Goal: Task Accomplishment & Management: Manage account settings

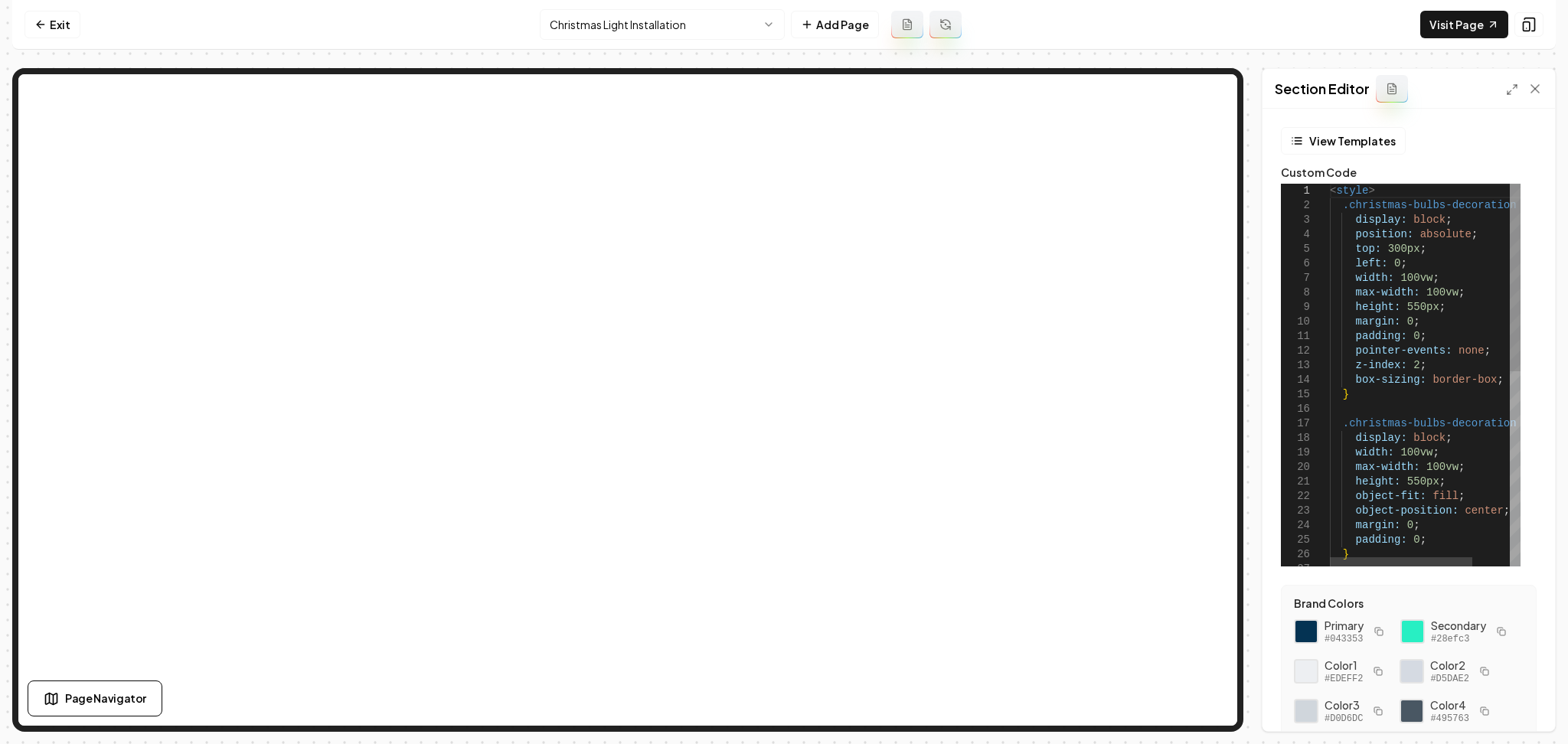
click at [1430, 292] on div "< style > .christmas-bulbs-decoration { display: block ; position: absolute ; t…" at bounding box center [1450, 574] width 240 height 780
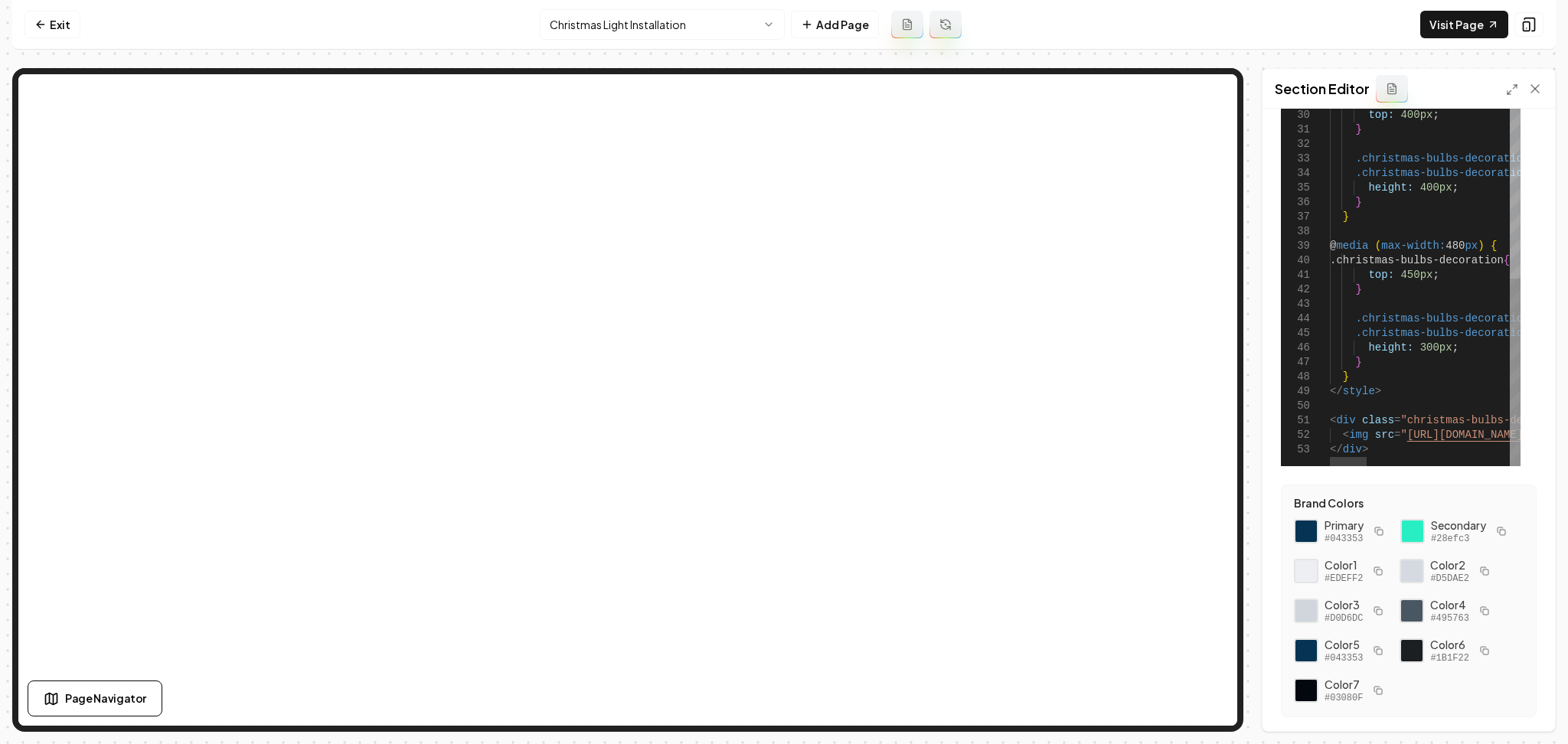
scroll to position [102, 0]
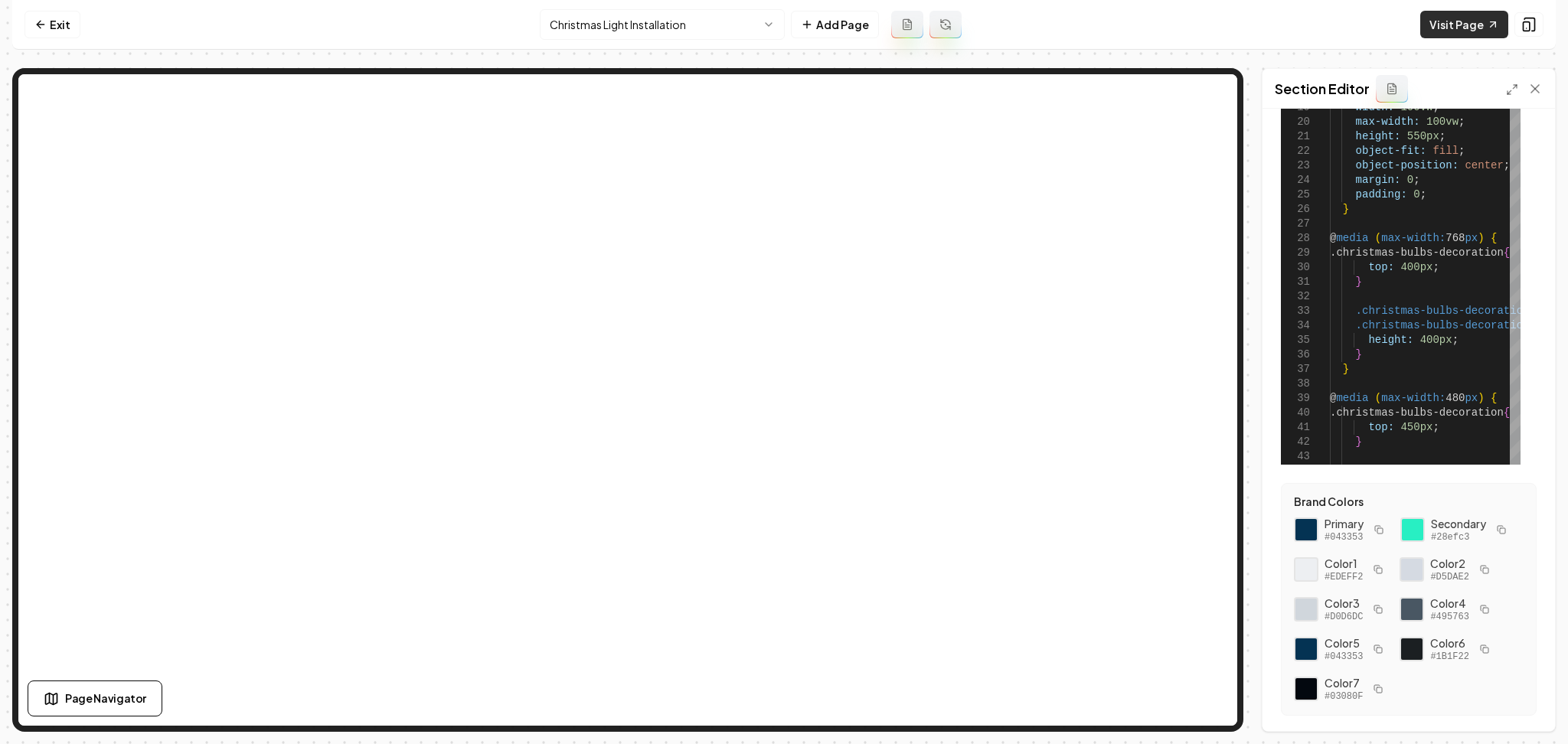
click at [1470, 31] on link "Visit Page" at bounding box center [1464, 24] width 88 height 27
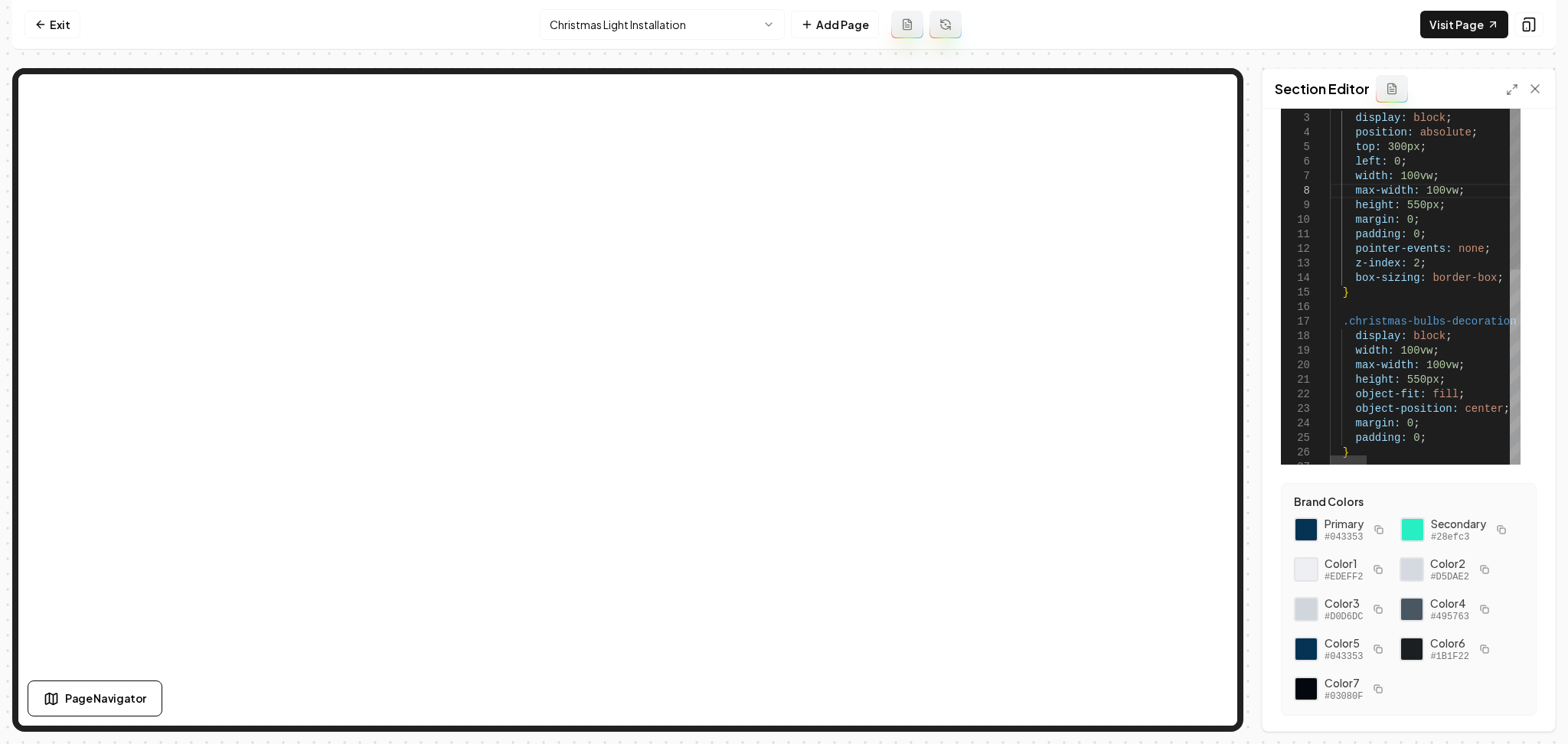
click at [1533, 96] on icon at bounding box center [1535, 89] width 15 height 15
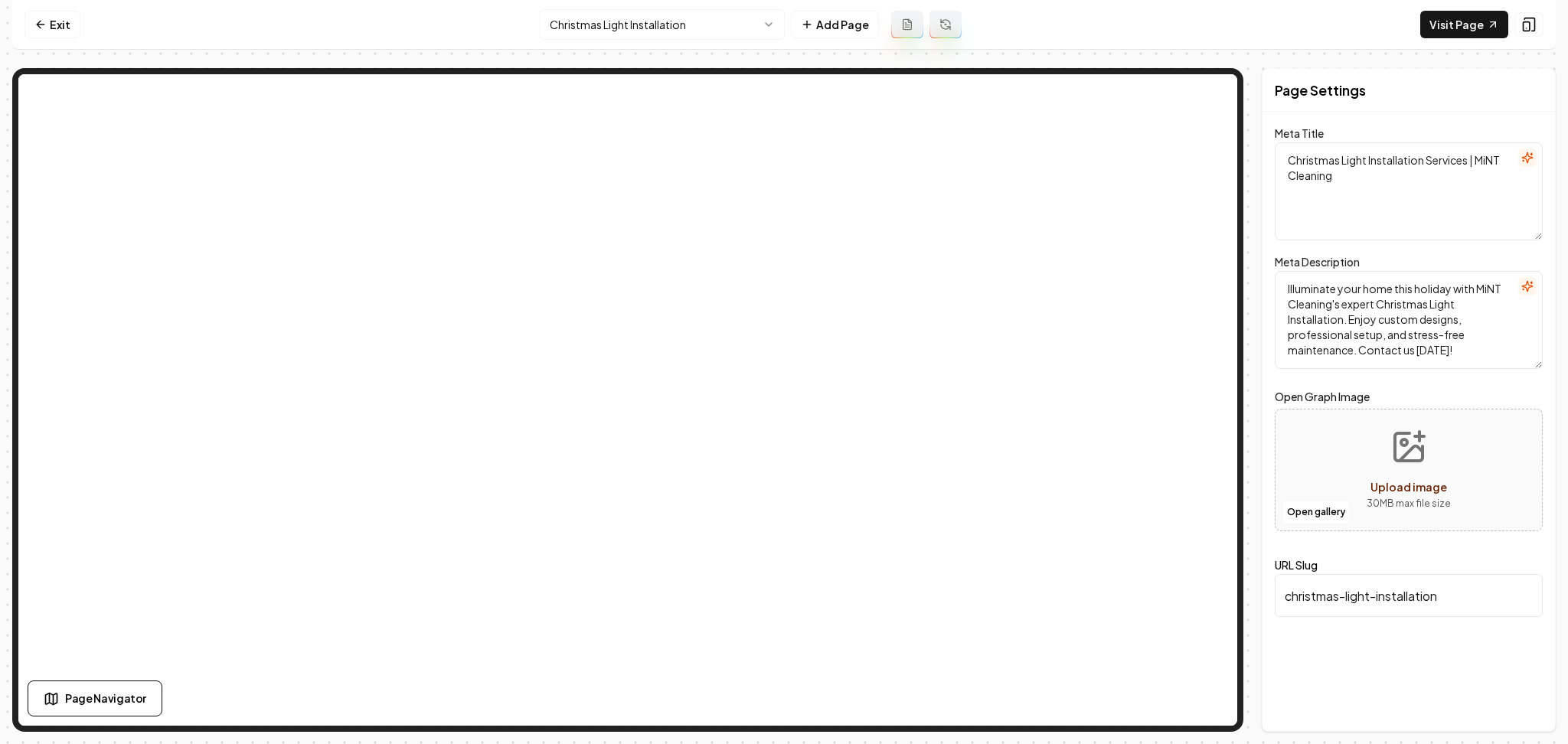
scroll to position [0, 0]
click at [50, 30] on link "Exit" at bounding box center [52, 24] width 56 height 27
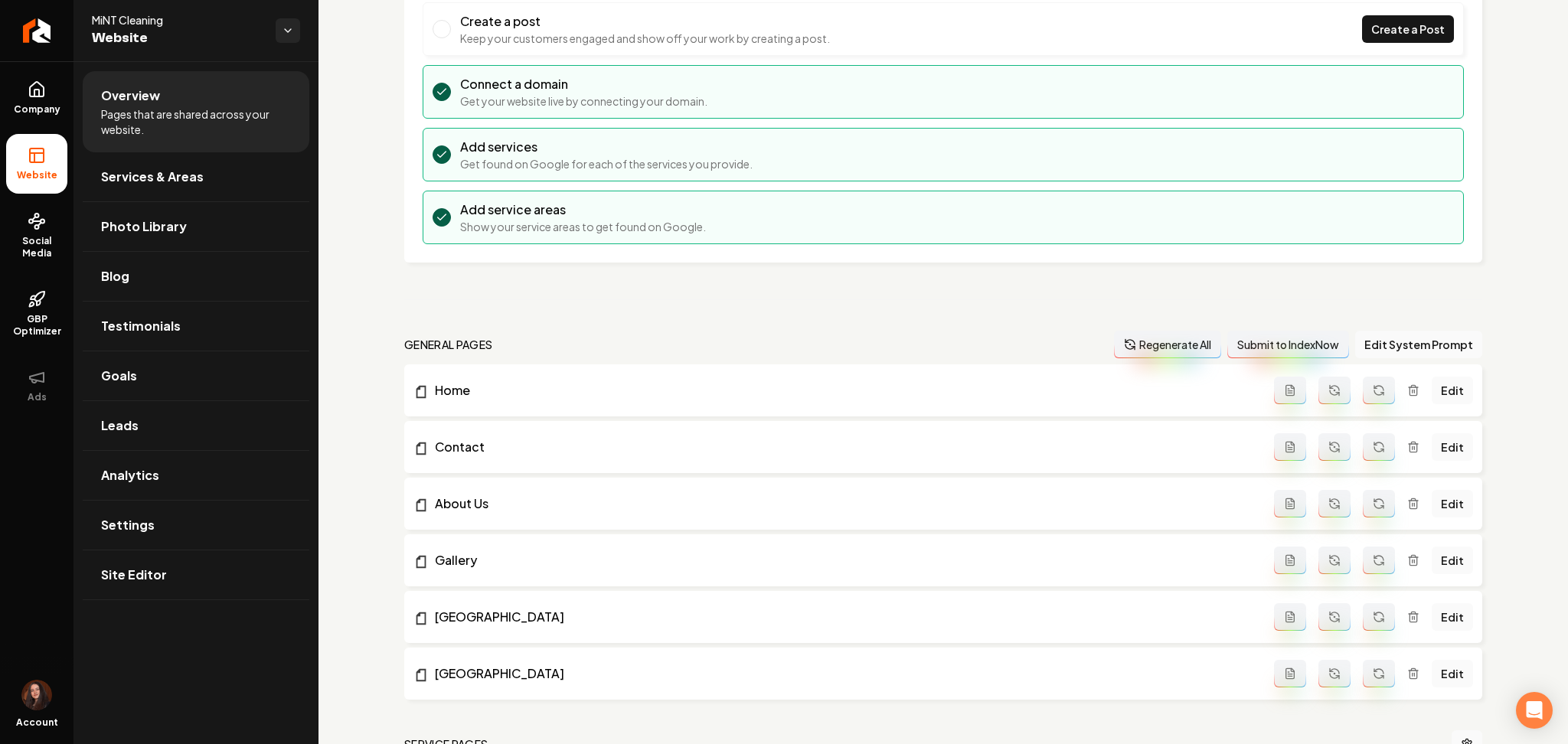
scroll to position [150, 0]
click at [203, 513] on link "Settings" at bounding box center [195, 525] width 226 height 49
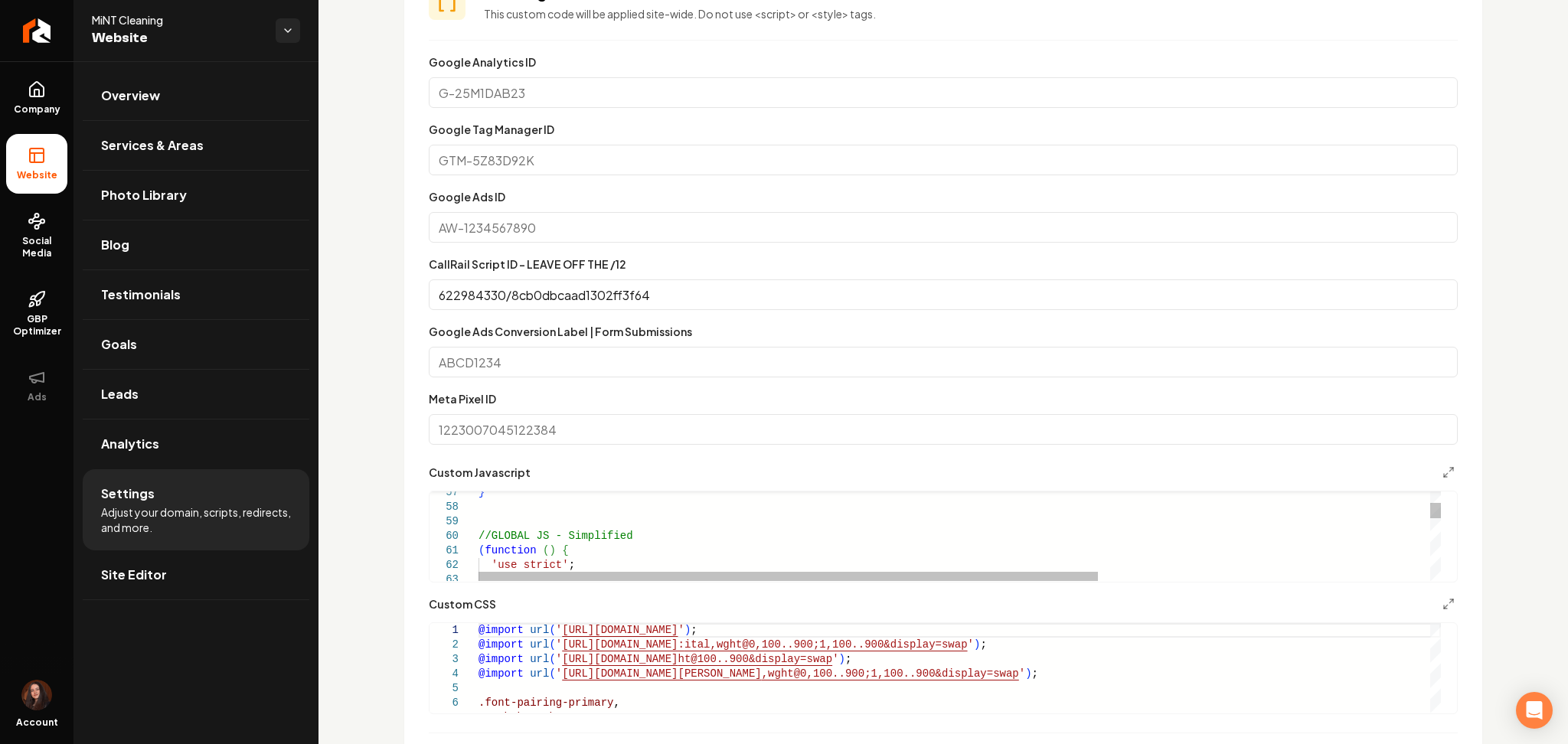
scroll to position [0, 441]
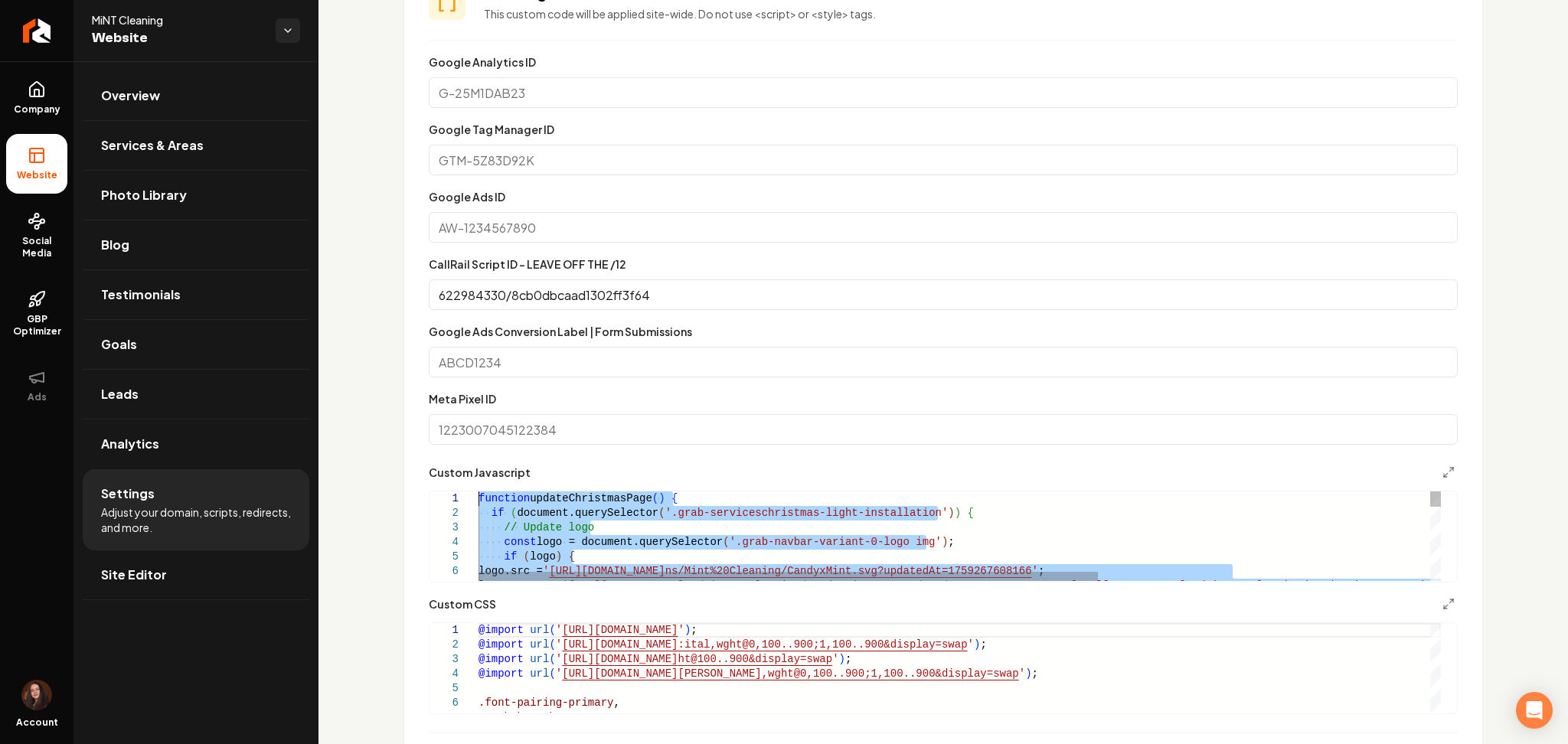
drag, startPoint x: 512, startPoint y: 509, endPoint x: 484, endPoint y: 362, distance: 149.6
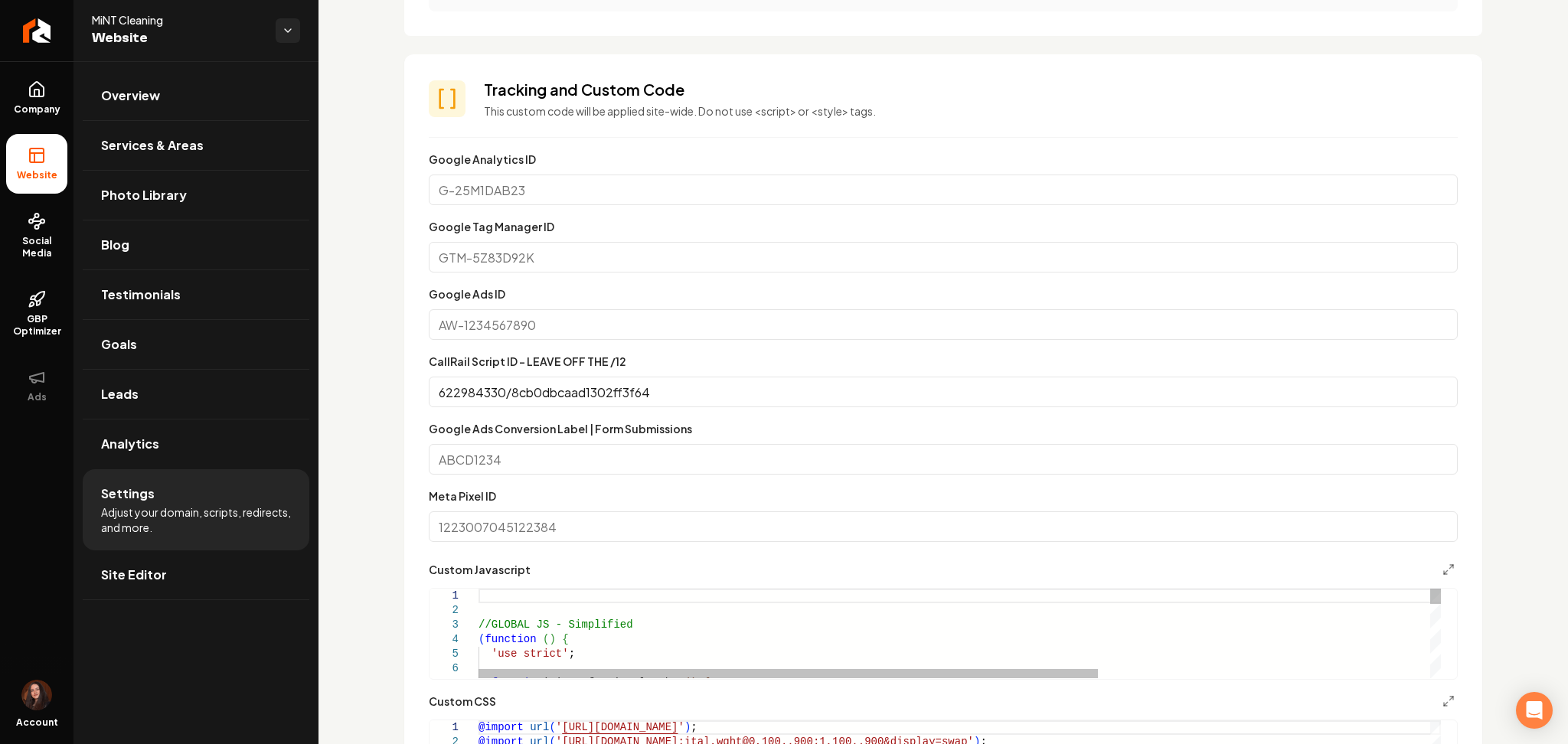
scroll to position [612, 0]
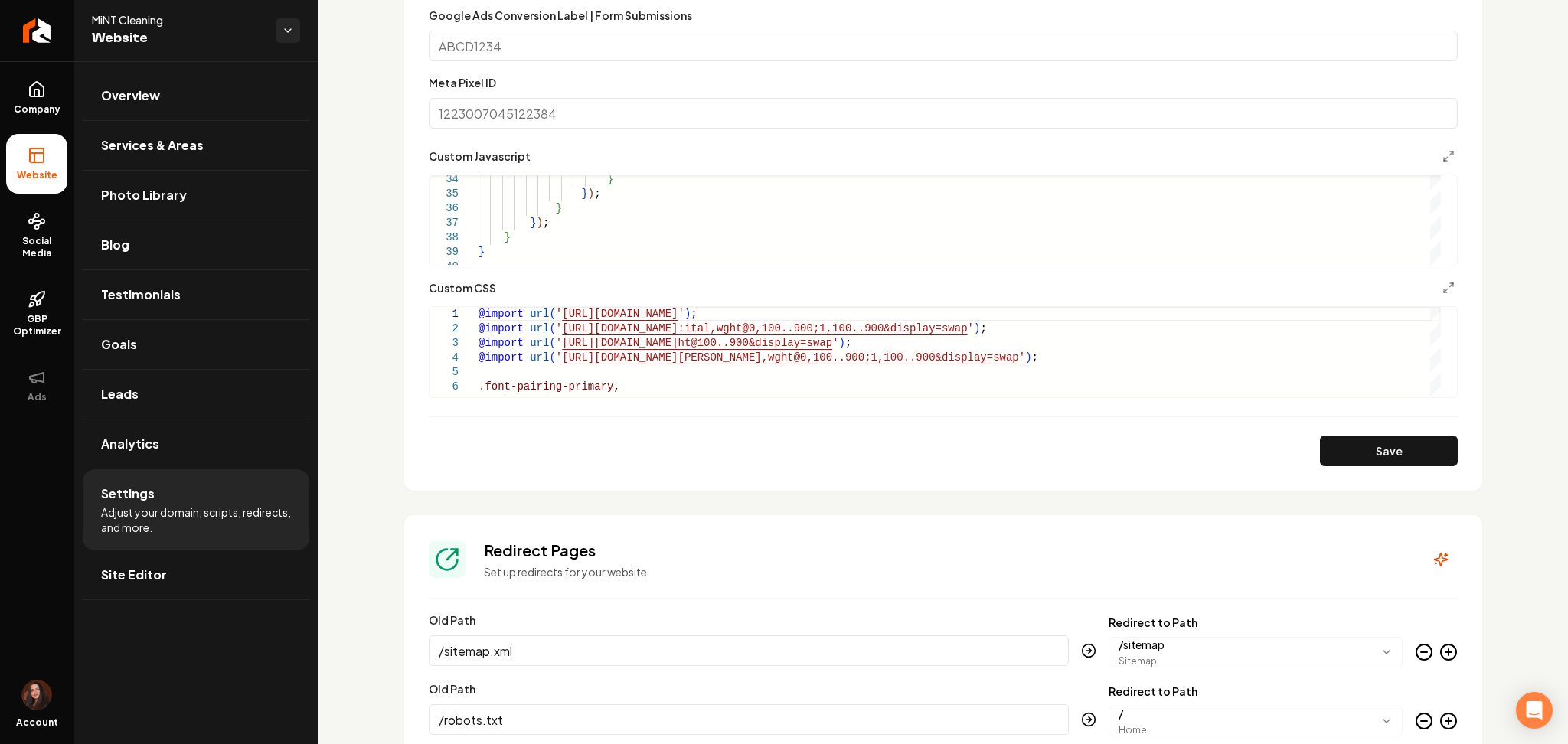
scroll to position [1122, 0]
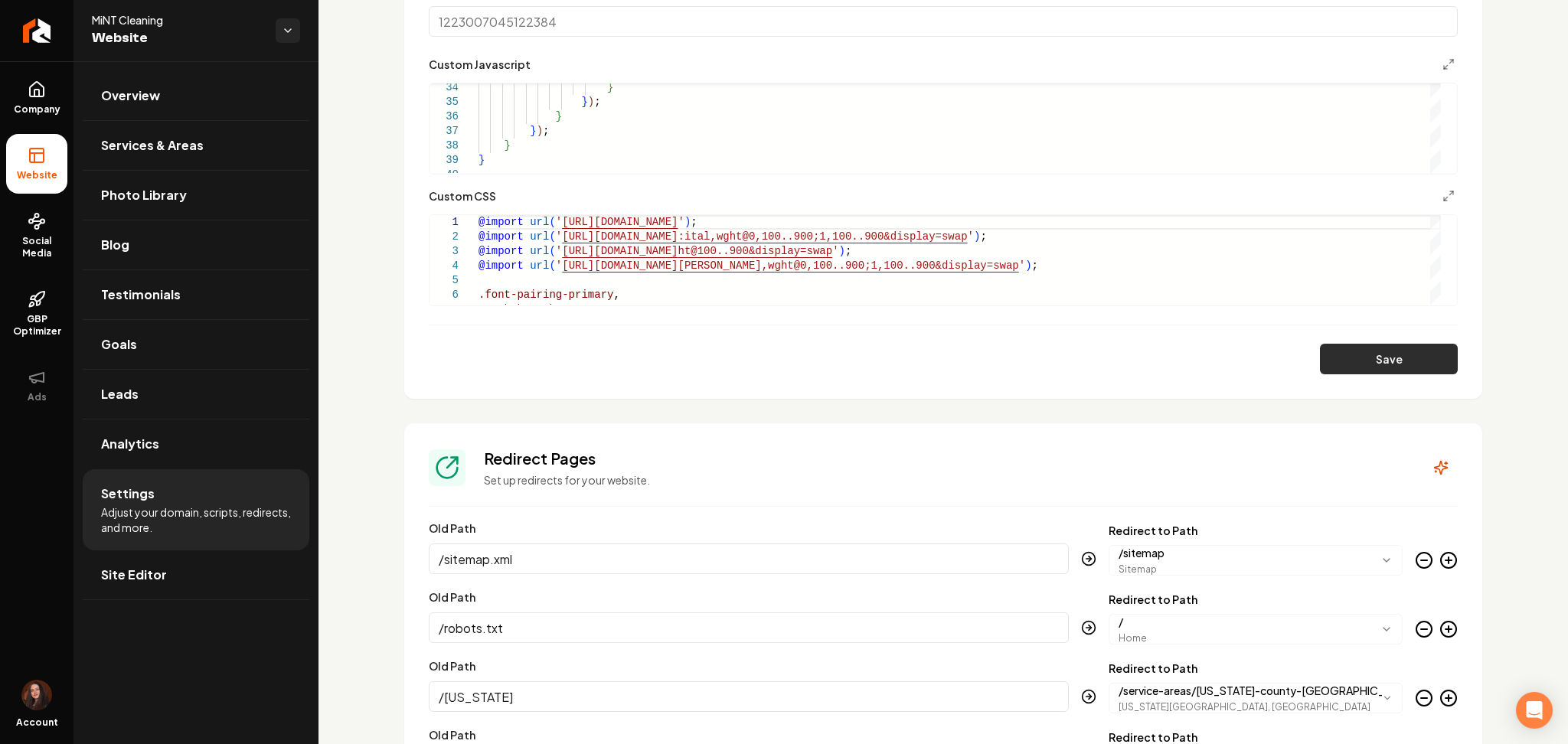
click at [1327, 359] on button "Save" at bounding box center [1388, 359] width 137 height 31
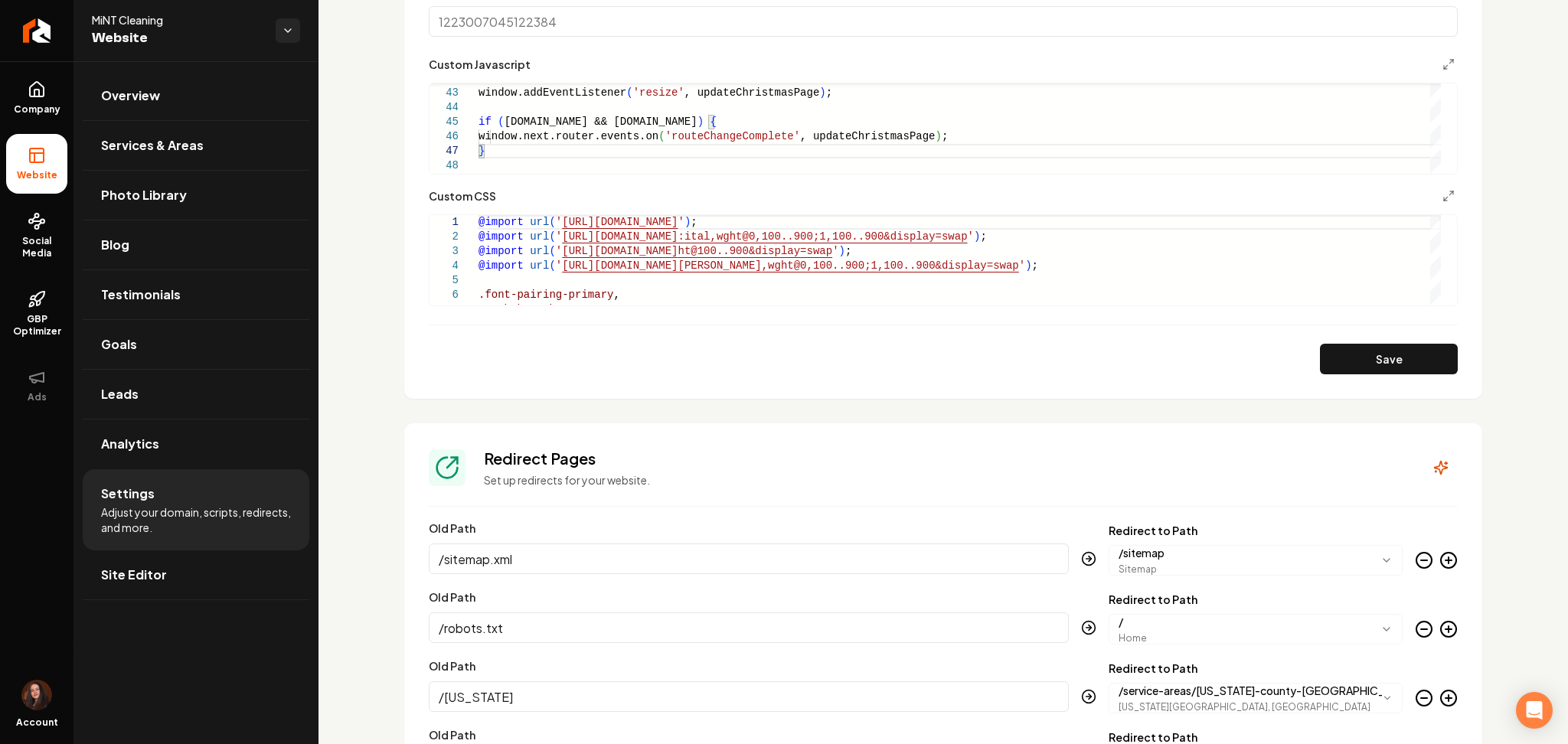
click at [1299, 358] on div "Save" at bounding box center [943, 359] width 1029 height 31
click at [1319, 361] on button "Save" at bounding box center [1388, 359] width 137 height 31
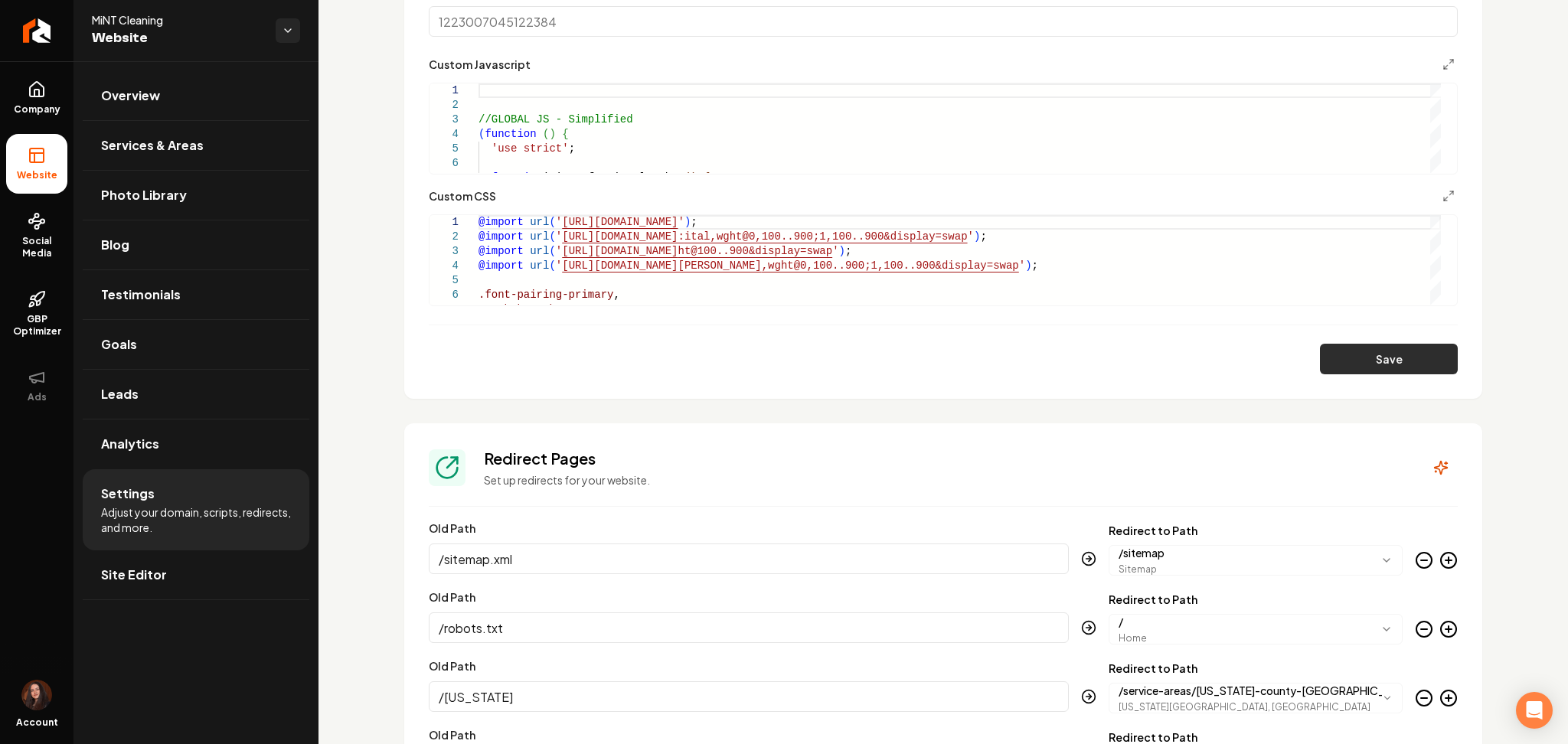
click at [1345, 353] on button "Save" at bounding box center [1388, 359] width 137 height 31
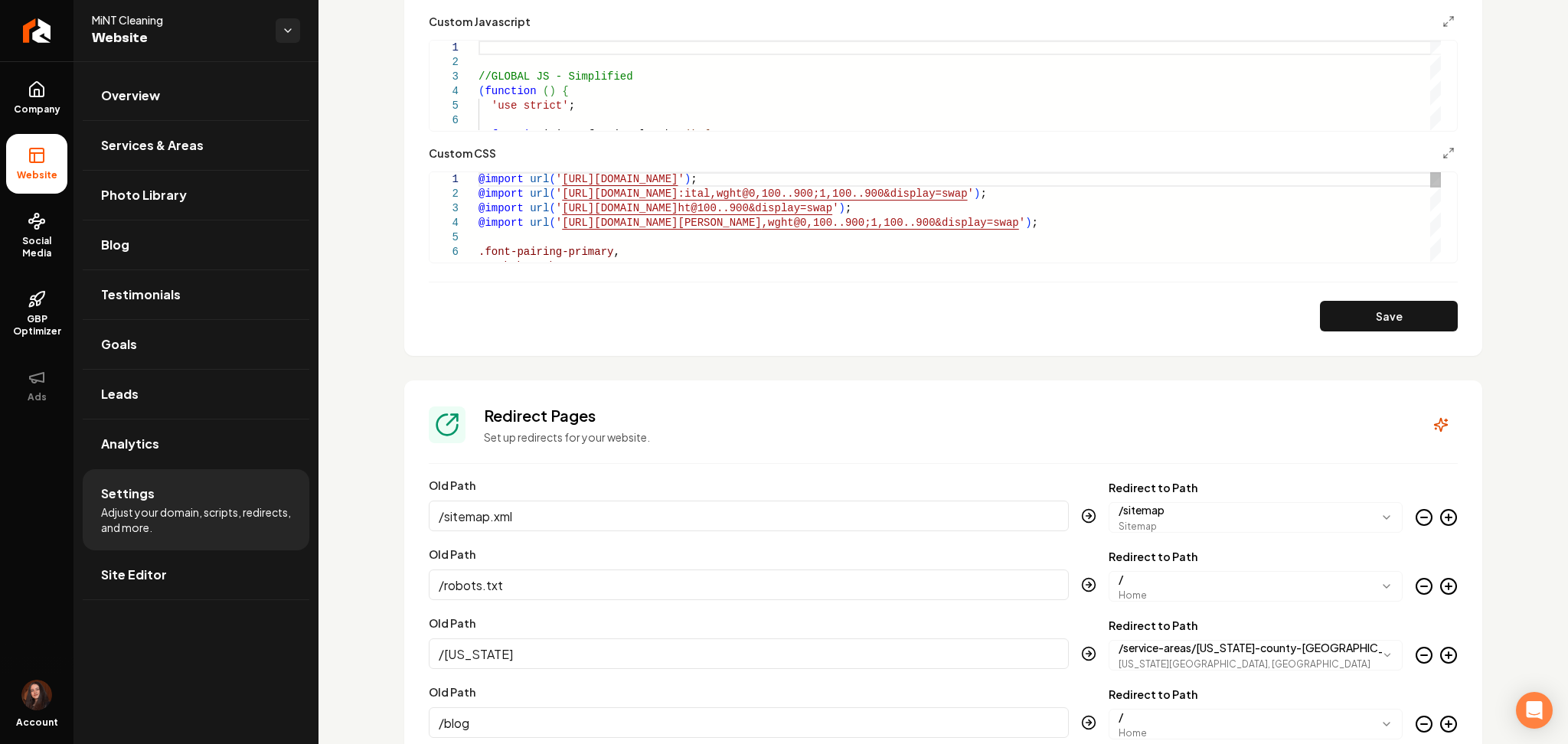
scroll to position [919, 0]
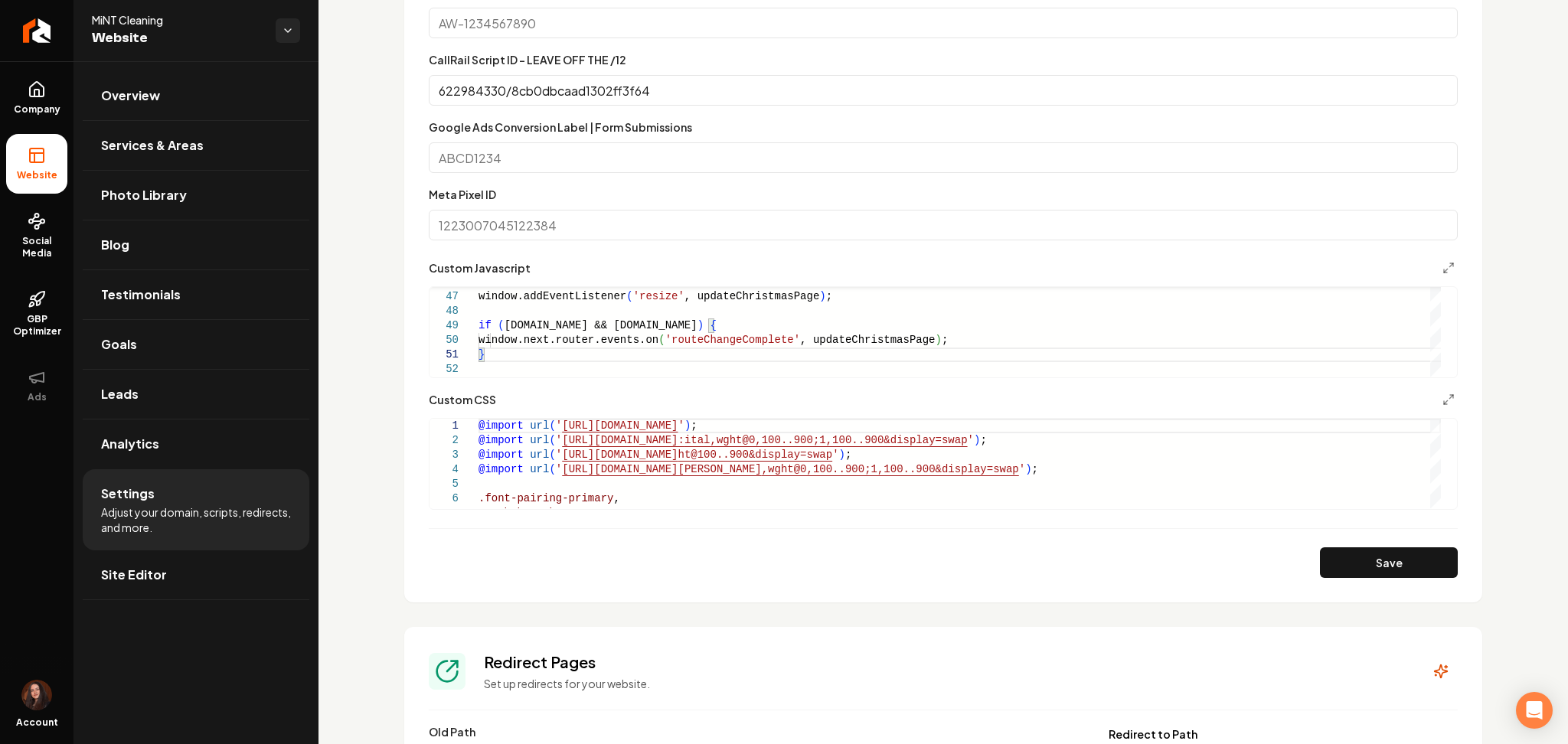
click at [1391, 550] on button "Save" at bounding box center [1388, 563] width 137 height 31
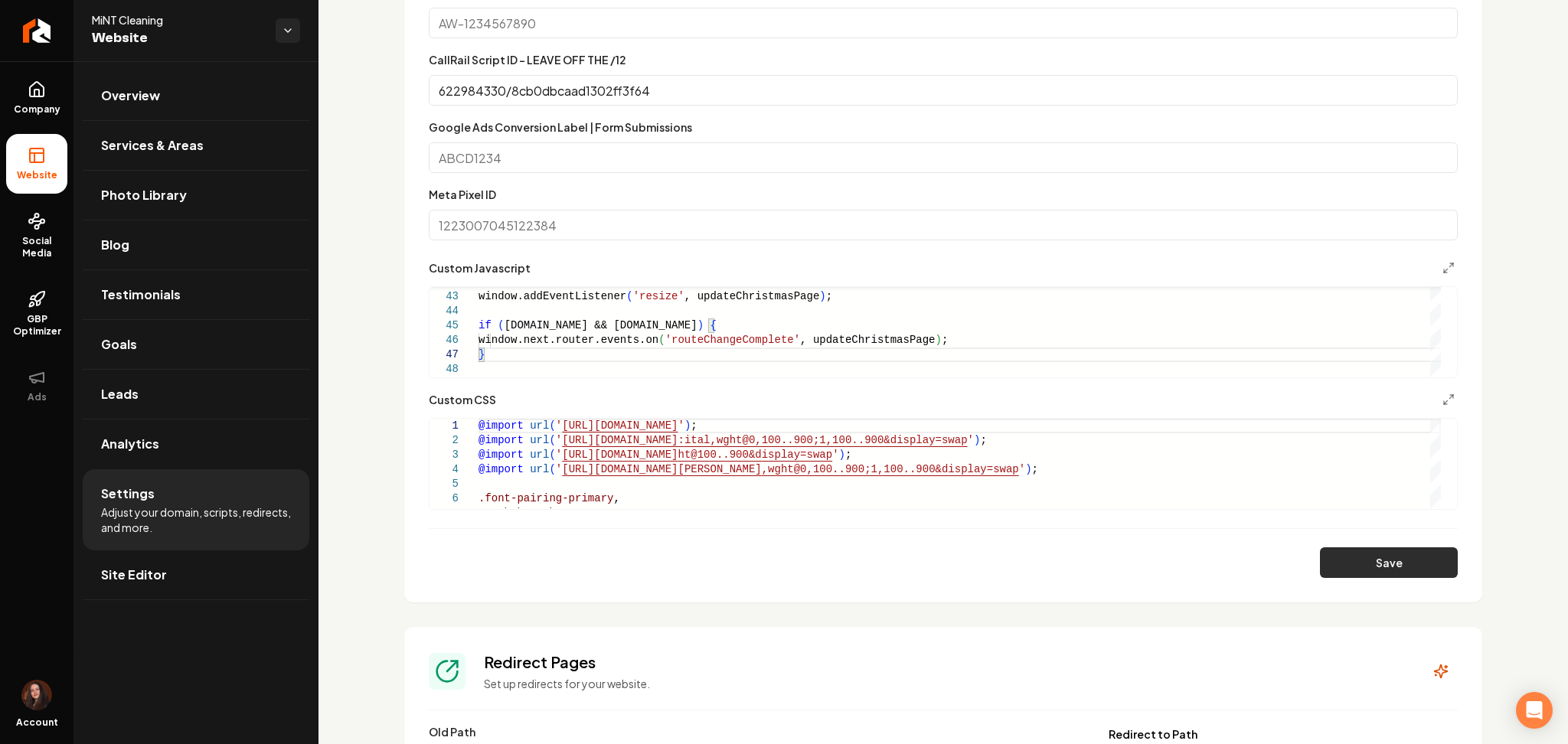
click at [1411, 579] on section "**********" at bounding box center [943, 177] width 1078 height 849
click at [1411, 571] on button "Save" at bounding box center [1388, 563] width 137 height 31
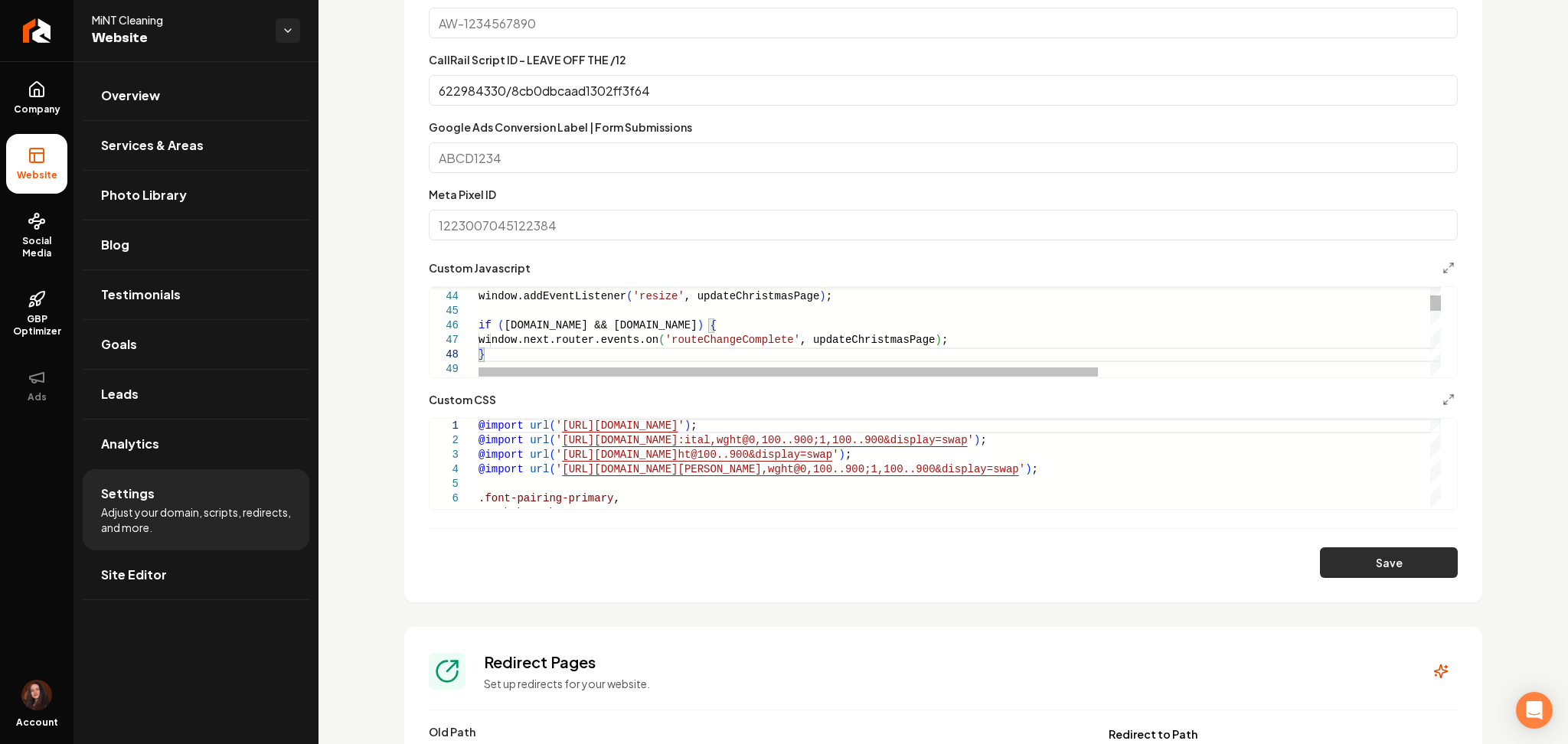
click at [1358, 574] on button "Save" at bounding box center [1388, 563] width 137 height 31
click at [1355, 551] on button "Save" at bounding box center [1388, 563] width 137 height 31
click at [1346, 563] on button "Save" at bounding box center [1388, 563] width 137 height 31
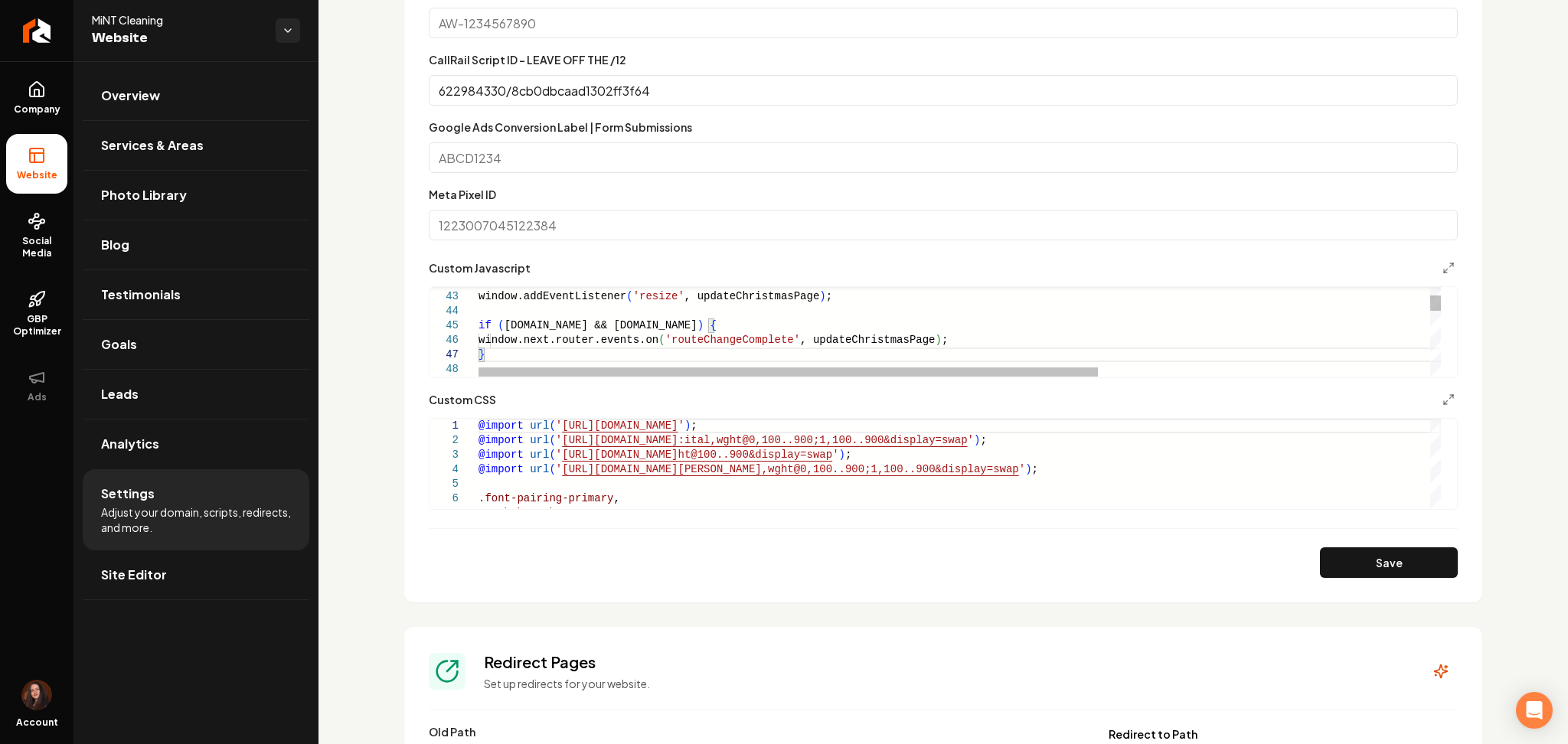
type textarea "**********"
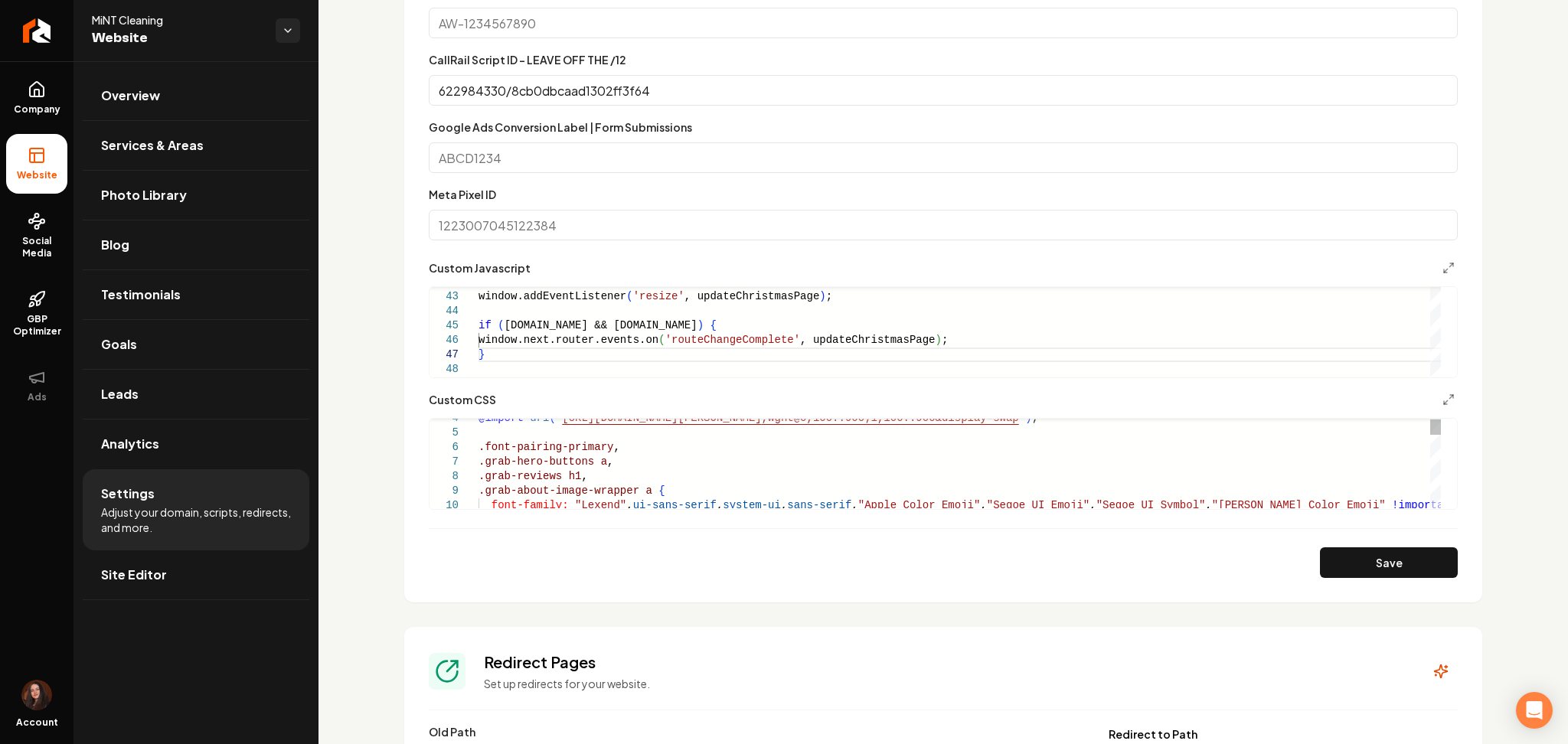
type textarea "**********"
type textarea "*"
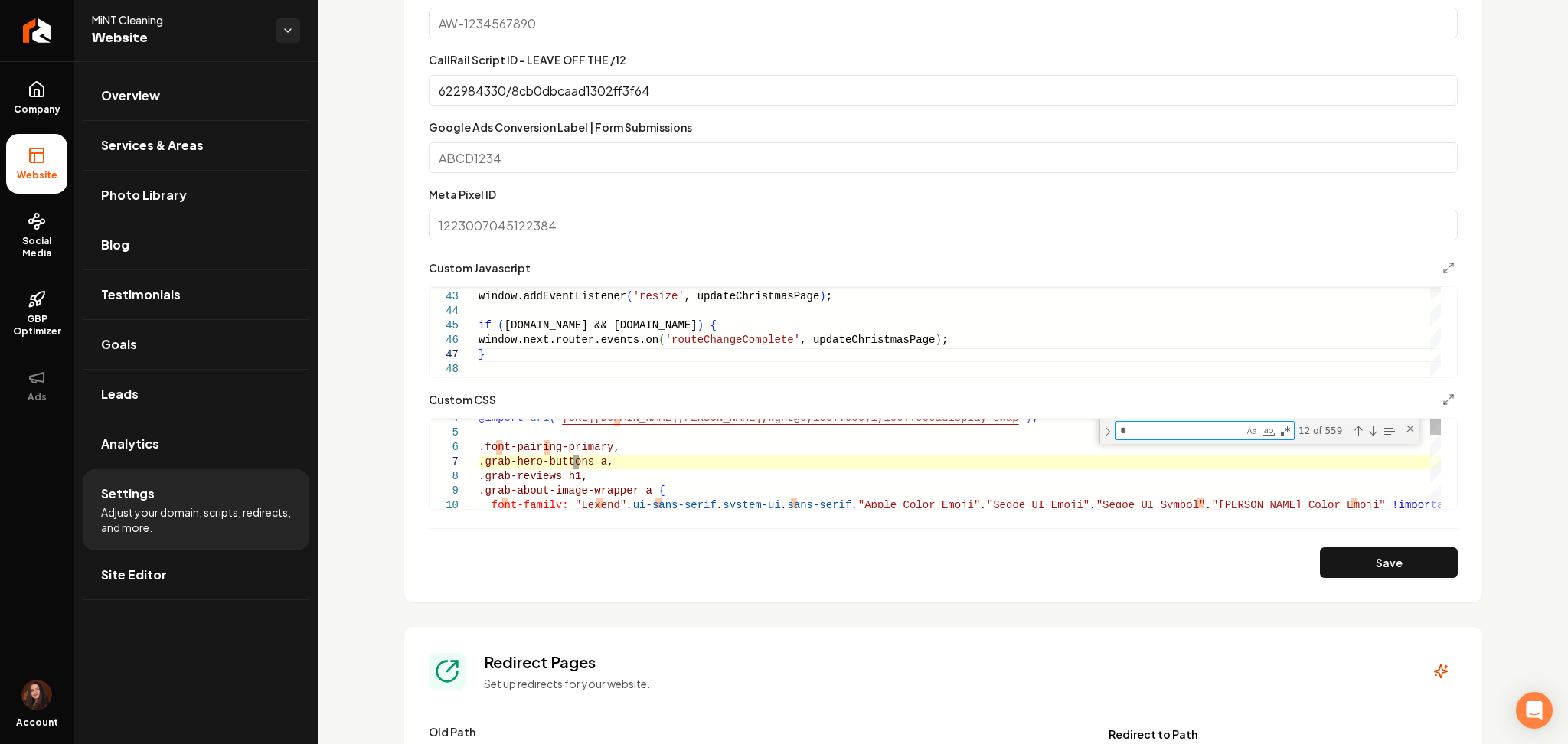
type textarea "**********"
type textarea "**"
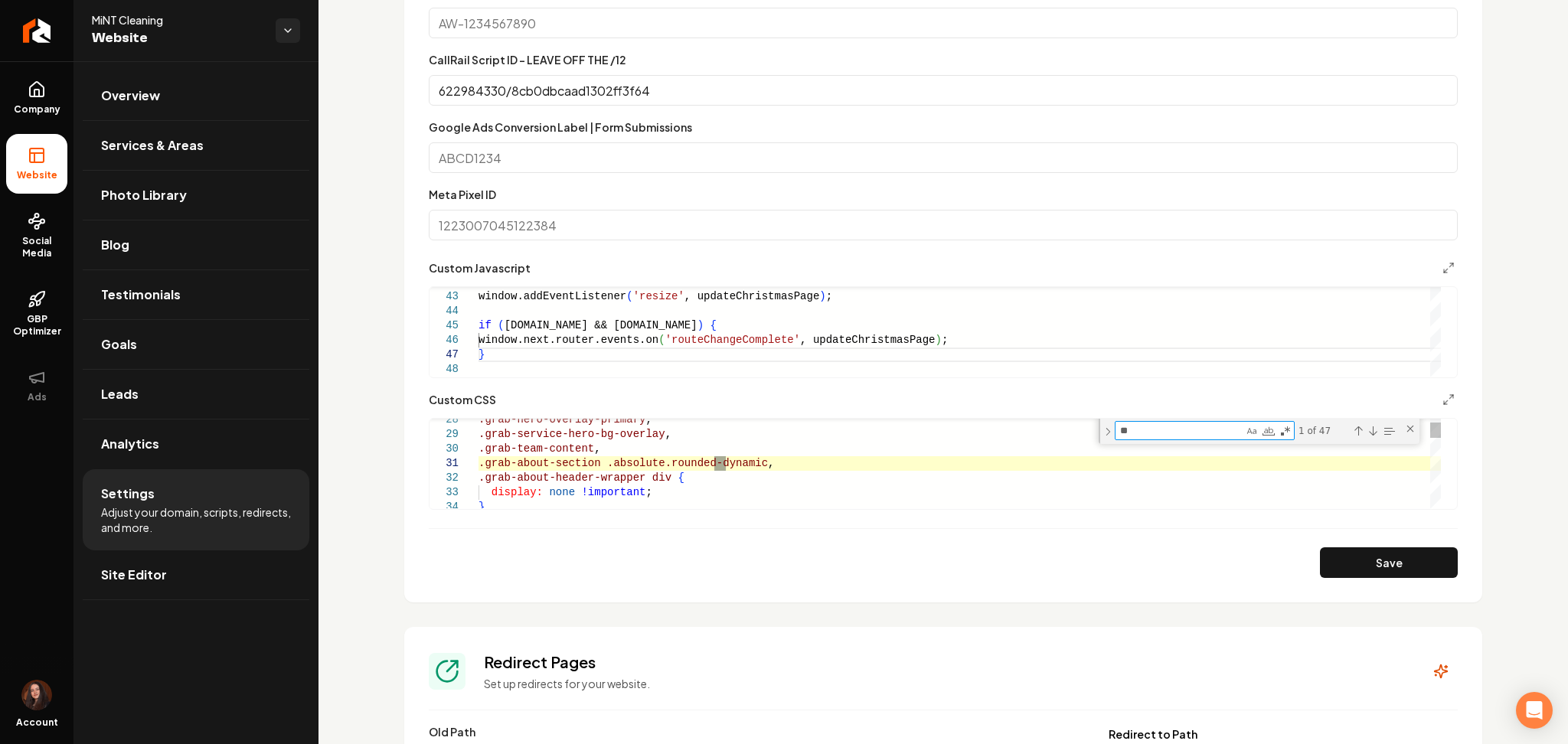
type textarea "**********"
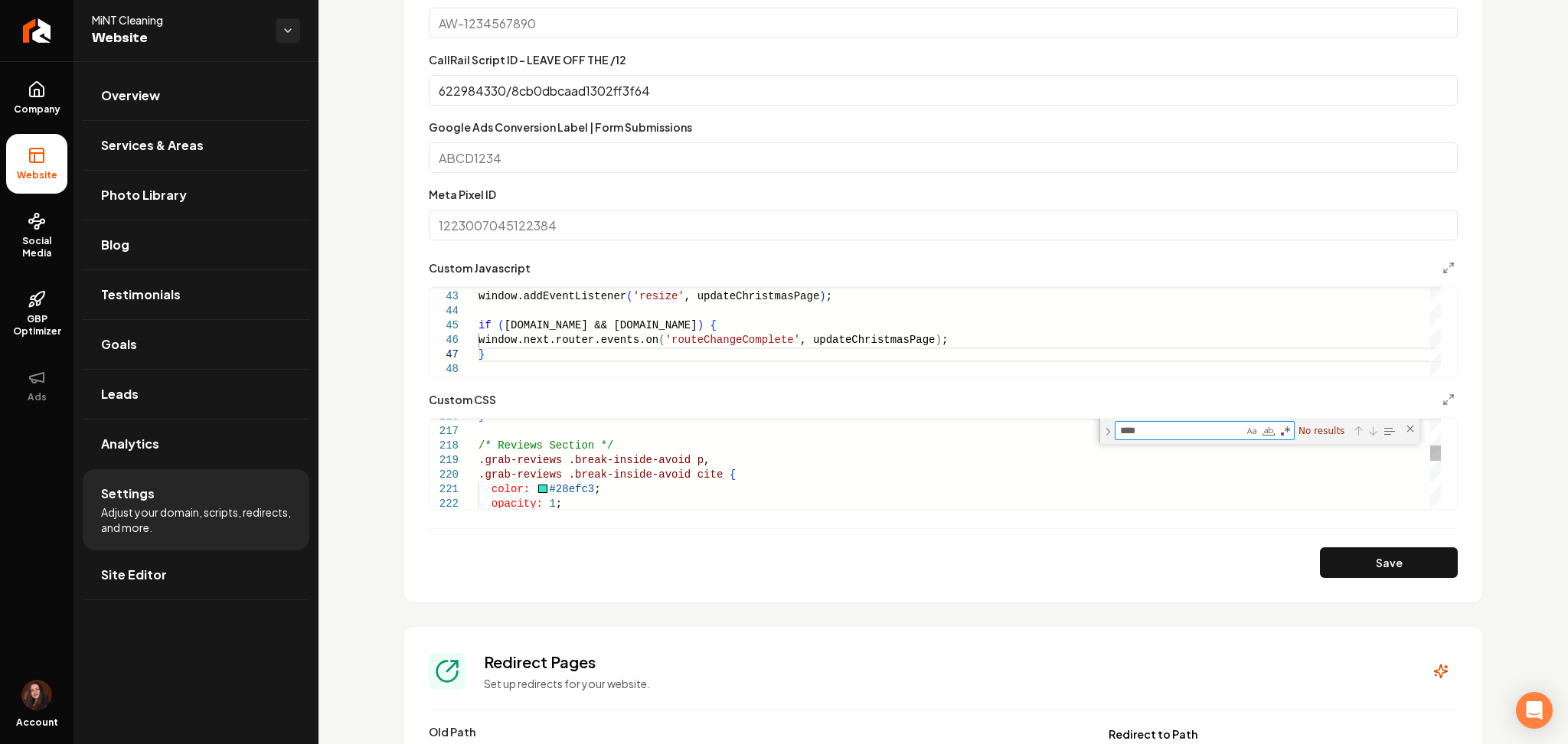
type textarea "***"
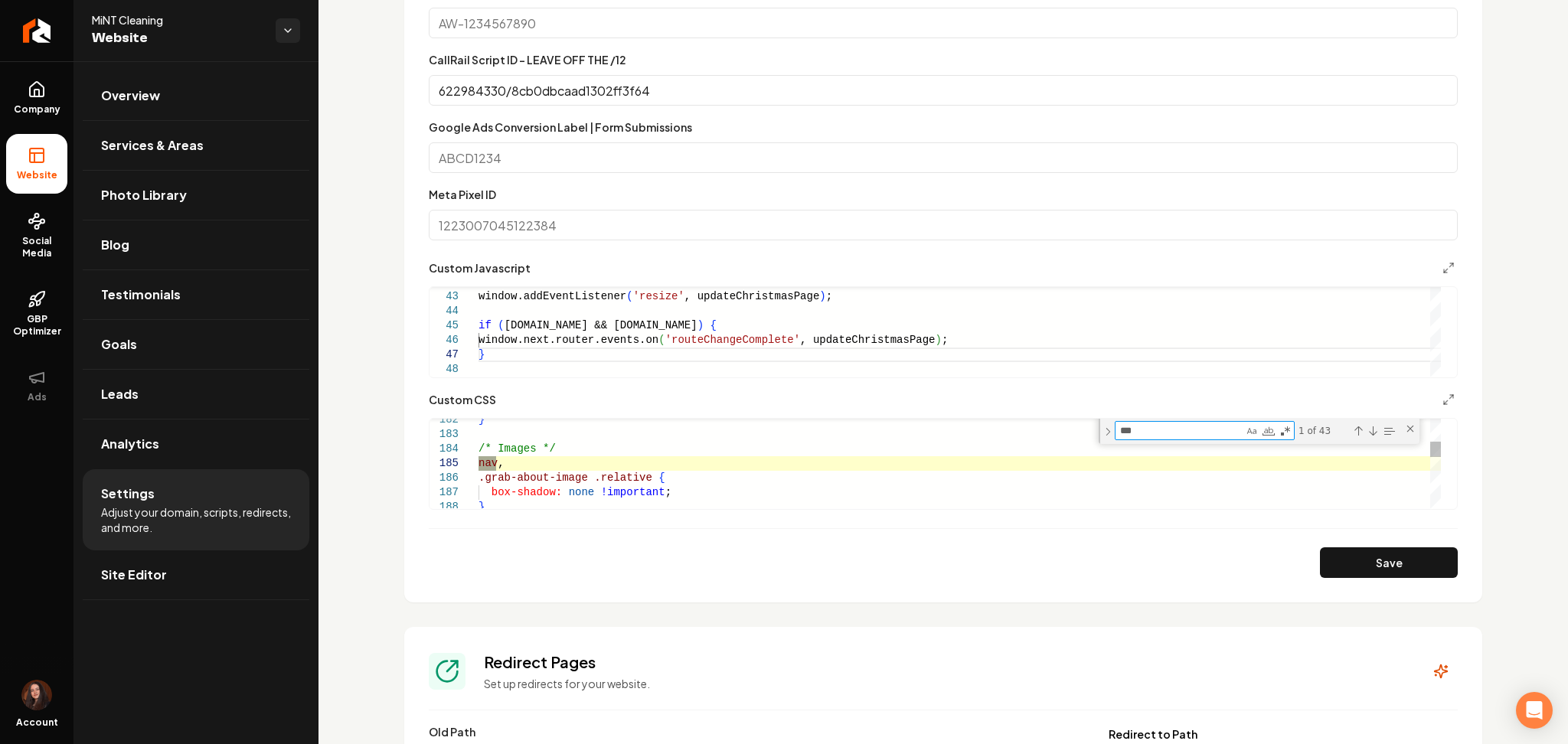
type textarea "**********"
type textarea "**"
type textarea "**********"
type textarea "*"
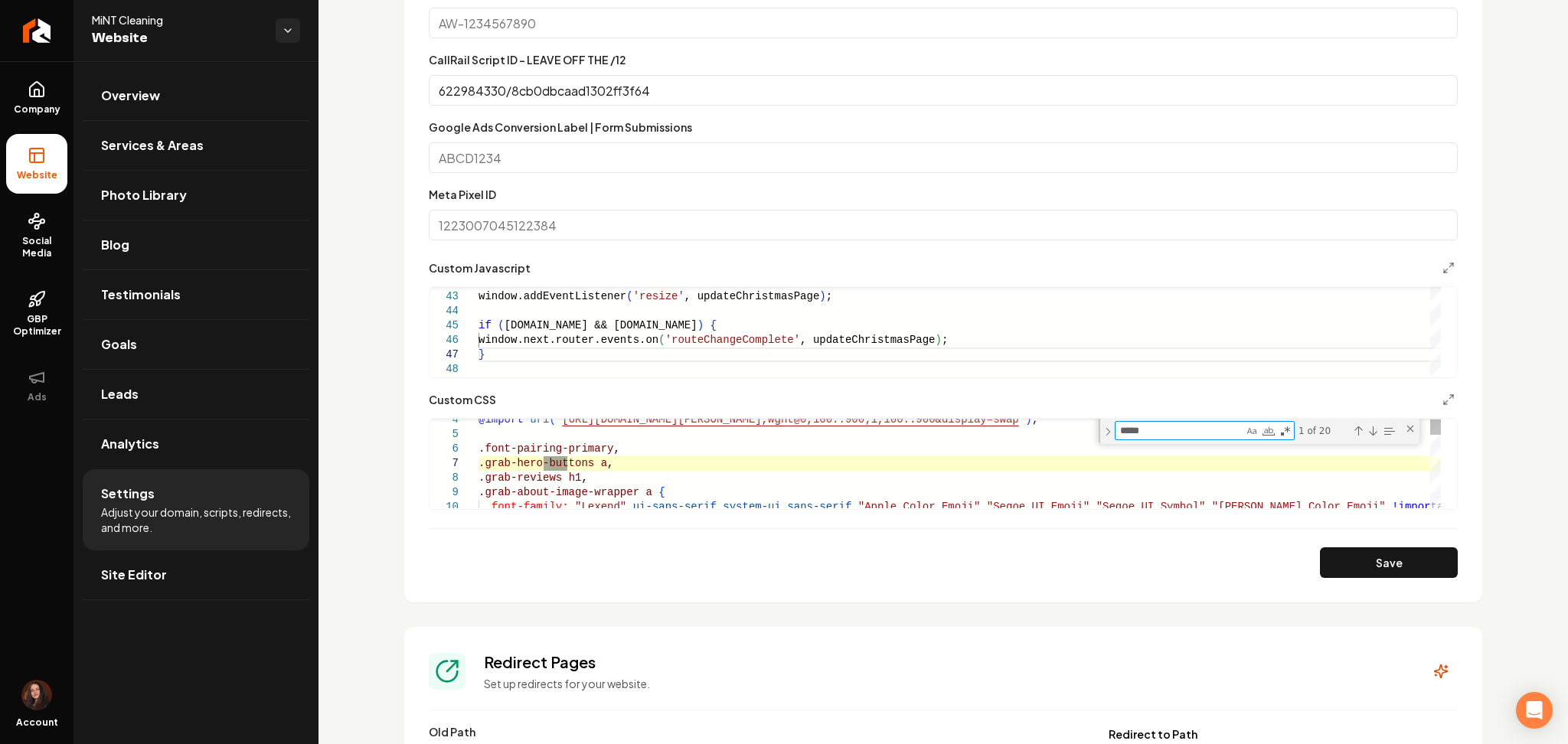
type textarea "******"
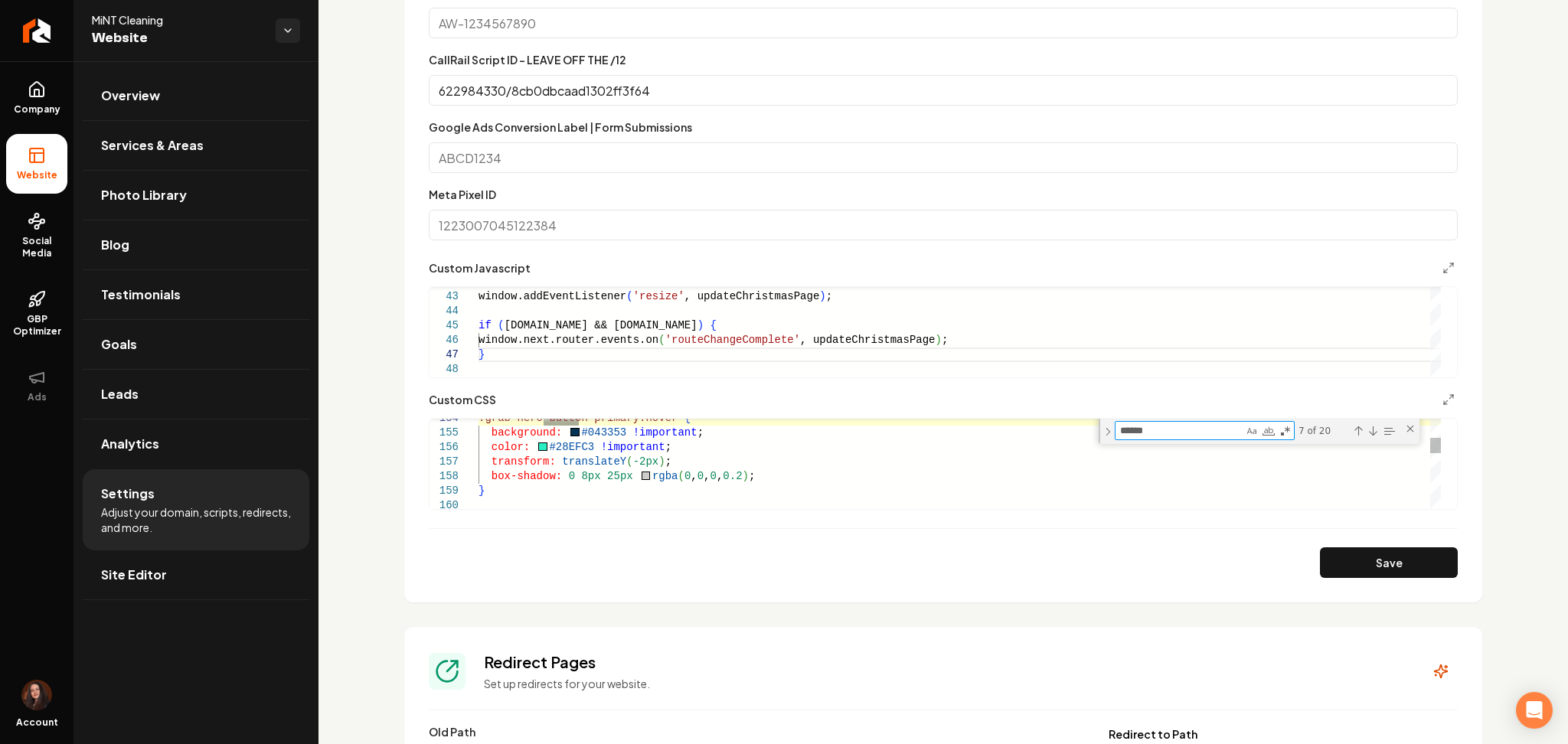
type textarea "**********"
type textarea "******"
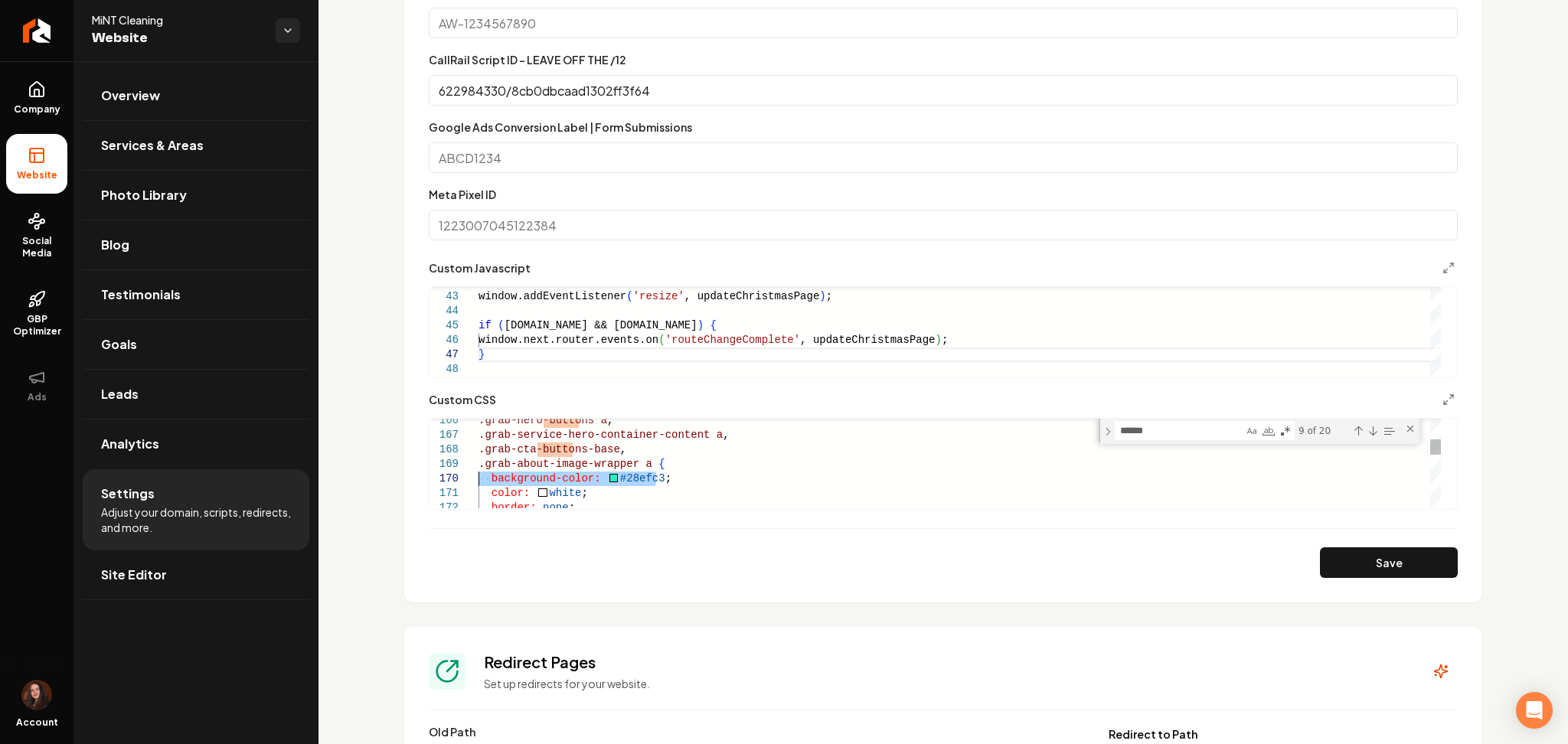
drag, startPoint x: 664, startPoint y: 481, endPoint x: 468, endPoint y: 483, distance: 196.0
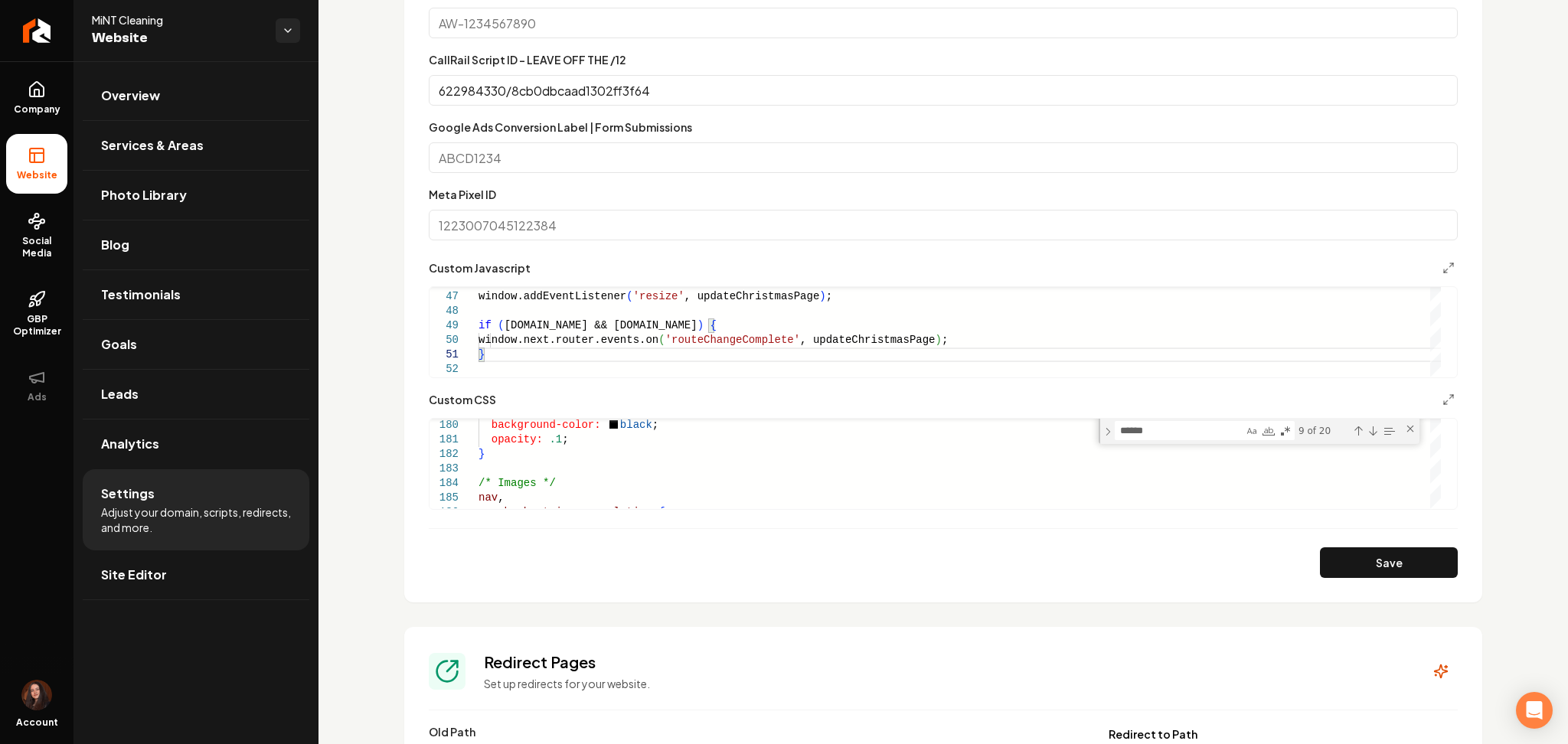
click at [1387, 556] on button "Save" at bounding box center [1388, 563] width 137 height 31
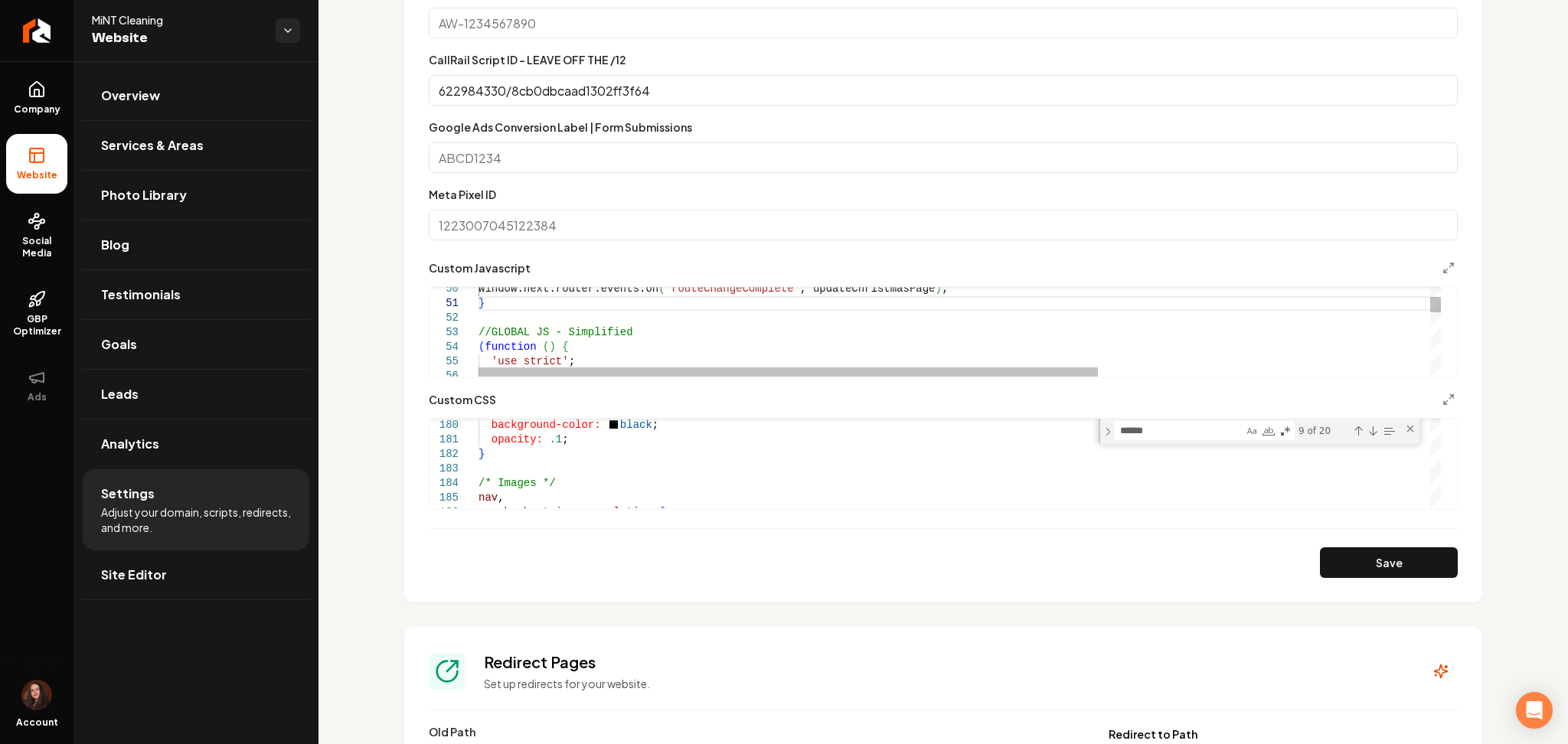
scroll to position [0, 4]
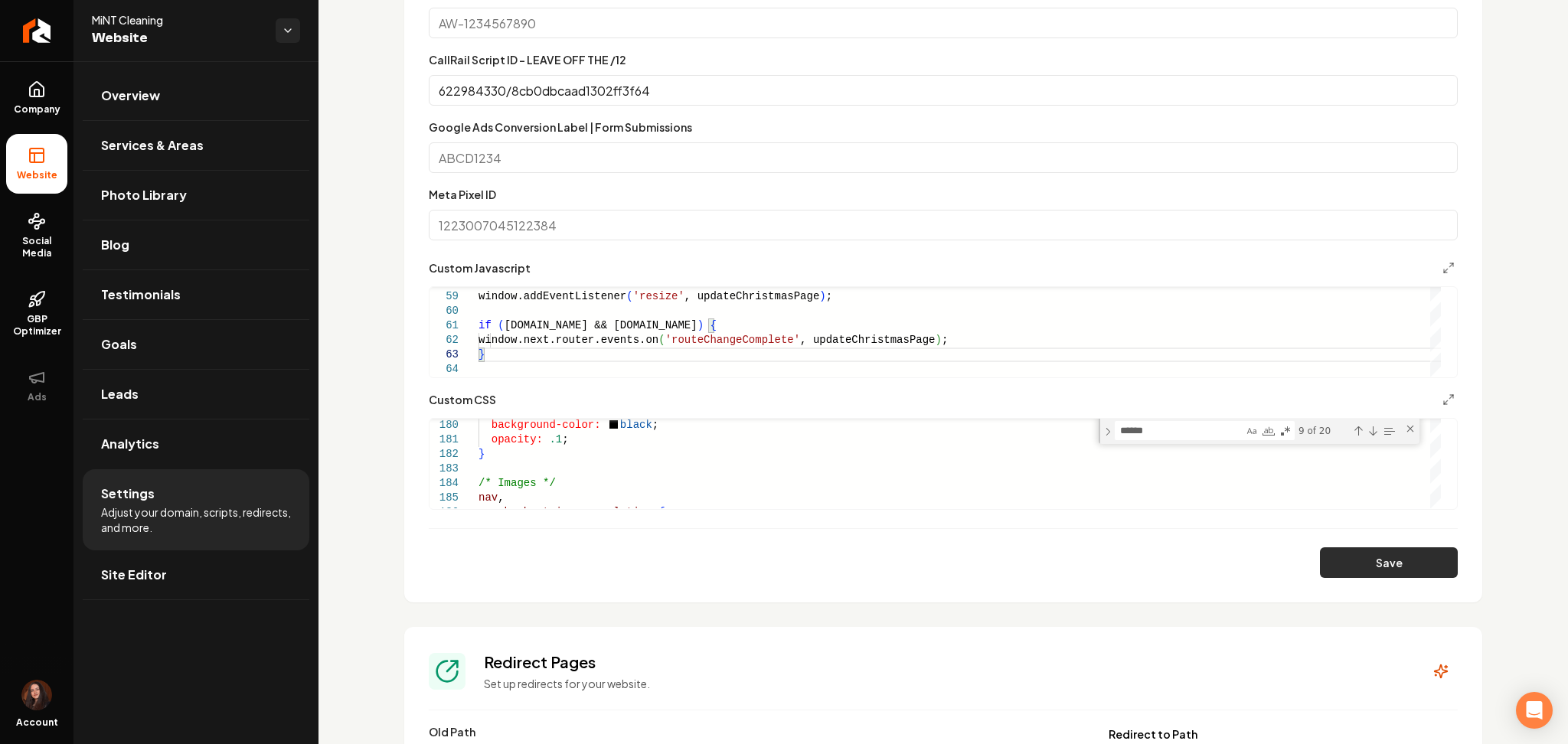
click at [1372, 564] on button "Save" at bounding box center [1388, 563] width 137 height 31
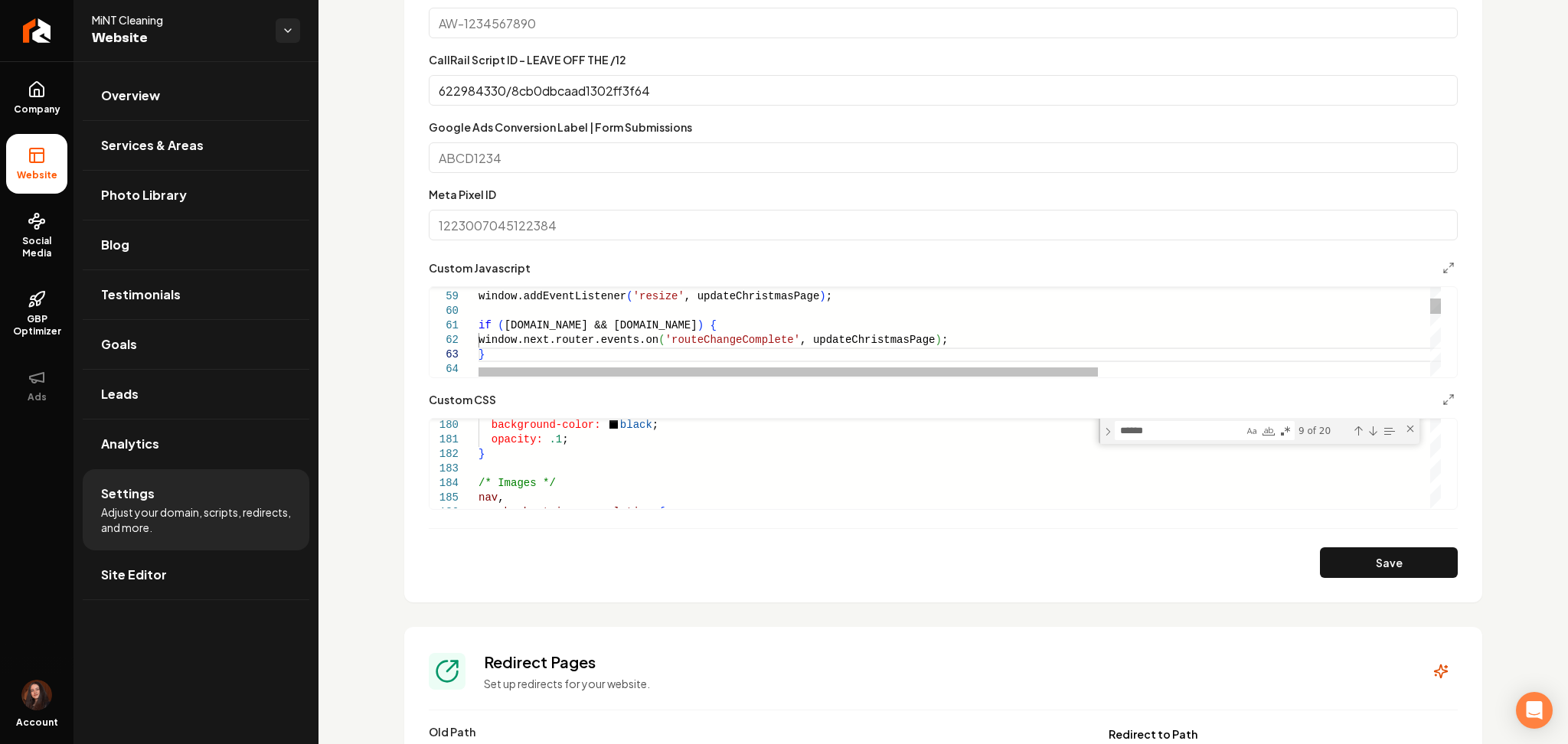
click at [1346, 564] on button "Save" at bounding box center [1388, 563] width 137 height 31
type textarea "**********"
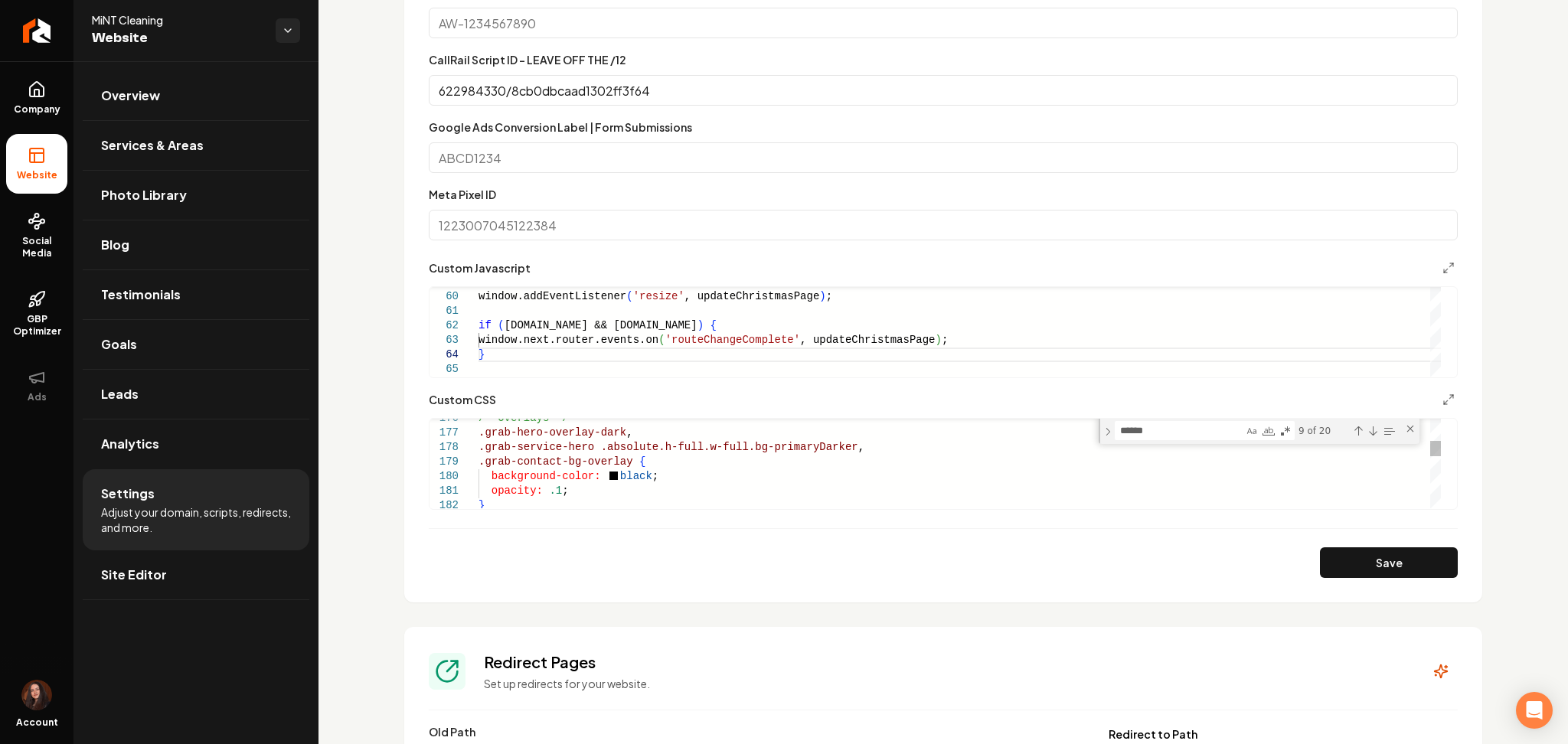
type textarea "**********"
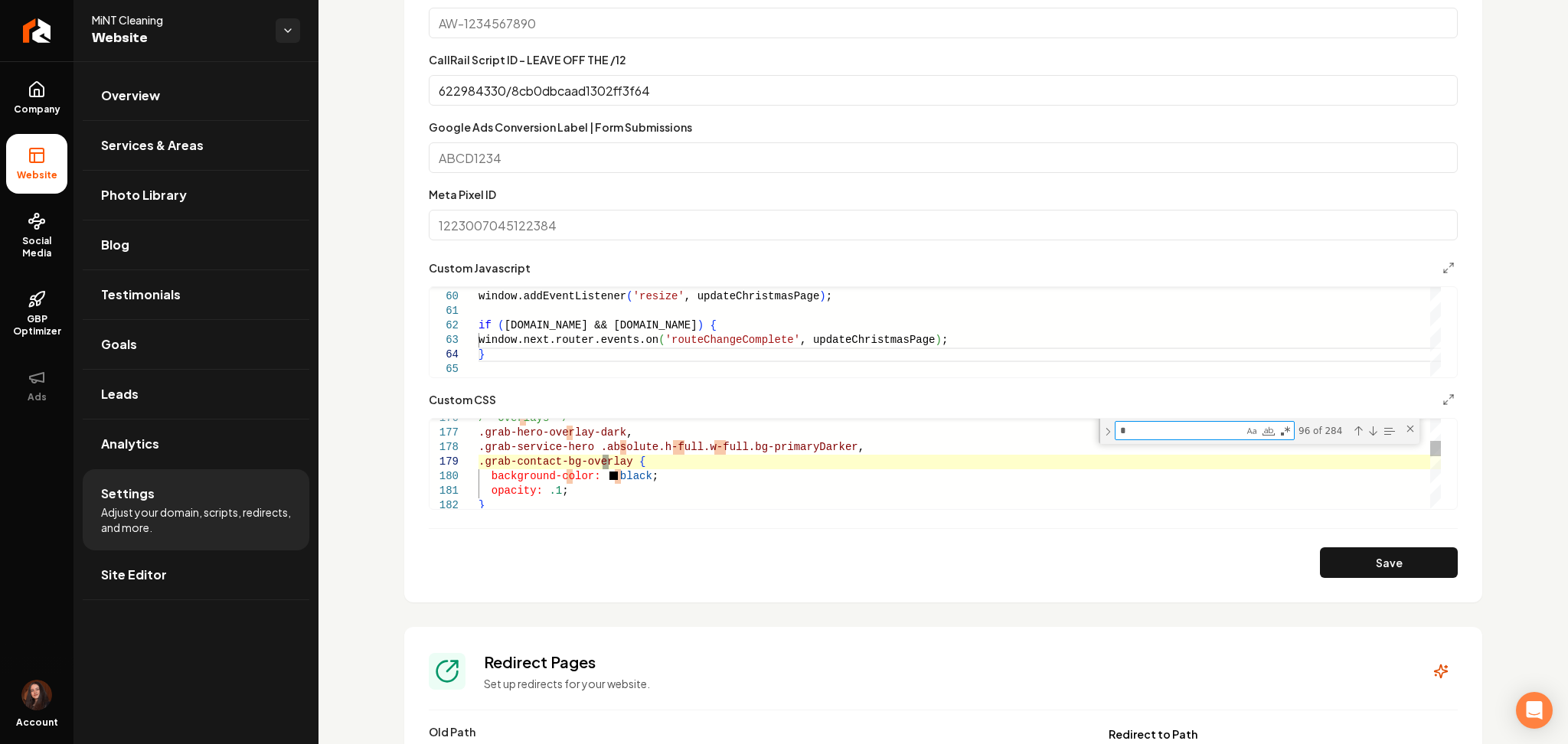
type textarea "**"
type textarea "**********"
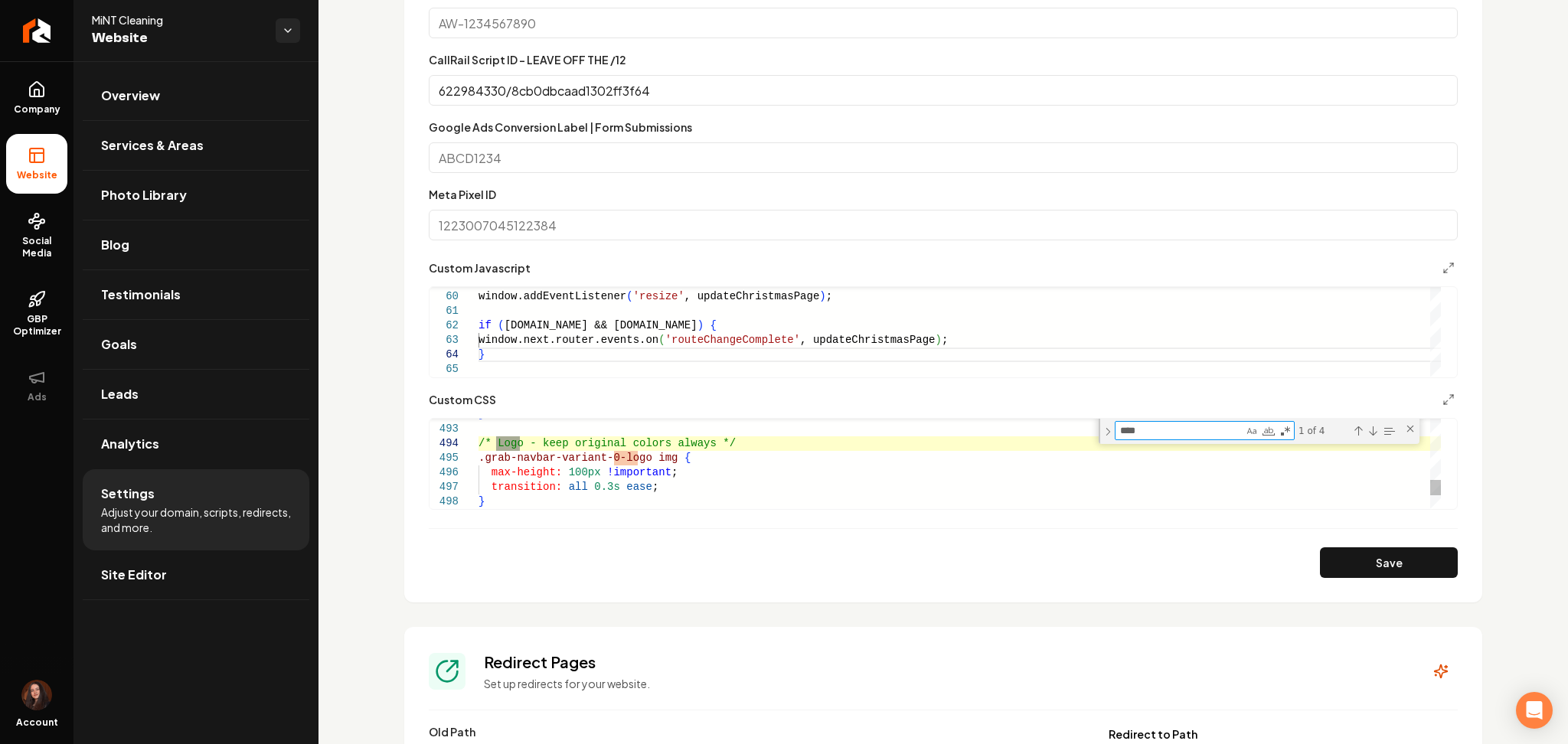
type textarea "****"
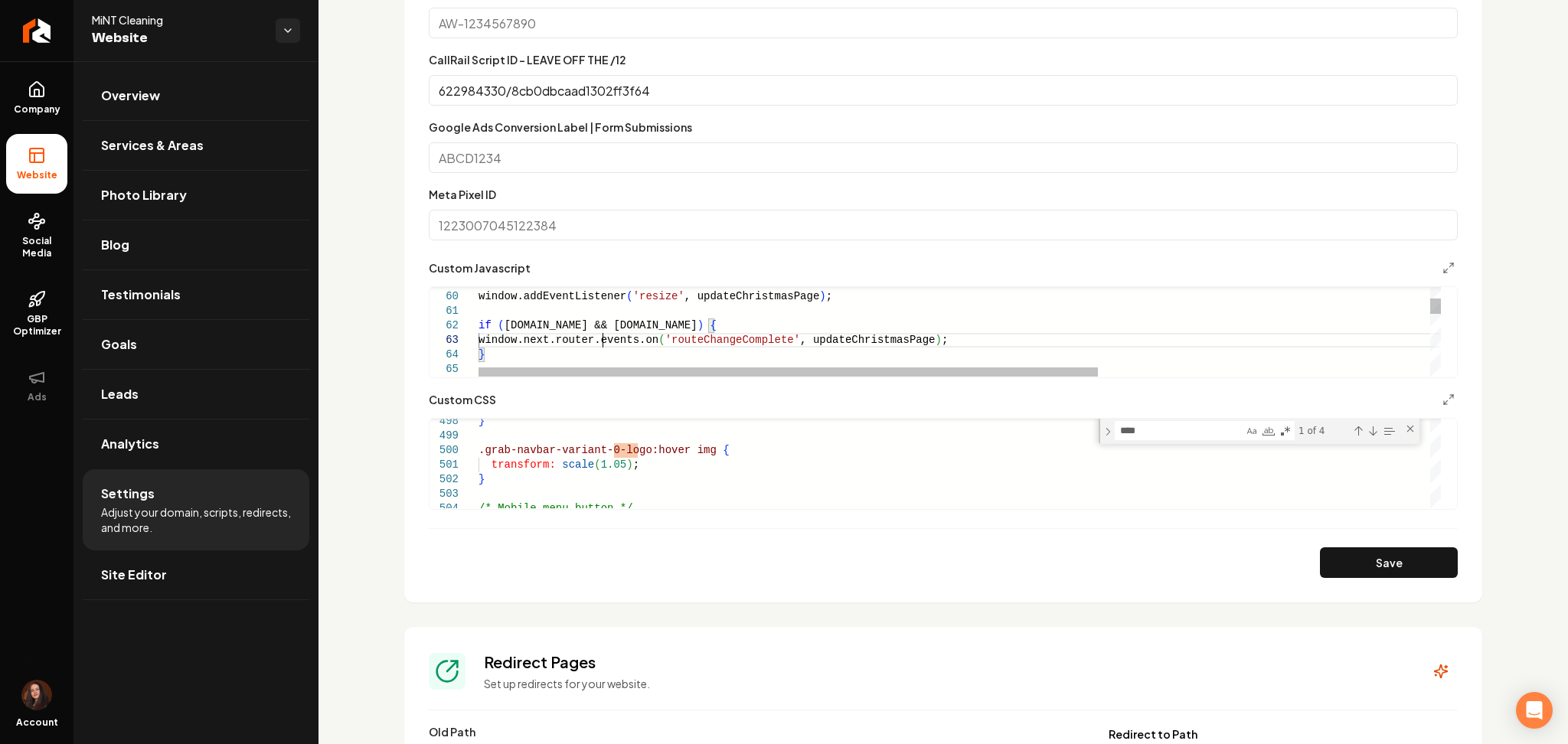
type textarea "**"
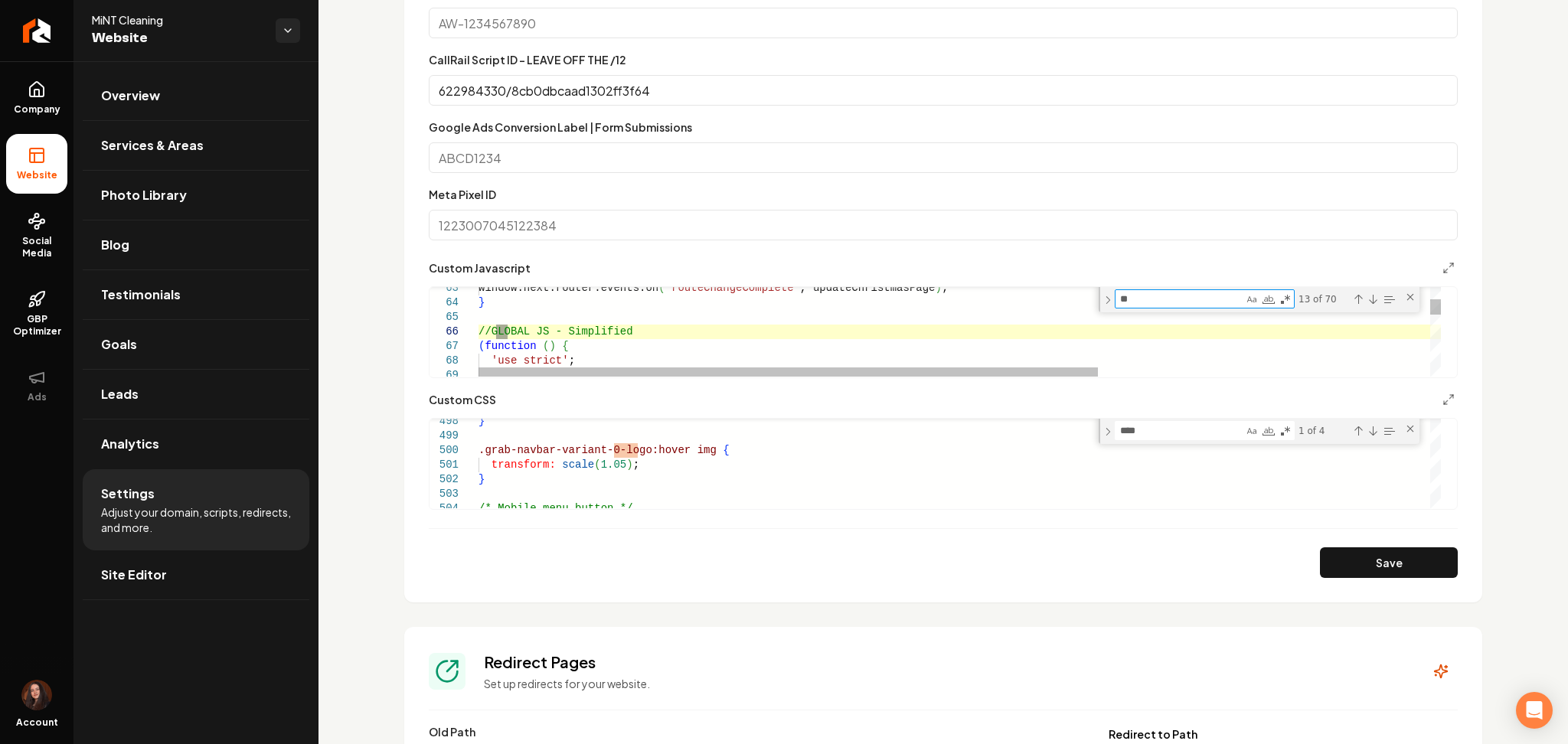
type textarea "**********"
type textarea "***"
type textarea "**********"
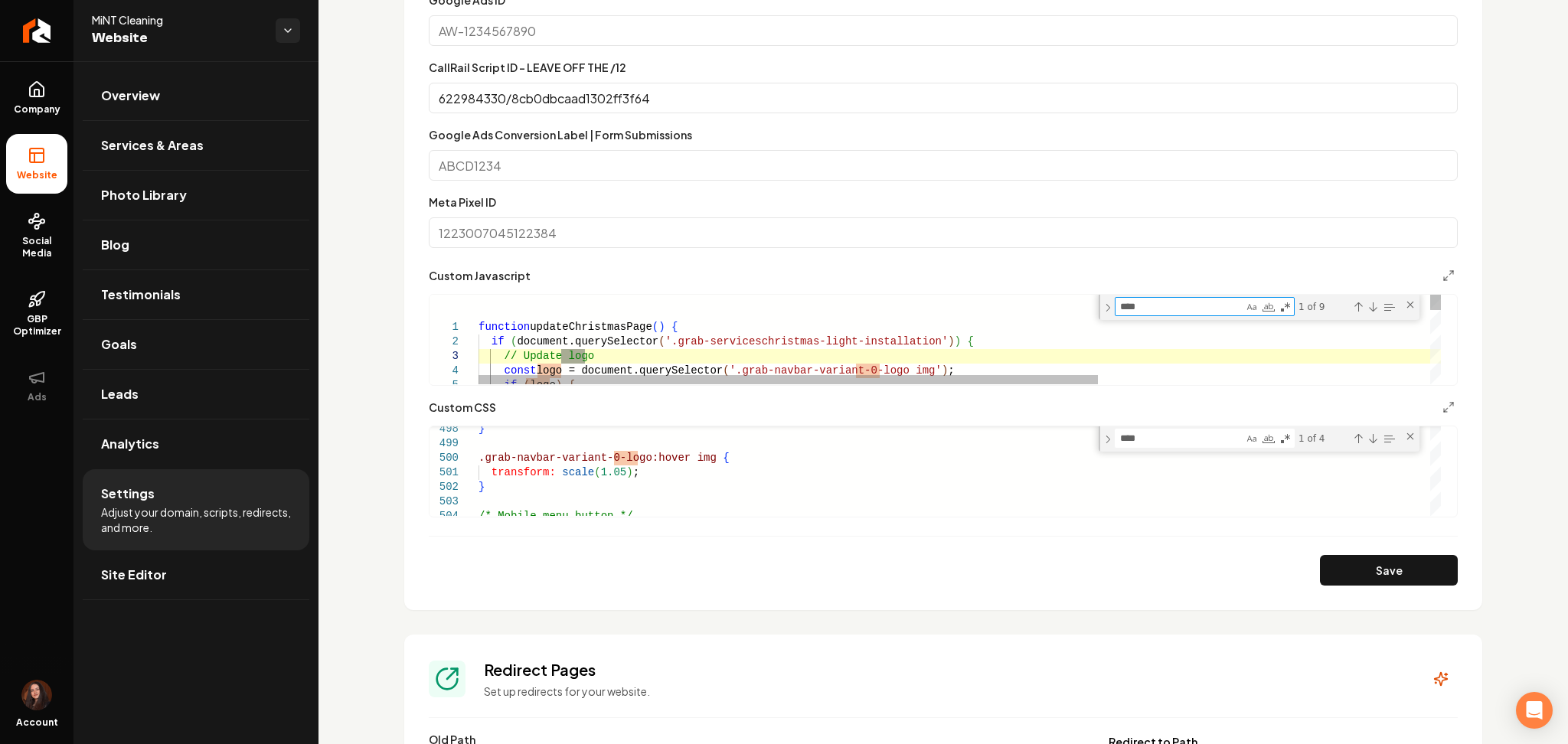
scroll to position [910, 0]
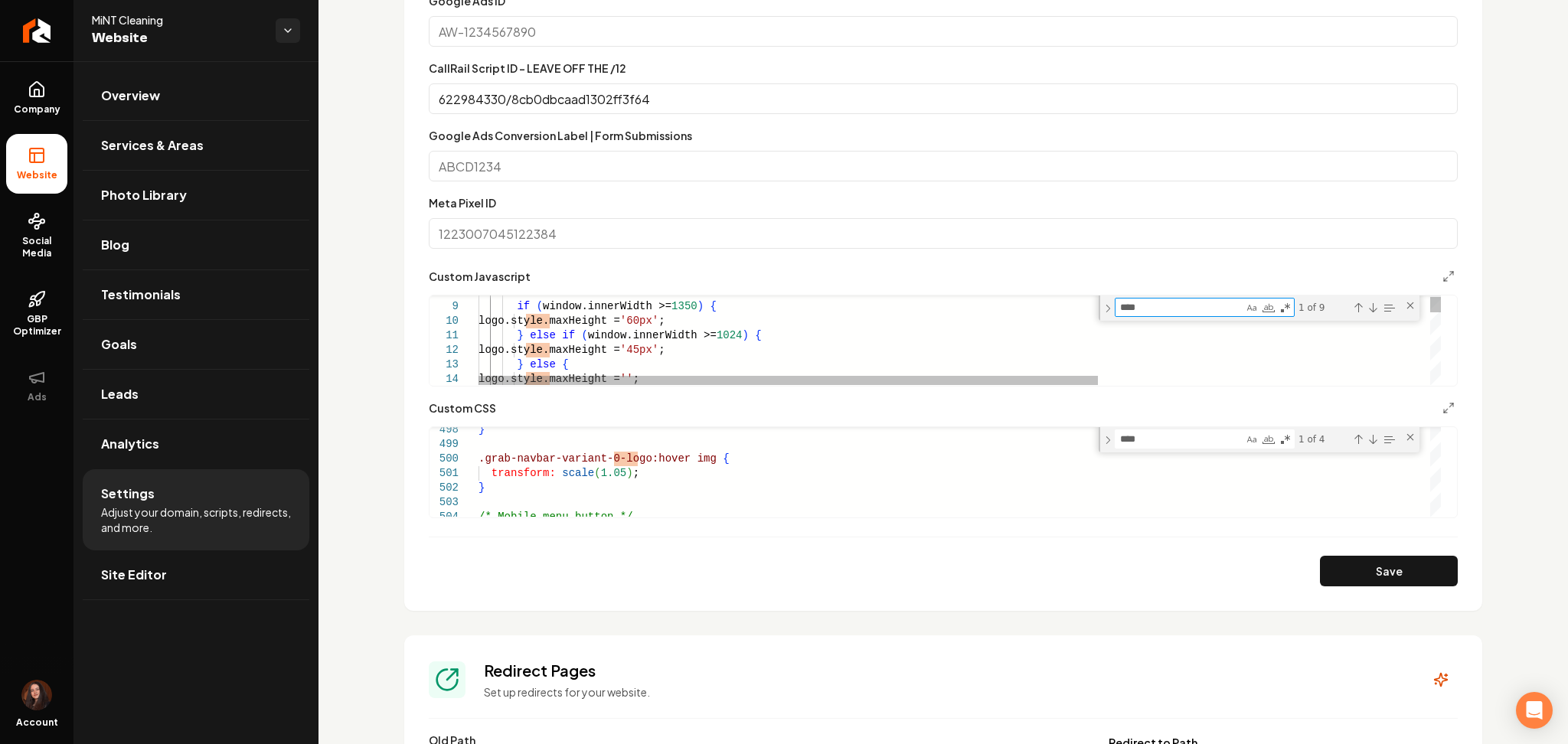
type textarea "****"
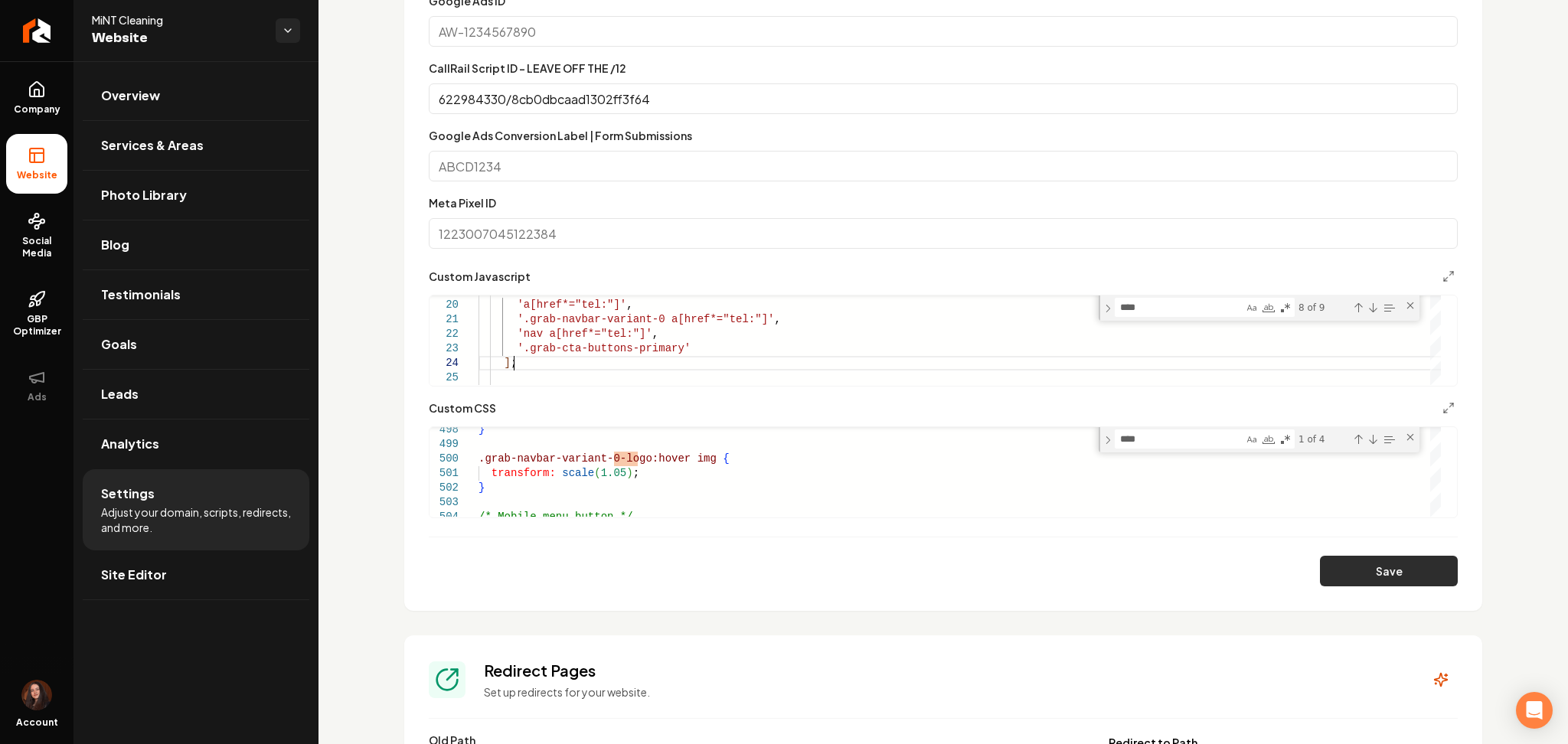
click at [1348, 562] on button "Save" at bounding box center [1388, 572] width 137 height 31
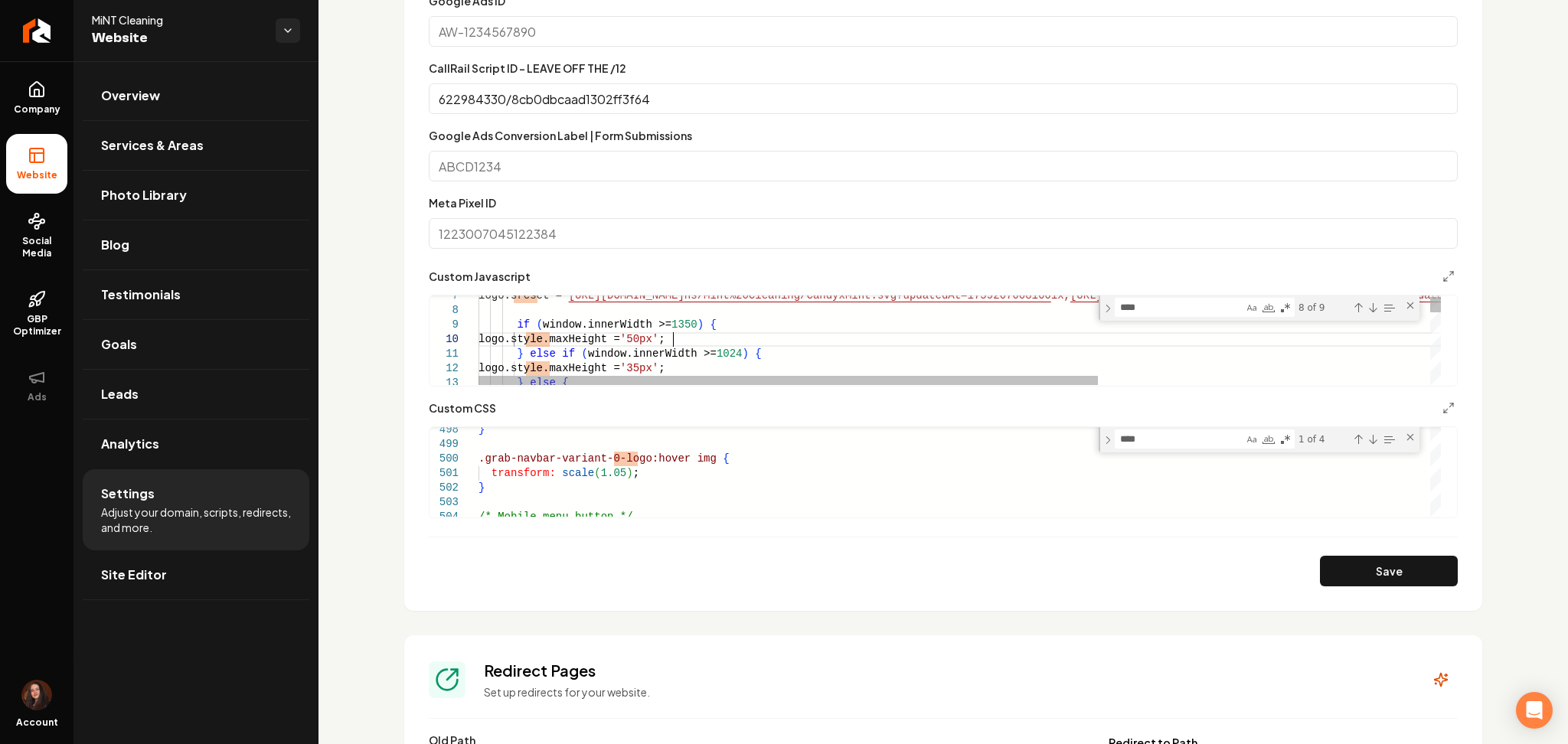
scroll to position [27, 35]
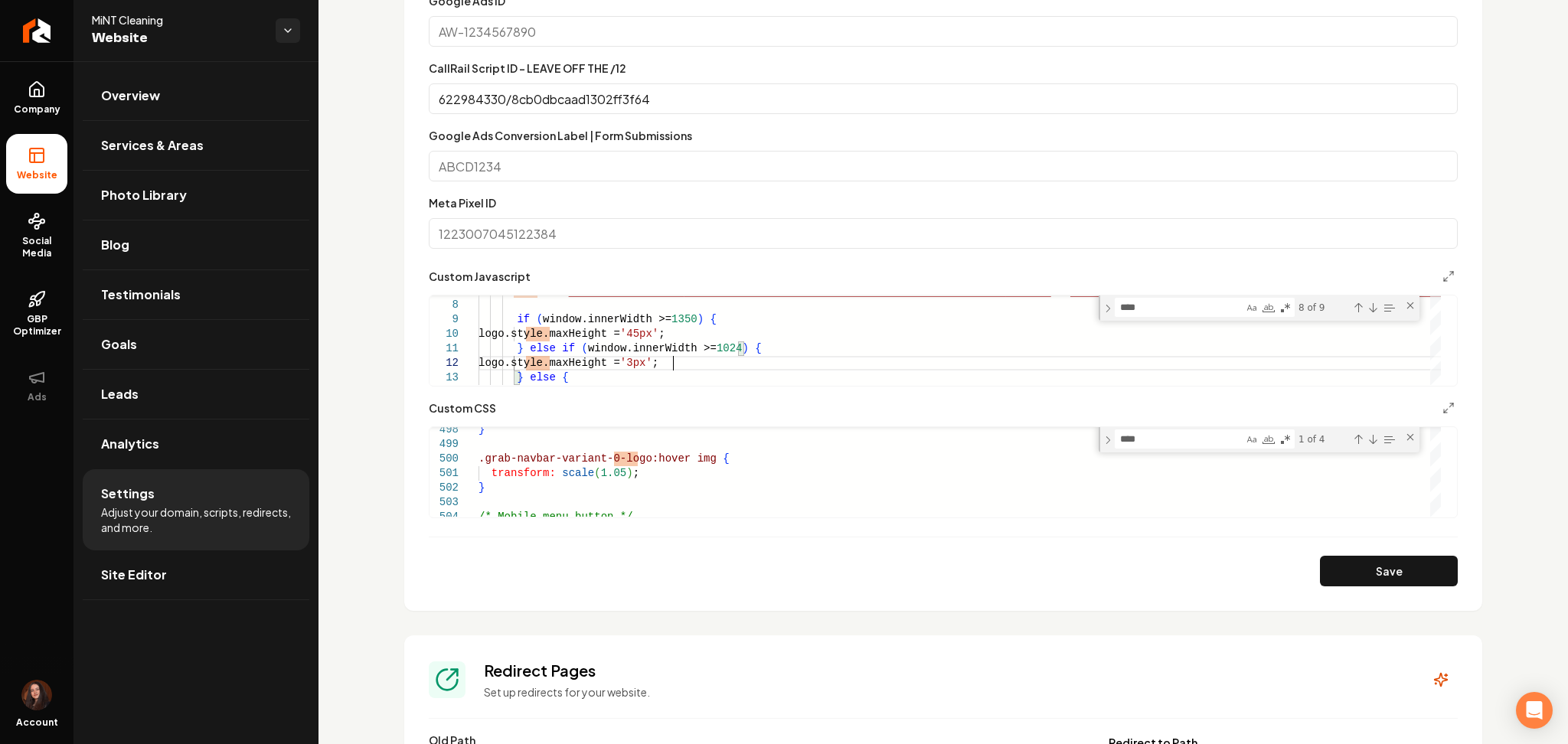
scroll to position [27, 200]
type textarea "**********"
click at [1415, 556] on button "Save" at bounding box center [1388, 572] width 137 height 31
drag, startPoint x: 1152, startPoint y: 444, endPoint x: 1097, endPoint y: 446, distance: 55.0
click at [1097, 446] on div "**********" at bounding box center [934, 472] width 1011 height 90
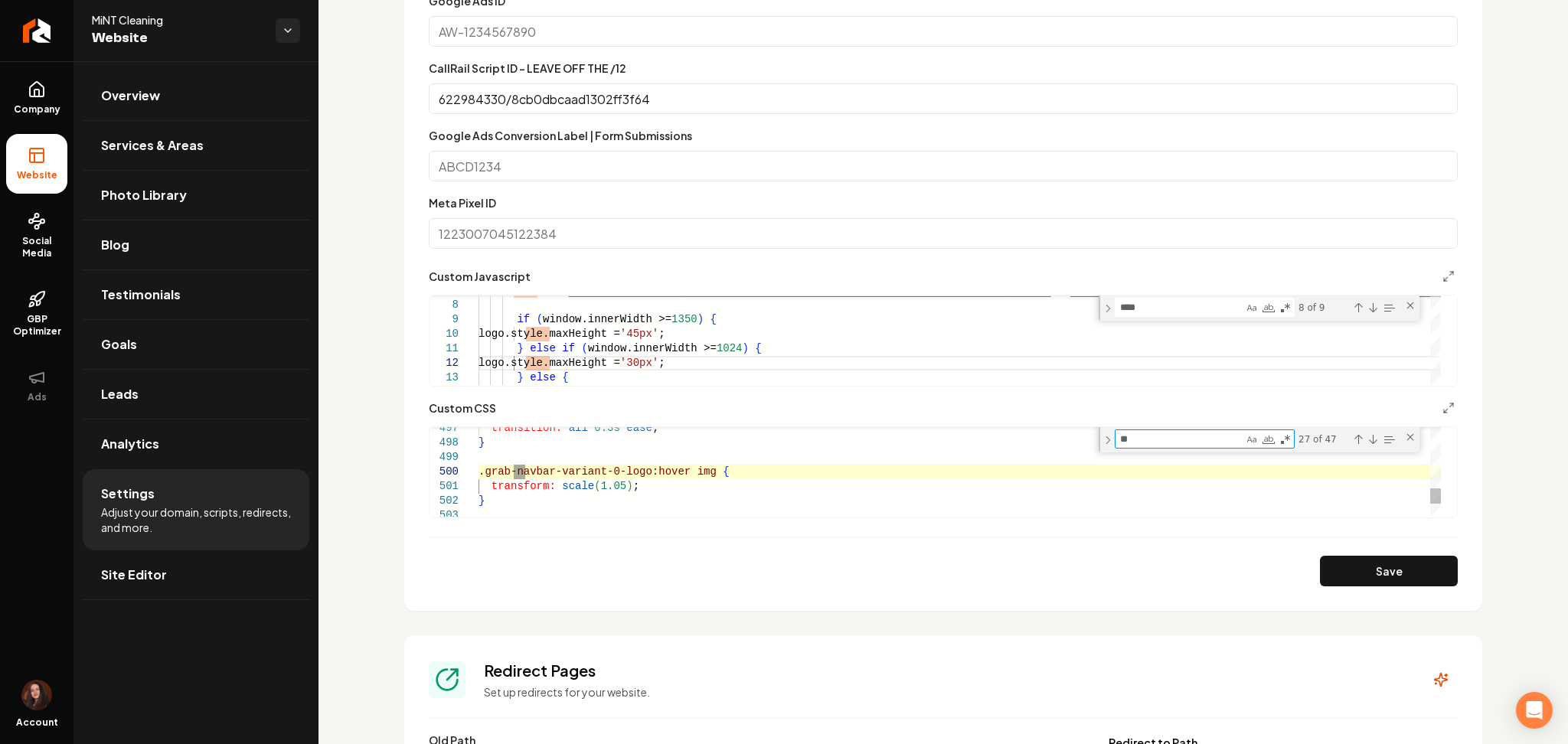
type textarea "***"
type textarea "**********"
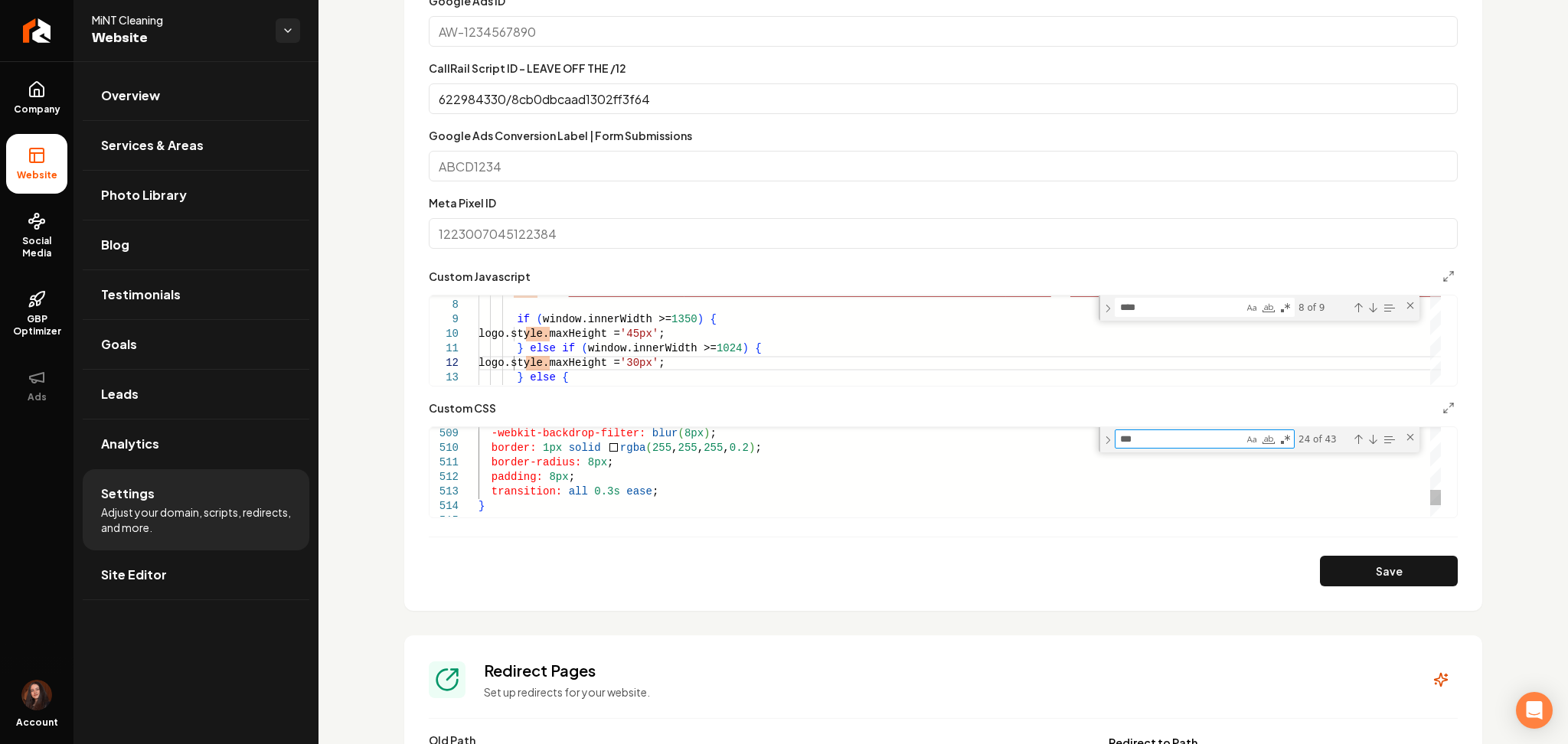
type textarea "***"
click at [1346, 563] on button "Save" at bounding box center [1388, 572] width 137 height 31
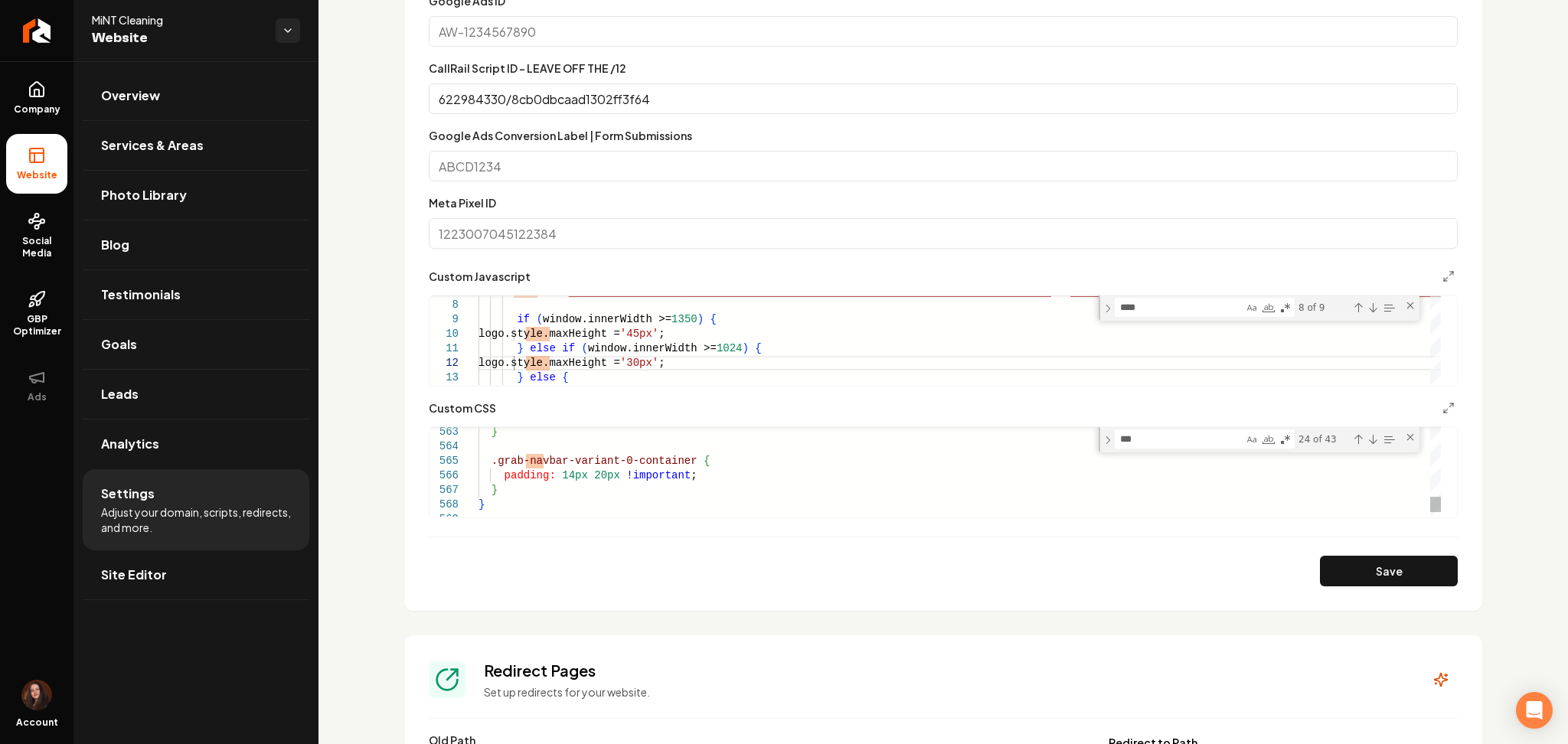
scroll to position [15, 71]
click at [1329, 567] on button "Save" at bounding box center [1388, 572] width 137 height 31
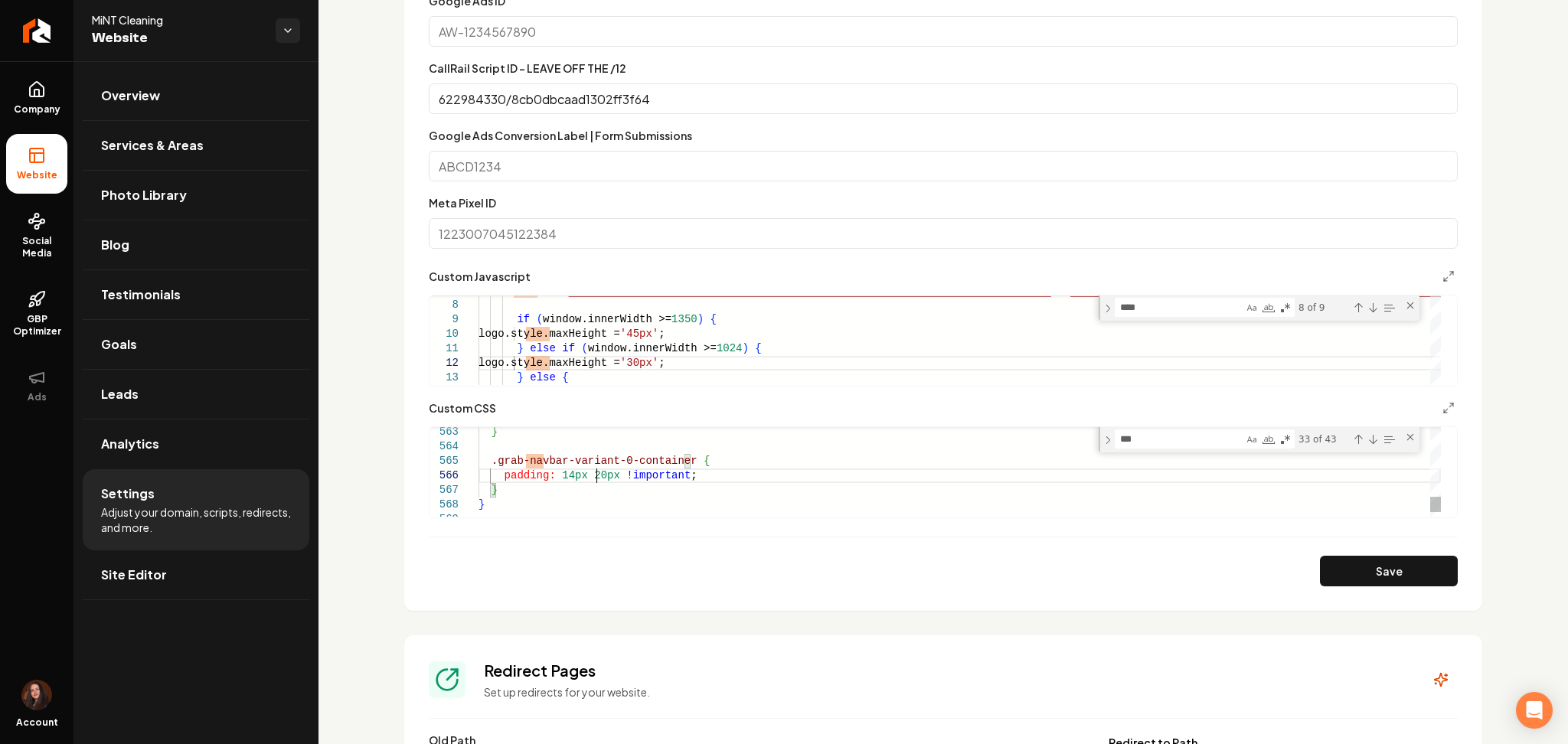
click at [1338, 567] on button "Save" at bounding box center [1388, 572] width 137 height 31
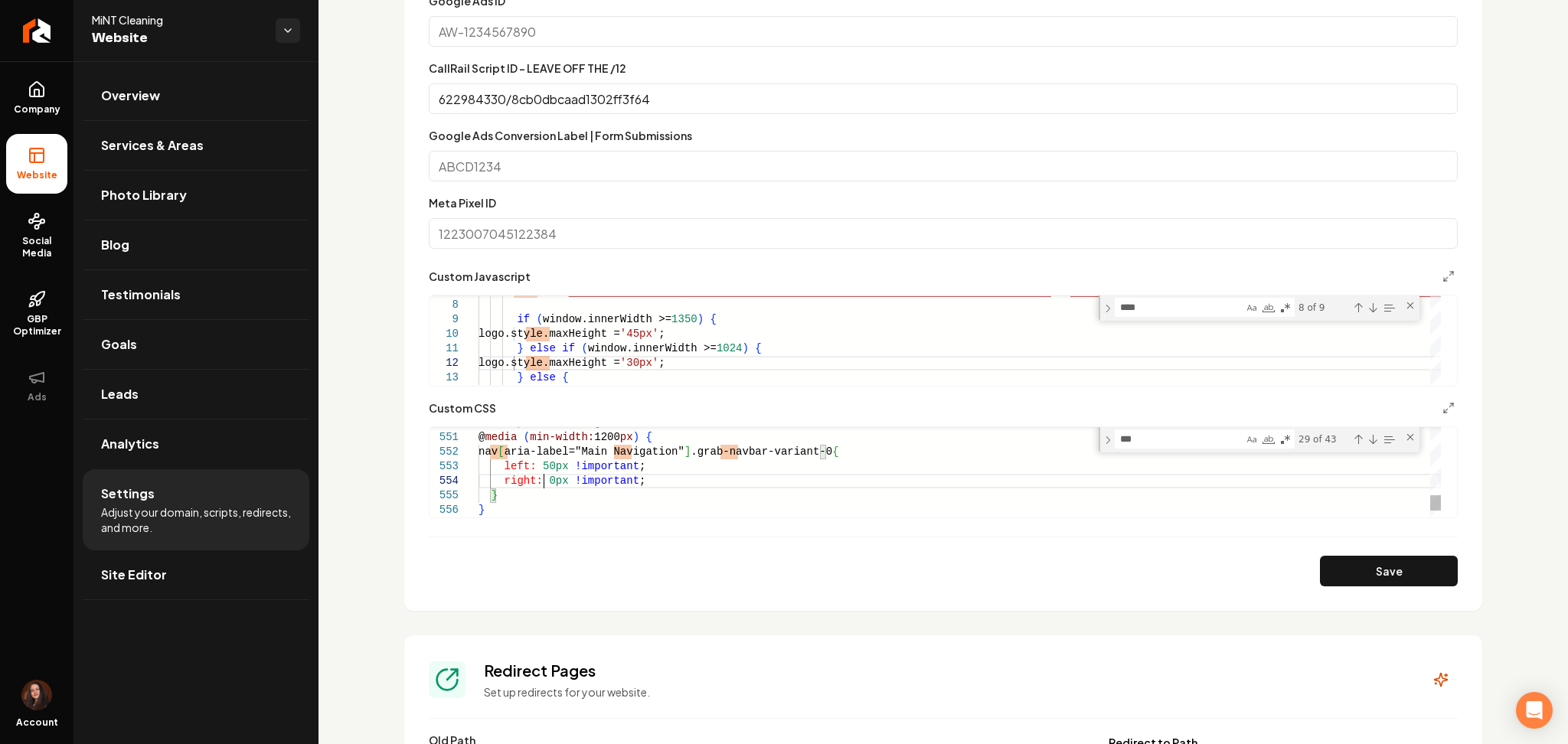
scroll to position [44, 69]
click at [1319, 574] on button "Save" at bounding box center [1388, 572] width 137 height 31
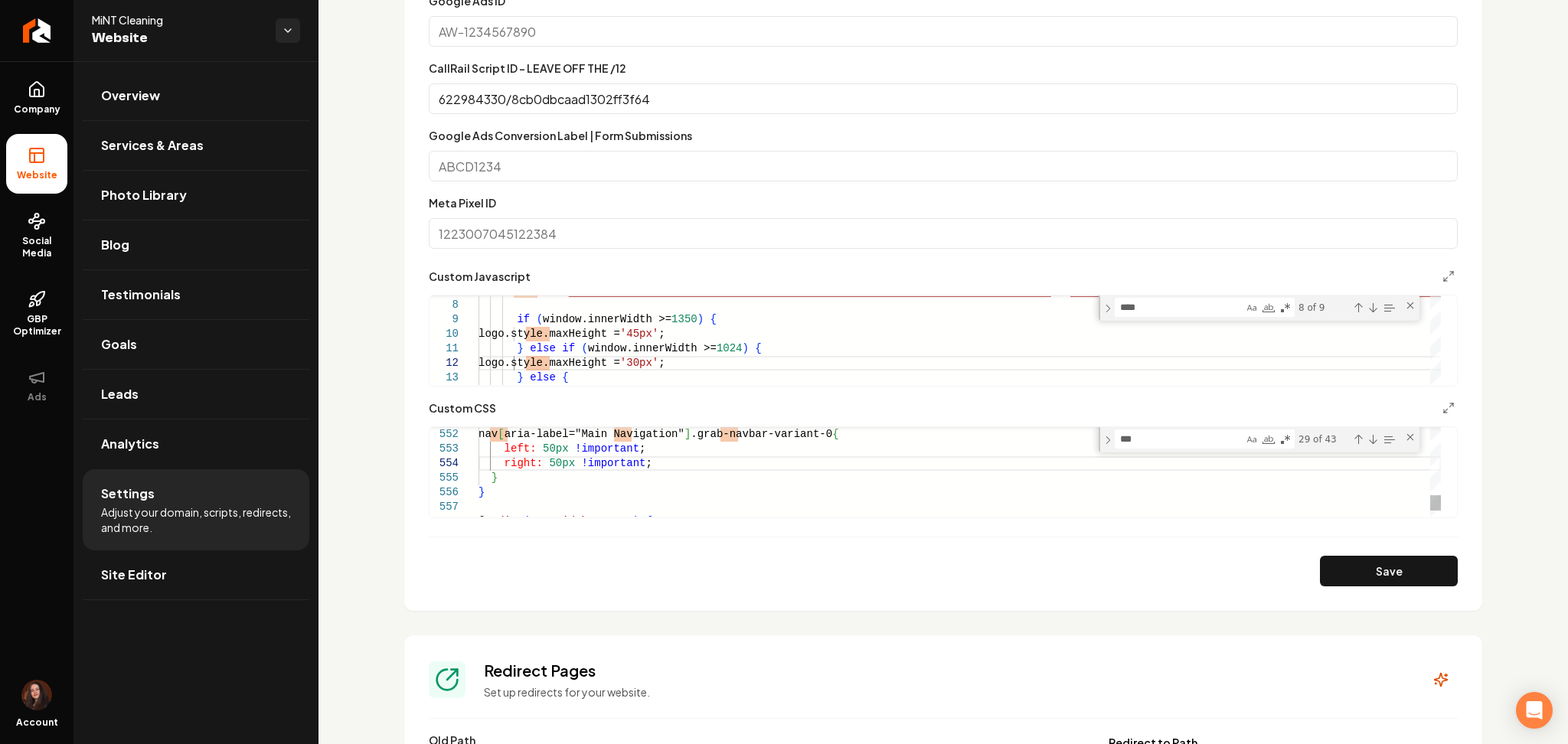
click at [1339, 557] on button "Save" at bounding box center [1388, 572] width 137 height 31
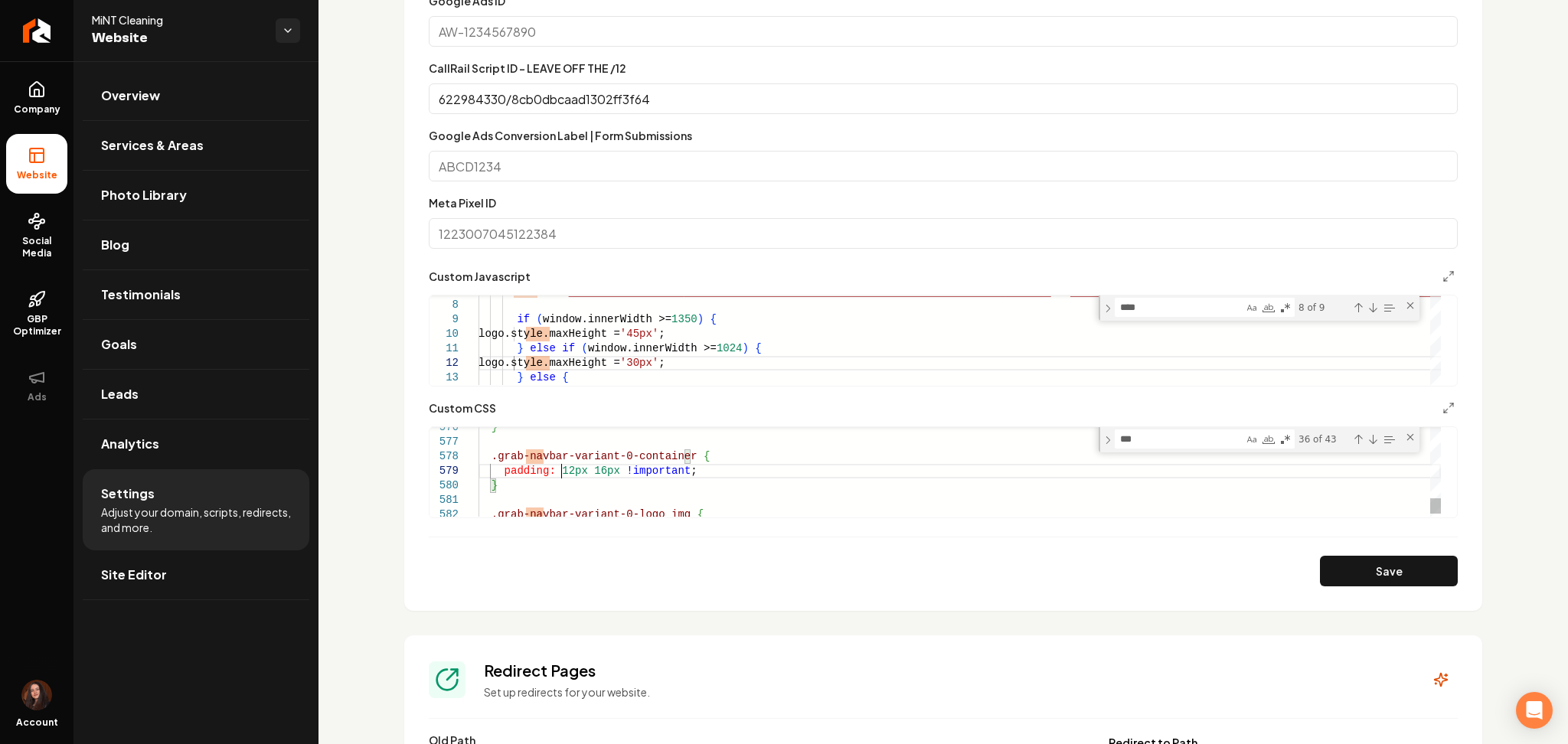
click at [1346, 574] on button "Save" at bounding box center [1388, 572] width 137 height 31
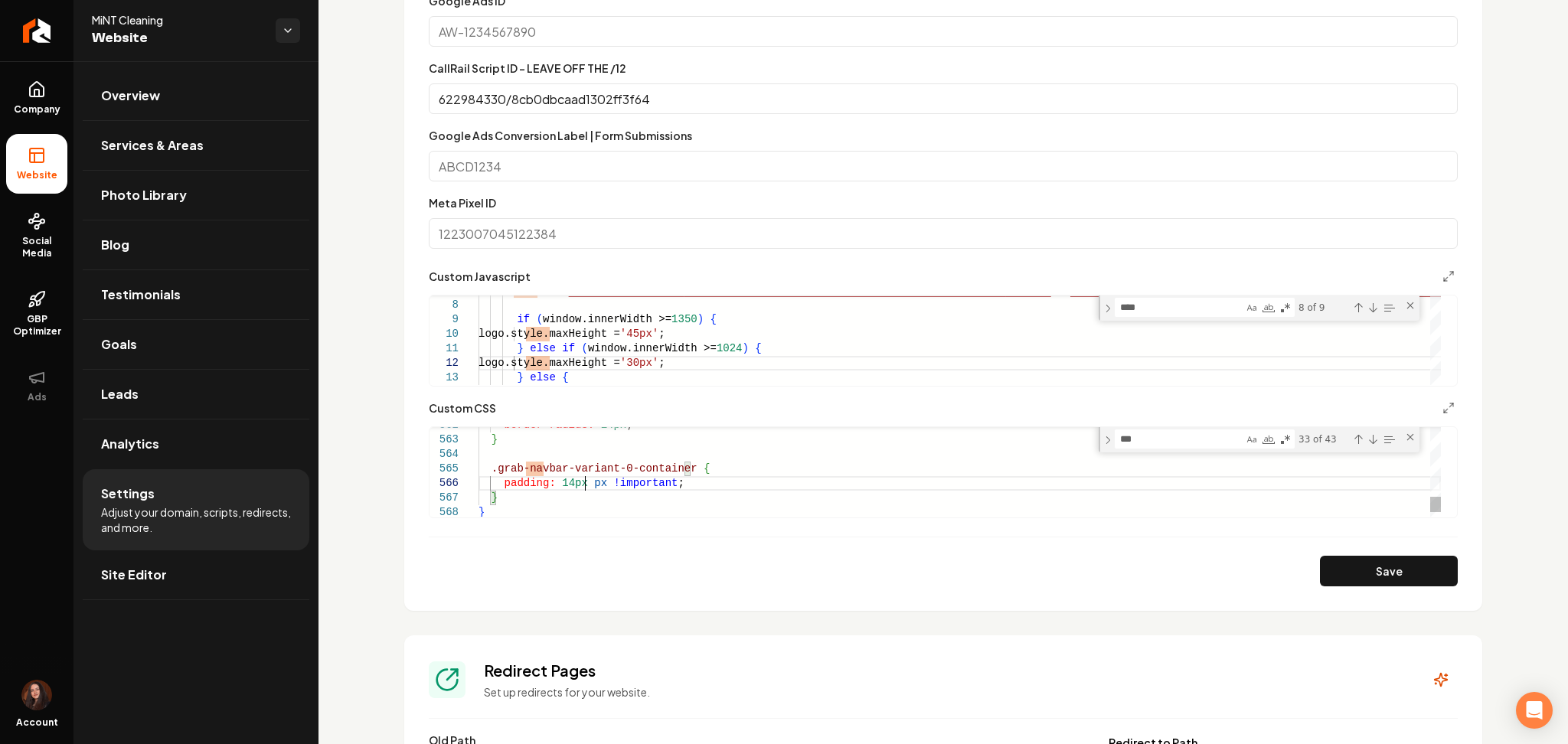
scroll to position [86, 116]
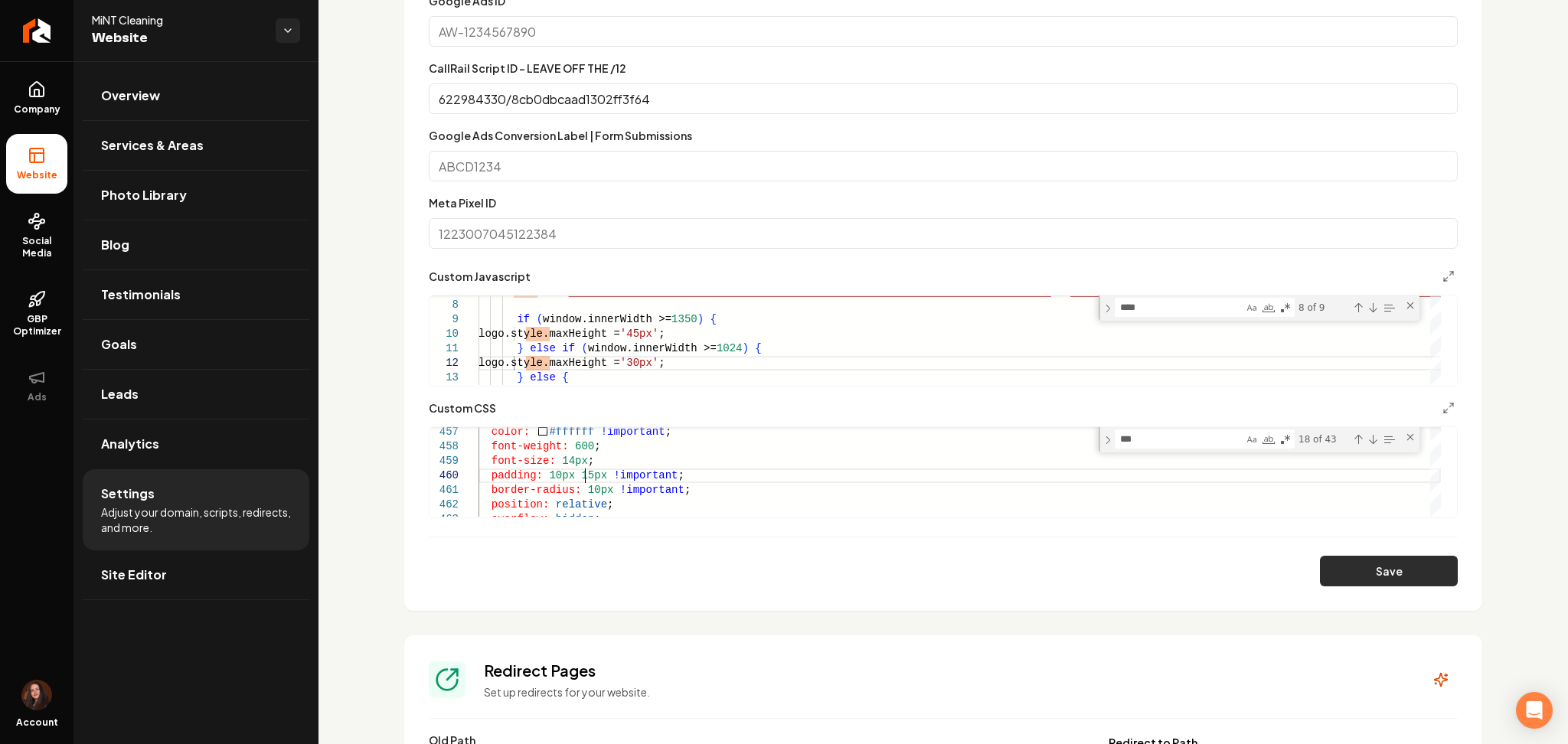
click at [1319, 556] on button "Save" at bounding box center [1388, 572] width 137 height 31
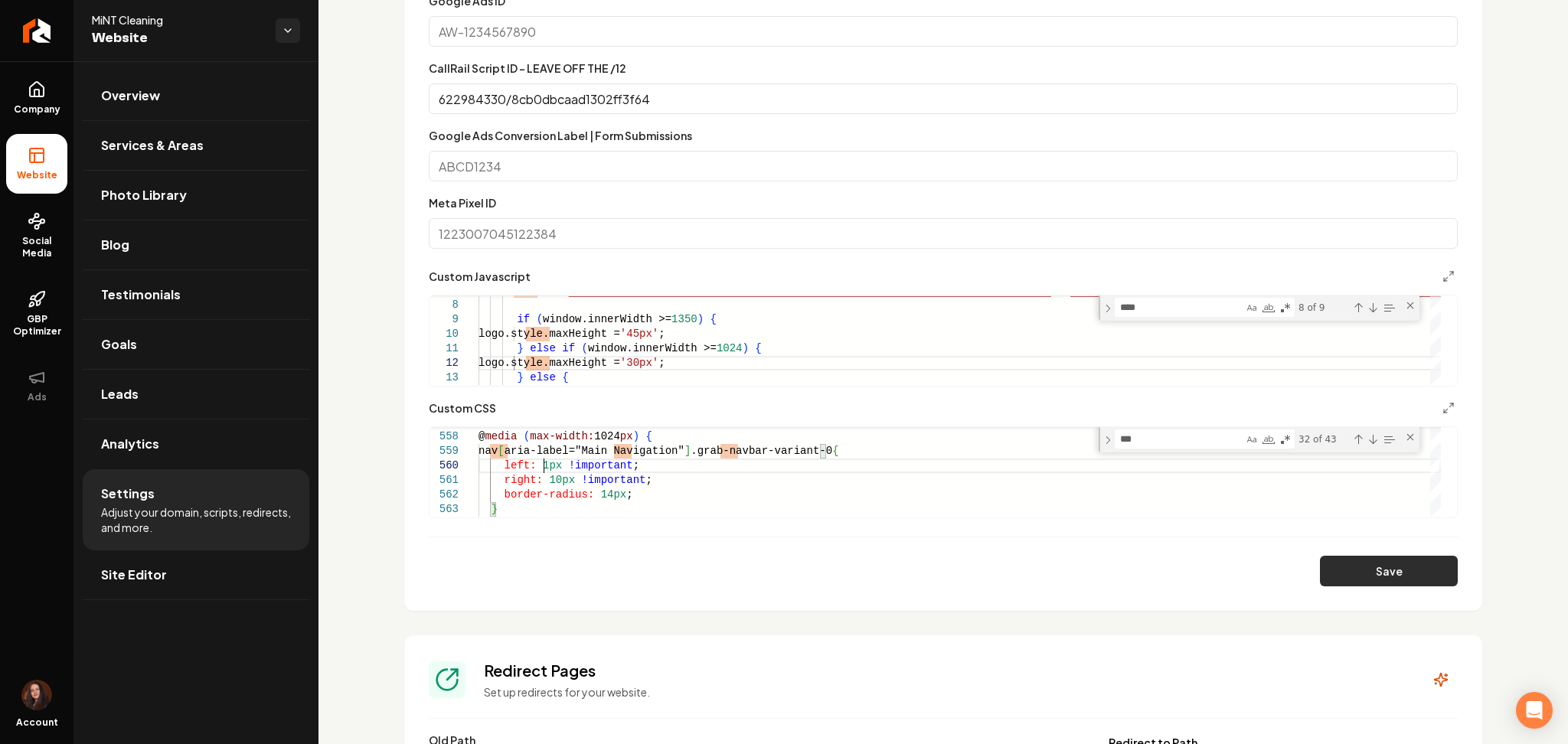
scroll to position [131, 70]
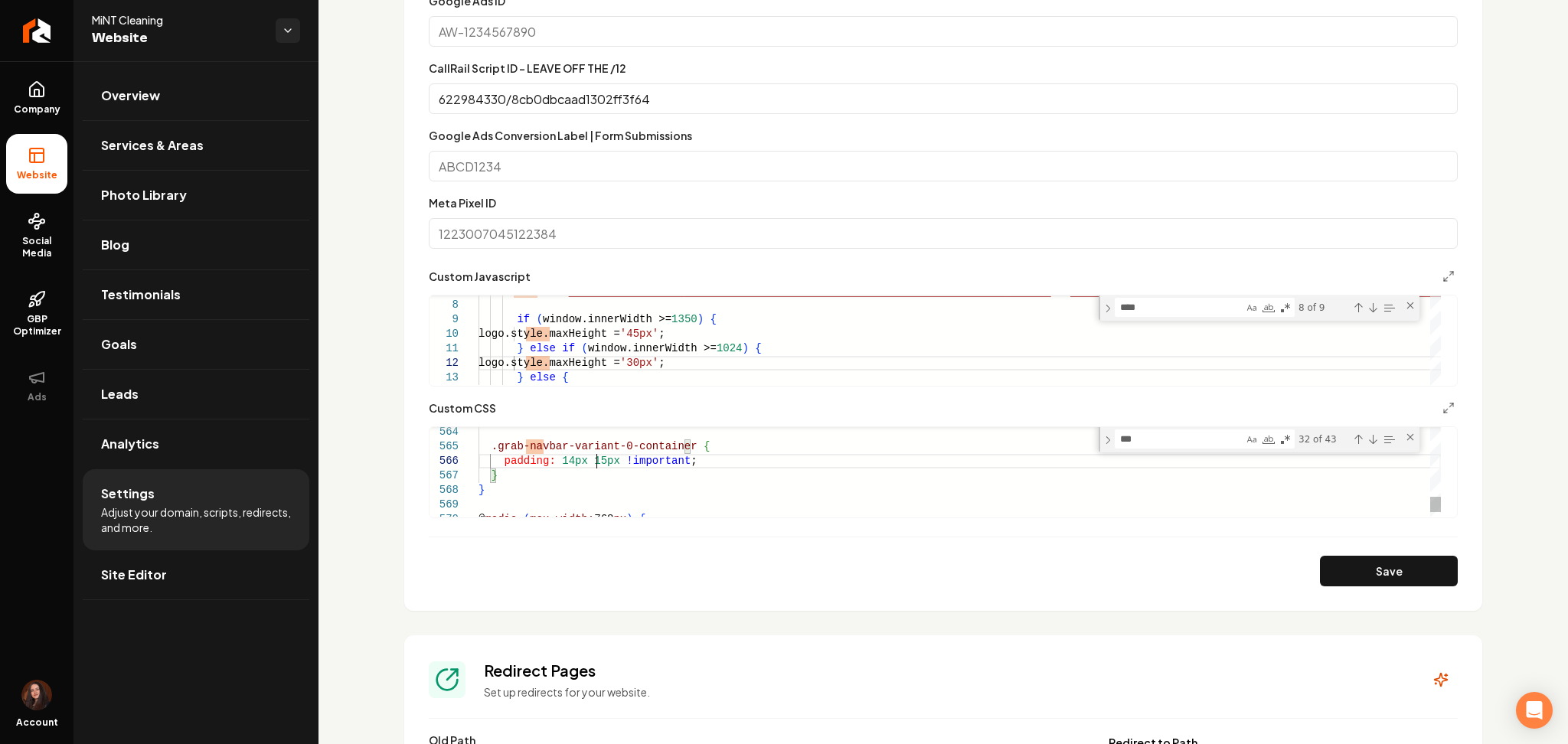
click at [1319, 562] on button "Save" at bounding box center [1388, 572] width 137 height 31
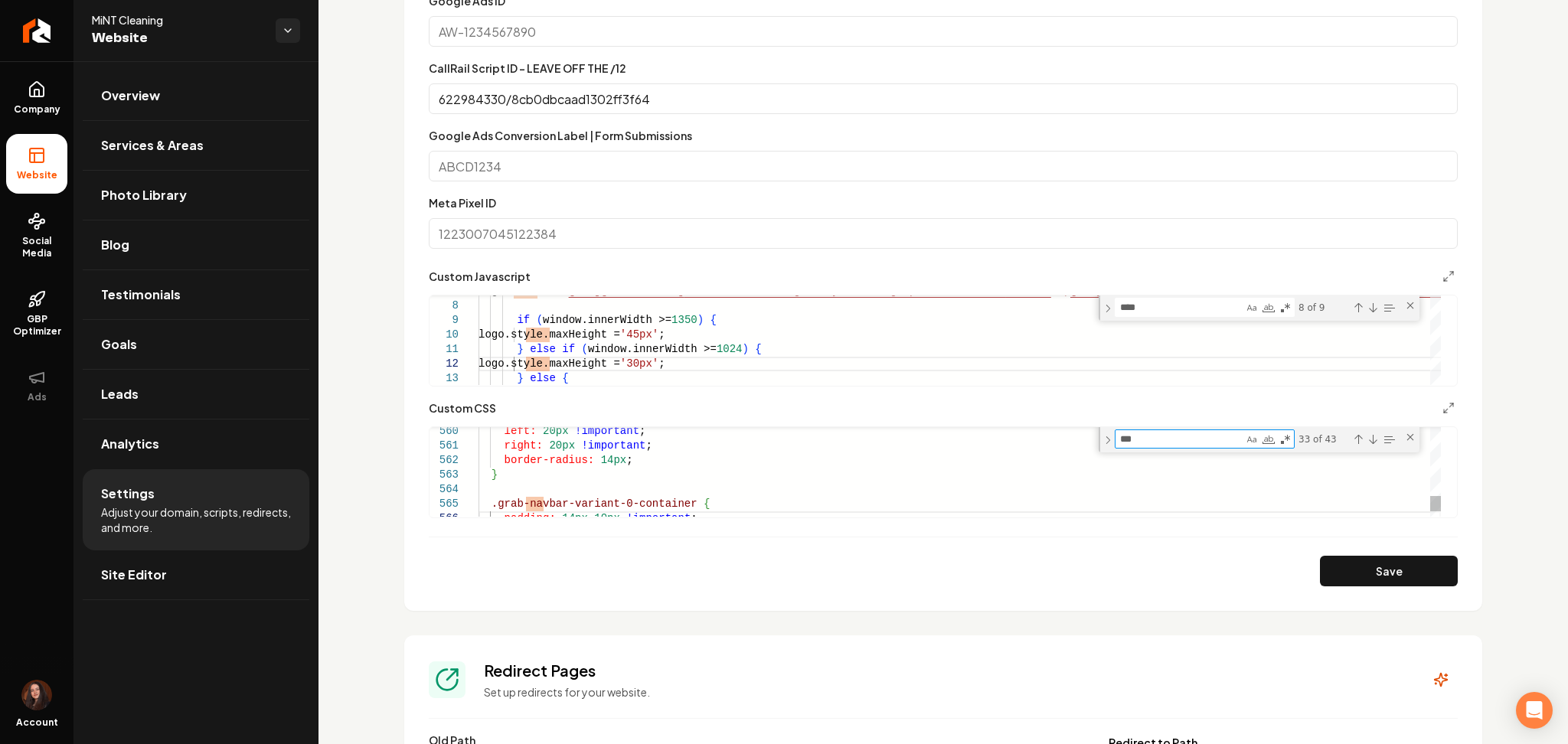
drag, startPoint x: 1151, startPoint y: 446, endPoint x: 1082, endPoint y: 452, distance: 69.3
click at [1082, 452] on div "**********" at bounding box center [934, 472] width 1011 height 90
type textarea "**********"
type textarea "*"
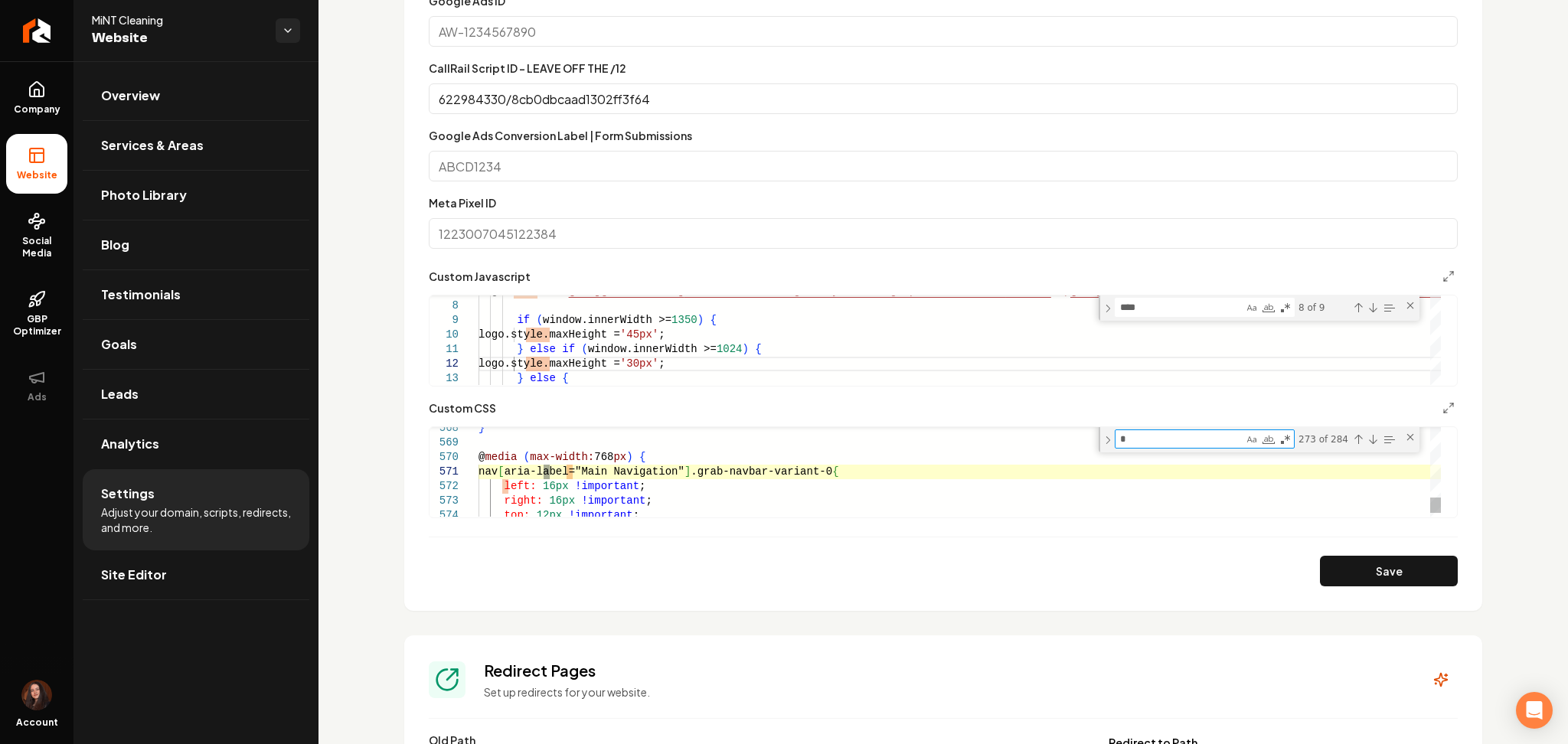
type textarea "**********"
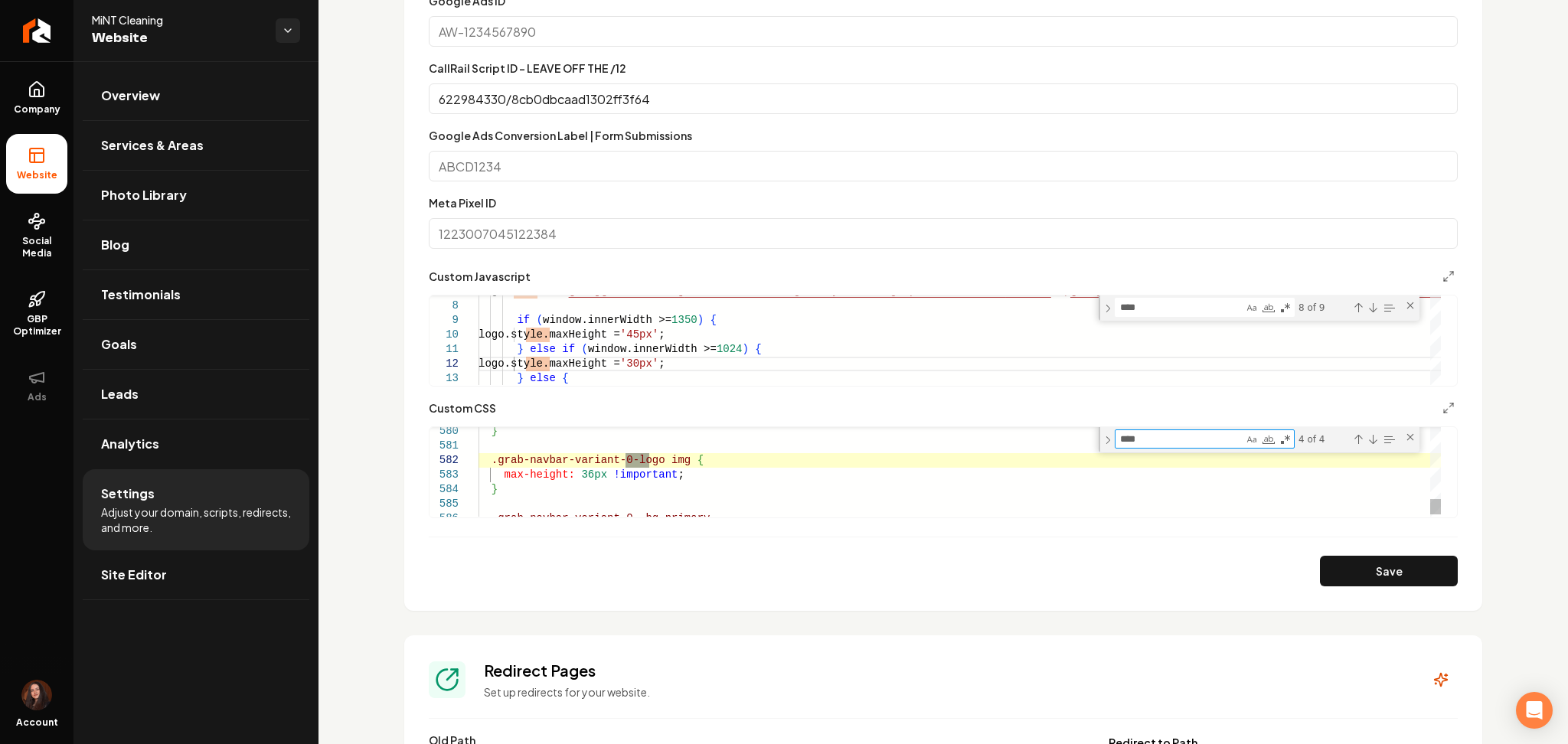
type textarea "****"
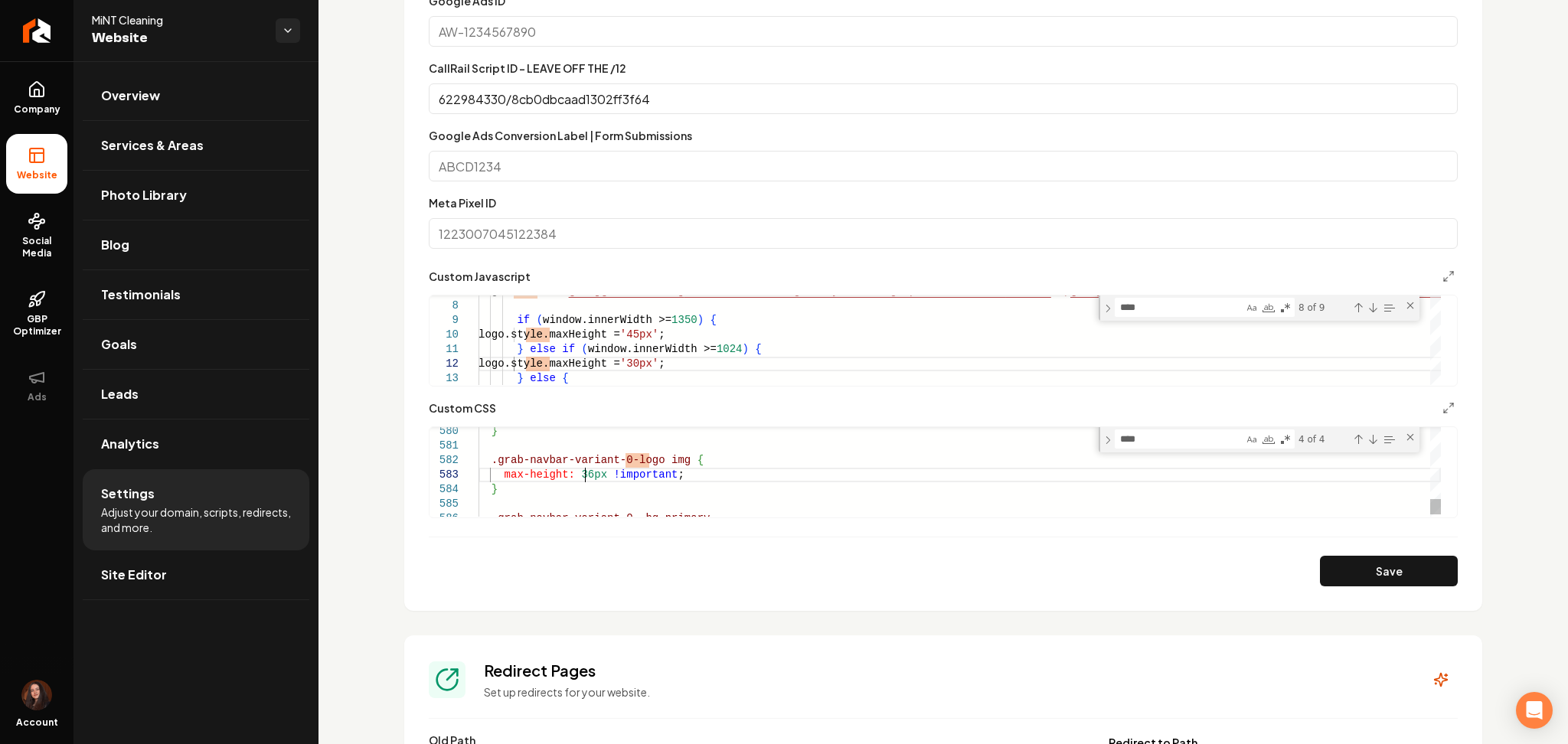
scroll to position [84, 0]
drag, startPoint x: 501, startPoint y: 485, endPoint x: 486, endPoint y: 450, distance: 38.1
click at [1155, 430] on div "**** logo" at bounding box center [1204, 439] width 180 height 19
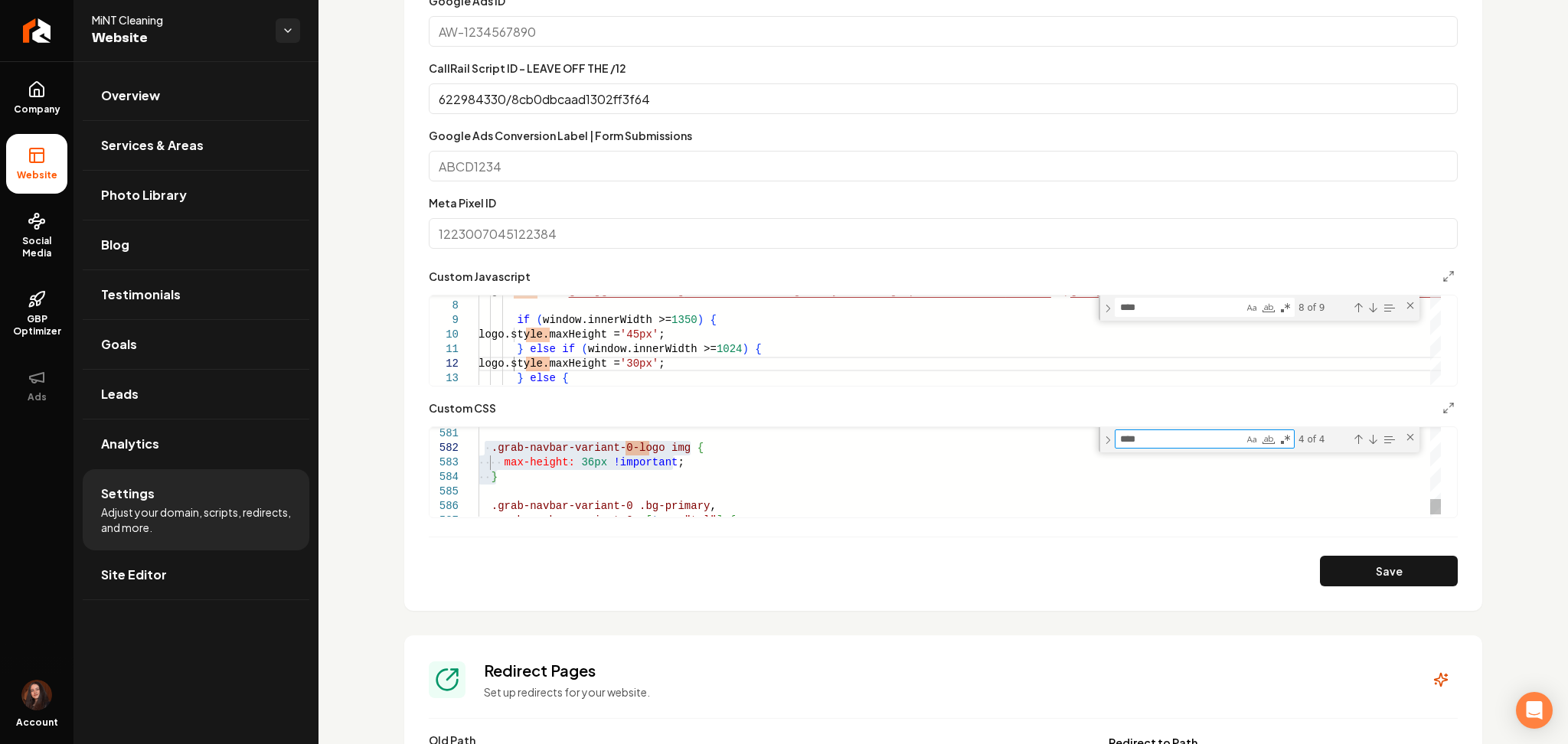
click at [1140, 438] on textarea "****" at bounding box center [1179, 439] width 128 height 17
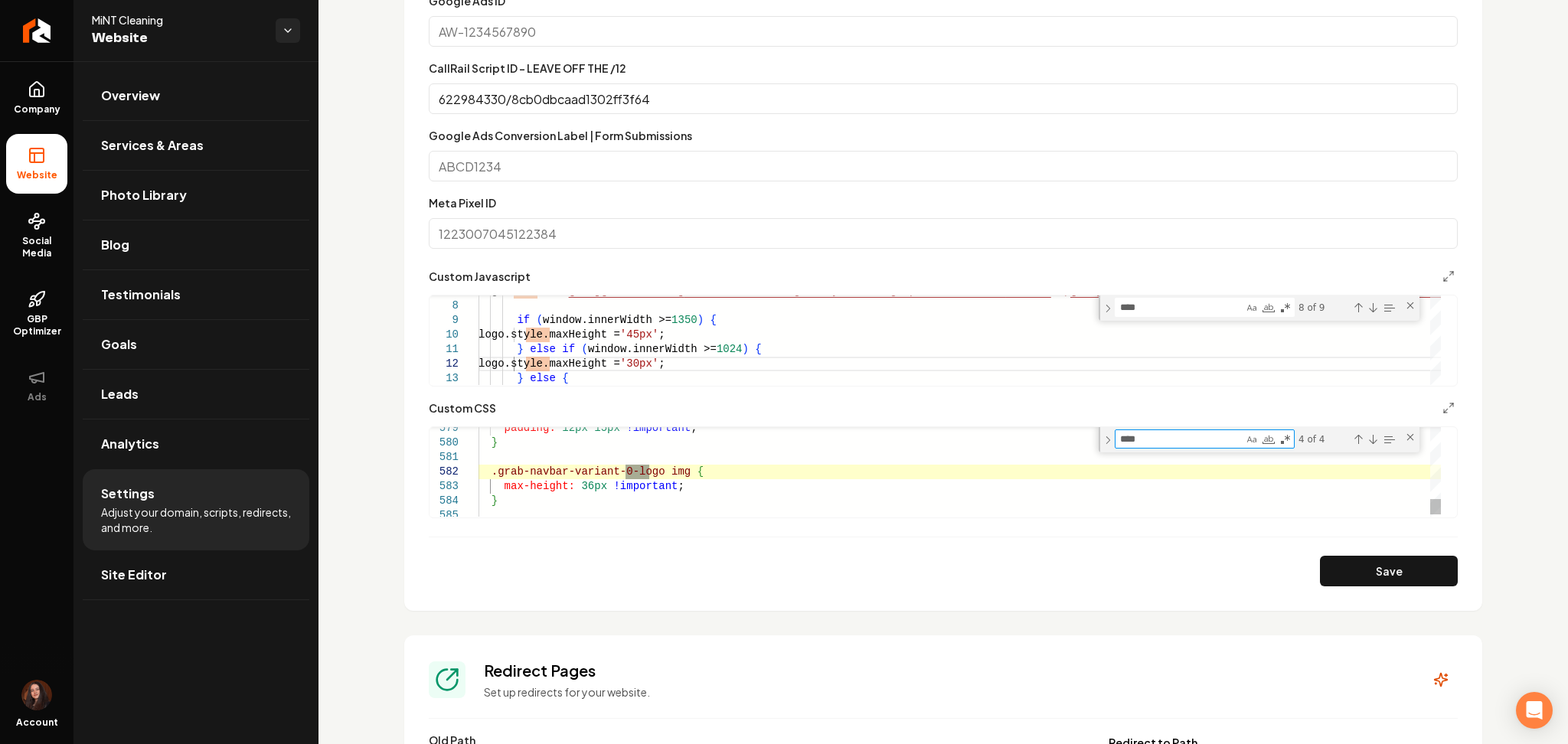
type textarea "**********"
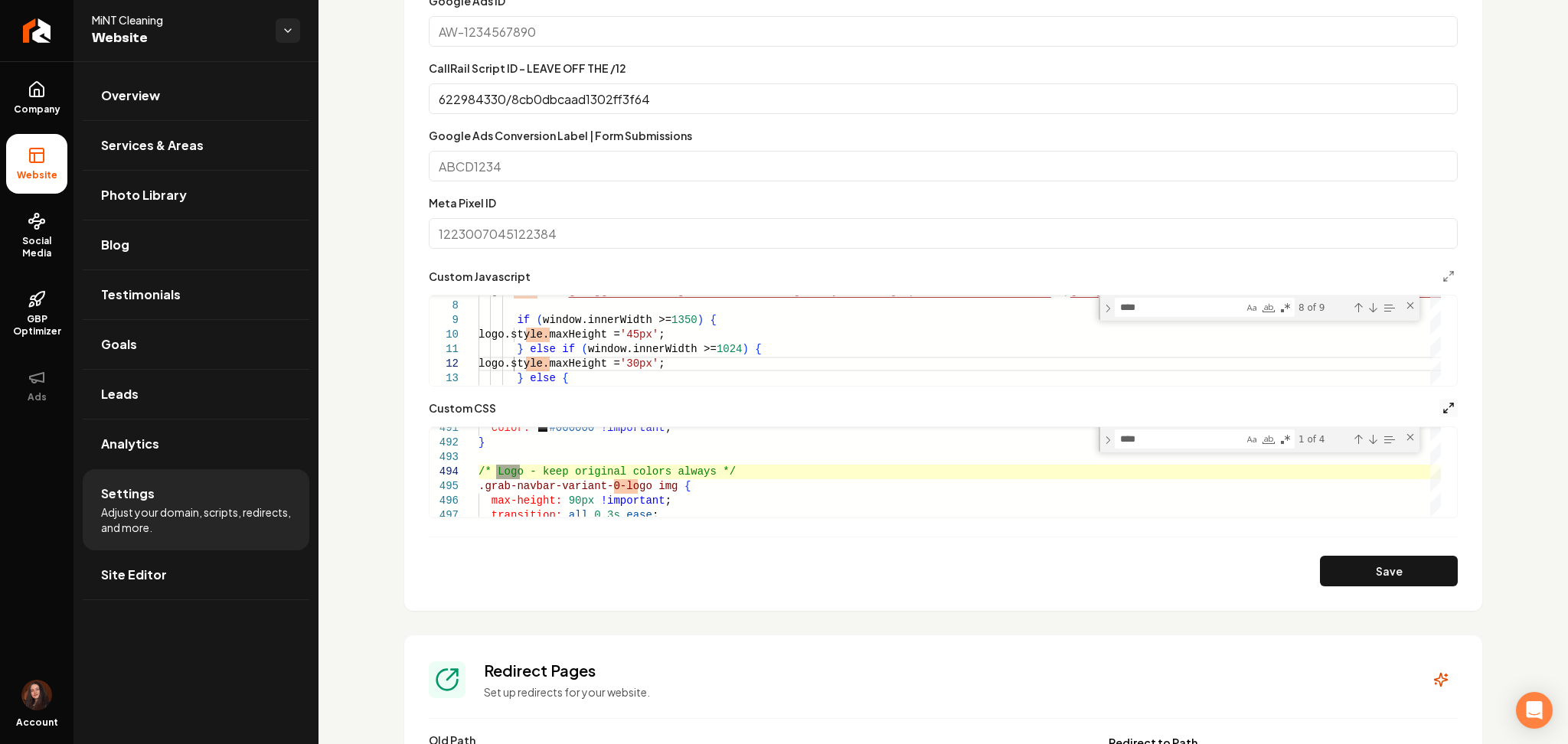
click at [1442, 405] on icon "Main content area" at bounding box center [1448, 408] width 13 height 13
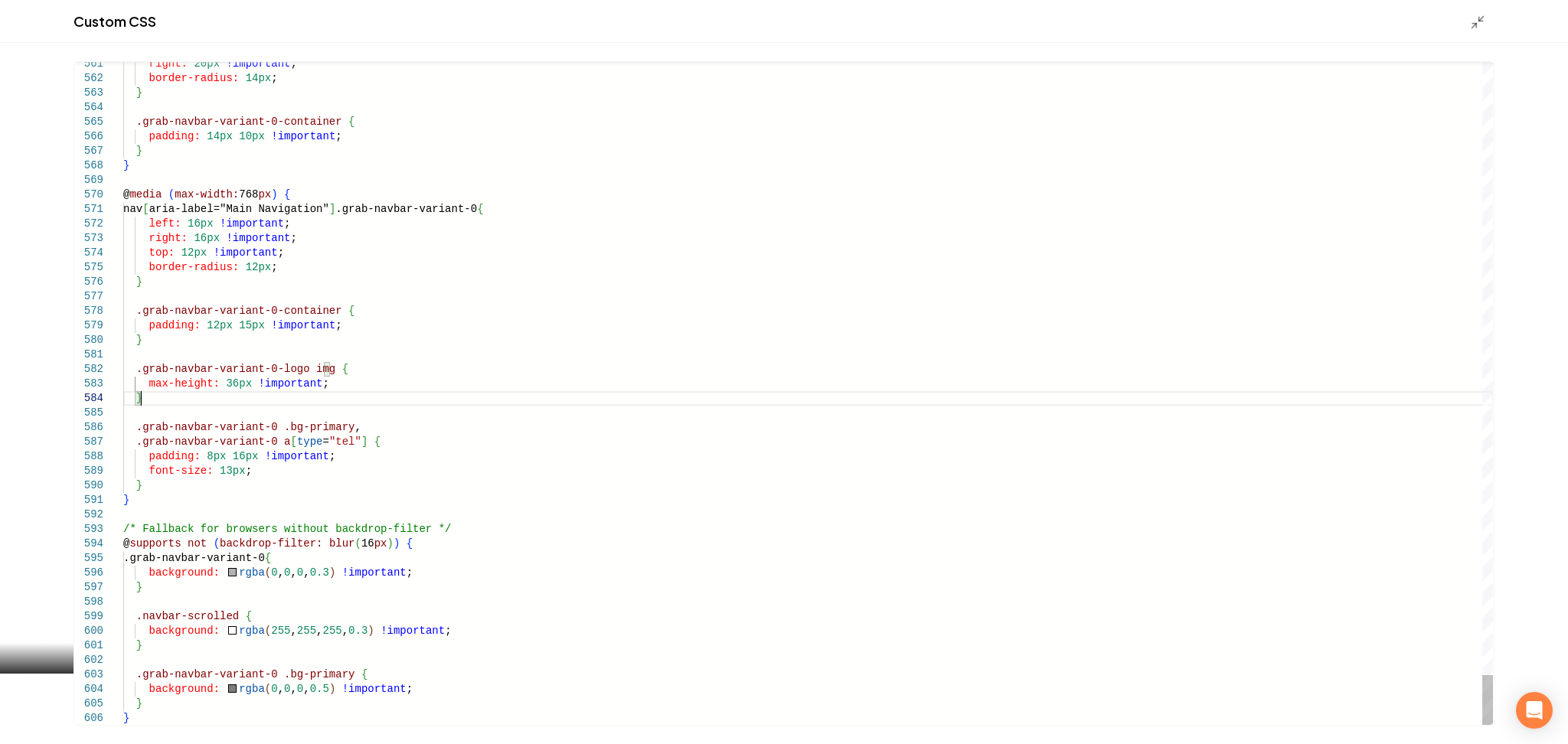
scroll to position [0, 176]
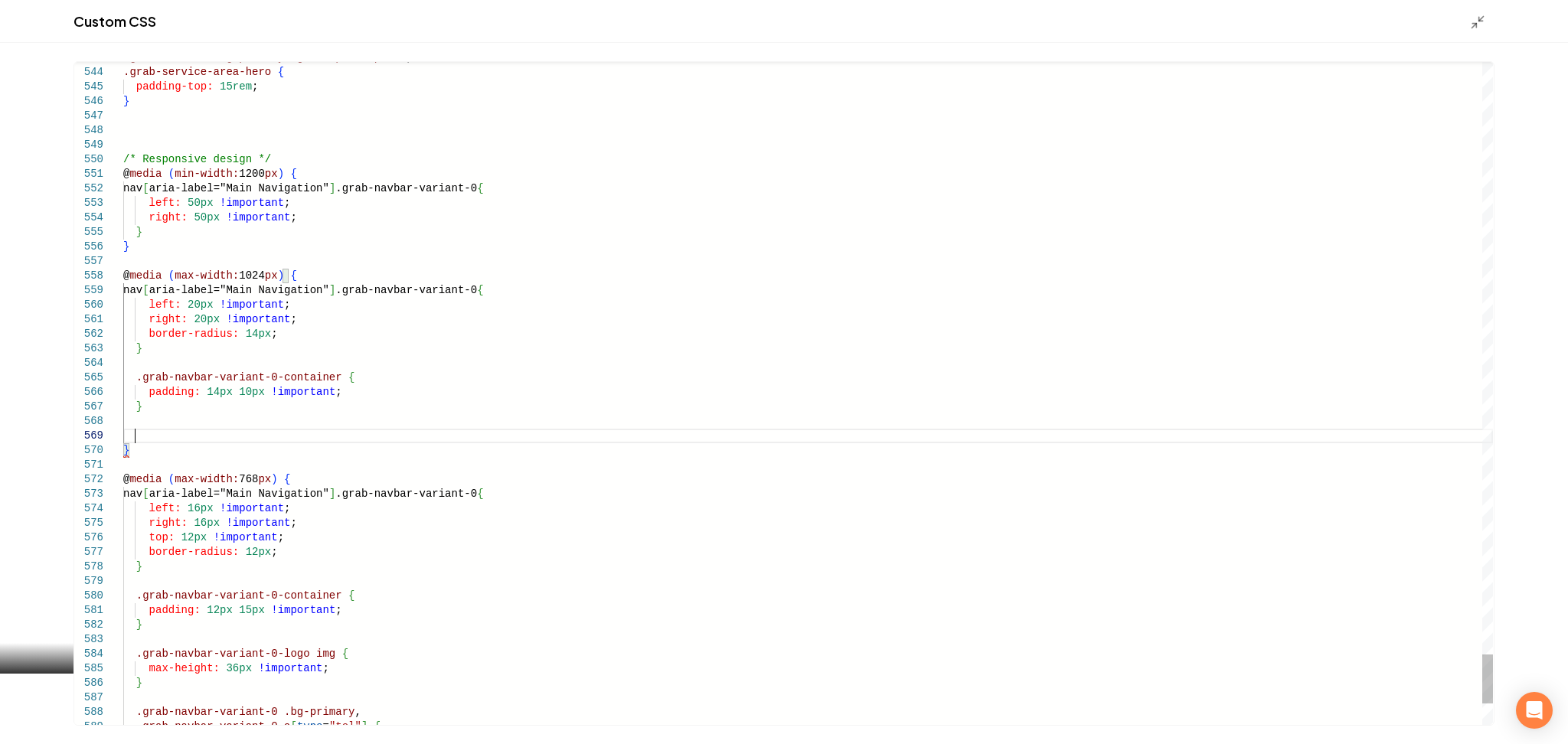
scroll to position [116, 11]
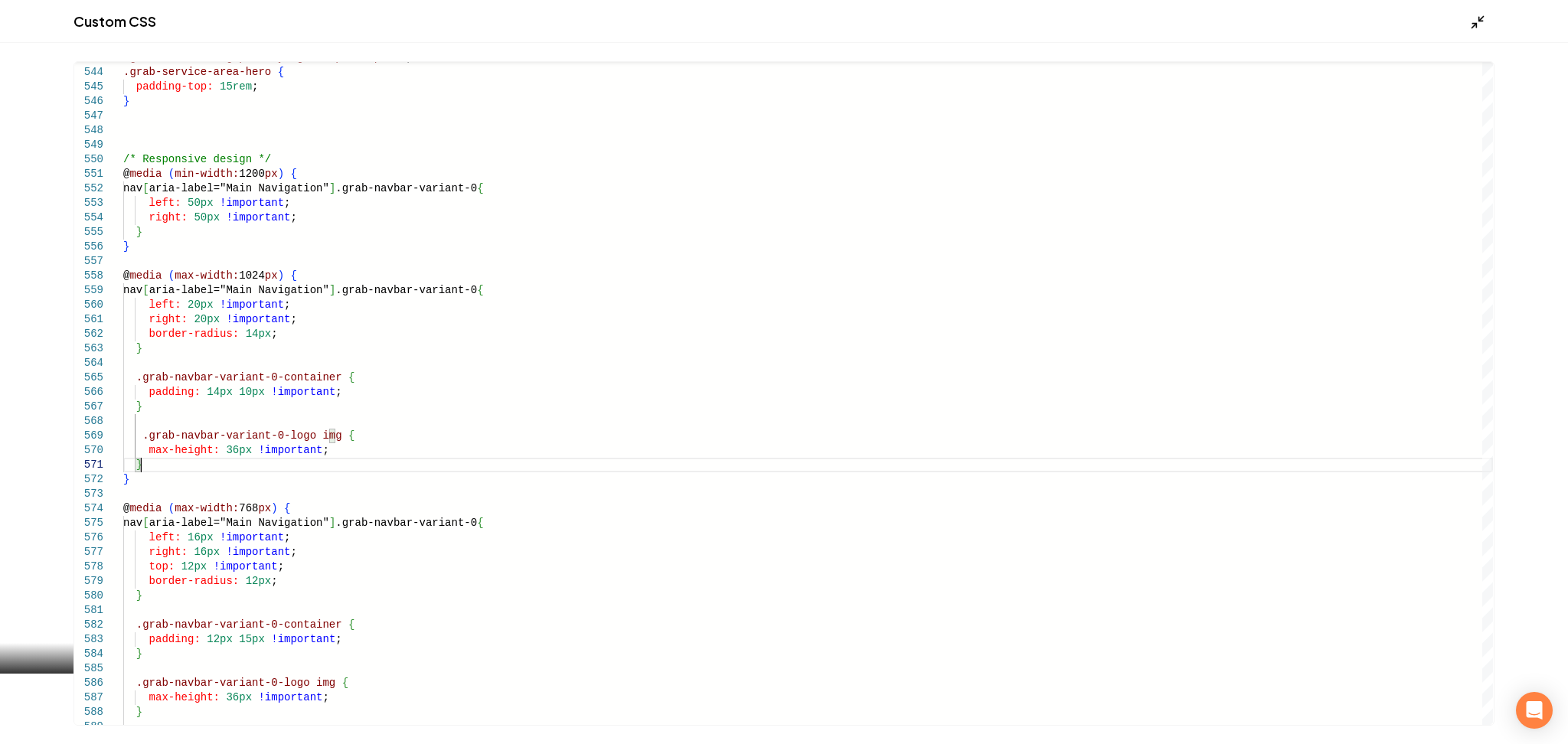
type textarea "**********"
click at [1478, 27] on icon "Main content area" at bounding box center [1478, 22] width 15 height 15
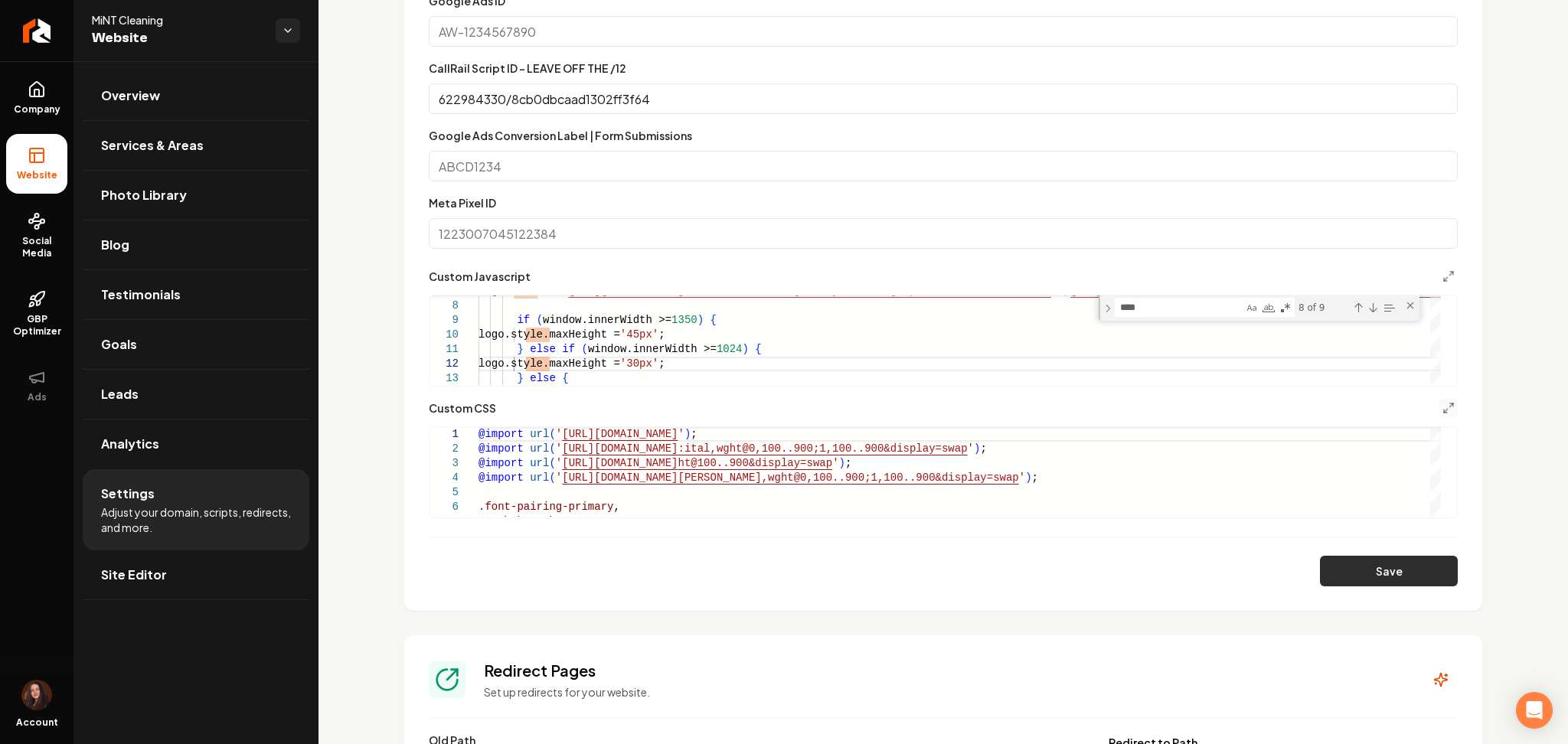
click at [1376, 575] on button "Save" at bounding box center [1388, 572] width 137 height 31
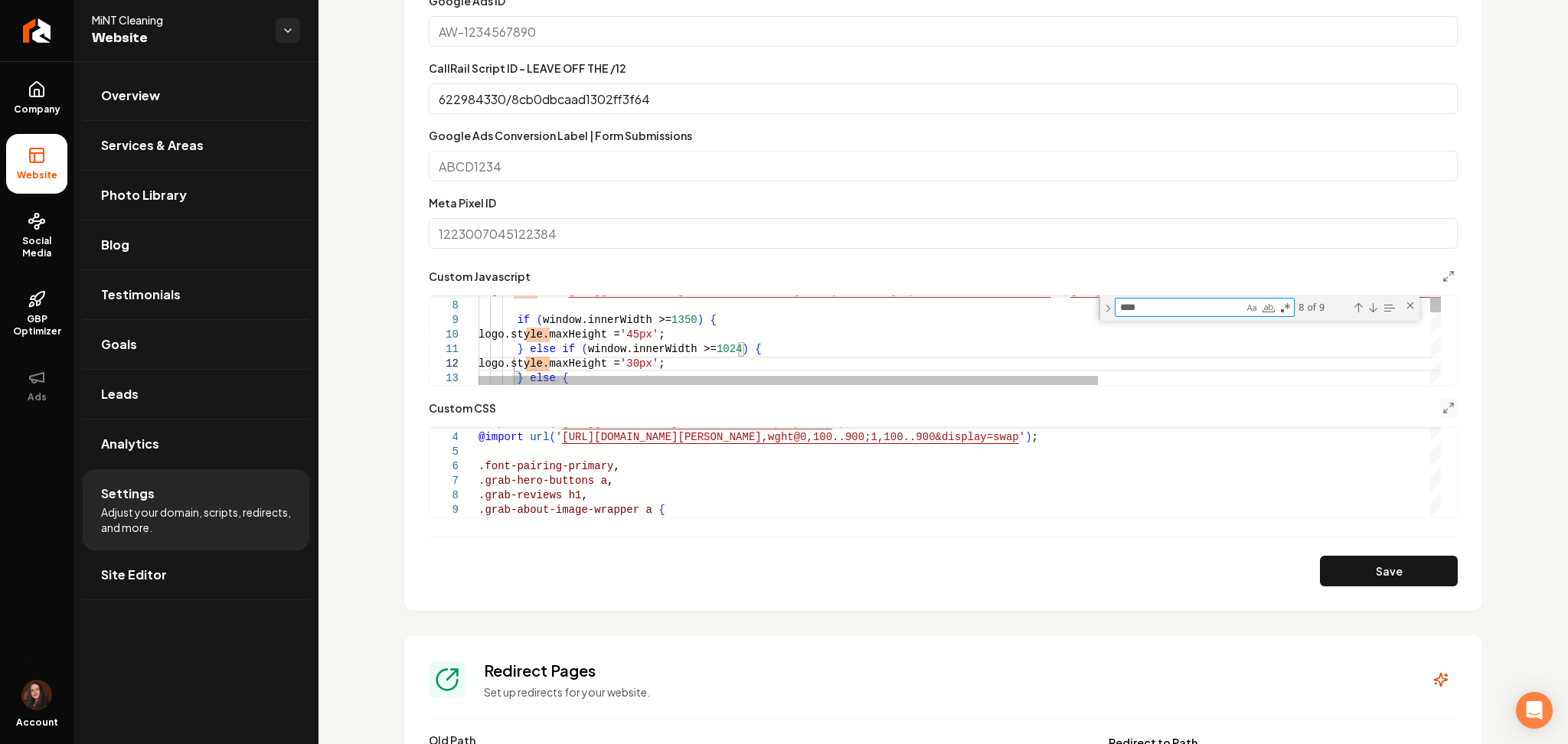
drag, startPoint x: 1162, startPoint y: 310, endPoint x: 1037, endPoint y: 313, distance: 125.0
click at [1037, 313] on div "**********" at bounding box center [934, 340] width 1011 height 90
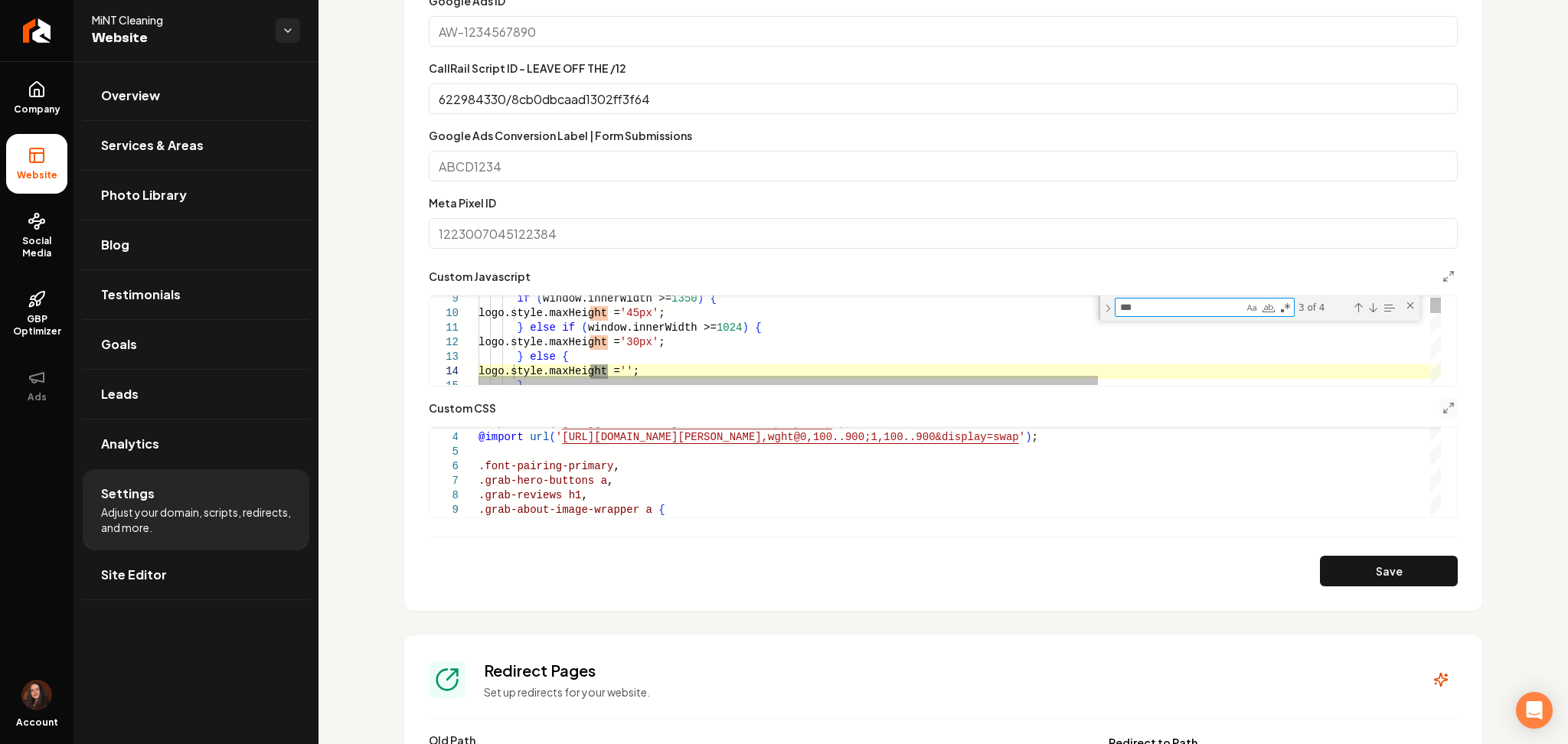
type textarea "***"
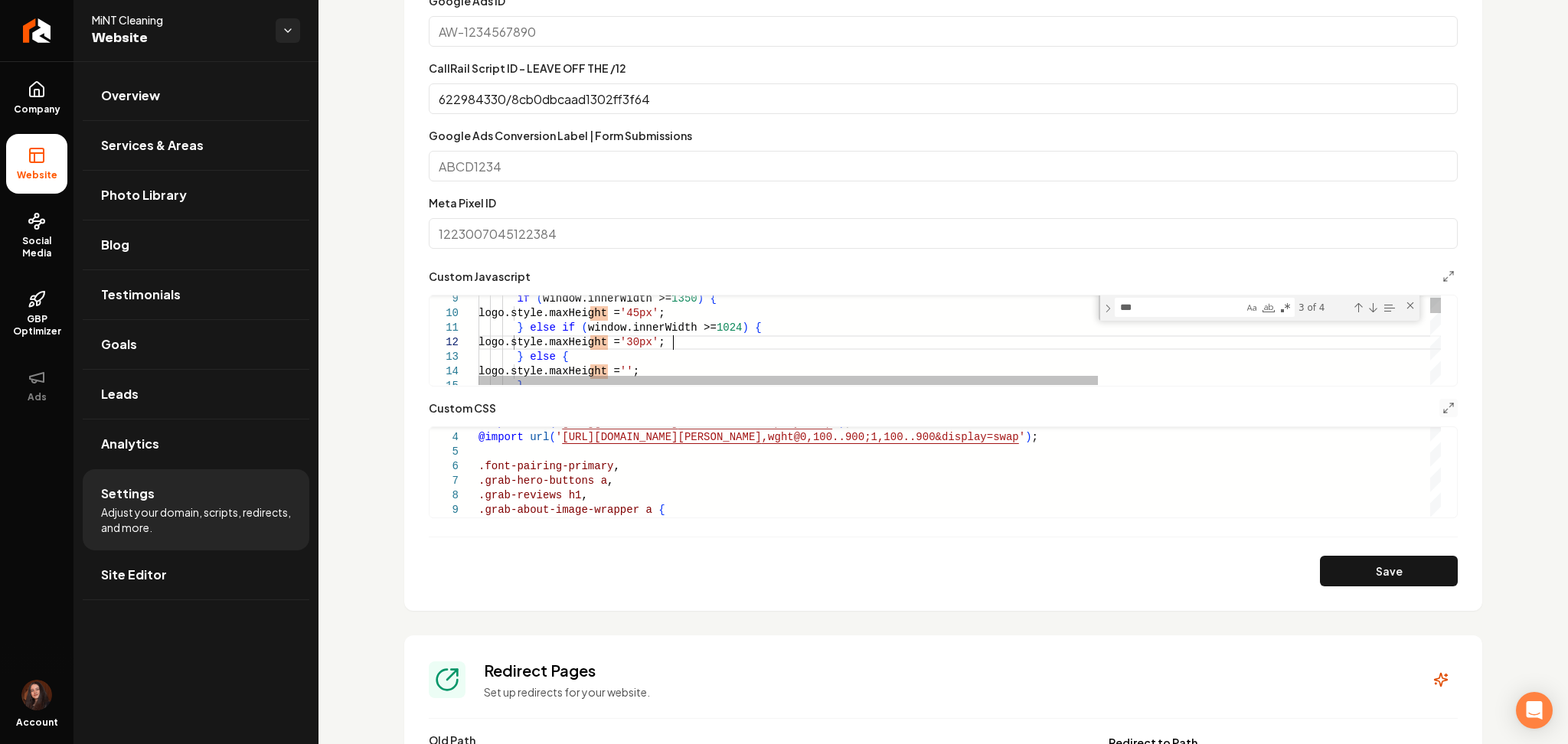
click at [1378, 577] on button "Save" at bounding box center [1388, 572] width 137 height 31
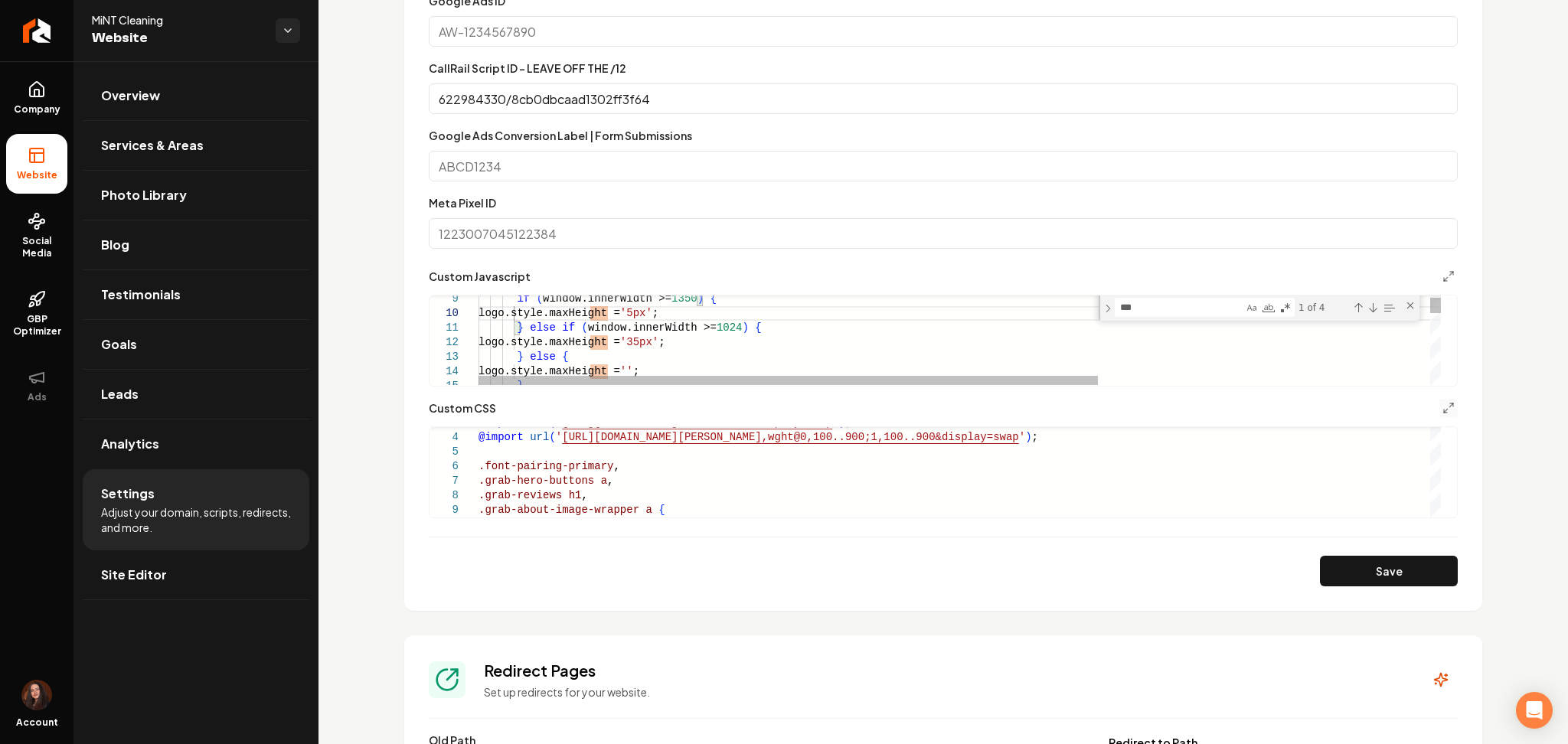
scroll to position [87, 192]
click at [1398, 571] on button "Save" at bounding box center [1388, 572] width 137 height 31
click at [1352, 575] on button "Save" at bounding box center [1388, 572] width 137 height 31
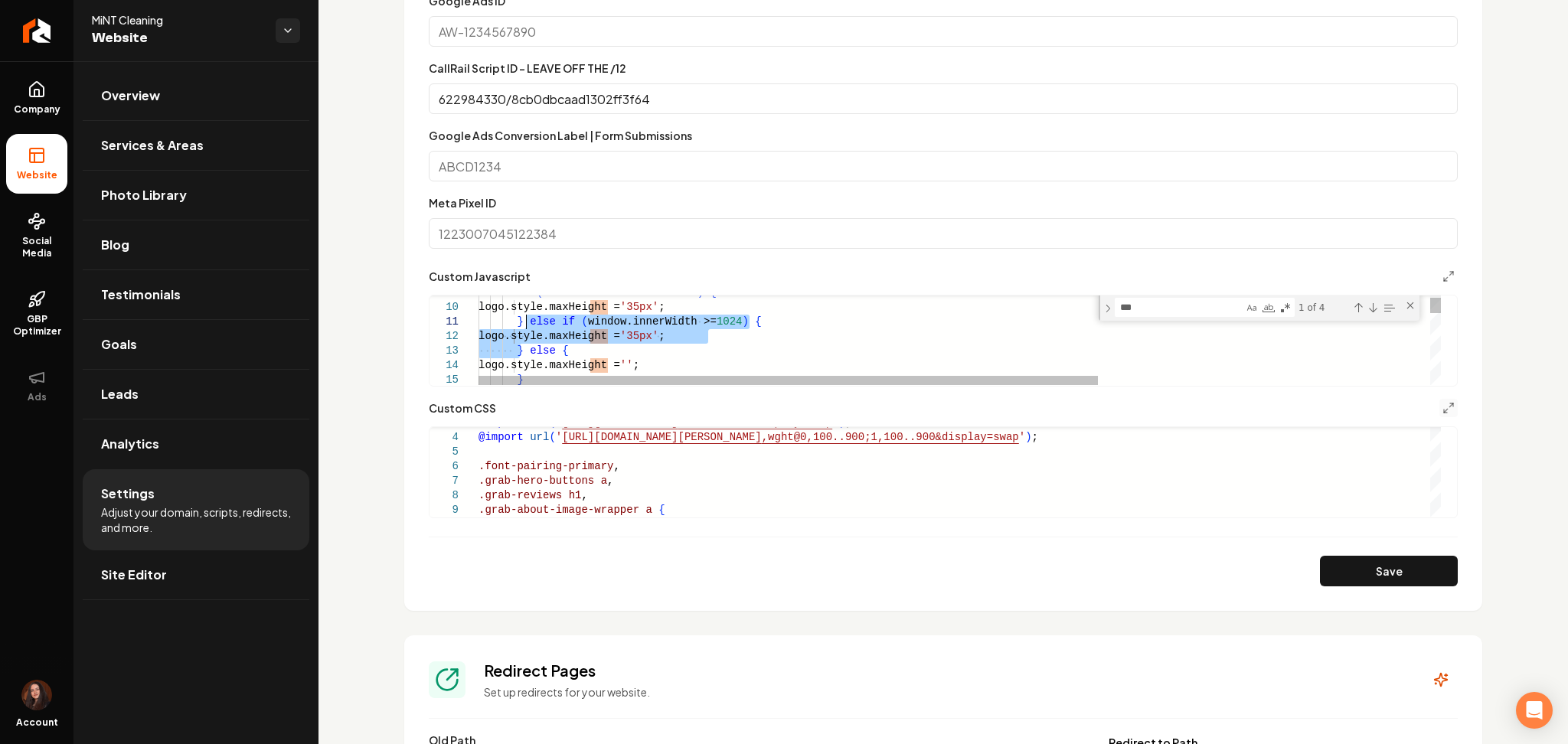
drag, startPoint x: 520, startPoint y: 352, endPoint x: 525, endPoint y: 326, distance: 26.5
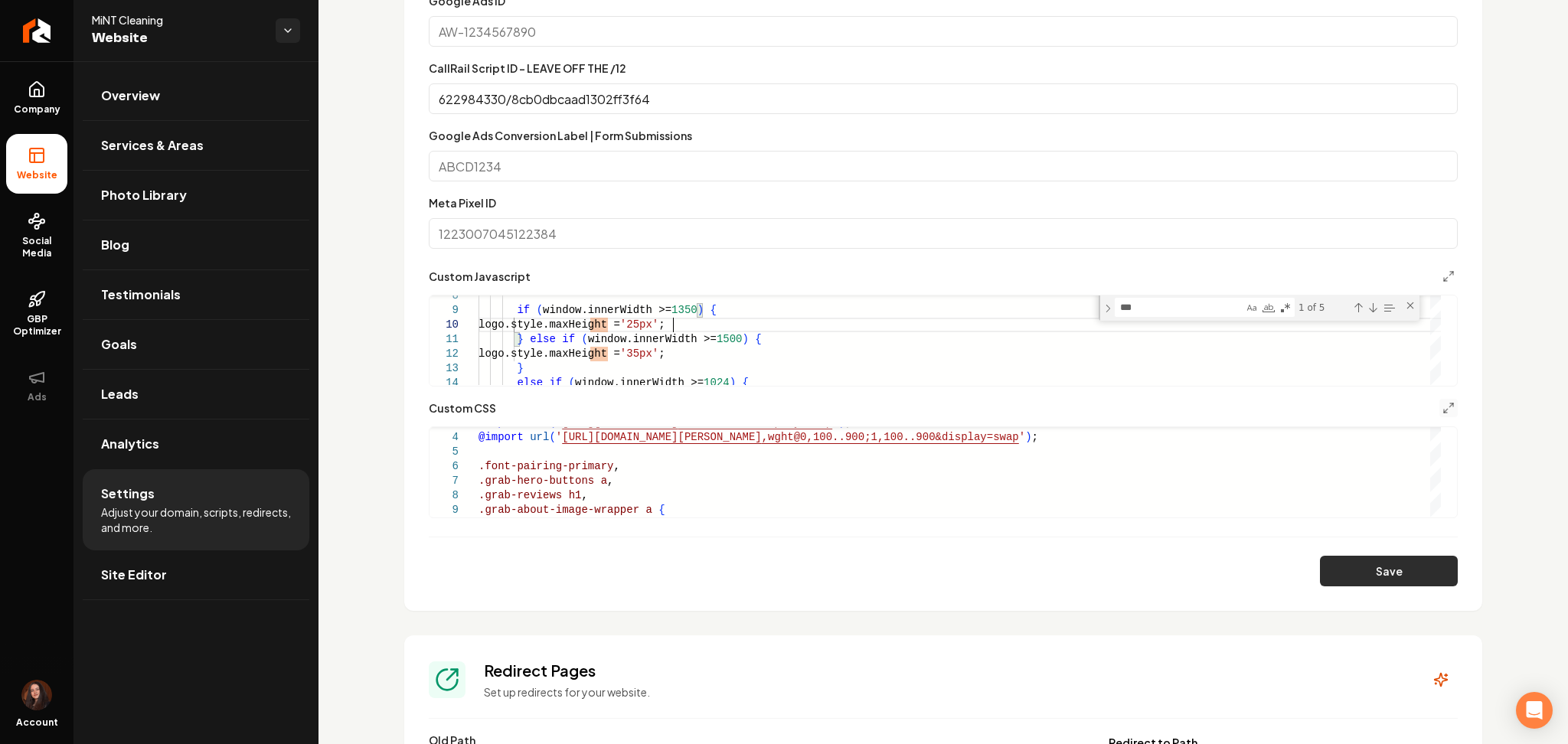
click at [1380, 565] on button "Save" at bounding box center [1388, 572] width 137 height 31
type textarea "**********"
click at [1344, 576] on button "Save" at bounding box center [1388, 572] width 137 height 31
click at [188, 561] on link "Site Editor" at bounding box center [195, 575] width 226 height 49
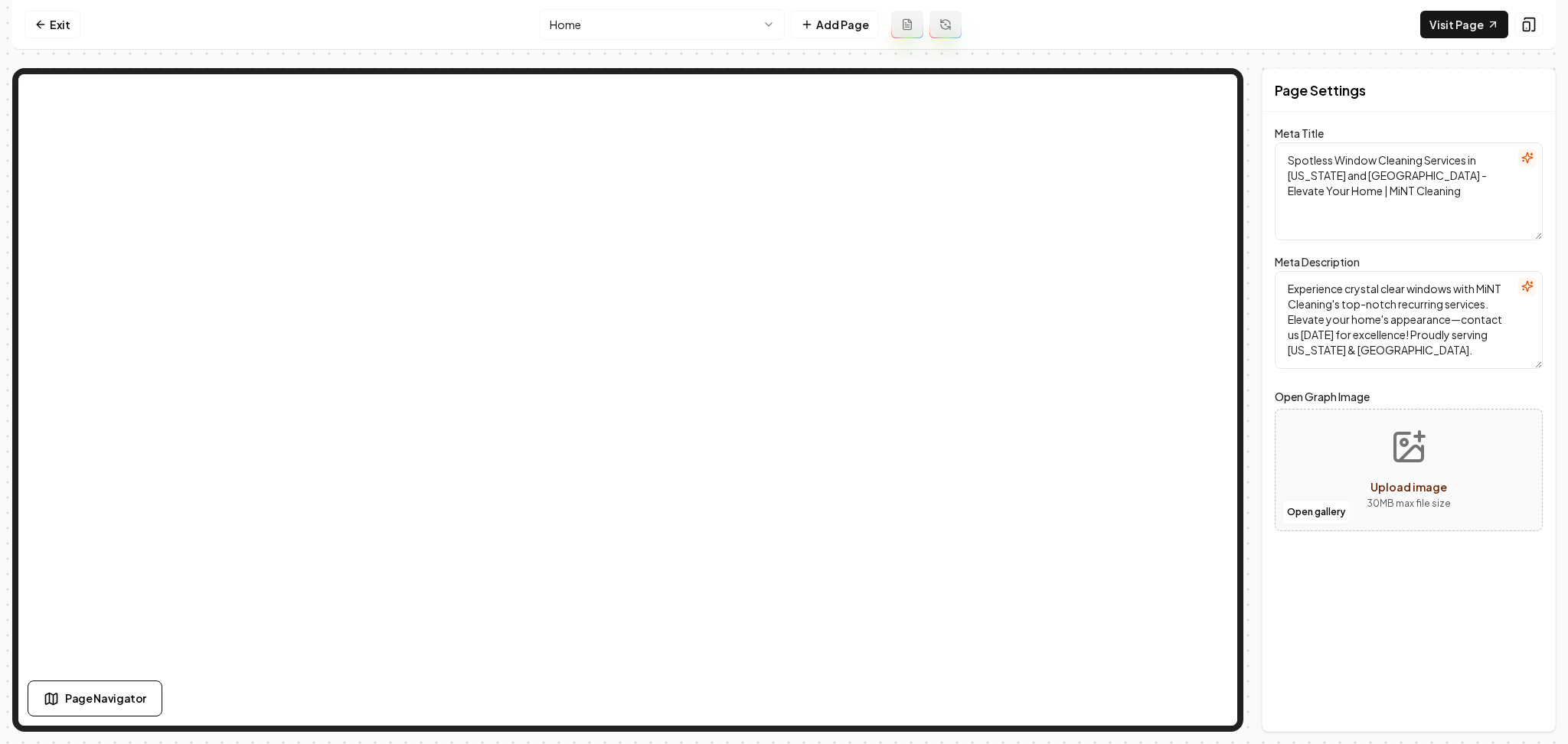
click at [648, 26] on html "Computer Required This feature is only available on a computer. Please switch t…" at bounding box center [784, 372] width 1568 height 744
click at [64, 29] on link "Exit" at bounding box center [52, 24] width 56 height 27
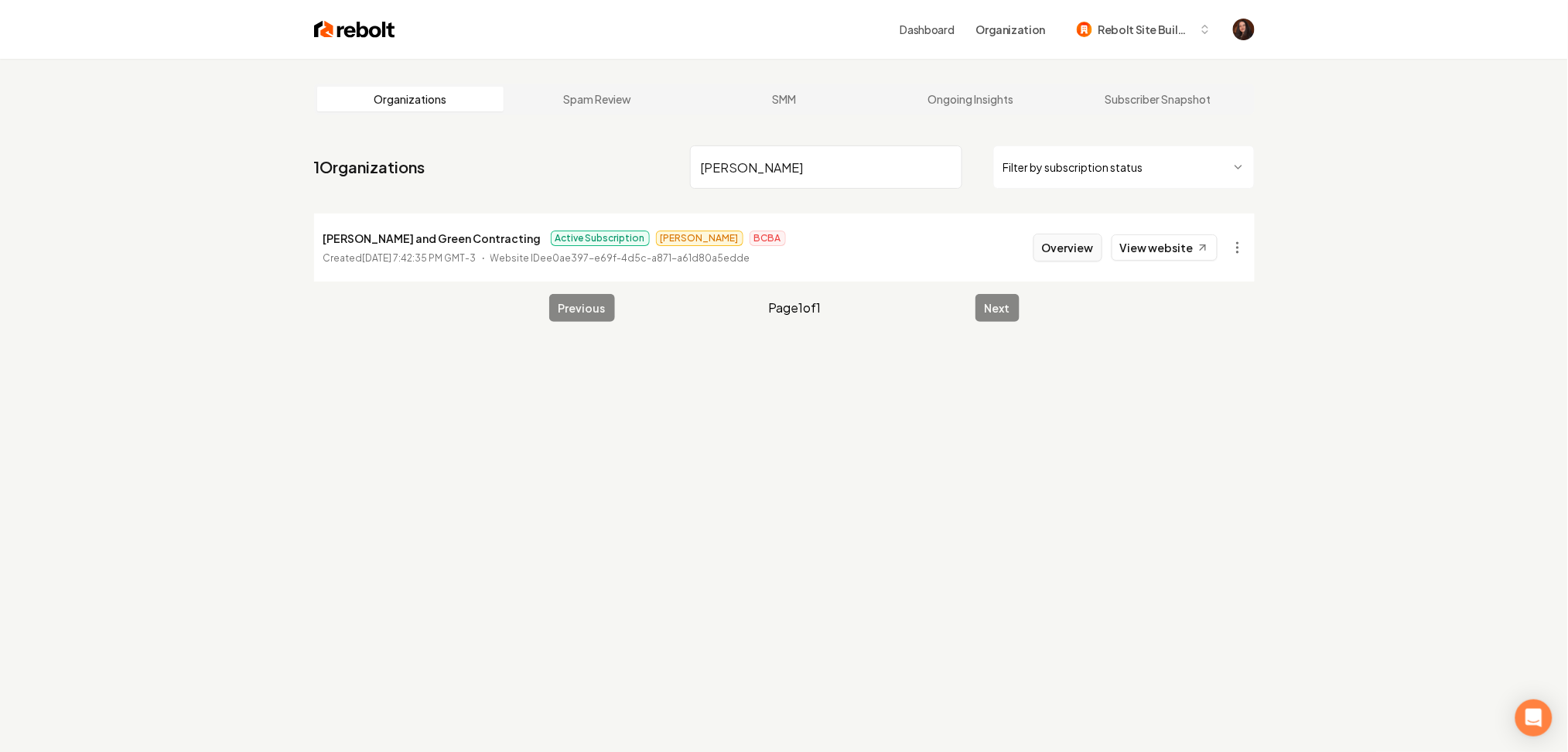
type input "howell"
click at [1045, 250] on button "Overview" at bounding box center [1067, 247] width 68 height 27
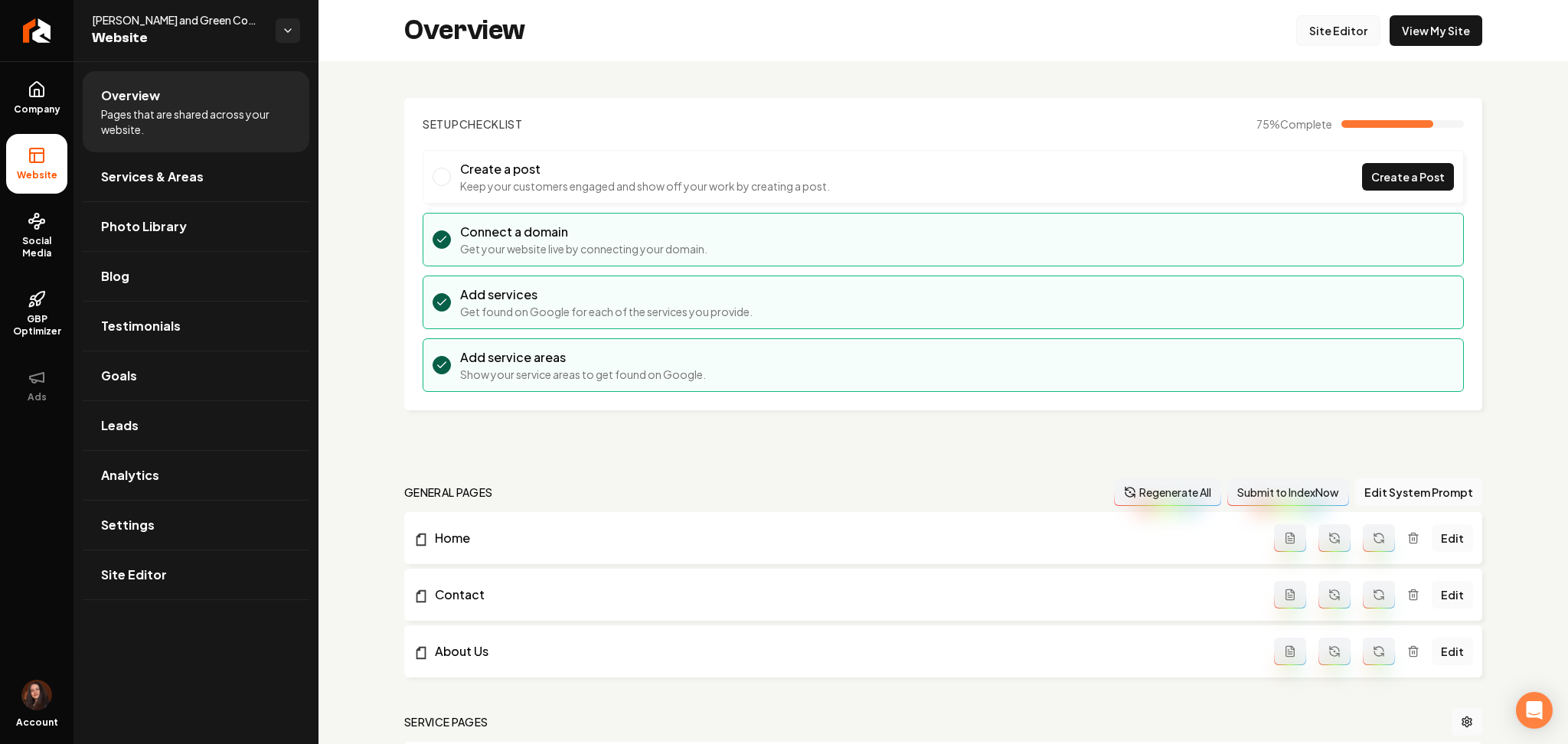
click at [1301, 27] on link "Site Editor" at bounding box center [1338, 31] width 84 height 31
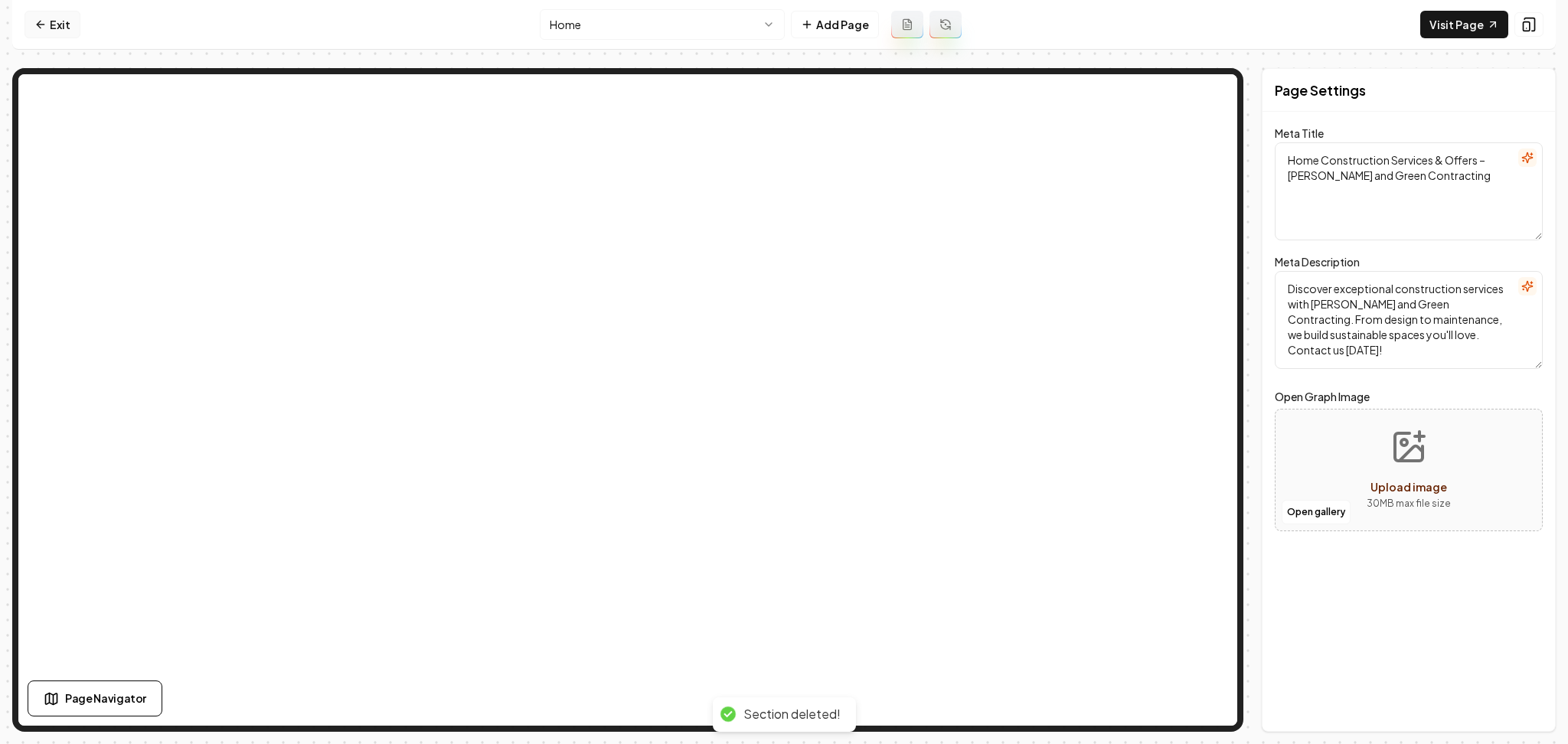
click at [49, 20] on link "Exit" at bounding box center [52, 24] width 56 height 27
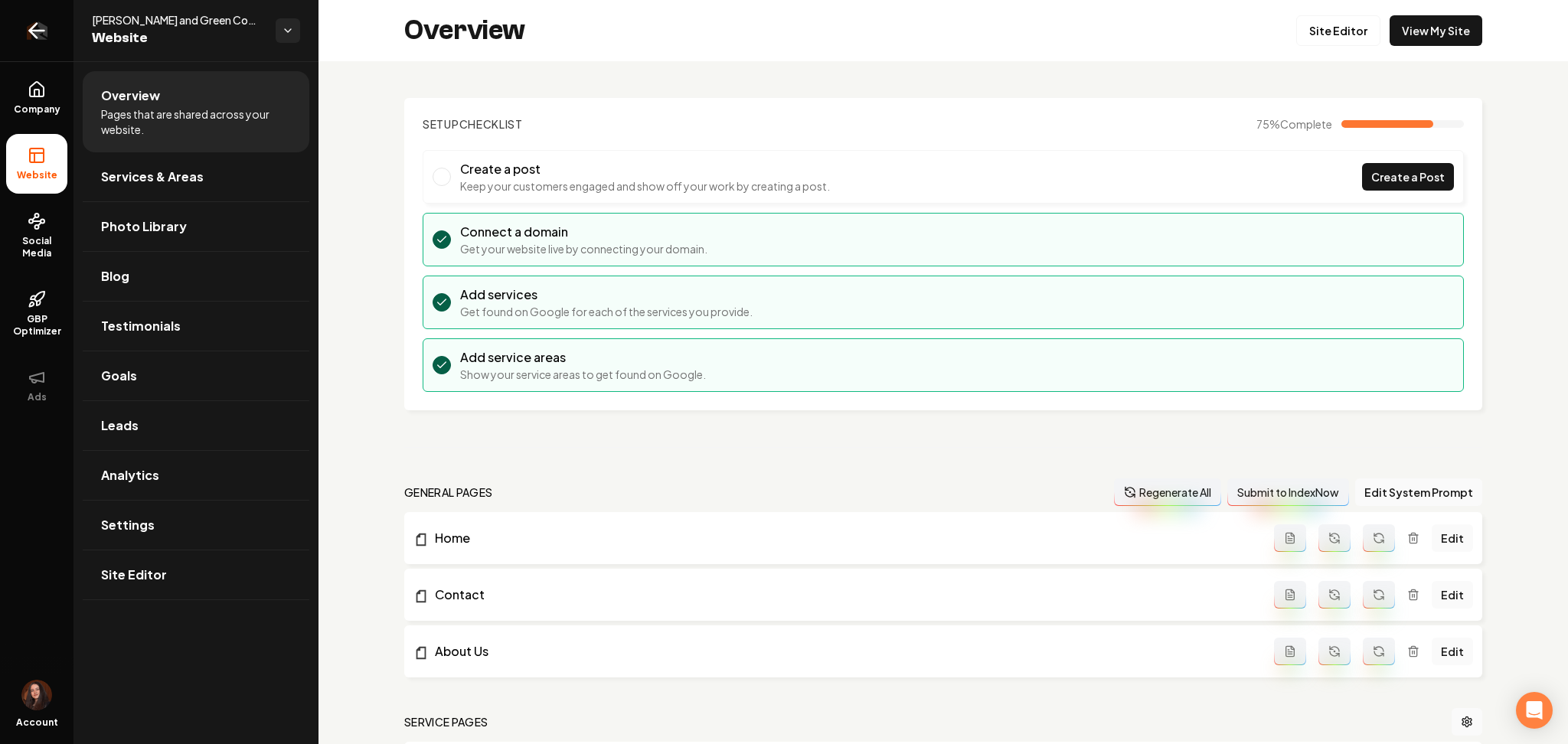
drag, startPoint x: 26, startPoint y: 42, endPoint x: 71, endPoint y: 6, distance: 57.6
click at [26, 41] on icon "Return to dashboard" at bounding box center [36, 30] width 24 height 24
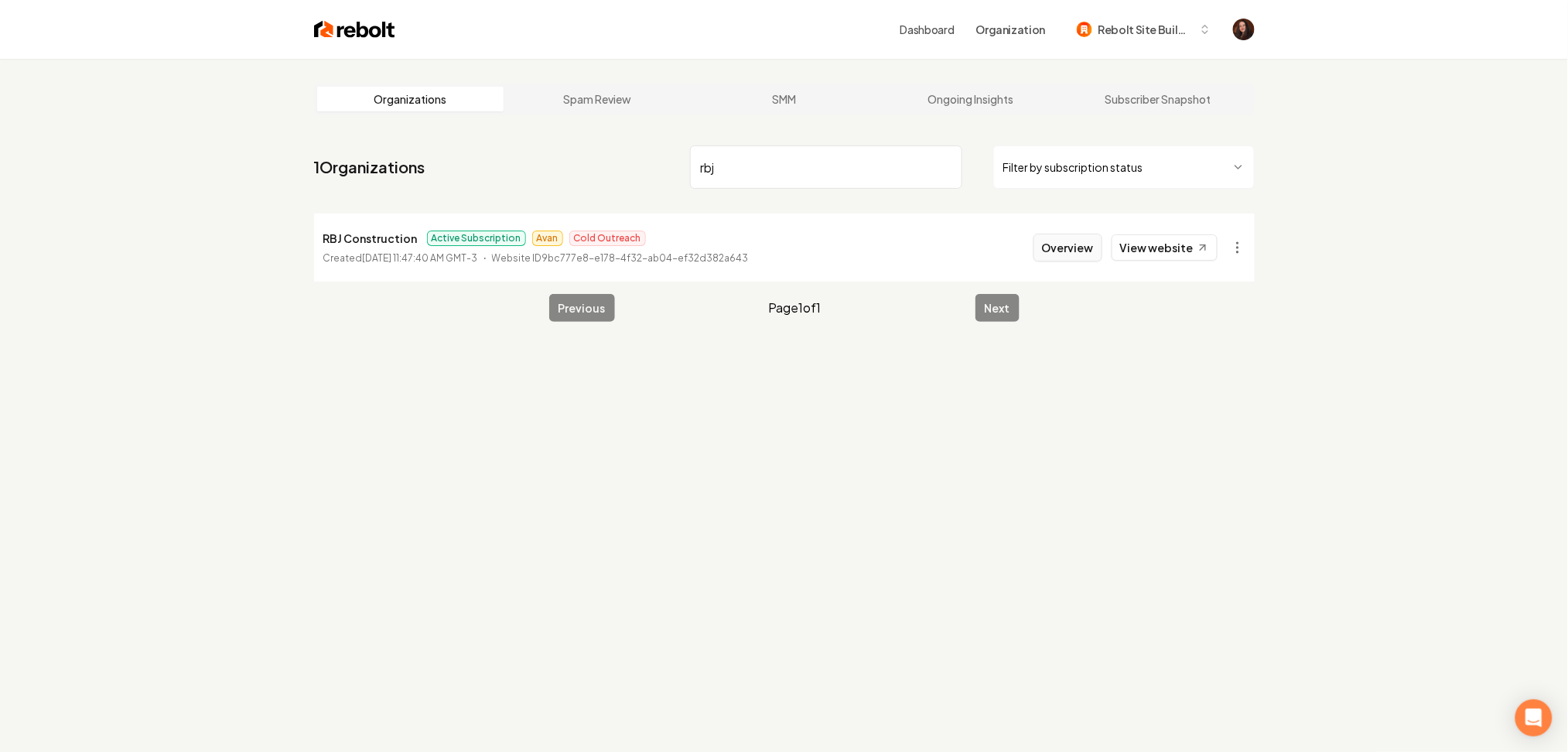
type input "rbj"
click at [1049, 250] on button "Overview" at bounding box center [1067, 247] width 68 height 27
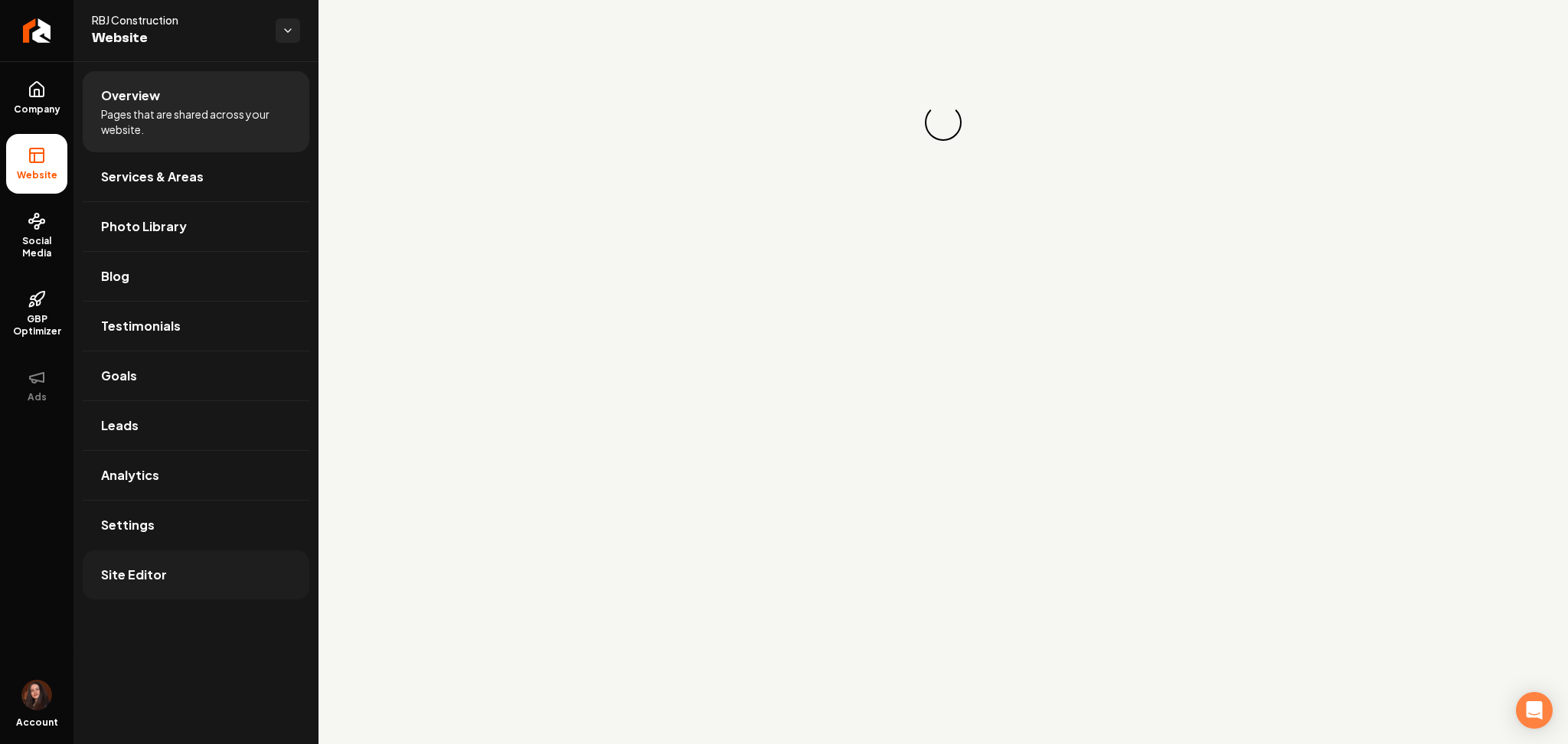
click at [259, 585] on link "Site Editor" at bounding box center [195, 575] width 226 height 49
click at [137, 580] on span "Site Editor" at bounding box center [133, 575] width 66 height 18
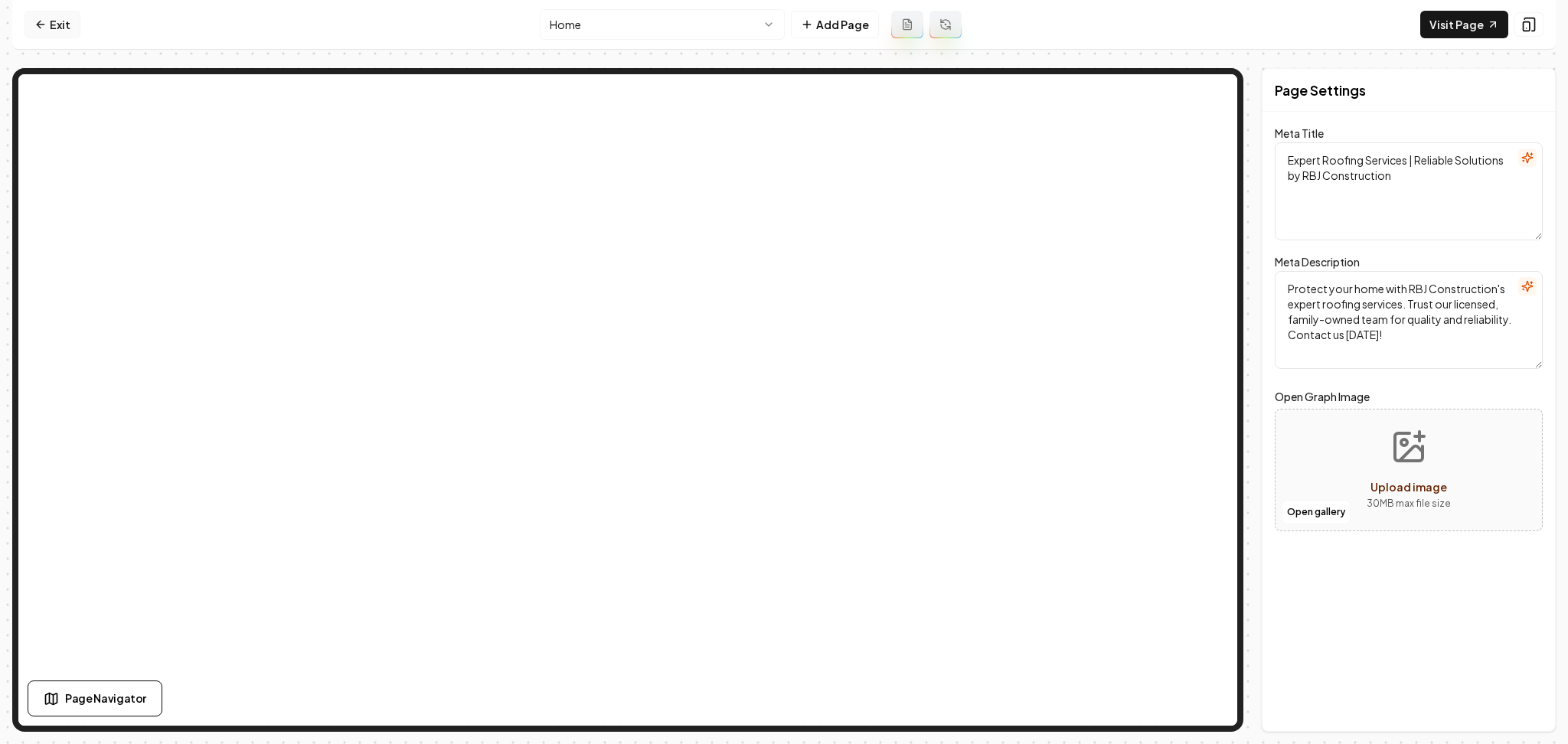
click at [57, 20] on link "Exit" at bounding box center [52, 24] width 56 height 27
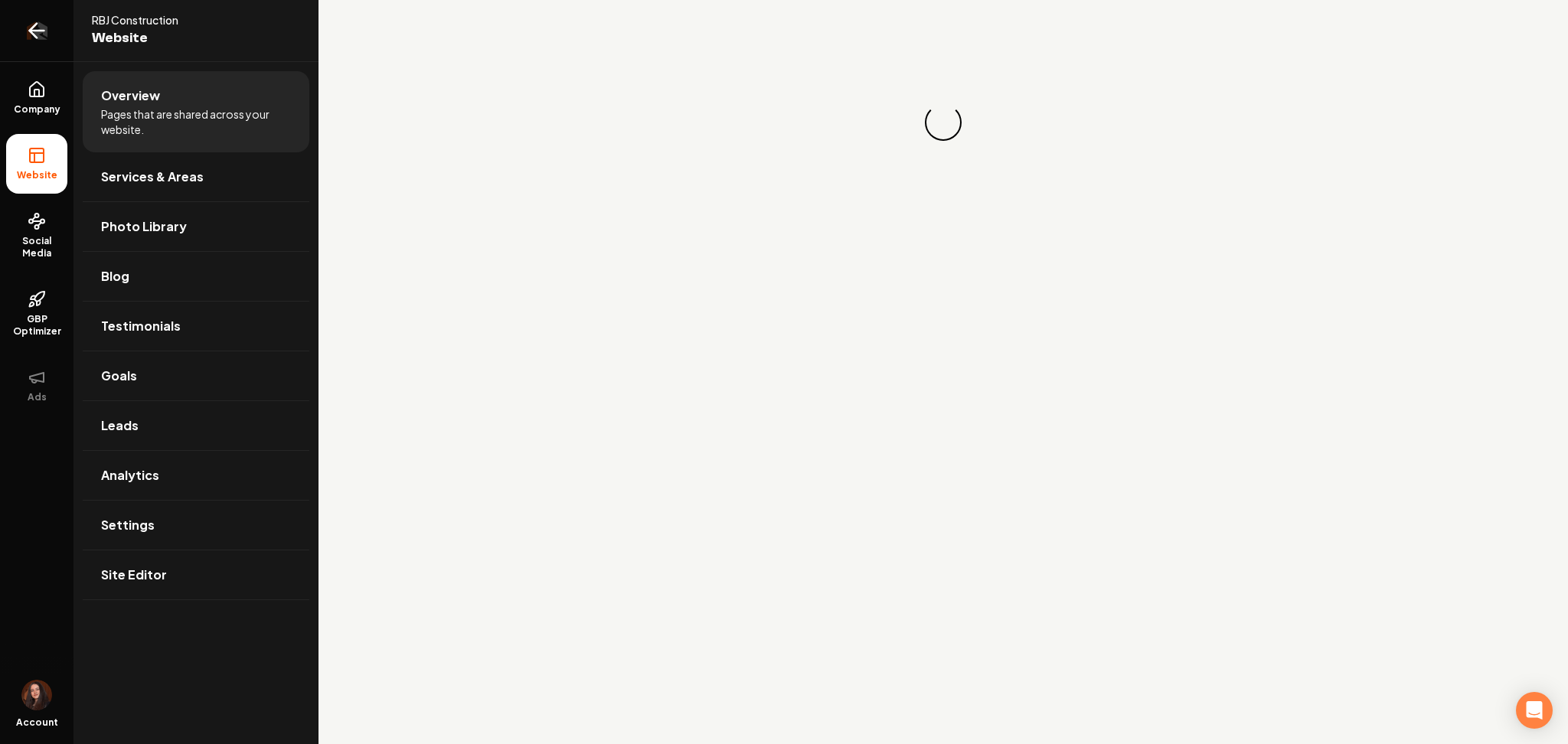
click at [57, 35] on link "Return to dashboard" at bounding box center [37, 30] width 74 height 61
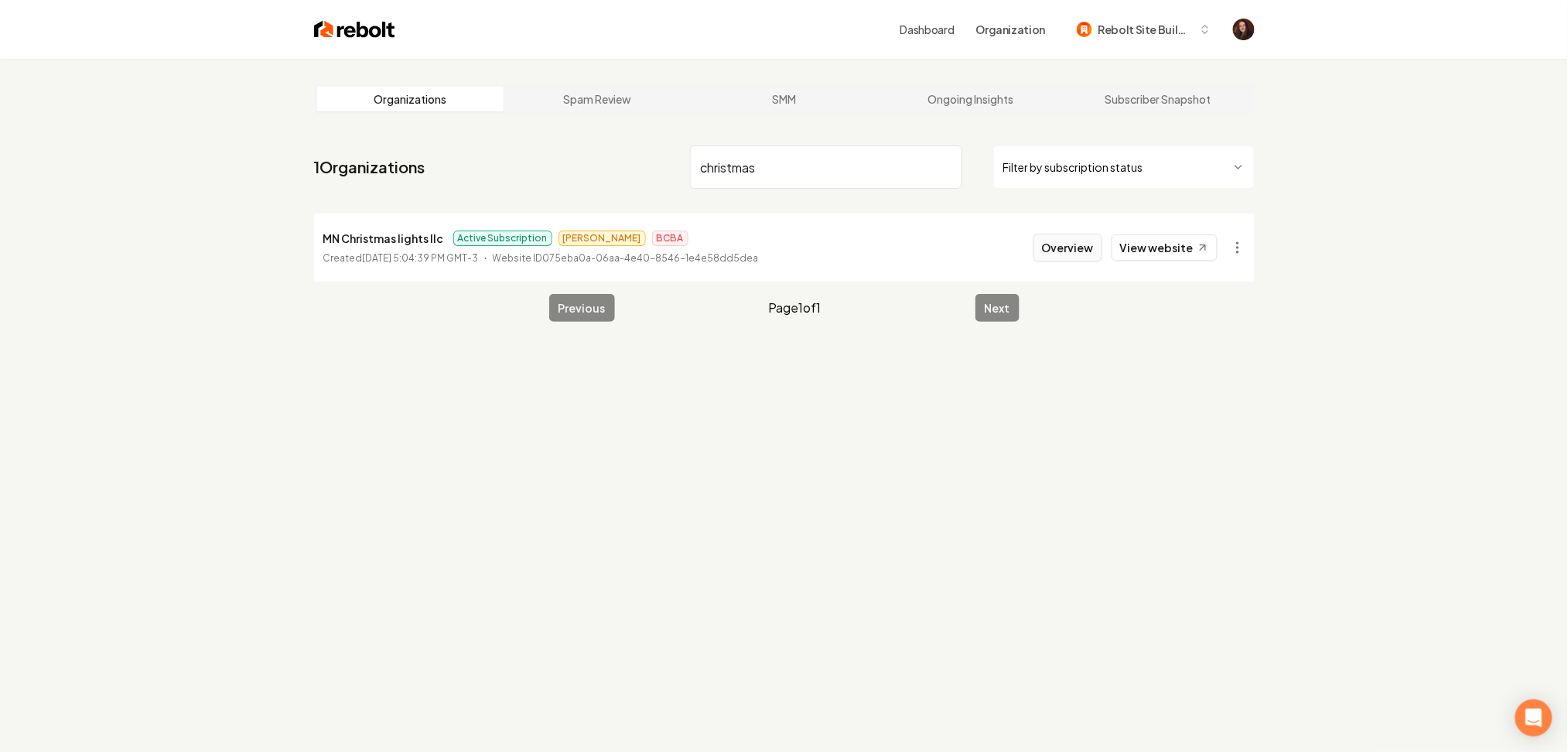
type input "christmas"
click at [1060, 244] on button "Overview" at bounding box center [1067, 247] width 68 height 27
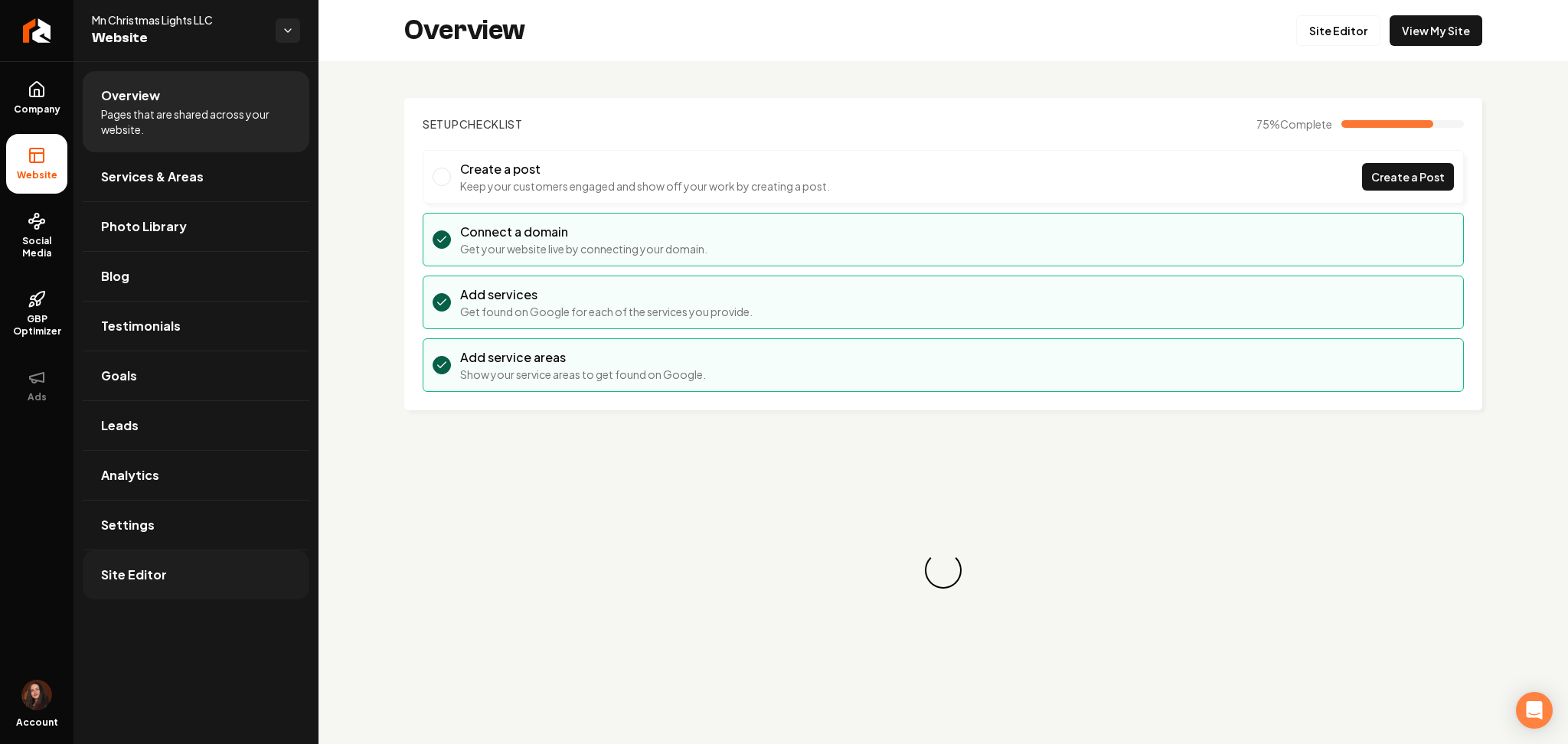
click at [170, 589] on link "Site Editor" at bounding box center [195, 575] width 226 height 49
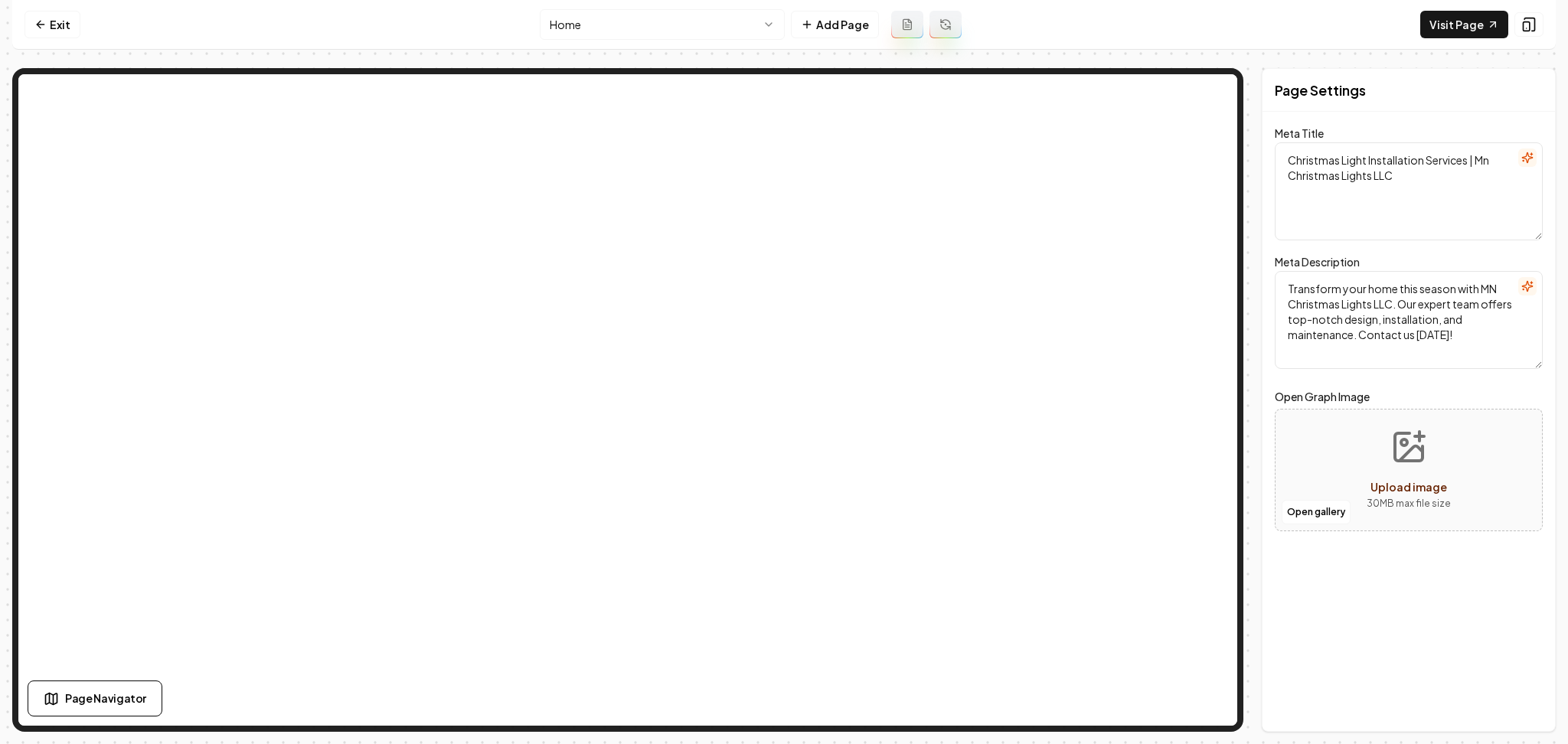
click at [659, 19] on html "Computer Required This feature is only available on a computer. Please switch t…" at bounding box center [784, 372] width 1568 height 744
click at [625, 29] on html "Computer Required This feature is only available on a computer. Please switch t…" at bounding box center [784, 372] width 1568 height 744
click at [728, 18] on html "Computer Required This feature is only available on a computer. Please switch t…" at bounding box center [784, 372] width 1568 height 744
click at [577, 19] on html "Computer Required This feature is only available on a computer. Please switch t…" at bounding box center [784, 372] width 1568 height 744
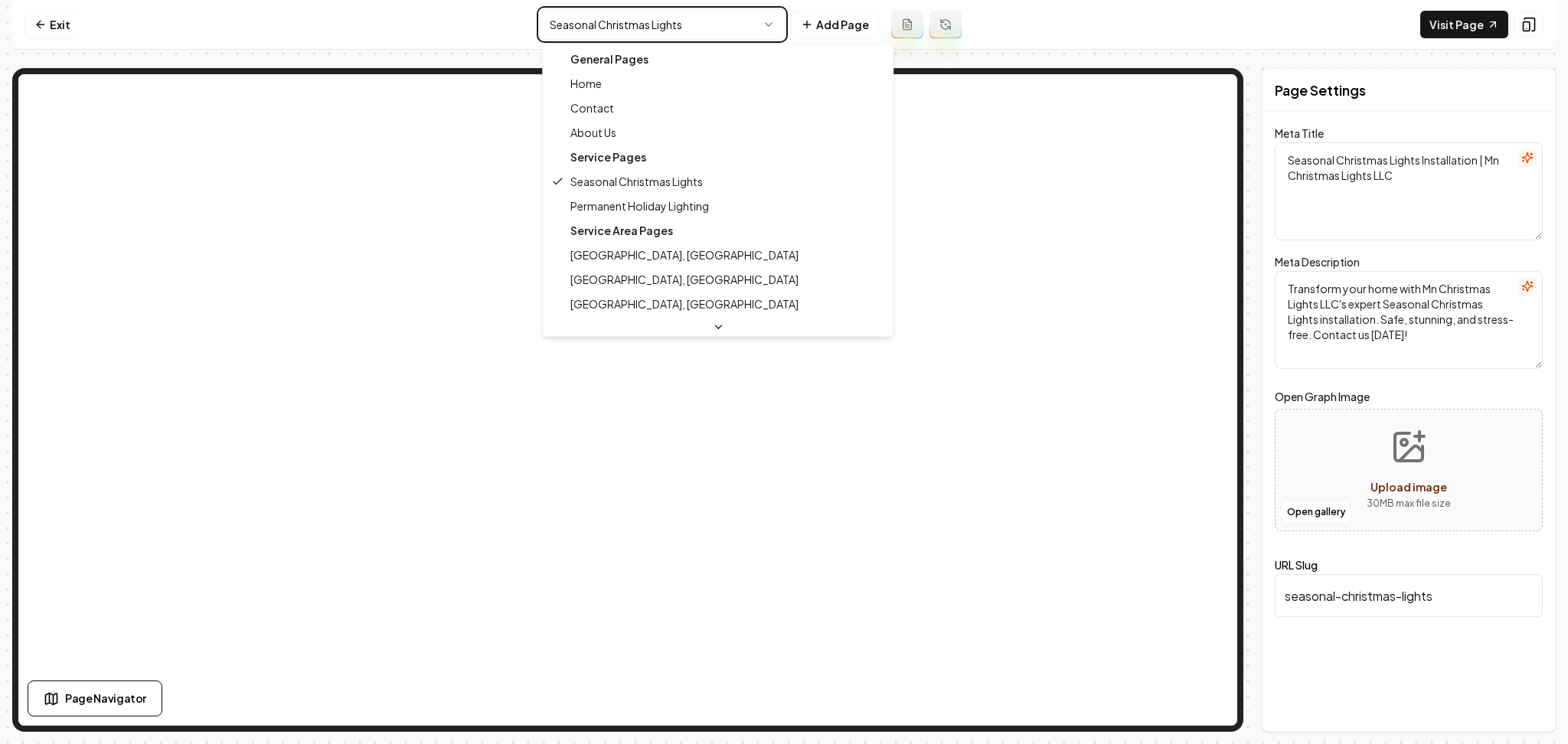
type textarea "Christmas Light Installation Services | Mn Christmas Lights LLC"
type textarea "Transform your home this season with MN Christmas Lights LLC. Our expert team o…"
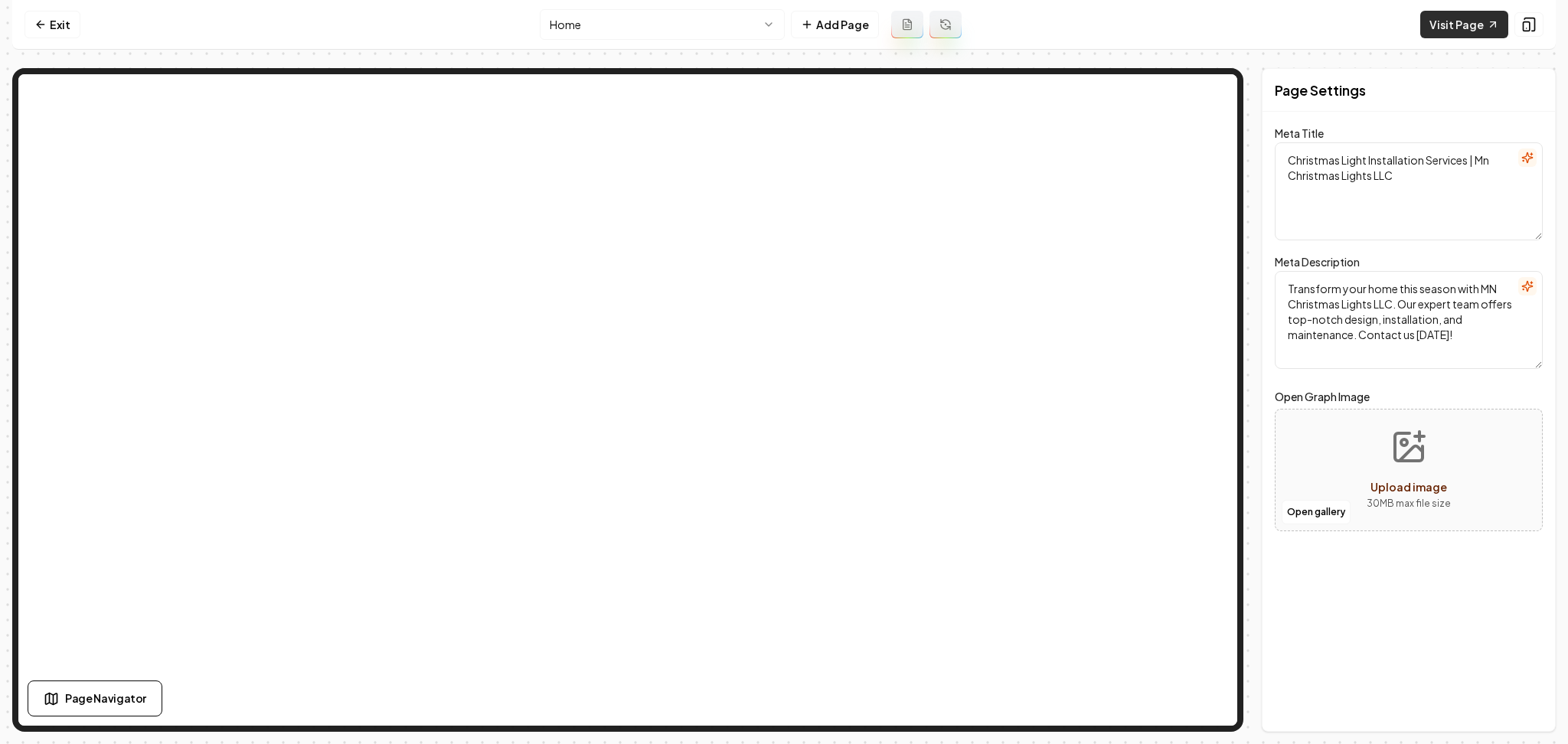
click at [1431, 20] on link "Visit Page" at bounding box center [1464, 24] width 88 height 27
click at [39, 36] on link "Exit" at bounding box center [52, 24] width 56 height 27
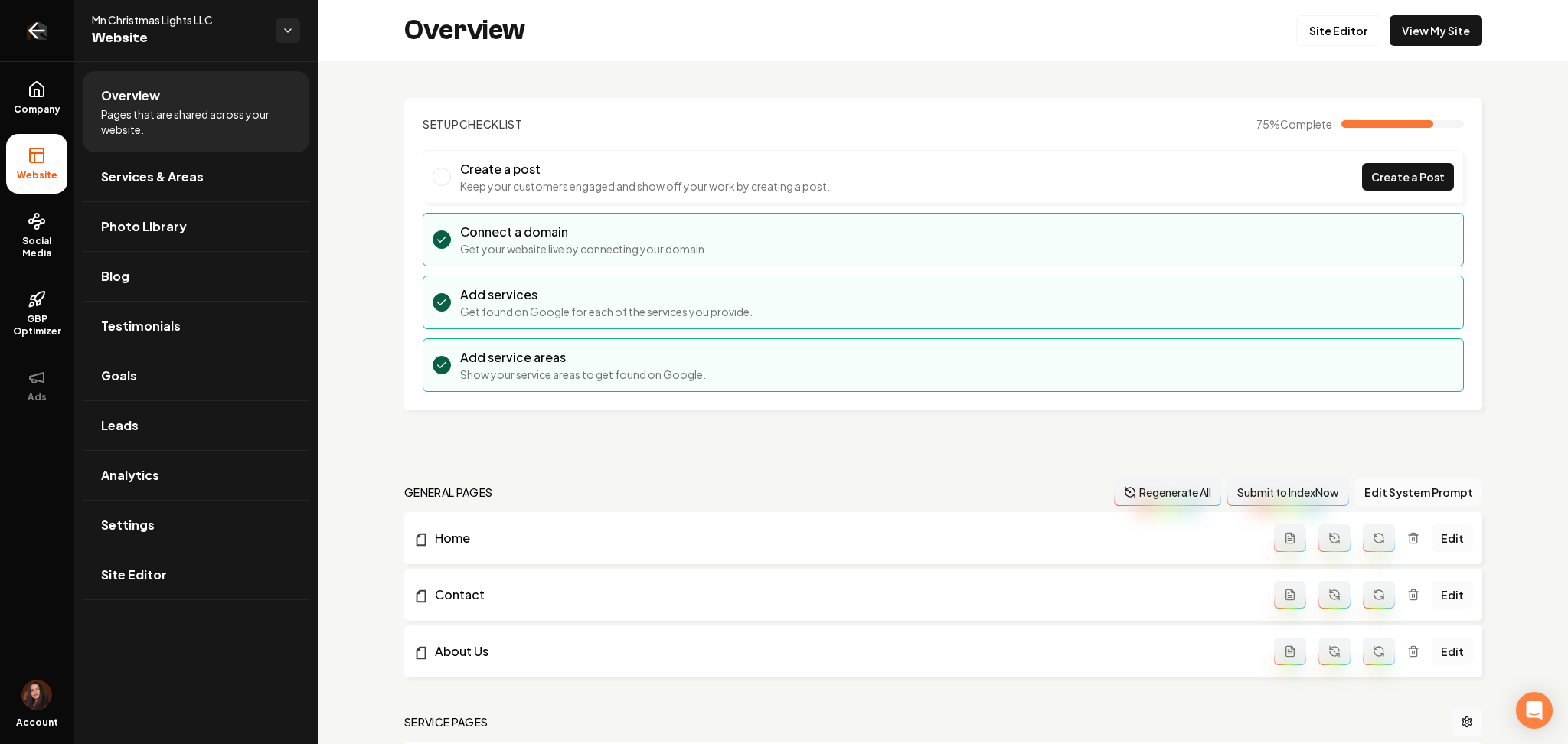
click at [41, 40] on icon "Return to dashboard" at bounding box center [36, 30] width 24 height 24
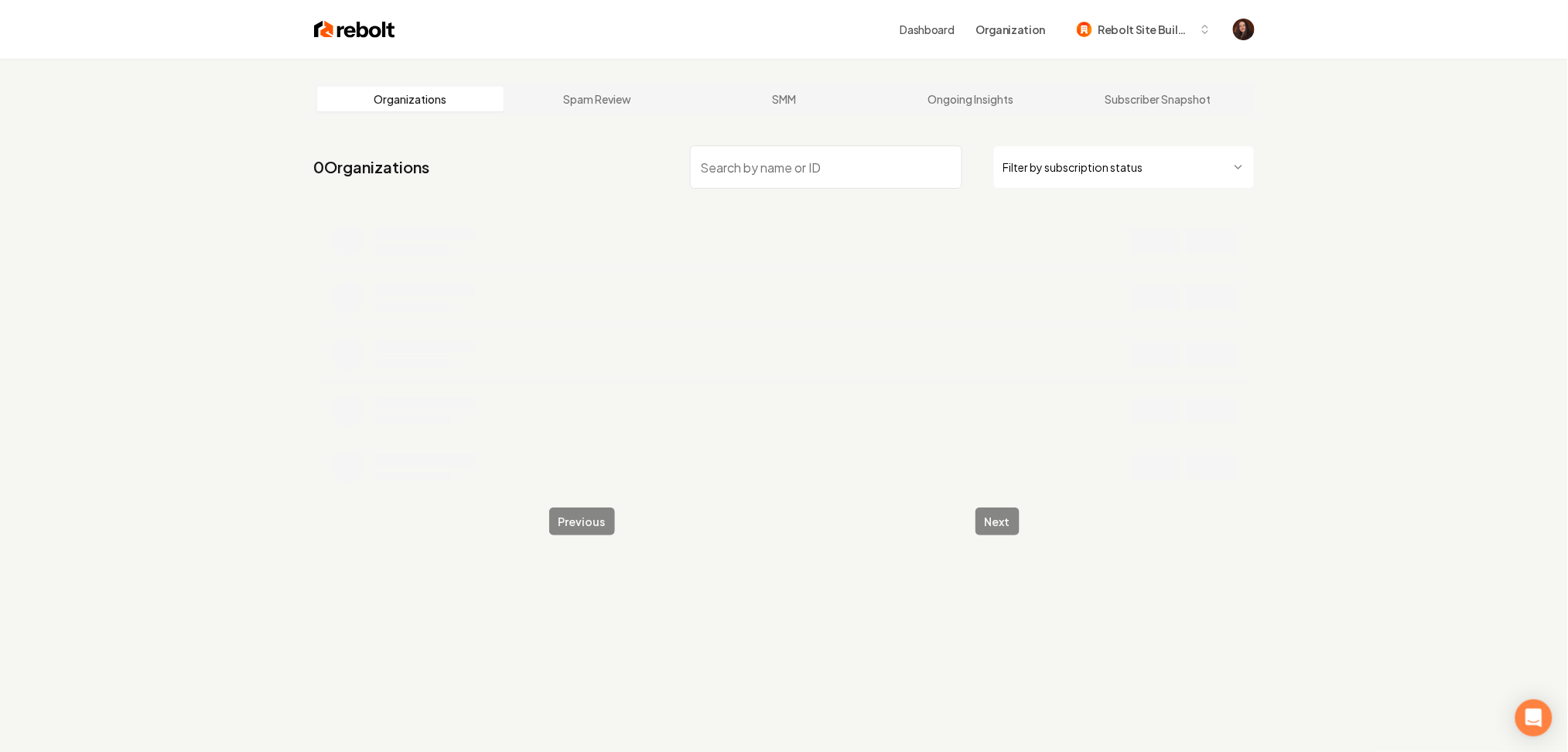
click at [732, 186] on input "search" at bounding box center [826, 167] width 273 height 43
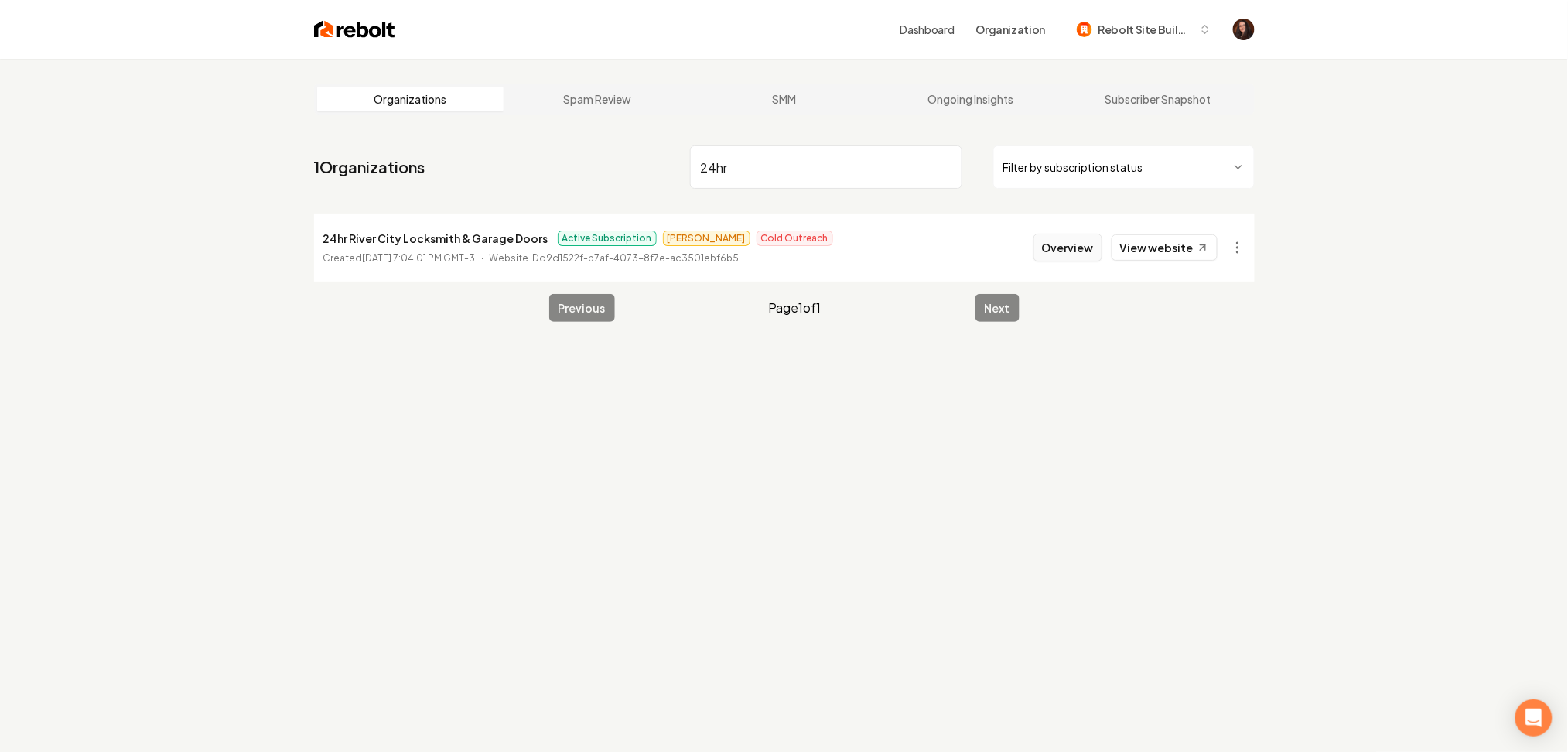
type input "24hr"
click at [1060, 240] on button "Overview" at bounding box center [1067, 247] width 68 height 27
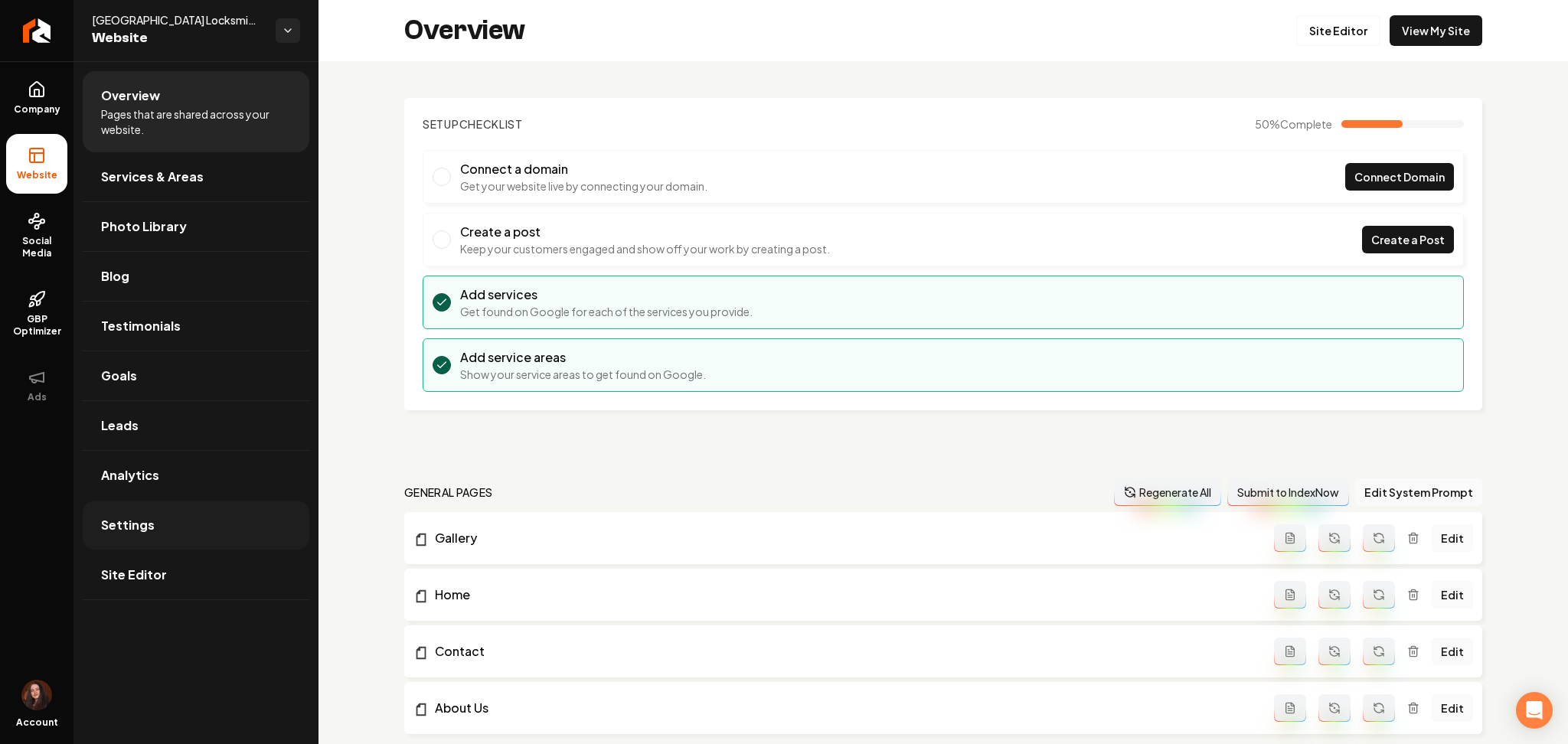
click at [173, 522] on link "Settings" at bounding box center [195, 525] width 226 height 49
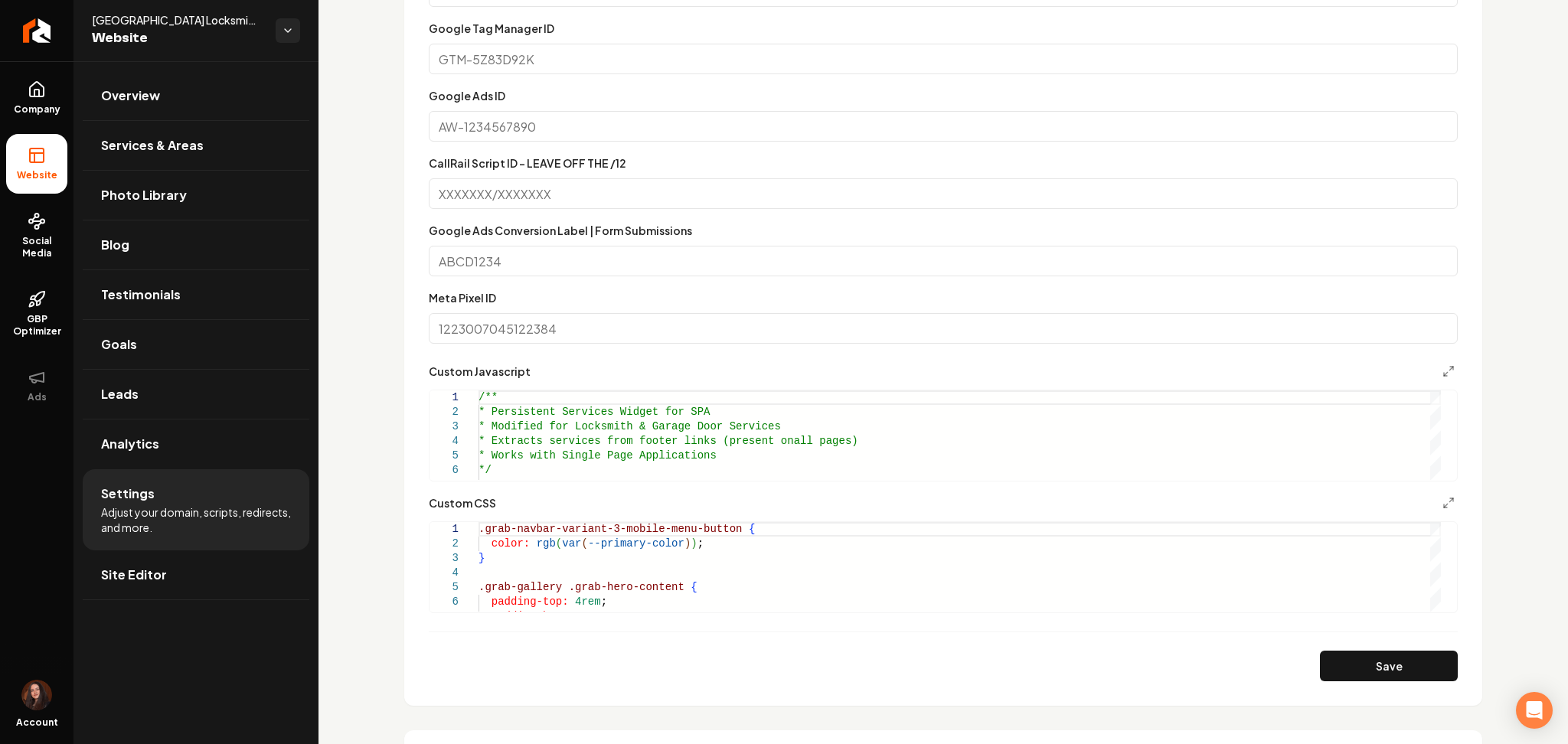
scroll to position [612, 0]
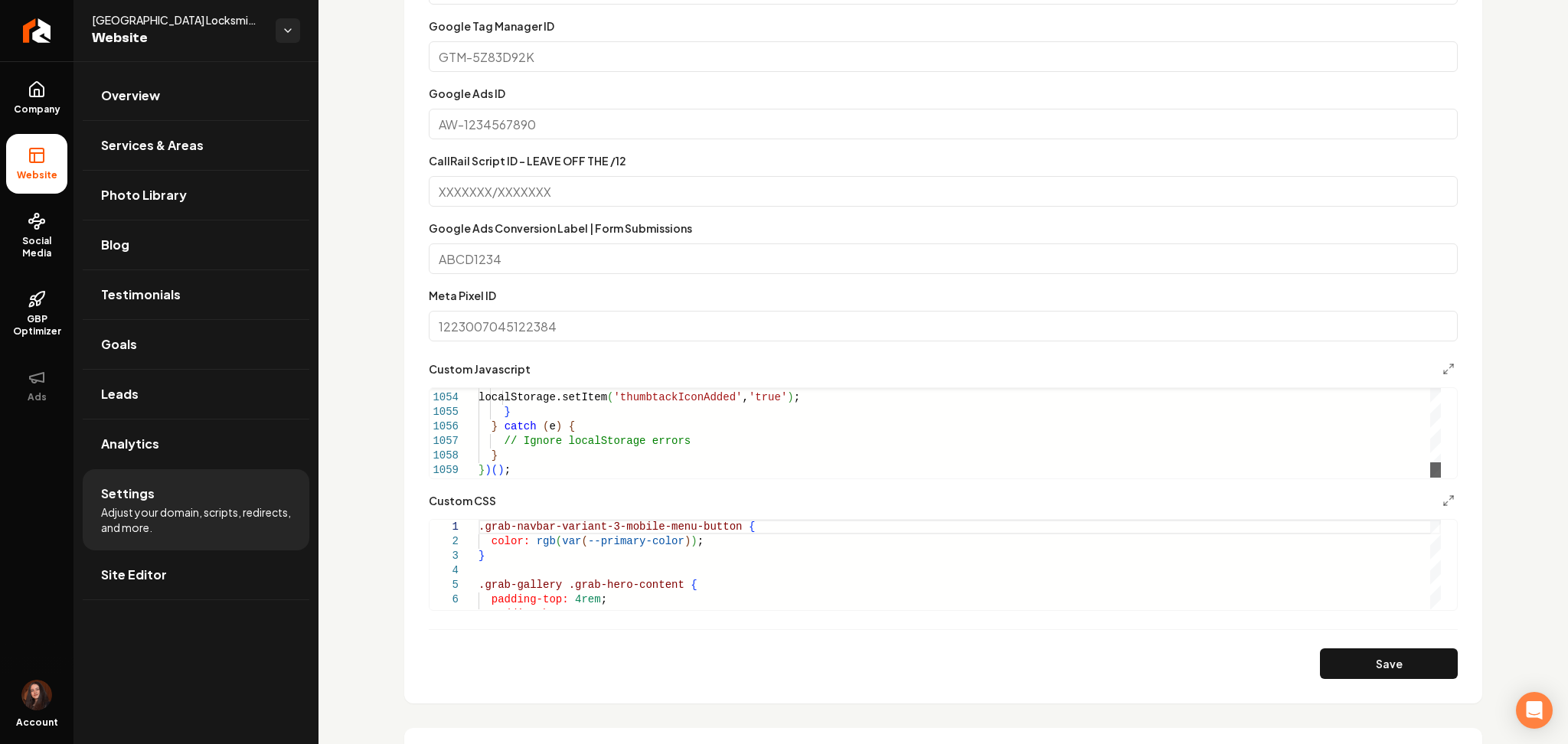
click at [1437, 478] on div "Main content area" at bounding box center [1435, 470] width 11 height 15
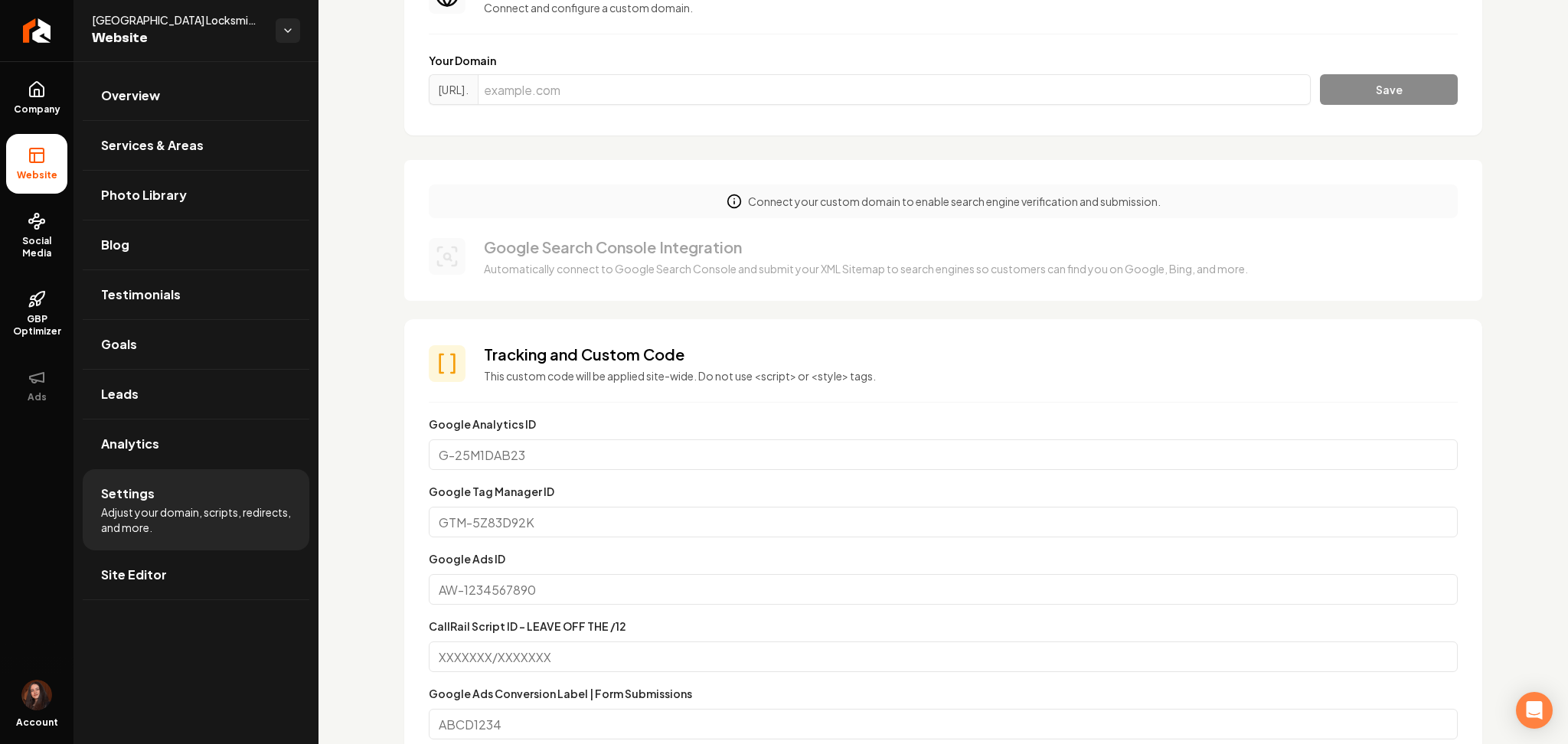
scroll to position [0, 0]
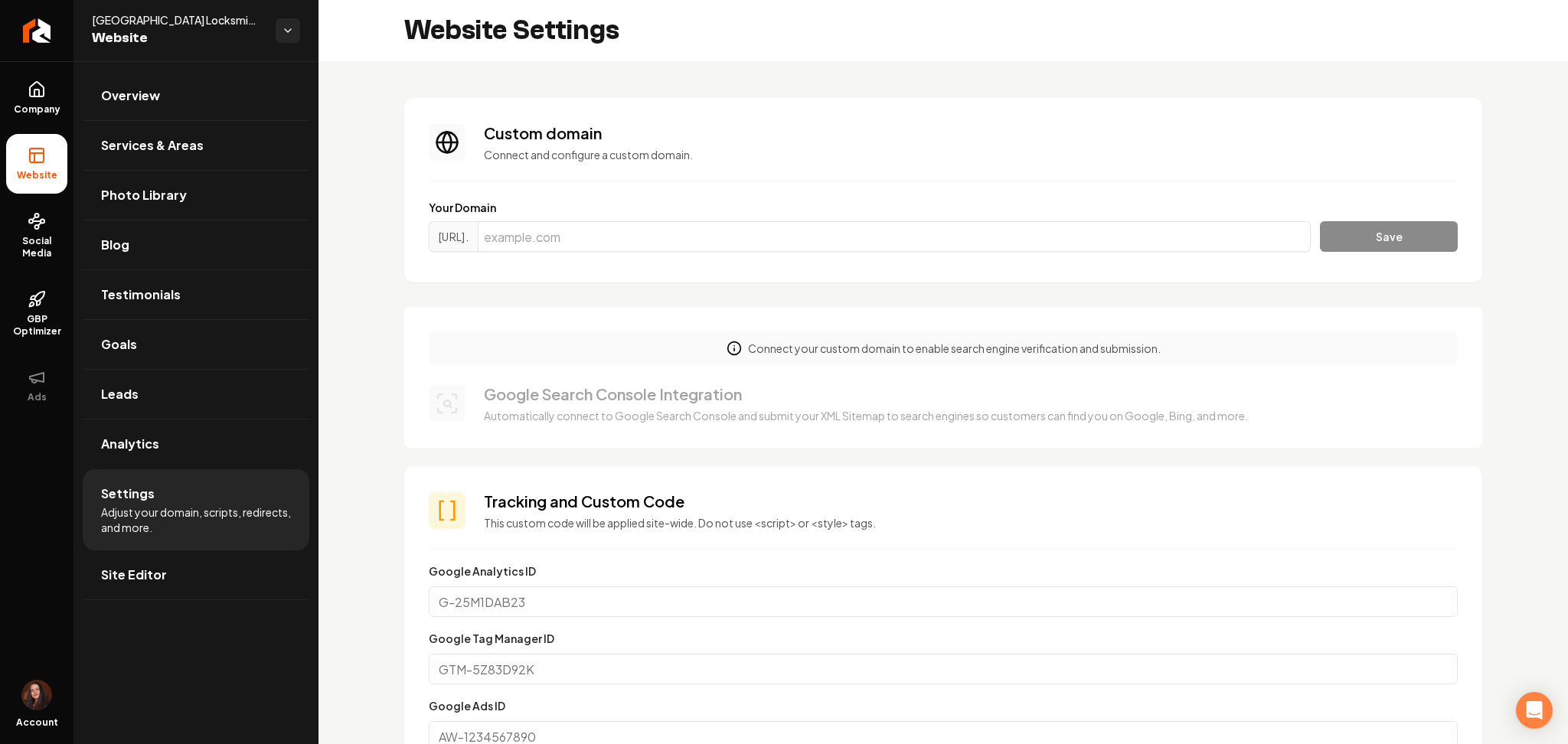
drag, startPoint x: 529, startPoint y: 448, endPoint x: 392, endPoint y: 440, distance: 137.2
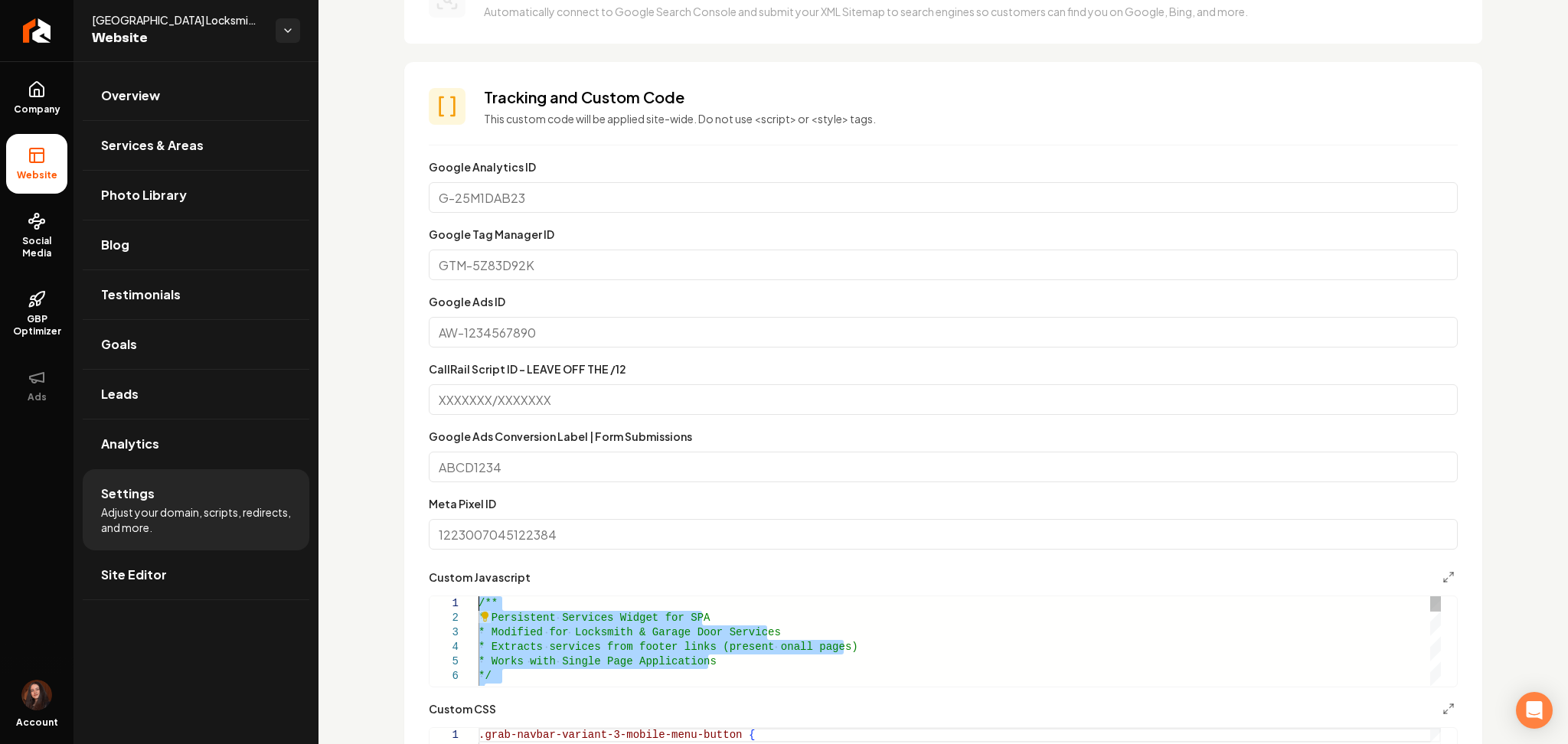
scroll to position [408, 0]
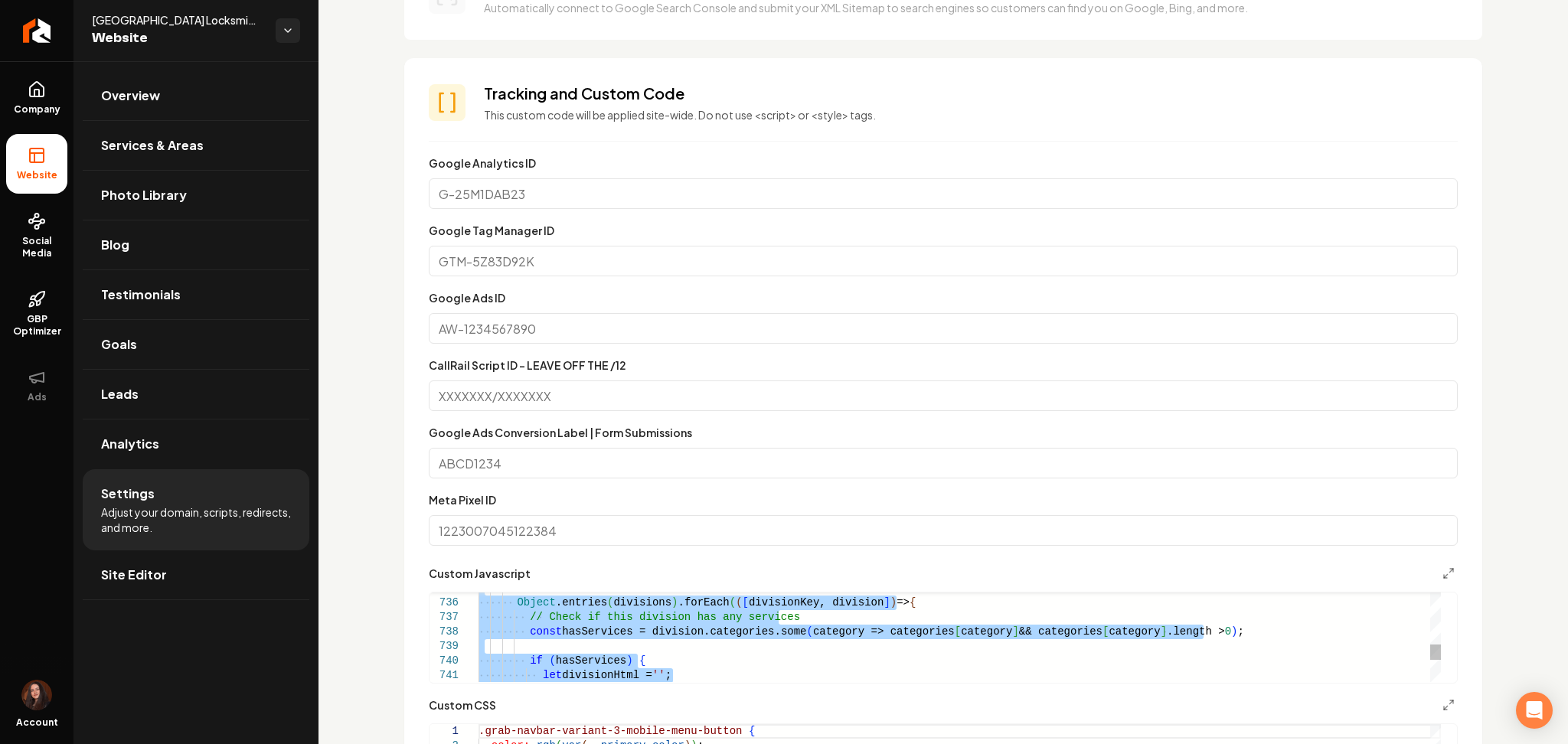
type textarea "**********"
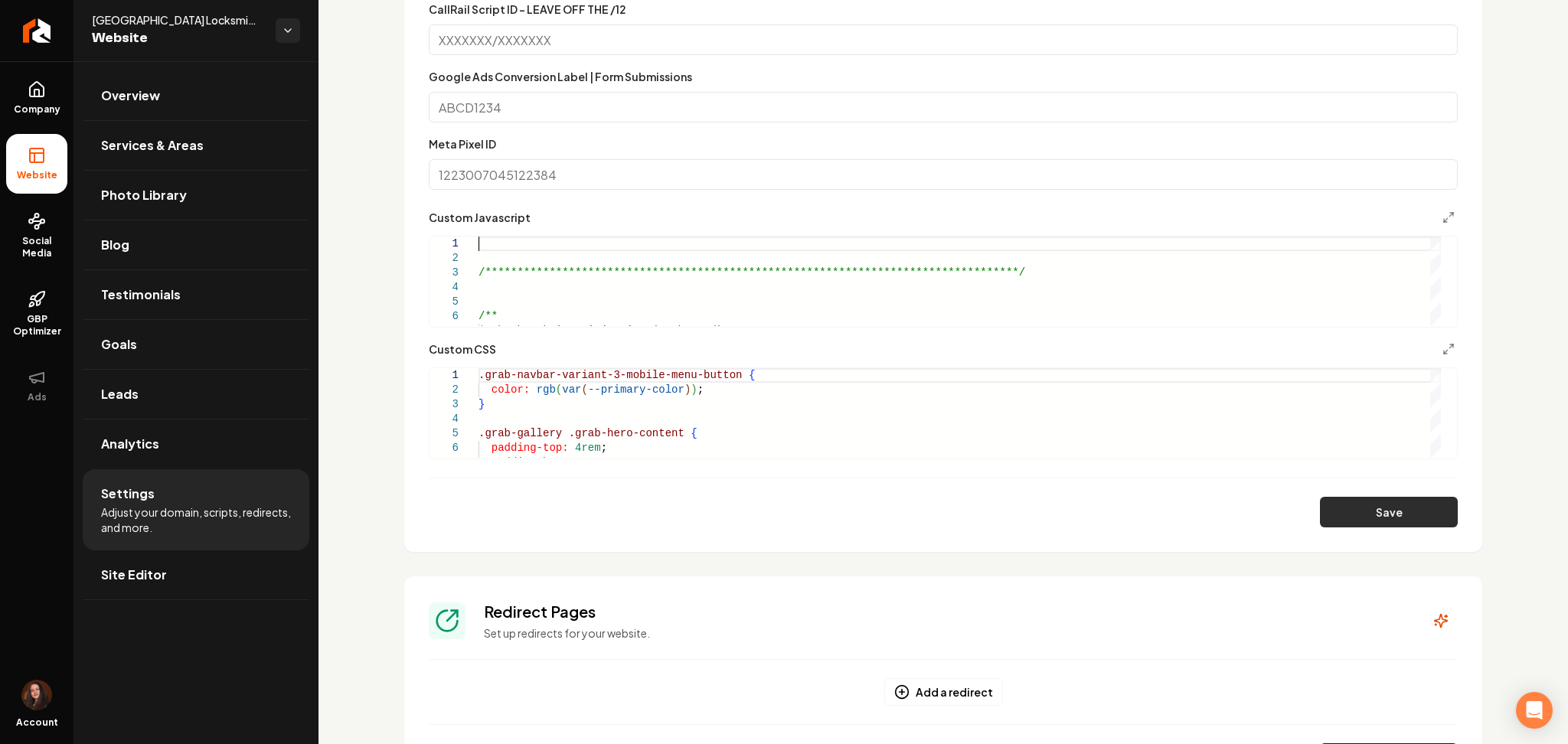
scroll to position [763, 0]
click at [1363, 507] on button "Save" at bounding box center [1388, 513] width 137 height 31
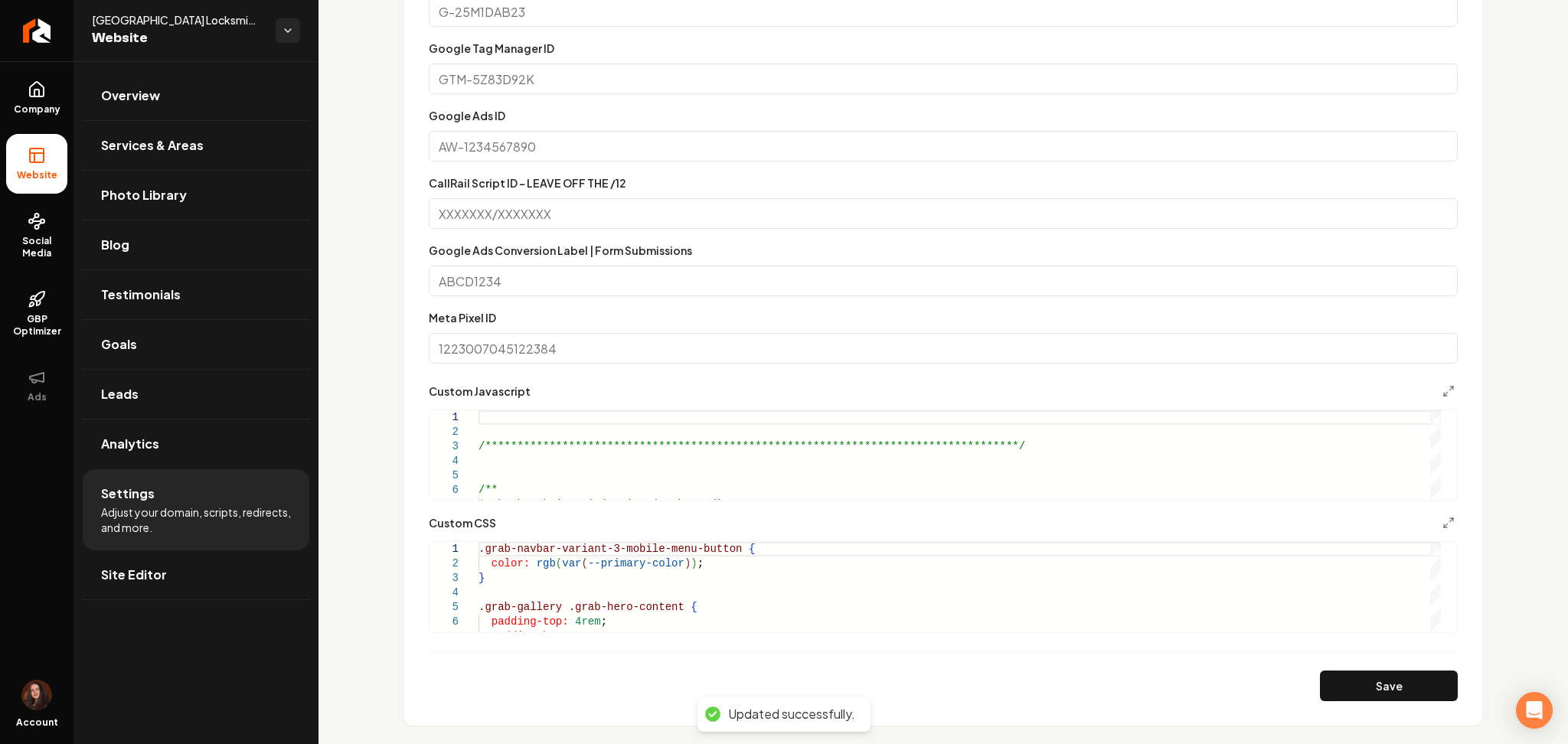
scroll to position [589, 0]
click at [148, 596] on link "Site Editor" at bounding box center [195, 575] width 226 height 49
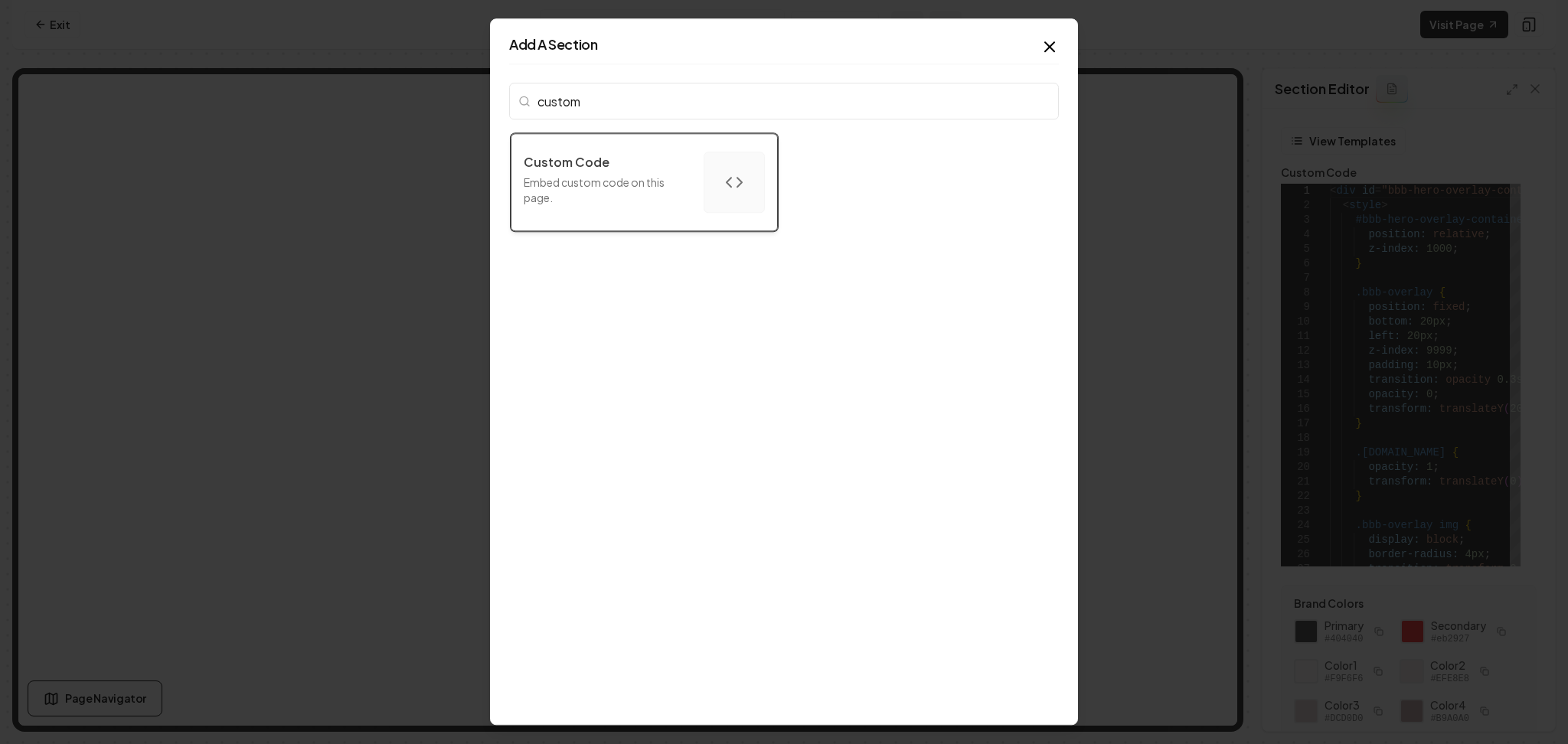
type input "custom"
click at [589, 197] on p "Embed custom code on this page." at bounding box center [606, 190] width 167 height 31
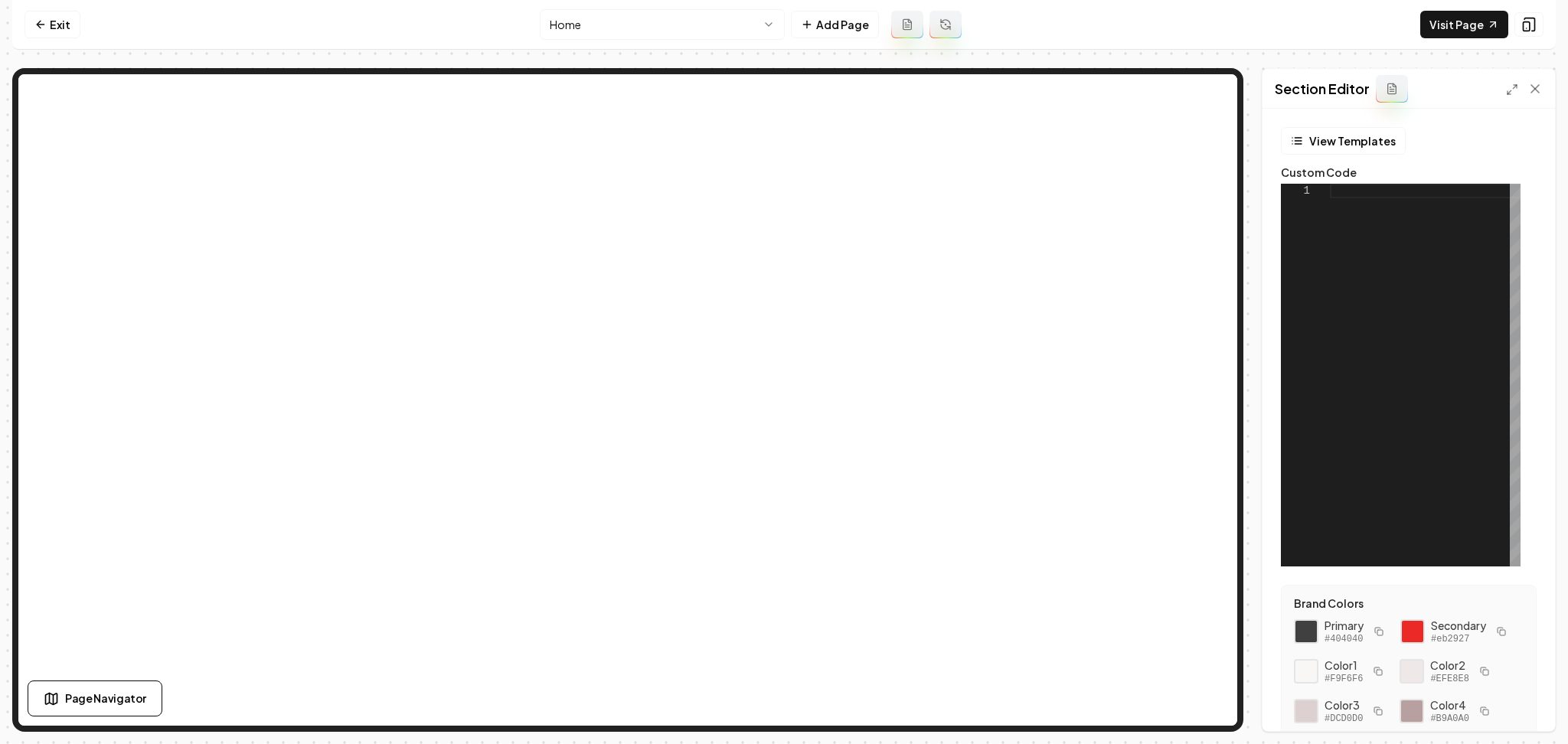
click at [1272, 258] on div "View Templates Custom Code 1 Brand Colors Primary #404040 Secondary #eb2927 Col…" at bounding box center [1408, 419] width 292 height 622
click at [1356, 254] on div at bounding box center [1425, 375] width 191 height 383
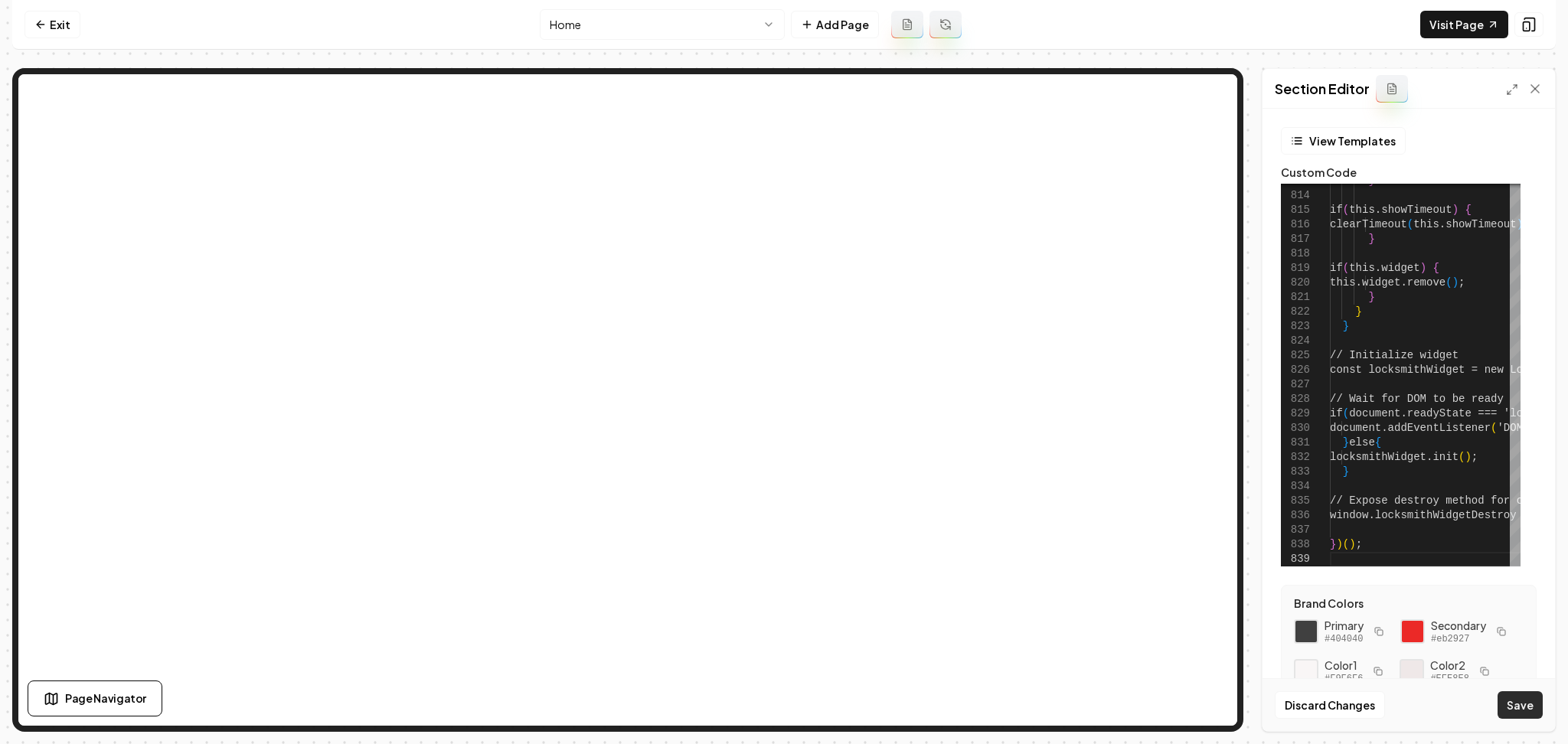
click at [1523, 705] on button "Save" at bounding box center [1520, 705] width 45 height 27
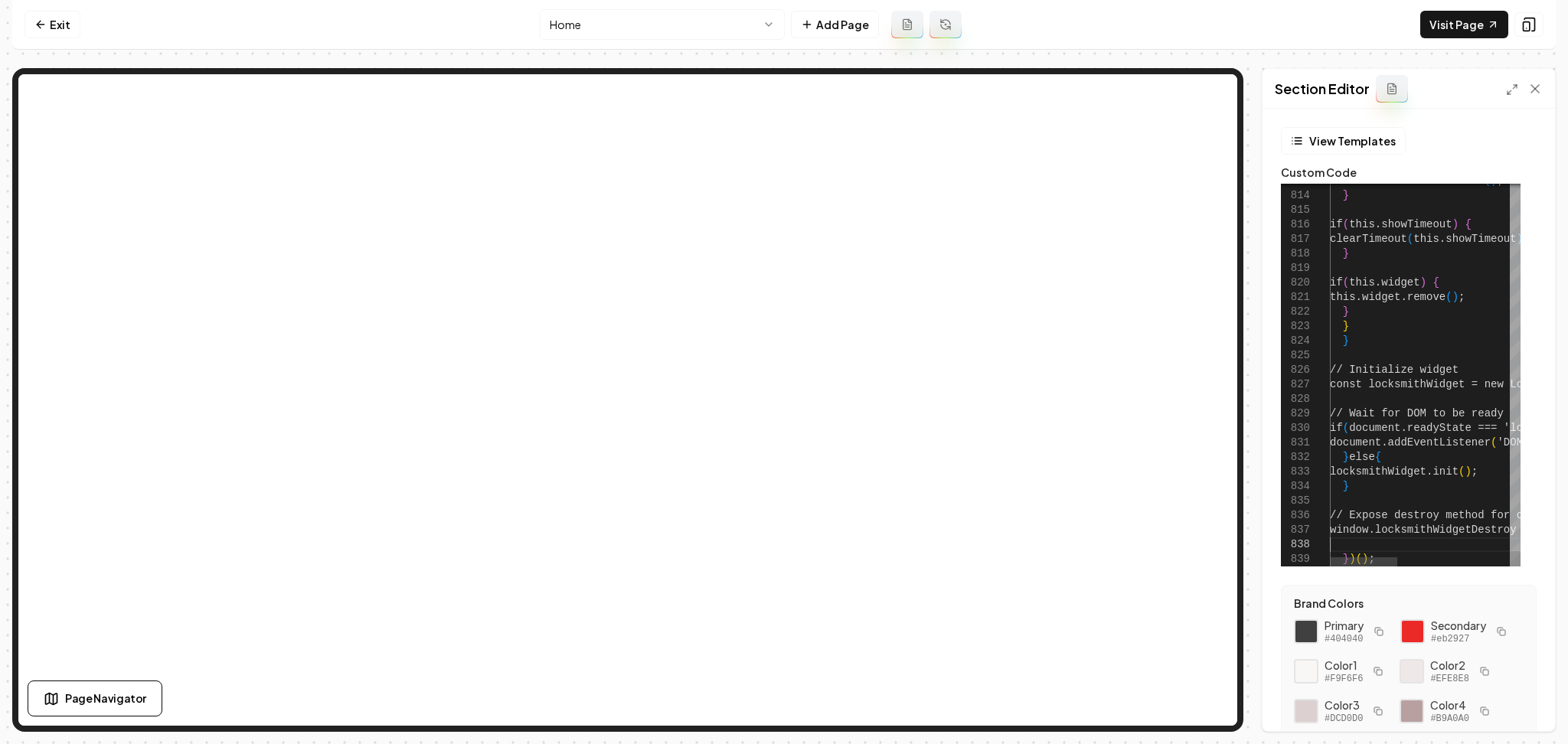
scroll to position [0, 40]
click at [1435, 563] on div at bounding box center [1420, 561] width 180 height 9
click at [1330, 557] on div at bounding box center [1364, 561] width 68 height 9
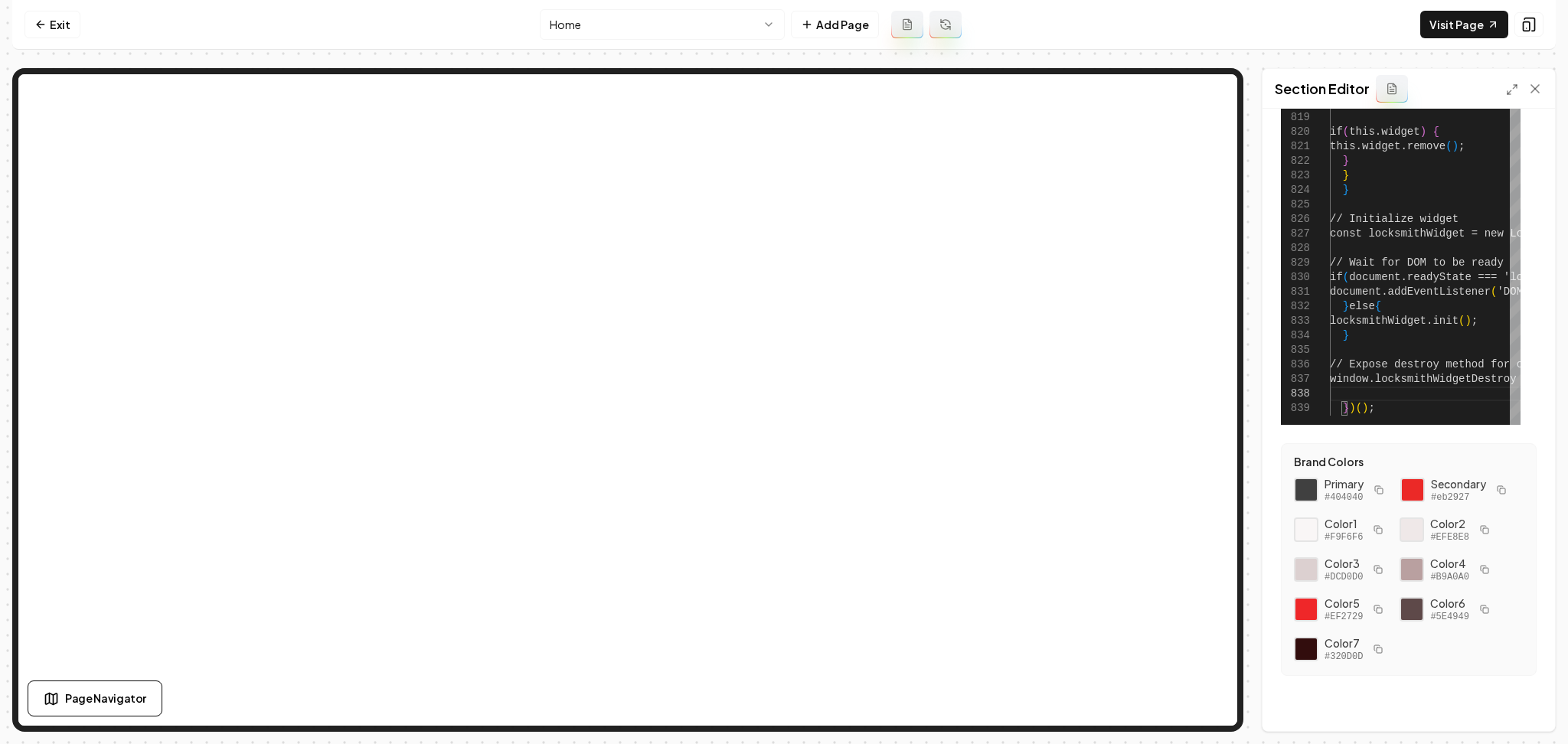
scroll to position [181, 0]
drag, startPoint x: 1459, startPoint y: 362, endPoint x: 1376, endPoint y: 369, distance: 83.3
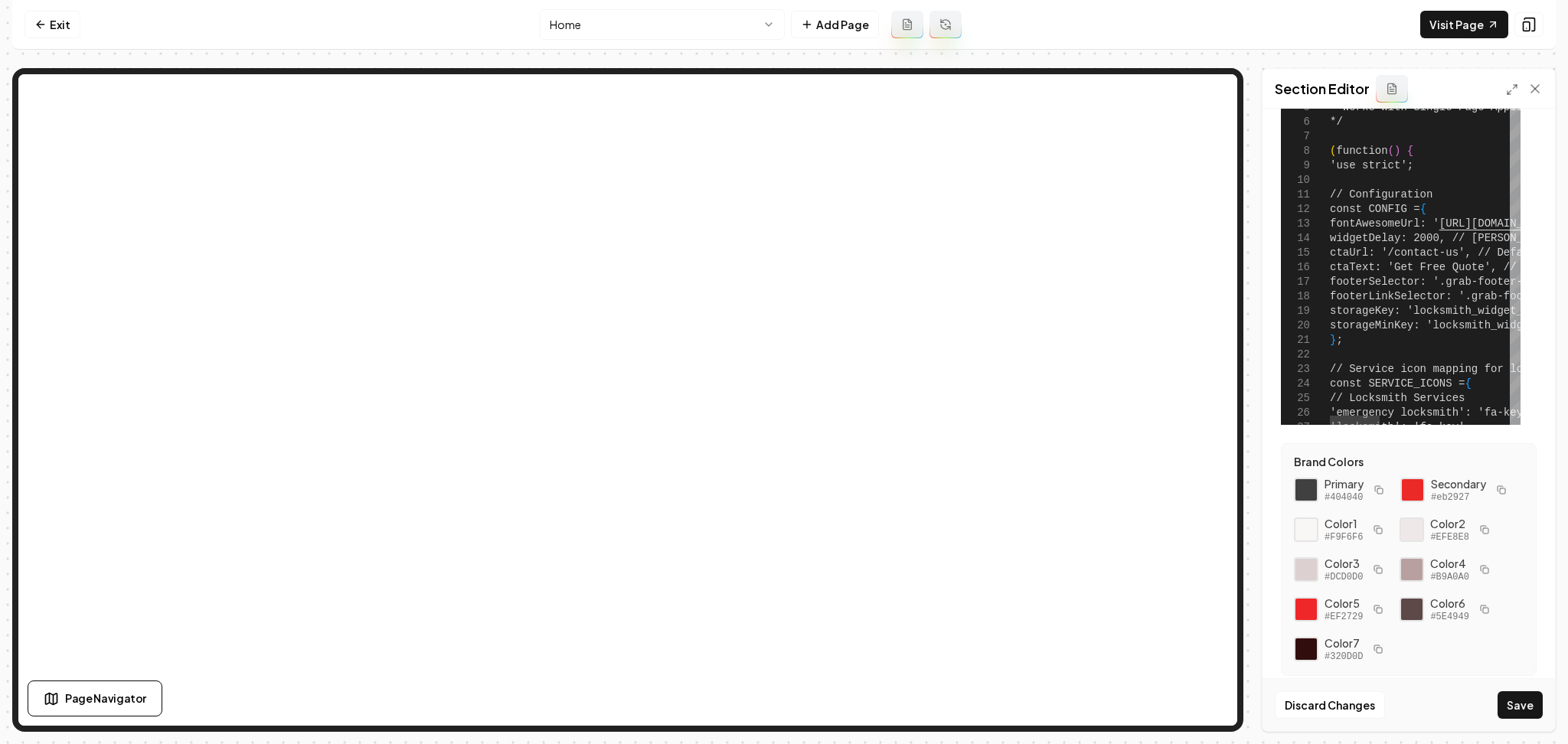
click at [1510, 43] on div at bounding box center [1515, 50] width 11 height 15
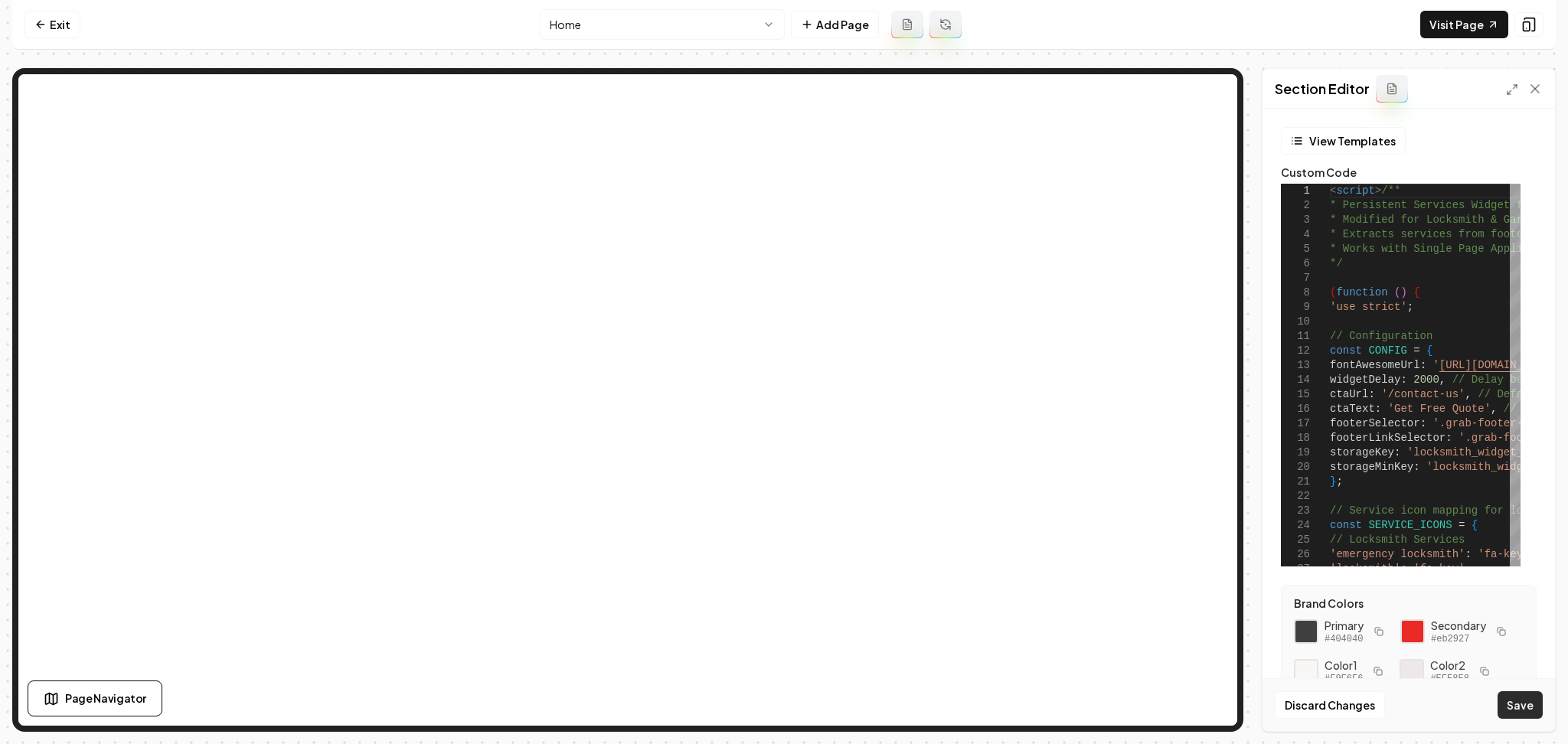
click at [1518, 706] on button "Save" at bounding box center [1520, 705] width 45 height 27
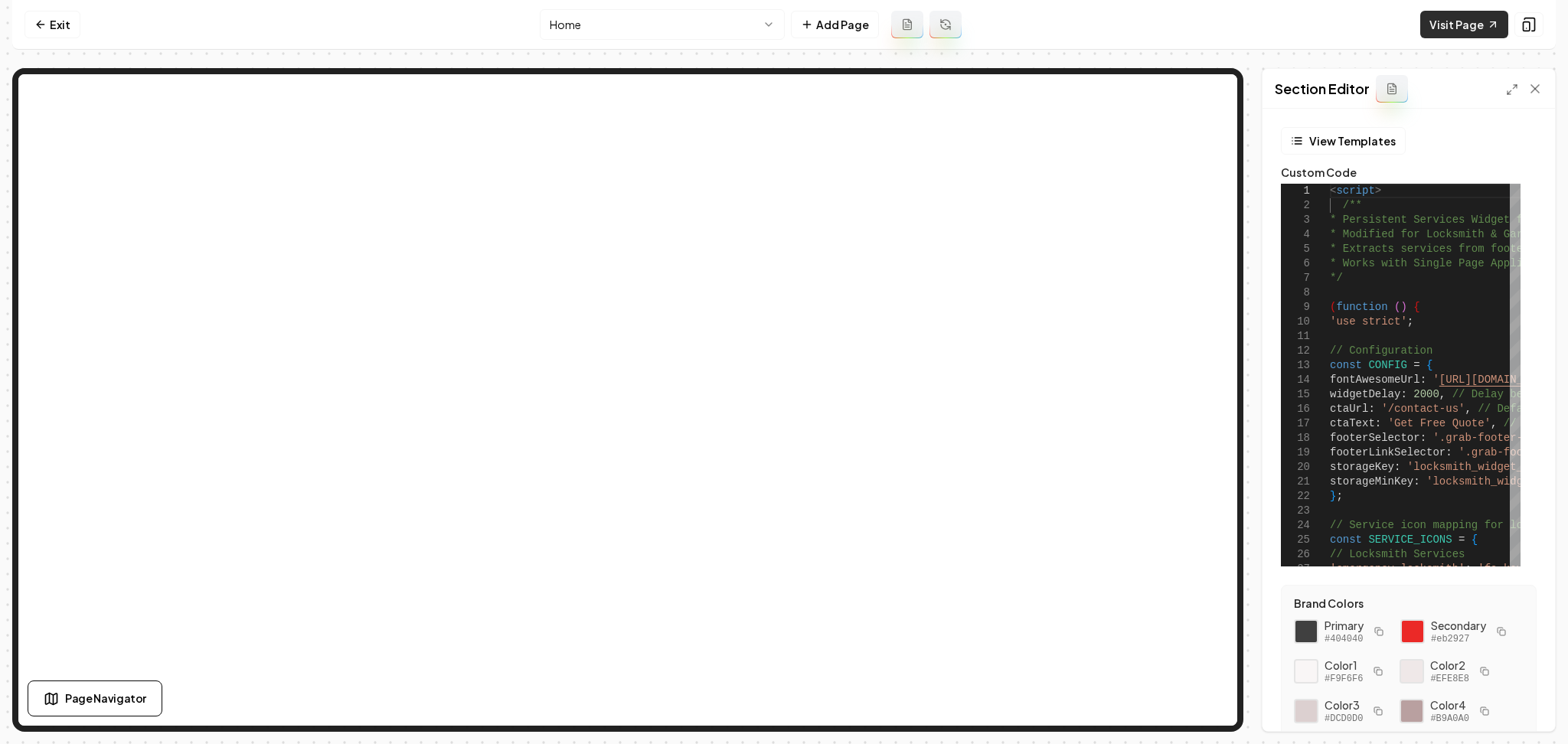
click at [1453, 34] on link "Visit Page" at bounding box center [1464, 24] width 88 height 27
drag, startPoint x: 1348, startPoint y: 280, endPoint x: 1317, endPoint y: 206, distance: 80.2
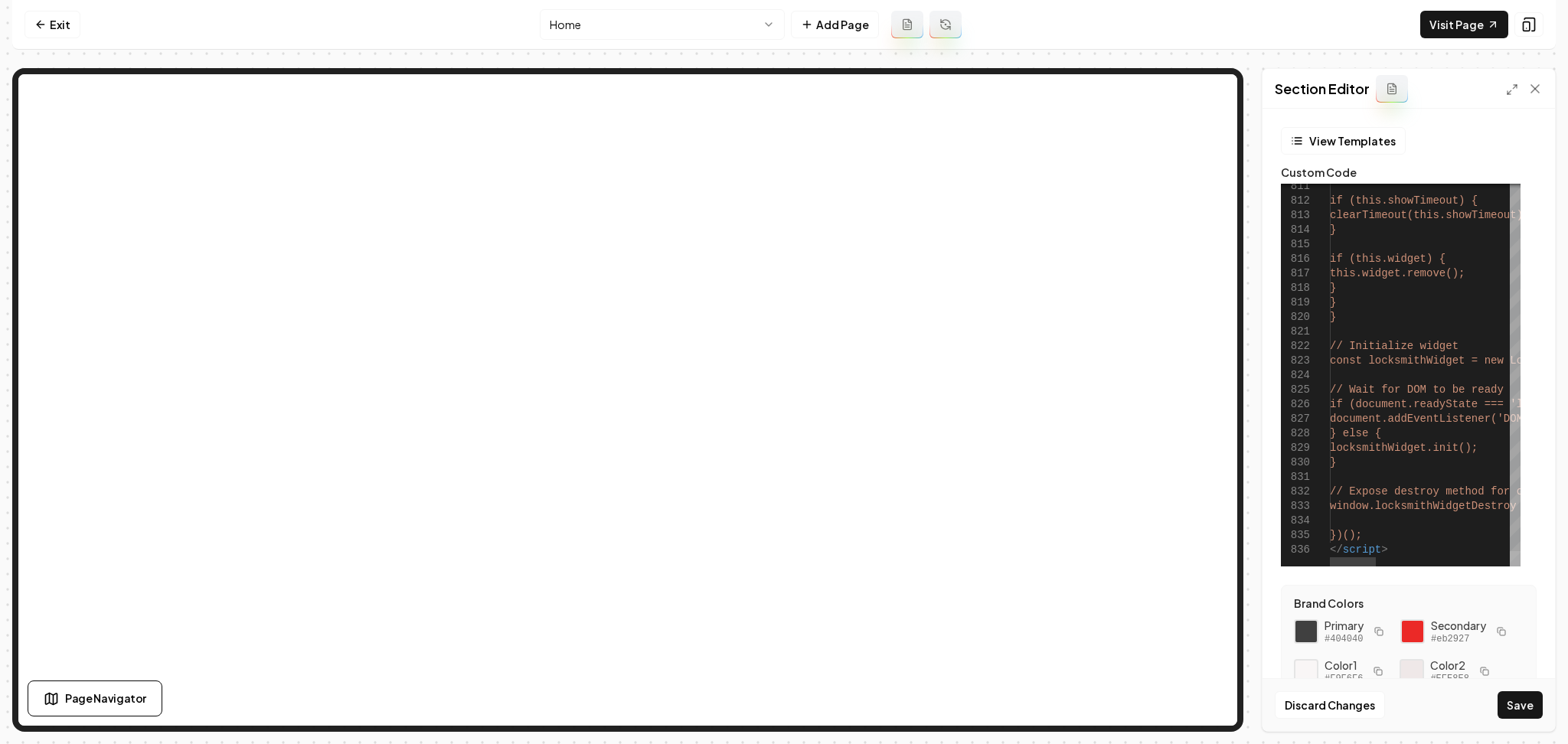
click at [1510, 564] on div at bounding box center [1515, 559] width 11 height 15
click at [1525, 708] on button "Save" at bounding box center [1520, 705] width 45 height 27
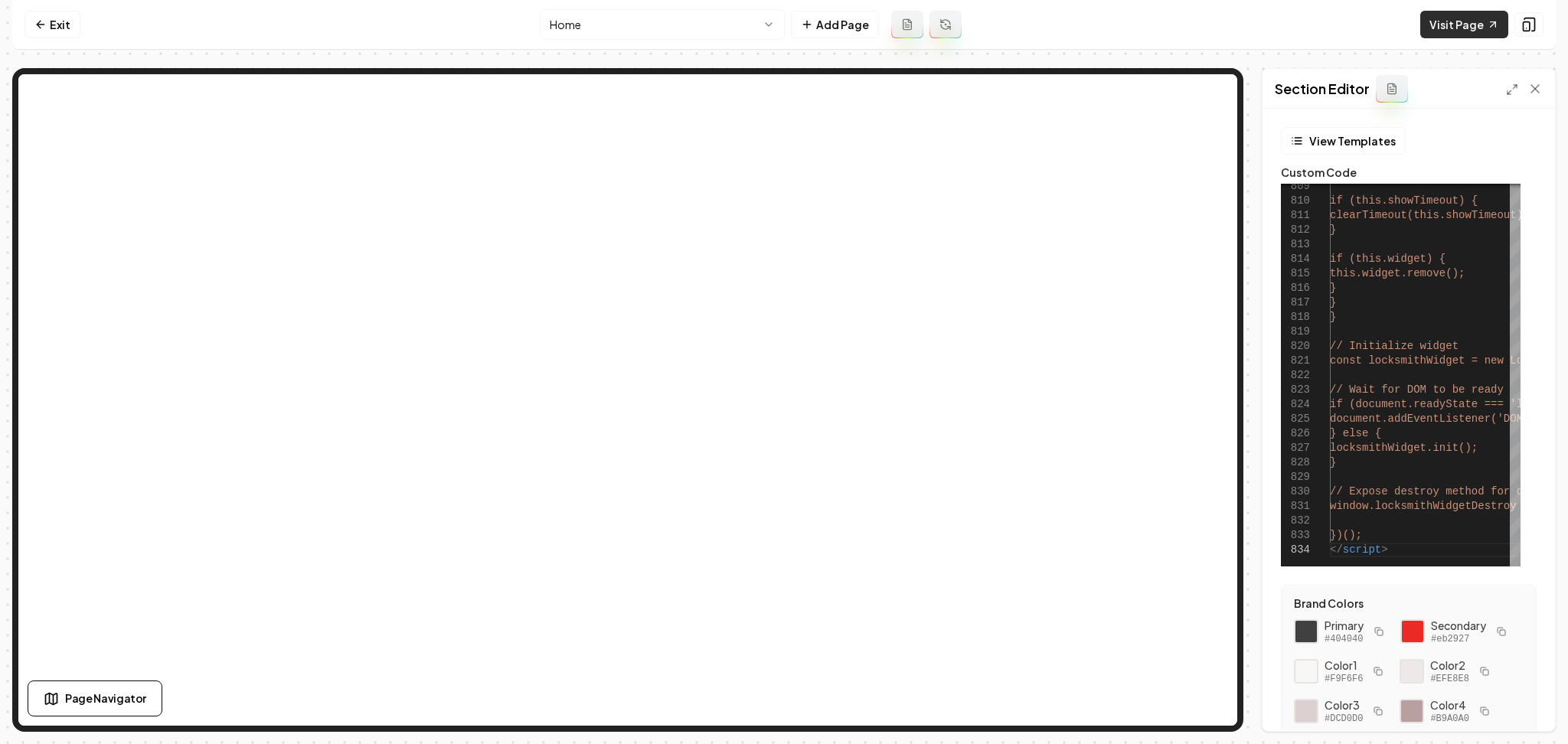
click at [1459, 27] on link "Visit Page" at bounding box center [1464, 24] width 88 height 27
type textarea "**********"
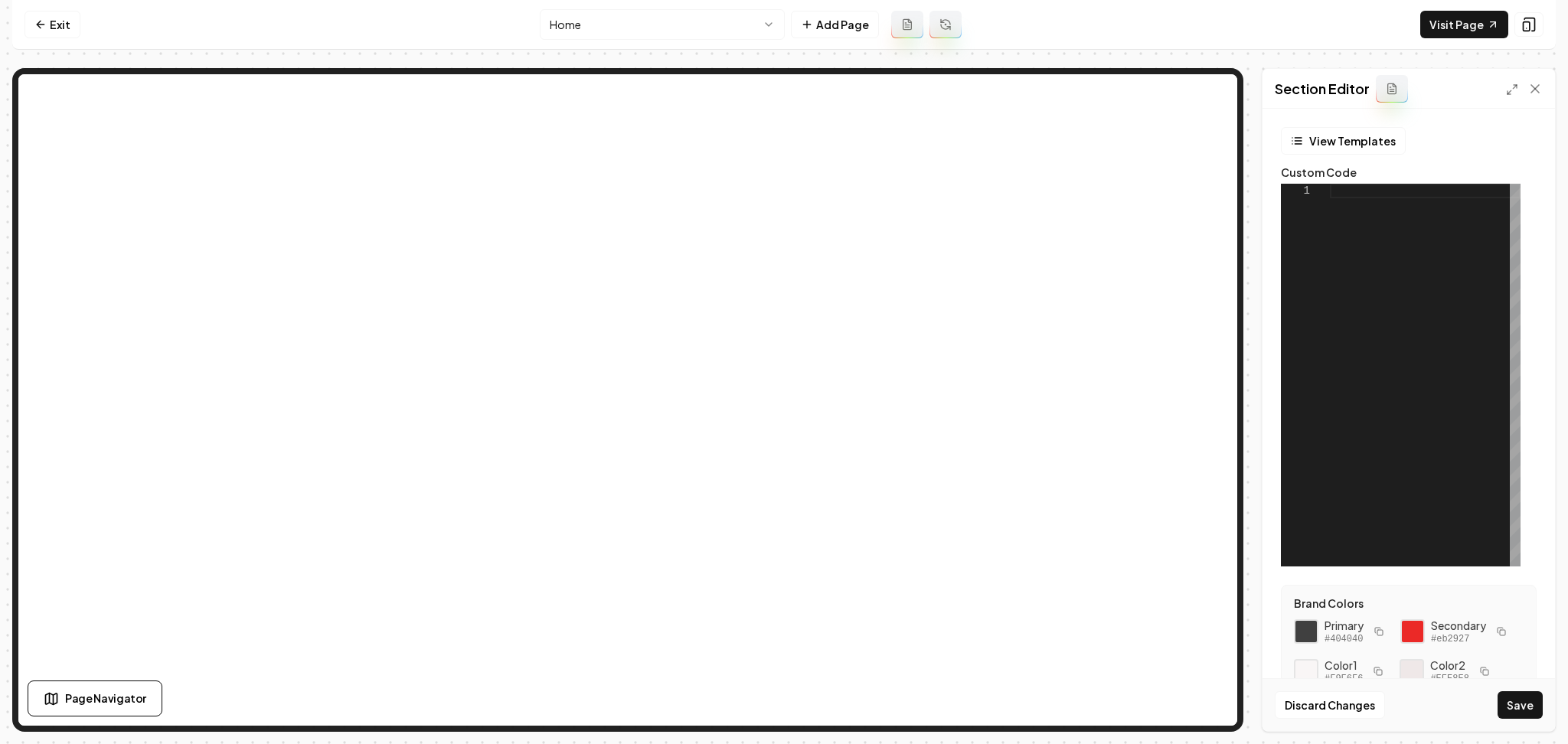
click at [1393, 313] on div at bounding box center [1425, 375] width 191 height 383
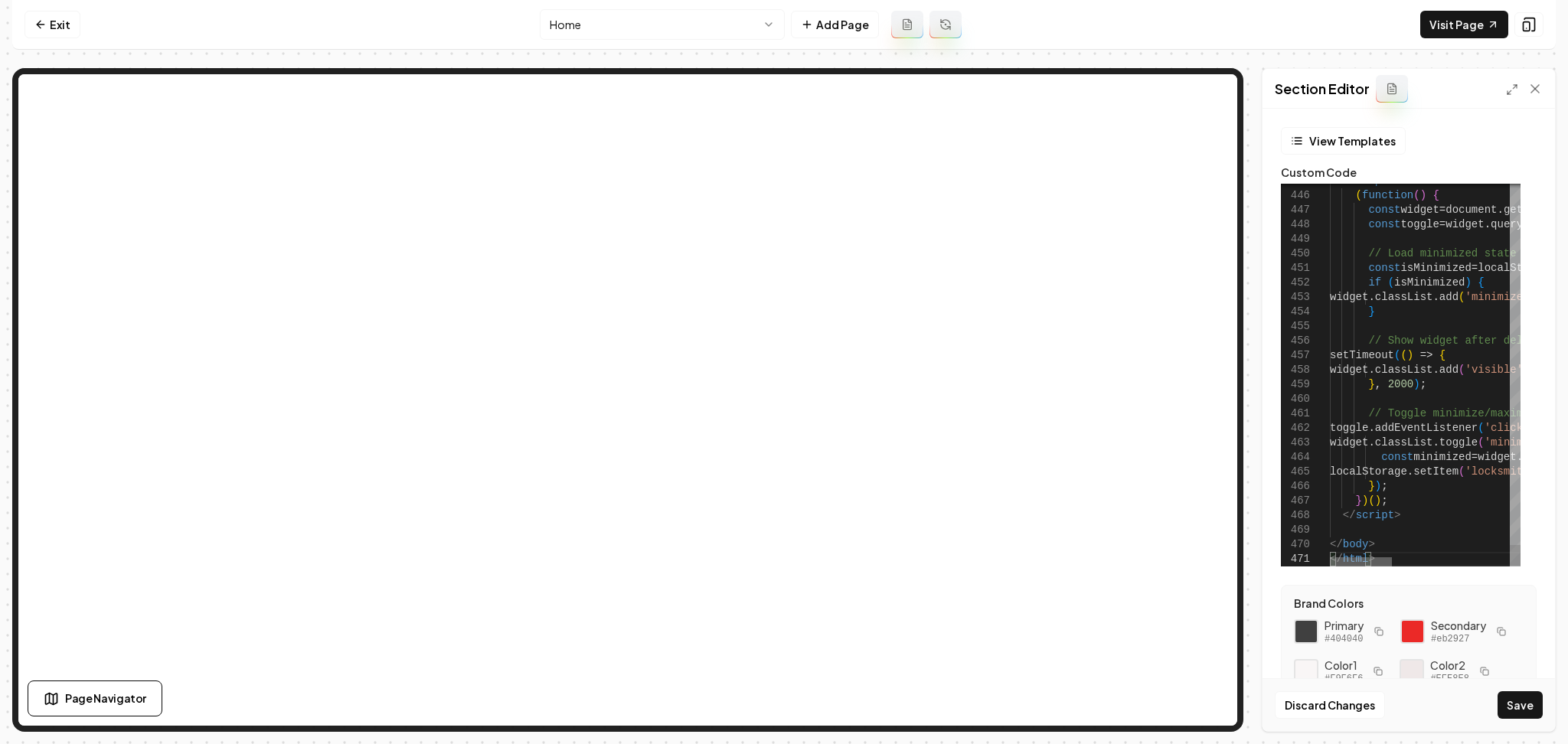
click at [1330, 557] on div at bounding box center [1361, 561] width 62 height 9
drag, startPoint x: 1379, startPoint y: 556, endPoint x: 1316, endPoint y: 542, distance: 64.5
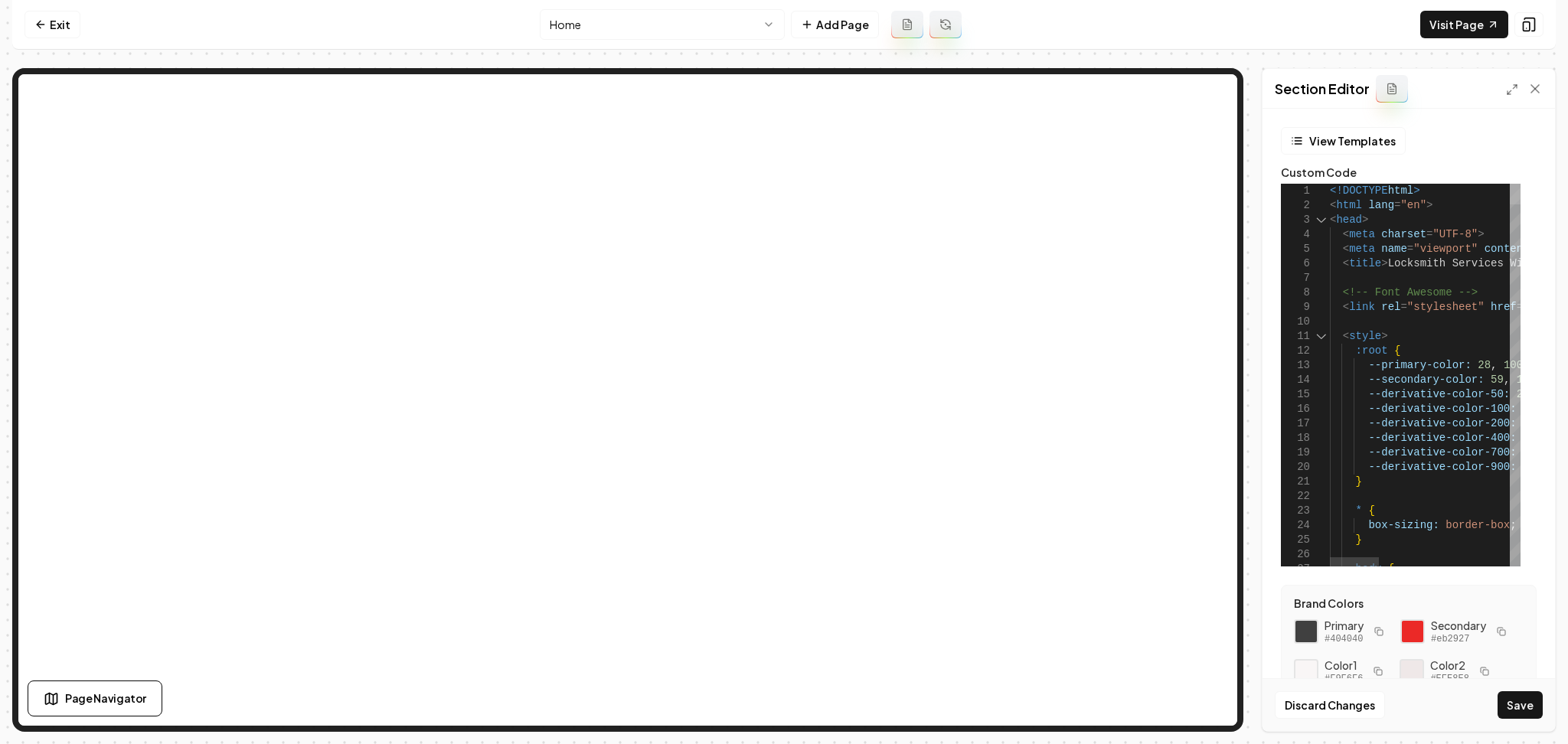
click at [1510, 184] on div at bounding box center [1515, 193] width 11 height 20
drag, startPoint x: 1360, startPoint y: 284, endPoint x: 1323, endPoint y: 224, distance: 70.5
drag, startPoint x: 1344, startPoint y: 265, endPoint x: 1326, endPoint y: 236, distance: 34.1
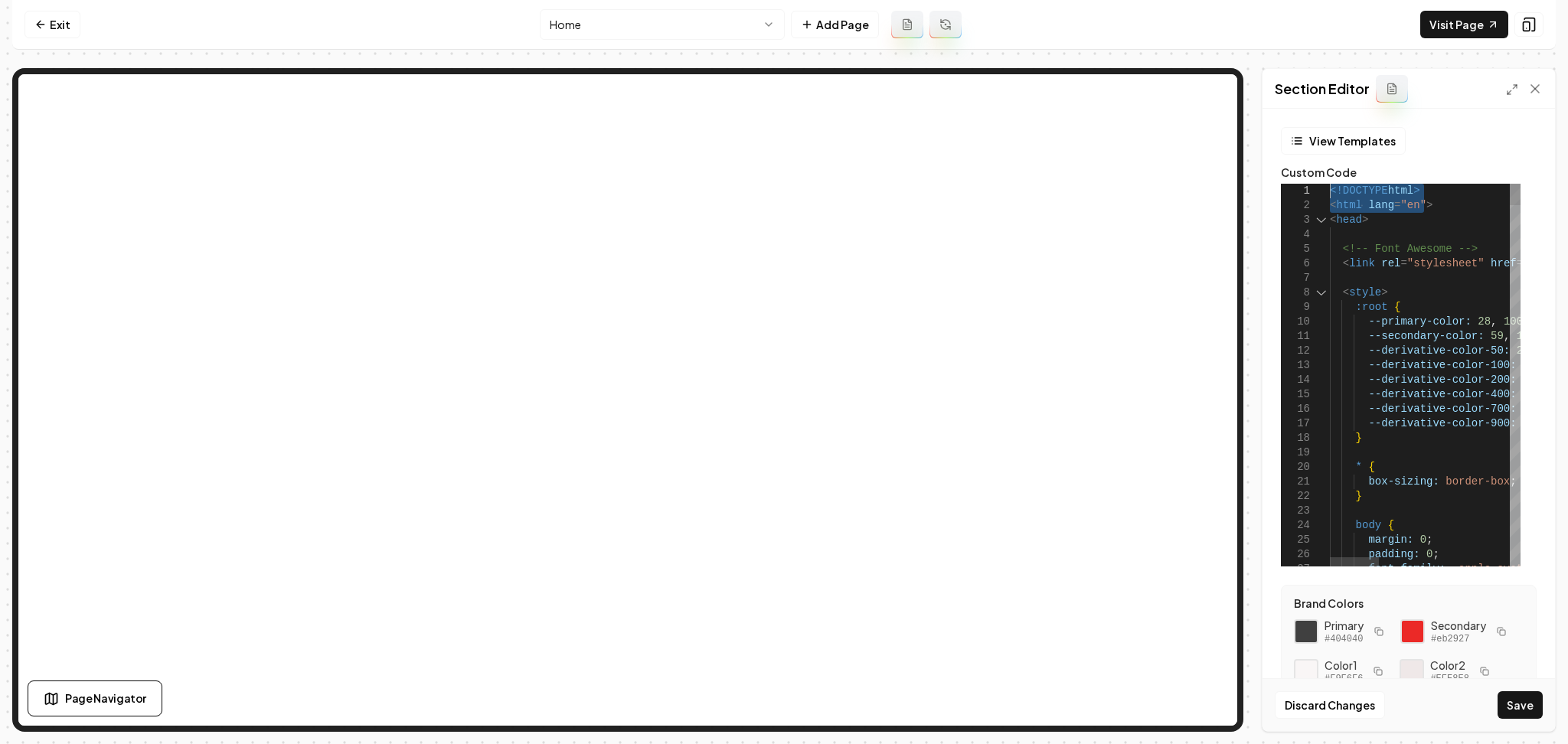
drag, startPoint x: 1445, startPoint y: 202, endPoint x: 1305, endPoint y: 187, distance: 140.8
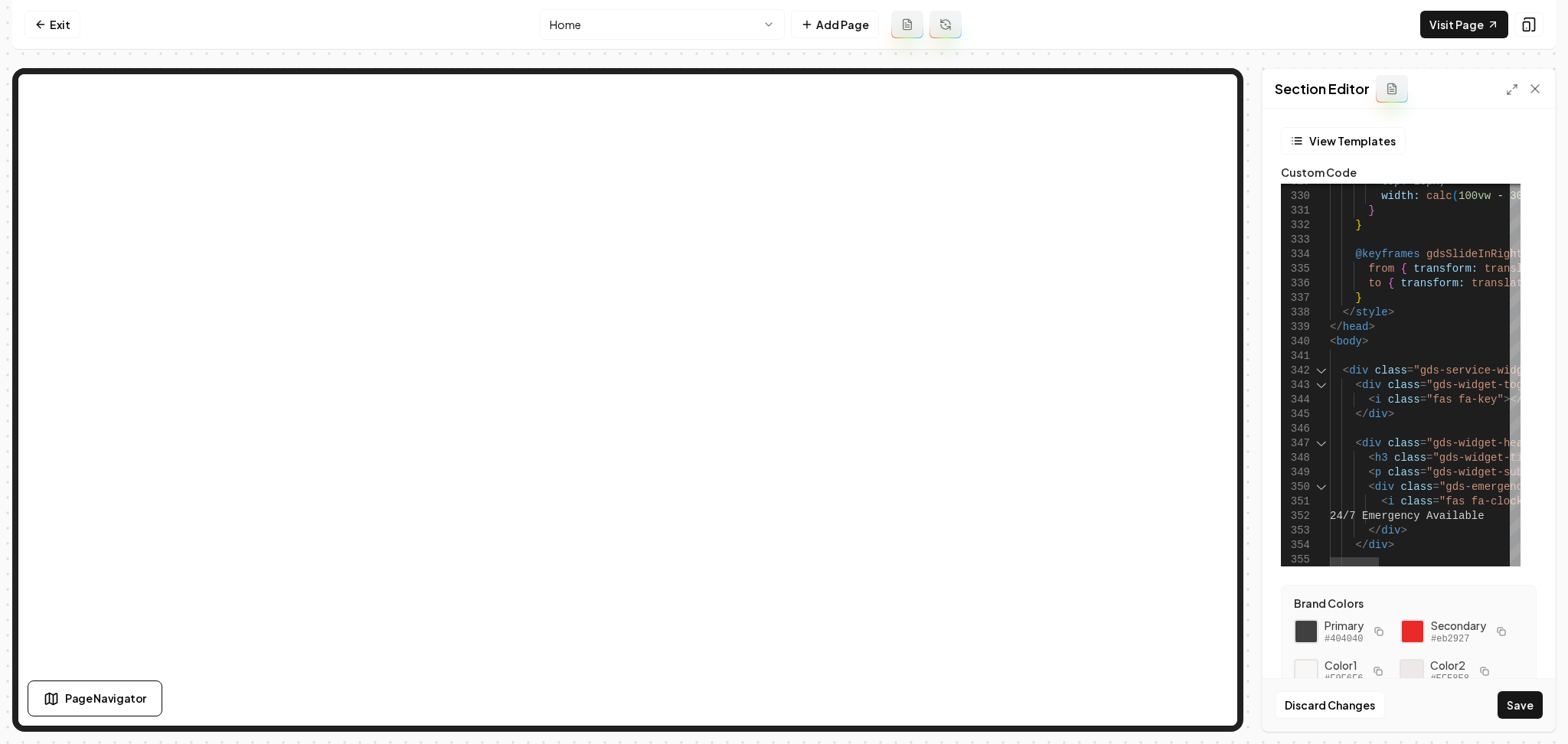
click at [1510, 459] on div at bounding box center [1515, 464] width 11 height 21
drag, startPoint x: 1370, startPoint y: 344, endPoint x: 1308, endPoint y: 336, distance: 62.5
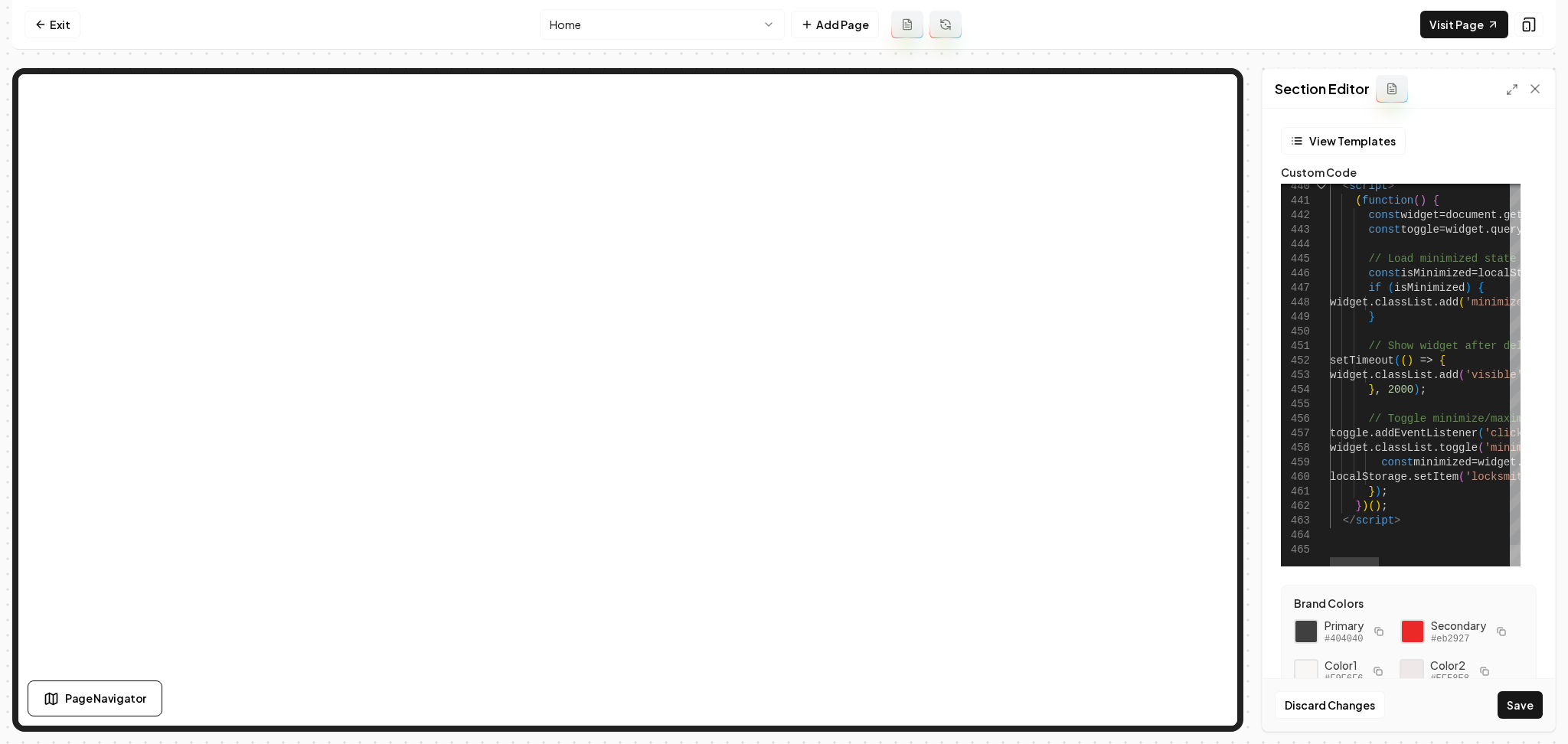
click at [1521, 567] on div at bounding box center [1515, 556] width 11 height 21
click at [1532, 696] on button "Save" at bounding box center [1520, 705] width 45 height 27
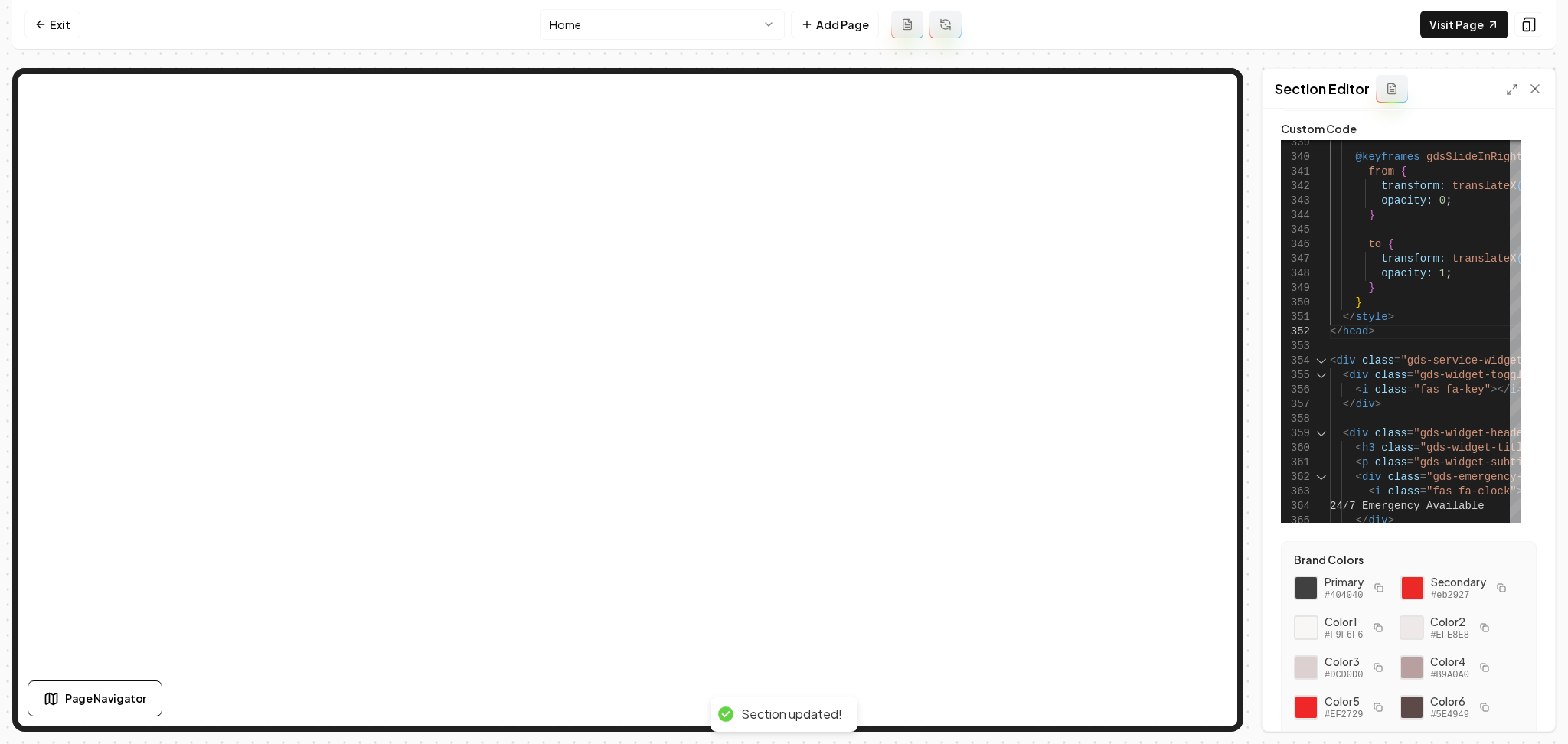
scroll to position [181, 0]
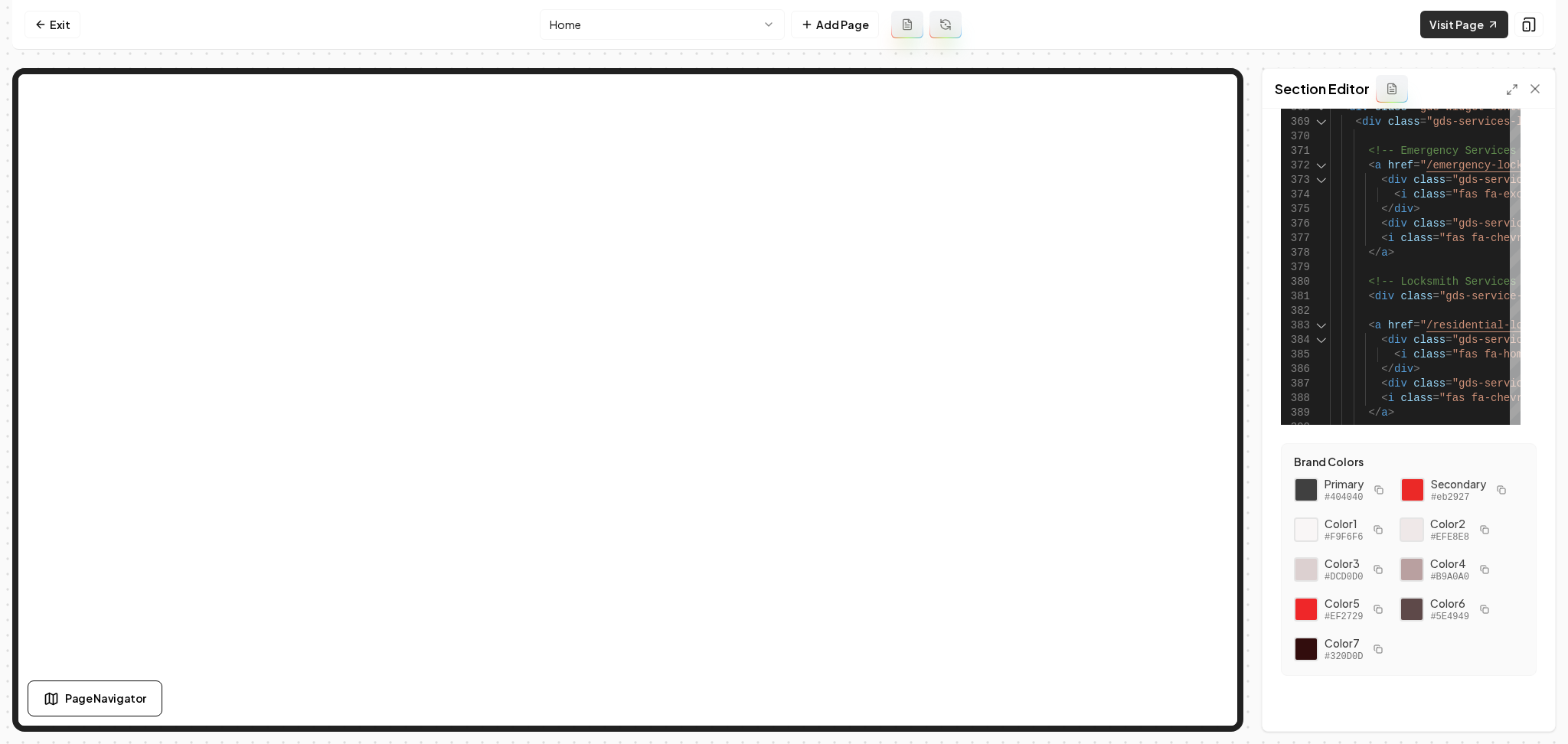
click at [1482, 19] on link "Visit Page" at bounding box center [1464, 24] width 88 height 27
type textarea "**********"
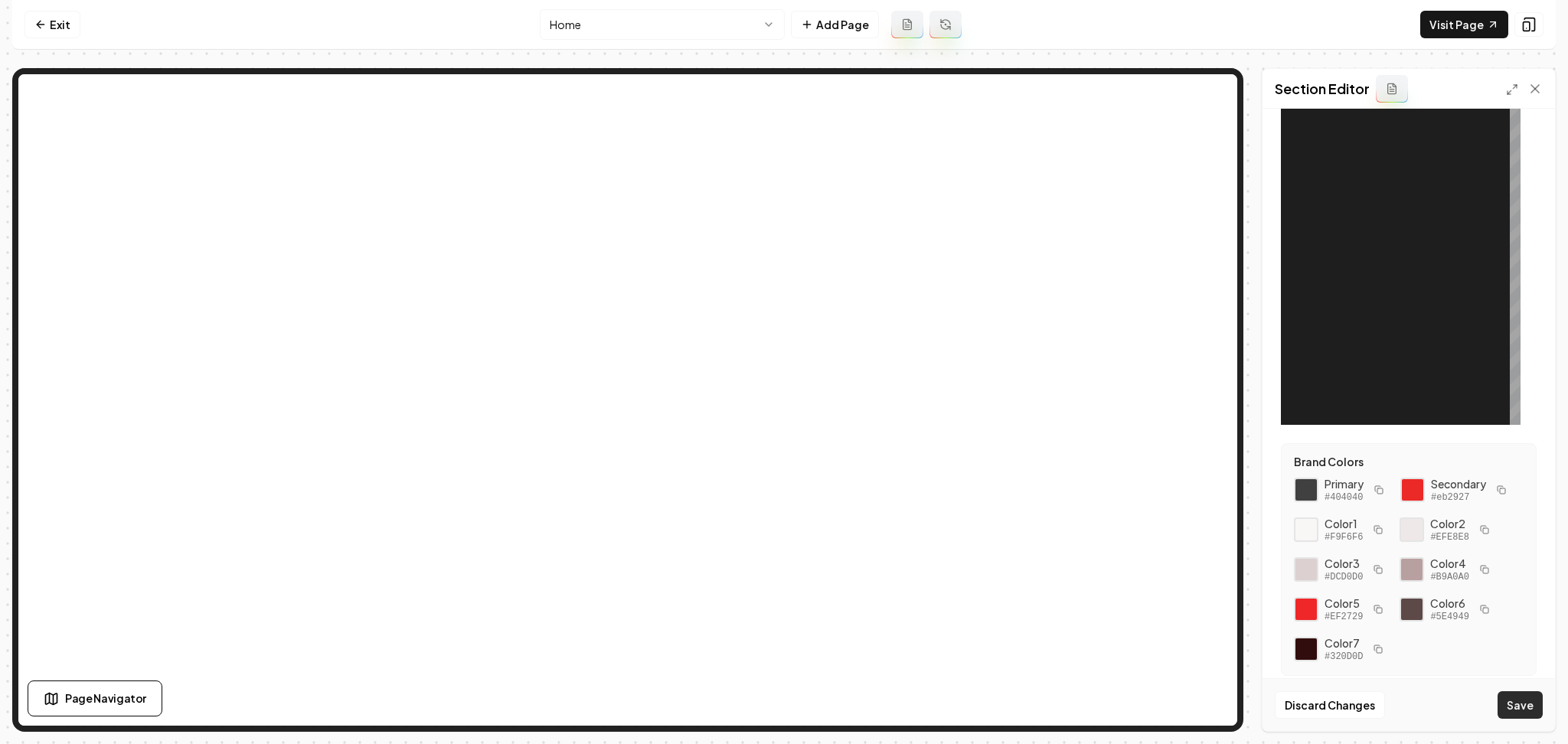
click at [1523, 698] on button "Save" at bounding box center [1520, 705] width 45 height 27
click at [1422, 254] on div at bounding box center [1425, 234] width 191 height 383
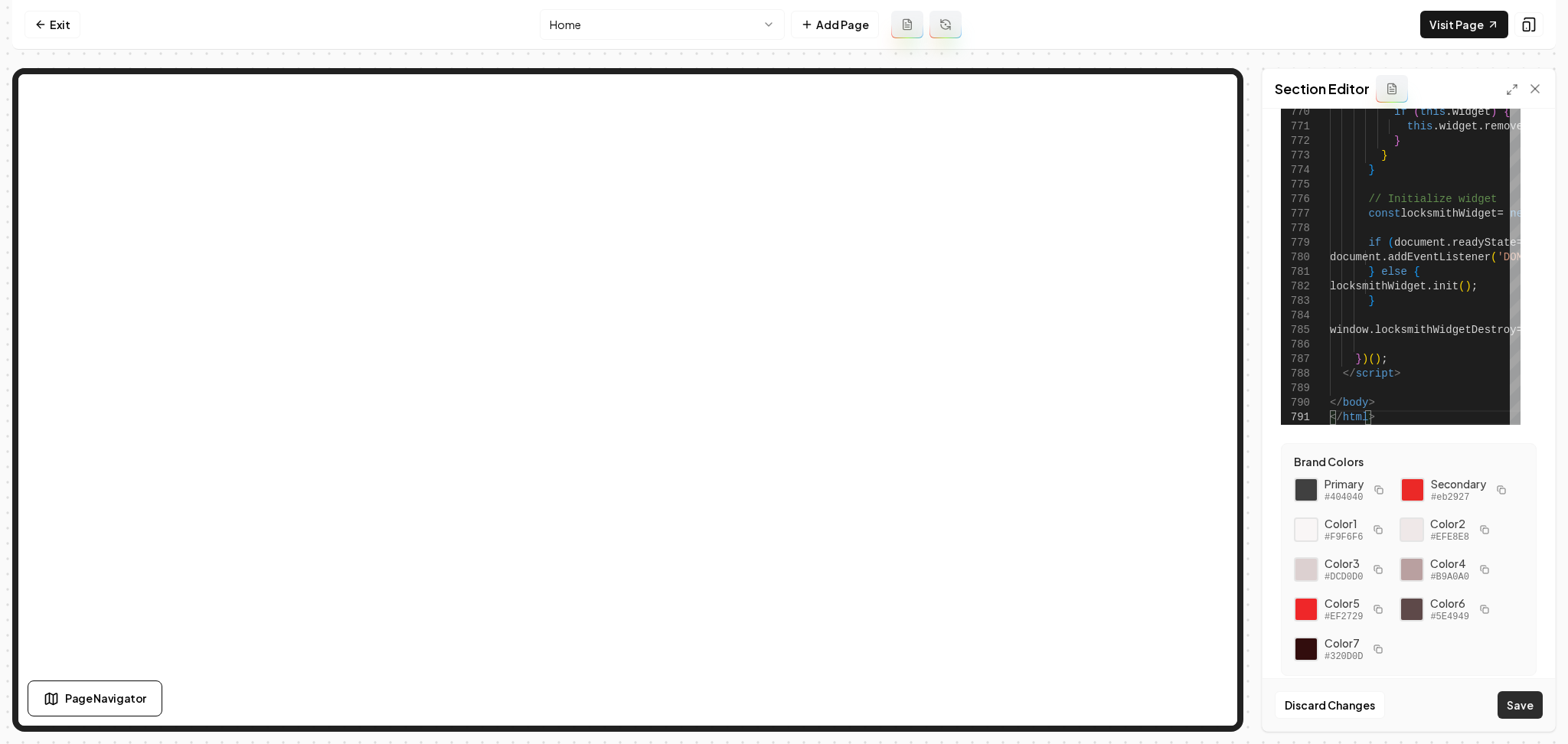
click at [1513, 699] on button "Save" at bounding box center [1520, 705] width 45 height 27
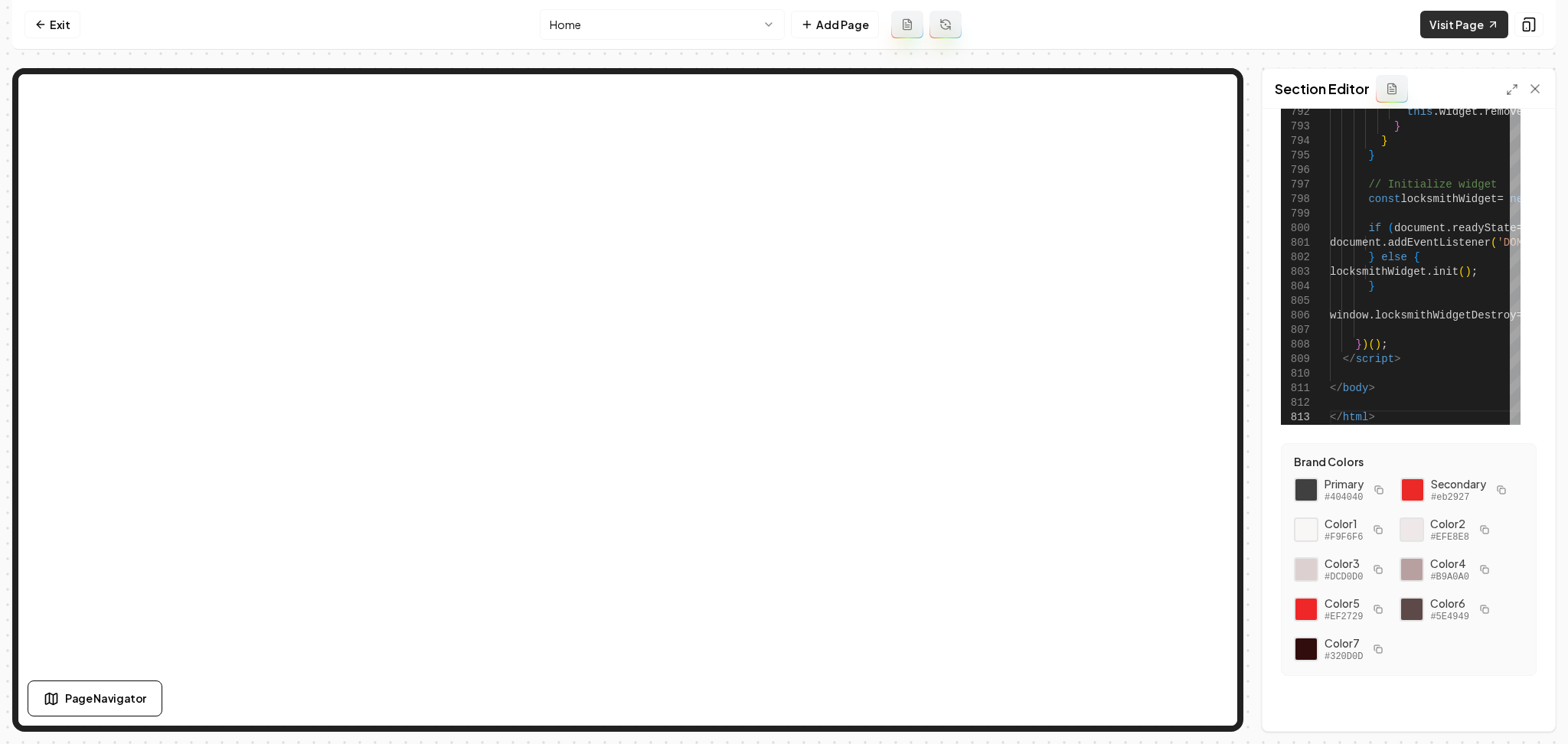
click at [1448, 21] on link "Visit Page" at bounding box center [1464, 24] width 88 height 27
click at [1512, 96] on div at bounding box center [1524, 89] width 37 height 15
click at [1510, 91] on icon at bounding box center [1512, 89] width 13 height 13
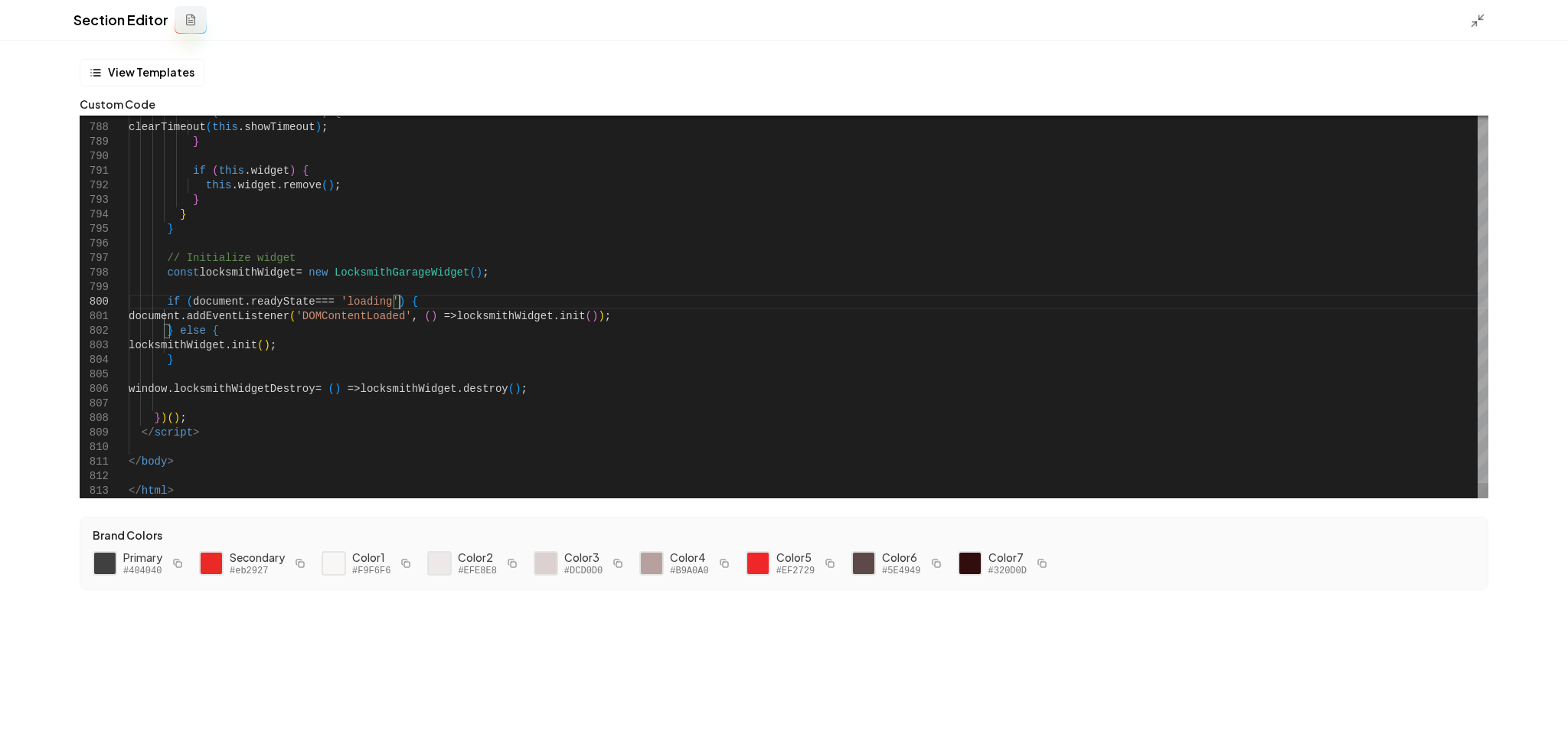
scroll to position [14, 0]
type textarea "**********"
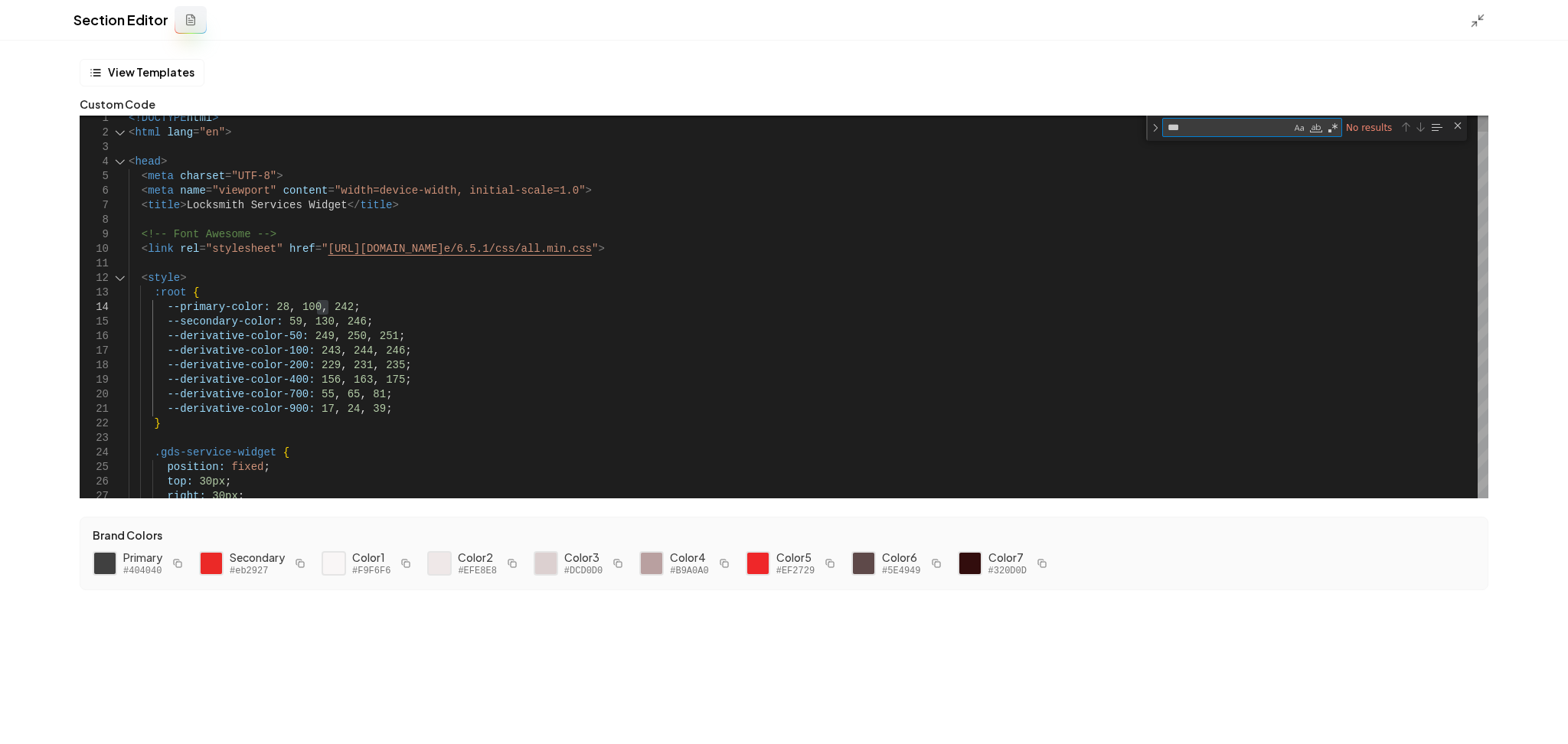
type textarea "**"
type textarea "**********"
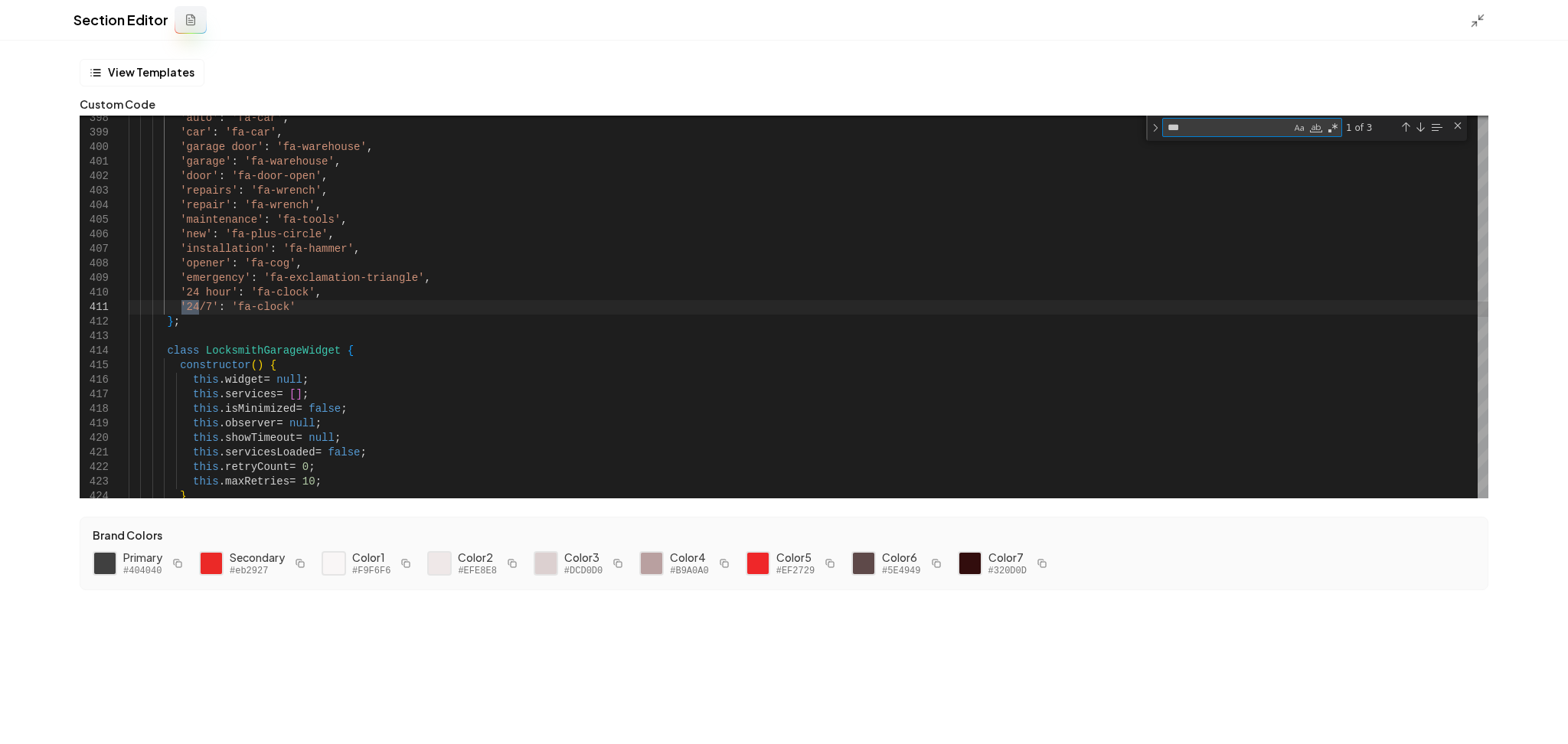
type textarea "****"
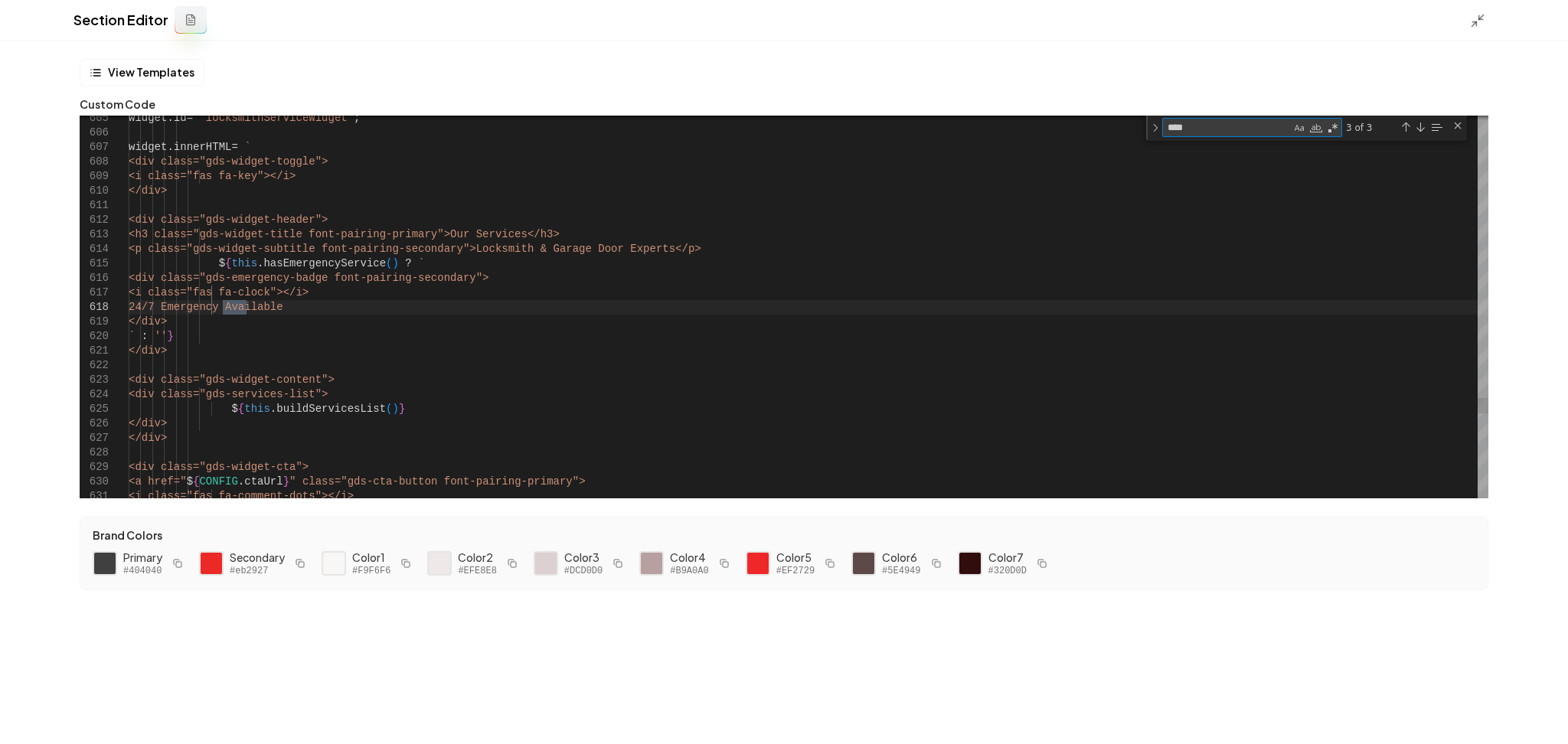
drag, startPoint x: 1197, startPoint y: 126, endPoint x: 1104, endPoint y: 127, distance: 93.0
click at [1104, 127] on div "605 606 607 608 609 610 611 612 613 614 615 616 617 618 619 620 621 622 623 624…" at bounding box center [784, 308] width 1408 height 383
type textarea "**********"
type textarea "*"
type textarea "**********"
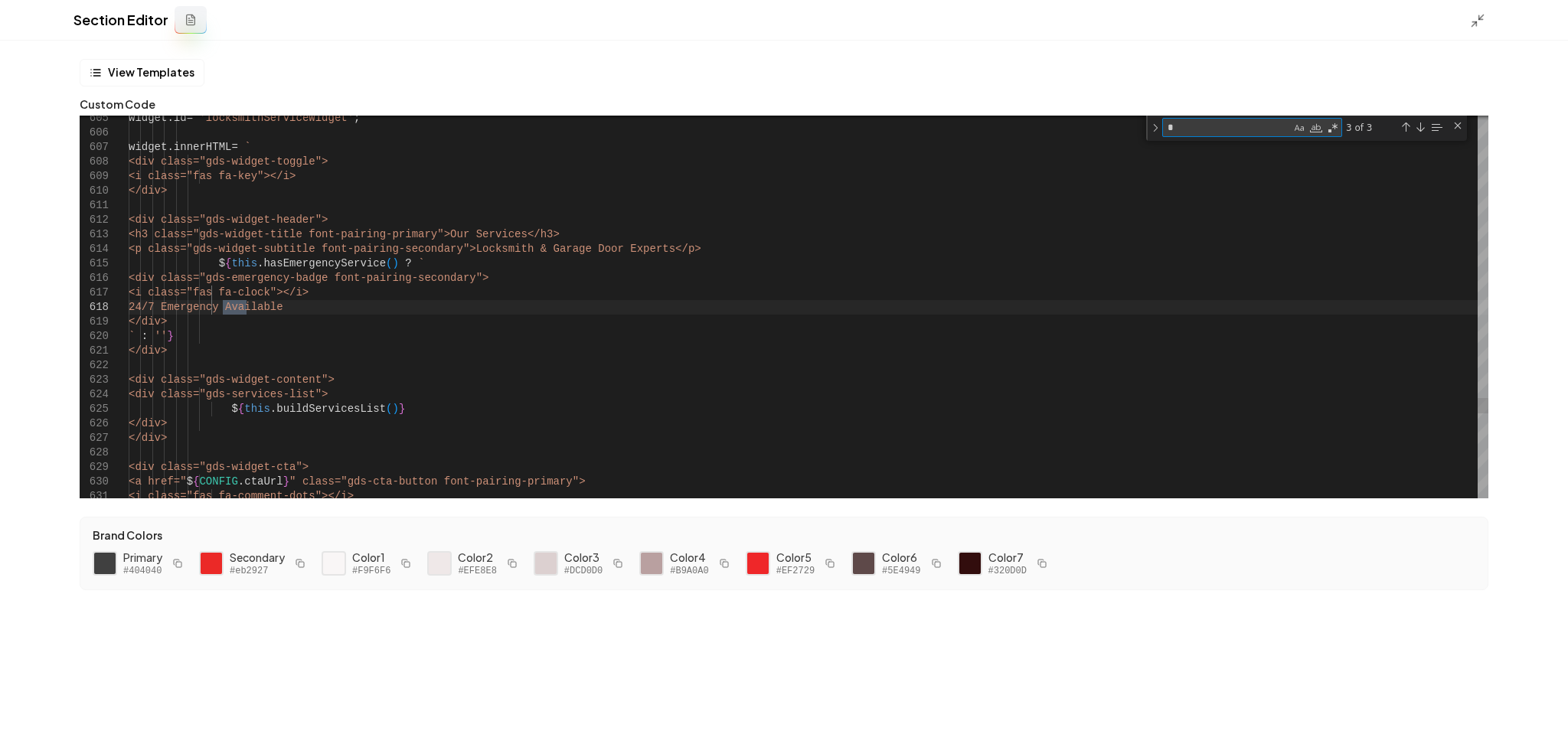
type textarea "**"
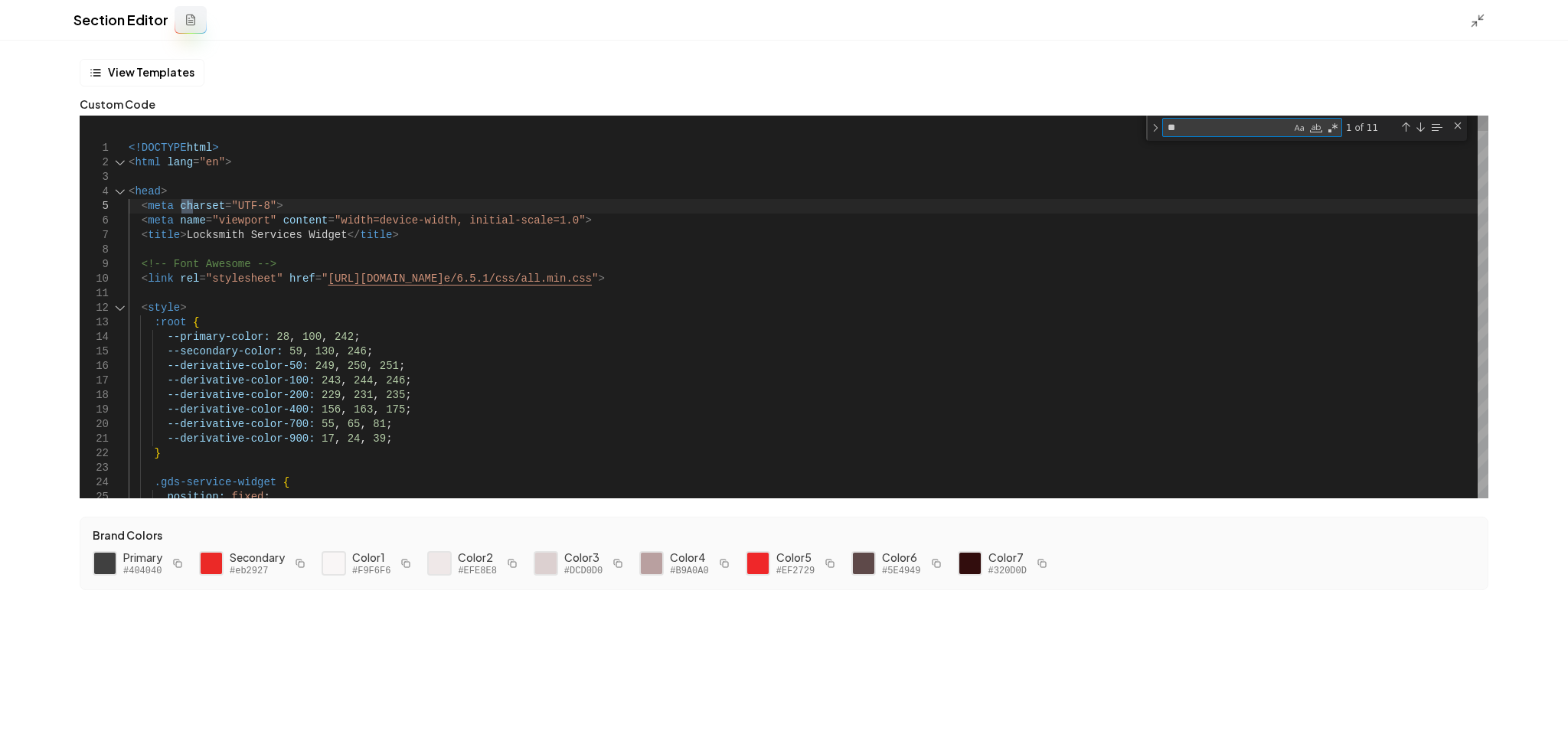
type textarea "**********"
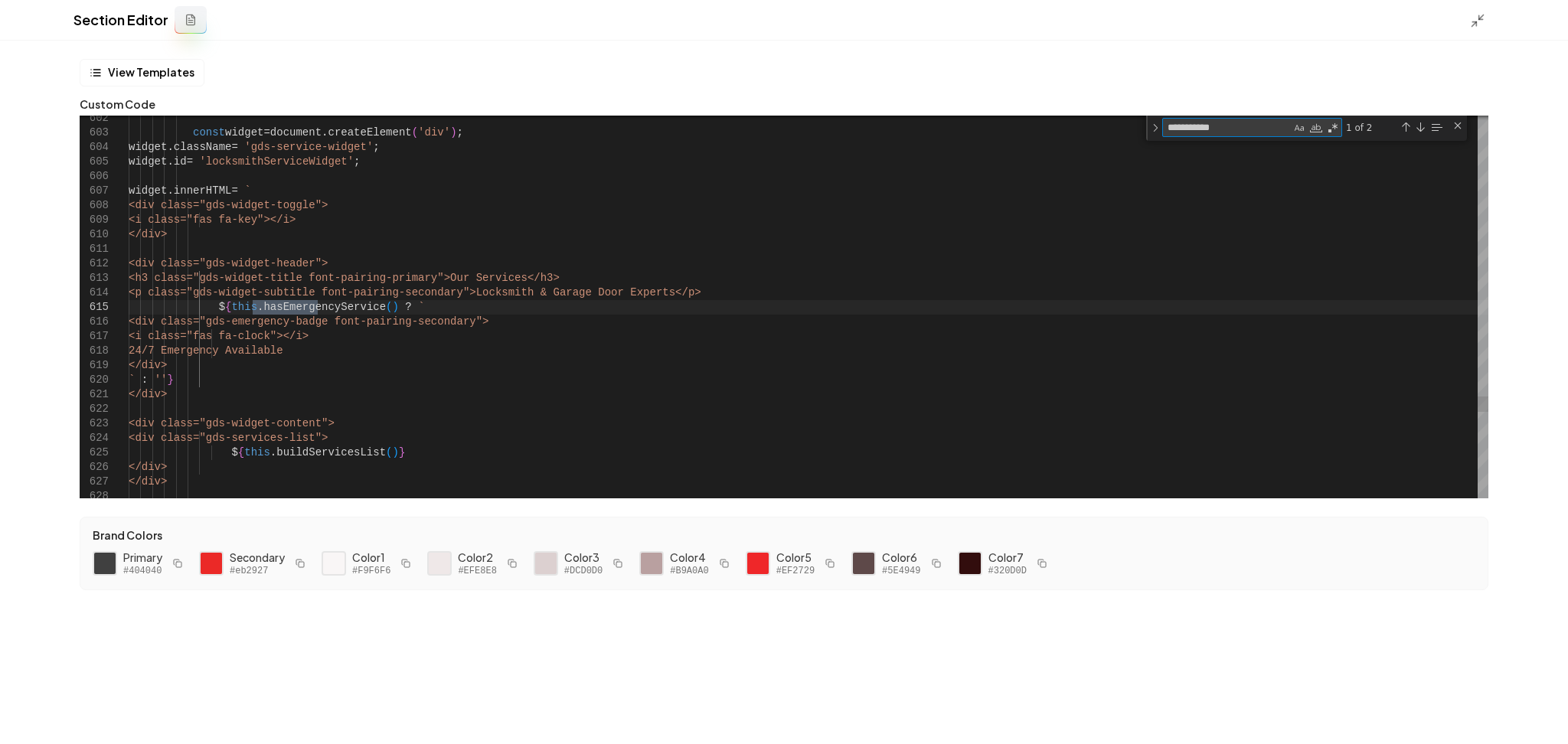
type textarea "**********"
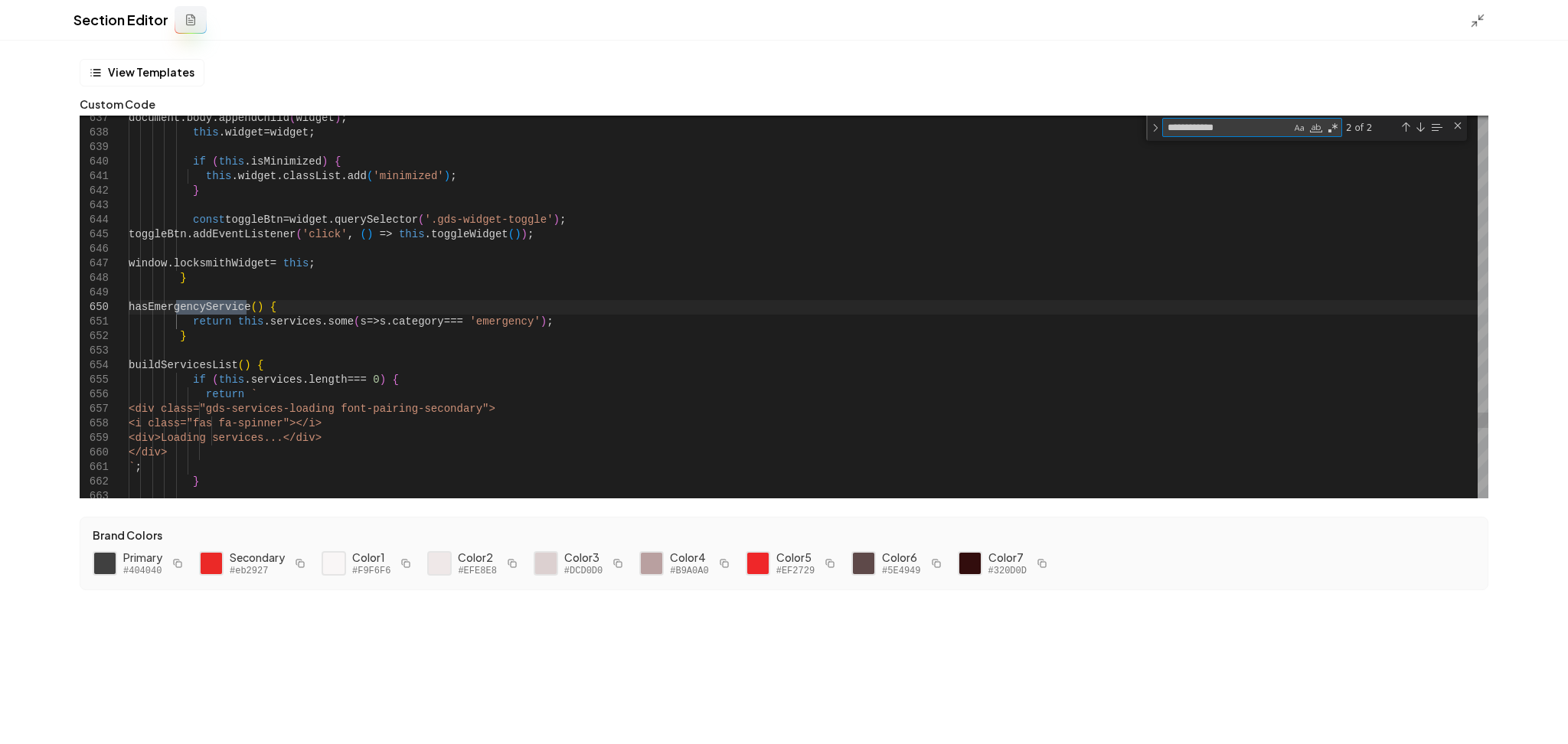
type textarea "**********"
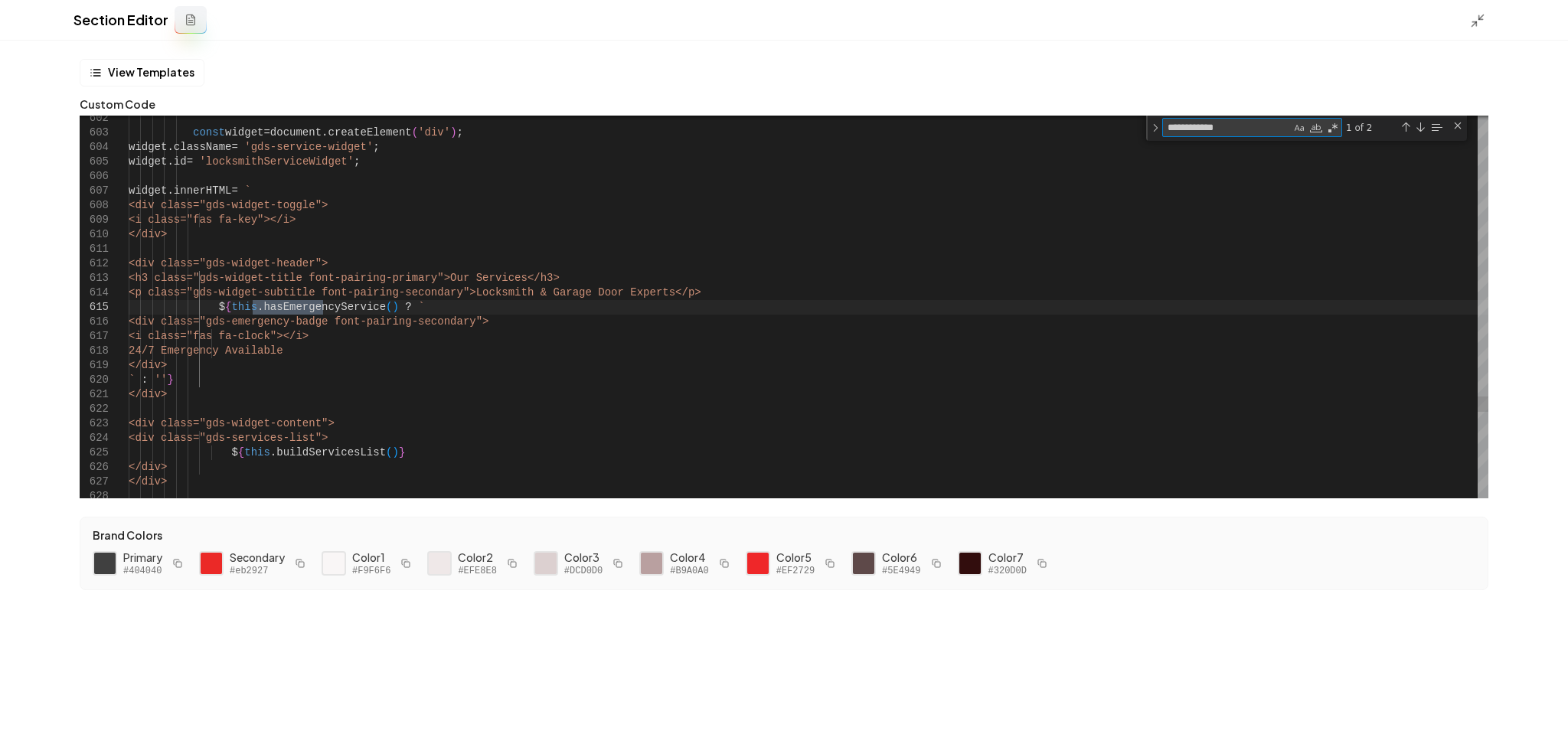
type textarea "**********"
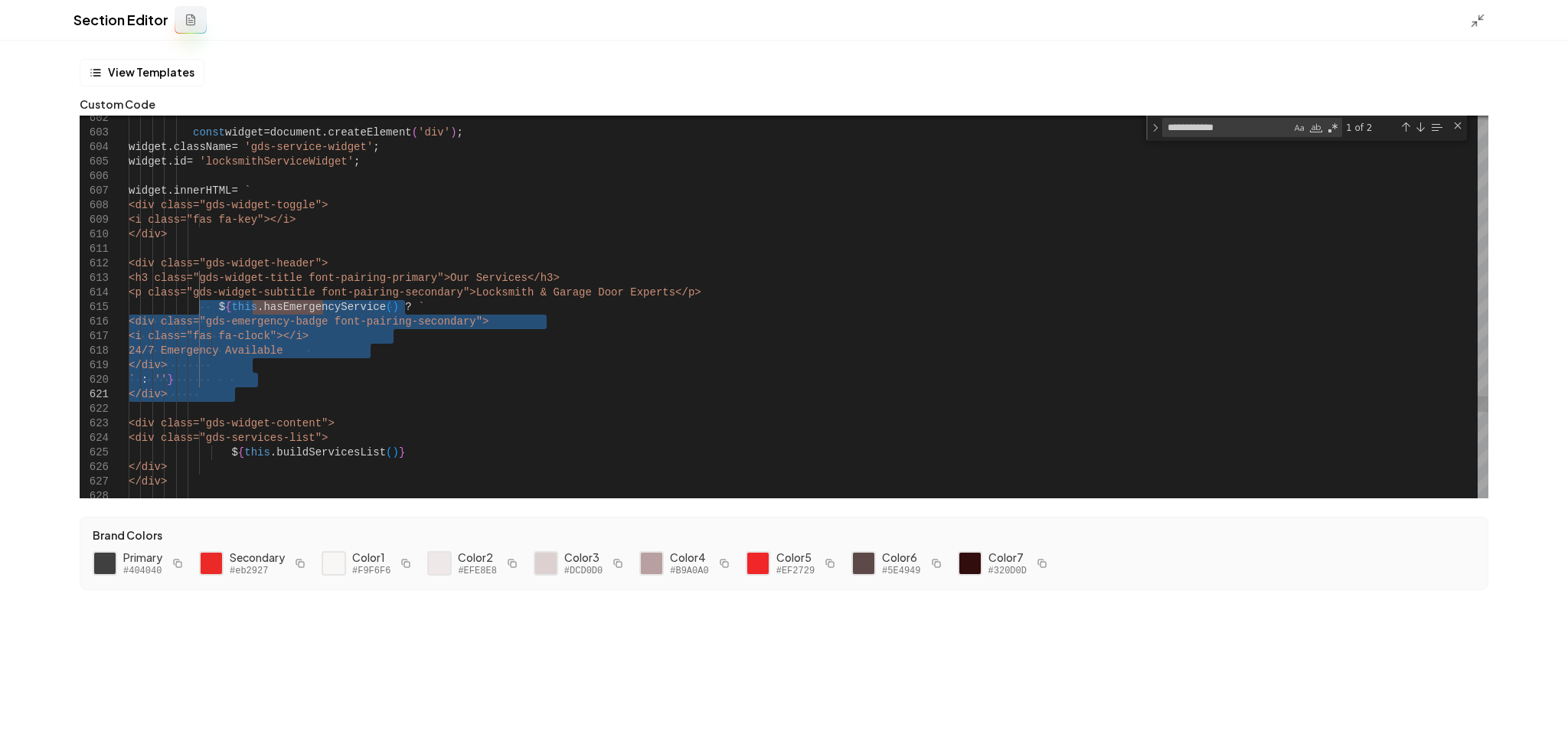
drag, startPoint x: 200, startPoint y: 302, endPoint x: 284, endPoint y: 394, distance: 124.6
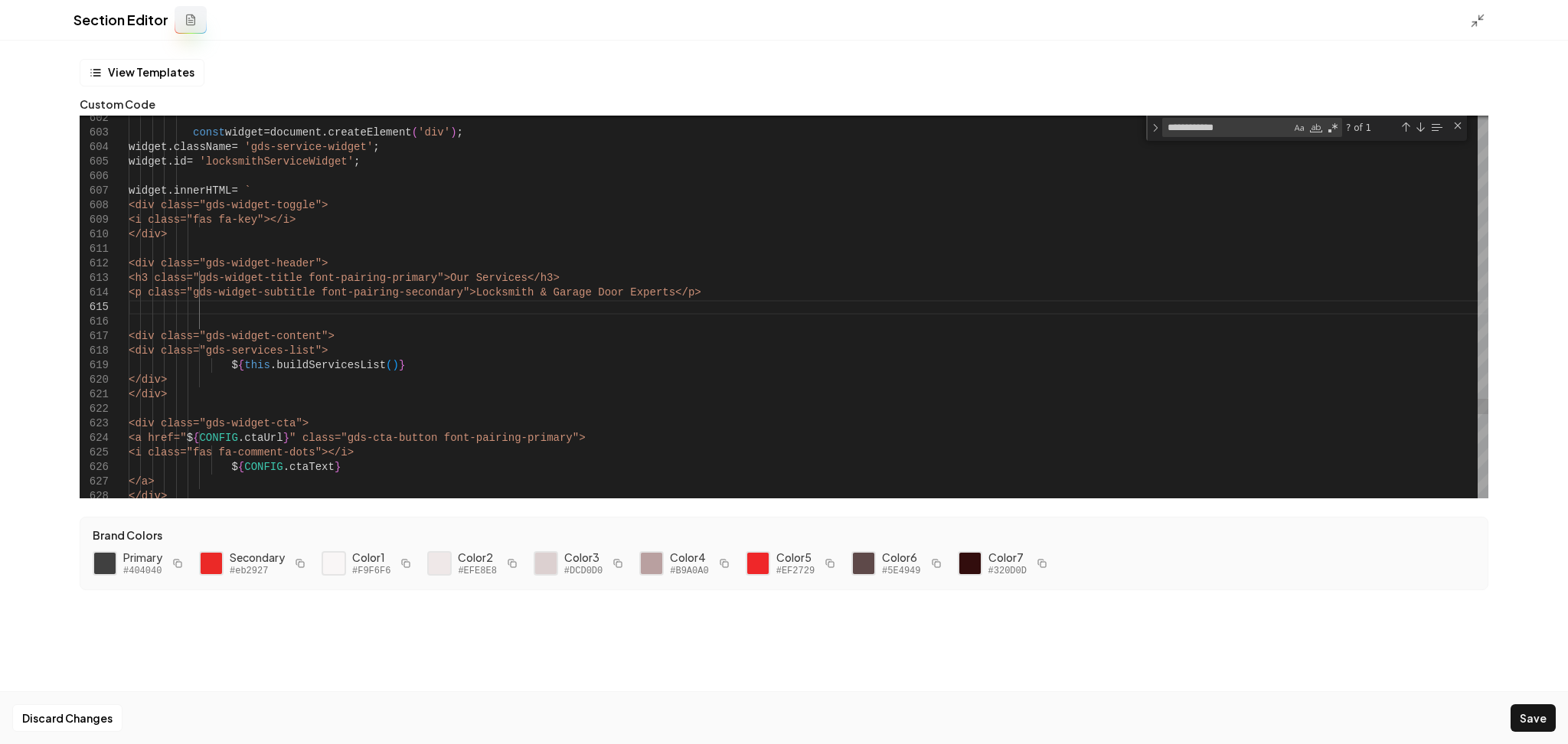
click at [1246, 129] on textarea "**********" at bounding box center [1227, 128] width 128 height 17
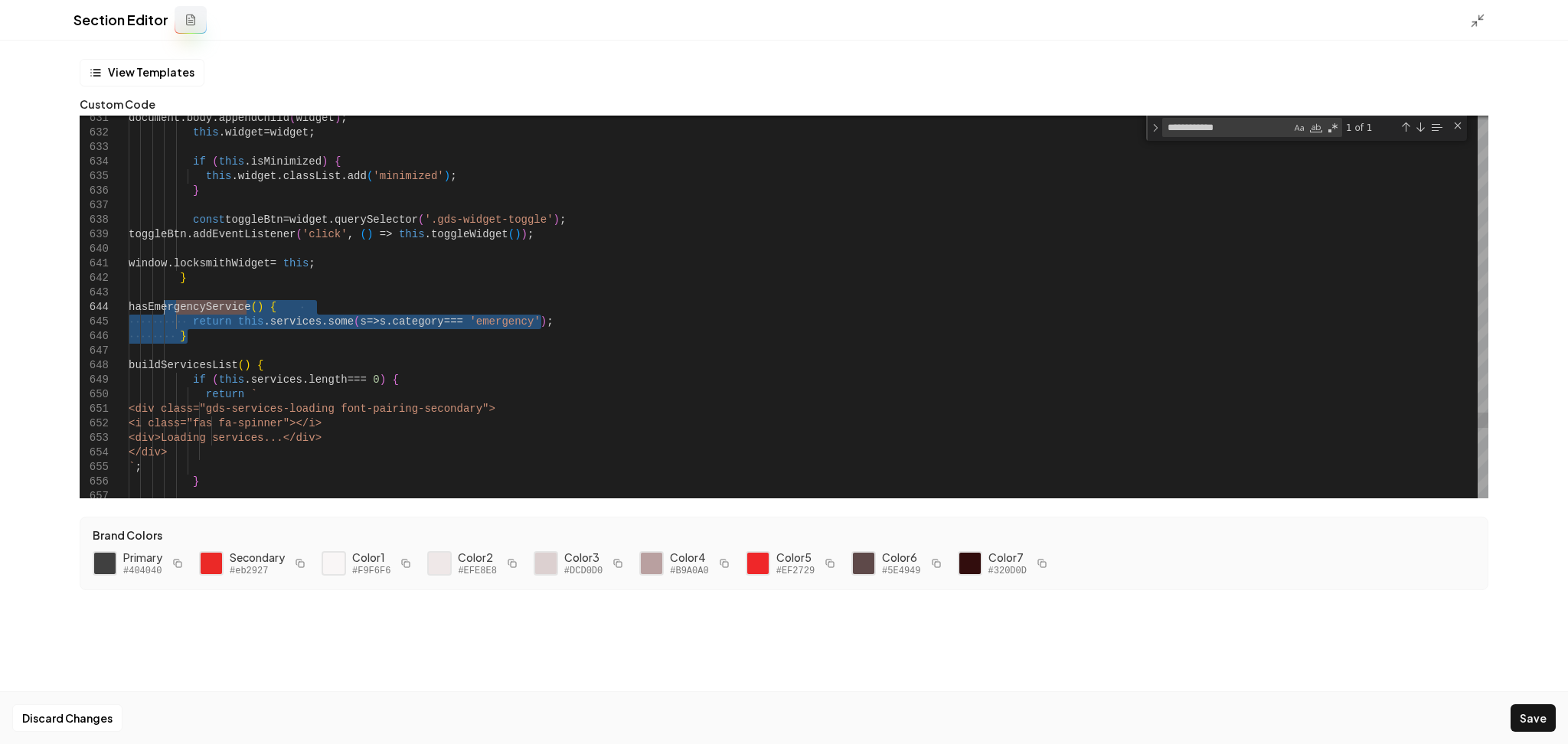
drag, startPoint x: 188, startPoint y: 346, endPoint x: 163, endPoint y: 311, distance: 43.0
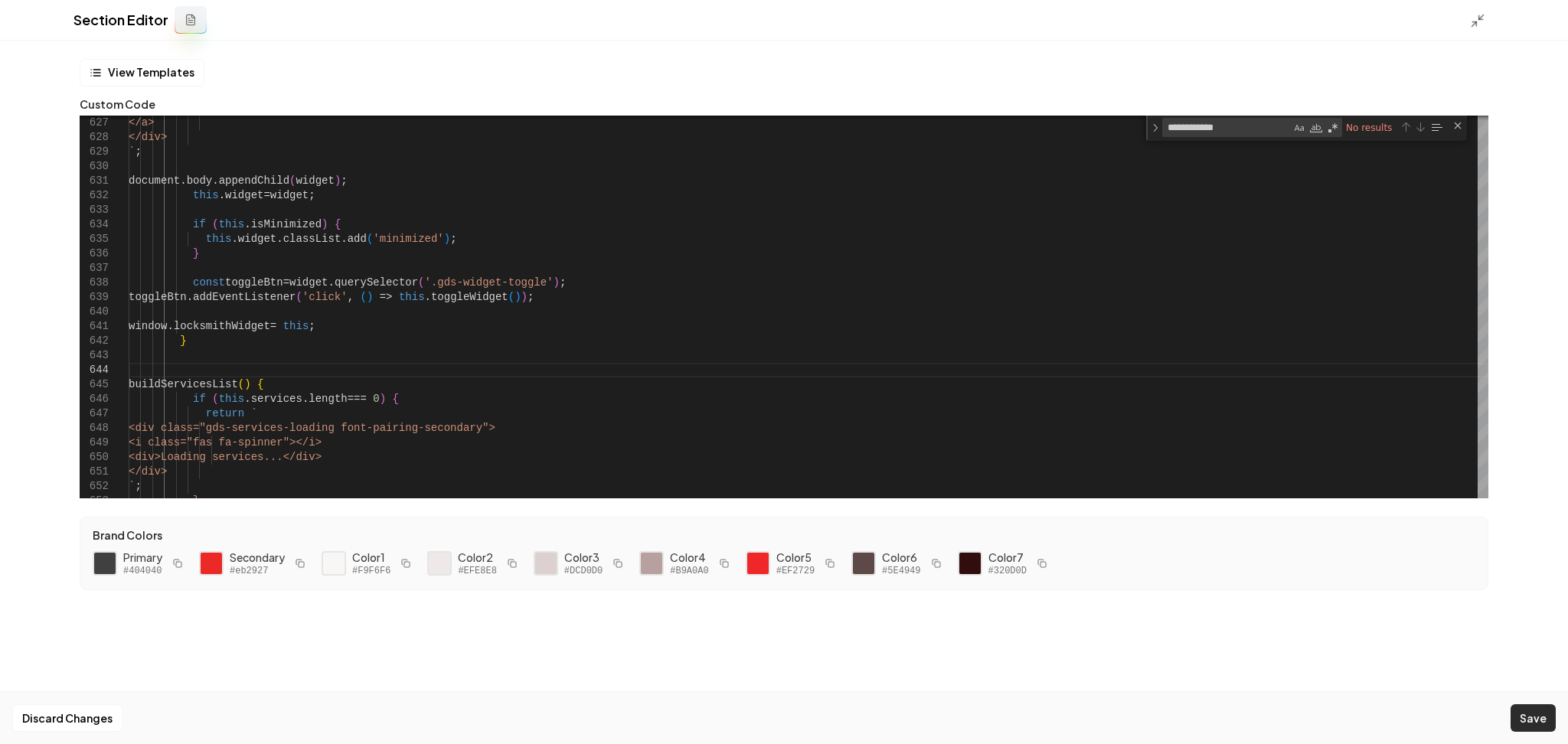
click at [1531, 715] on button "Save" at bounding box center [1532, 718] width 45 height 27
click at [1481, 13] on icon at bounding box center [1478, 20] width 15 height 15
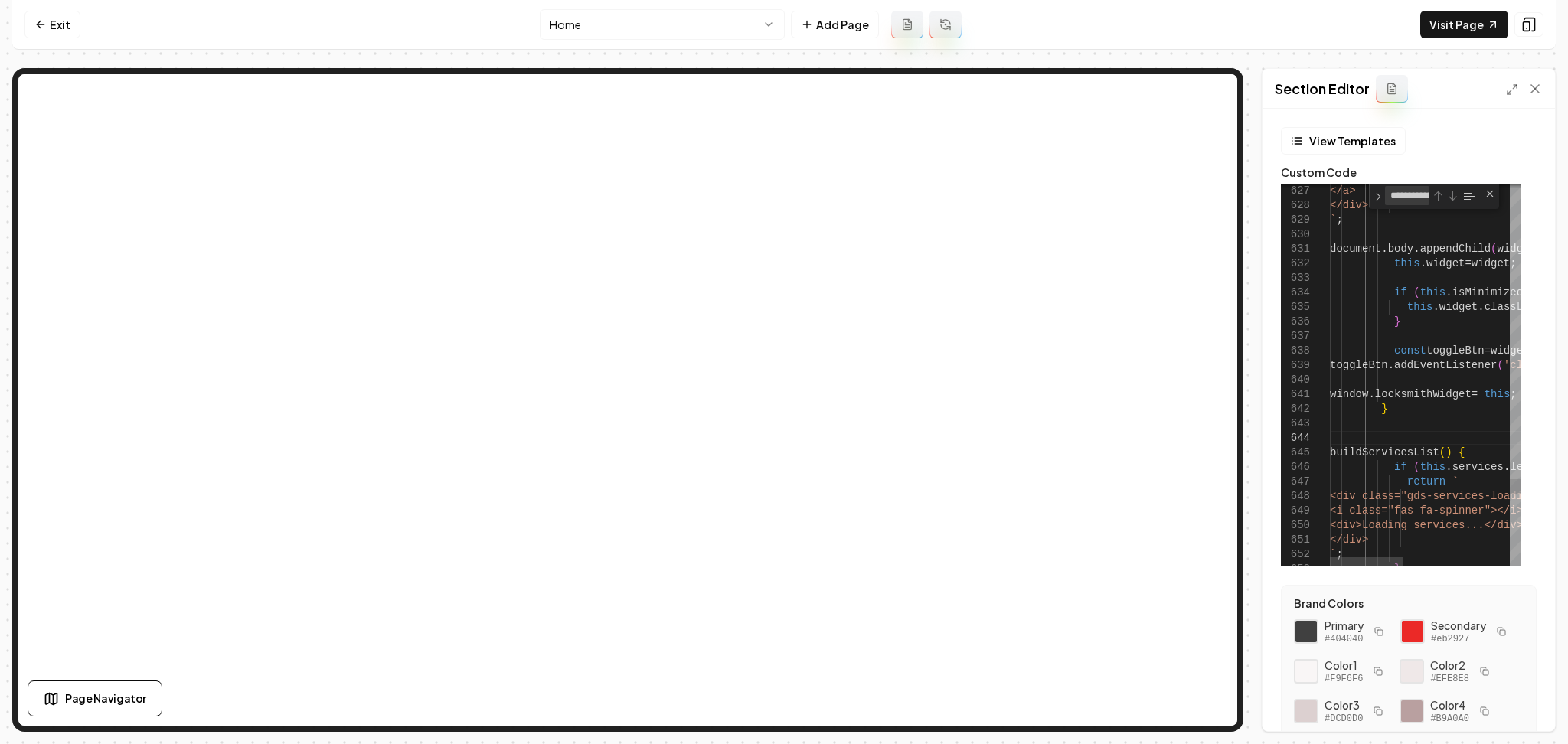
type textarea "**********"
click at [1513, 83] on icon at bounding box center [1512, 89] width 13 height 13
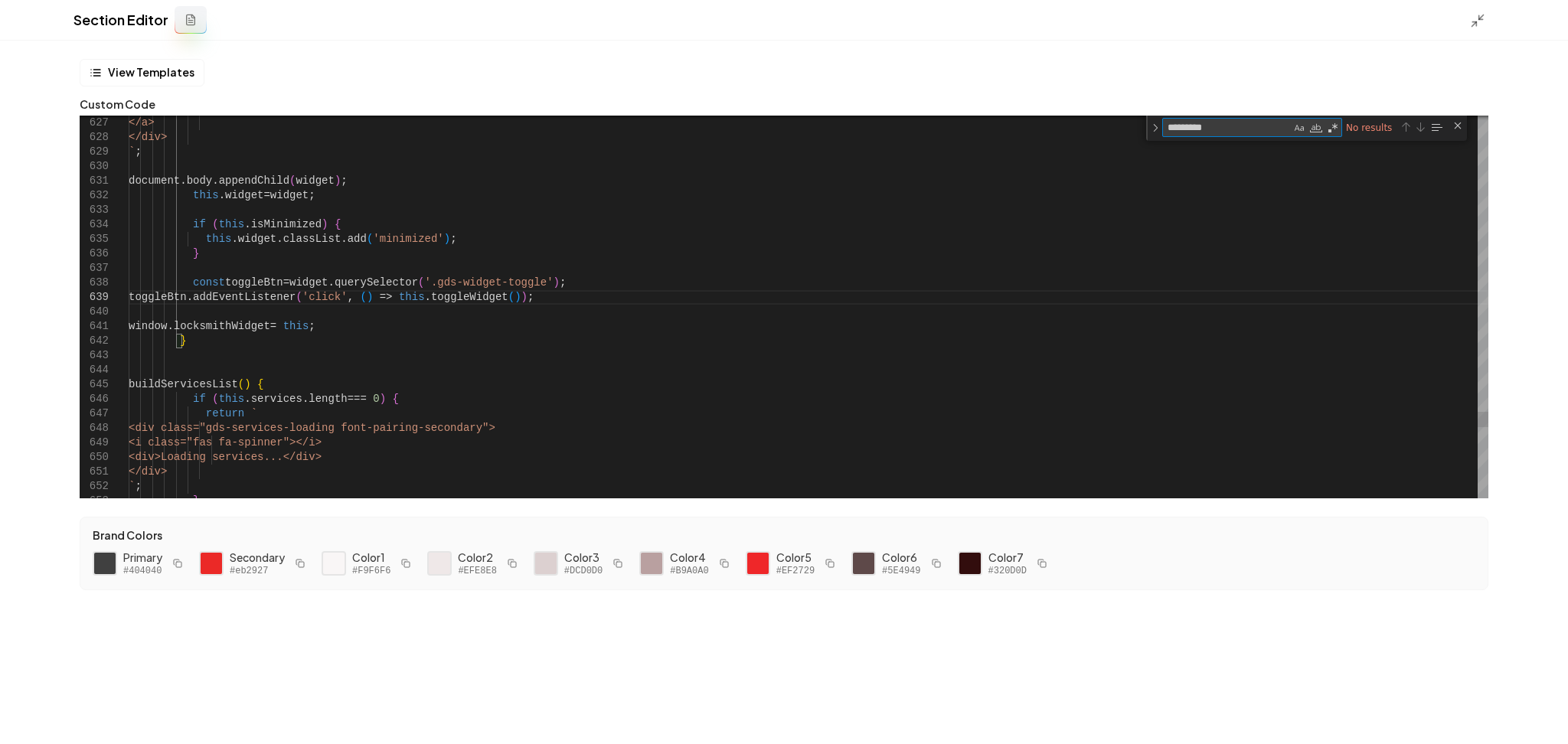
type textarea "*********"
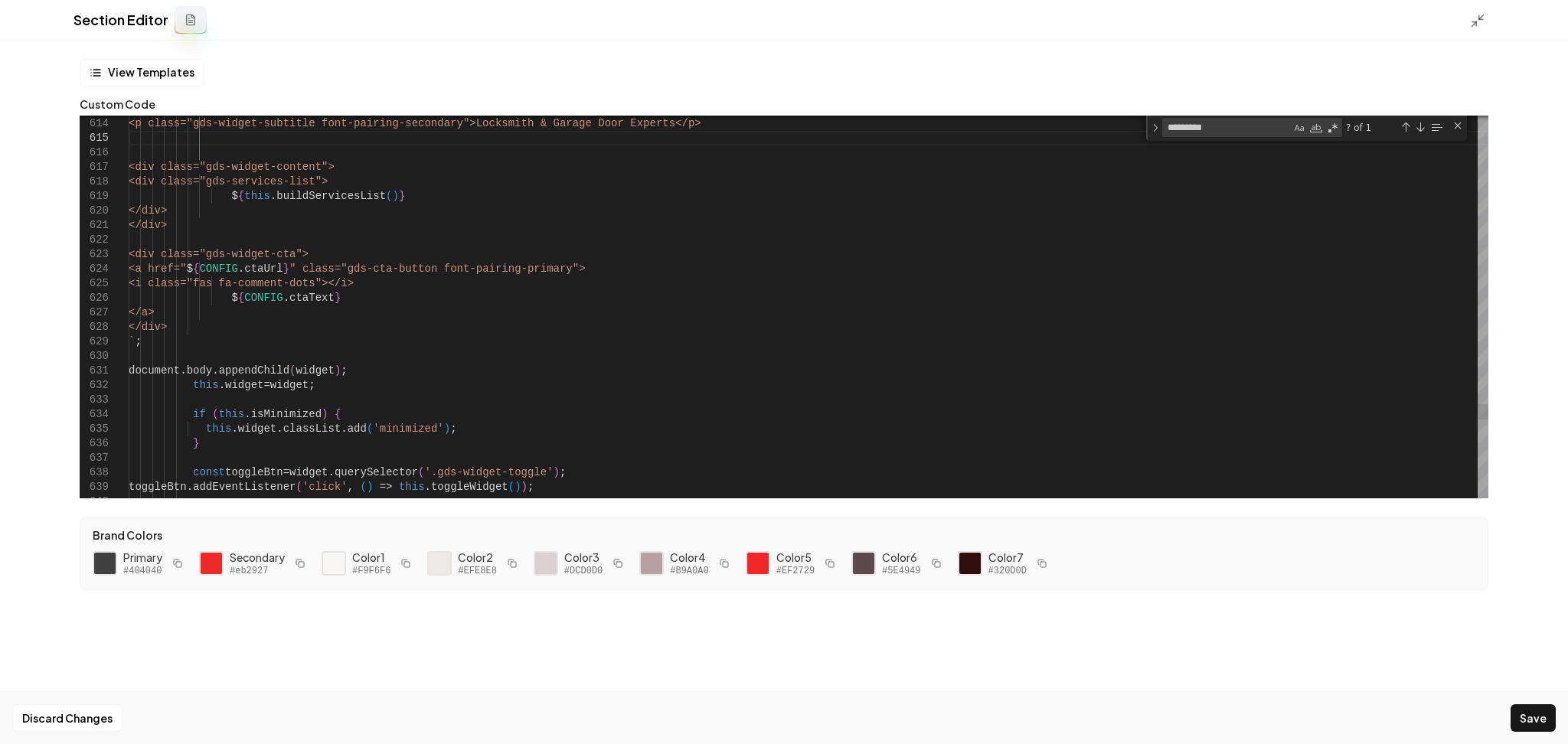
type textarea "**********"
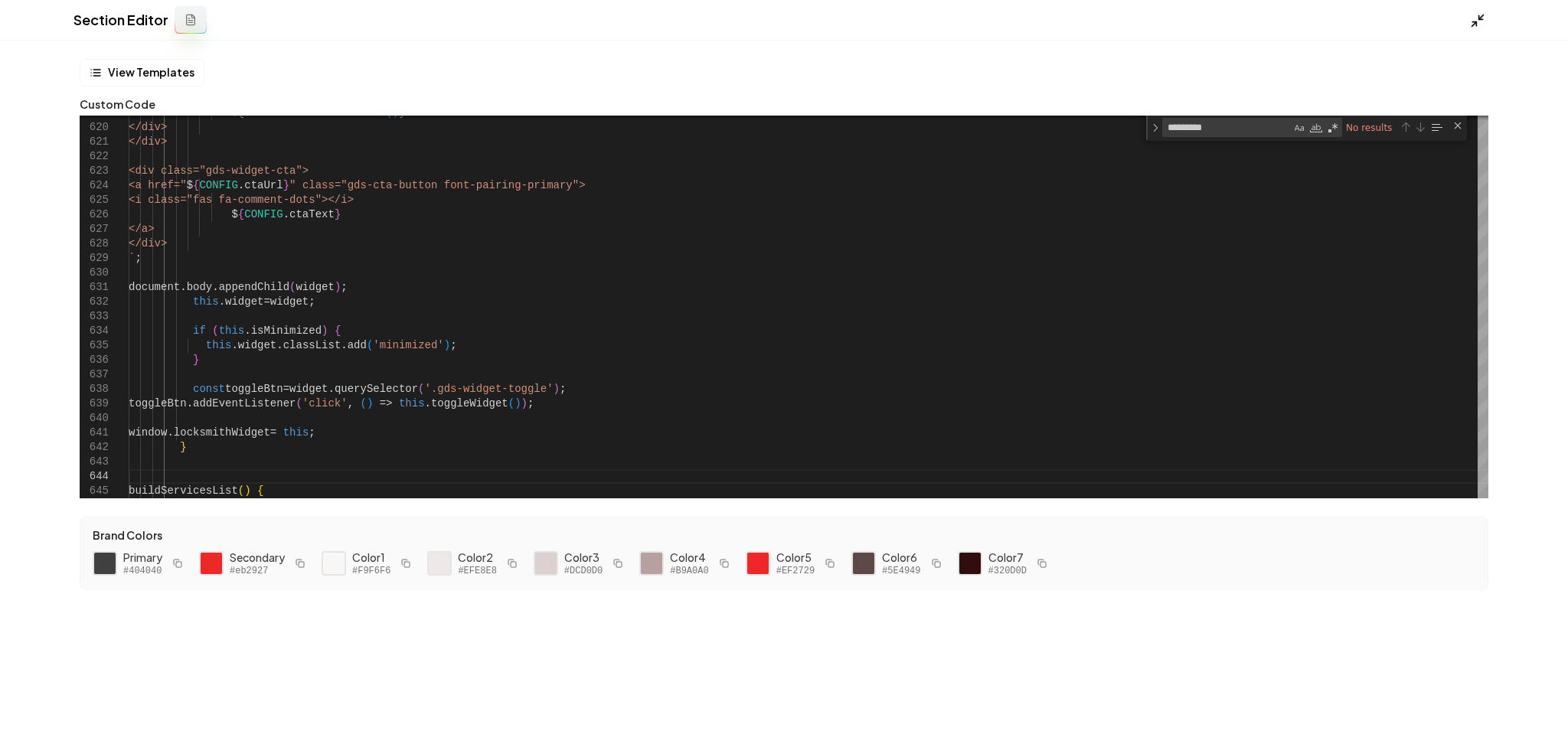
click at [1478, 26] on icon at bounding box center [1478, 20] width 15 height 15
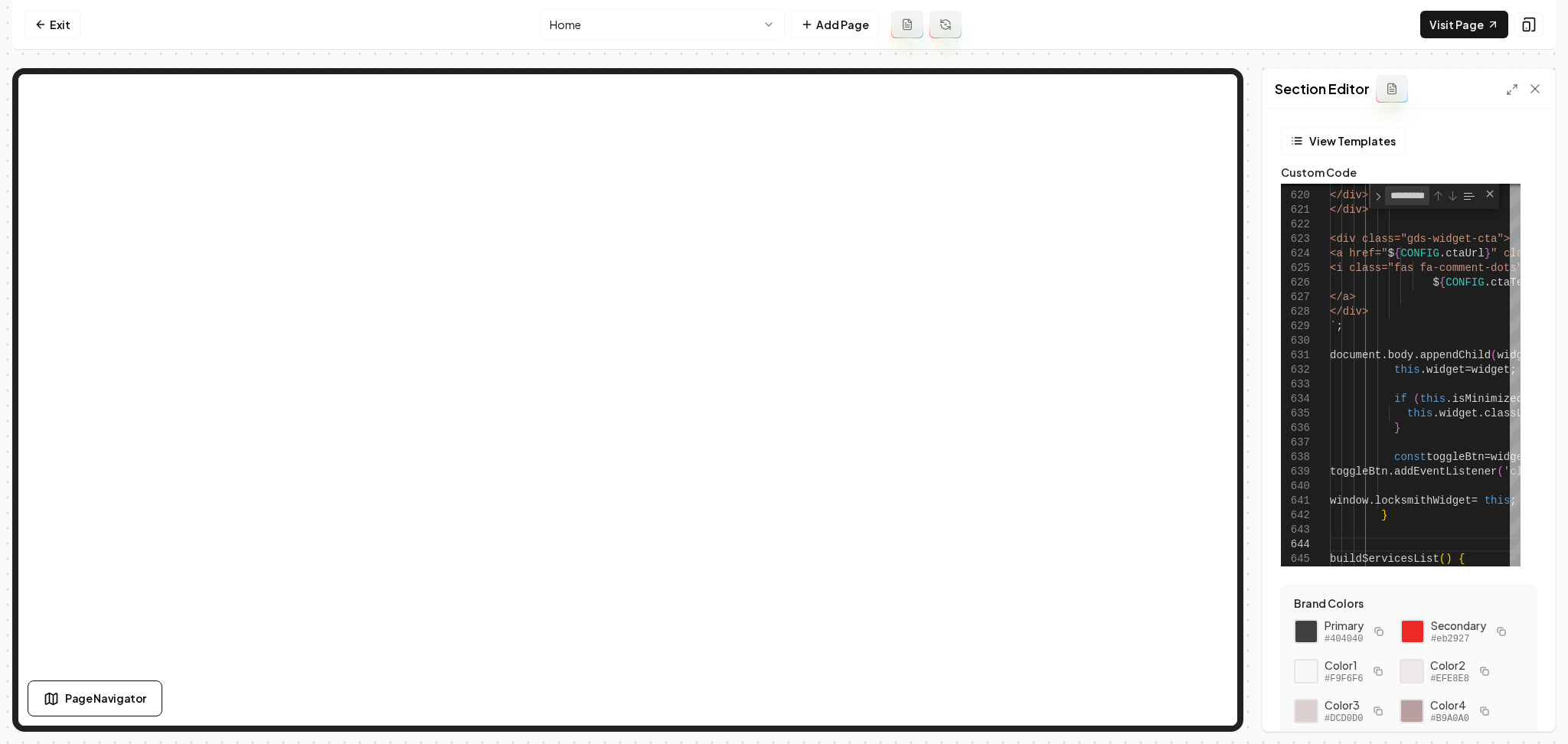
click at [663, 24] on html "Computer Required This feature is only available on a computer. Please switch t…" at bounding box center [784, 372] width 1568 height 744
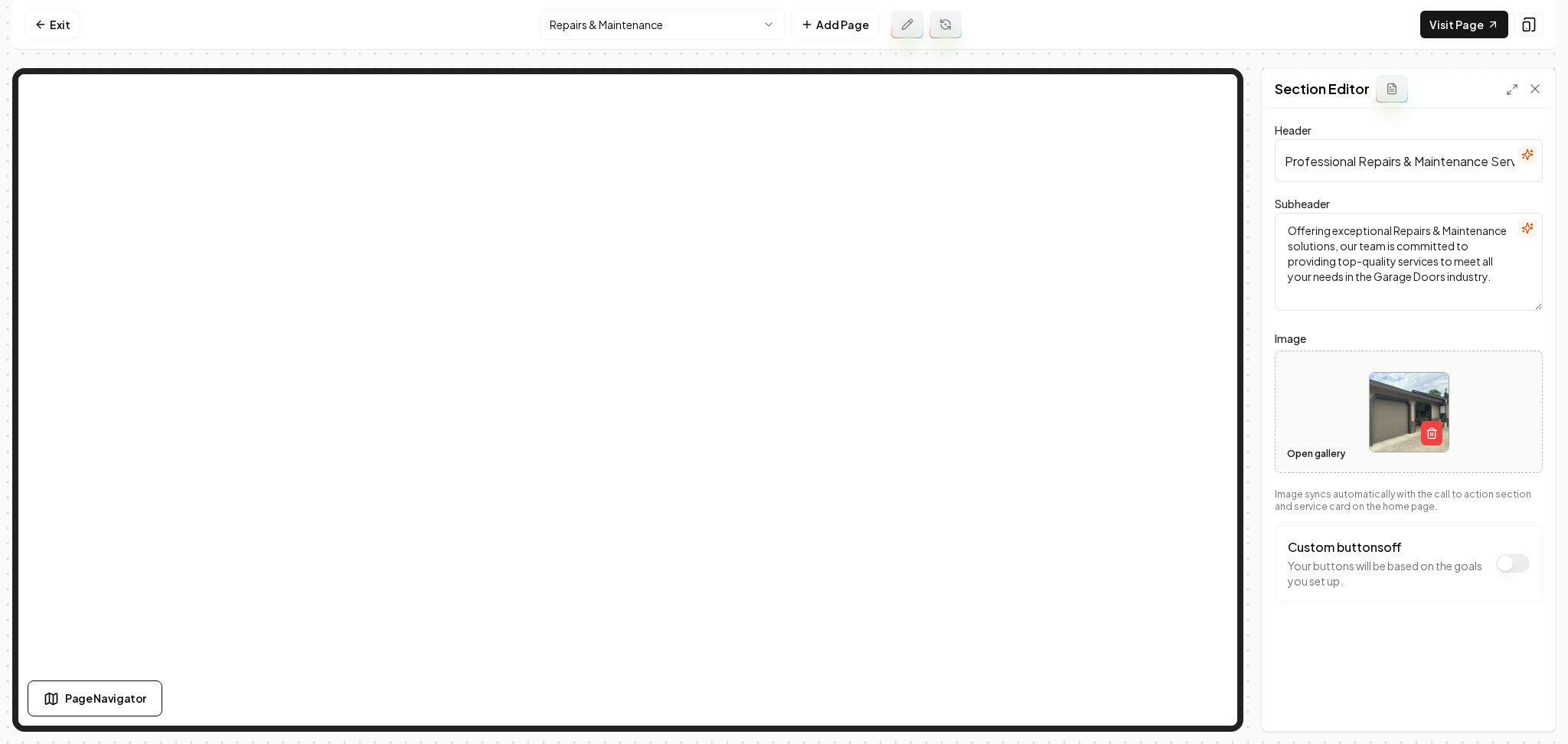
click at [1319, 459] on button "Open gallery" at bounding box center [1316, 454] width 69 height 24
click at [1303, 402] on div at bounding box center [1408, 412] width 266 height 104
type input "**********"
click at [1528, 714] on button "Save" at bounding box center [1520, 705] width 45 height 27
click at [667, 25] on html "Computer Required This feature is only available on a computer. Please switch t…" at bounding box center [784, 372] width 1568 height 744
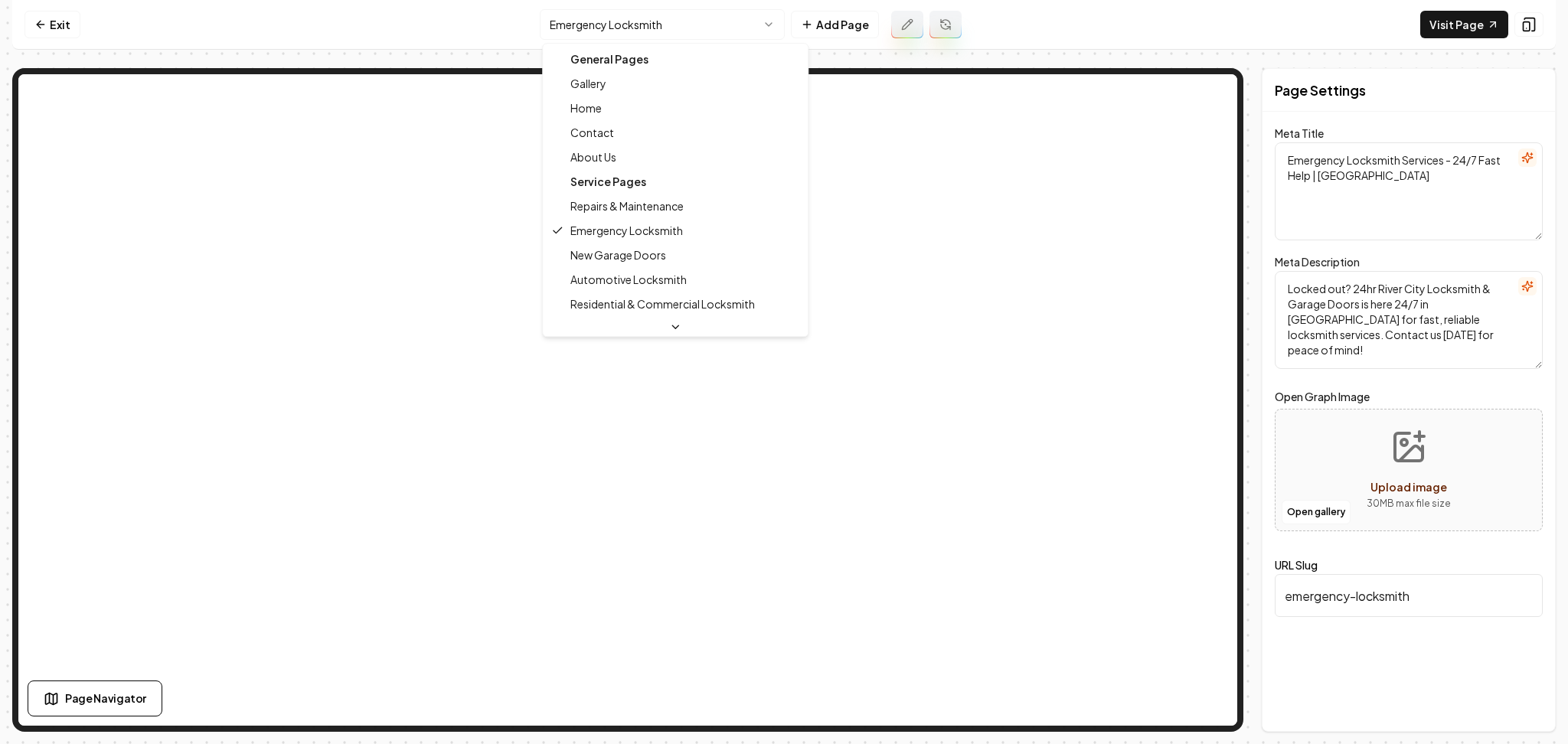
click at [579, 13] on html "Computer Required This feature is only available on a computer. Please switch t…" at bounding box center [784, 372] width 1568 height 744
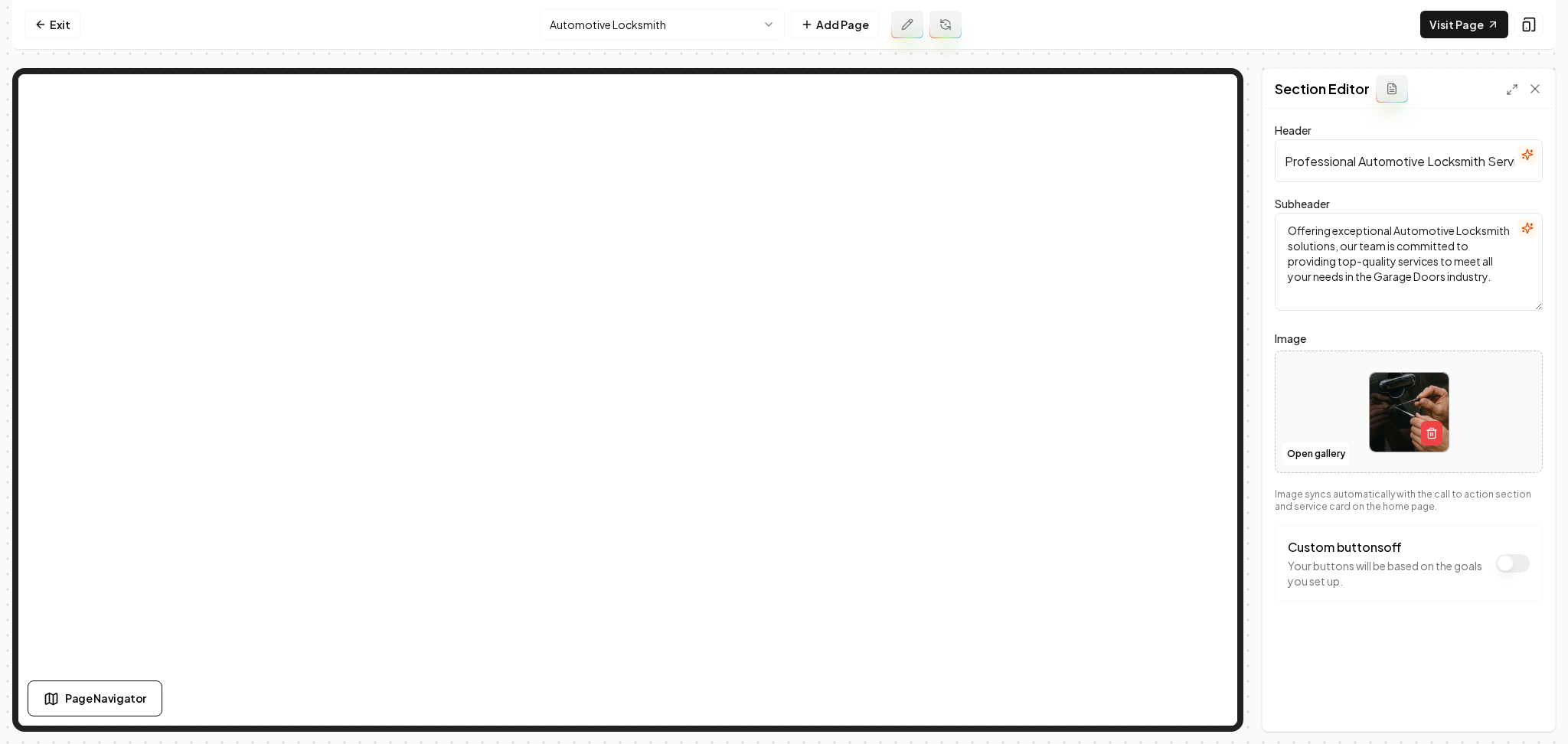
click at [1274, 424] on div "Header Professional Automotive Locksmith Services Subheader Offering exceptiona…" at bounding box center [1408, 419] width 292 height 622
click at [1284, 405] on div at bounding box center [1408, 412] width 266 height 104
type input "**********"
click at [1522, 698] on button "Save" at bounding box center [1520, 705] width 45 height 27
click at [659, 39] on html "Computer Required This feature is only available on a computer. Please switch t…" at bounding box center [784, 372] width 1568 height 744
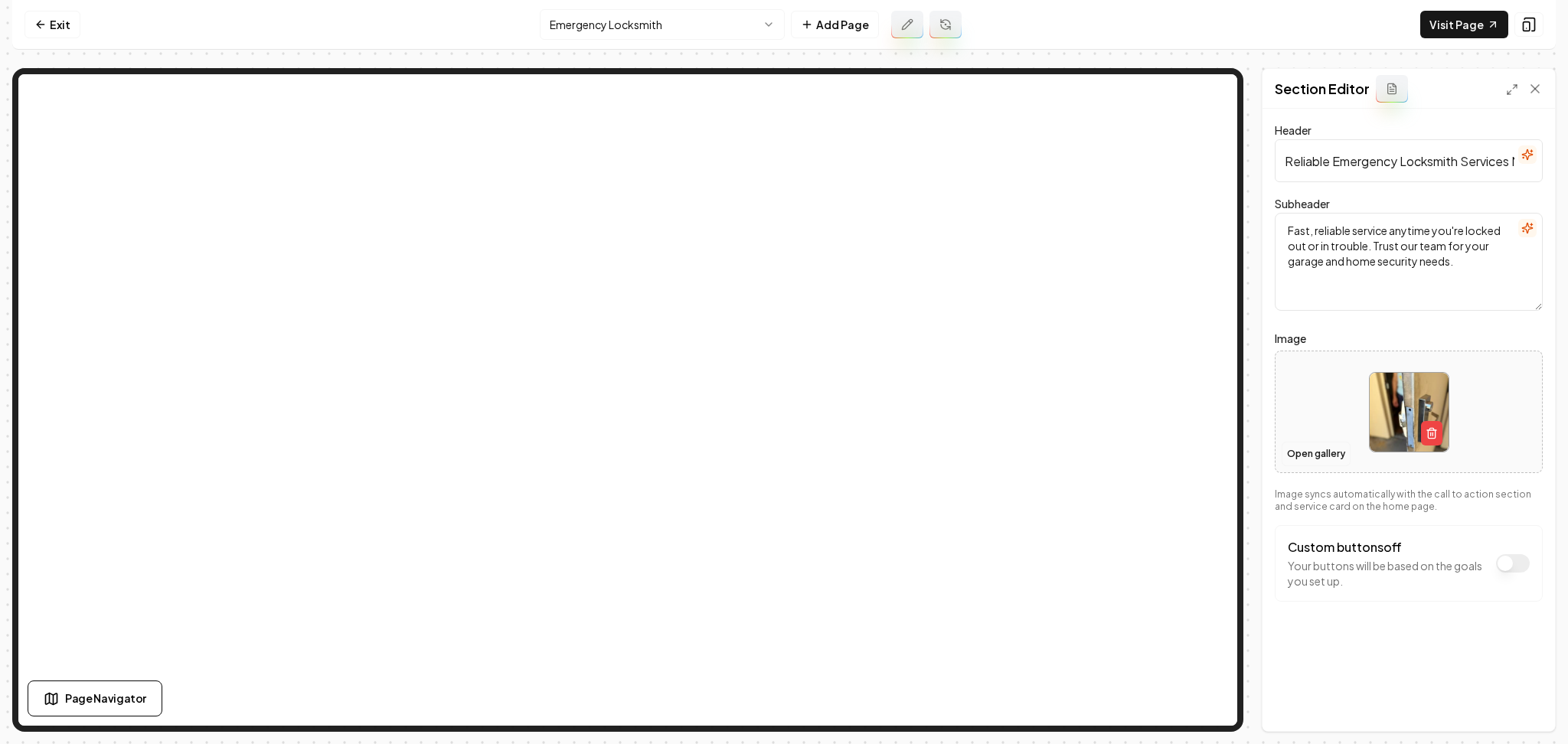
click at [1327, 459] on button "Open gallery" at bounding box center [1316, 454] width 69 height 24
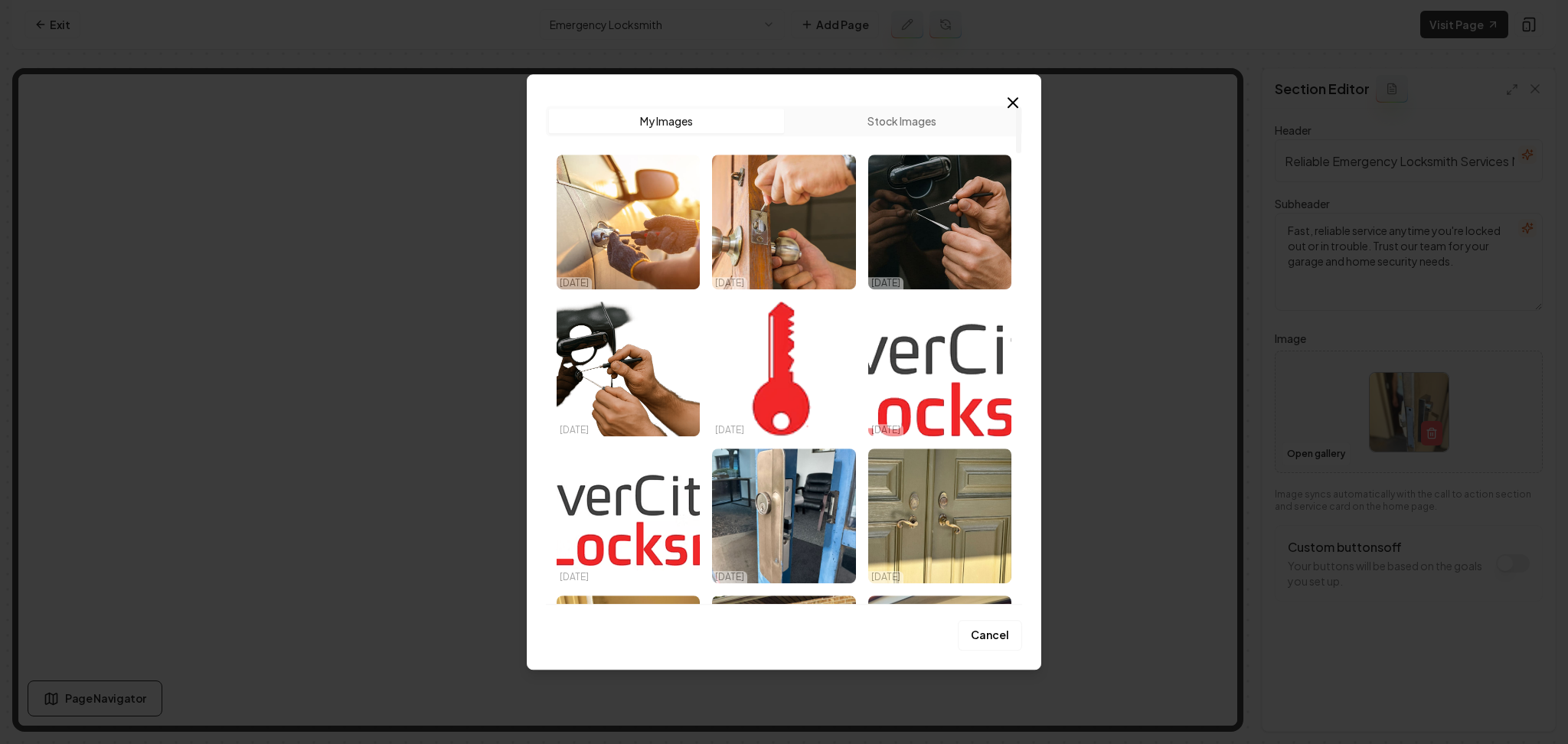
drag, startPoint x: 950, startPoint y: 221, endPoint x: 1014, endPoint y: 257, distance: 73.4
click at [951, 221] on img "Select image image_68db02405c7cd75eb8cc63ed.png" at bounding box center [939, 222] width 143 height 134
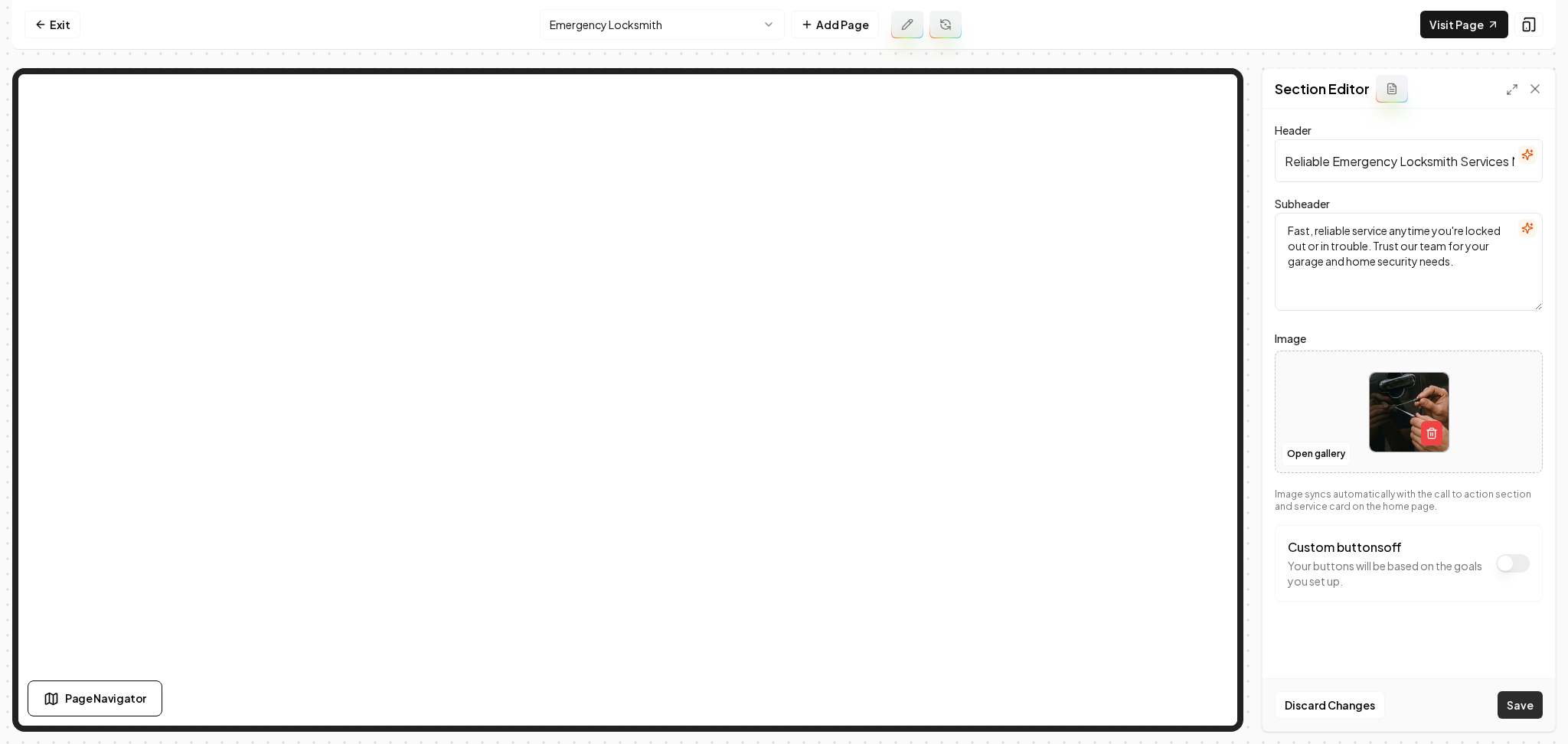
click at [1503, 699] on button "Save" at bounding box center [1520, 705] width 45 height 27
click at [711, 19] on html "Computer Required This feature is only available on a computer. Please switch t…" at bounding box center [784, 372] width 1568 height 744
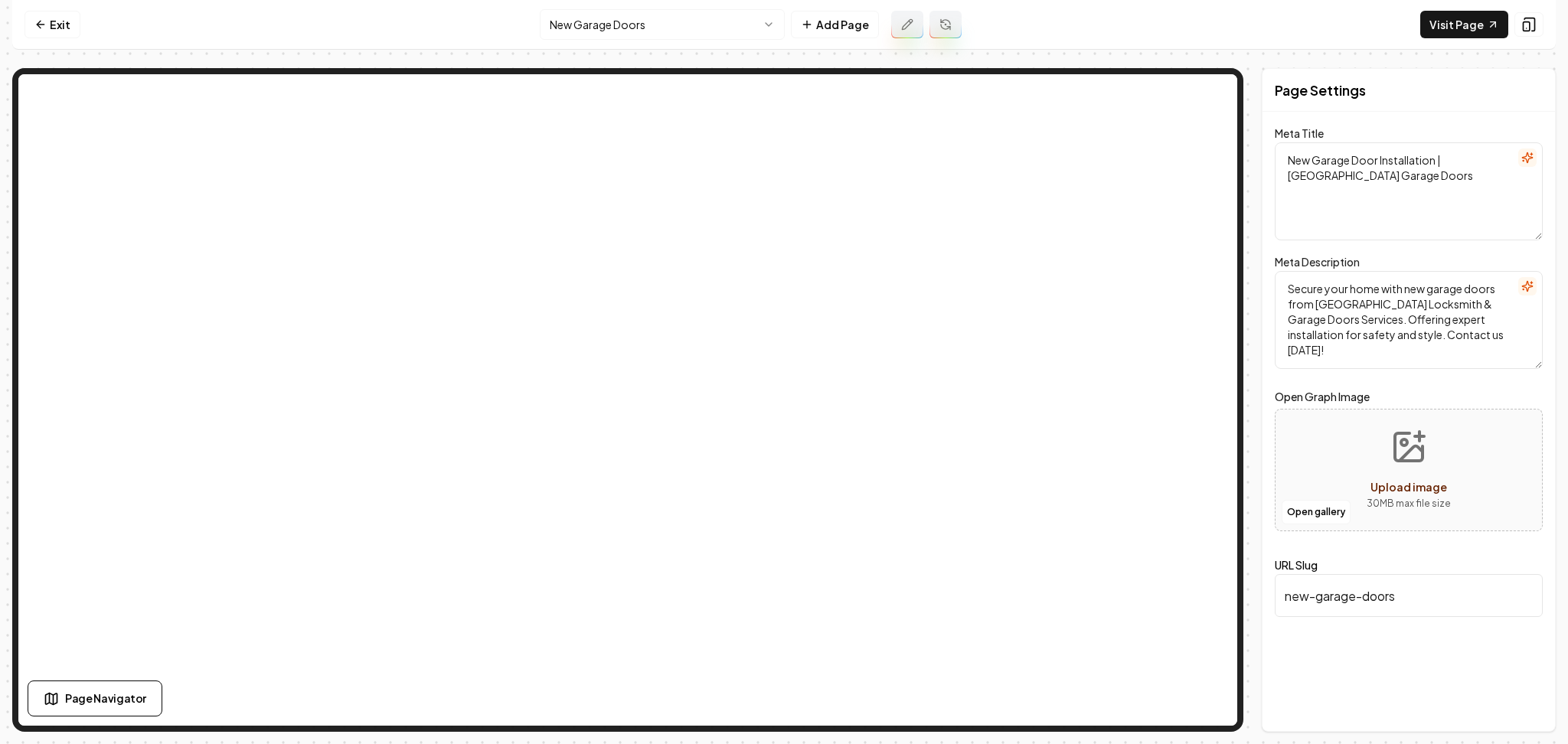
click at [674, 24] on html "Computer Required This feature is only available on a computer. Please switch t…" at bounding box center [784, 372] width 1568 height 744
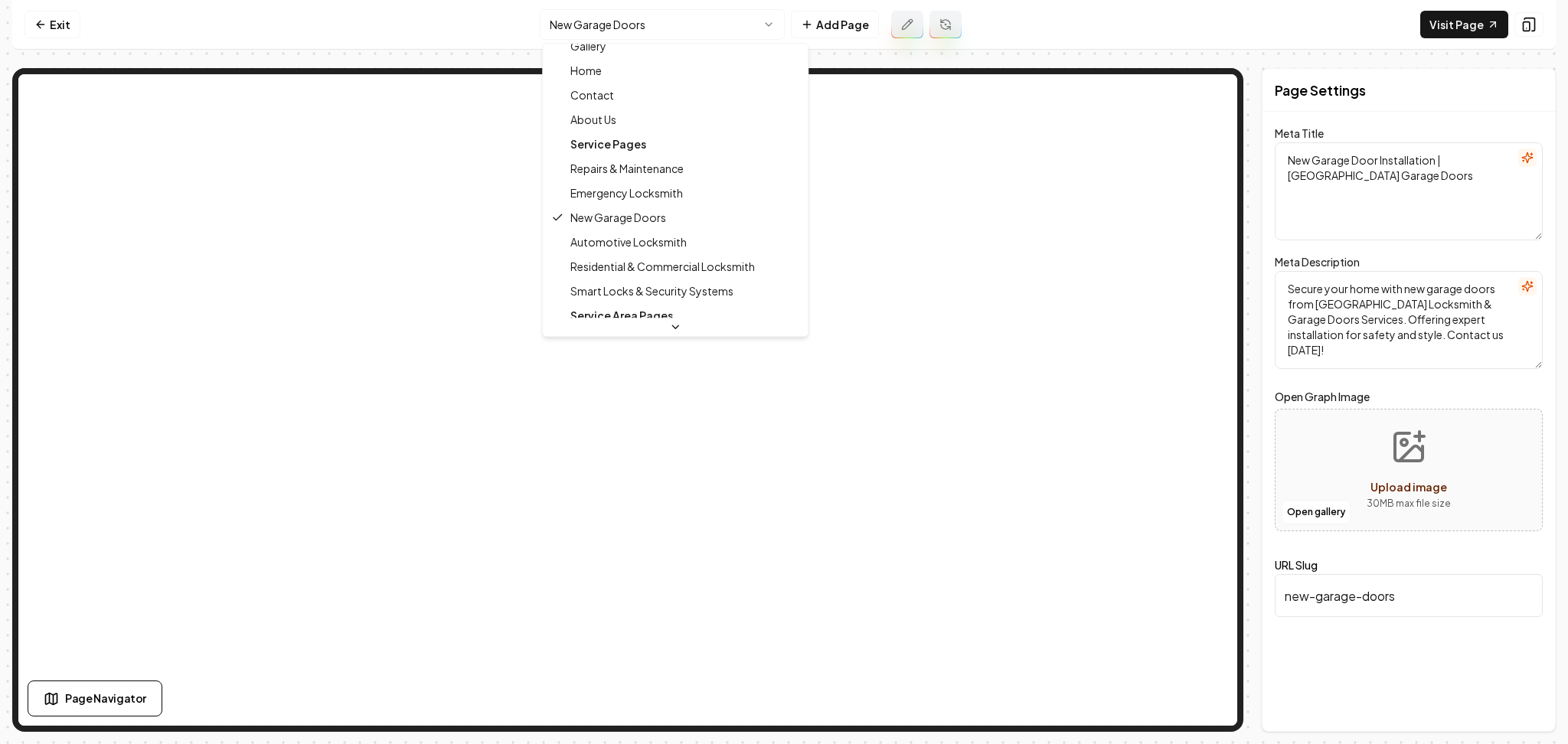
scroll to position [102, 0]
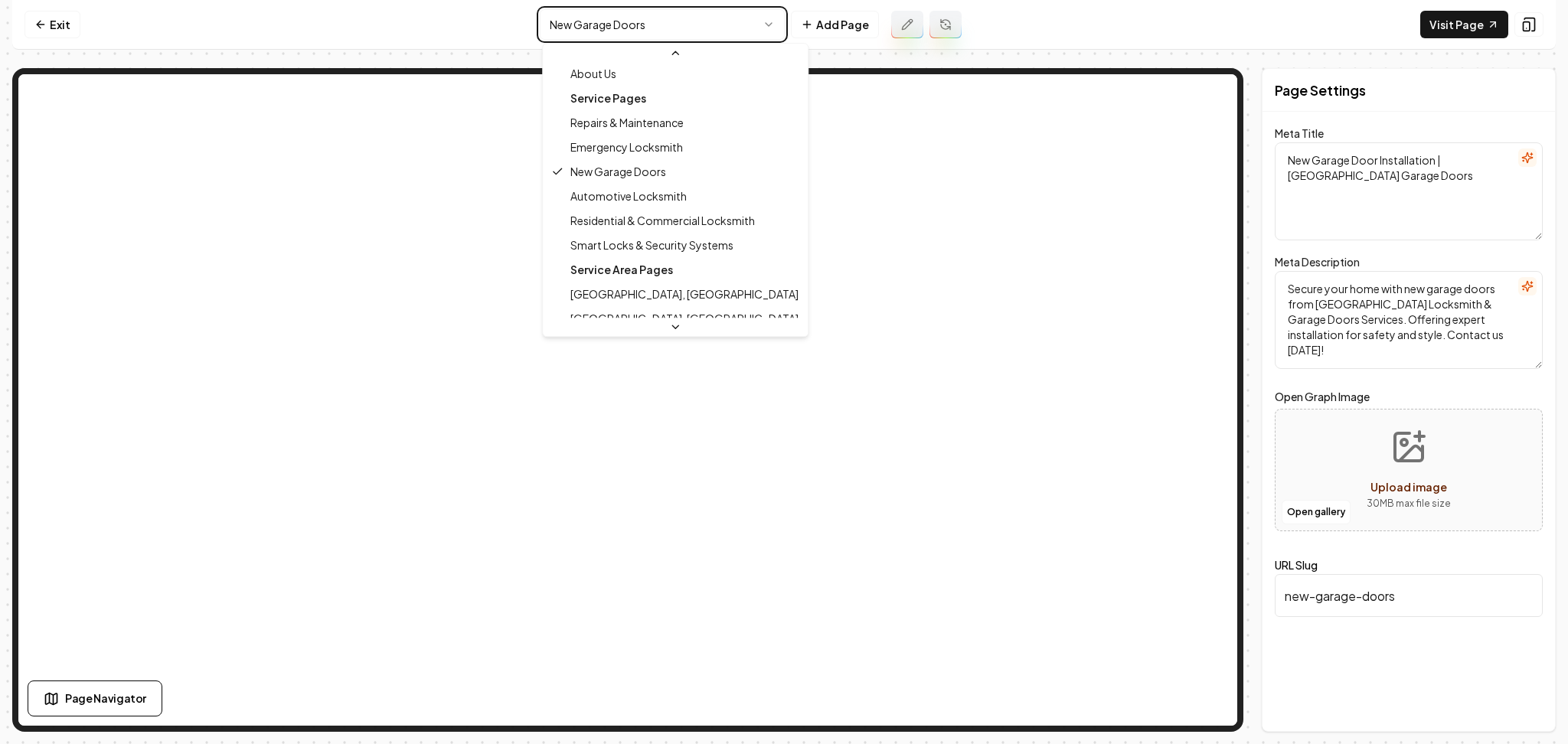
type textarea "Automotive Locksmith Services | 24hr River City Locksmith"
type textarea "Need automotive locksmith services in Sacramento? 24hr River City Locksmith & G…"
type input "automotive-locksmith"
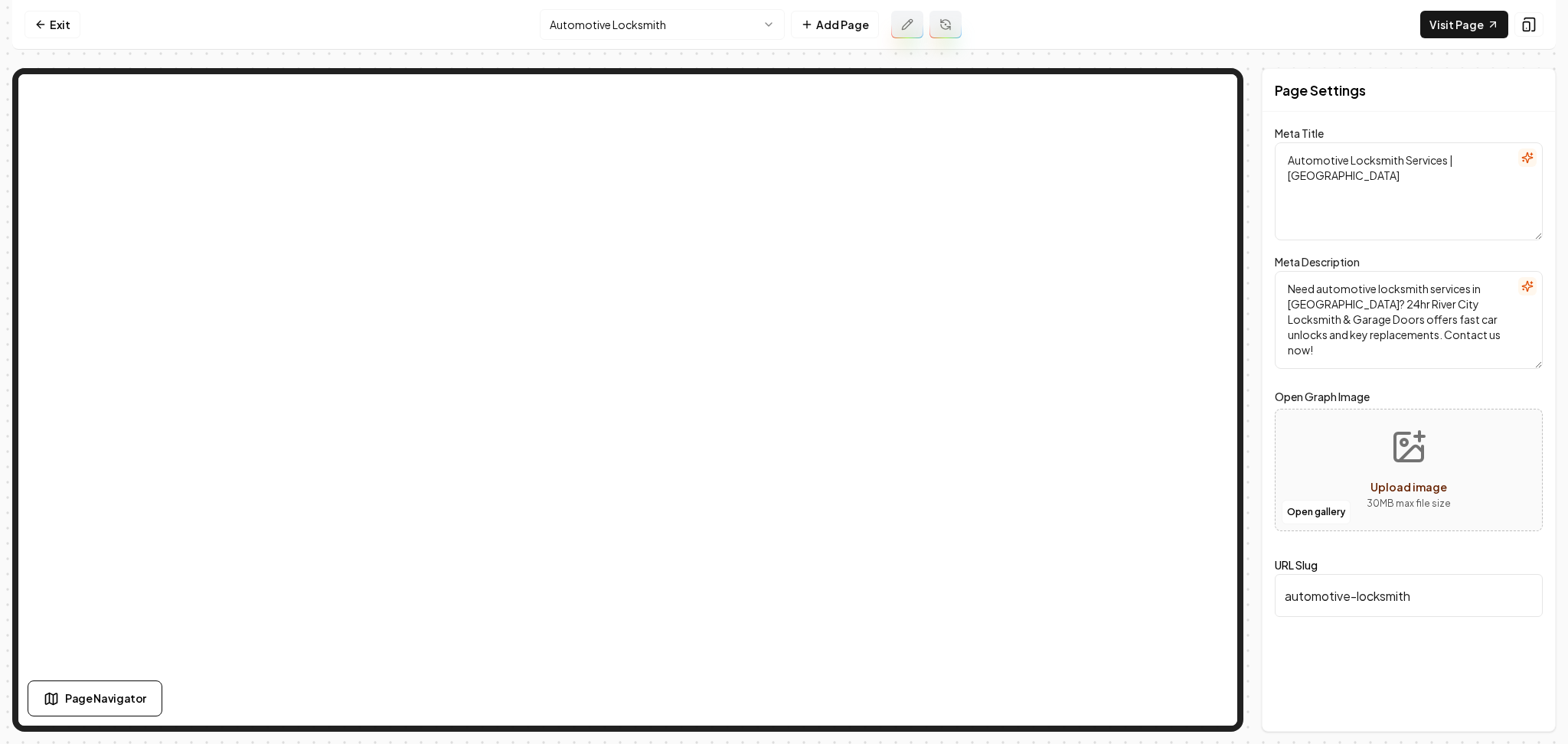
click at [634, 16] on html "Computer Required This feature is only available on a computer. Please switch t…" at bounding box center [784, 372] width 1568 height 744
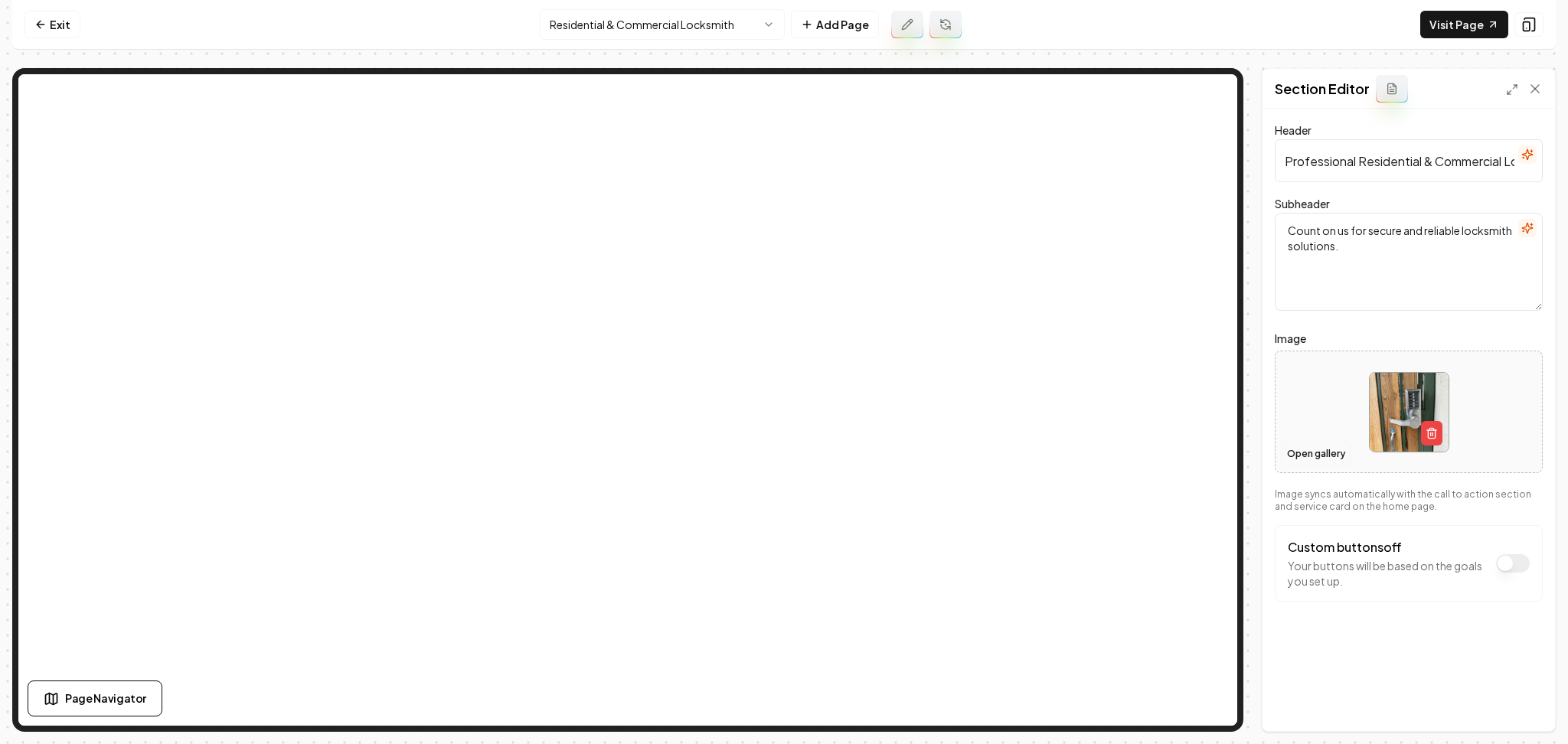
click at [1305, 459] on button "Open gallery" at bounding box center [1316, 454] width 69 height 24
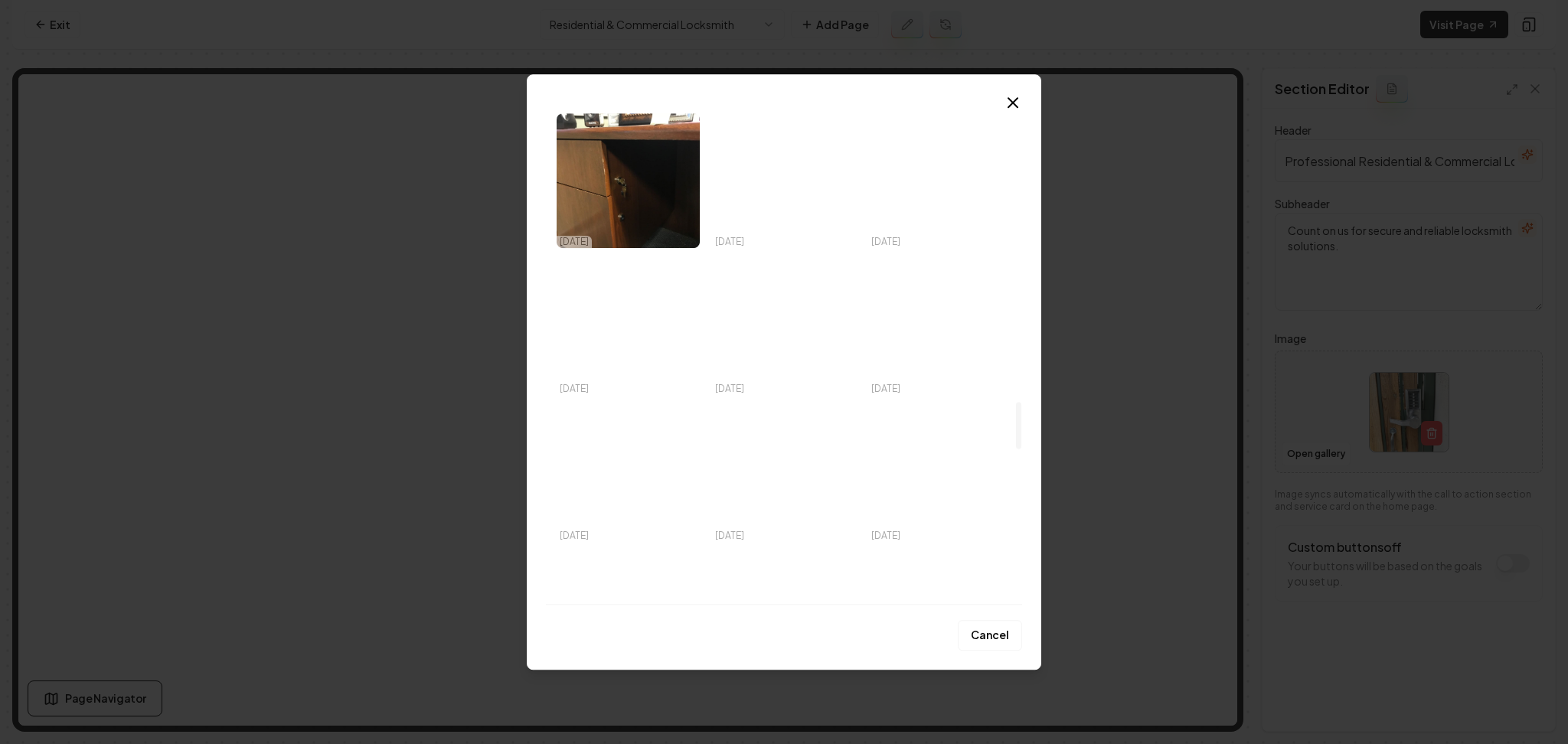
scroll to position [3266, 0]
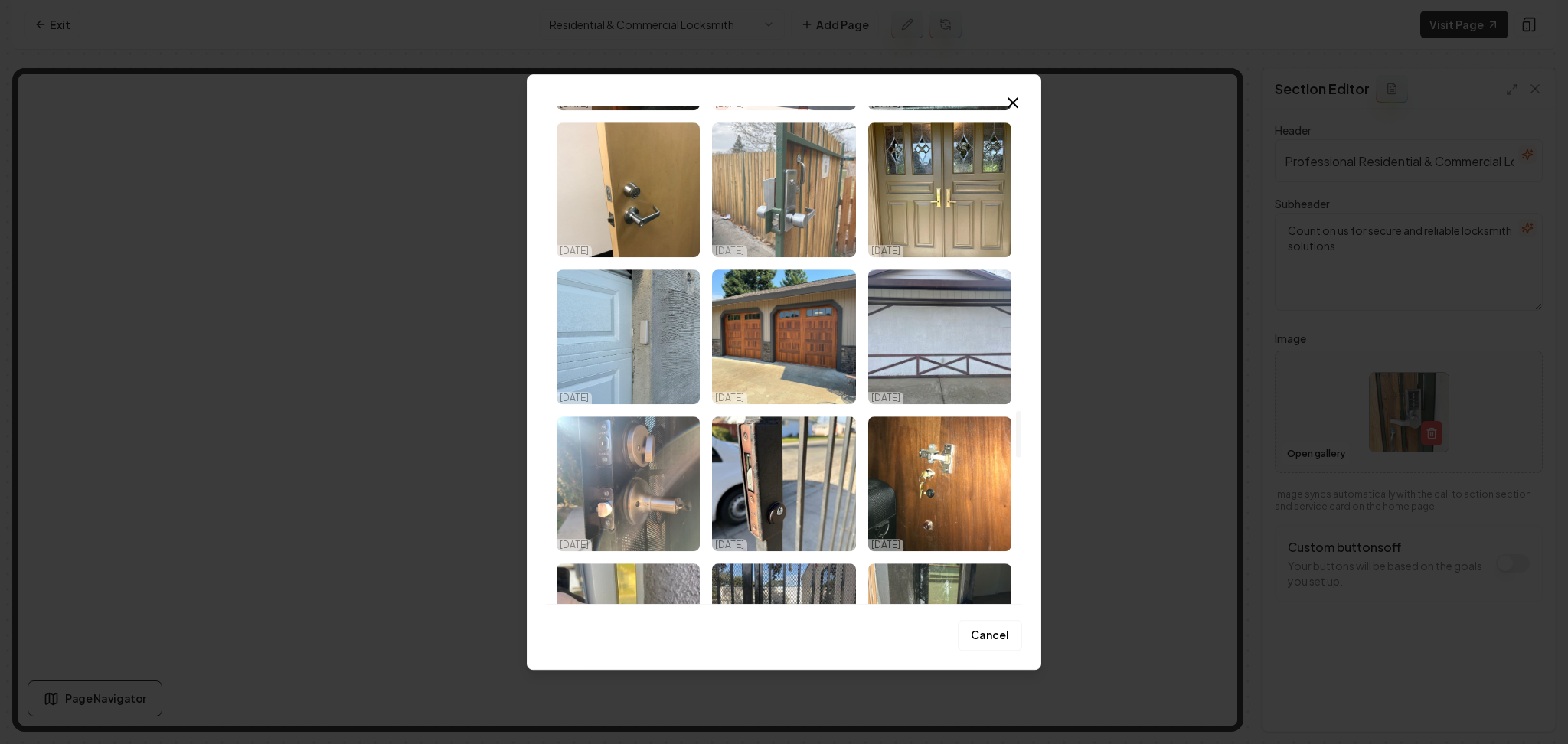
click at [786, 195] on img "Select image image_68d14fe15c7cd75eb805b073.jpeg" at bounding box center [784, 190] width 143 height 134
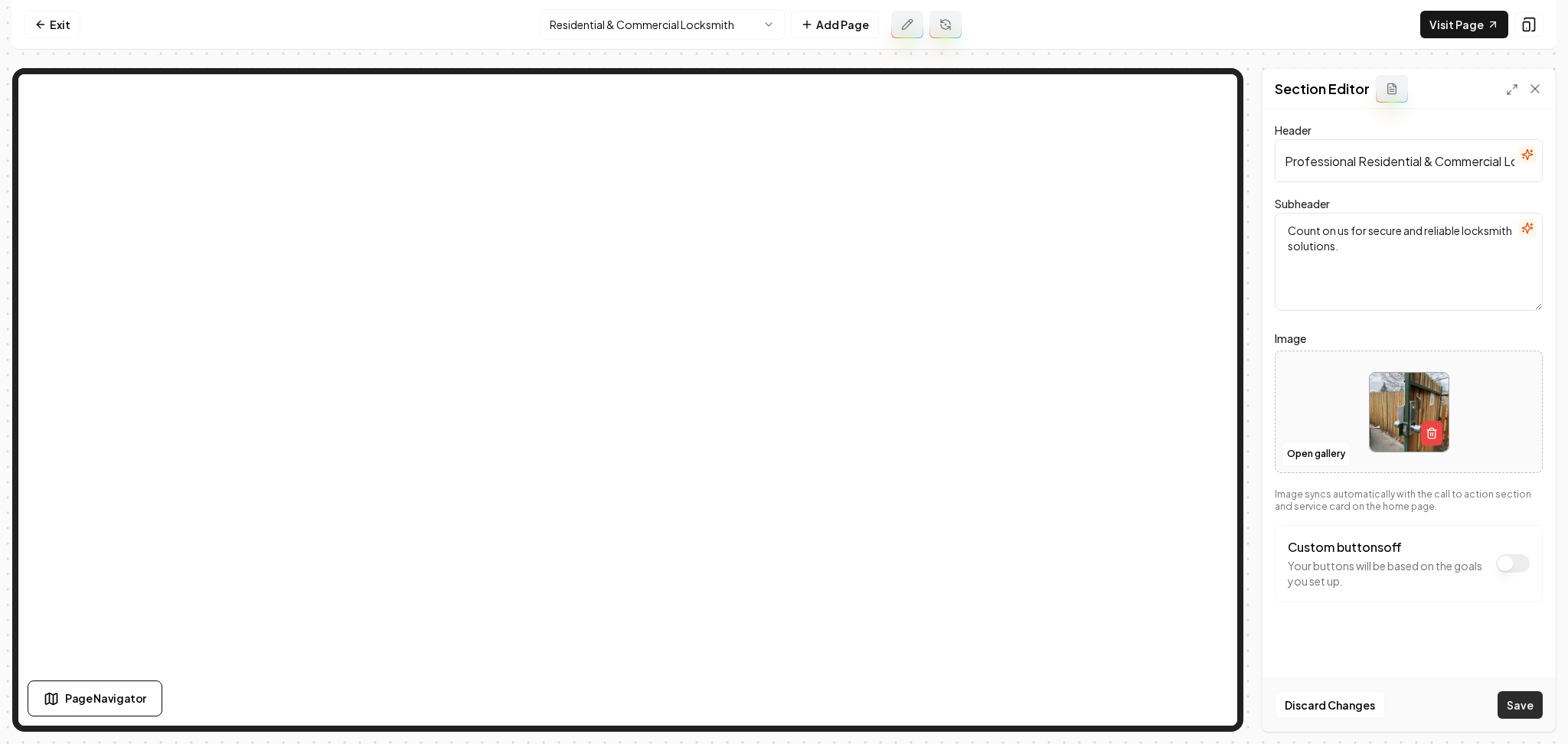
click at [1512, 711] on button "Save" at bounding box center [1520, 705] width 45 height 27
click at [1309, 449] on button "Open gallery" at bounding box center [1316, 454] width 69 height 24
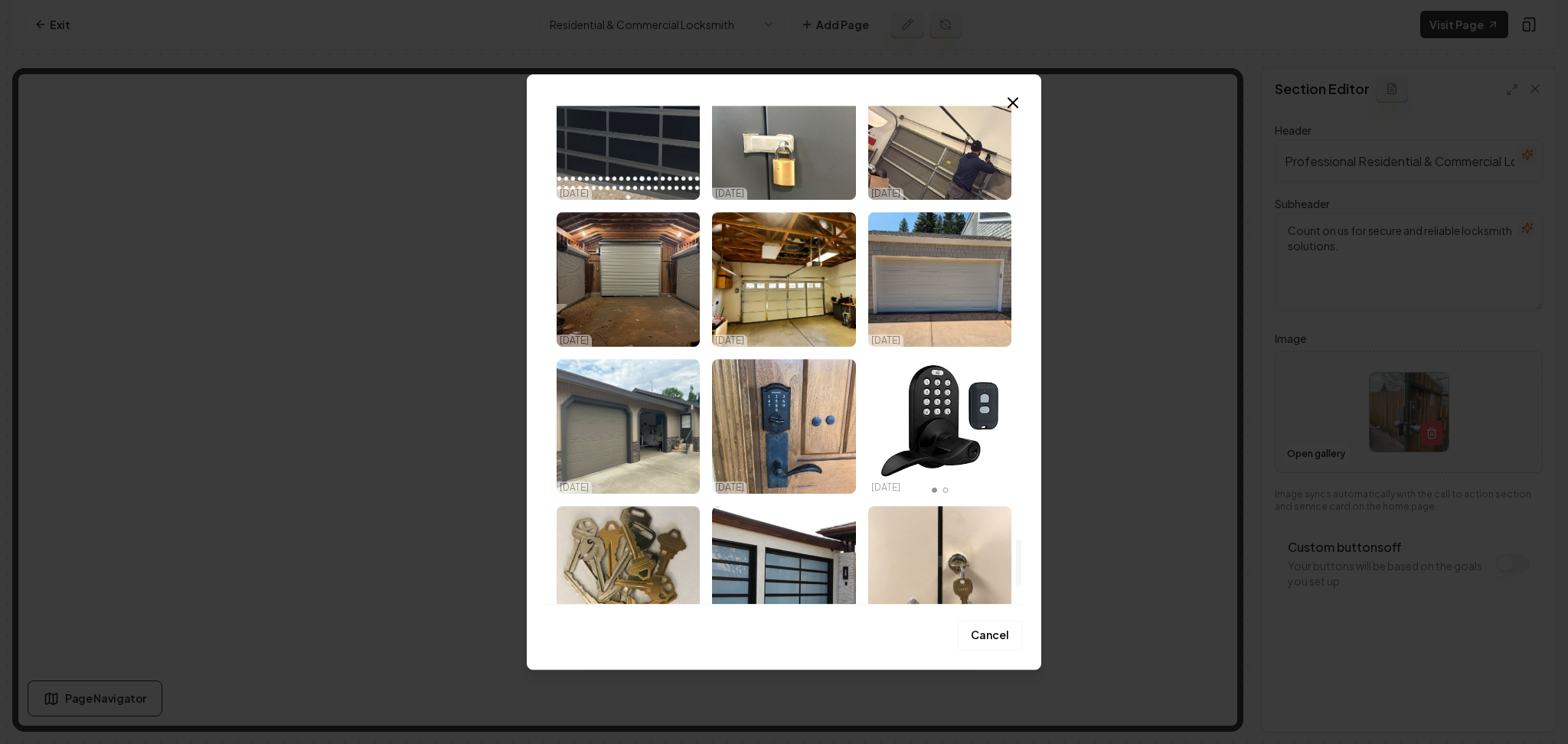
scroll to position [4612, 0]
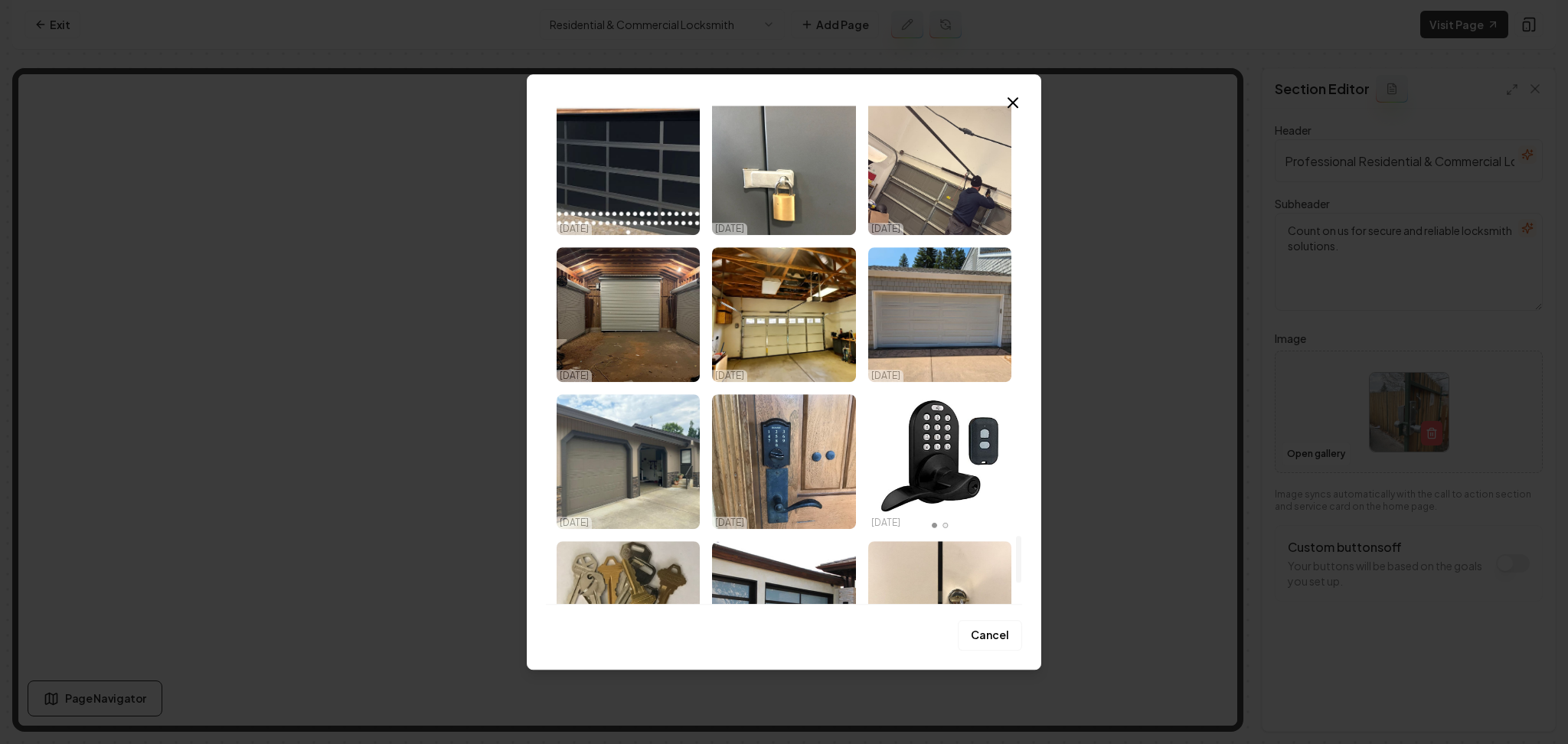
drag, startPoint x: 1019, startPoint y: 141, endPoint x: 1026, endPoint y: 568, distance: 427.1
click at [1021, 568] on div at bounding box center [1019, 559] width 6 height 46
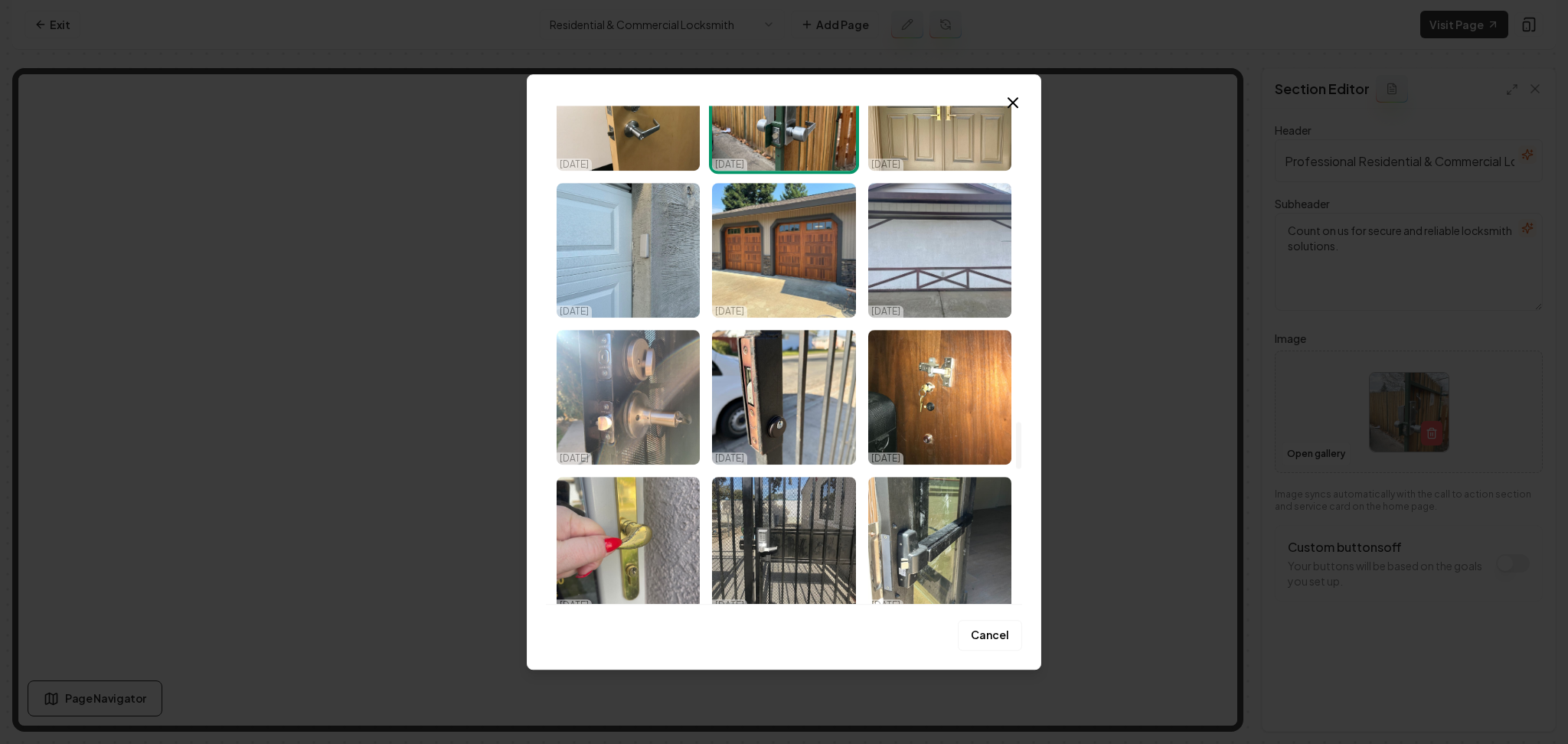
scroll to position [3285, 0]
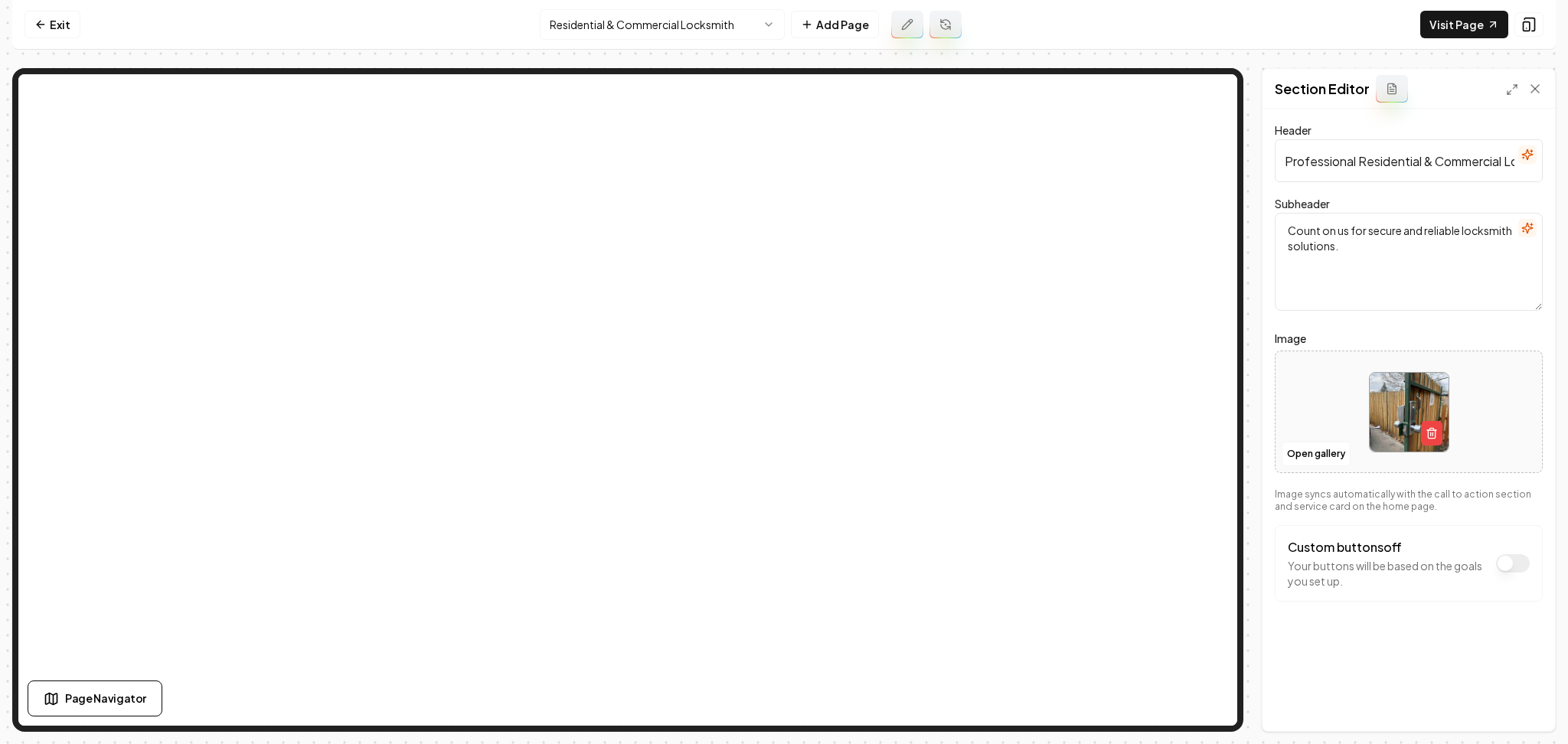
click at [615, 17] on html "Computer Required This feature is only available on a computer. Please switch t…" at bounding box center [784, 372] width 1568 height 744
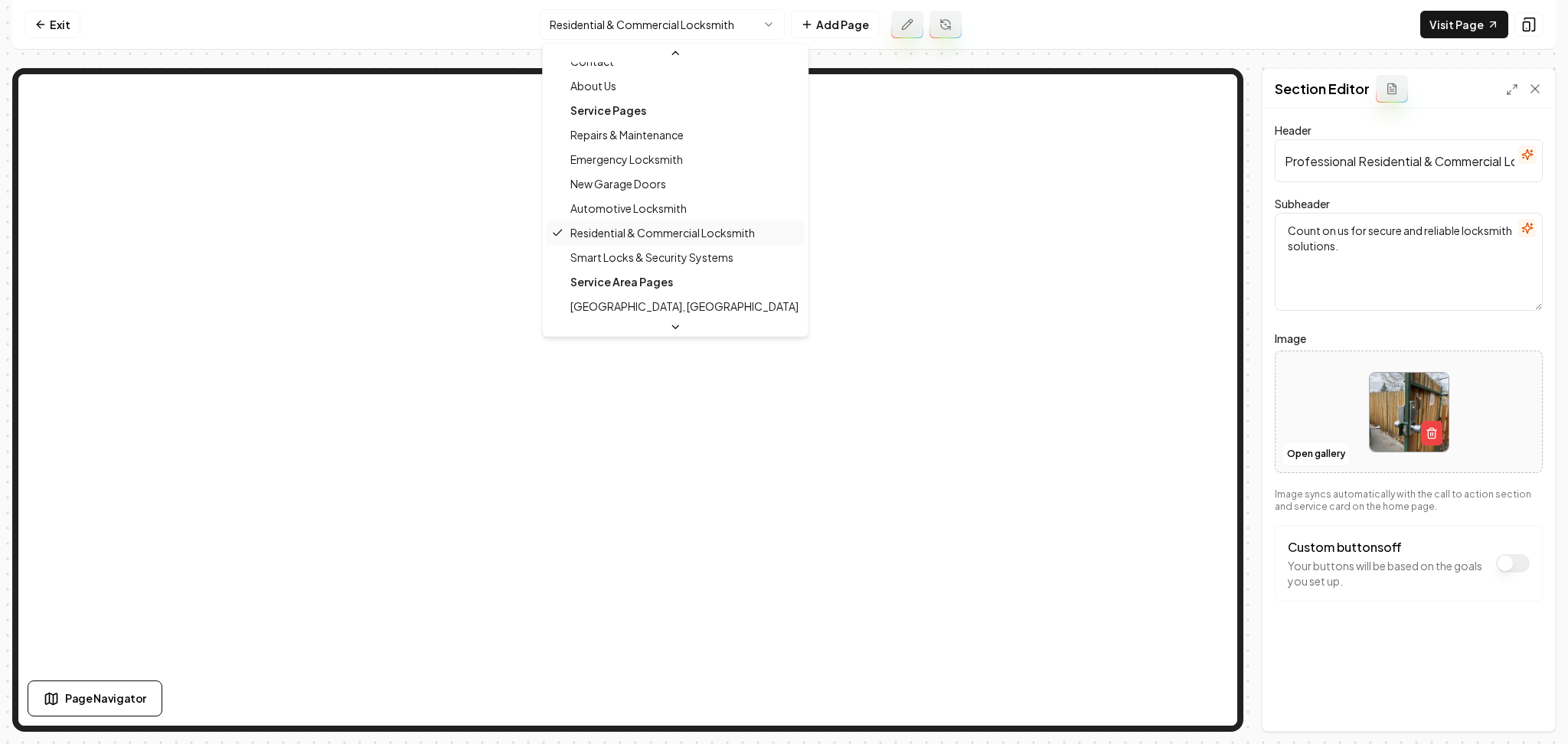
scroll to position [102, 0]
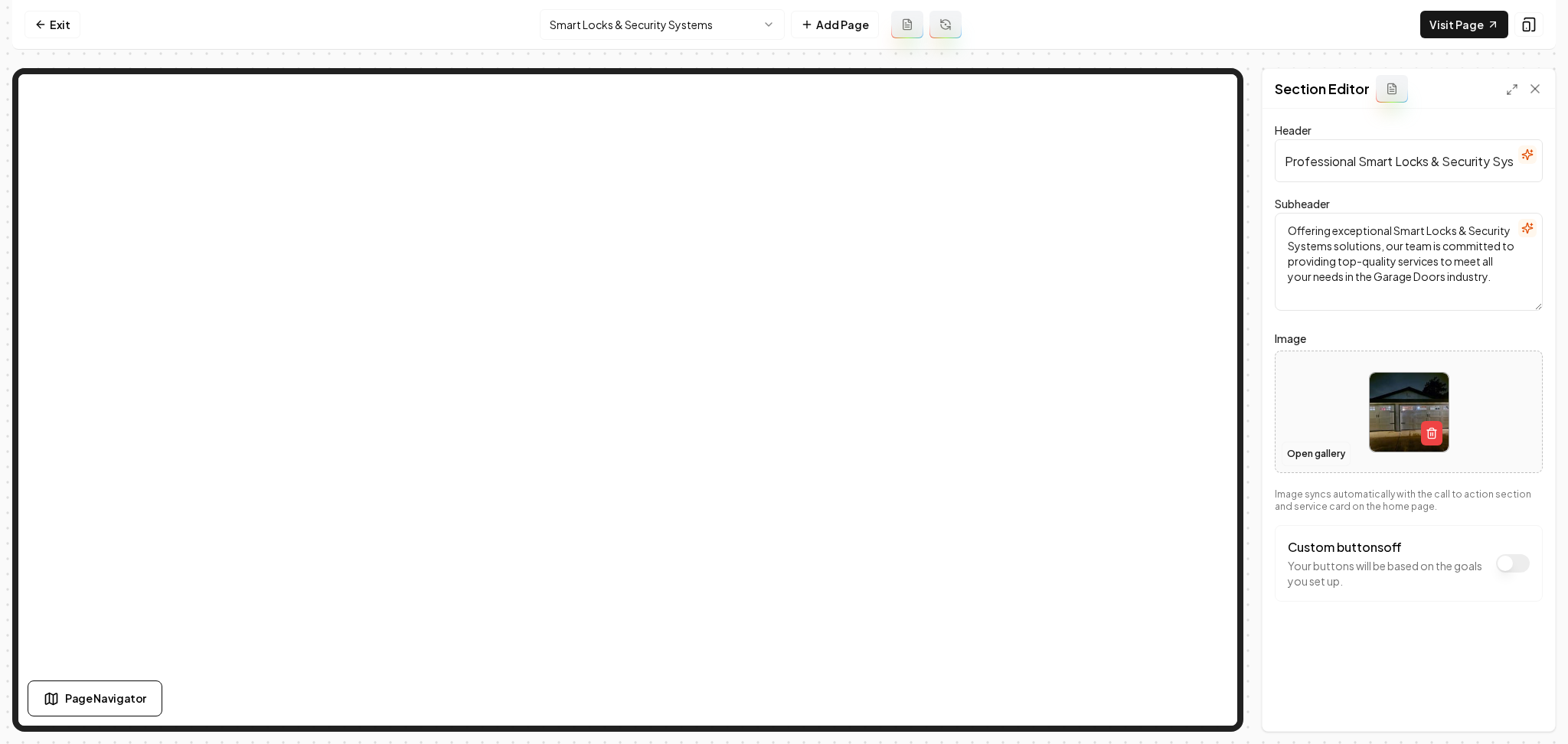
click at [1315, 454] on button "Open gallery" at bounding box center [1316, 454] width 69 height 24
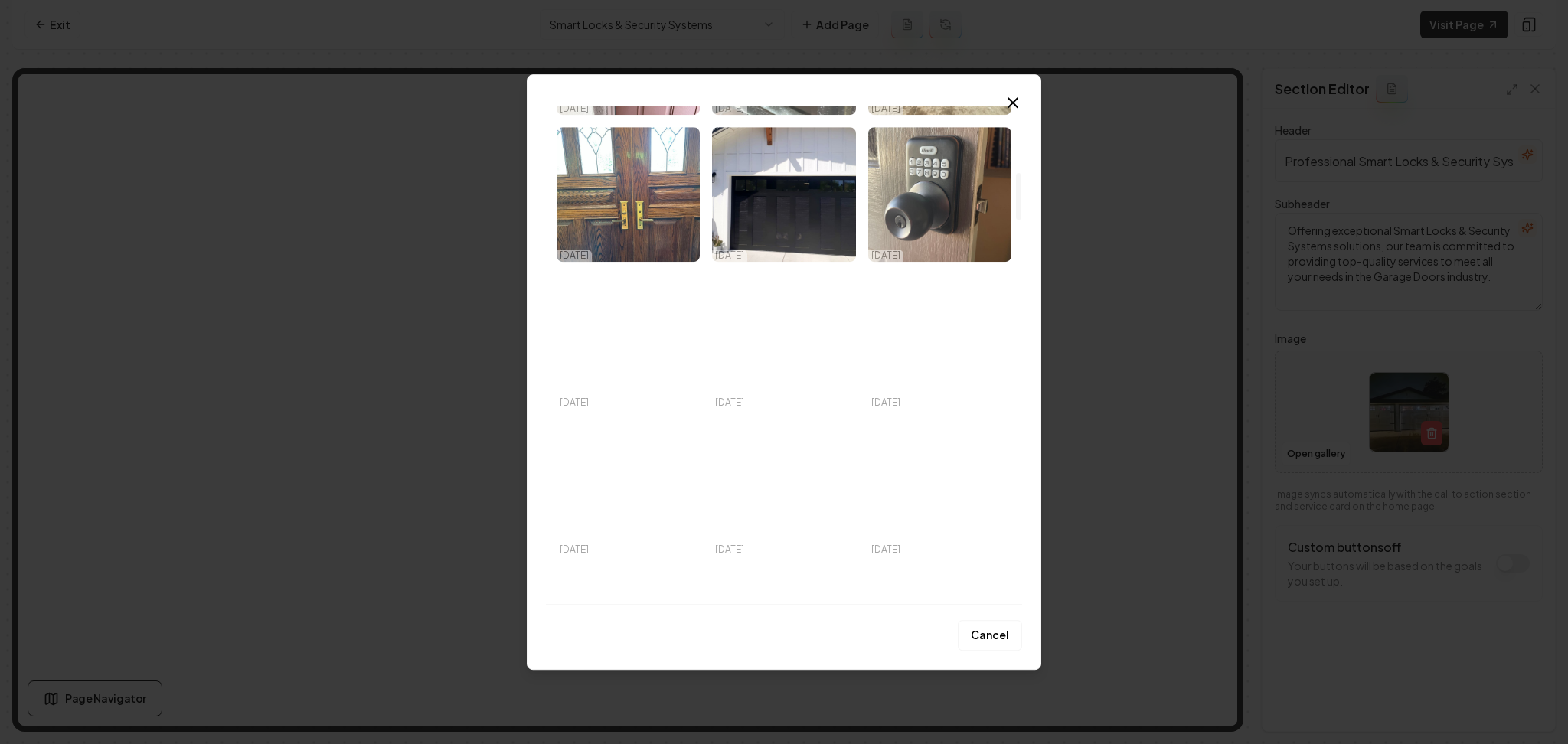
scroll to position [919, 0]
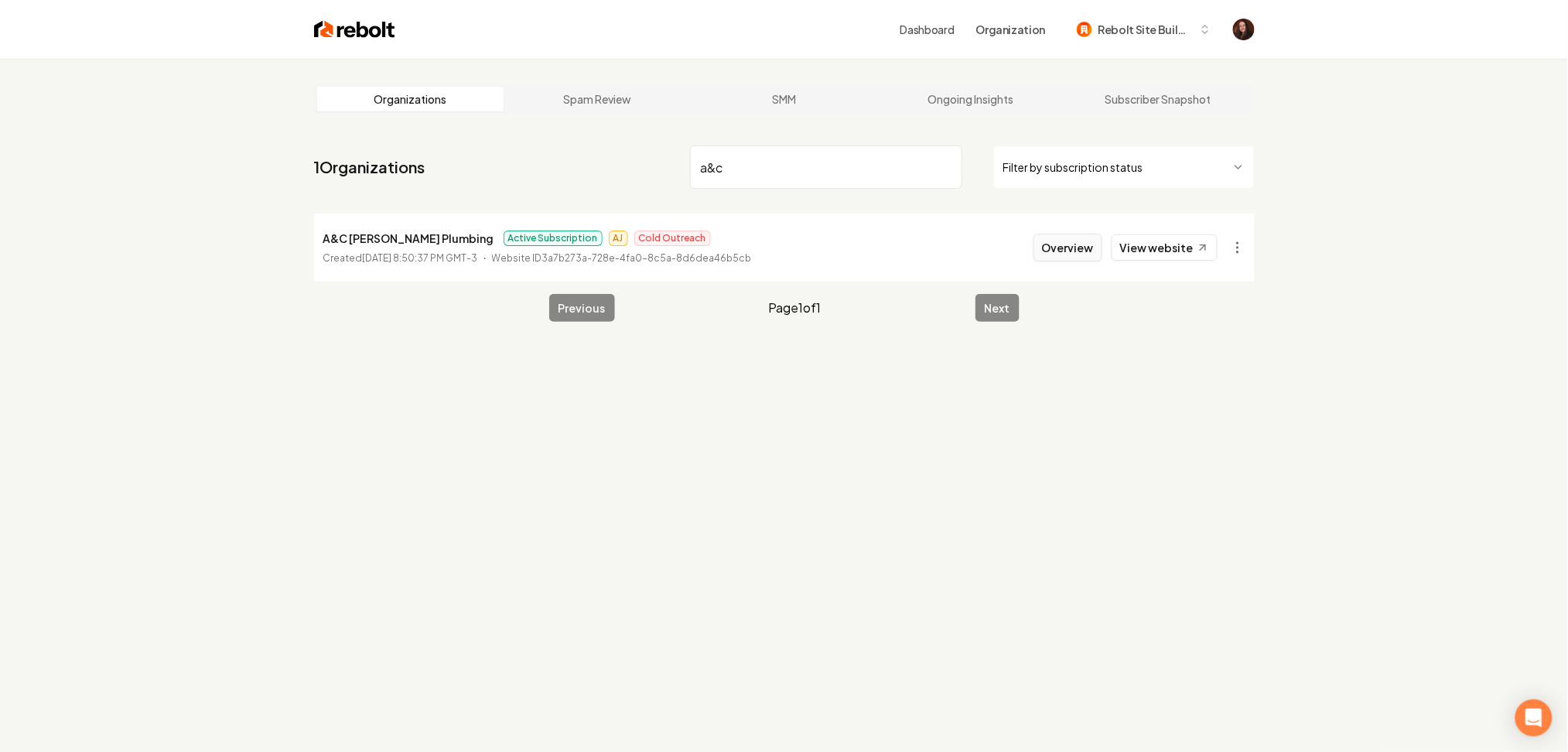
type input "a&c"
click at [1050, 234] on button "Overview" at bounding box center [1067, 247] width 68 height 27
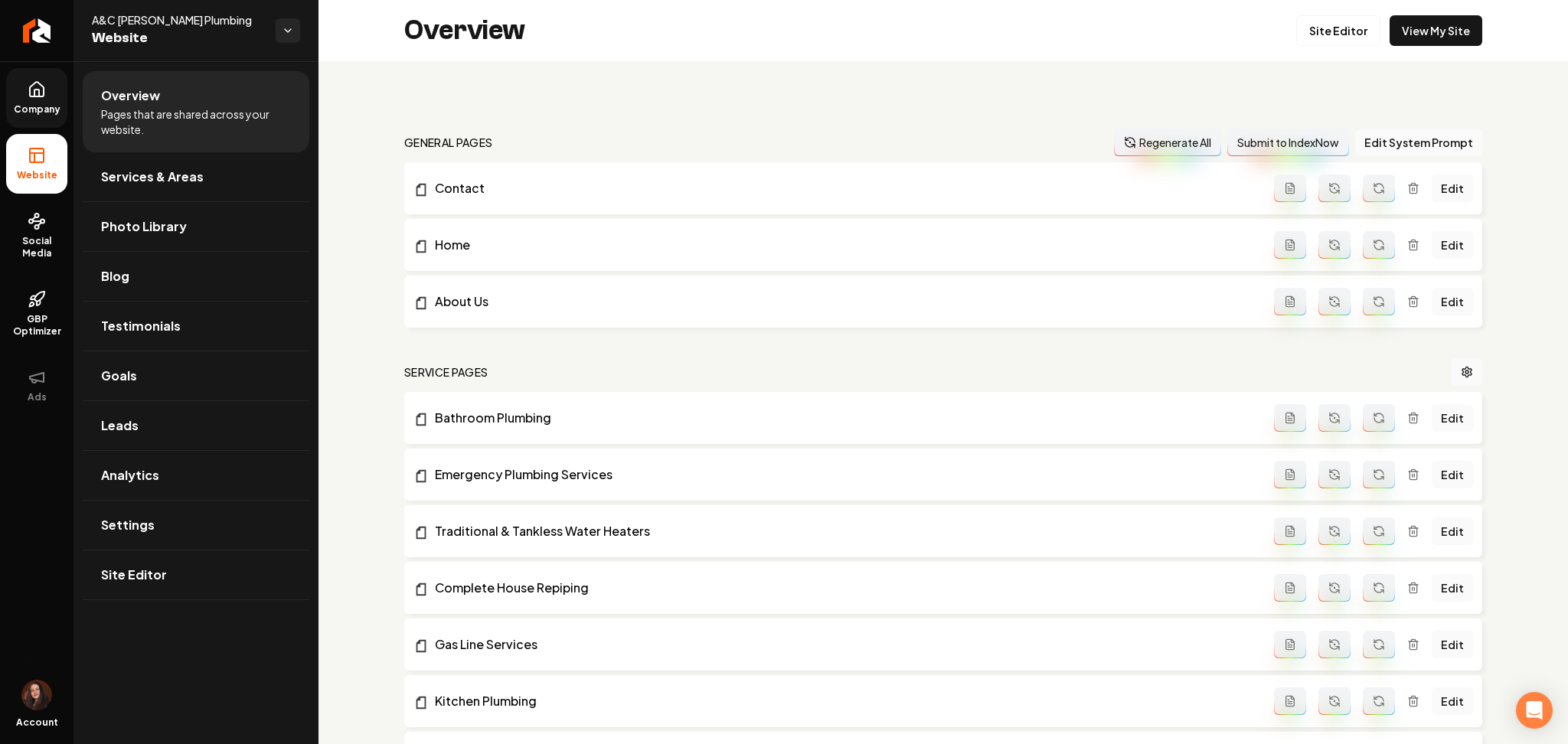
click at [51, 98] on link "Company" at bounding box center [36, 98] width 61 height 60
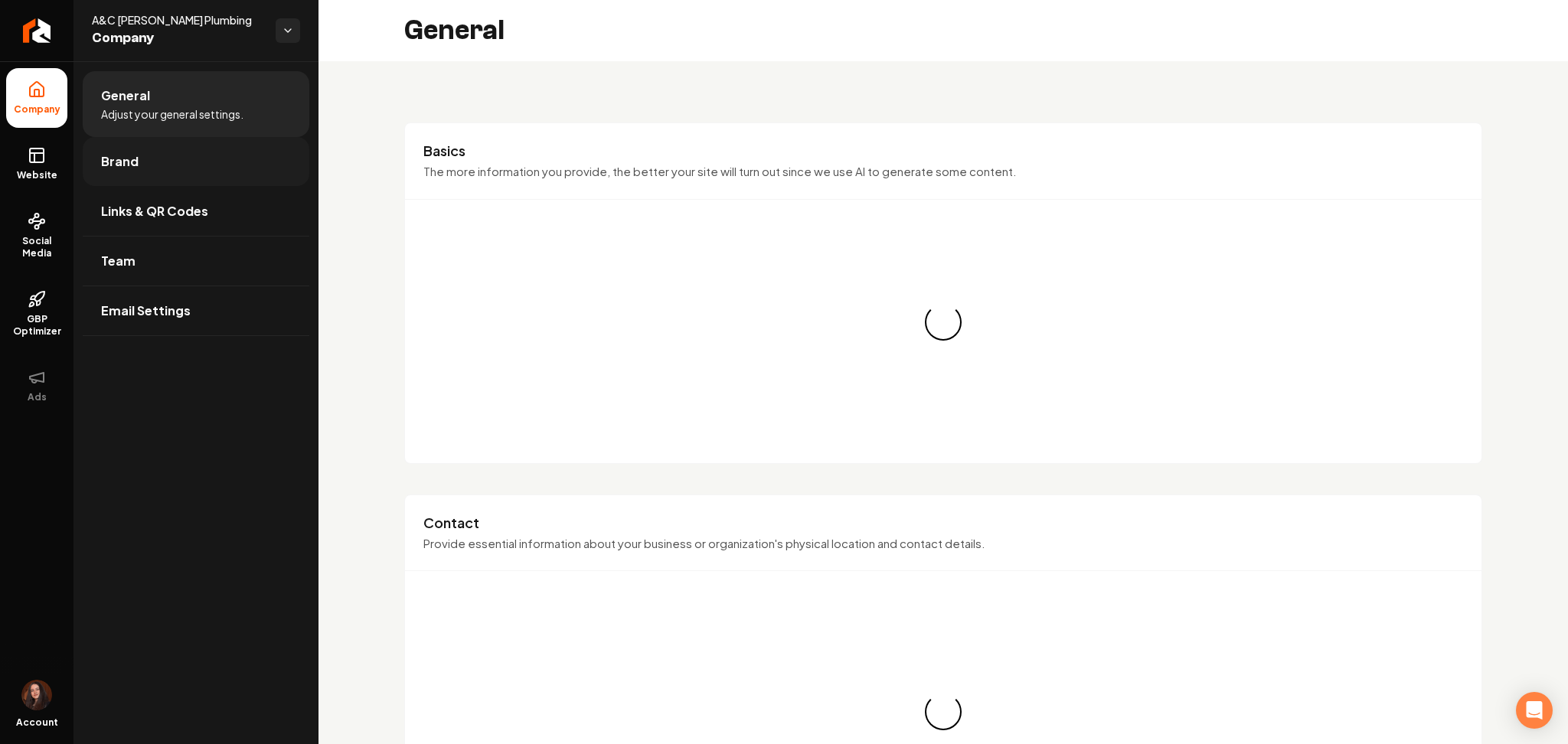
click at [103, 154] on span "Brand" at bounding box center [119, 161] width 38 height 18
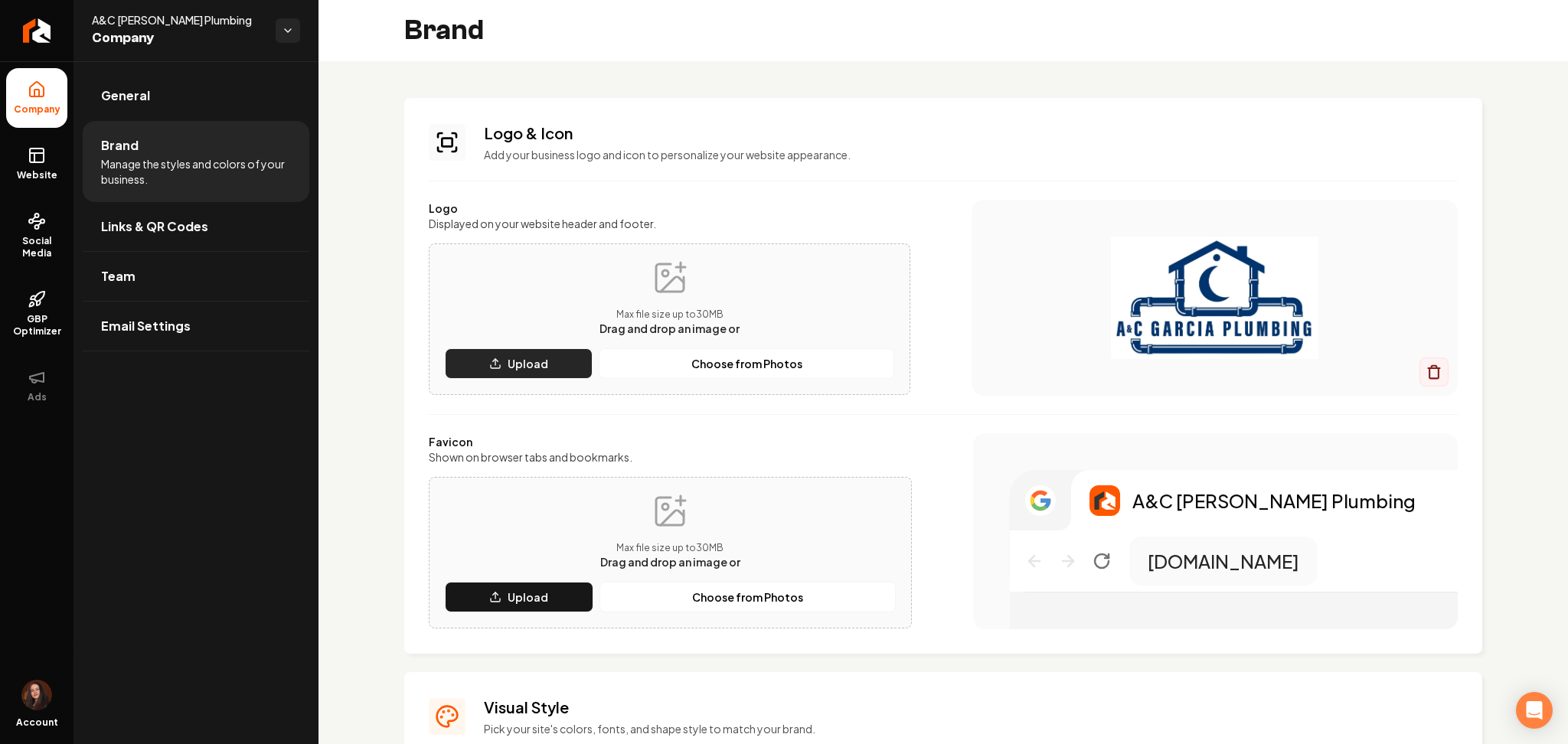
click at [516, 365] on p "Upload" at bounding box center [528, 364] width 41 height 15
click at [500, 593] on icon "Main content area" at bounding box center [495, 597] width 13 height 13
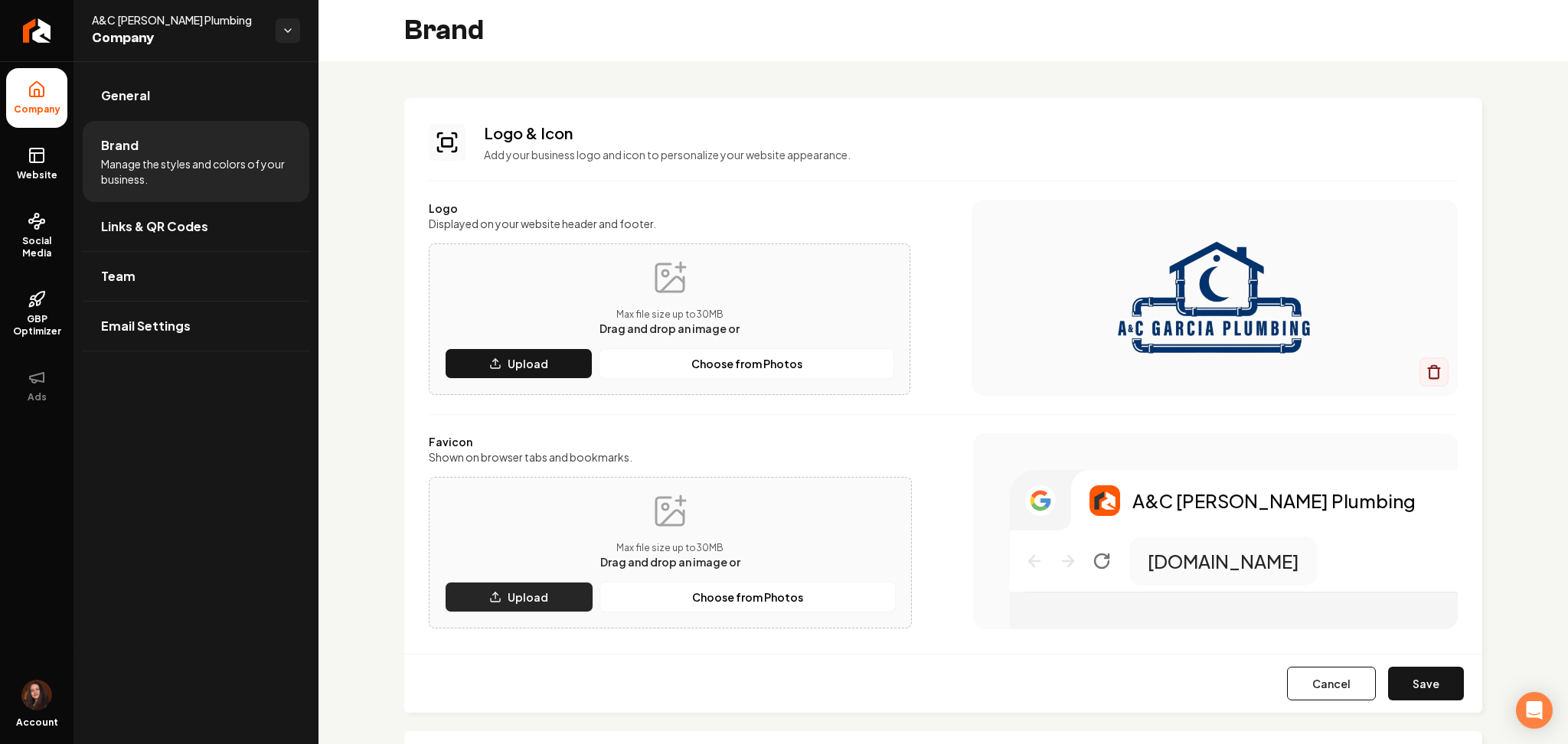
click at [519, 586] on button "Upload" at bounding box center [519, 597] width 149 height 31
click at [507, 354] on button "Upload" at bounding box center [518, 364] width 148 height 31
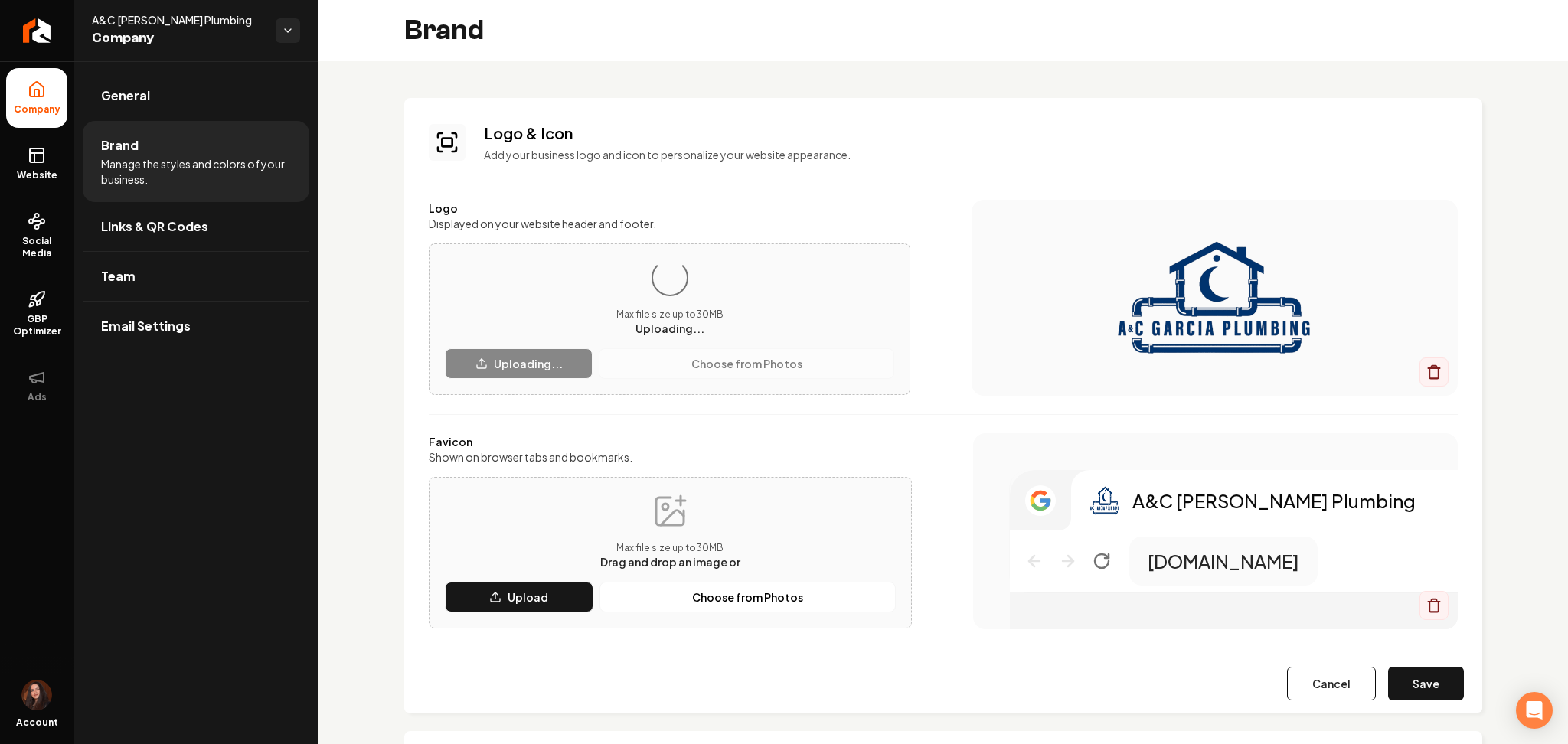
click at [531, 614] on div "Max file size up to 30 MB Drag and drop an image or Upload Choose from Photos" at bounding box center [669, 552] width 483 height 152
click at [534, 608] on button "Upload" at bounding box center [519, 597] width 149 height 31
click at [509, 585] on button "Upload" at bounding box center [519, 597] width 149 height 31
click at [1391, 688] on button "Save" at bounding box center [1426, 683] width 75 height 34
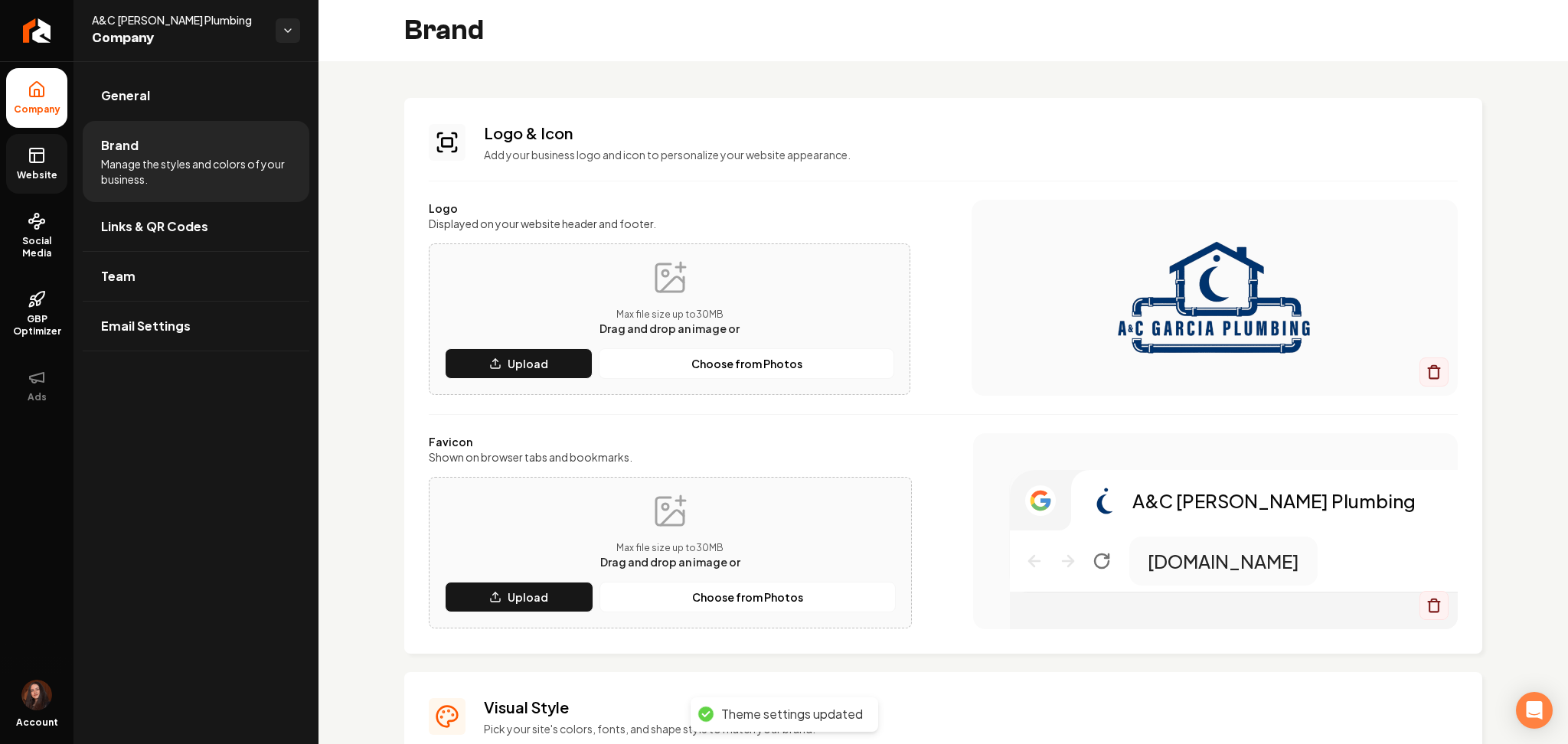
click at [61, 175] on span "Website" at bounding box center [37, 175] width 53 height 13
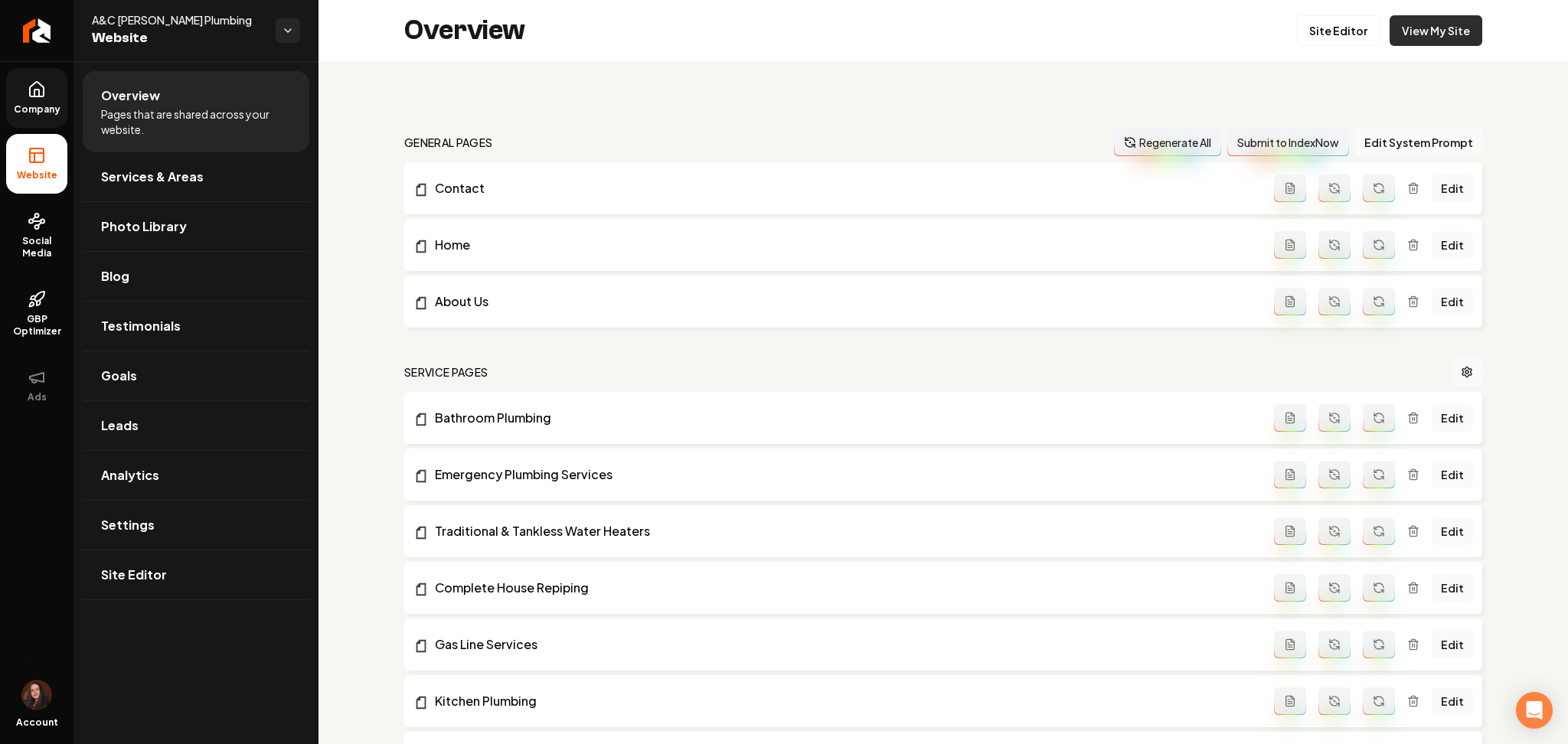
click at [1412, 44] on link "View My Site" at bounding box center [1435, 31] width 93 height 31
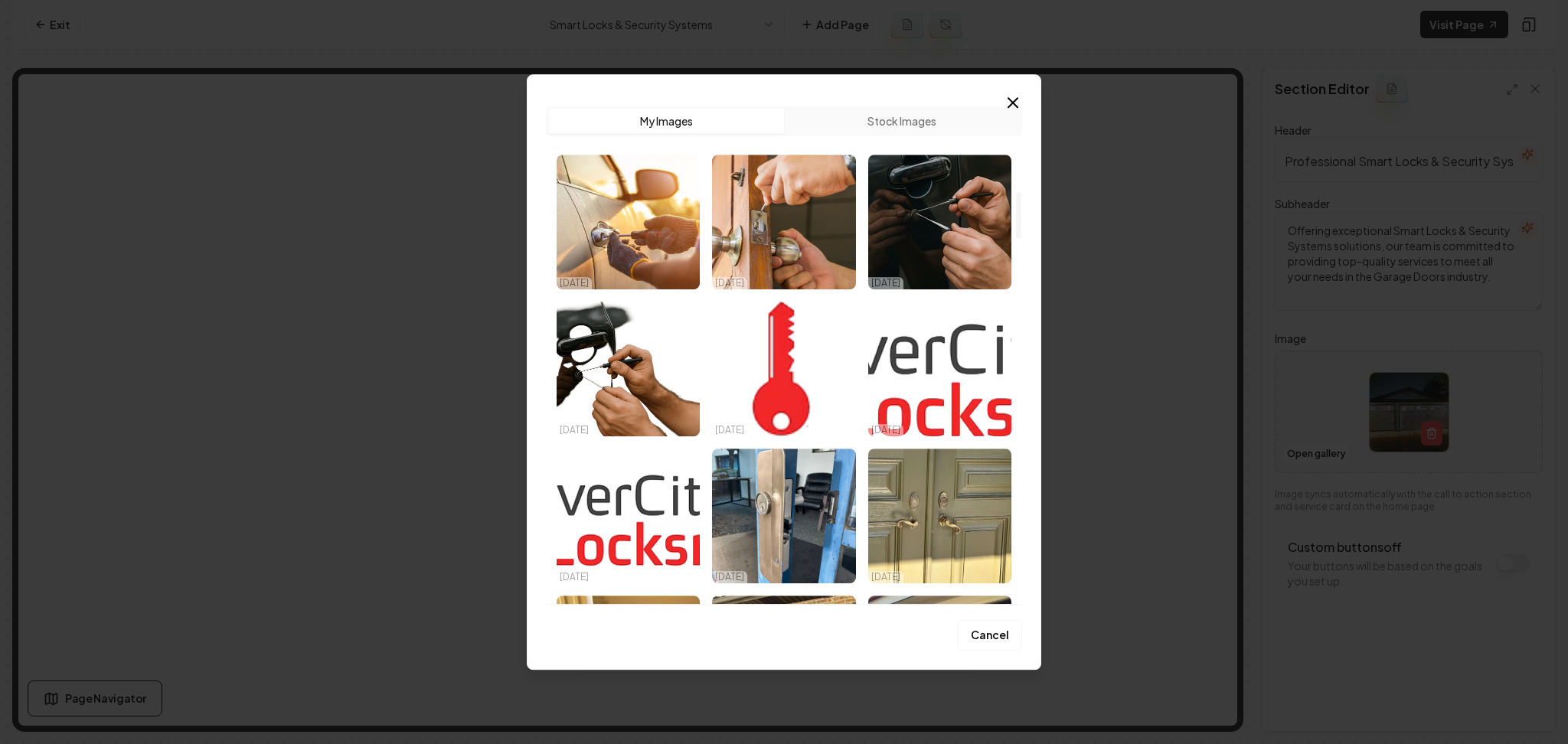
scroll to position [919, 0]
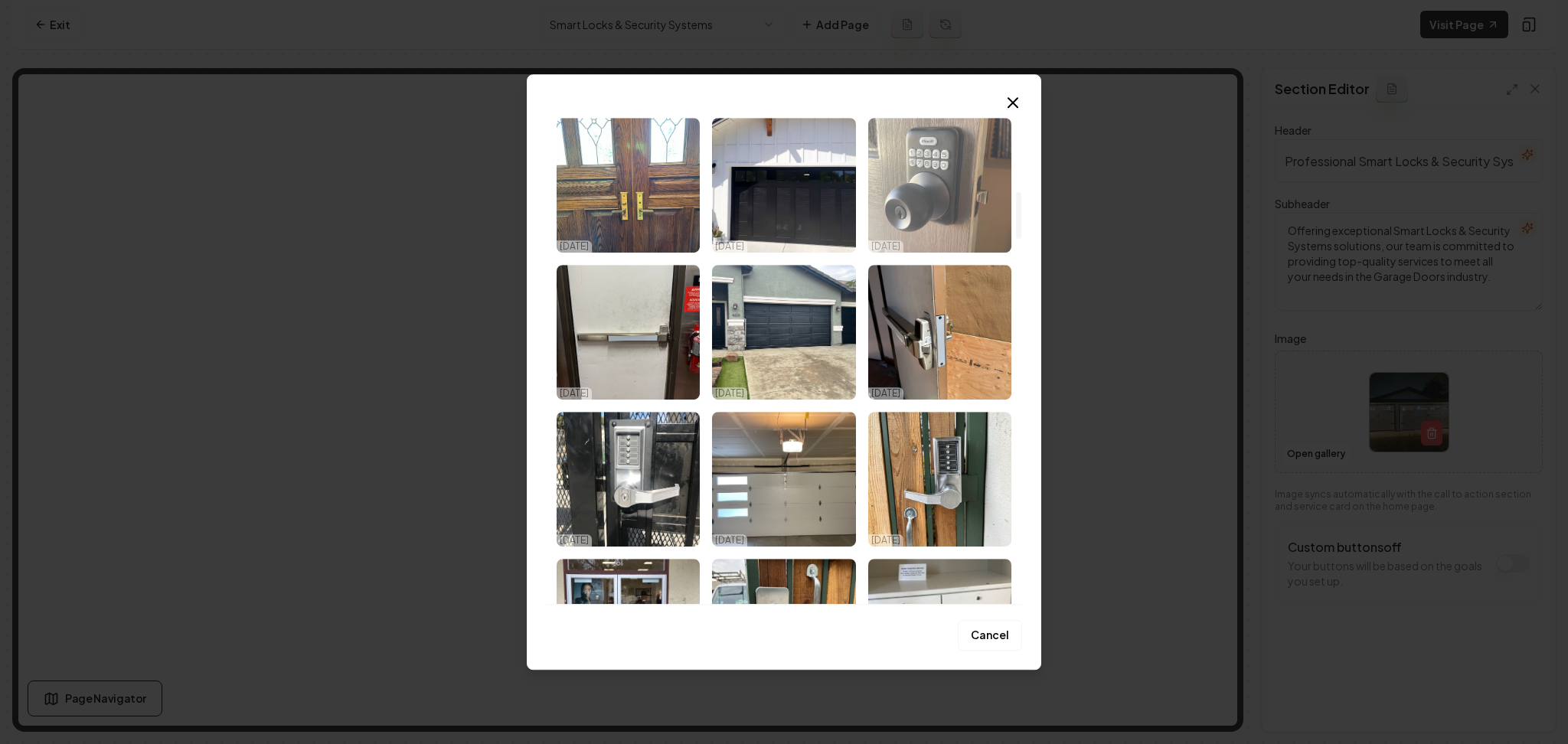
click at [925, 212] on img "Select image image_68d14fe35c7cd75eb805bce7.jpeg" at bounding box center [939, 185] width 143 height 134
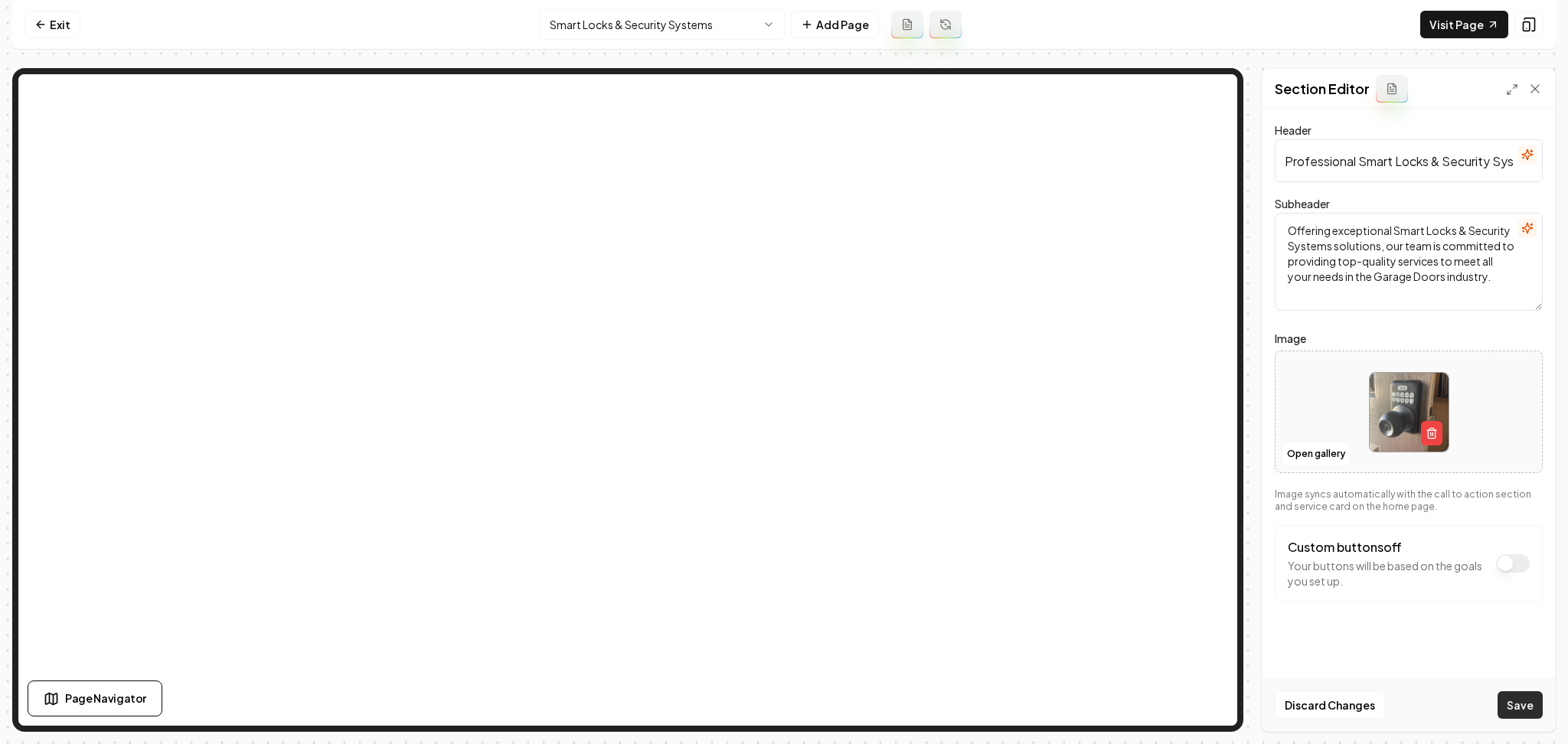
click at [1515, 697] on button "Save" at bounding box center [1520, 705] width 45 height 27
click at [1305, 460] on button "Open gallery" at bounding box center [1316, 454] width 69 height 24
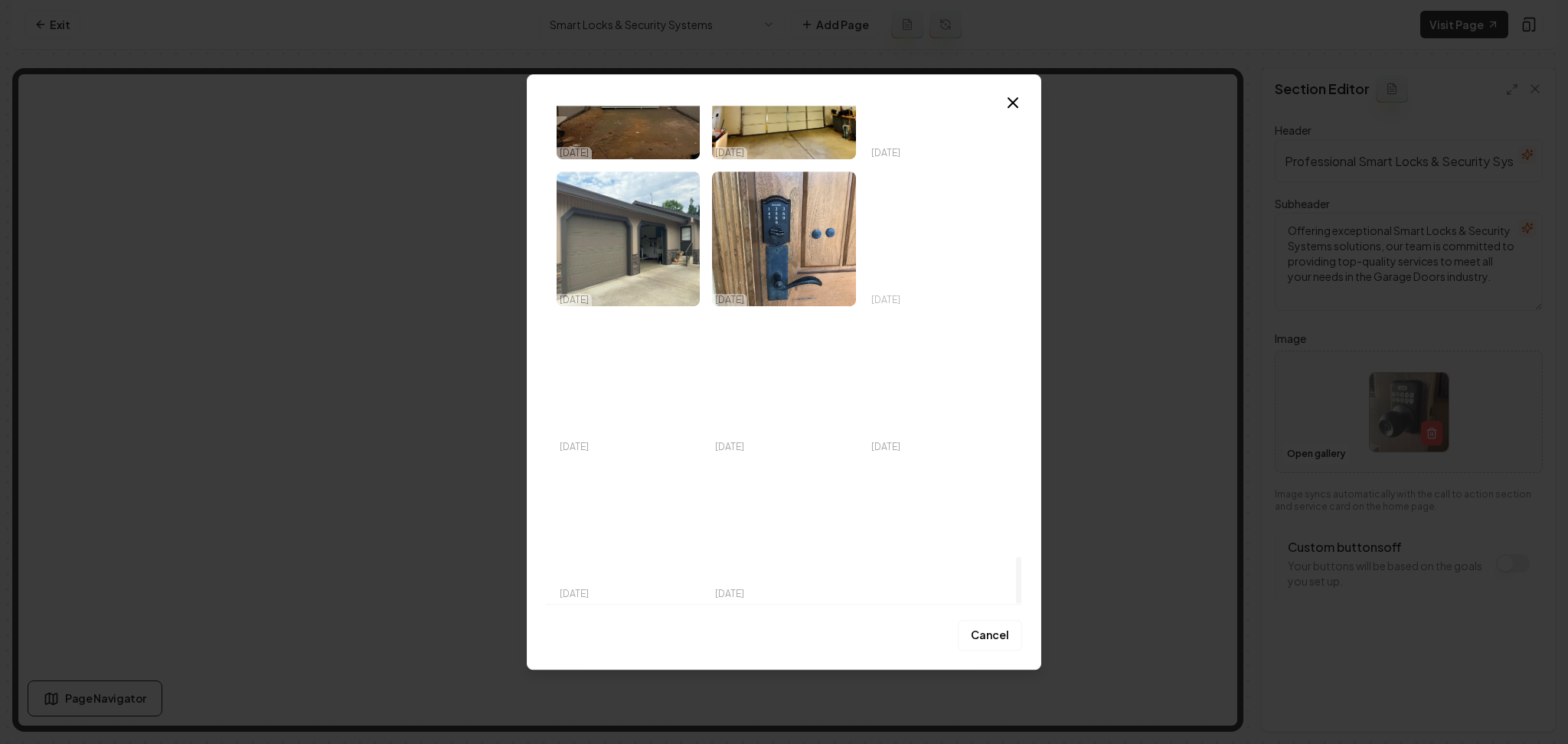
scroll to position [4836, 0]
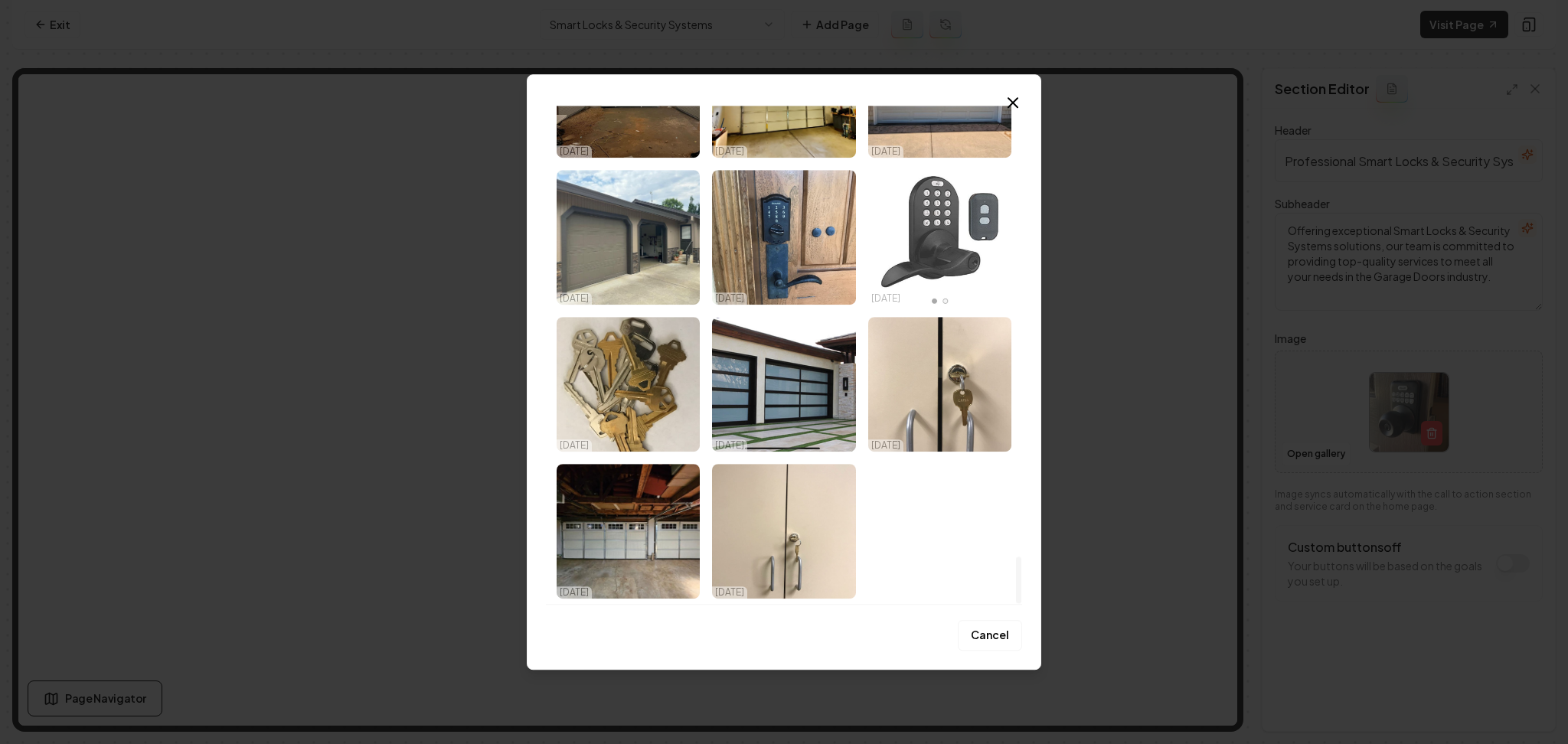
drag, startPoint x: 943, startPoint y: 252, endPoint x: 1270, endPoint y: 517, distance: 420.9
click at [943, 252] on img "Select image image_68d14fe05c7cd75eb805a9e3.jpeg" at bounding box center [939, 237] width 143 height 134
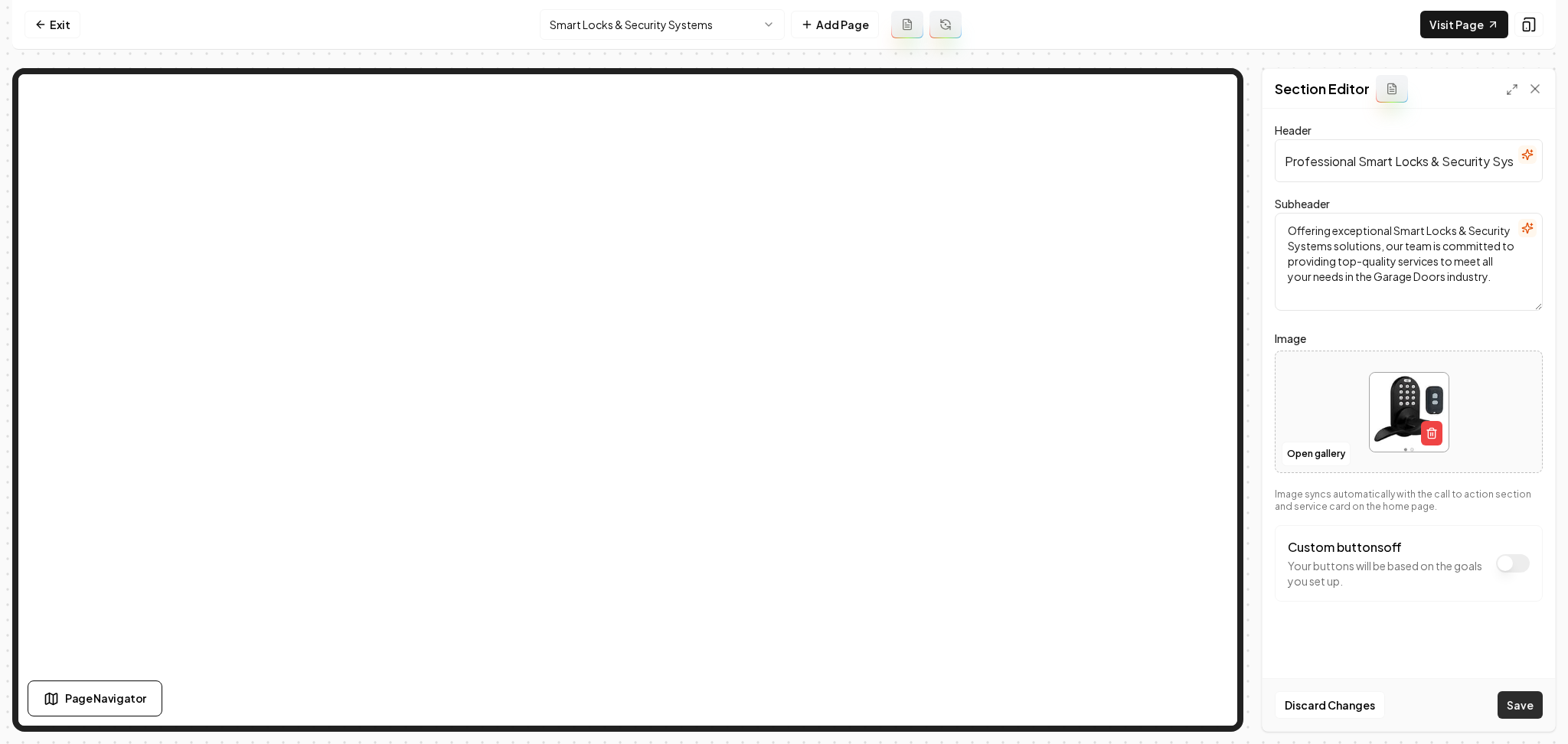
click at [1508, 697] on button "Save" at bounding box center [1520, 705] width 45 height 27
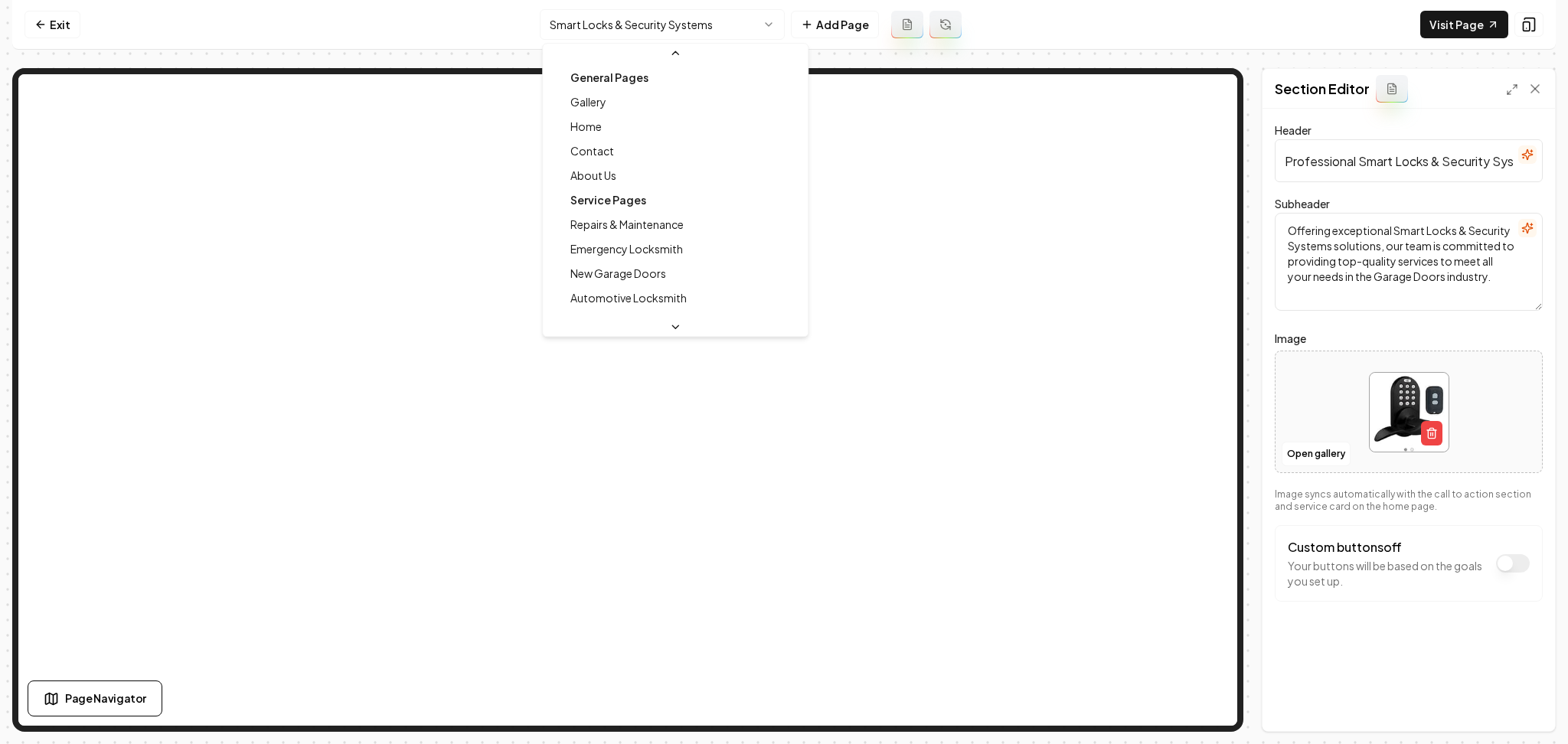
click at [714, 12] on html "Computer Required This feature is only available on a computer. Please switch t…" at bounding box center [784, 372] width 1568 height 744
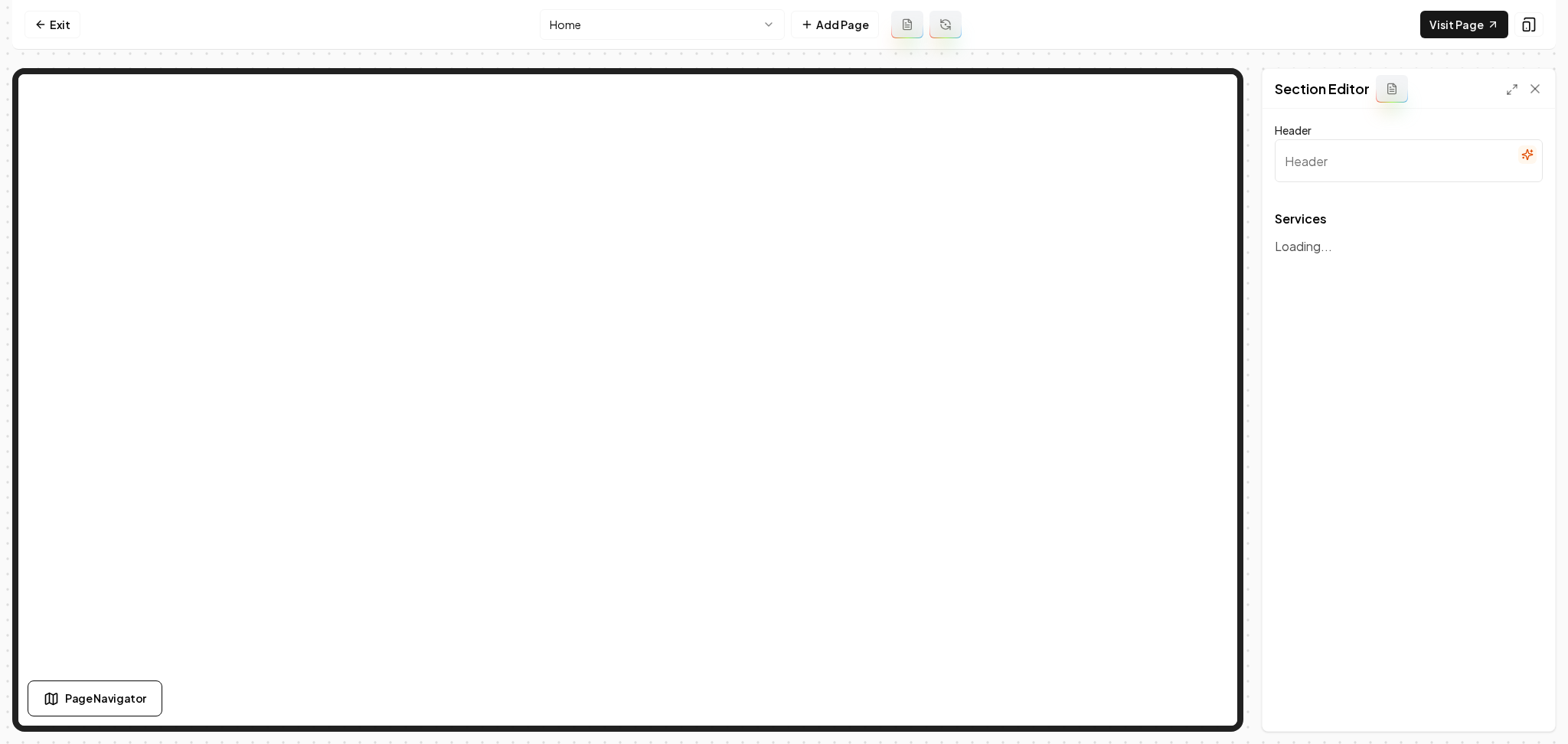
type input "Comprehensive Locksmith & Garage Door Solutions"
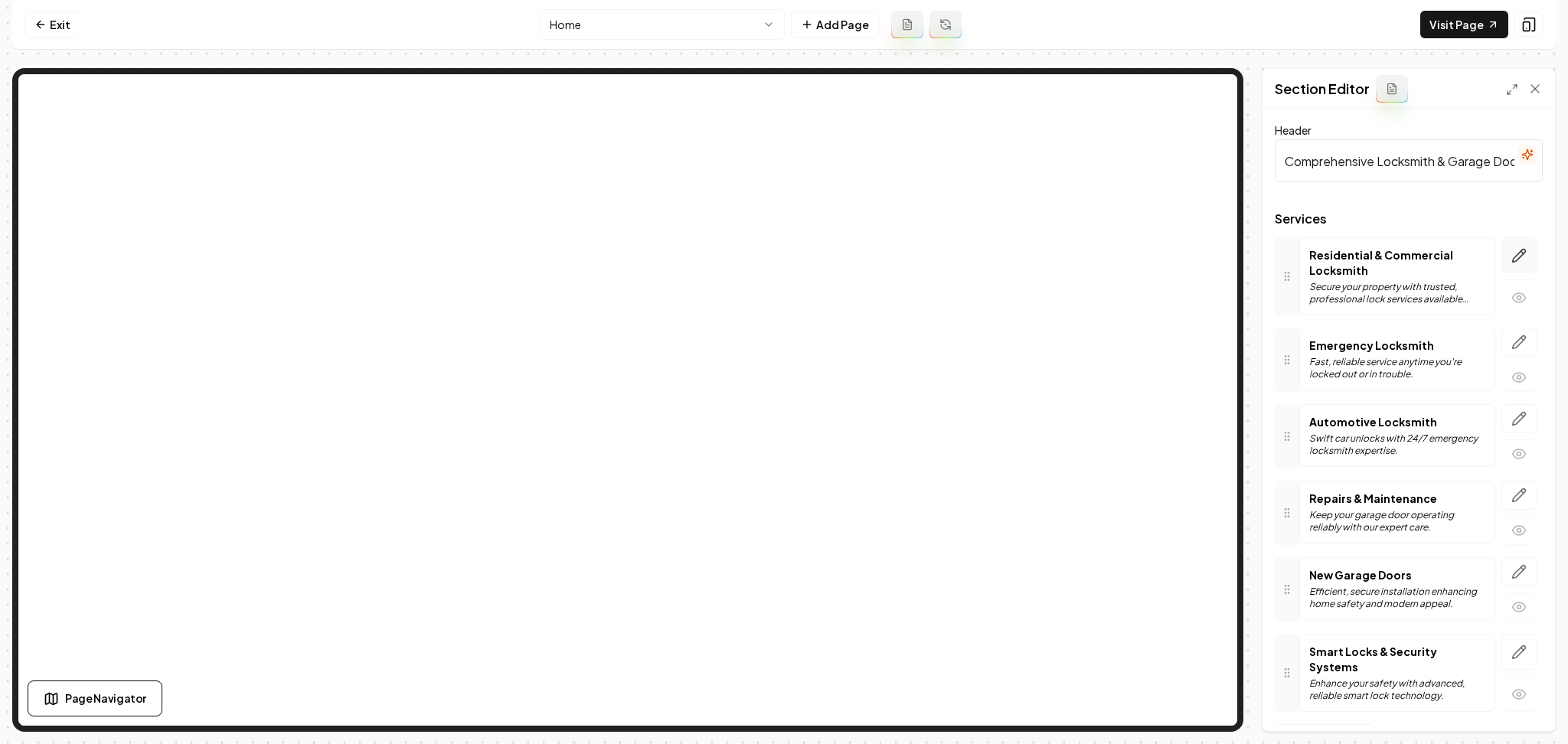
click at [1509, 263] on button "button" at bounding box center [1519, 254] width 35 height 36
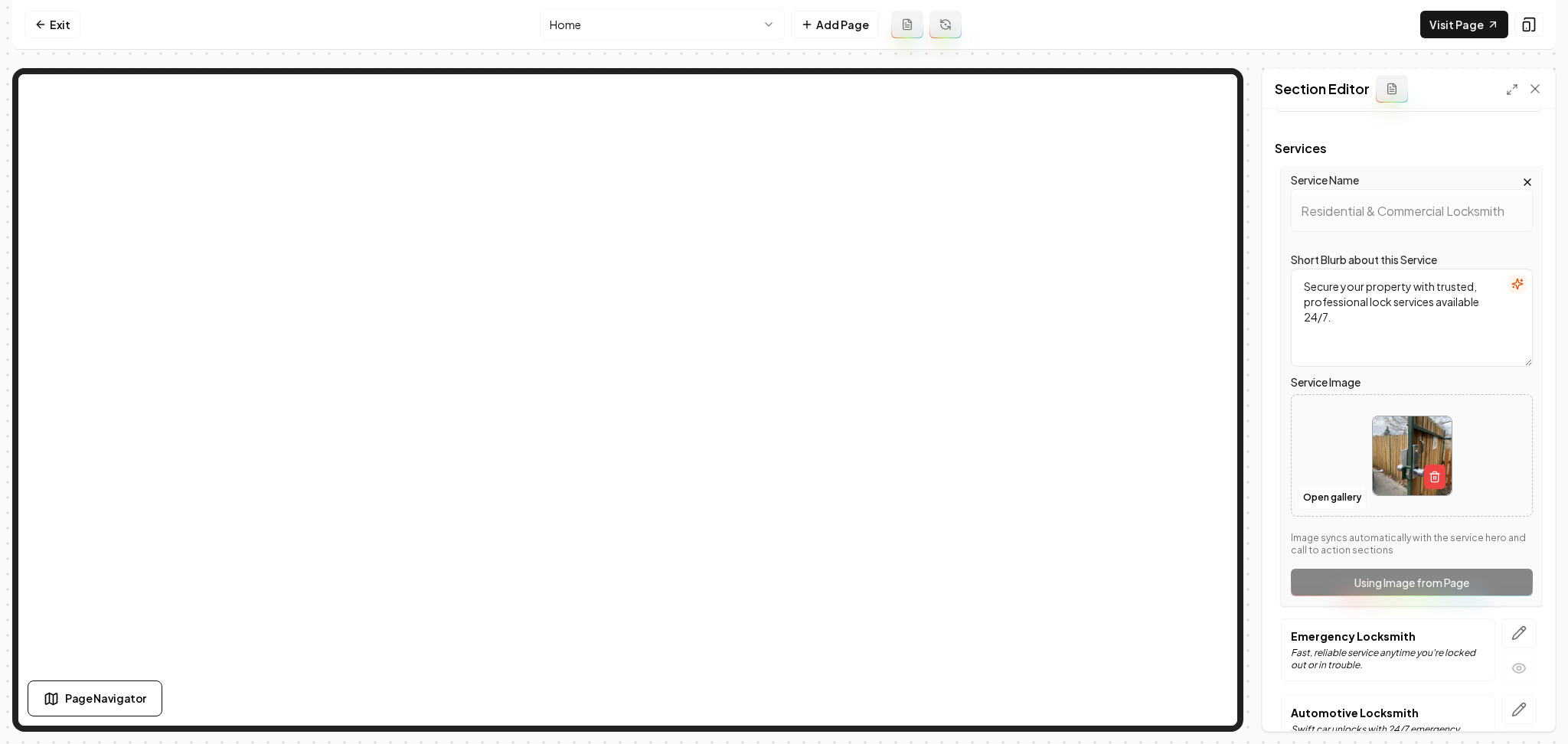
scroll to position [400, 0]
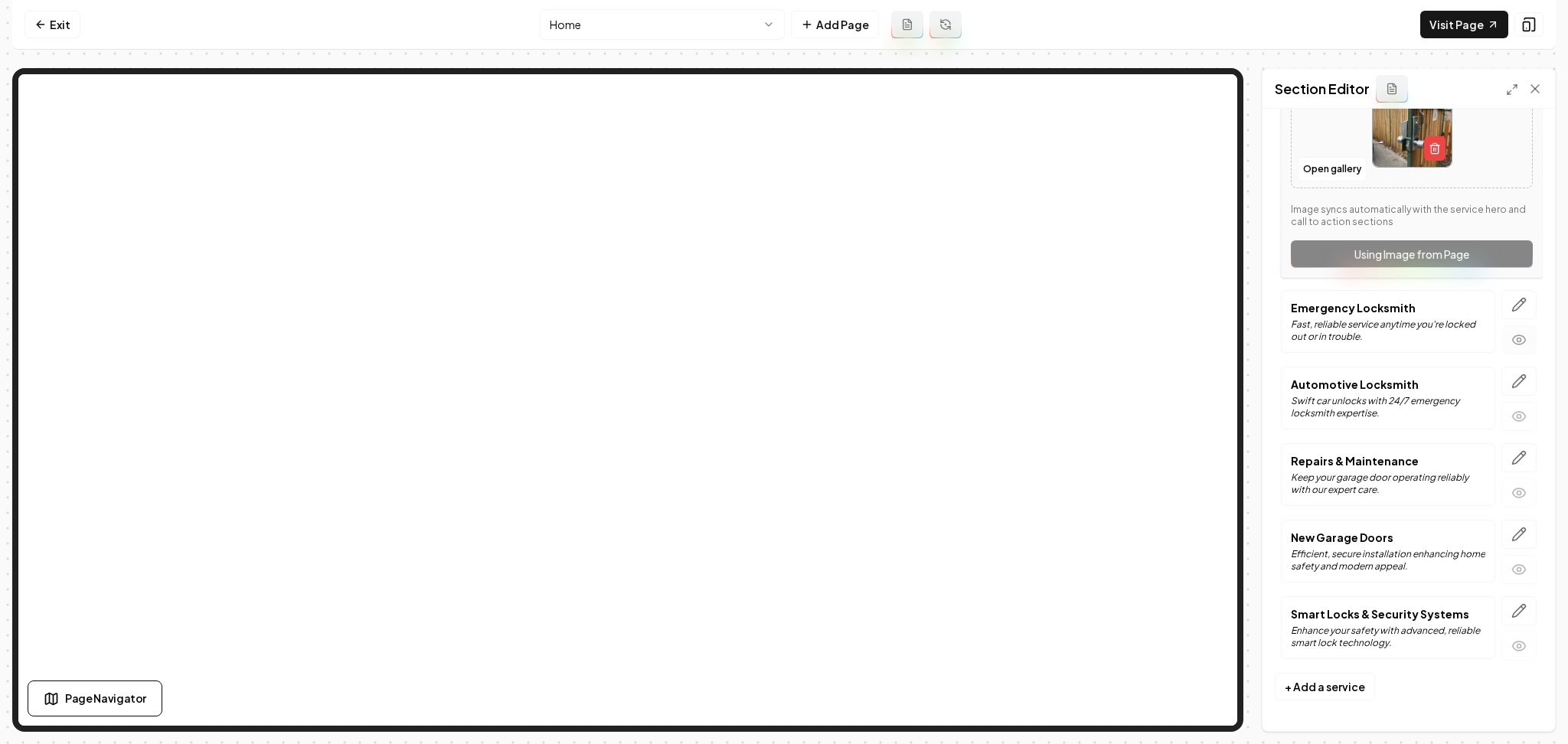
click at [1501, 328] on button "button" at bounding box center [1519, 340] width 35 height 29
click at [1511, 311] on icon "button" at bounding box center [1519, 305] width 15 height 15
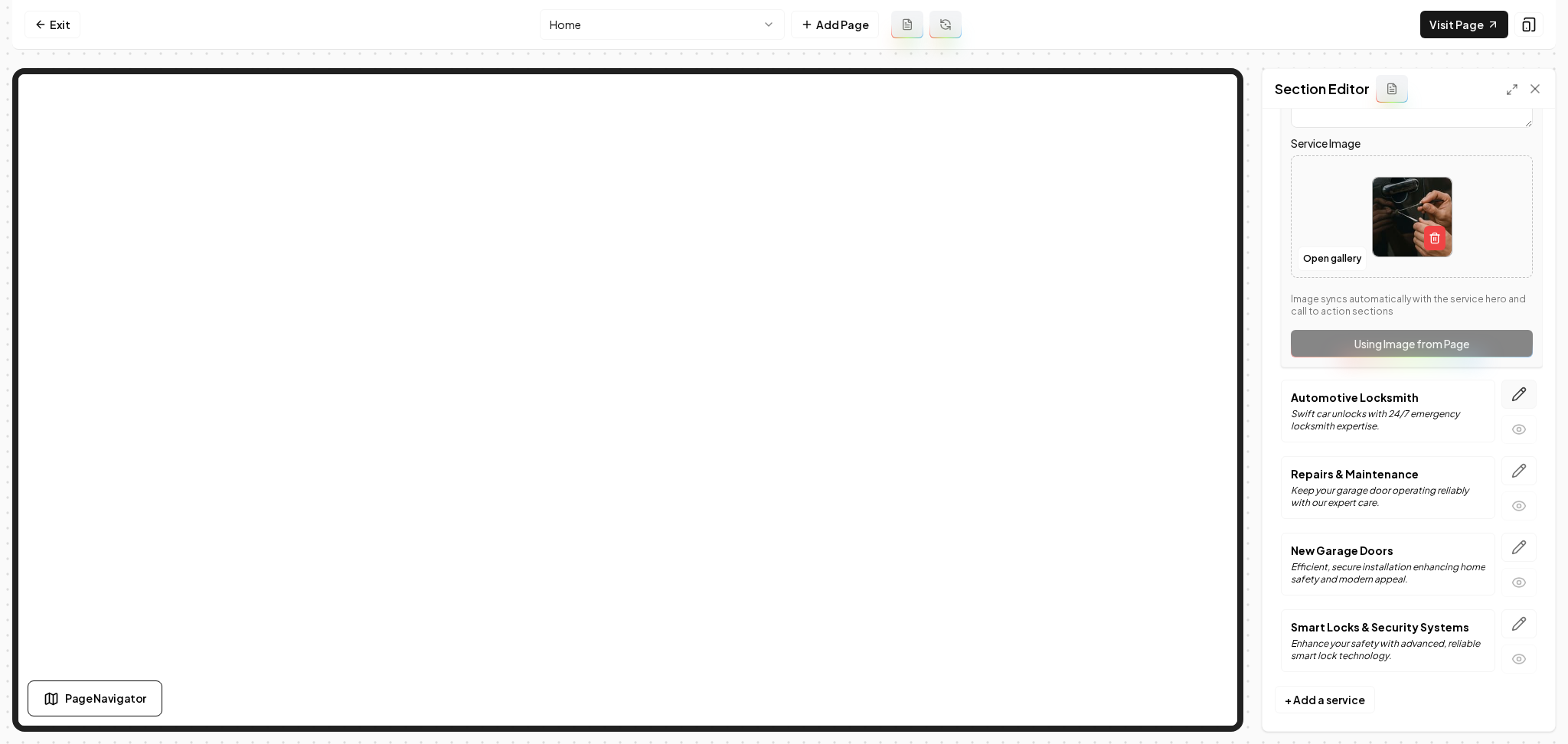
click at [1511, 389] on icon "button" at bounding box center [1519, 395] width 15 height 15
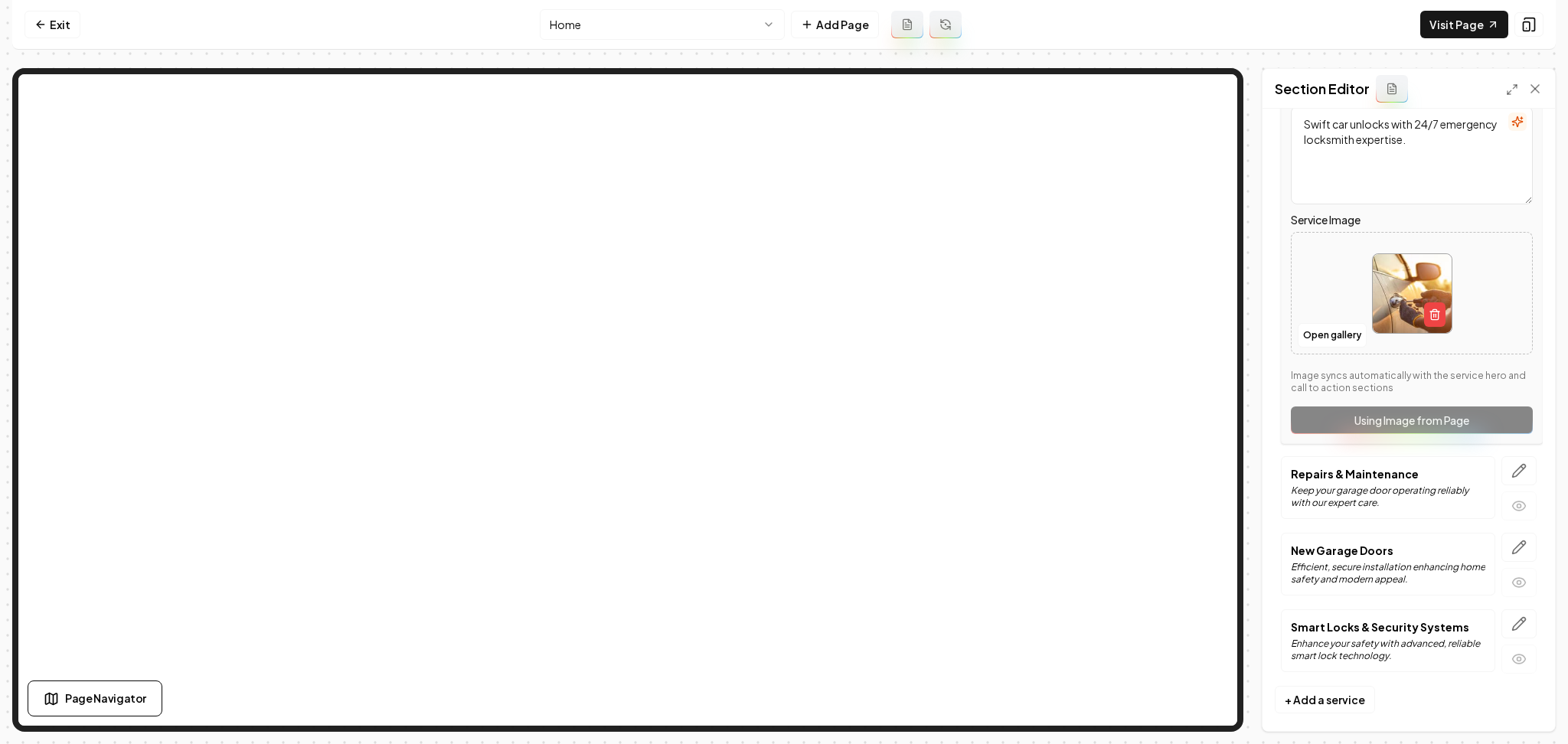
click at [1511, 472] on icon "button" at bounding box center [1519, 471] width 15 height 15
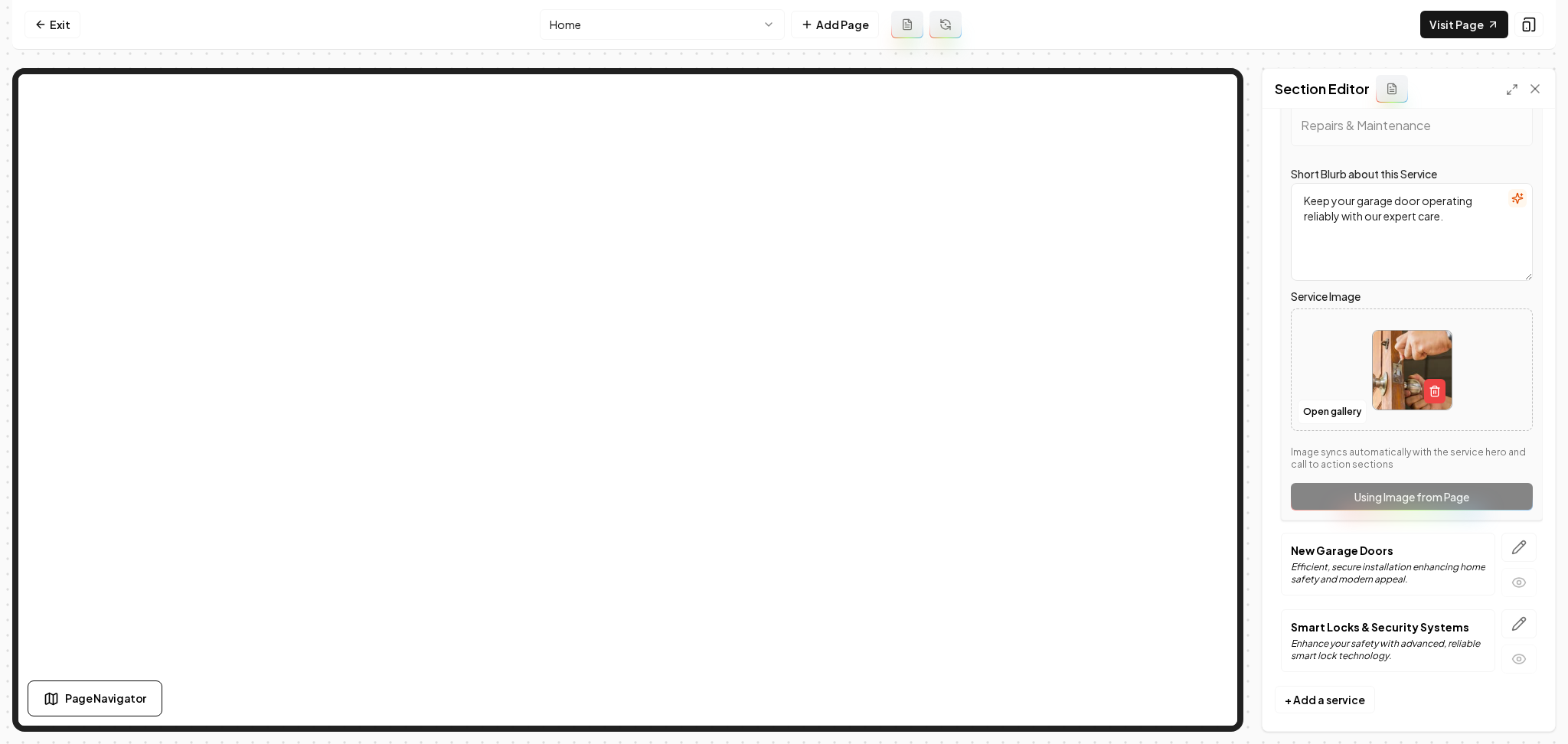
click at [668, 34] on html "Computer Required This feature is only available on a computer. Please switch t…" at bounding box center [784, 372] width 1568 height 744
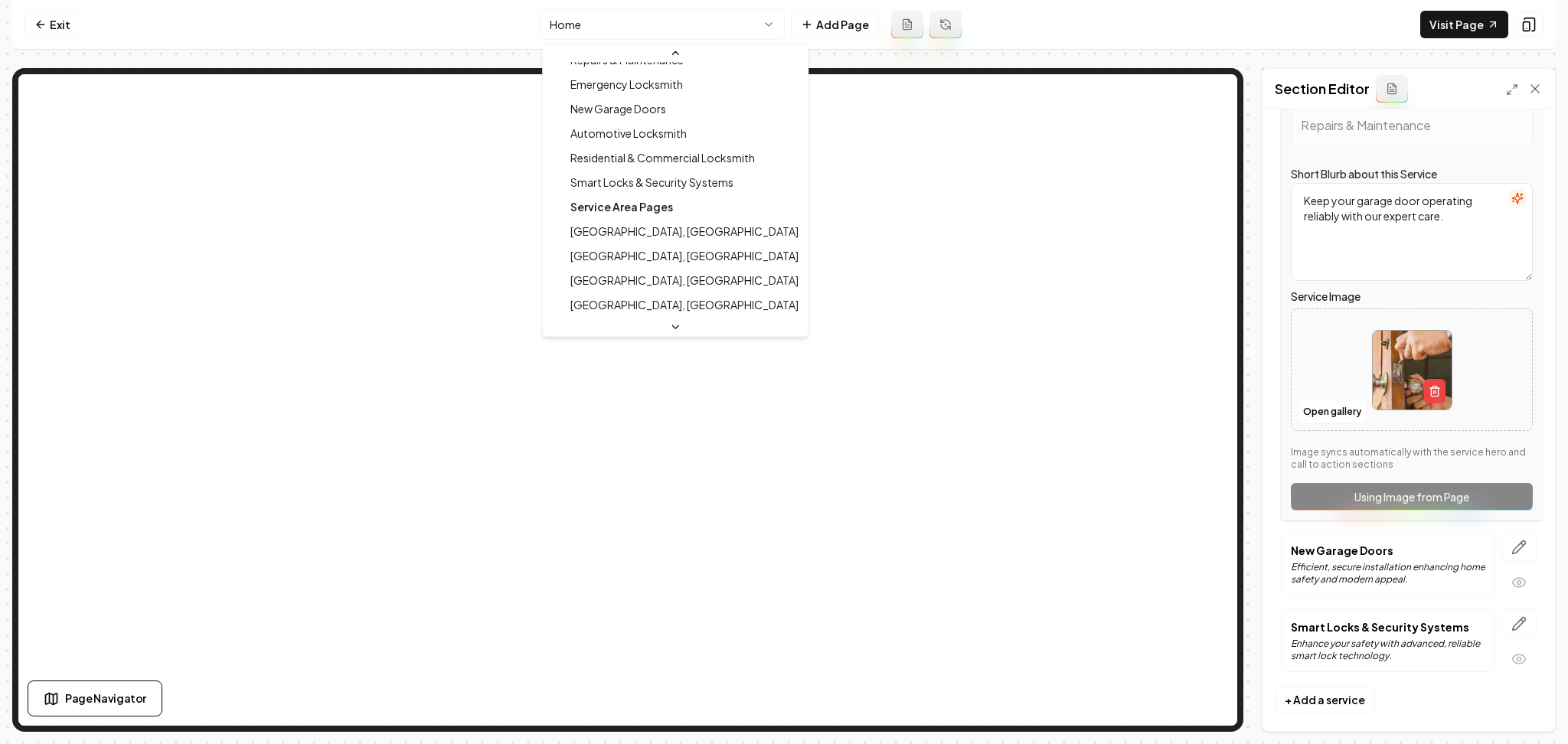
scroll to position [204, 0]
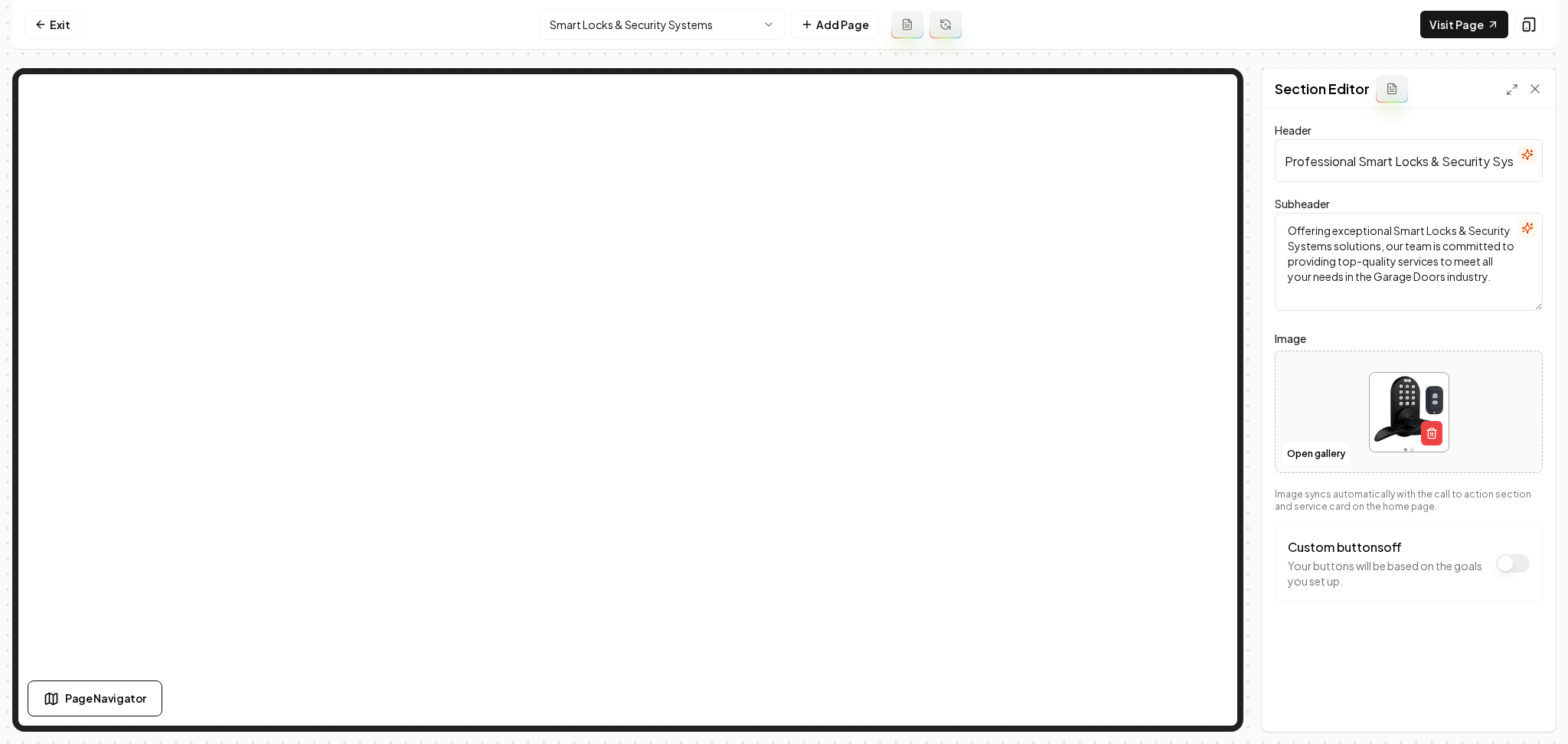
click at [1321, 424] on div at bounding box center [1408, 412] width 266 height 104
click at [1347, 384] on div at bounding box center [1408, 412] width 266 height 104
type input "**********"
click at [1444, 663] on form "Header Professional Smart Locks & Security Systems Services Subheader Offering …" at bounding box center [1408, 392] width 268 height 542
click at [1533, 711] on button "Save" at bounding box center [1520, 705] width 45 height 27
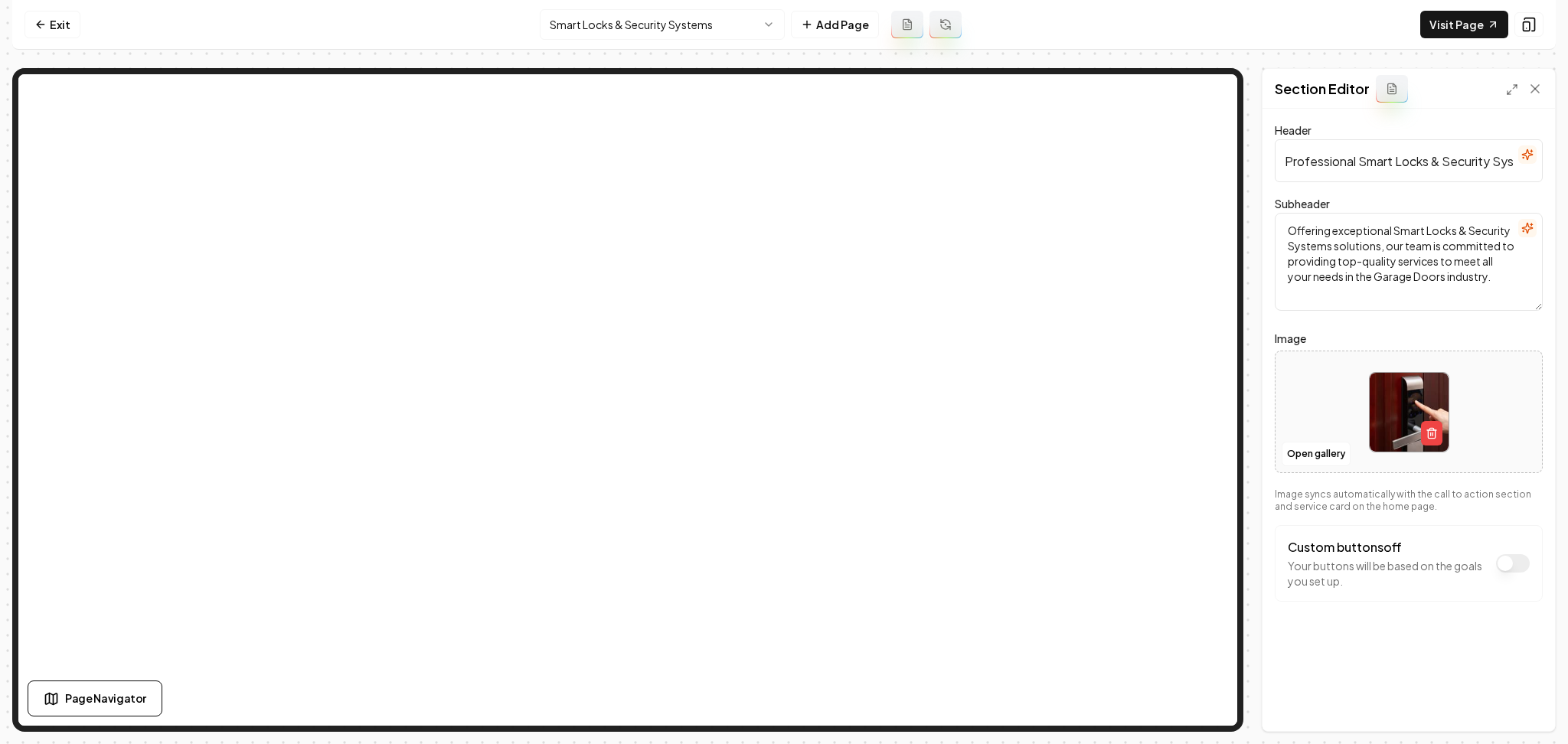
drag, startPoint x: 614, startPoint y: 43, endPoint x: 617, endPoint y: 32, distance: 11.4
click at [614, 42] on nav "Exit Smart Locks & Security Systems Add Page Visit Page" at bounding box center [784, 24] width 1544 height 49
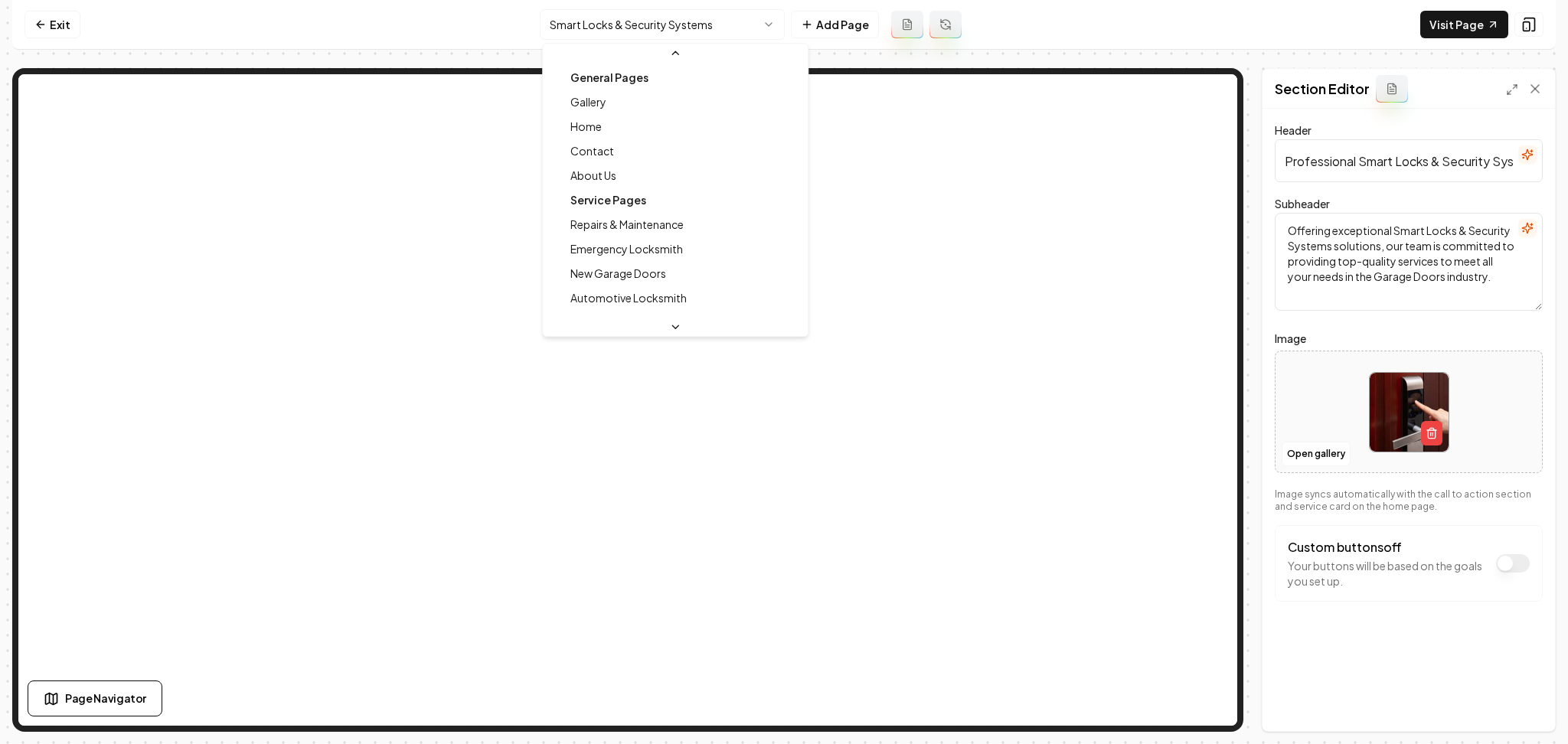
click at [617, 31] on html "Computer Required This feature is only available on a computer. Please switch t…" at bounding box center [784, 372] width 1568 height 744
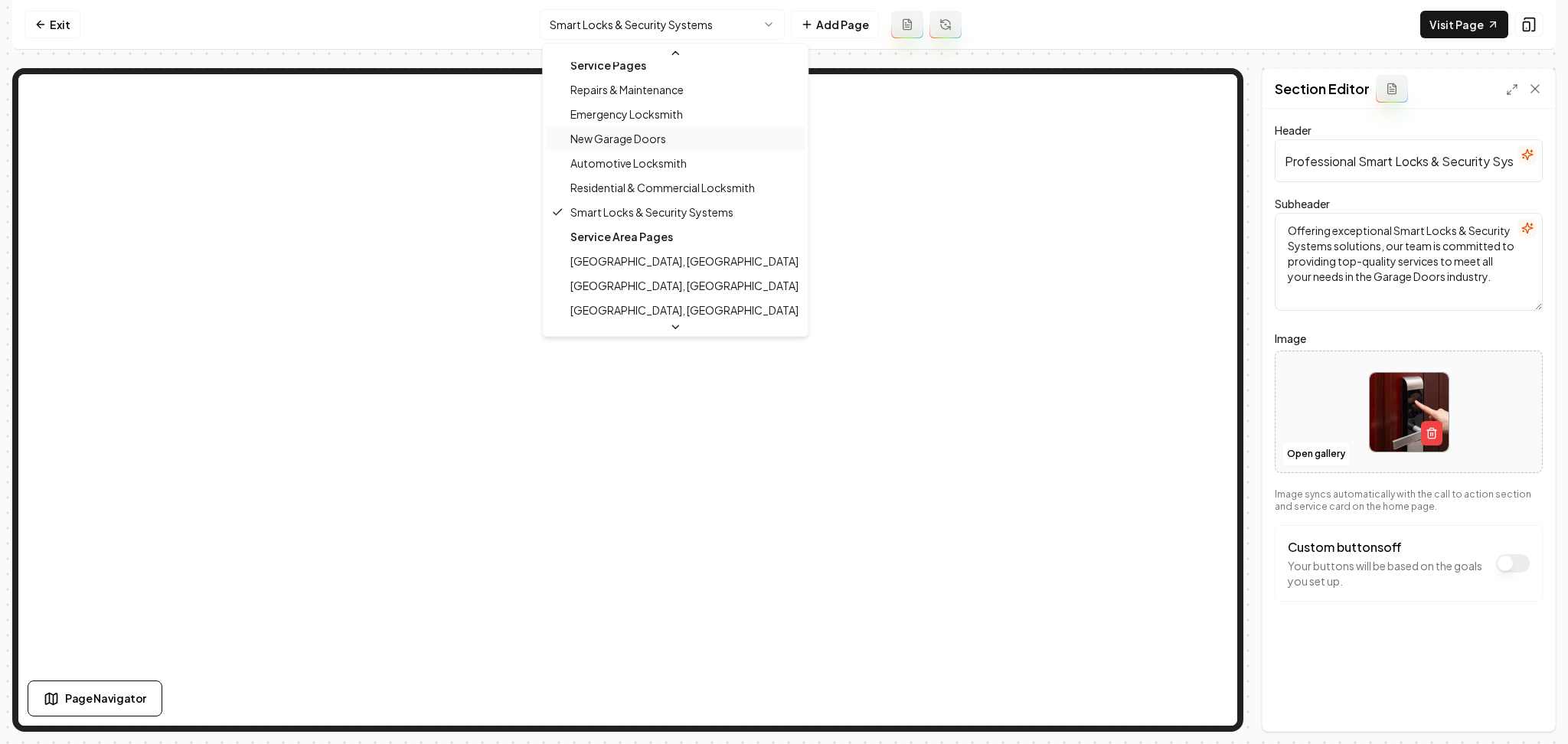
scroll to position [143, 0]
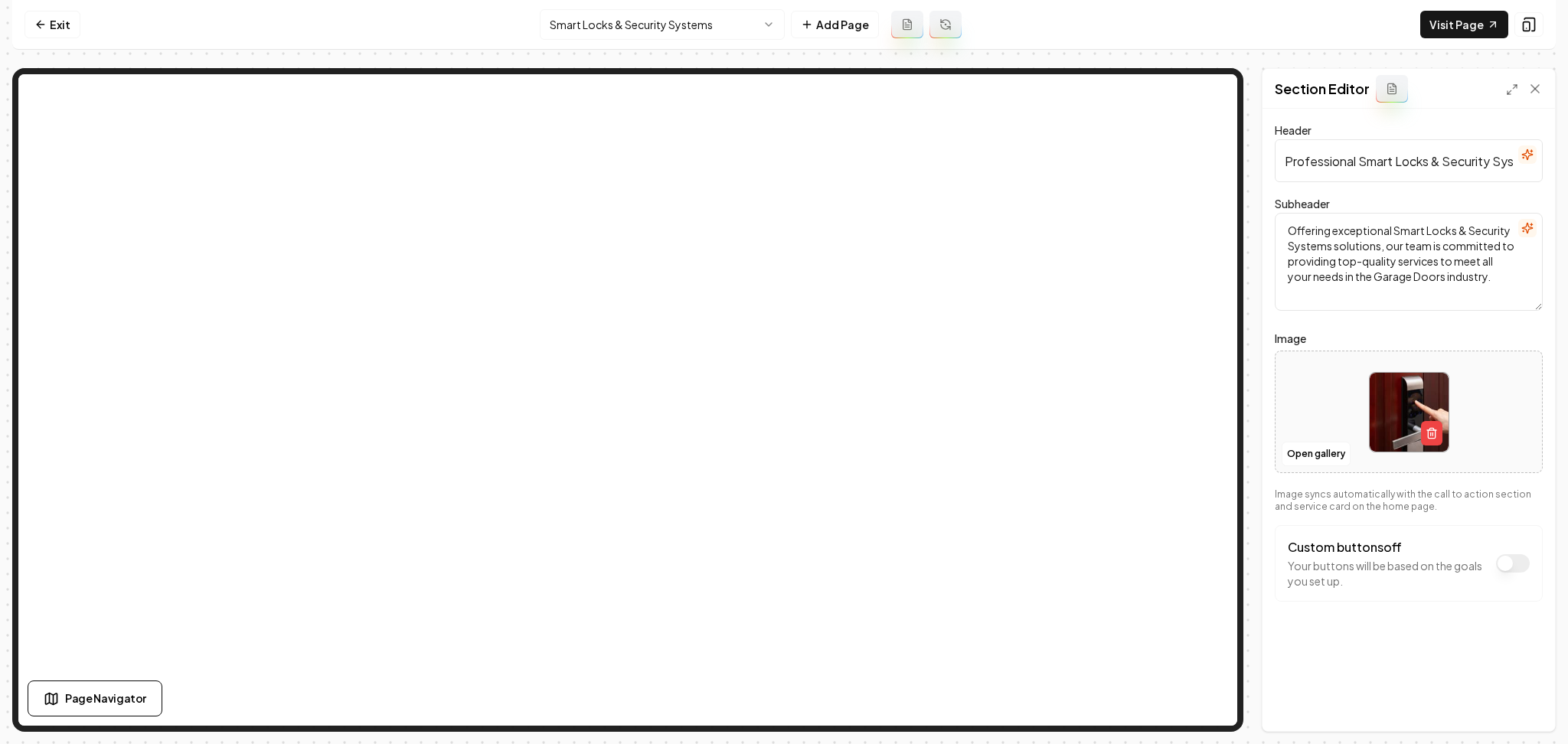
click at [561, 26] on html "Computer Required This feature is only available on a computer. Please switch t…" at bounding box center [784, 372] width 1568 height 744
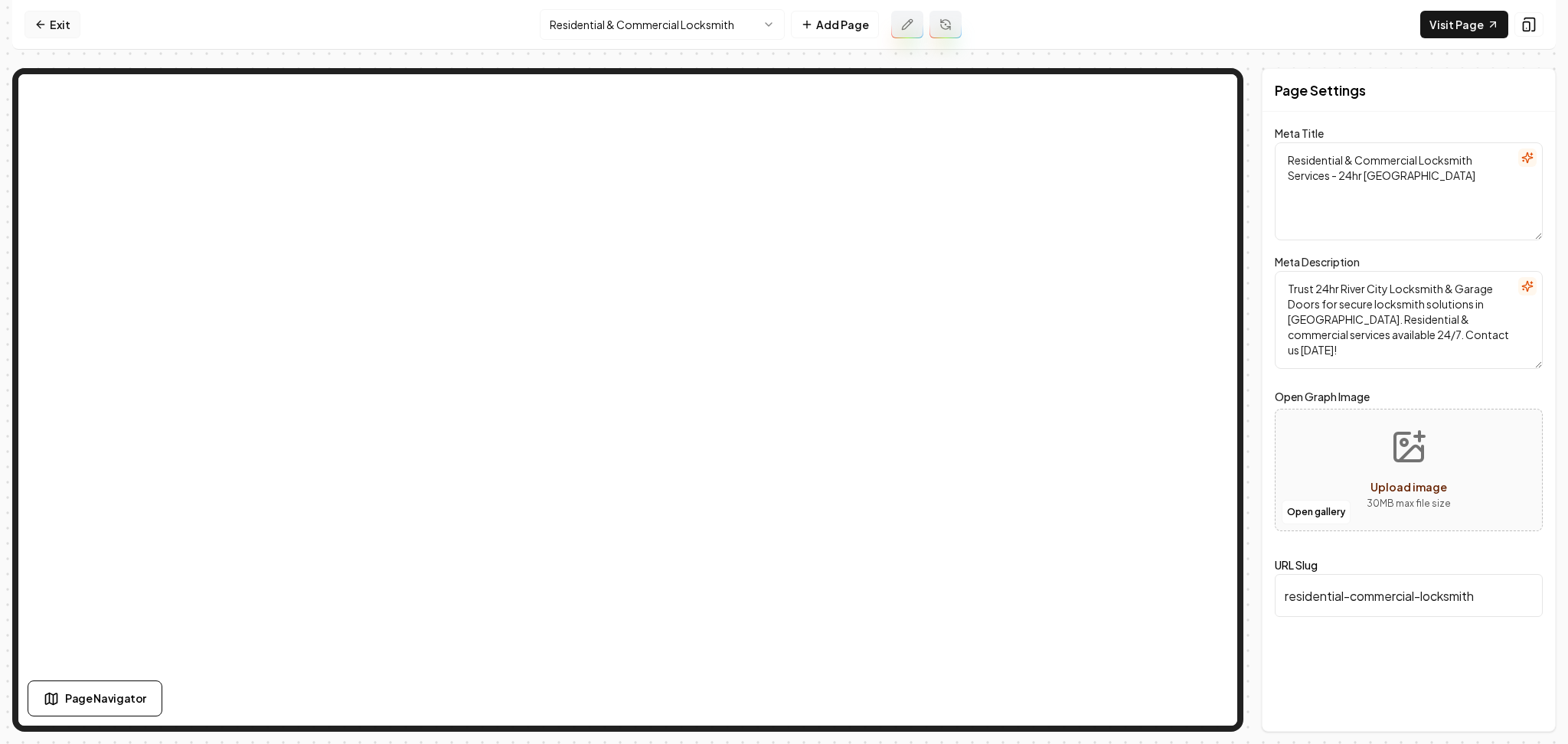
click at [44, 15] on link "Exit" at bounding box center [52, 24] width 56 height 27
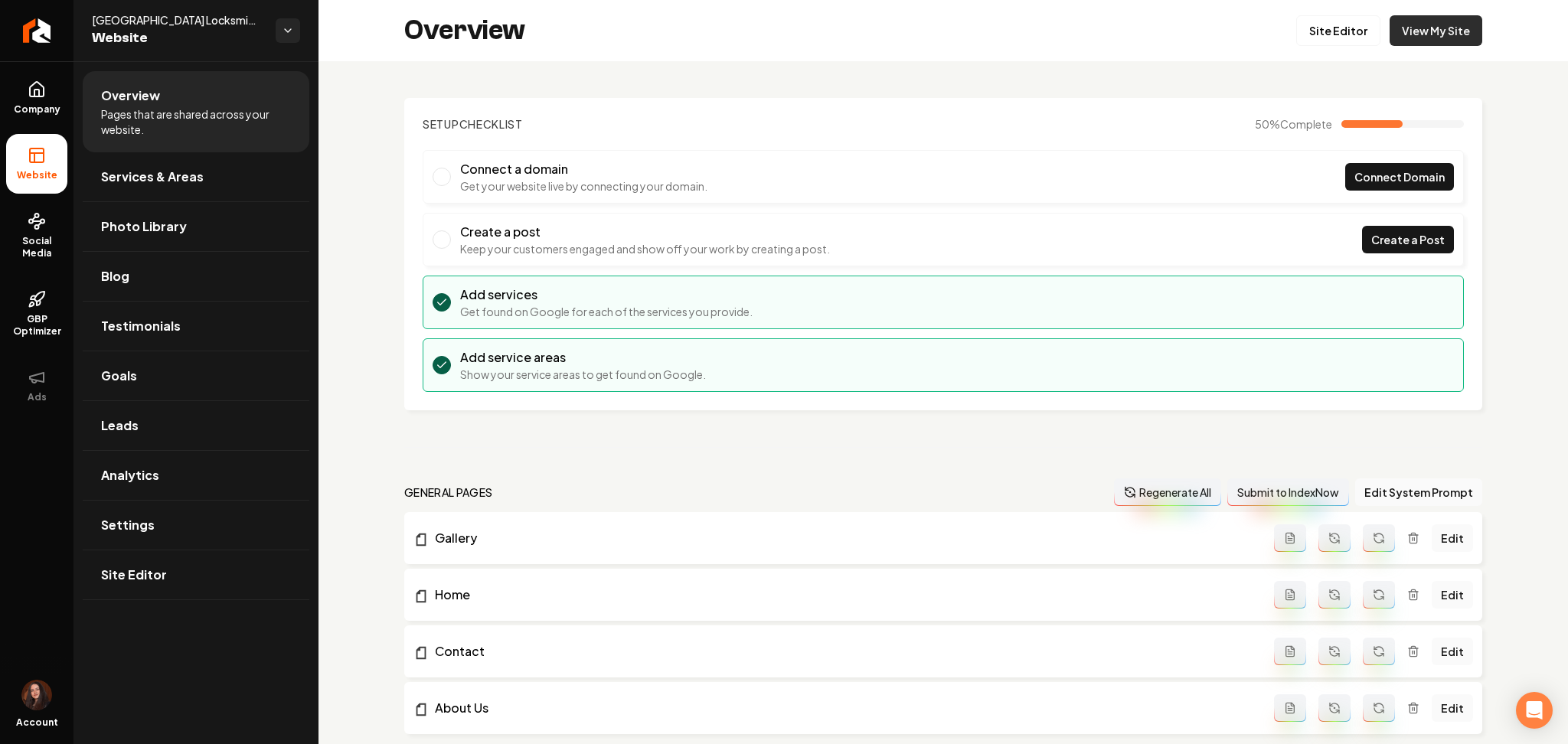
drag, startPoint x: 1403, startPoint y: 13, endPoint x: 1404, endPoint y: 21, distance: 8.1
click at [1404, 13] on div "Overview Site Editor View My Site" at bounding box center [943, 30] width 1250 height 61
click at [1404, 22] on link "View My Site" at bounding box center [1435, 31] width 93 height 31
click at [223, 580] on link "Site Editor" at bounding box center [195, 575] width 226 height 49
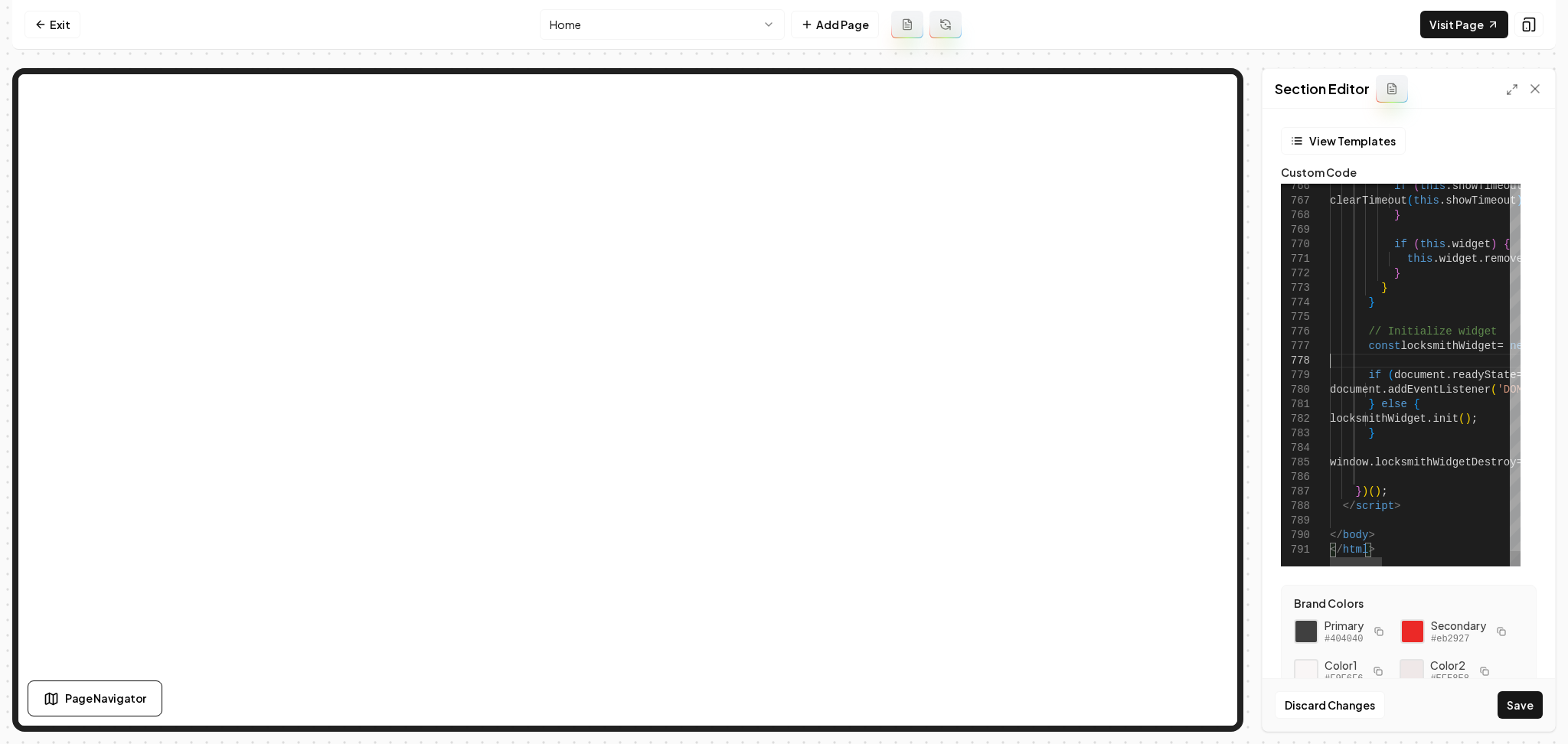
type textarea "**********"
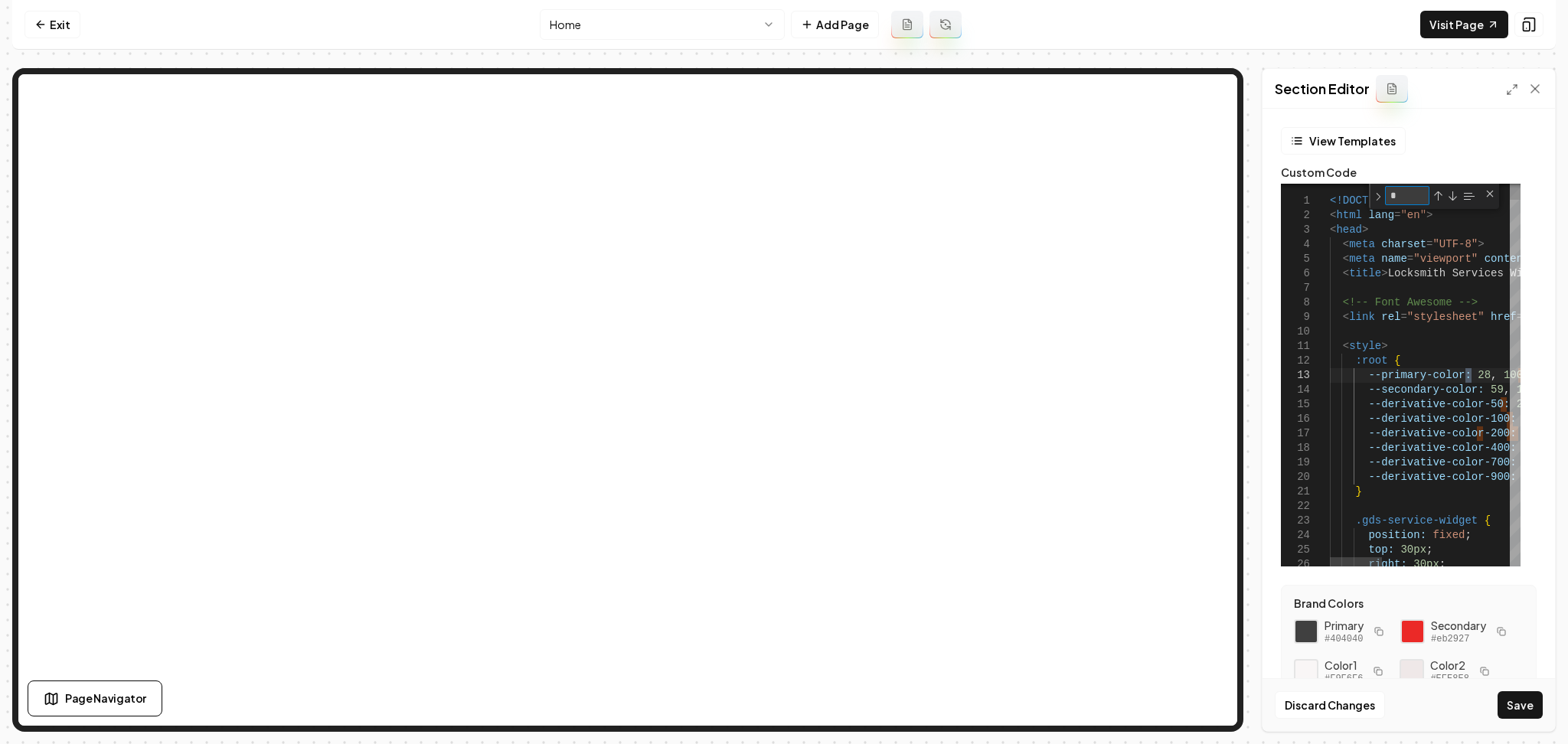
type textarea "**"
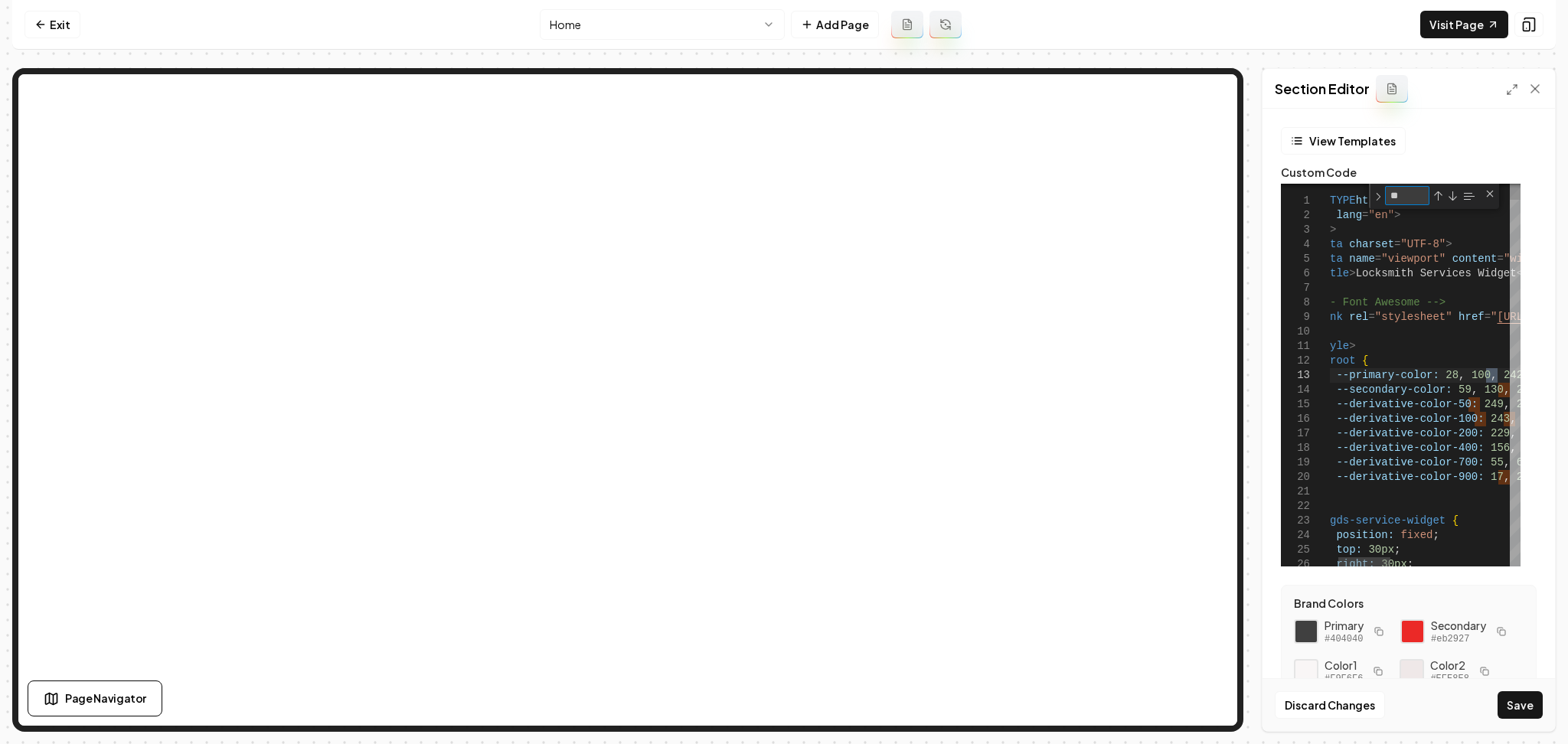
type textarea "**********"
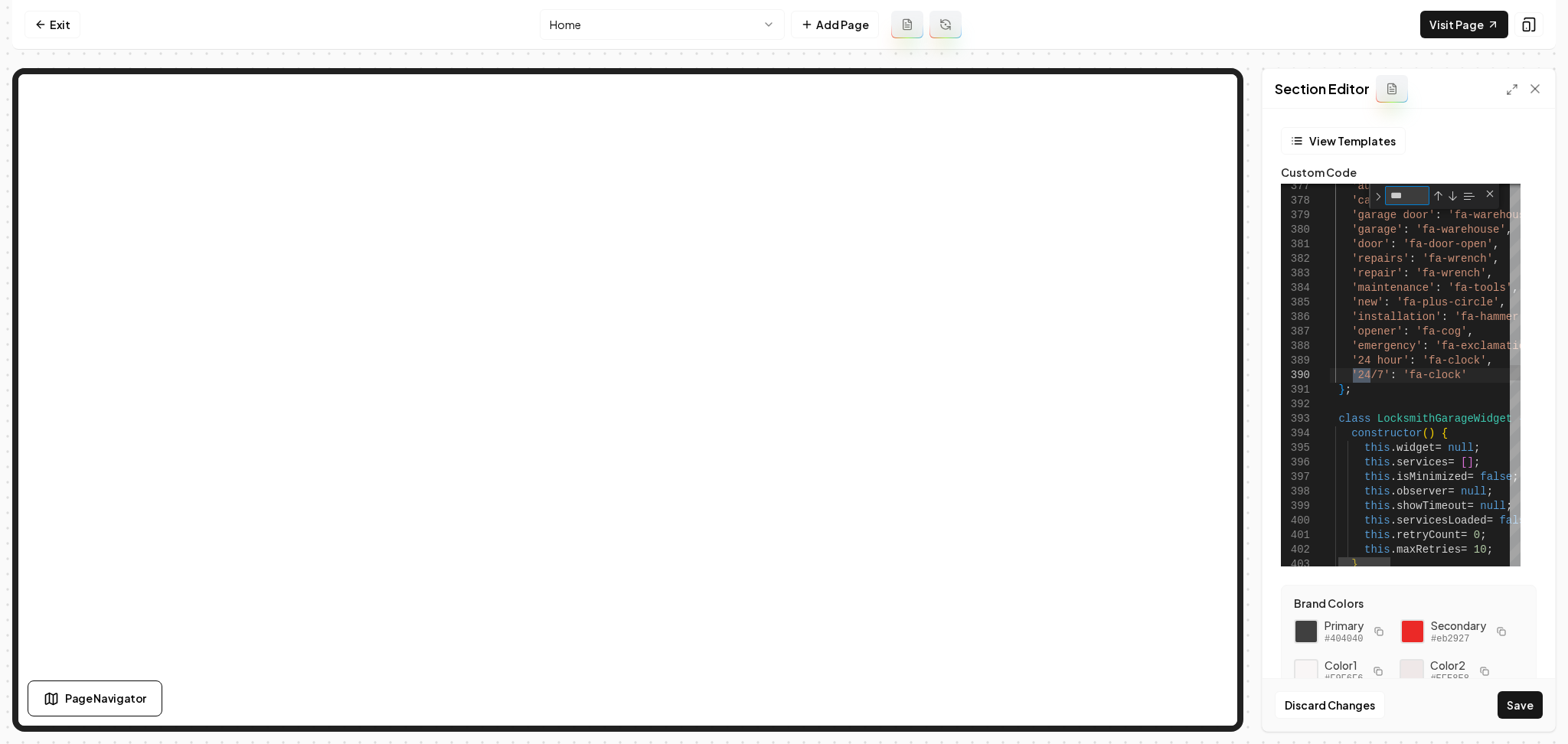
type textarea "****"
type textarea "**********"
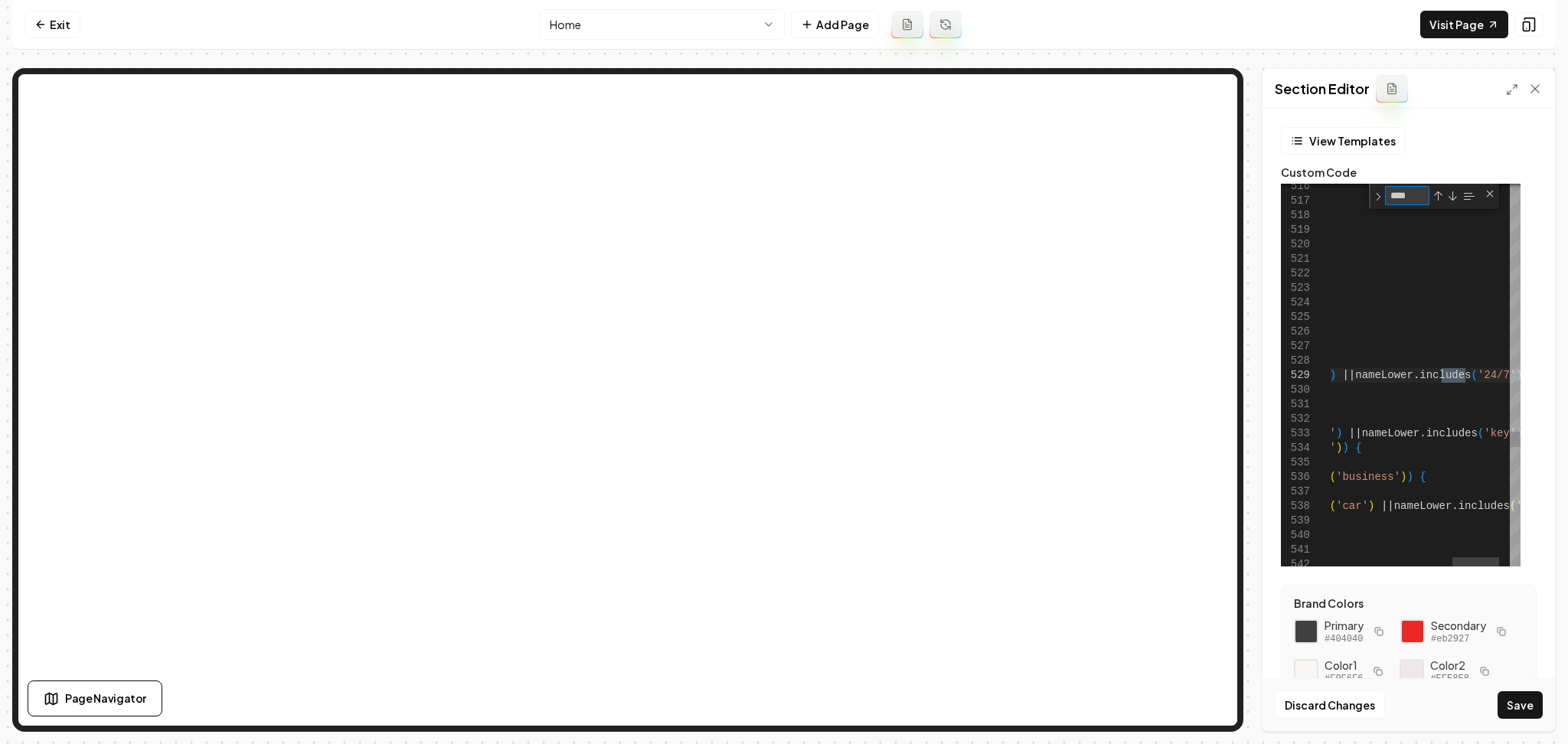
type textarea "****"
drag, startPoint x: 1464, startPoint y: 372, endPoint x: 1443, endPoint y: 374, distance: 21.1
click at [1411, 201] on textarea "****" at bounding box center [1406, 195] width 43 height 17
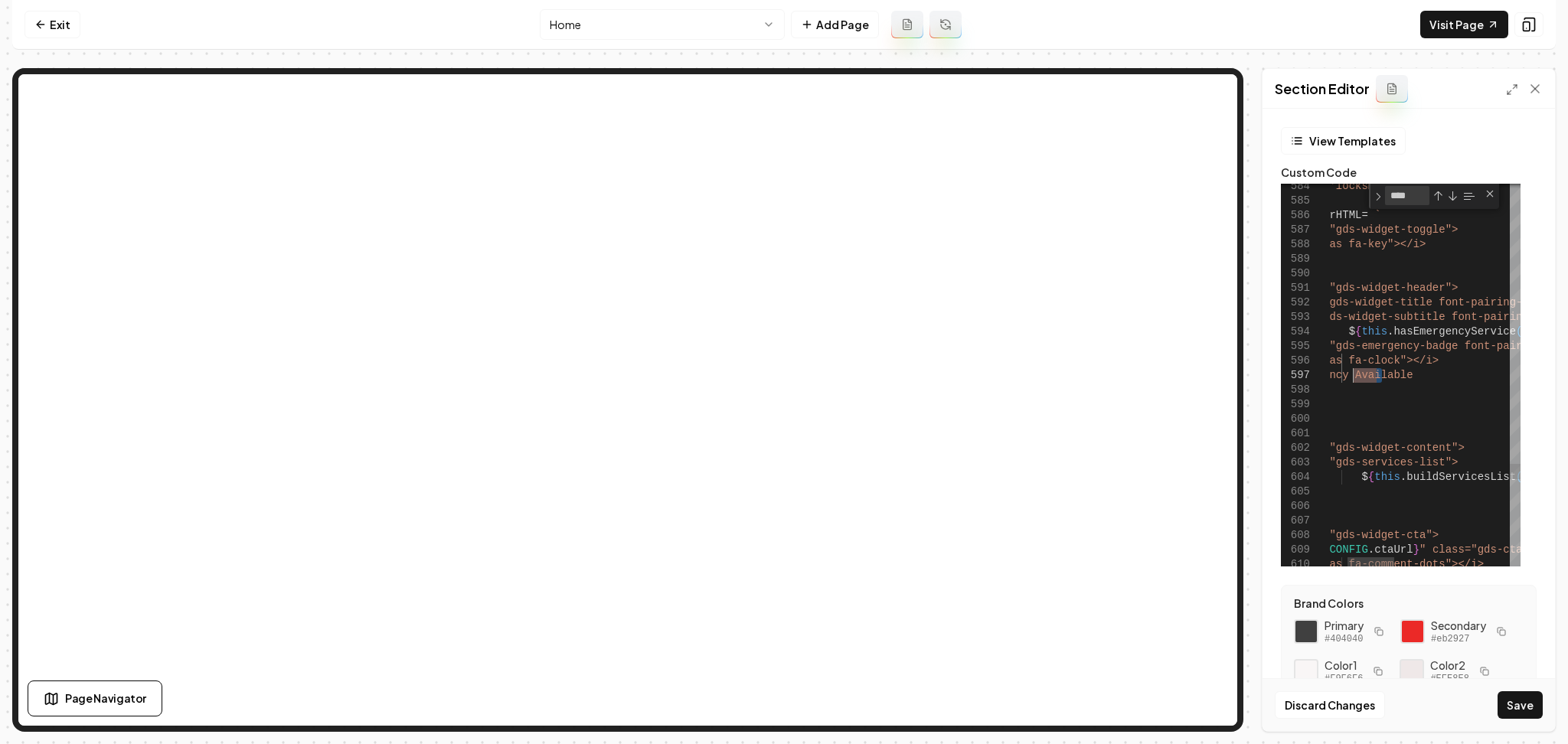
drag, startPoint x: 1381, startPoint y: 377, endPoint x: 1354, endPoint y: 375, distance: 27.1
click at [1519, 696] on button "Save" at bounding box center [1520, 705] width 45 height 27
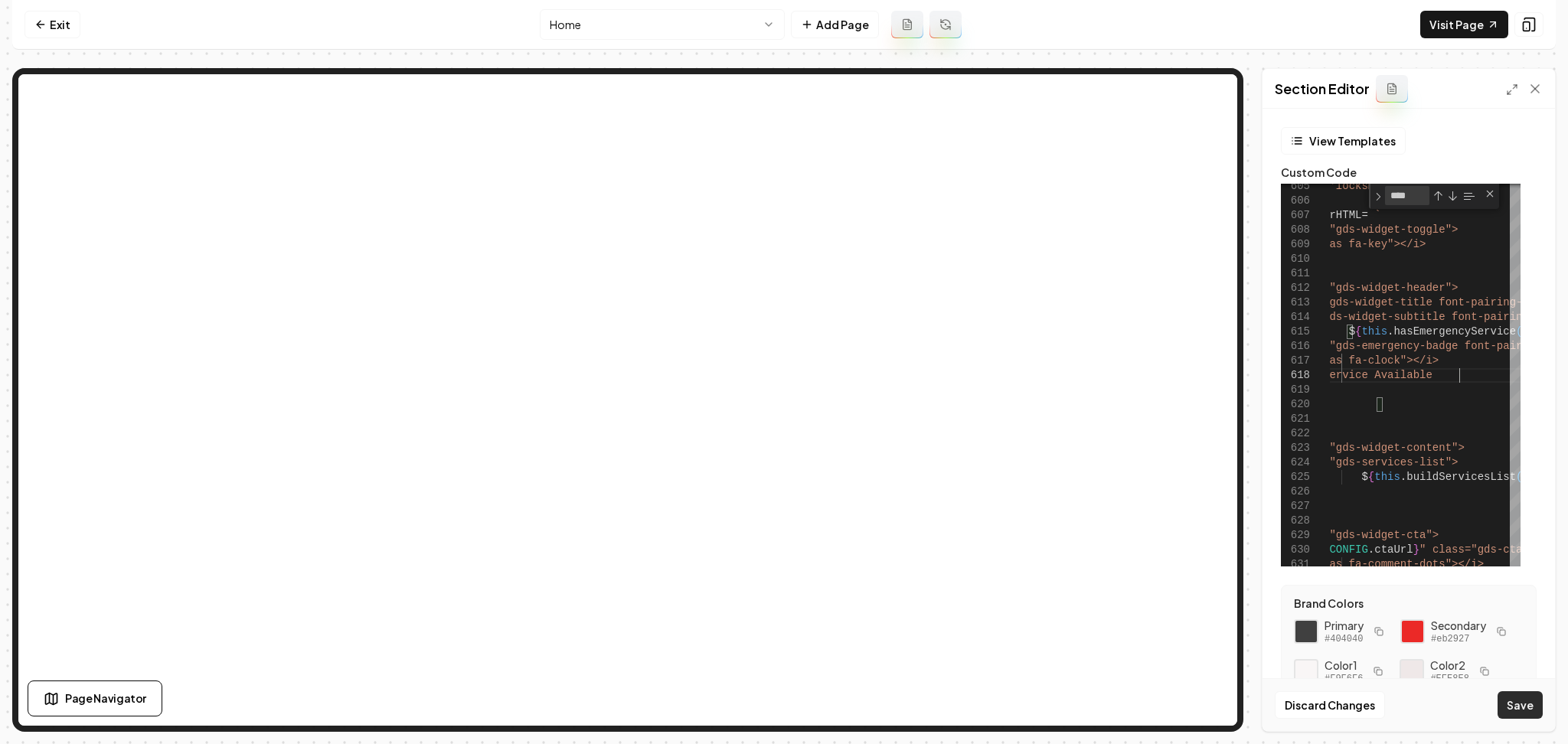
type textarea "**********"
click at [1508, 710] on button "Save" at bounding box center [1520, 705] width 45 height 27
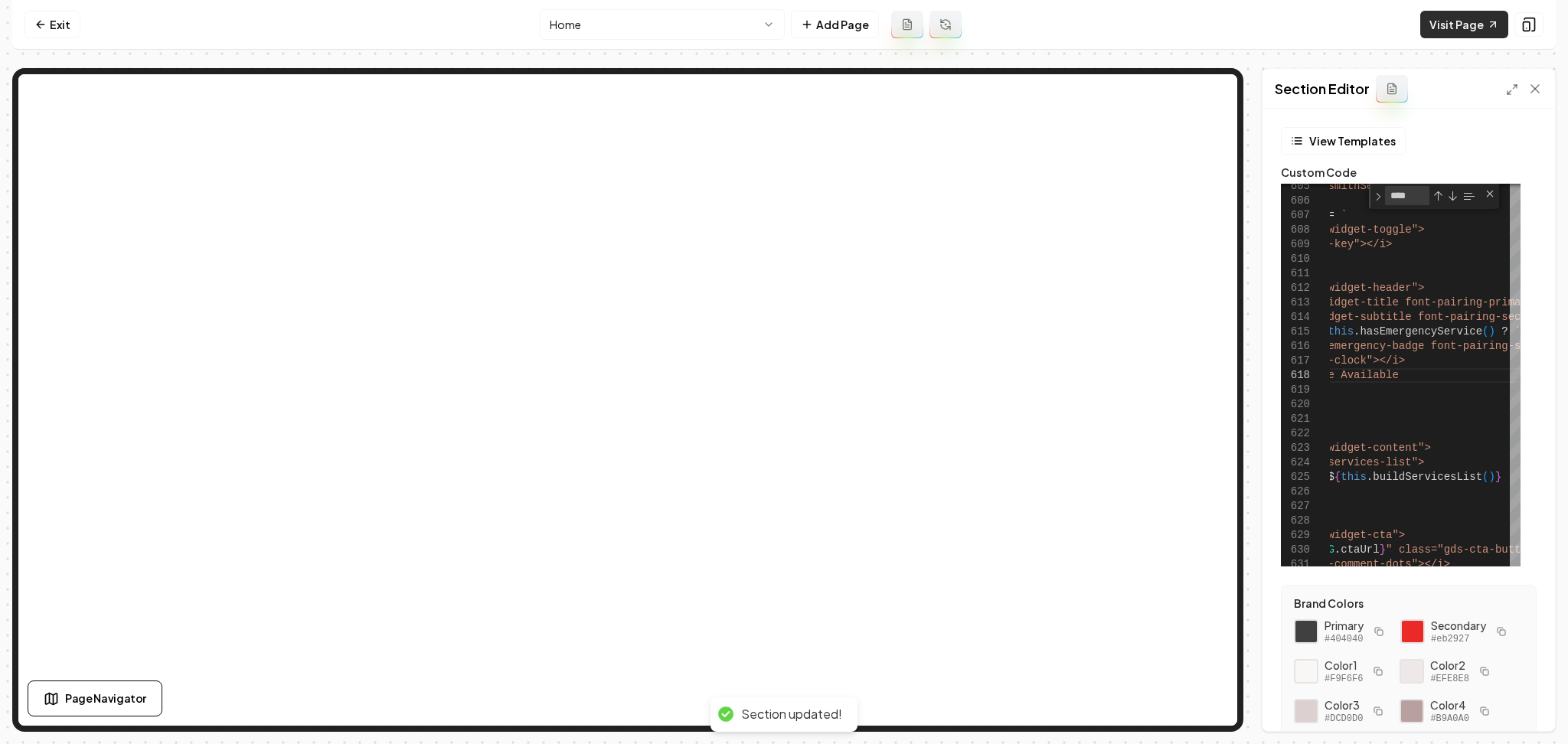
click at [1461, 25] on link "Visit Page" at bounding box center [1464, 24] width 88 height 27
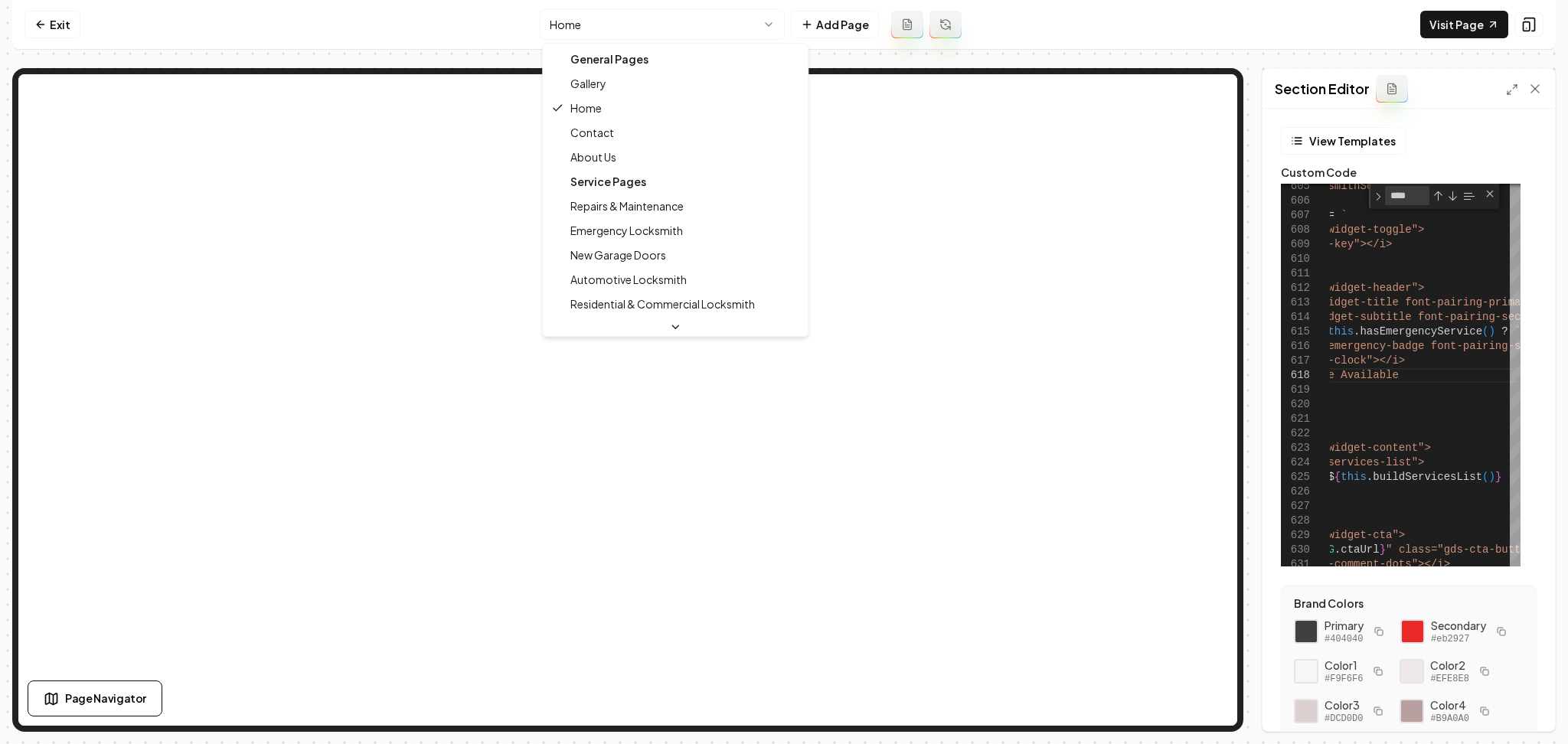
click at [588, 22] on html "Computer Required This feature is only available on a computer. Please switch t…" at bounding box center [784, 372] width 1568 height 744
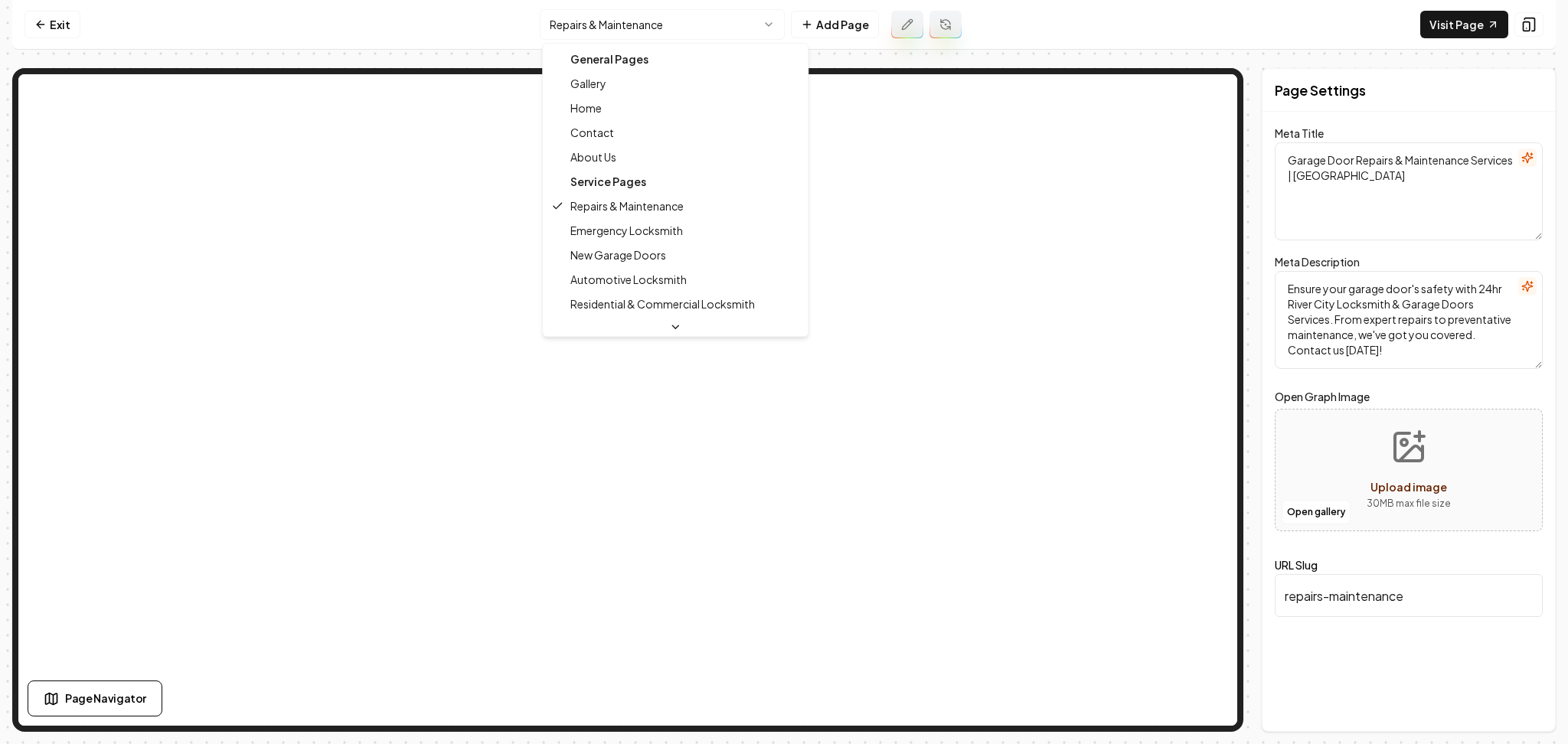
click at [656, 31] on html "Computer Required This feature is only available on a computer. Please switch t…" at bounding box center [784, 372] width 1568 height 744
type textarea "Emergency Locksmith Services - 24/7 Fast Help | 24hr River City"
type textarea "Locked out? 24hr River City Locksmith & Garage Doors is here 24/7 in Sacramento…"
type input "emergency-locksmith"
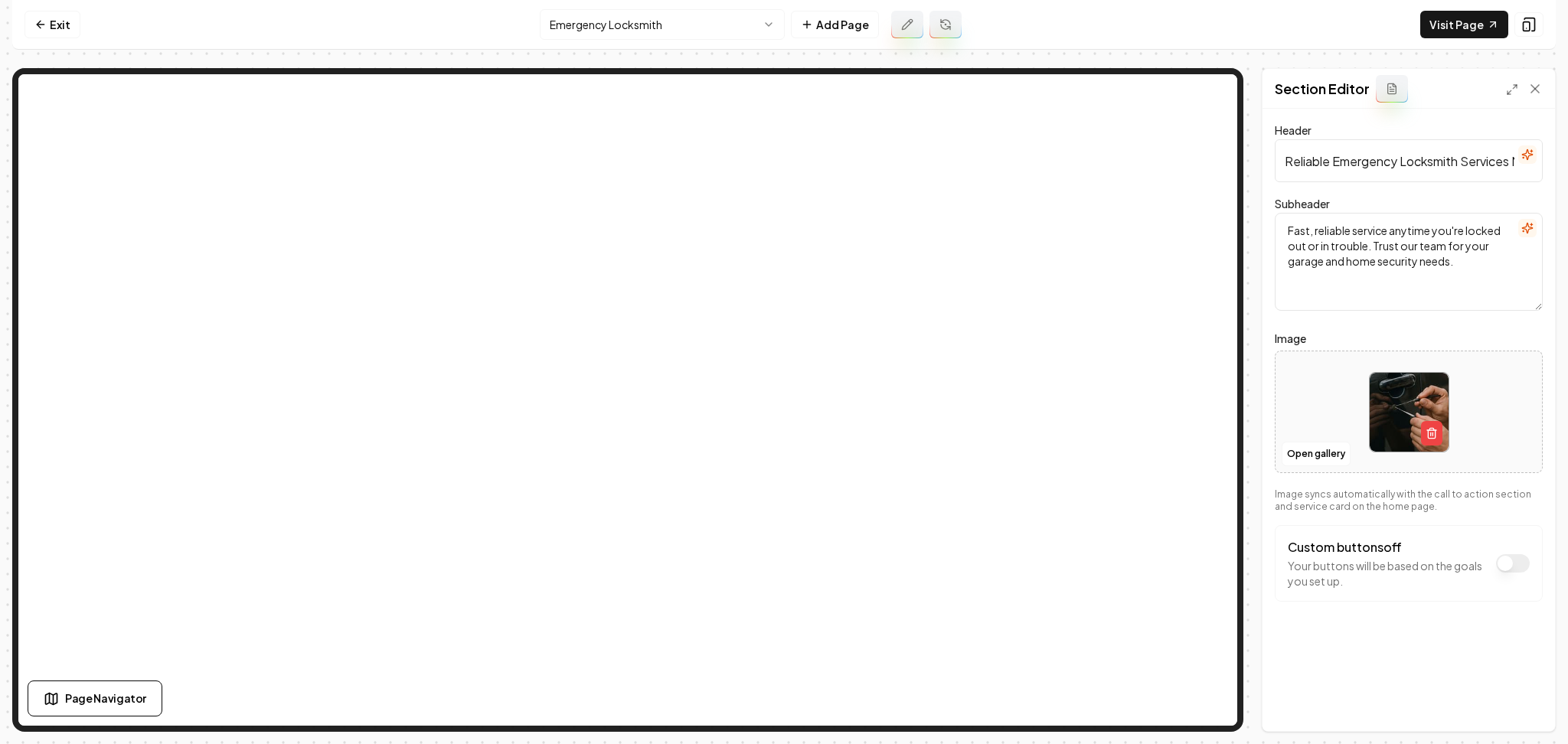
click at [1289, 391] on div at bounding box center [1408, 412] width 266 height 104
click at [1329, 413] on div at bounding box center [1408, 412] width 266 height 104
type input "**********"
click at [1528, 706] on button "Save" at bounding box center [1520, 705] width 45 height 27
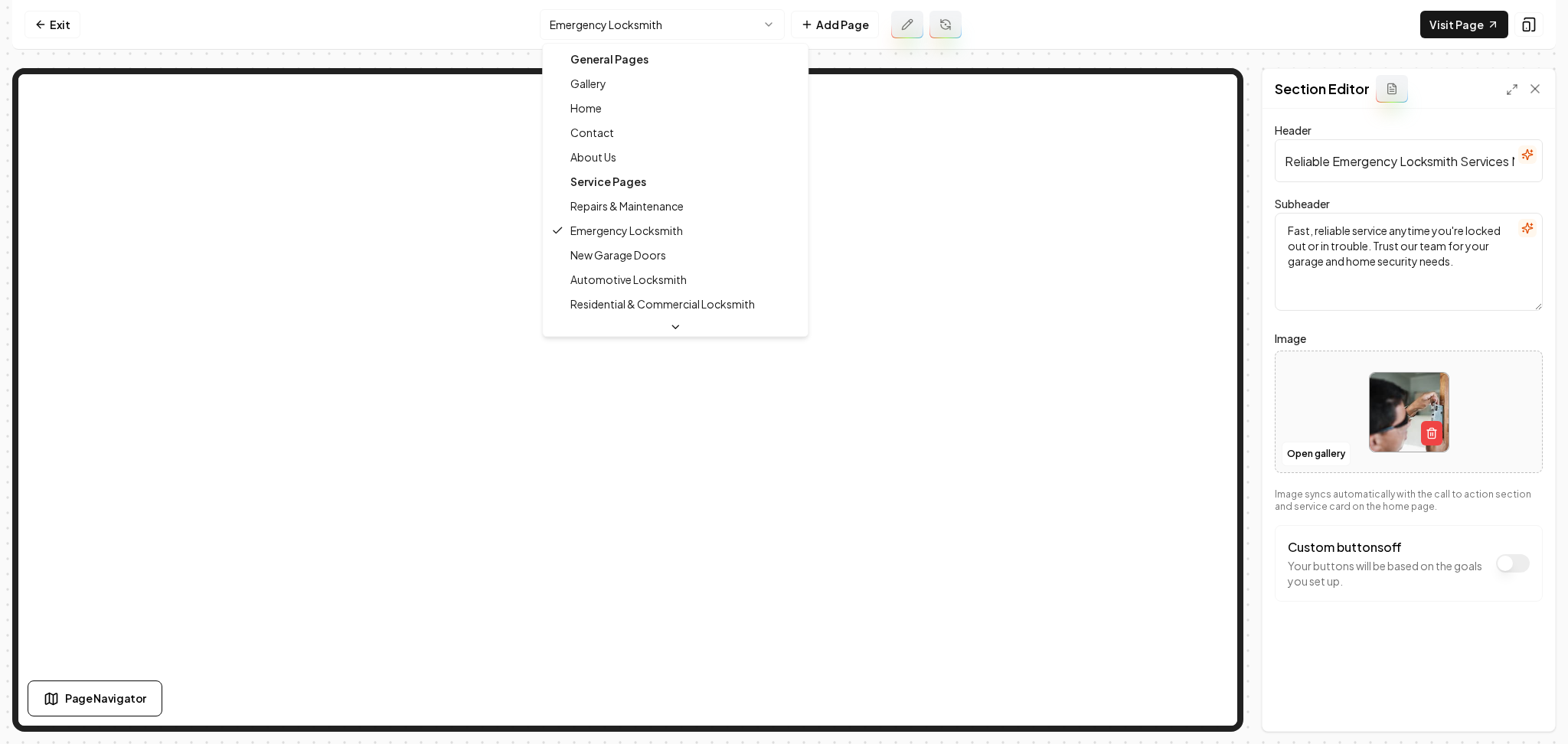
click at [689, 15] on html "Computer Required This feature is only available on a computer. Please switch t…" at bounding box center [784, 372] width 1568 height 744
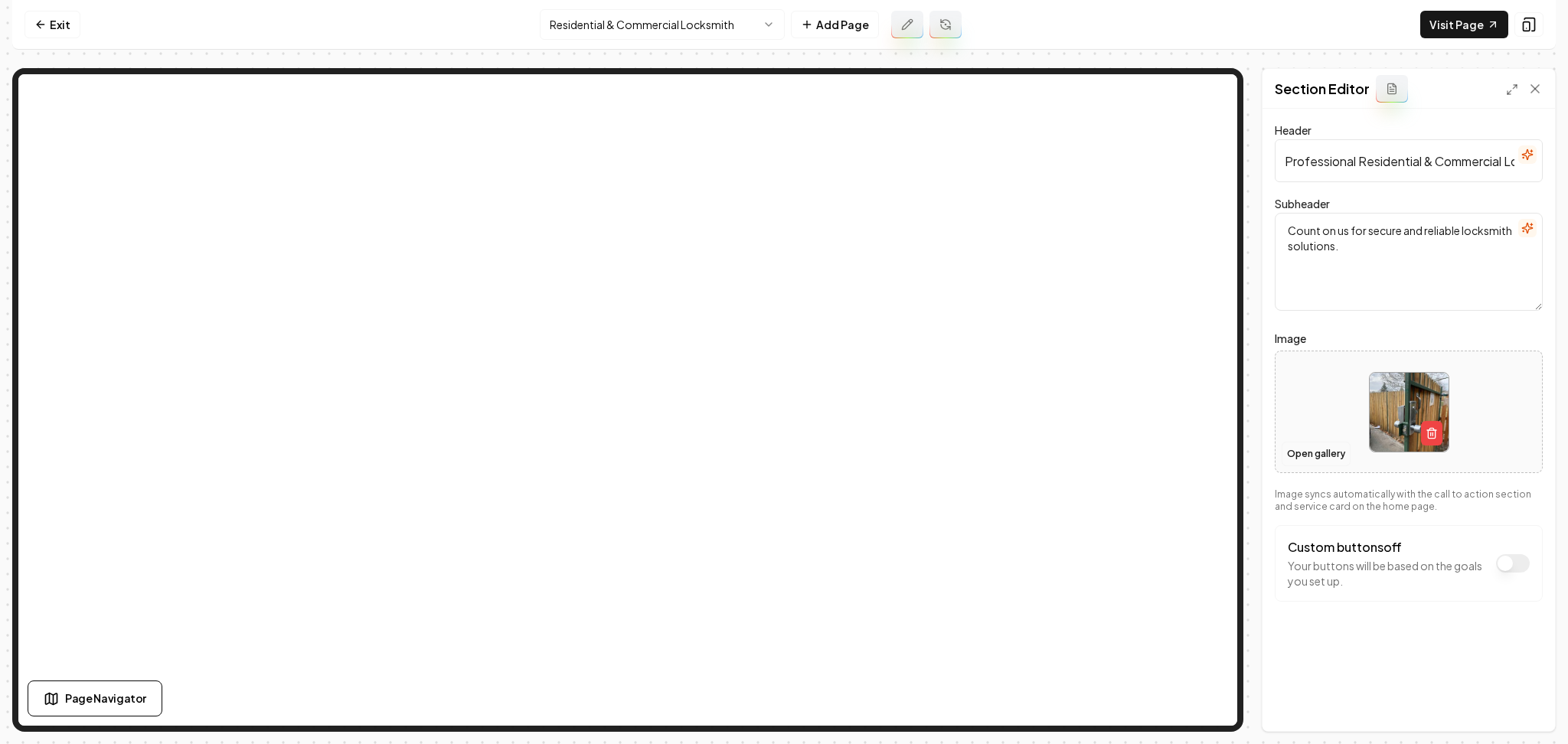
click at [1316, 462] on button "Open gallery" at bounding box center [1316, 454] width 69 height 24
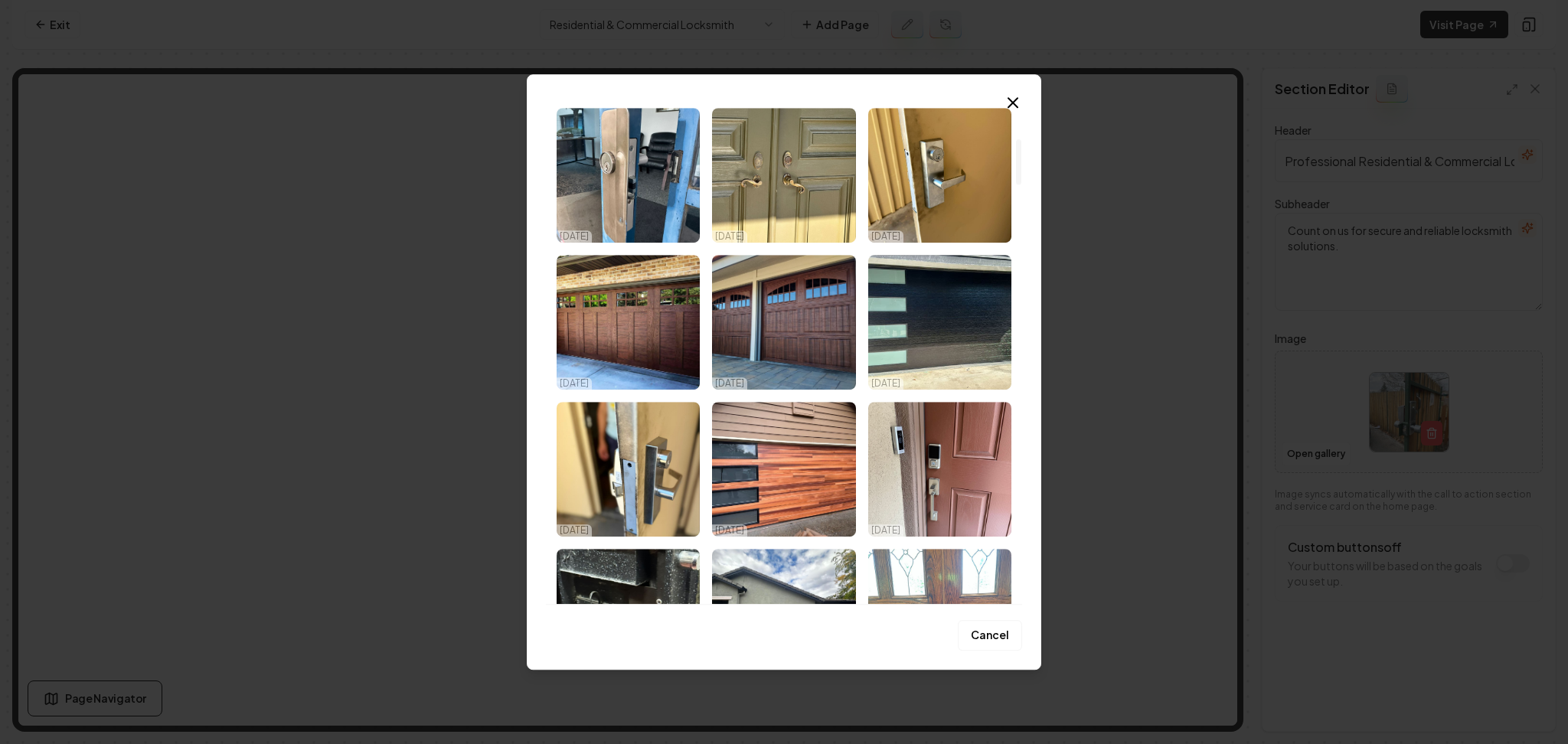
scroll to position [612, 0]
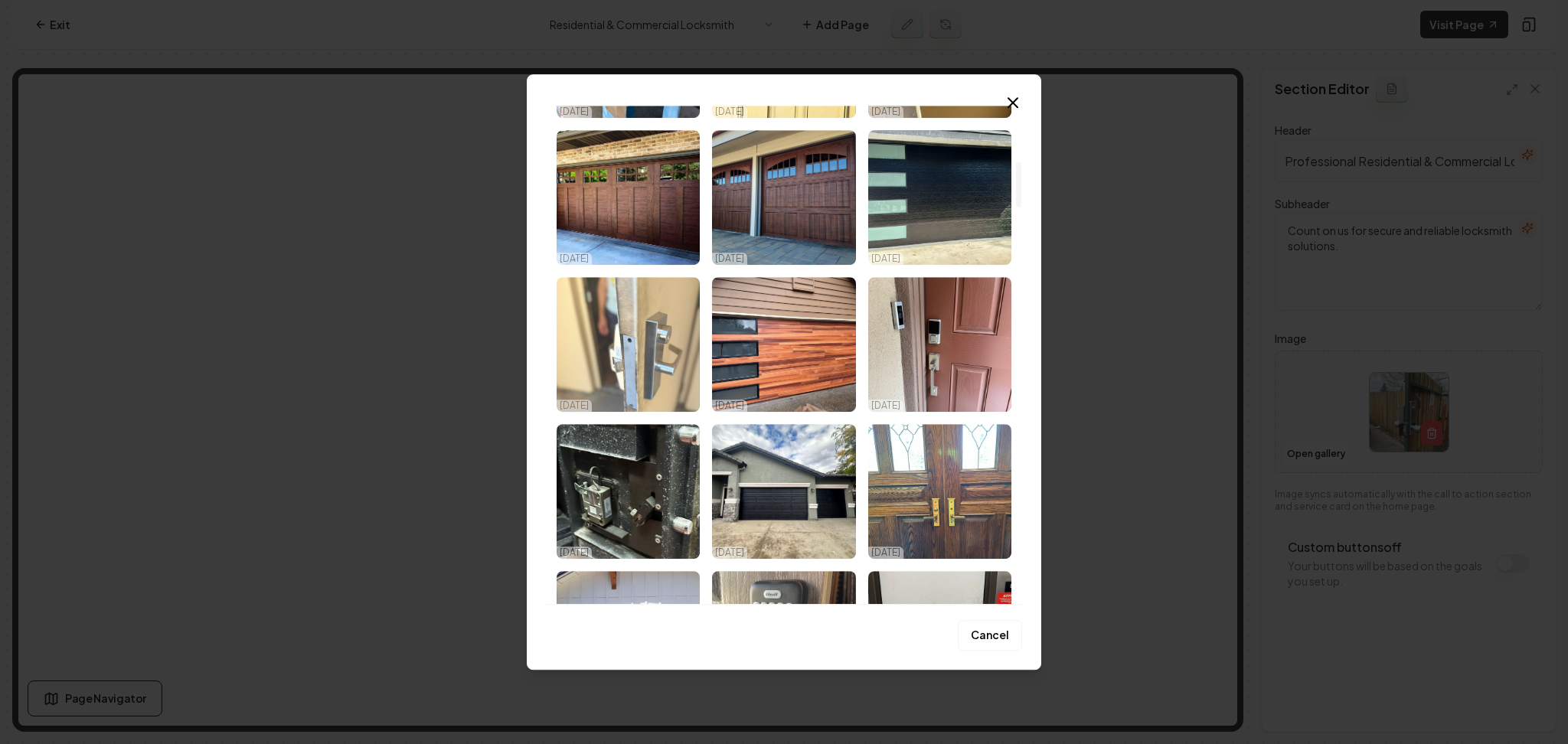
click at [630, 349] on img "Select image image_68d14fe45c7cd75eb805c249.jpeg" at bounding box center [628, 343] width 143 height 134
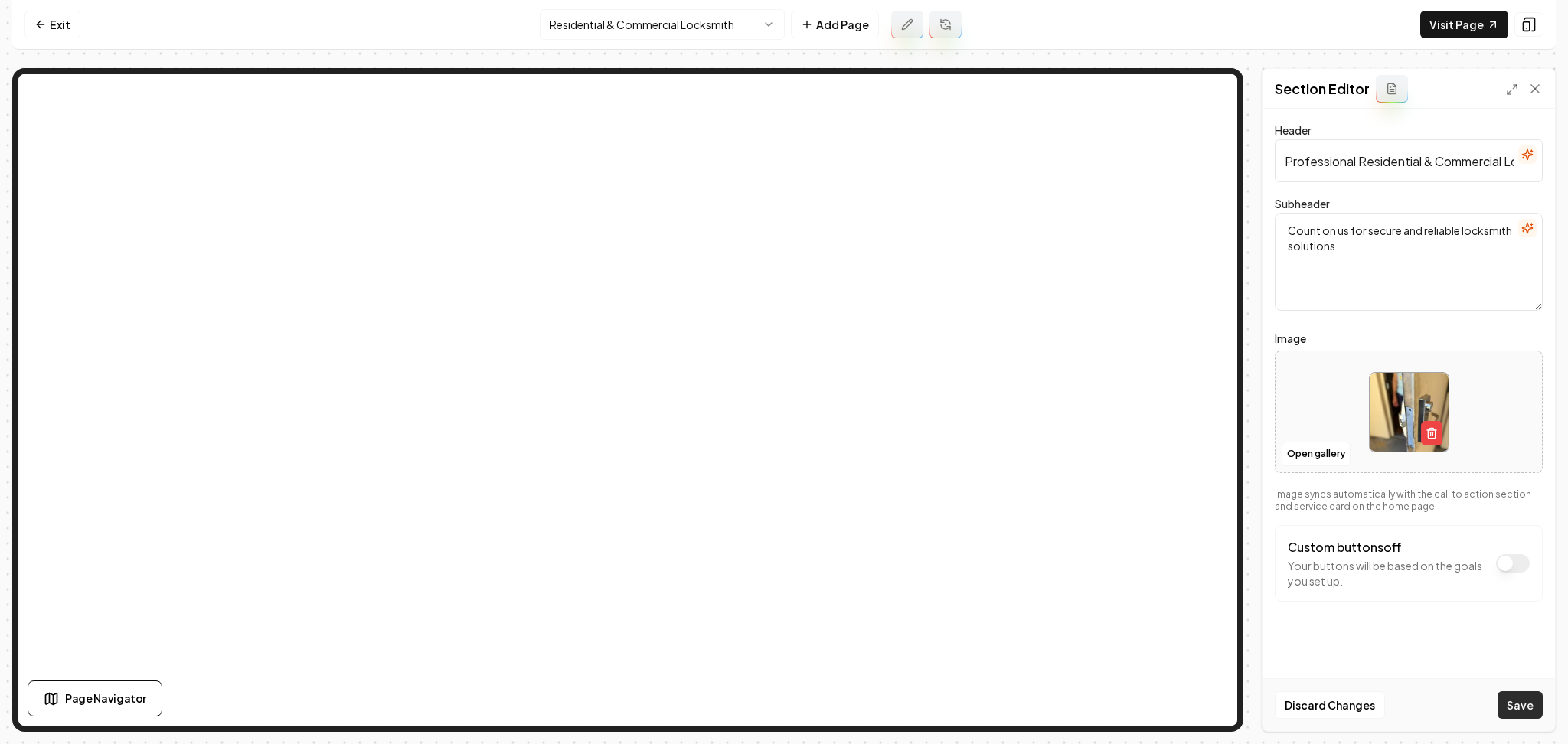
click at [1531, 699] on button "Save" at bounding box center [1520, 705] width 45 height 27
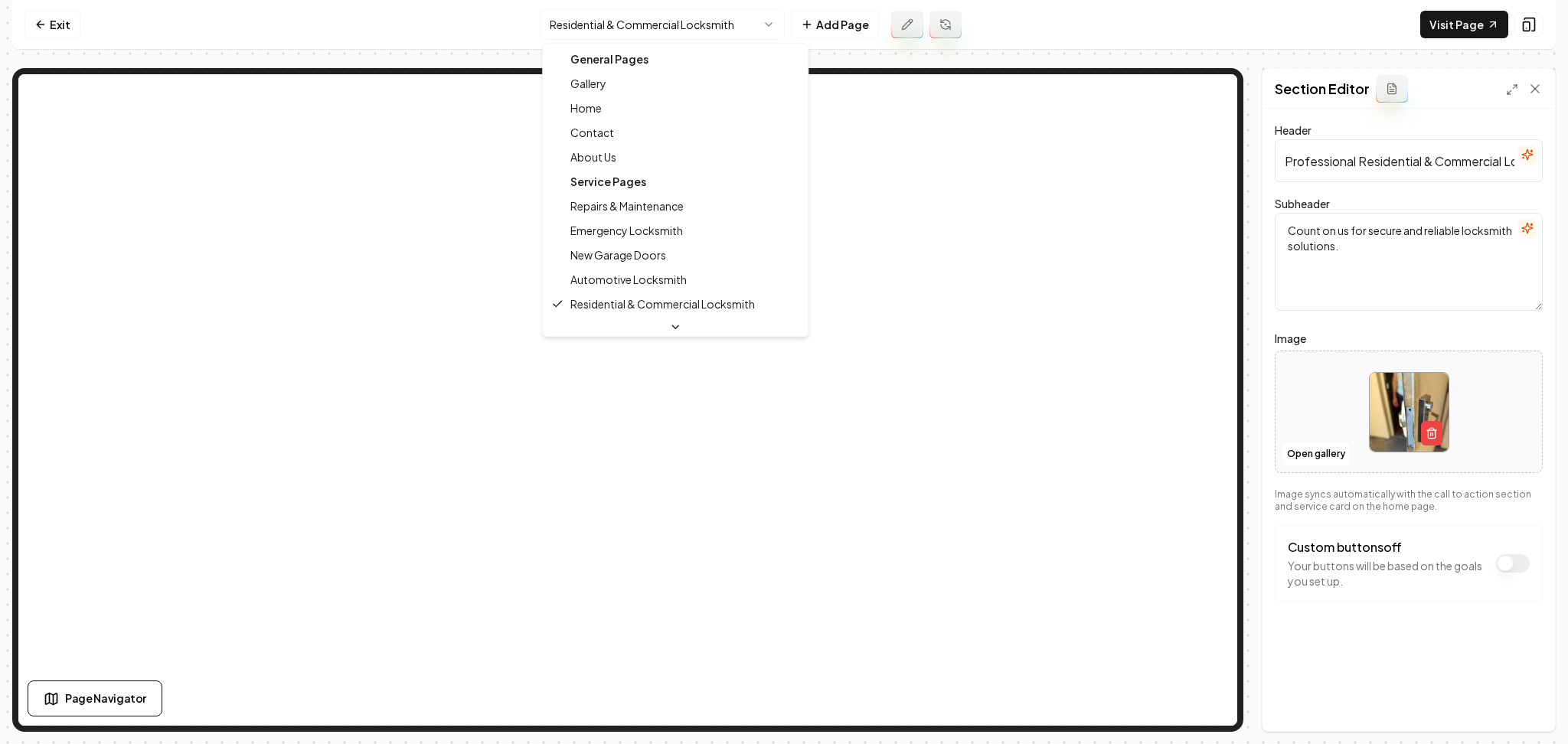
click at [597, 25] on html "Computer Required This feature is only available on a computer. Please switch t…" at bounding box center [784, 372] width 1568 height 744
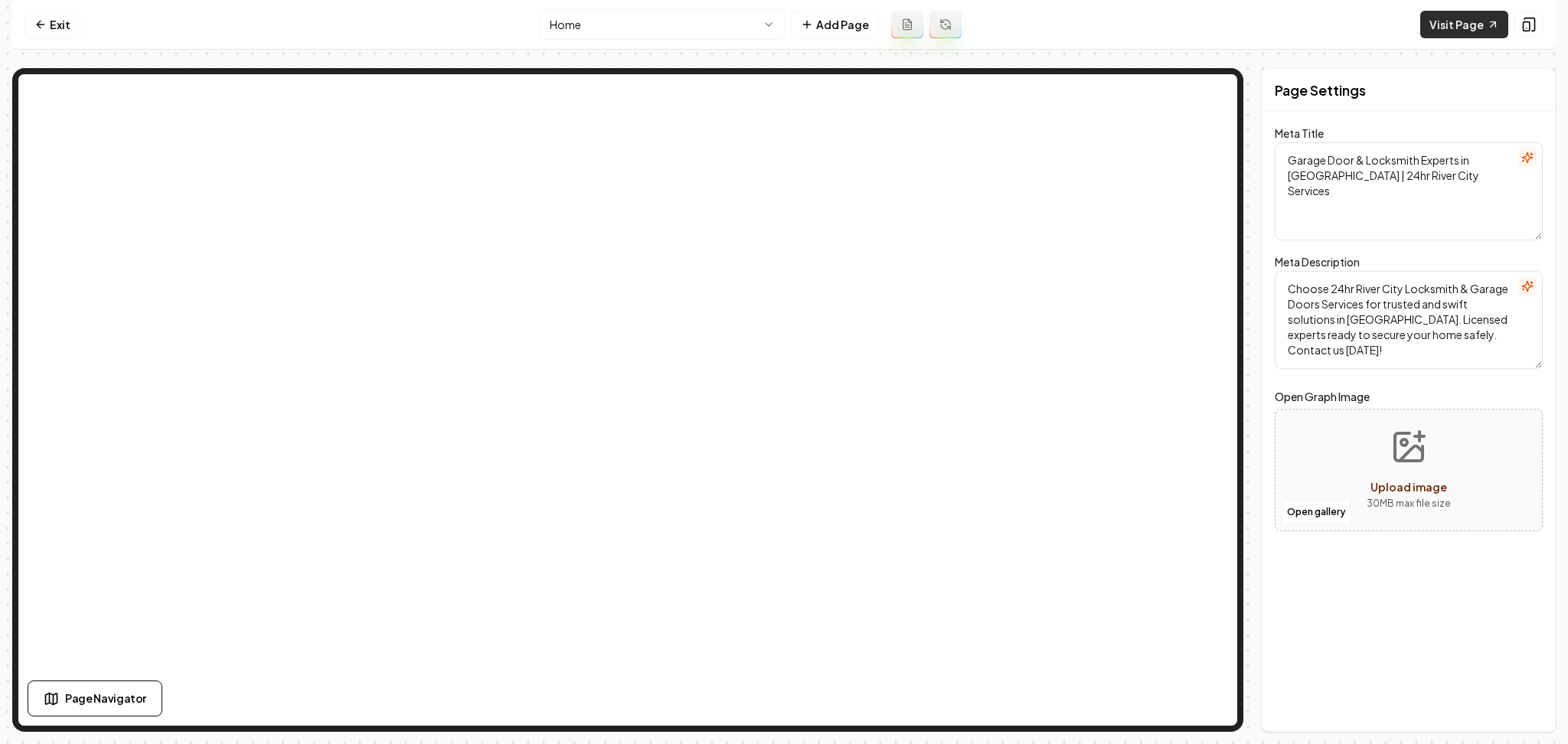
click at [1439, 27] on link "Visit Page" at bounding box center [1464, 24] width 88 height 27
click at [1429, 25] on link "Visit Page" at bounding box center [1464, 24] width 88 height 27
click at [30, 28] on link "Exit" at bounding box center [52, 24] width 56 height 27
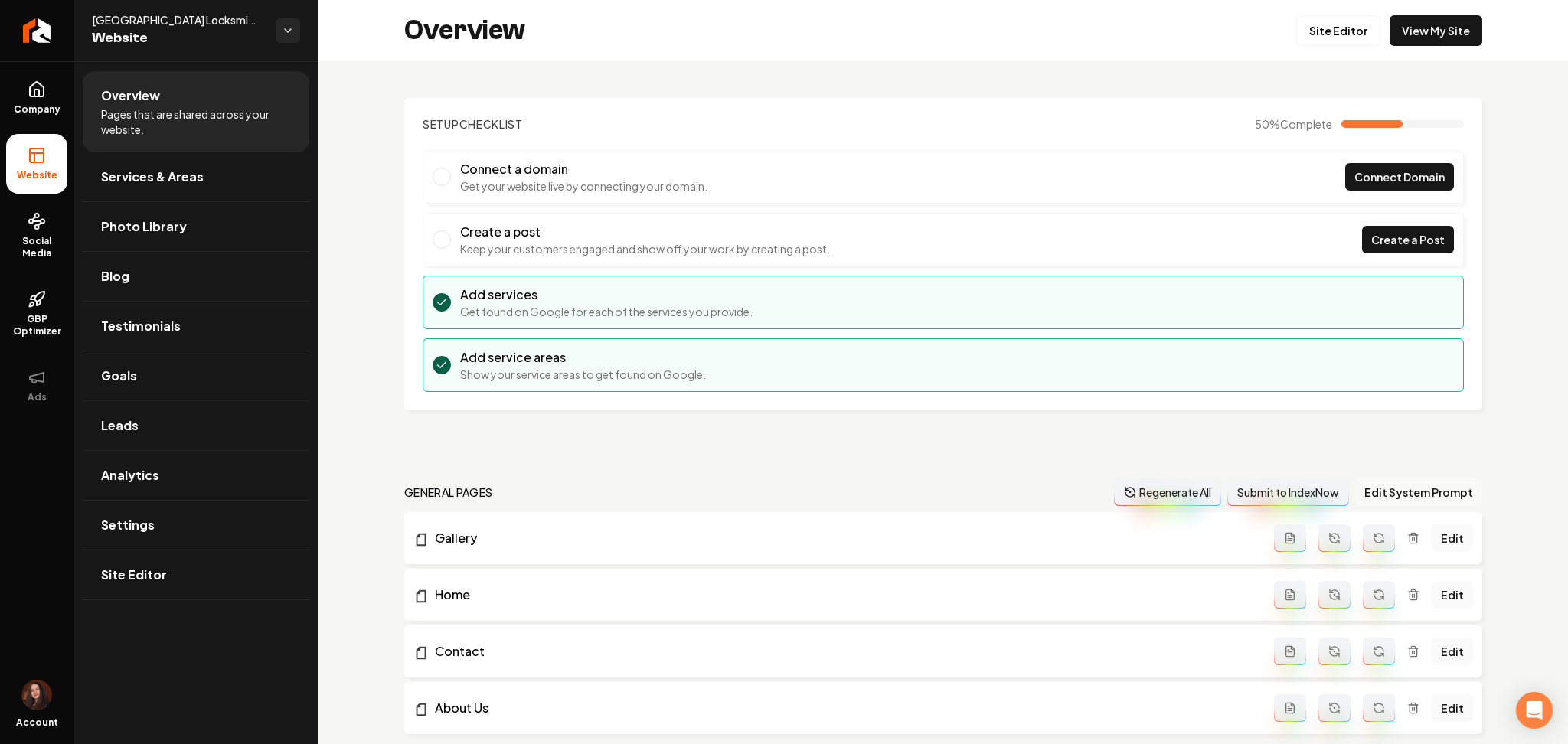
click at [1421, 500] on button "Edit System Prompt" at bounding box center [1418, 492] width 127 height 27
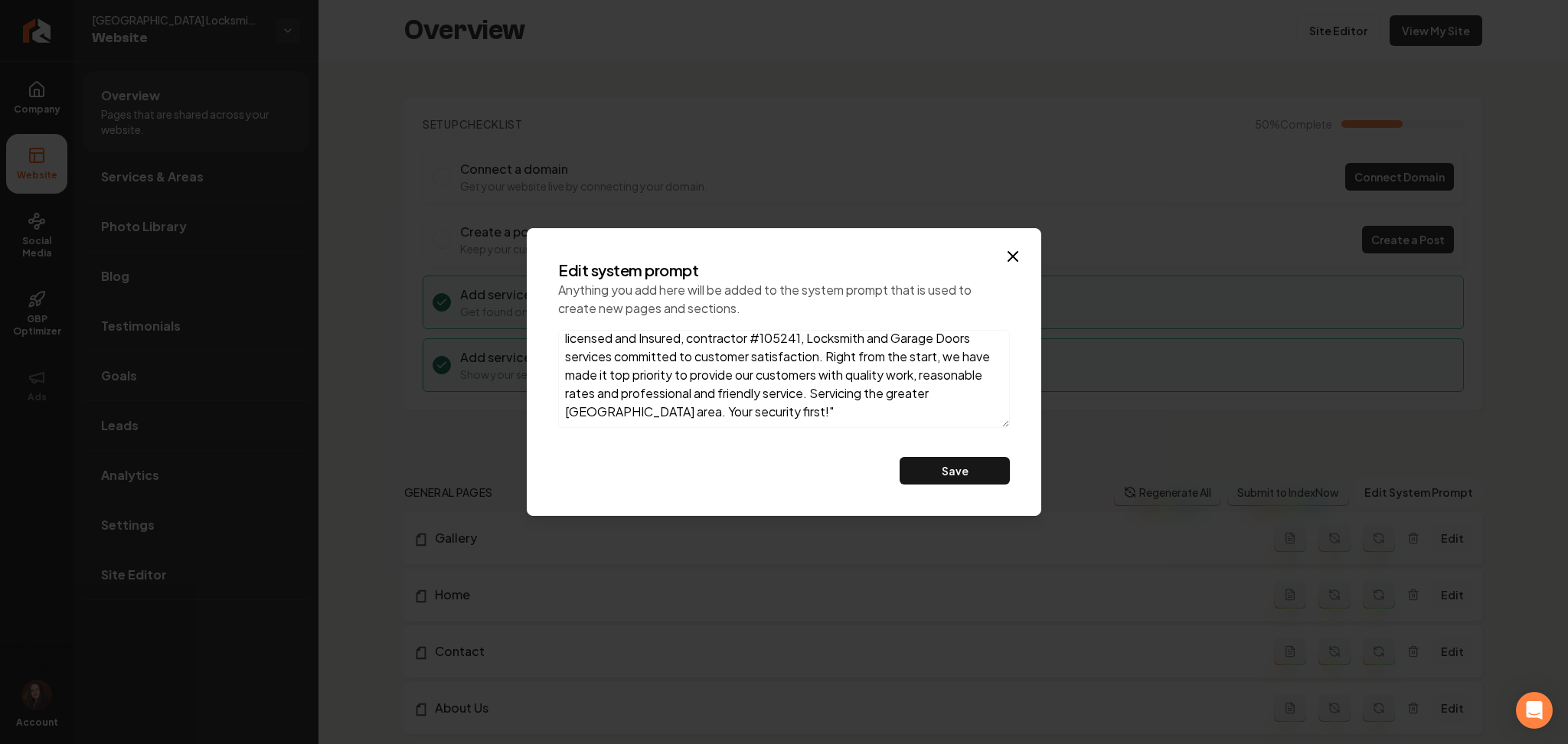
scroll to position [44, 0]
click at [948, 399] on textarea ""24hr River City Locksmith, and Garage doors. Is a locally owned and operated. …" at bounding box center [784, 378] width 452 height 98
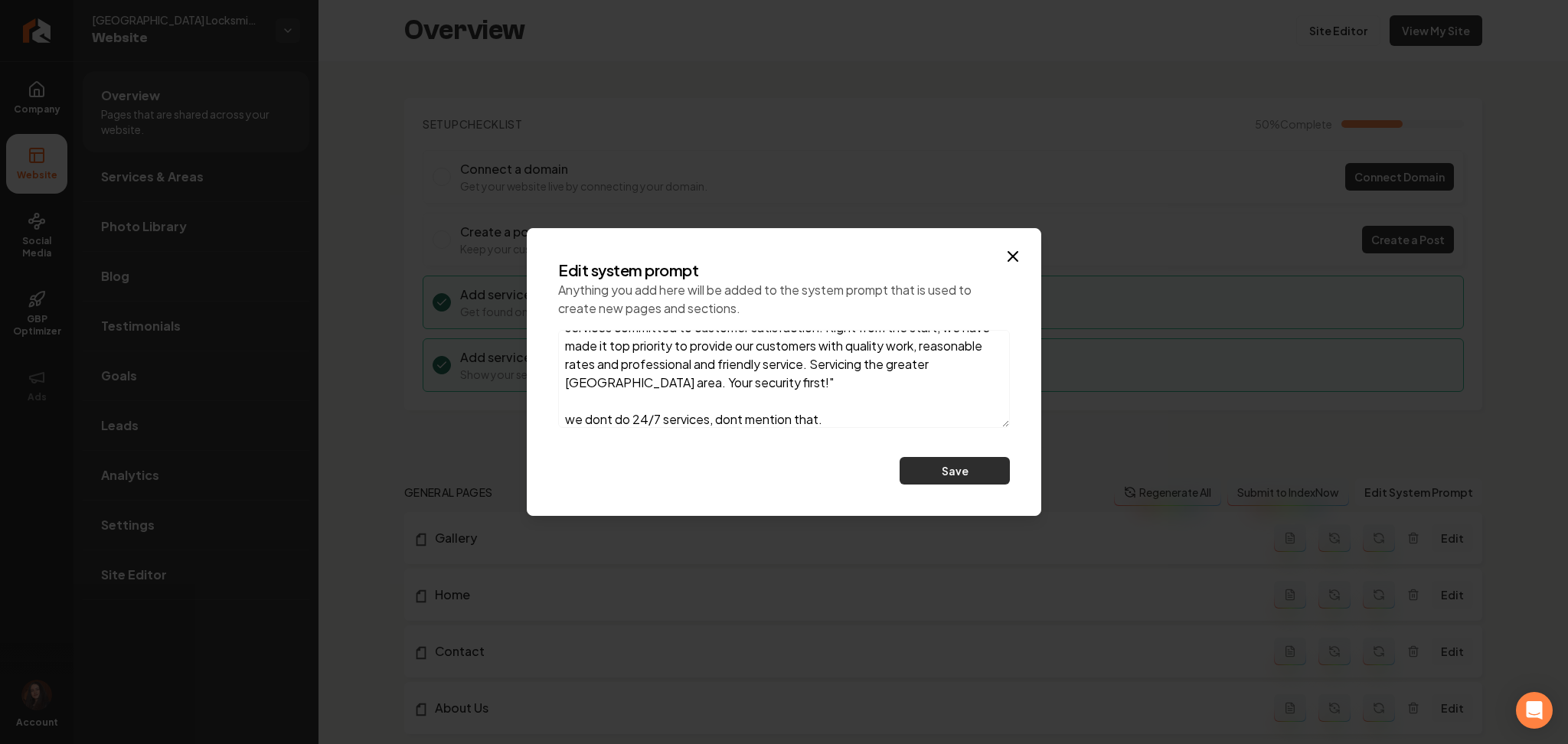
type textarea ""24hr River City Locksmith, and Garage doors. Is a locally owned and operated. …"
click at [938, 476] on button "Save" at bounding box center [955, 470] width 110 height 27
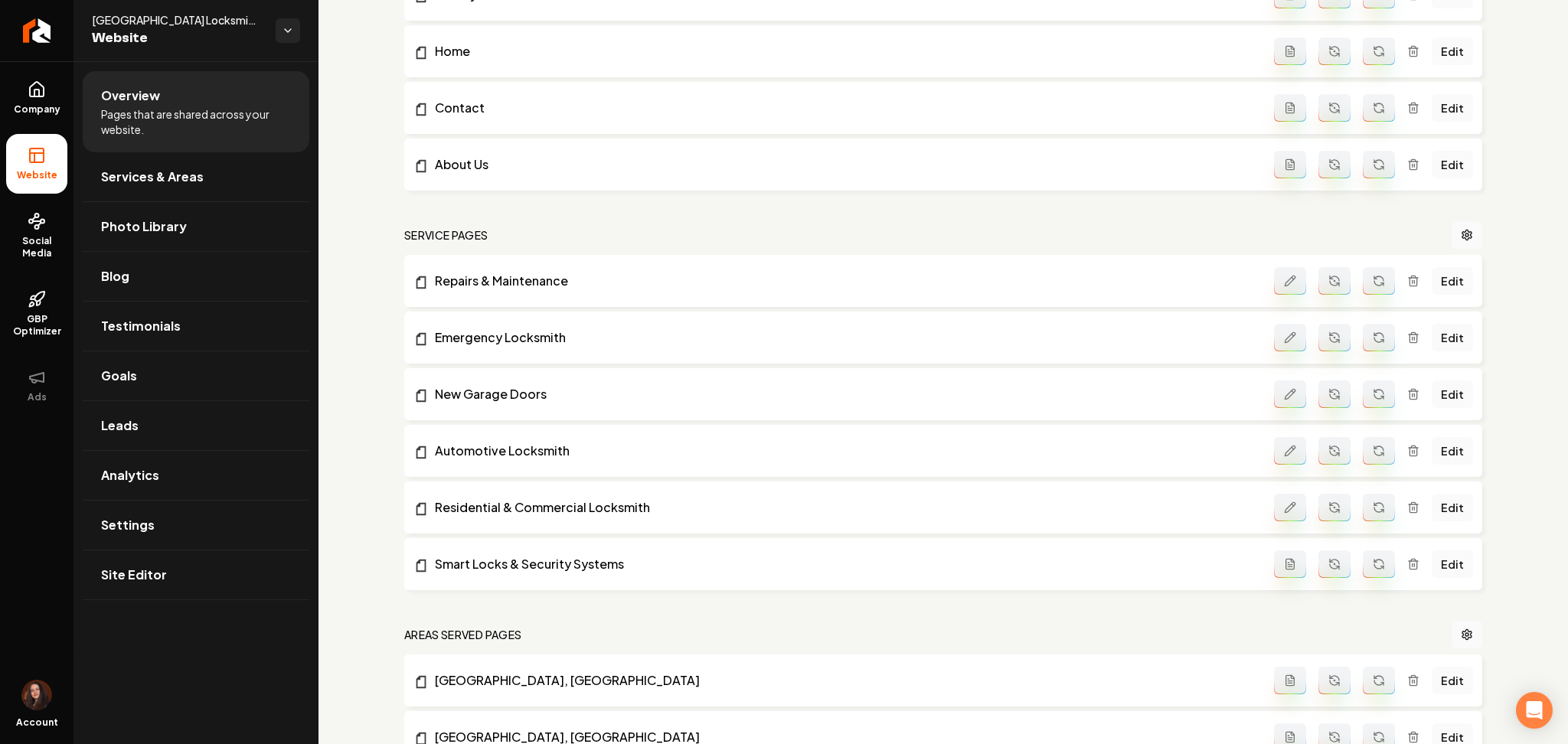
scroll to position [543, 0]
click at [1432, 283] on link "Edit" at bounding box center [1452, 282] width 42 height 27
click at [1330, 284] on icon "Main content area" at bounding box center [1334, 283] width 9 height 5
click at [1437, 338] on link "Edit" at bounding box center [1452, 339] width 42 height 27
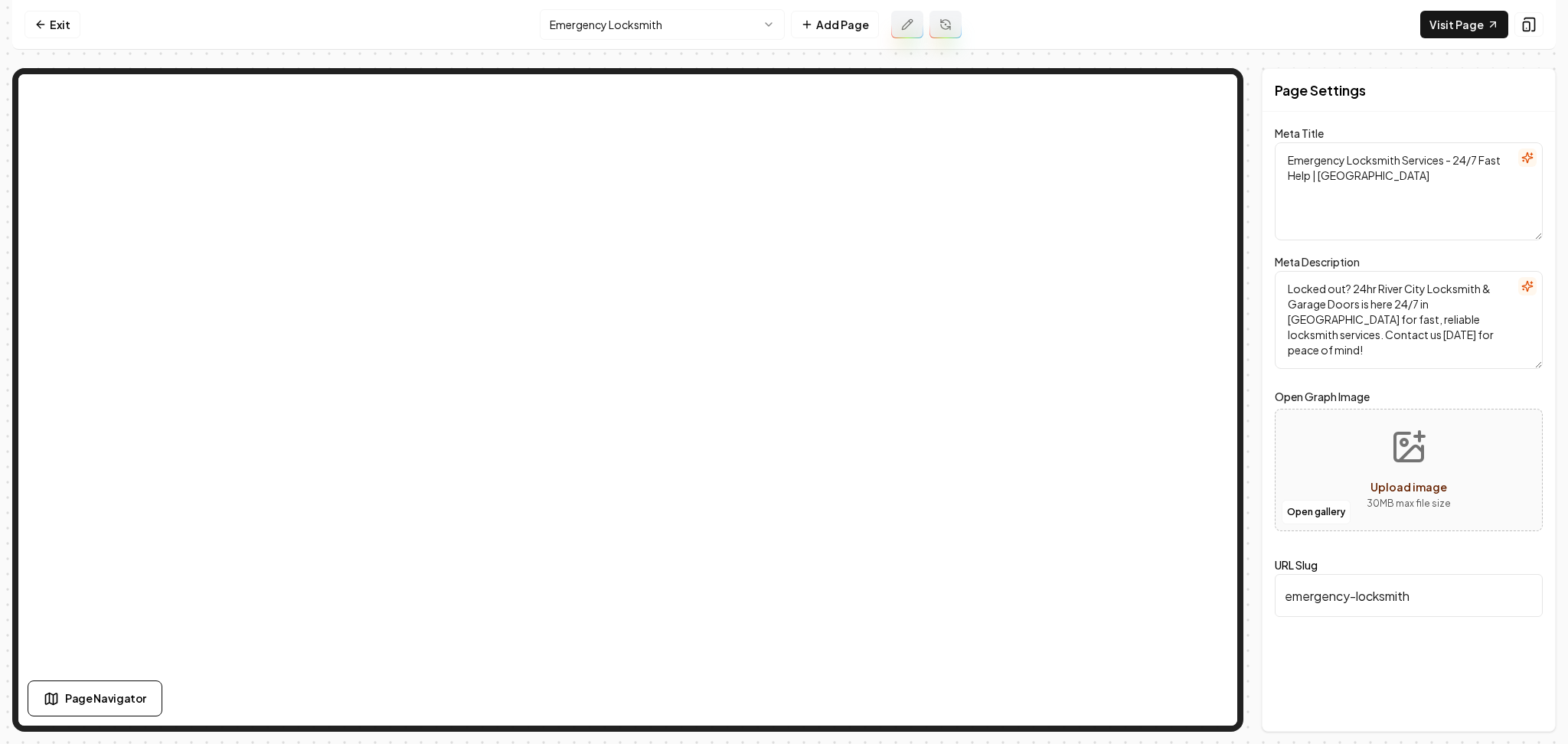
click at [58, 44] on nav "Exit Emergency Locksmith Add Page Visit Page" at bounding box center [784, 24] width 1544 height 49
click at [50, 32] on link "Exit" at bounding box center [52, 24] width 56 height 27
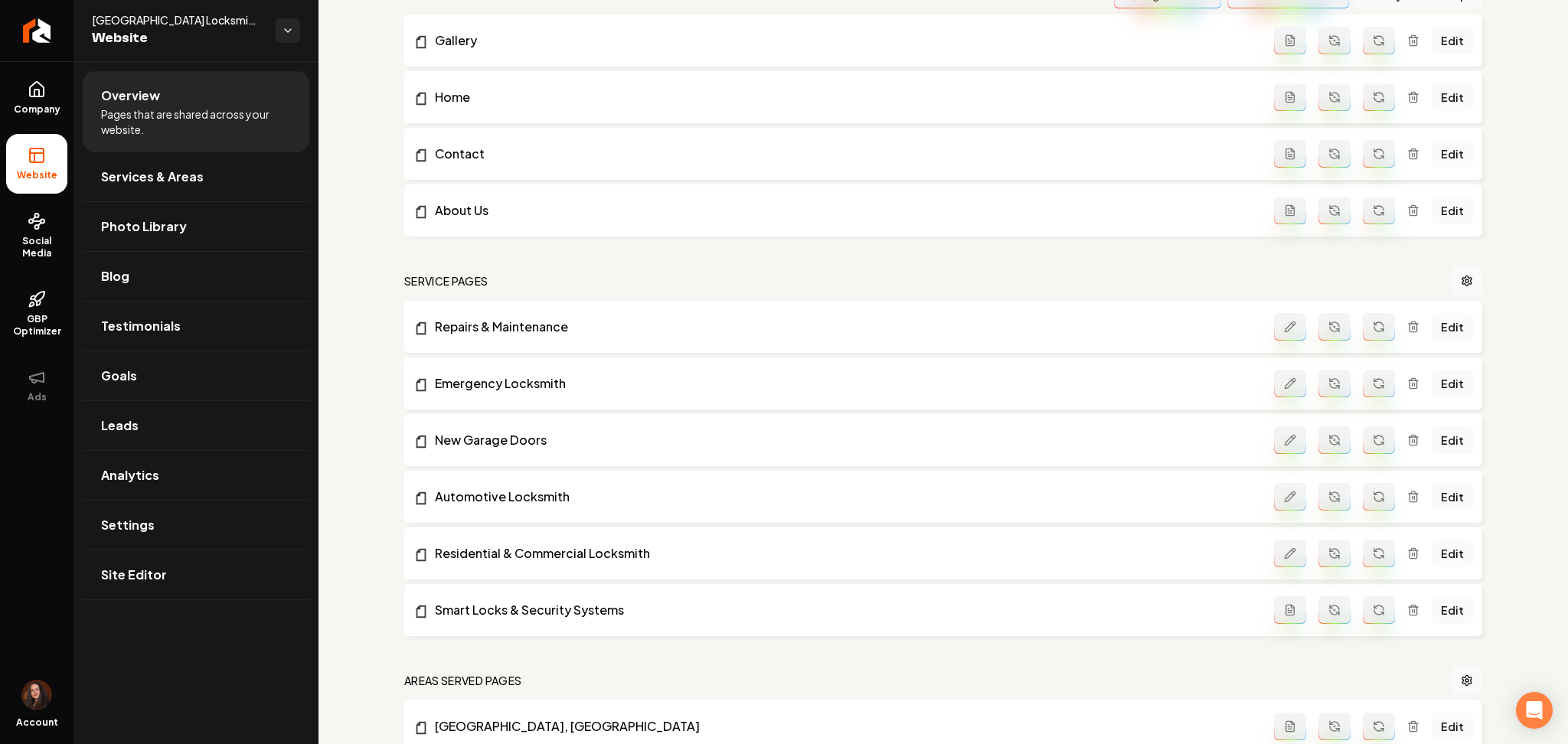
scroll to position [547, 0]
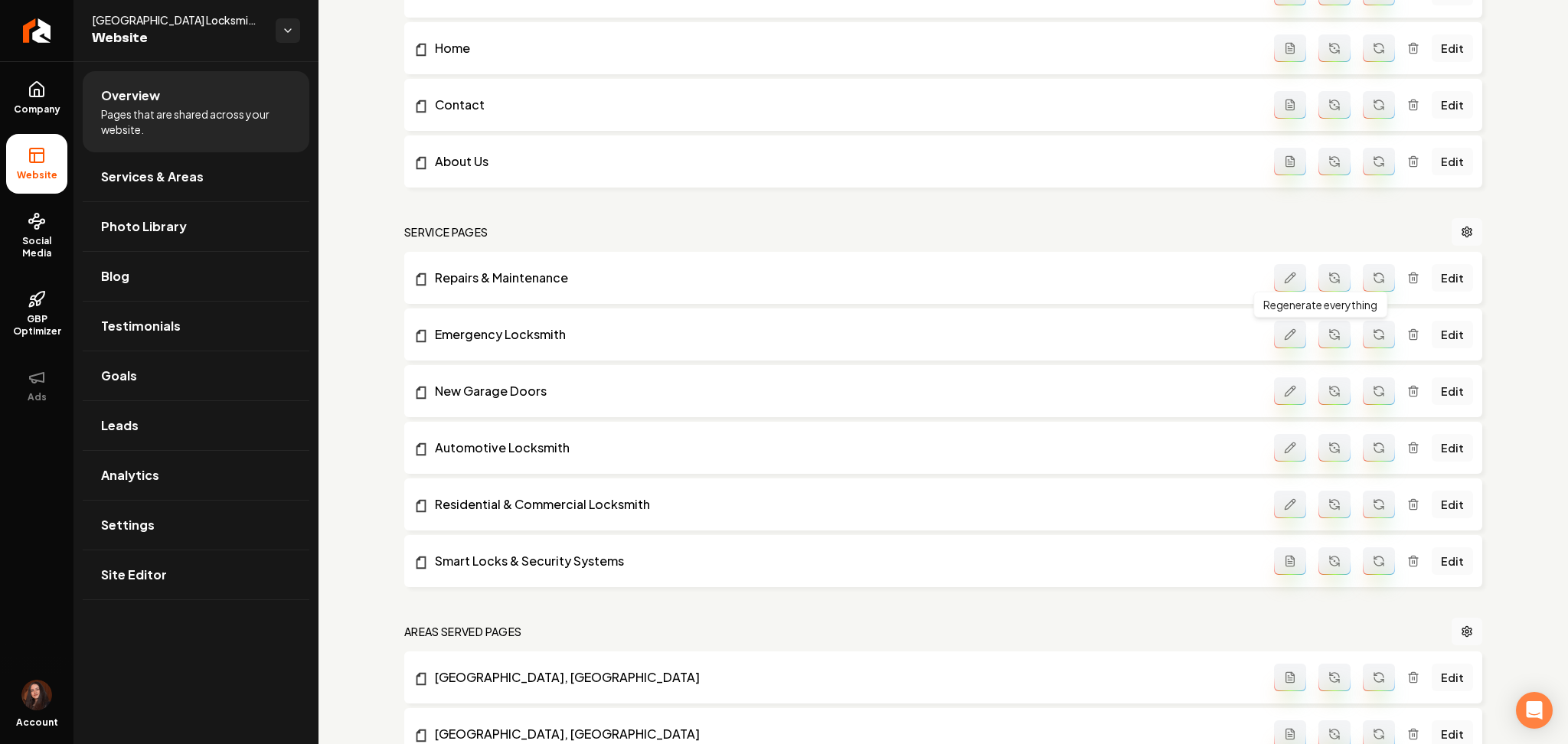
click at [1328, 333] on icon "Main content area" at bounding box center [1334, 335] width 13 height 13
click at [1438, 386] on link "Edit" at bounding box center [1452, 391] width 42 height 27
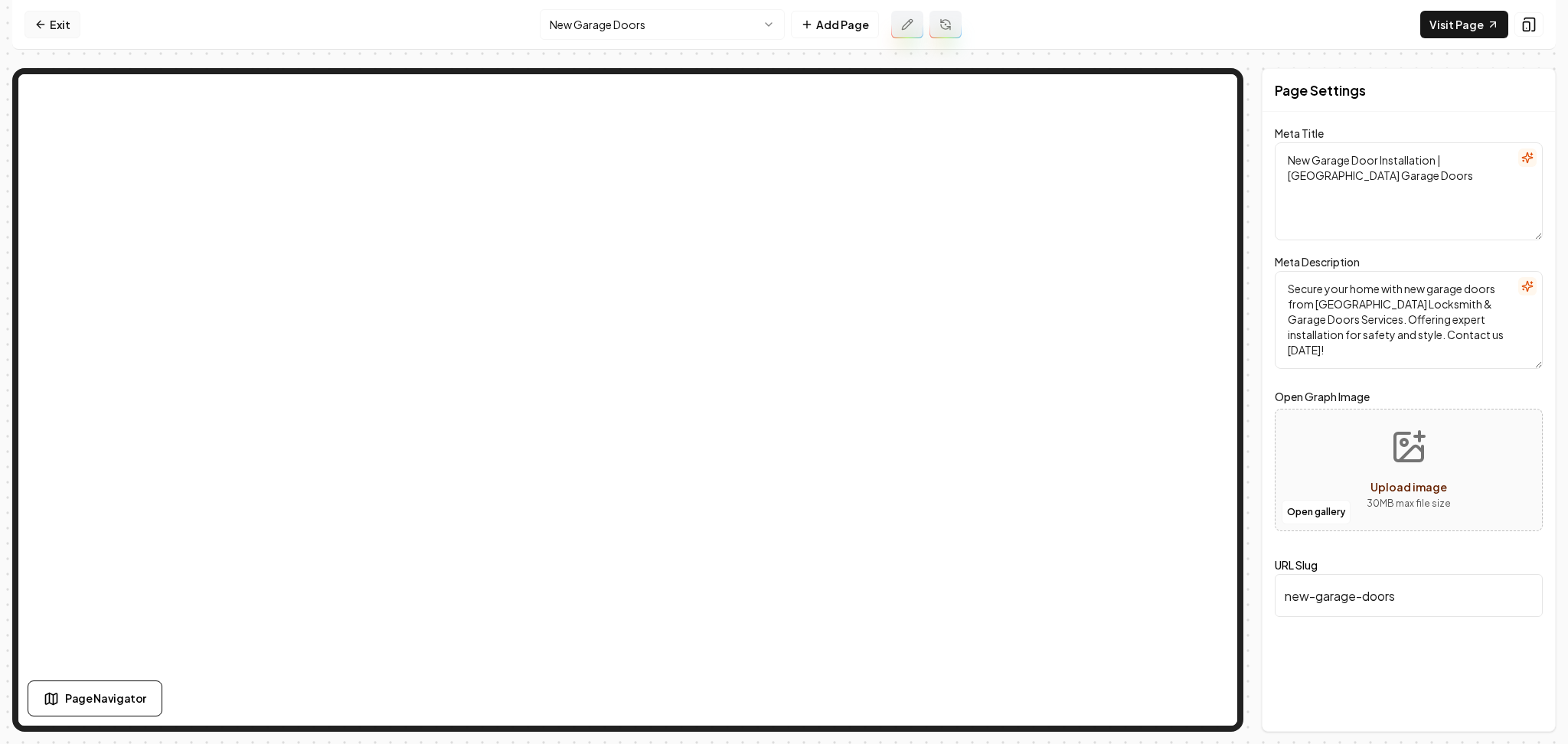
click at [64, 16] on link "Exit" at bounding box center [52, 24] width 56 height 27
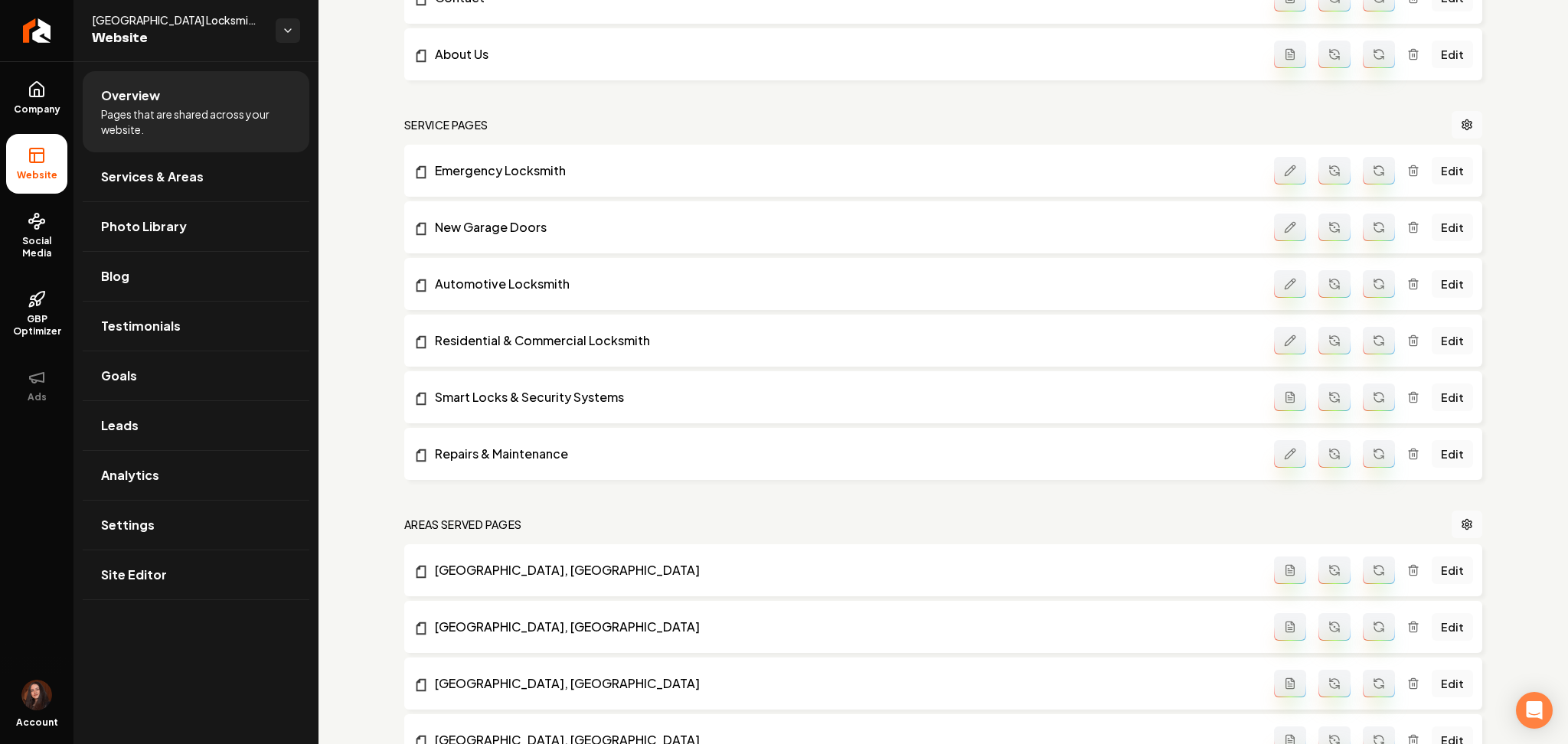
scroll to position [680, 0]
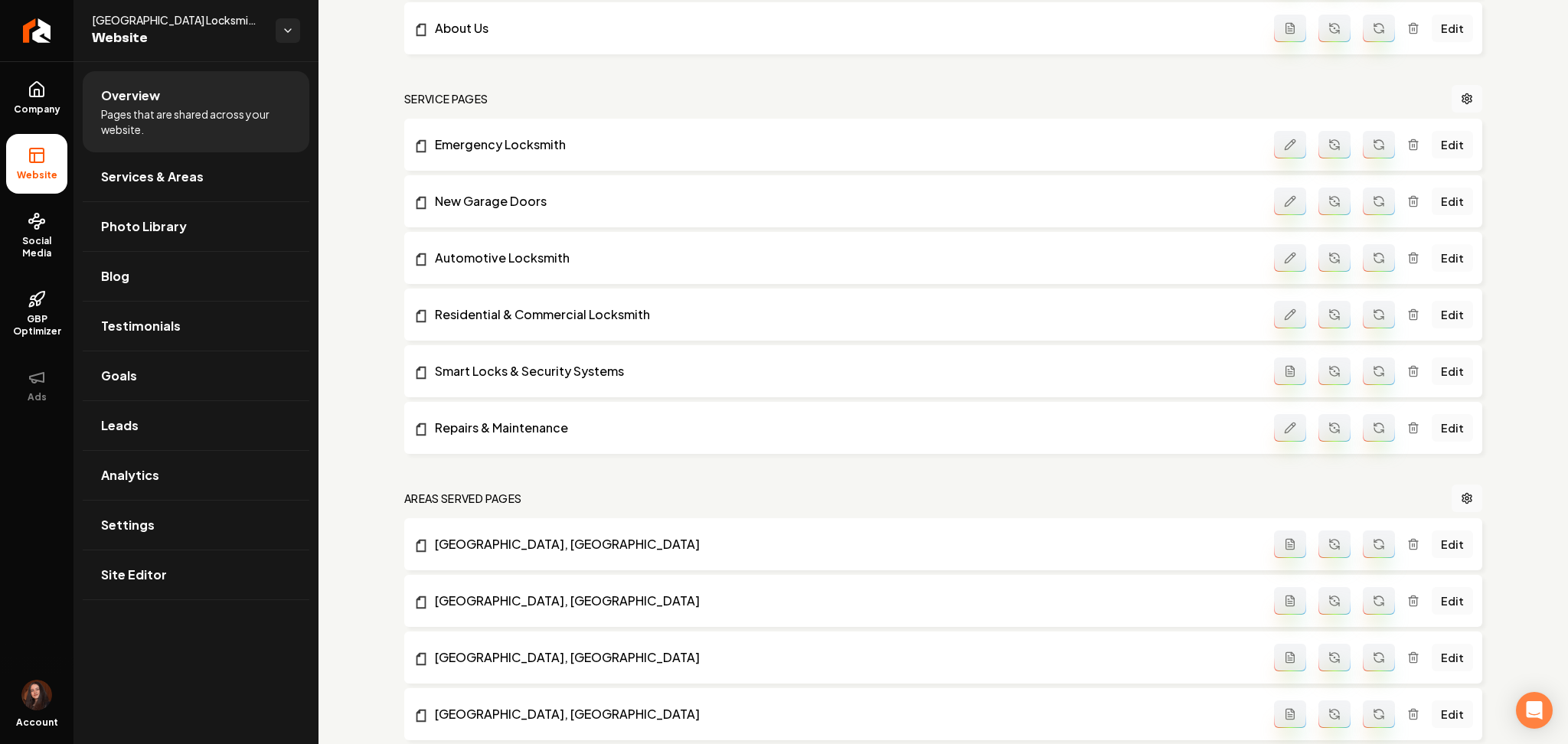
click at [1436, 258] on link "Edit" at bounding box center [1452, 257] width 42 height 27
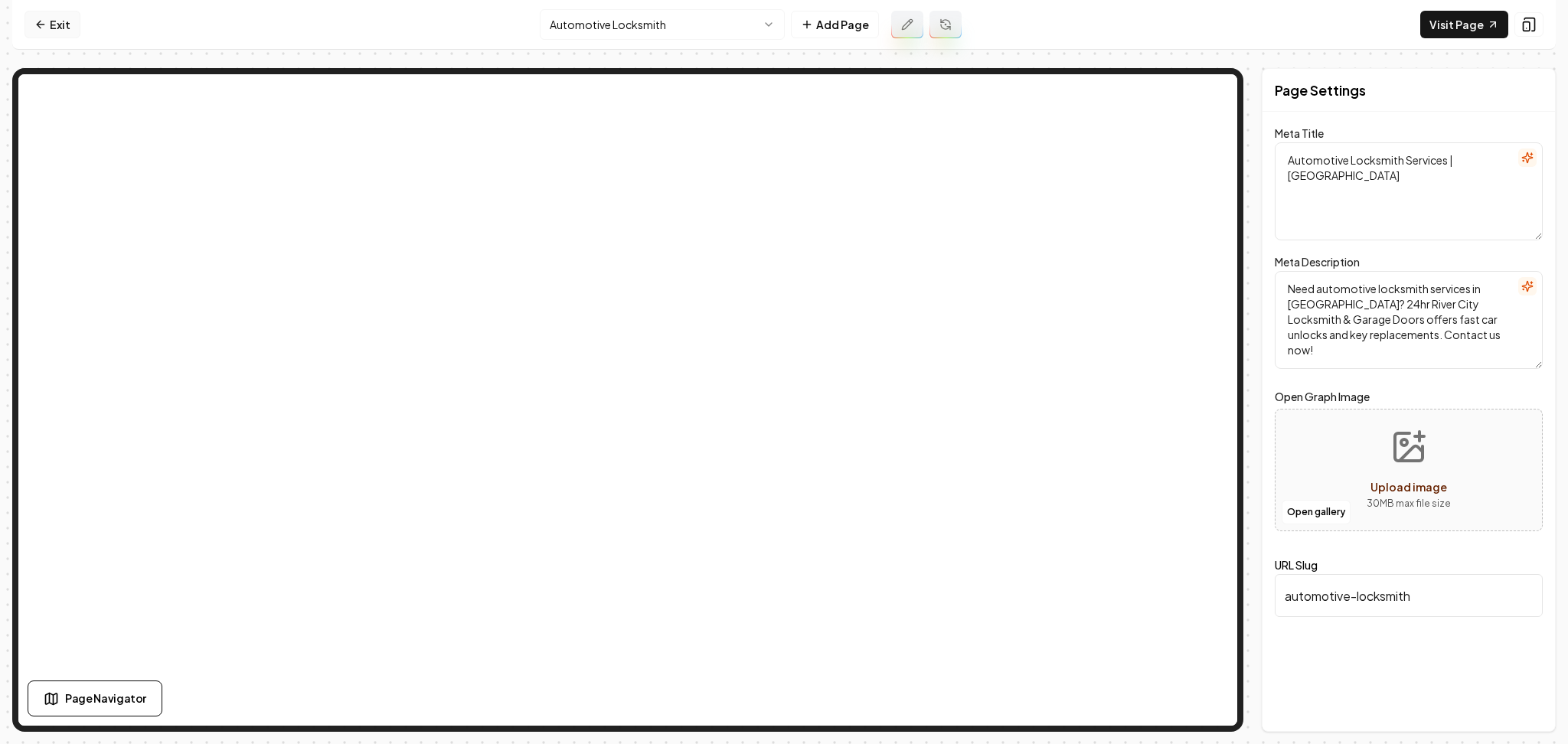
click at [50, 27] on link "Exit" at bounding box center [52, 24] width 56 height 27
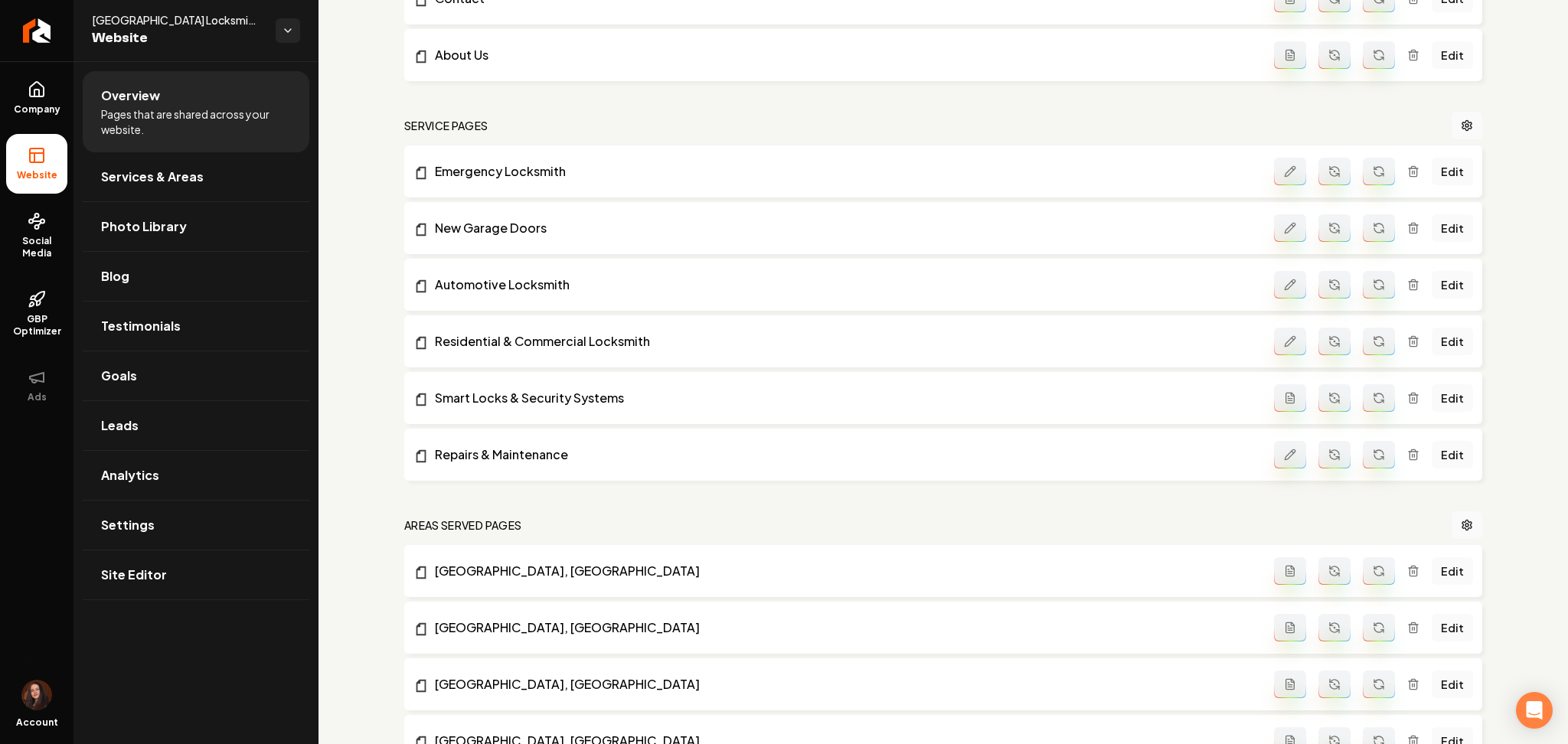
scroll to position [655, 0]
click at [1318, 280] on button "Main content area" at bounding box center [1334, 283] width 32 height 27
click at [1328, 338] on icon "Main content area" at bounding box center [1334, 339] width 13 height 13
click at [1328, 397] on icon "Main content area" at bounding box center [1334, 396] width 13 height 13
click at [1328, 231] on icon "Main content area" at bounding box center [1334, 225] width 13 height 13
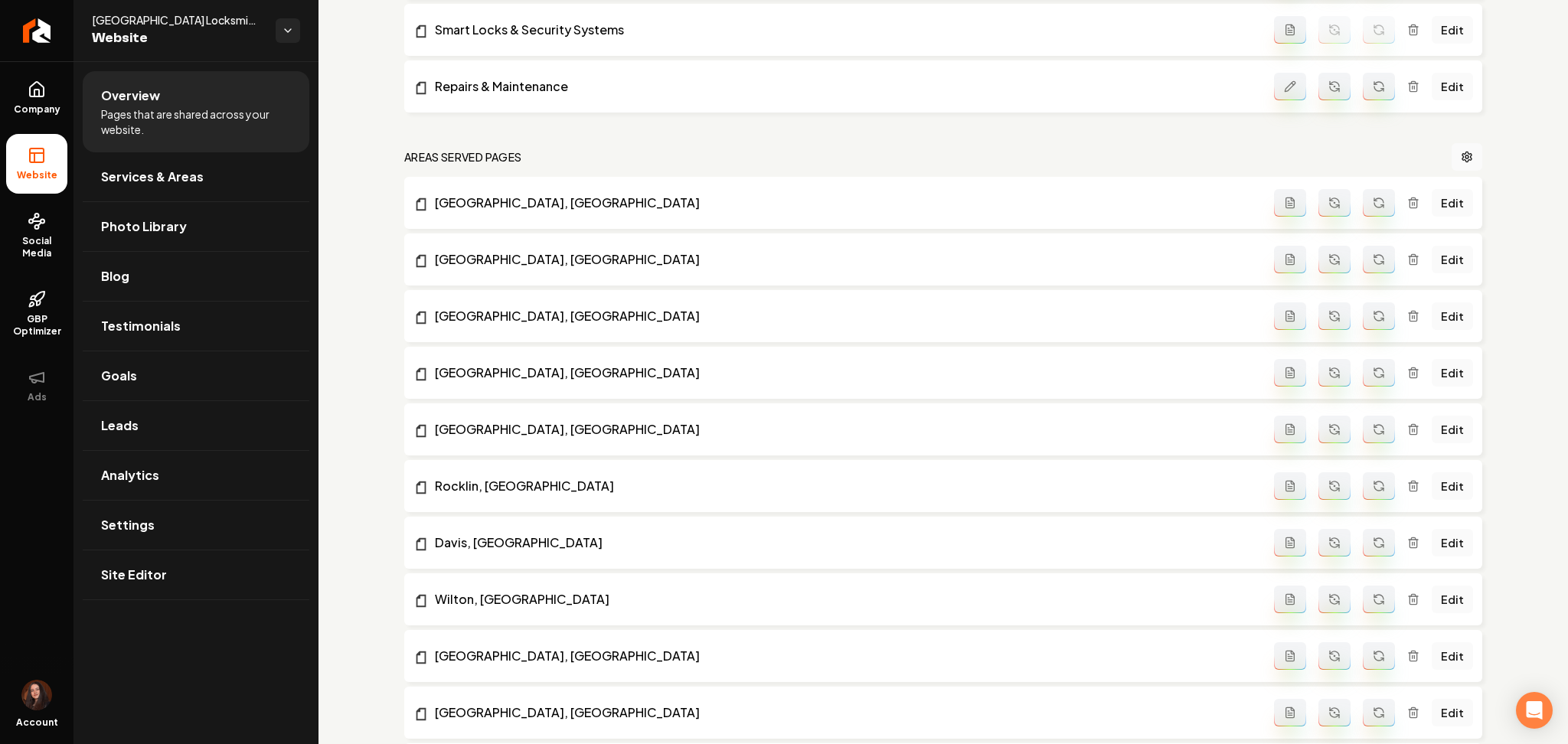
scroll to position [1023, 0]
click at [1373, 198] on icon "Main content area" at bounding box center [1378, 201] width 13 height 13
click at [1373, 252] on icon "Main content area" at bounding box center [1378, 257] width 13 height 13
click at [1373, 313] on icon "Main content area" at bounding box center [1378, 314] width 13 height 13
click at [1373, 372] on icon "Main content area" at bounding box center [1378, 372] width 13 height 13
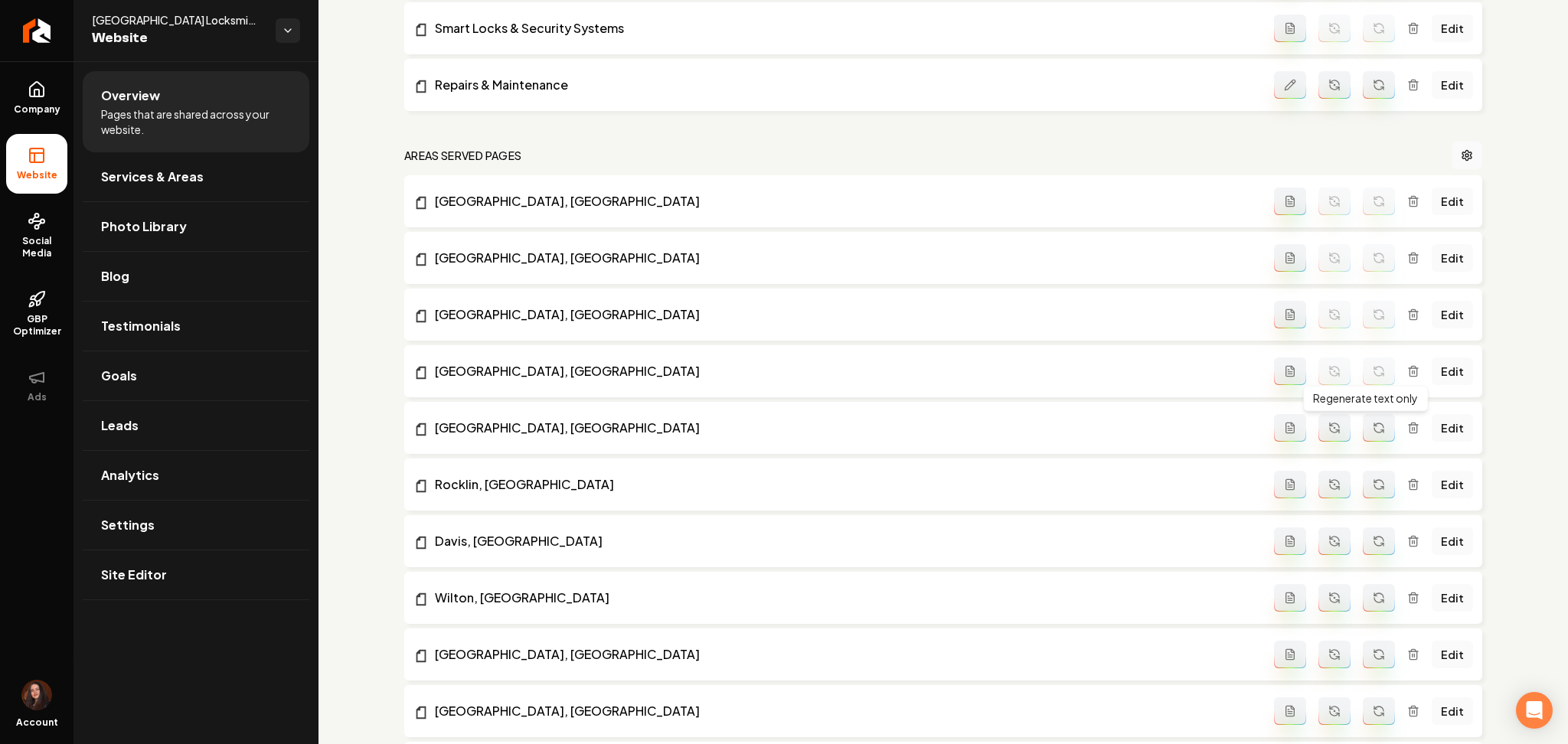
click at [1369, 418] on button "Main content area" at bounding box center [1378, 428] width 32 height 27
click at [1375, 480] on icon "Main content area" at bounding box center [1378, 482] width 9 height 5
click at [1375, 538] on icon "Main content area" at bounding box center [1378, 539] width 9 height 5
click at [1367, 611] on button "Main content area" at bounding box center [1378, 598] width 32 height 27
click at [1363, 643] on button "Main content area" at bounding box center [1378, 654] width 32 height 27
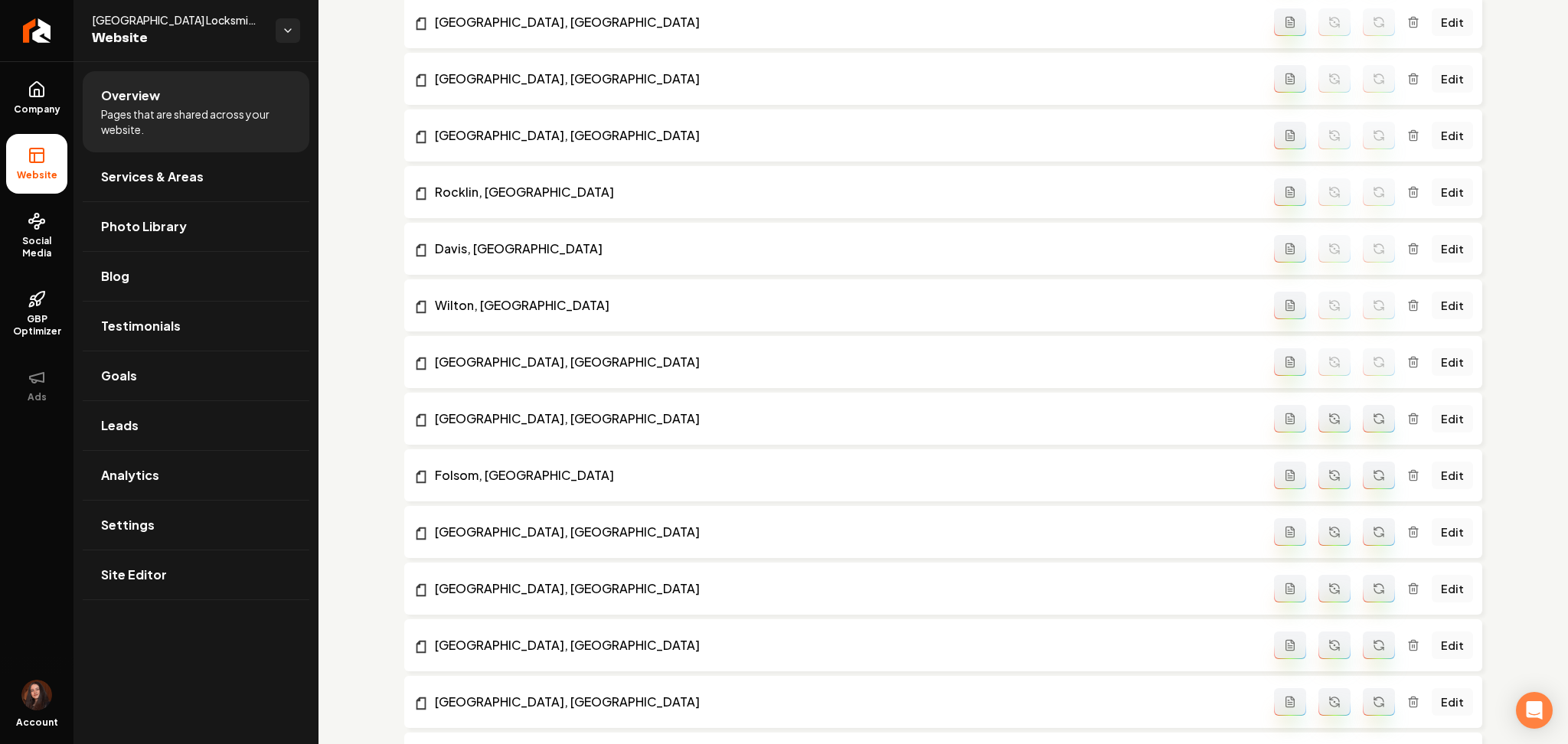
scroll to position [1364, 0]
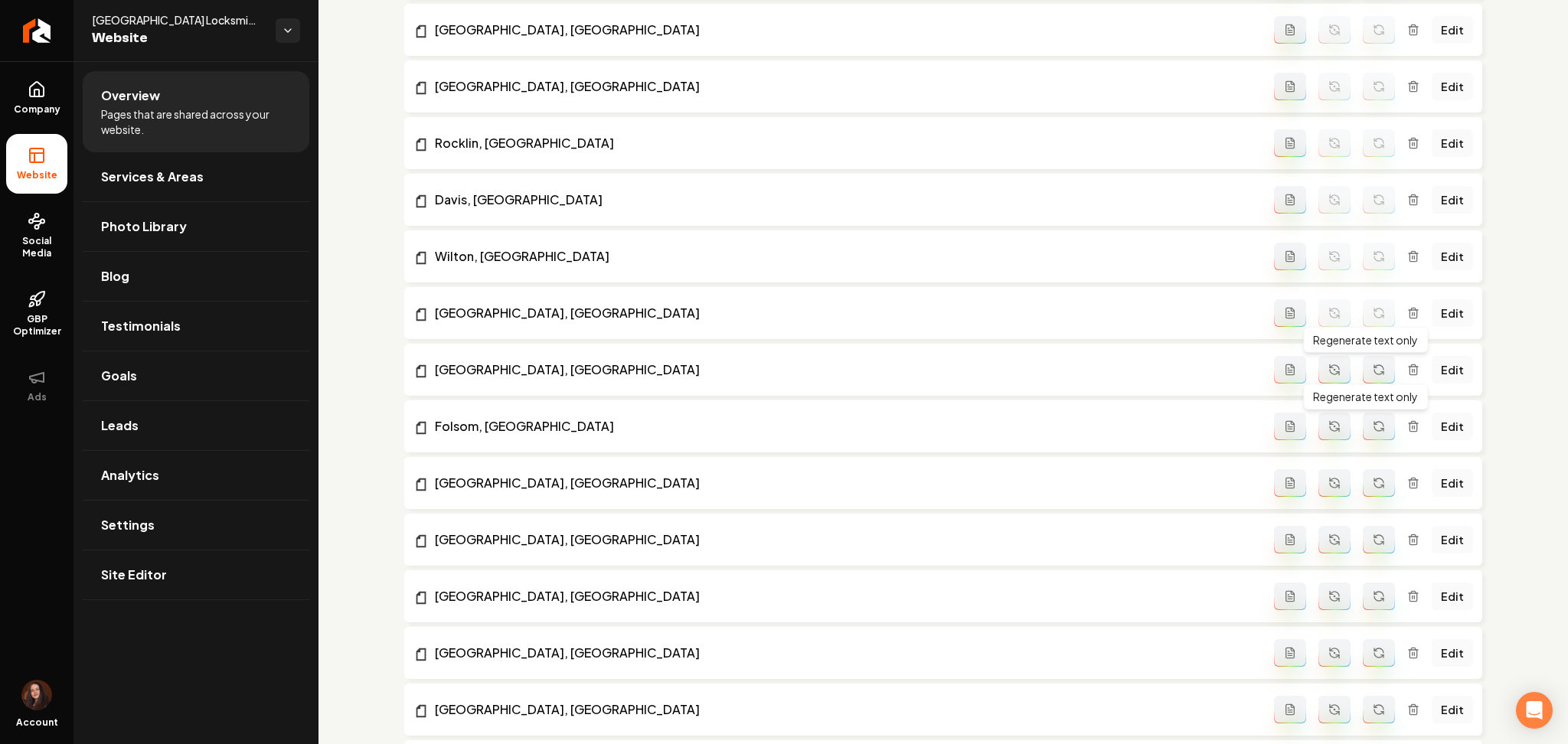
click at [1370, 382] on button "Main content area" at bounding box center [1378, 370] width 32 height 27
click at [1375, 428] on icon "Main content area" at bounding box center [1378, 429] width 9 height 5
click at [1363, 479] on button "Main content area" at bounding box center [1378, 483] width 32 height 27
click at [1363, 537] on button "Main content area" at bounding box center [1378, 540] width 32 height 27
click at [1363, 602] on button "Main content area" at bounding box center [1378, 596] width 32 height 27
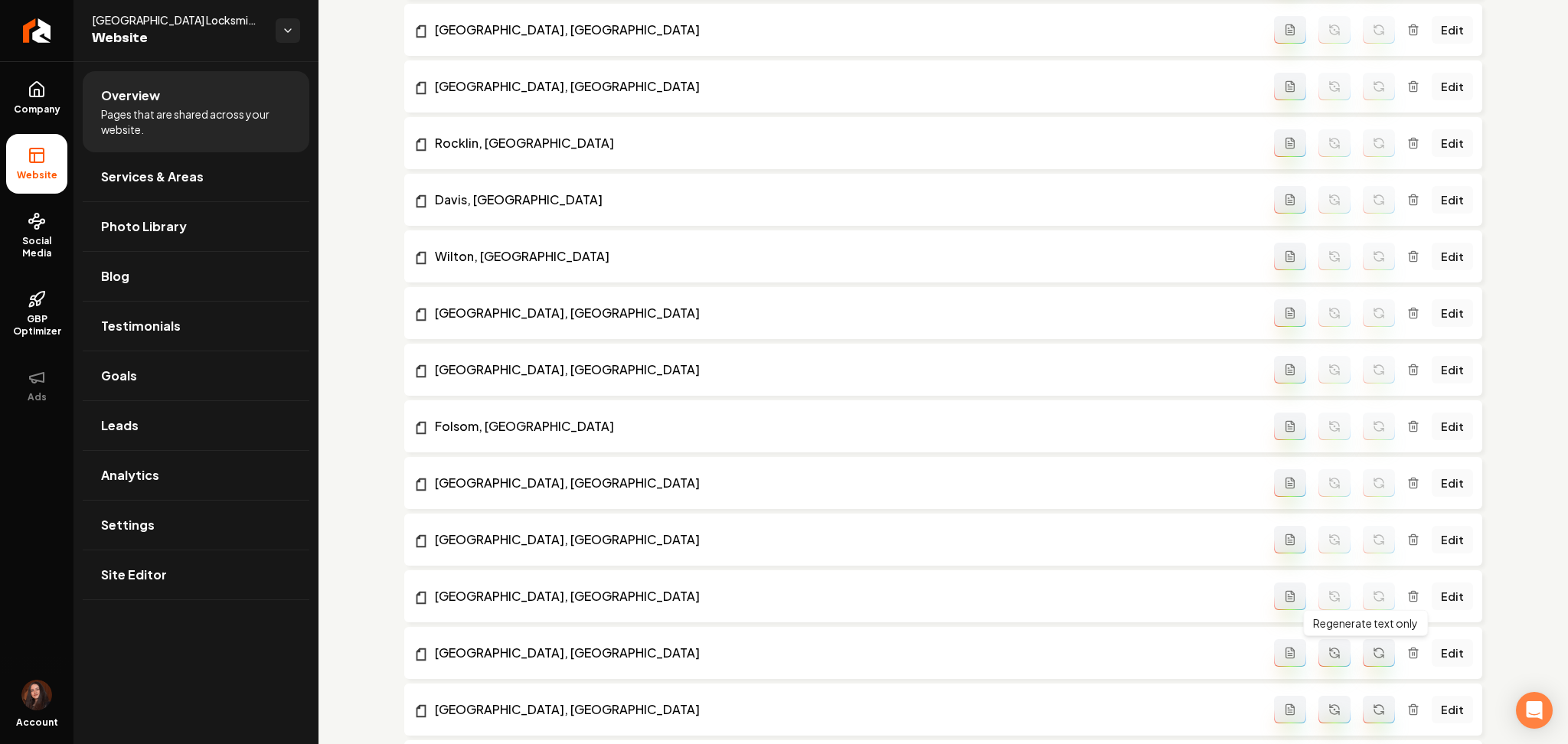
click at [1363, 644] on button "Main content area" at bounding box center [1378, 653] width 32 height 27
click at [1373, 710] on icon "Main content area" at bounding box center [1378, 709] width 13 height 13
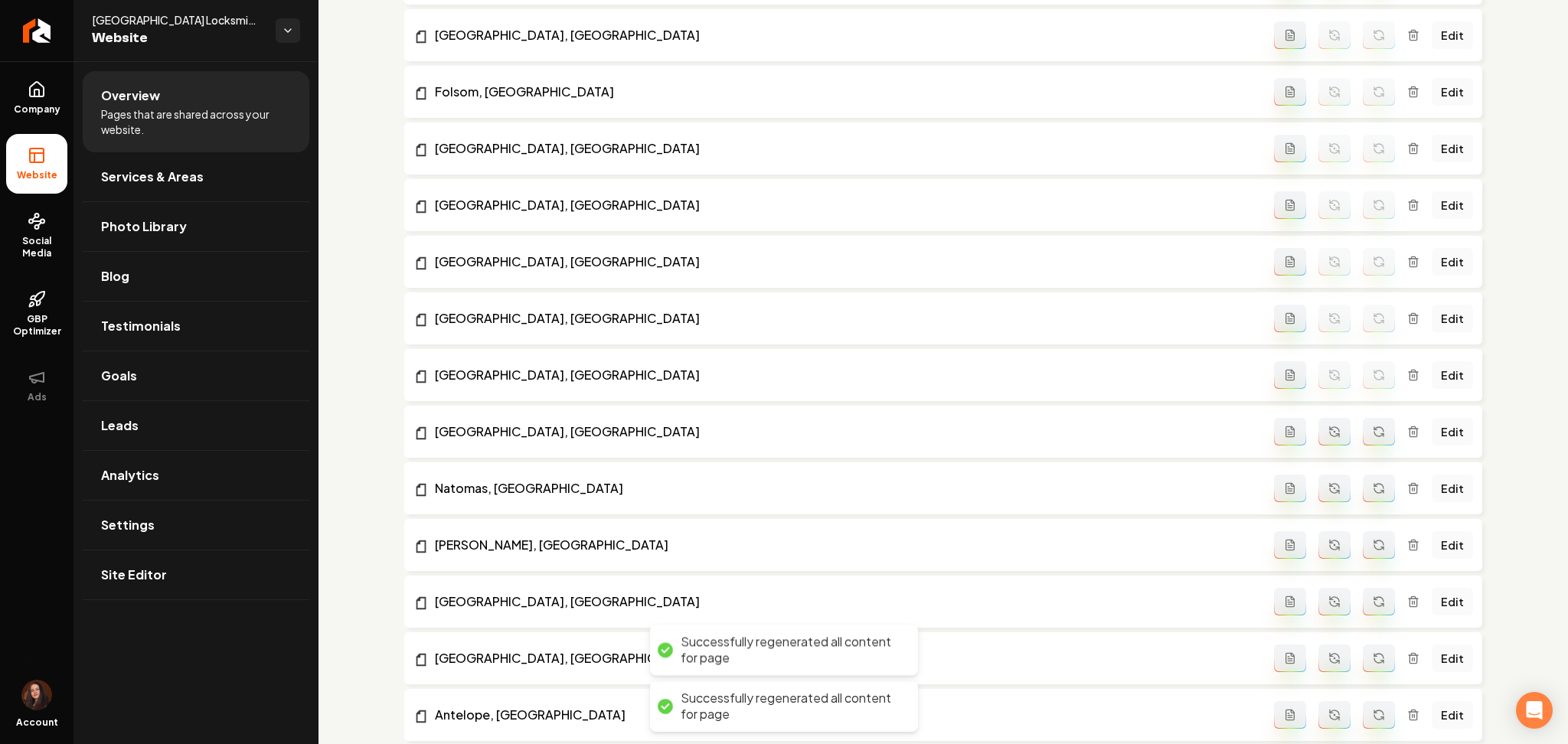
scroll to position [1937, 0]
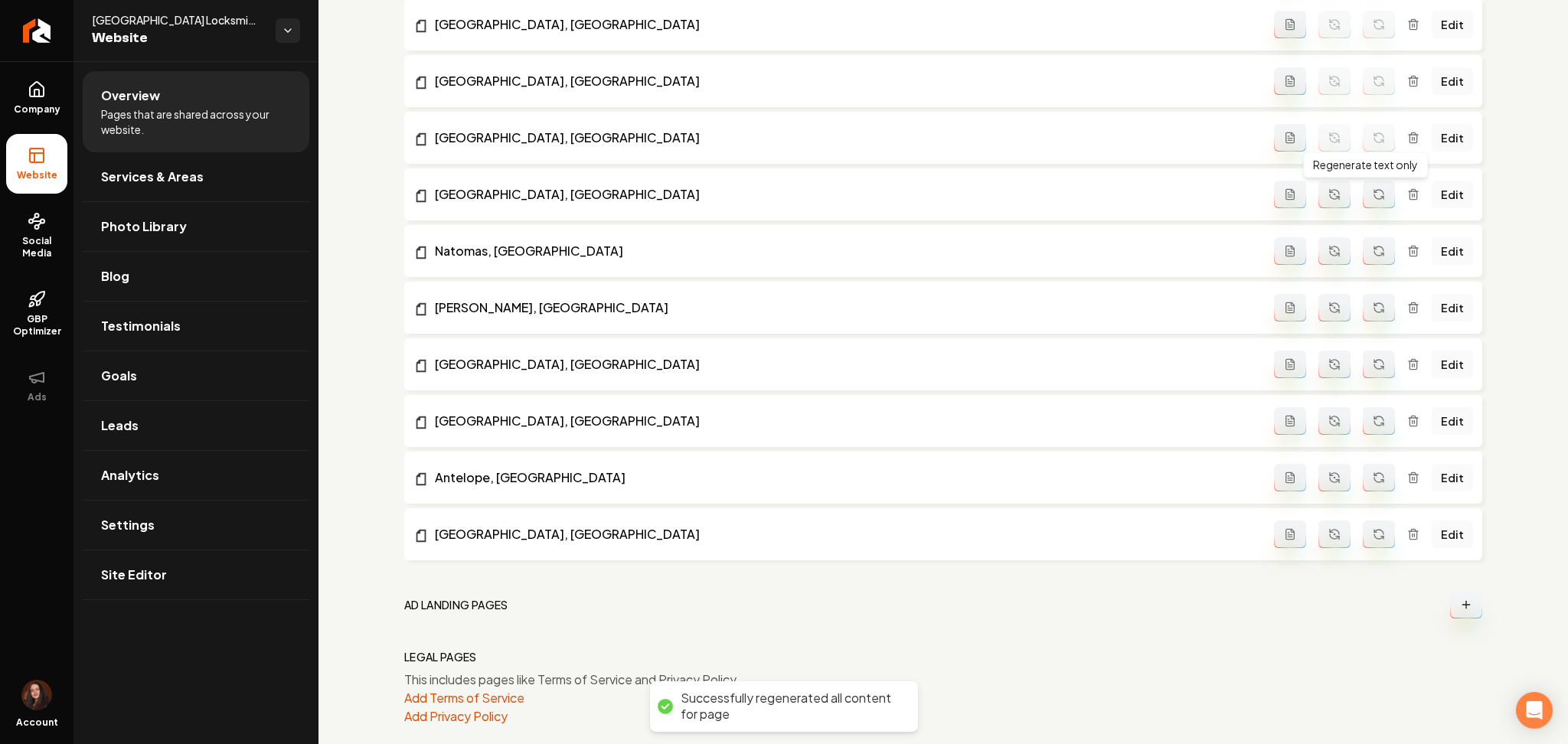
click at [1376, 202] on button "Main content area" at bounding box center [1378, 194] width 32 height 27
click at [1368, 237] on div "Edit" at bounding box center [1374, 251] width 199 height 27
click at [1373, 252] on icon "Main content area" at bounding box center [1378, 251] width 13 height 13
click at [1363, 319] on button "Main content area" at bounding box center [1378, 308] width 32 height 27
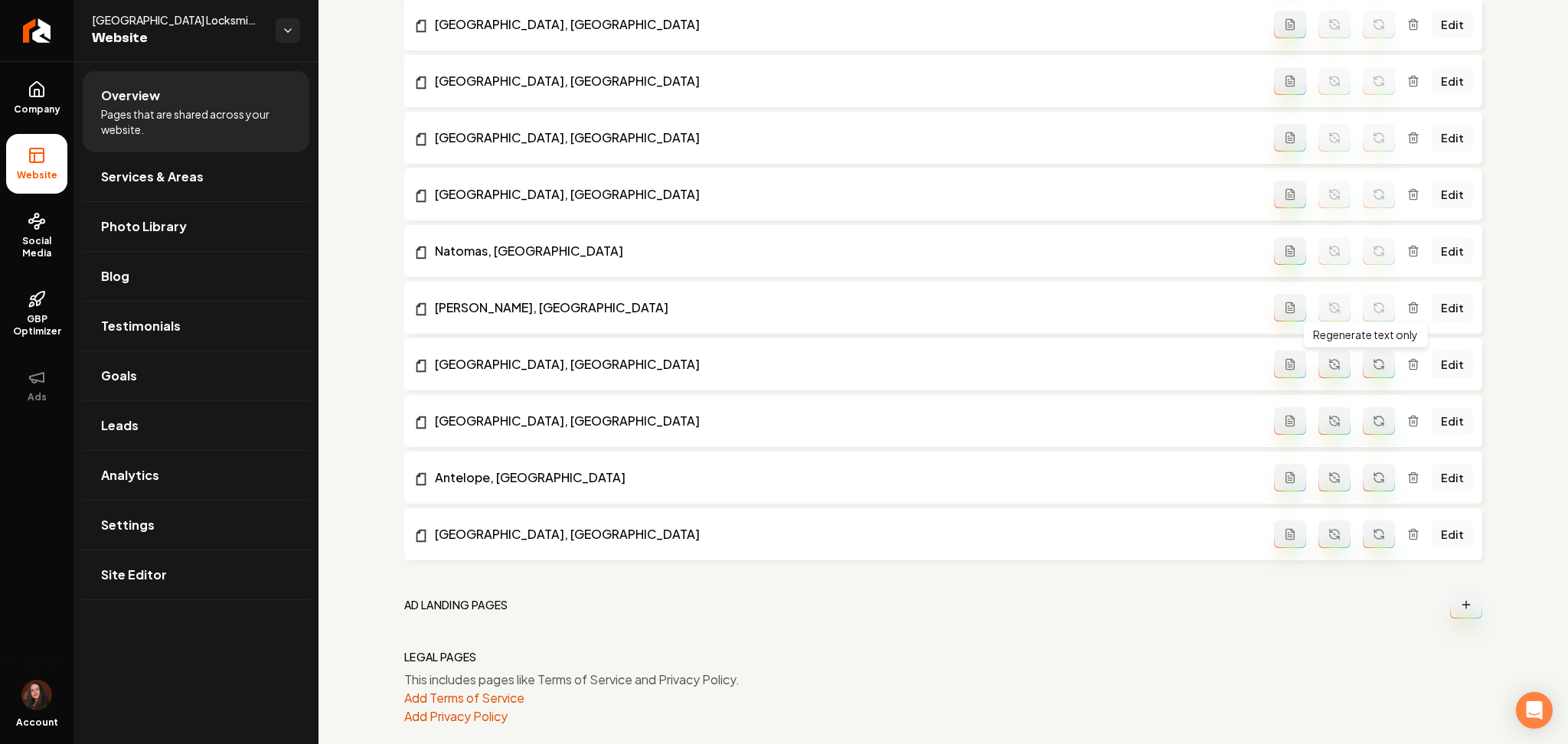
click at [1373, 362] on icon "Main content area" at bounding box center [1378, 364] width 13 height 13
click at [1373, 420] on icon "Main content area" at bounding box center [1378, 421] width 13 height 13
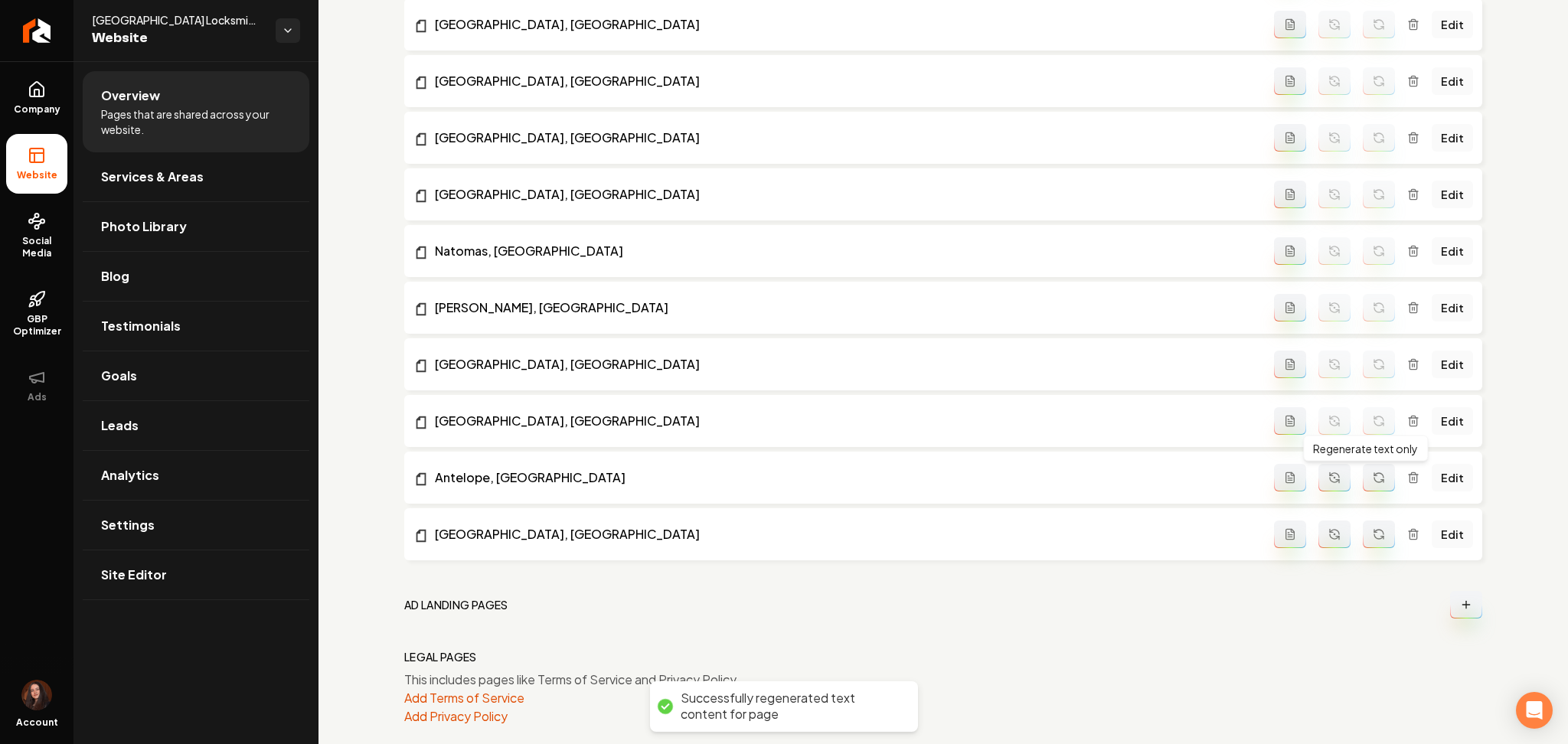
click at [1363, 468] on button "Main content area" at bounding box center [1378, 478] width 32 height 27
click at [1375, 532] on icon "Main content area" at bounding box center [1376, 531] width 2 height 2
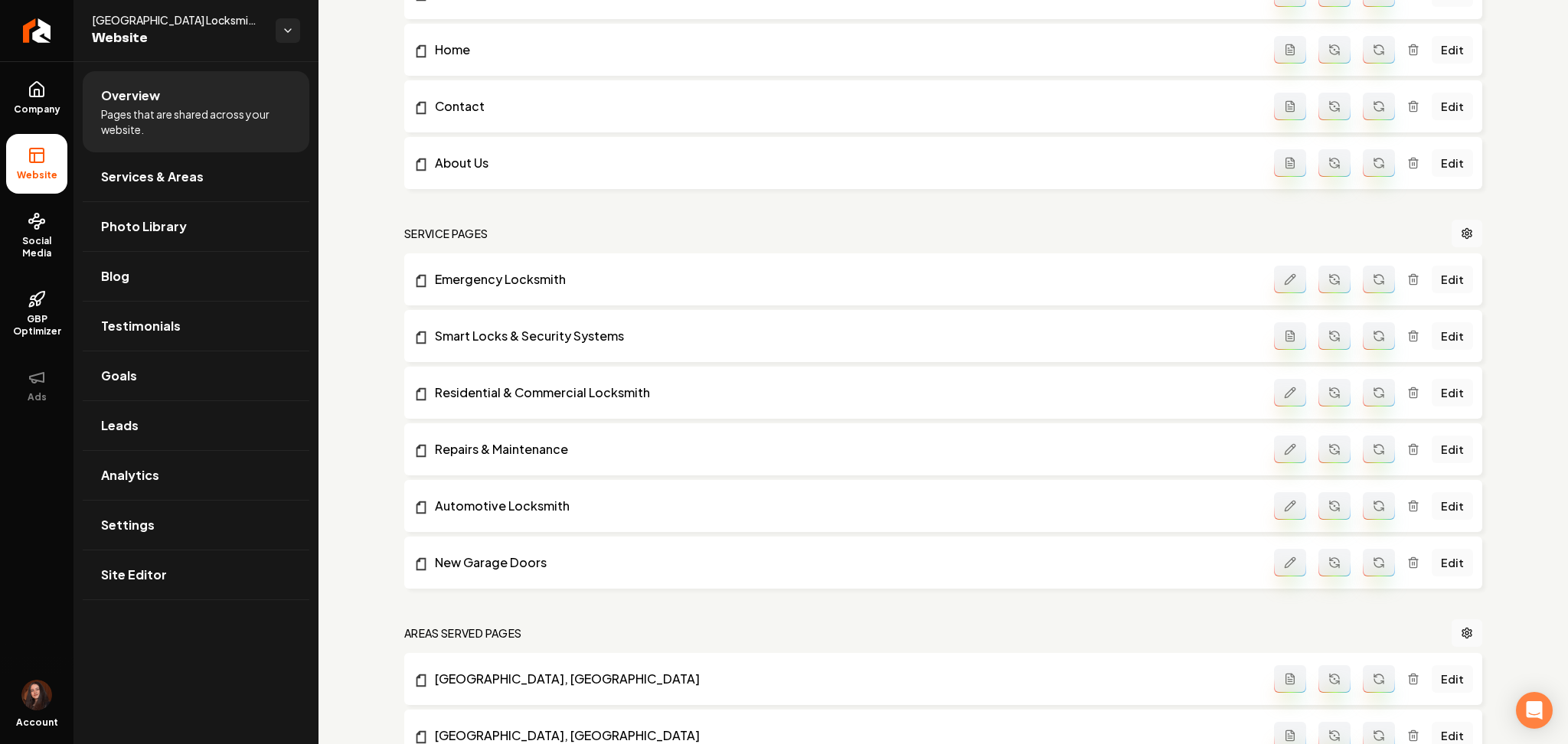
scroll to position [555, 0]
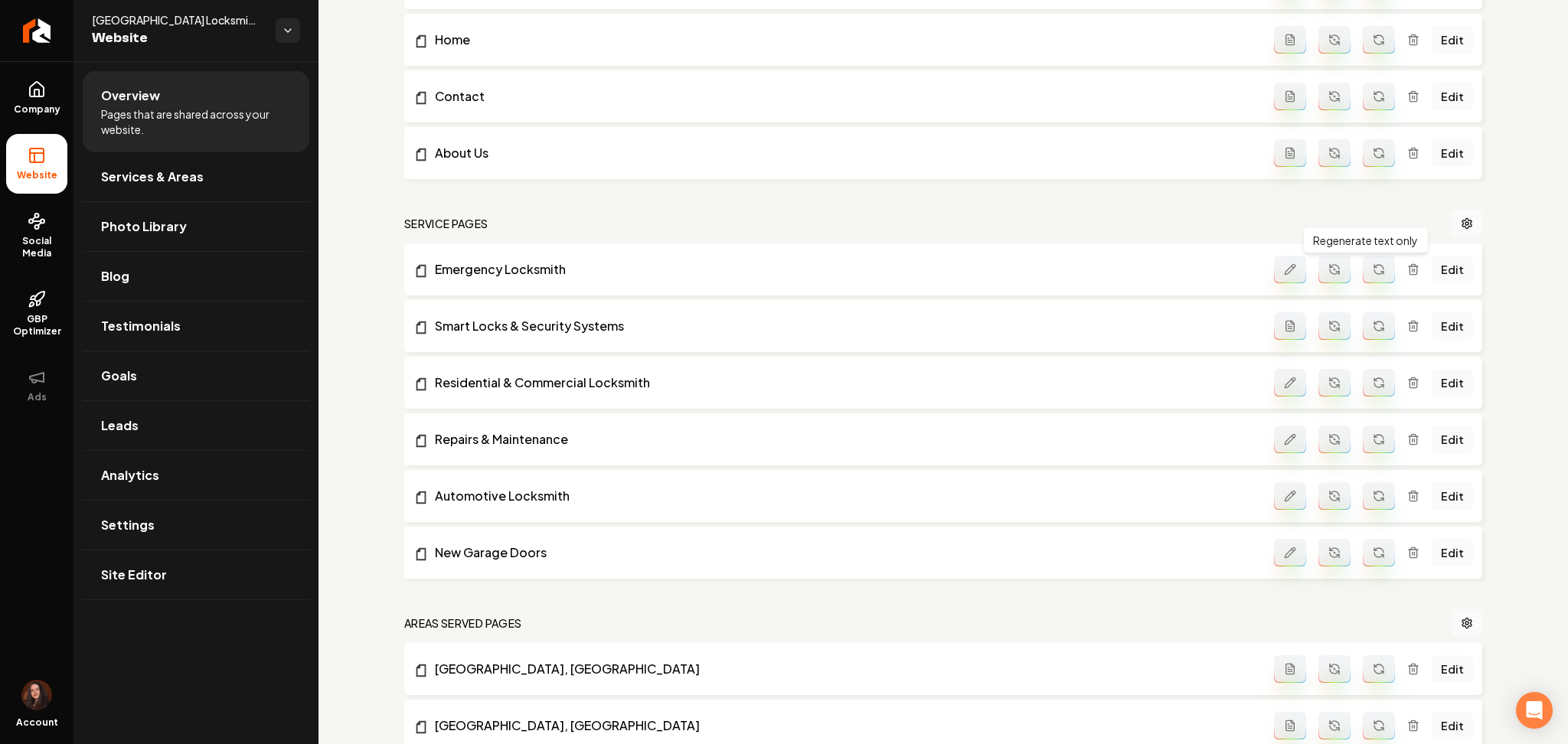
click at [1363, 279] on button "Main content area" at bounding box center [1378, 269] width 32 height 27
click at [1365, 336] on button "Main content area" at bounding box center [1378, 326] width 32 height 27
click at [1375, 386] on icon "Main content area" at bounding box center [1378, 385] width 9 height 5
click at [1373, 442] on icon "Main content area" at bounding box center [1378, 439] width 13 height 13
click at [1373, 497] on icon "Main content area" at bounding box center [1378, 496] width 13 height 13
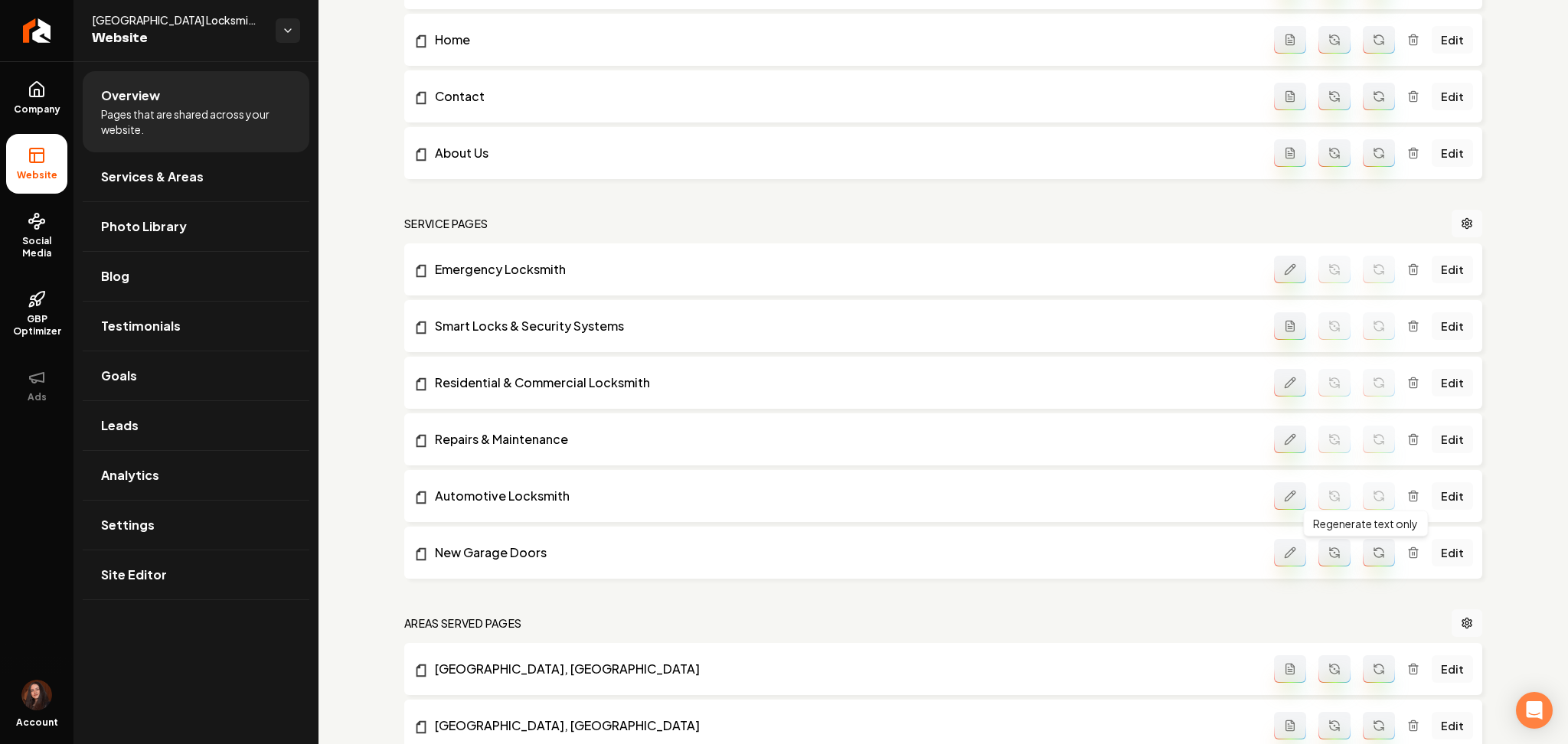
click at [1366, 575] on li "New Garage Doors Regenerate text only Regenerate text only Edit" at bounding box center [943, 553] width 1078 height 52
click at [1373, 555] on icon "Main content area" at bounding box center [1378, 552] width 13 height 13
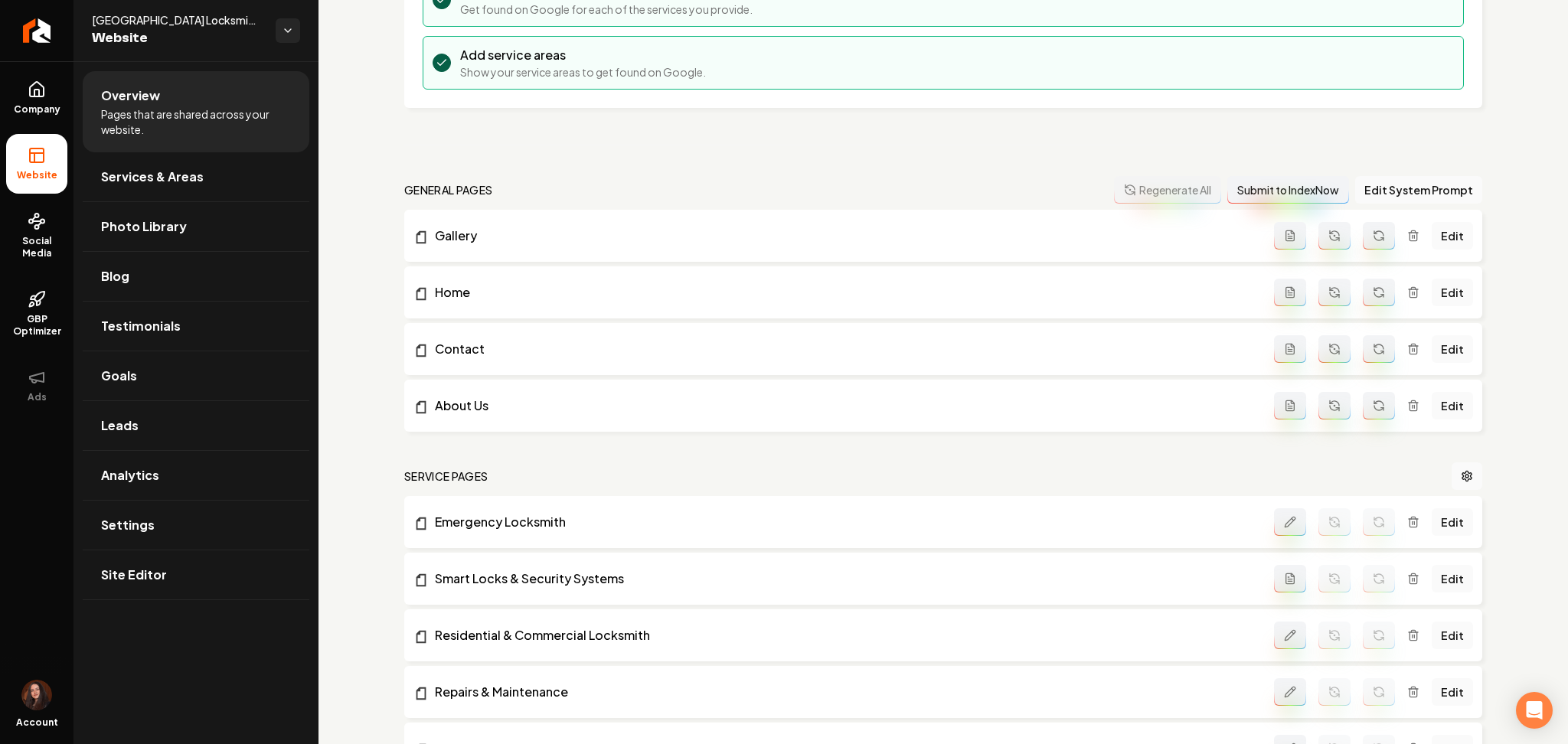
scroll to position [301, 0]
click at [1444, 409] on link "Edit" at bounding box center [1452, 407] width 42 height 27
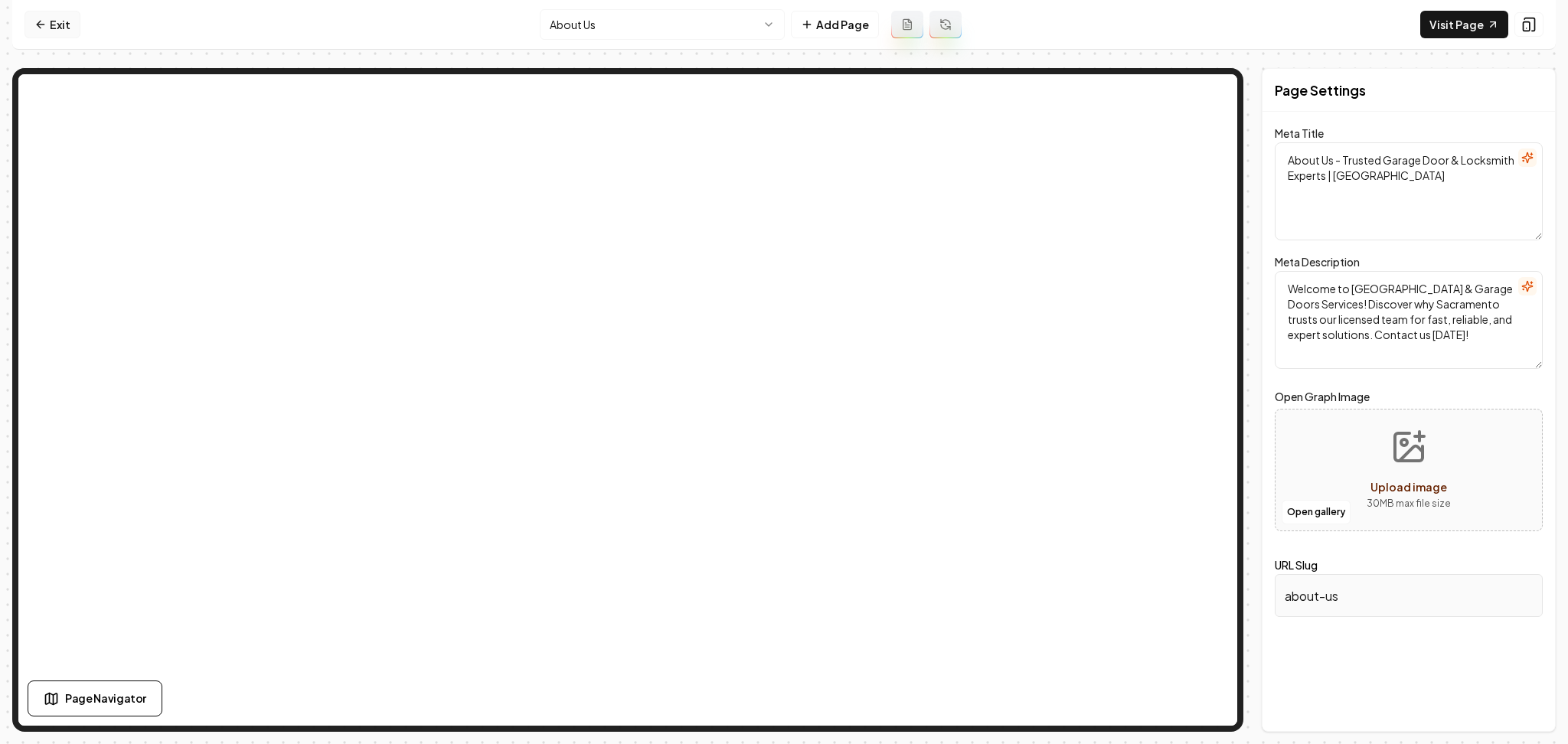
click at [69, 16] on link "Exit" at bounding box center [52, 24] width 56 height 27
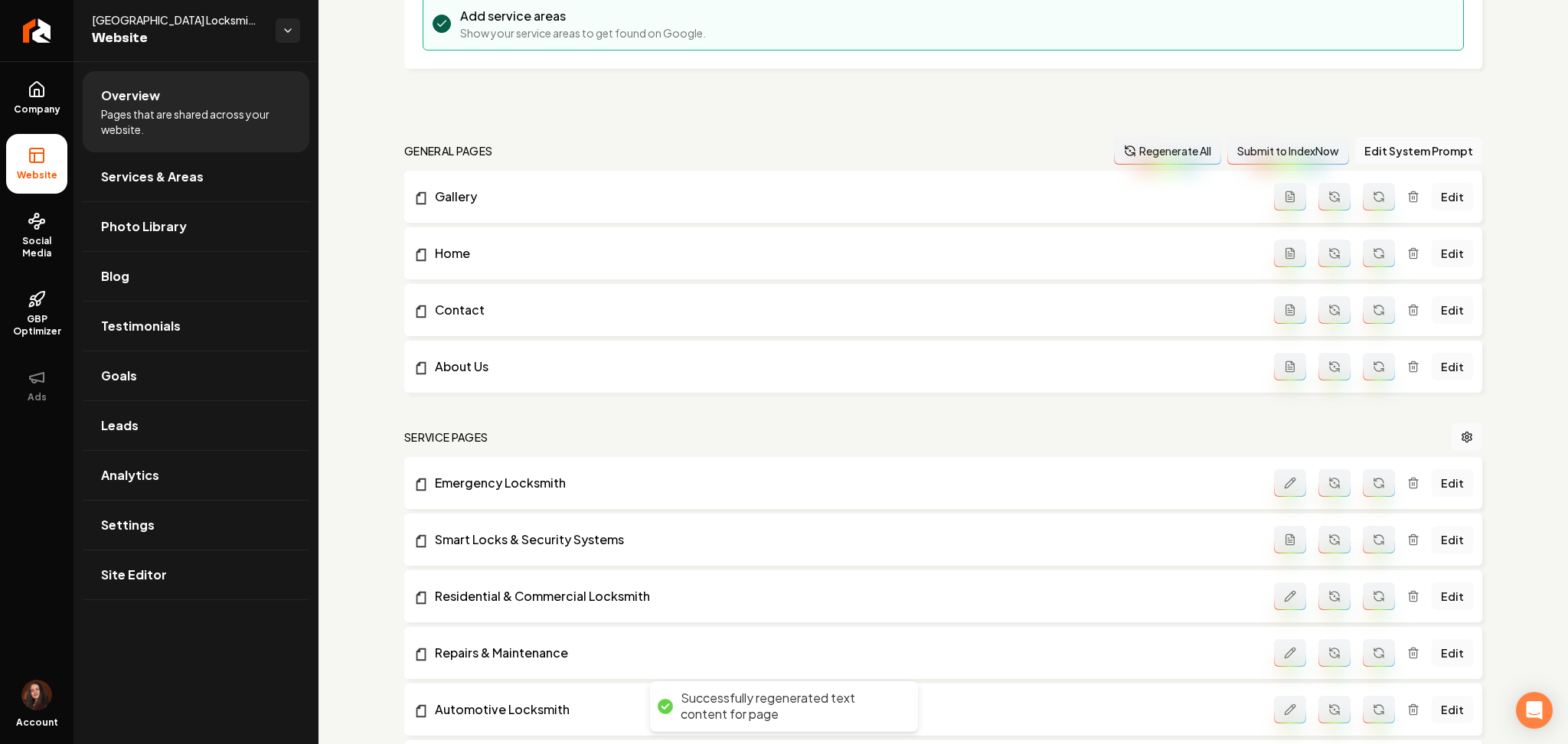
scroll to position [341, 0]
click at [1373, 372] on icon "Main content area" at bounding box center [1378, 368] width 13 height 13
click at [1437, 313] on link "Edit" at bounding box center [1452, 311] width 42 height 27
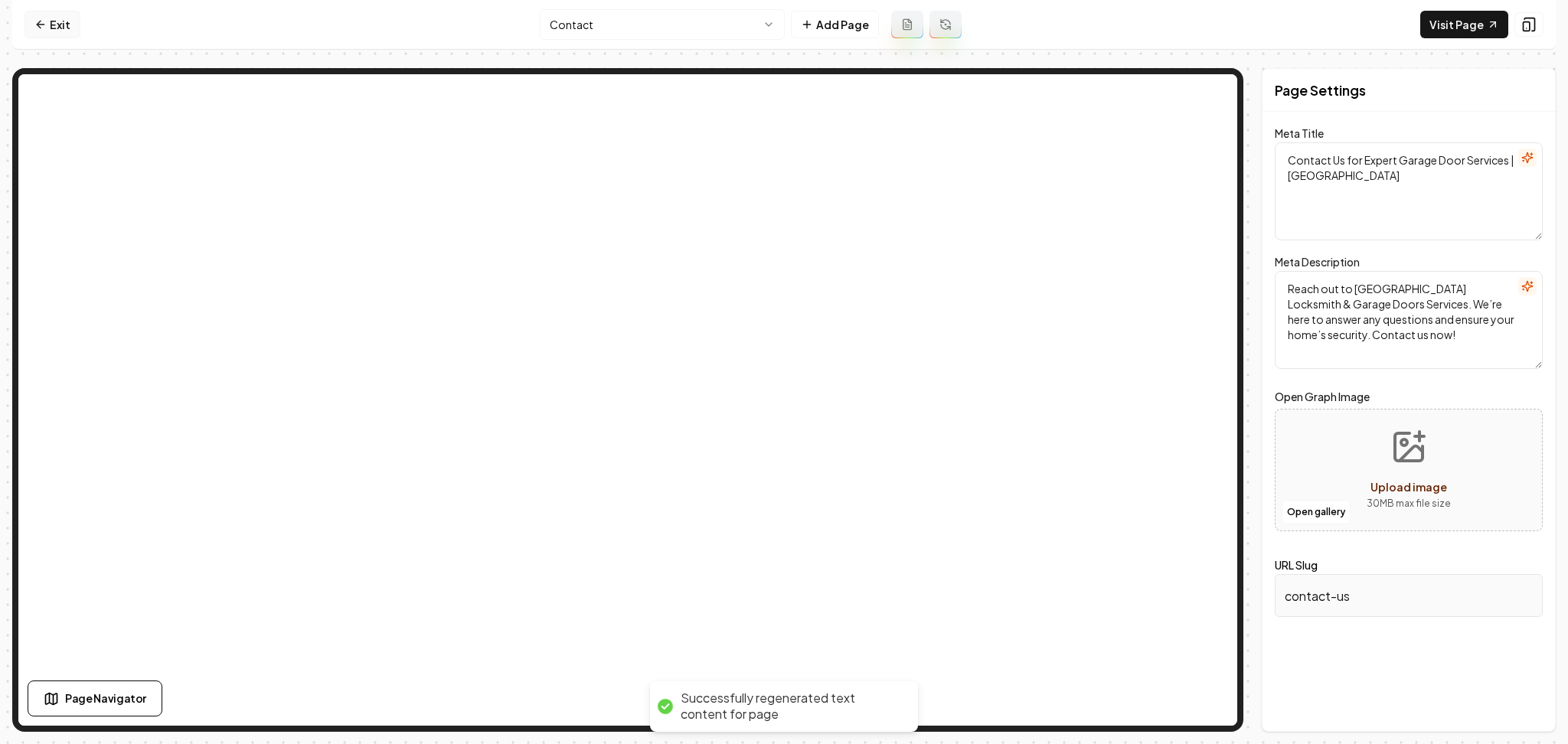
click at [42, 28] on icon at bounding box center [41, 24] width 13 height 13
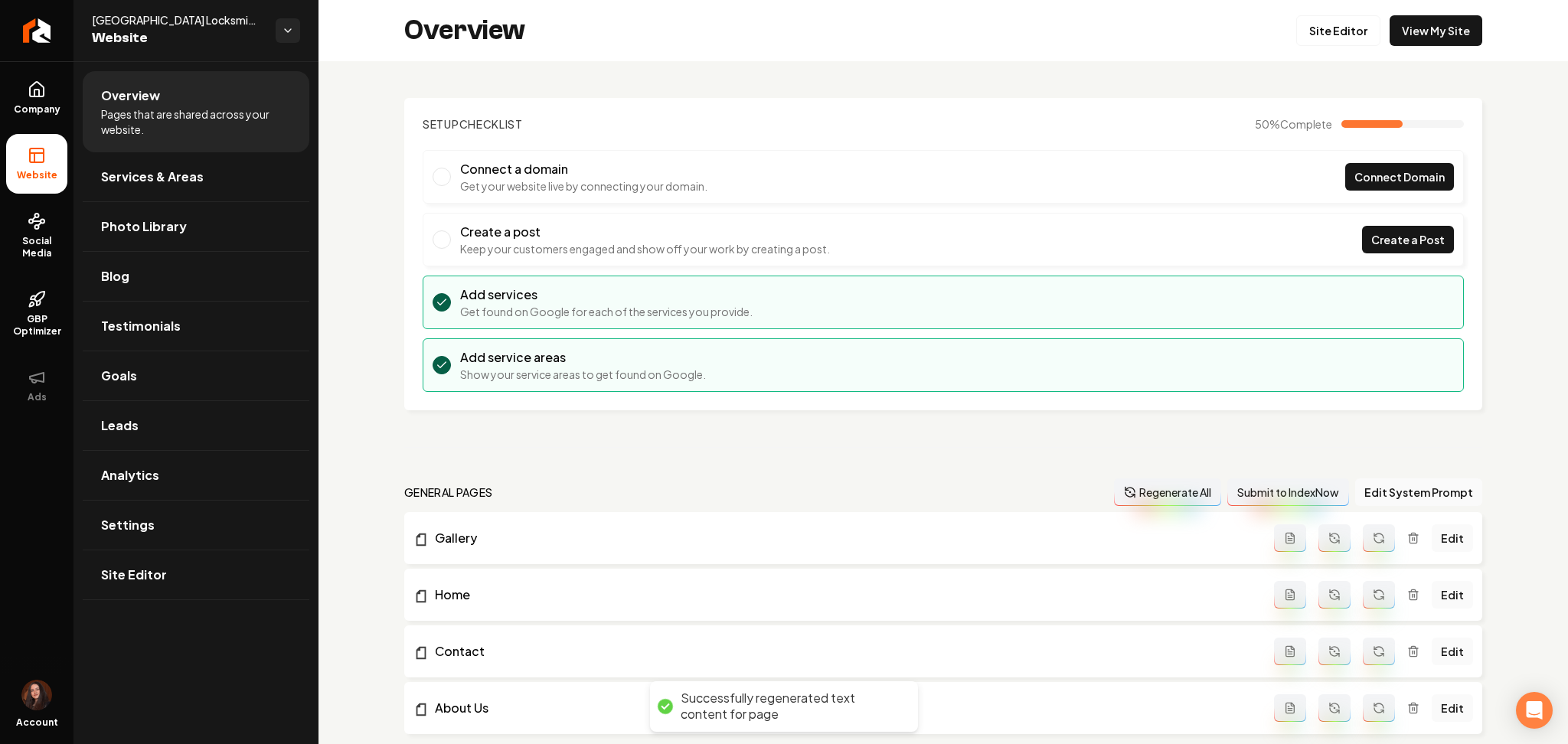
scroll to position [137, 0]
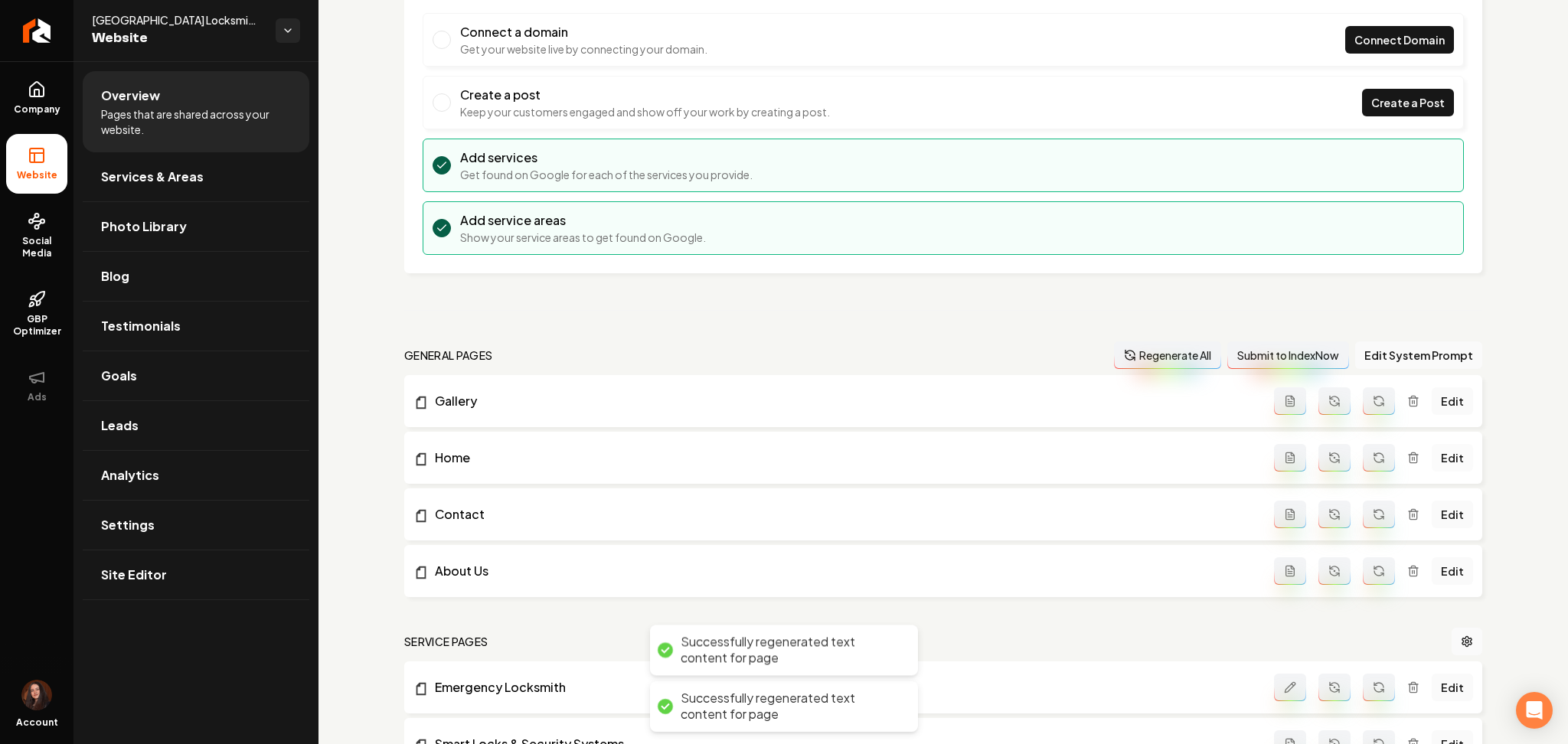
click at [1440, 463] on link "Edit" at bounding box center [1452, 458] width 42 height 27
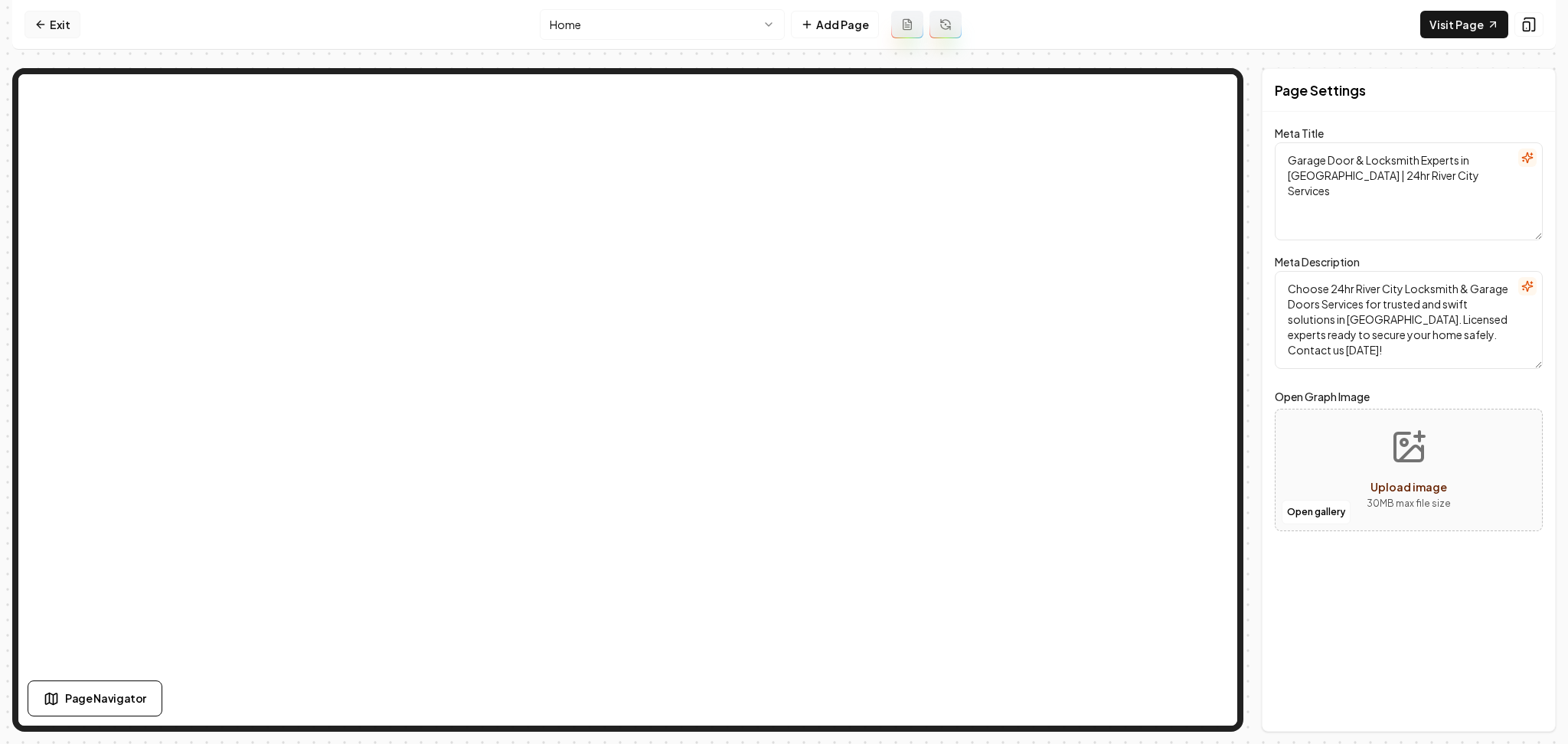
click at [41, 18] on icon at bounding box center [41, 24] width 13 height 13
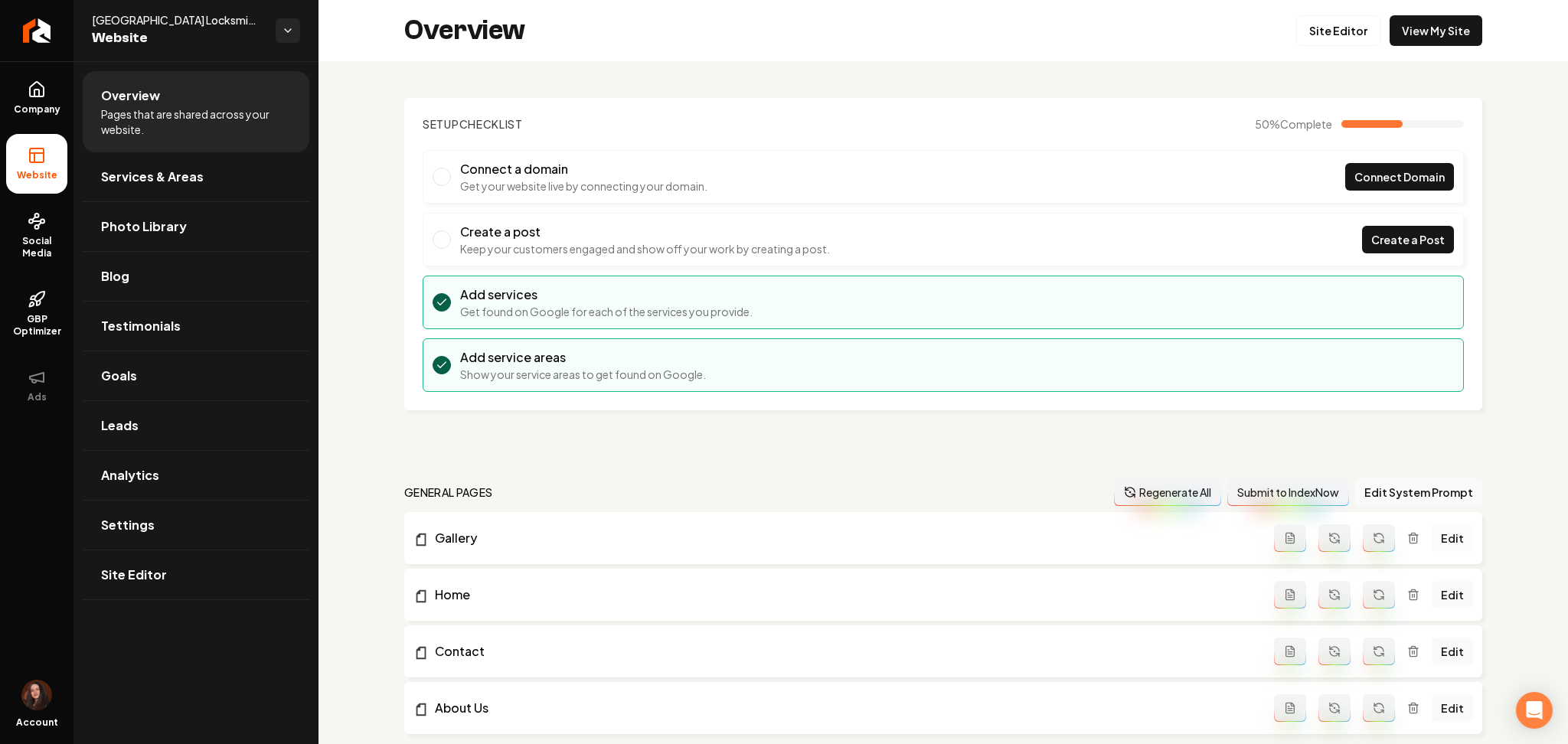
click at [1438, 542] on link "Edit" at bounding box center [1452, 538] width 42 height 27
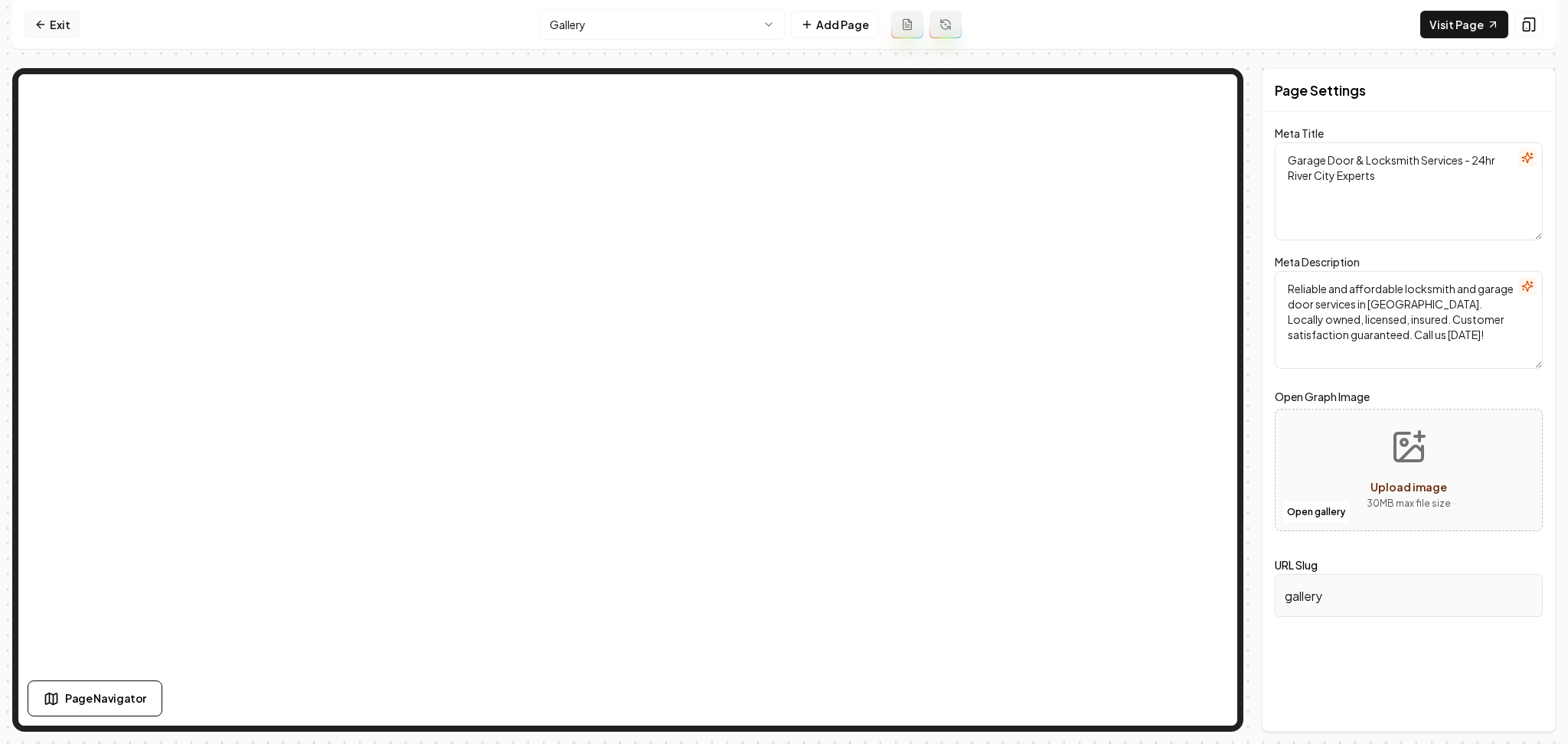
click at [62, 9] on nav "Exit Gallery Add Page Visit Page" at bounding box center [784, 24] width 1544 height 49
click at [47, 35] on link "Exit" at bounding box center [52, 24] width 56 height 27
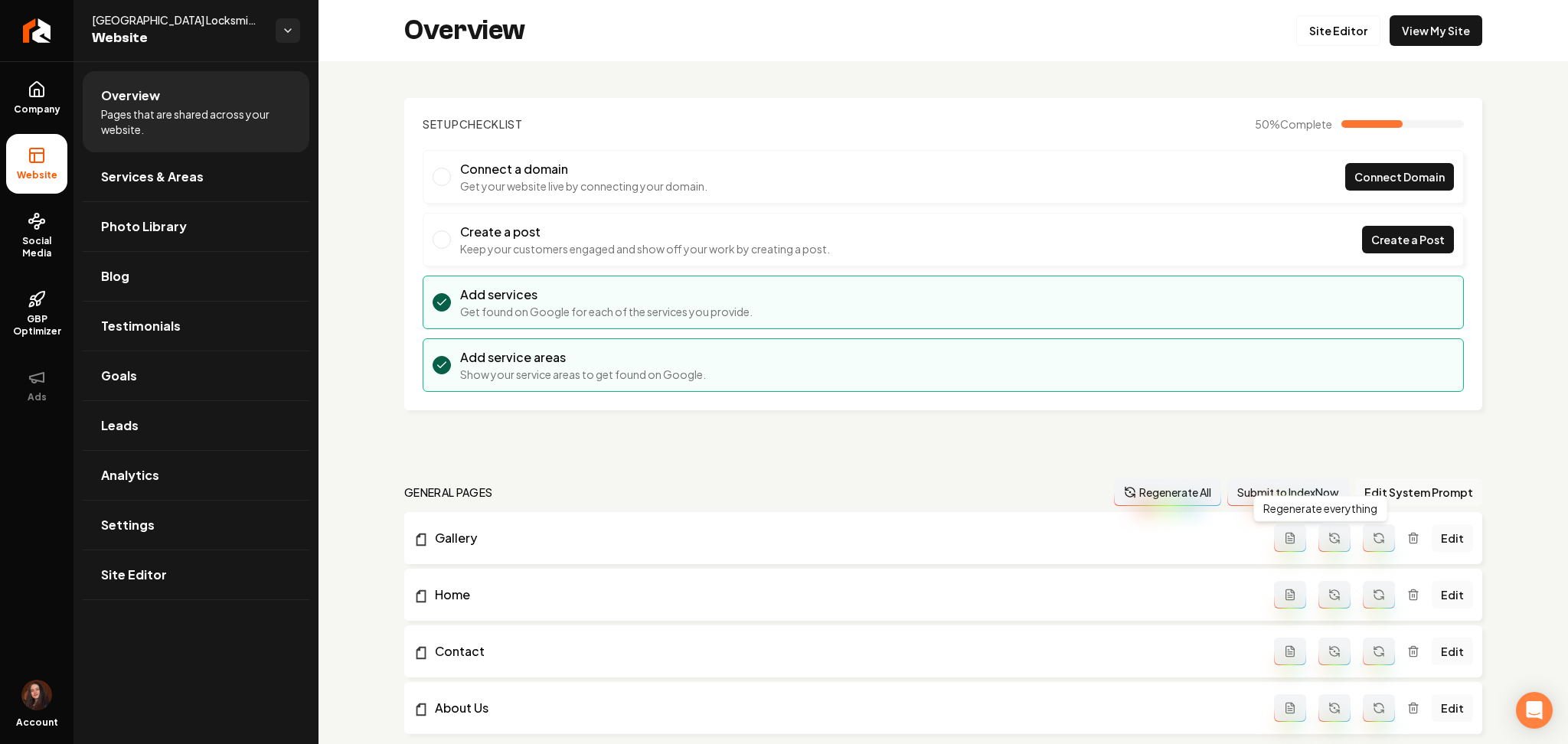
click at [1405, 483] on button "Edit System Prompt" at bounding box center [1418, 492] width 127 height 27
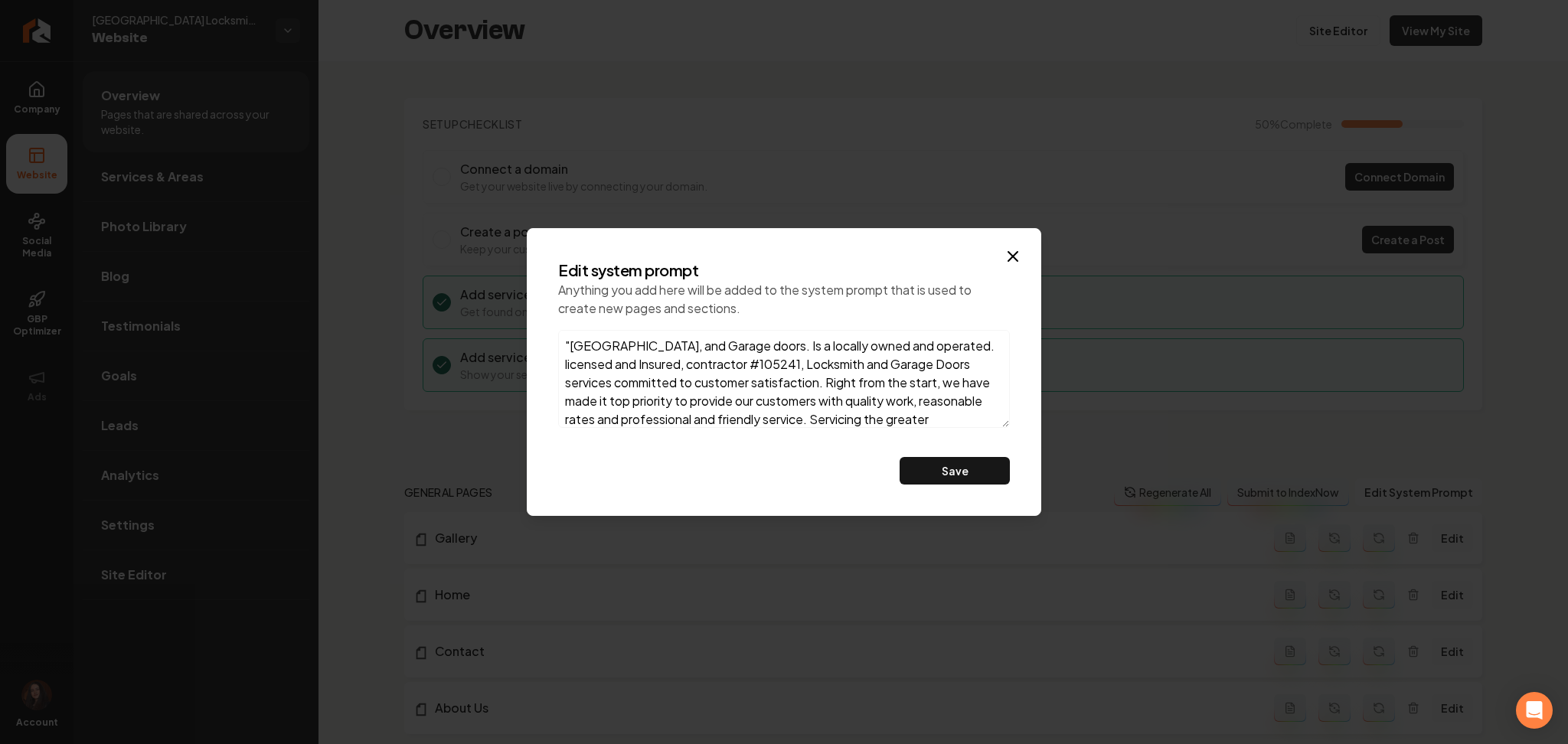
scroll to position [80, 0]
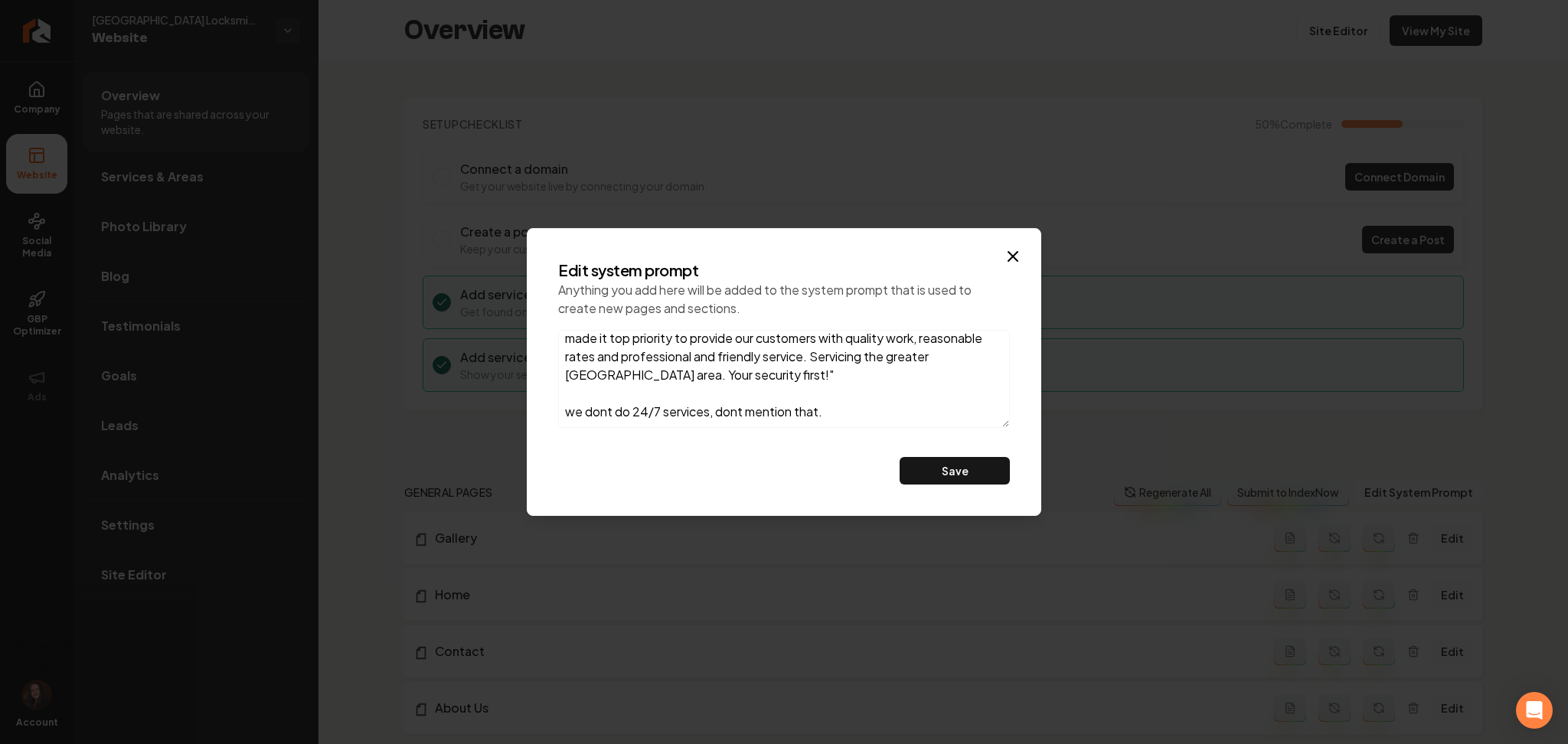
click at [880, 406] on textarea ""24hr River City Locksmith, and Garage doors. Is a locally owned and operated. …" at bounding box center [784, 378] width 452 height 98
click at [843, 399] on textarea ""24hr River City Locksmith, and Garage doors. Is a locally owned and operated. …" at bounding box center [784, 378] width 452 height 98
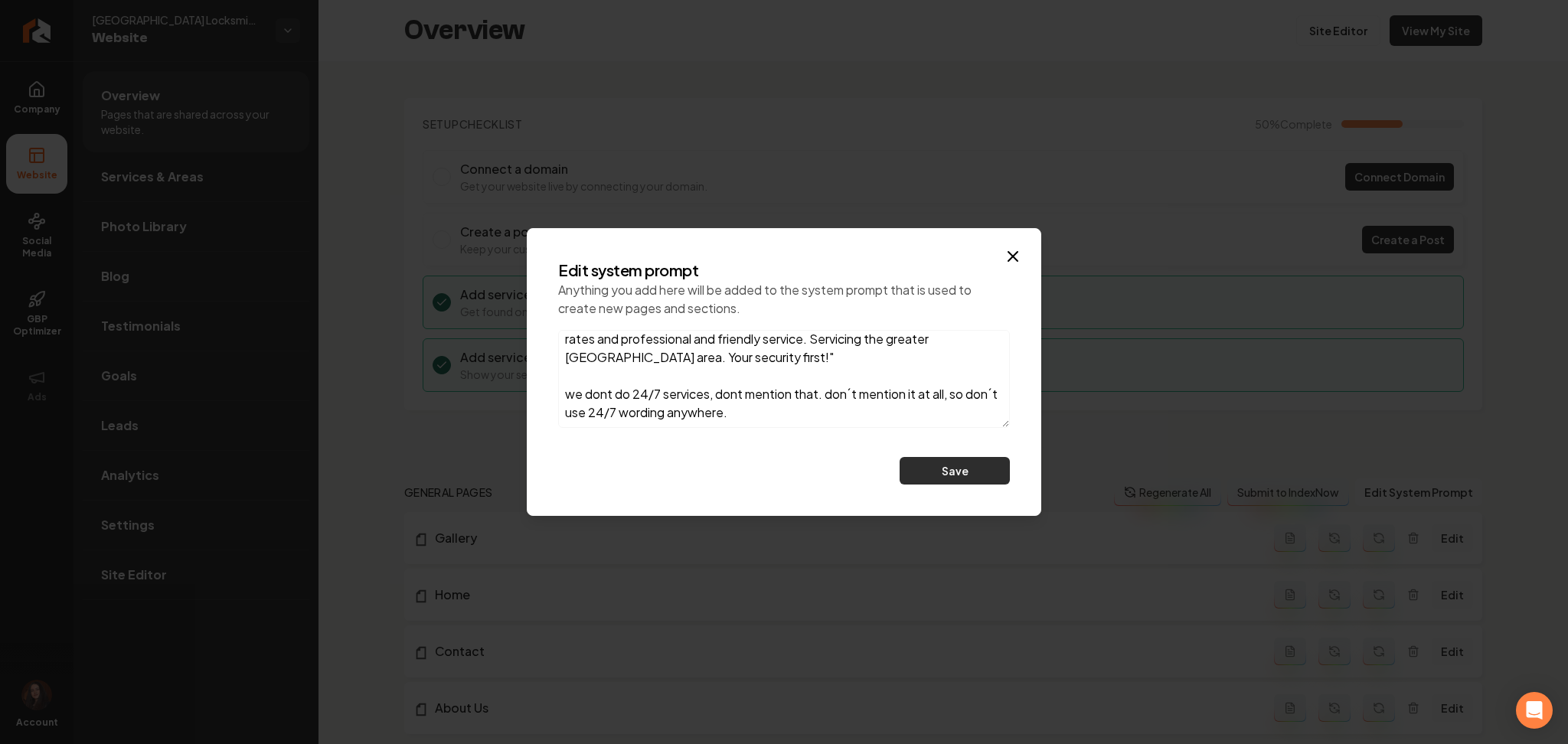
type textarea ""24hr River City Locksmith, and Garage doors. Is a locally owned and operated. …"
click at [902, 457] on button "Save" at bounding box center [955, 470] width 110 height 27
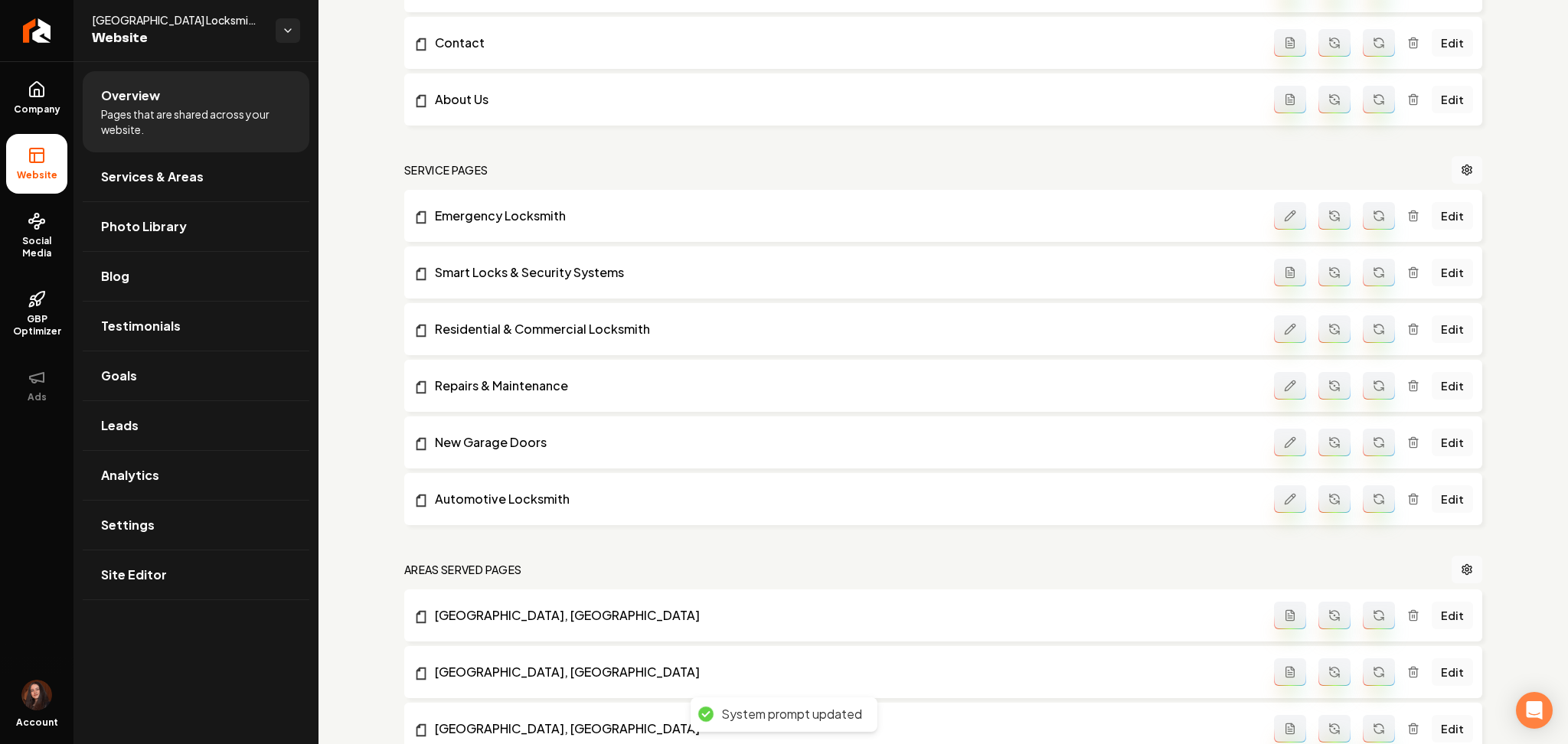
scroll to position [633, 0]
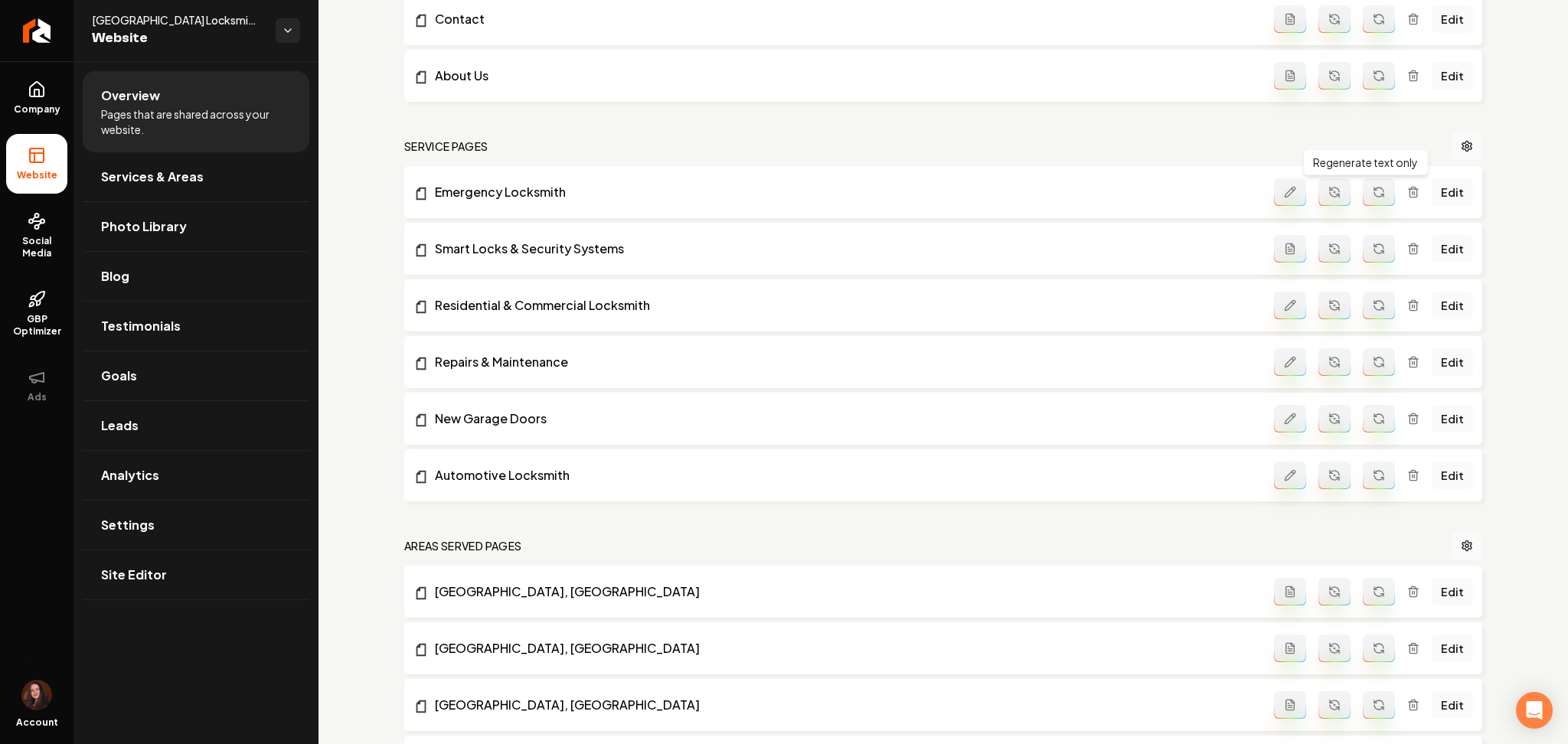
click at [1366, 200] on button "Main content area" at bounding box center [1378, 192] width 32 height 27
click at [1371, 256] on button "Main content area" at bounding box center [1378, 249] width 32 height 27
click at [1372, 298] on button "Main content area" at bounding box center [1378, 306] width 32 height 27
click at [1381, 365] on icon "Main content area" at bounding box center [1382, 366] width 2 height 2
click at [1373, 413] on icon "Main content area" at bounding box center [1378, 419] width 13 height 13
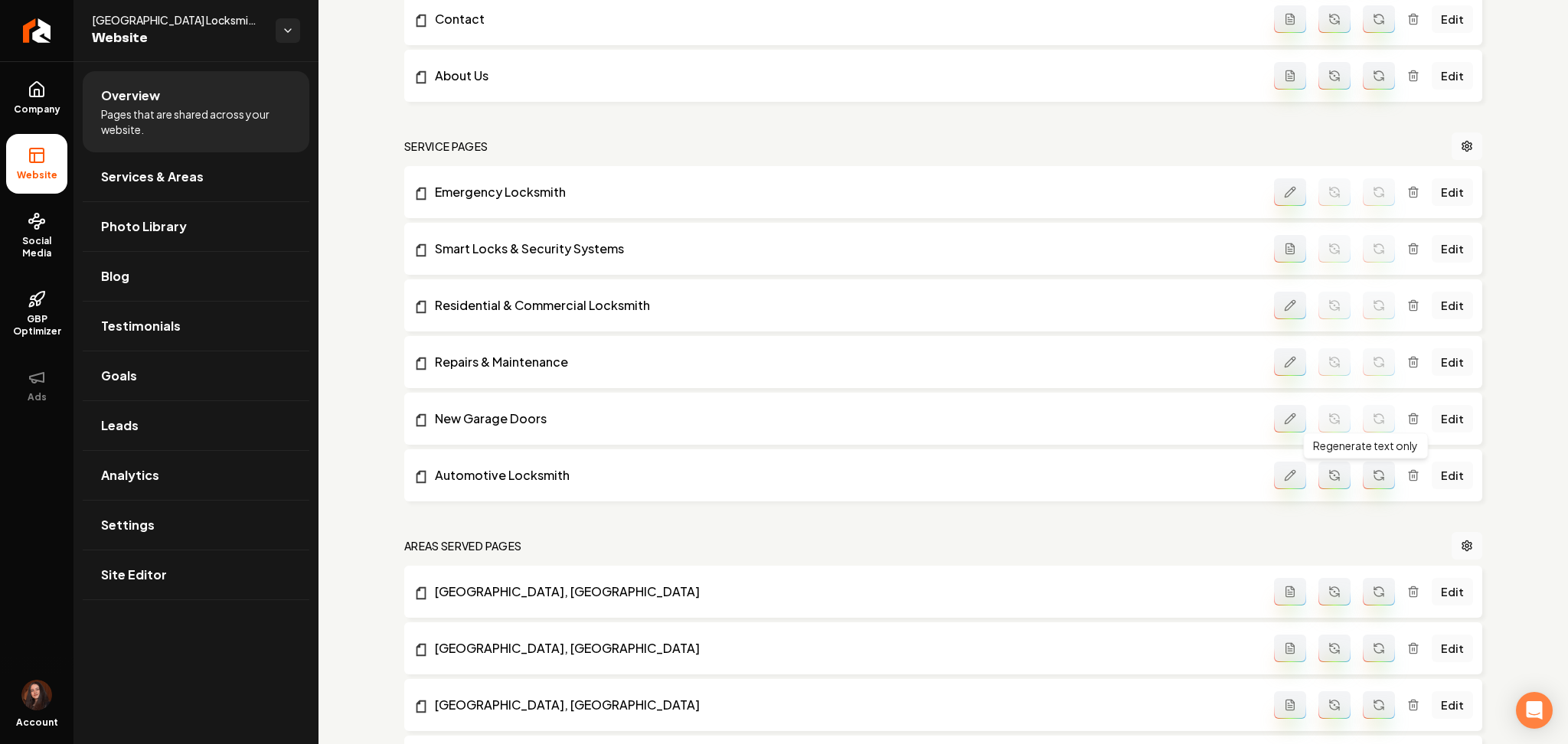
click at [1373, 479] on icon "Main content area" at bounding box center [1378, 475] width 13 height 13
click at [1277, 201] on button "Main content area" at bounding box center [1289, 192] width 32 height 27
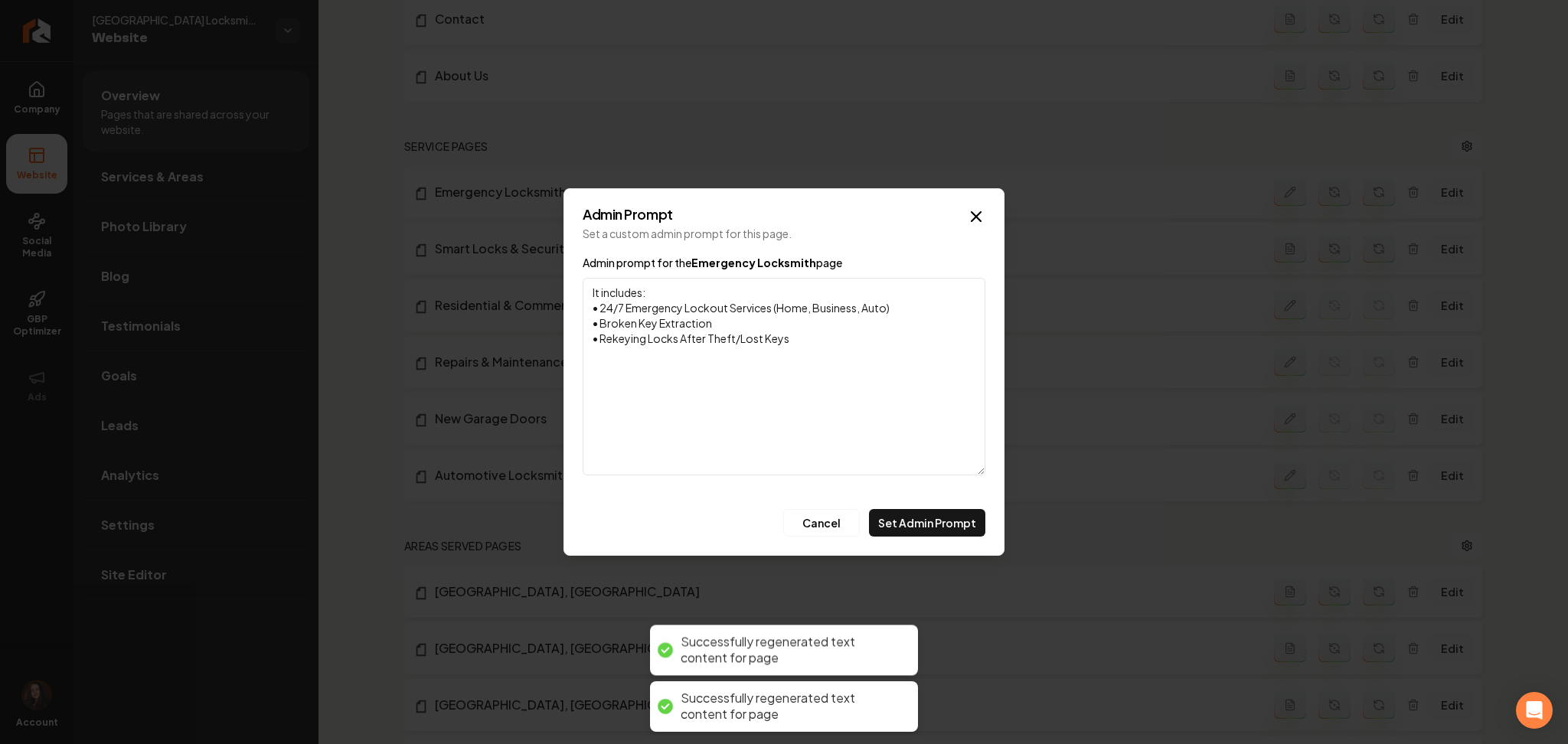
drag, startPoint x: 937, startPoint y: 310, endPoint x: 593, endPoint y: 303, distance: 344.1
click at [593, 303] on textarea "It includes: • 24/7 Emergency Lockout Services (Home, Business, Auto) • Broken …" at bounding box center [784, 376] width 402 height 197
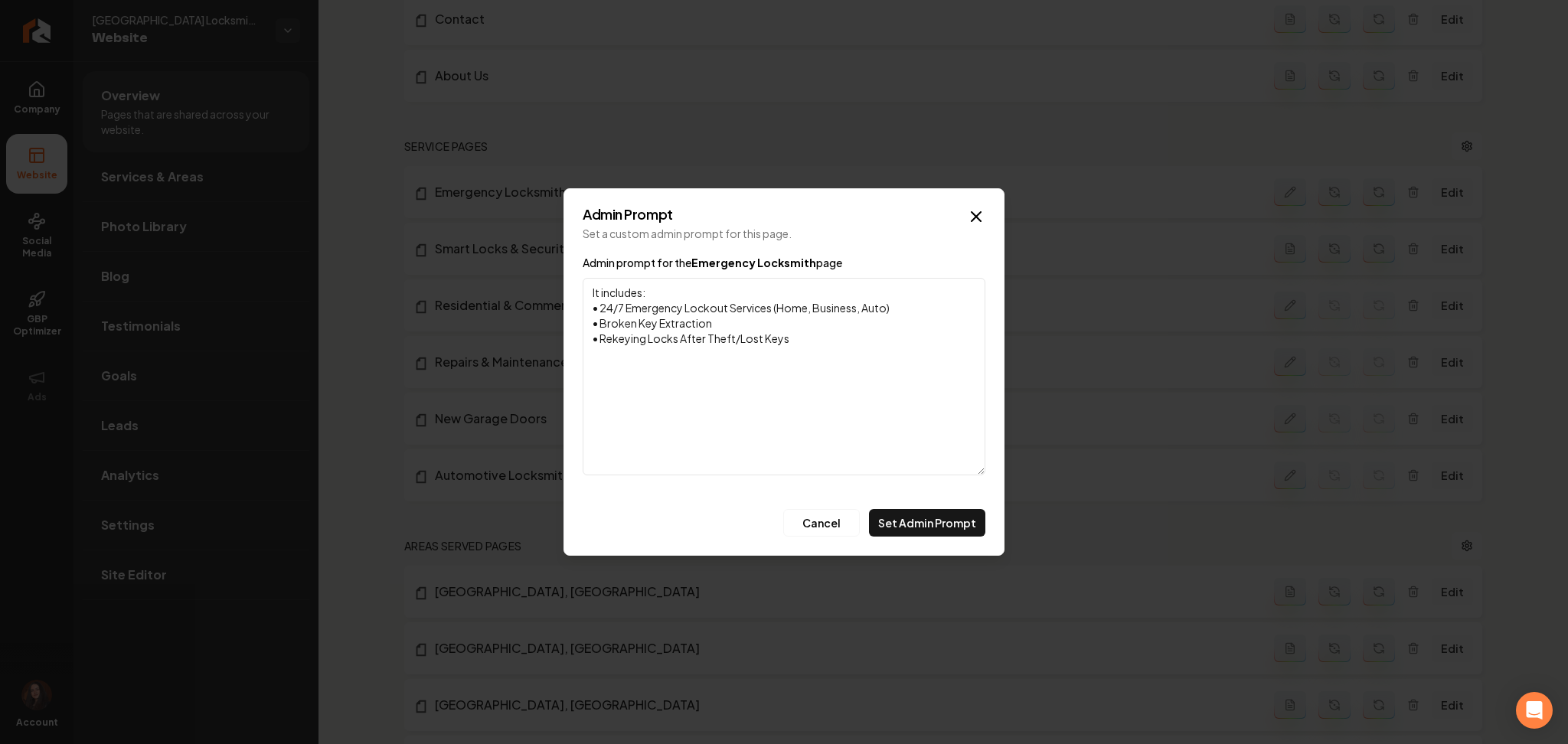
click at [670, 296] on textarea "It includes: • 24/7 Emergency Lockout Services (Home, Business, Auto) • Broken …" at bounding box center [784, 376] width 402 height 197
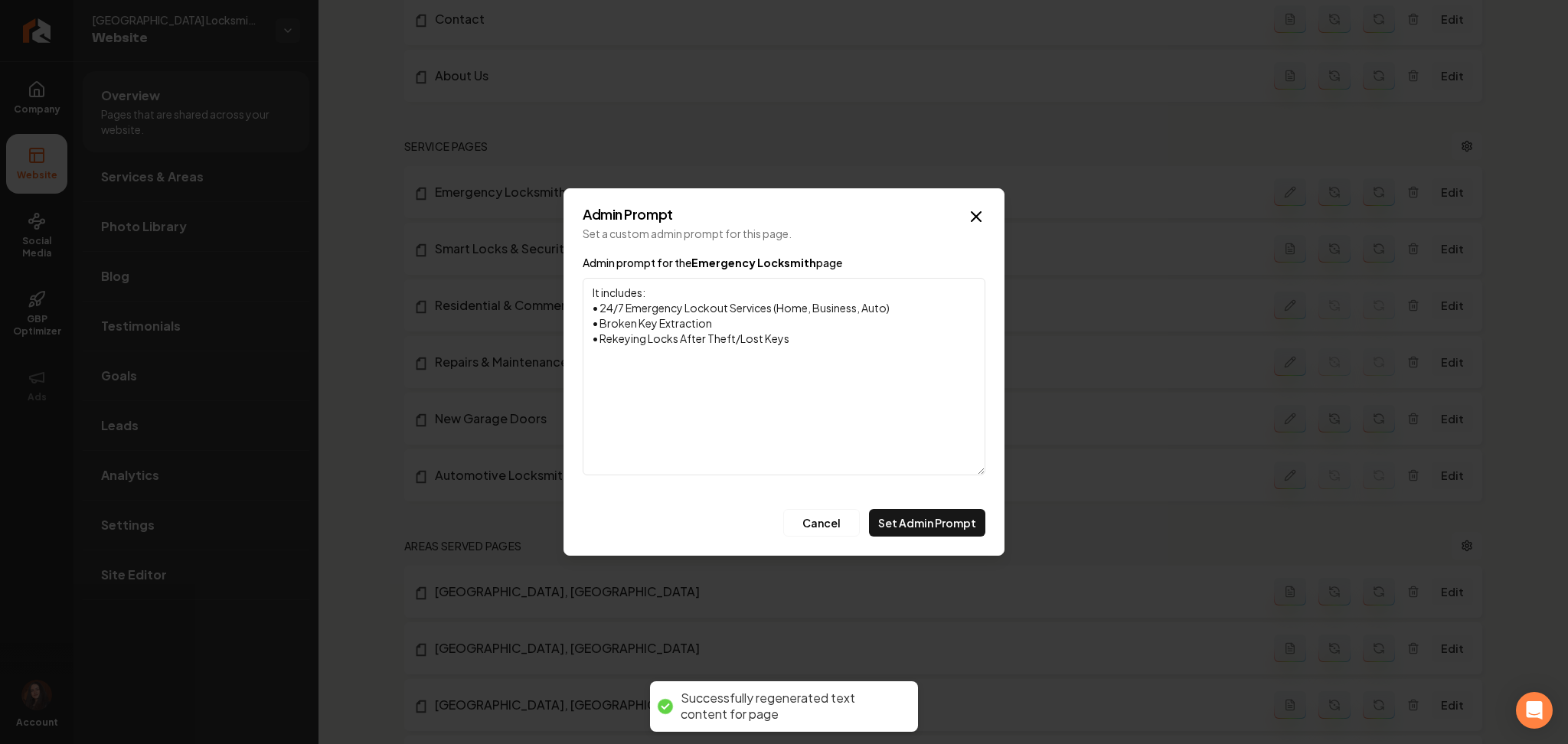
drag, startPoint x: 623, startPoint y: 310, endPoint x: 600, endPoint y: 309, distance: 23.0
click at [600, 309] on textarea "It includes: • 24/7 Emergency Lockout Services (Home, Business, Auto) • Broken …" at bounding box center [784, 376] width 402 height 197
type textarea "It includes: • Emergency Lockout Services (Home, Business, Auto) • Broken Key E…"
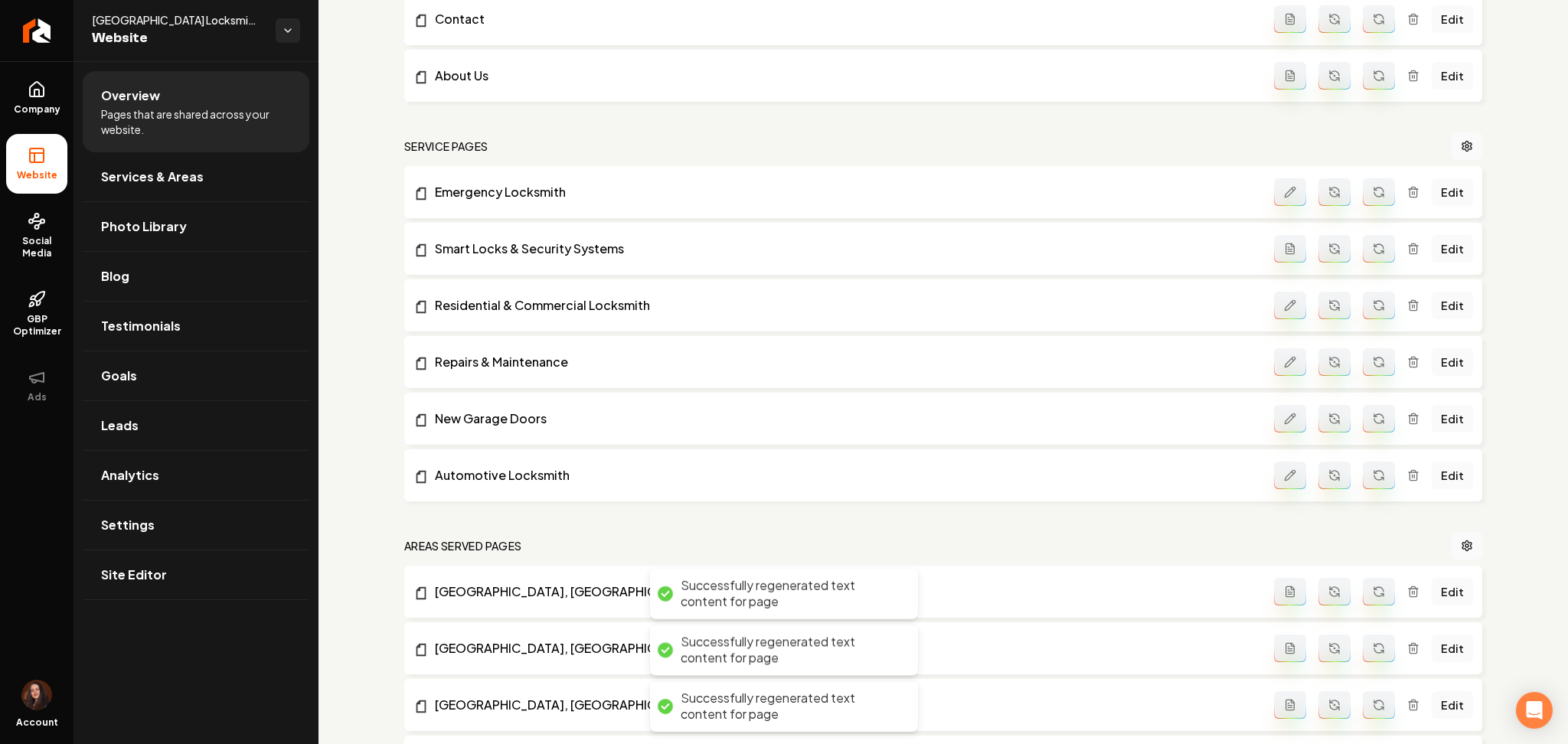
click at [914, 530] on div "Company Website Social Media GBP Optimizer Ads Account 24hr River City Locksmit…" at bounding box center [784, 372] width 1568 height 744
click at [1285, 303] on icon "Main content area" at bounding box center [1289, 305] width 10 height 10
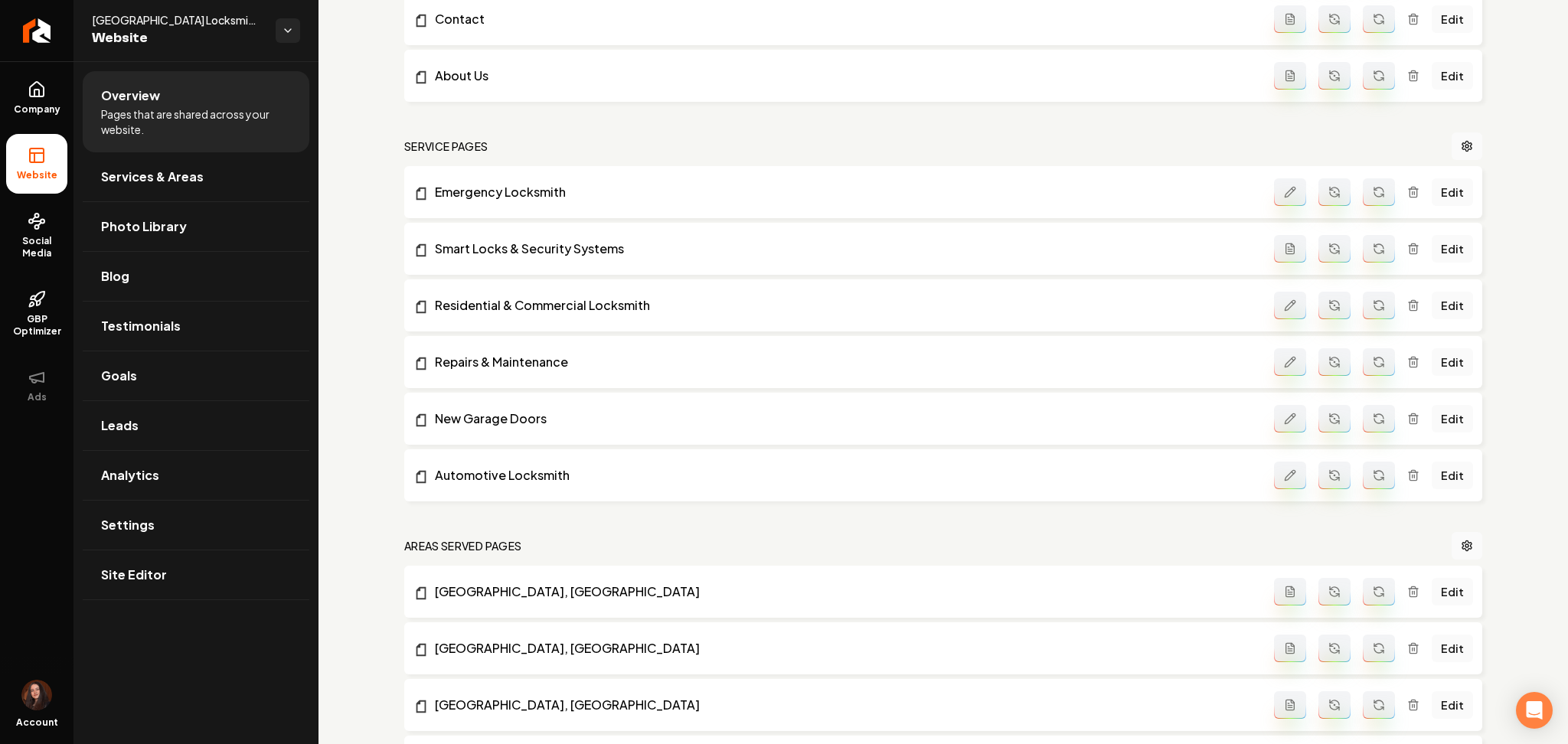
drag, startPoint x: 1279, startPoint y: 347, endPoint x: 1279, endPoint y: 362, distance: 15.0
click at [1279, 347] on li "Repairs & Maintenance Edit" at bounding box center [943, 362] width 1078 height 52
click at [1284, 362] on icon "Main content area" at bounding box center [1289, 362] width 13 height 13
click at [1283, 416] on button "Main content area" at bounding box center [1289, 419] width 32 height 27
click at [1277, 465] on button "Main content area" at bounding box center [1289, 475] width 32 height 27
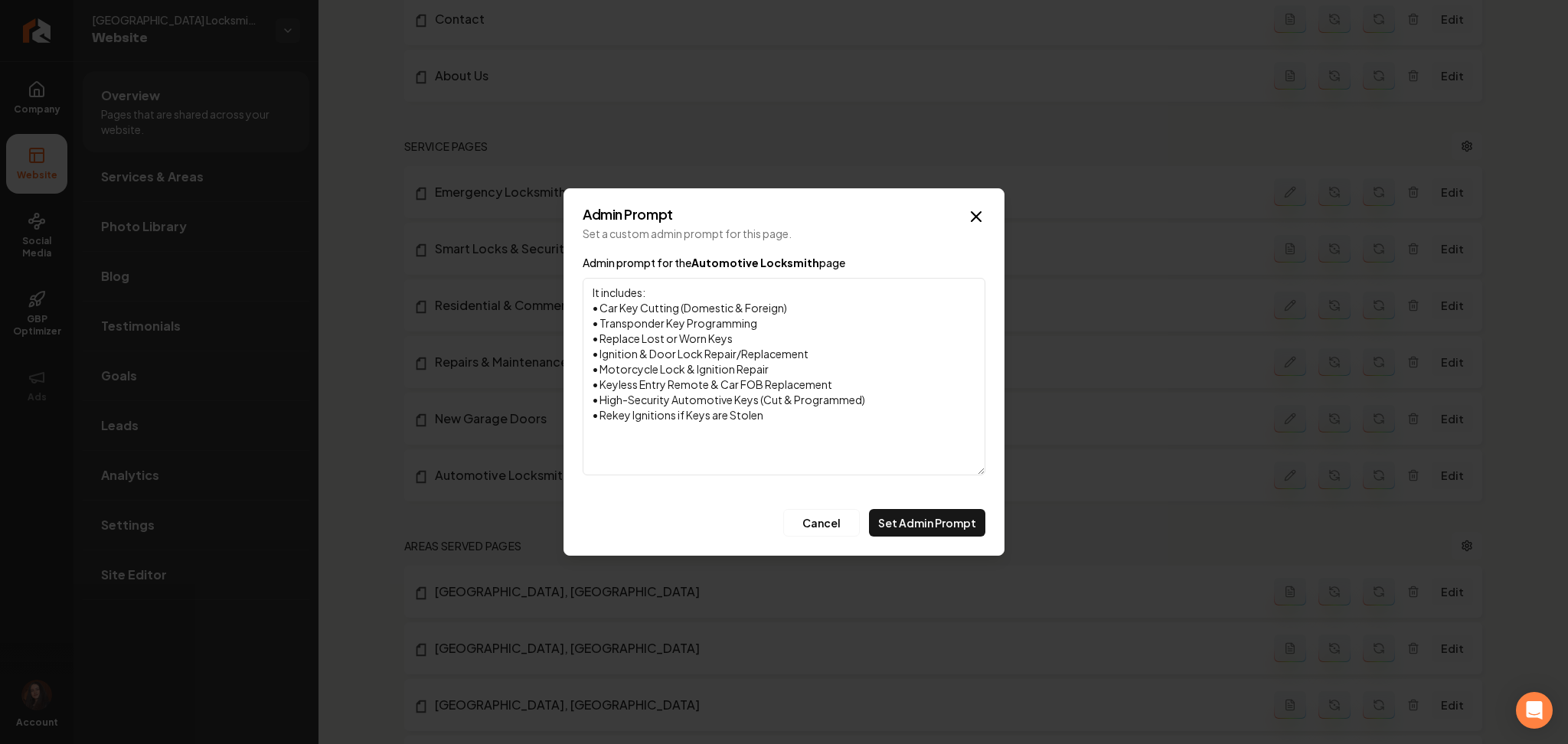
drag, startPoint x: 1276, startPoint y: 468, endPoint x: 1266, endPoint y: 436, distance: 33.5
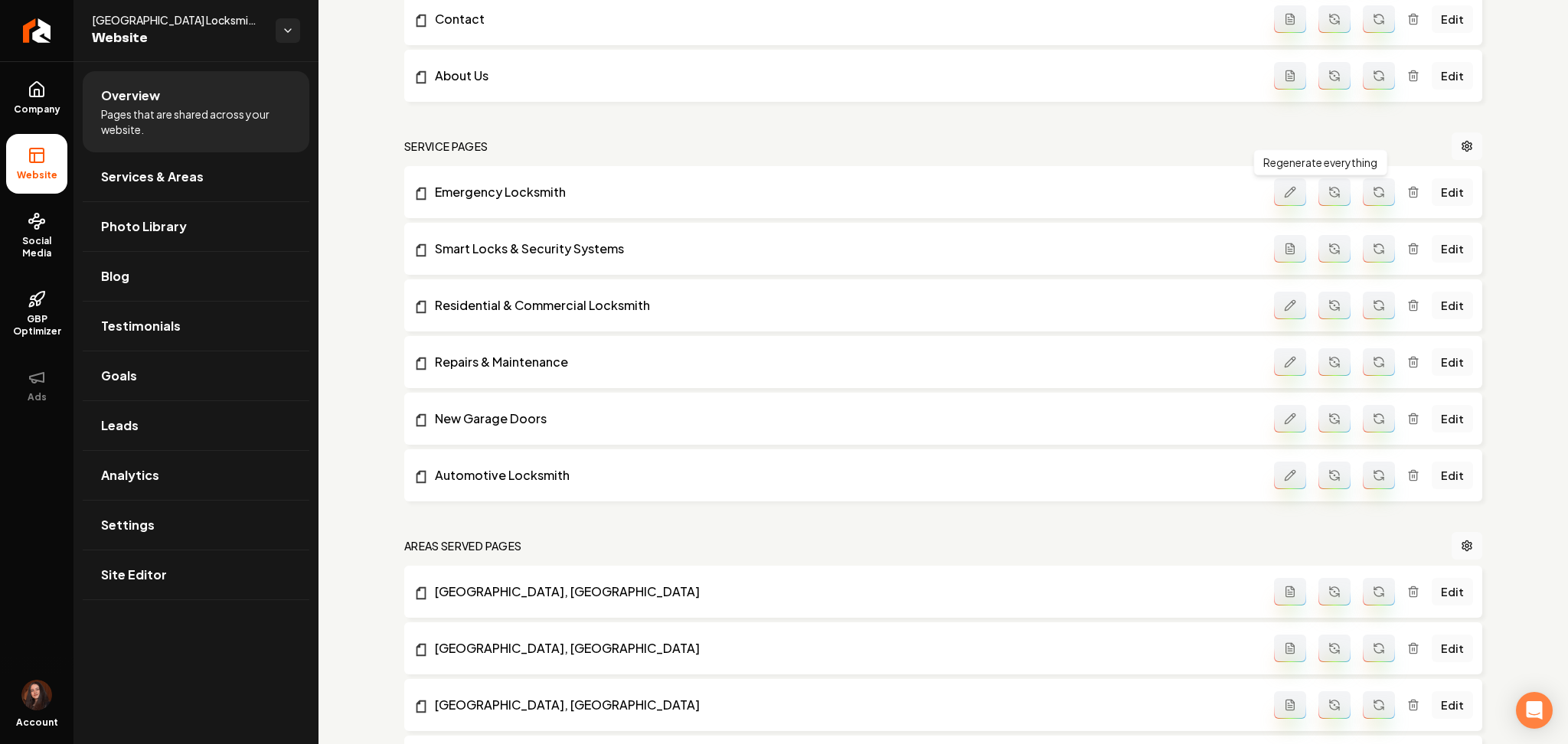
click at [1373, 186] on icon "Main content area" at bounding box center [1378, 192] width 13 height 13
click at [1432, 189] on link "Edit" at bounding box center [1452, 192] width 42 height 27
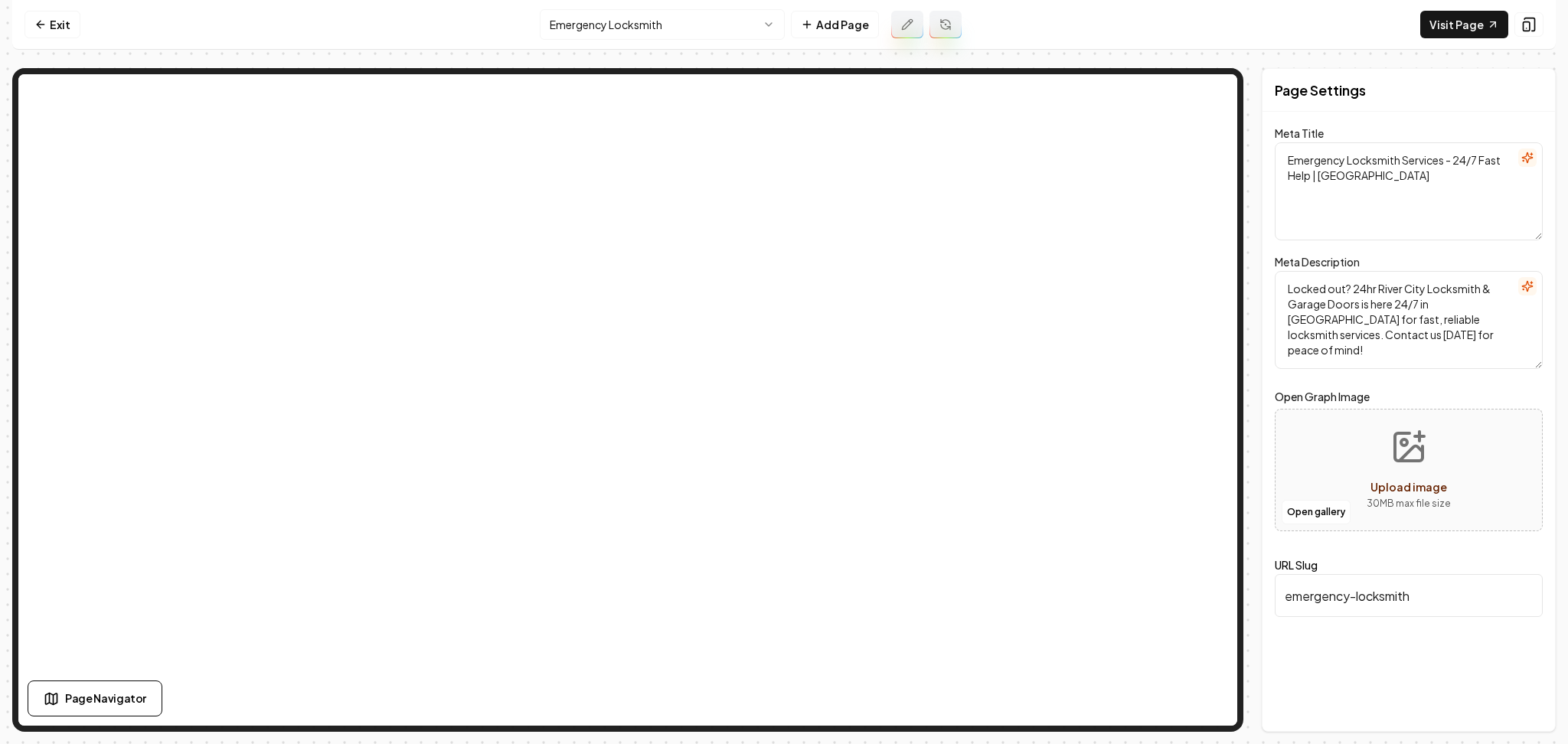
type textarea "Emergency Locksmith Service Sacramento - 24hr River City Locksmith"
type textarea "Locked out? Our fast, reliable emergency locksmith services in Sacramento will …"
click at [79, 10] on nav "Exit Emergency Locksmith Add Page Visit Page" at bounding box center [784, 24] width 1544 height 49
click at [72, 14] on link "Exit" at bounding box center [52, 24] width 56 height 27
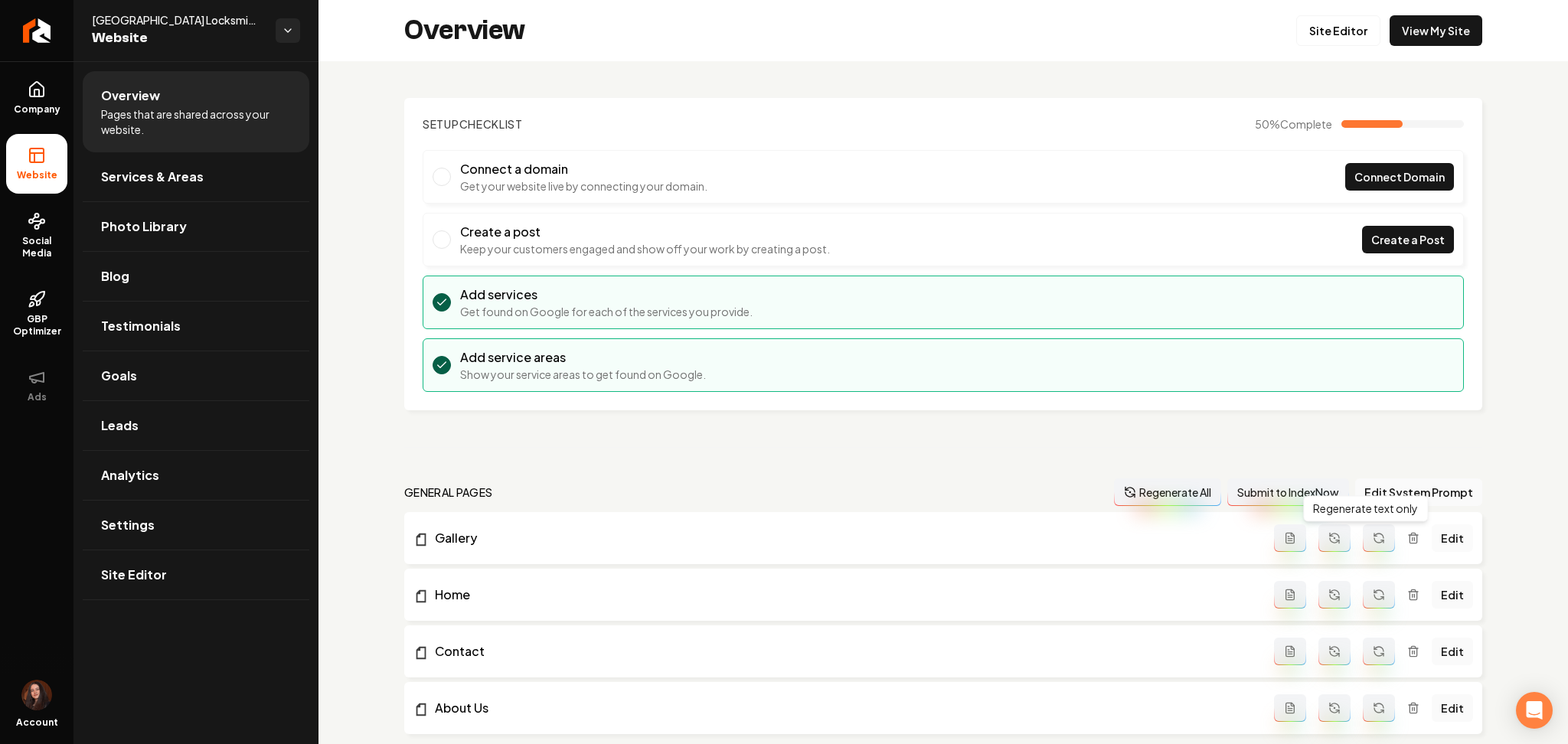
click at [1432, 534] on link "Edit" at bounding box center [1452, 538] width 42 height 27
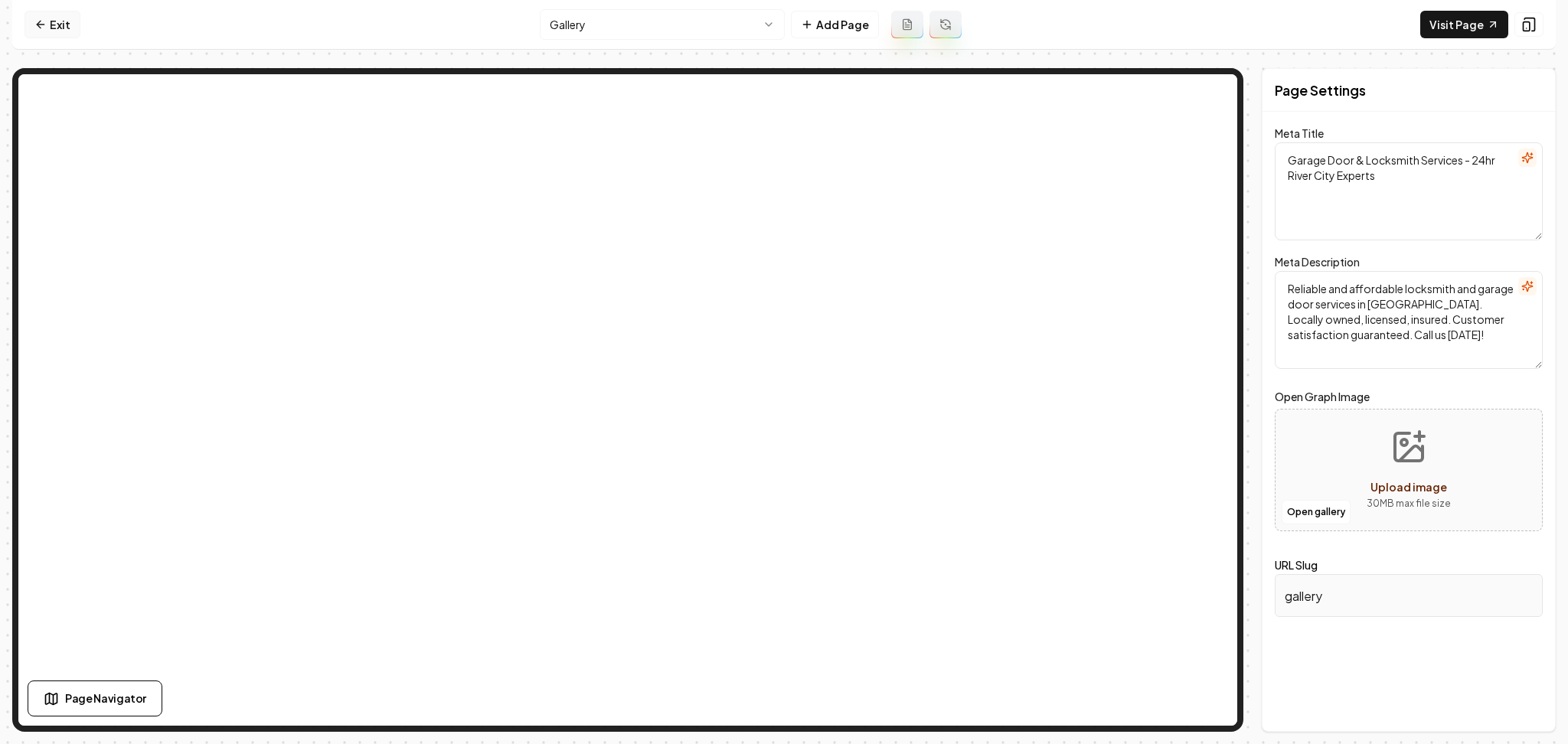
drag, startPoint x: 45, startPoint y: 16, endPoint x: 54, endPoint y: 24, distance: 12.0
click at [44, 18] on icon at bounding box center [41, 24] width 13 height 13
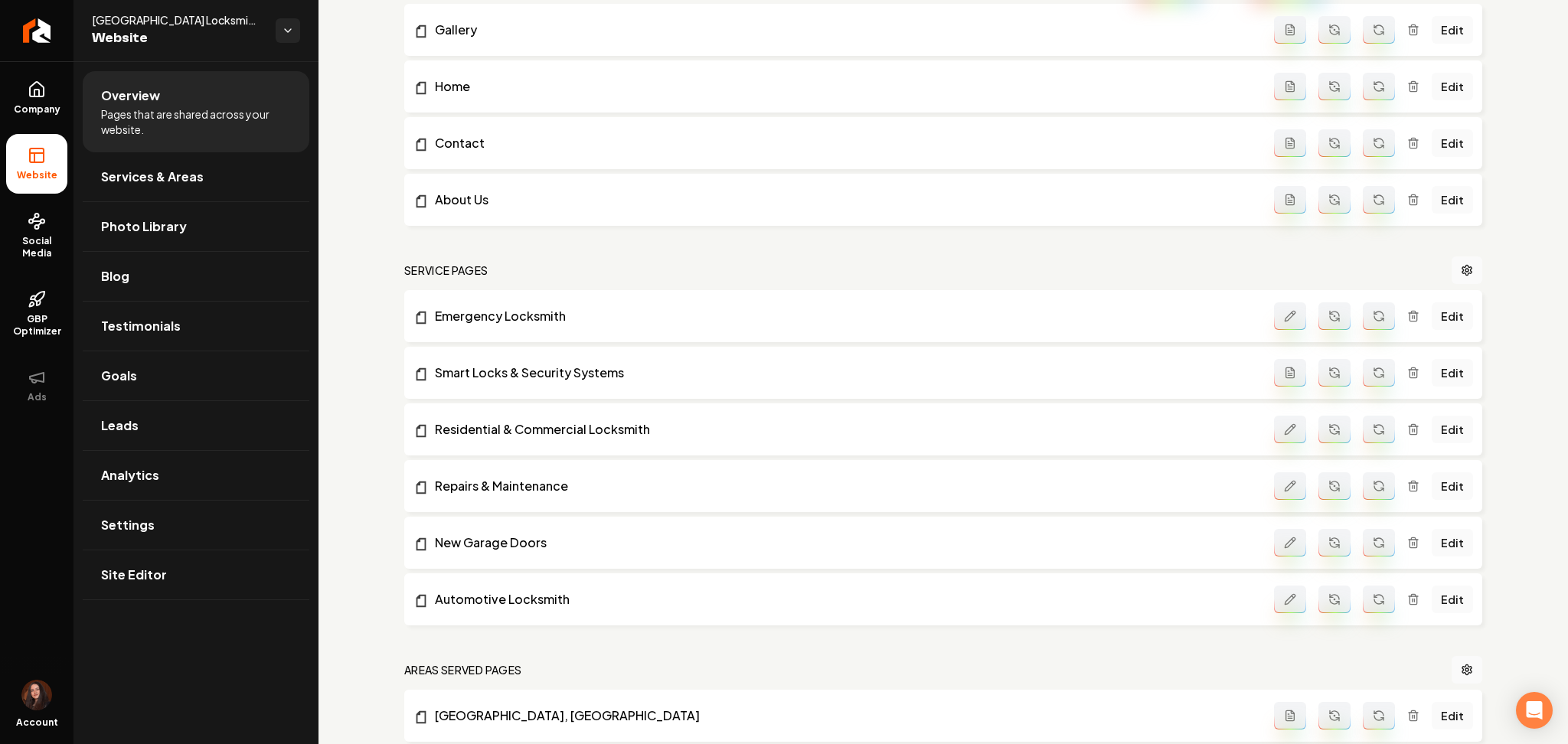
scroll to position [510, 0]
click at [1432, 312] on link "Edit" at bounding box center [1452, 314] width 42 height 27
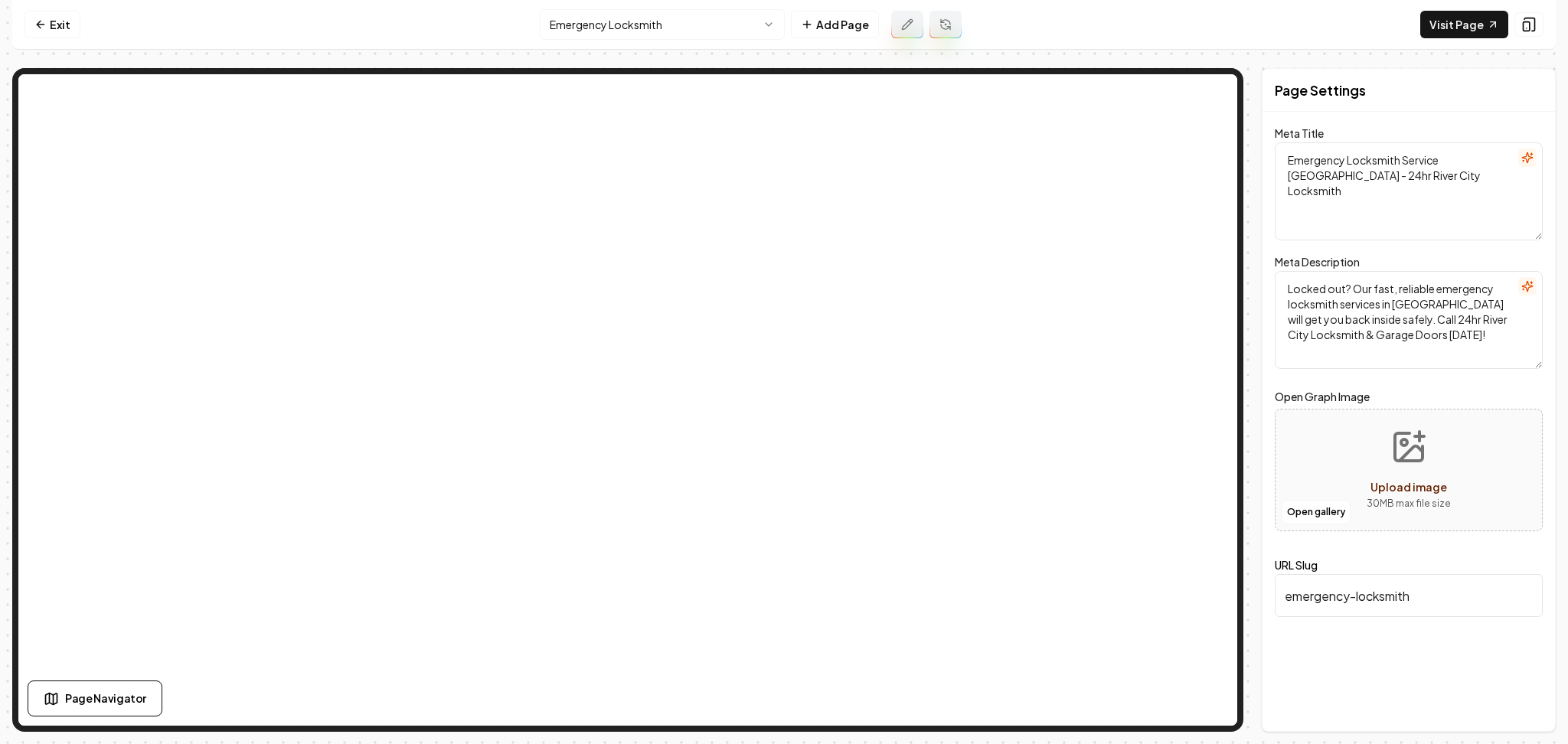
type textarea "Emergency Locksmith Services in Sacramento - 24hr River City"
type textarea "Locked out? Get fast, reliable emergency locksmith services in Sacramento. Trus…"
click at [576, 24] on html "Computer Required This feature is only available on a computer. Please switch t…" at bounding box center [784, 372] width 1568 height 744
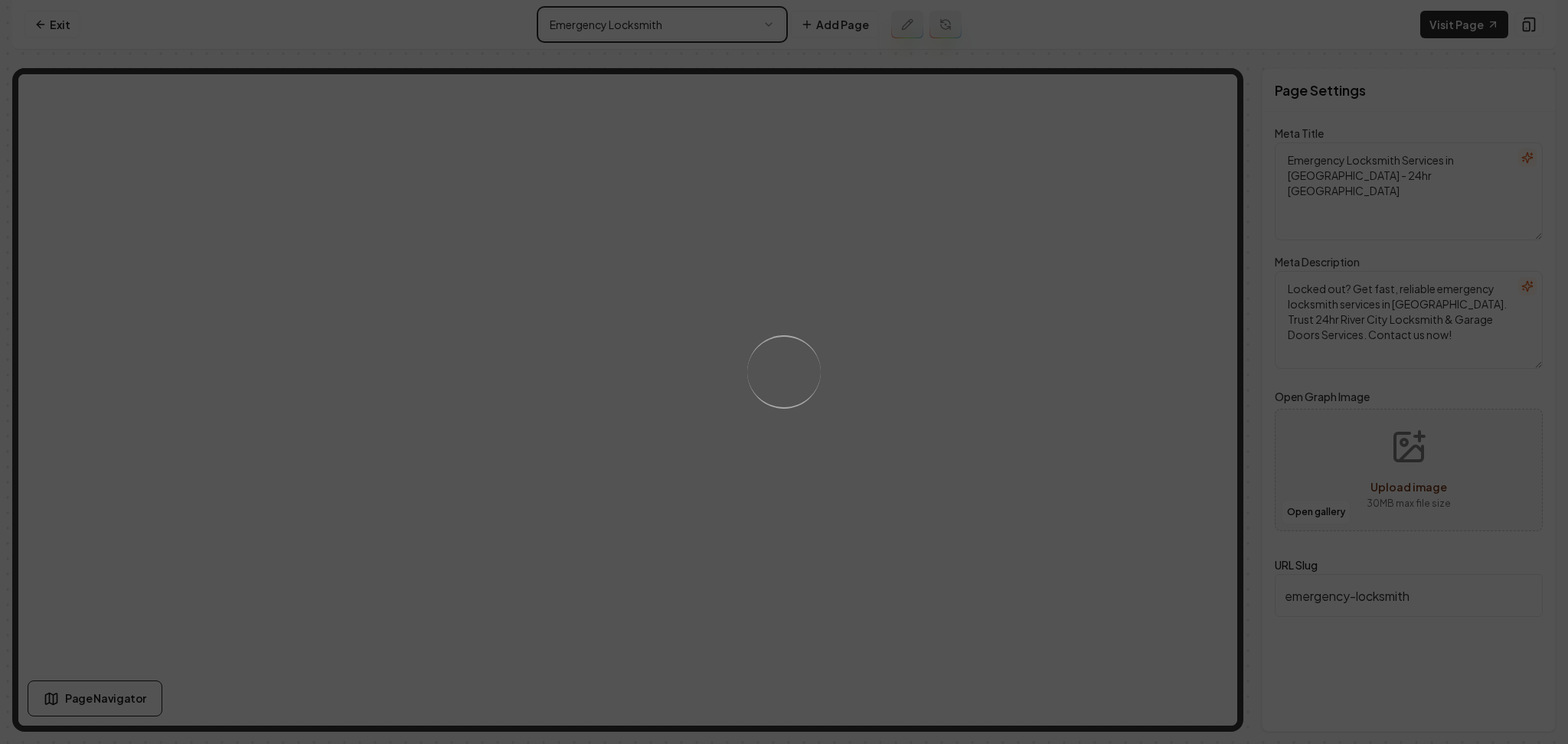
type textarea "Smart Locks & Security Systems - 24hr River City Locksmith"
type textarea "Upgrade to smart locks & security systems with 24hr River City Locksmith & Gara…"
type input "smart-locks-security-systems"
type textarea "Smart Locks & Security Systems | 24hr River City Services"
type textarea "Upgrade your home security with 24hr River City Locksmith & Garage Doors Servic…"
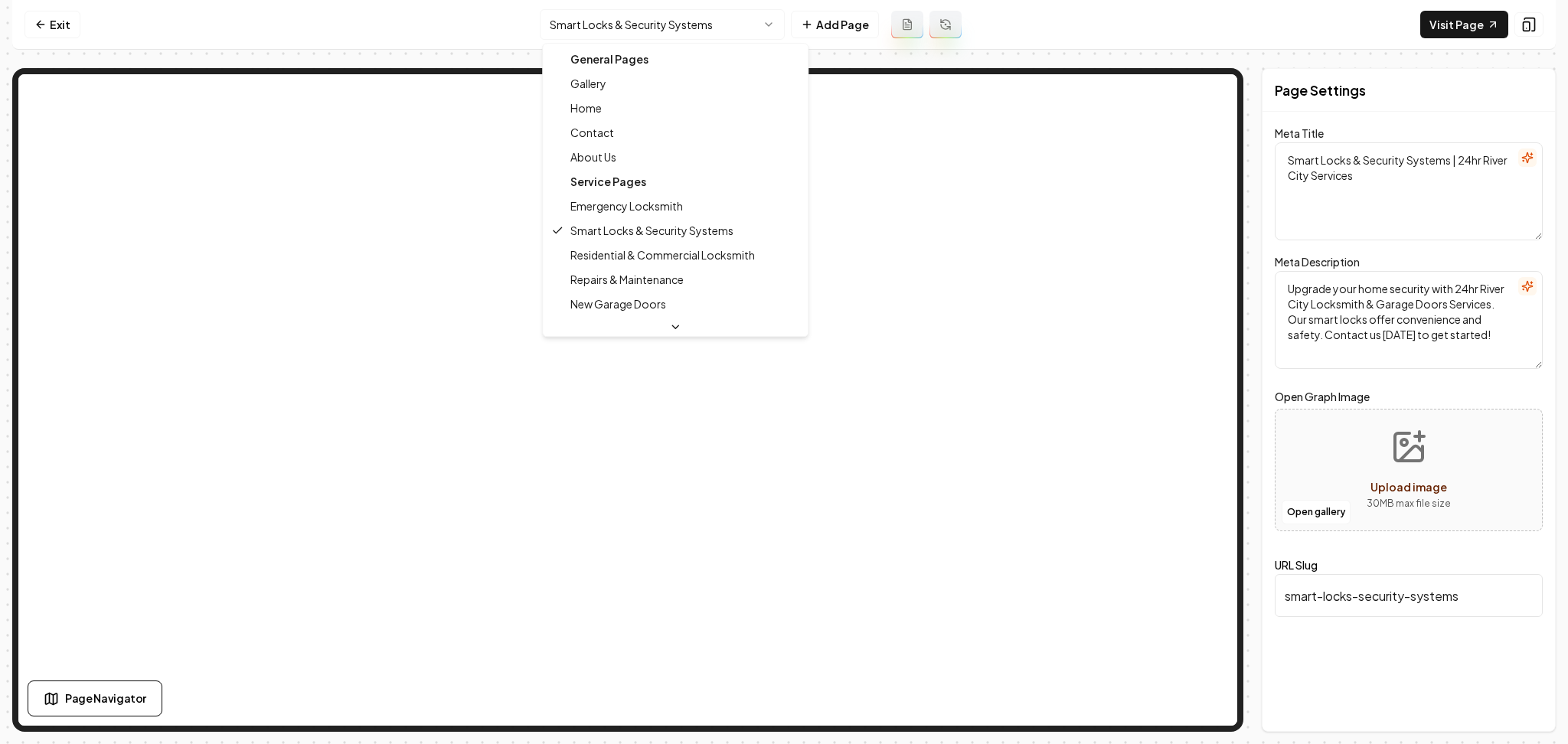
click at [557, 27] on html "Computer Required This feature is only available on a computer. Please switch t…" at bounding box center [784, 372] width 1568 height 744
type textarea "Residential & Commercial Locksmith Services - 24hr River City Locksmith"
type textarea "Trust 24hr River City Locksmith & Garage Doors for secure locksmith solutions i…"
type input "residential-commercial-locksmith"
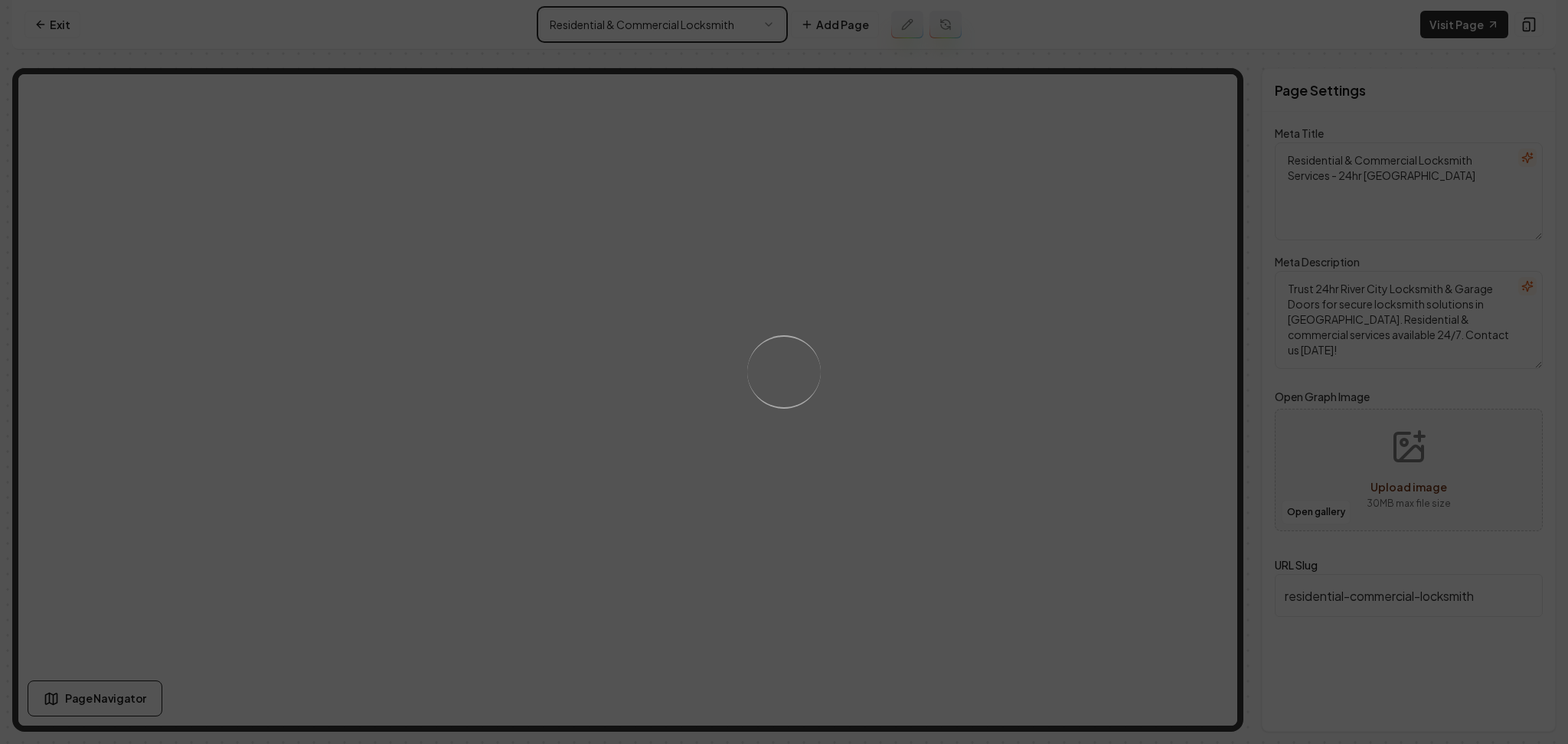
type textarea "Residential & Commercial Locksmith Services - 24hr River City"
type textarea "Protect your home and business with expert locksmith services from 24hr River C…"
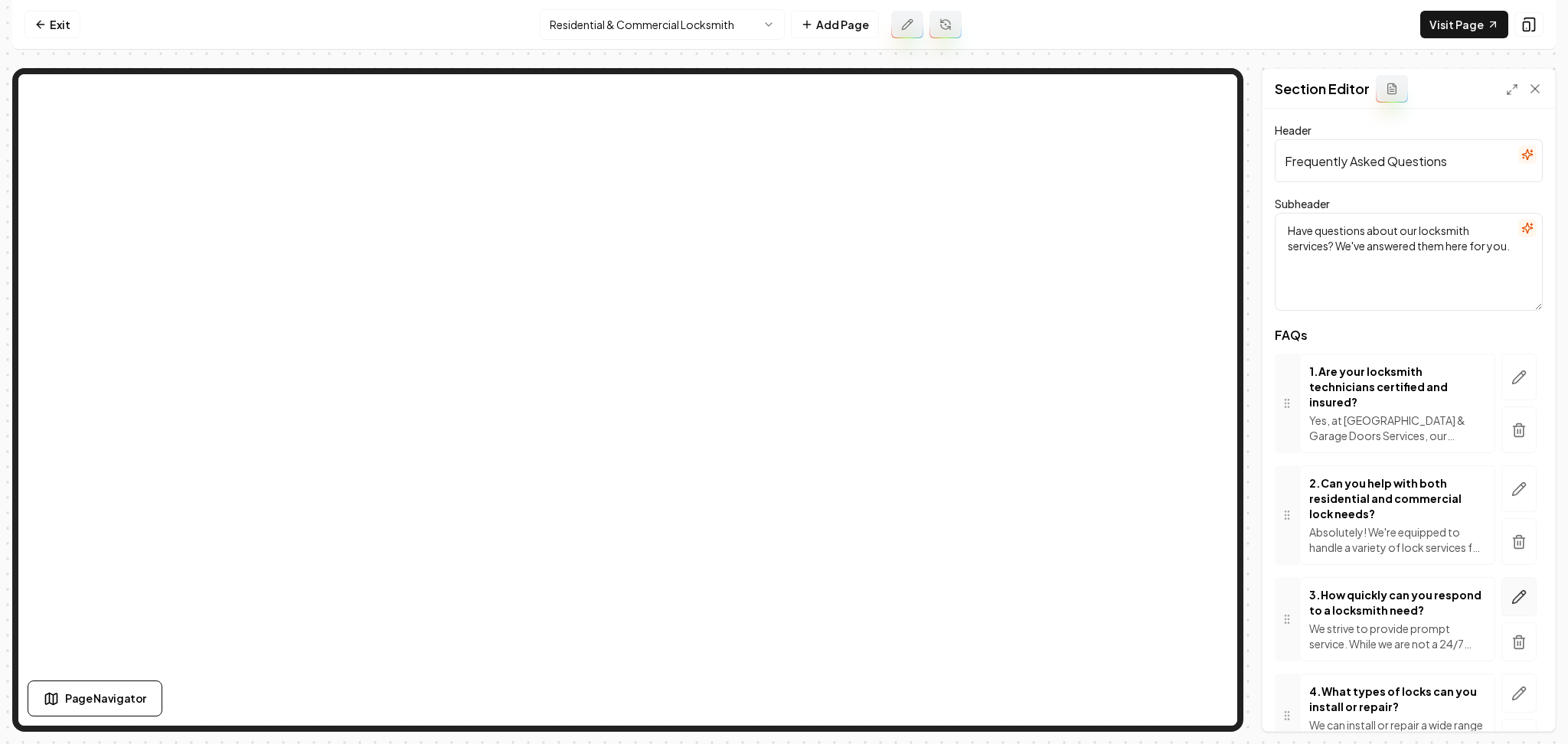
click at [1511, 599] on icon "button" at bounding box center [1519, 597] width 15 height 15
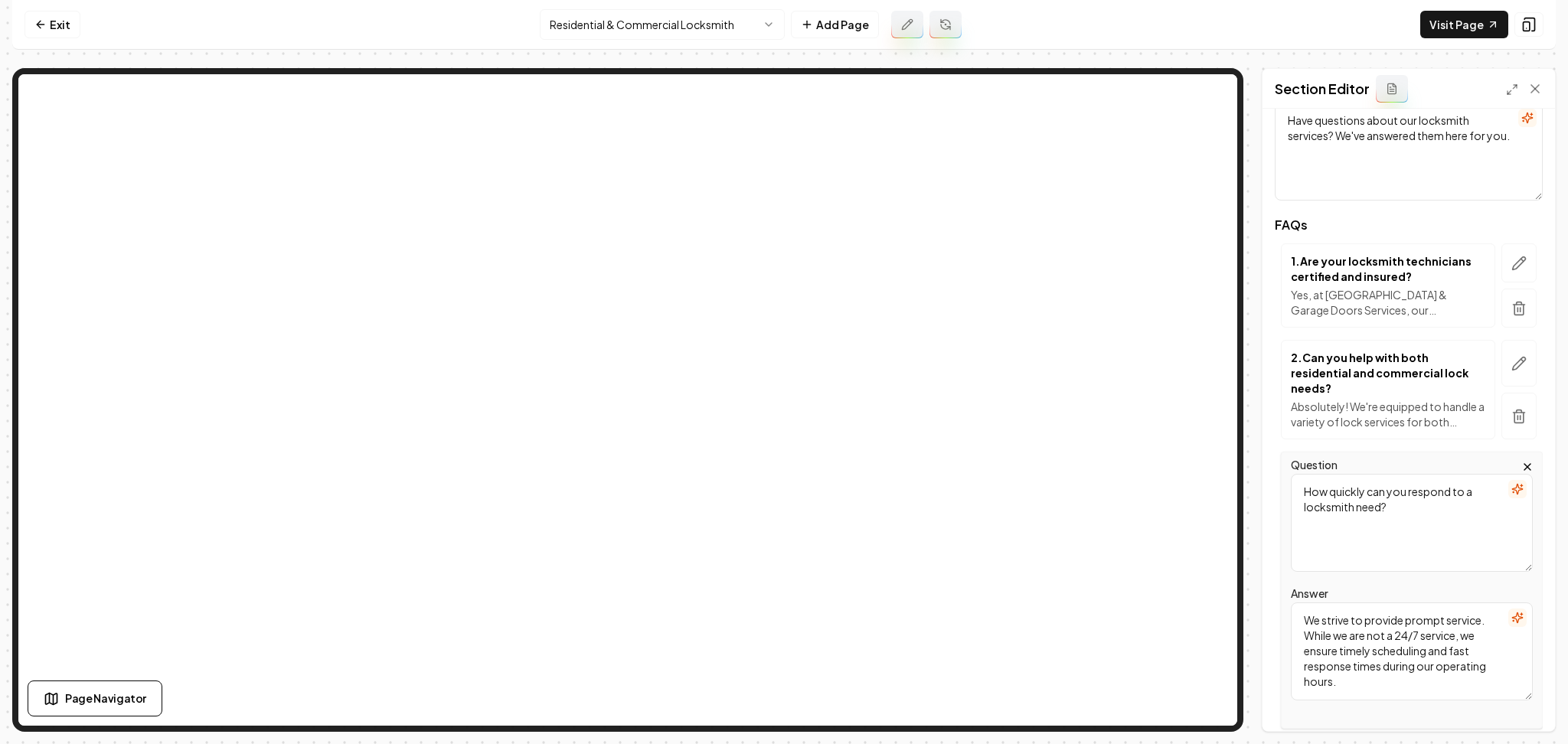
scroll to position [204, 0]
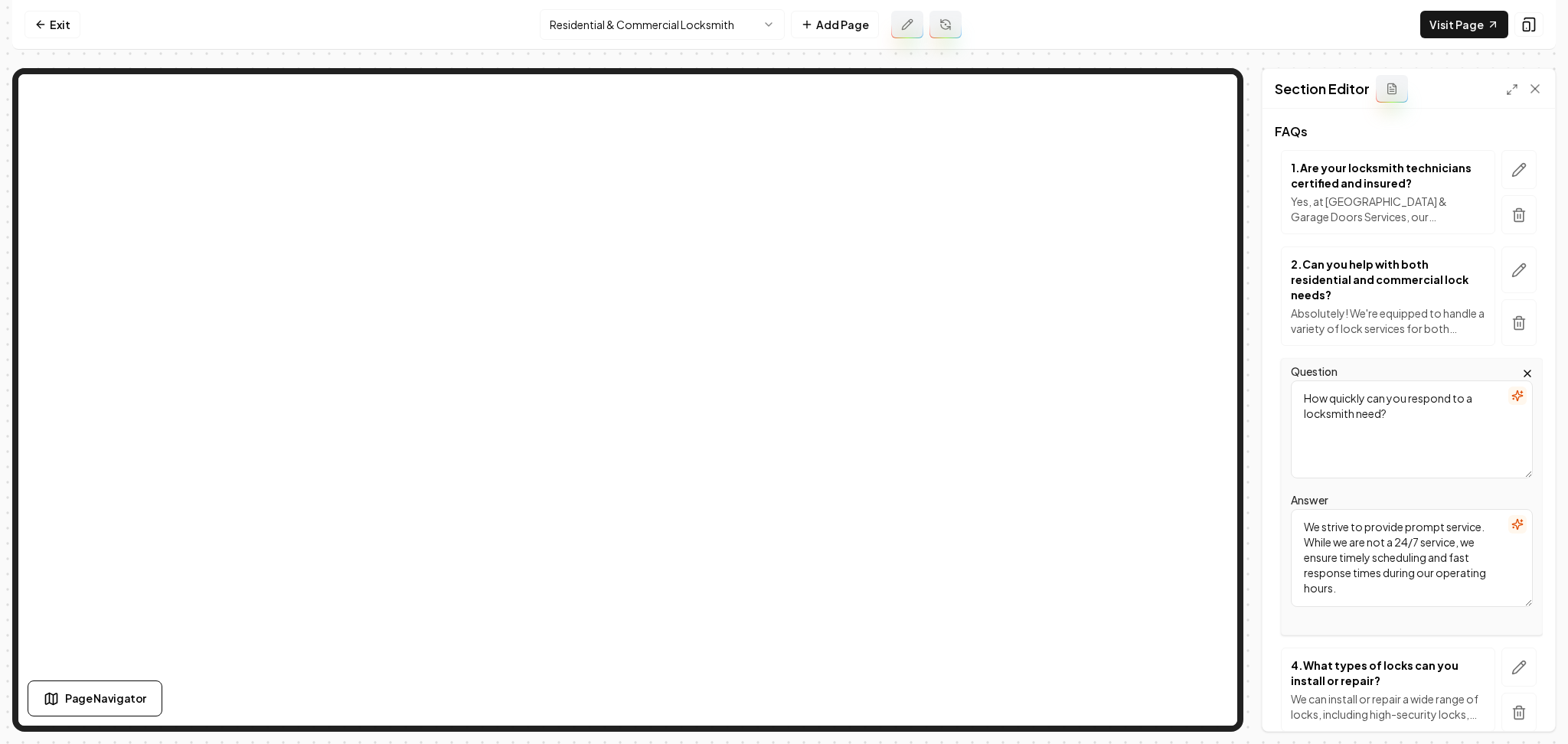
drag, startPoint x: 1461, startPoint y: 542, endPoint x: 1291, endPoint y: 547, distance: 170.1
click at [1291, 547] on textarea "We strive to provide prompt service. While we are not a 24/7 service, we ensure…" at bounding box center [1411, 557] width 242 height 98
drag, startPoint x: 1312, startPoint y: 549, endPoint x: 1304, endPoint y: 547, distance: 8.2
click at [1304, 547] on textarea "We strive to provide prompt service. we ensure timely scheduling and fast respo…" at bounding box center [1411, 557] width 242 height 98
type textarea "We strive to provide prompt service. We ensure timely scheduling and fast respo…"
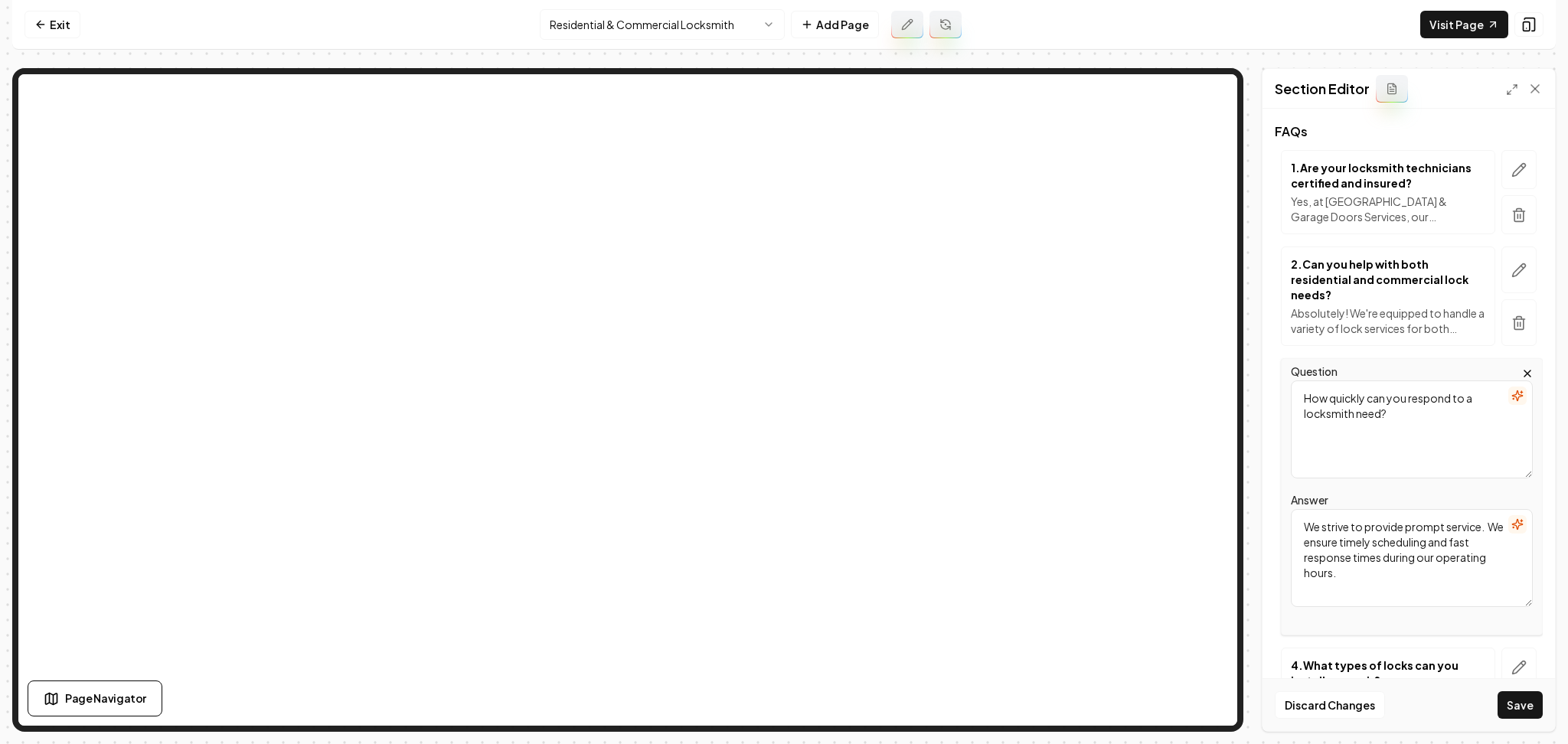
click at [1496, 710] on div "Discard Changes Save" at bounding box center [1408, 704] width 292 height 53
click at [1505, 706] on button "Save" at bounding box center [1520, 705] width 45 height 27
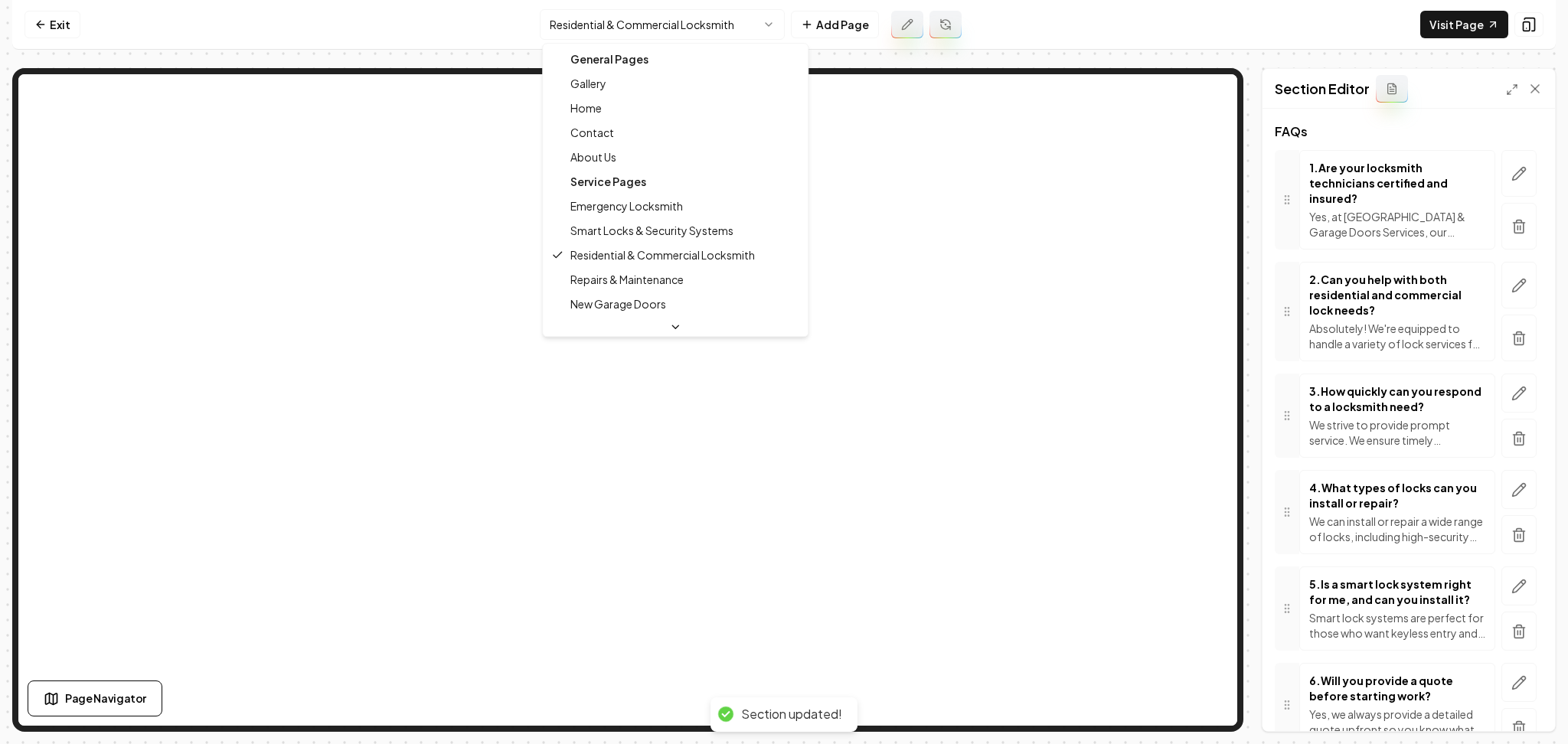
click at [618, 25] on html "Computer Required This feature is only available on a computer. Please switch t…" at bounding box center [784, 372] width 1568 height 744
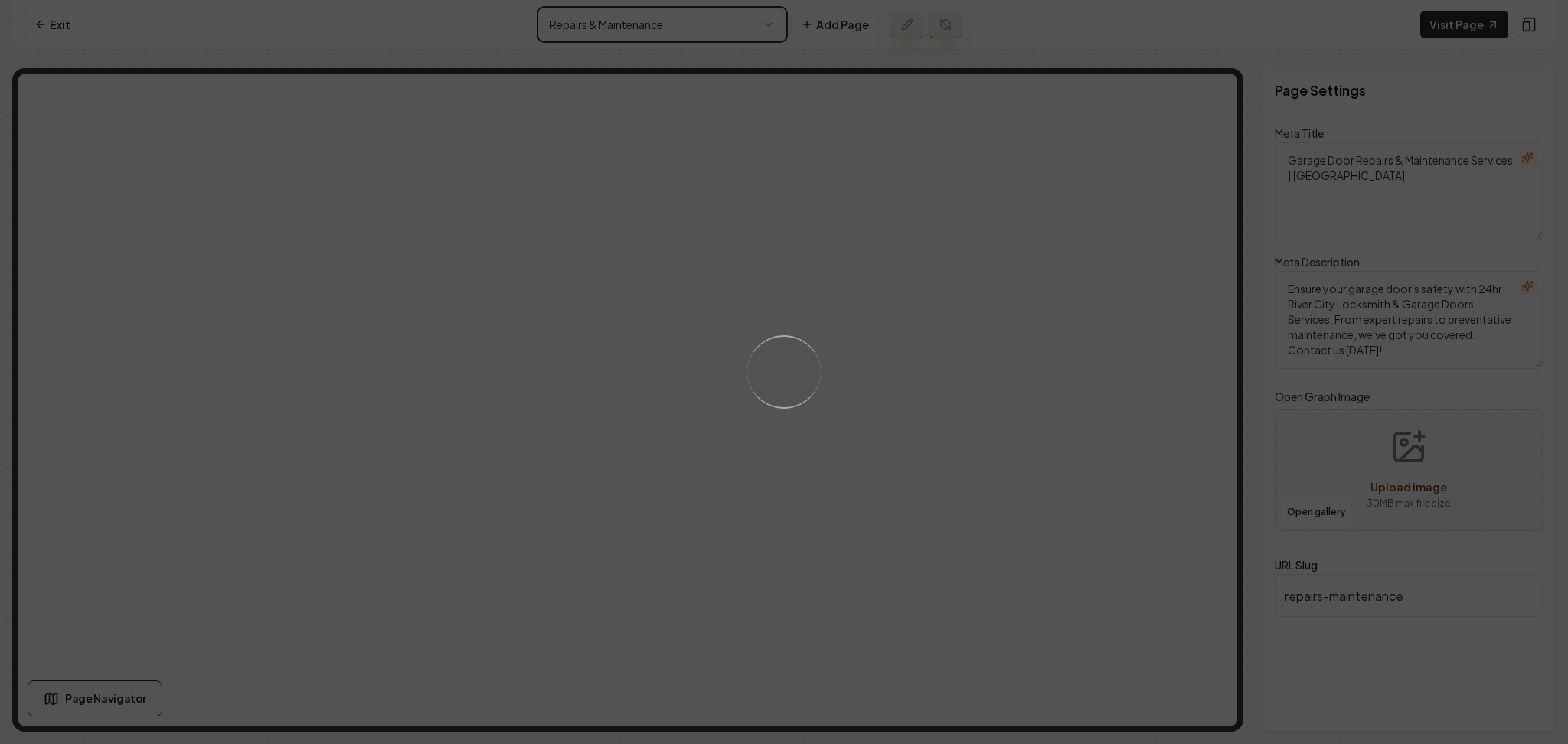
type textarea "Garage Door Repairs & Maintenance - 24hr River City Services"
type textarea "Ensure smooth garage door operation with 24hr River City Locksmith & Garage Doo…"
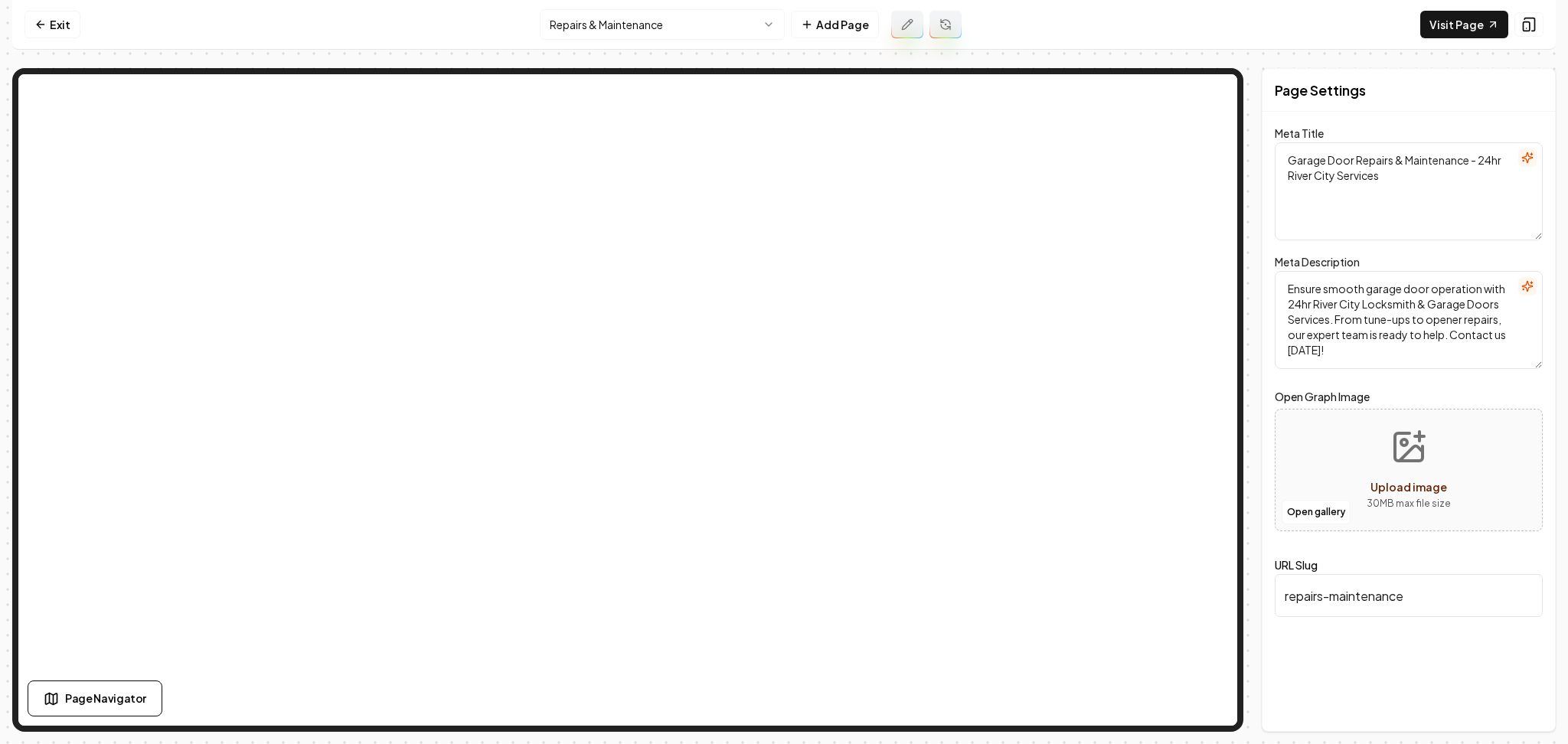
click at [623, 24] on html "Computer Required This feature is only available on a computer. Please switch t…" at bounding box center [784, 372] width 1568 height 744
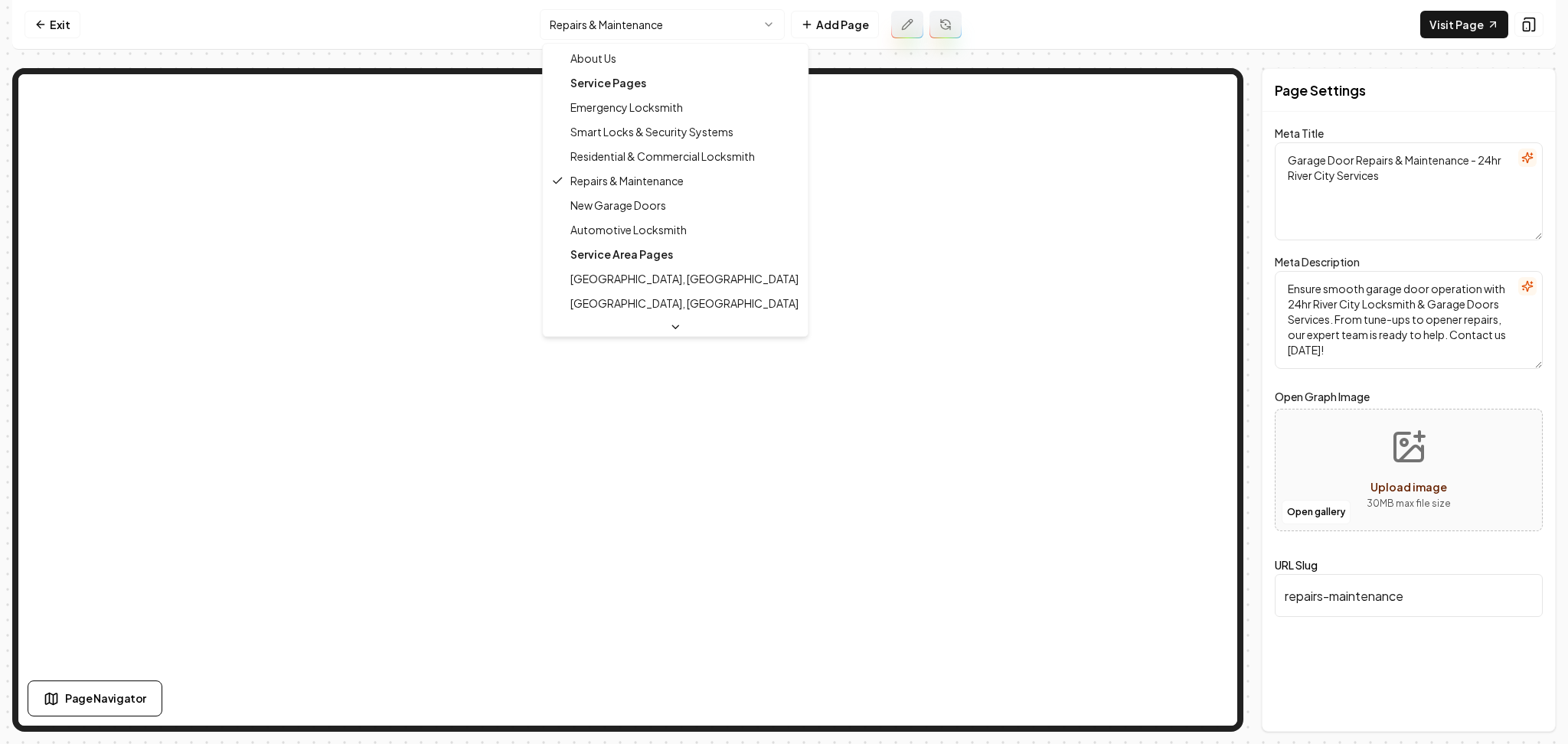
scroll to position [102, 0]
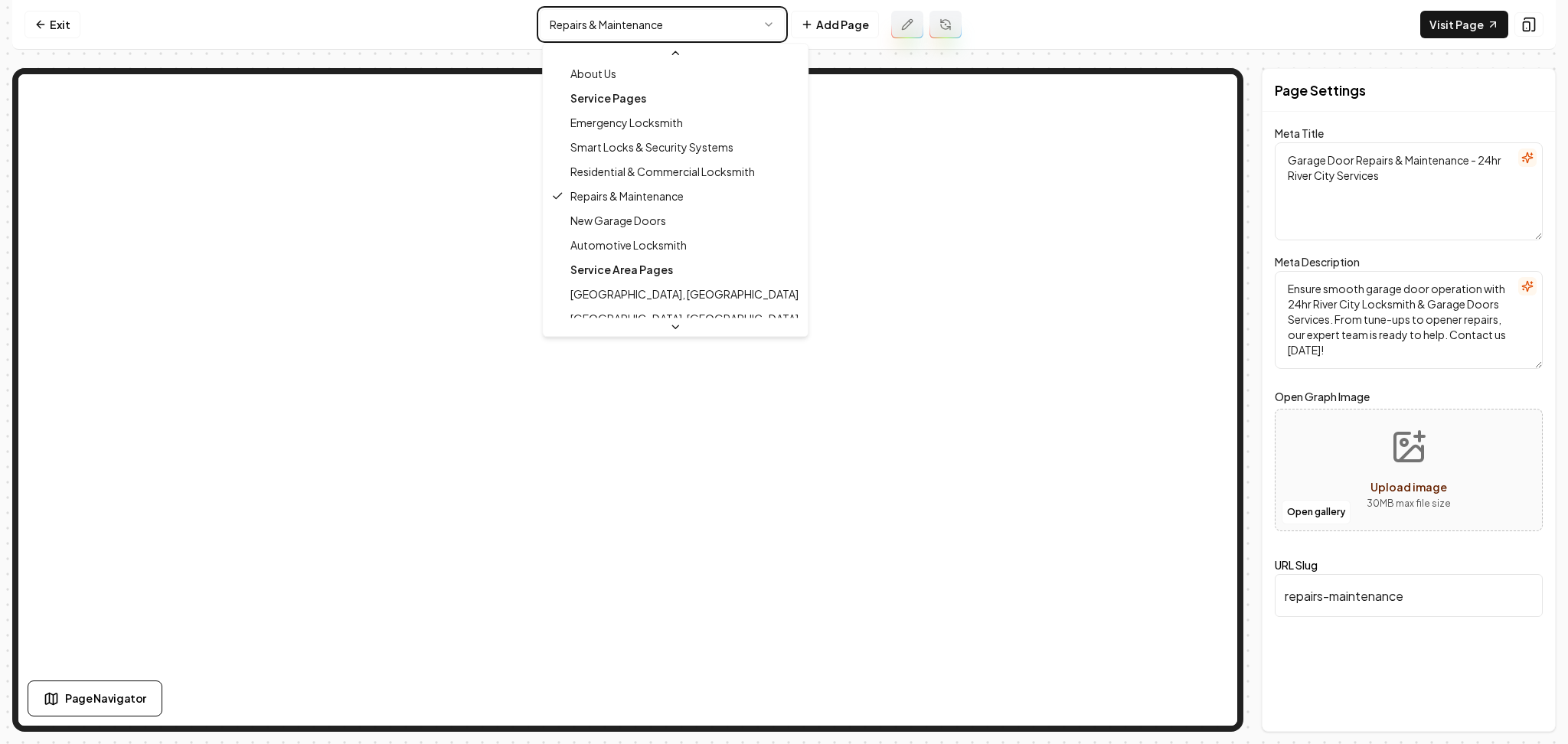
type textarea "New Garage Door Installation | 24hr River City Garage Doors"
type textarea "Secure your home with new garage doors from 24hr River City Locksmith & Garage …"
type input "new-garage-doors"
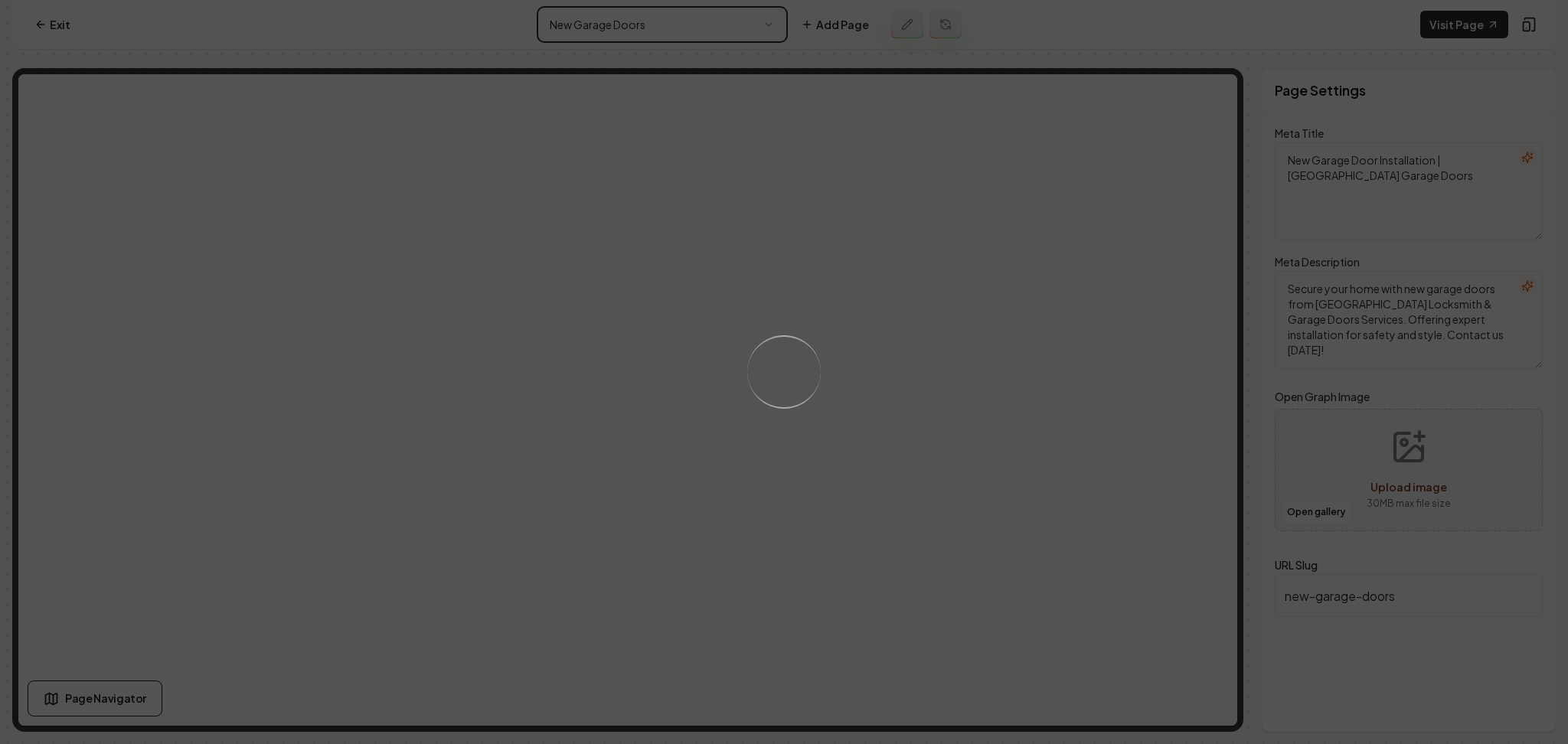
type textarea "New Garage Doors Installation Sacramento - 24hr River City Services"
type textarea "Upgrade your home's look and security with new garage doors from 24hr River Cit…"
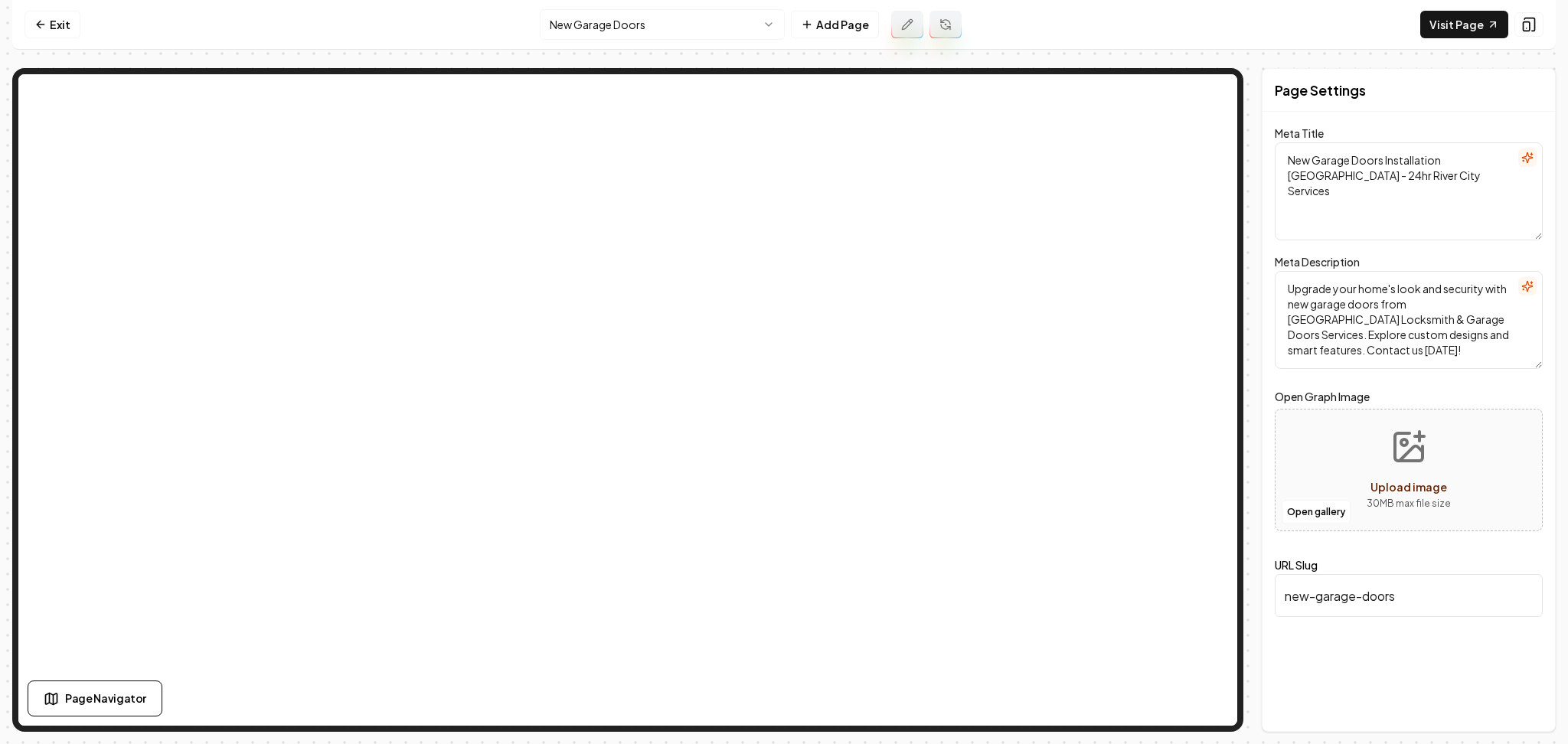
click at [715, 28] on html "Computer Required This feature is only available on a computer. Please switch t…" at bounding box center [784, 372] width 1568 height 744
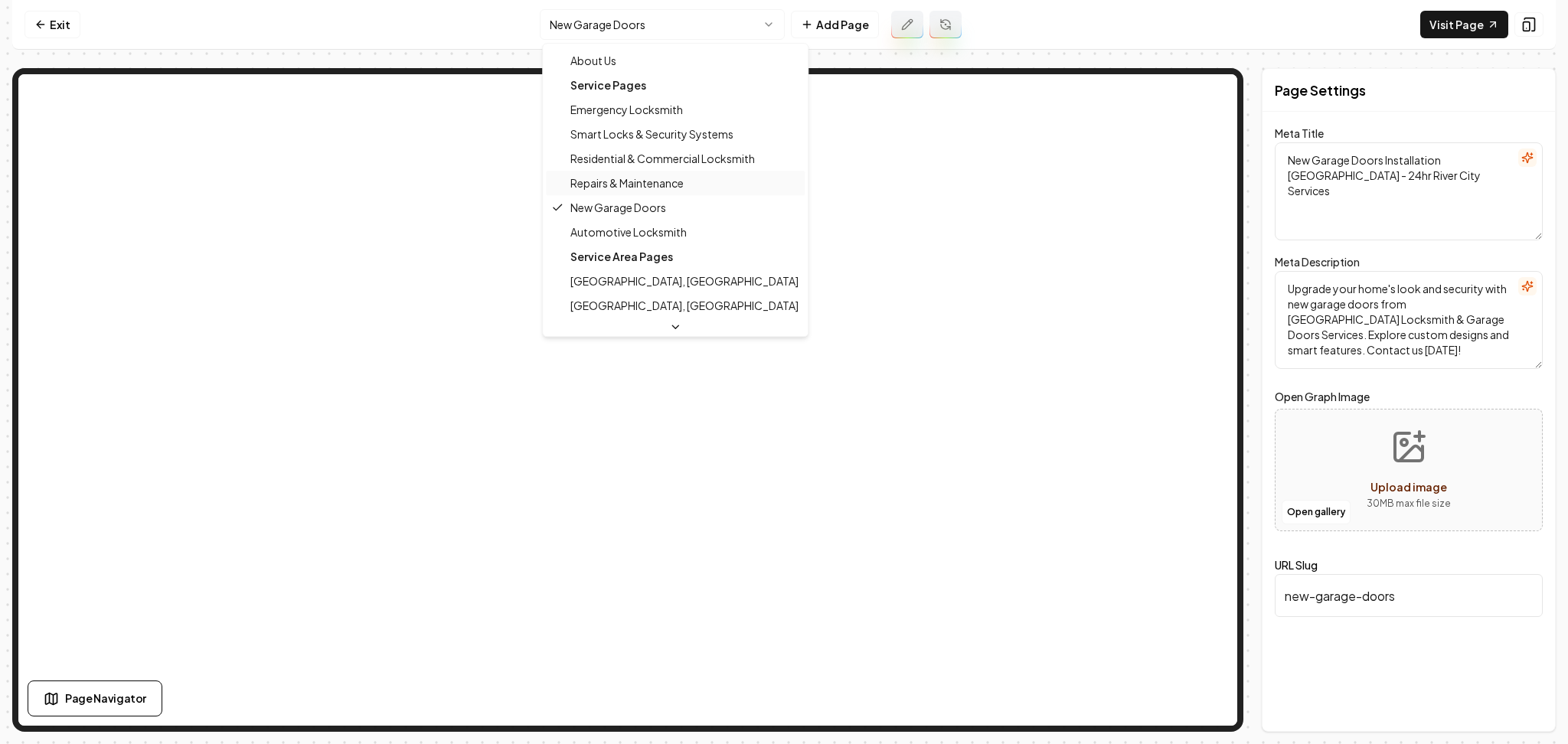
scroll to position [102, 0]
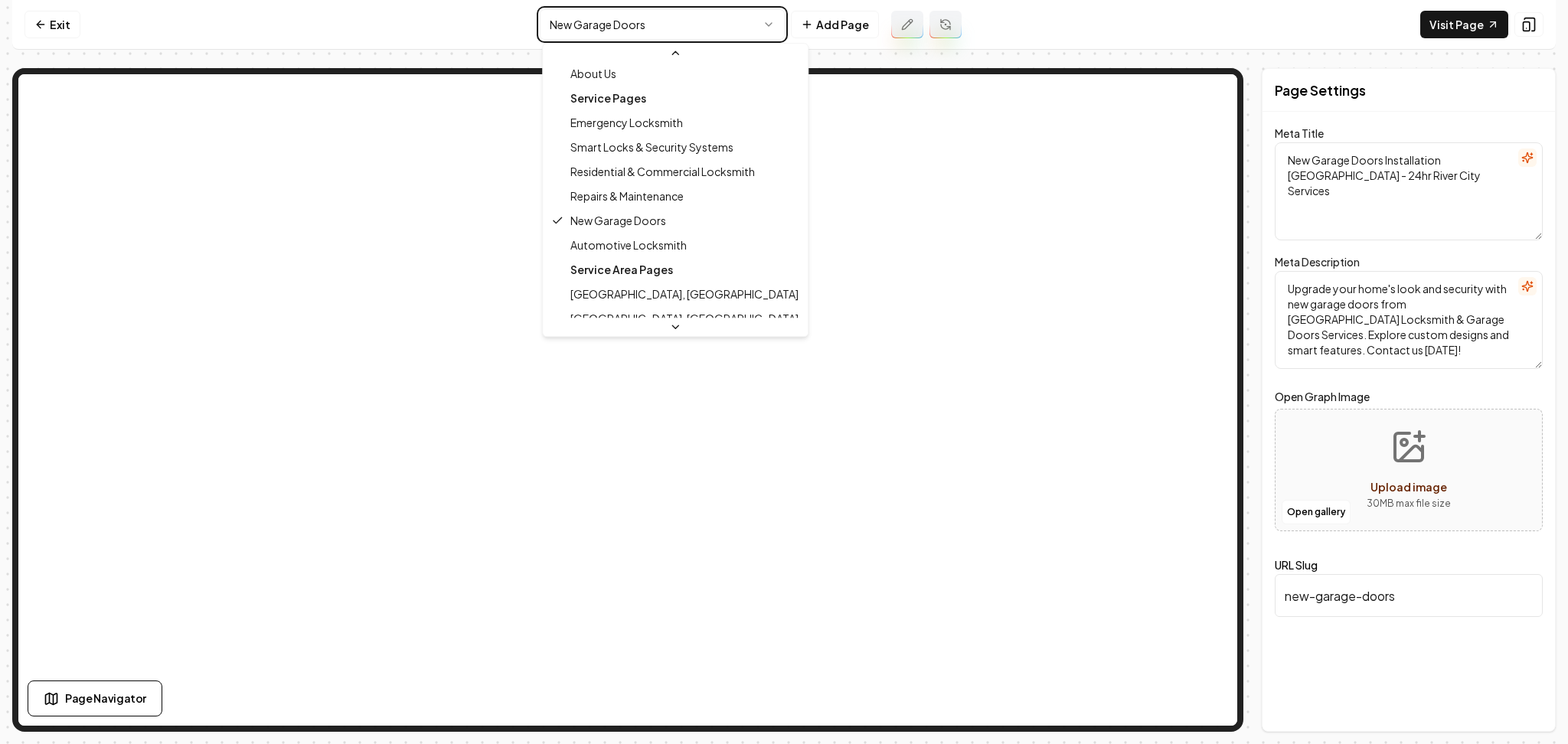
type textarea "Automotive Locksmith Services | 24hr River City Locksmith"
type textarea "Need automotive locksmith services in Sacramento? 24hr River City Locksmith & G…"
type input "automotive-locksmith"
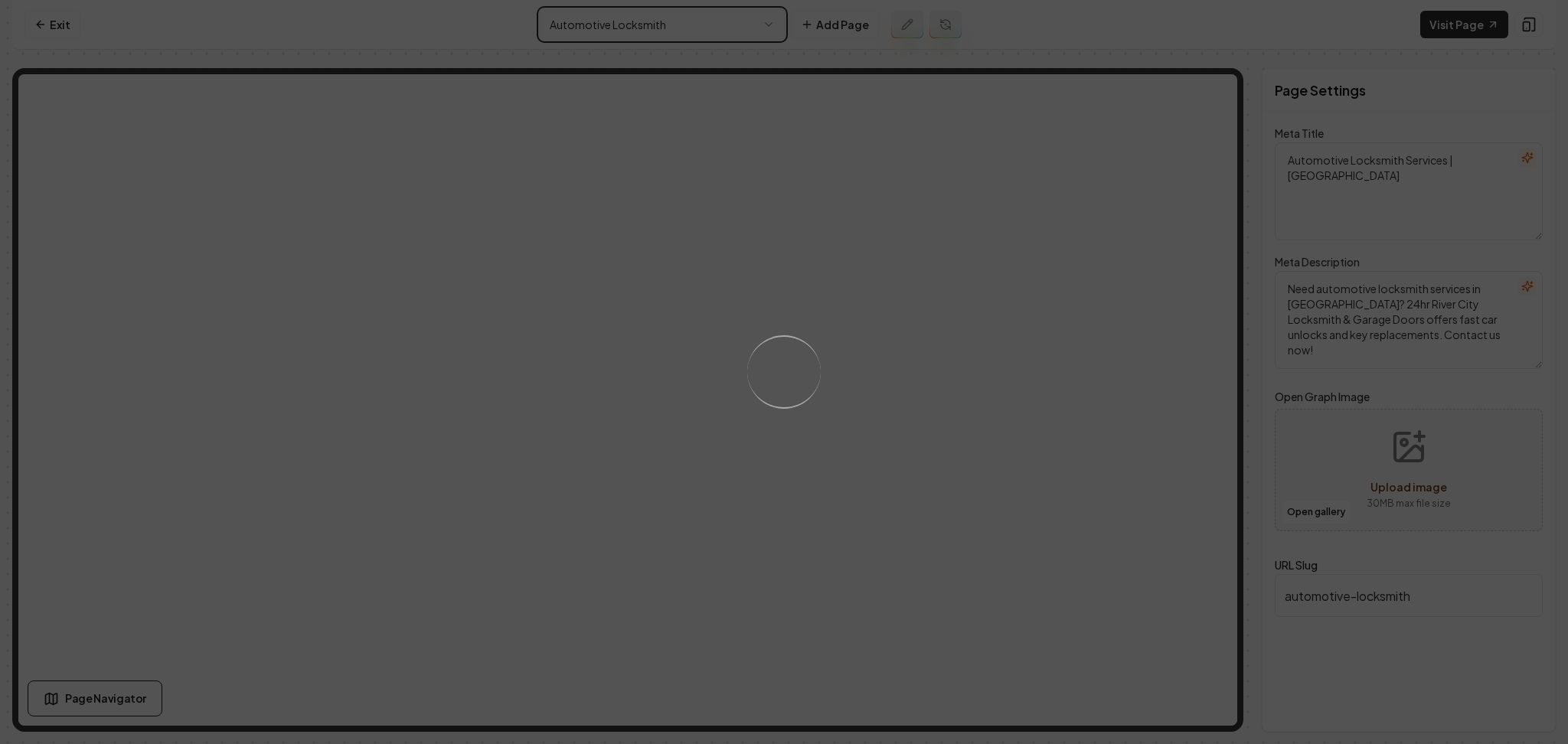
type textarea "Automotive Locksmith Sacramento - Key Replacement | River City"
type textarea "Swift automotive locksmith services in Sacramento! From key replacements to ign…"
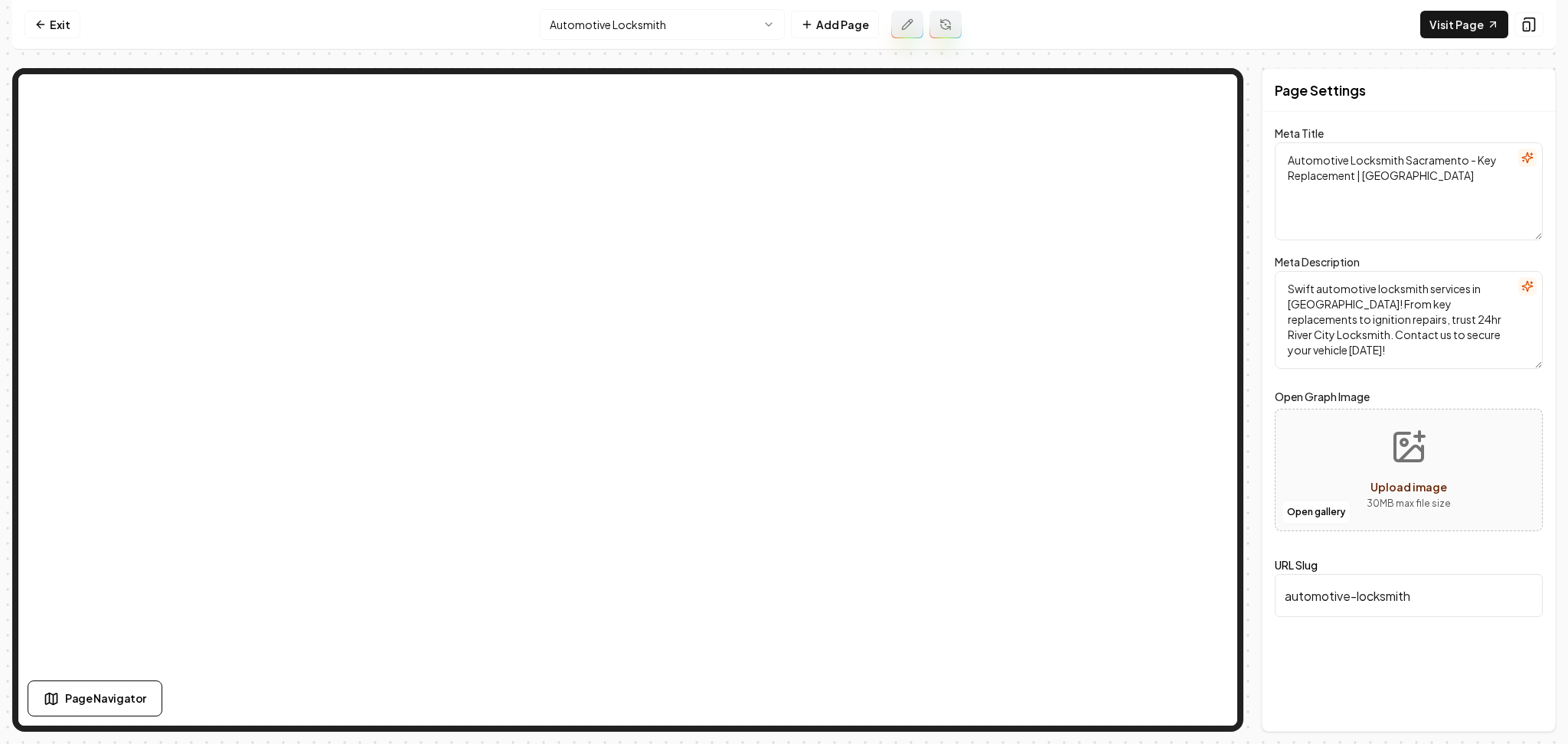
click at [704, 18] on html "Computer Required This feature is only available on a computer. Please switch t…" at bounding box center [784, 372] width 1568 height 744
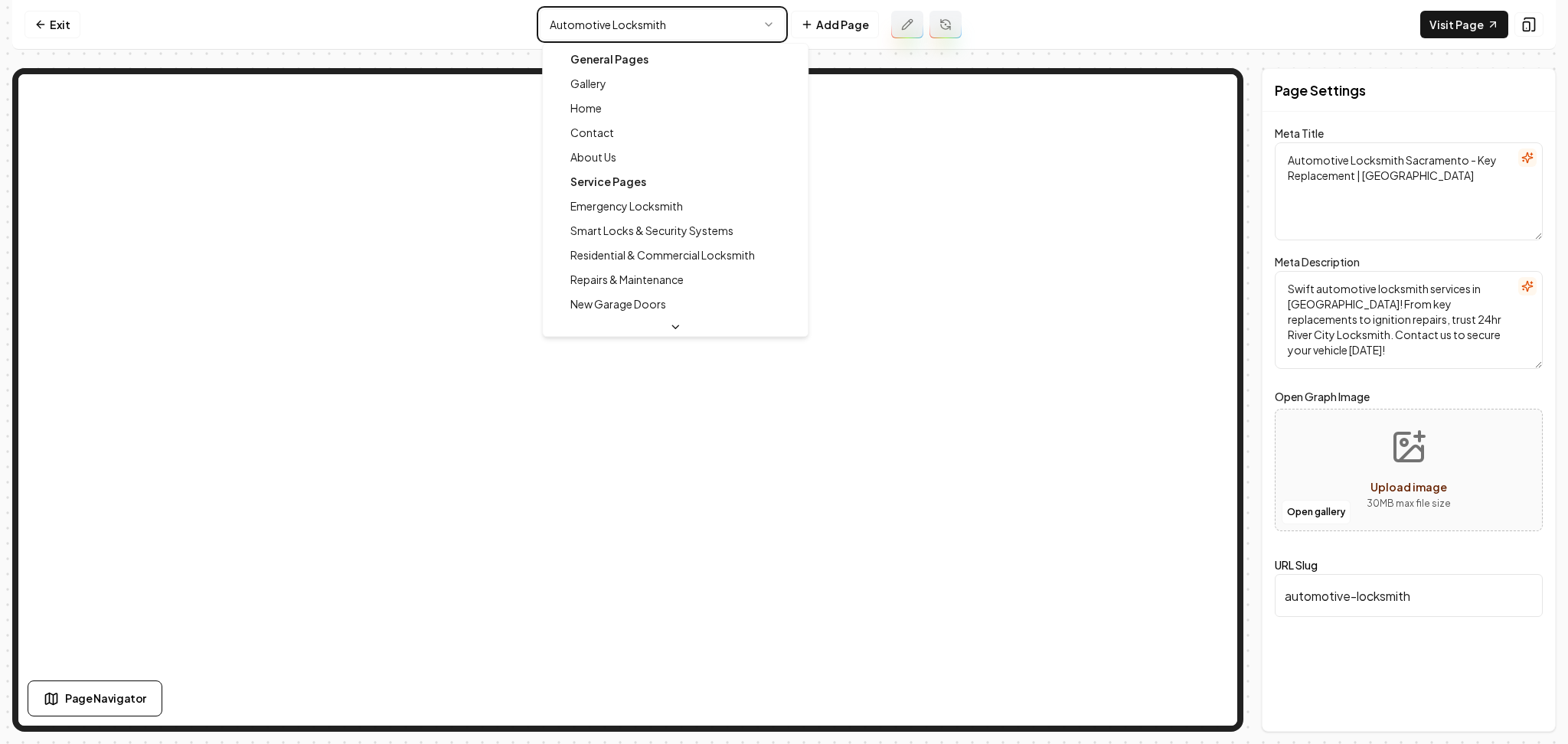
type textarea "Garage Door & Locksmith Experts in Sacramento | 24hr River City Services"
type textarea "Choose 24hr River City Locksmith & Garage Doors Services for trusted and swift …"
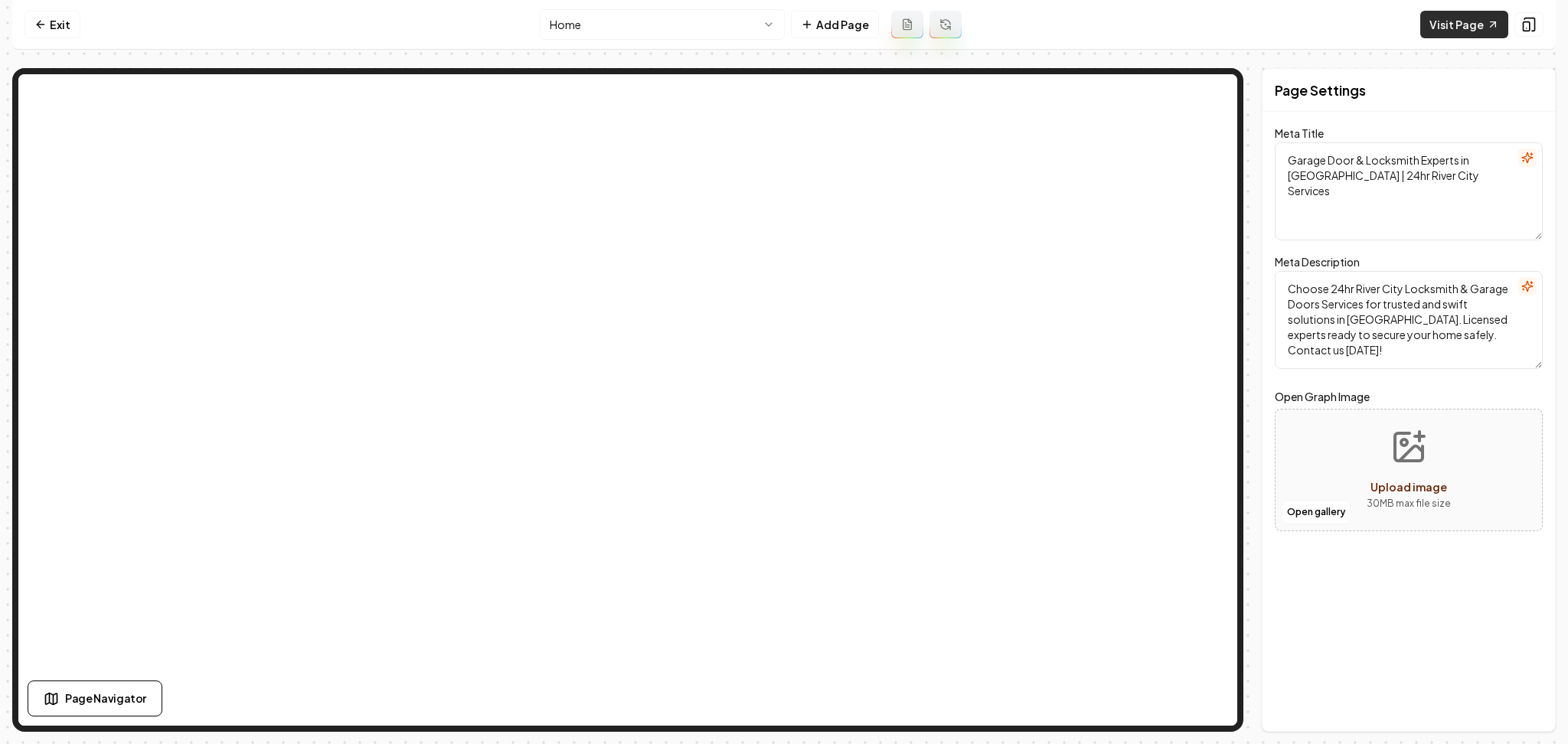
click at [1454, 22] on link "Visit Page" at bounding box center [1464, 24] width 88 height 27
click at [43, 22] on icon at bounding box center [41, 24] width 13 height 13
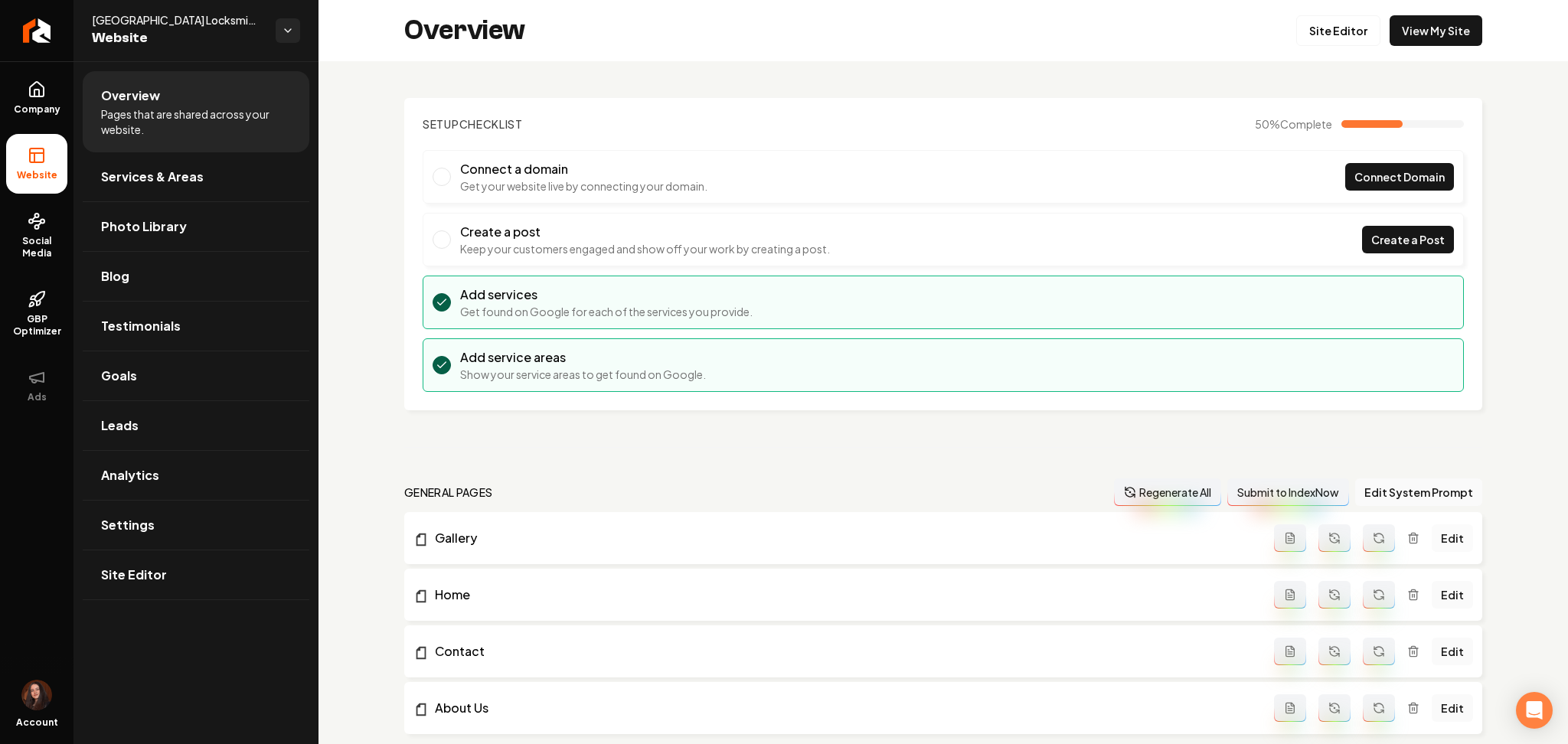
click at [1432, 539] on link "Edit" at bounding box center [1452, 538] width 42 height 27
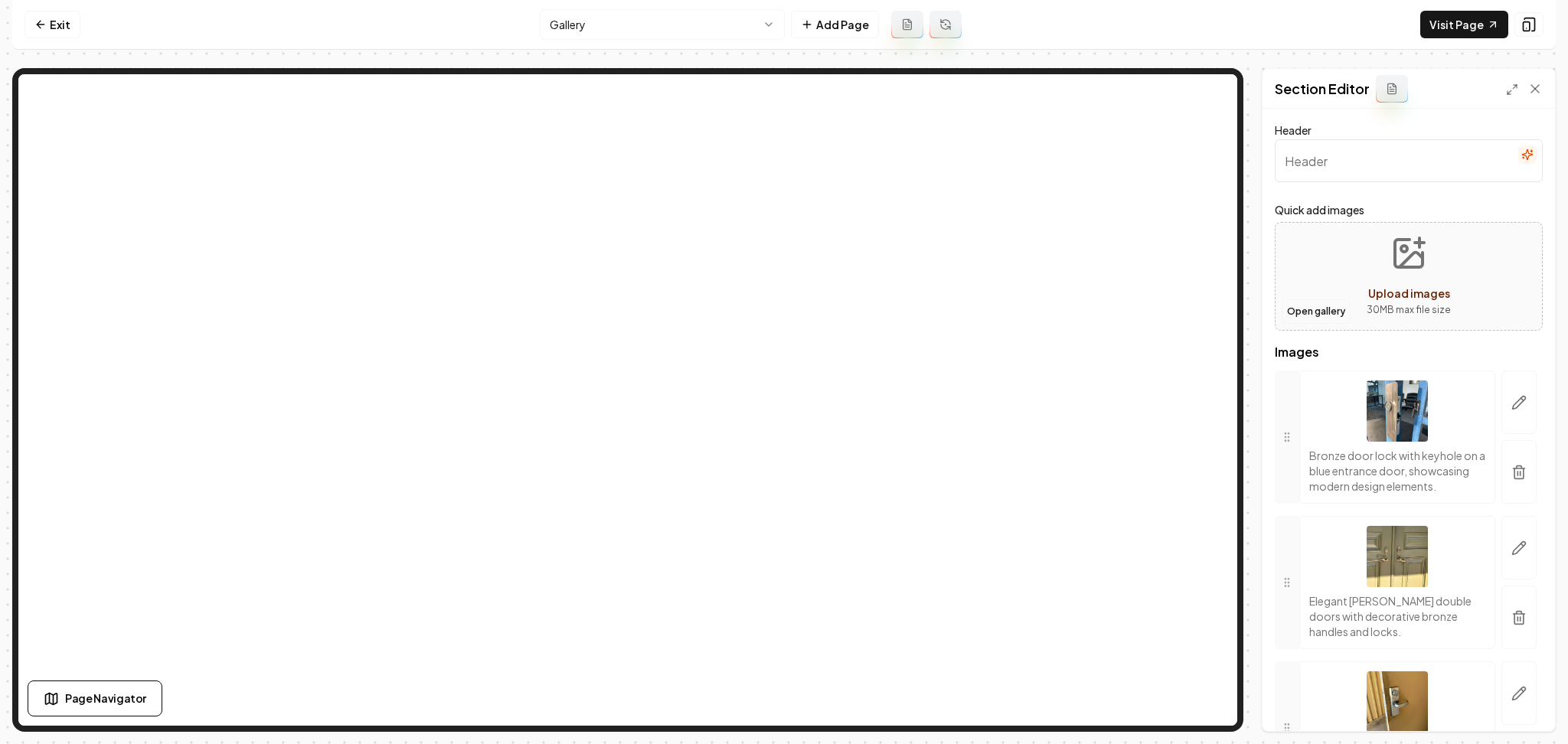
click at [1323, 318] on button "Open gallery" at bounding box center [1316, 311] width 69 height 24
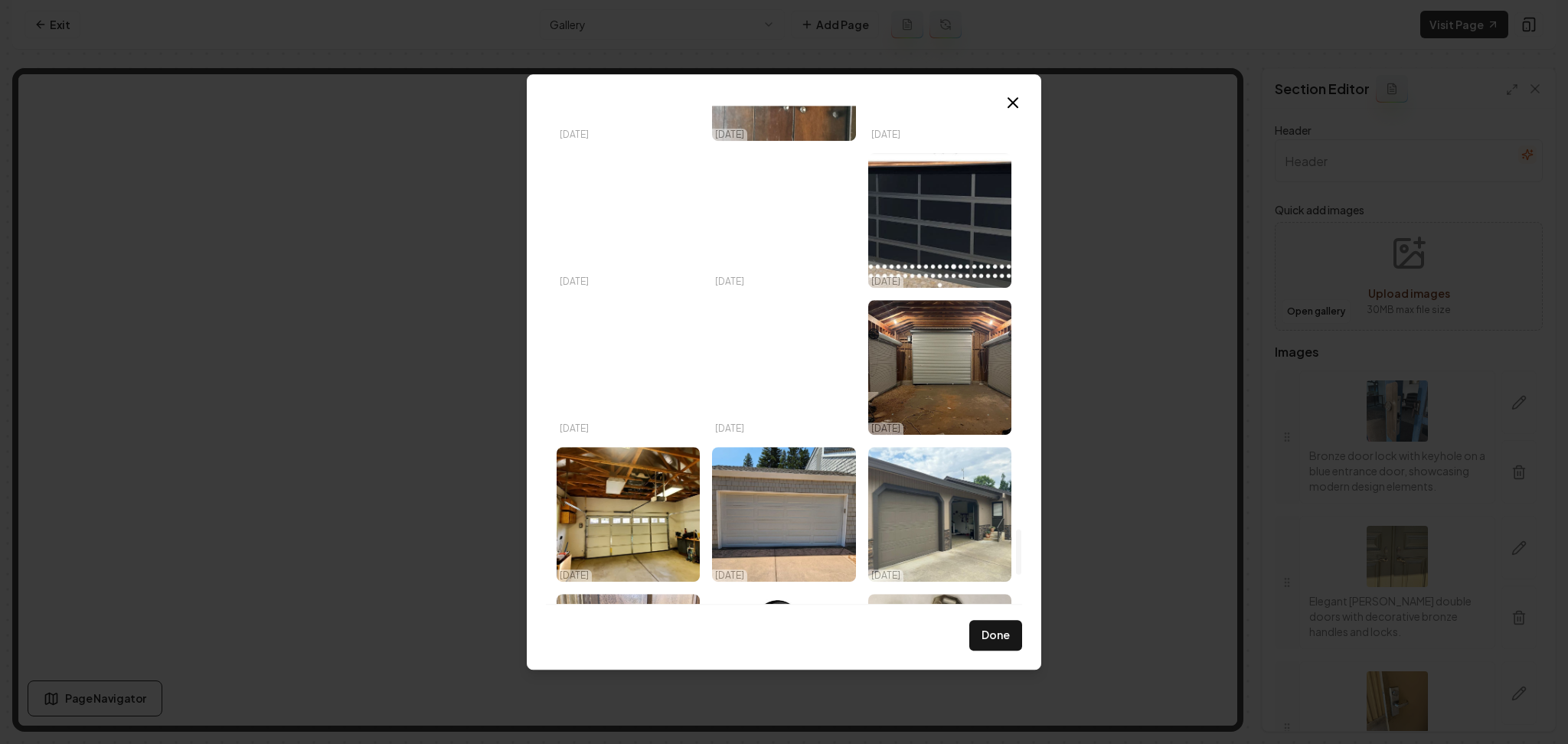
scroll to position [4984, 0]
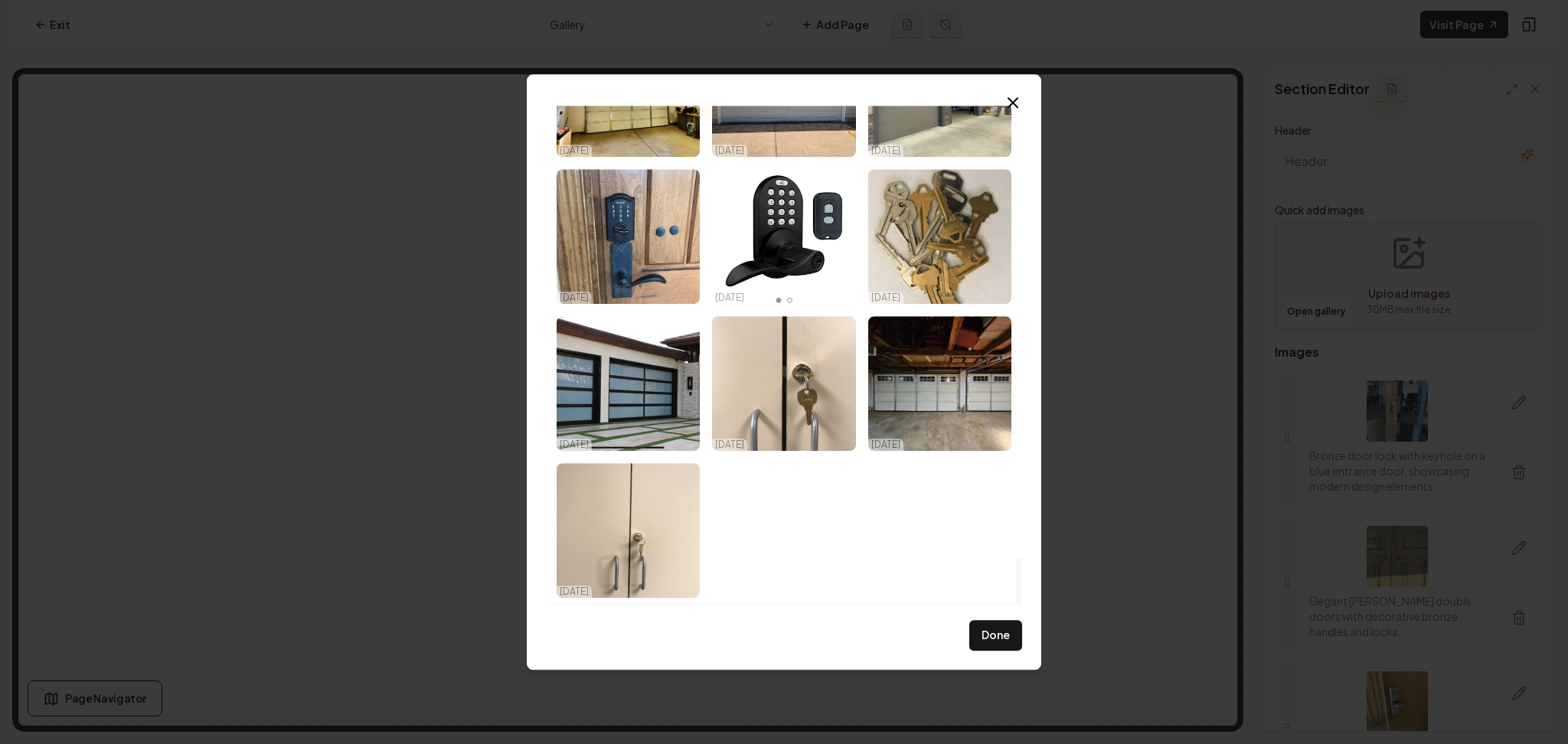
drag, startPoint x: 1020, startPoint y: 172, endPoint x: 1051, endPoint y: 598, distance: 427.1
click at [1021, 598] on div at bounding box center [1019, 580] width 6 height 45
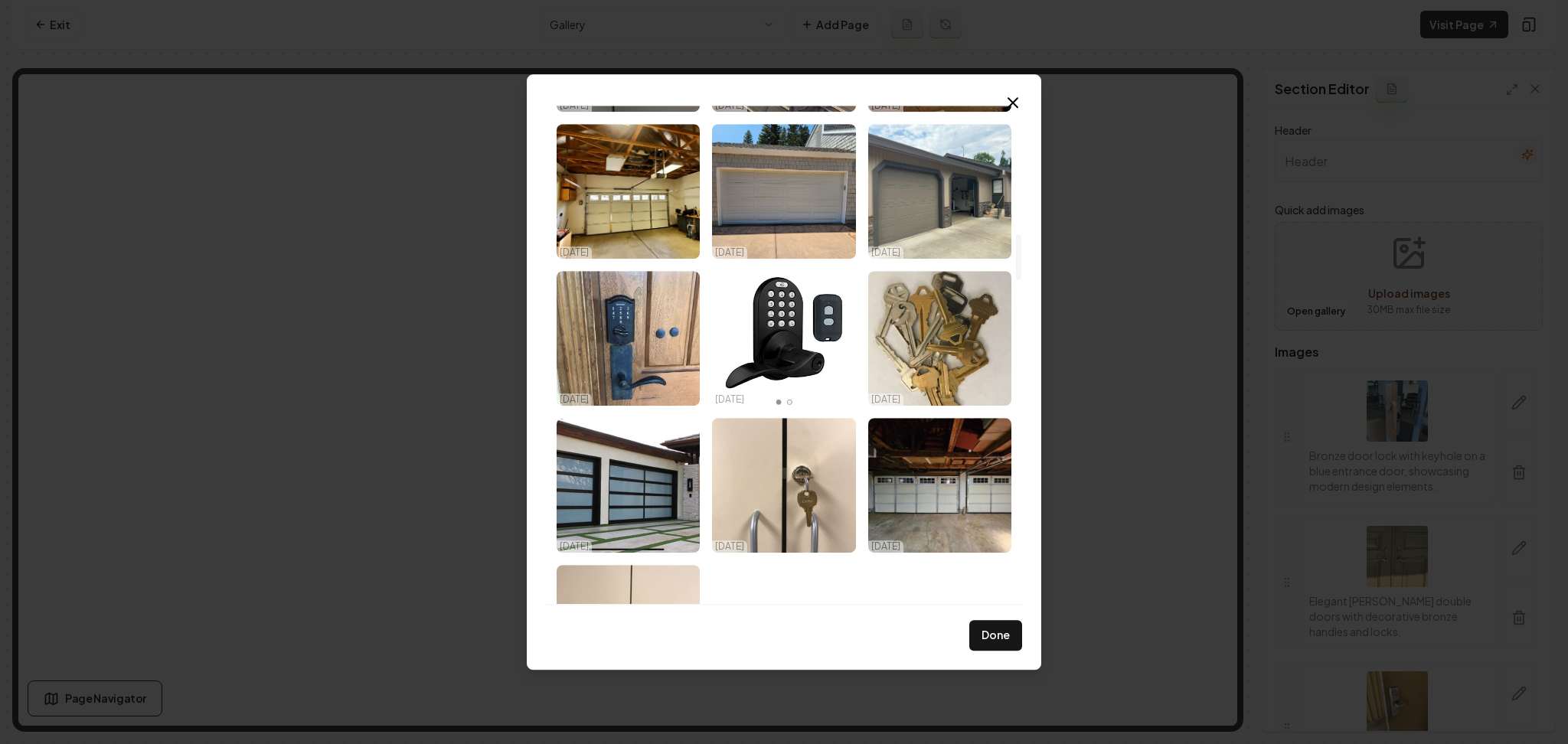
scroll to position [0, 0]
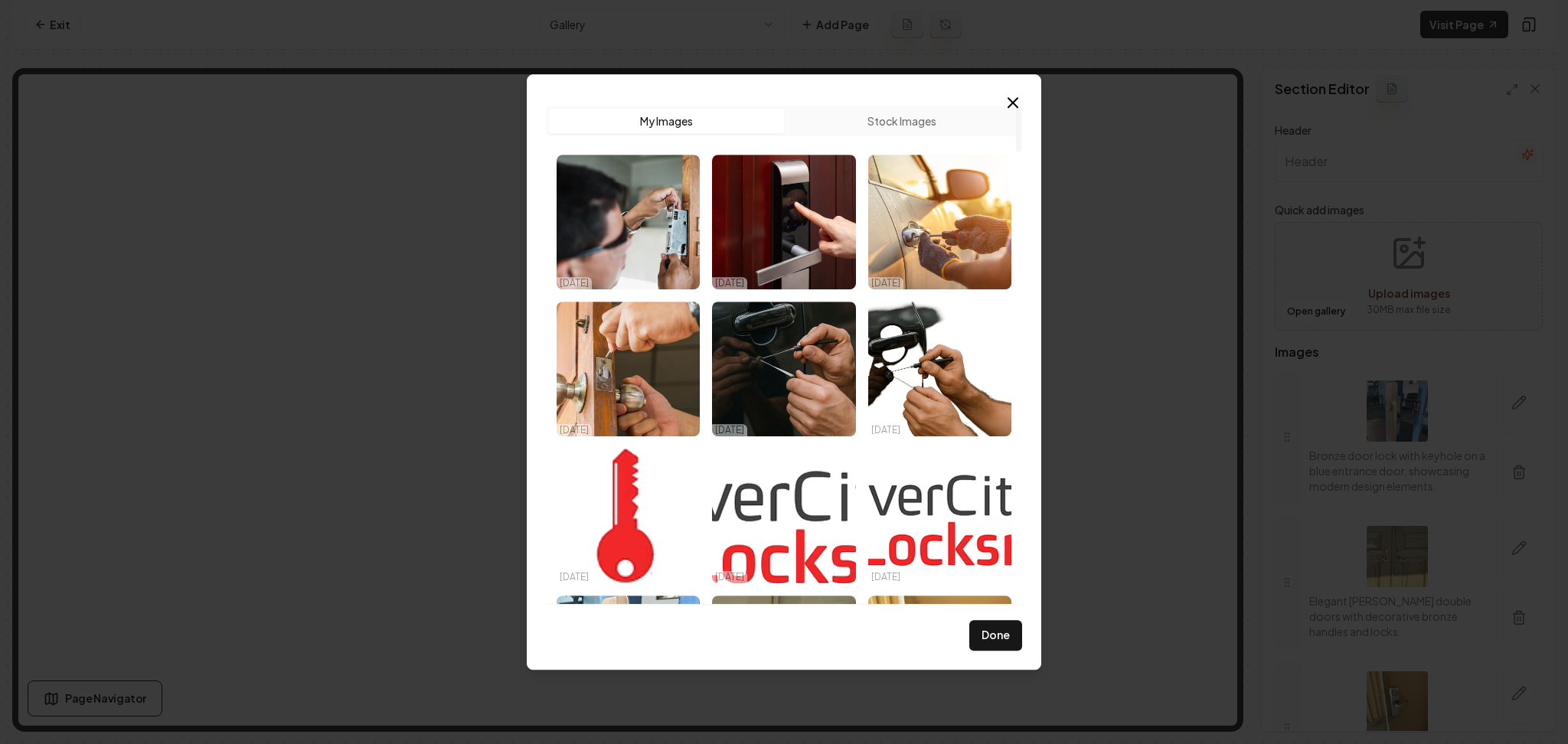
drag, startPoint x: 1020, startPoint y: 573, endPoint x: 960, endPoint y: 20, distance: 556.2
click at [1016, 106] on div at bounding box center [1019, 129] width 6 height 45
click at [1011, 101] on icon "button" at bounding box center [1012, 102] width 9 height 9
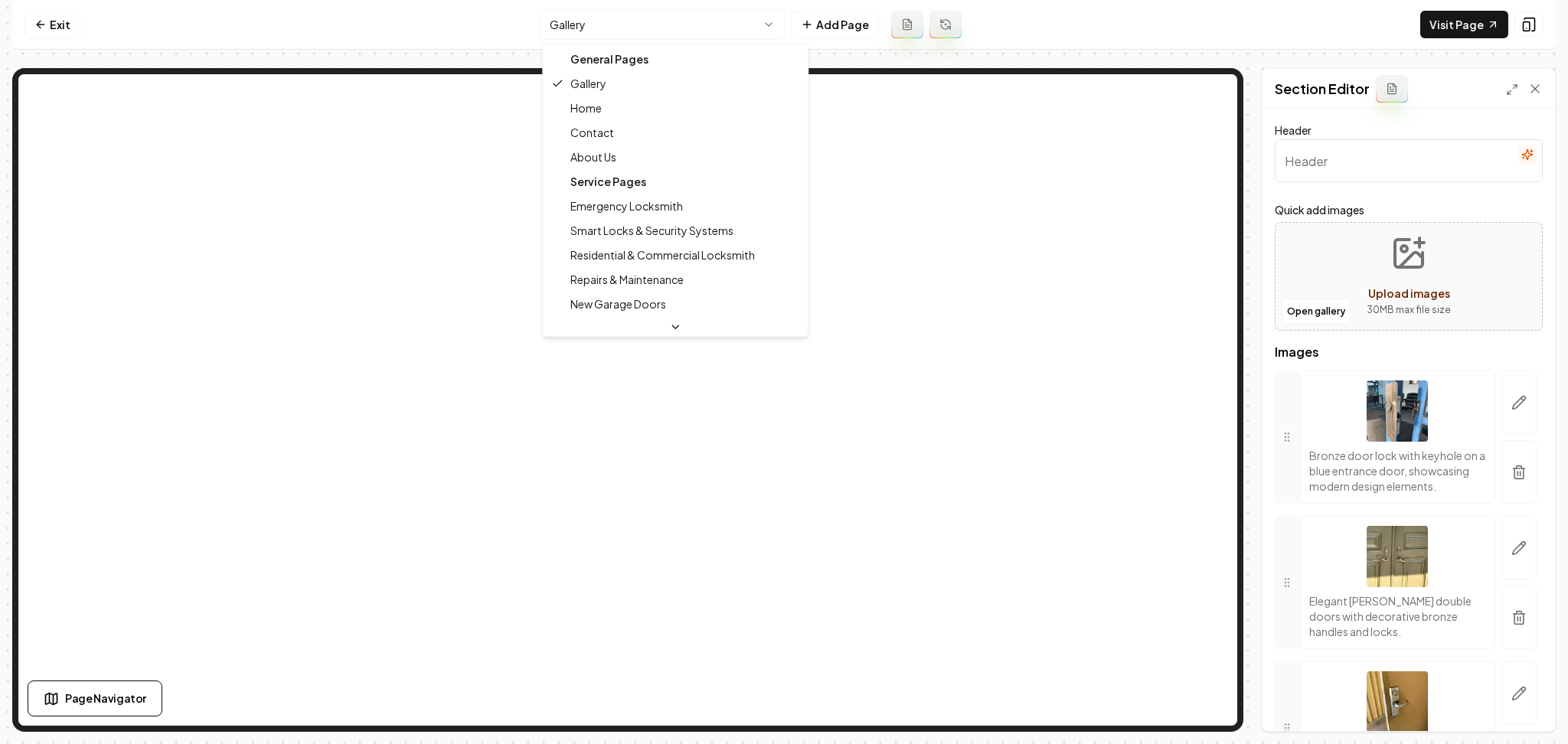
click at [617, 35] on html "Computer Required This feature is only available on a computer. Please switch t…" at bounding box center [784, 372] width 1568 height 744
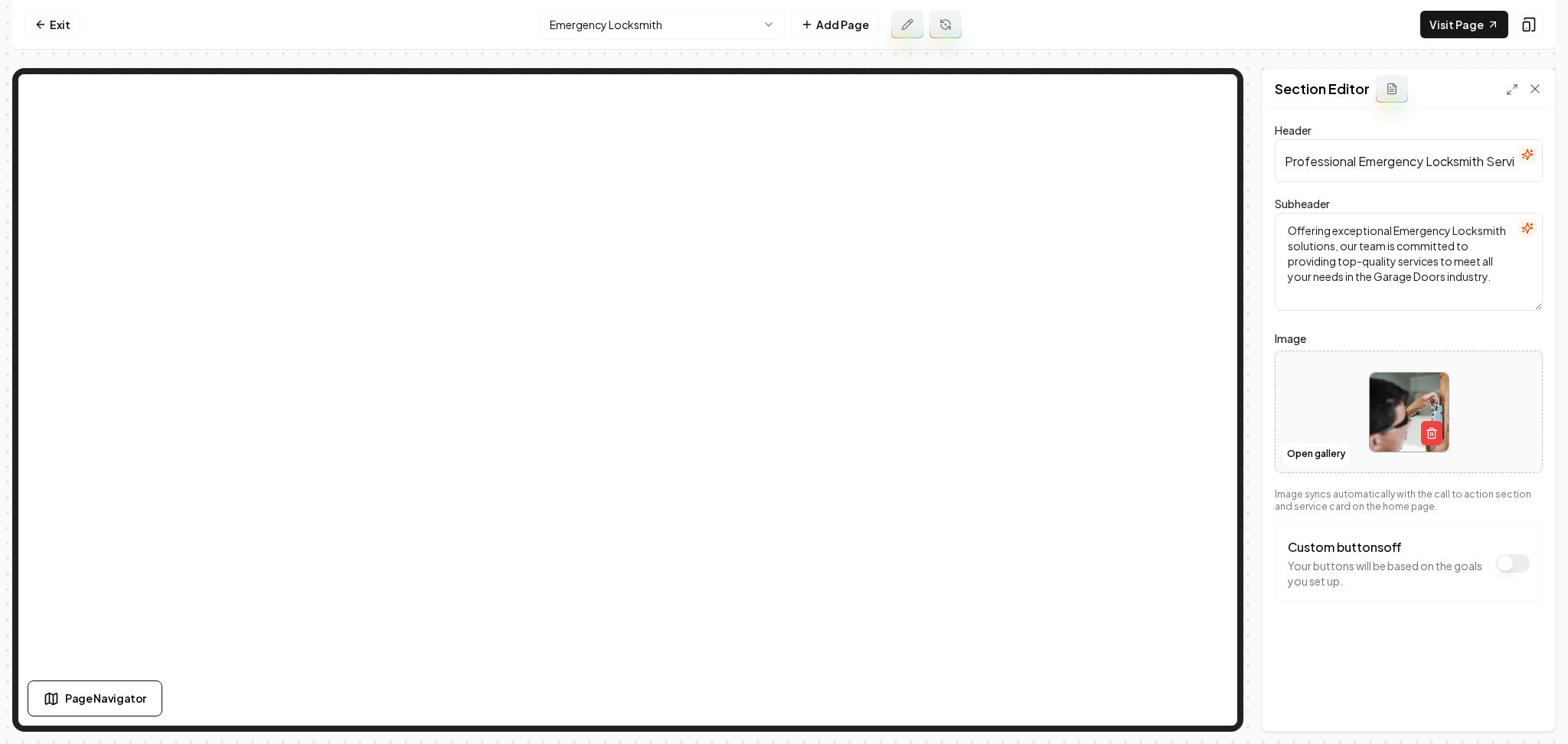
click at [625, 20] on html "Computer Required This feature is only available on a computer. Please switch t…" at bounding box center [784, 372] width 1568 height 744
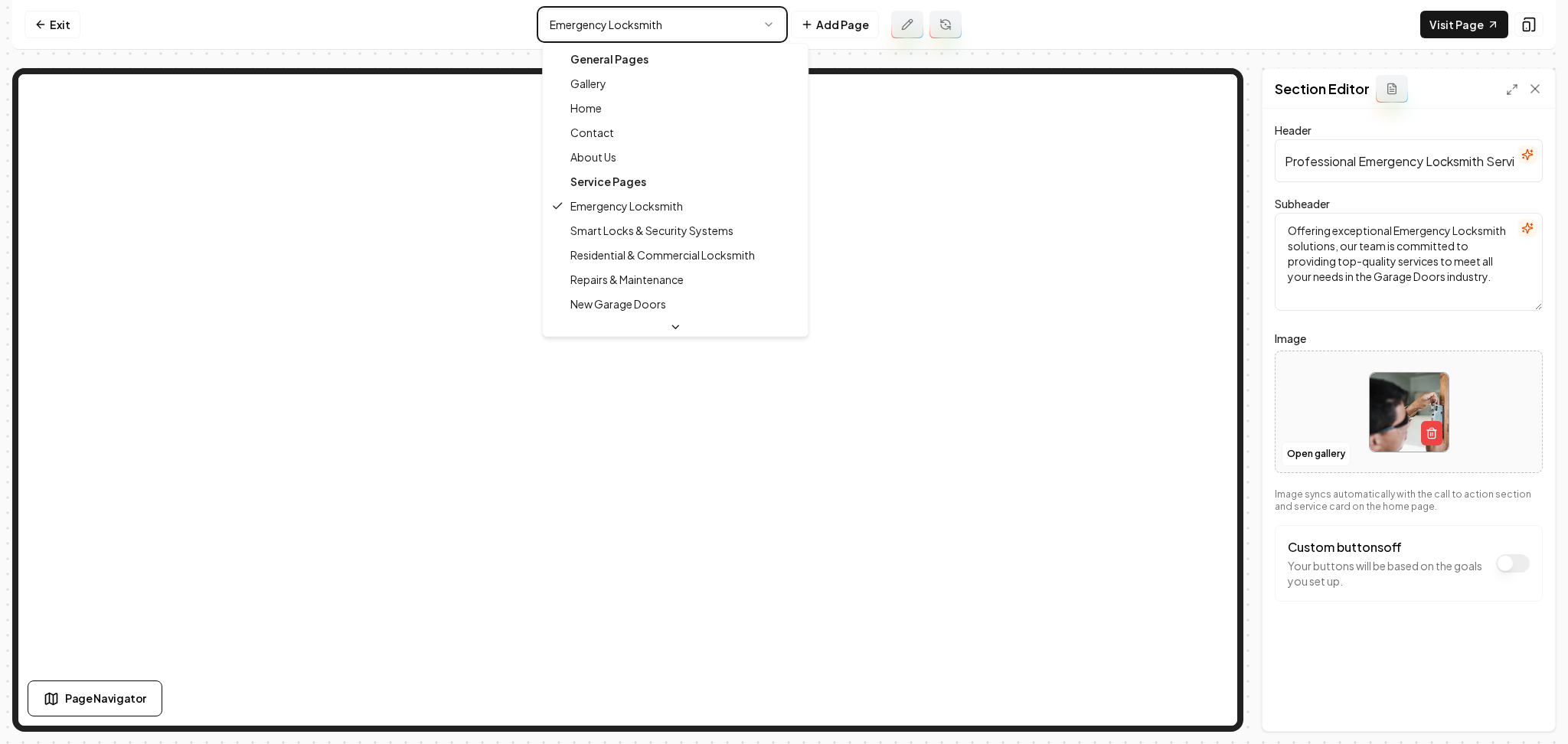
click at [570, 18] on html "Computer Required This feature is only available on a computer. Please switch t…" at bounding box center [784, 372] width 1568 height 744
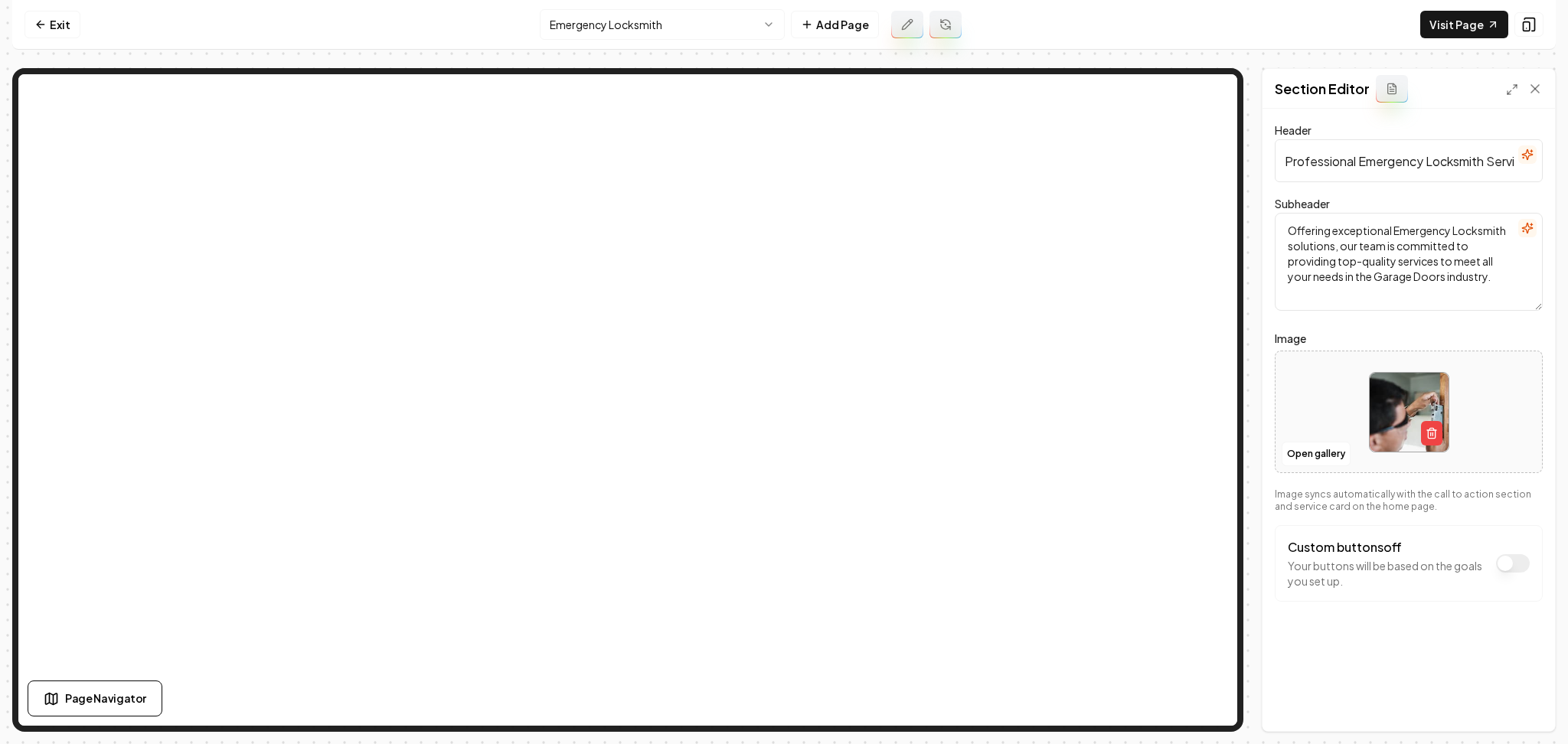
click at [578, 20] on html "Computer Required This feature is only available on a computer. Please switch t…" at bounding box center [784, 372] width 1568 height 744
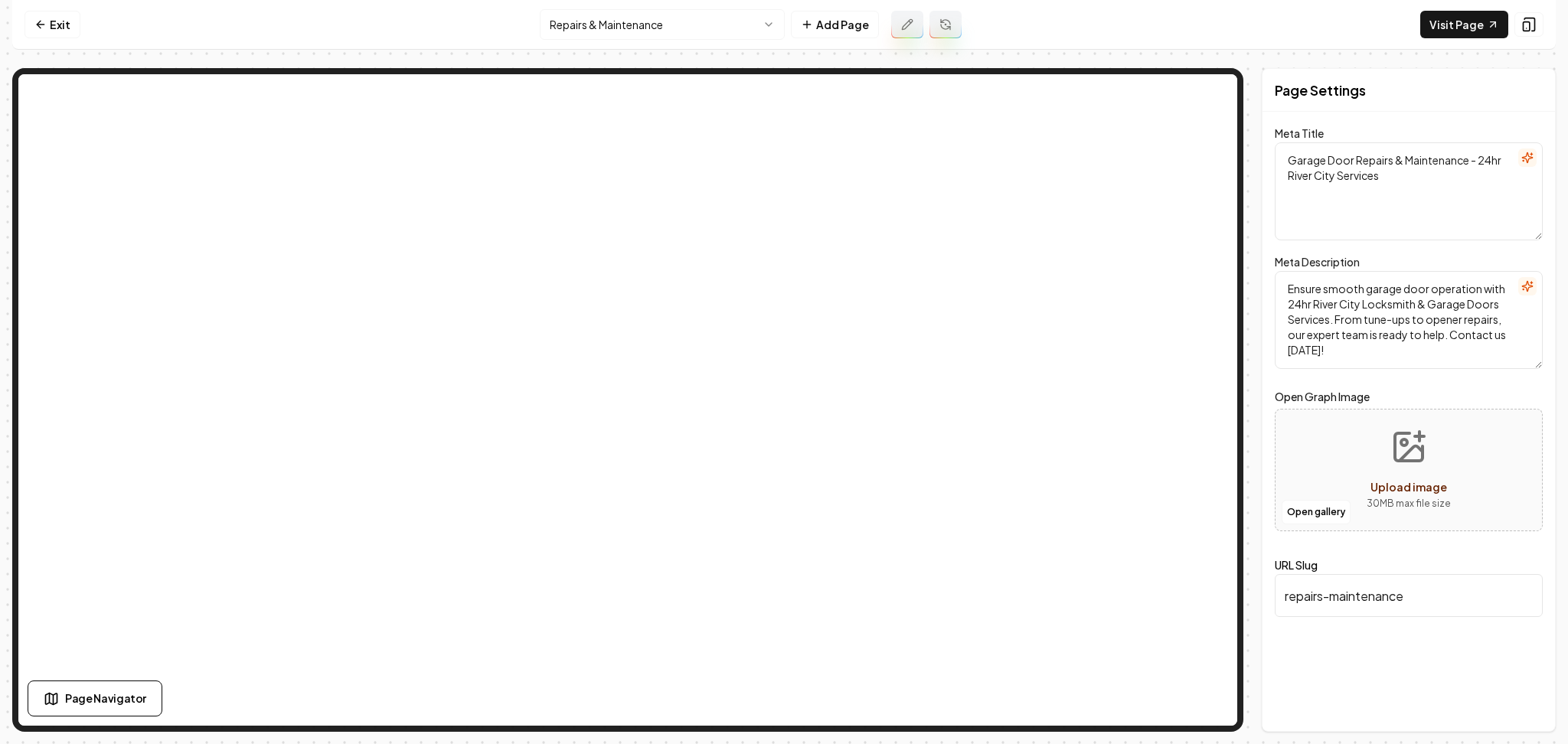
click at [683, 27] on html "Computer Required This feature is only available on a computer. Please switch t…" at bounding box center [784, 372] width 1568 height 744
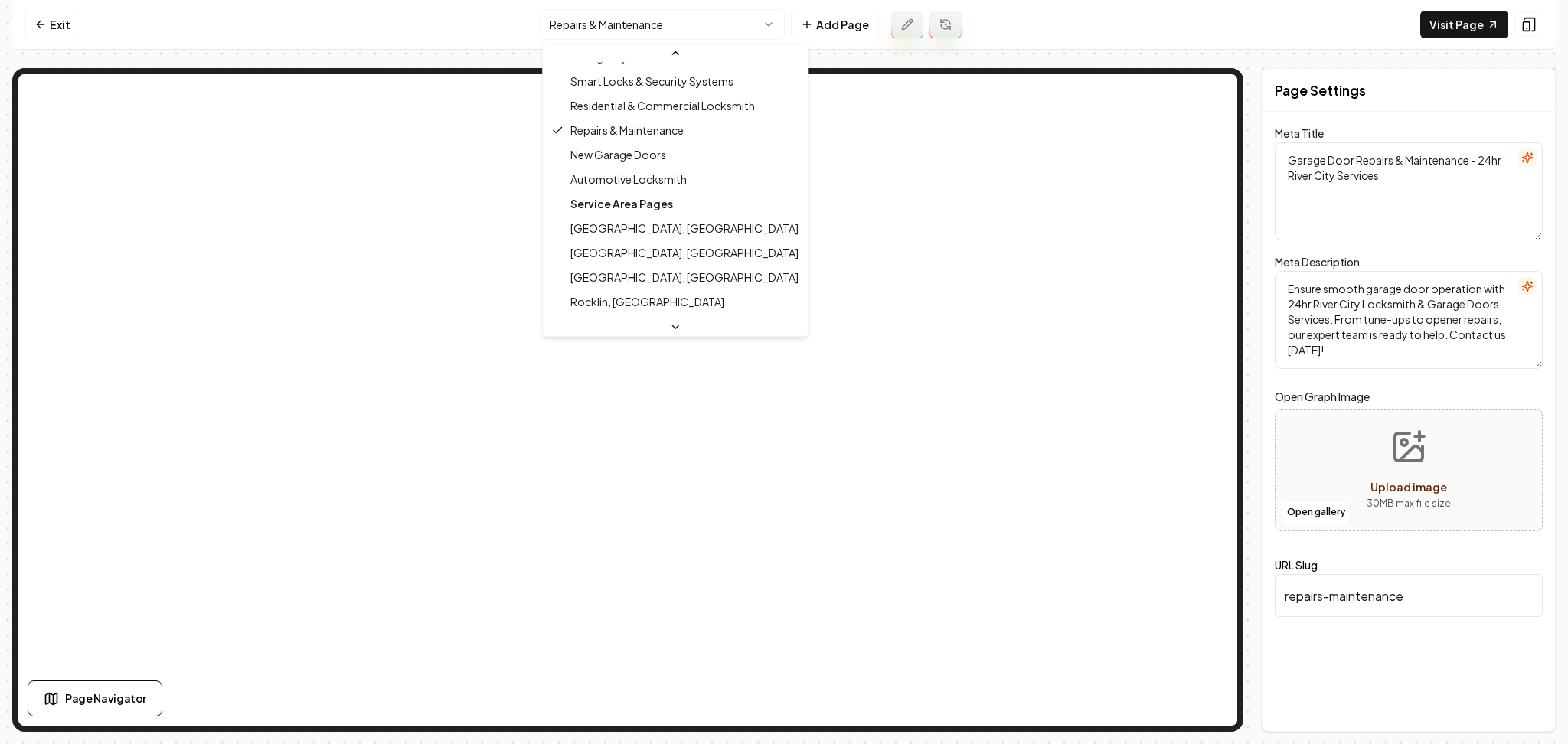
scroll to position [167, 0]
type textarea "Automotive Locksmith Sacramento - Key Replacement | River City"
type textarea "Swift automotive locksmith services in Sacramento! From key replacements to ign…"
type input "automotive-locksmith"
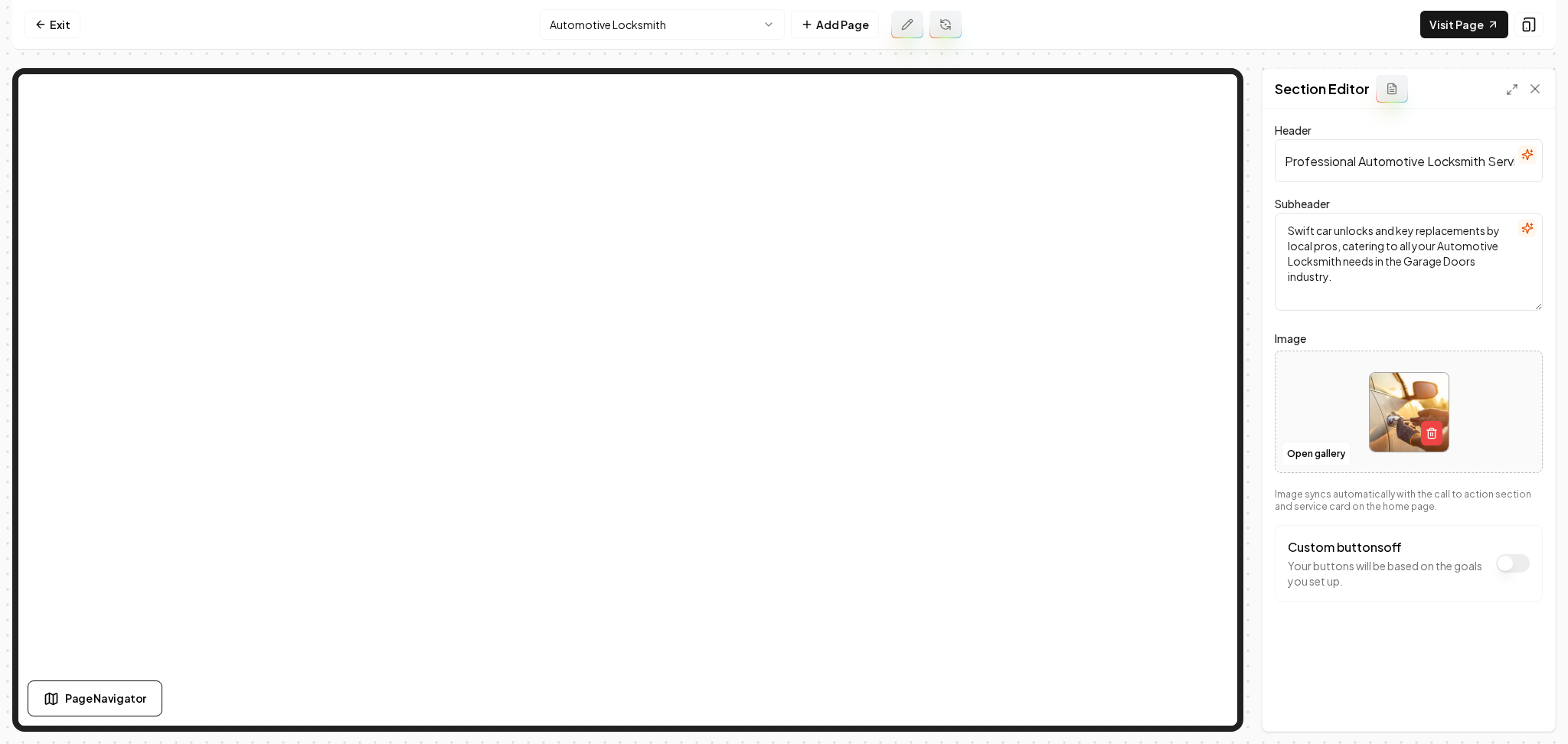
click at [1305, 386] on div at bounding box center [1408, 412] width 266 height 104
type input "**********"
click at [1545, 718] on div "Discard Changes Save" at bounding box center [1408, 704] width 292 height 53
click at [1522, 707] on button "Save" at bounding box center [1520, 705] width 45 height 27
click at [619, 20] on html "Computer Required This feature is only available on a computer. Please switch t…" at bounding box center [784, 372] width 1568 height 744
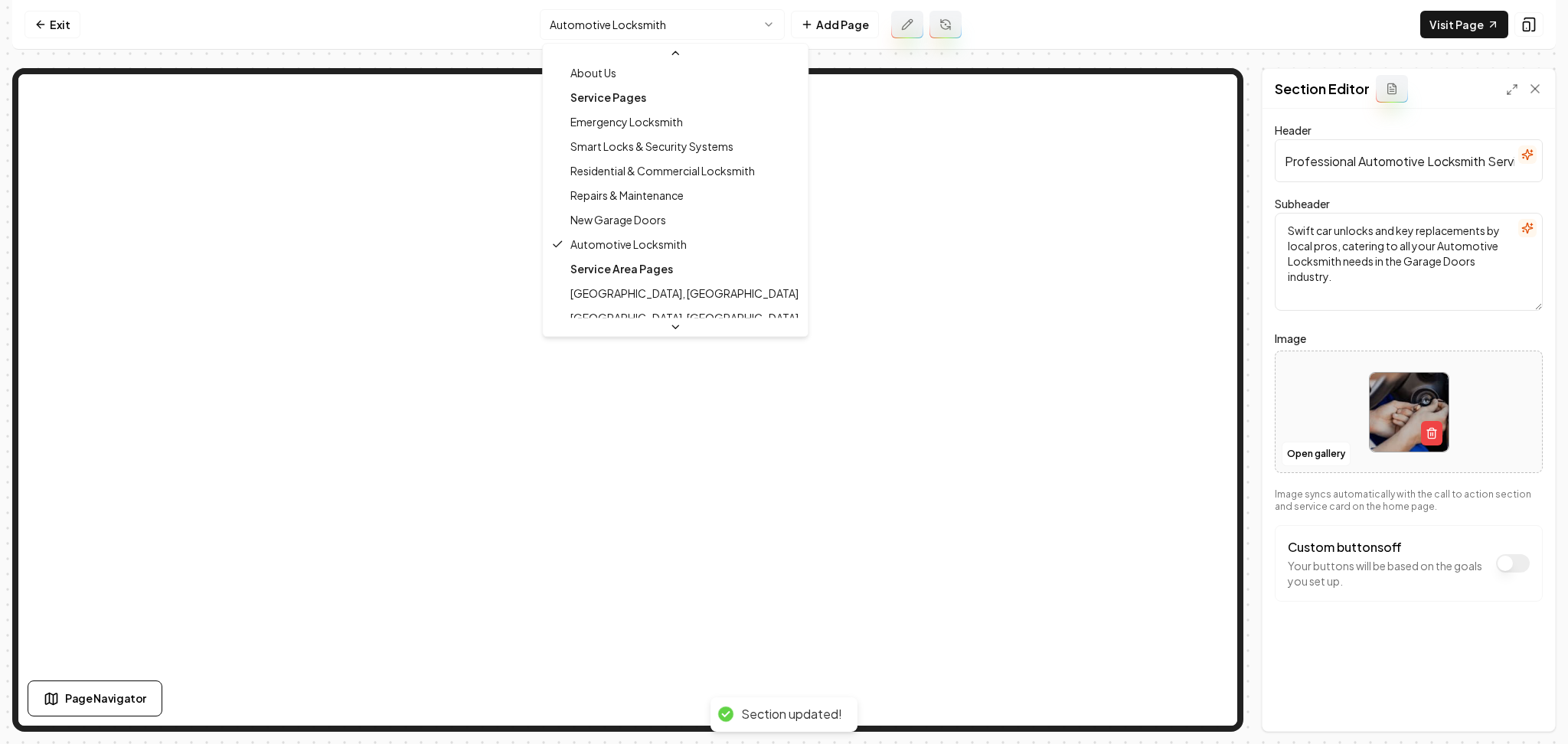
scroll to position [104, 0]
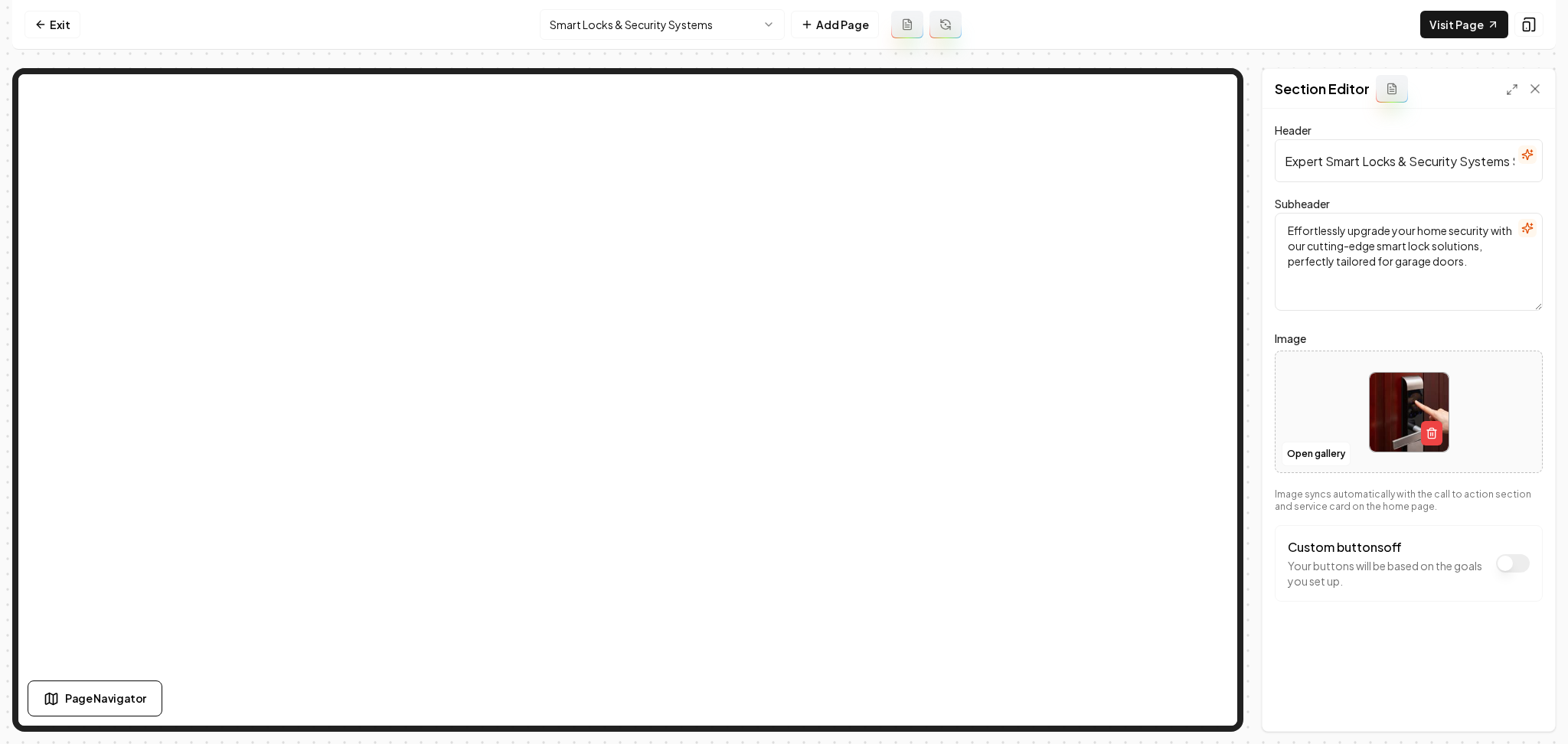
click at [1299, 413] on div at bounding box center [1408, 412] width 266 height 104
type input "**********"
click at [1509, 706] on button "Save" at bounding box center [1520, 705] width 45 height 27
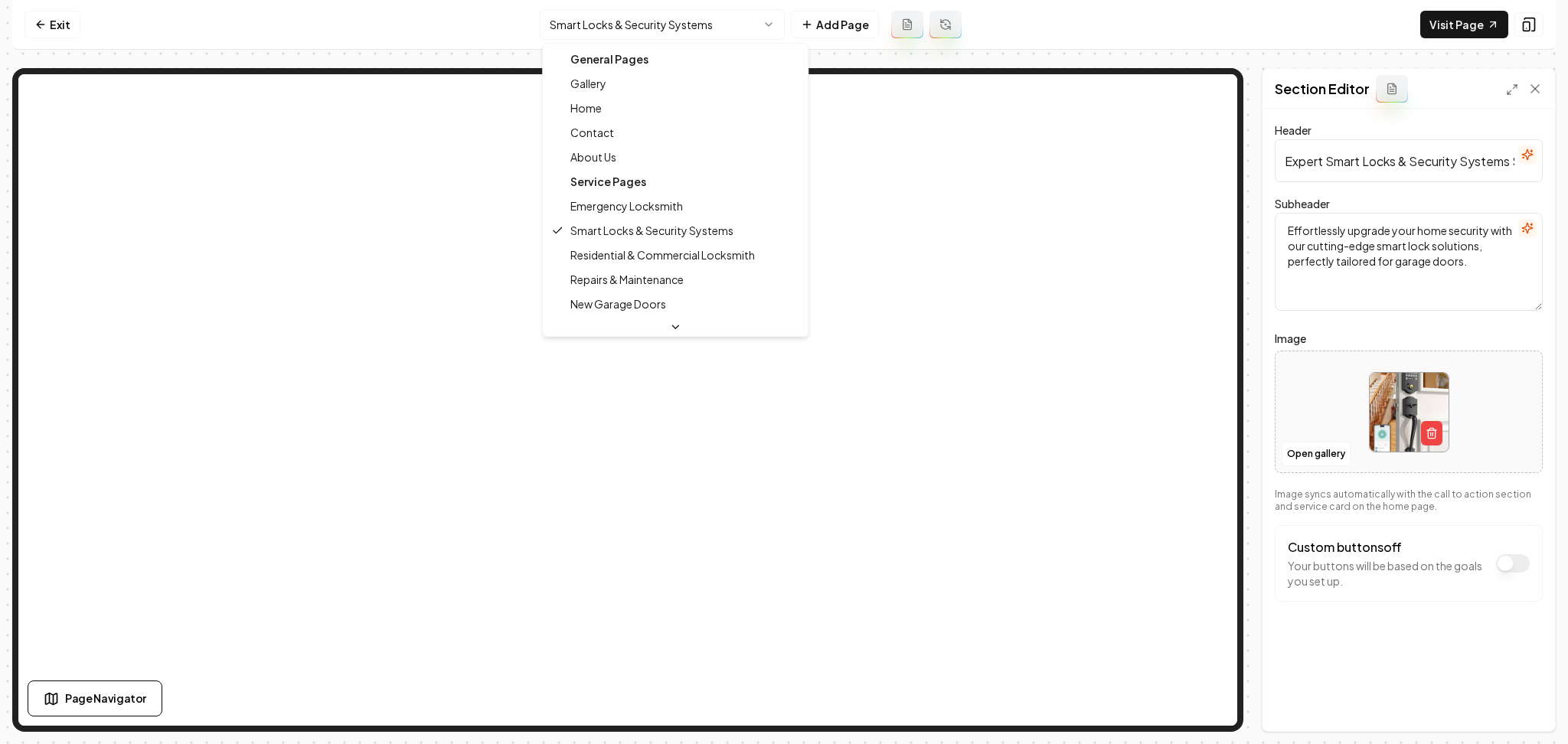
click at [667, 22] on html "Computer Required This feature is only available on a computer. Please switch t…" at bounding box center [784, 372] width 1568 height 744
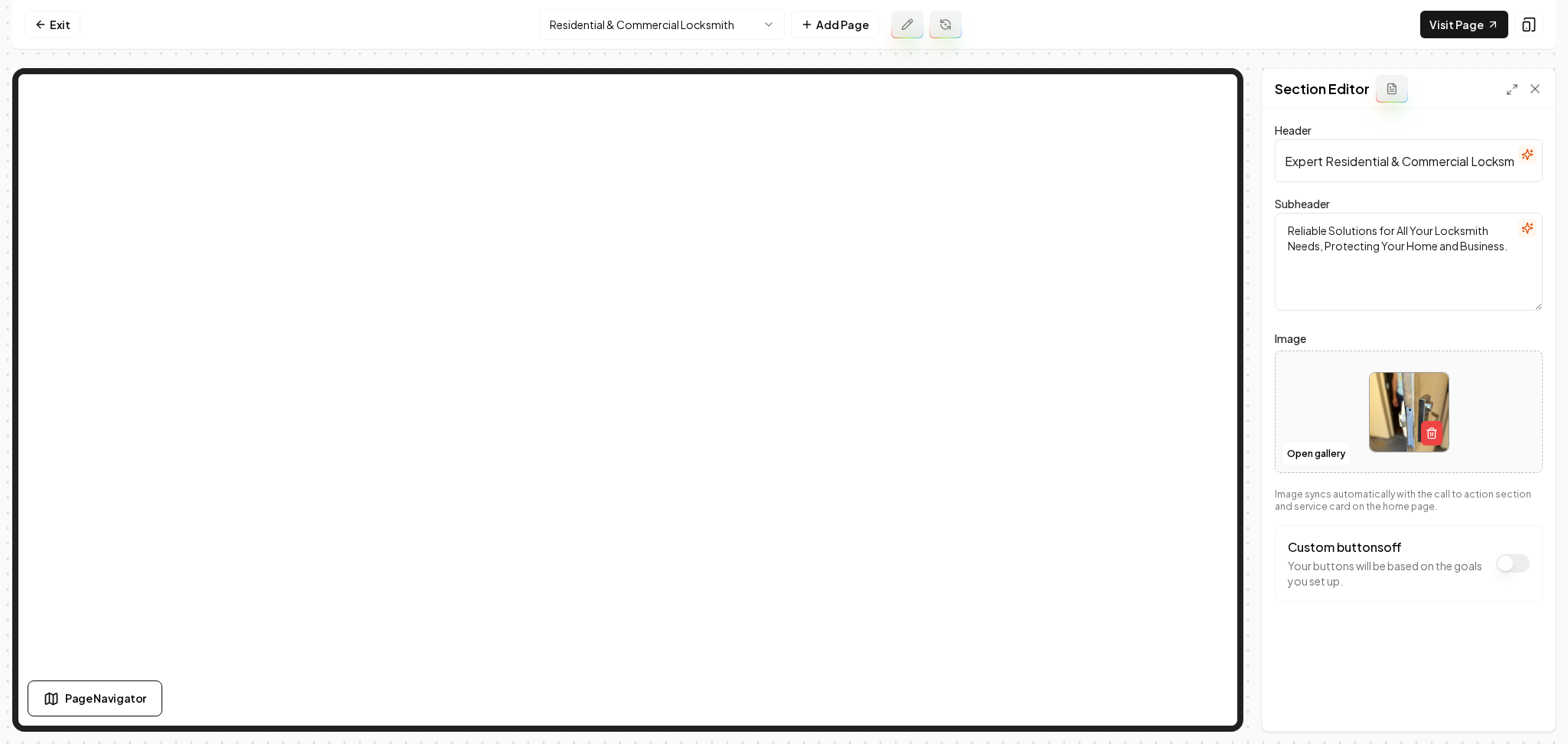
click at [1306, 426] on div at bounding box center [1408, 412] width 266 height 104
click at [609, 19] on html "Computer Required This feature is only available on a computer. Please switch t…" at bounding box center [784, 372] width 1568 height 744
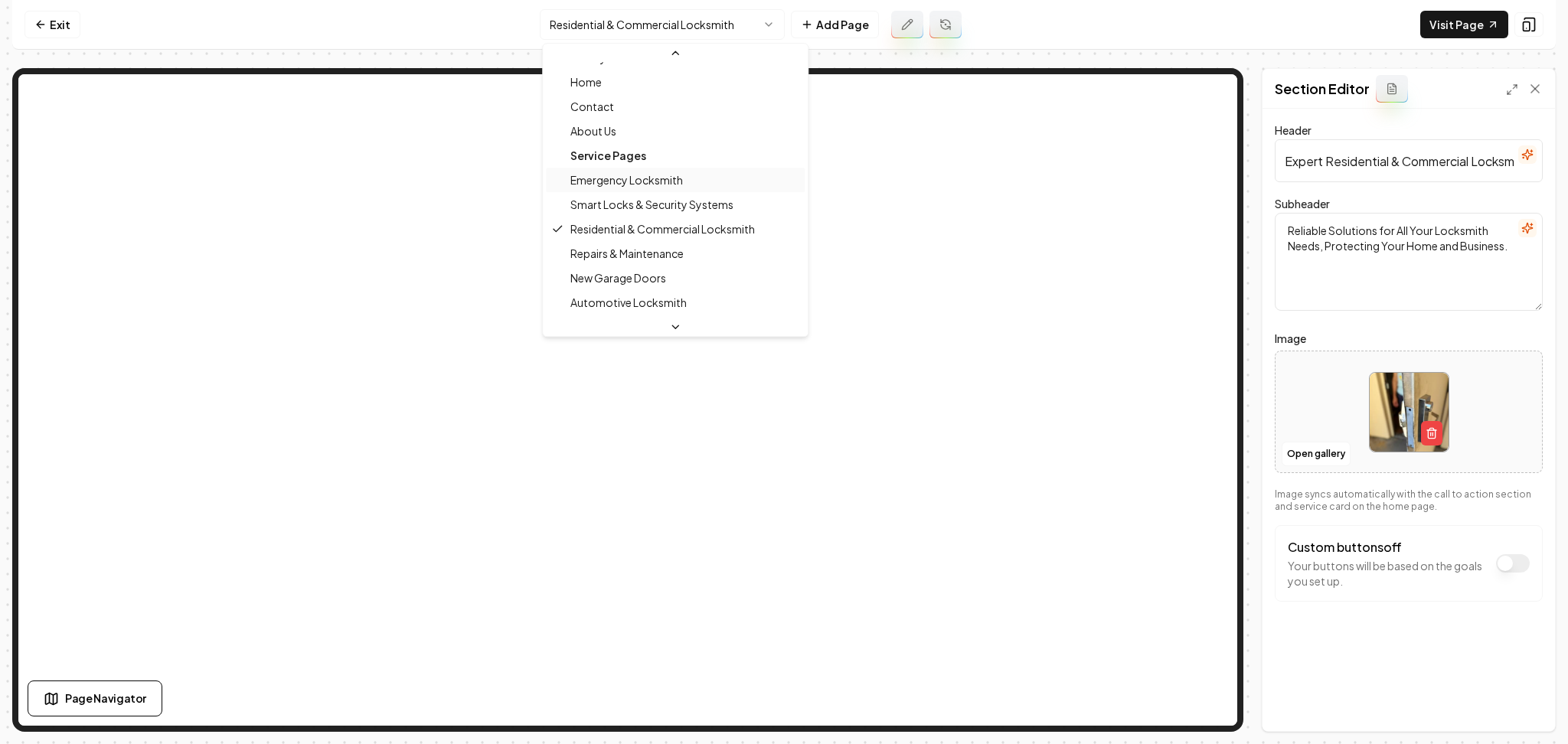
scroll to position [82, 0]
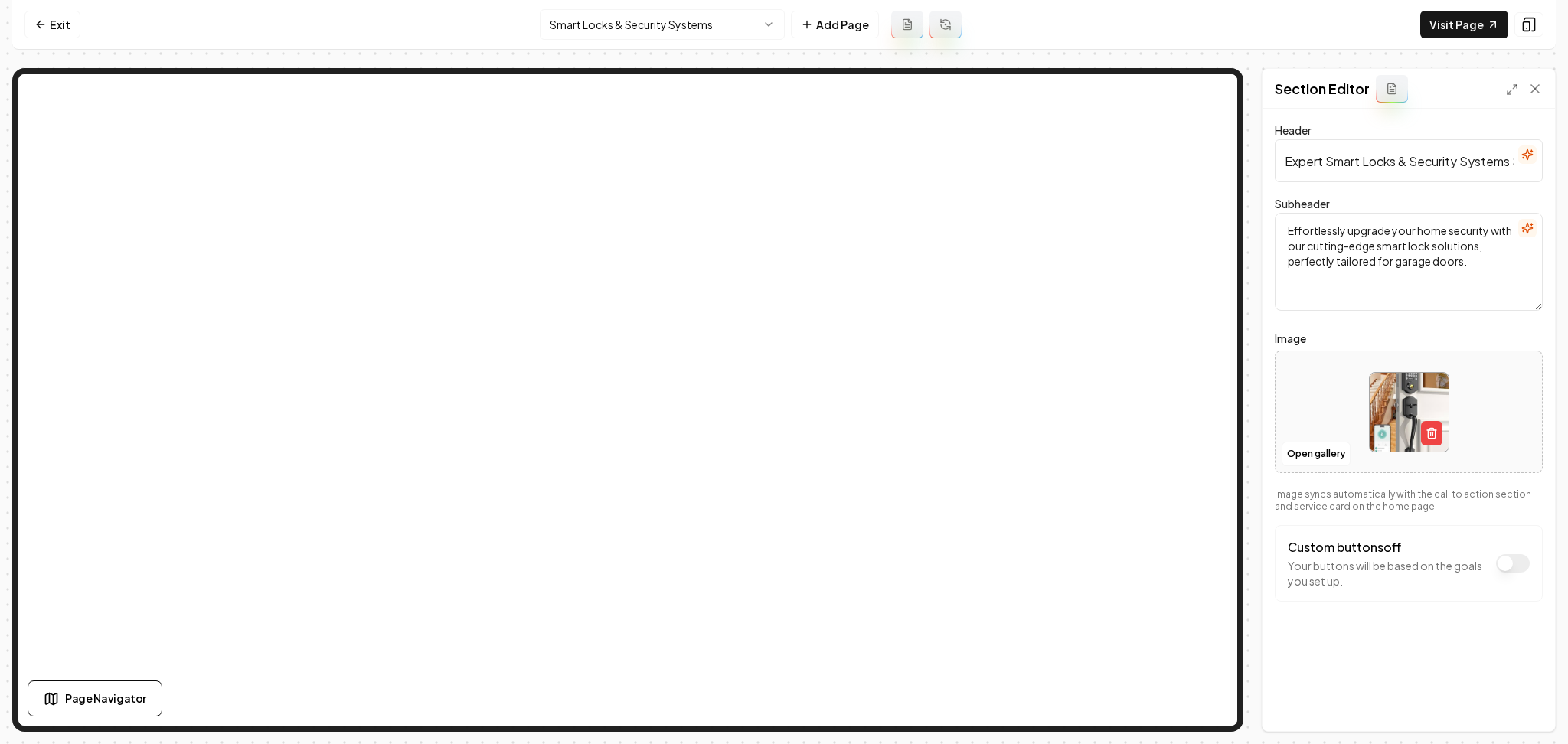
click at [1301, 397] on div at bounding box center [1408, 412] width 266 height 104
type input "**********"
click at [1519, 699] on button "Save" at bounding box center [1520, 705] width 45 height 27
click at [642, 40] on nav "Exit Smart Locks & Security Systems Add Page Visit Page" at bounding box center [784, 24] width 1544 height 49
click at [626, 15] on html "Computer Required This feature is only available on a computer. Please switch t…" at bounding box center [784, 372] width 1568 height 744
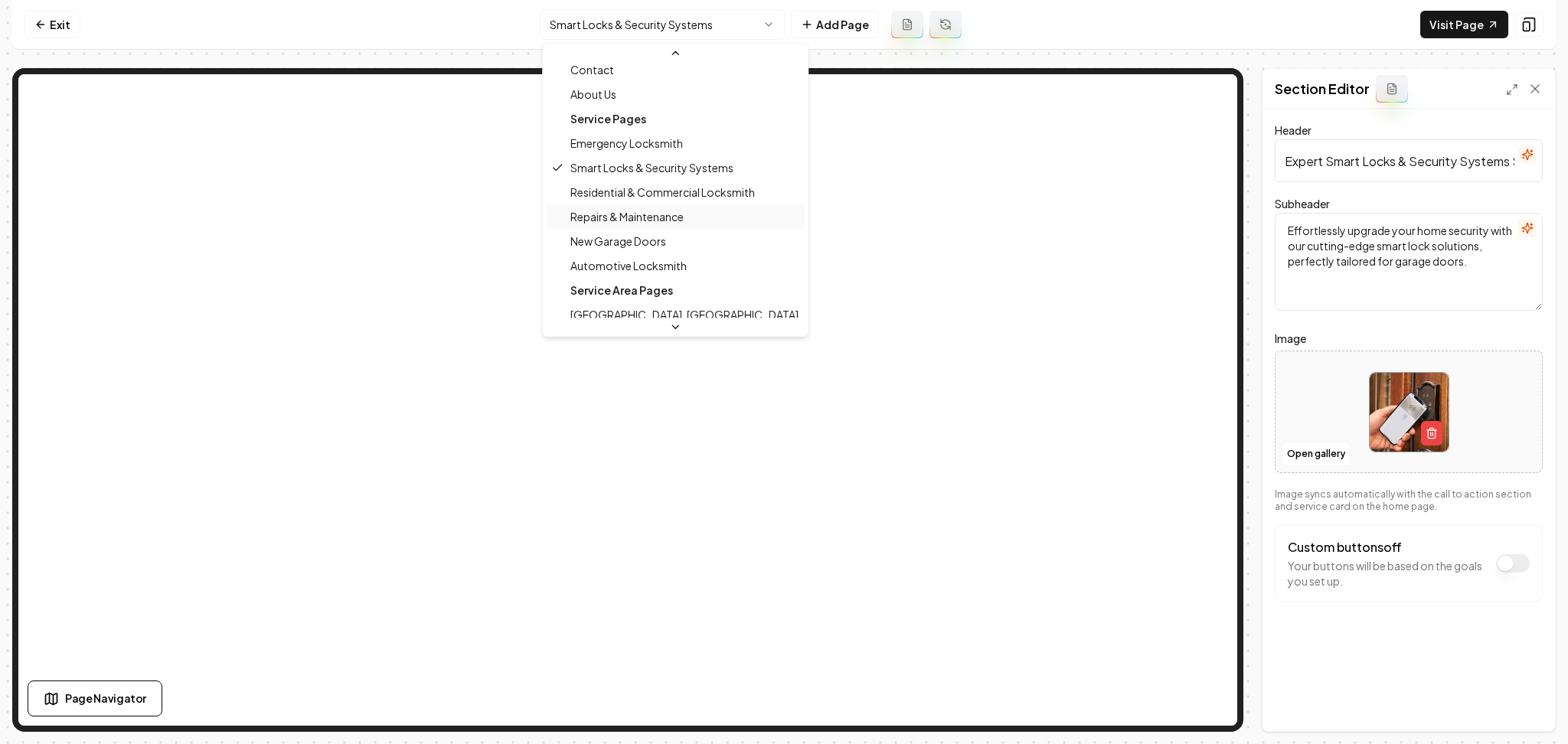
scroll to position [83, 0]
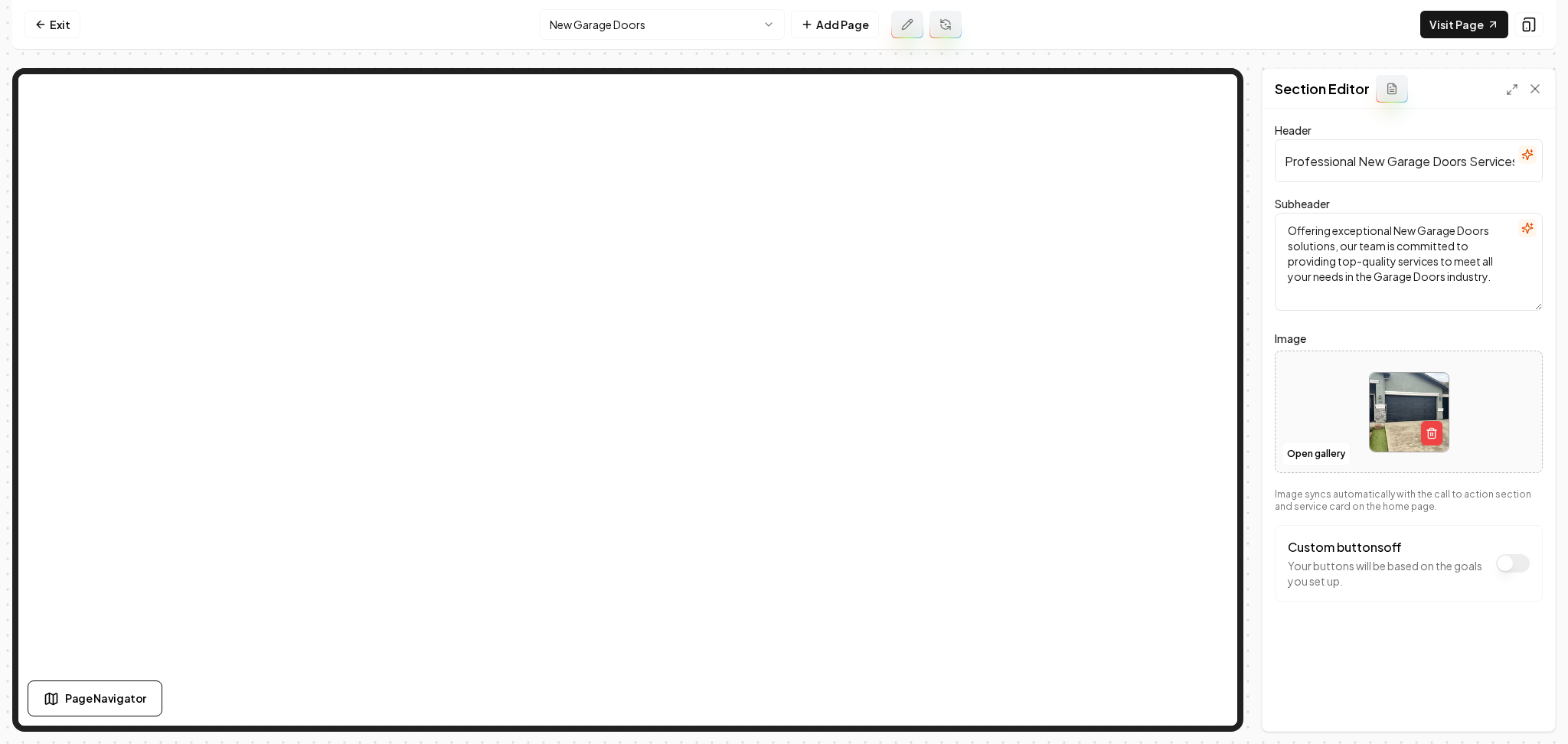
click at [1326, 402] on div at bounding box center [1408, 412] width 266 height 104
type input "**********"
click at [1525, 711] on button "Save" at bounding box center [1520, 705] width 45 height 27
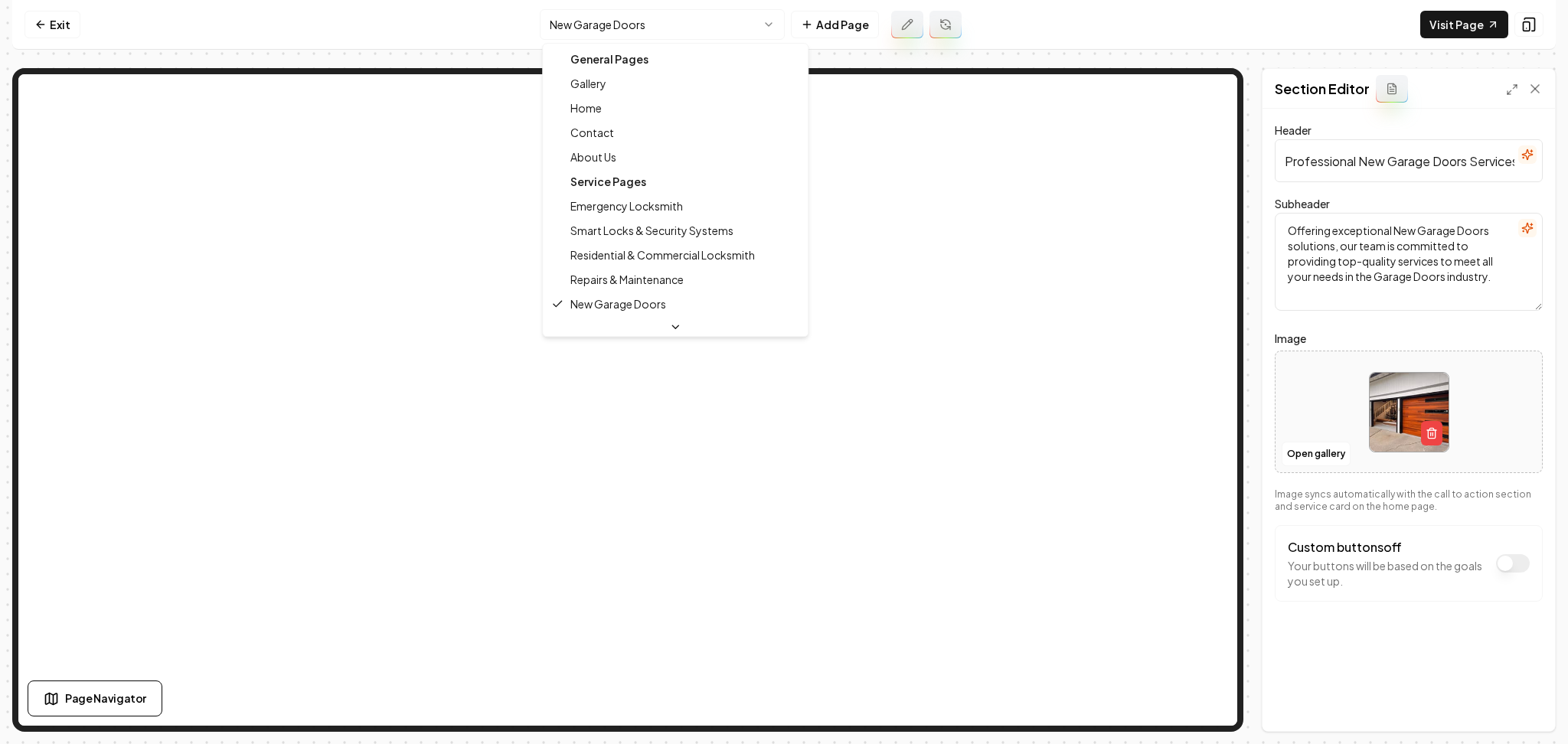
click at [622, 32] on html "Computer Required This feature is only available on a computer. Please switch t…" at bounding box center [784, 372] width 1568 height 744
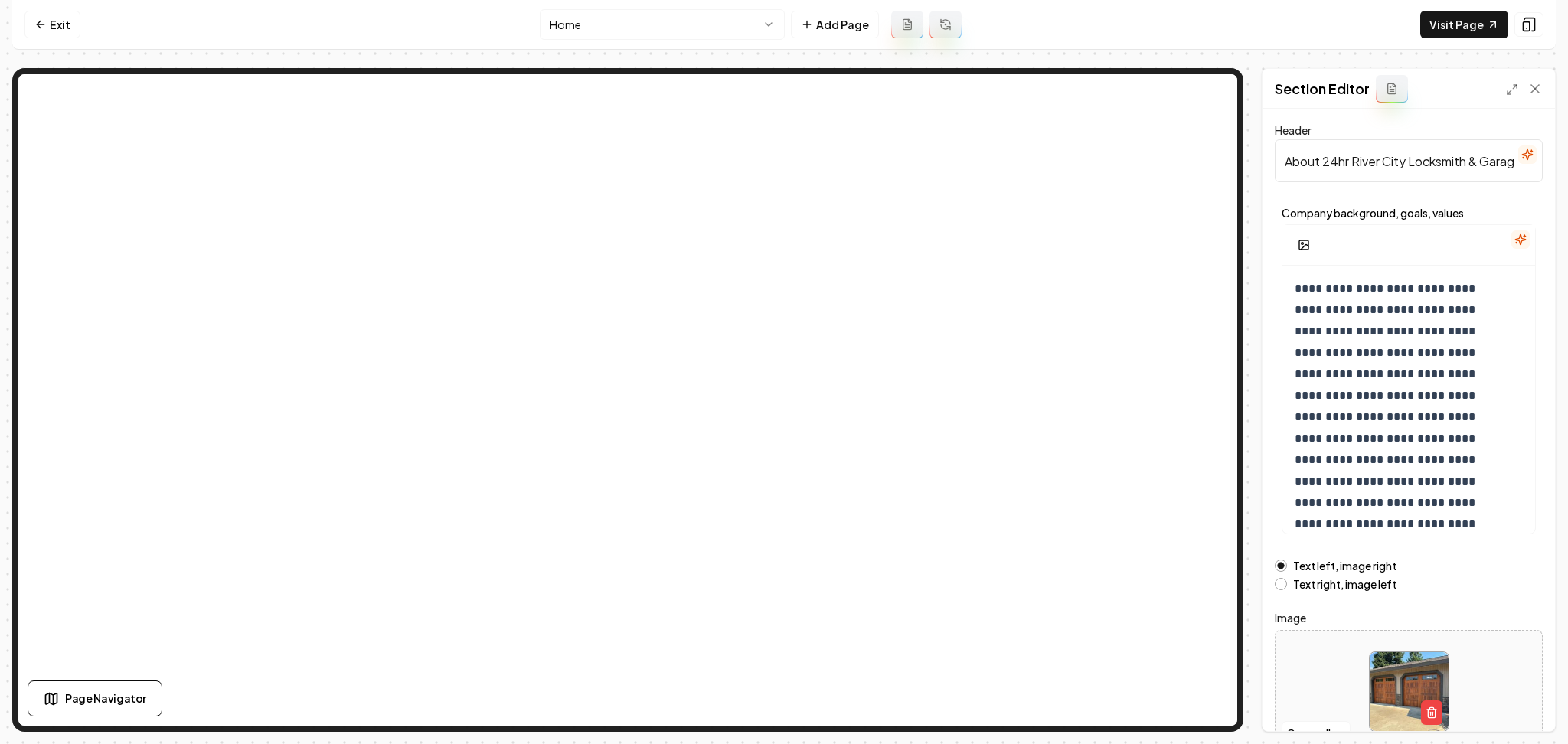
click at [1329, 694] on div at bounding box center [1408, 692] width 266 height 104
type input "**********"
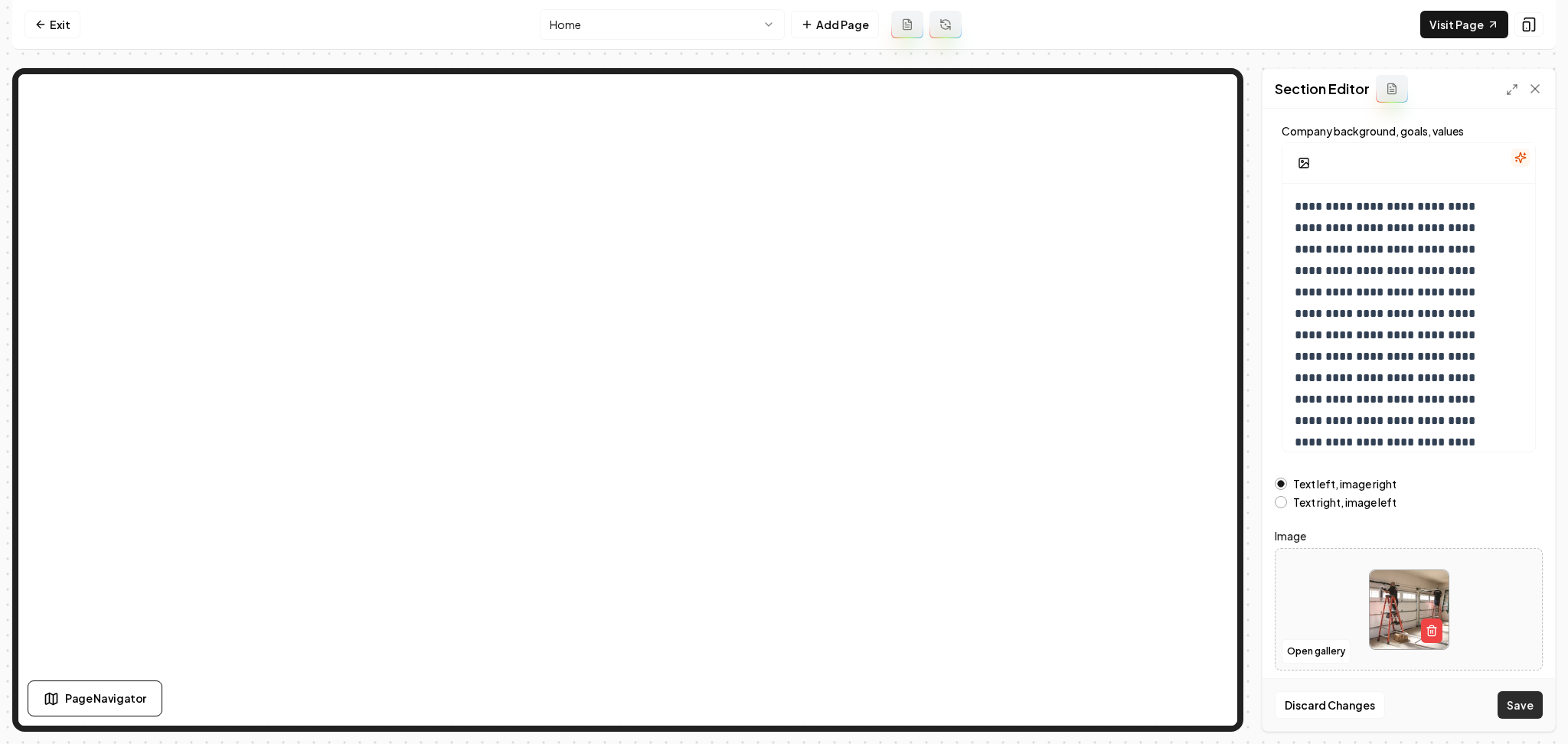
click at [1511, 701] on button "Save" at bounding box center [1520, 705] width 45 height 27
click at [635, 31] on html "**********" at bounding box center [784, 372] width 1568 height 744
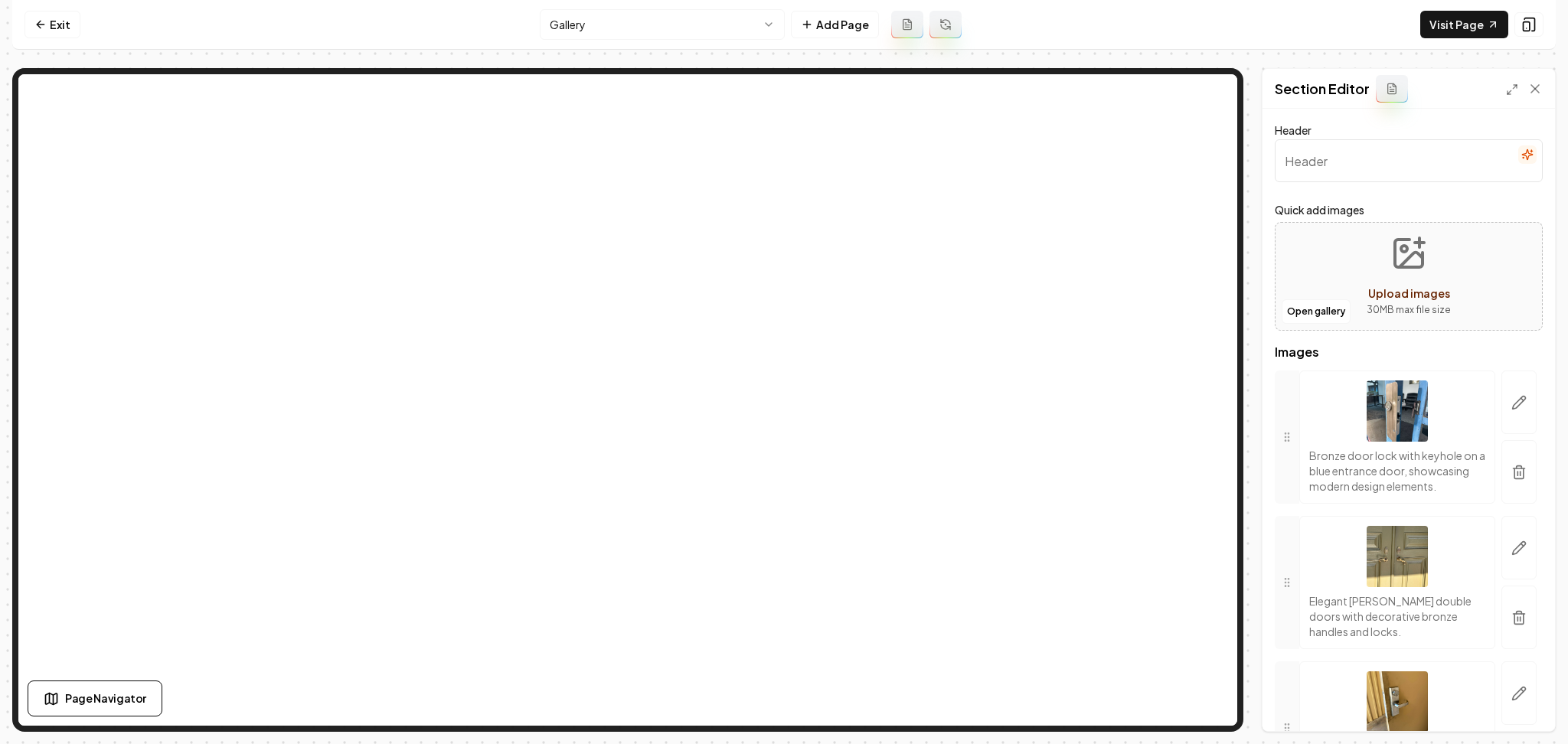
click at [1346, 288] on div "Open gallery Upload images 30 MB max file size" at bounding box center [1408, 277] width 268 height 108
type input "**********"
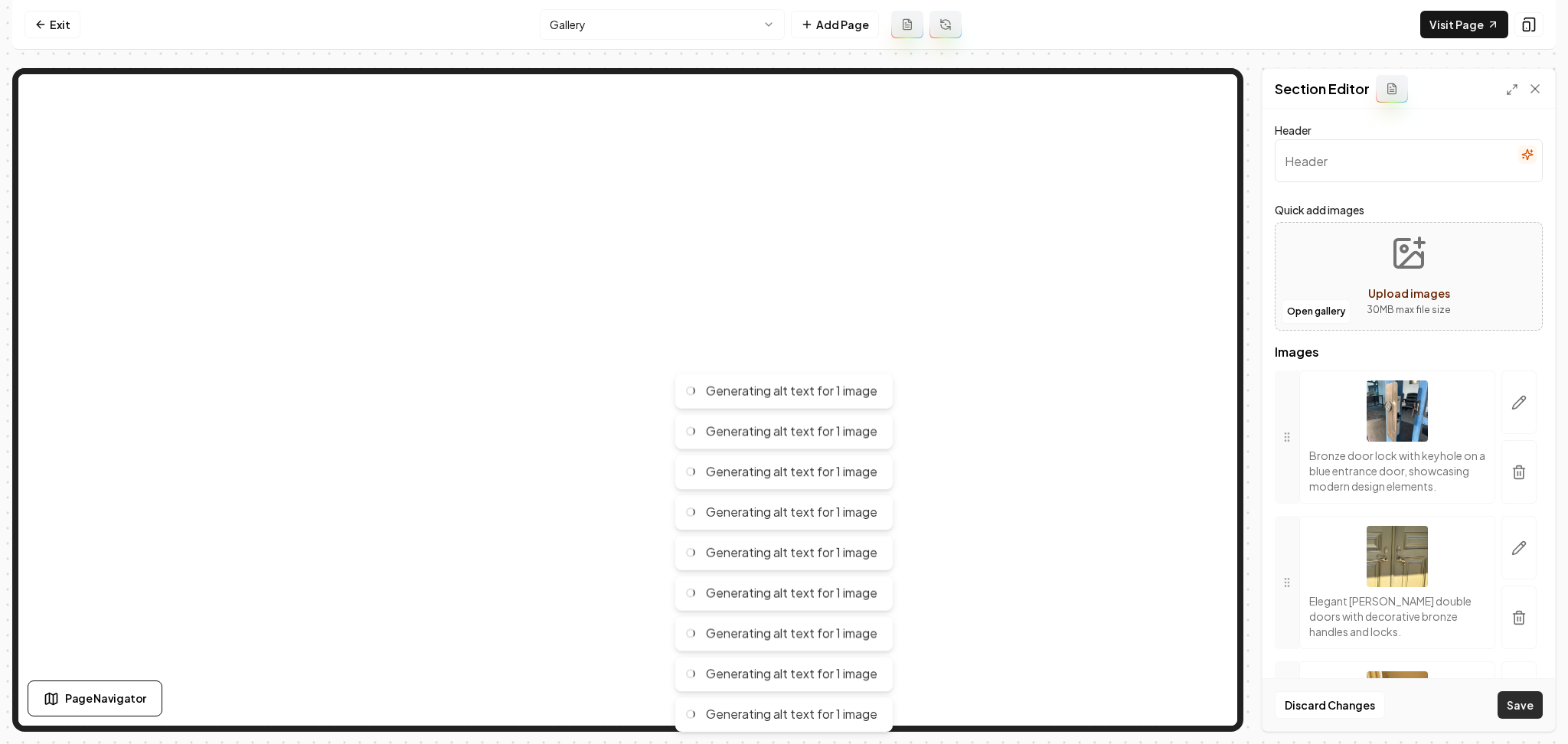
click at [1523, 704] on button "Save" at bounding box center [1520, 705] width 45 height 27
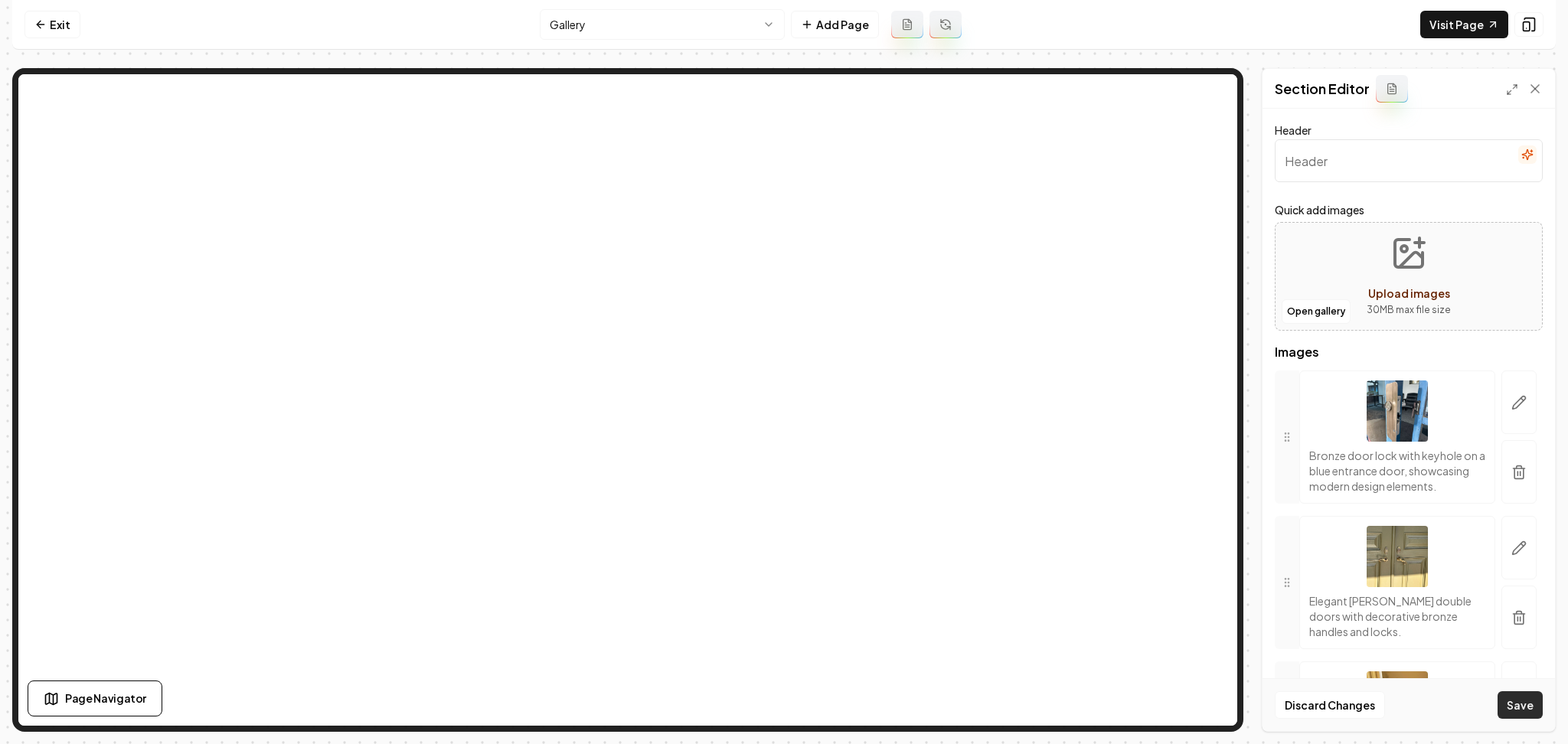
click at [1525, 710] on button "Save" at bounding box center [1520, 705] width 45 height 27
click at [1364, 265] on button "Upload images 30 MB max file size" at bounding box center [1408, 276] width 108 height 107
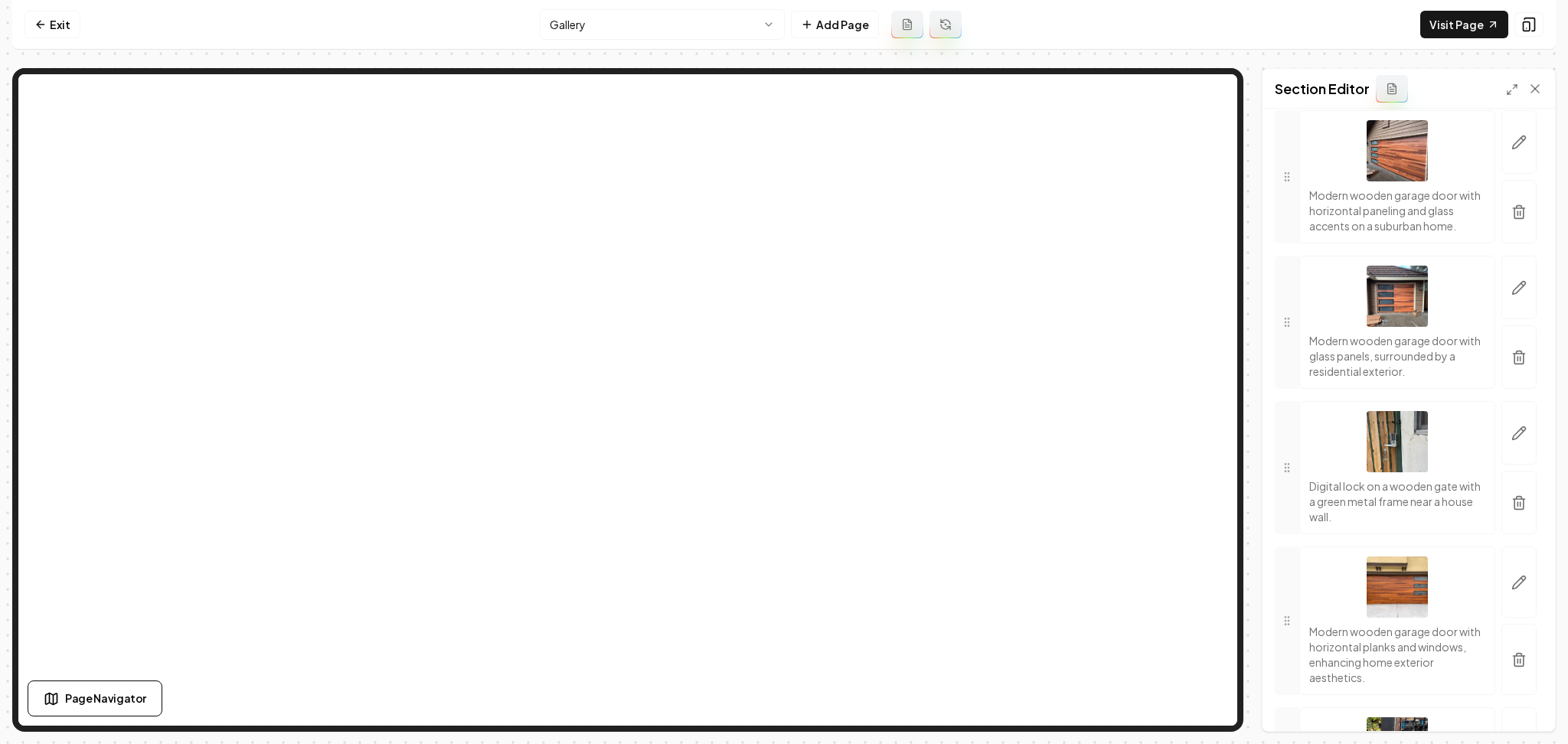
scroll to position [4644, 0]
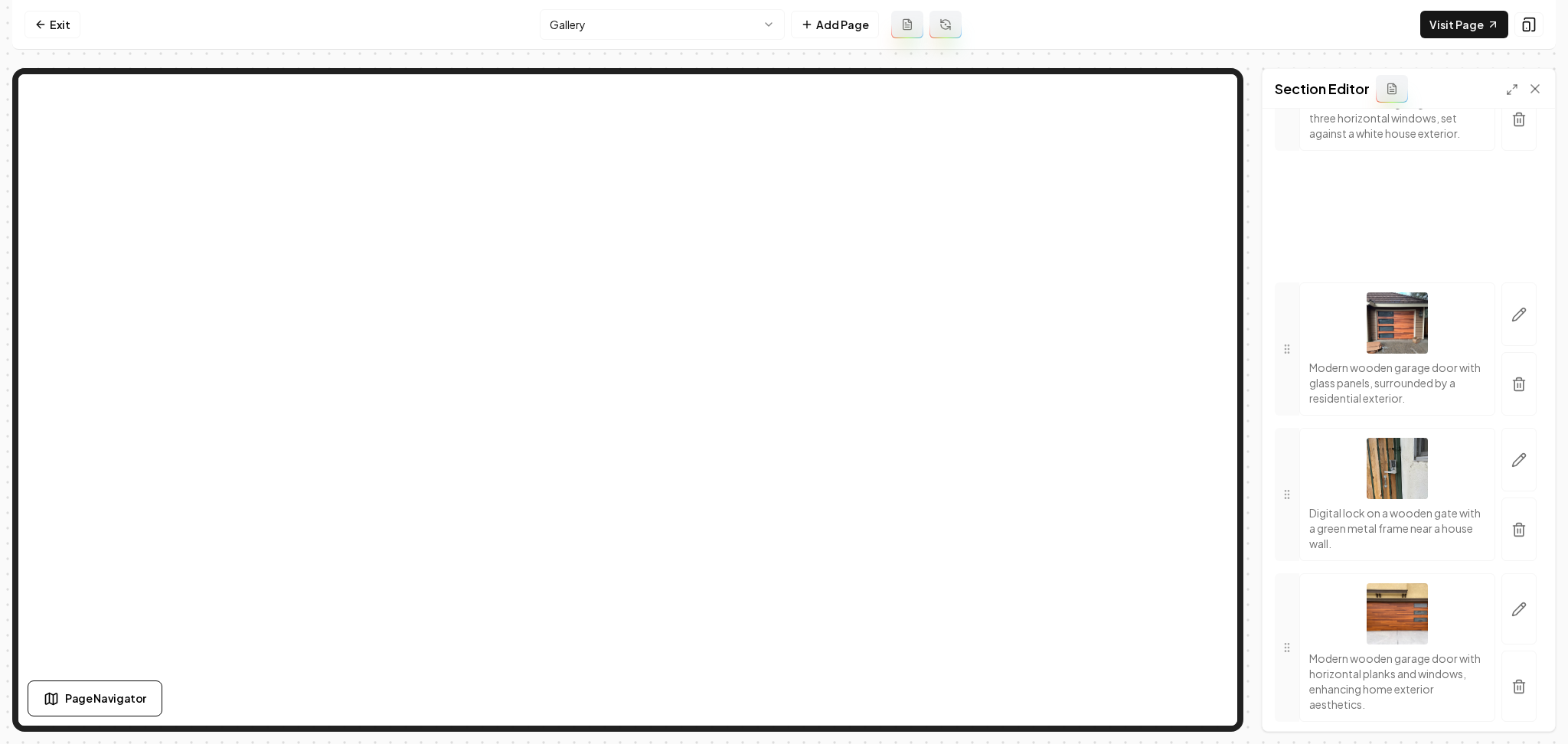
drag, startPoint x: 1283, startPoint y: 446, endPoint x: 1298, endPoint y: 335, distance: 112.0
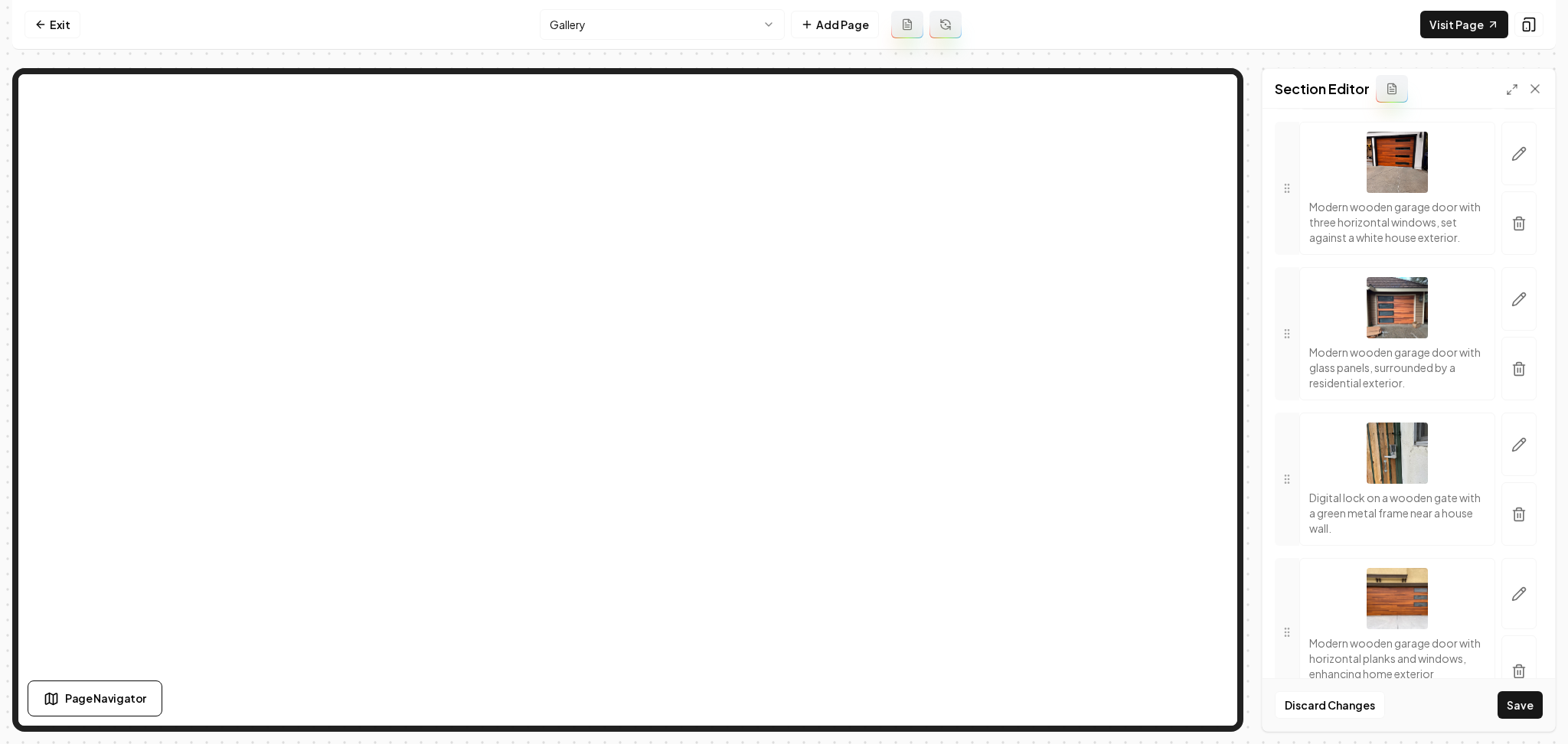
scroll to position [0, 0]
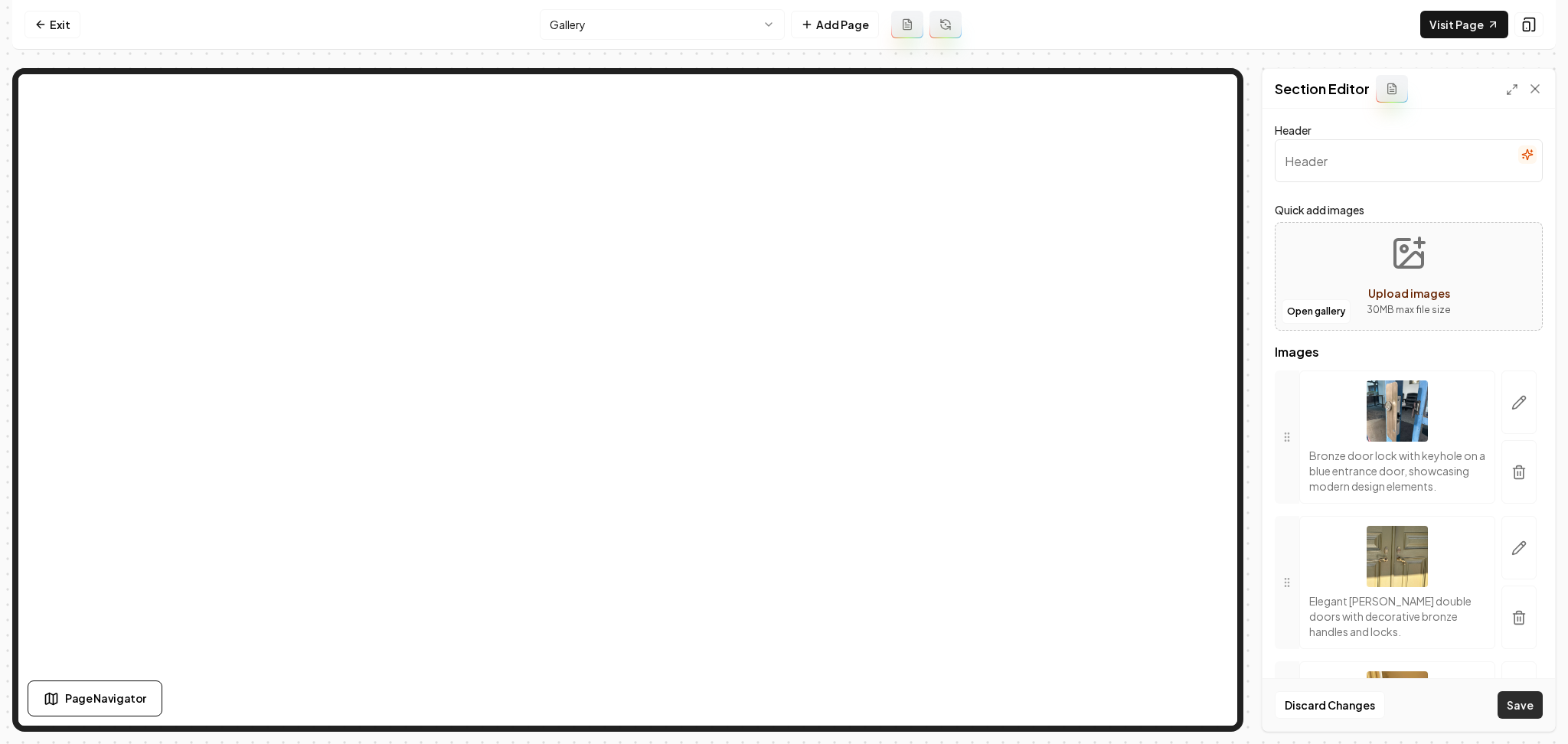
click at [1502, 699] on button "Save" at bounding box center [1520, 705] width 45 height 27
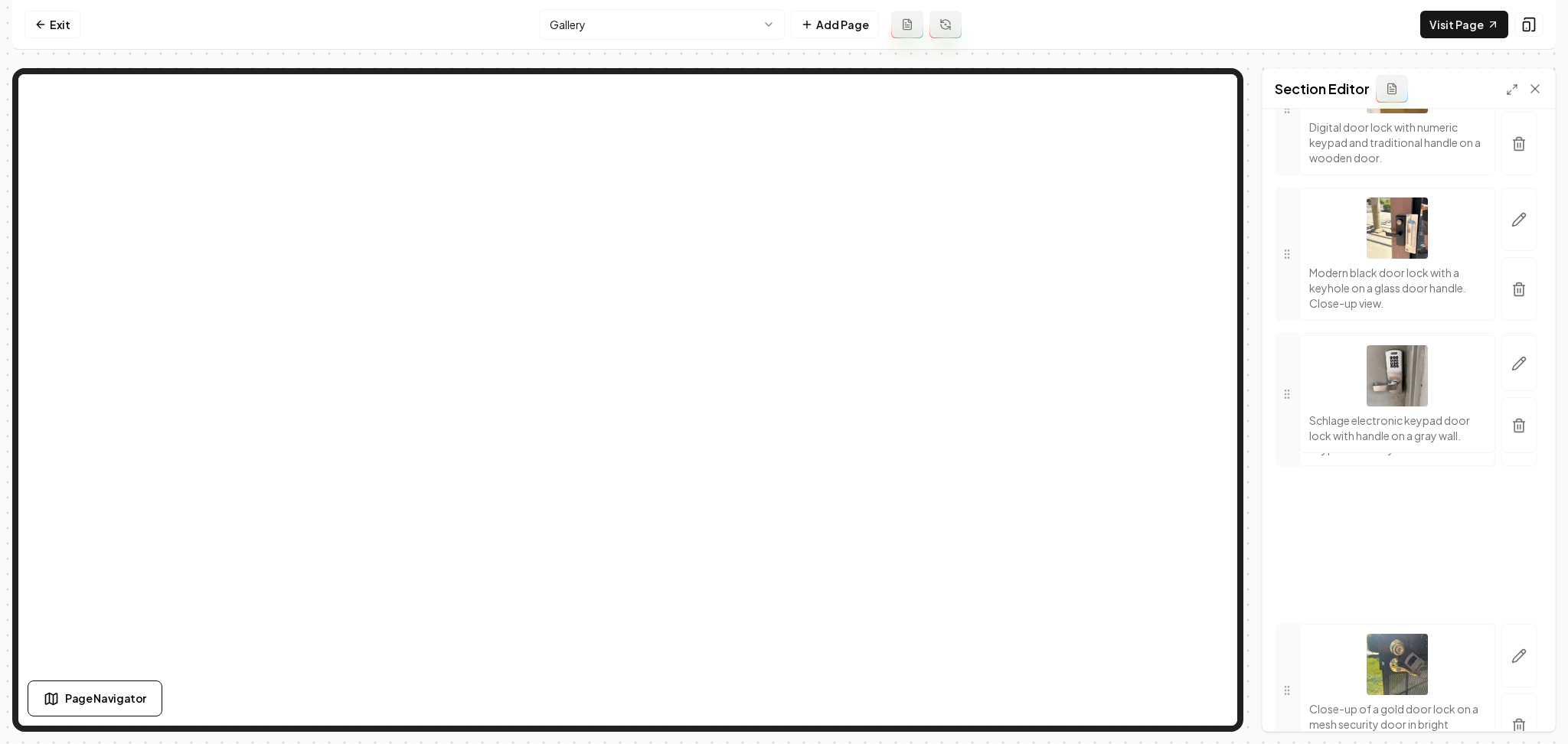
scroll to position [3594, 0]
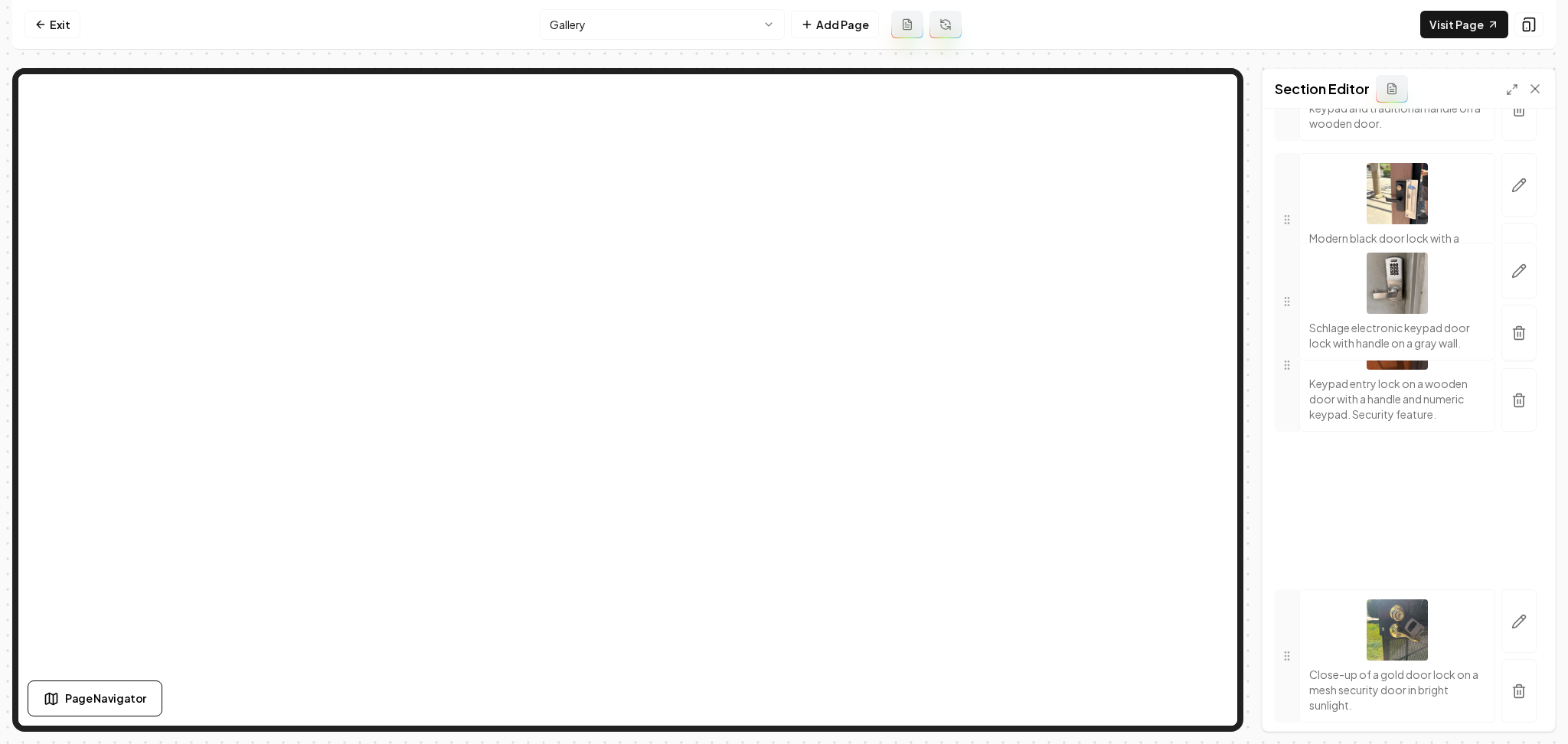
drag, startPoint x: 1289, startPoint y: 599, endPoint x: 1337, endPoint y: 567, distance: 57.7
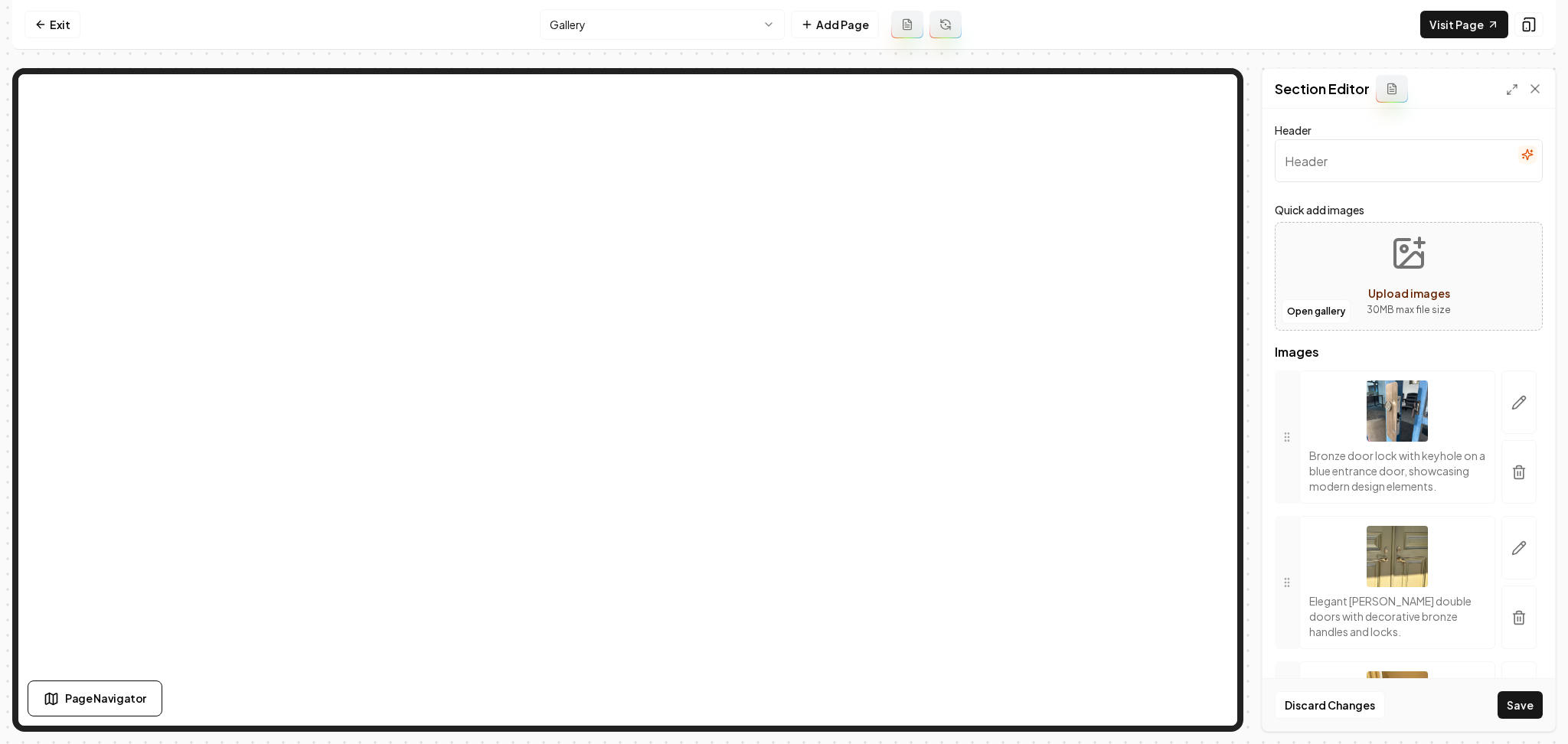
scroll to position [7745, 0]
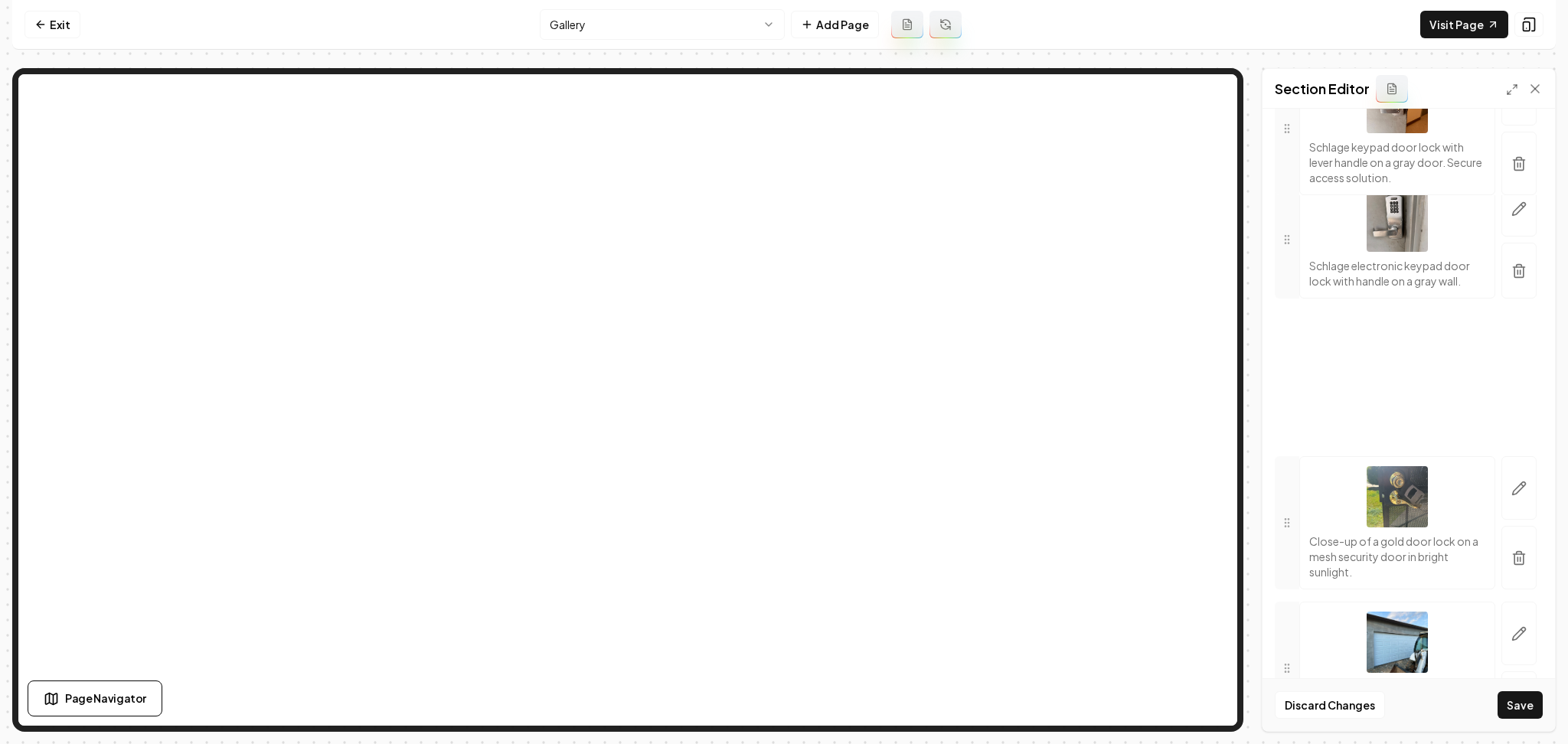
drag, startPoint x: 1296, startPoint y: 404, endPoint x: 1331, endPoint y: 405, distance: 35.0
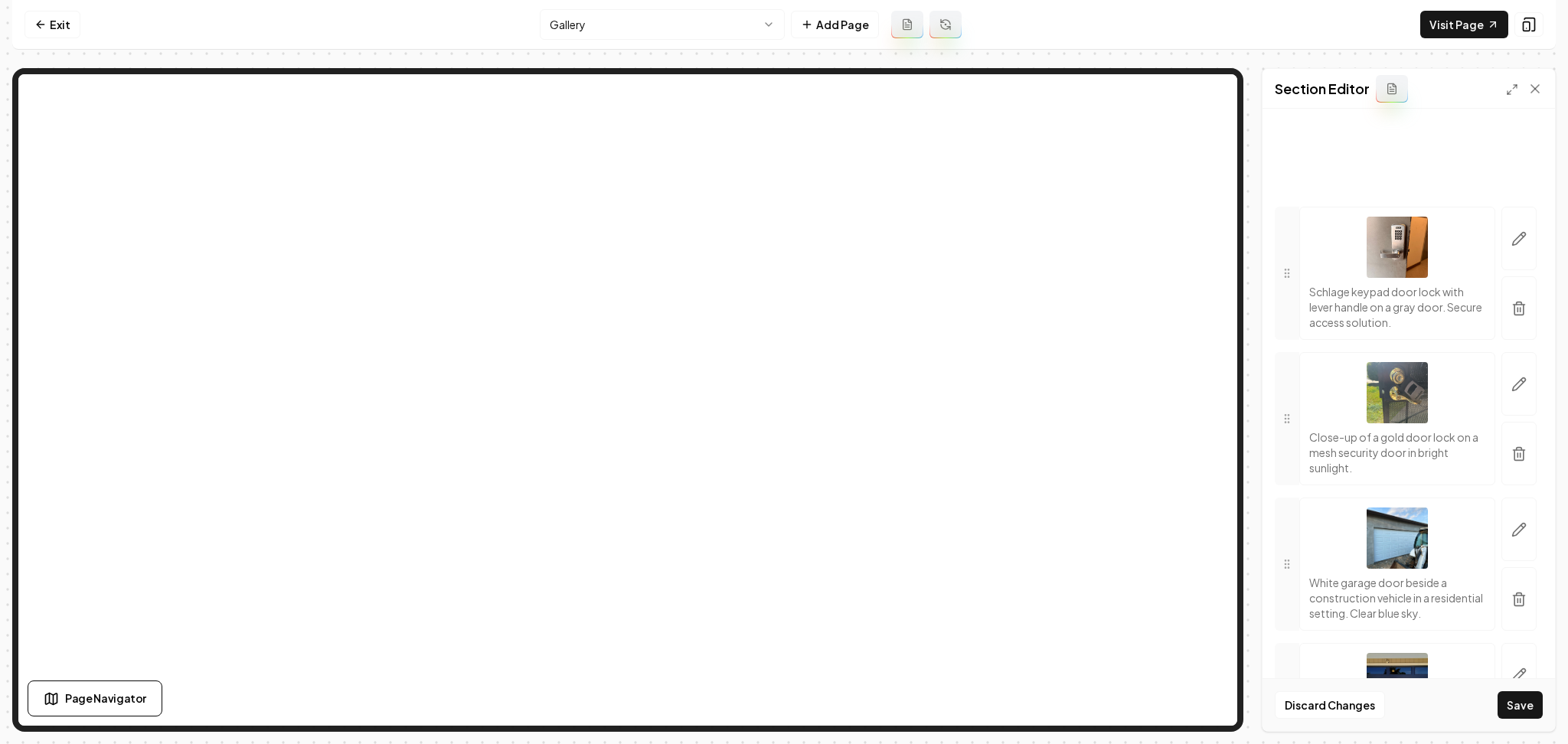
scroll to position [4072, 0]
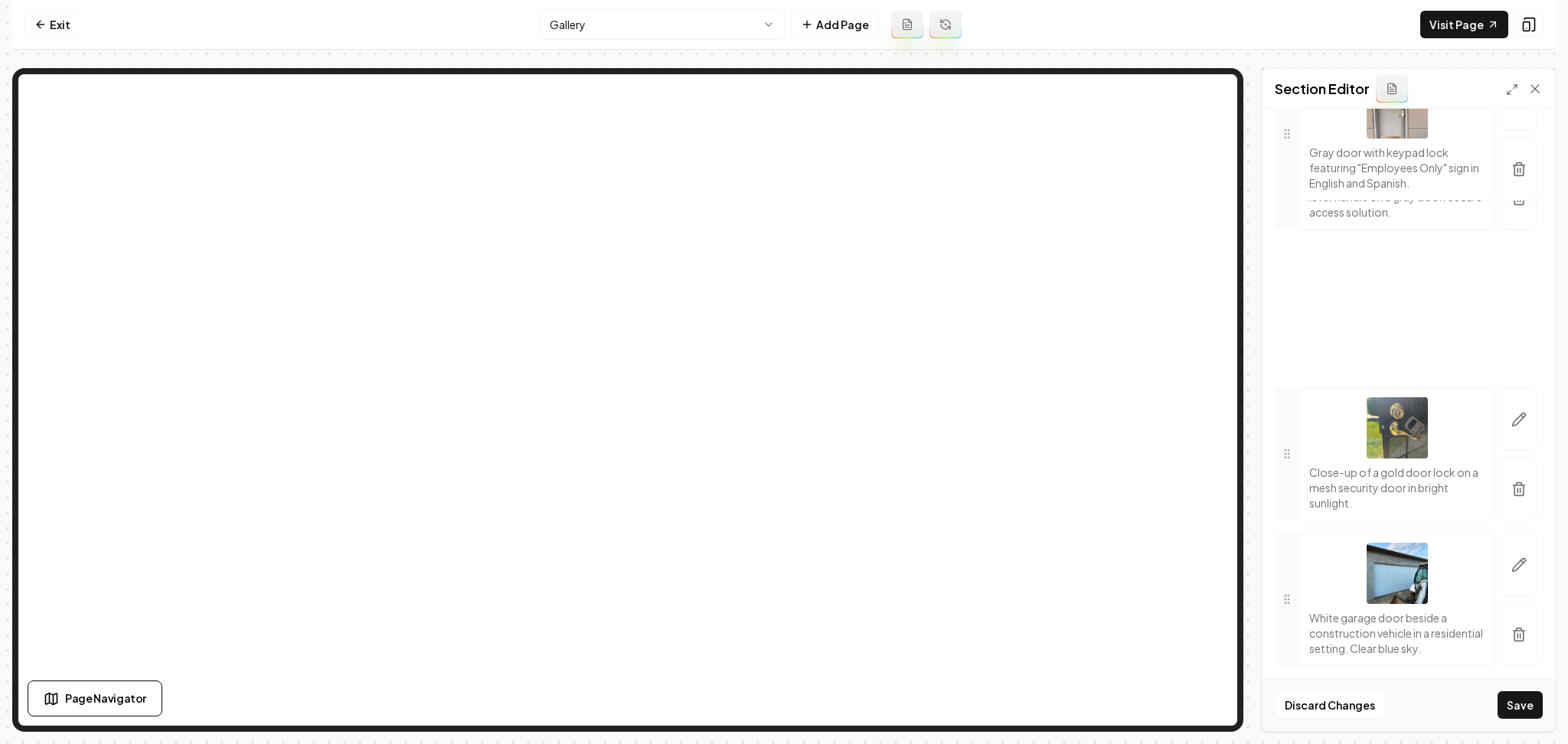
drag, startPoint x: 1283, startPoint y: 570, endPoint x: 1307, endPoint y: 432, distance: 140.1
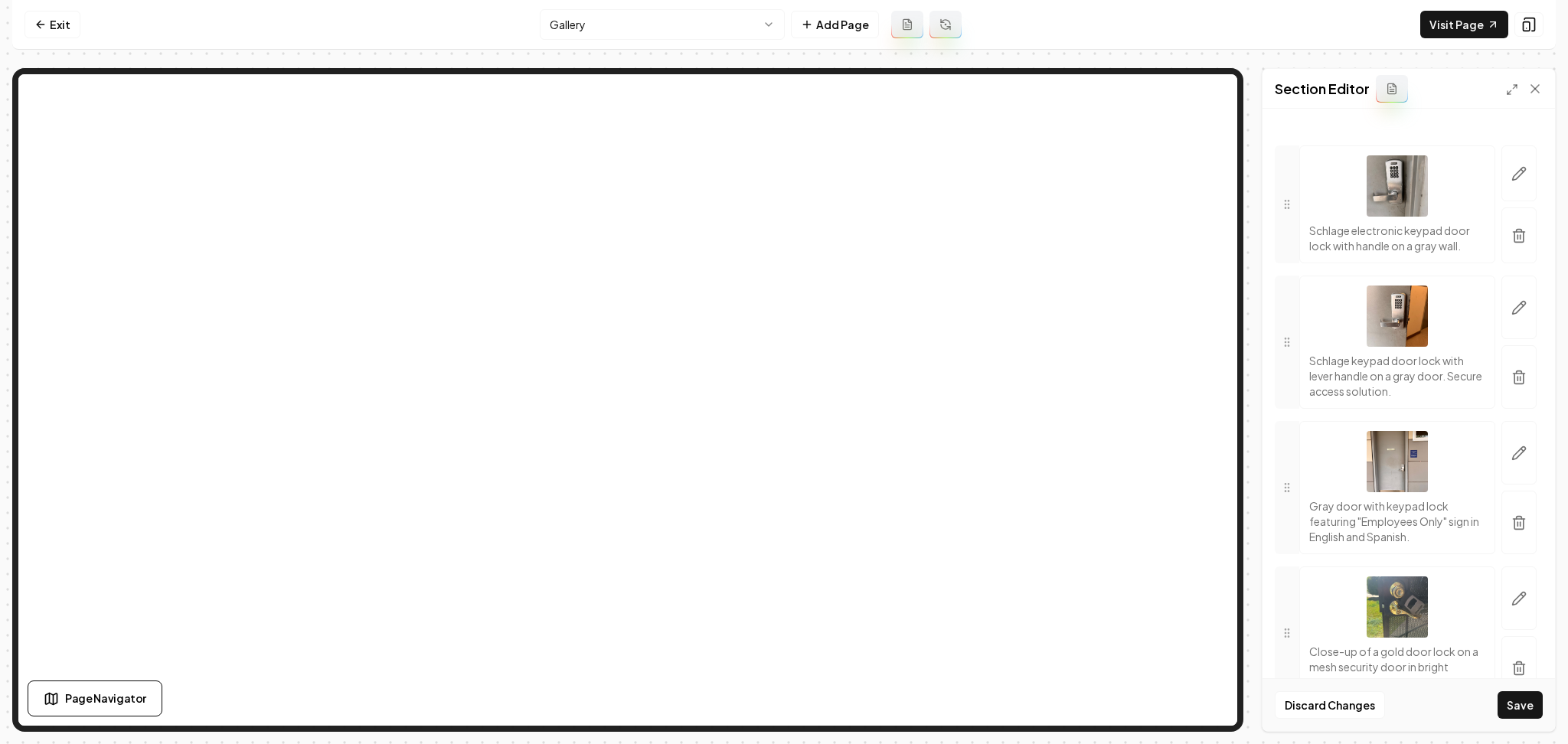
scroll to position [3992, 0]
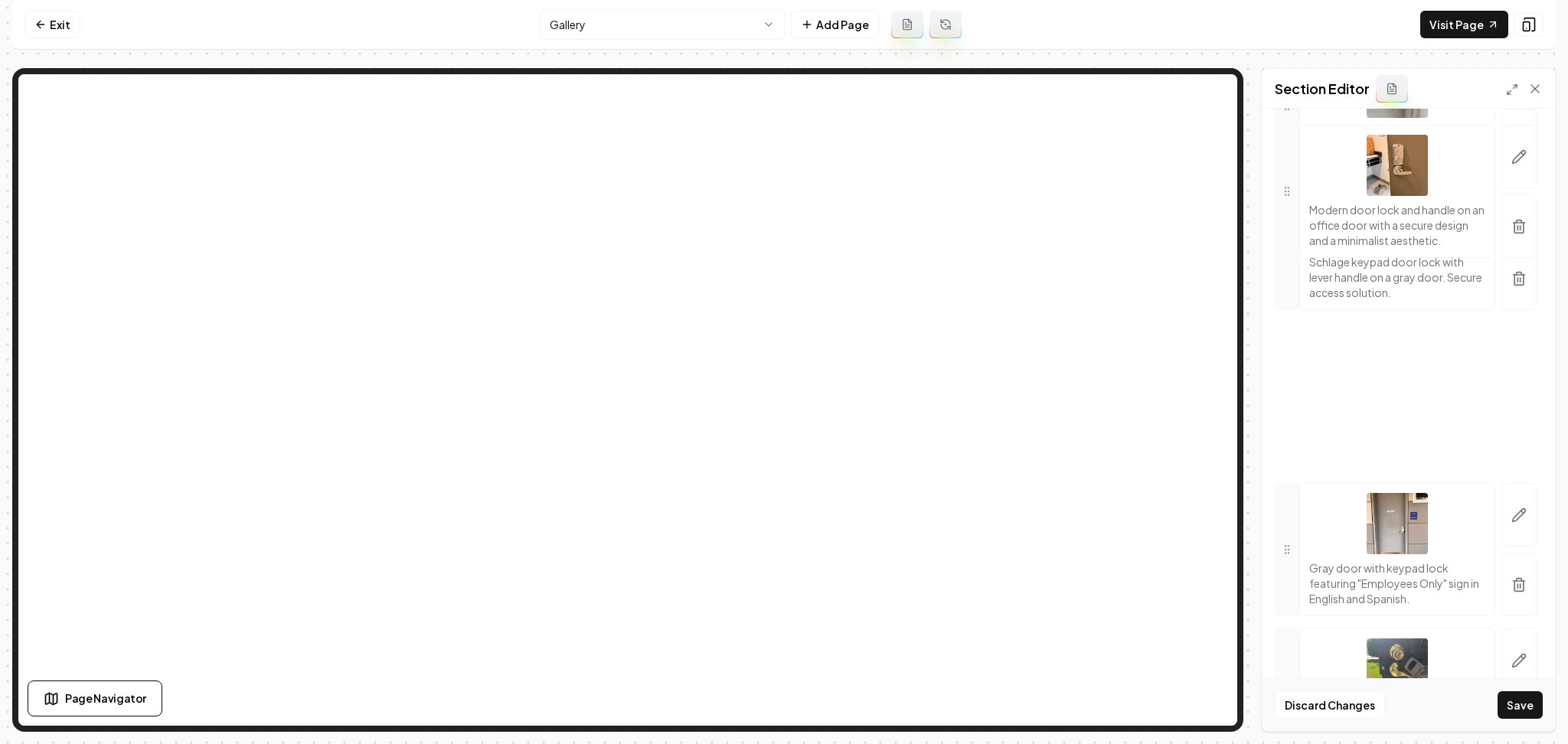
drag, startPoint x: 1287, startPoint y: 561, endPoint x: 1309, endPoint y: 479, distance: 84.9
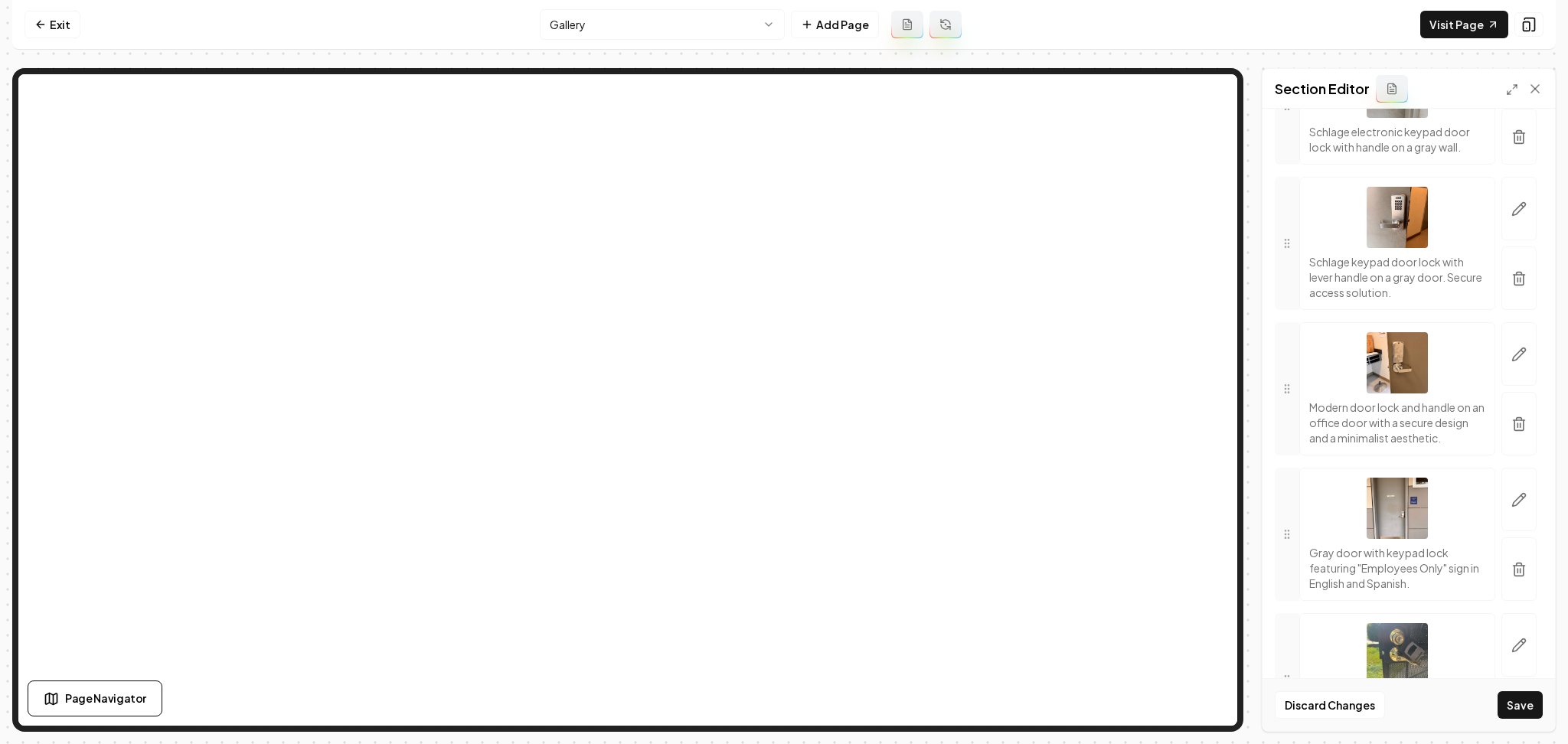
scroll to position [0, 0]
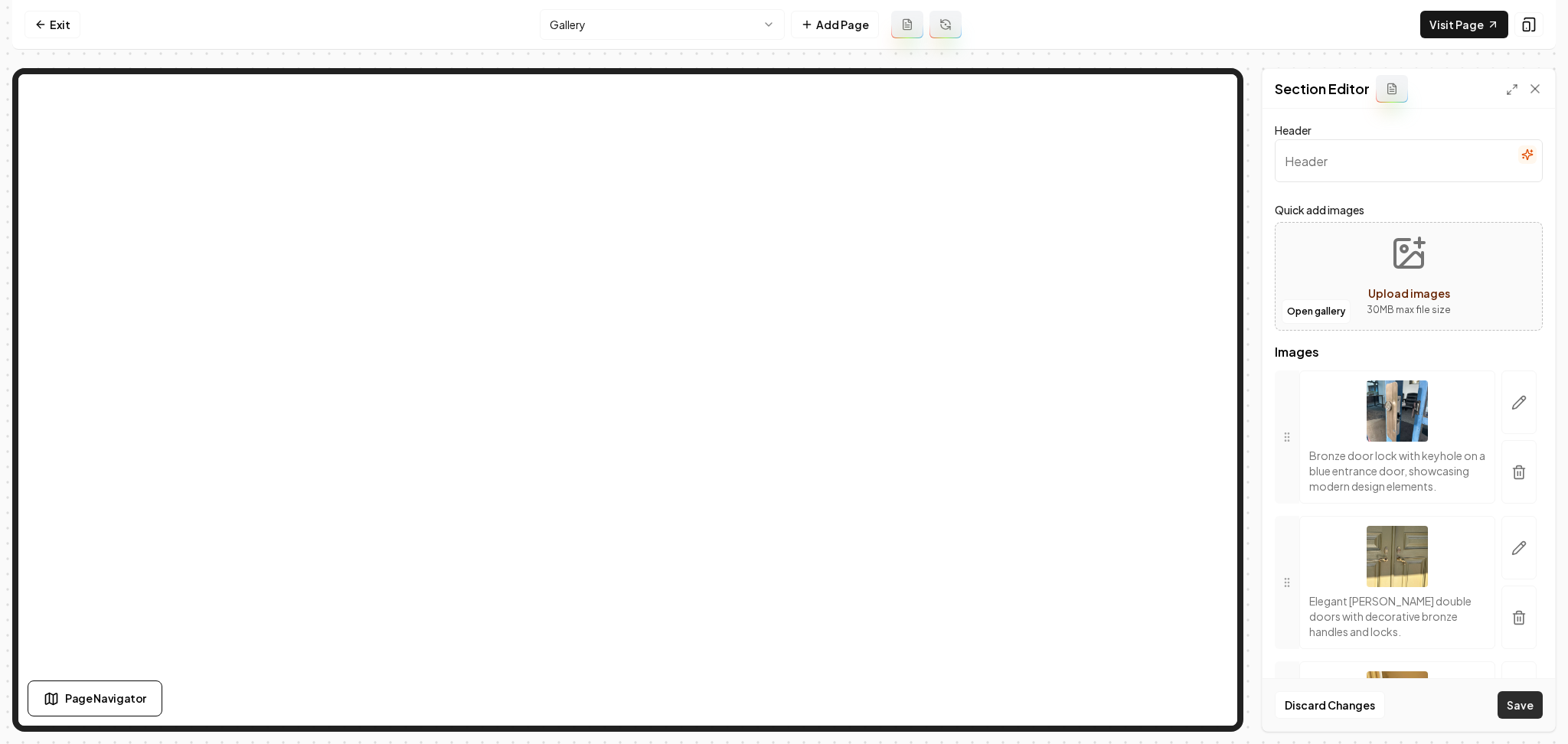
click at [1535, 707] on button "Save" at bounding box center [1520, 705] width 45 height 27
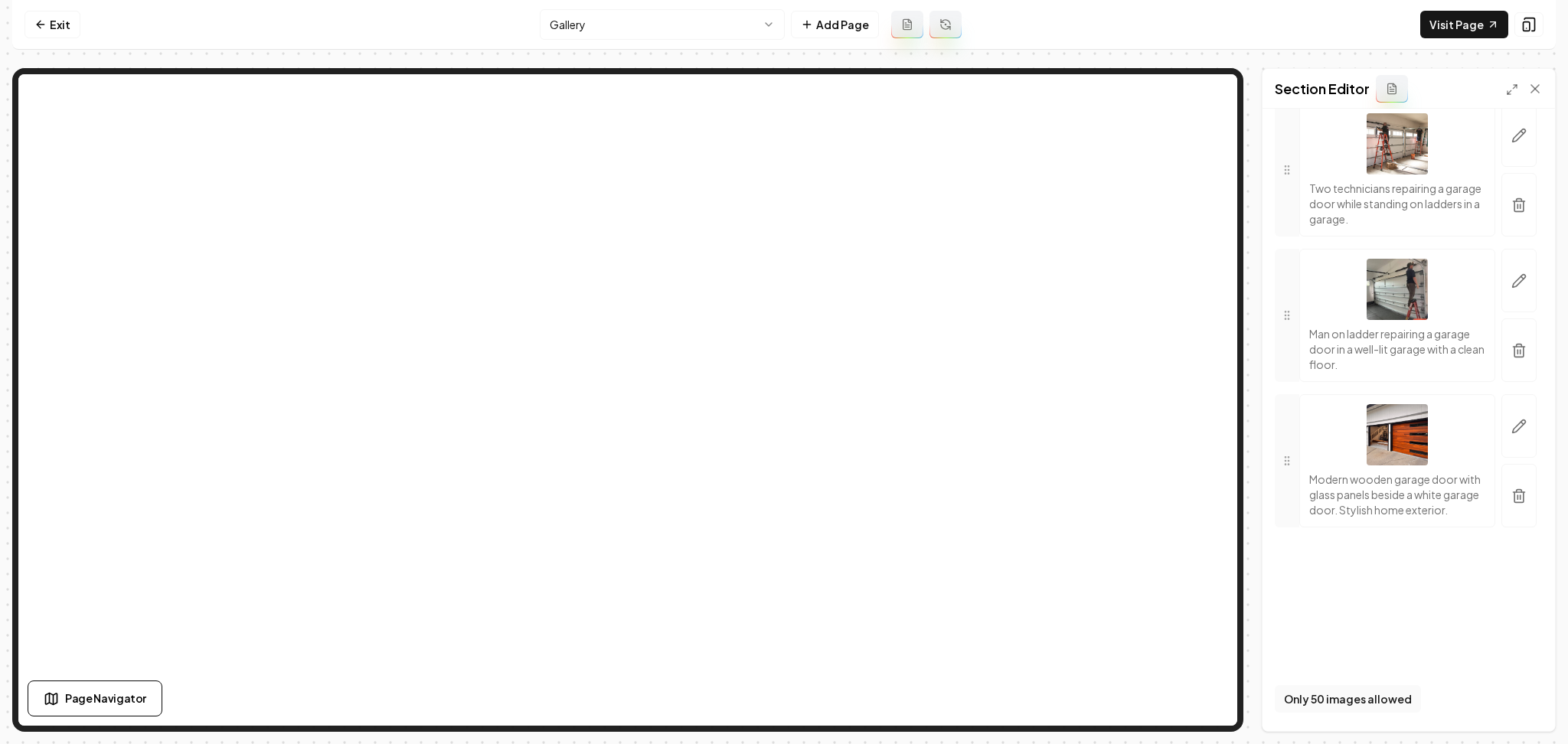
scroll to position [7693, 0]
drag, startPoint x: 1285, startPoint y: 618, endPoint x: 1400, endPoint y: 563, distance: 127.5
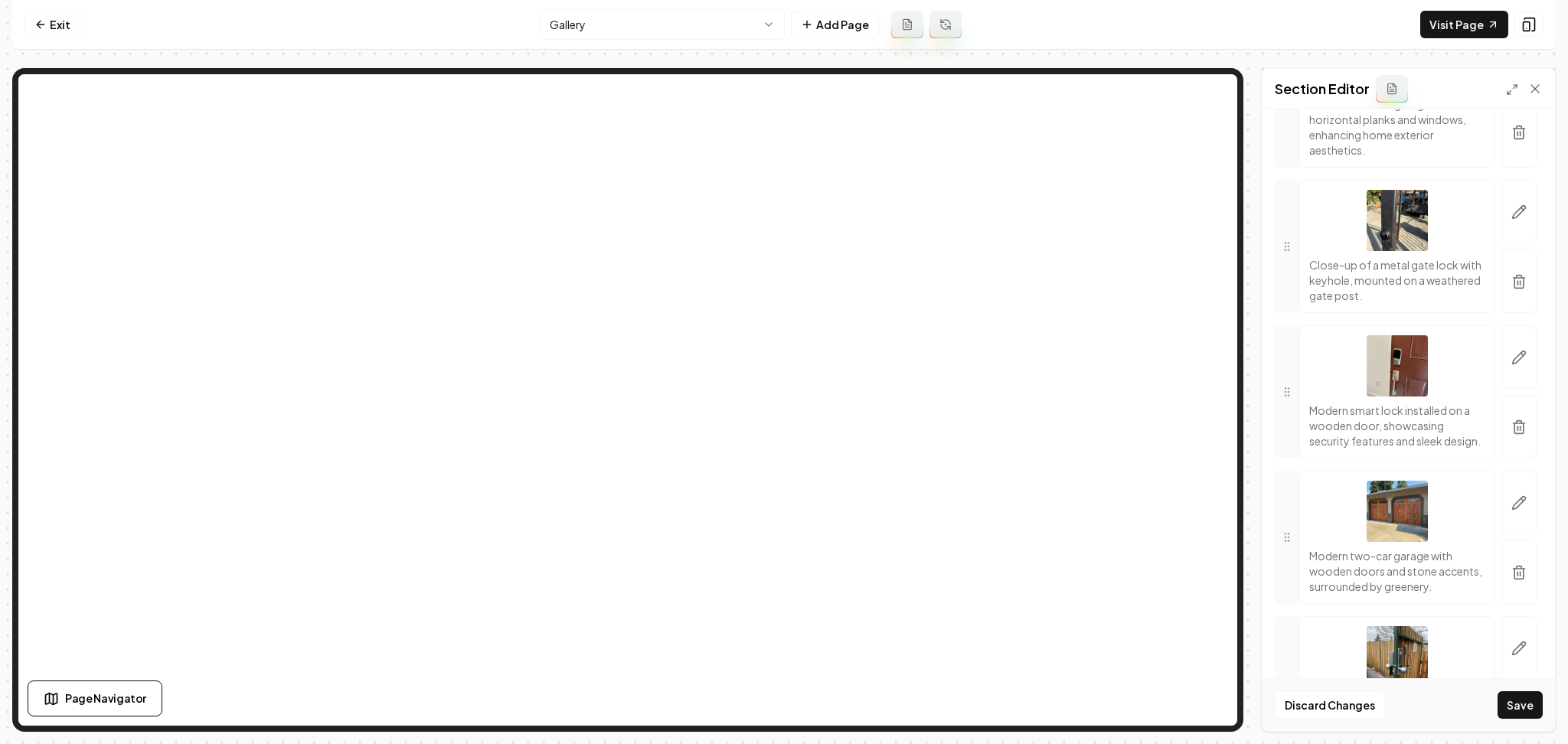
scroll to position [5759, 0]
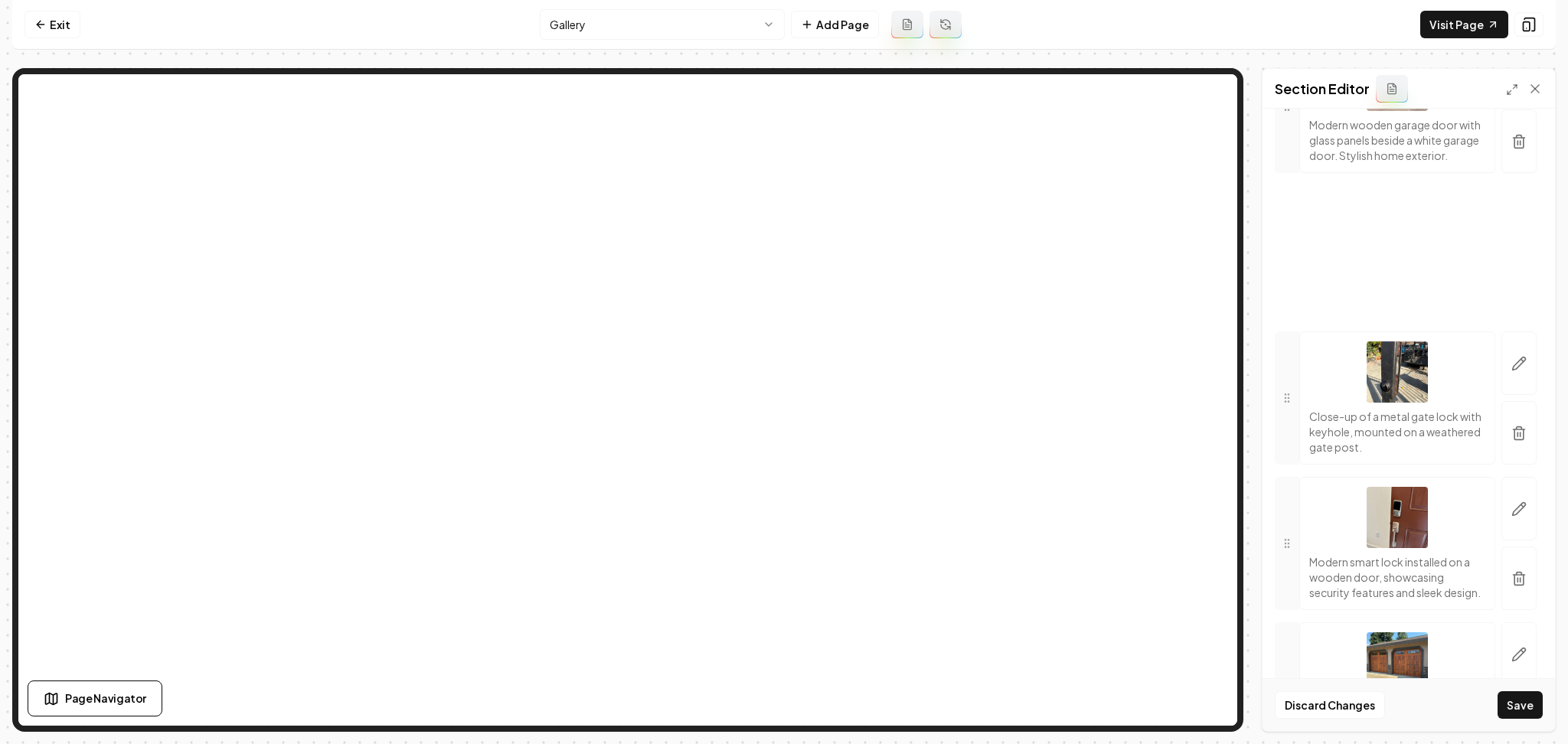
drag, startPoint x: 1294, startPoint y: 410, endPoint x: 1338, endPoint y: 390, distance: 48.3
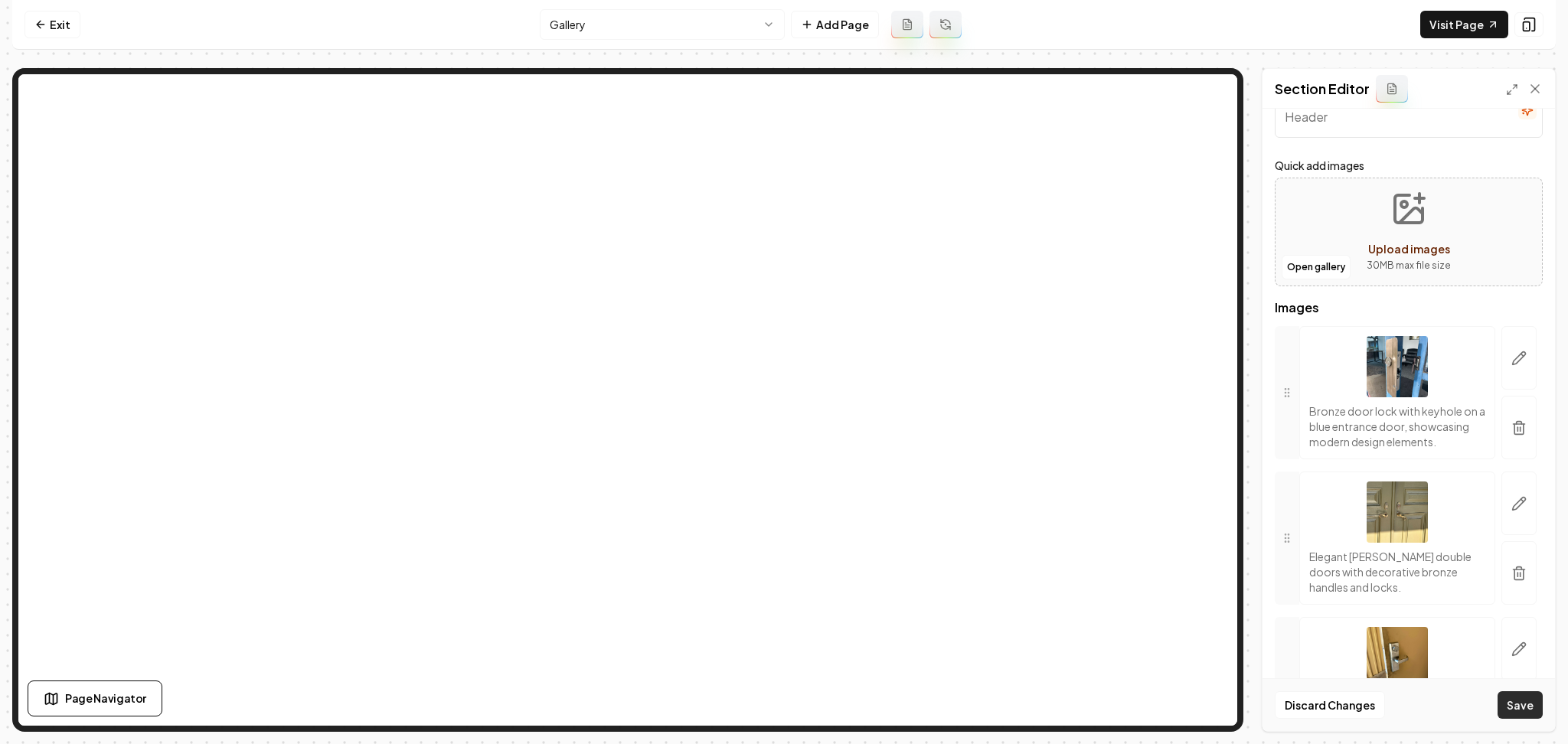
click at [1510, 696] on button "Save" at bounding box center [1520, 705] width 45 height 27
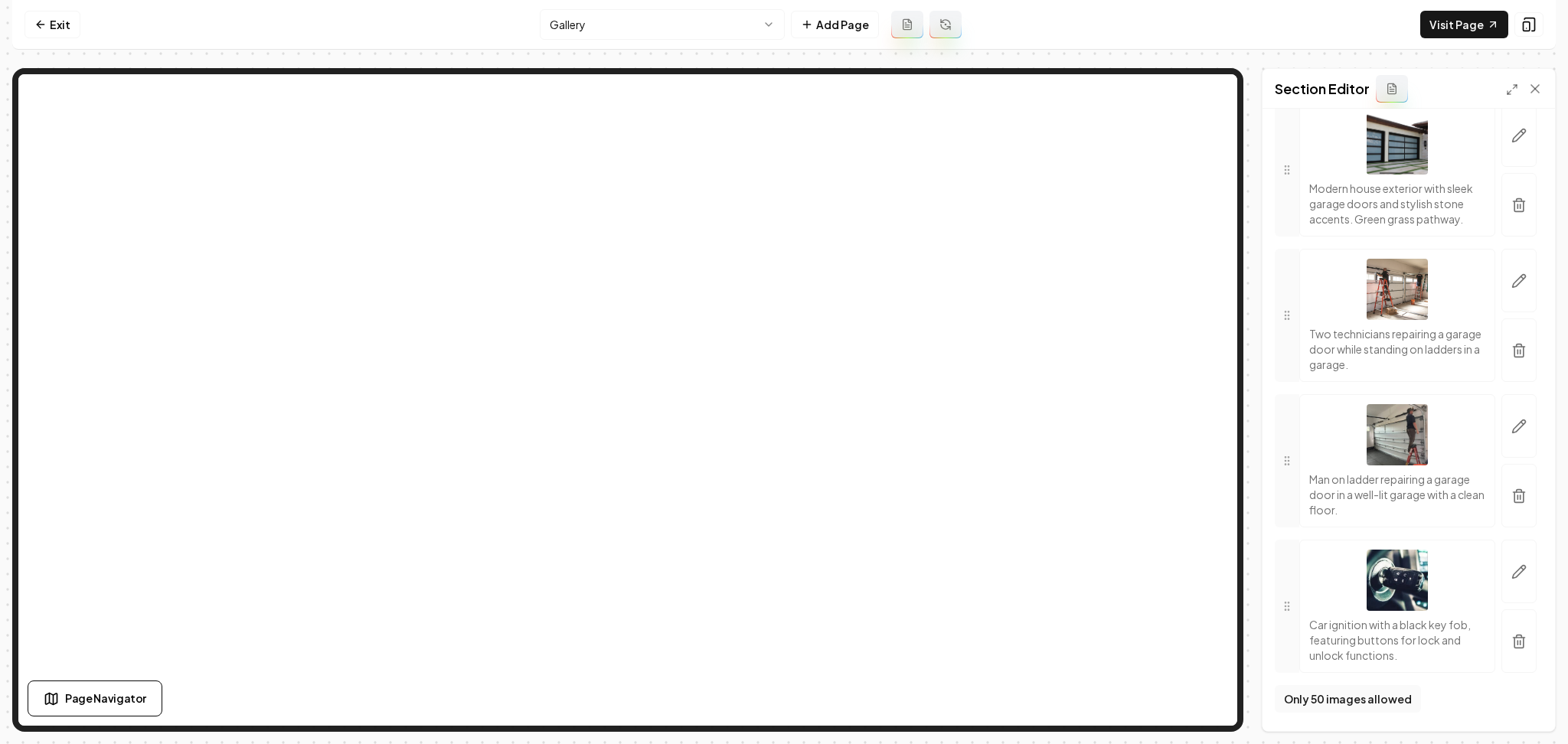
scroll to position [7692, 0]
click at [1514, 648] on icon "button" at bounding box center [1518, 642] width 9 height 10
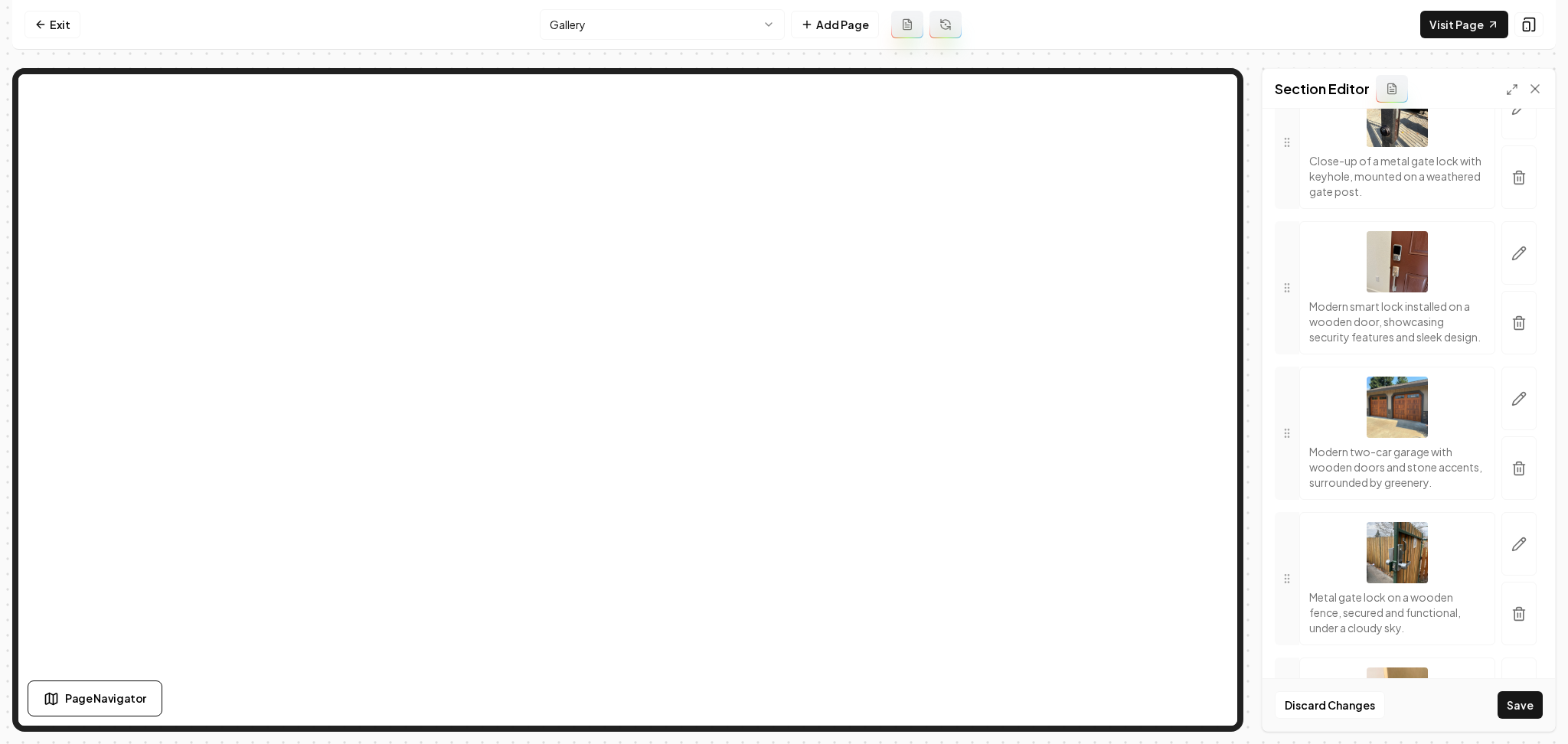
scroll to position [0, 0]
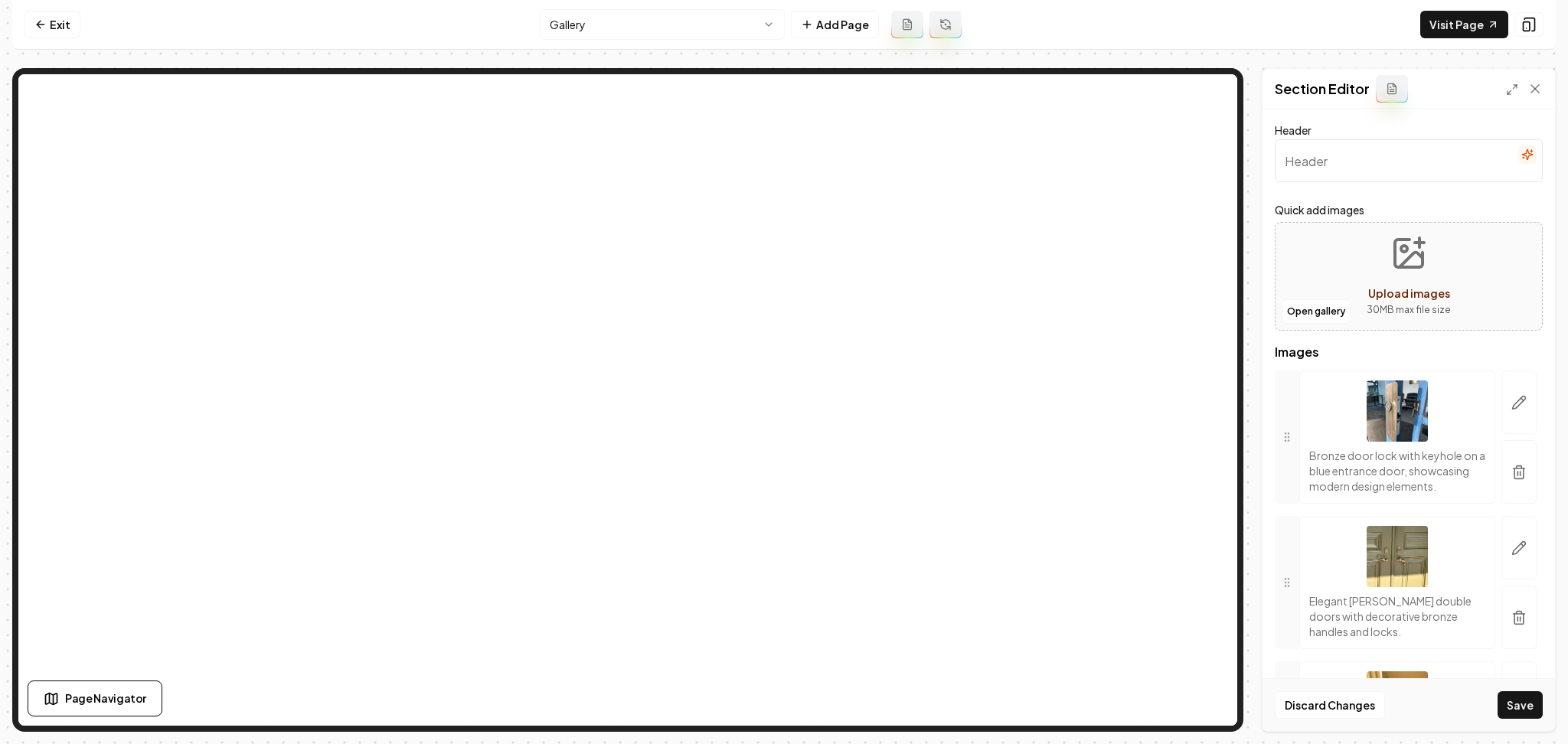
click at [1342, 252] on div "Open gallery Upload images 30 MB max file size" at bounding box center [1408, 277] width 268 height 108
type input "**********"
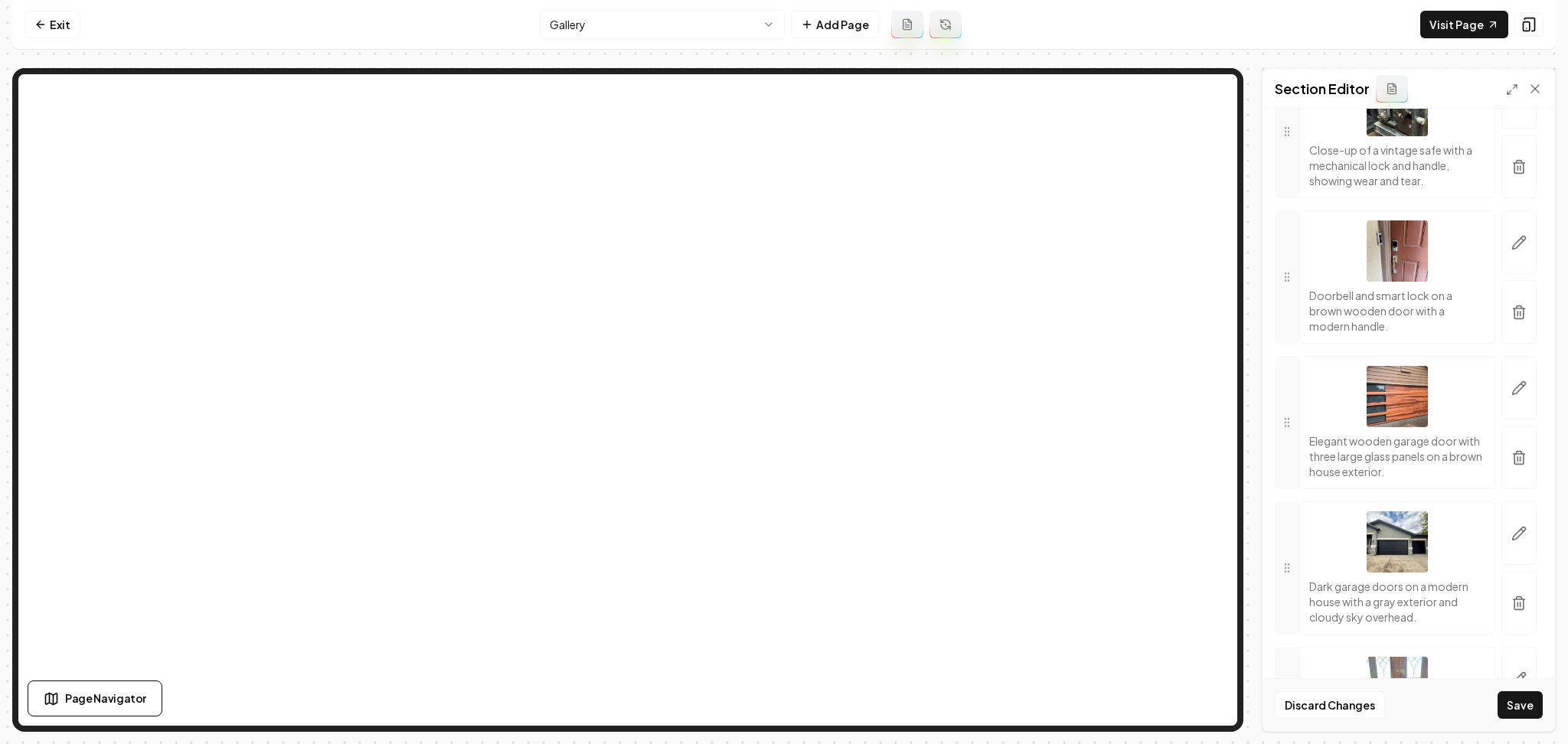
scroll to position [1338, 0]
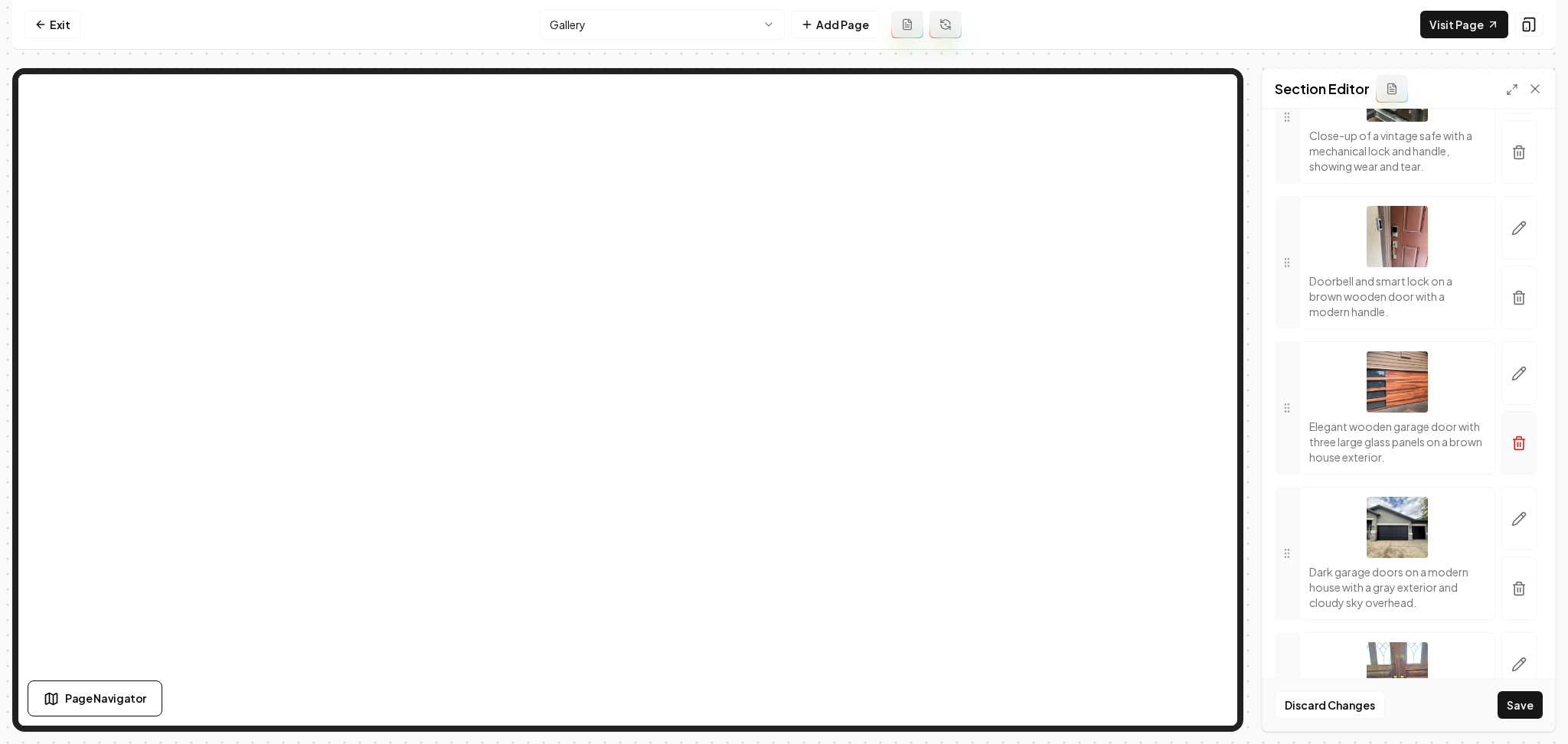
click at [1511, 451] on icon "button" at bounding box center [1519, 443] width 15 height 15
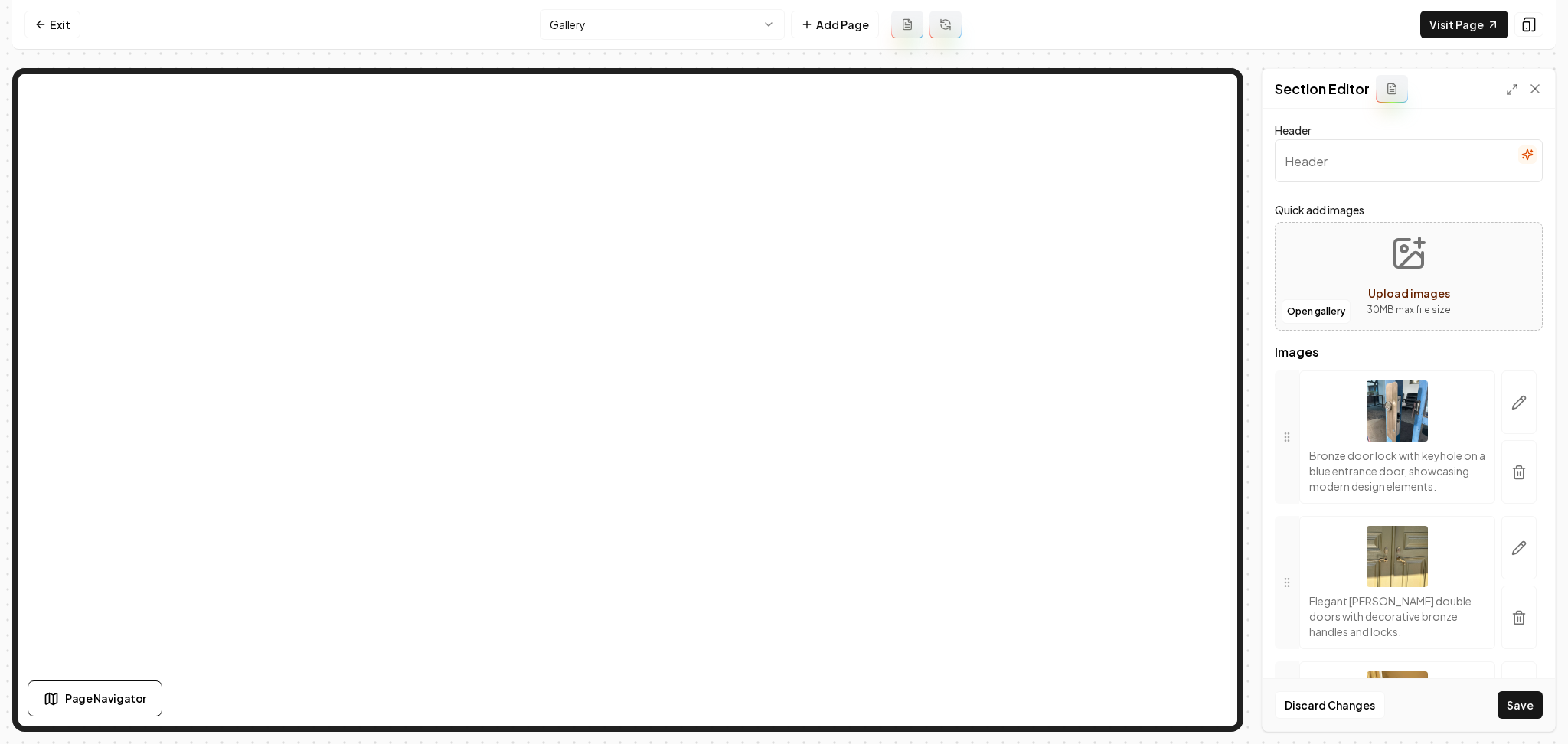
click at [1415, 256] on icon "Upload images" at bounding box center [1408, 253] width 27 height 27
type input "**********"
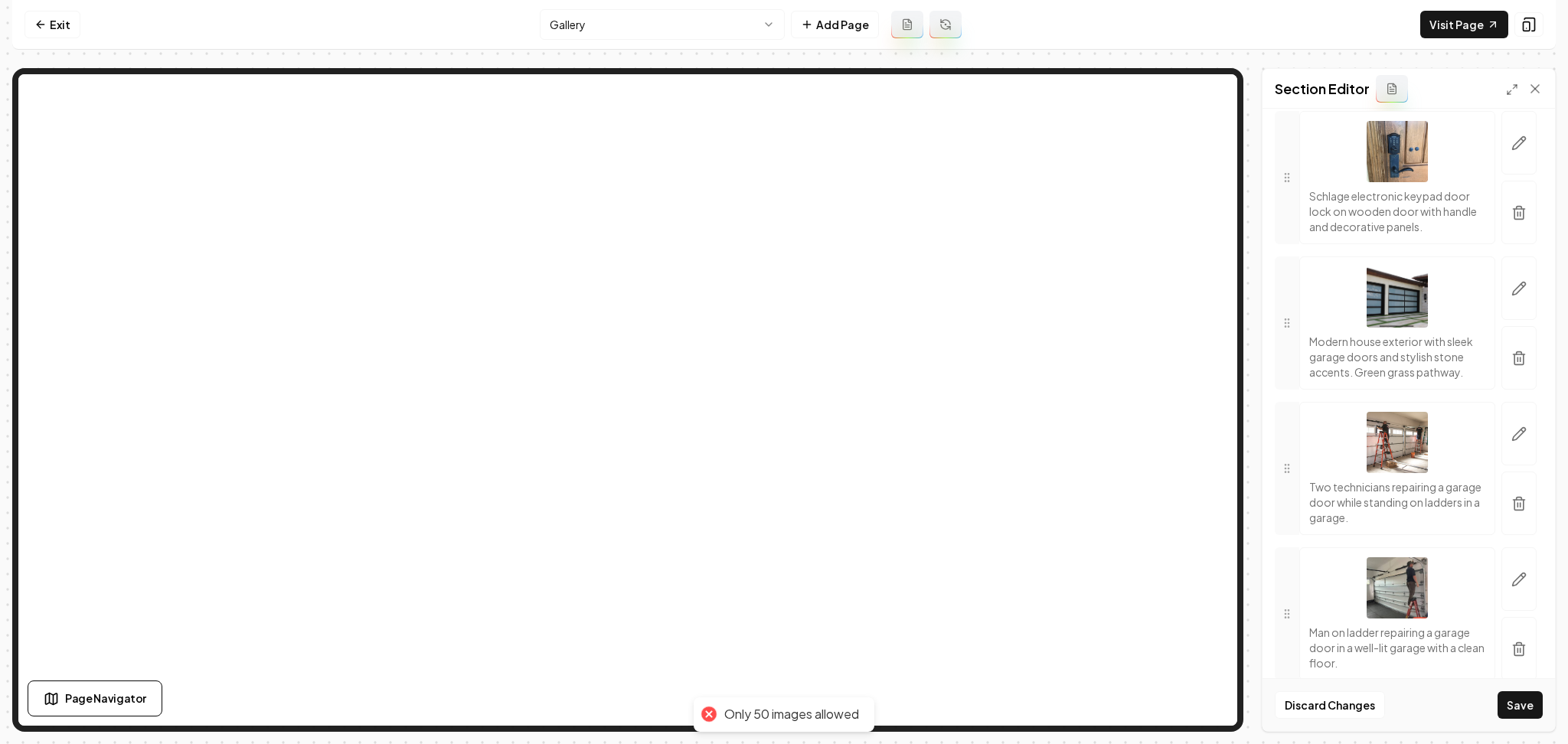
scroll to position [7454, 0]
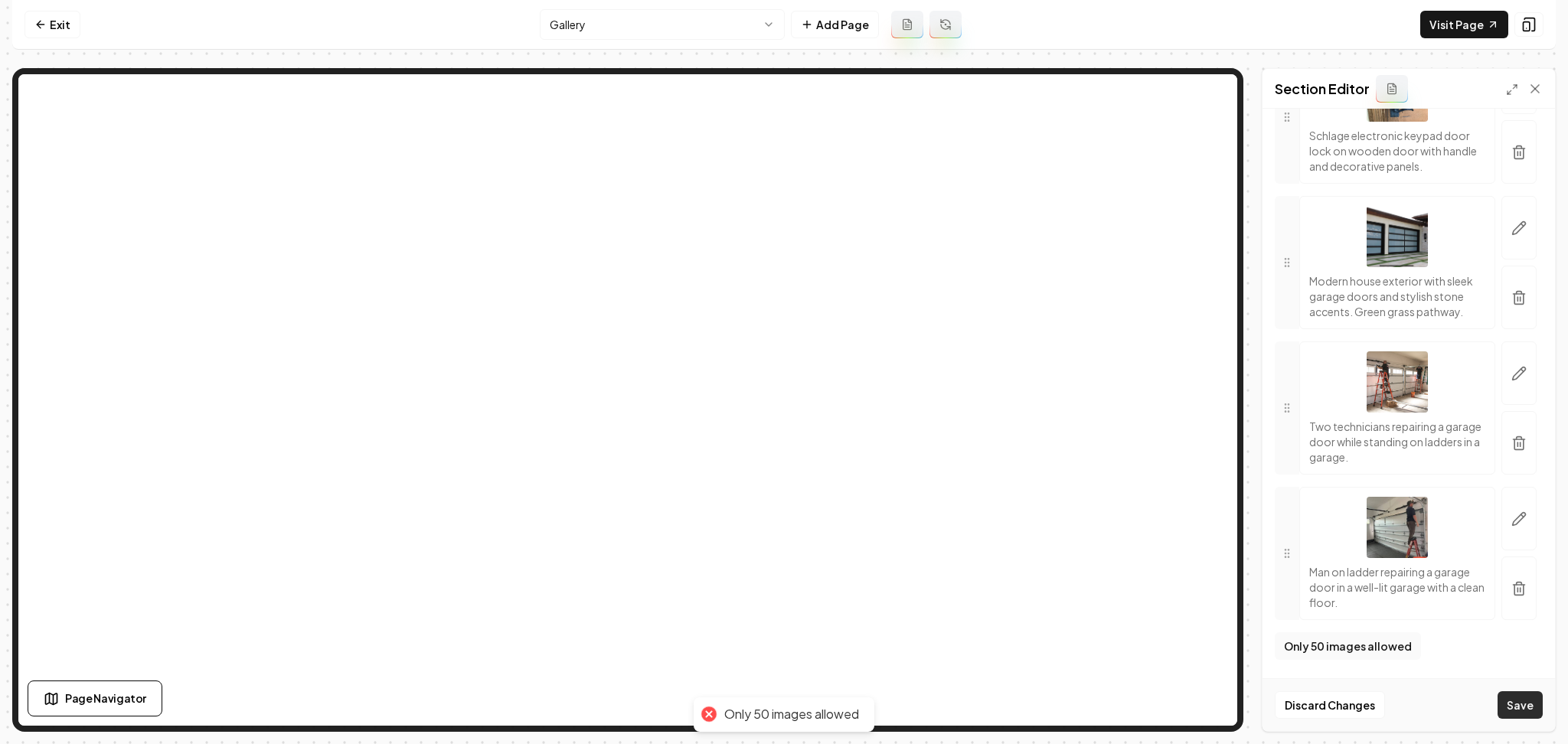
click at [1515, 713] on button "Save" at bounding box center [1520, 705] width 45 height 27
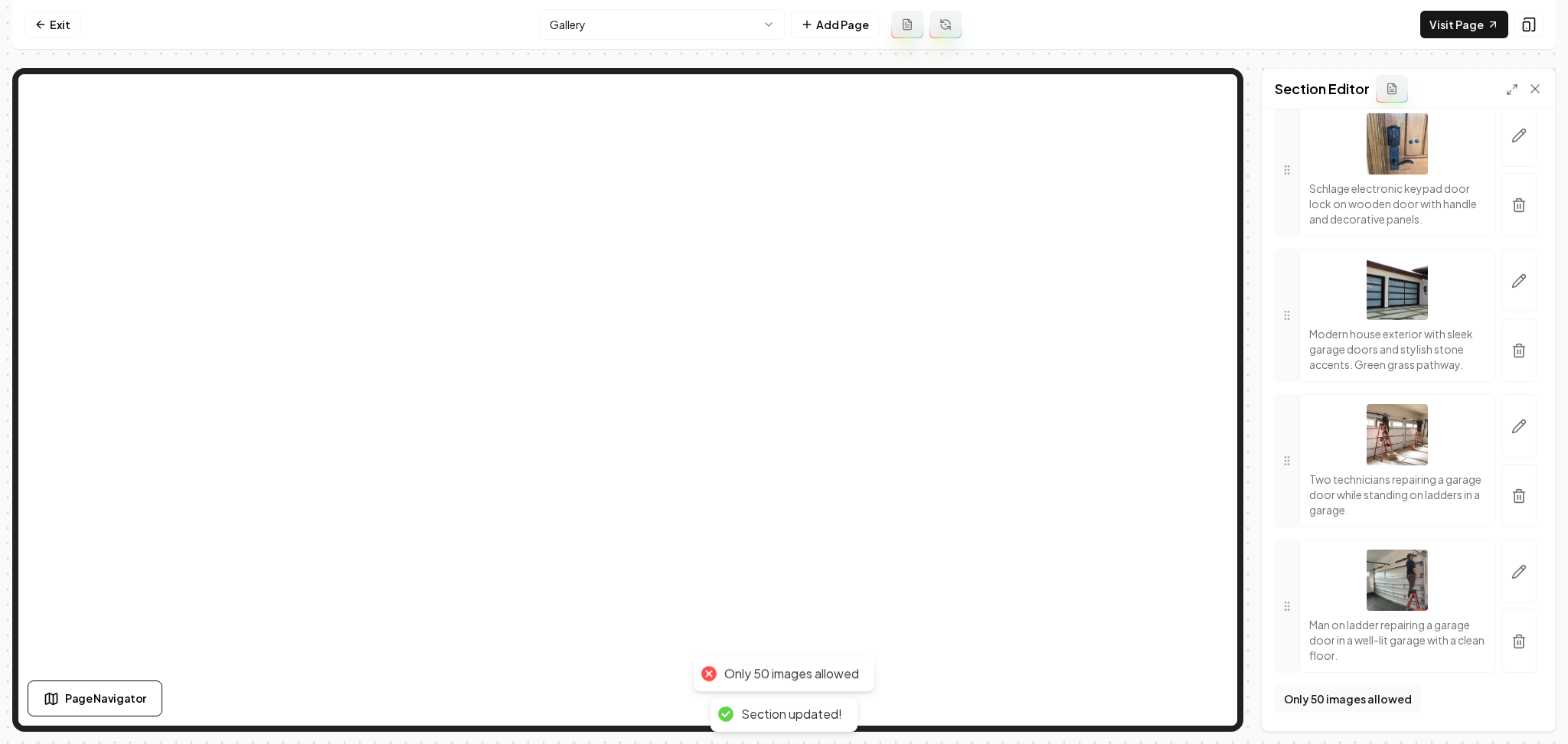
scroll to position [7401, 0]
click at [693, 30] on html "Computer Required This feature is only available on a computer. Please switch t…" at bounding box center [784, 372] width 1568 height 744
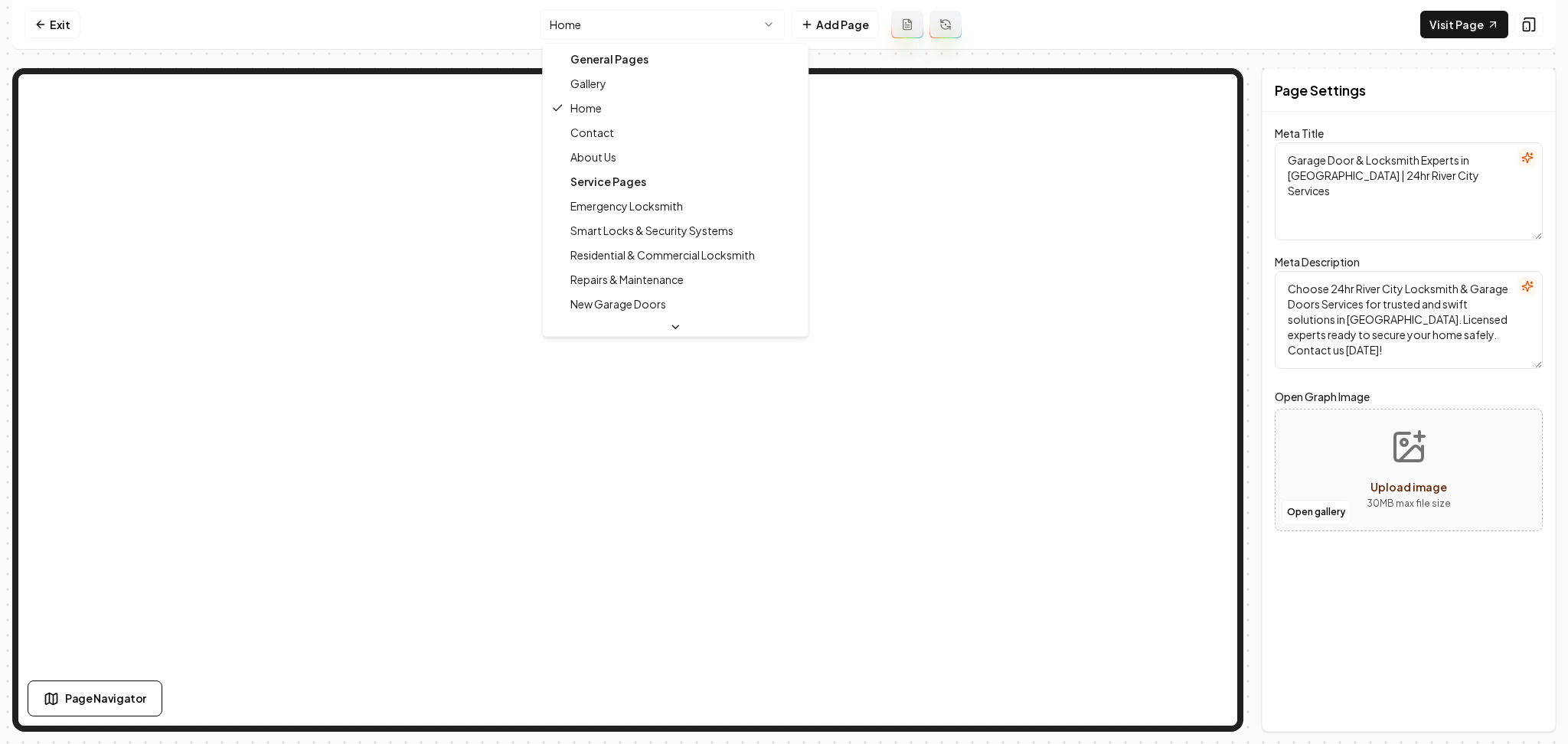
click at [606, 21] on html "Computer Required This feature is only available on a computer. Please switch t…" at bounding box center [784, 372] width 1568 height 744
type textarea "Garage Door & Locksmith Services - 24hr River City Experts"
type textarea "Reliable and affordable locksmith and garage door services in Sacramento. Local…"
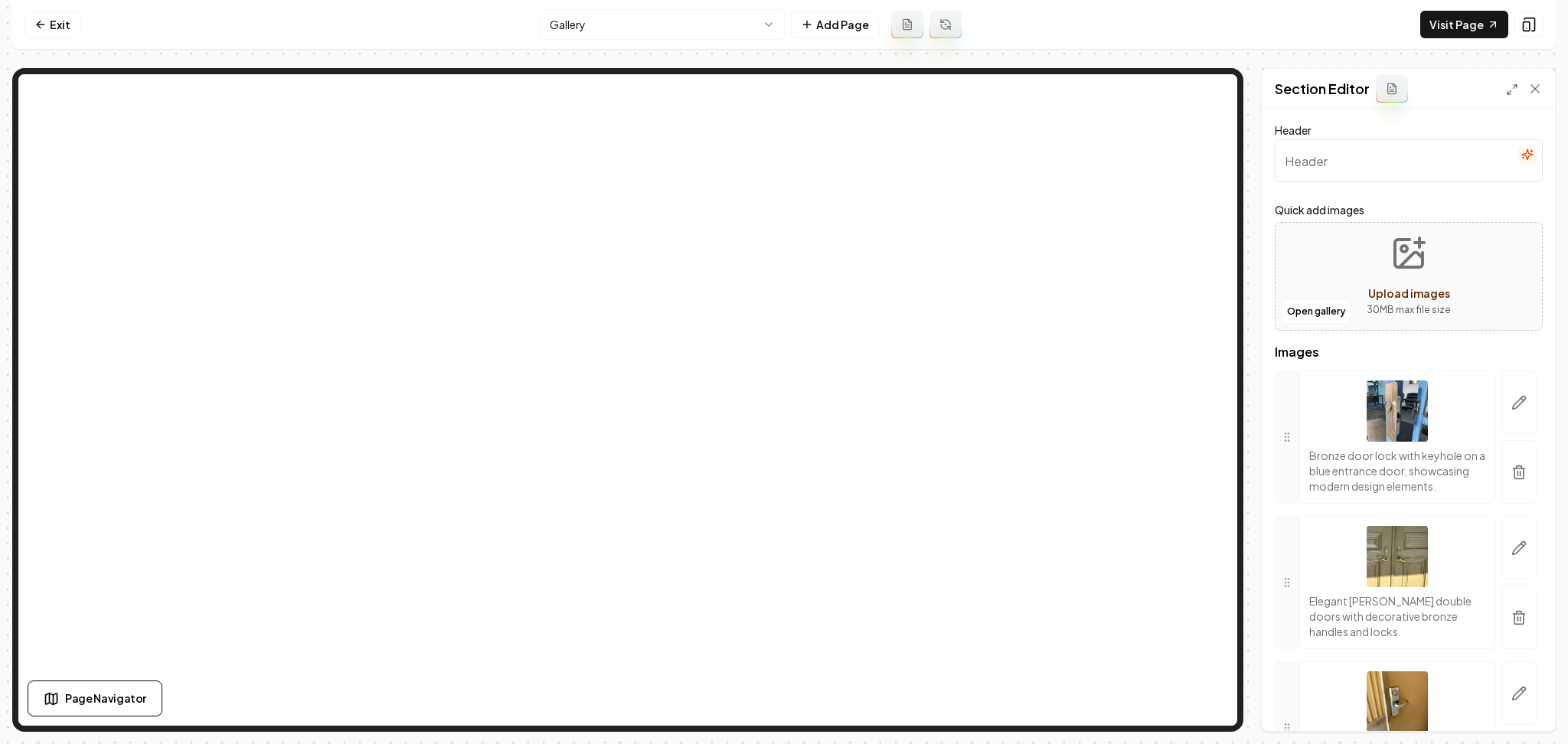
click at [1323, 266] on div "Open gallery Upload images 30 MB max file size" at bounding box center [1408, 277] width 268 height 108
click at [49, 15] on link "Exit" at bounding box center [52, 24] width 56 height 27
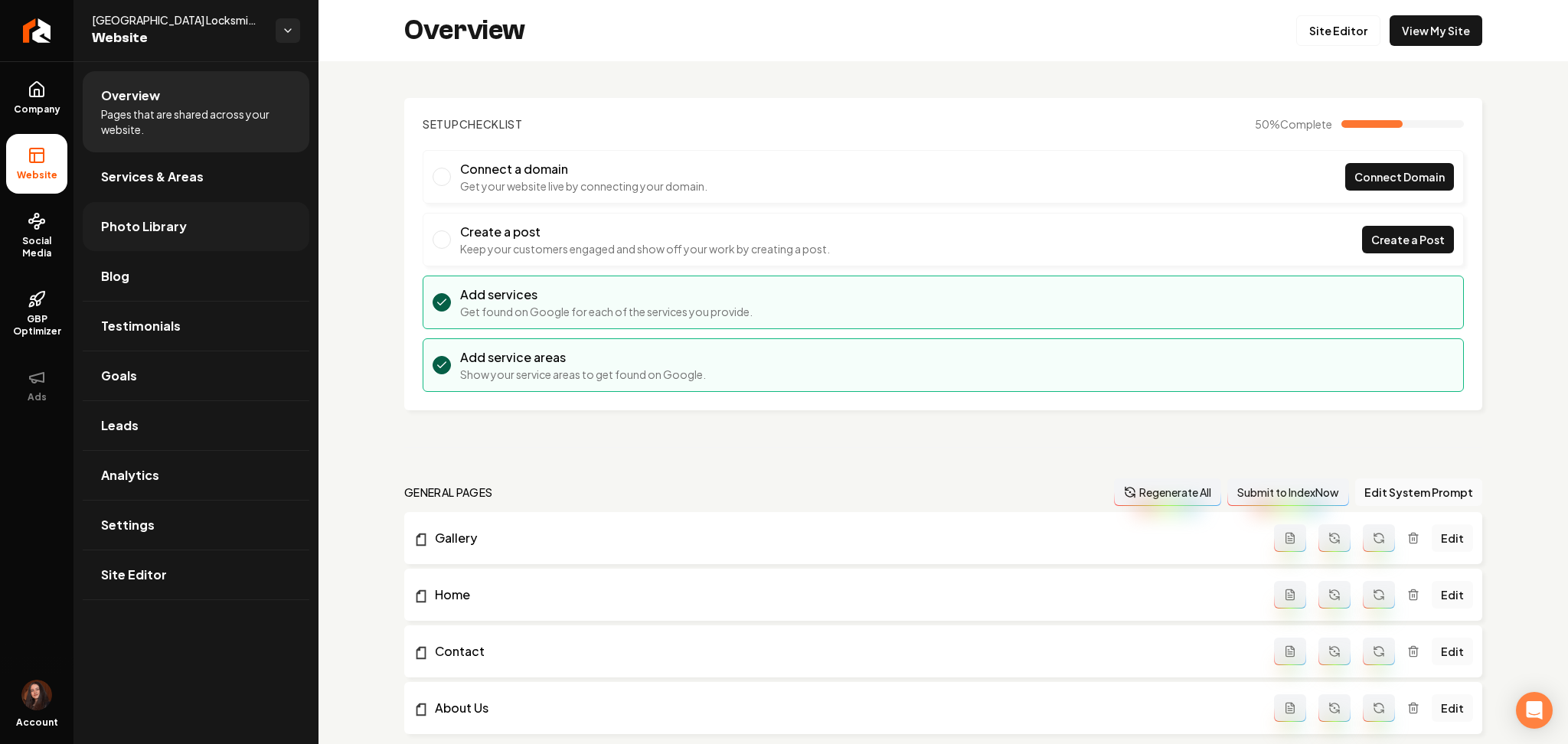
click at [140, 211] on link "Photo Library" at bounding box center [195, 226] width 226 height 49
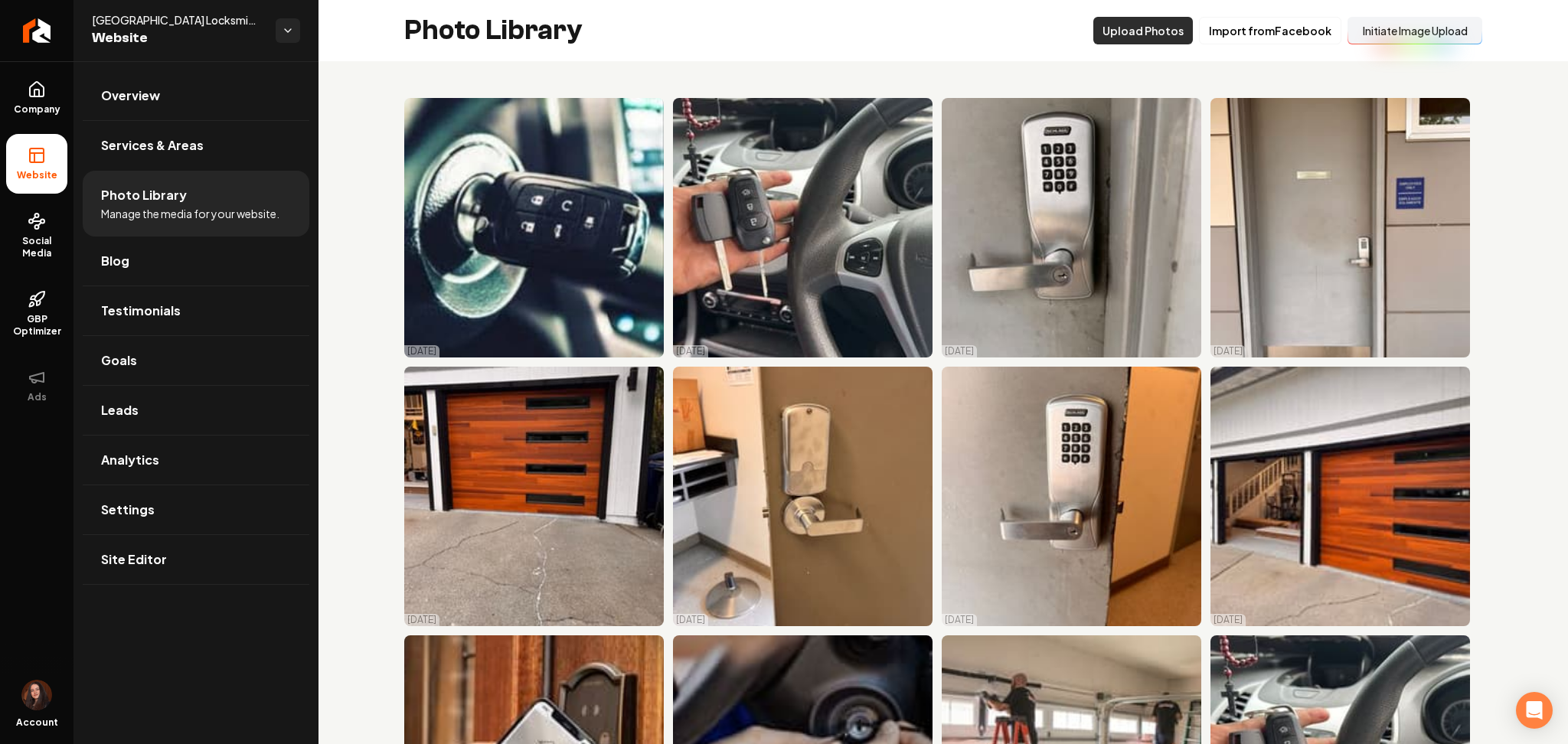
click at [1113, 36] on button "Upload Photos" at bounding box center [1142, 30] width 100 height 27
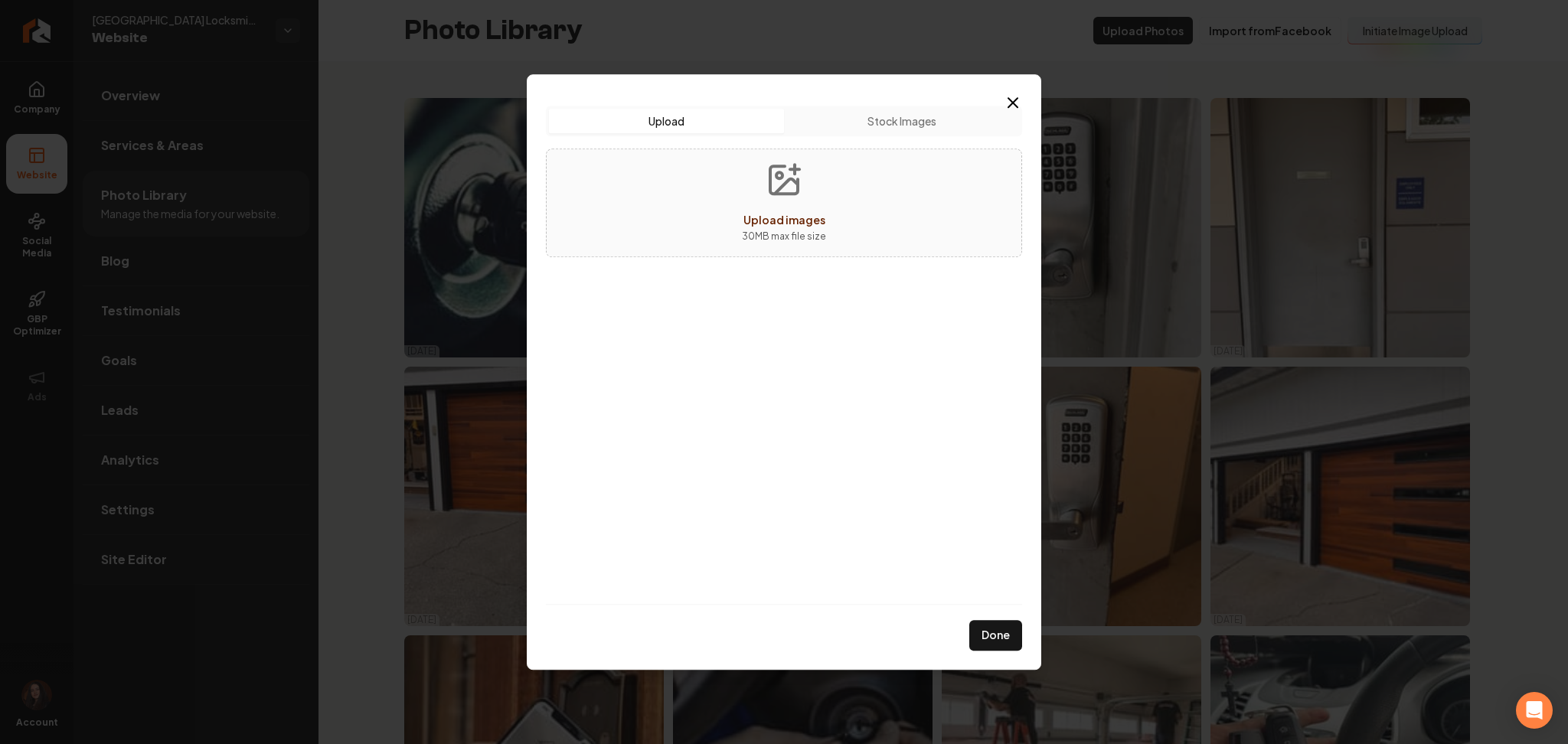
click at [804, 182] on button "Upload images 30 MB max file size" at bounding box center [784, 202] width 108 height 107
type input "**********"
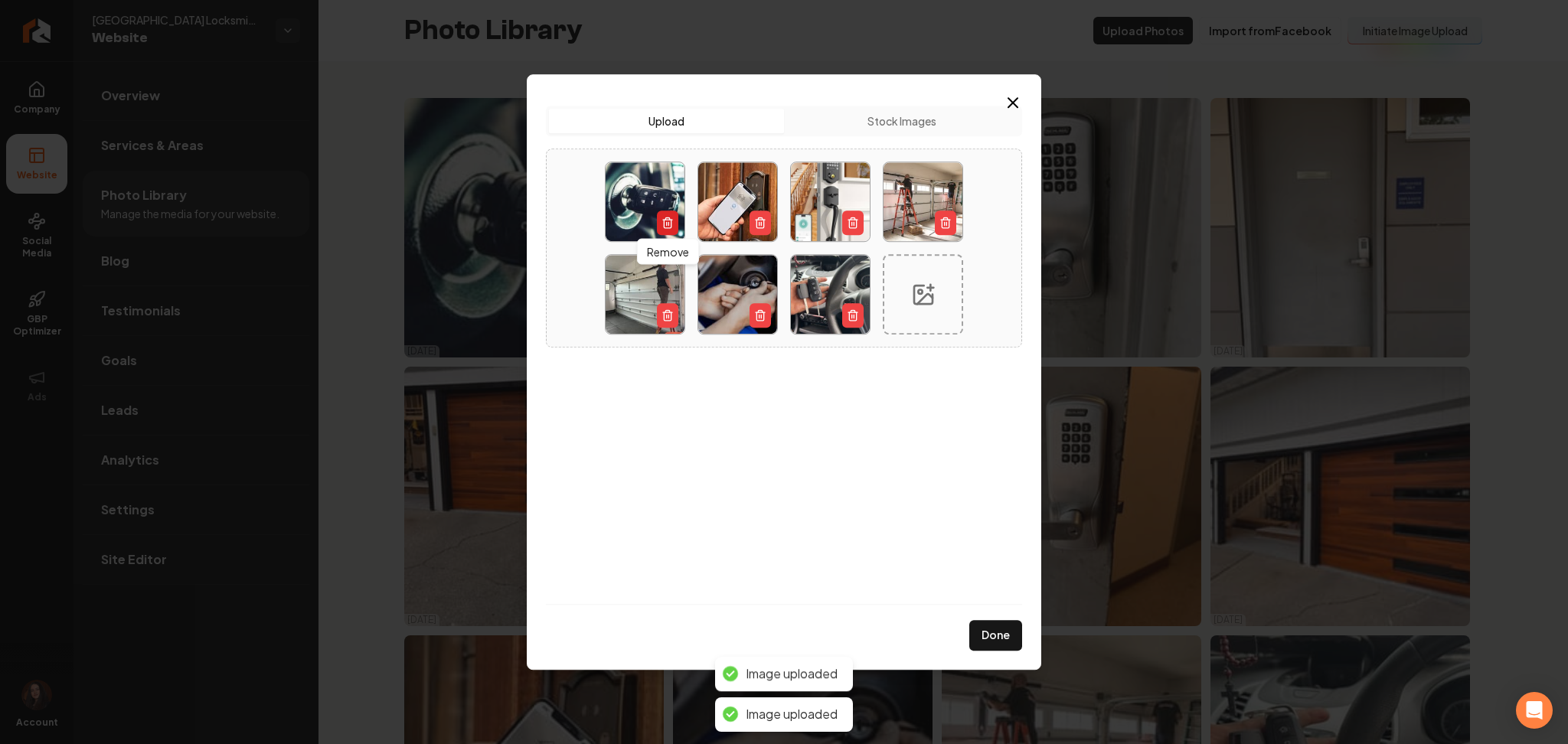
click at [676, 215] on button "button" at bounding box center [667, 223] width 21 height 24
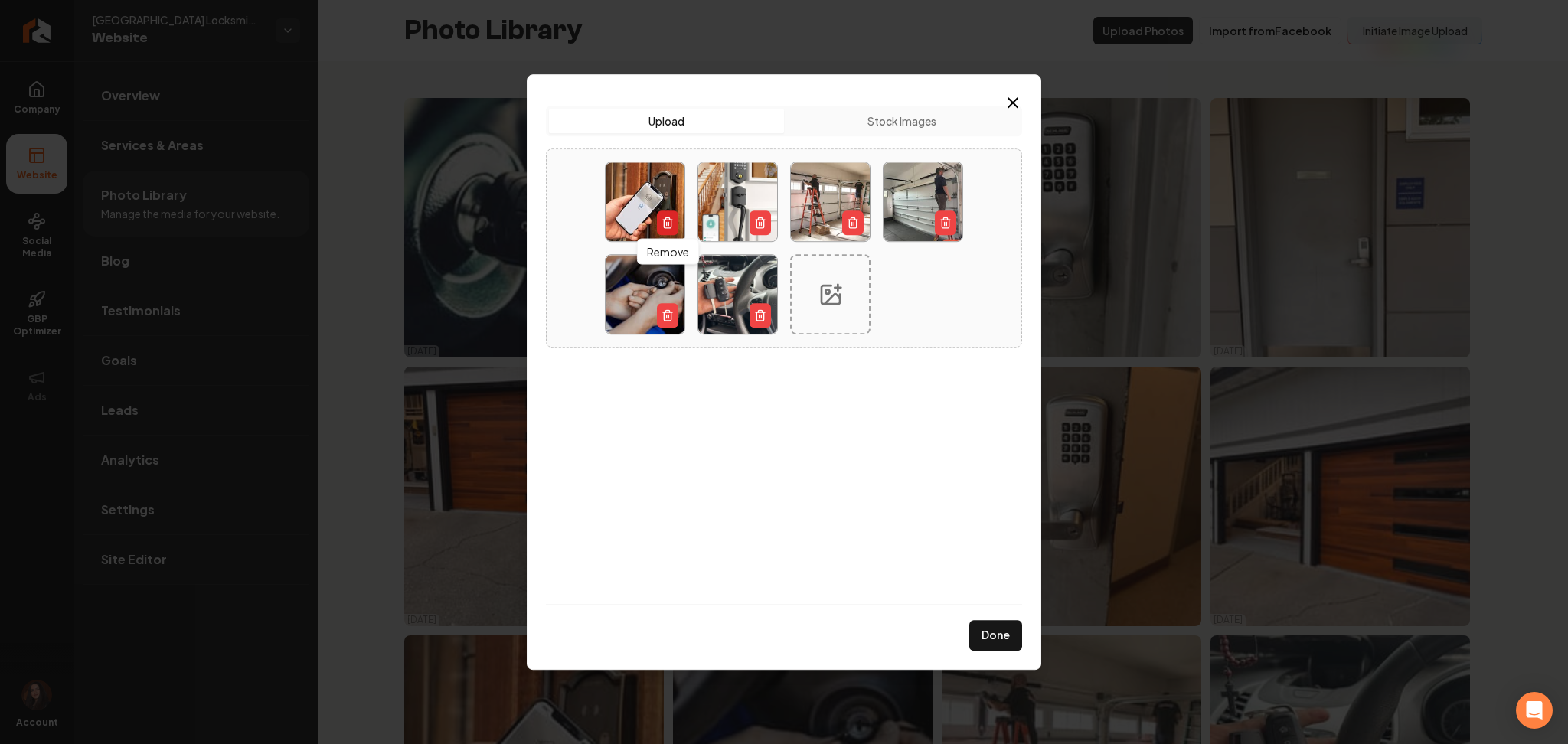
click at [657, 221] on button "button" at bounding box center [667, 223] width 21 height 24
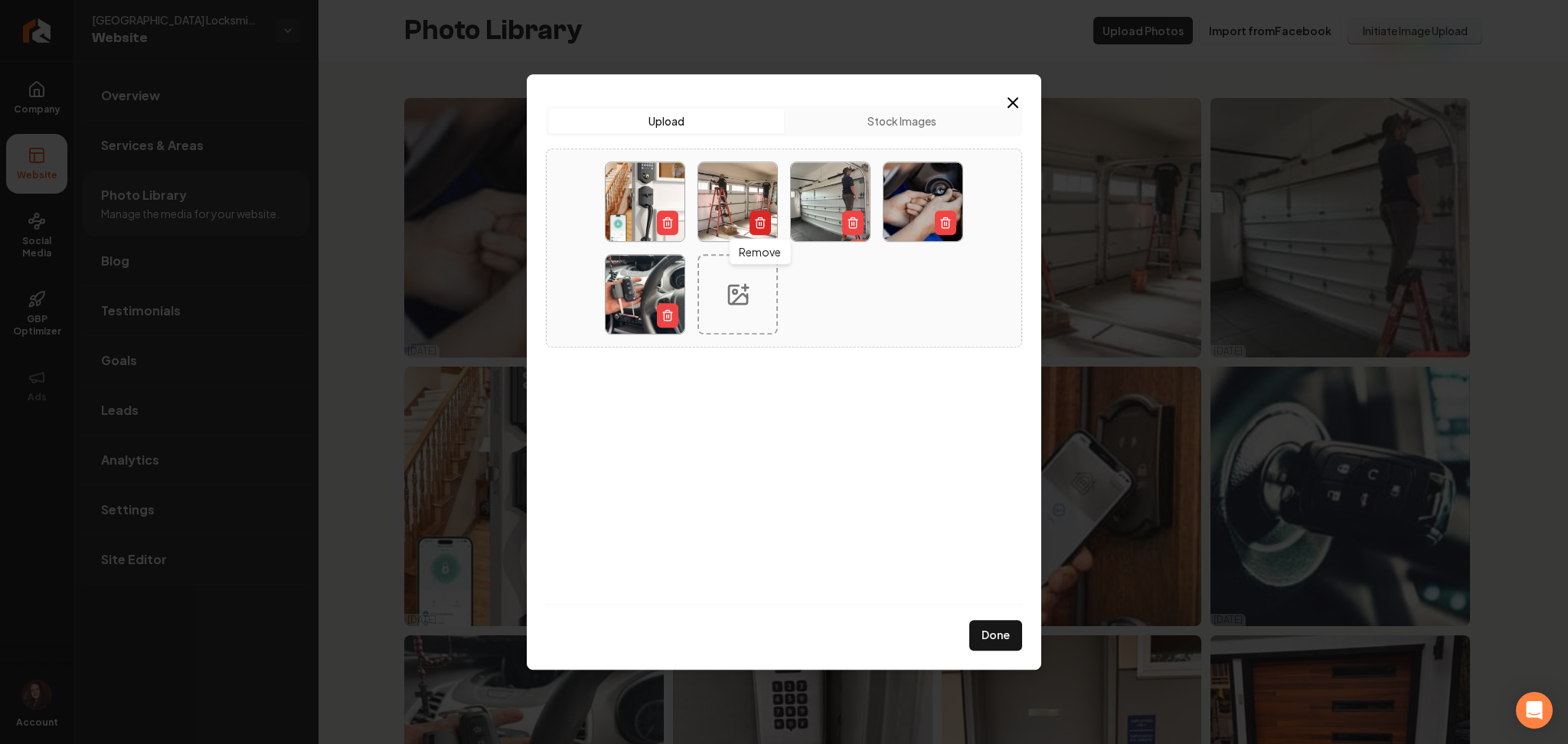
click at [753, 223] on button "button" at bounding box center [760, 223] width 21 height 24
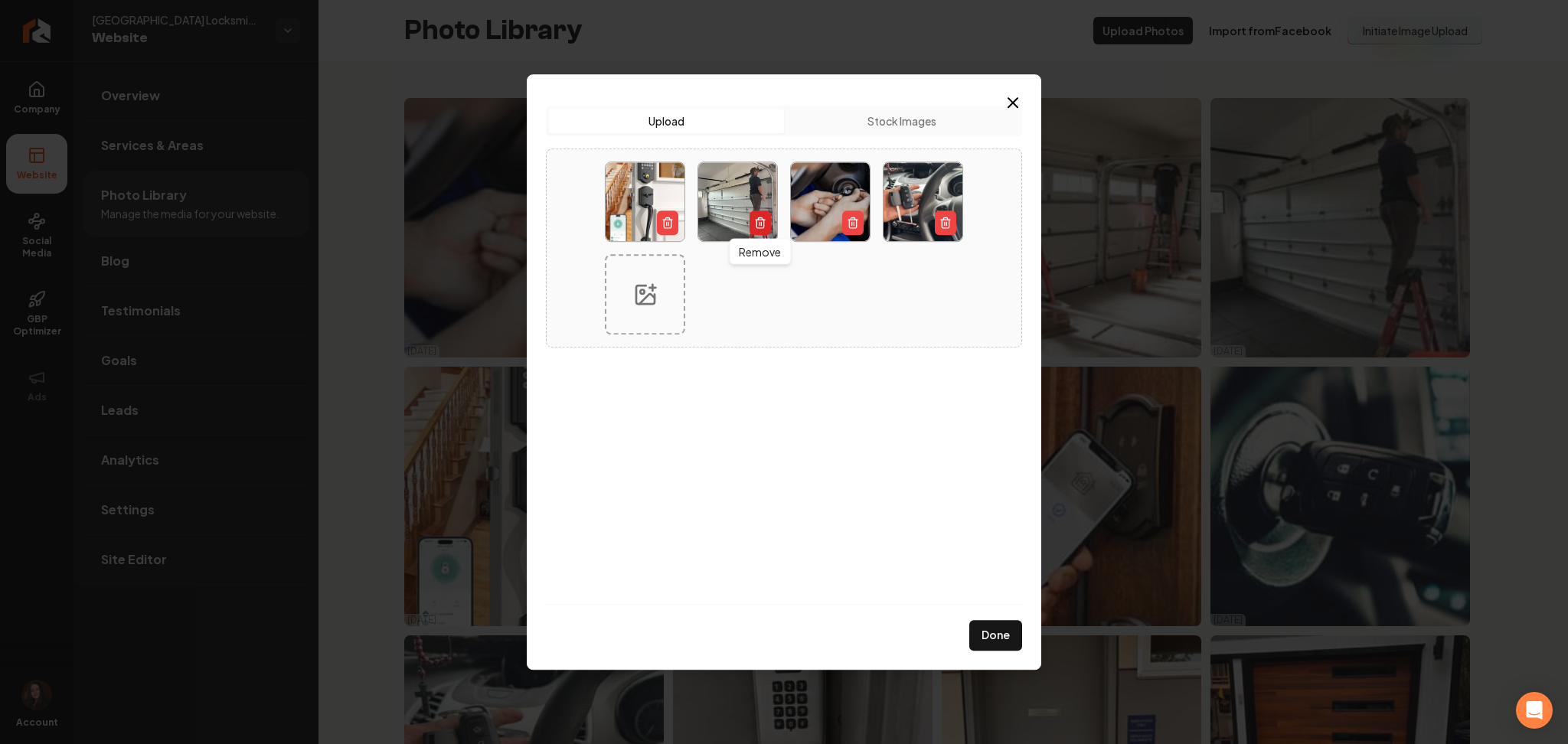
click at [752, 225] on button "button" at bounding box center [760, 223] width 21 height 24
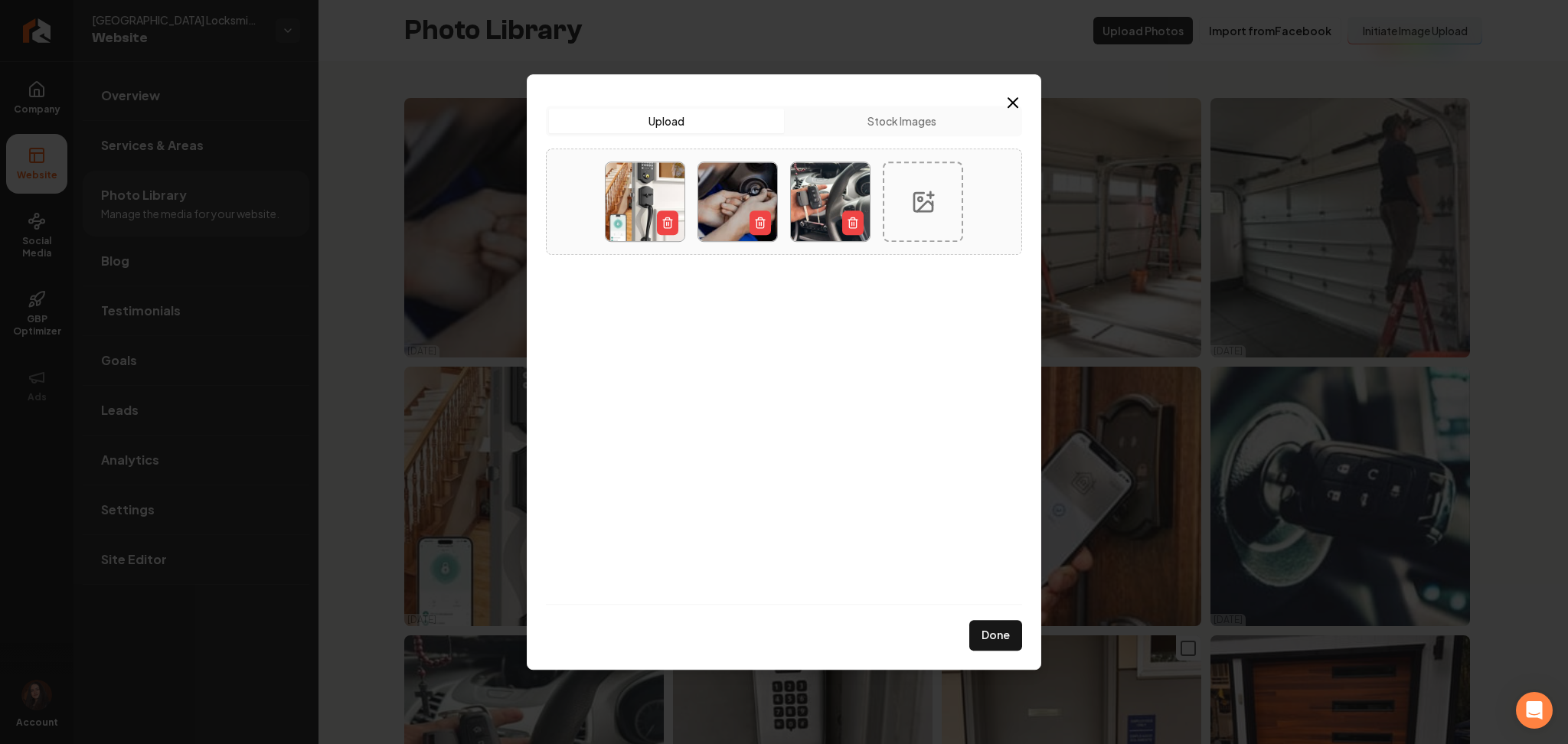
click at [996, 646] on button "Done" at bounding box center [995, 636] width 53 height 31
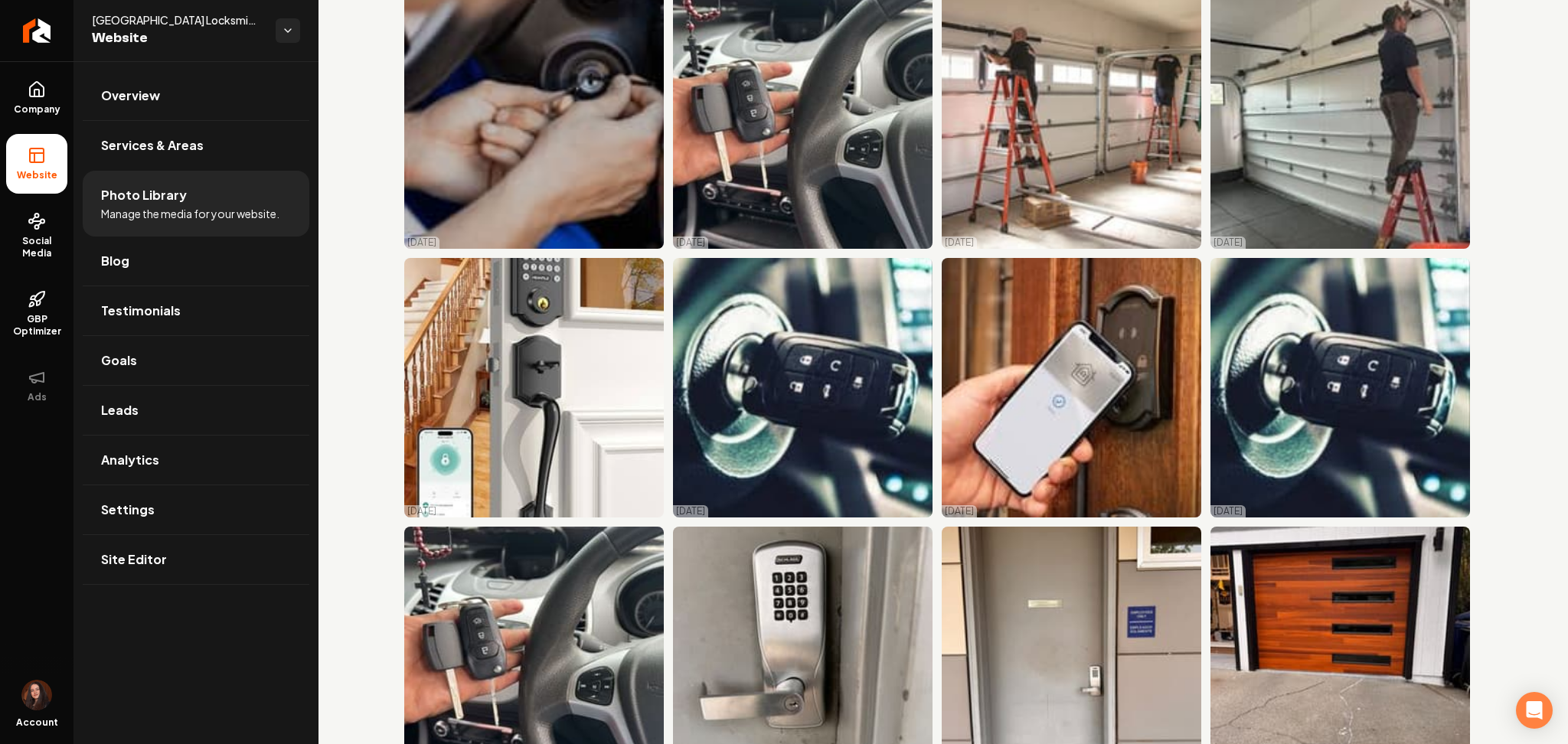
scroll to position [102, 0]
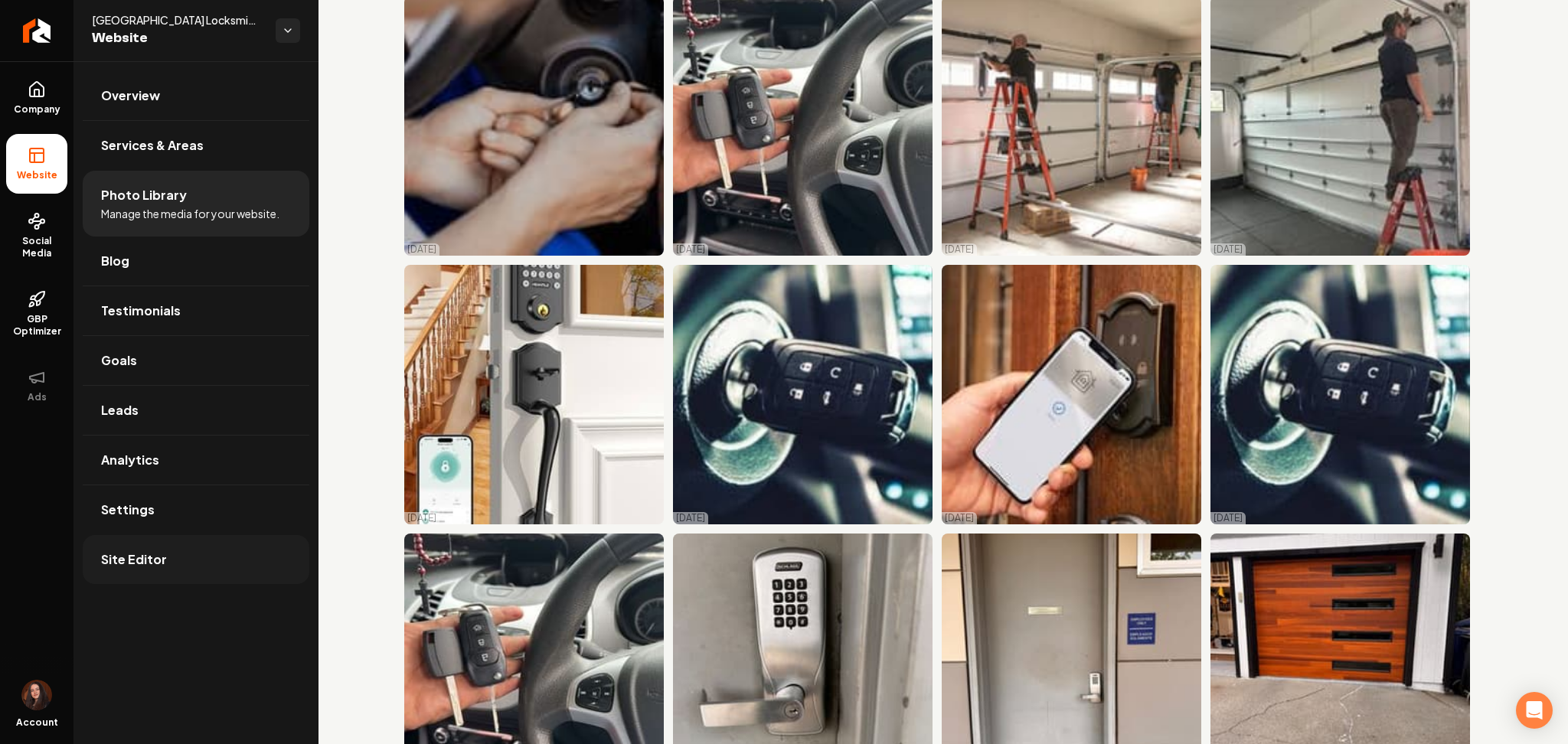
click at [192, 551] on link "Site Editor" at bounding box center [195, 559] width 226 height 49
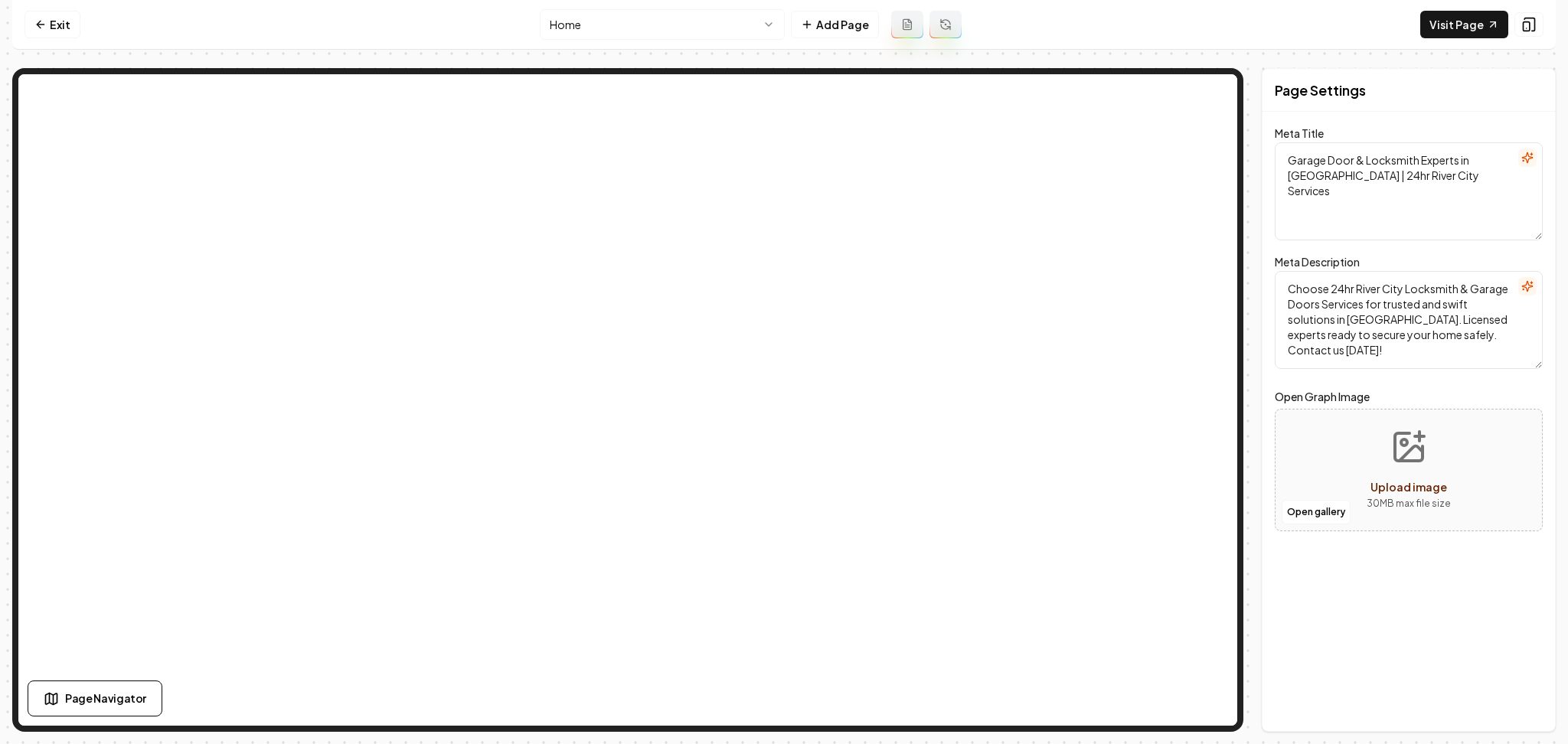
click at [571, 21] on html "Computer Required This feature is only available on a computer. Please switch t…" at bounding box center [784, 372] width 1568 height 744
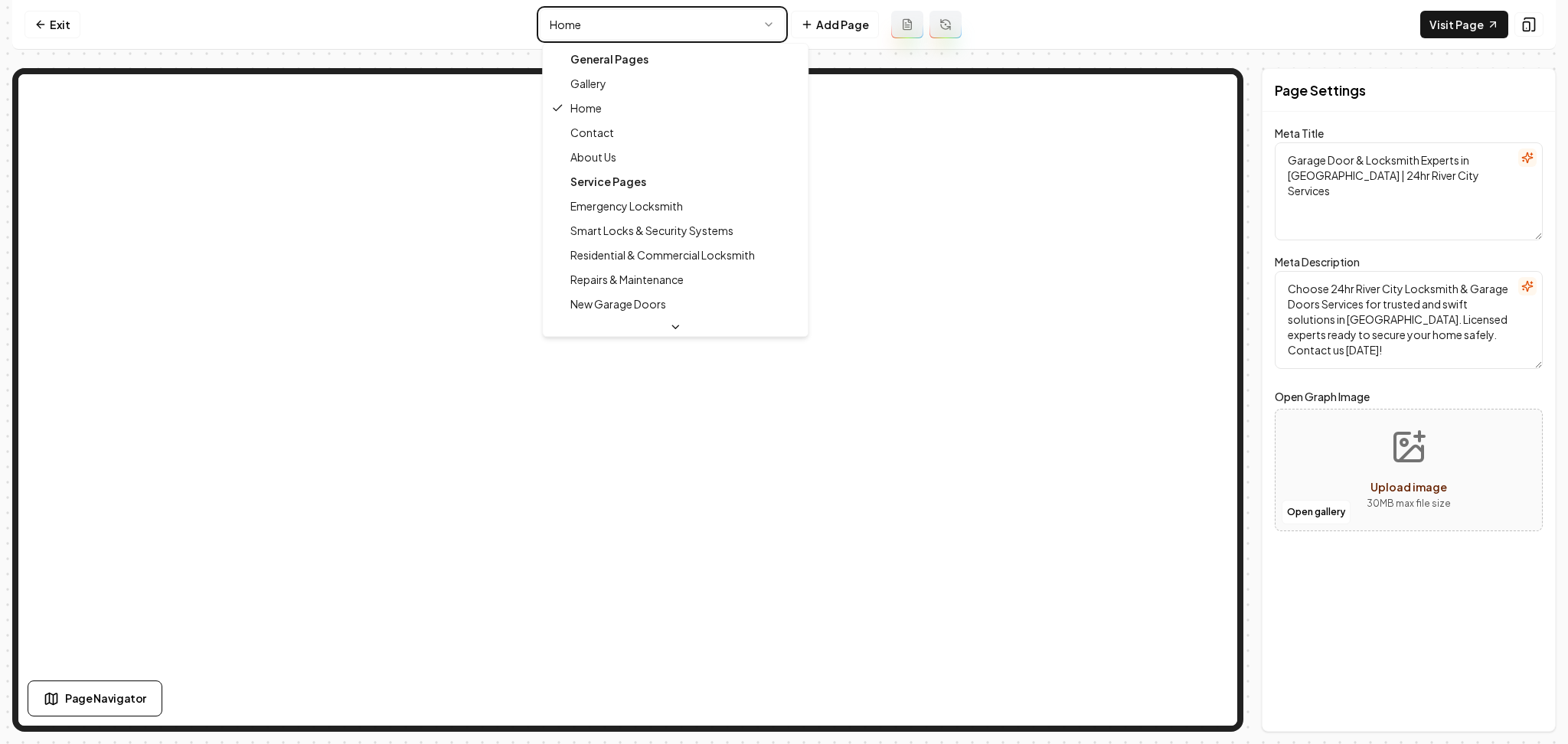
type textarea "Garage Door & Locksmith Services - 24hr River City Experts"
type textarea "Reliable and affordable locksmith and garage door services in Sacramento. Local…"
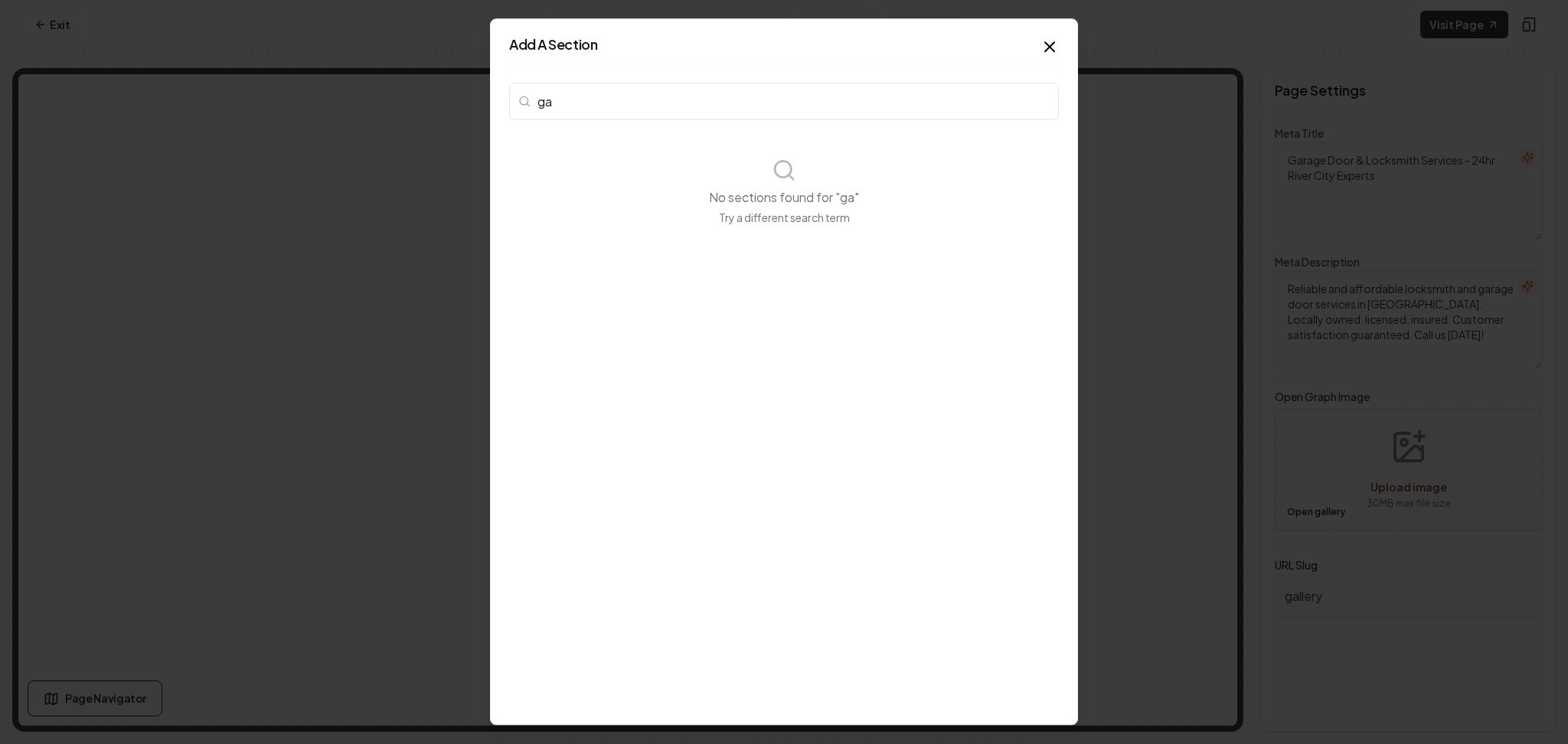
type input "g"
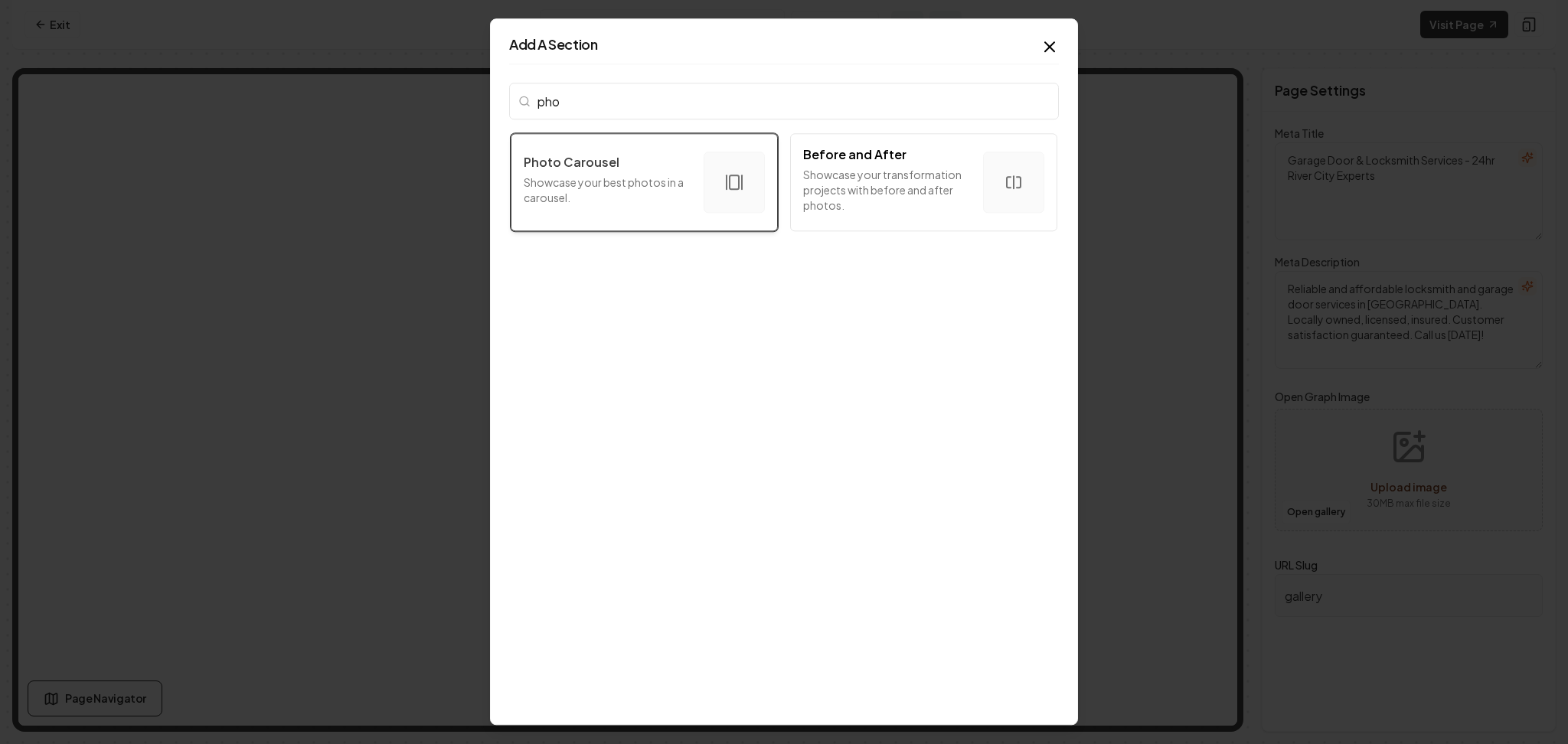
type input "pho"
click at [681, 204] on p "Showcase your best photos in a carousel." at bounding box center [606, 190] width 167 height 31
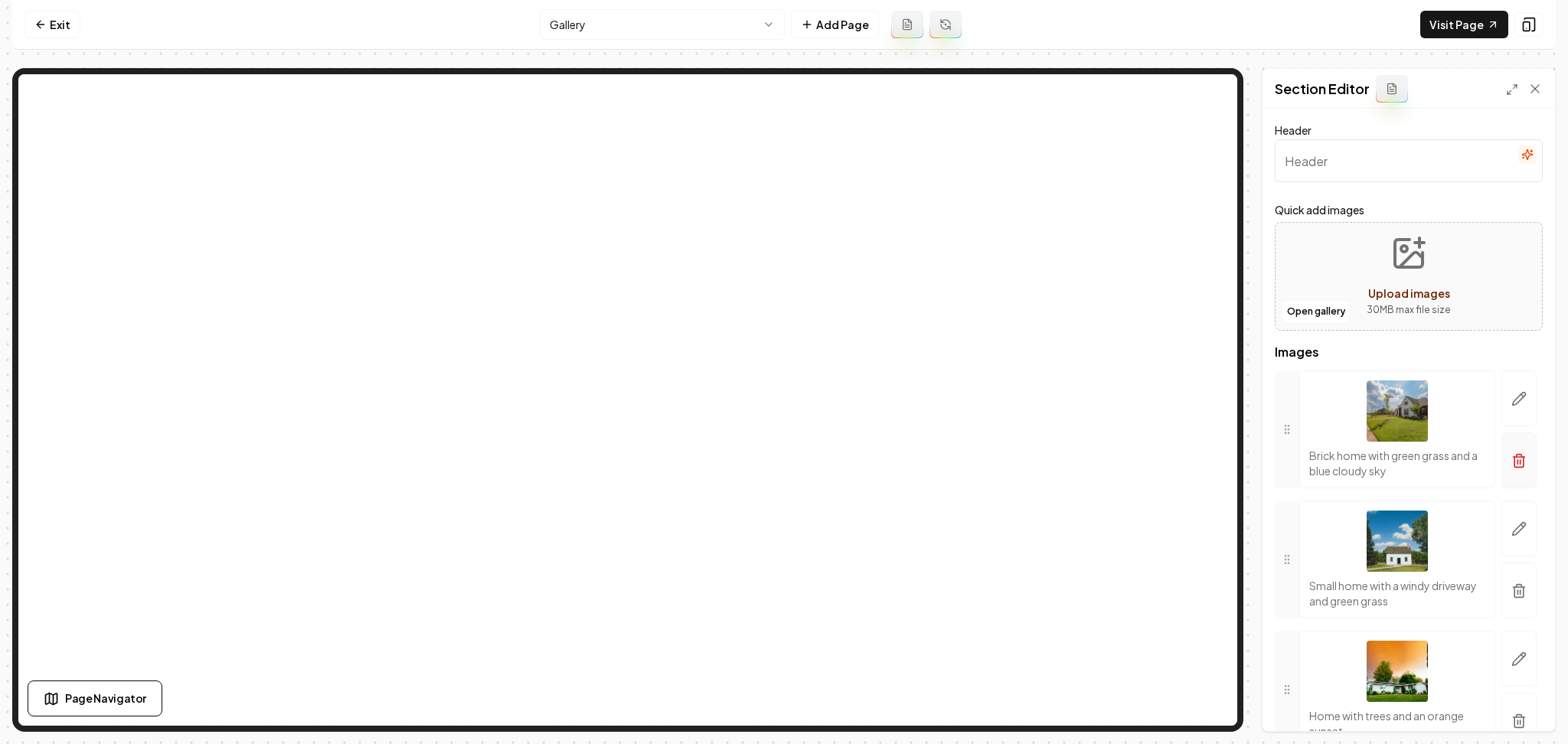
click at [1514, 460] on icon "button" at bounding box center [1518, 461] width 9 height 10
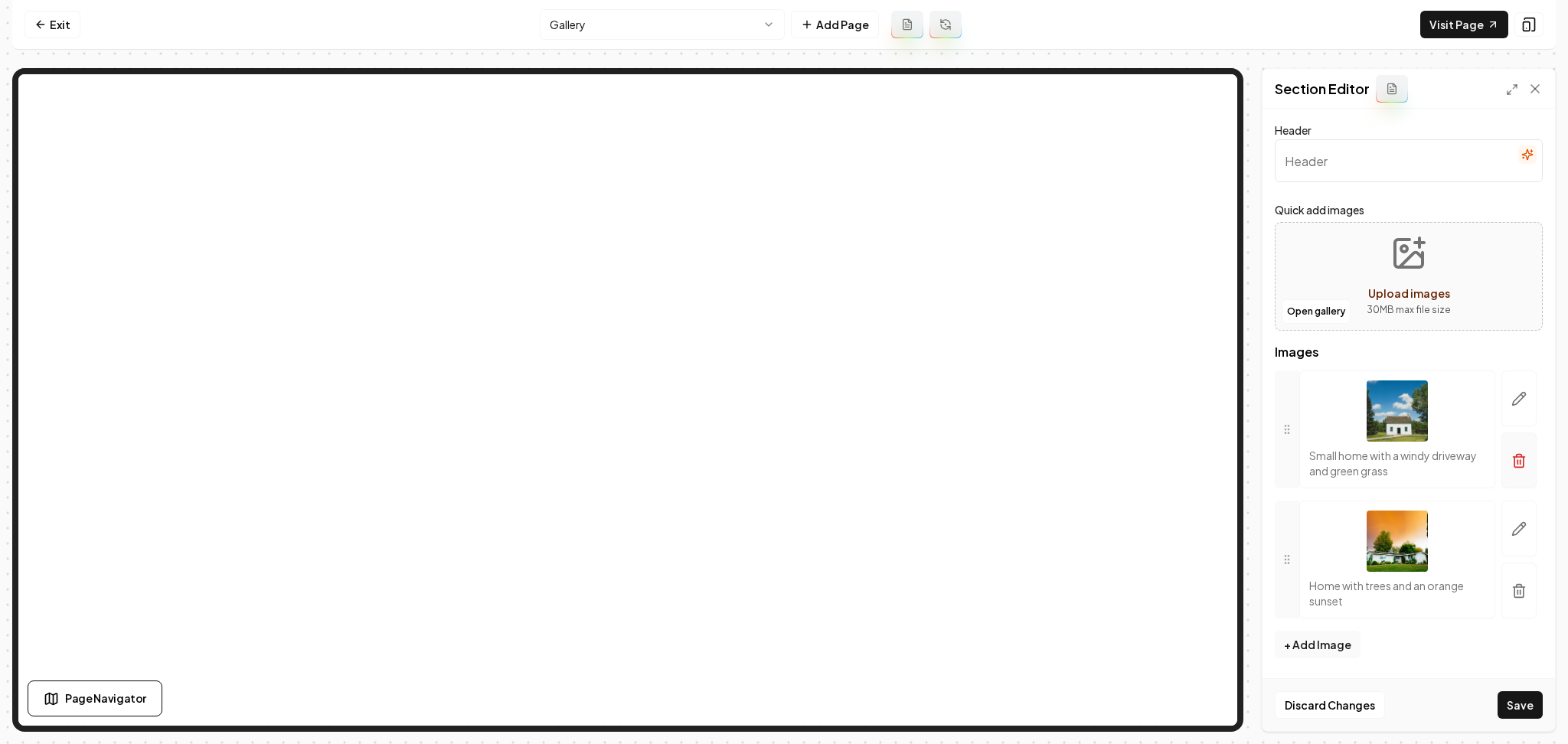
click at [1516, 467] on icon "button" at bounding box center [1518, 461] width 9 height 10
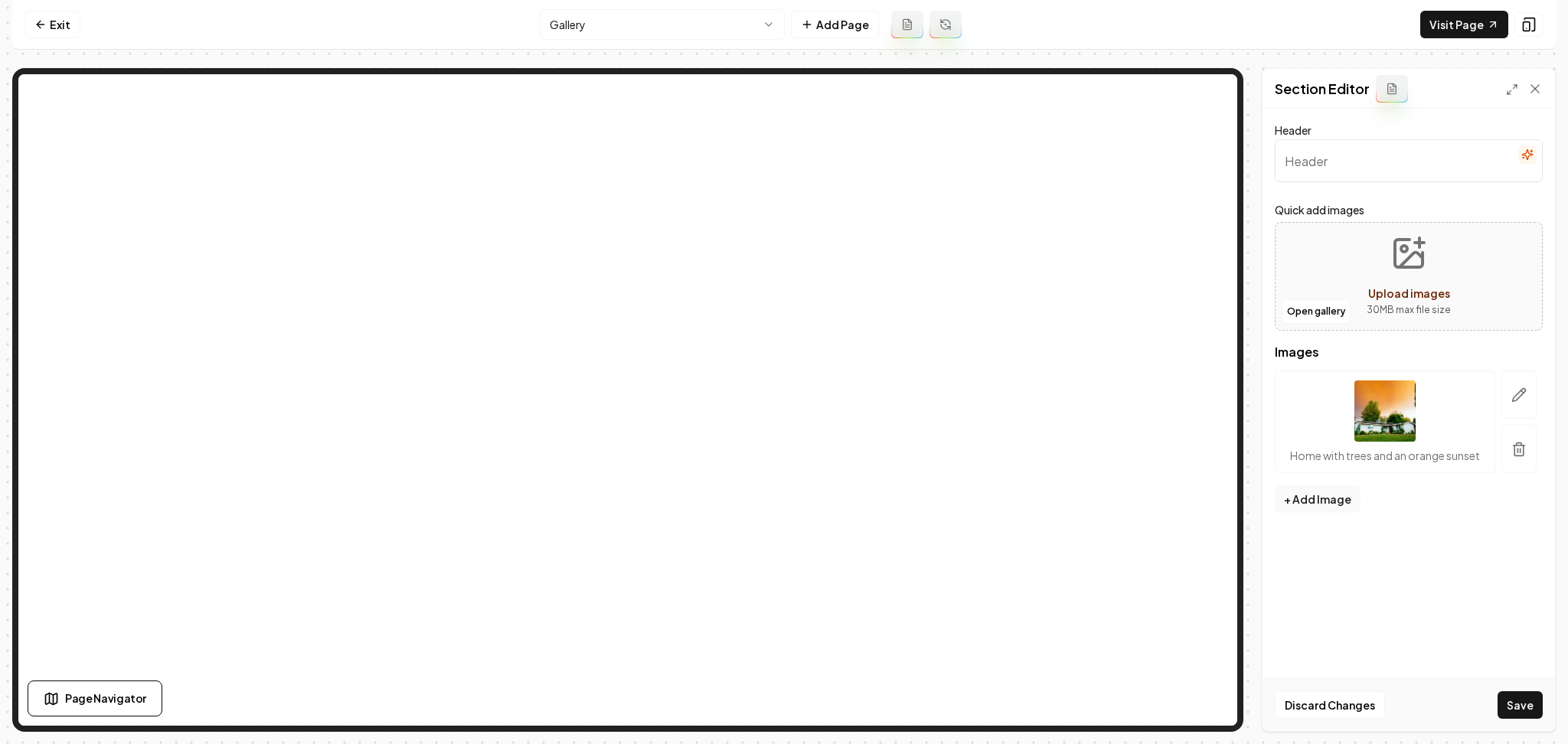
click at [1516, 467] on button "button" at bounding box center [1519, 449] width 35 height 48
click at [1317, 316] on button "Open gallery" at bounding box center [1316, 311] width 69 height 24
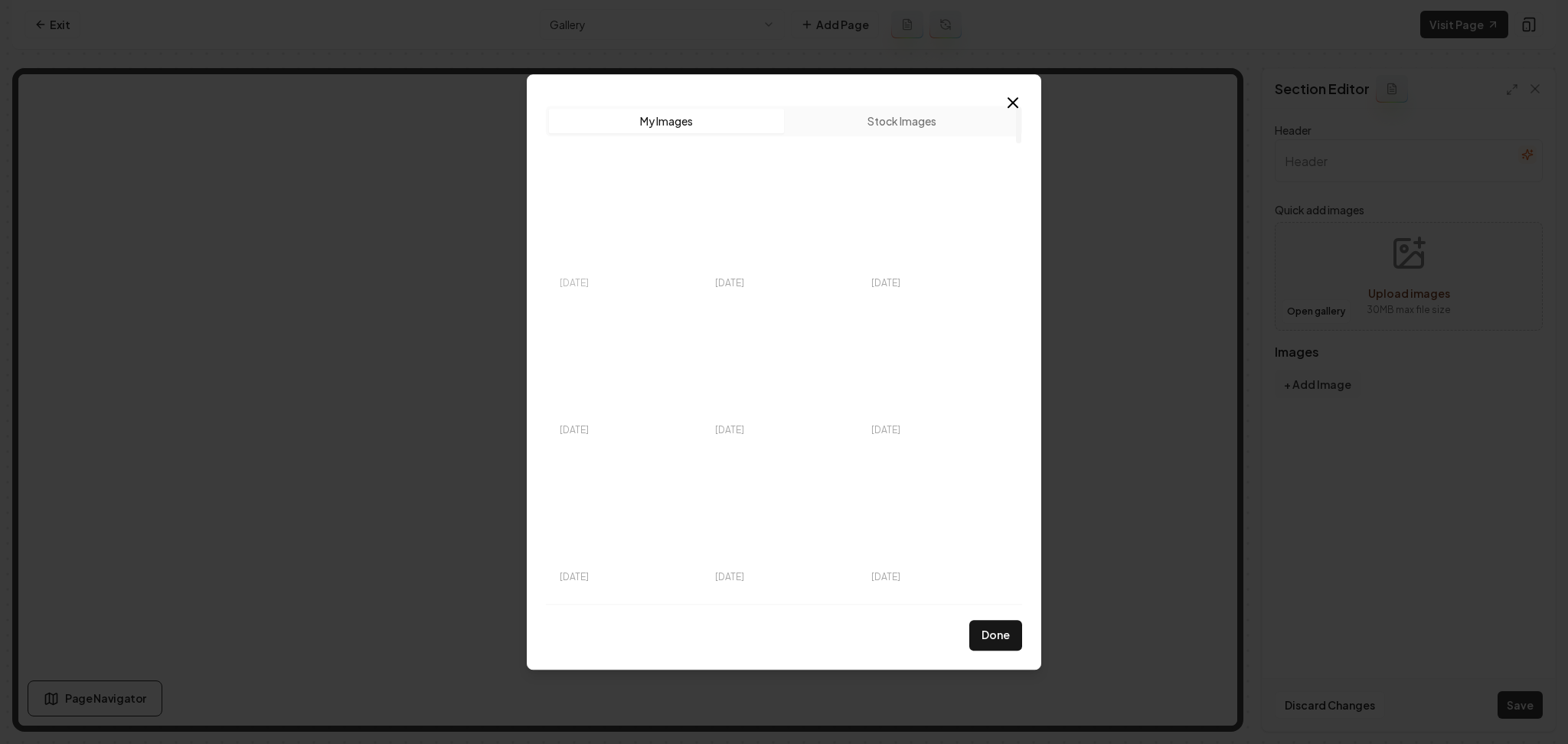
click at [607, 201] on img "Select image image_68dd3c255c7cd75eb85e3839.PNG" at bounding box center [628, 222] width 143 height 134
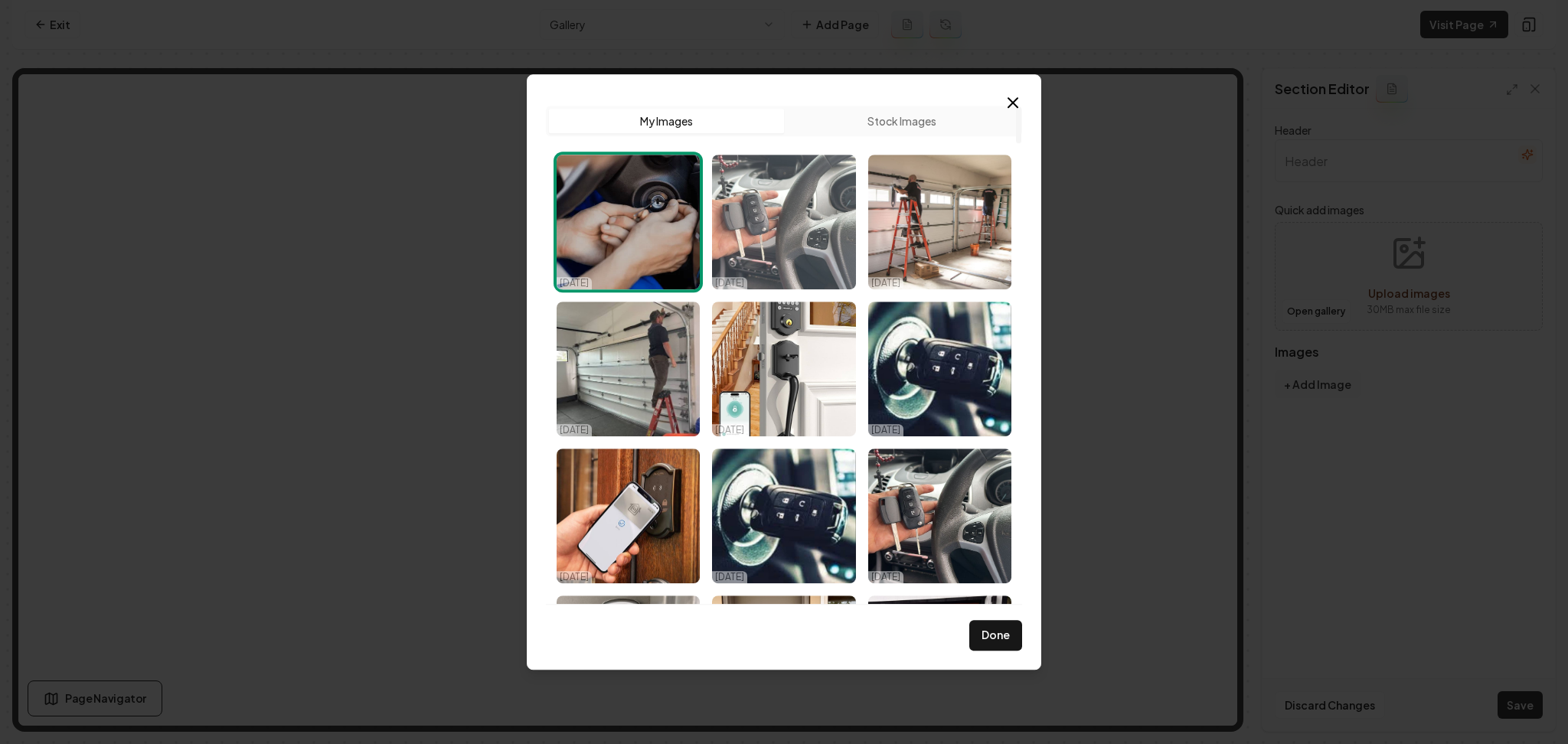
click at [792, 224] on img "Select image image_68dd3c245c7cd75eb85e3819.JPG" at bounding box center [784, 222] width 143 height 134
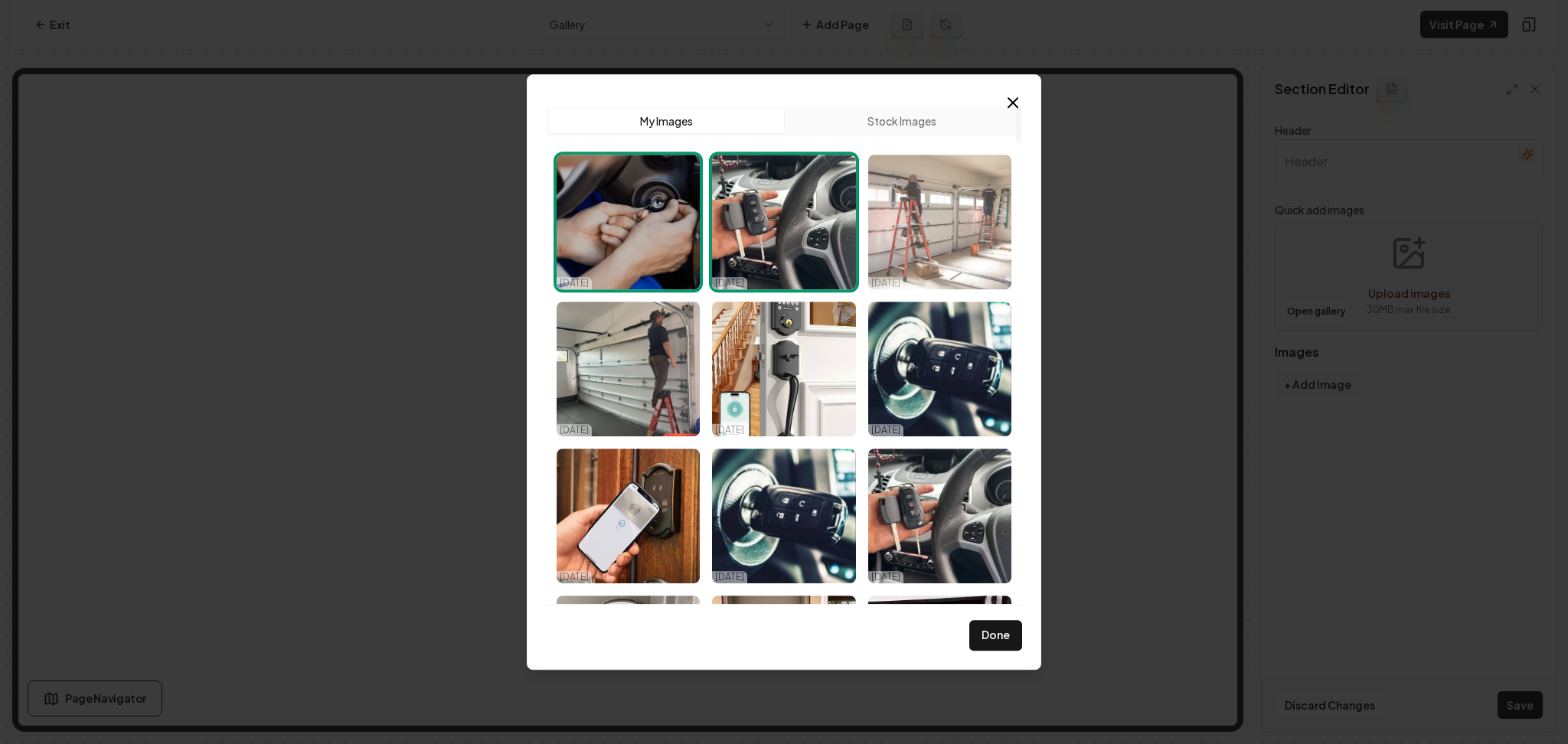
click at [923, 233] on img "Select image image_68dd3c245c7cd75eb85e35e9.JPG" at bounding box center [939, 222] width 143 height 134
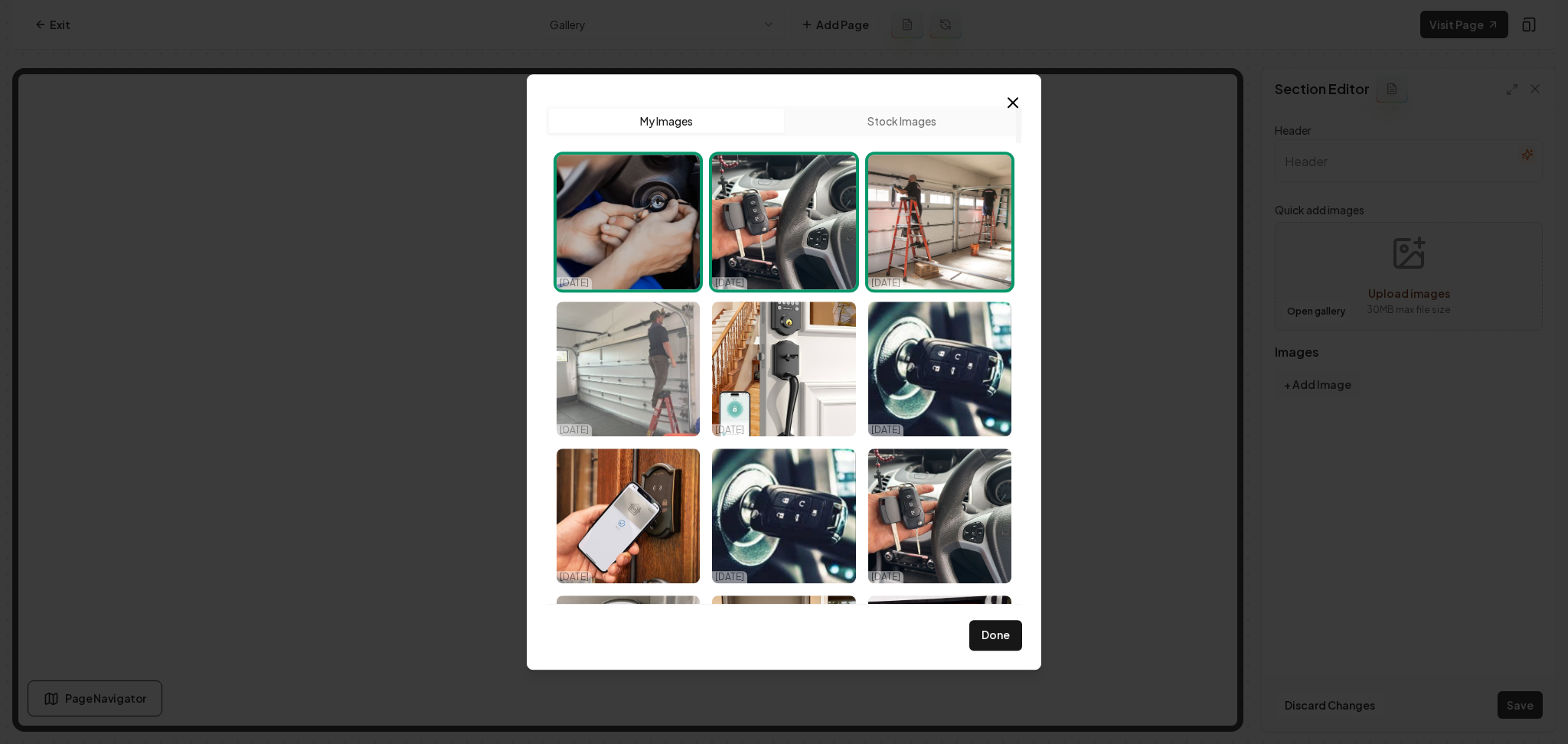
click at [645, 356] on img "Select image image_68dd3c245c7cd75eb85e349c.JPG" at bounding box center [628, 369] width 143 height 134
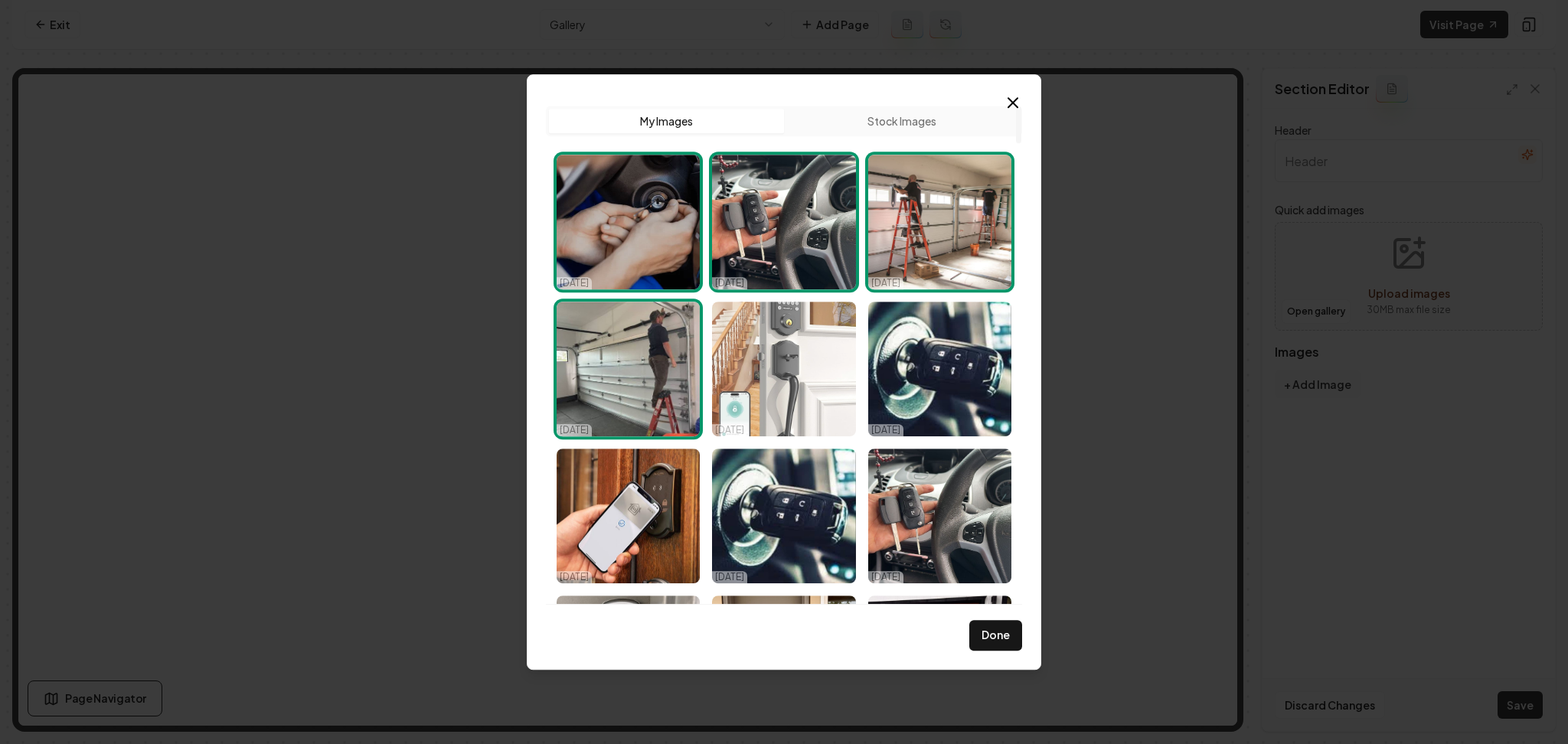
click at [798, 346] on img "Select image image_68dd3c245c7cd75eb85e3595.JPG" at bounding box center [784, 369] width 143 height 134
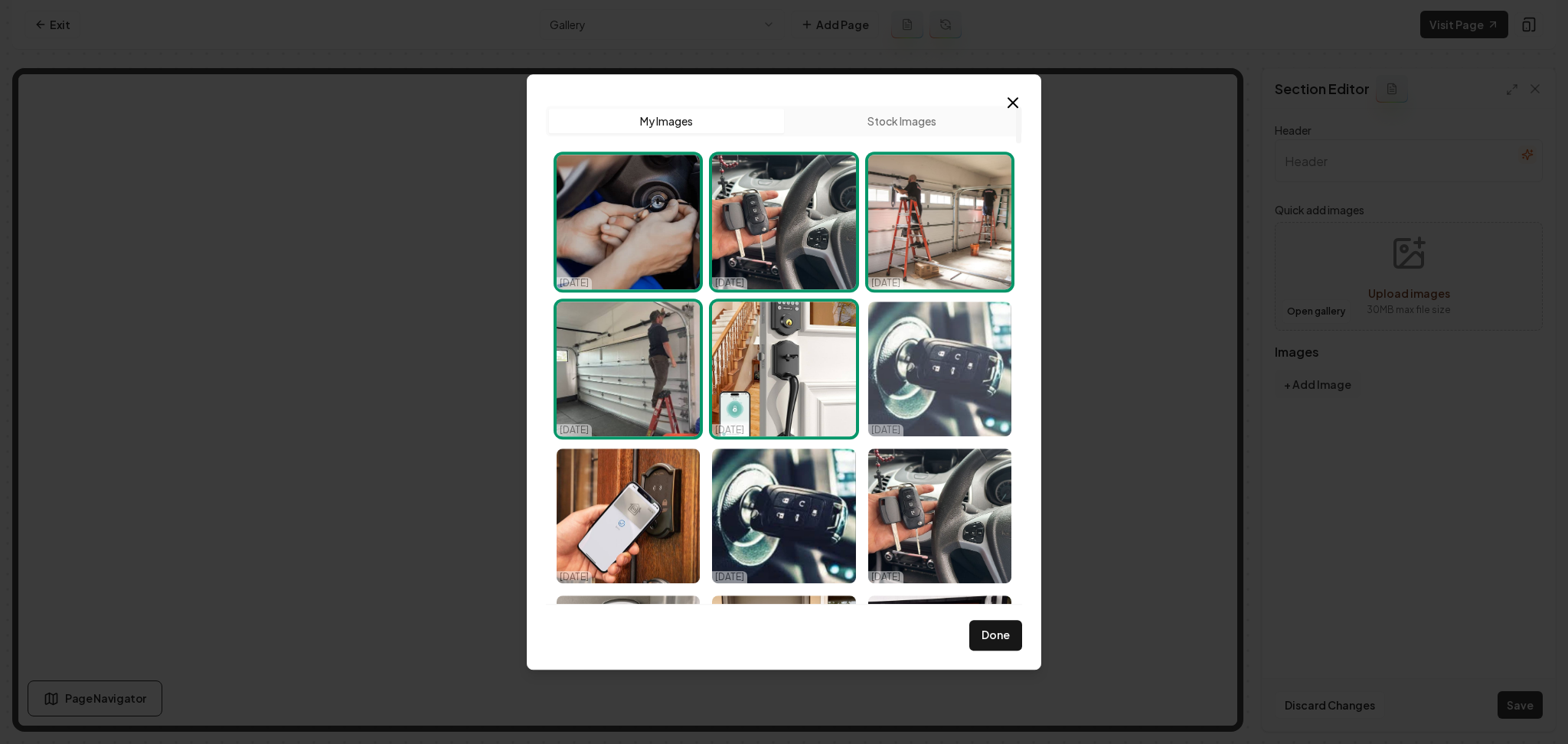
click at [912, 355] on img "Select image image_68dd3c235c7cd75eb85e3296.JPG" at bounding box center [939, 369] width 143 height 134
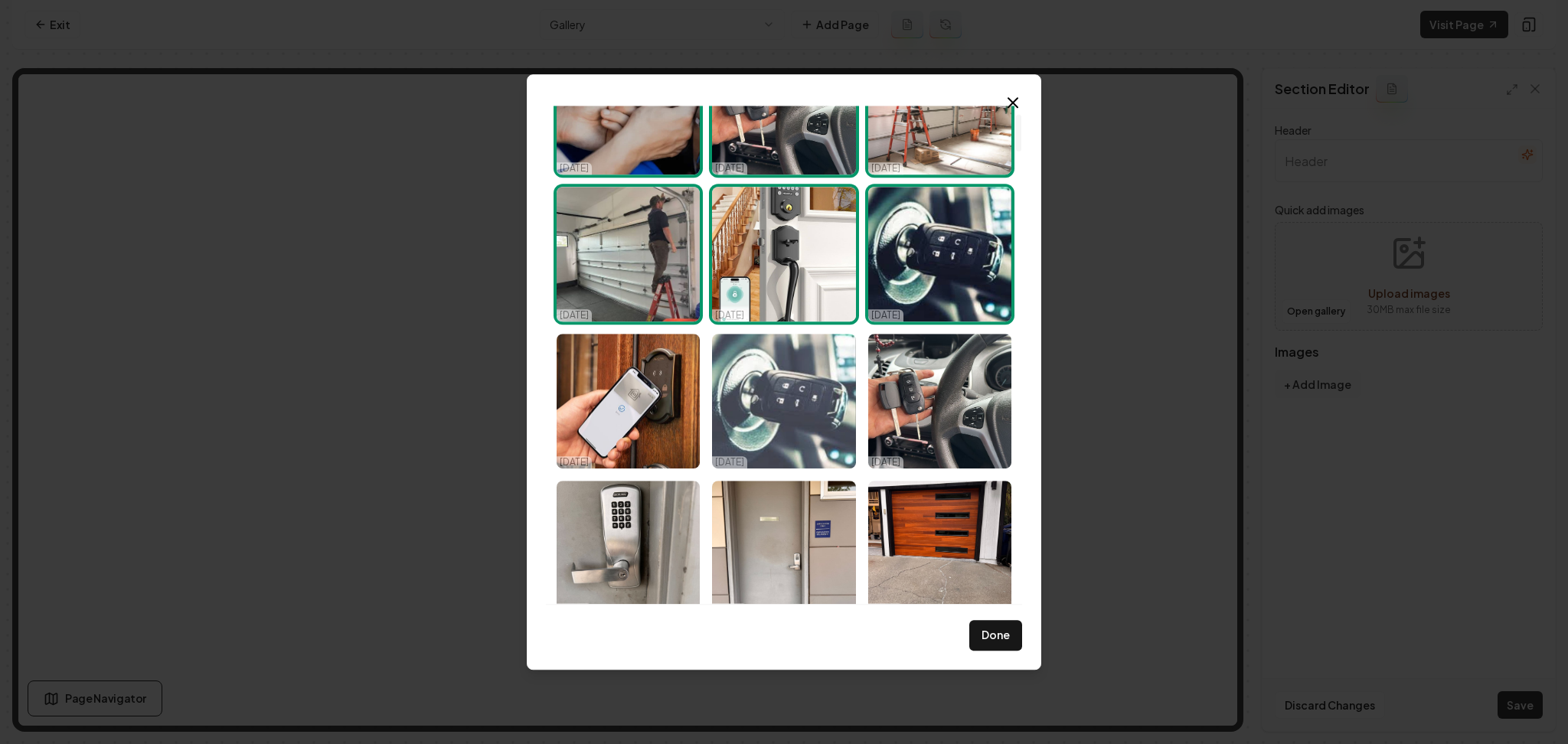
scroll to position [117, 0]
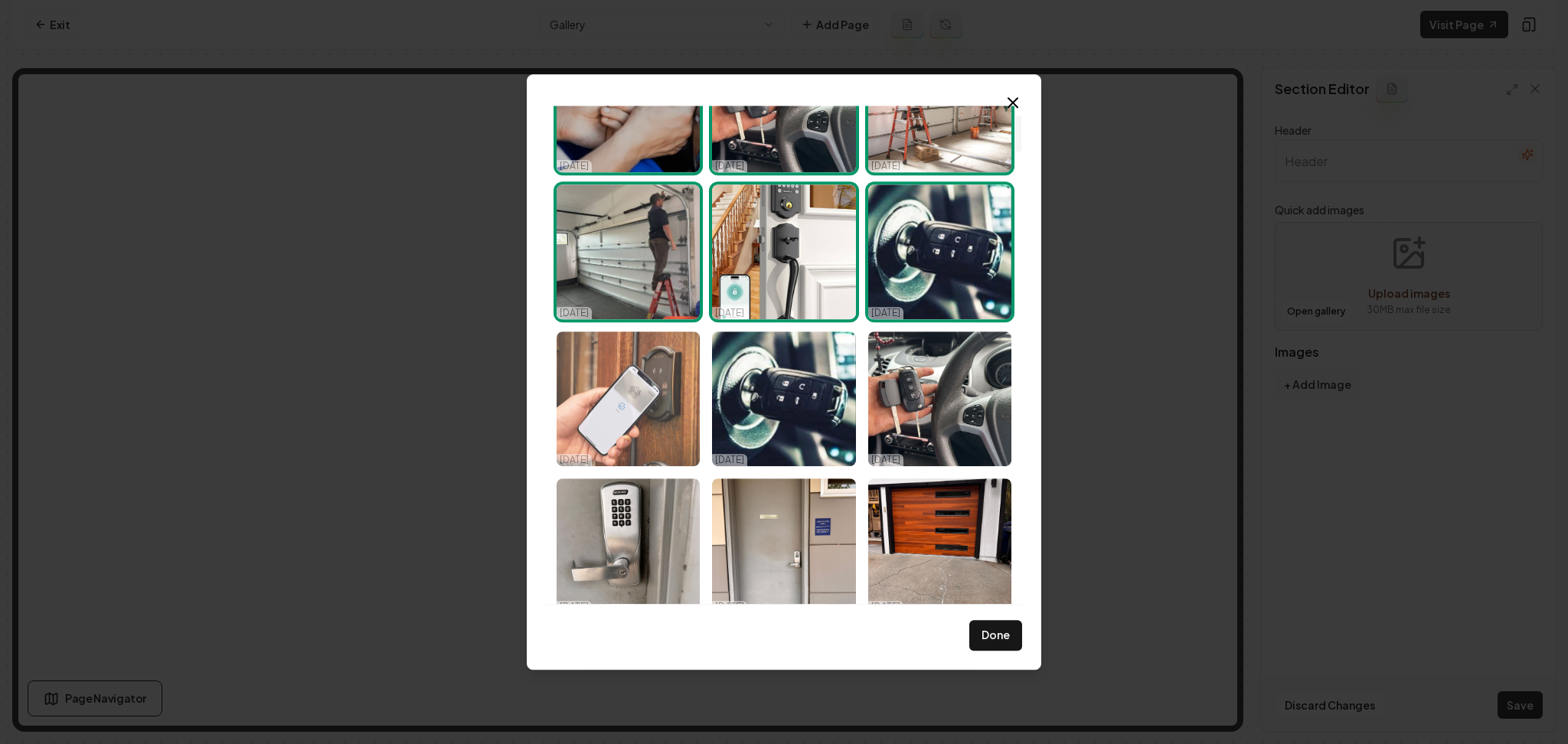
click at [689, 420] on img "Select image image_68dd3c245c7cd75eb85e337f.JPG" at bounding box center [628, 399] width 143 height 134
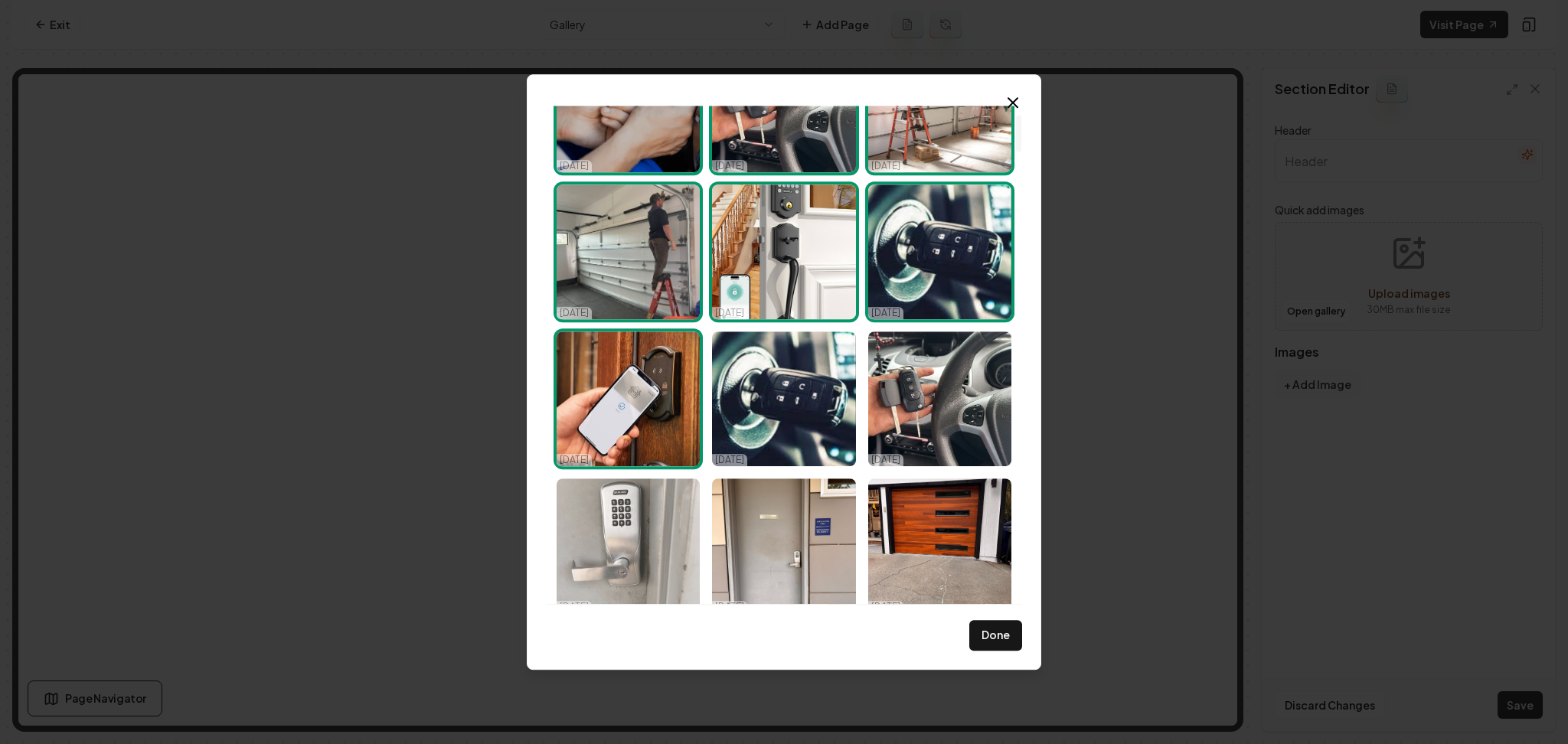
click at [632, 545] on img "Select image image_68dd3abb5c7cd75eb8558972.HEIC" at bounding box center [628, 546] width 143 height 134
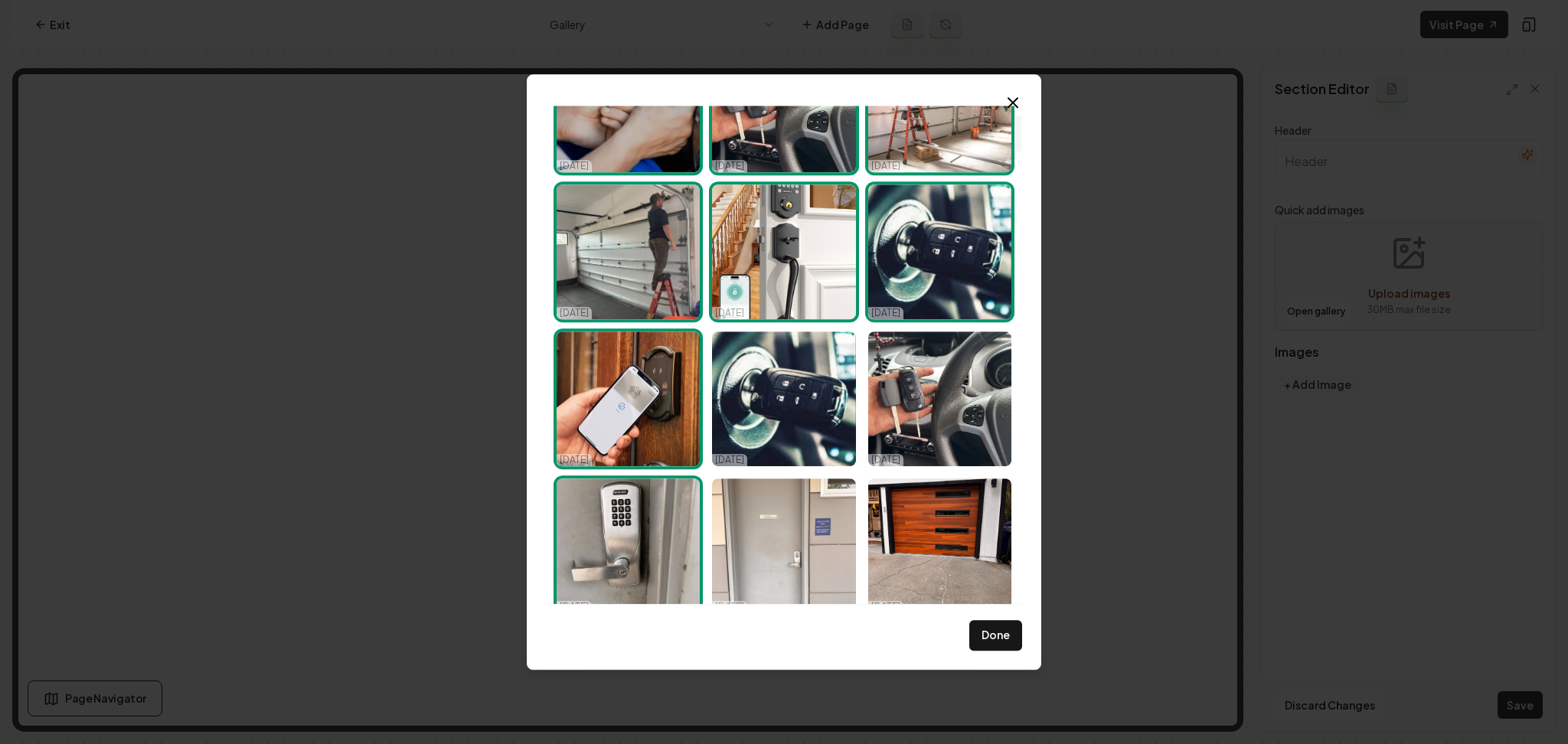
click at [733, 556] on img "Select image image_68dd3abb5c7cd75eb8558990.HEIC" at bounding box center [784, 546] width 143 height 134
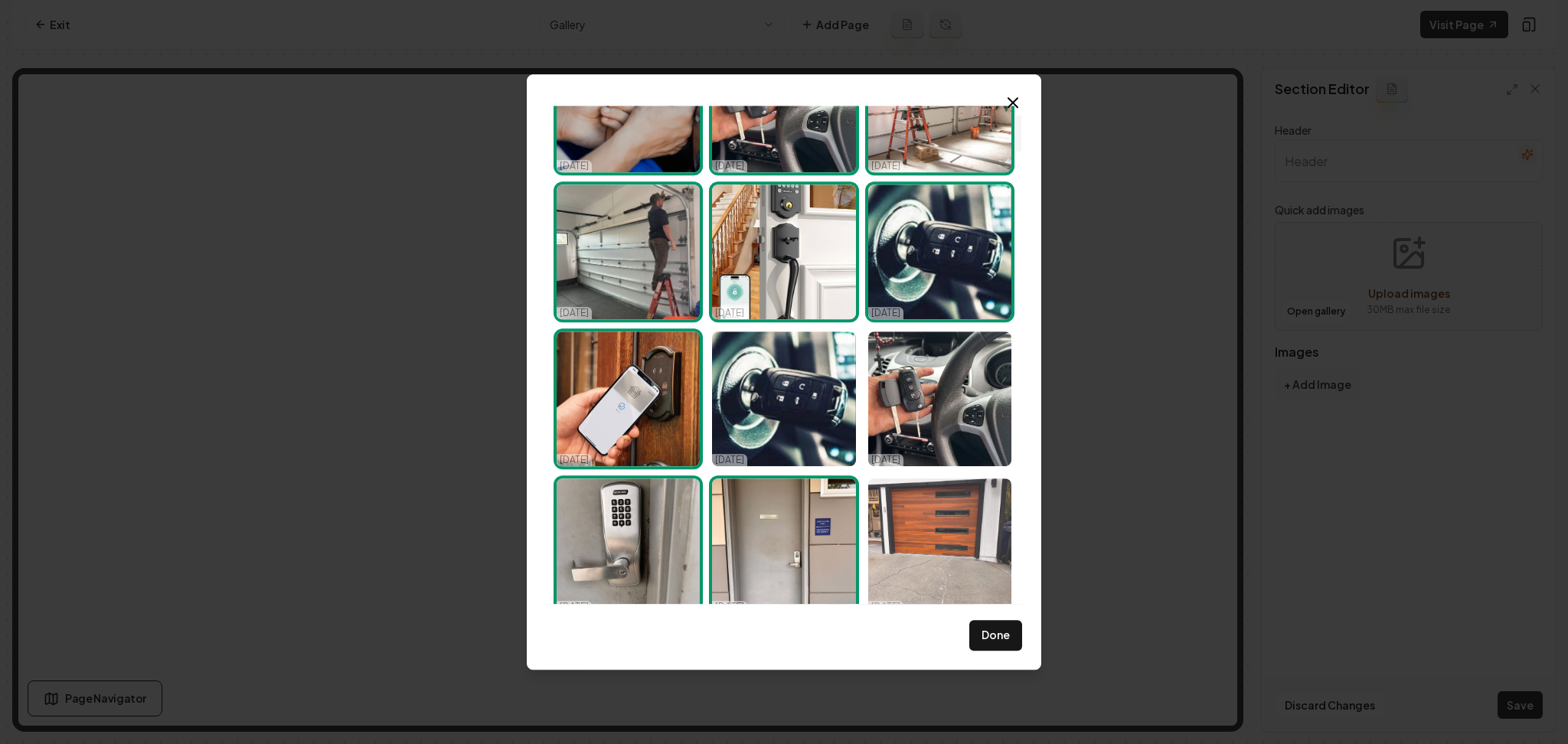
click at [887, 561] on img "Select image image_68dd3abb5c7cd75eb8558a9a.HEIC" at bounding box center [939, 546] width 143 height 134
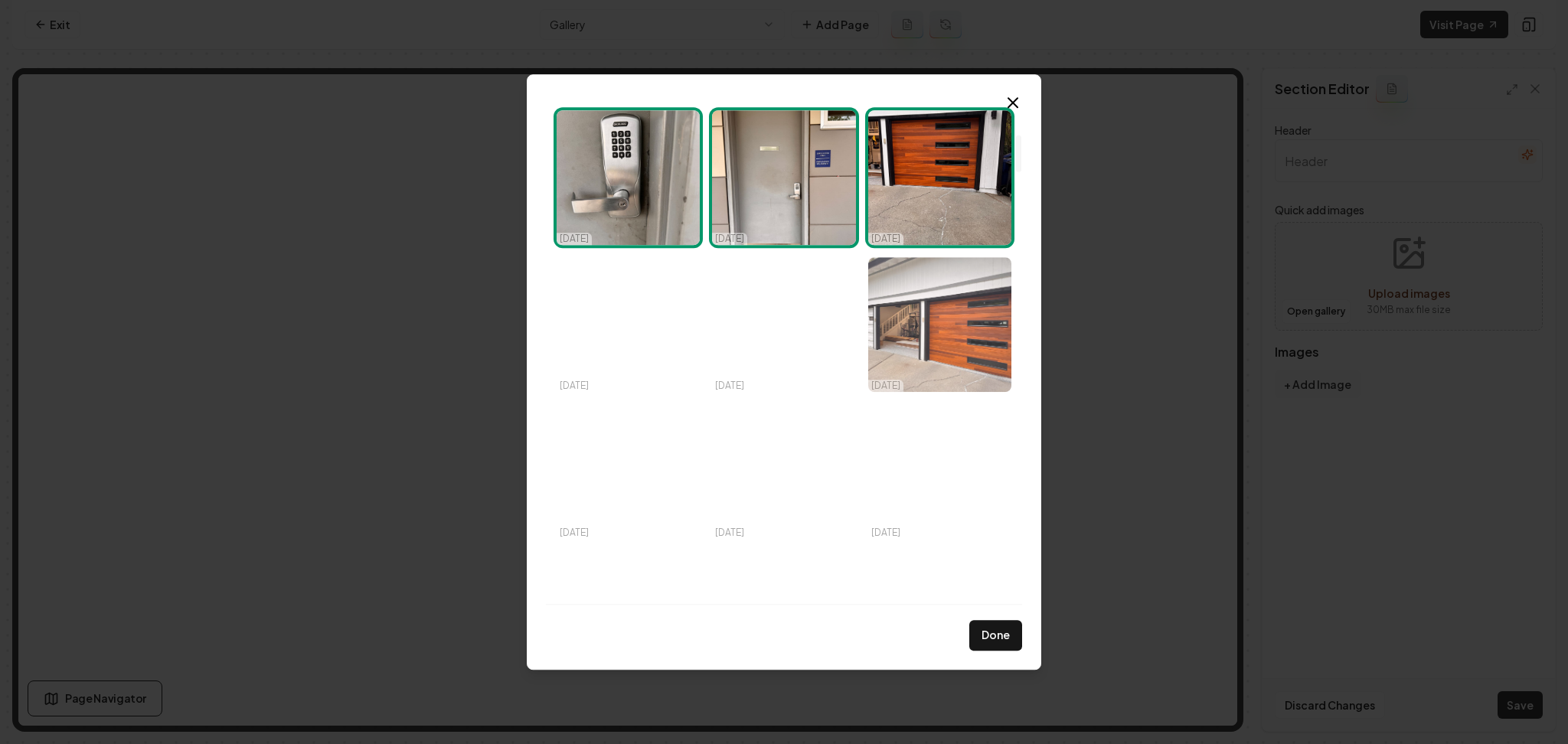
scroll to position [521, 0]
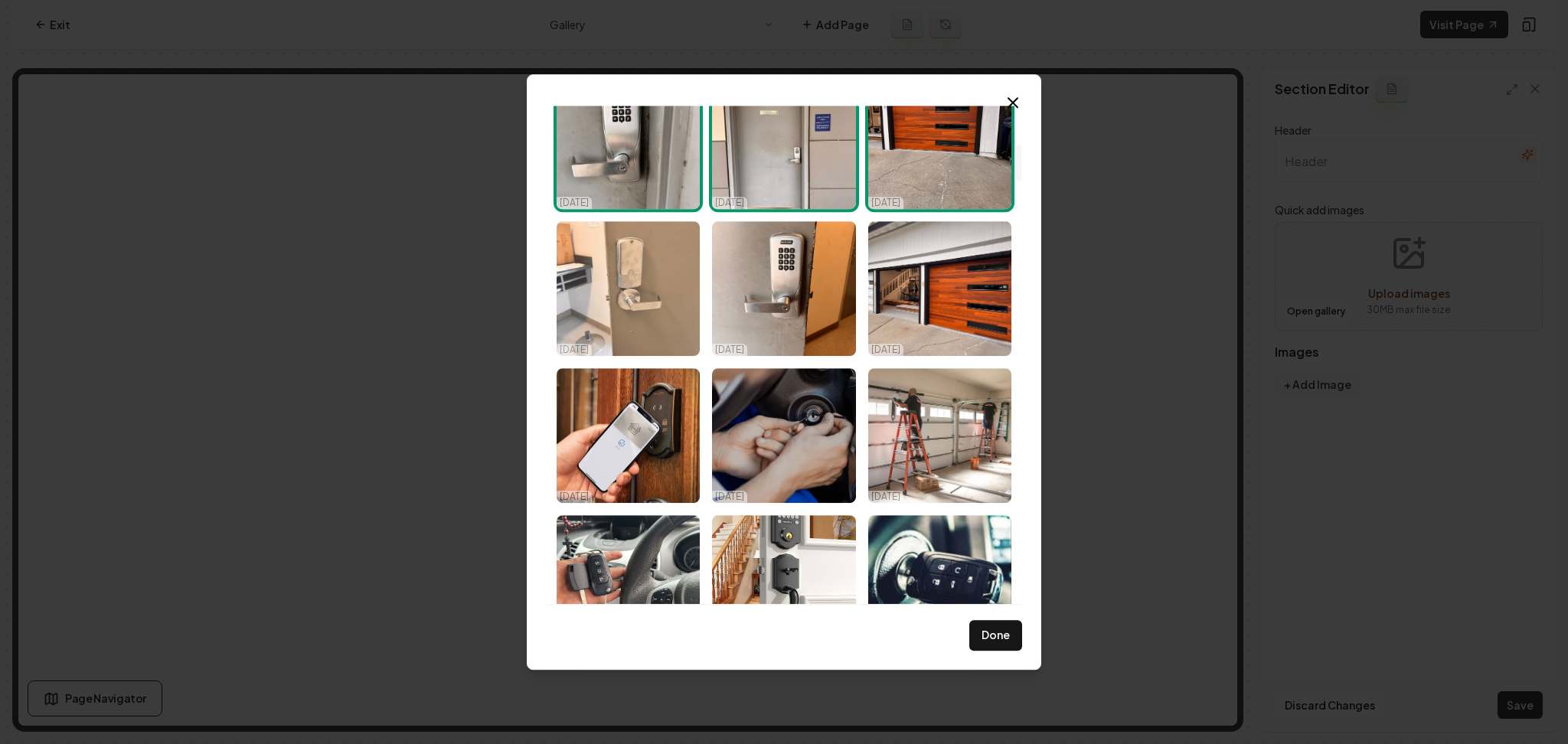
click at [605, 313] on img "Select image image_68dd3abb5c7cd75eb8558a2d.HEIC" at bounding box center [628, 288] width 143 height 134
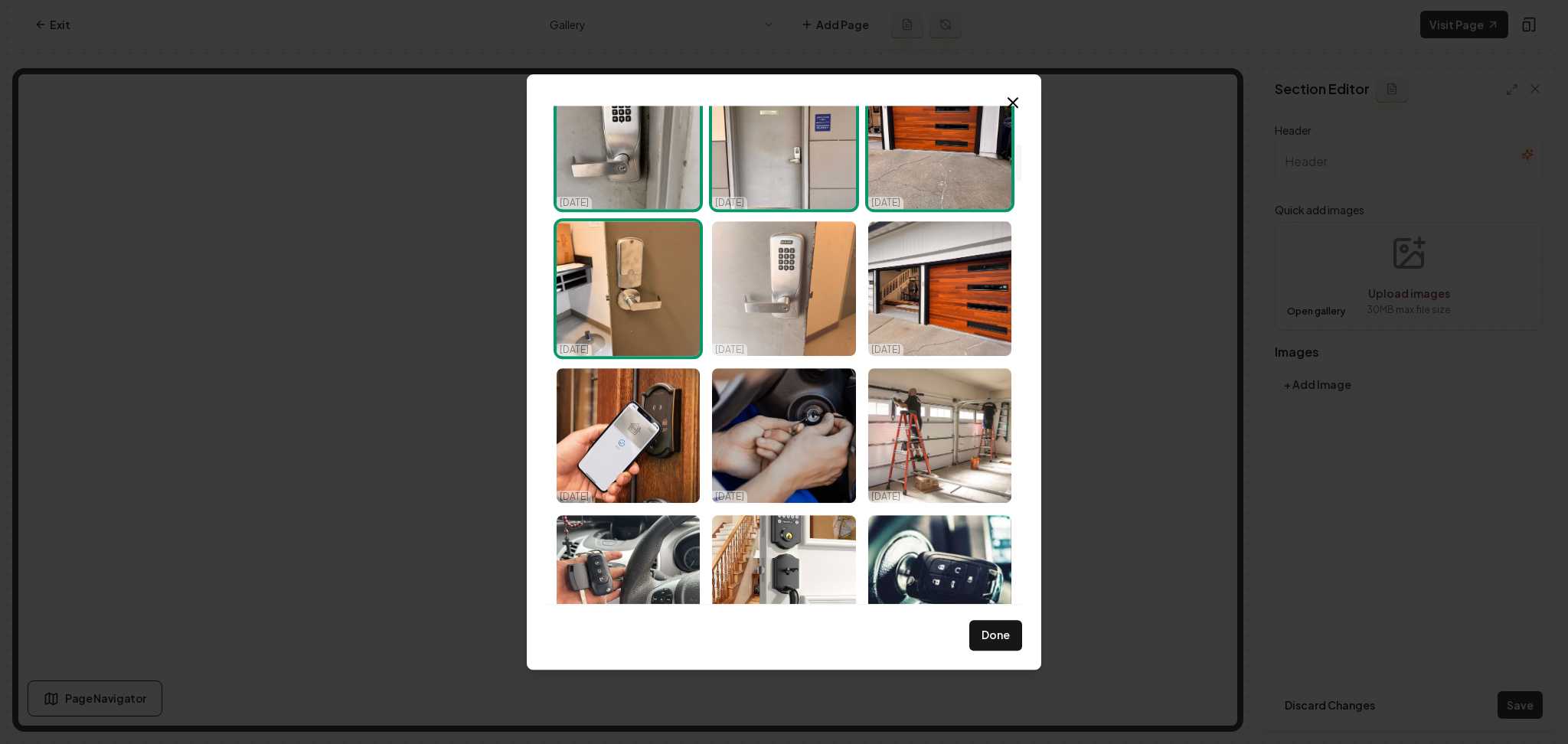
click at [758, 307] on img "Select image image_68dd3abb5c7cd75eb85589d5.HEIC" at bounding box center [784, 288] width 143 height 134
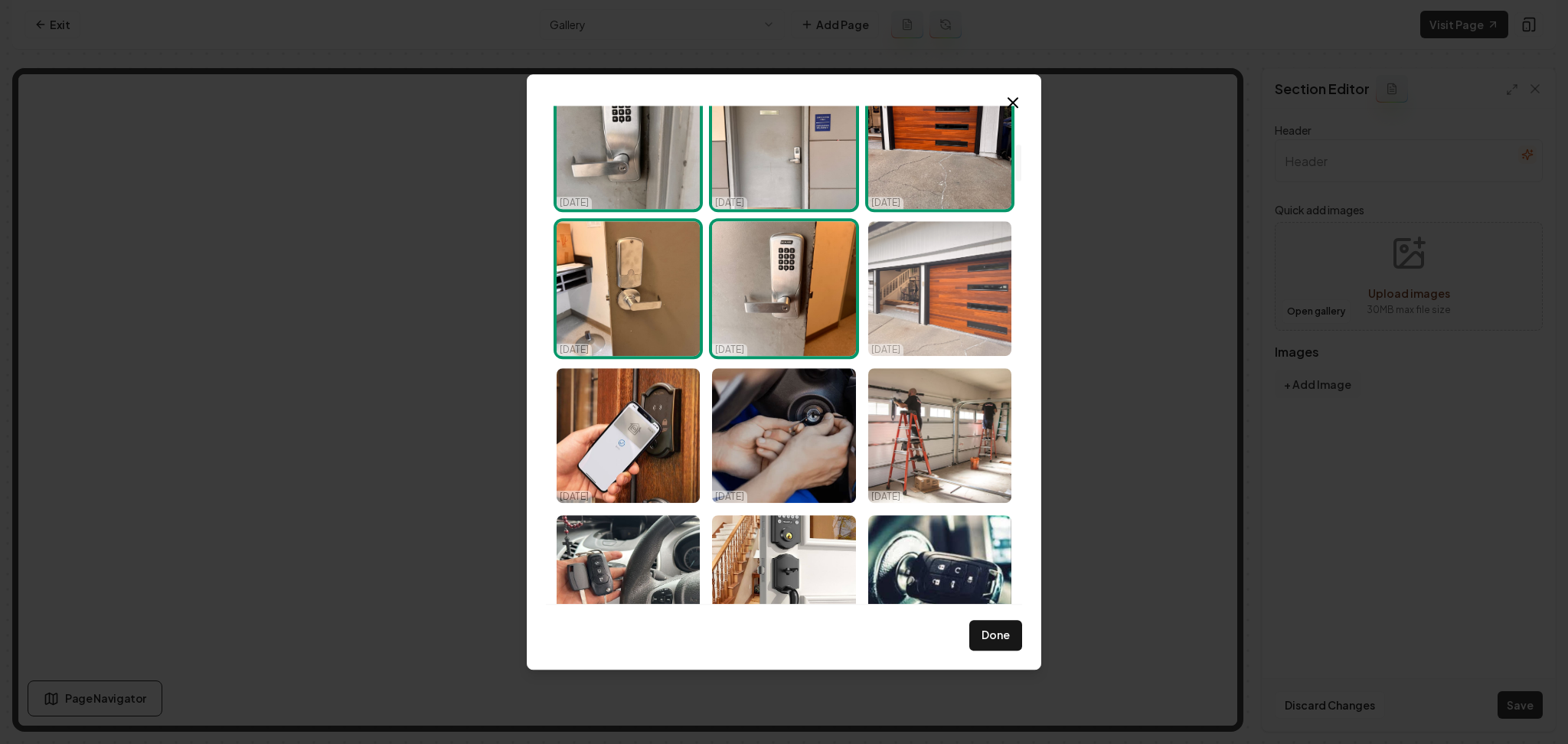
click at [974, 297] on img "Select image image_68dd3abb5c7cd75eb8558930.HEIC" at bounding box center [939, 288] width 143 height 134
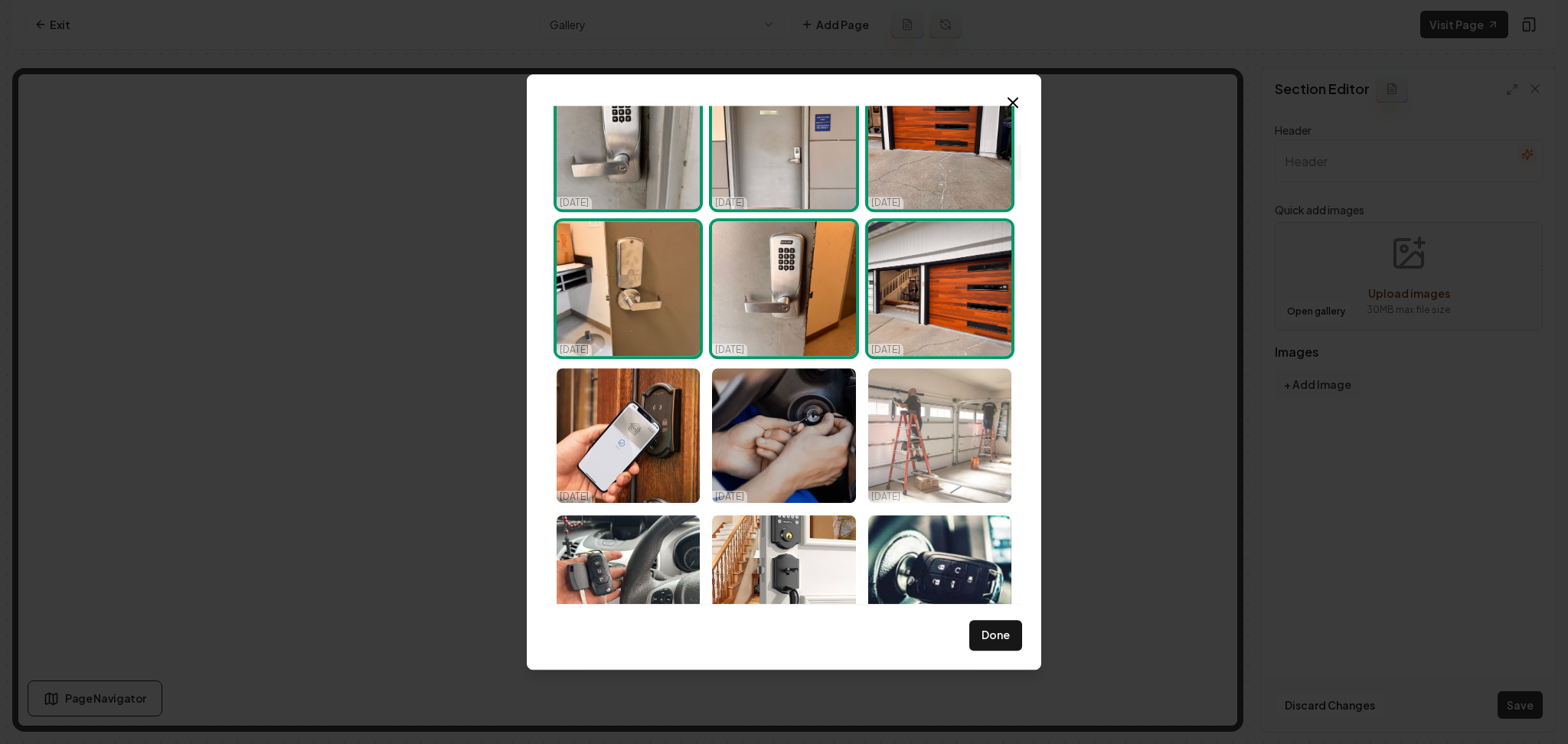
click at [962, 440] on img "Select image image_68dd3aba5c7cd75eb85582fb.JPG" at bounding box center [939, 435] width 143 height 134
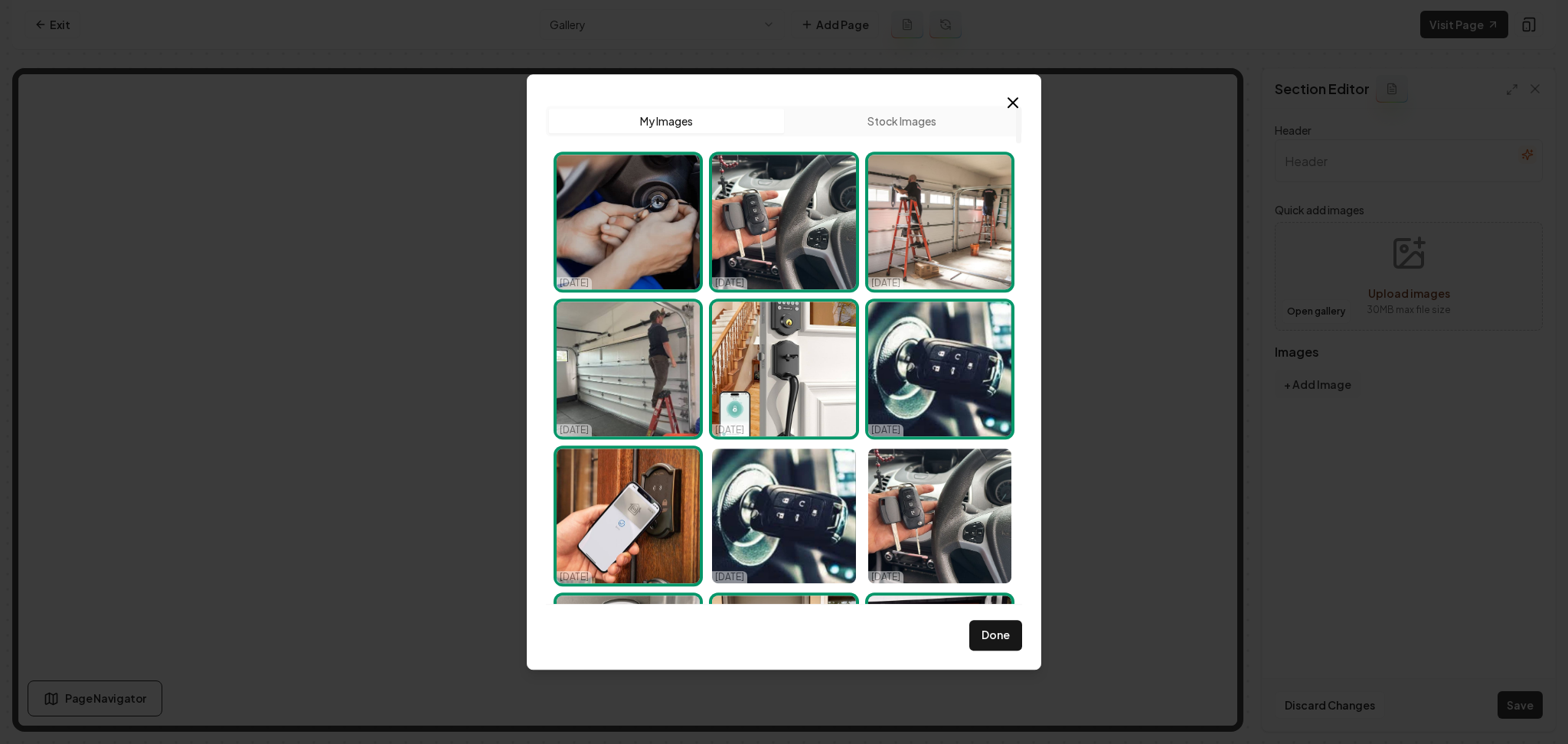
scroll to position [505, 0]
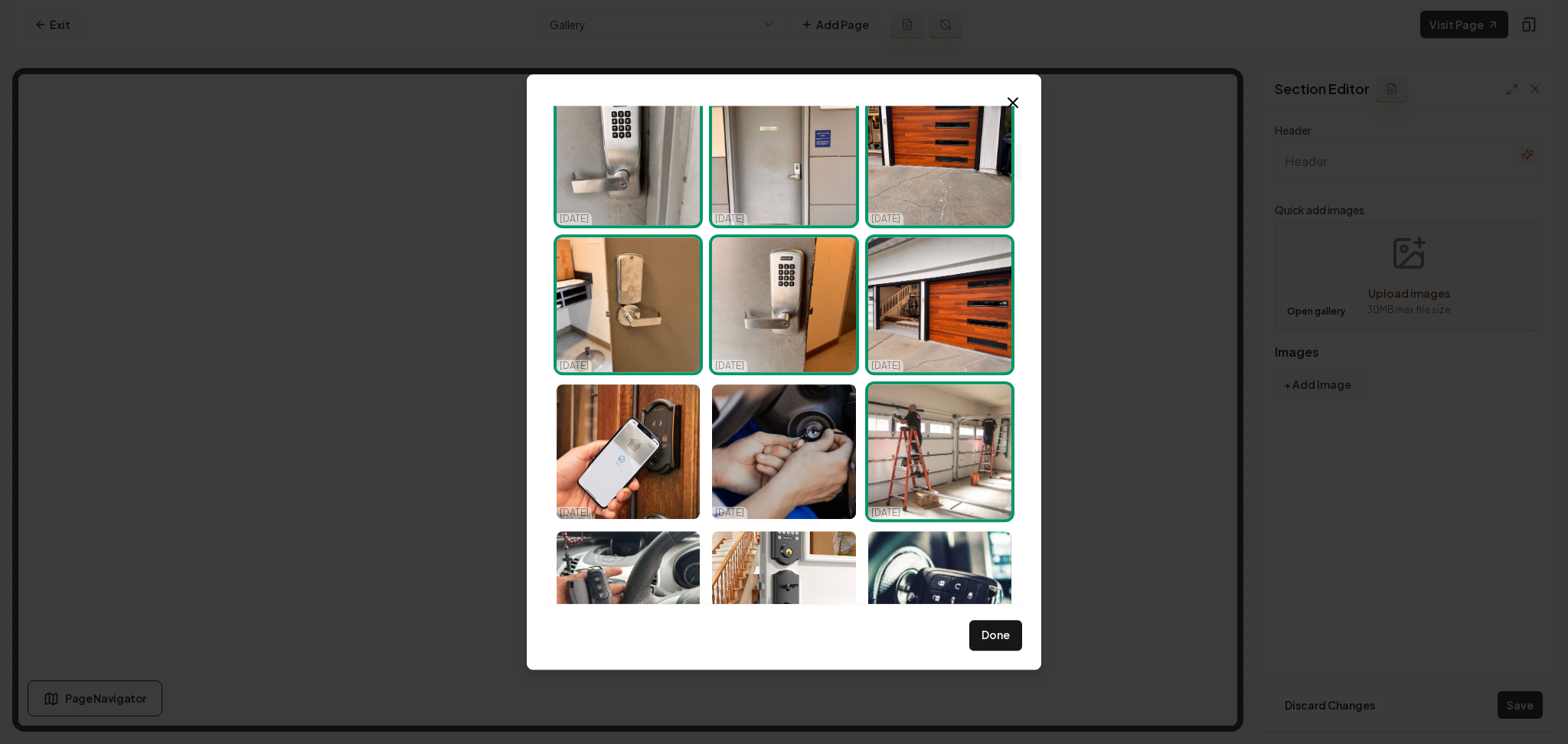
click at [913, 446] on img "Select image image_68dd3aba5c7cd75eb85582fb.JPG" at bounding box center [939, 451] width 143 height 134
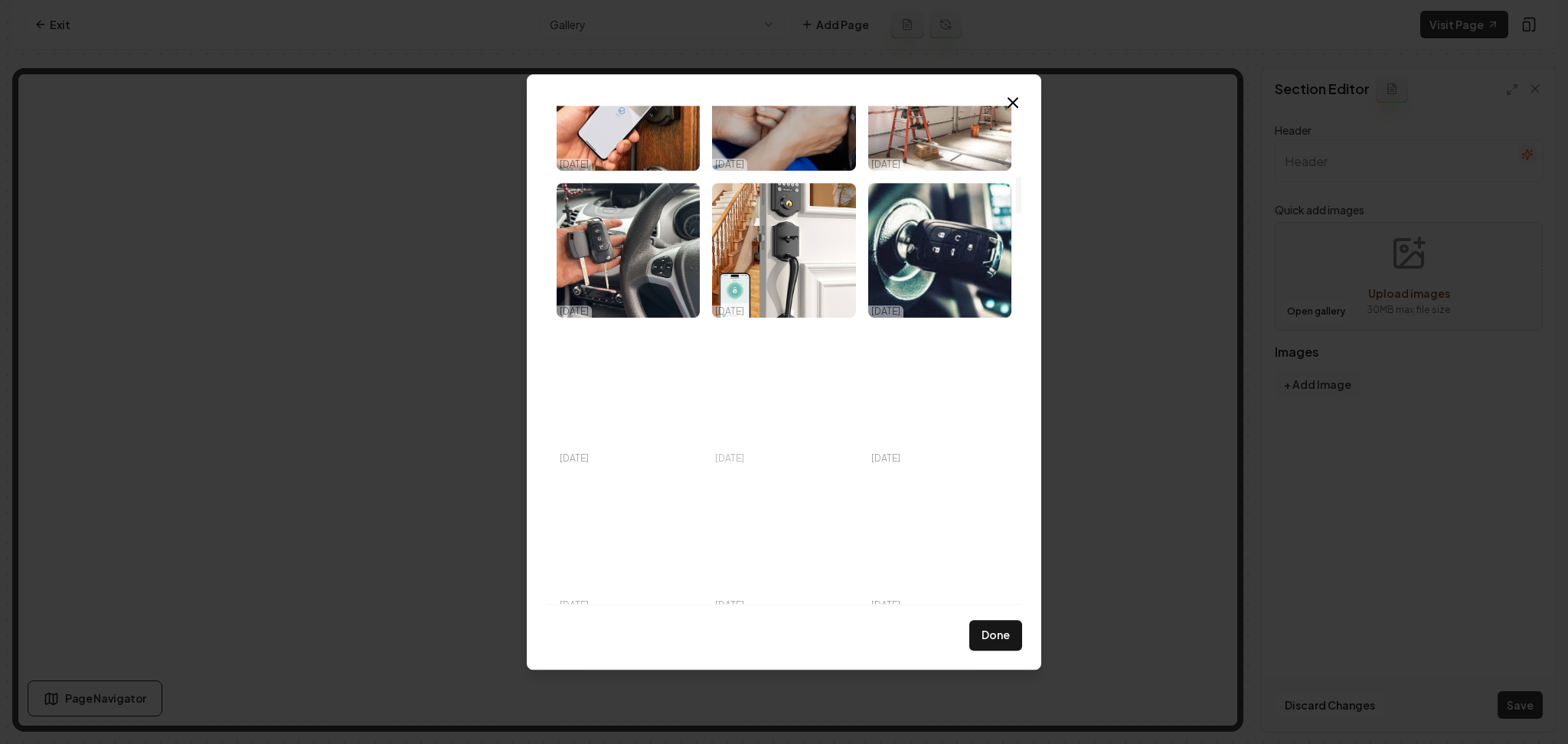
scroll to position [1099, 0]
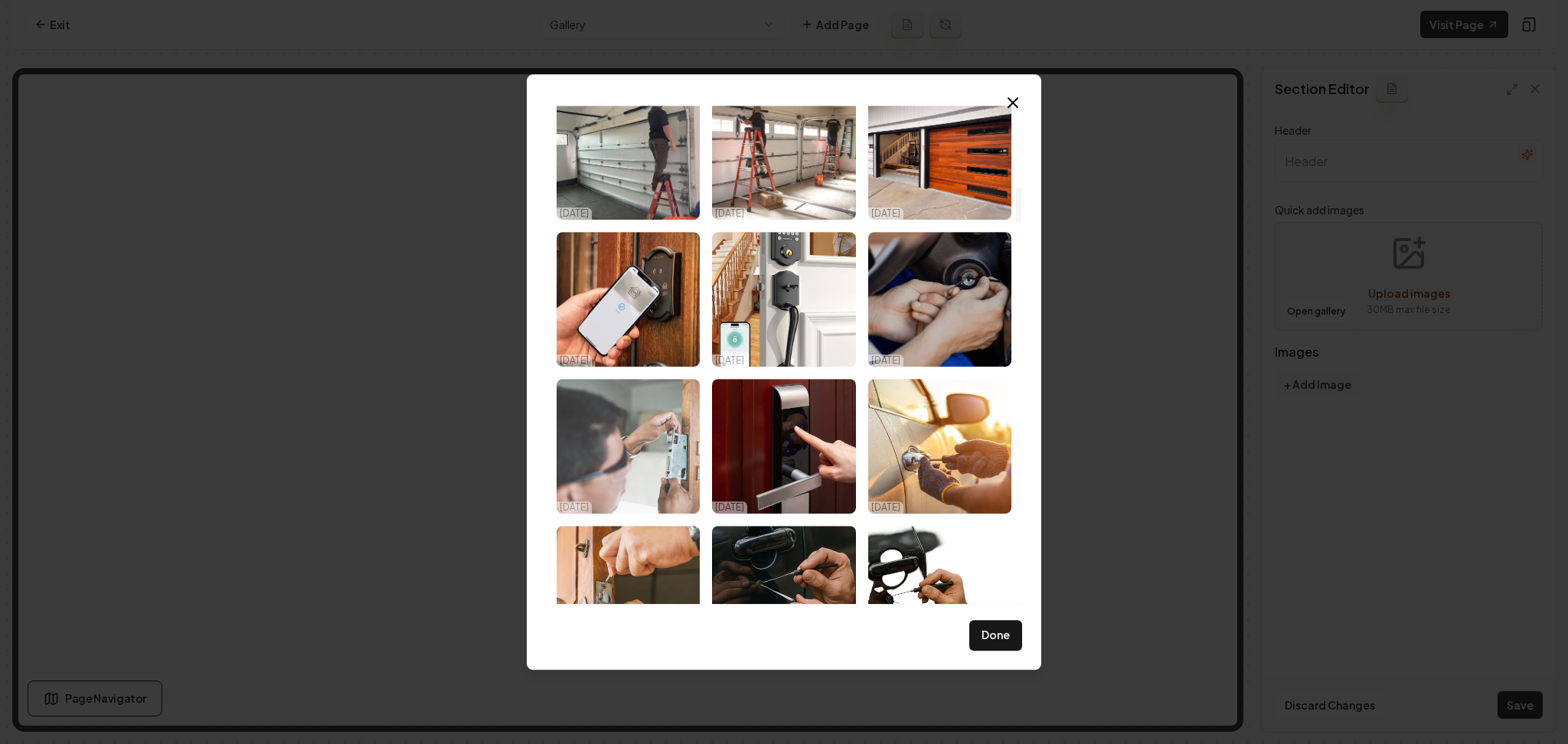
click at [652, 430] on img "Select image image_68dd31af5c7cd75eb81ac0ac.jpeg" at bounding box center [628, 446] width 143 height 134
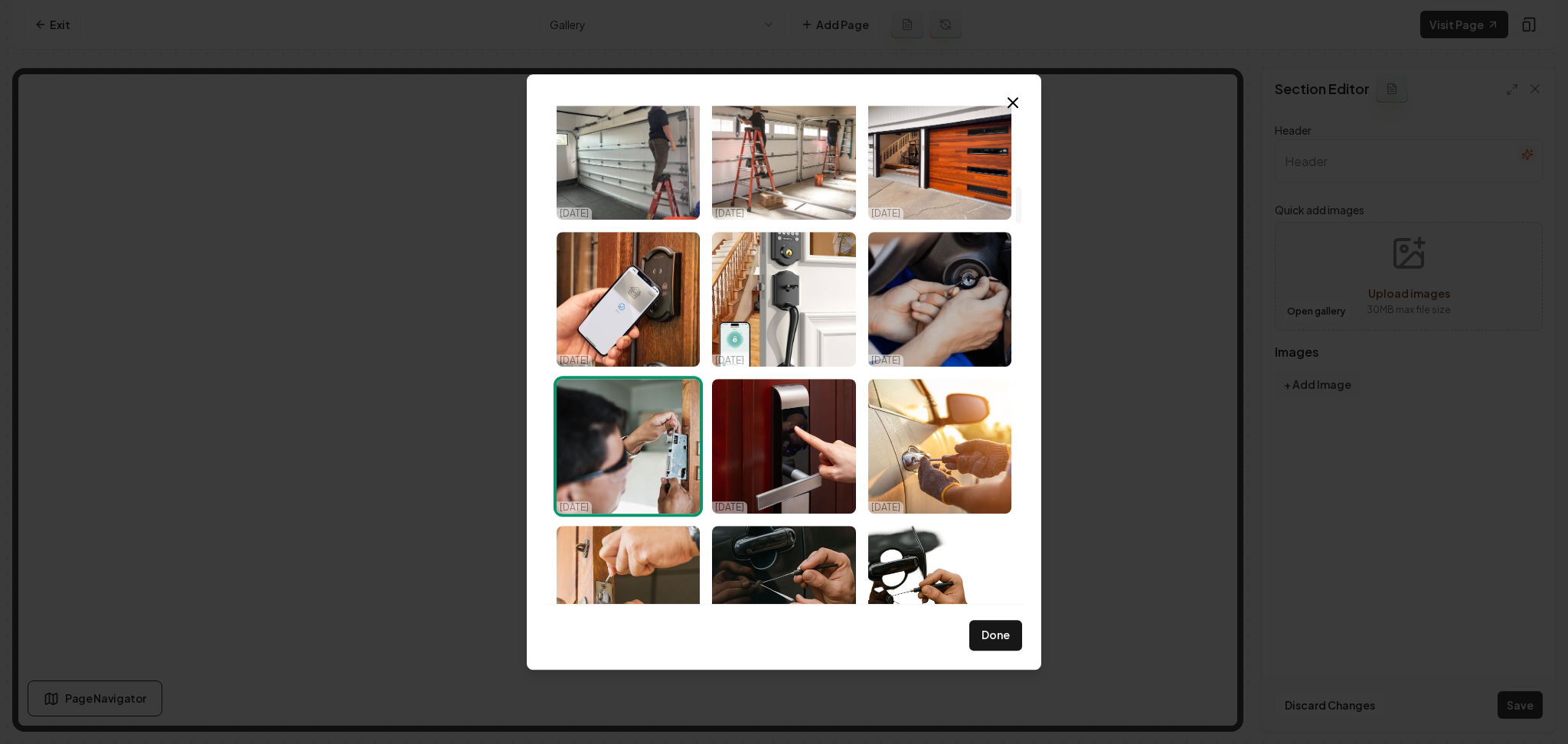
click at [643, 439] on img "Select image image_68dd31af5c7cd75eb81ac0ac.jpeg" at bounding box center [628, 446] width 143 height 134
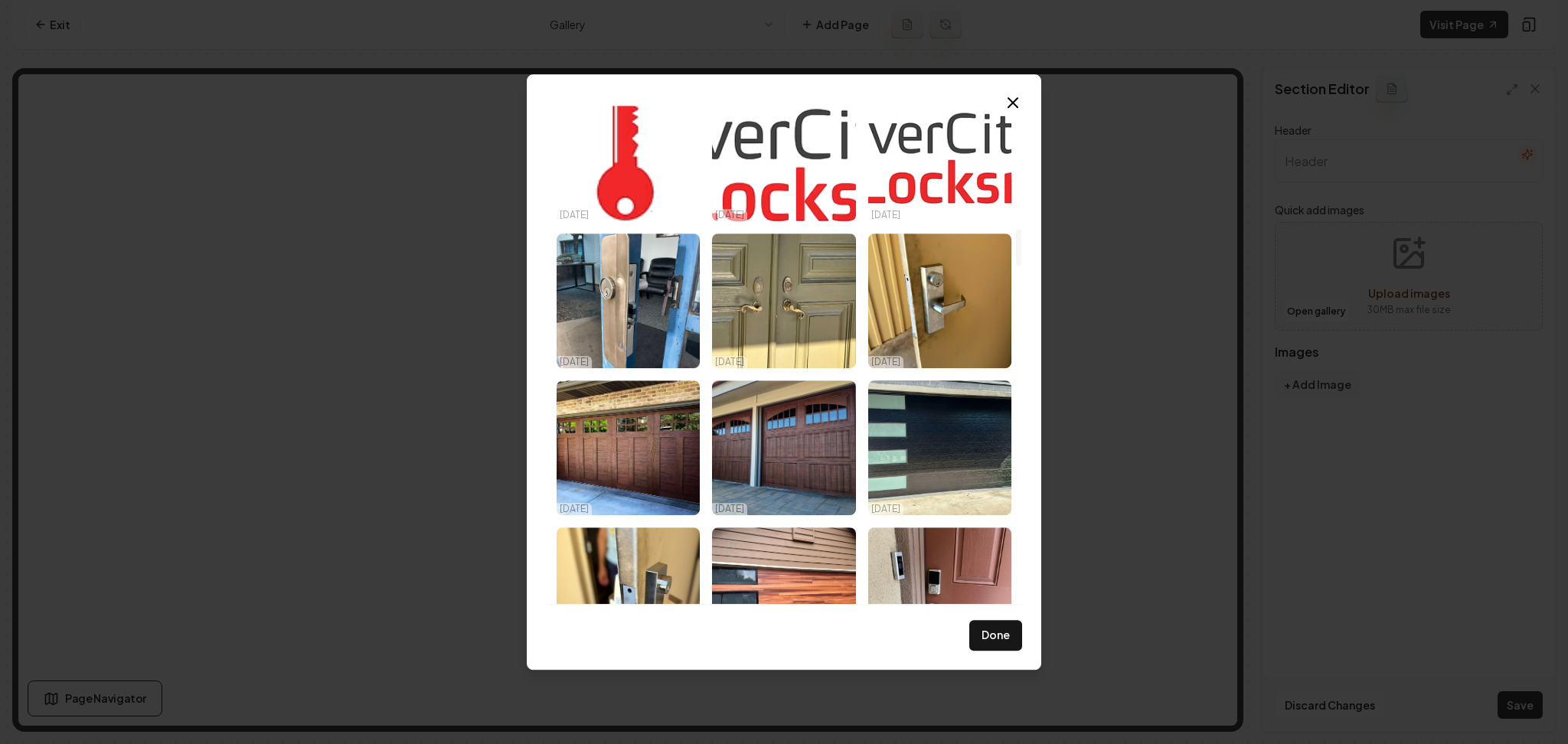
scroll to position [1690, 0]
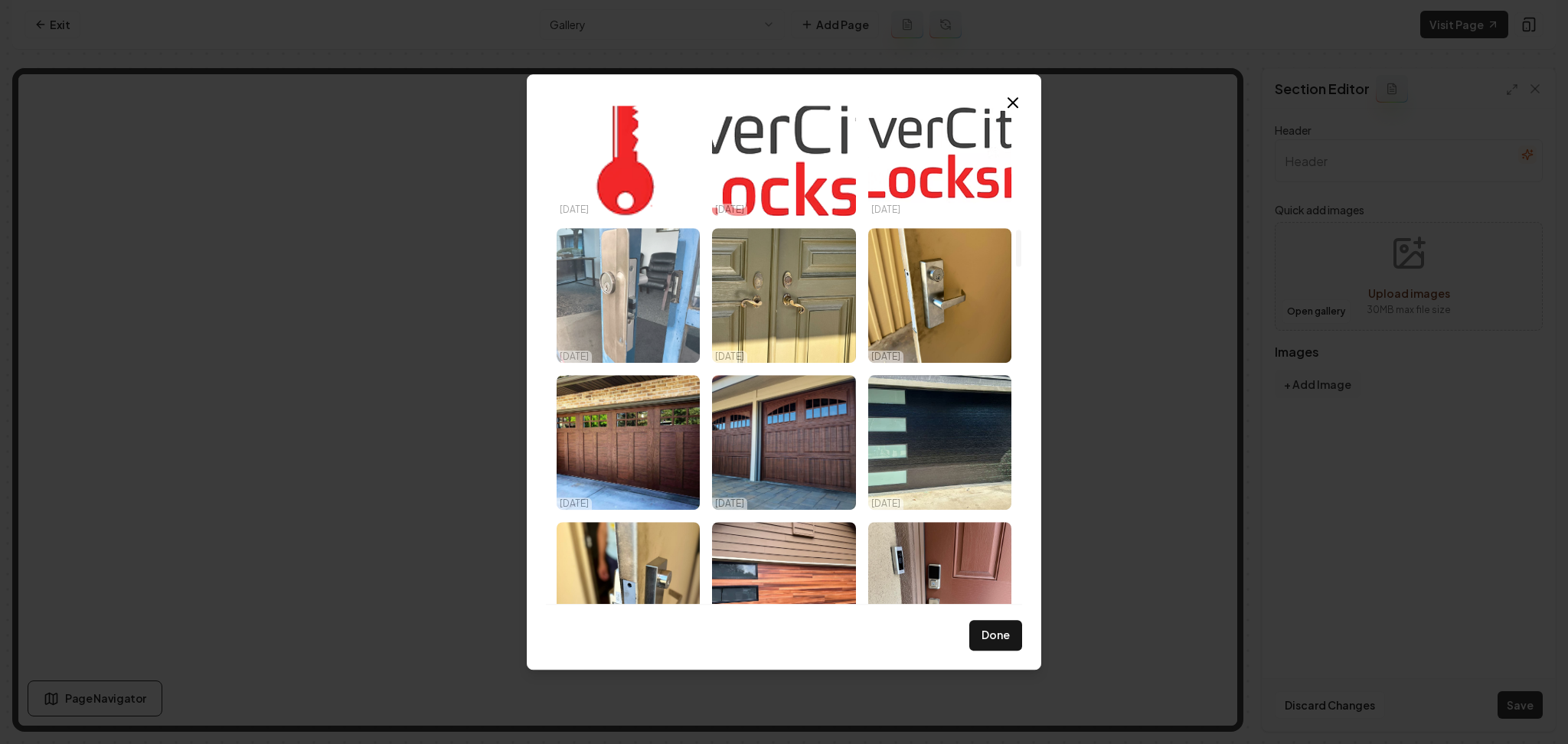
click at [639, 265] on img "Select image image_68d14fe85c7cd75eb805dae9.jpeg" at bounding box center [628, 295] width 143 height 134
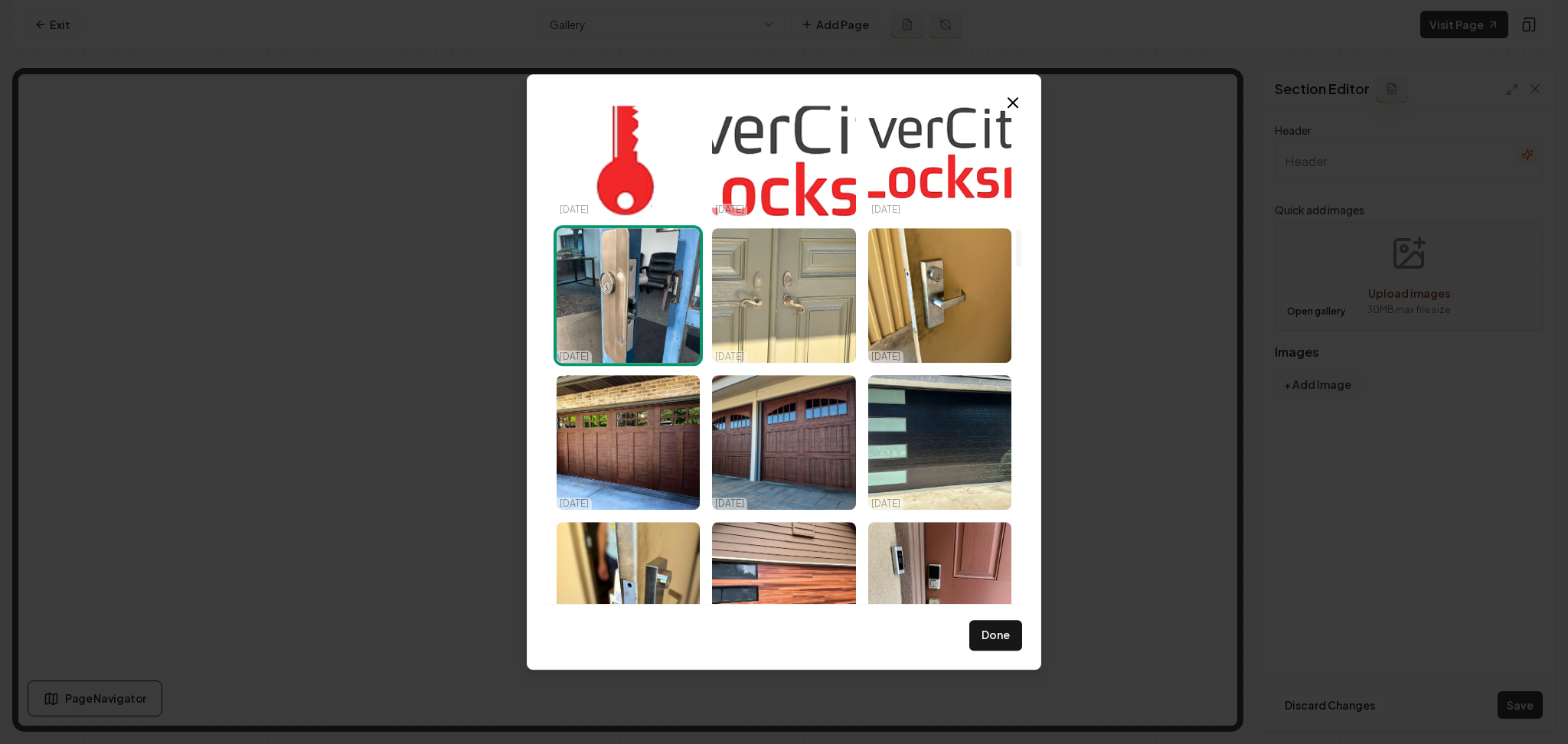
click at [799, 295] on img "Select image image_68d14fe85c7cd75eb805d6cb.jpeg" at bounding box center [784, 295] width 143 height 134
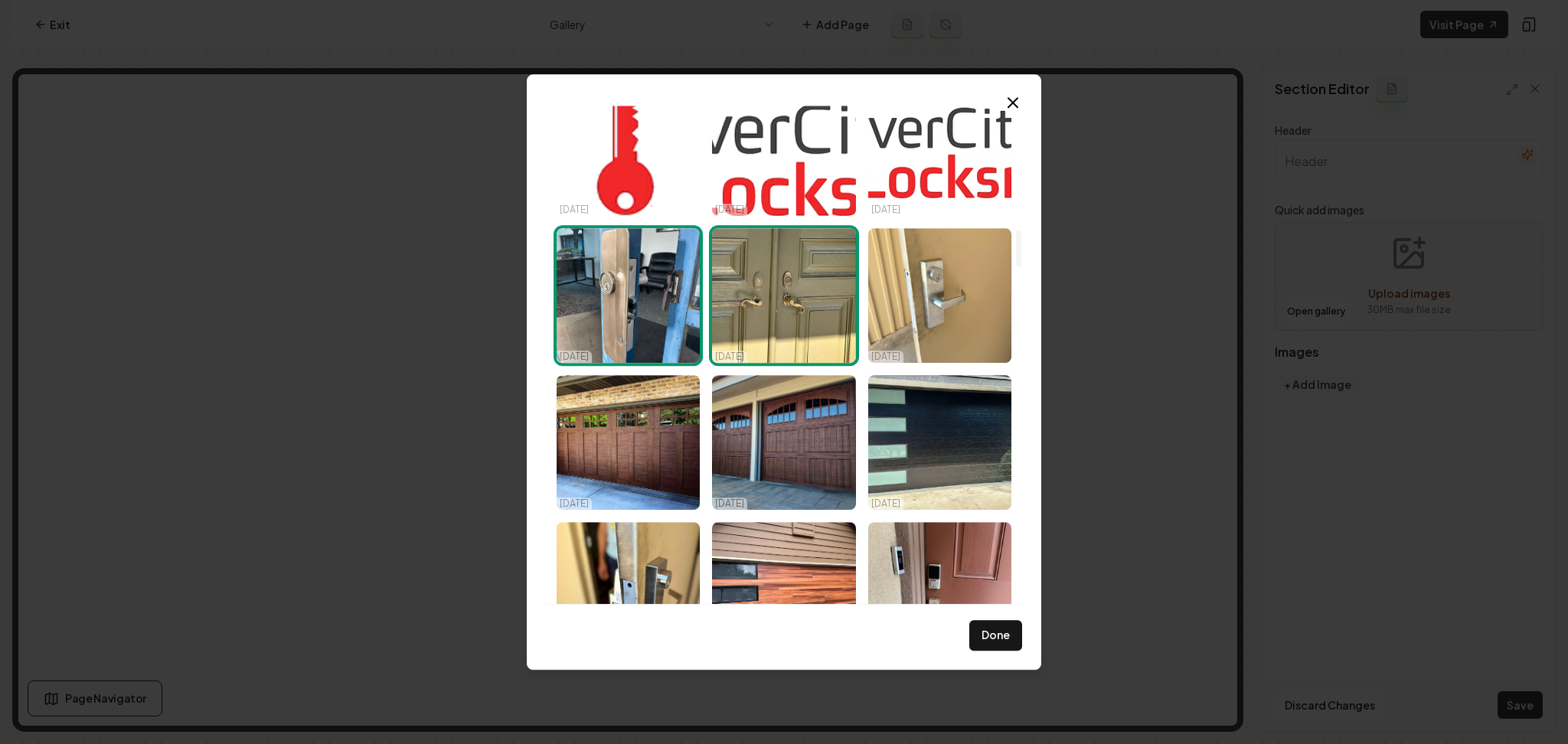
click at [935, 303] on img "Select image image_68d14fe75c7cd75eb805d1c3.jpeg" at bounding box center [939, 295] width 143 height 134
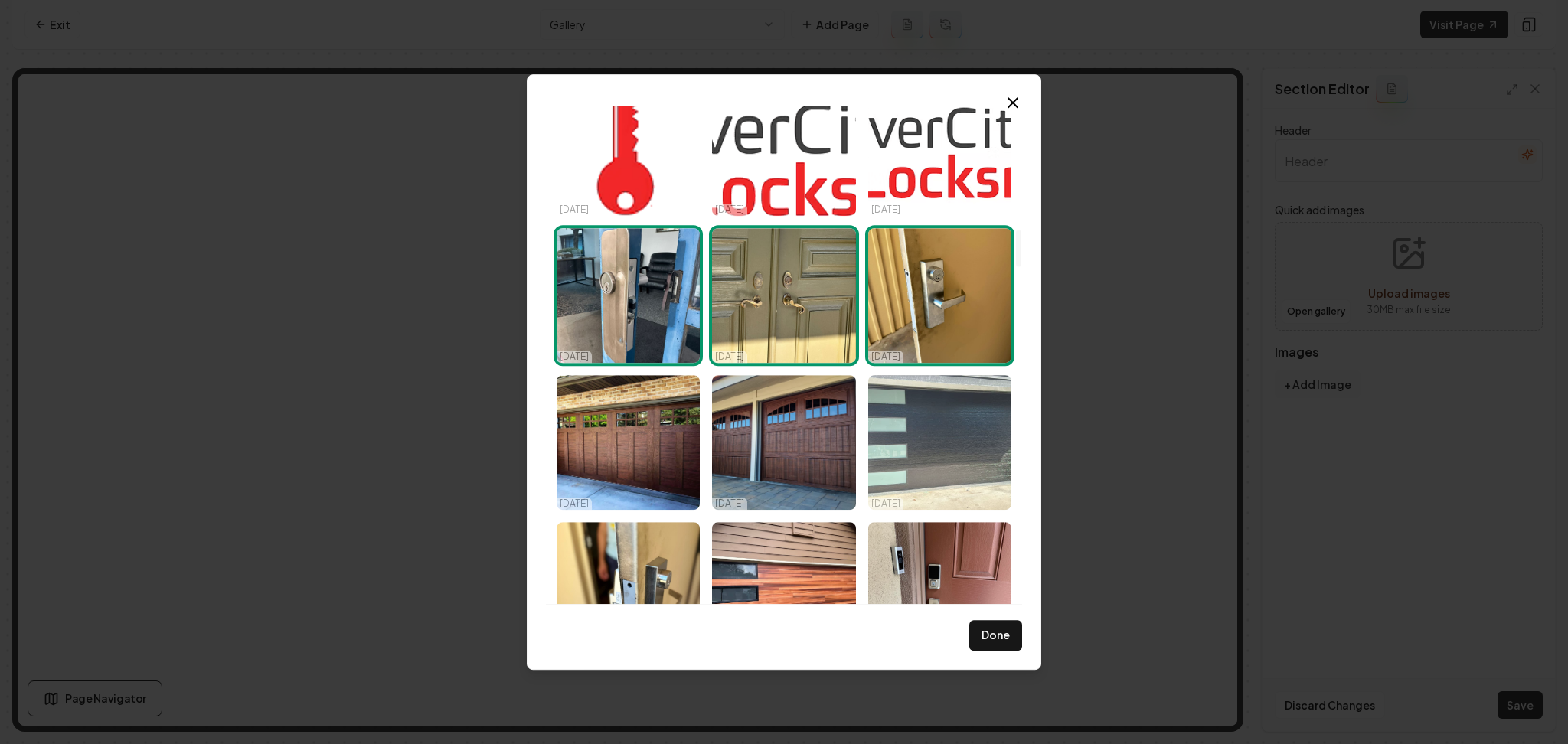
click at [927, 384] on img "Select image image_68d14fe55c7cd75eb805c6a9.jpeg" at bounding box center [939, 442] width 143 height 134
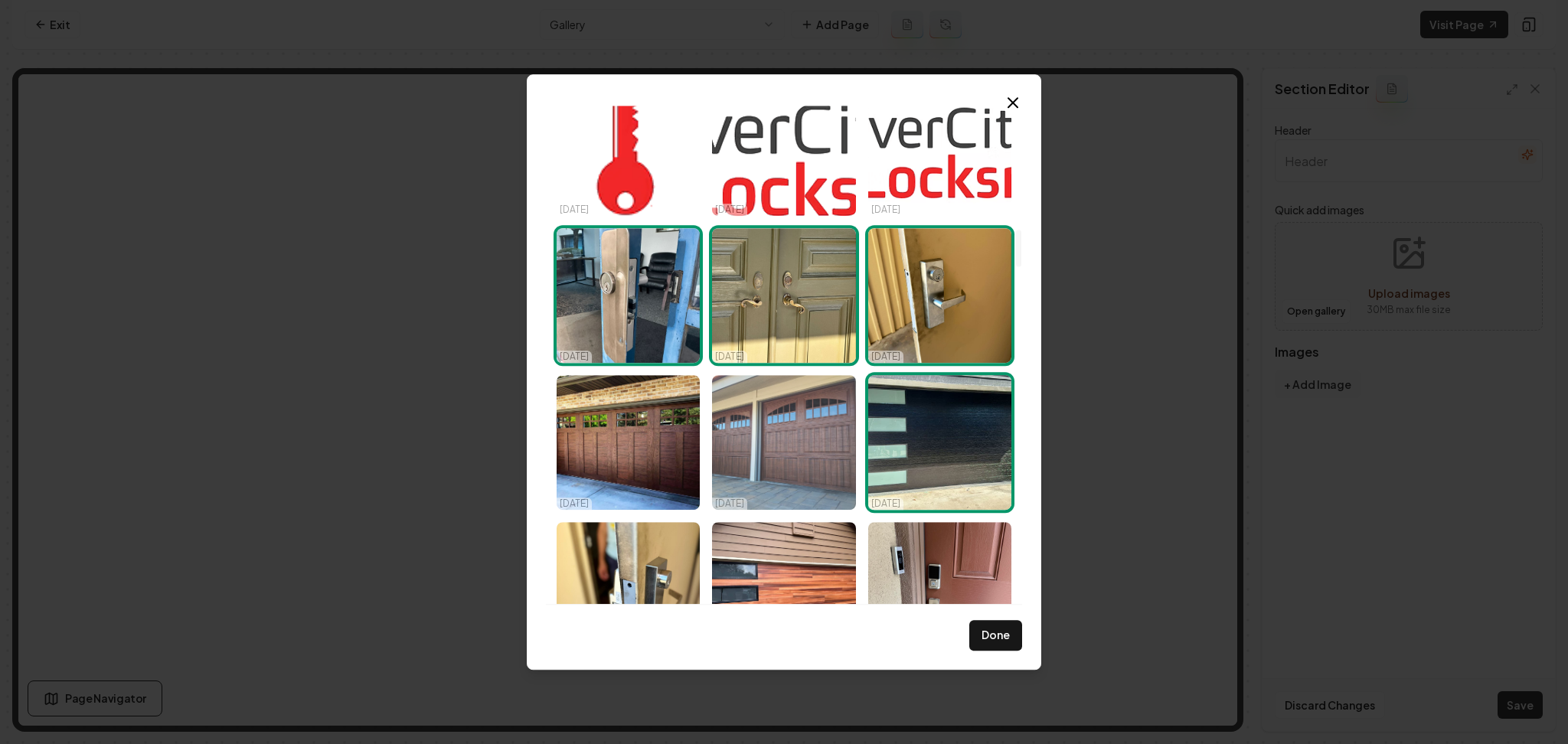
click at [792, 414] on img "Select image image_68d14fe55c7cd75eb805c758.jpeg" at bounding box center [784, 442] width 143 height 134
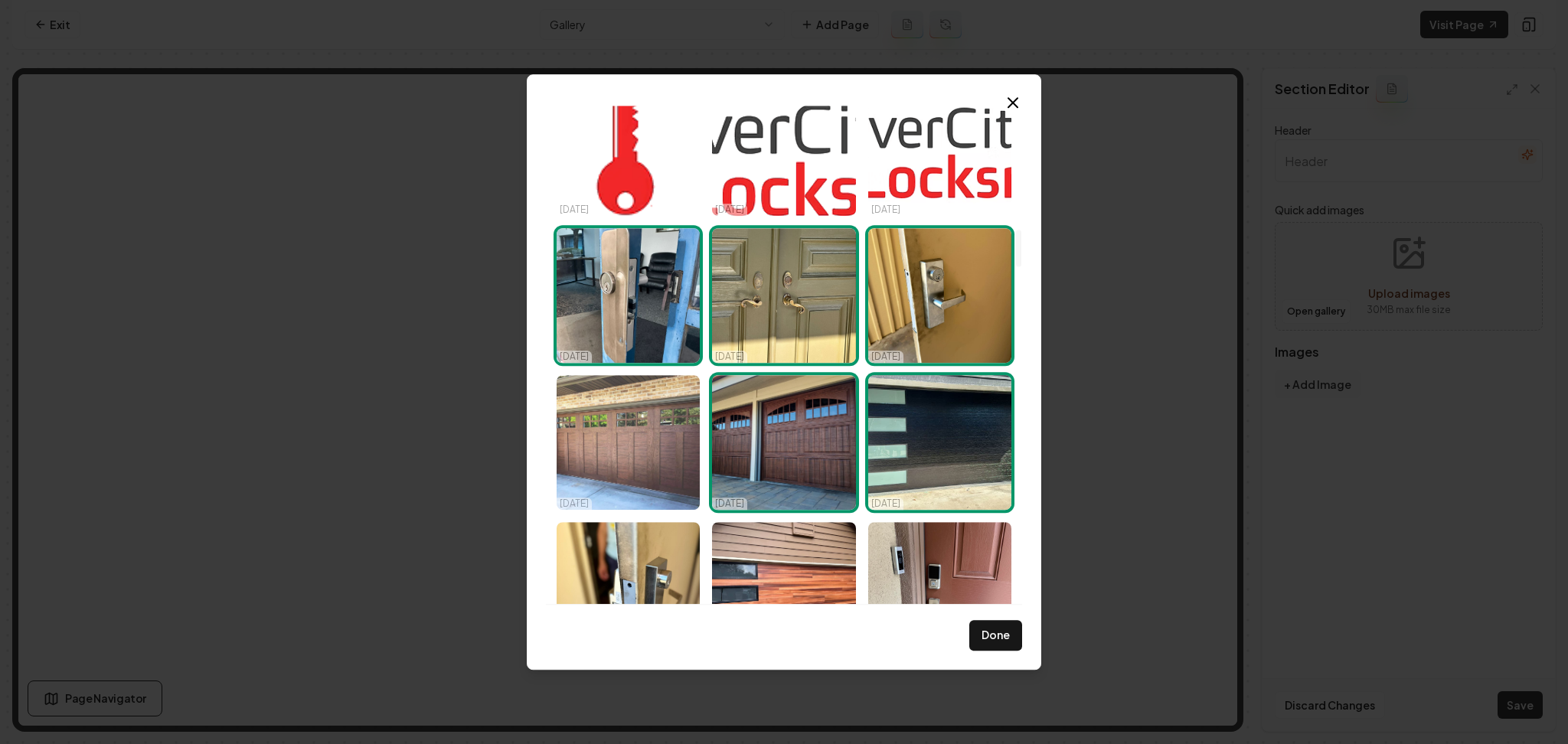
click at [681, 444] on img "Select image image_68d14fe55c7cd75eb805c79b.jpeg" at bounding box center [628, 442] width 143 height 134
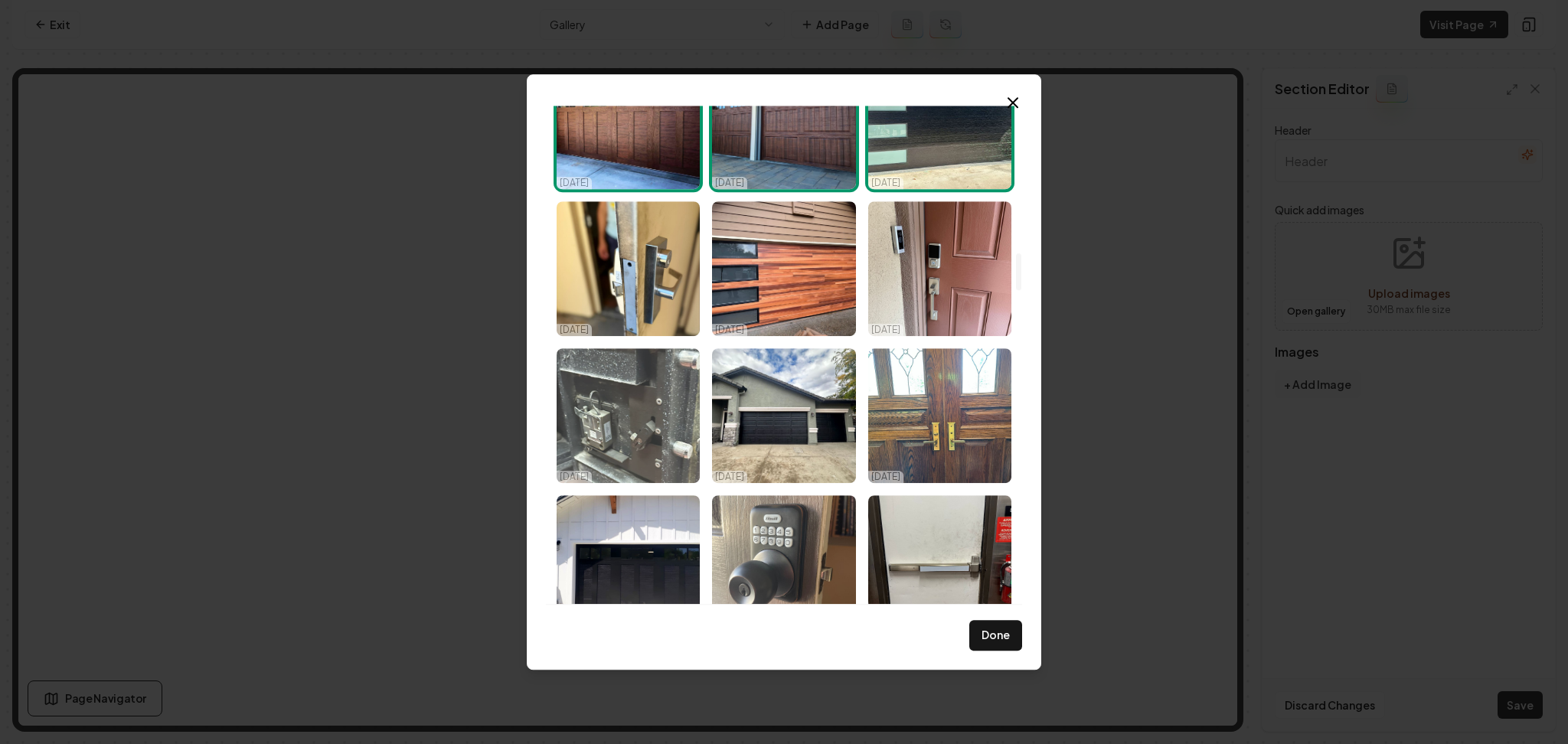
scroll to position [2012, 0]
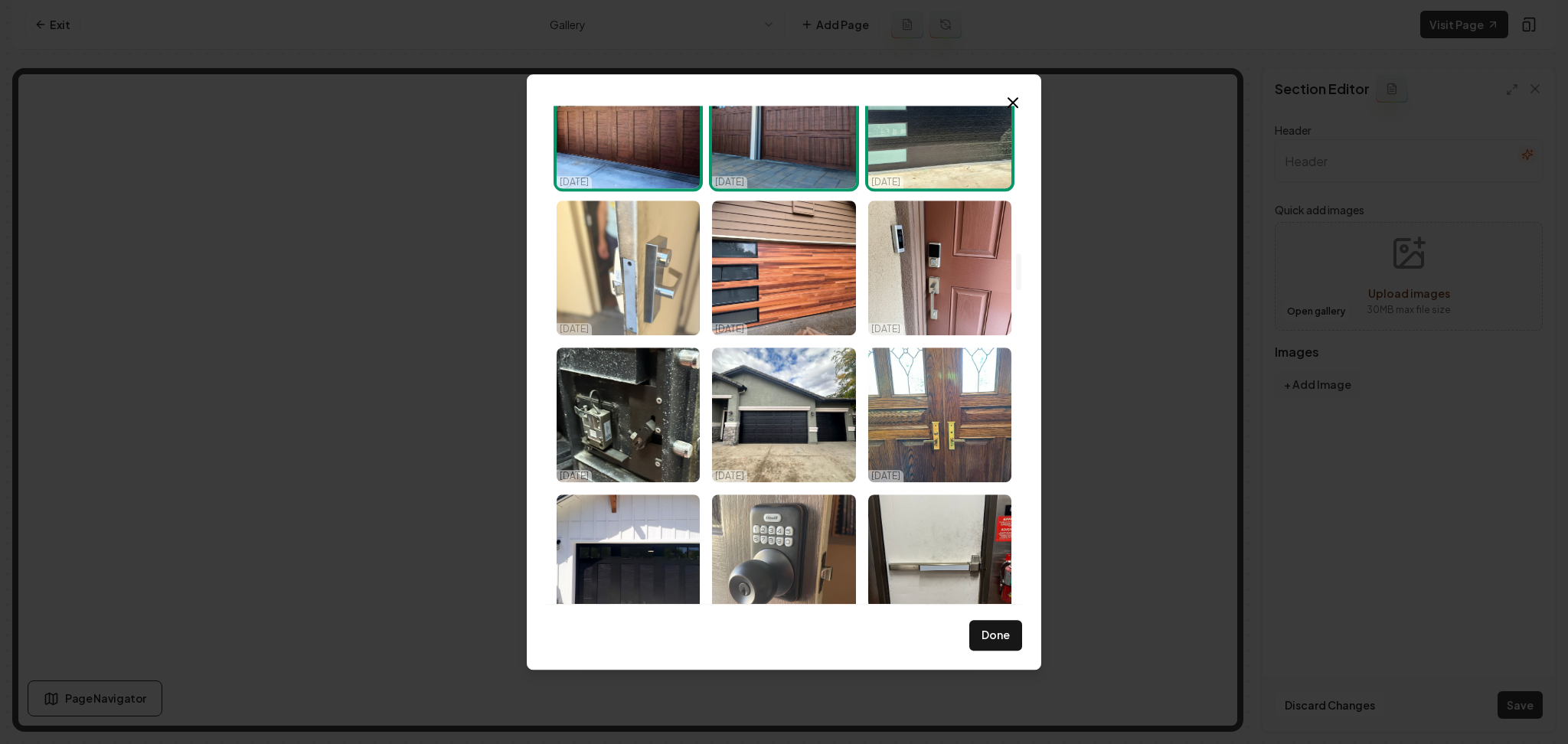
click at [677, 309] on img "Select image image_68d14fe45c7cd75eb805c249.jpeg" at bounding box center [628, 267] width 143 height 134
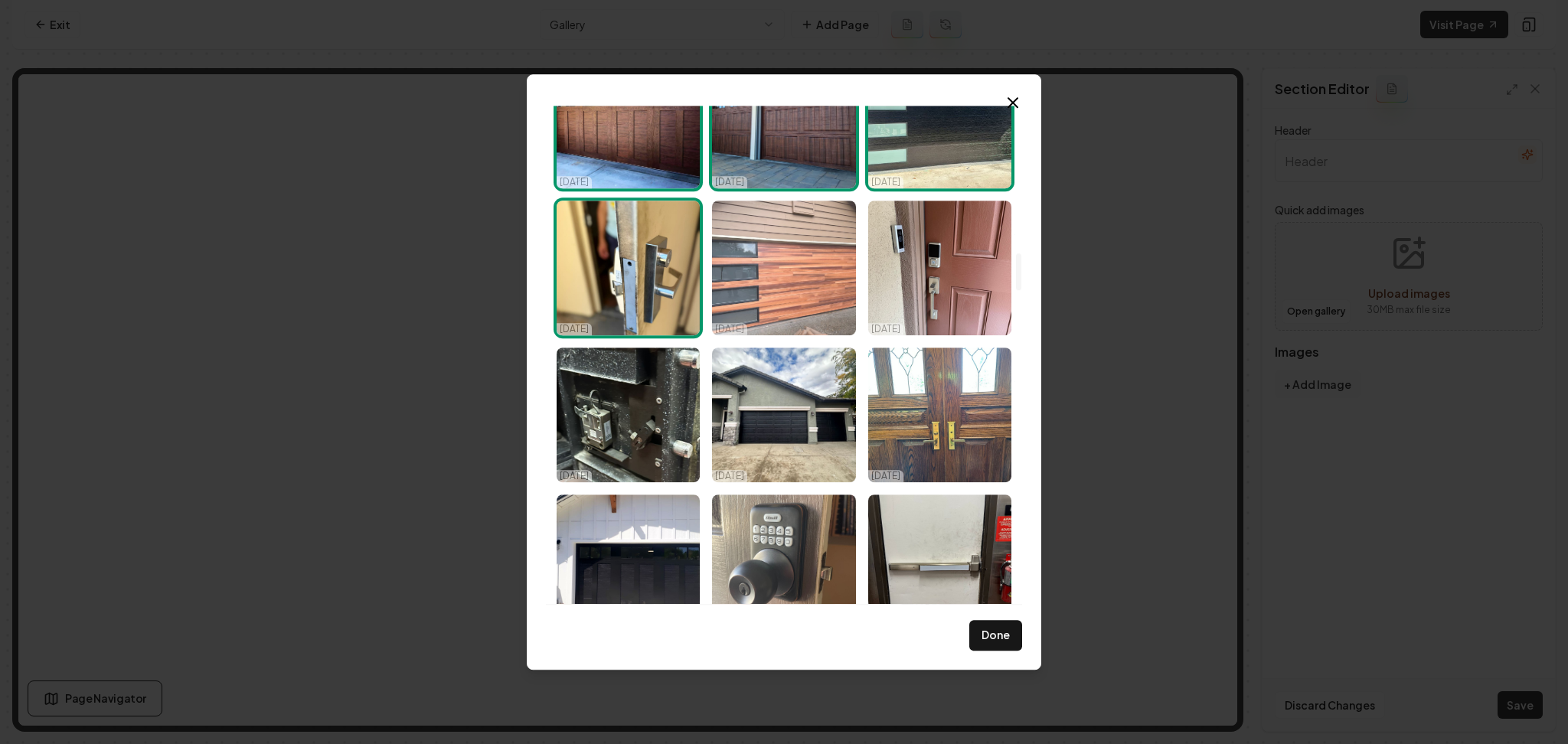
click at [774, 295] on img "Select image image_68d14fe45c7cd75eb805bf87.jpeg" at bounding box center [784, 267] width 143 height 134
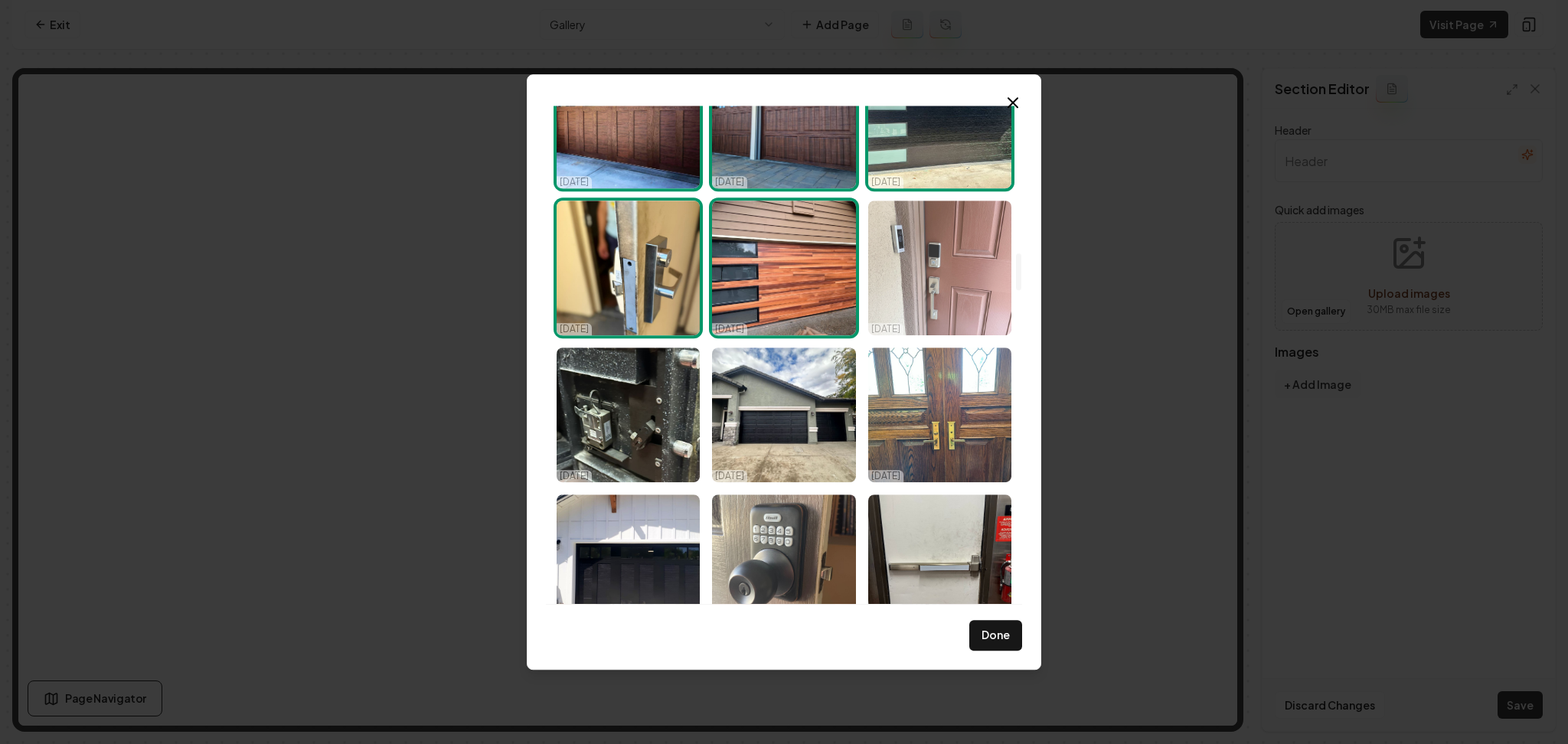
click at [874, 299] on img "Select image image_68d14fe45c7cd75eb805bfd7.jpeg" at bounding box center [939, 267] width 143 height 134
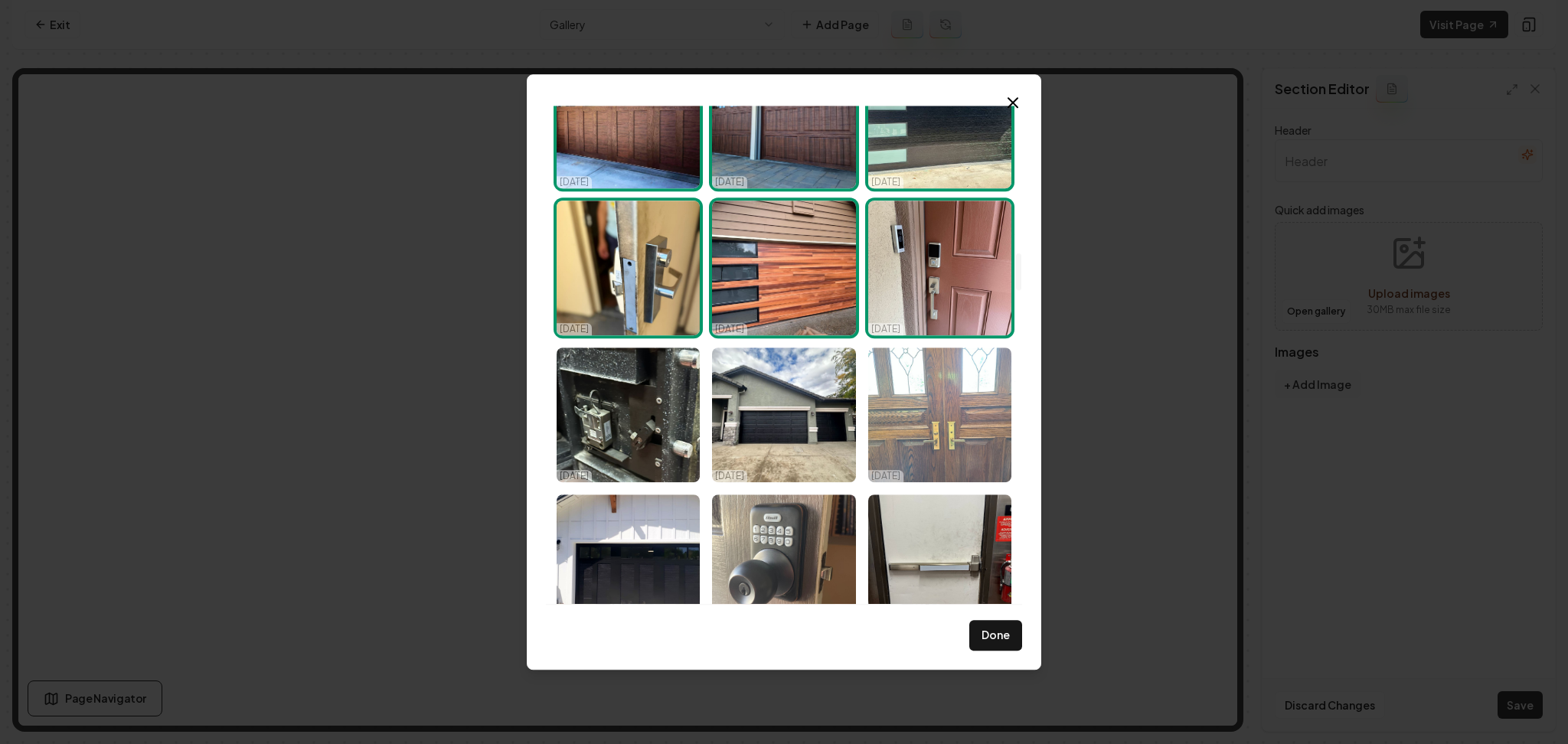
click at [897, 416] on img "Select image image_68d14fe45c7cd75eb805c111.jpeg" at bounding box center [939, 414] width 143 height 134
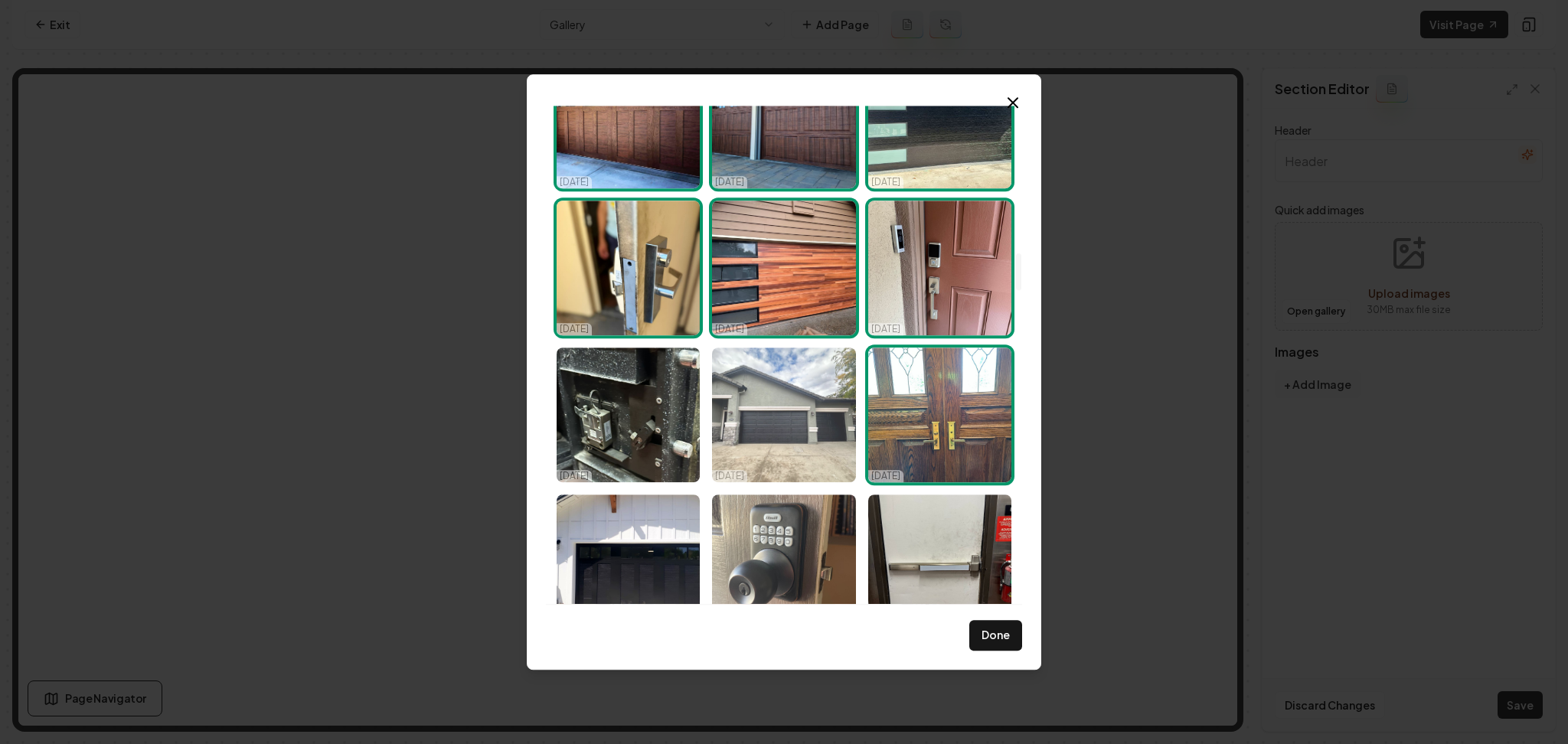
click at [797, 420] on img "Select image image_68d14fe45c7cd75eb805c2ff.jpeg" at bounding box center [784, 414] width 143 height 134
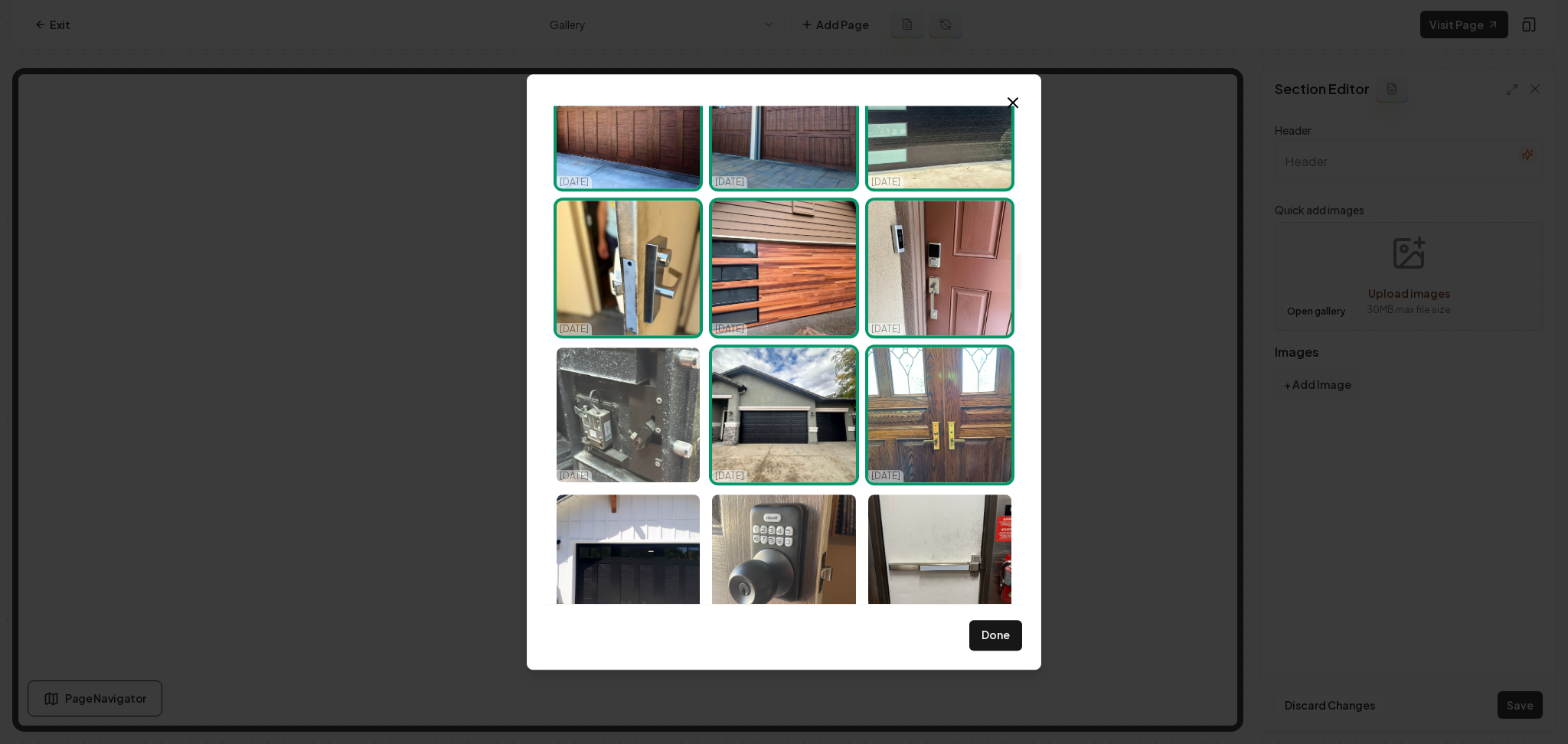
click at [681, 423] on img "Select image image_68d14fe45c7cd75eb805bf89.jpeg" at bounding box center [628, 414] width 143 height 134
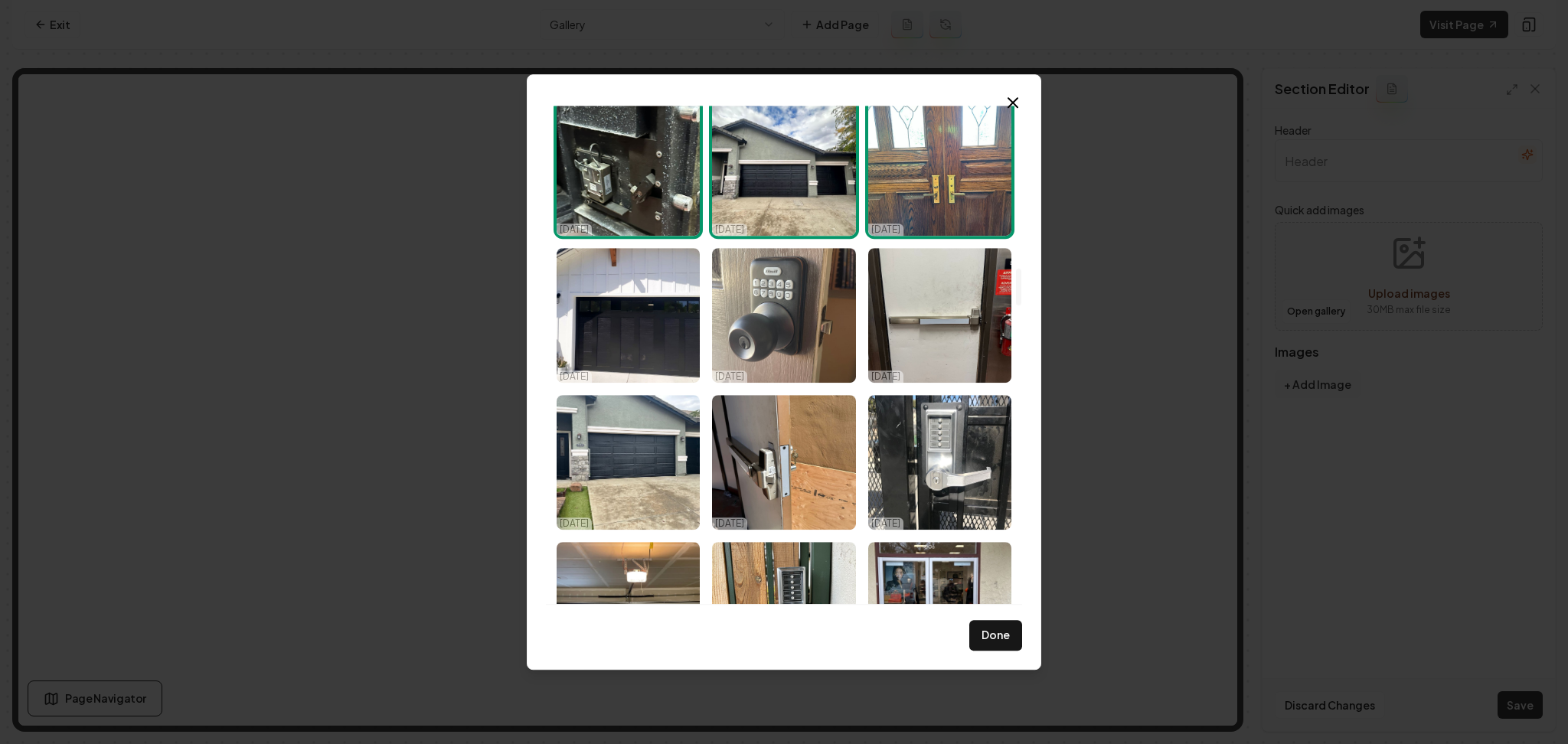
scroll to position [2274, 0]
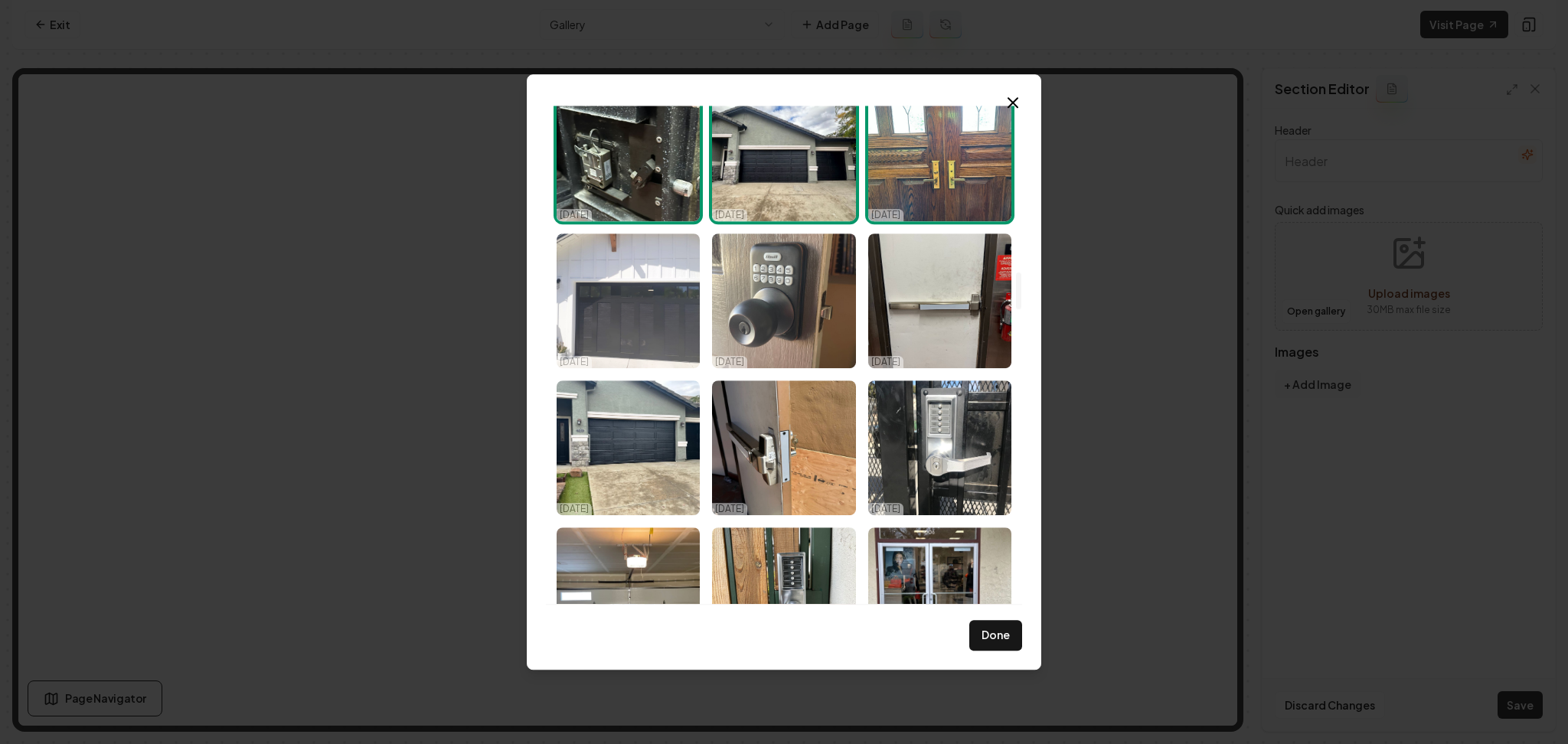
click at [640, 285] on img "Select image image_68d14fe35c7cd75eb805be64.jpeg" at bounding box center [628, 300] width 143 height 134
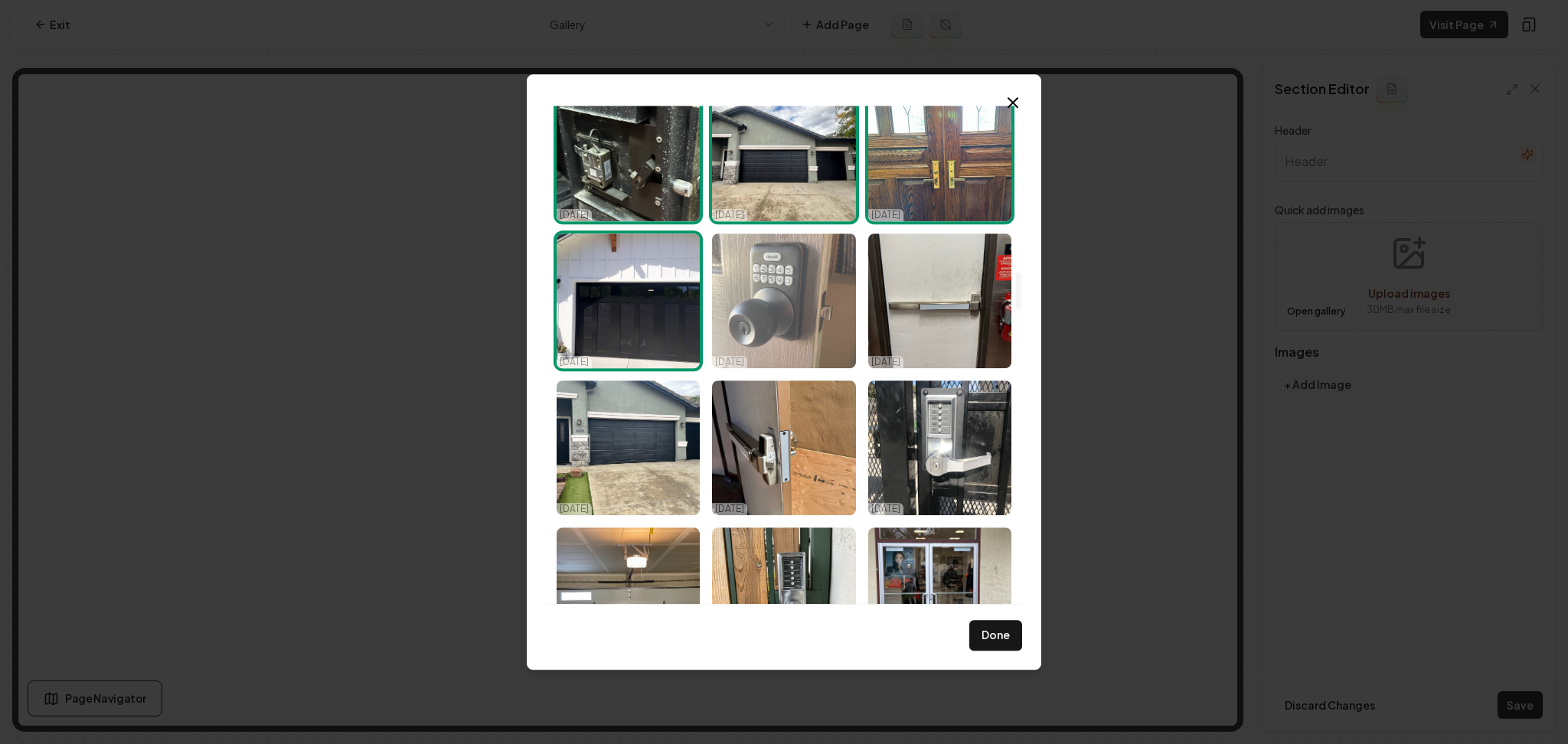
click at [773, 312] on img "Select image image_68d14fe35c7cd75eb805bce7.jpeg" at bounding box center [784, 300] width 143 height 134
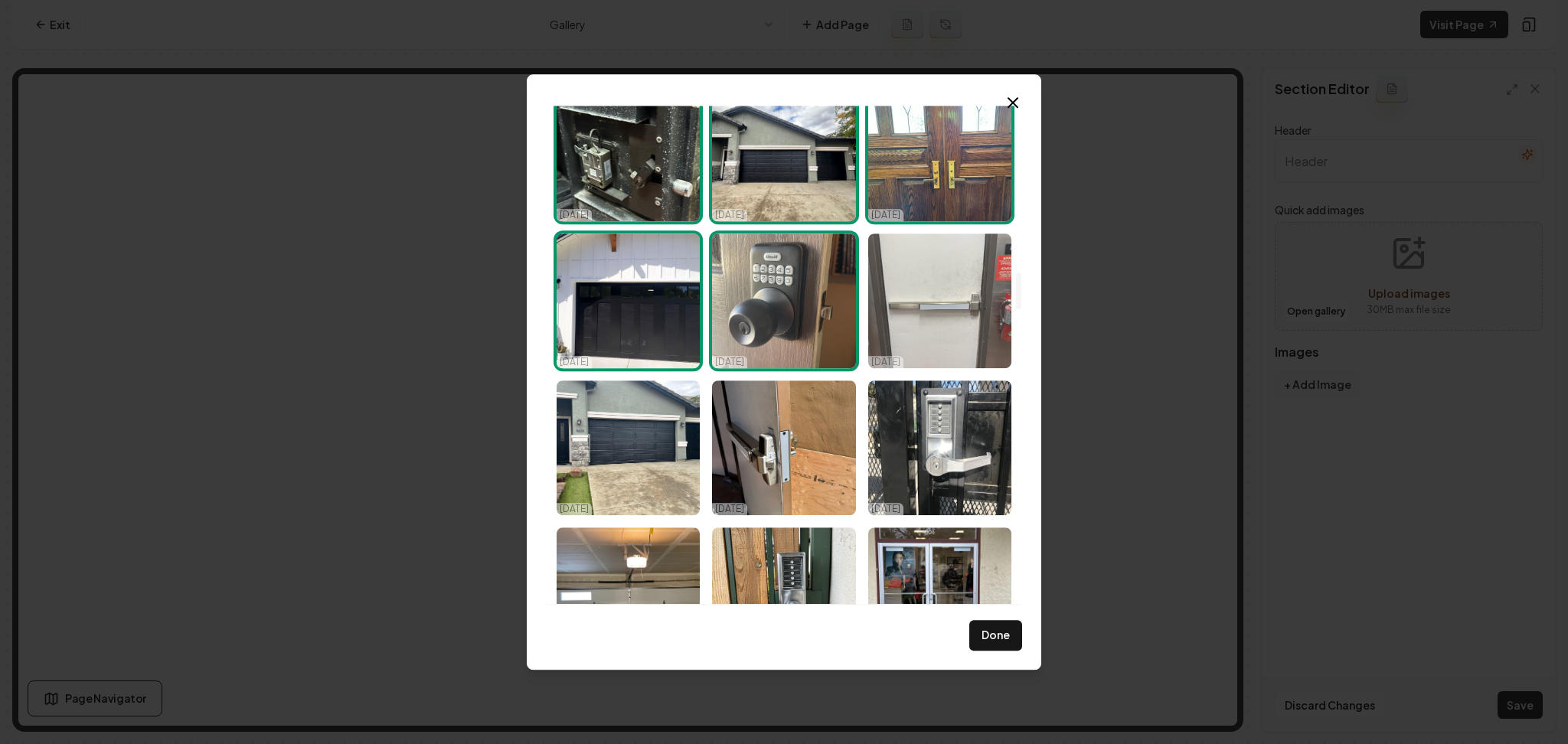
click at [908, 299] on img "Select image image_68d14fe35c7cd75eb805bcde.jpeg" at bounding box center [939, 300] width 143 height 134
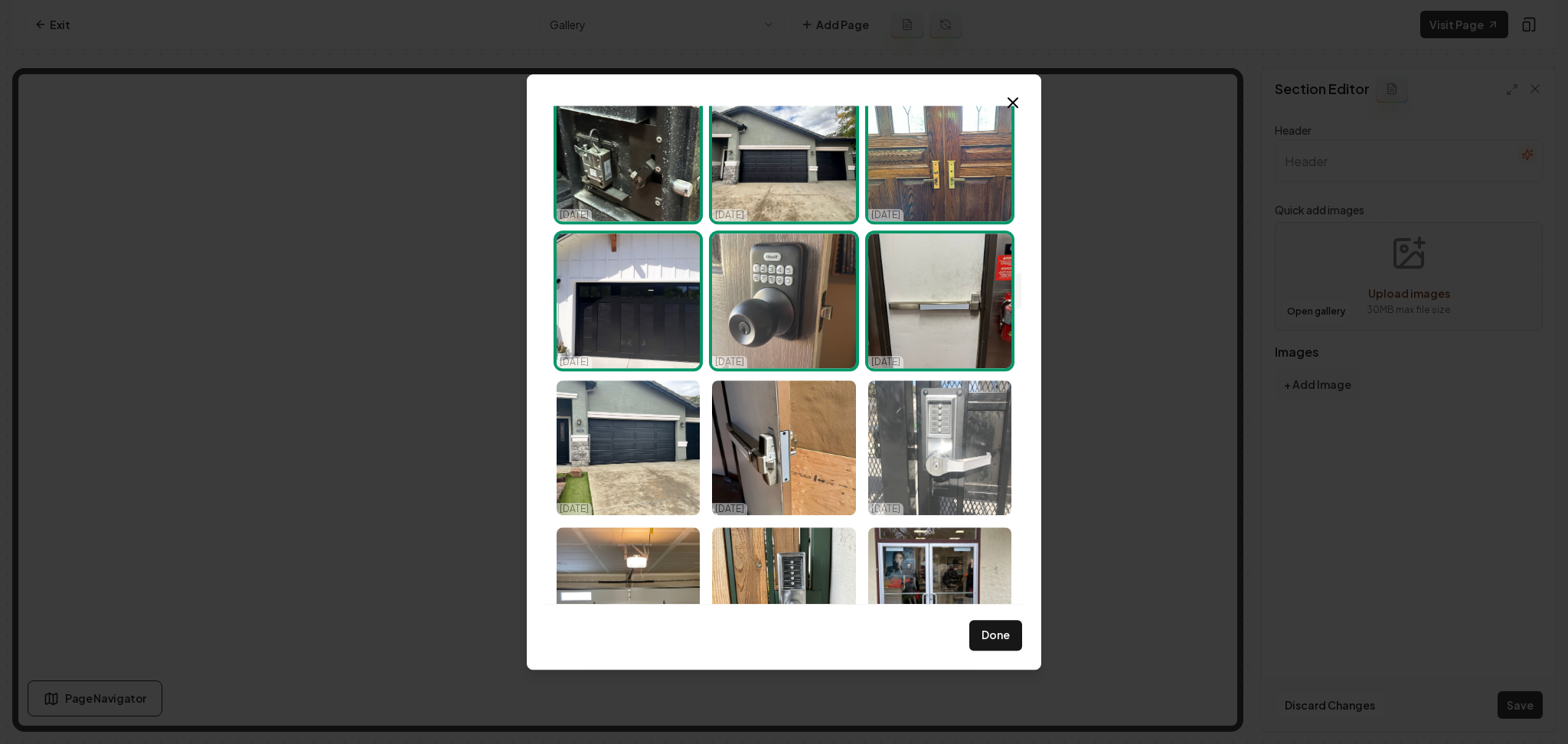
click at [914, 434] on img "Select image image_68d14fe35c7cd75eb805be61.jpeg" at bounding box center [939, 447] width 143 height 134
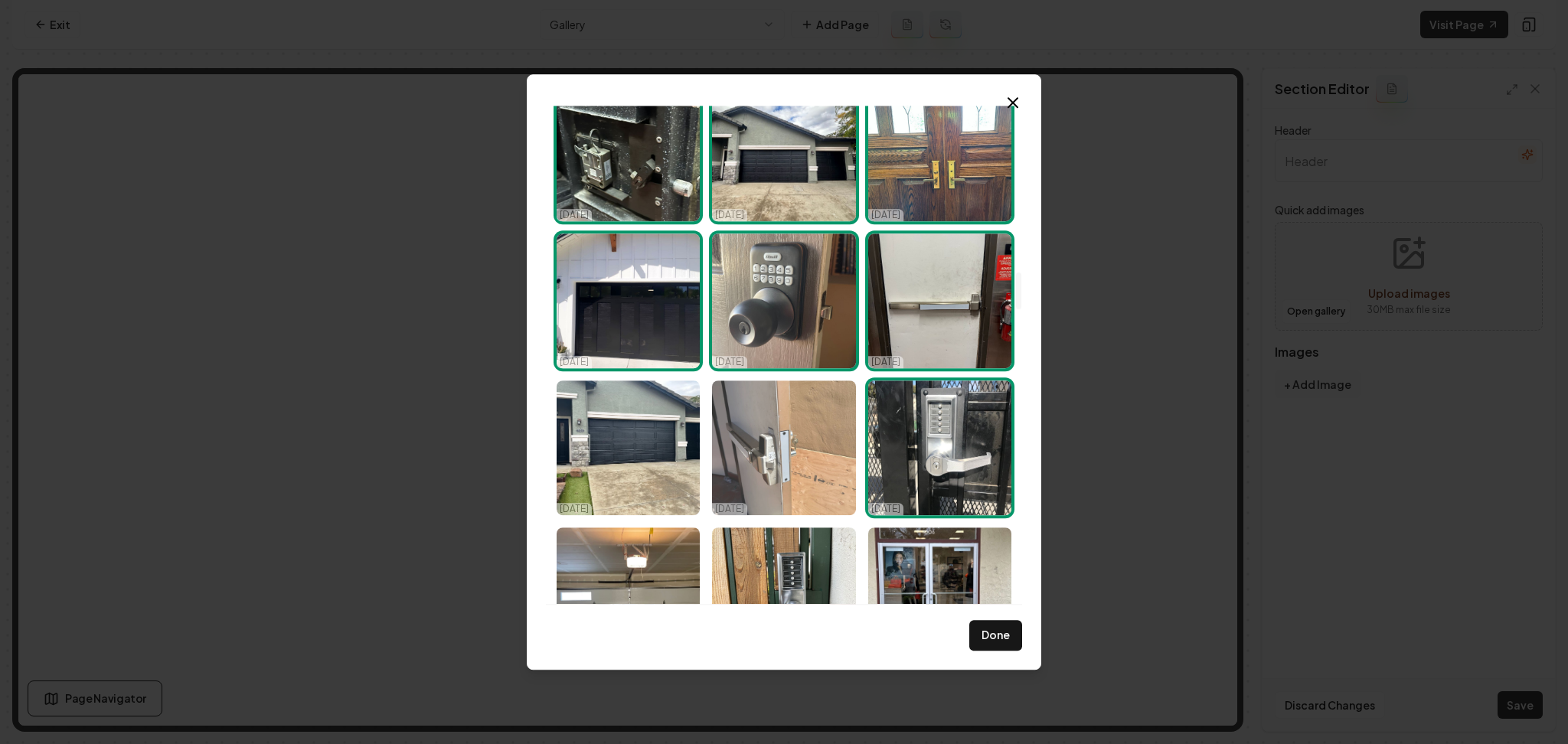
click at [810, 435] on img "Select image image_68d14fe35c7cd75eb805bcdb.jpeg" at bounding box center [784, 447] width 143 height 134
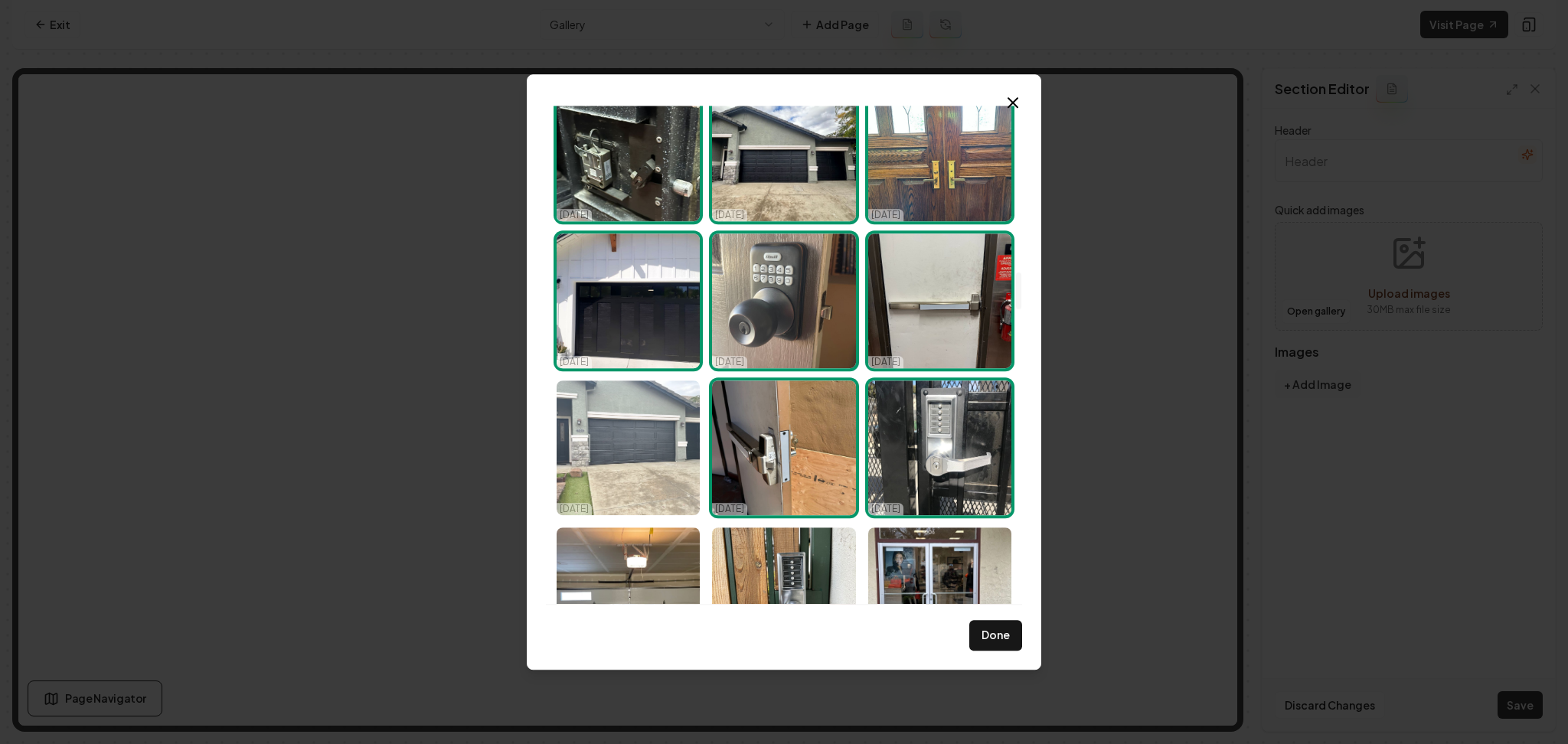
click at [659, 451] on img "Select image image_68d14fe45c7cd75eb805bf84.jpeg" at bounding box center [628, 447] width 143 height 134
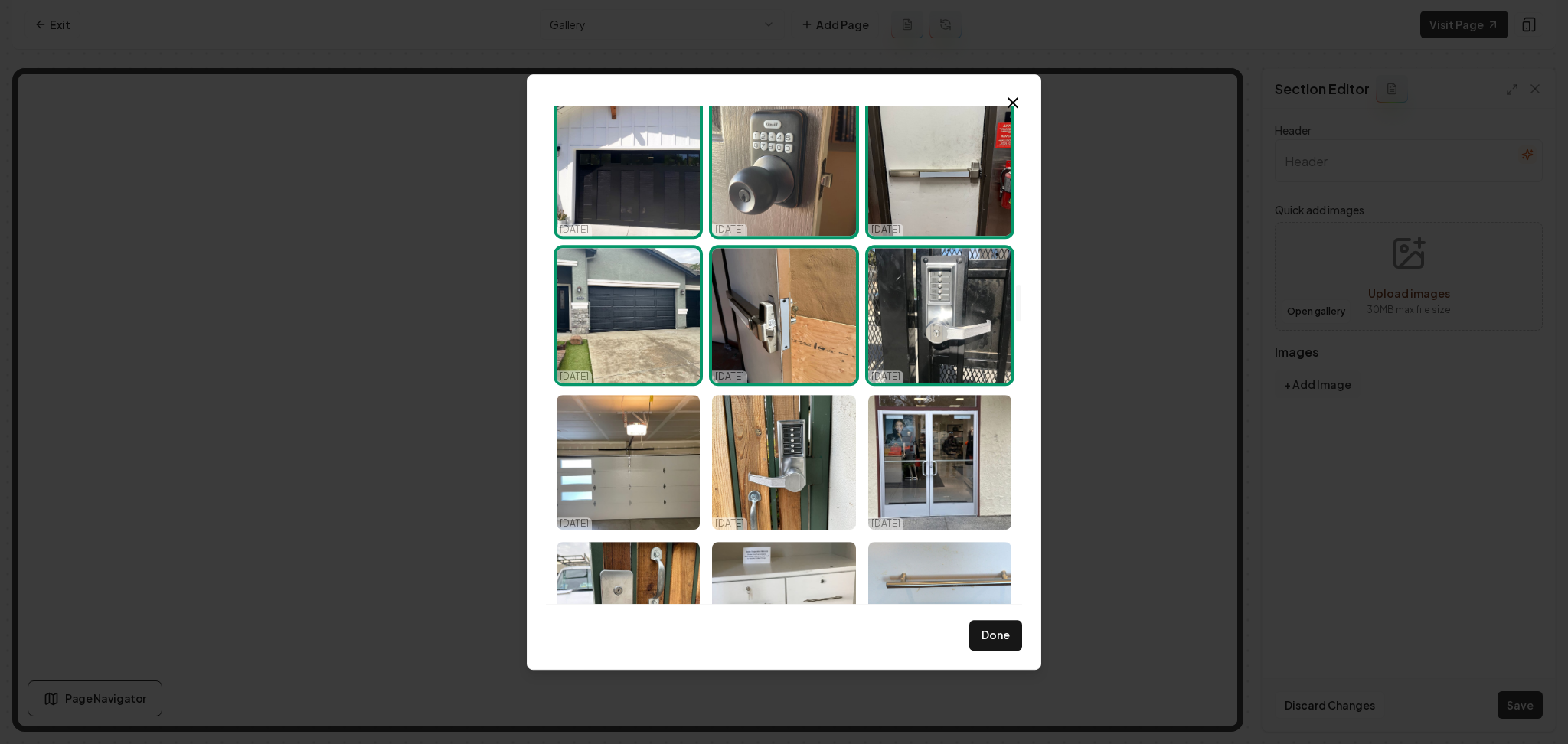
scroll to position [2451, 0]
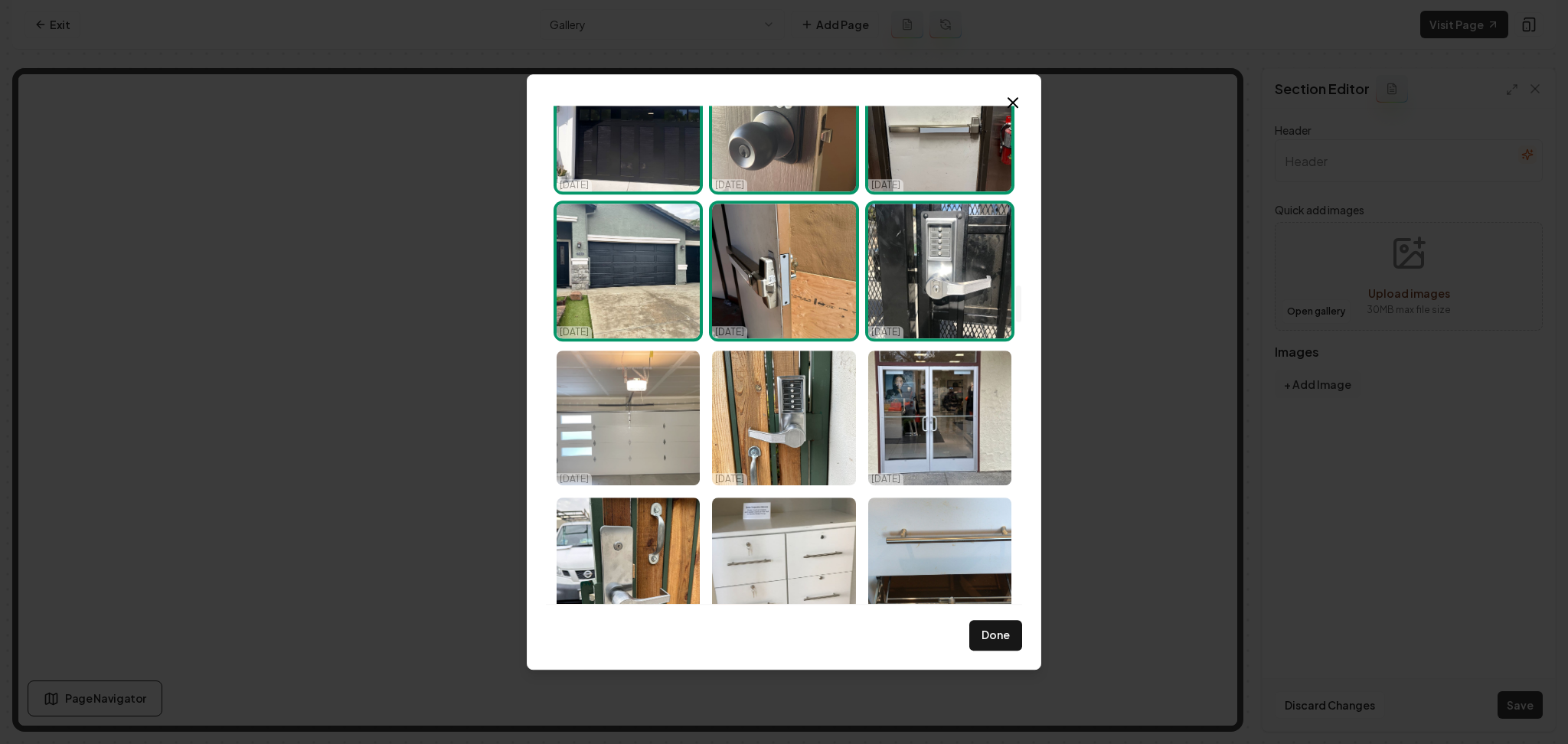
click at [649, 404] on img "Select image image_68d14fe35c7cd75eb805bbd9.jpeg" at bounding box center [628, 417] width 143 height 134
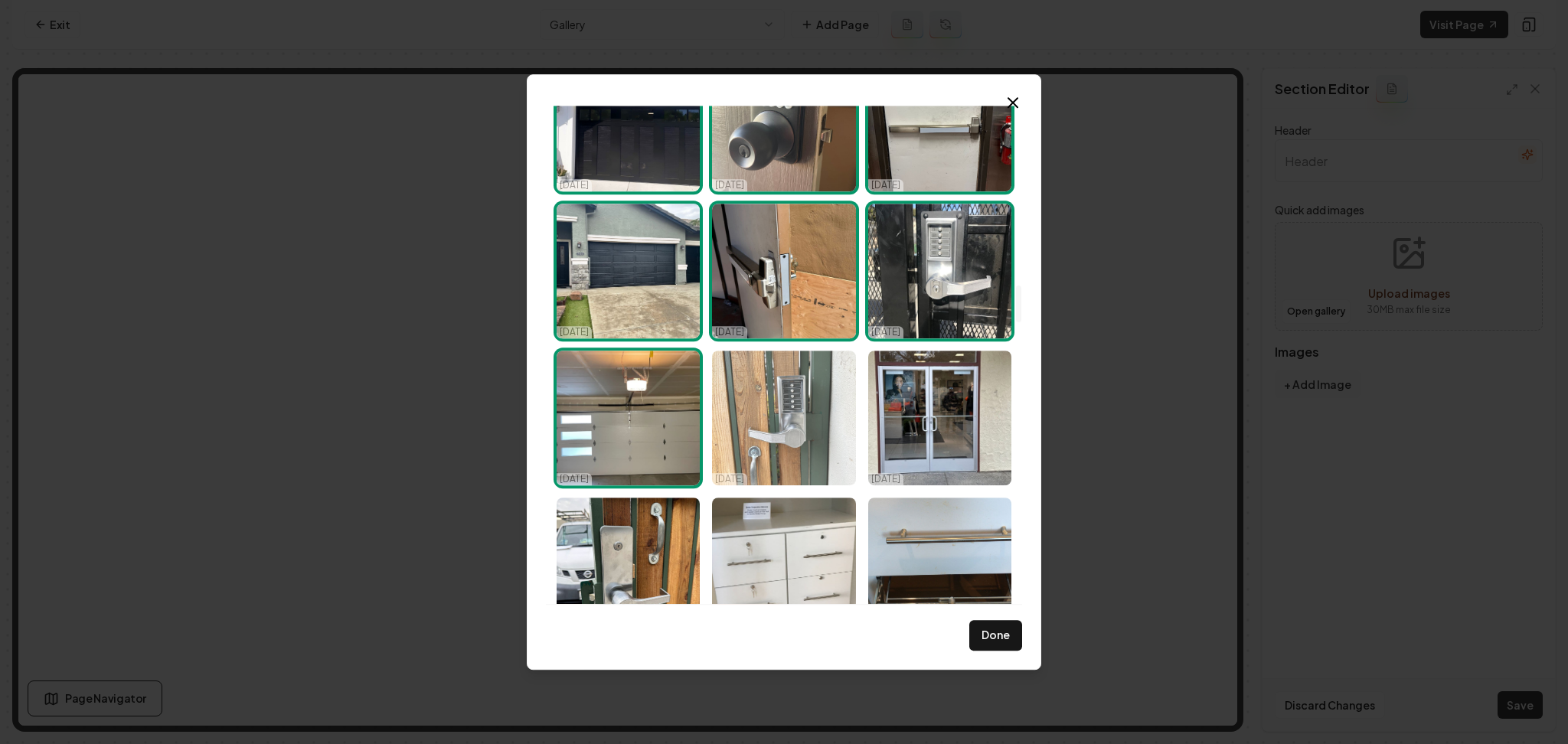
click at [777, 428] on img "Select image image_68d14fe35c7cd75eb805bbdd.jpeg" at bounding box center [784, 417] width 143 height 134
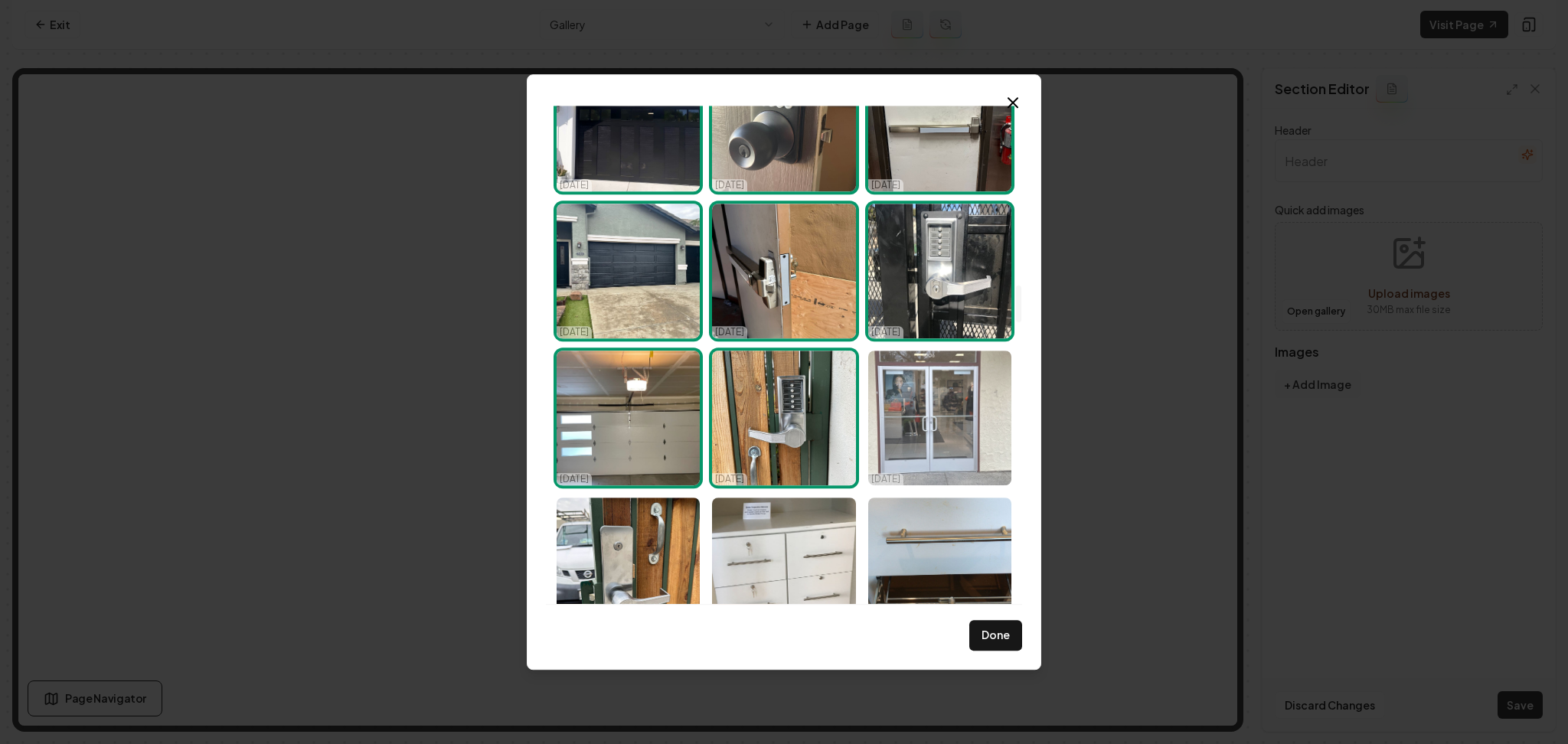
click at [902, 433] on img "Select image image_68d14fe35c7cd75eb805bdb5.jpeg" at bounding box center [939, 417] width 143 height 134
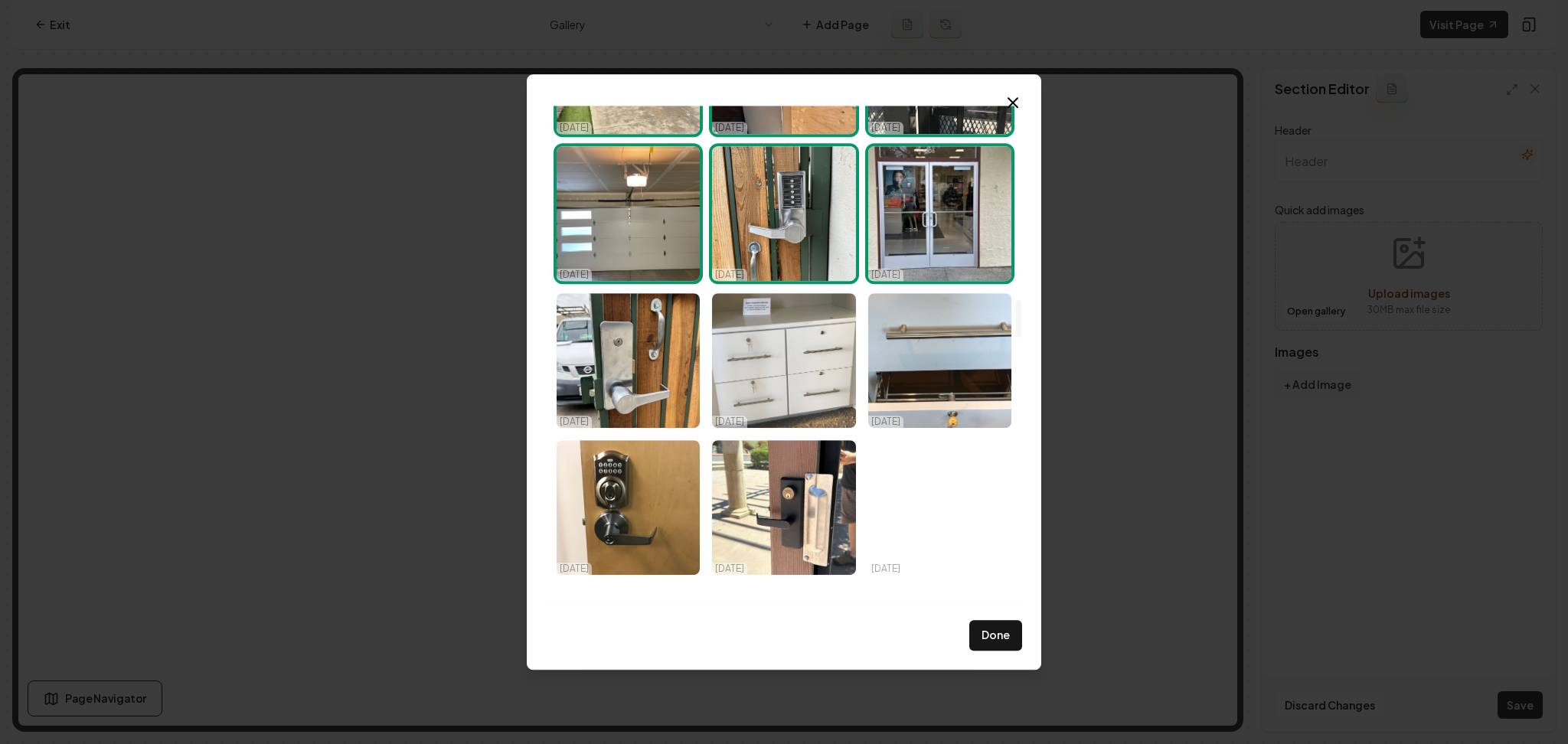
scroll to position [2657, 0]
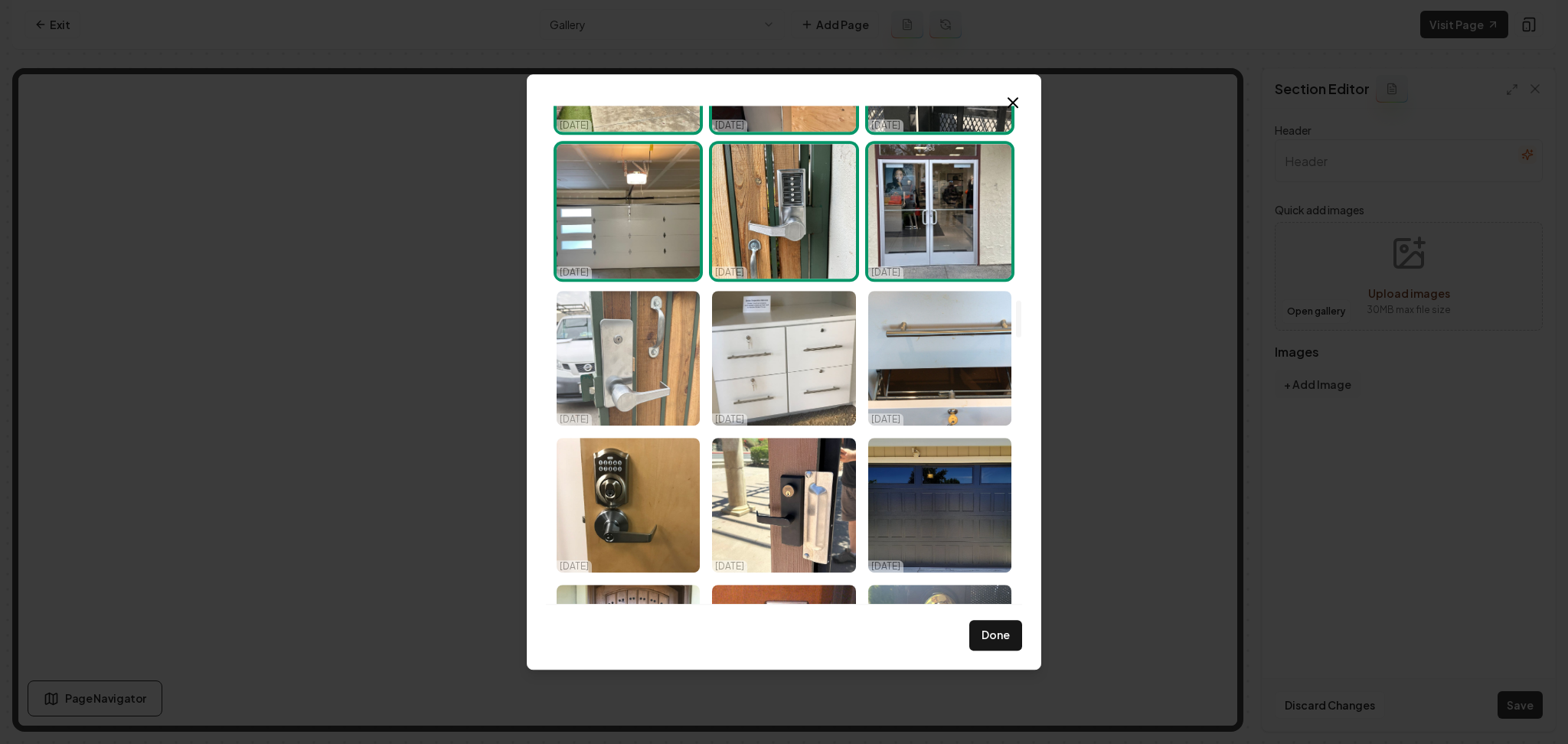
click at [647, 366] on img "Select image image_68d14fe35c7cd75eb805b8a7.jpeg" at bounding box center [628, 358] width 143 height 134
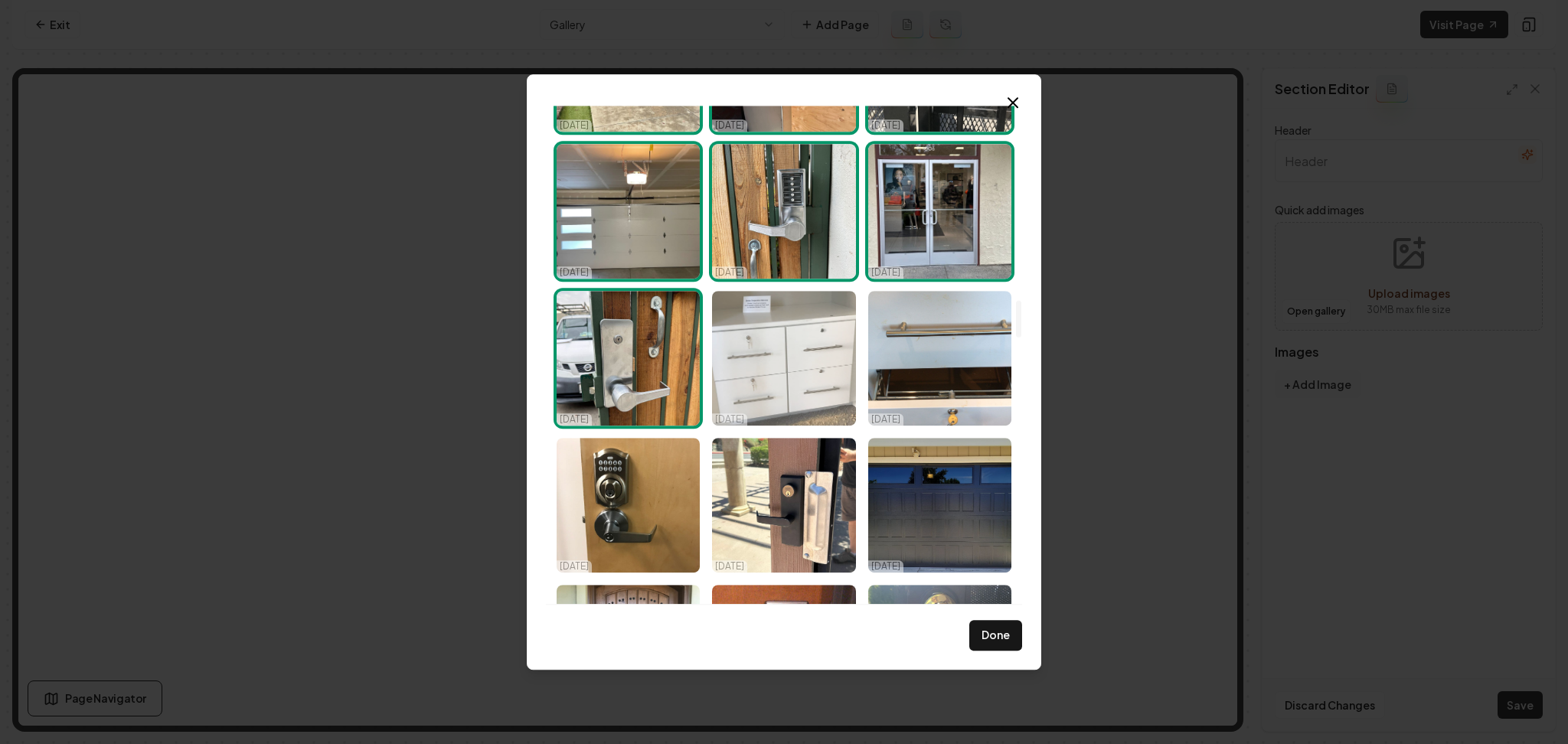
click at [750, 365] on img "Select image image_68d14fe35c7cd75eb805b89e.jpeg" at bounding box center [784, 358] width 143 height 134
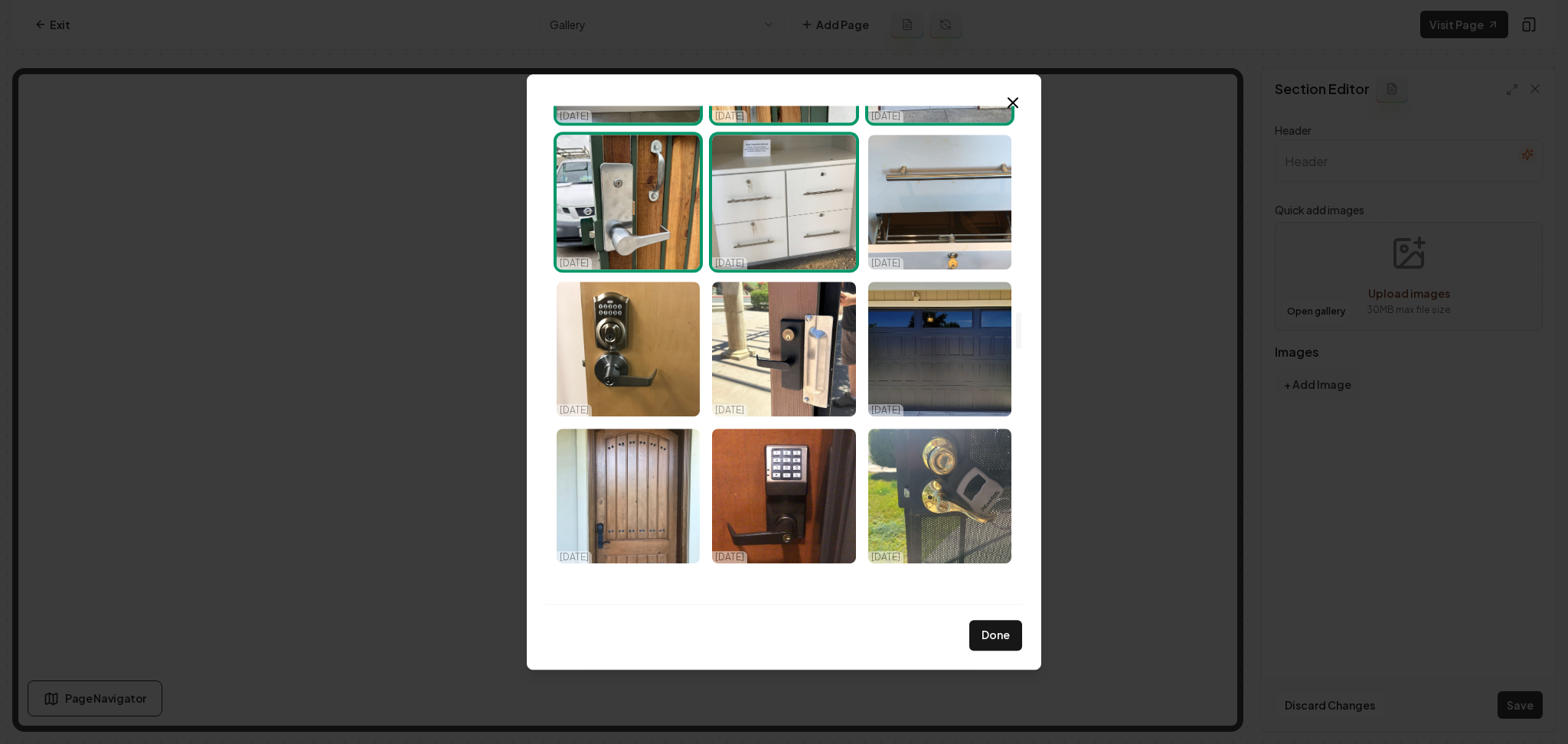
scroll to position [2817, 0]
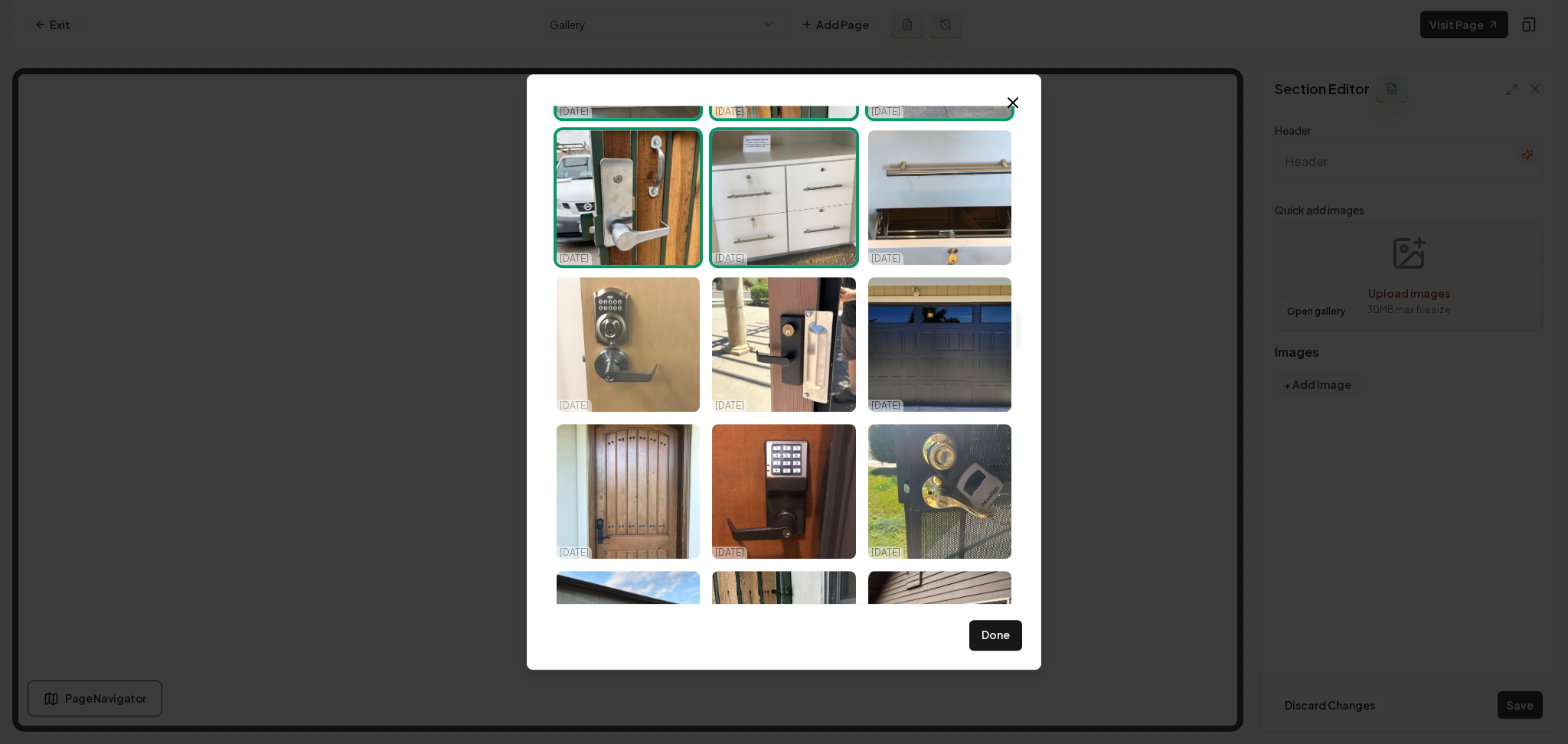
click at [670, 336] on img "Select image image_68d14fe35c7cd75eb805b89b.jpeg" at bounding box center [628, 343] width 143 height 134
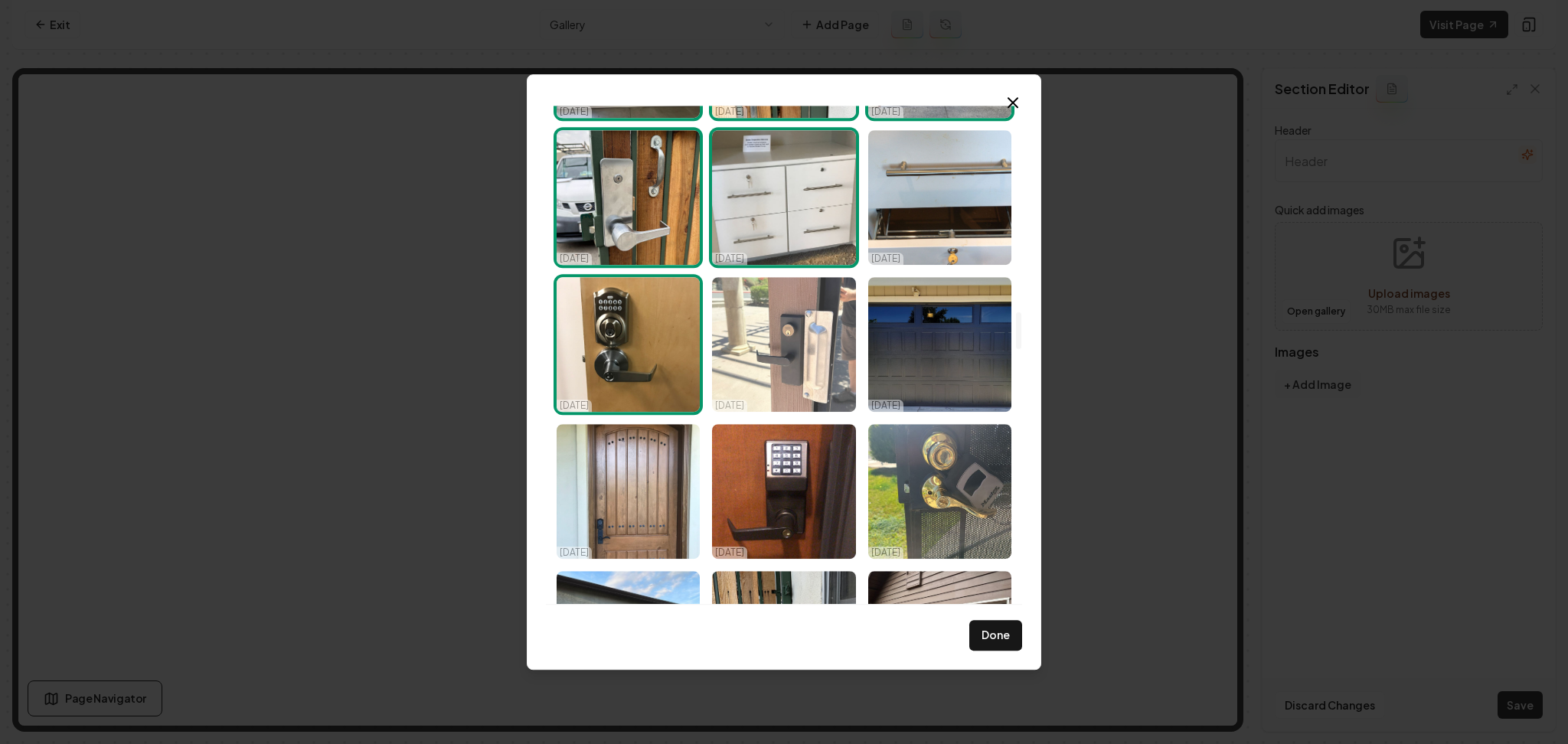
click at [751, 354] on img "Select image image_68d14fe35c7cd75eb805b904.jpeg" at bounding box center [784, 343] width 143 height 134
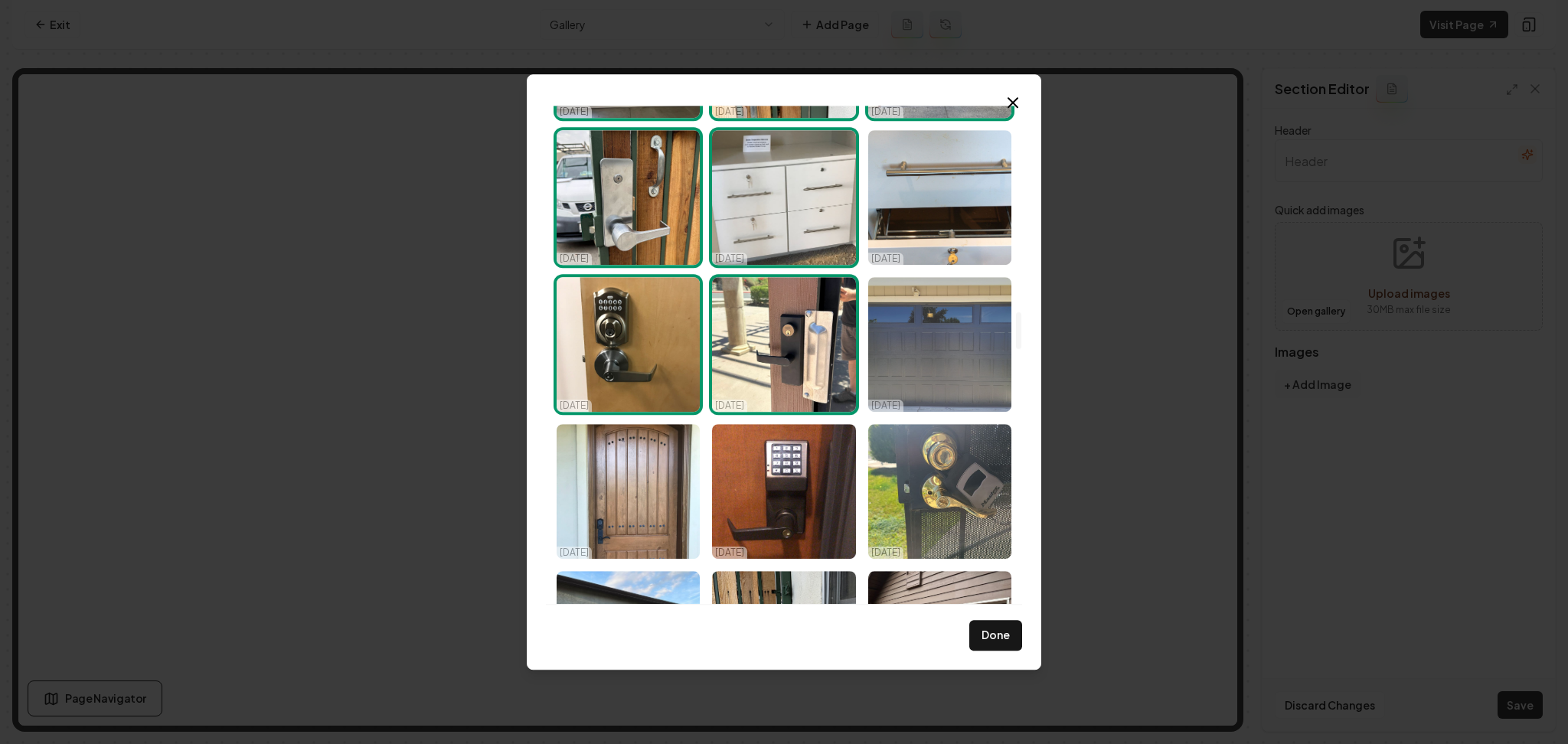
click at [902, 362] on img "Select image image_68d14fe35c7cd75eb805b84b.jpeg" at bounding box center [939, 343] width 143 height 134
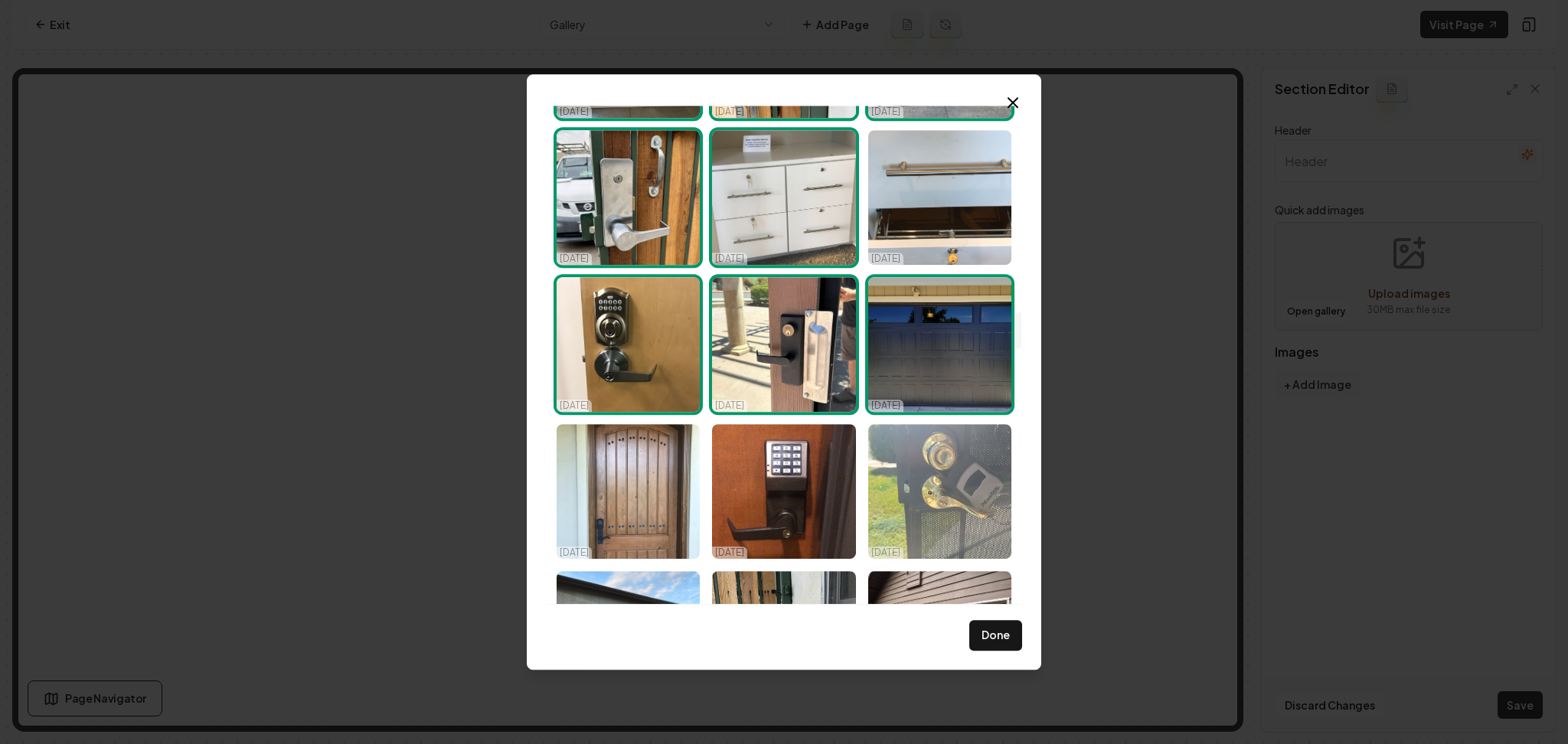
click at [925, 485] on img "Select image image_68d14fe35c7cd75eb805b896.jpeg" at bounding box center [939, 491] width 143 height 134
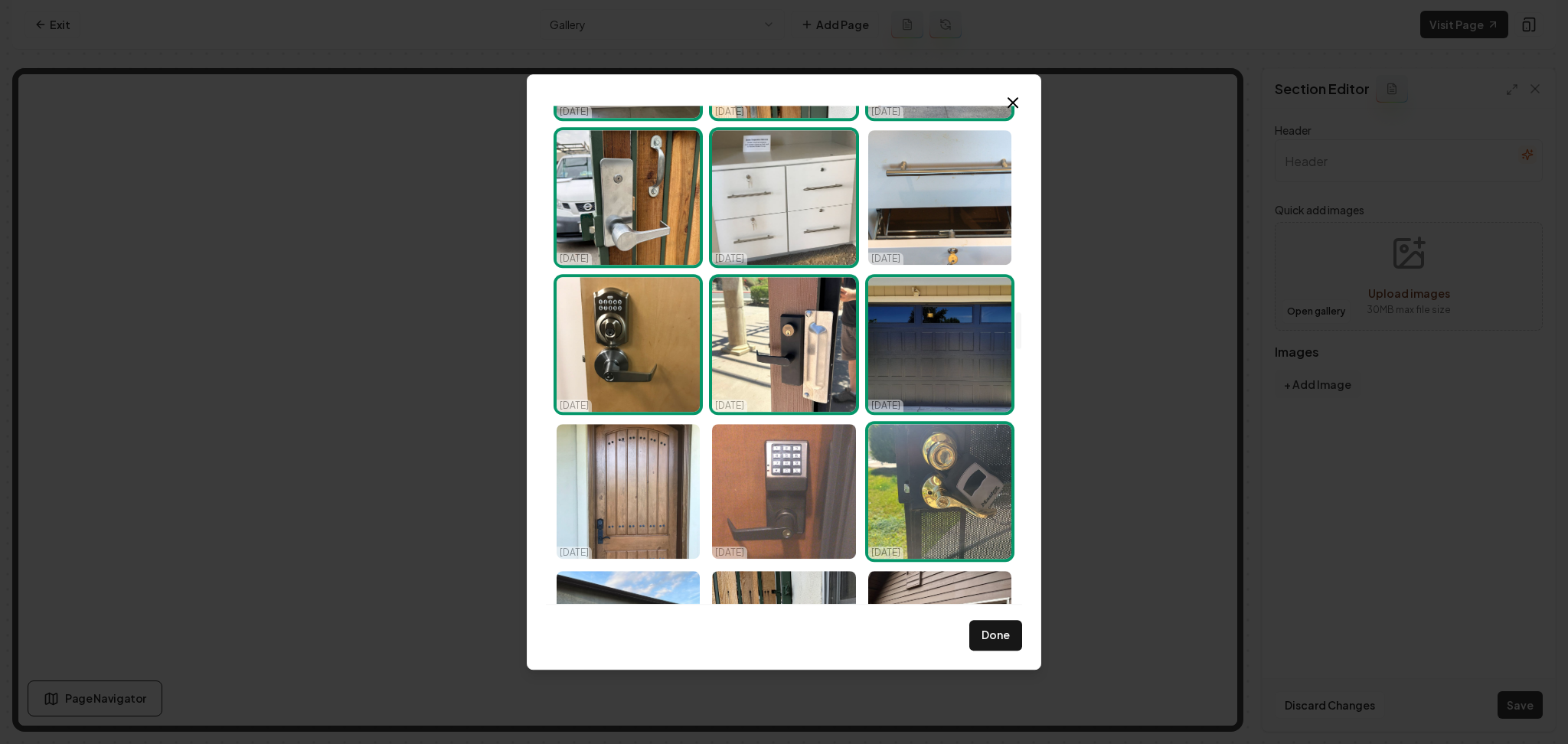
click at [842, 483] on img "Select image image_68d14fe35c7cd75eb805b898.jpeg" at bounding box center [784, 491] width 143 height 134
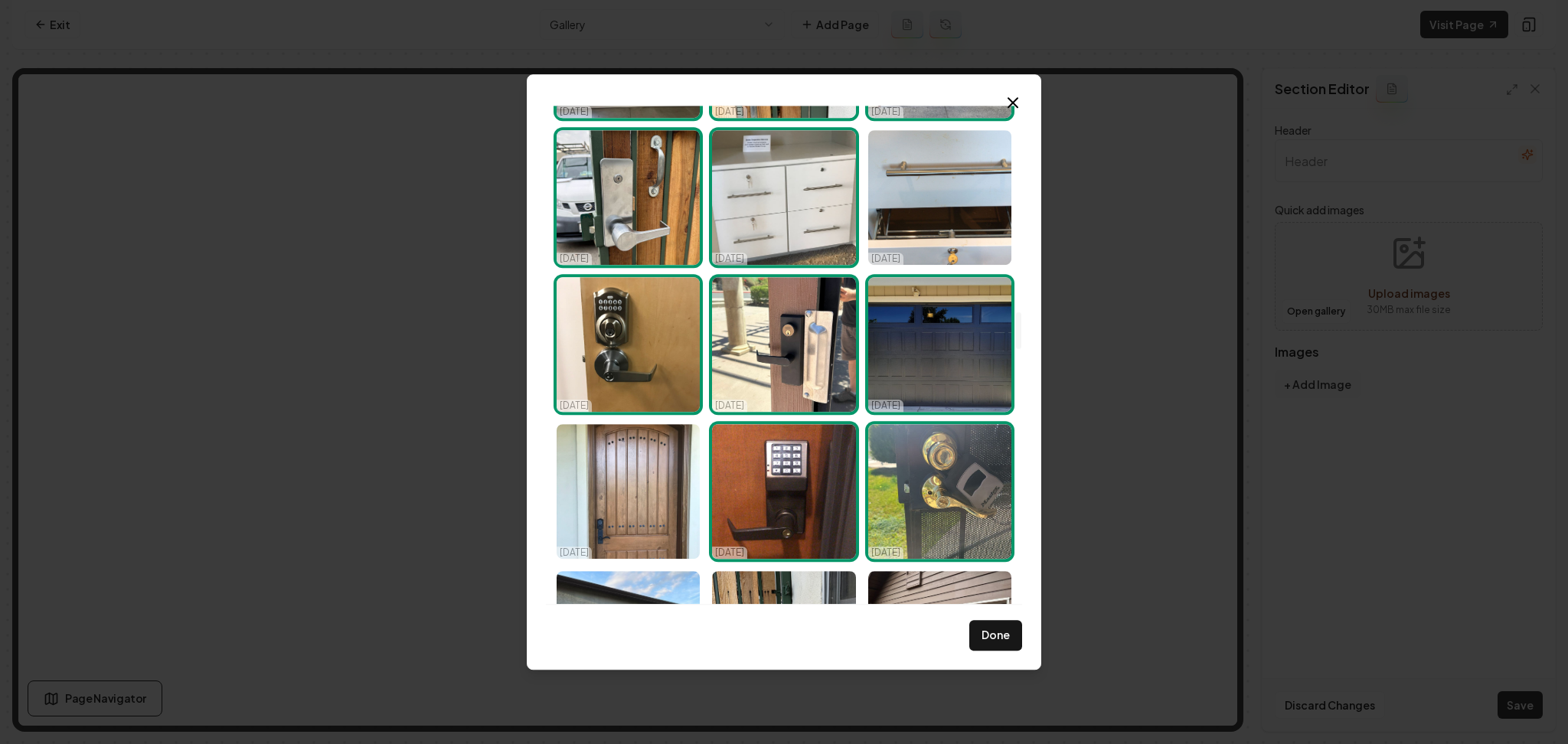
click at [716, 481] on img "Select image image_68d14fe35c7cd75eb805b898.jpeg" at bounding box center [784, 491] width 143 height 134
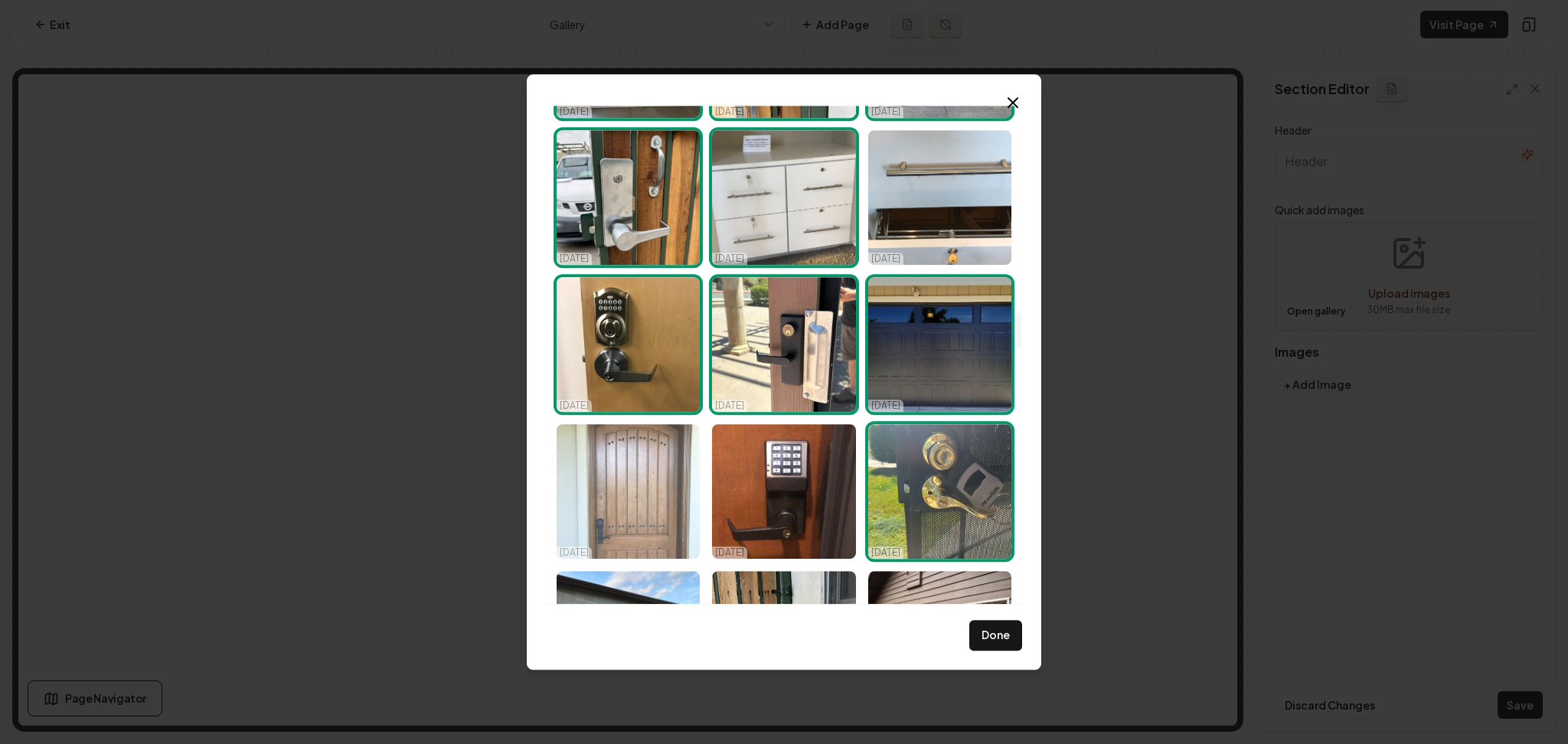
click at [634, 479] on img "Select image image_68d14fe35c7cd75eb805b89f.jpeg" at bounding box center [628, 491] width 143 height 134
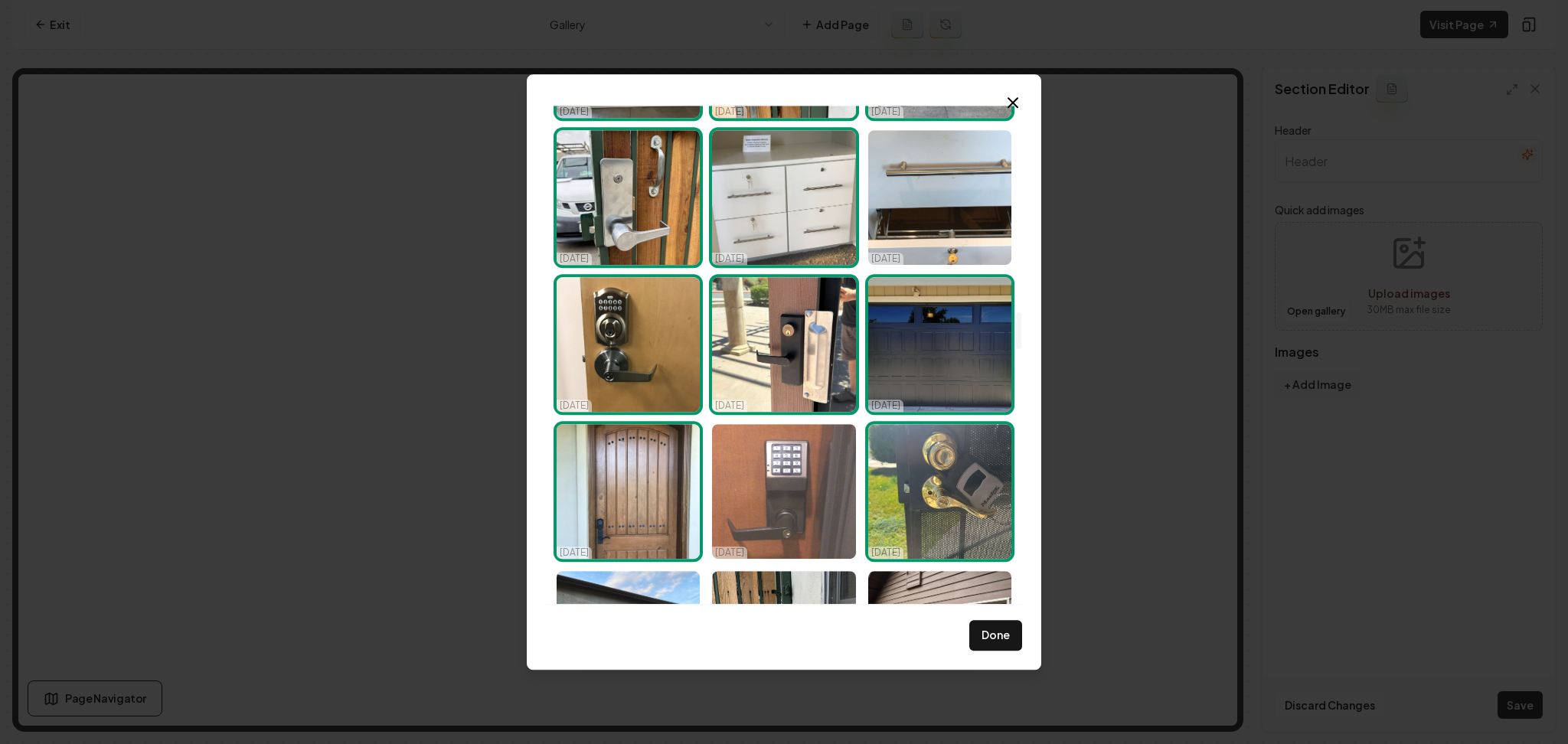
click at [750, 491] on img "Select image image_68d14fe35c7cd75eb805b898.jpeg" at bounding box center [784, 491] width 143 height 134
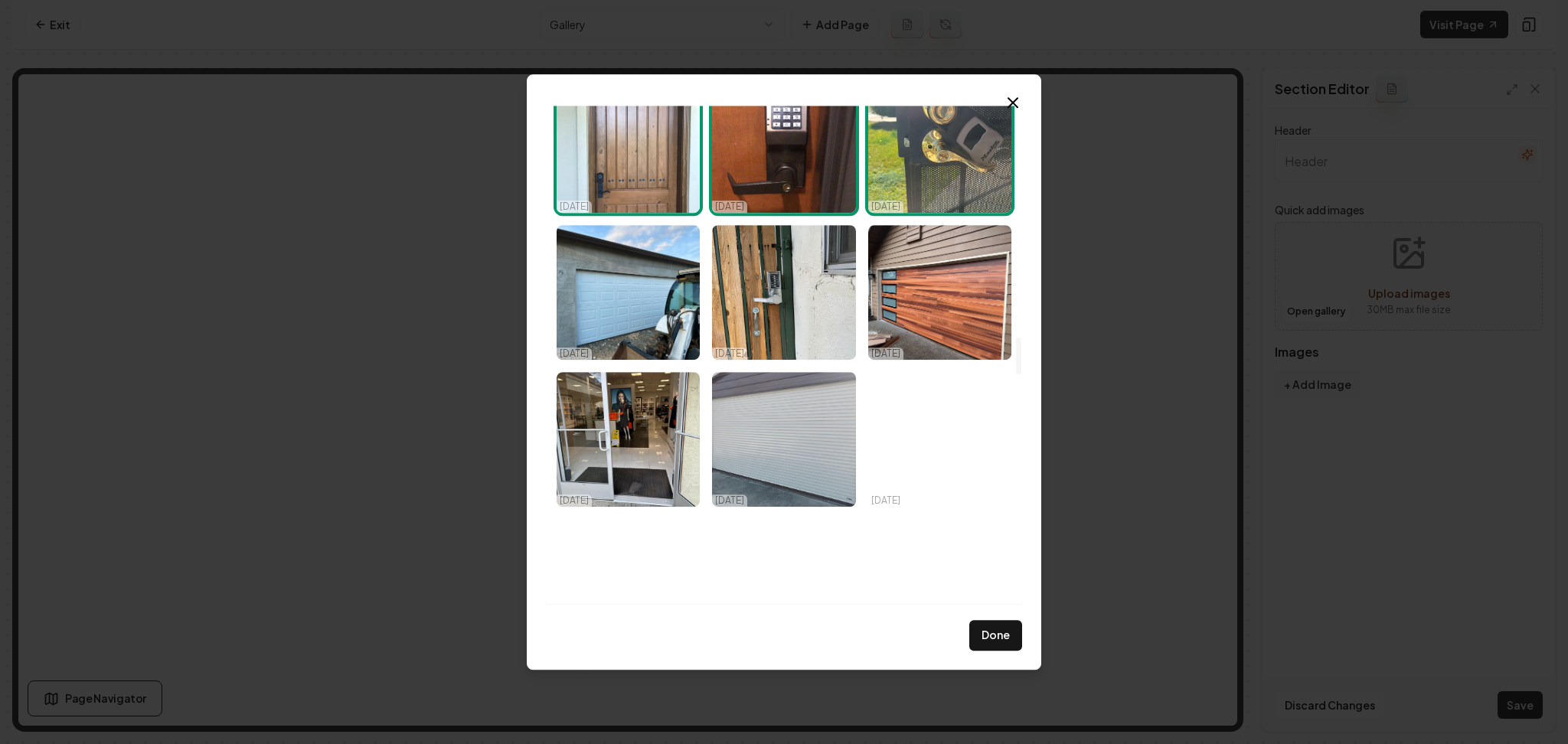
scroll to position [3167, 0]
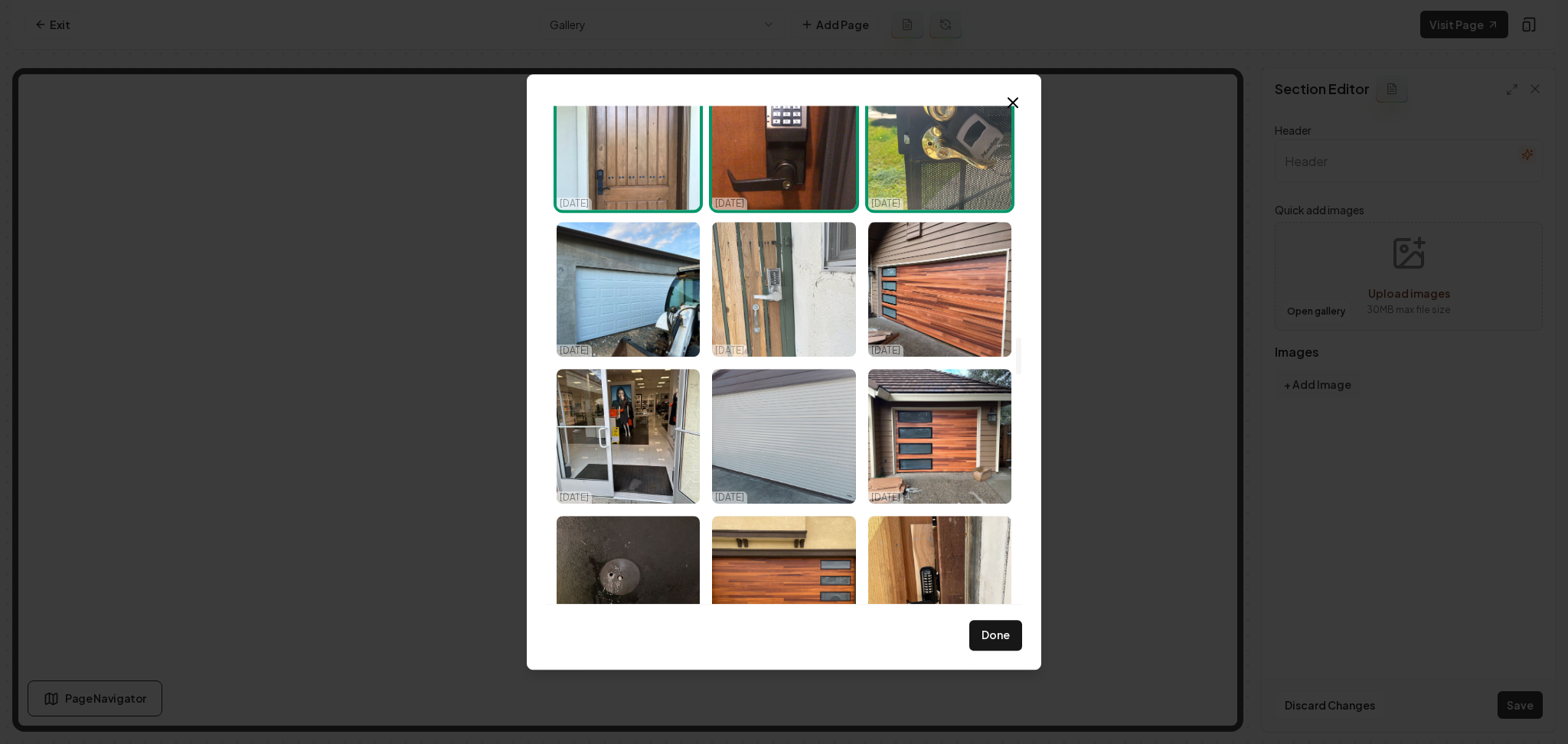
click at [753, 293] on img "Select image image_68d14fe35c7cd75eb805babf.jpeg" at bounding box center [784, 289] width 143 height 134
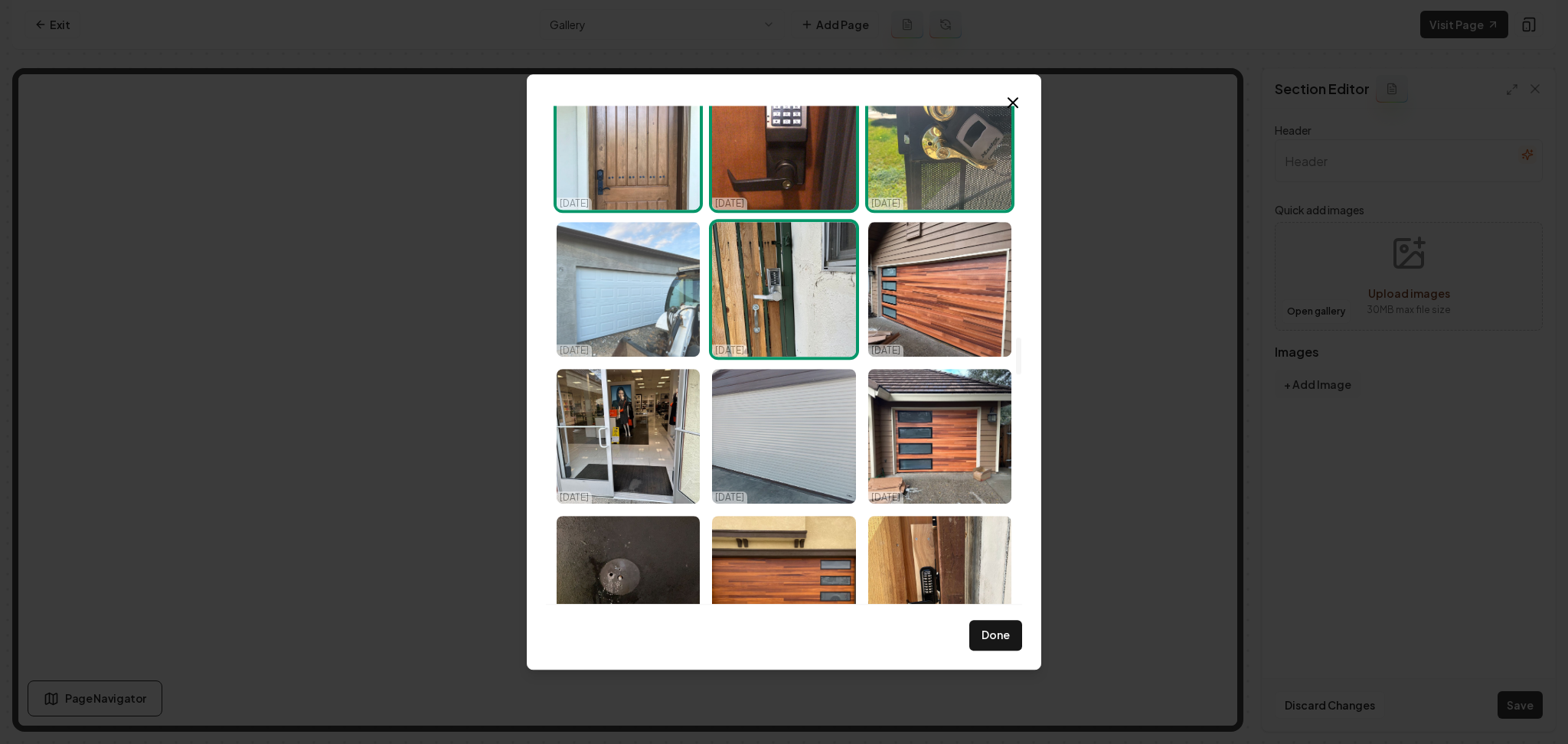
click at [644, 294] on img "Select image image_68d14fe35c7cd75eb805b81e.jpeg" at bounding box center [628, 289] width 143 height 134
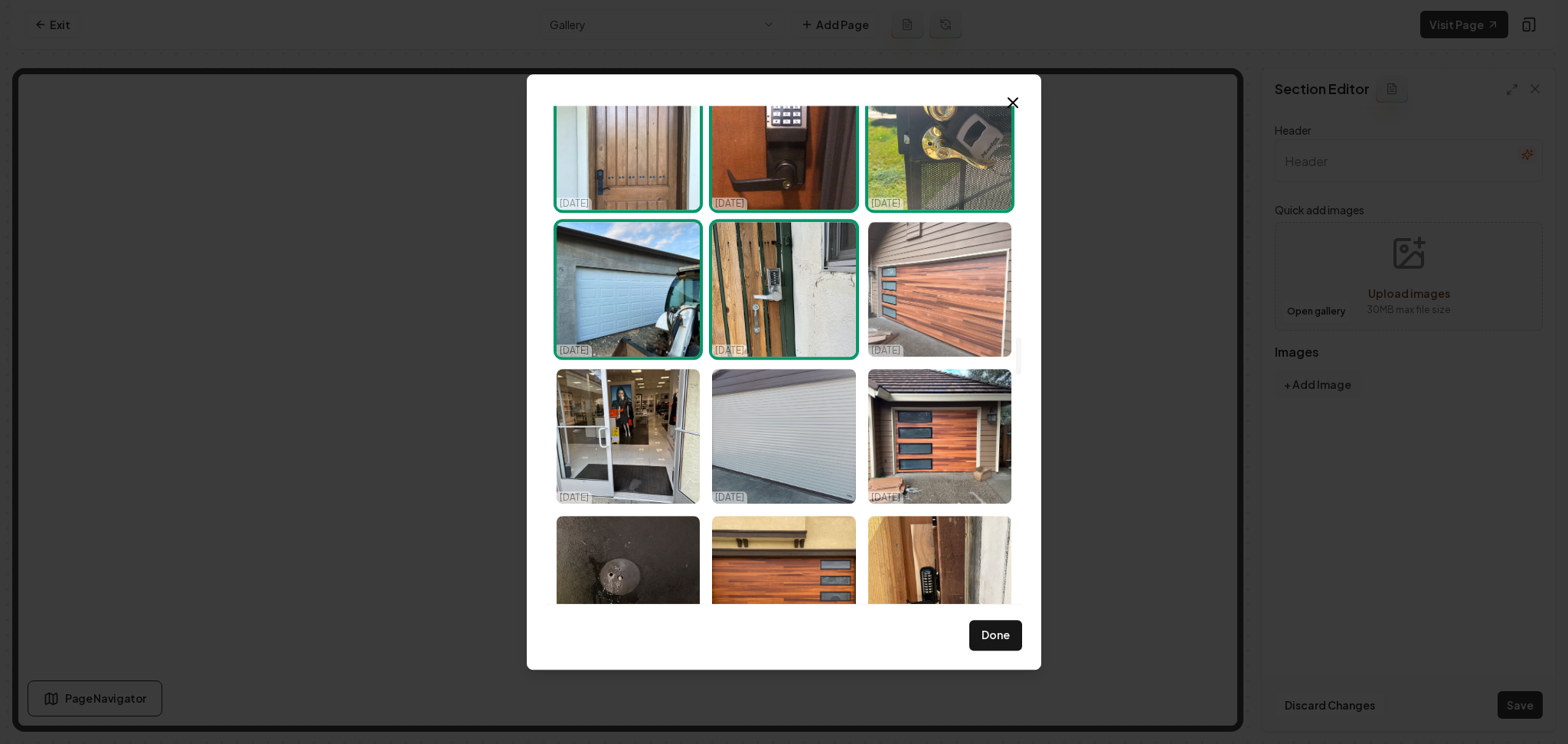
click at [923, 286] on img "Select image image_68d14fe35c7cd75eb805b945.jpeg" at bounding box center [939, 289] width 143 height 134
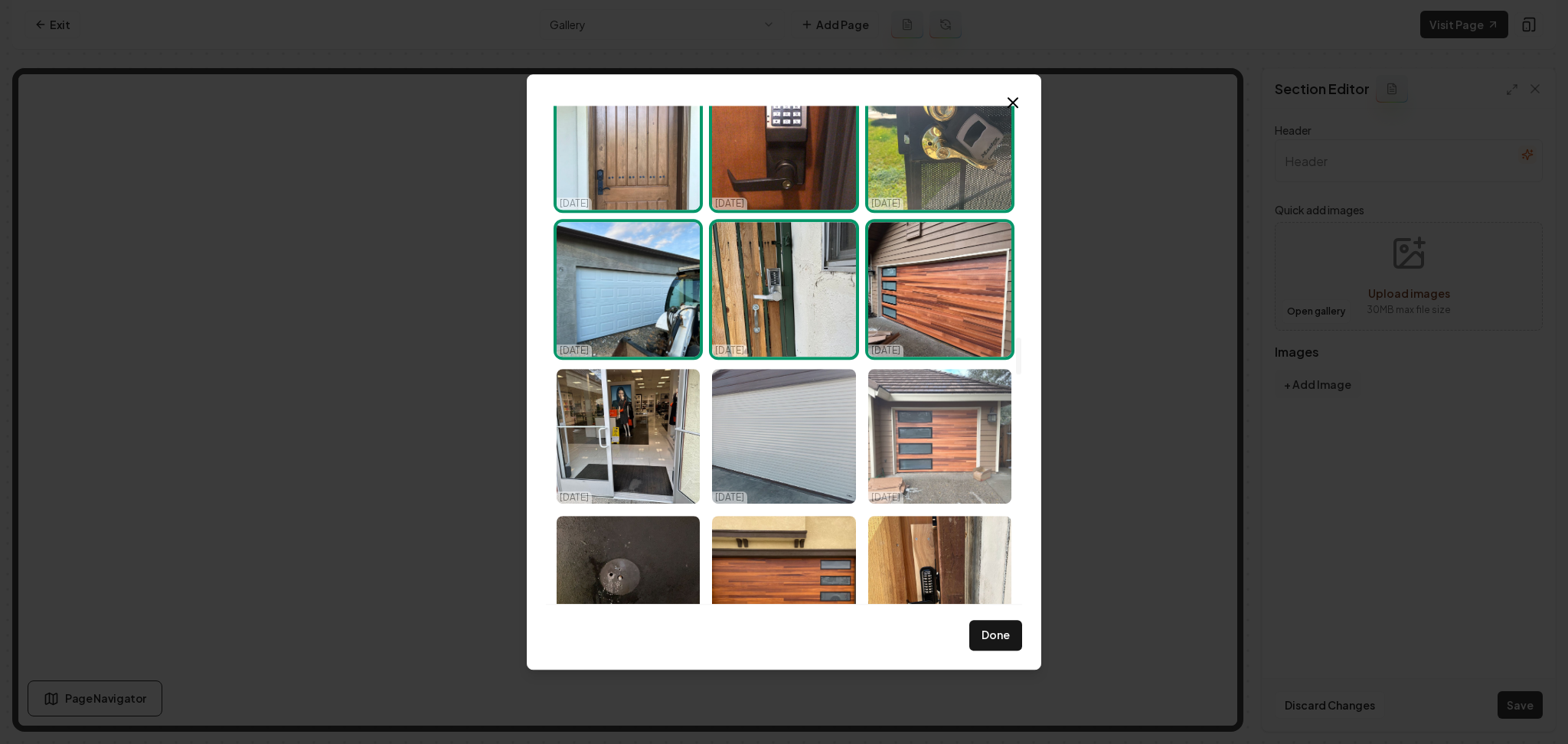
click at [934, 414] on img "Select image image_68d14fe35c7cd75eb805b87f.jpeg" at bounding box center [939, 435] width 143 height 134
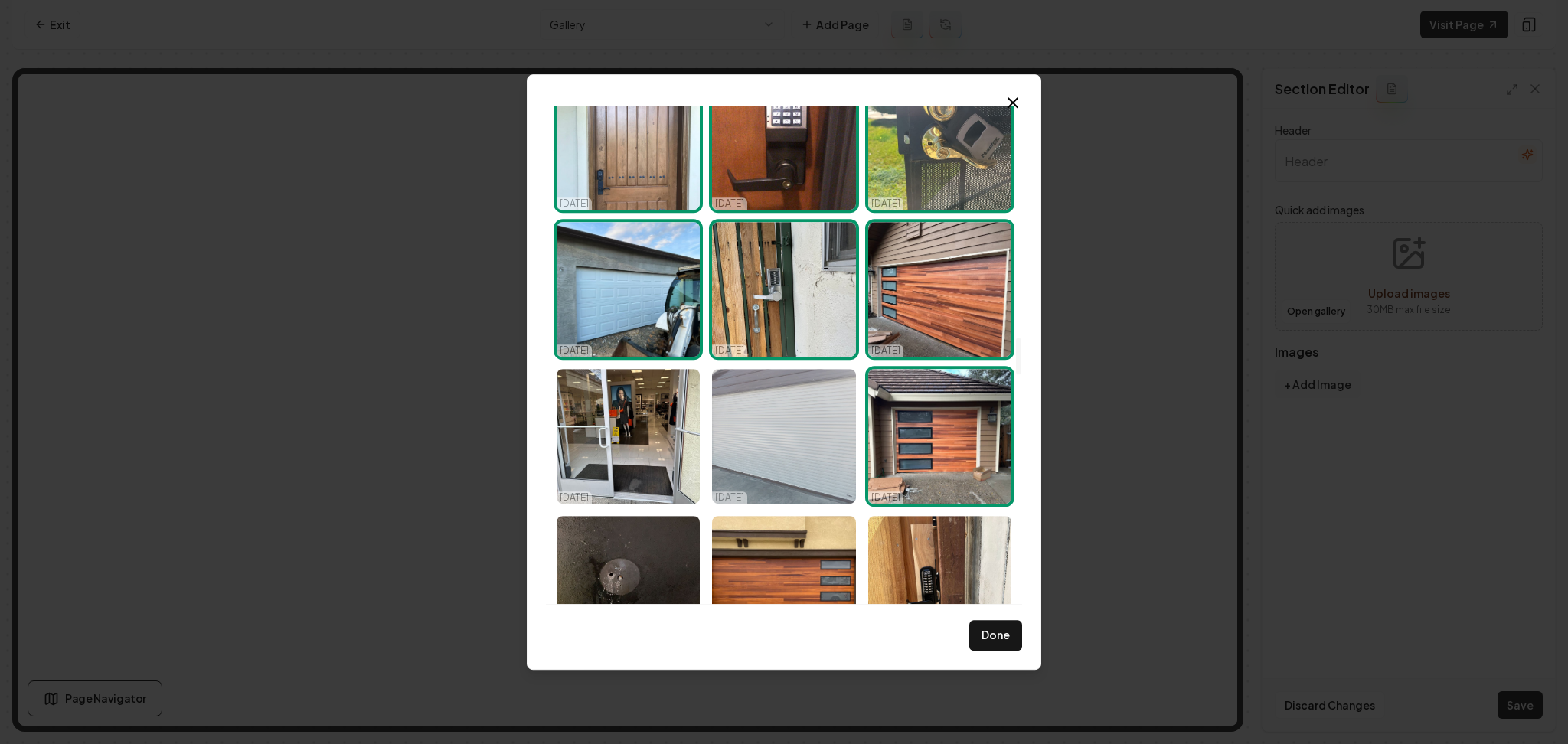
click at [818, 420] on img "Select image image_68d14fe25c7cd75eb805b20d.jpeg" at bounding box center [784, 435] width 143 height 134
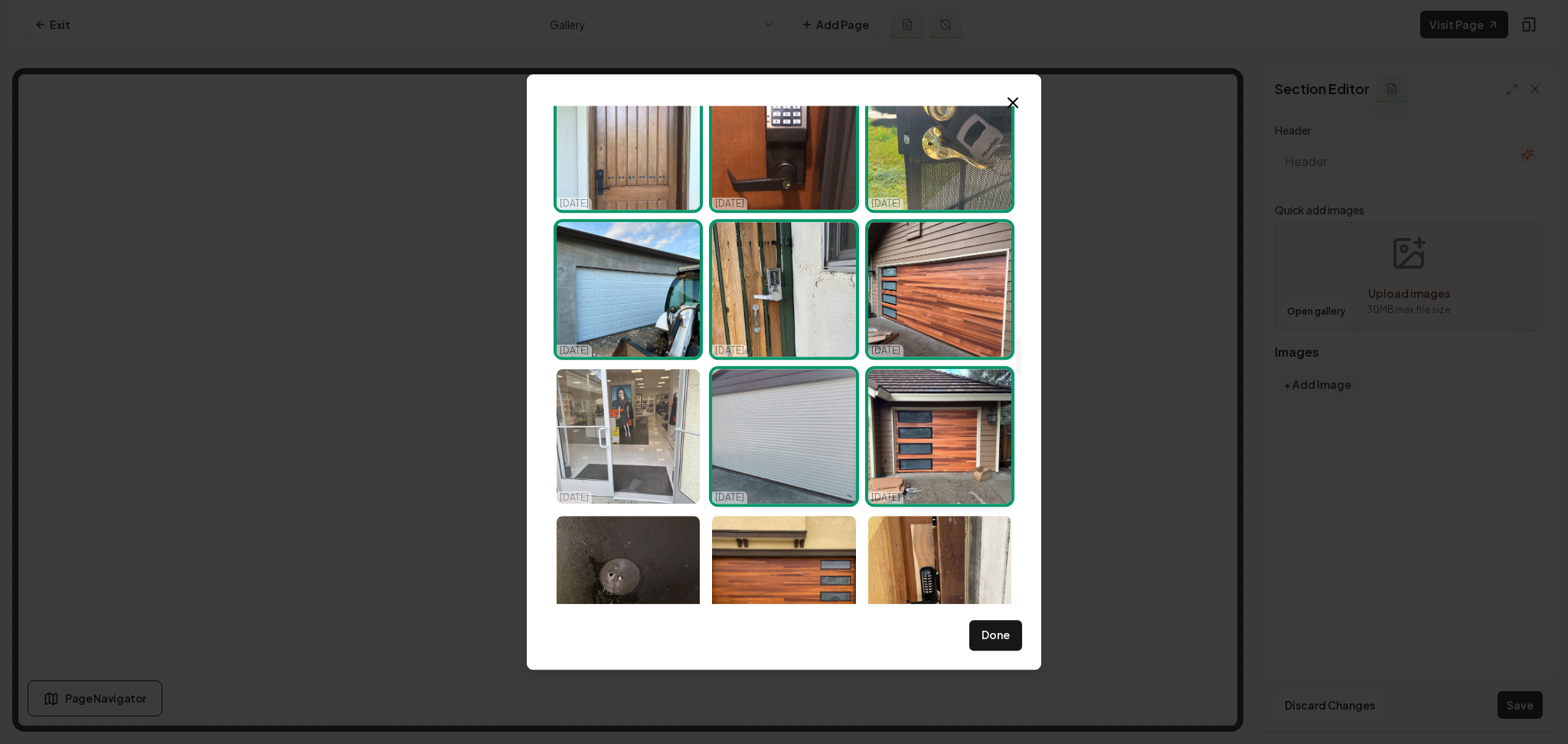
click at [663, 431] on img "Select image image_68d14fe35c7cd75eb805b948.jpeg" at bounding box center [628, 435] width 143 height 134
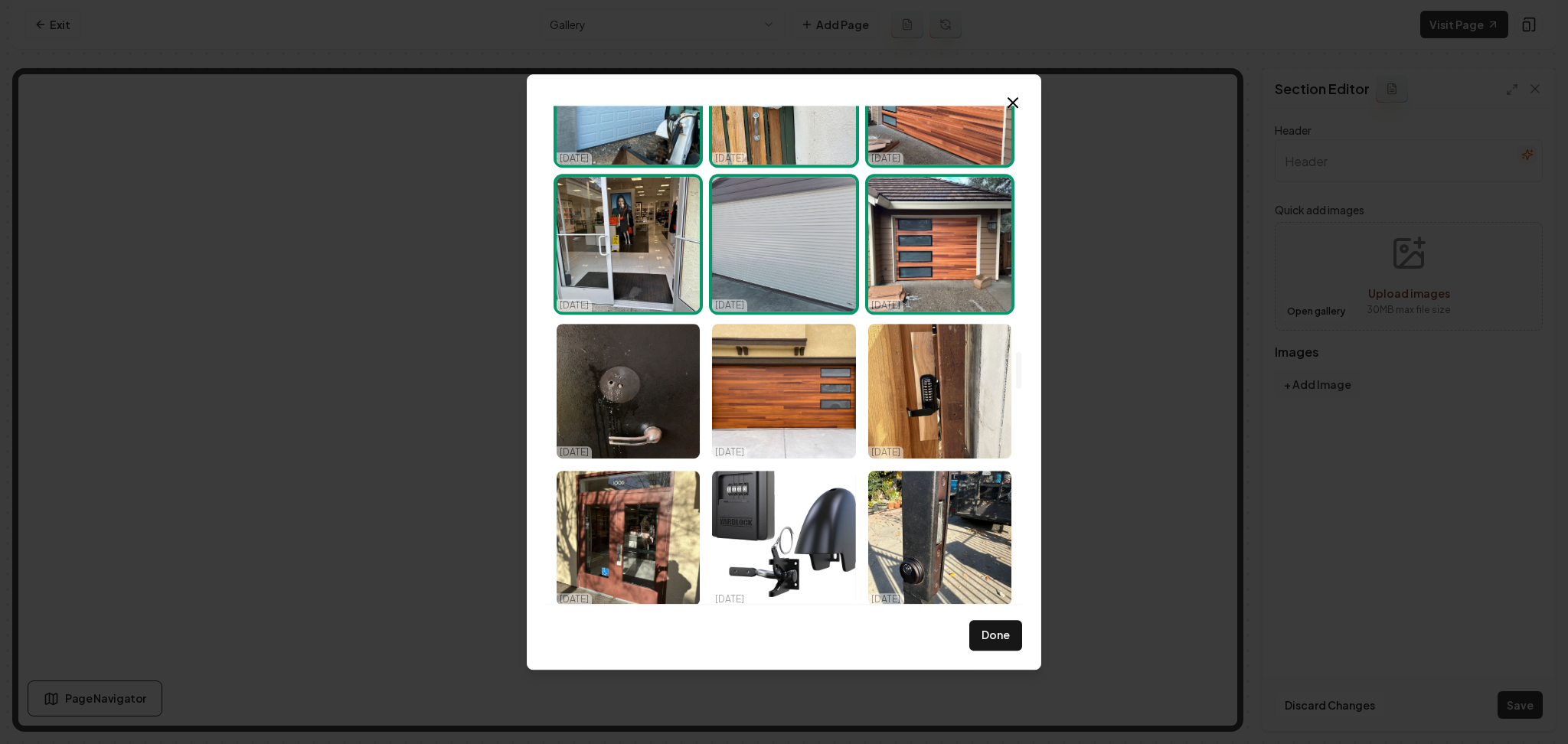
scroll to position [3364, 0]
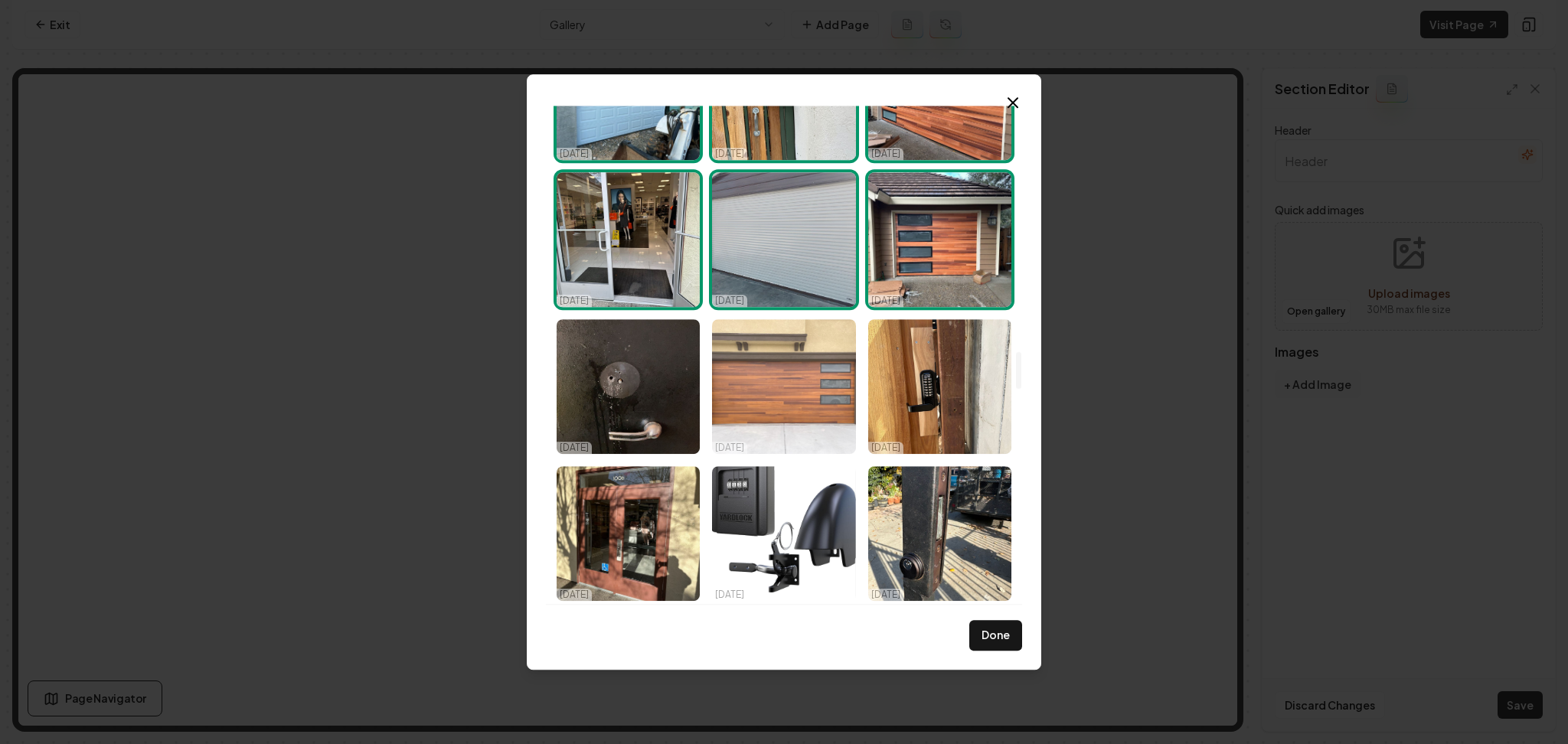
click at [835, 399] on img "Select image image_68d14fe25c7cd75eb805b72c.jpeg" at bounding box center [784, 386] width 143 height 134
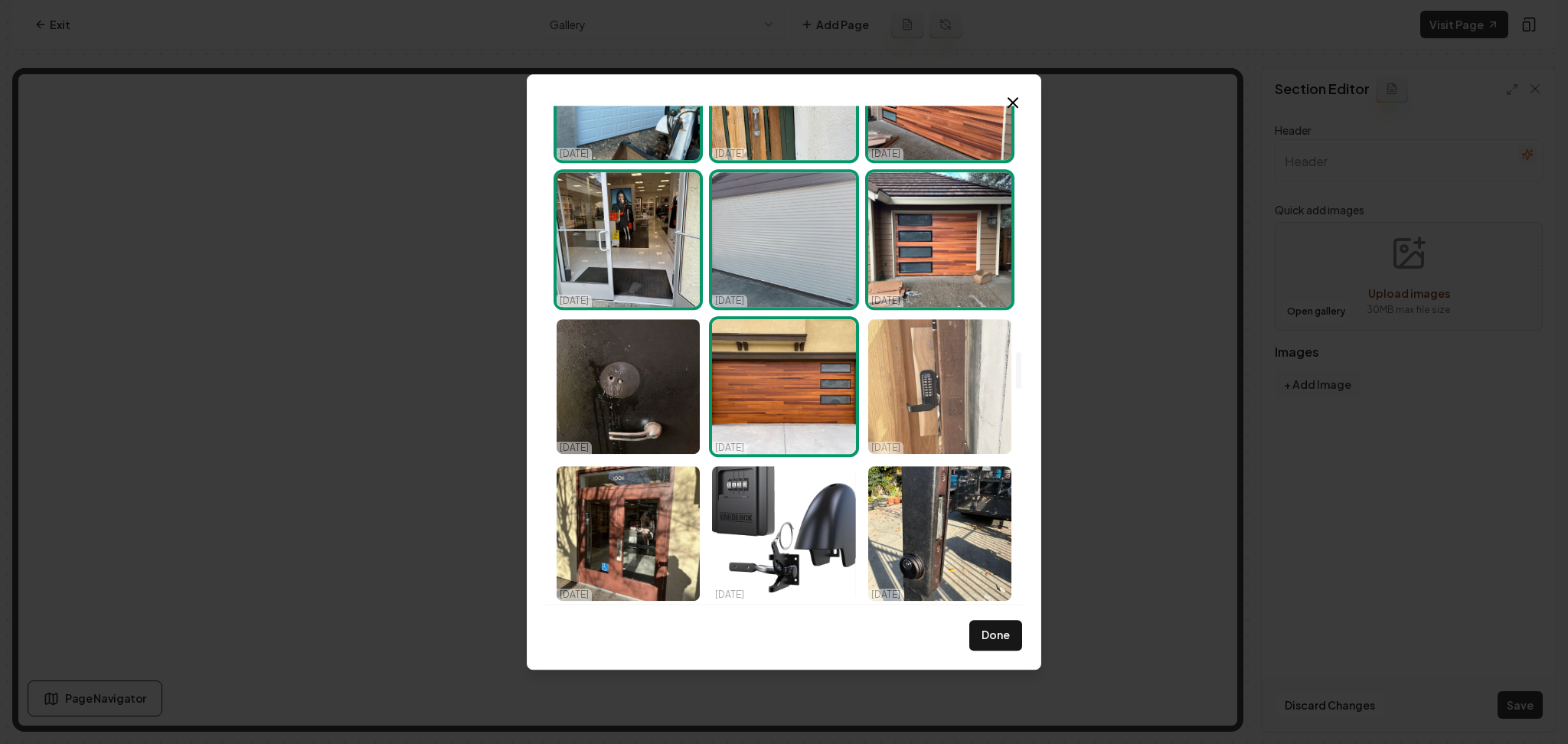
click at [929, 399] on img "Select image image_68d14fe25c7cd75eb805b728.jpeg" at bounding box center [939, 386] width 143 height 134
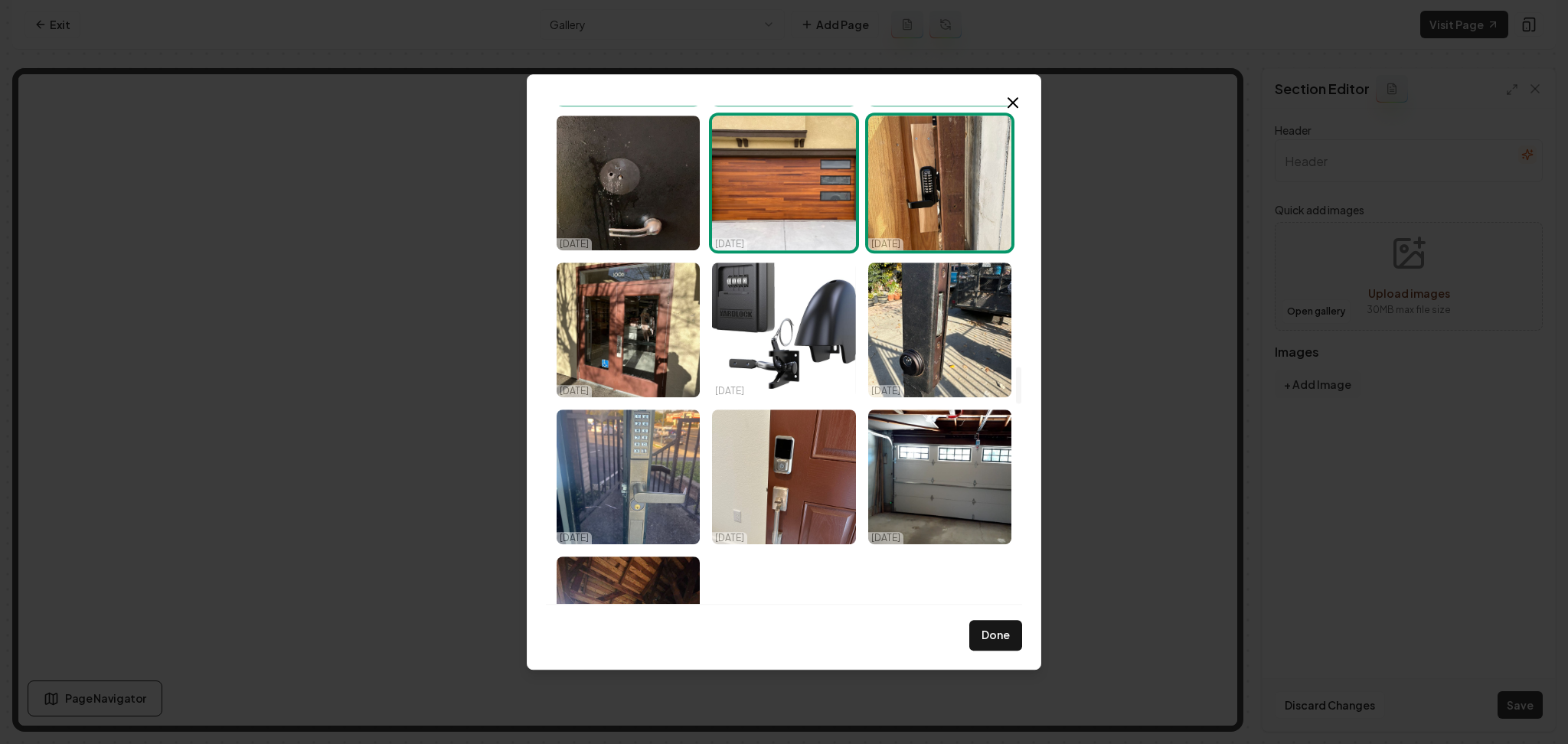
scroll to position [3568, 0]
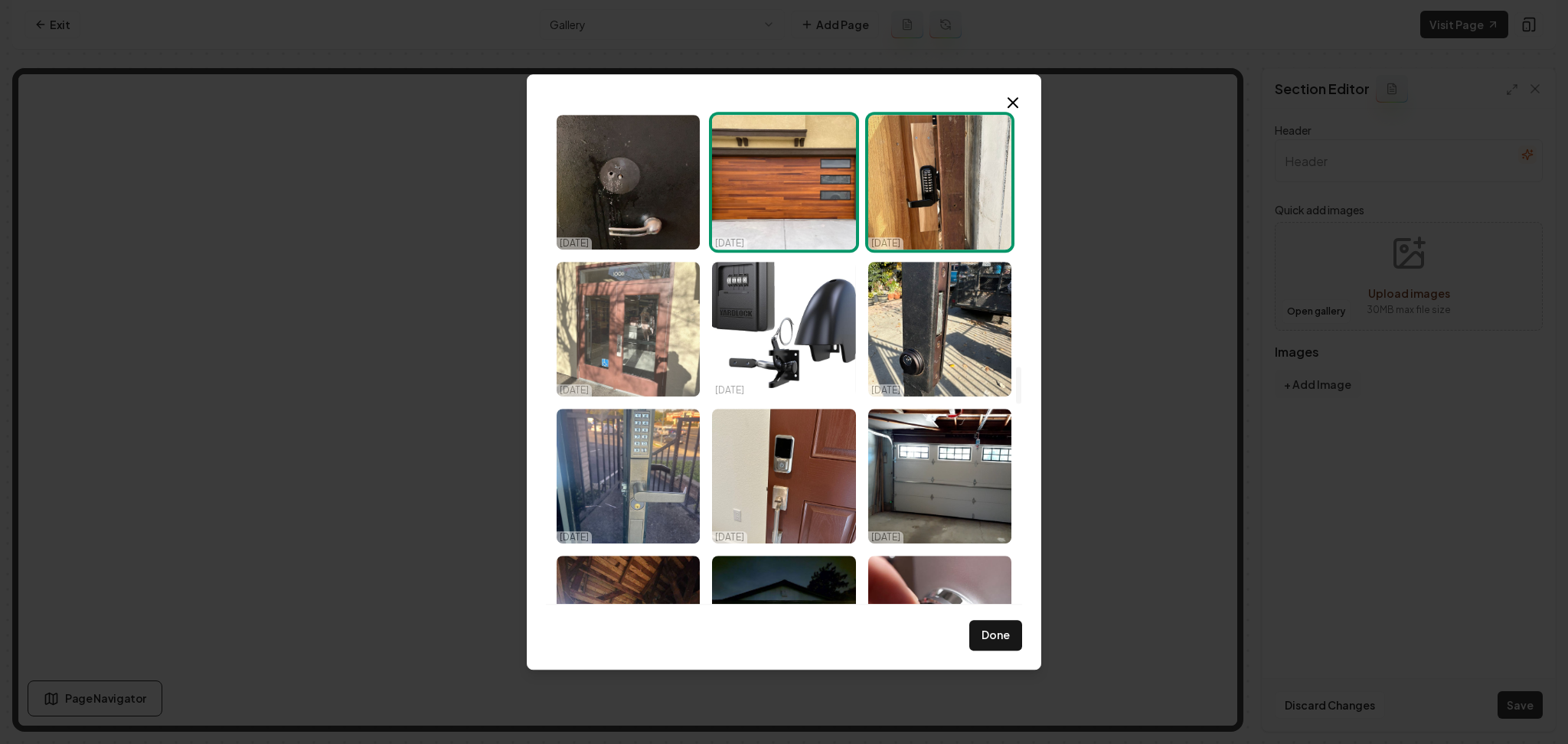
click at [663, 347] on img "Select image image_68d14fe25c7cd75eb805b63c.jpeg" at bounding box center [628, 329] width 143 height 134
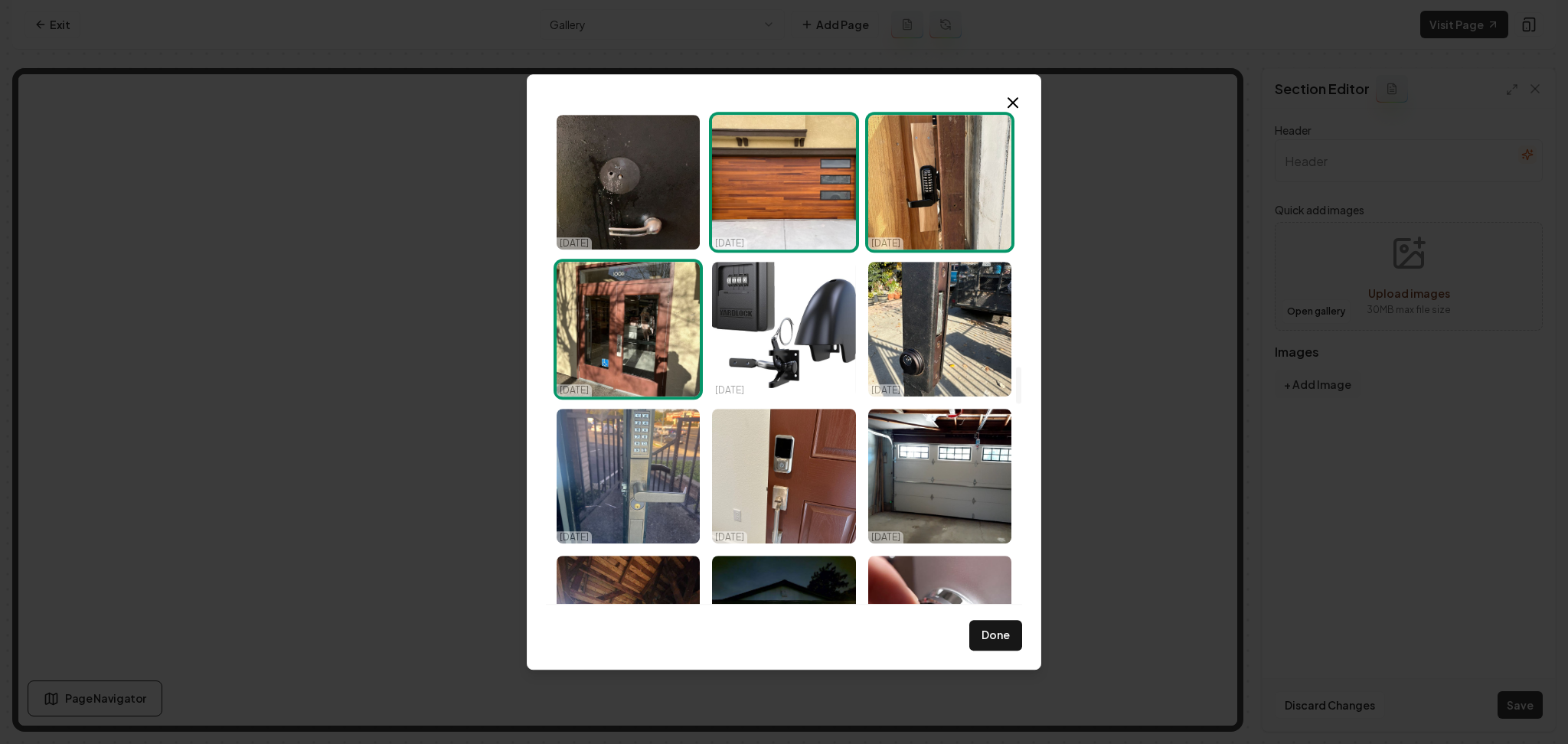
click at [636, 330] on img "Select image image_68d14fe25c7cd75eb805b63c.jpeg" at bounding box center [628, 329] width 143 height 134
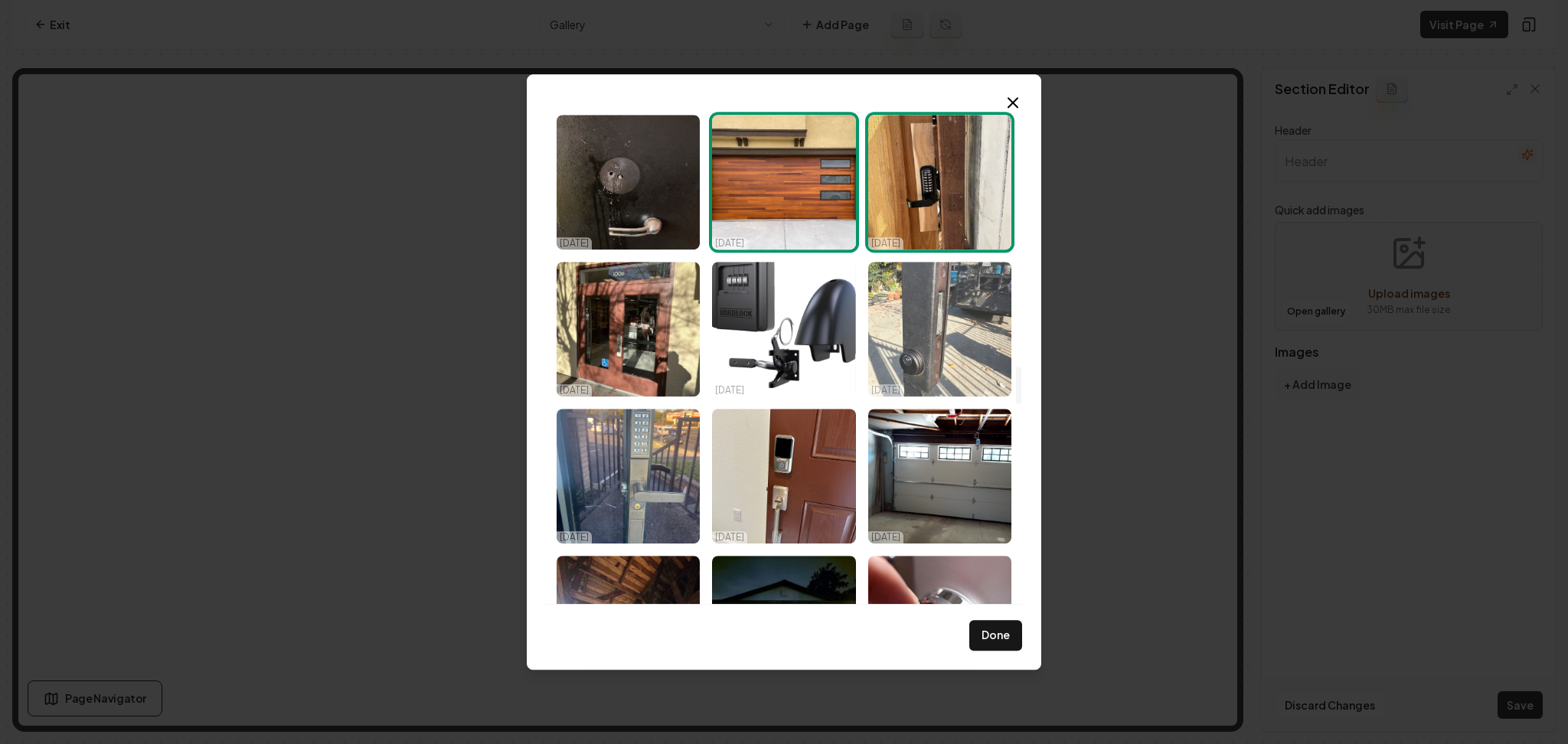
click at [921, 369] on img "Select image image_68d14fe25c7cd75eb805b627.jpeg" at bounding box center [939, 329] width 143 height 134
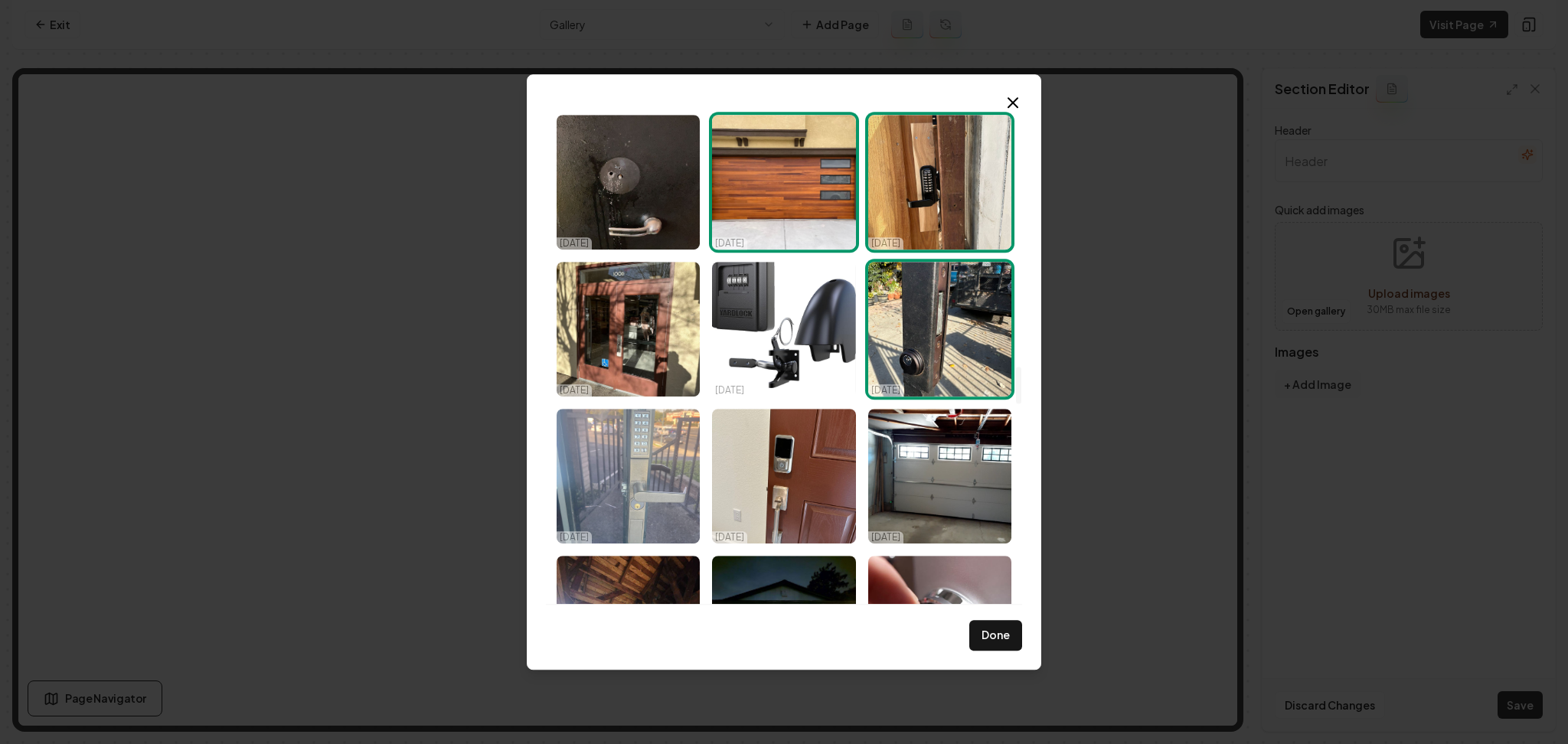
click at [659, 482] on img "Select image image_68d14fe25c7cd75eb805b636.jpeg" at bounding box center [628, 476] width 143 height 134
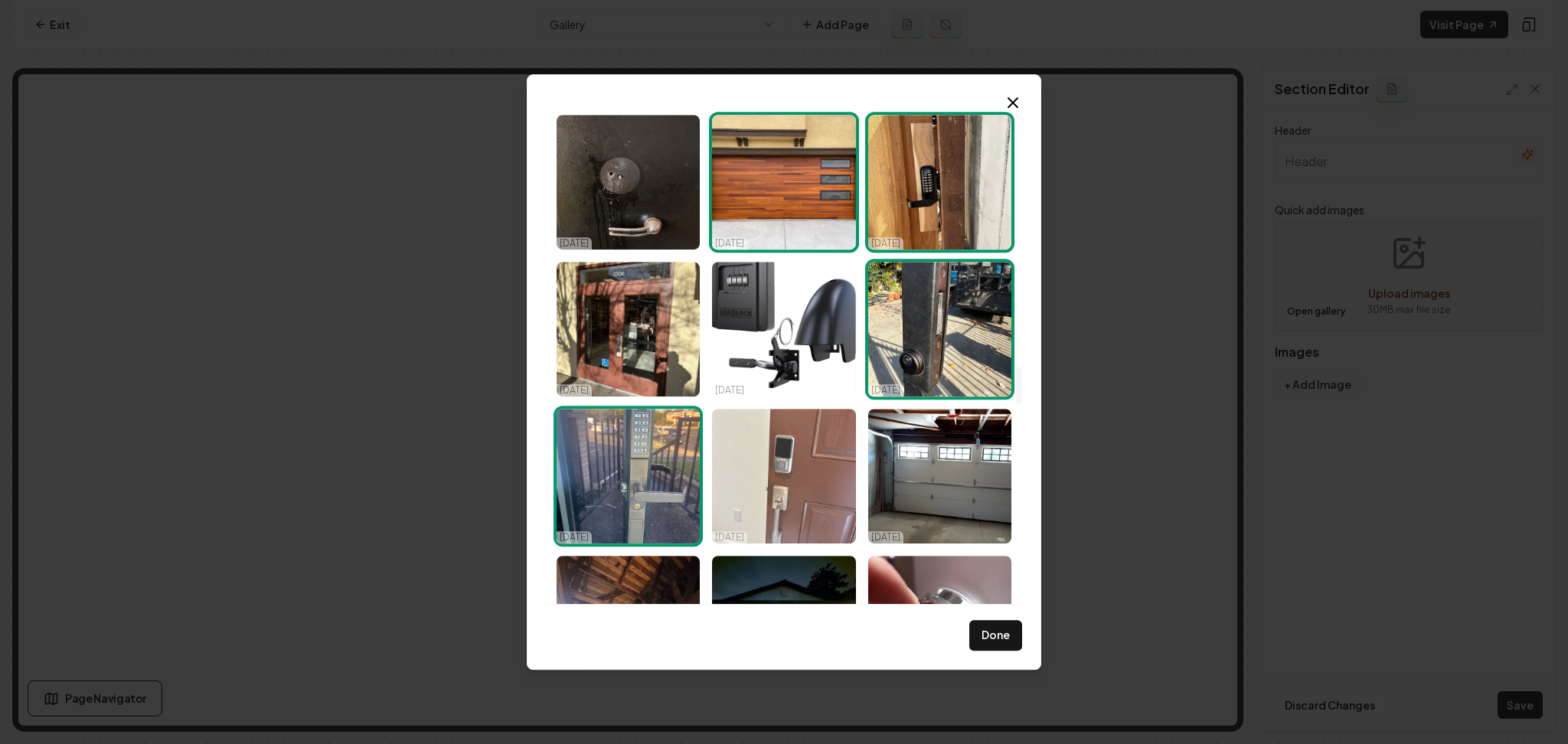
click at [773, 488] on img "Select image image_68d14fe25c7cd75eb805b5e0.jpeg" at bounding box center [784, 476] width 143 height 134
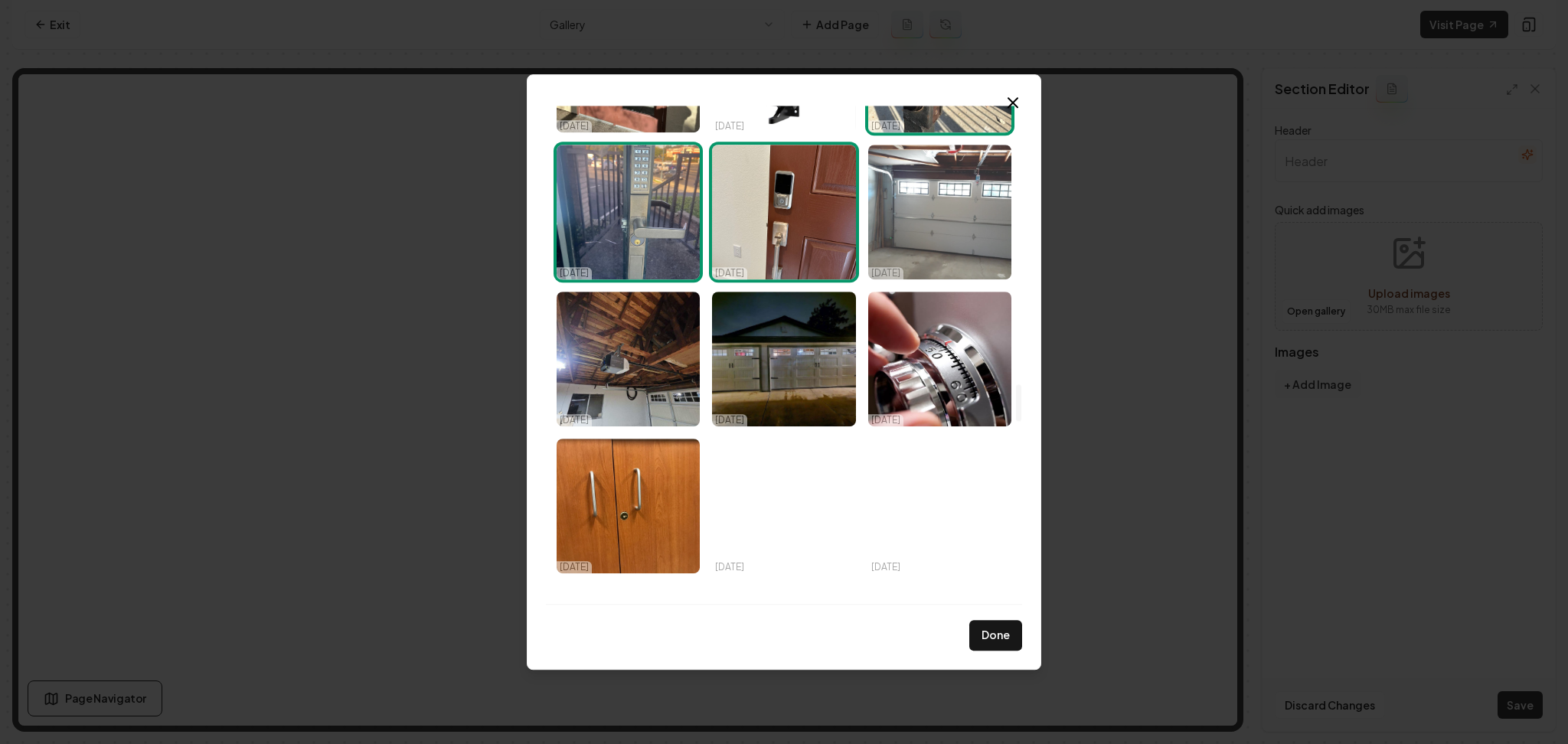
scroll to position [3833, 0]
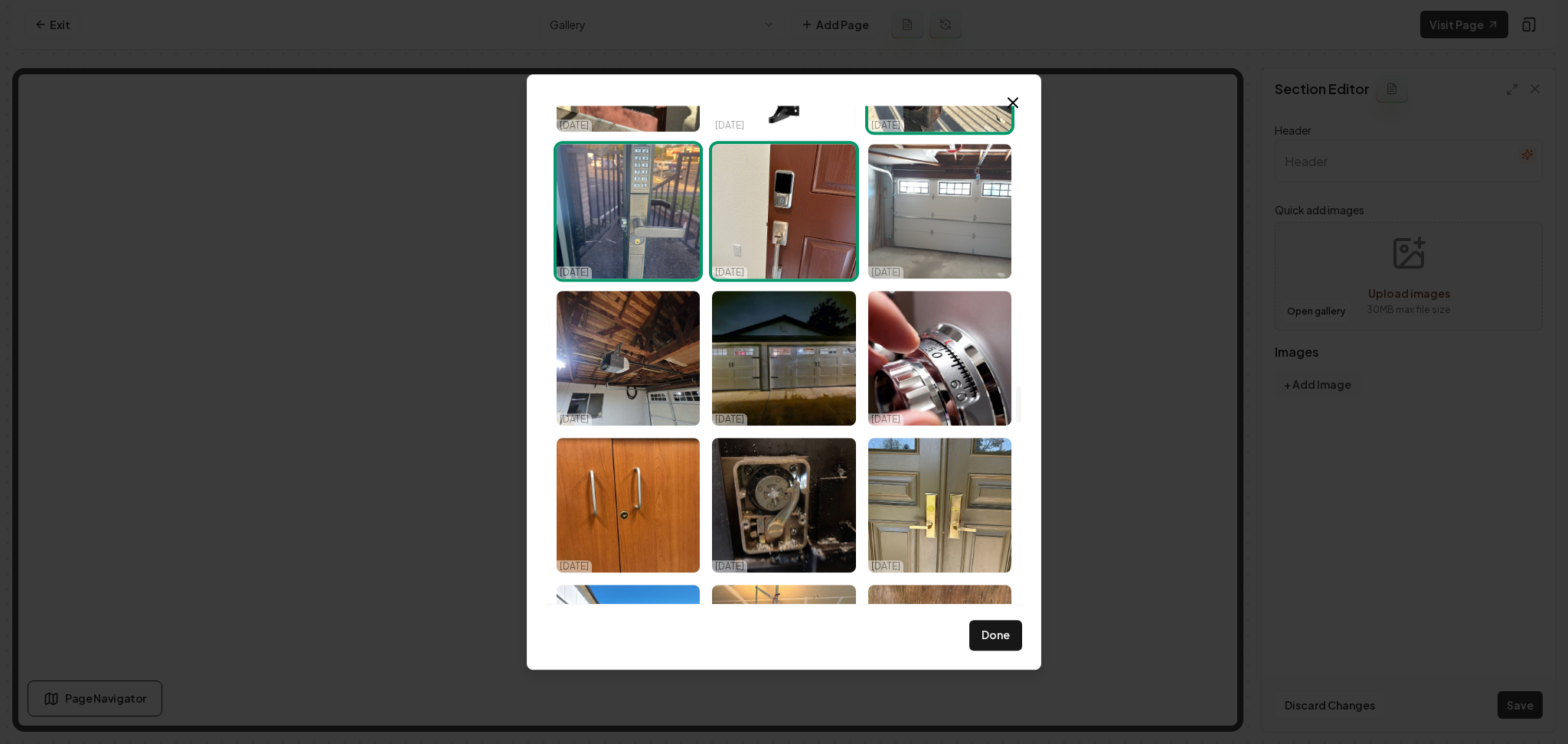
click at [904, 222] on img "Select image image_68d14fe15c7cd75eb805b0ba.jpeg" at bounding box center [939, 211] width 143 height 134
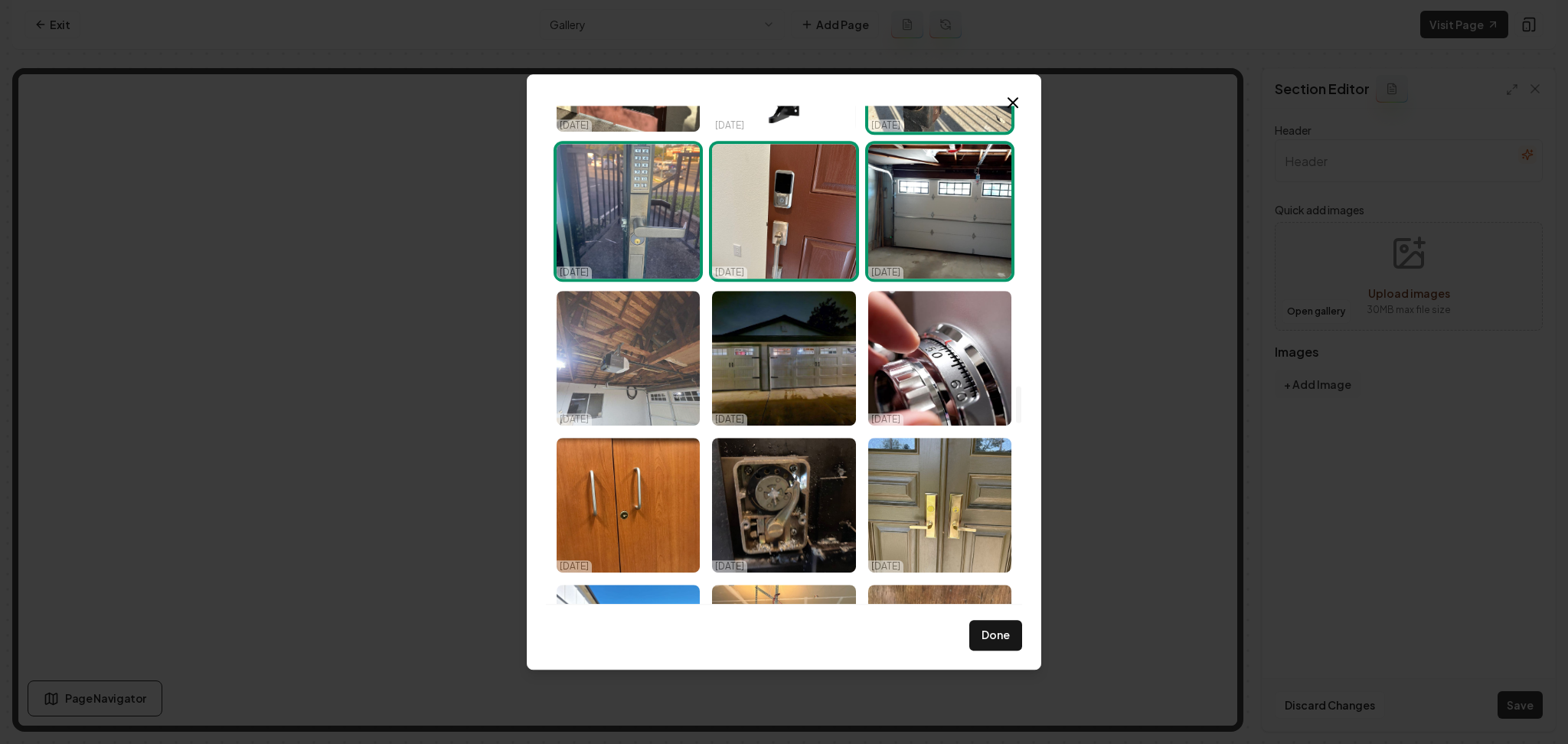
click at [619, 360] on img "Select image image_68d14fe15c7cd75eb805b0f5.jpeg" at bounding box center [628, 358] width 143 height 134
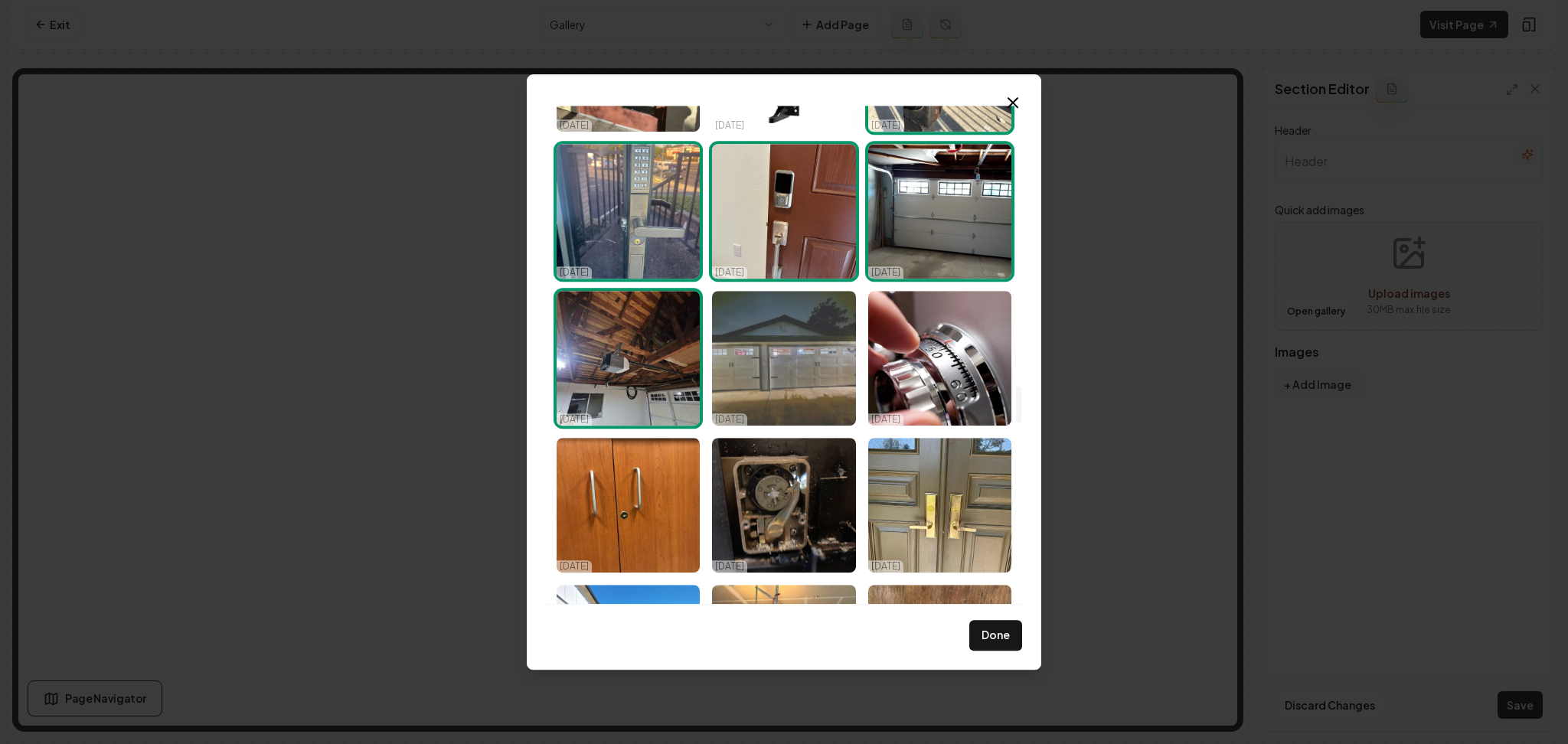
click at [735, 367] on img "Select image image_68d14fe15c7cd75eb805b0ec.jpeg" at bounding box center [784, 358] width 143 height 134
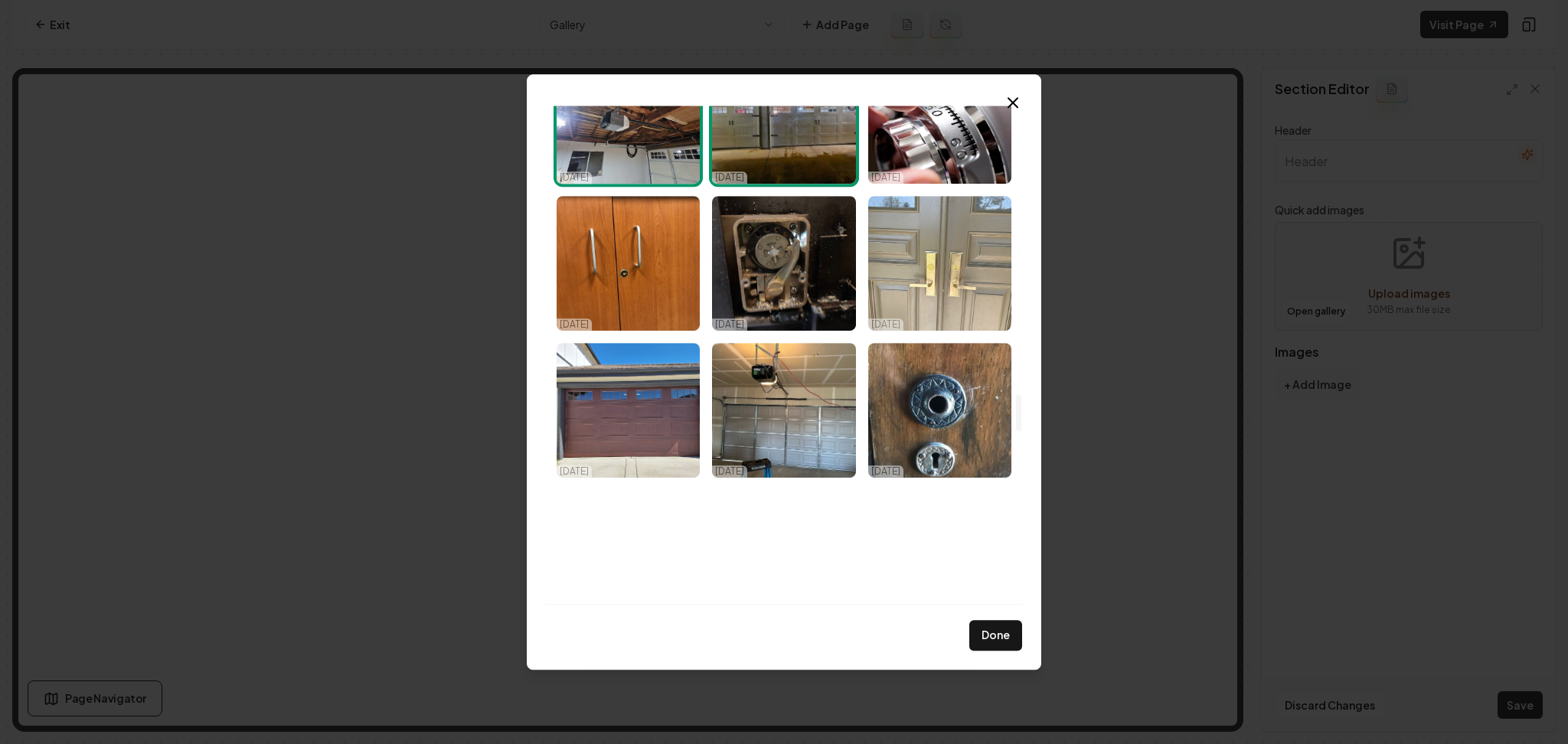
scroll to position [4080, 0]
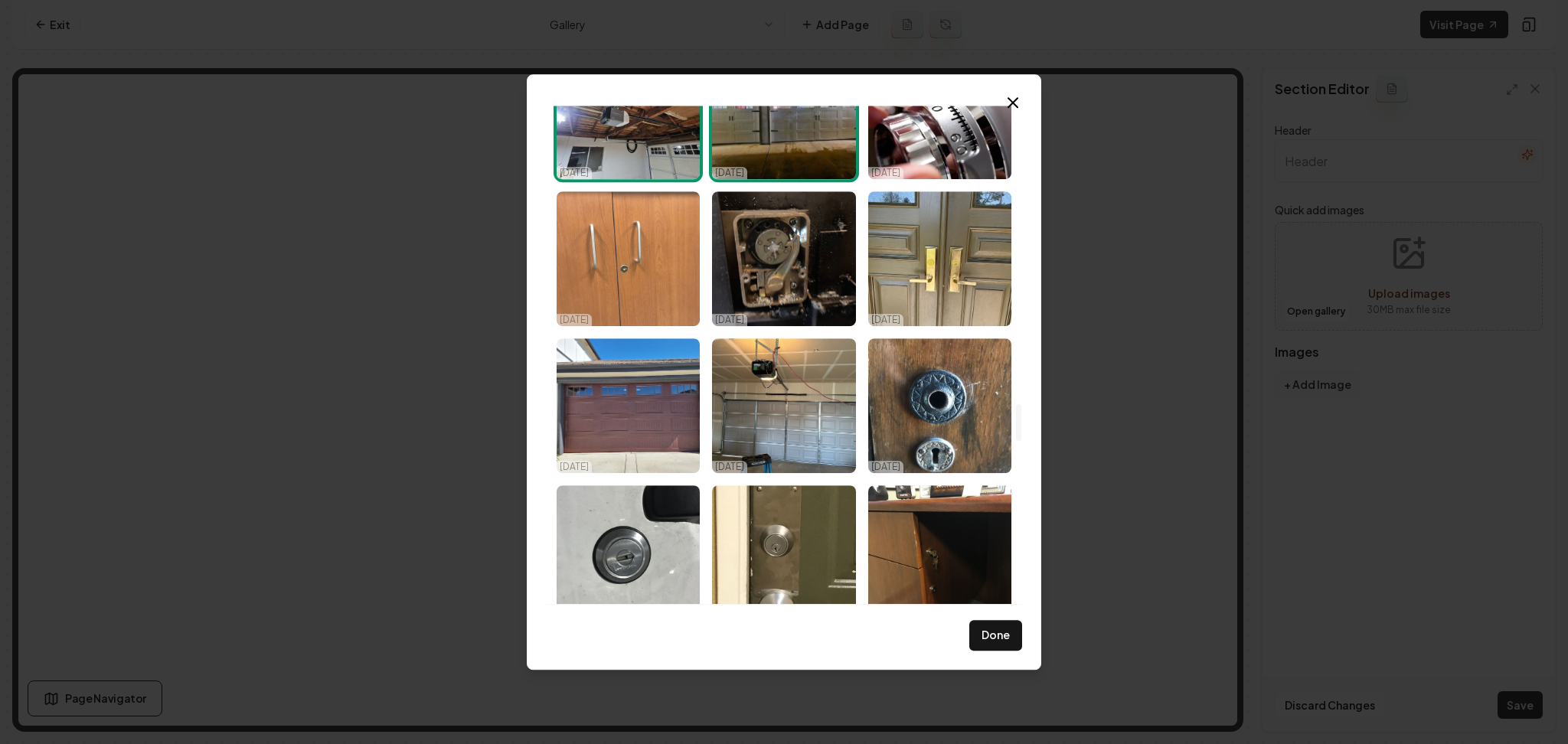
click at [626, 280] on img "Select image image_68d14fe25c7cd75eb805b3cf.jpeg" at bounding box center [628, 258] width 143 height 134
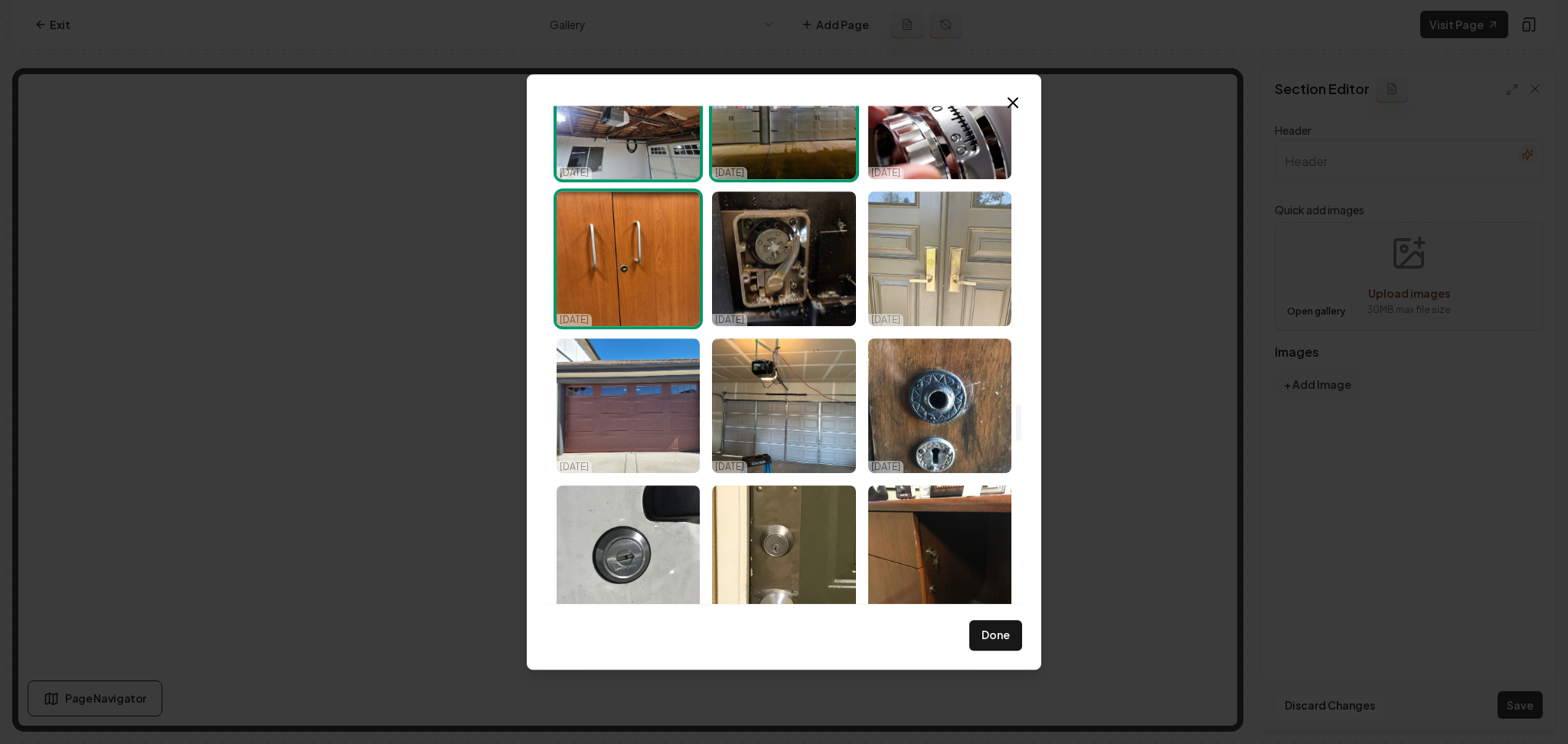
click at [927, 263] on img "Select image image_68d14fe25c7cd75eb805b5ab.jpeg" at bounding box center [939, 258] width 143 height 134
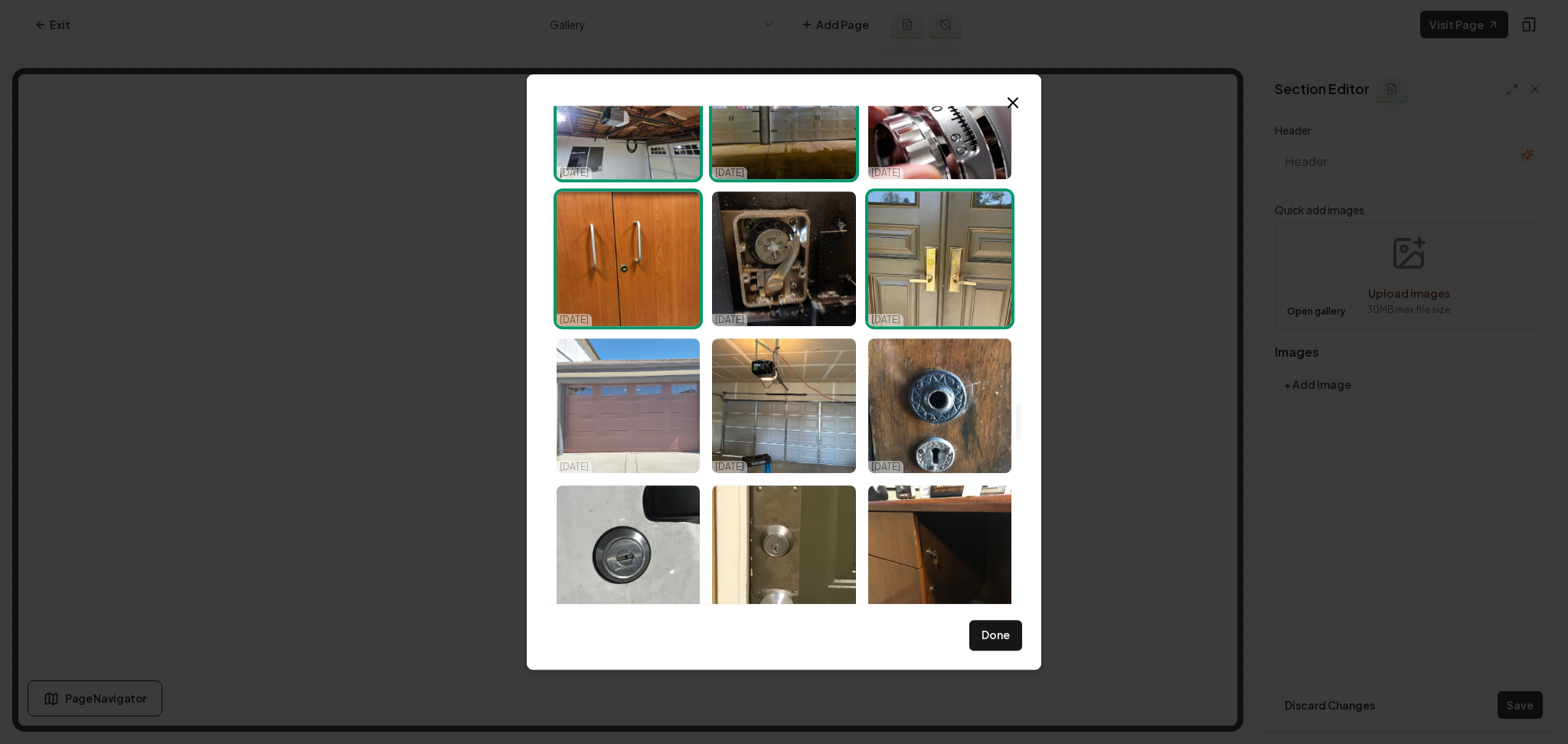
click at [621, 424] on img "Select image image_68d14fe15c7cd75eb805b0f2.jpeg" at bounding box center [628, 405] width 143 height 134
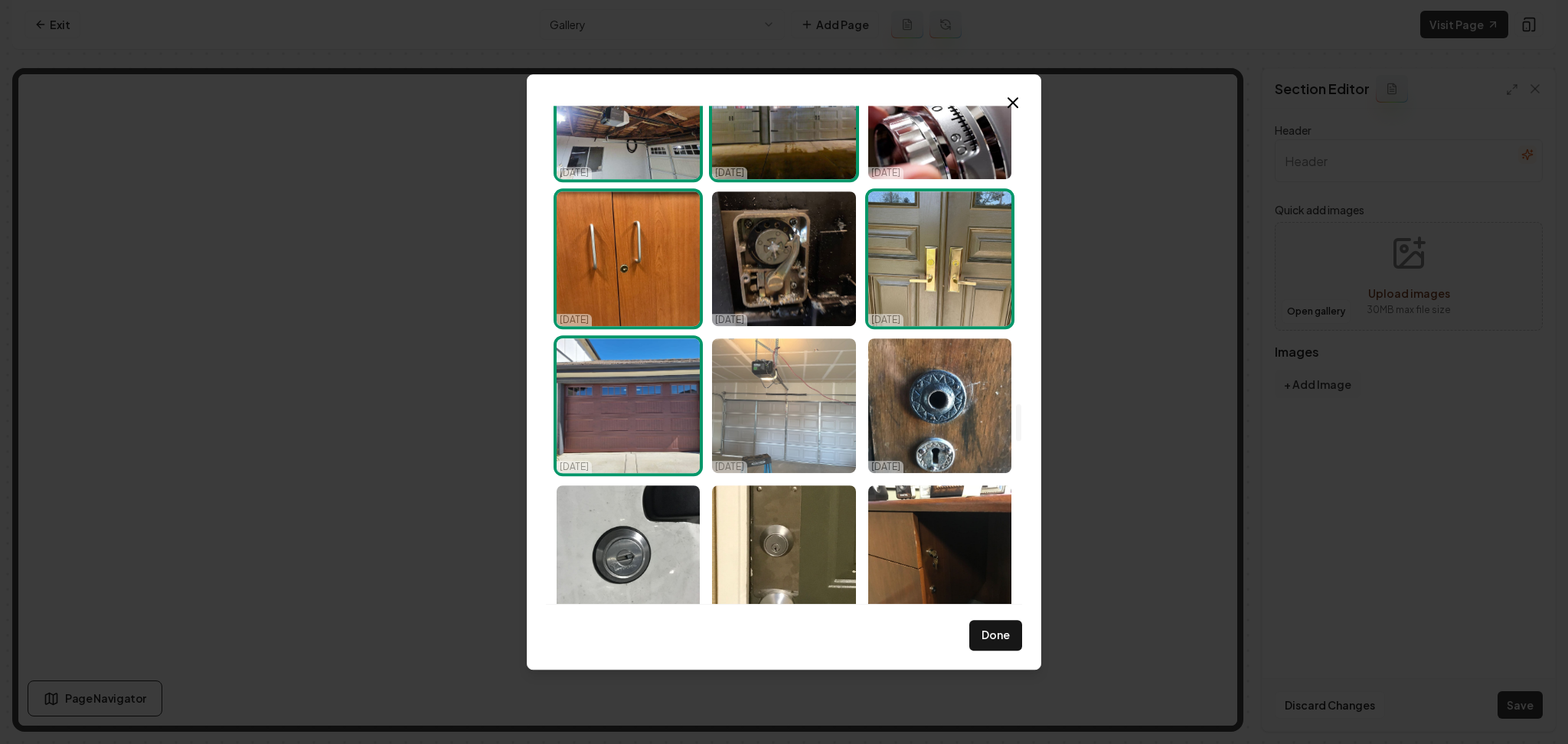
click at [810, 435] on img "Select image image_68d14fe25c7cd75eb805b1d0.jpeg" at bounding box center [784, 405] width 143 height 134
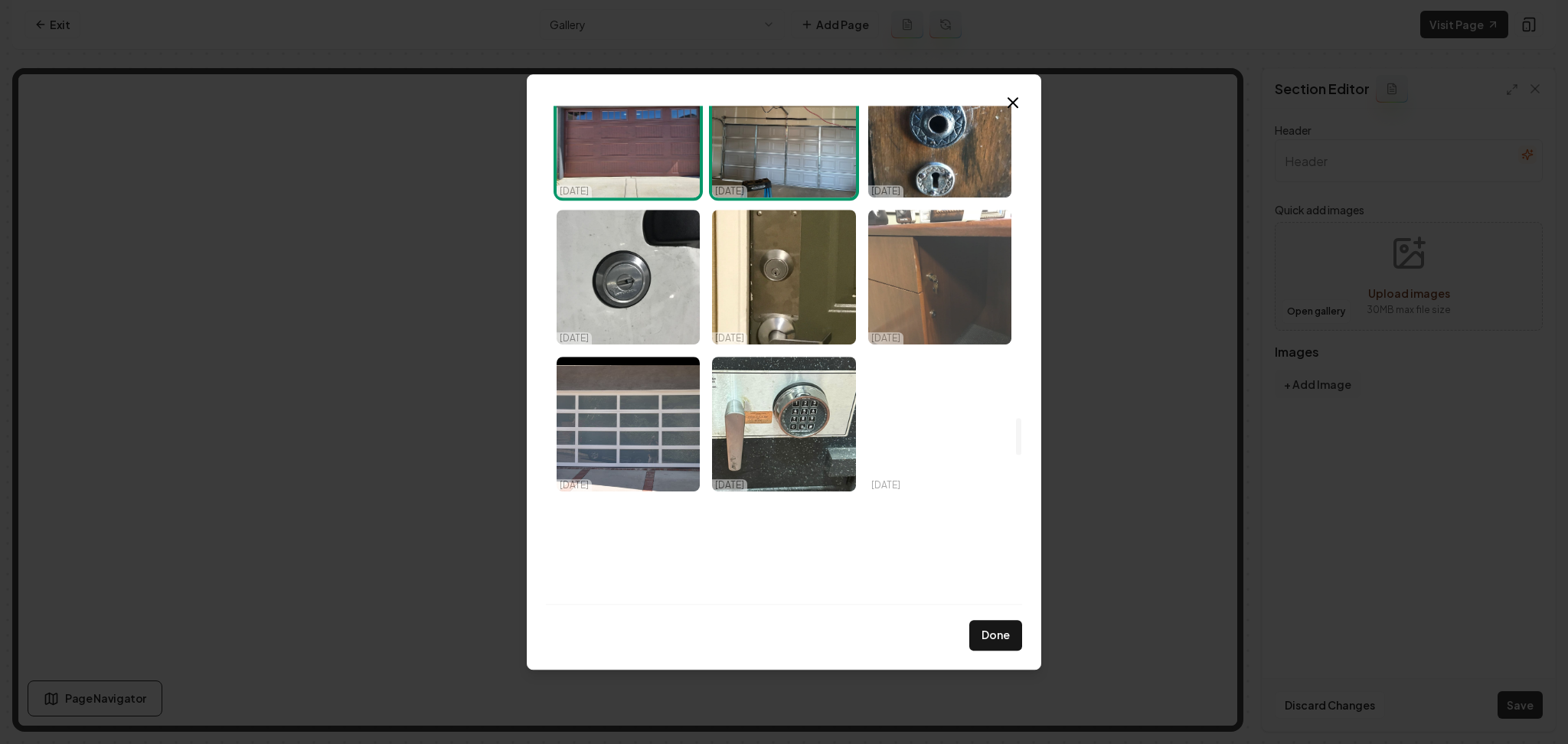
scroll to position [4390, 0]
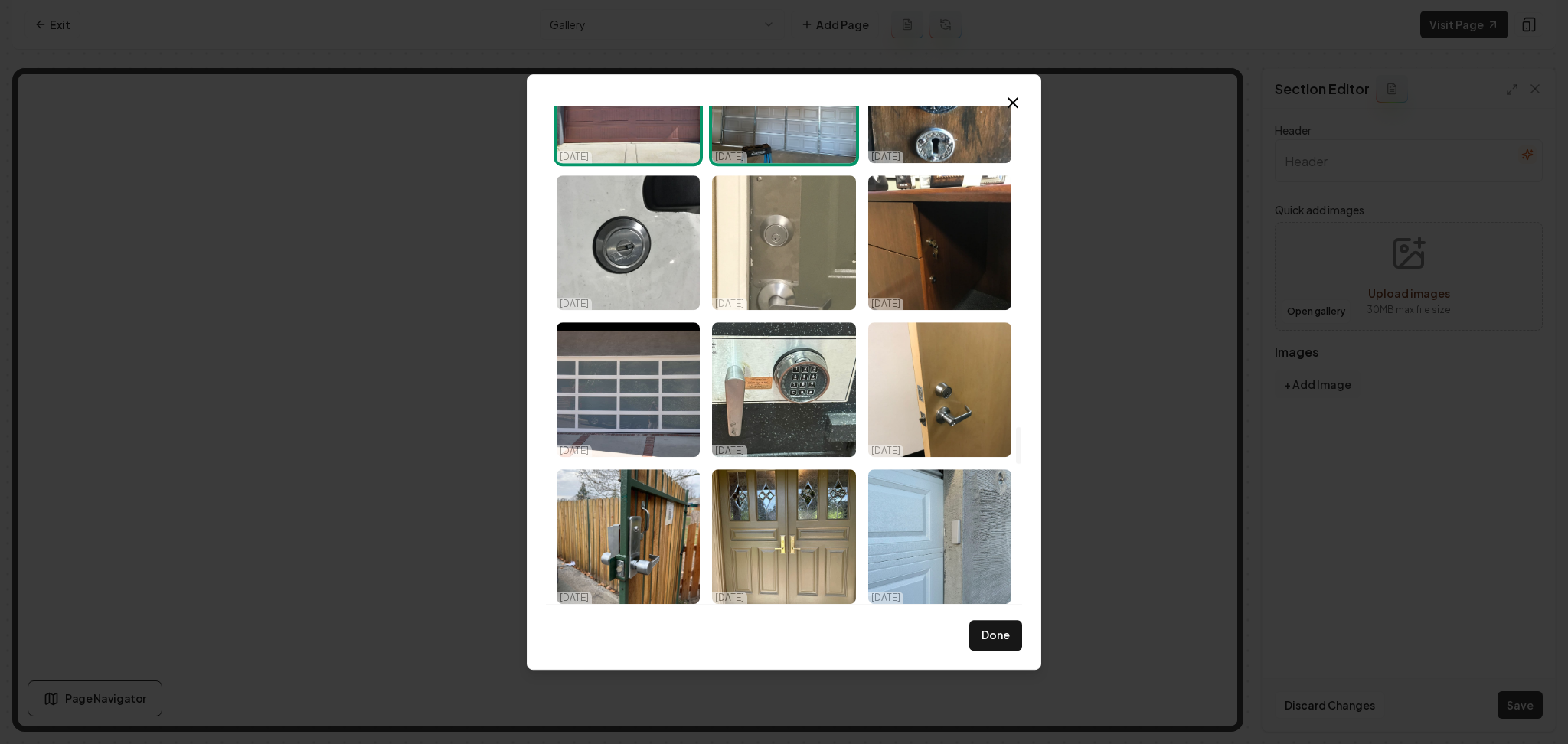
click at [789, 272] on img "Select image image_68d14fe15c7cd75eb805af10.jpeg" at bounding box center [784, 242] width 143 height 134
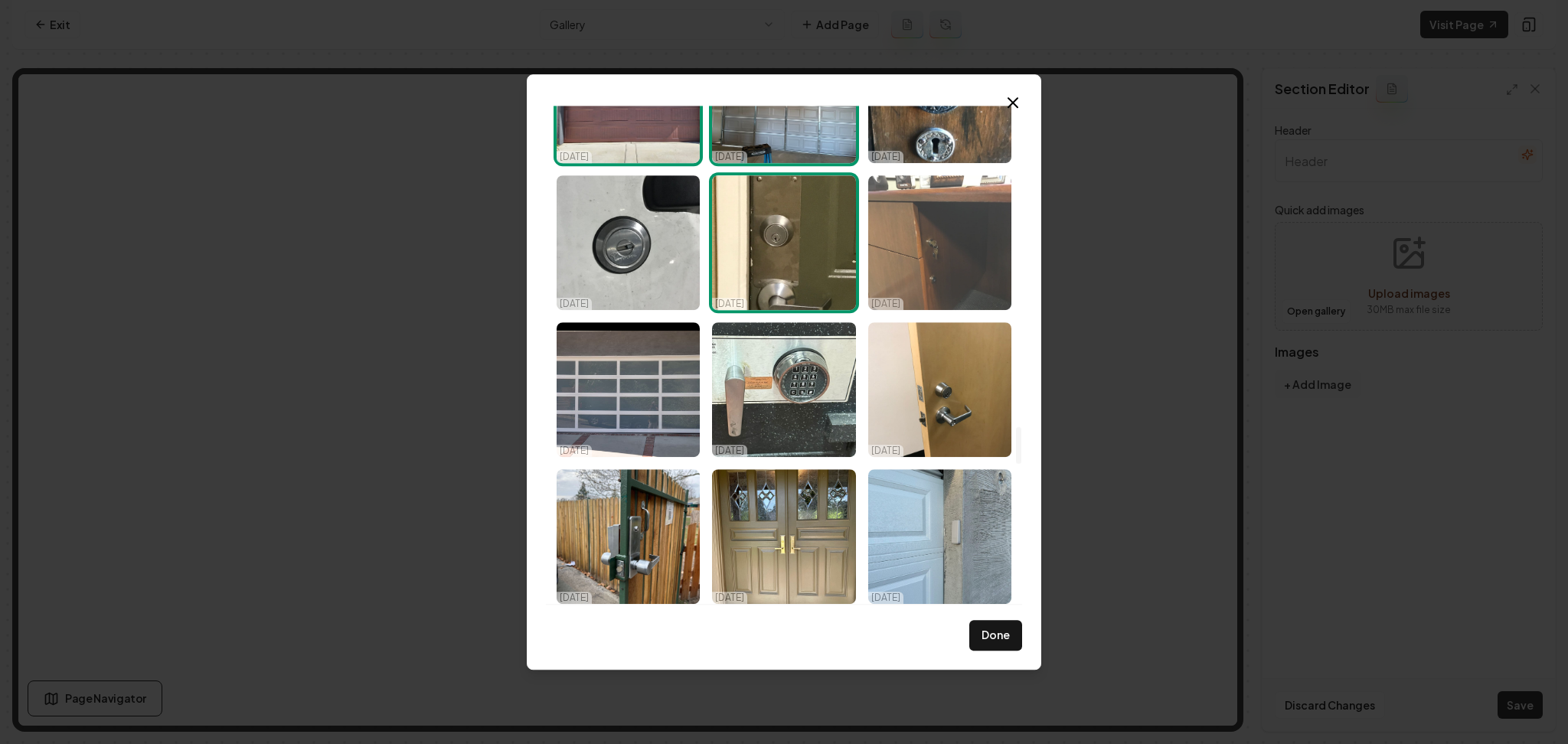
click at [937, 246] on img "Select image image_68d14fe25c7cd75eb805b3cb.jpeg" at bounding box center [939, 242] width 143 height 134
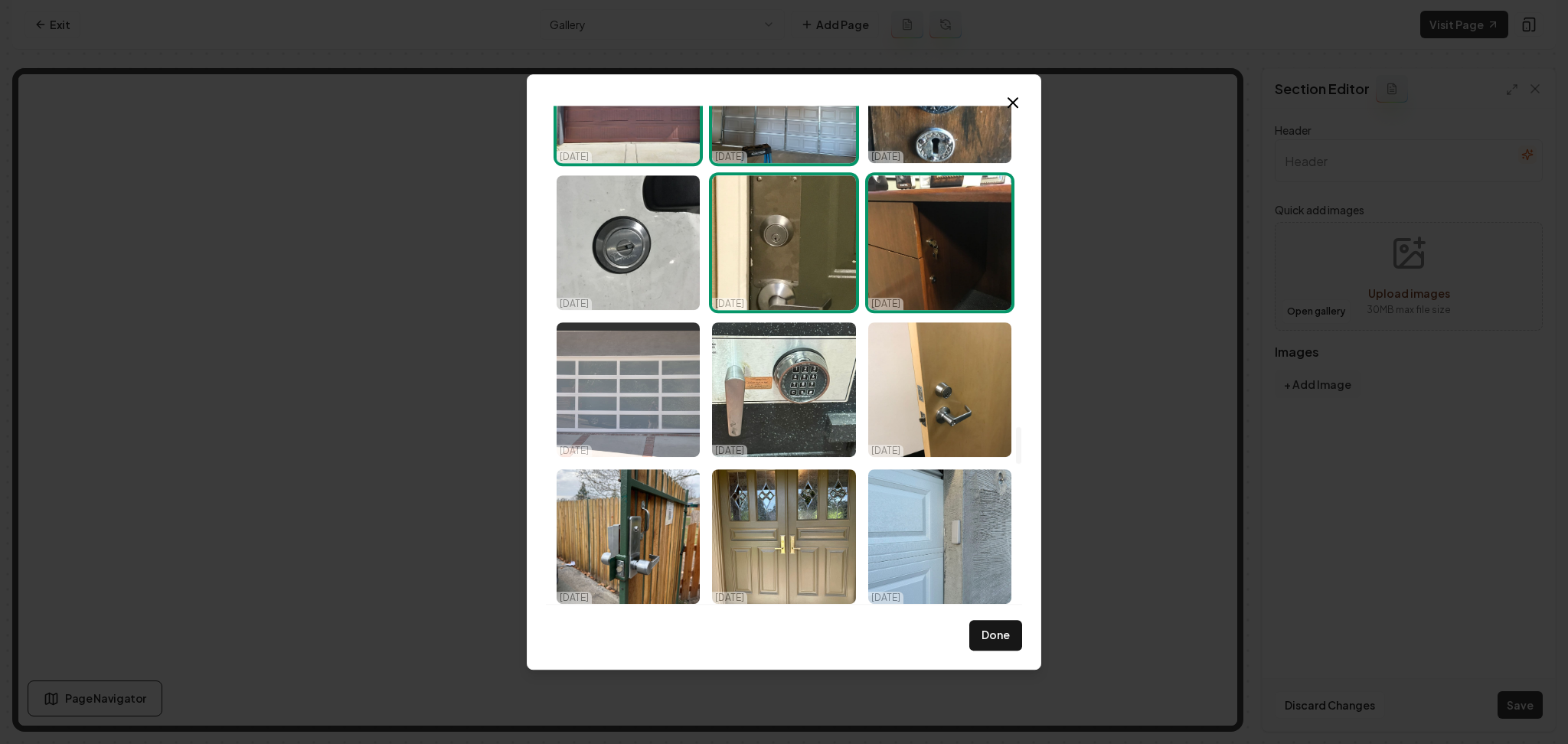
click at [641, 409] on img "Select image image_68d14fe05c7cd75eb805a913.jpeg" at bounding box center [628, 389] width 143 height 134
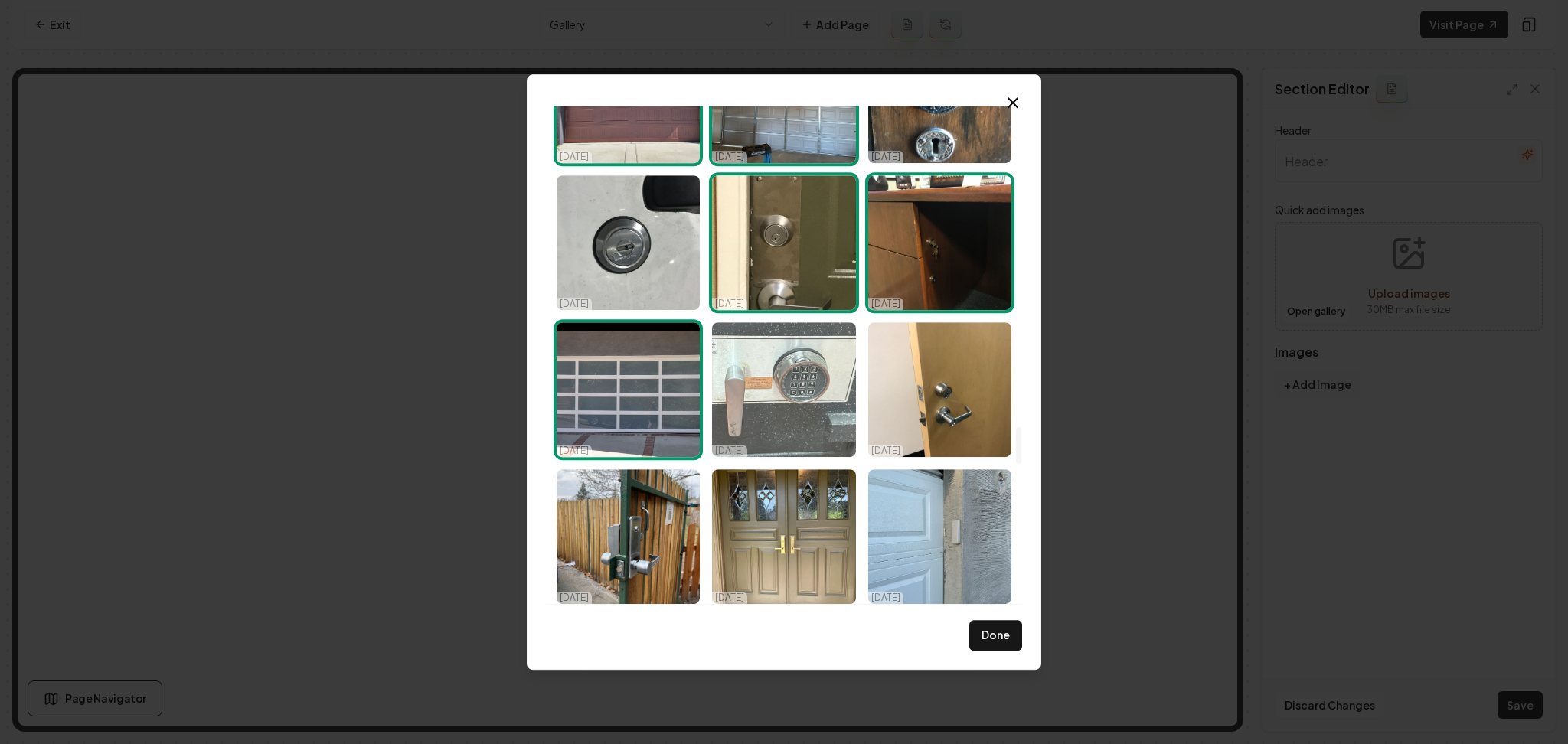
click at [767, 395] on img "Select image image_68d14fe25c7cd75eb805b2c9.jpeg" at bounding box center [784, 389] width 143 height 134
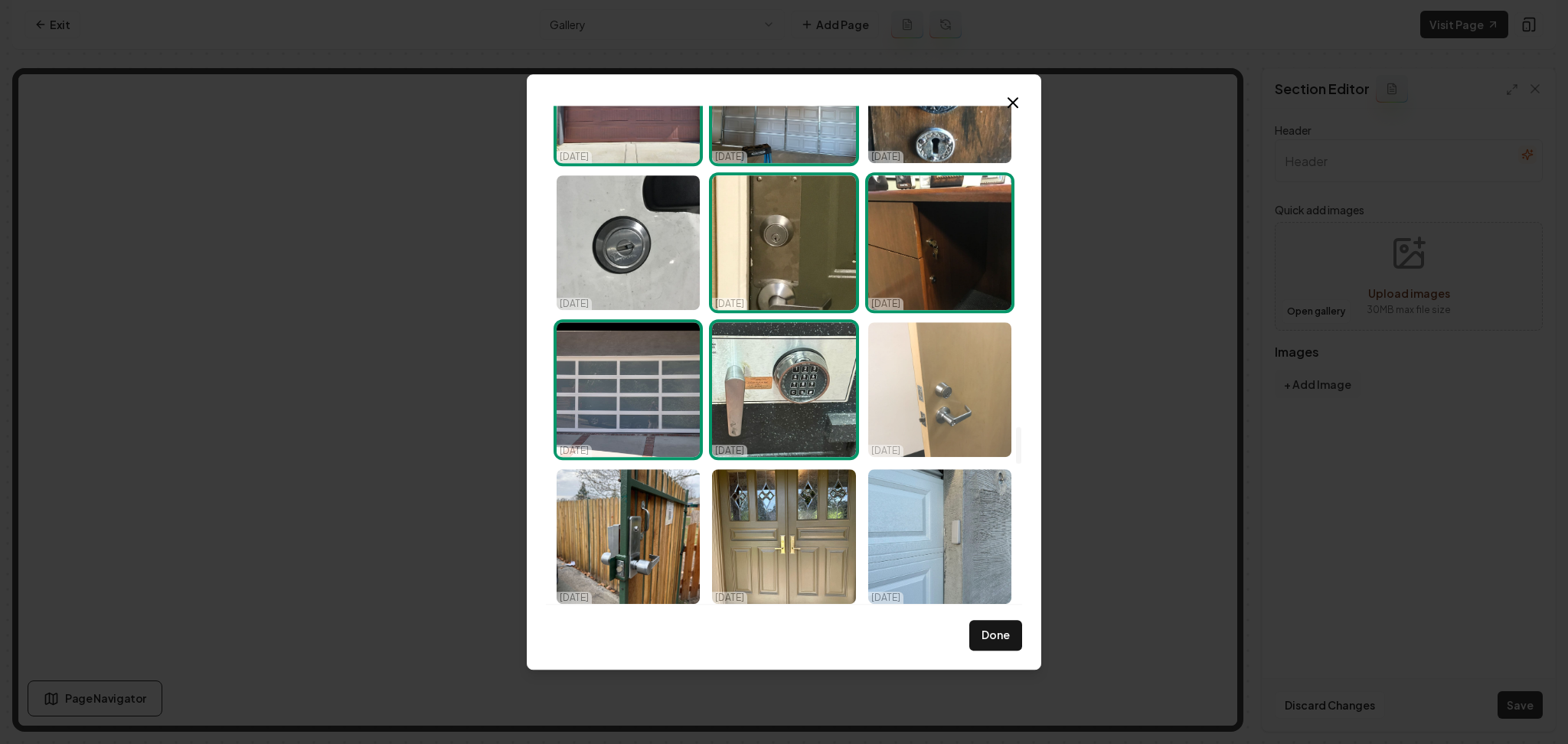
click at [927, 409] on img "Select image image_68d14fe15c7cd75eb805af40.jpeg" at bounding box center [939, 389] width 143 height 134
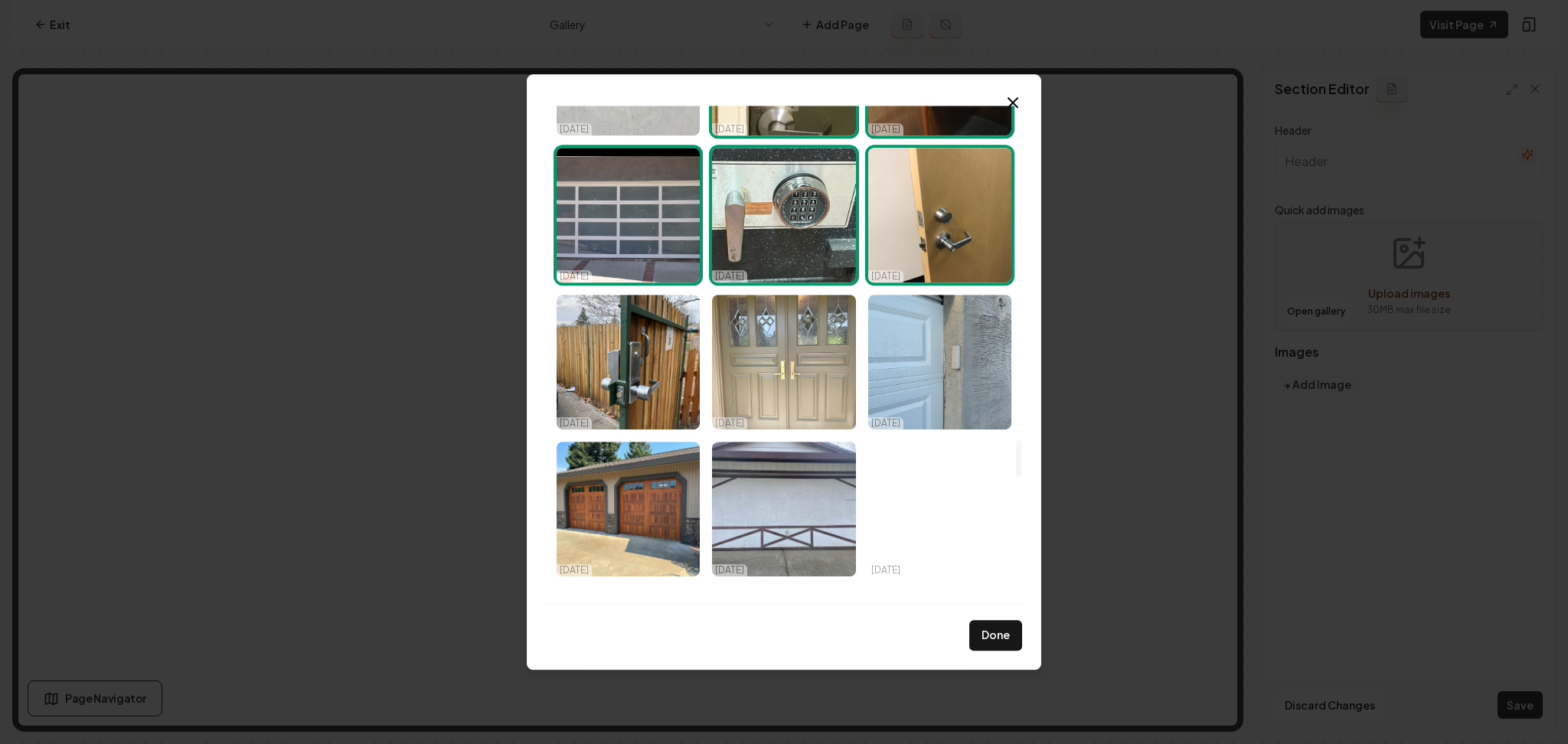
scroll to position [4586, 0]
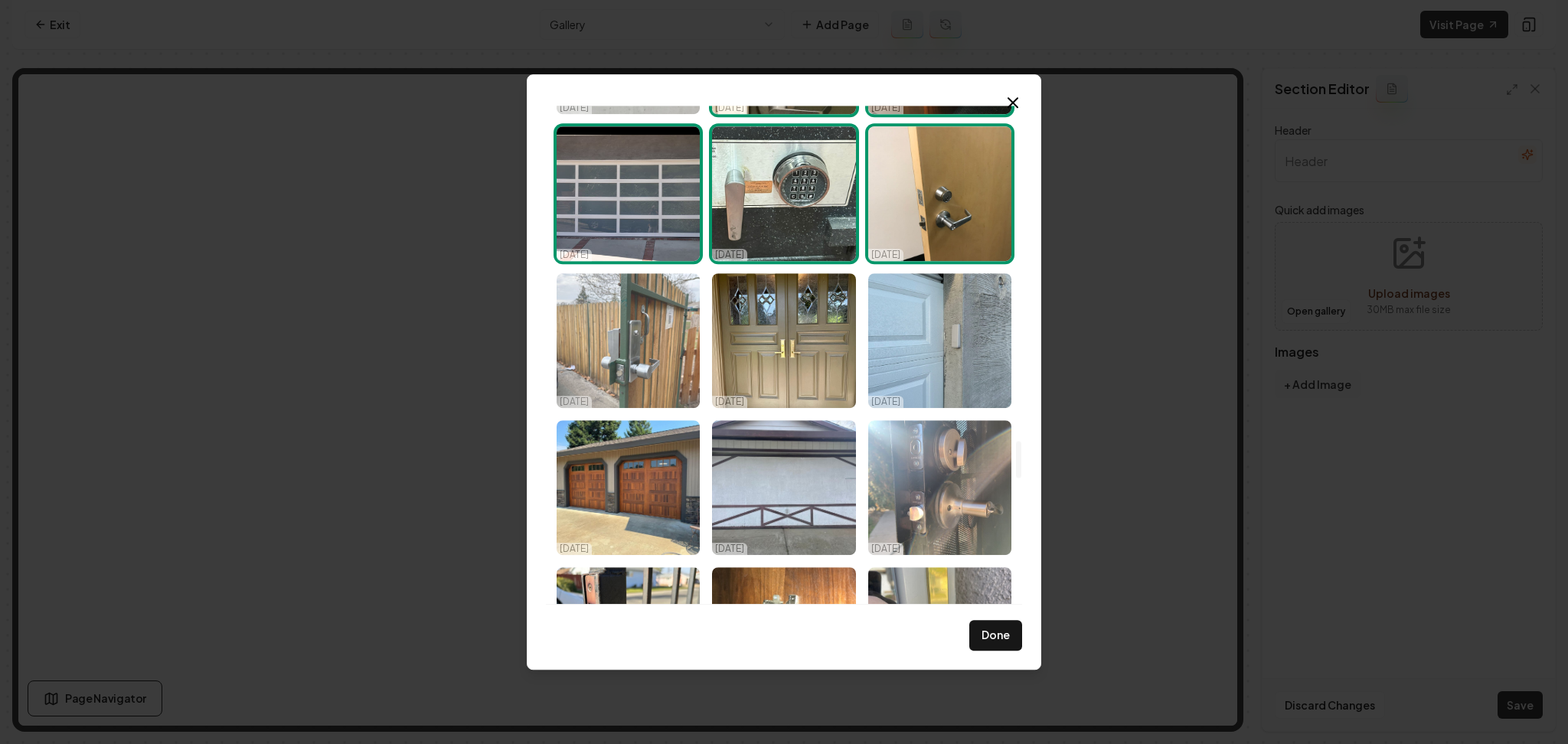
click at [633, 342] on img "Select image image_68d14fe15c7cd75eb805b073.jpeg" at bounding box center [628, 341] width 143 height 134
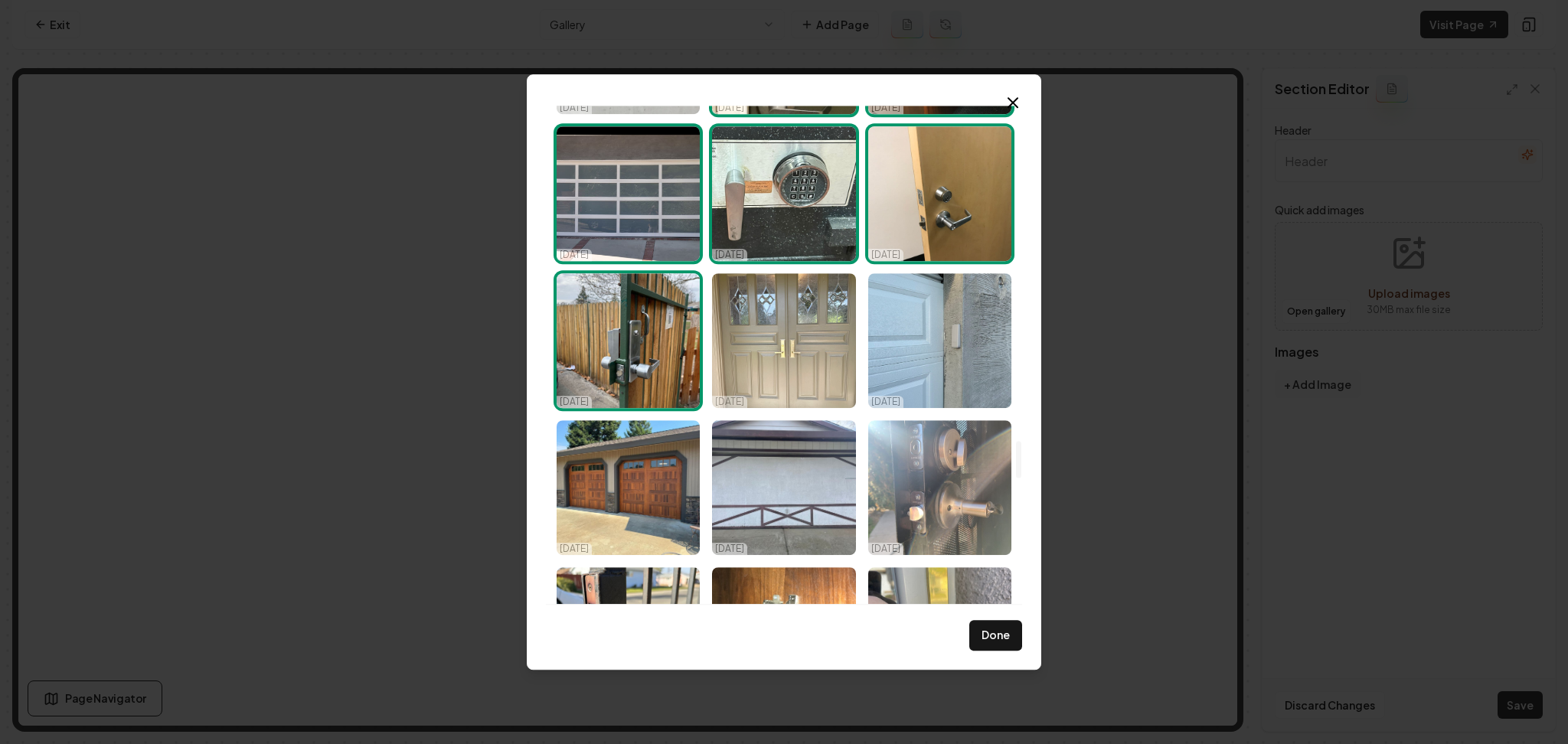
click at [784, 344] on img "Select image image_68d14fe25c7cd75eb805b4e1.jpeg" at bounding box center [784, 341] width 143 height 134
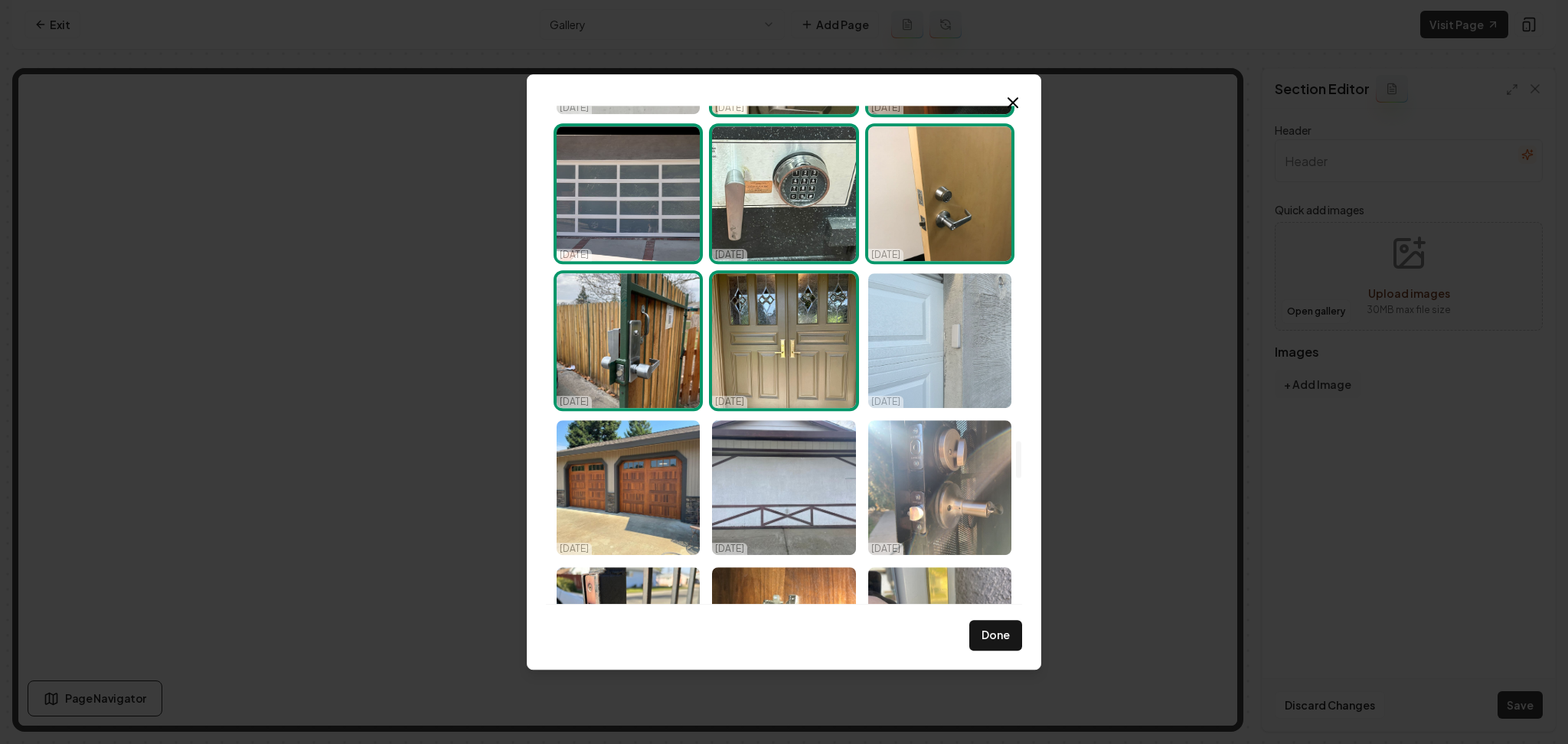
click at [902, 358] on img "Select image image_68d14fe25c7cd75eb805b2b7.jpeg" at bounding box center [939, 341] width 143 height 134
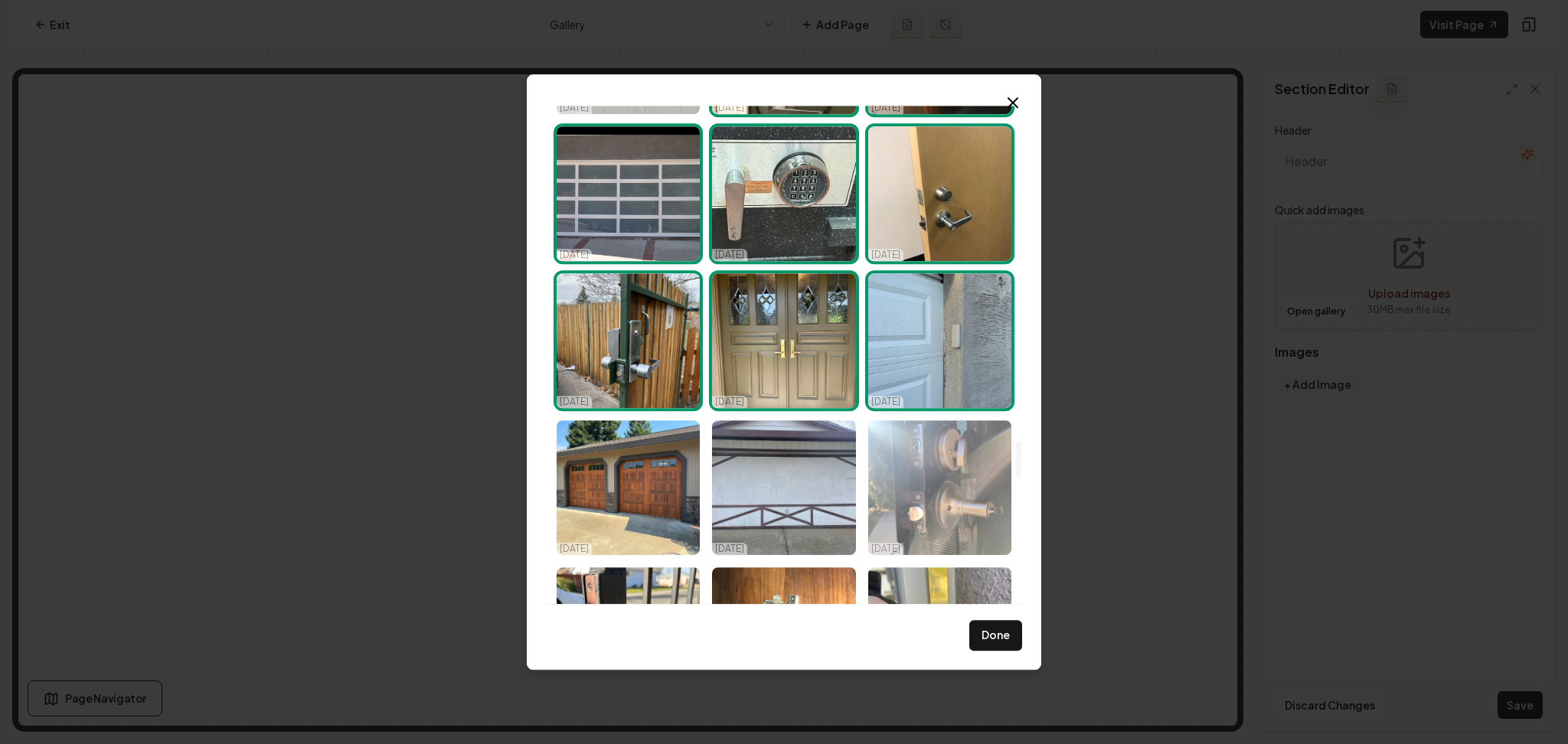
click at [932, 497] on img "Select image image_68d14fe15c7cd75eb805b0cb.jpeg" at bounding box center [939, 487] width 143 height 134
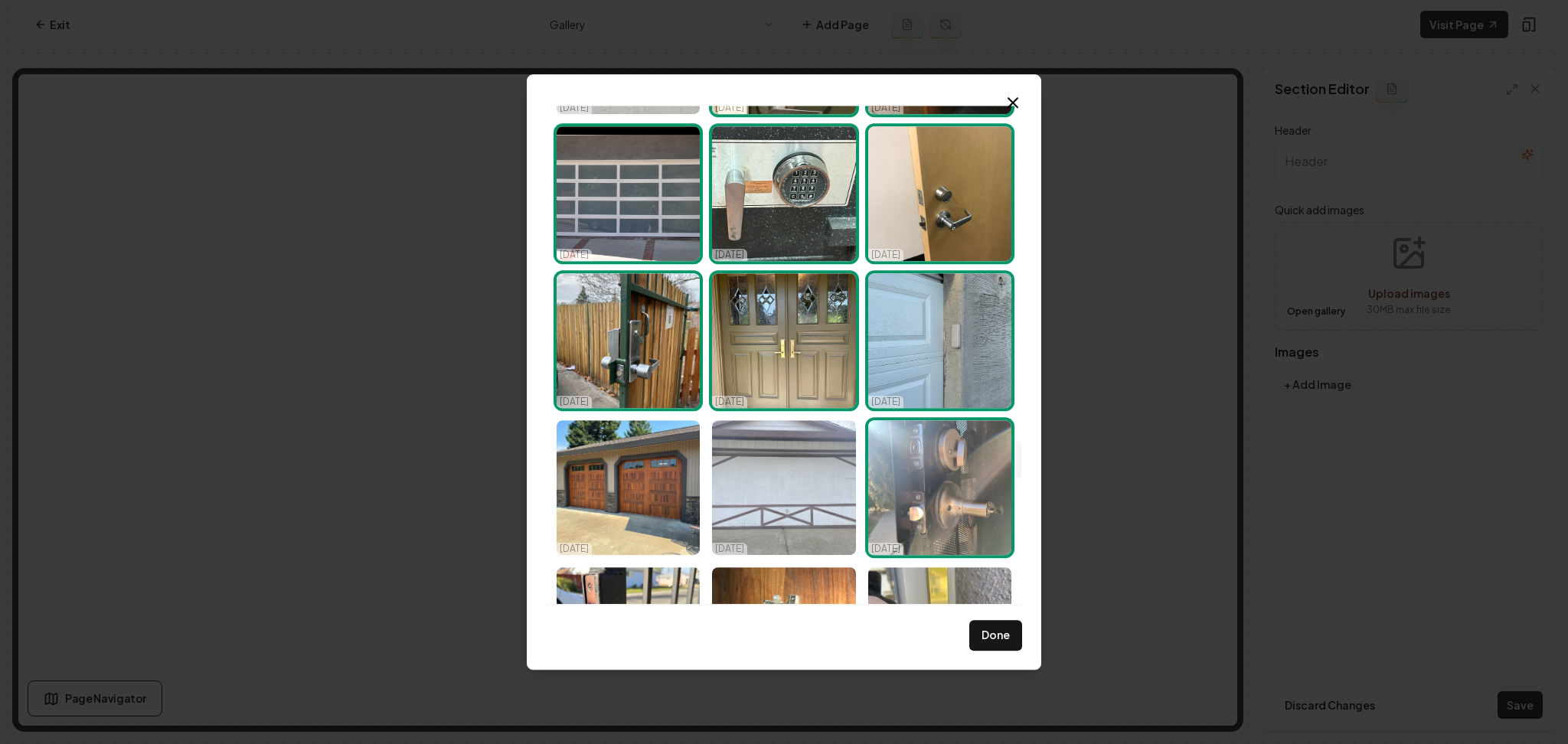
click at [822, 491] on img "Select image image_68d14fe25c7cd75eb805b1f7.jpeg" at bounding box center [784, 487] width 143 height 134
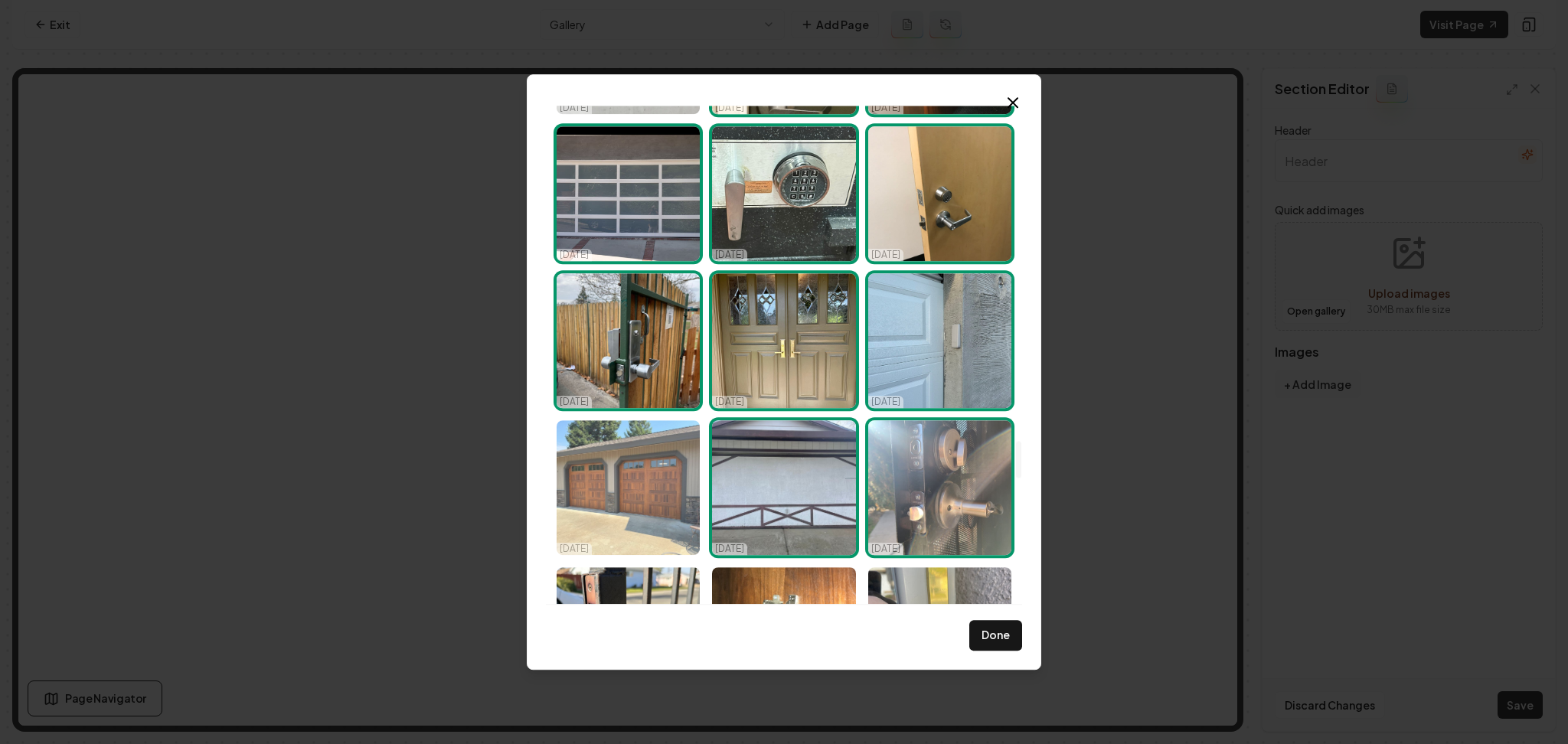
click at [660, 491] on img "Select image image_68d14fe05c7cd75eb805a90d.jpeg" at bounding box center [628, 487] width 143 height 134
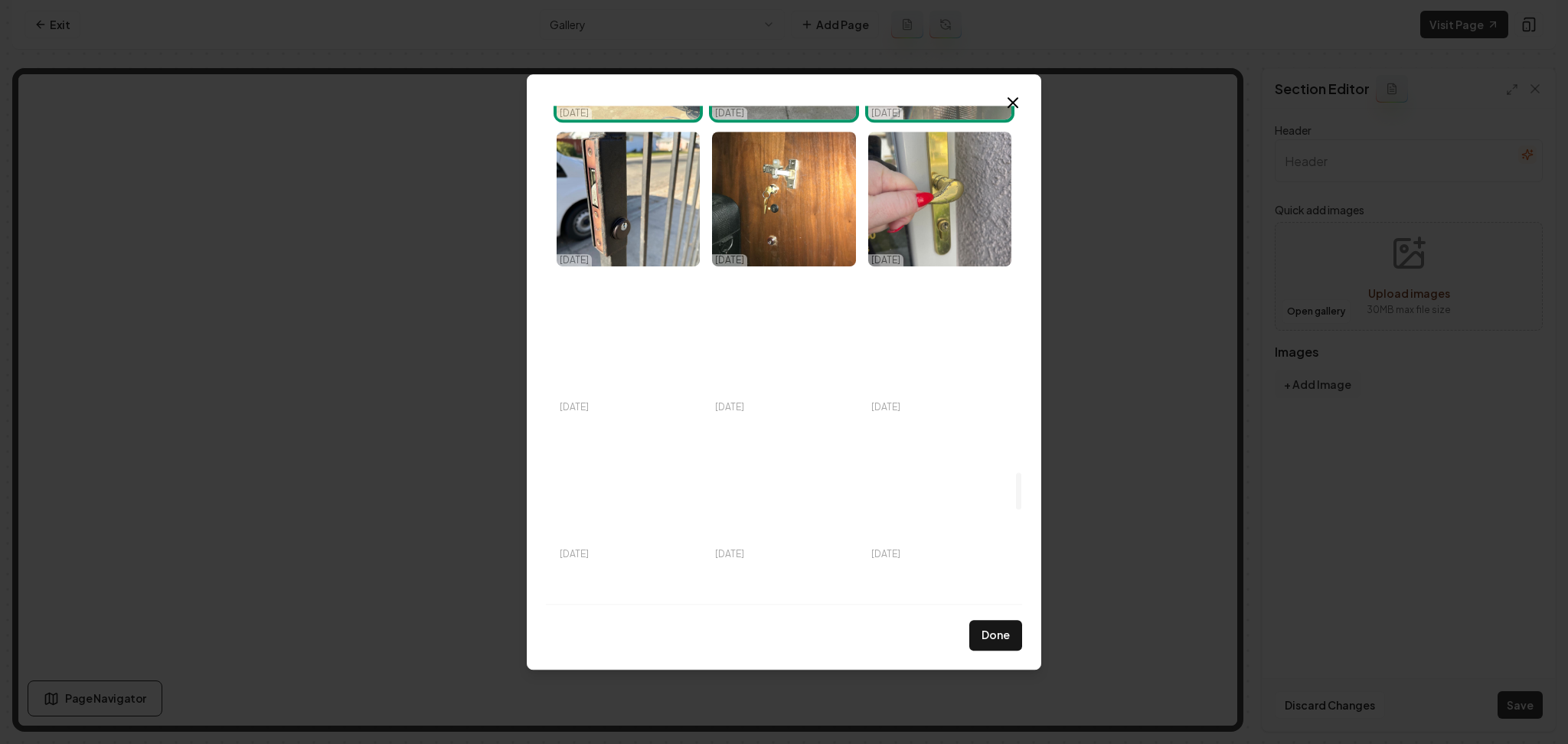
scroll to position [5024, 0]
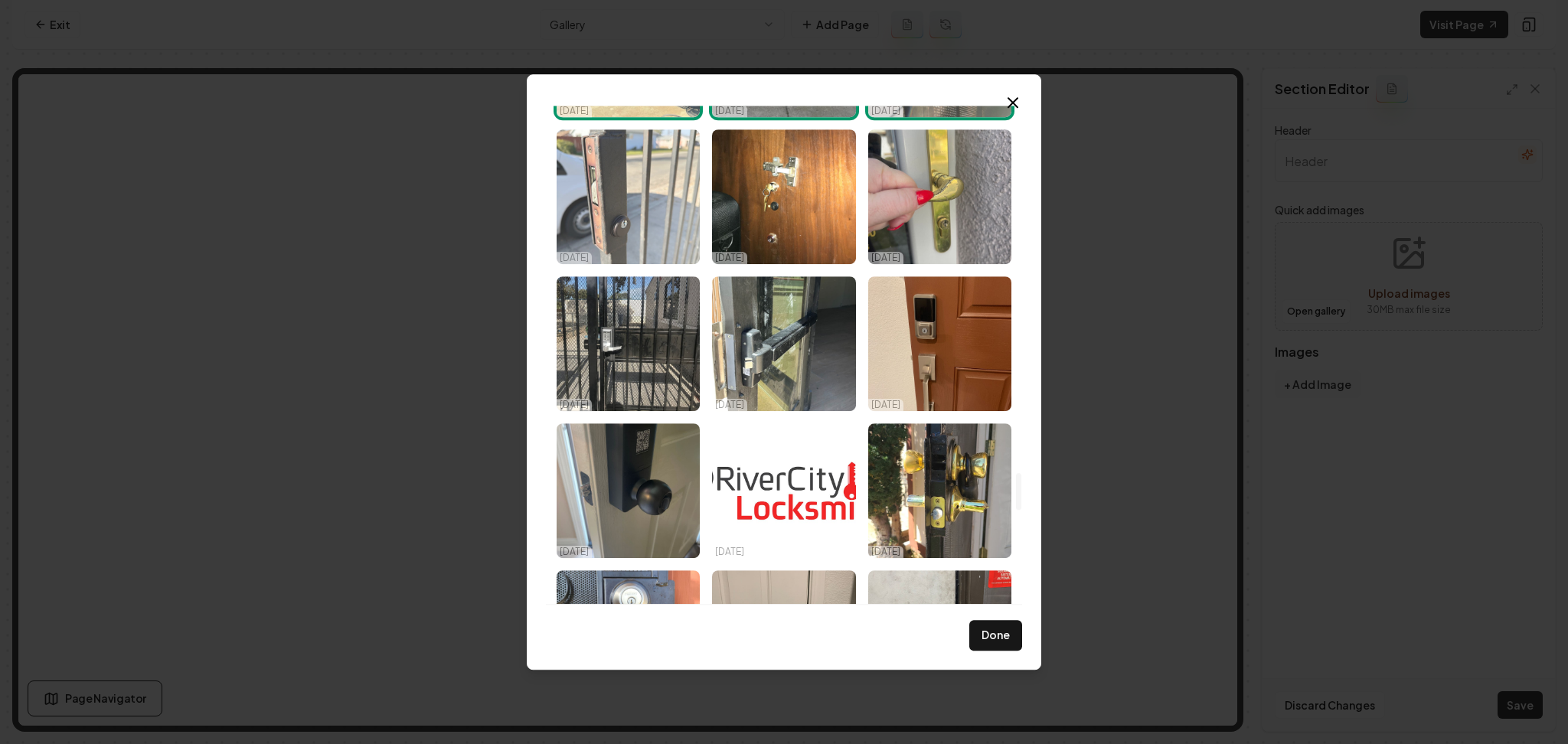
click at [668, 189] on img "Select image image_68d14fe15c7cd75eb805adbd.jpeg" at bounding box center [628, 196] width 143 height 134
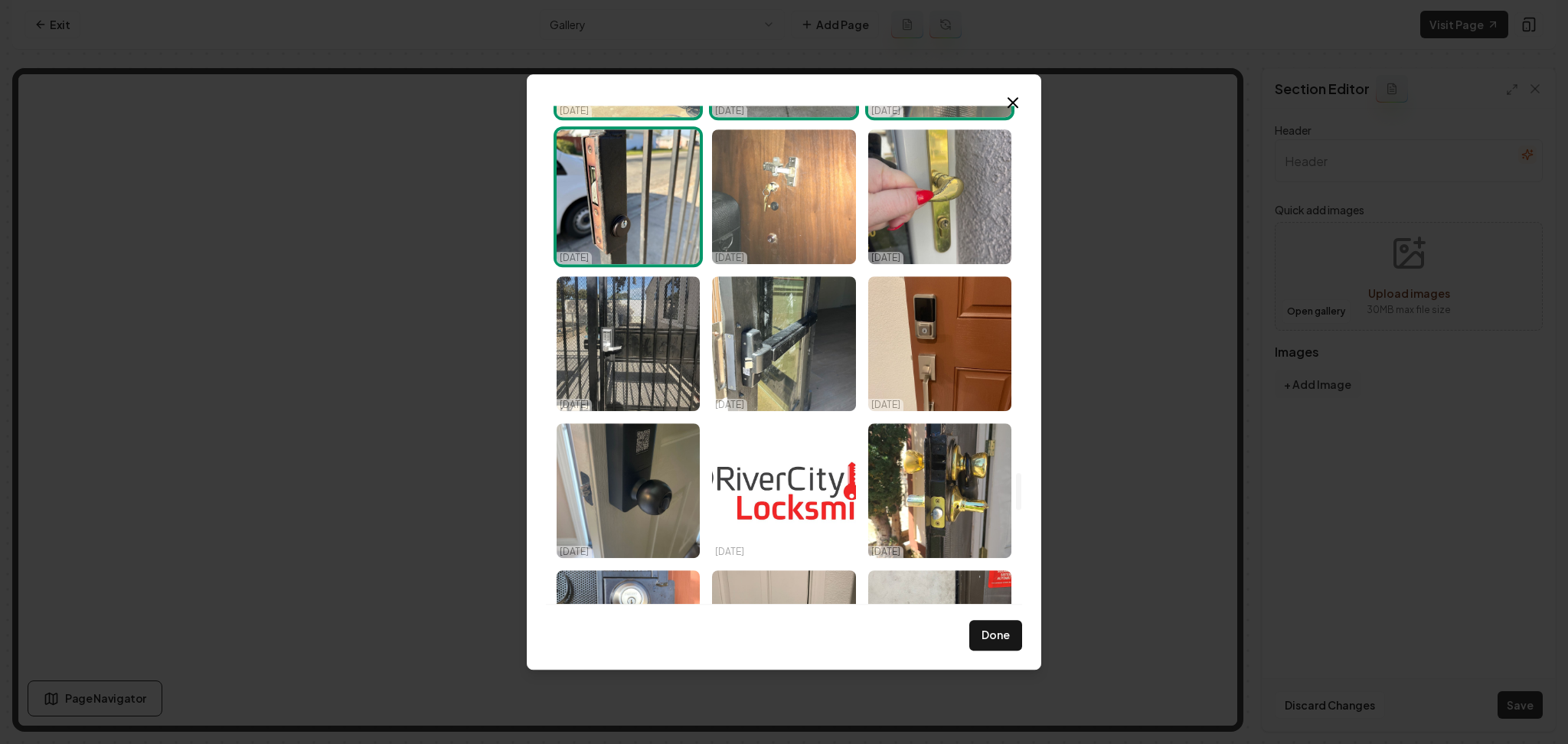
click at [802, 186] on img "Select image image_68d14fe15c7cd75eb805af17.jpeg" at bounding box center [784, 196] width 143 height 134
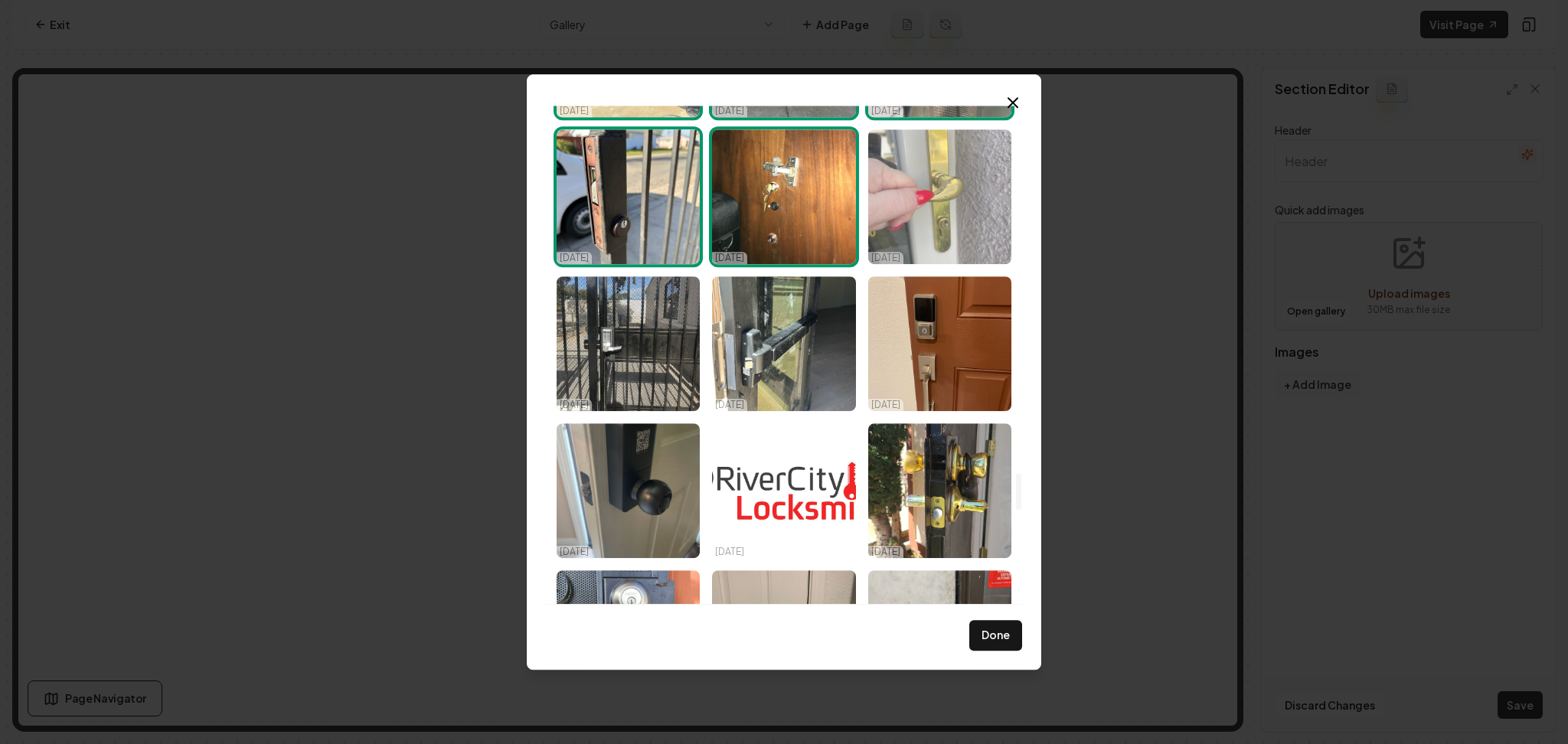
click at [937, 182] on img "Select image image_68d14fe15c7cd75eb805ae63.jpeg" at bounding box center [939, 196] width 143 height 134
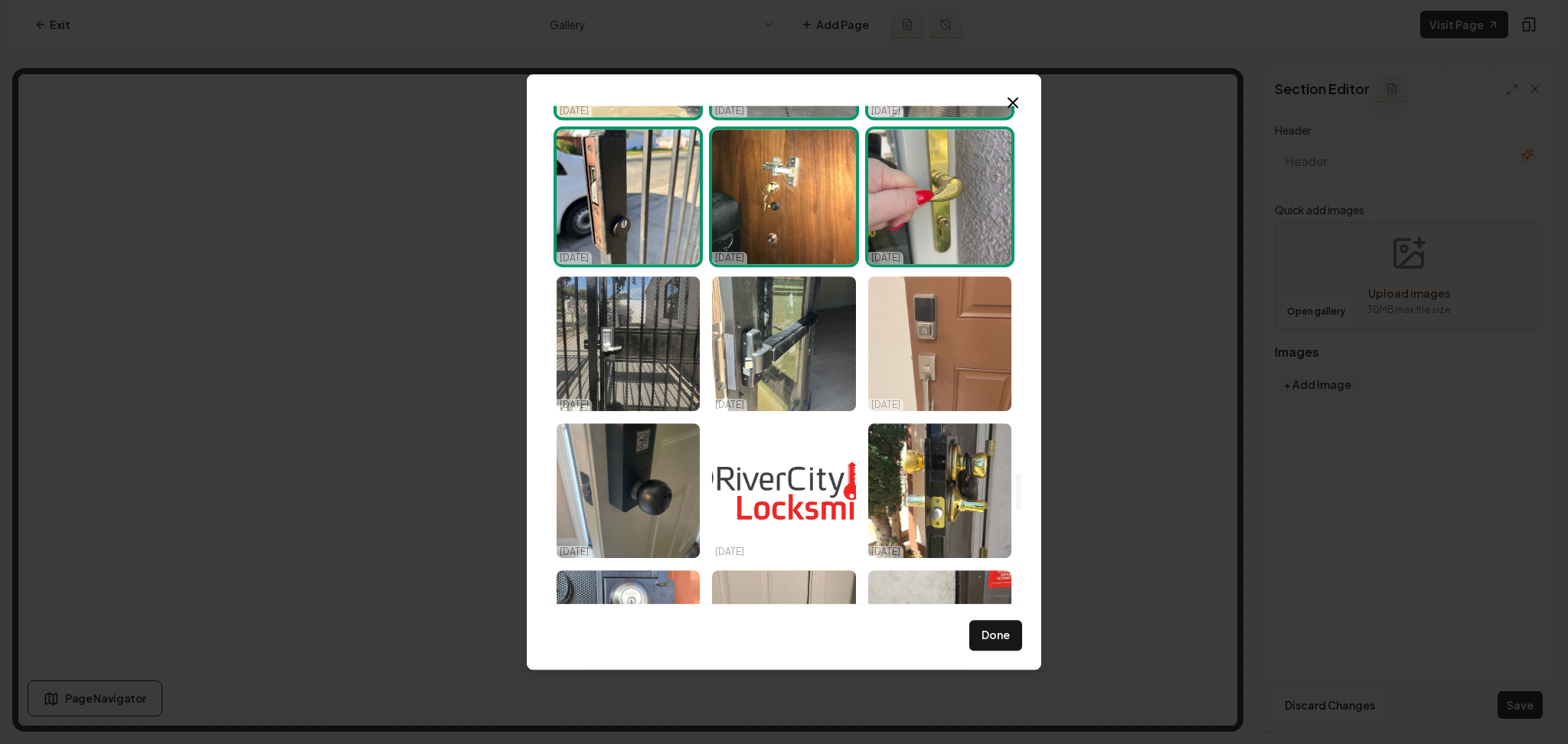
click at [946, 329] on img "Select image image_68d14fe25c7cd75eb805b1f3.jpeg" at bounding box center [939, 343] width 143 height 134
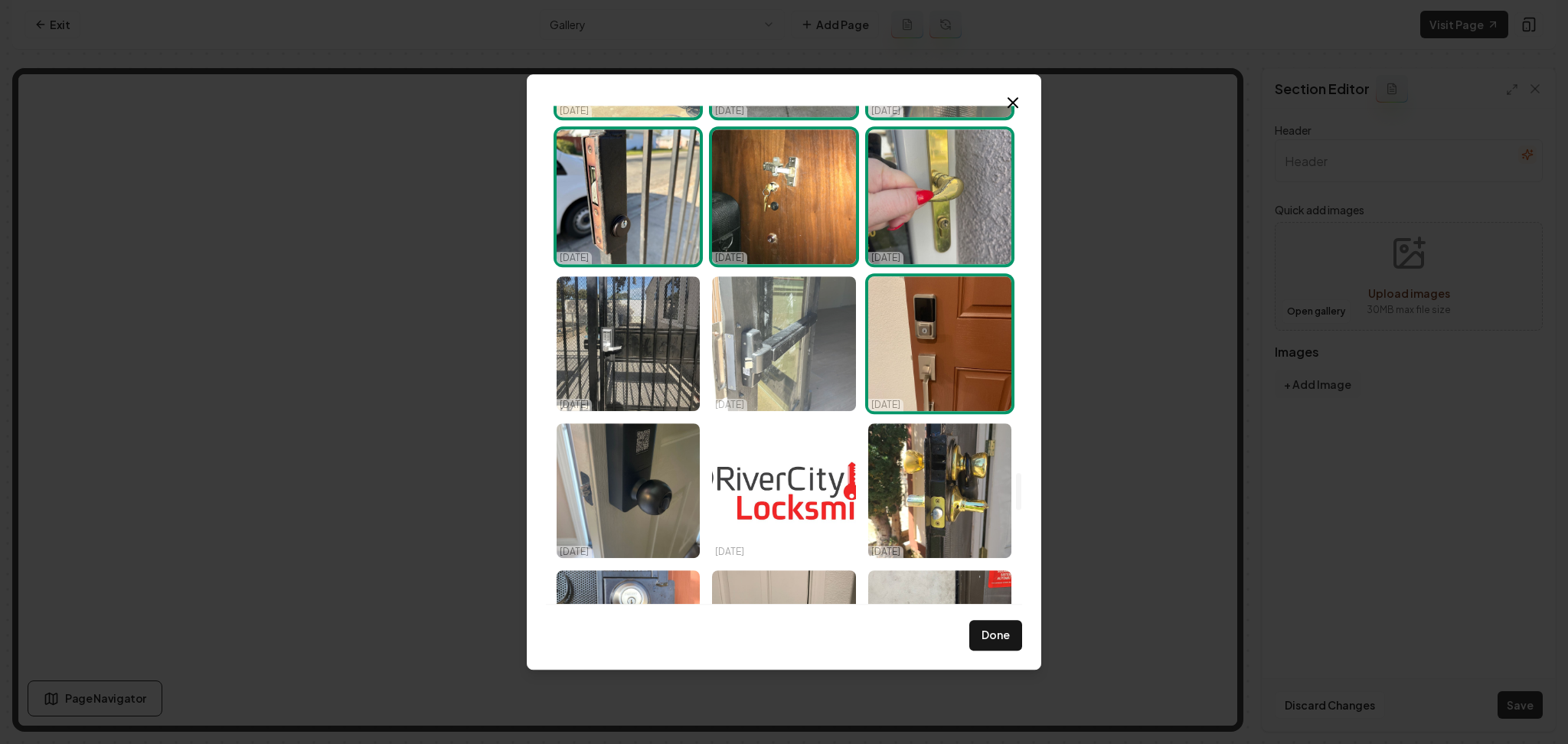
click at [794, 339] on img "Select image image_68d14fe25c7cd75eb805b2d1.jpeg" at bounding box center [784, 343] width 143 height 134
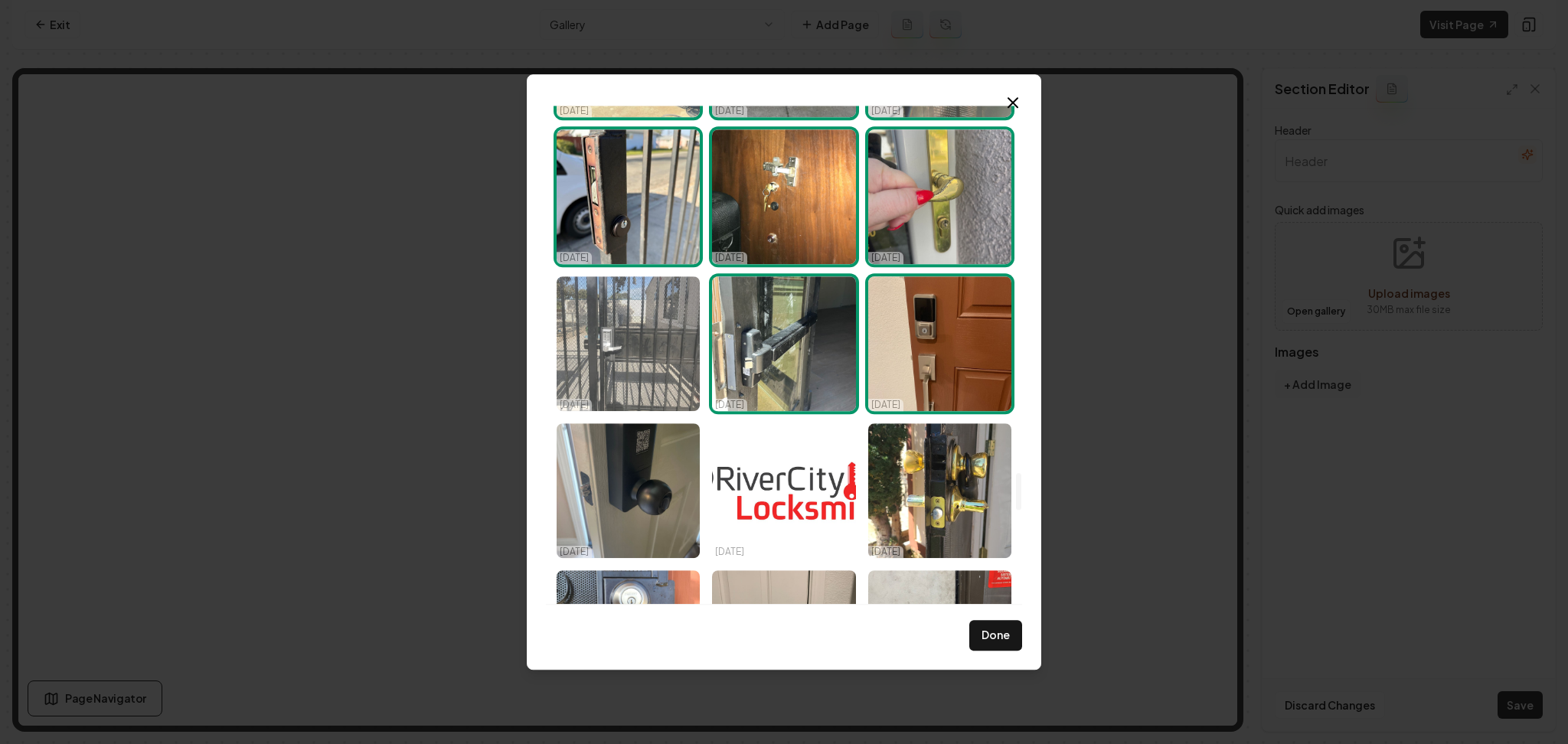
click at [662, 346] on img "Select image image_68d14fe25c7cd75eb805b2be.jpeg" at bounding box center [628, 343] width 143 height 134
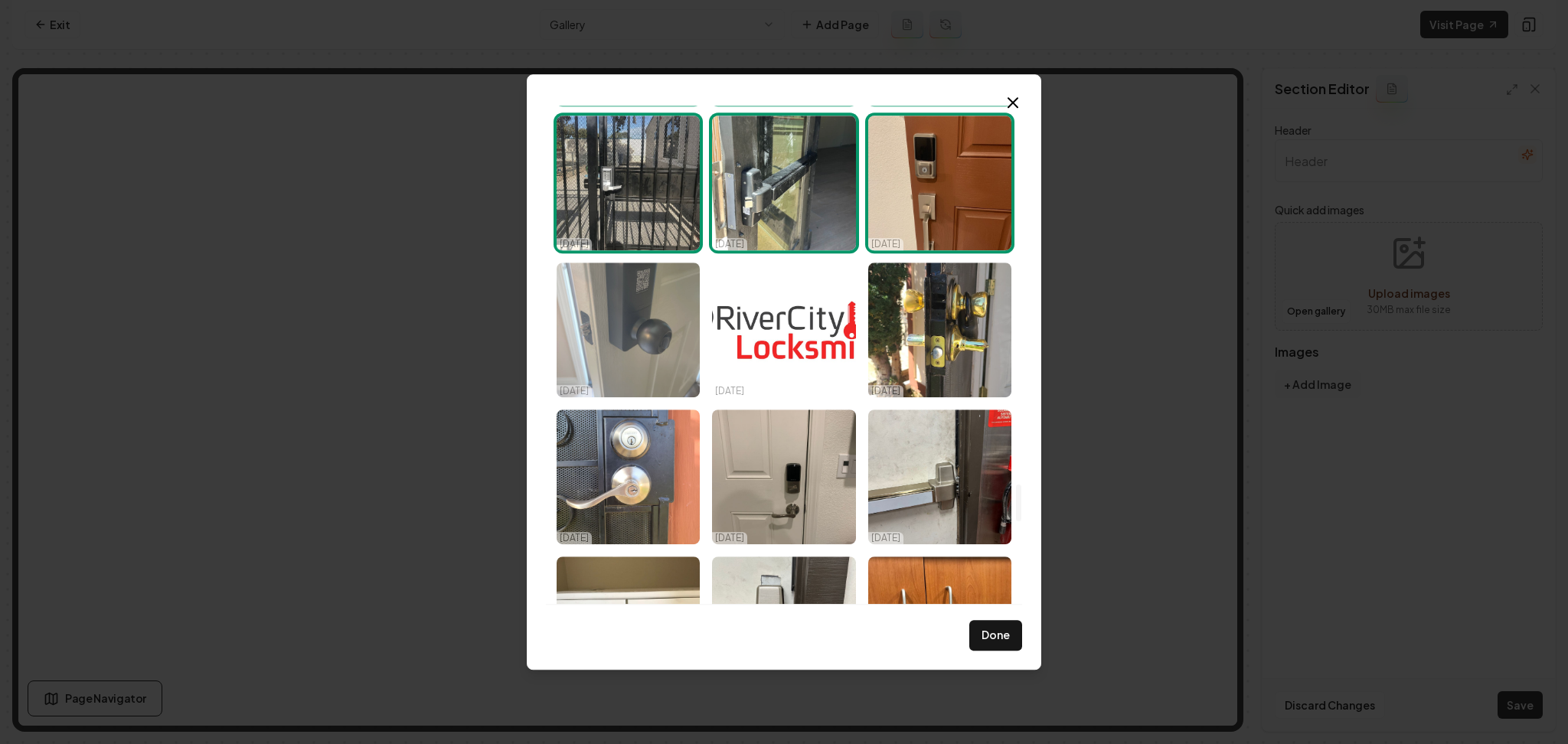
scroll to position [5186, 0]
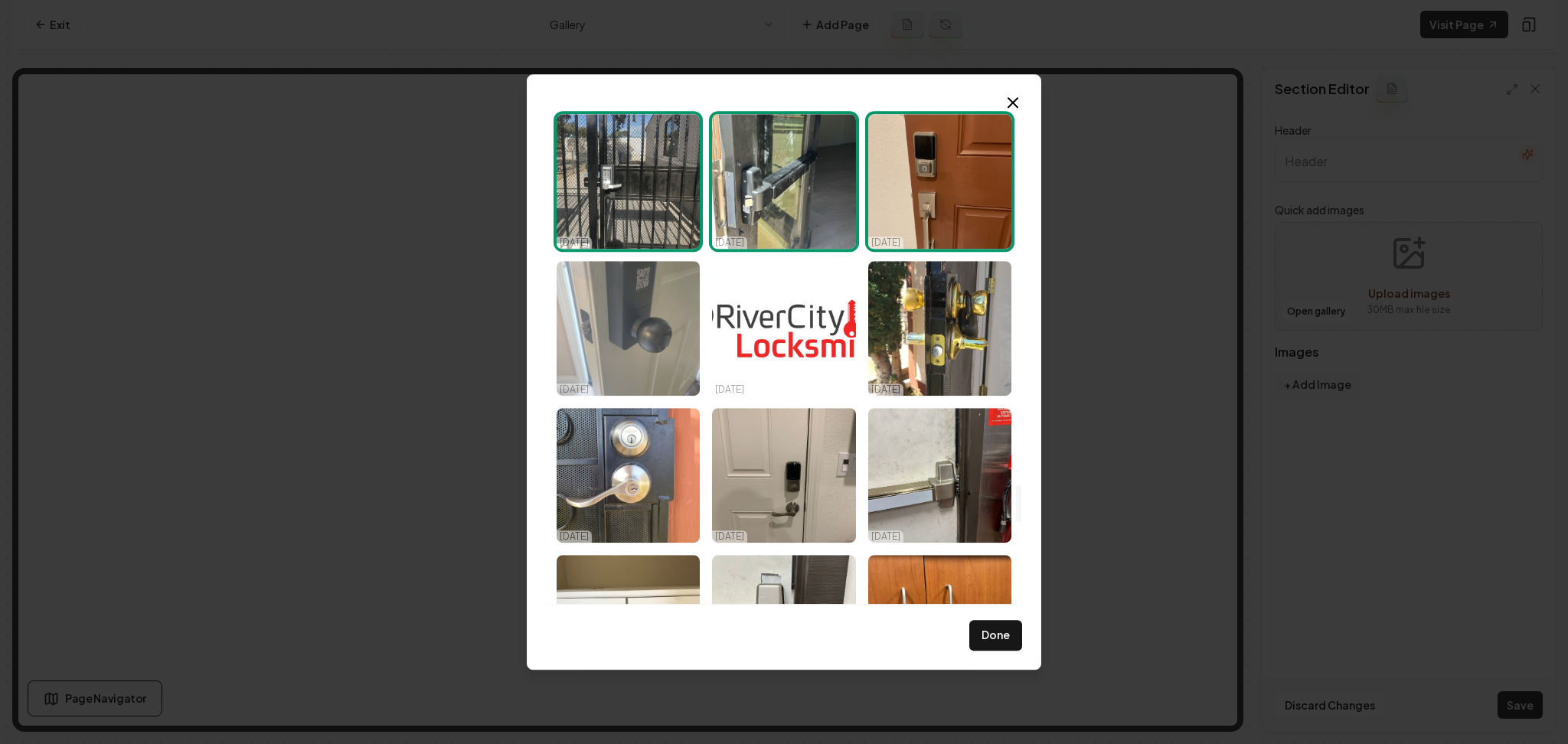
click at [649, 330] on img "Select image image_68d14fe25c7cd75eb805b2ce.jpeg" at bounding box center [628, 328] width 143 height 134
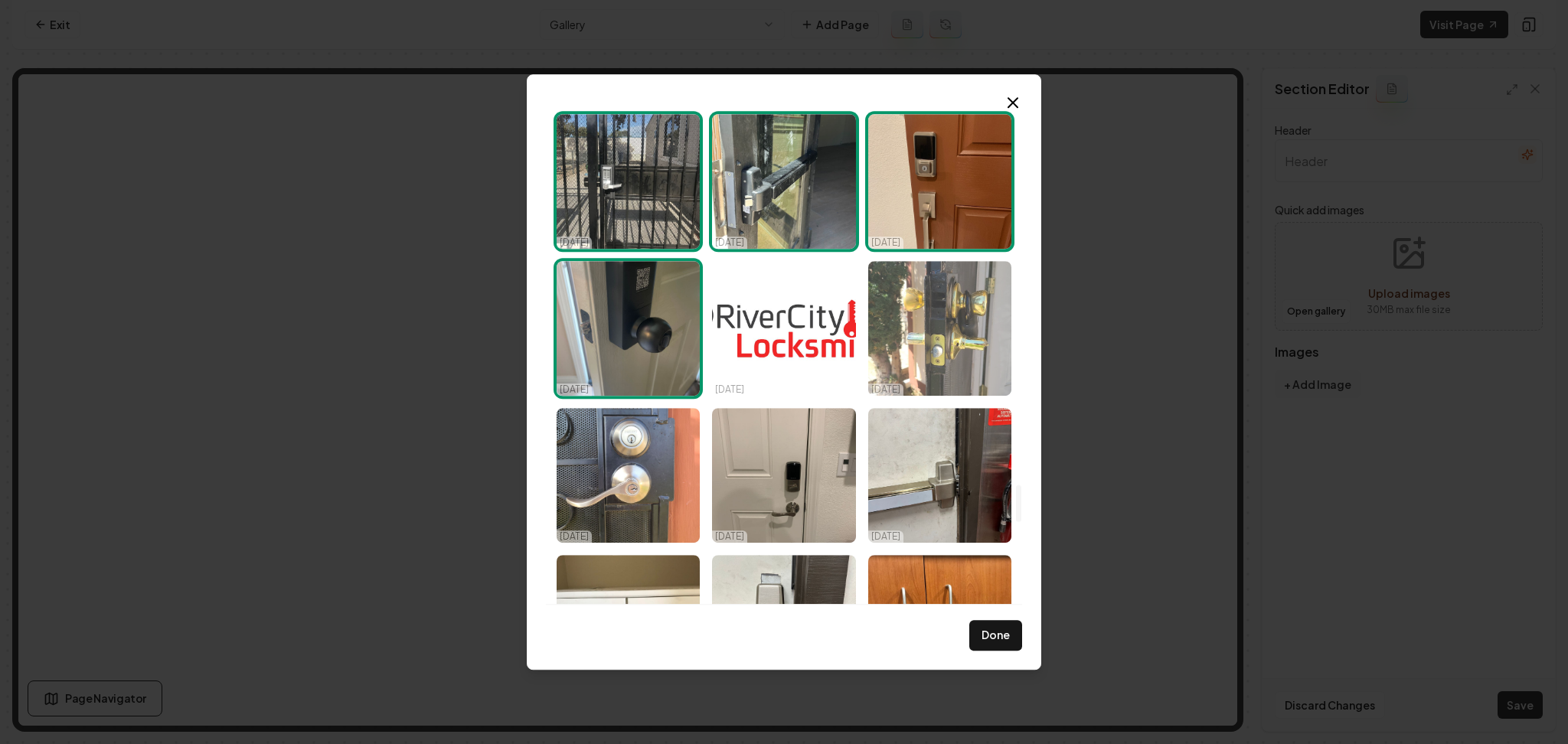
click at [960, 359] on img "Select image image_68d14fe05c7cd75eb805aaaf.jpeg" at bounding box center [939, 328] width 143 height 134
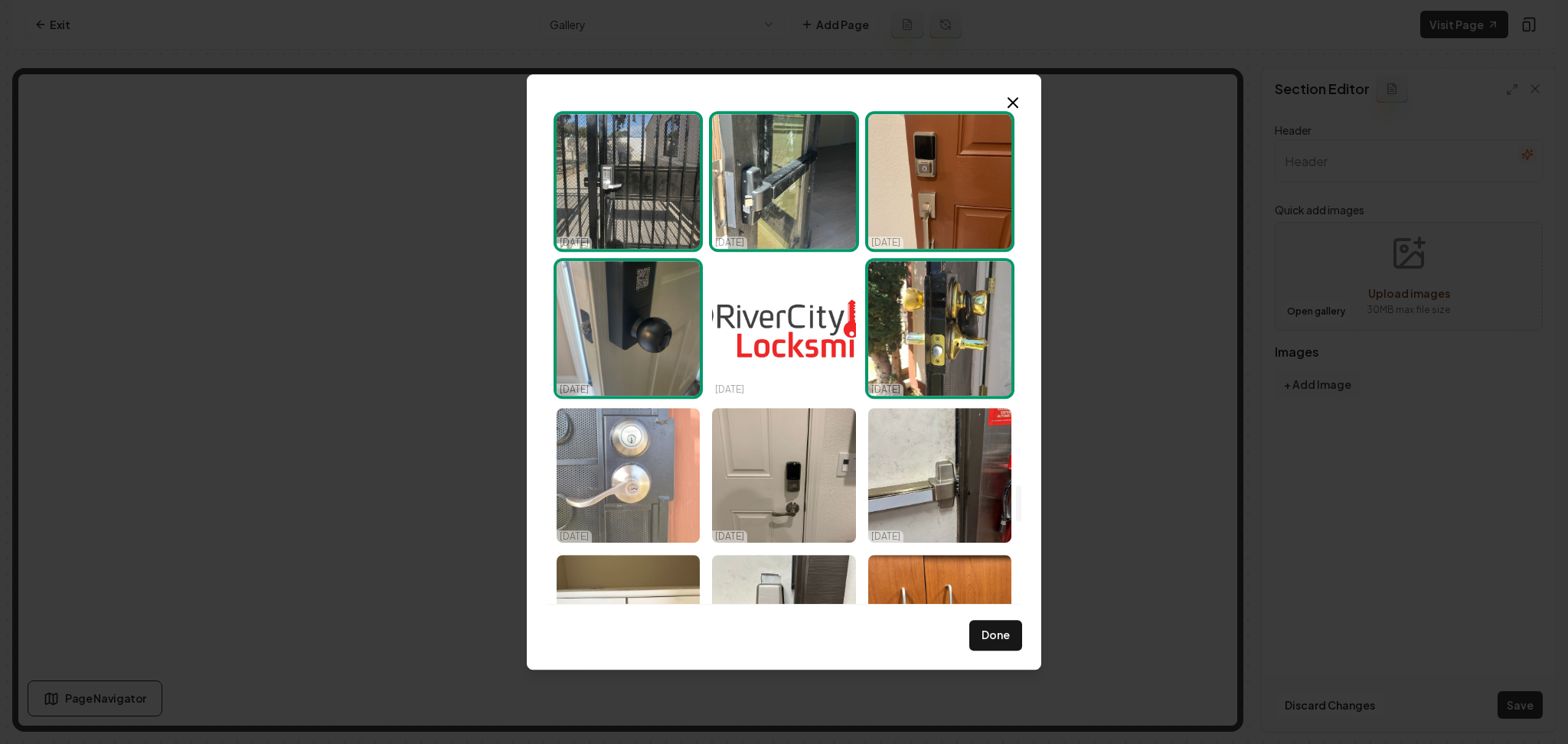
click at [636, 475] on img "Select image image_68d14fe25c7cd75eb805b2b9.jpeg" at bounding box center [628, 475] width 143 height 134
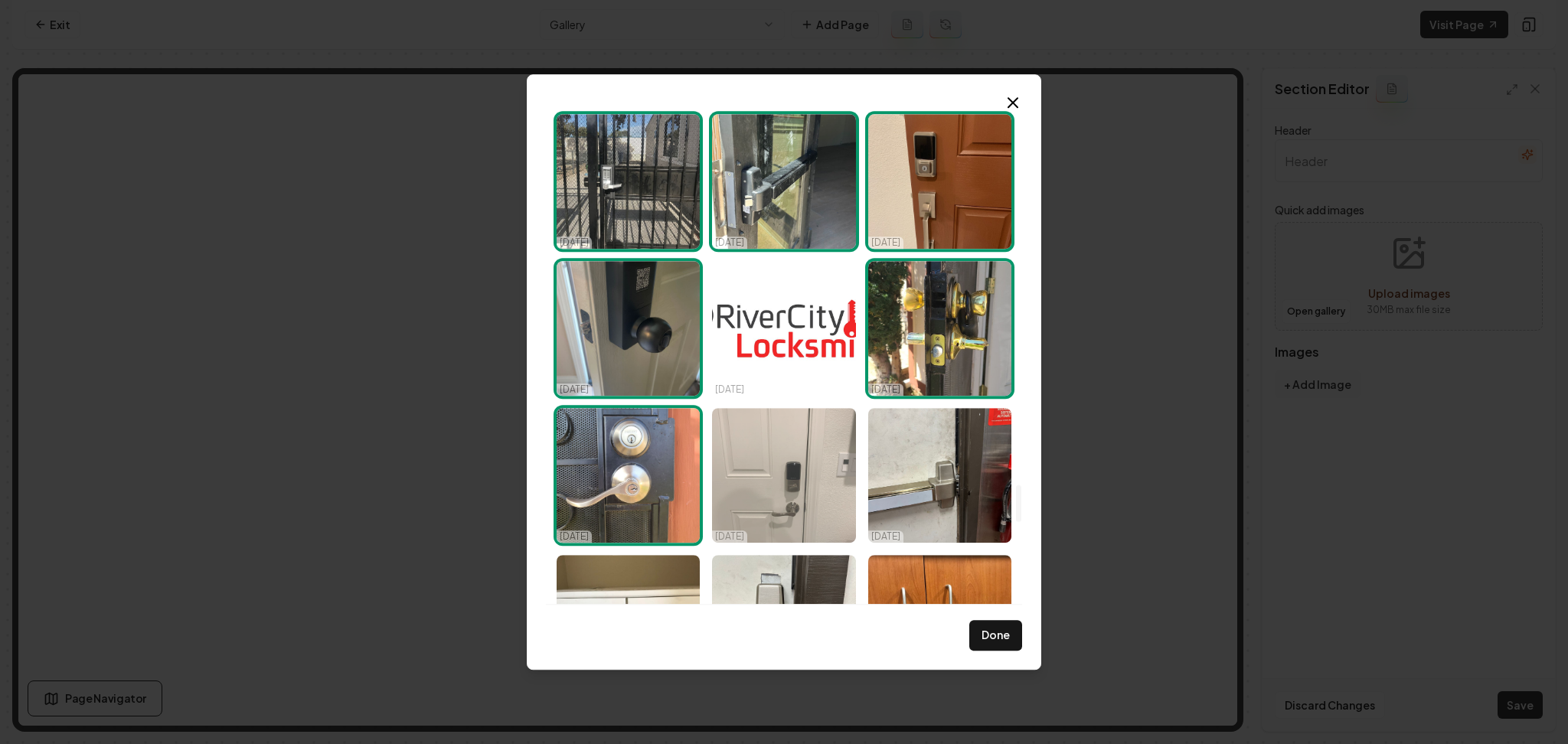
click at [787, 476] on img "Select image image_68d14fe15c7cd75eb805af1b.jpeg" at bounding box center [784, 475] width 143 height 134
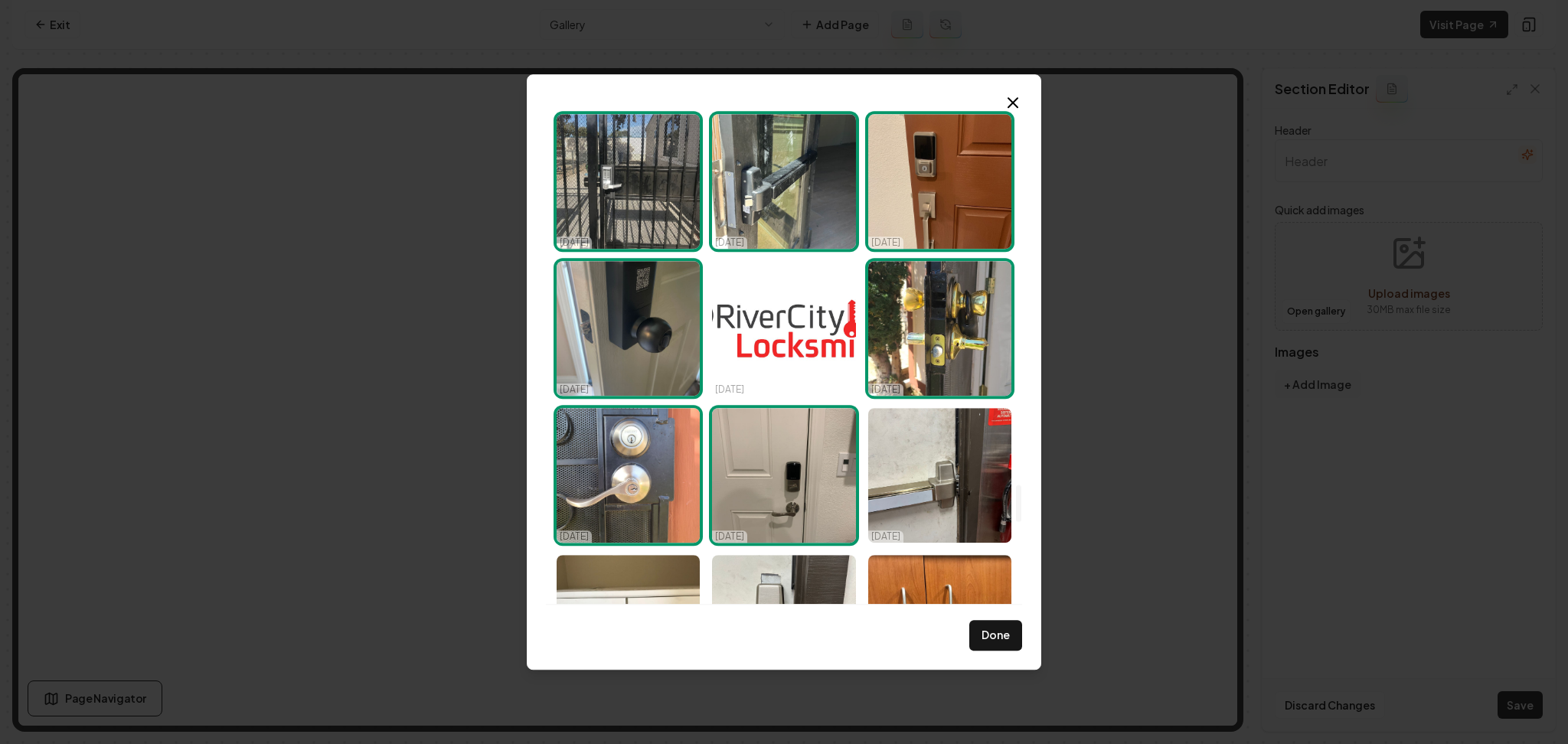
click at [852, 483] on img "Select image image_68d14fe15c7cd75eb805af1b.jpeg" at bounding box center [784, 475] width 143 height 134
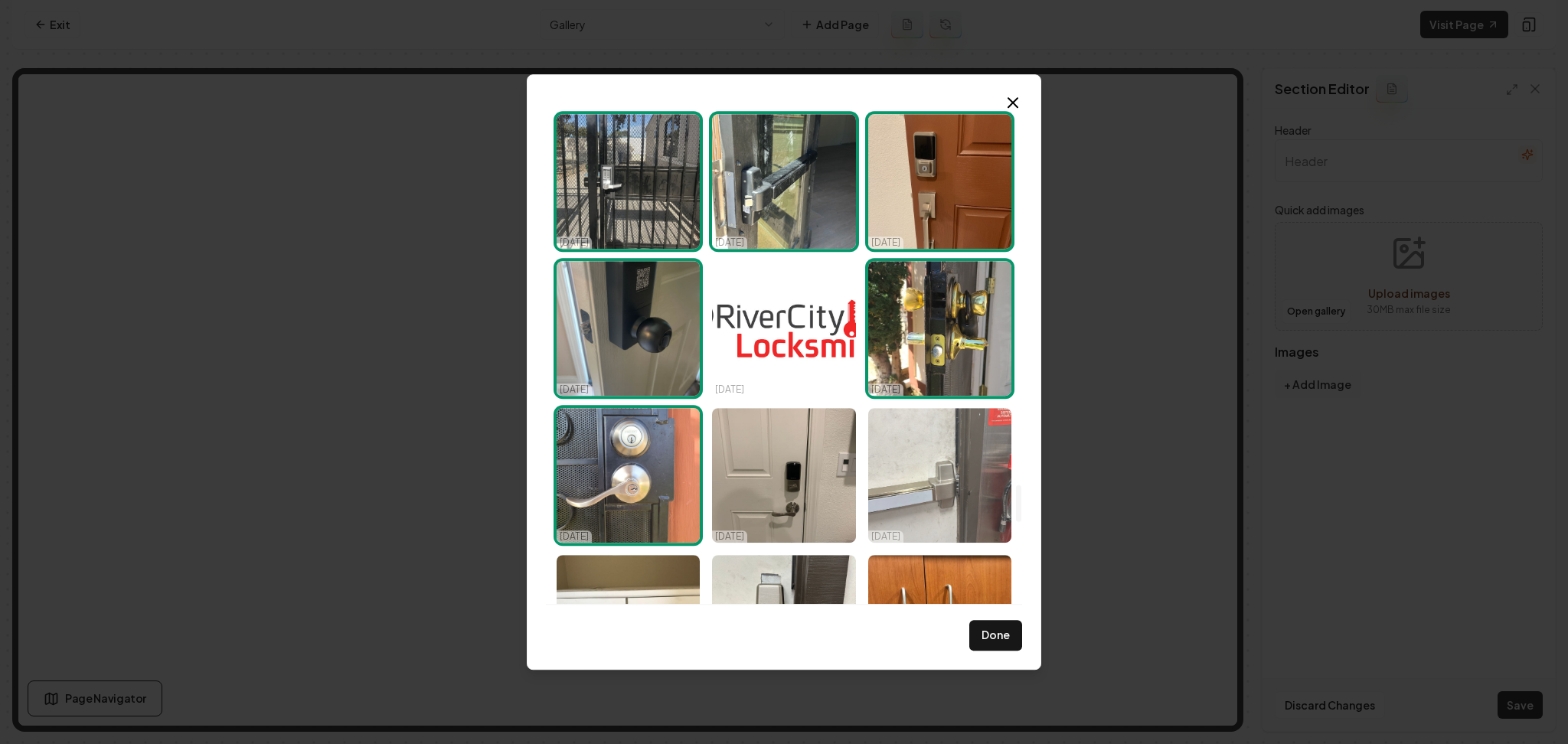
click at [904, 482] on img "Select image image_68d14fe25c7cd75eb805b2c4.jpeg" at bounding box center [939, 475] width 143 height 134
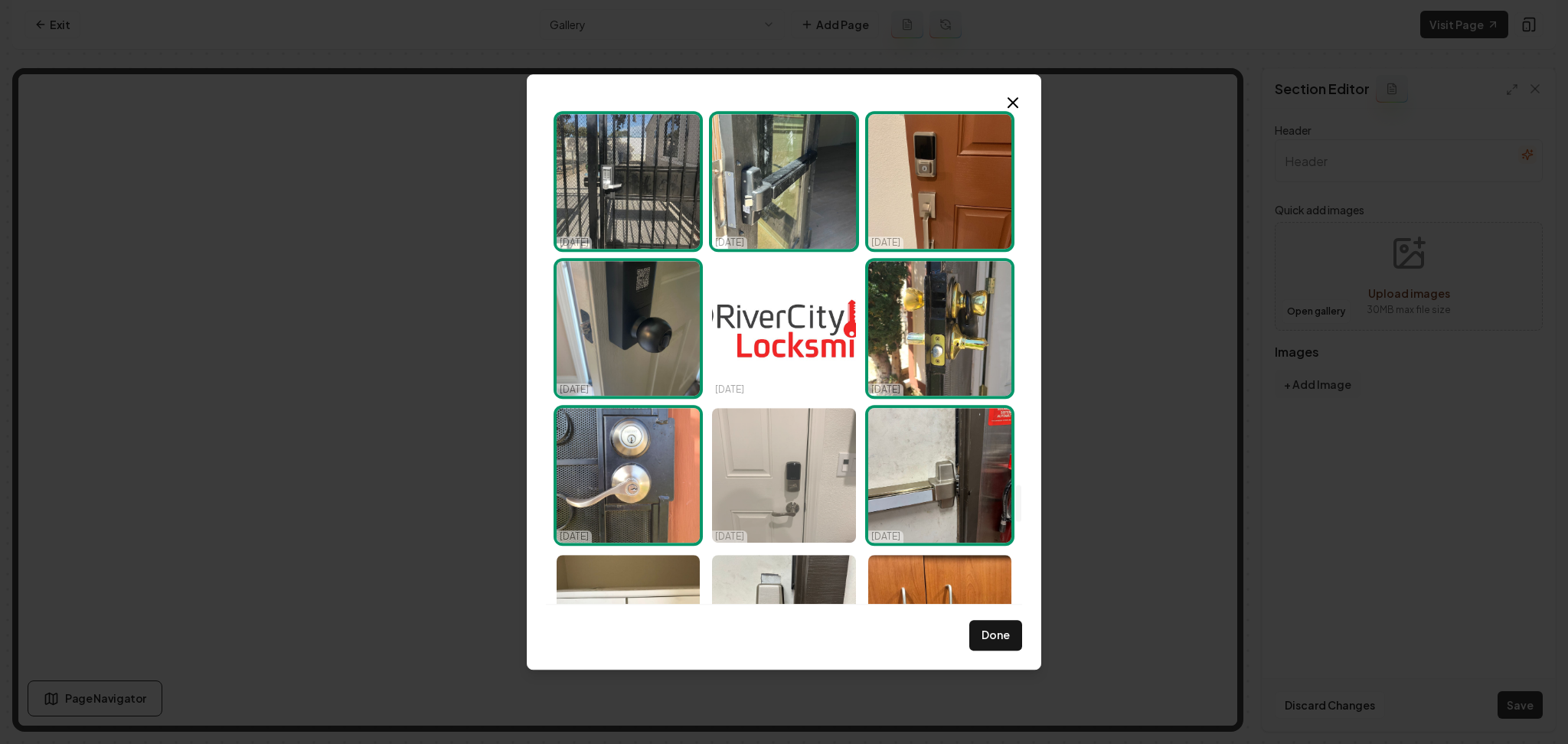
click at [816, 487] on img "Select image image_68d14fe15c7cd75eb805af1b.jpeg" at bounding box center [784, 475] width 143 height 134
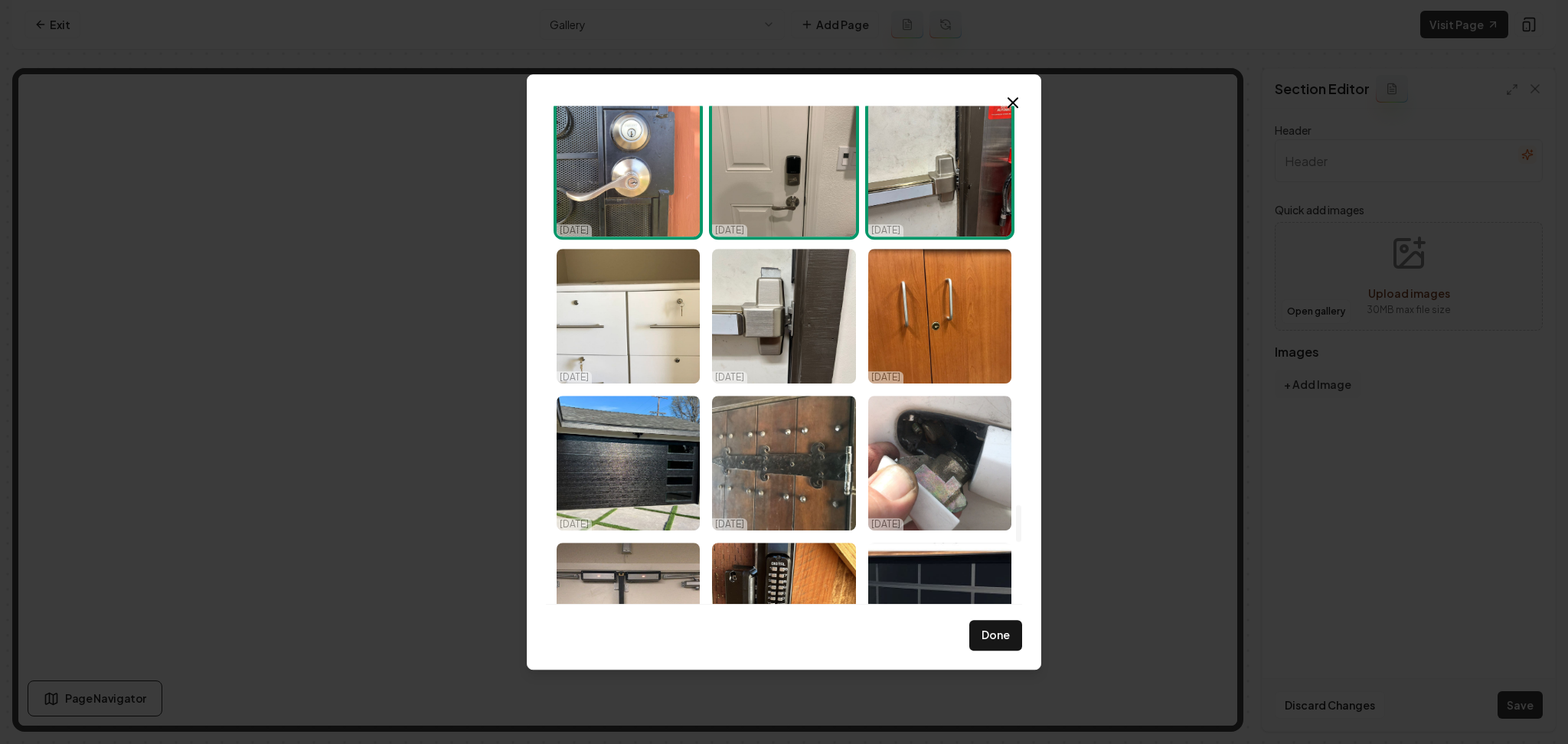
scroll to position [5494, 0]
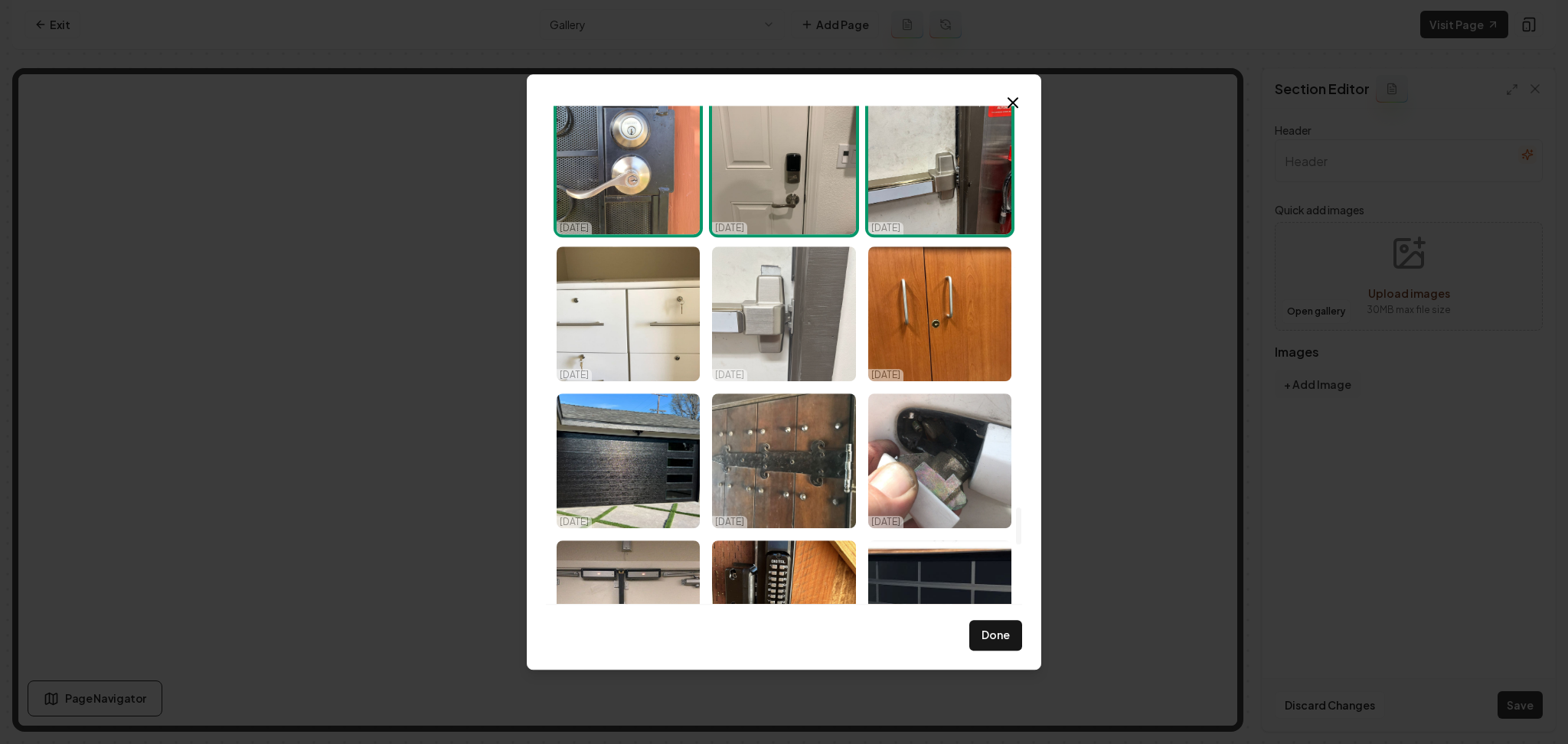
click at [761, 294] on img "Select image image_68d14fe25c7cd75eb805b2c0.jpeg" at bounding box center [784, 313] width 143 height 134
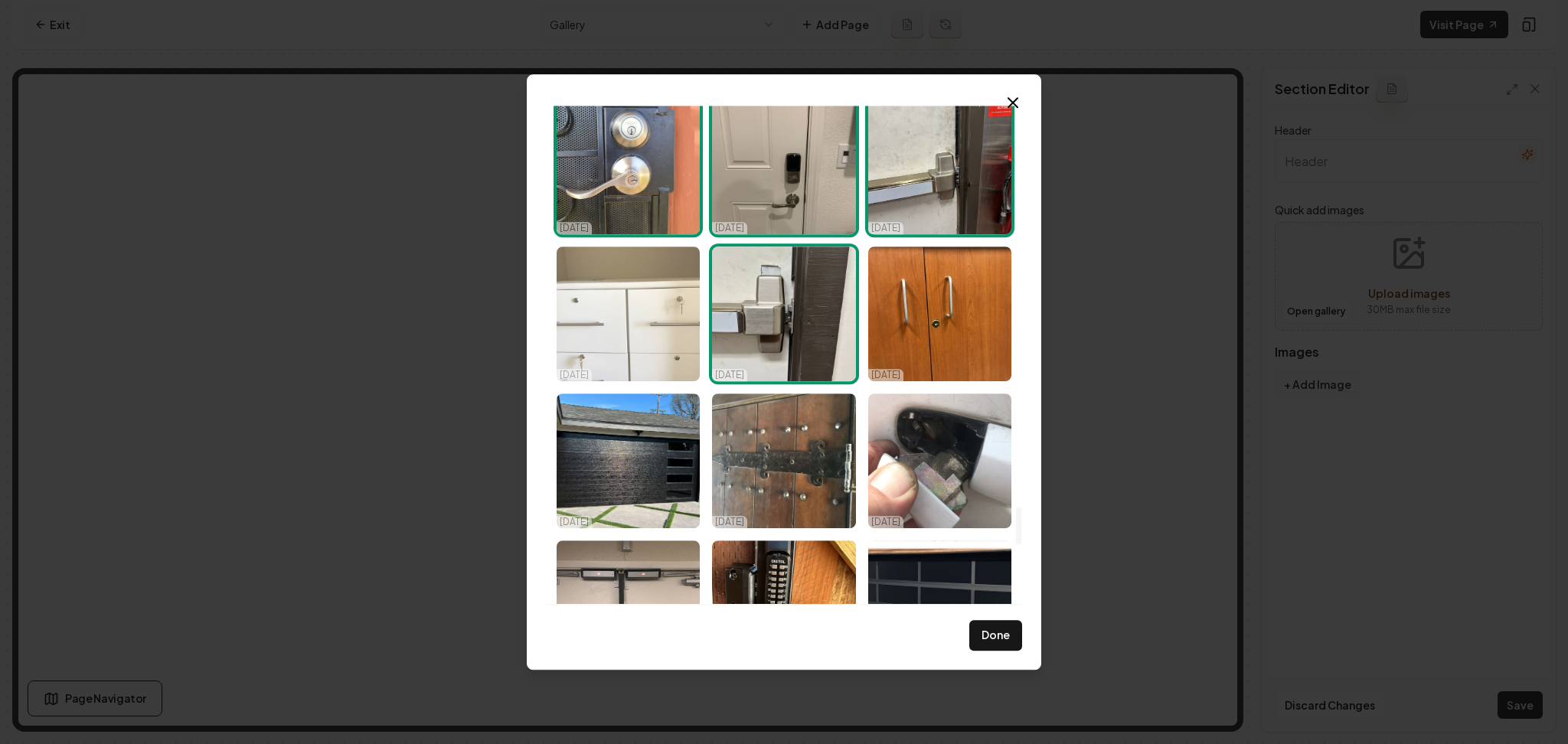
click at [617, 313] on img "Select image image_68d14fe15c7cd75eb805af3b.jpeg" at bounding box center [628, 313] width 143 height 134
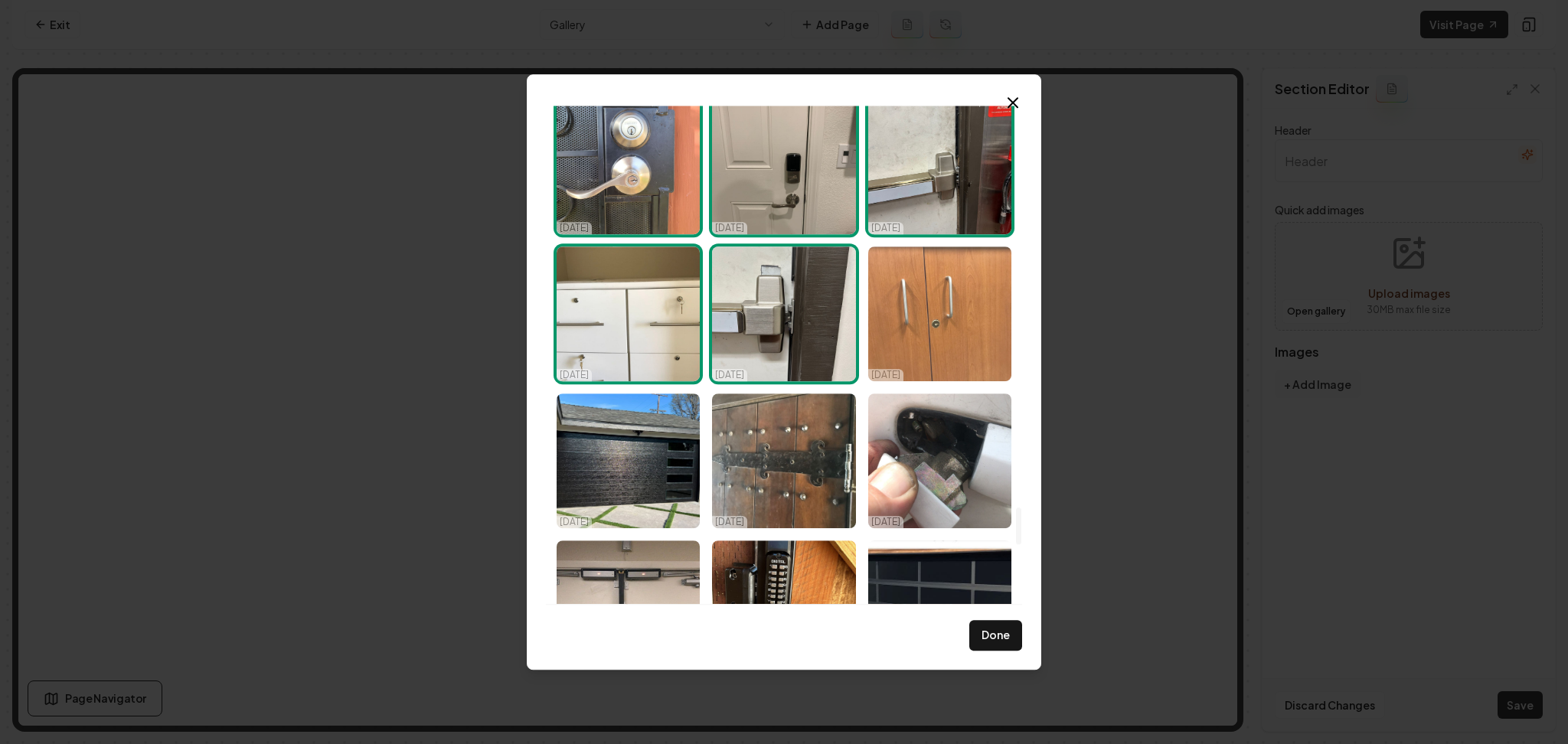
click at [945, 329] on img "Select image image_68d14fe15c7cd75eb805af55.jpeg" at bounding box center [939, 313] width 143 height 134
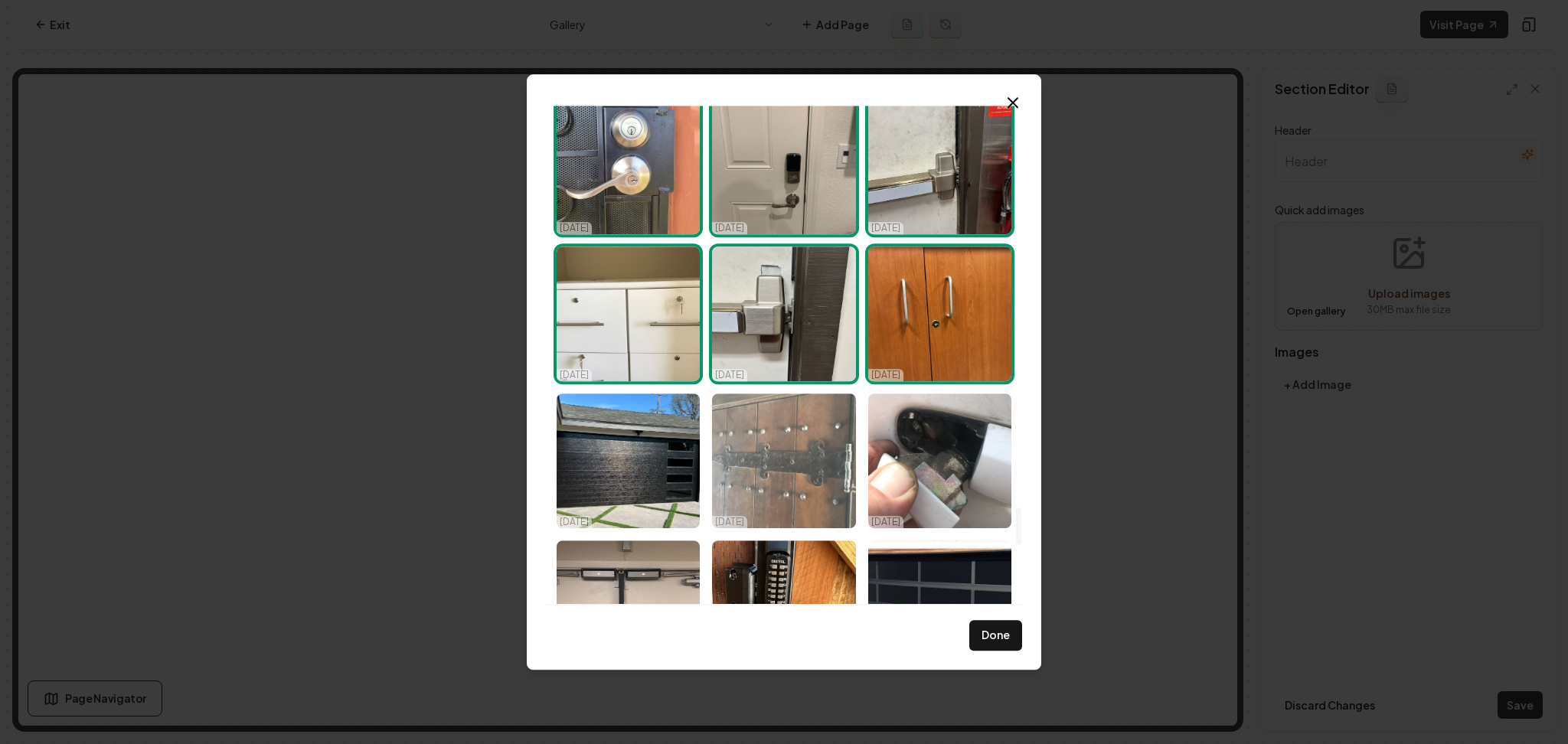
click at [773, 443] on img "Select image image_68d14fe15c7cd75eb805ae79.jpeg" at bounding box center [784, 461] width 143 height 134
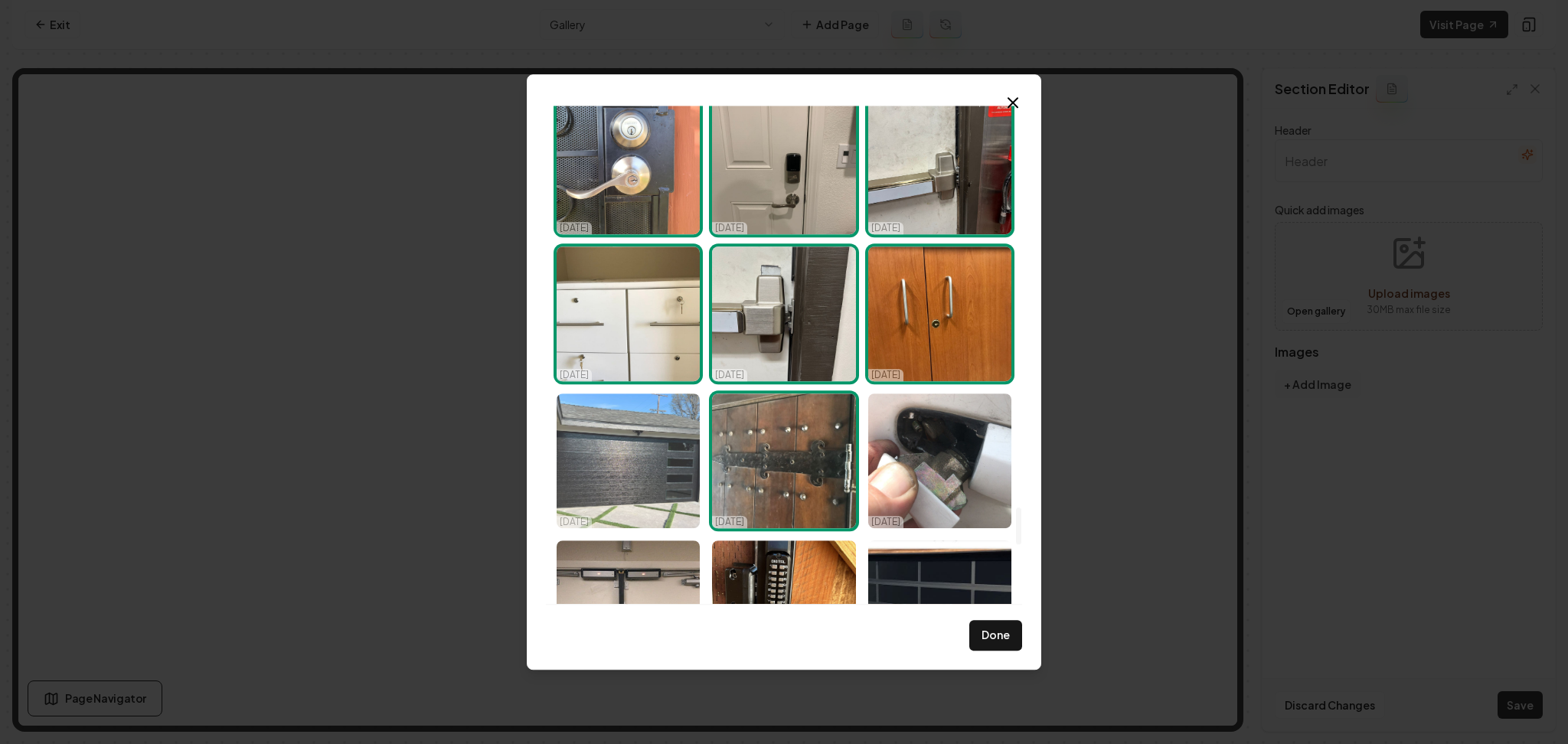
click at [637, 468] on img "Select image image_68d14fe25c7cd75eb805b2d5.jpeg" at bounding box center [628, 461] width 143 height 134
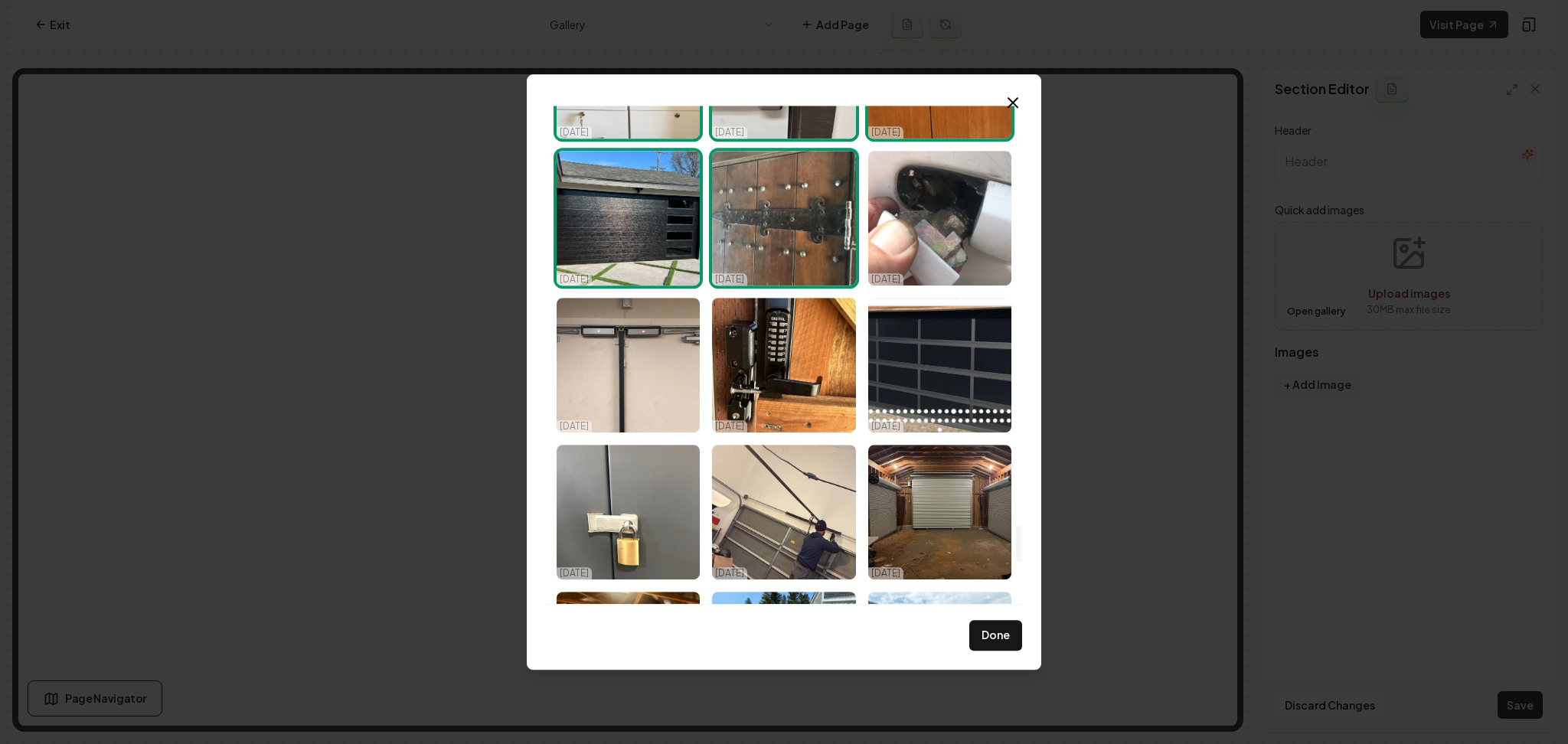
scroll to position [5740, 0]
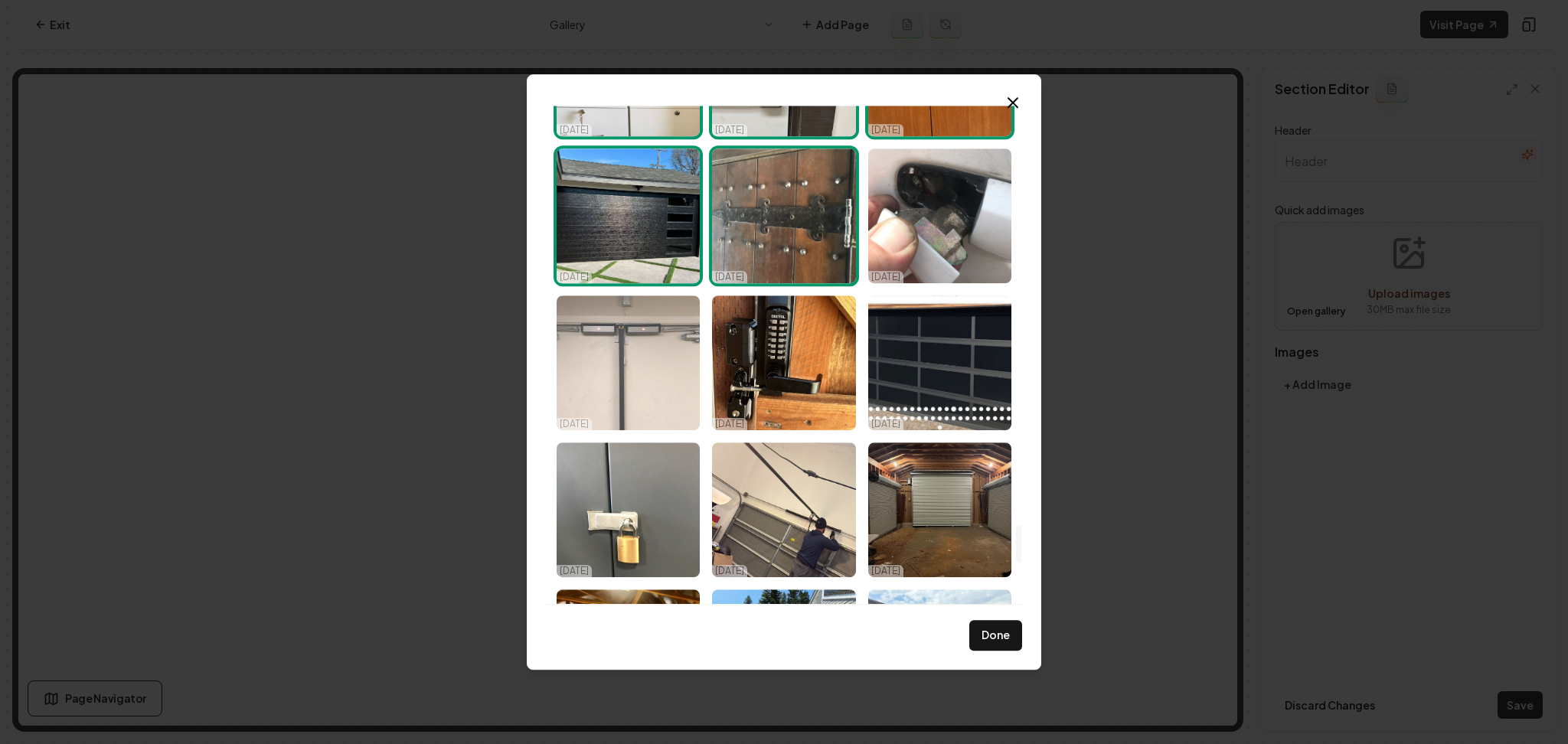
click at [636, 323] on img "Select image image_68d14fe05c7cd75eb805aadc.jpeg" at bounding box center [628, 362] width 143 height 134
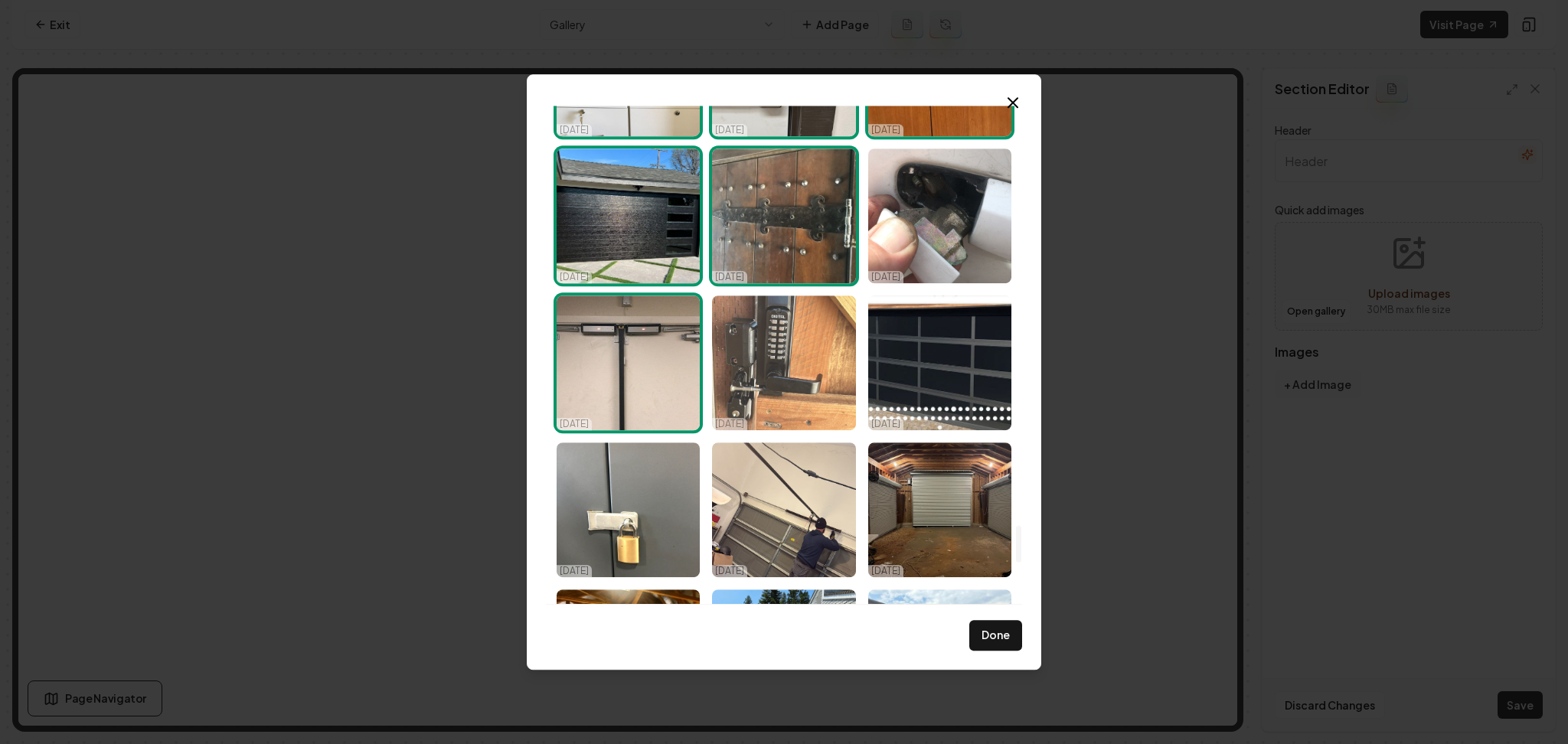
click at [798, 358] on img "Select image image_68d14fe15c7cd75eb805aeb8.jpeg" at bounding box center [784, 362] width 143 height 134
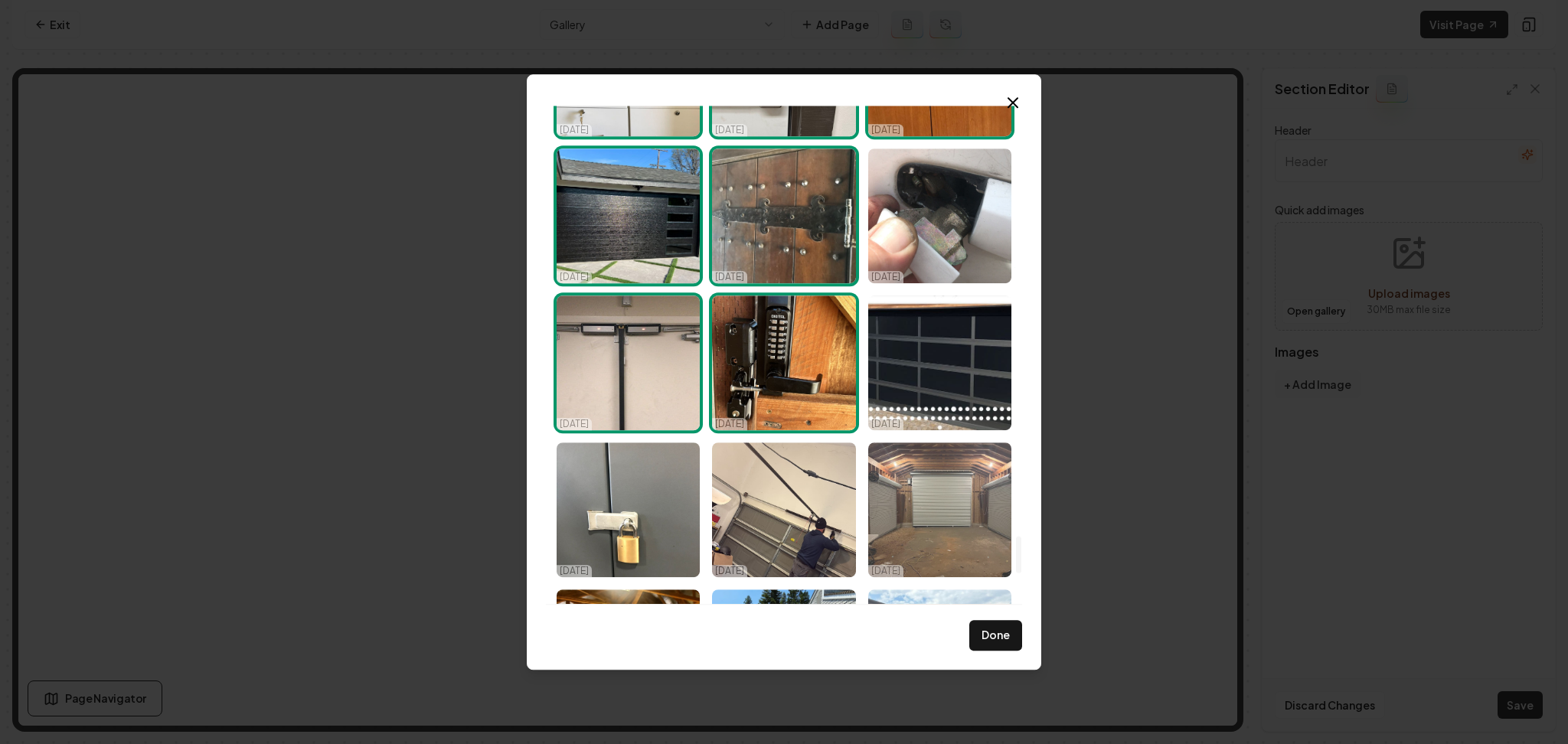
scroll to position [5932, 0]
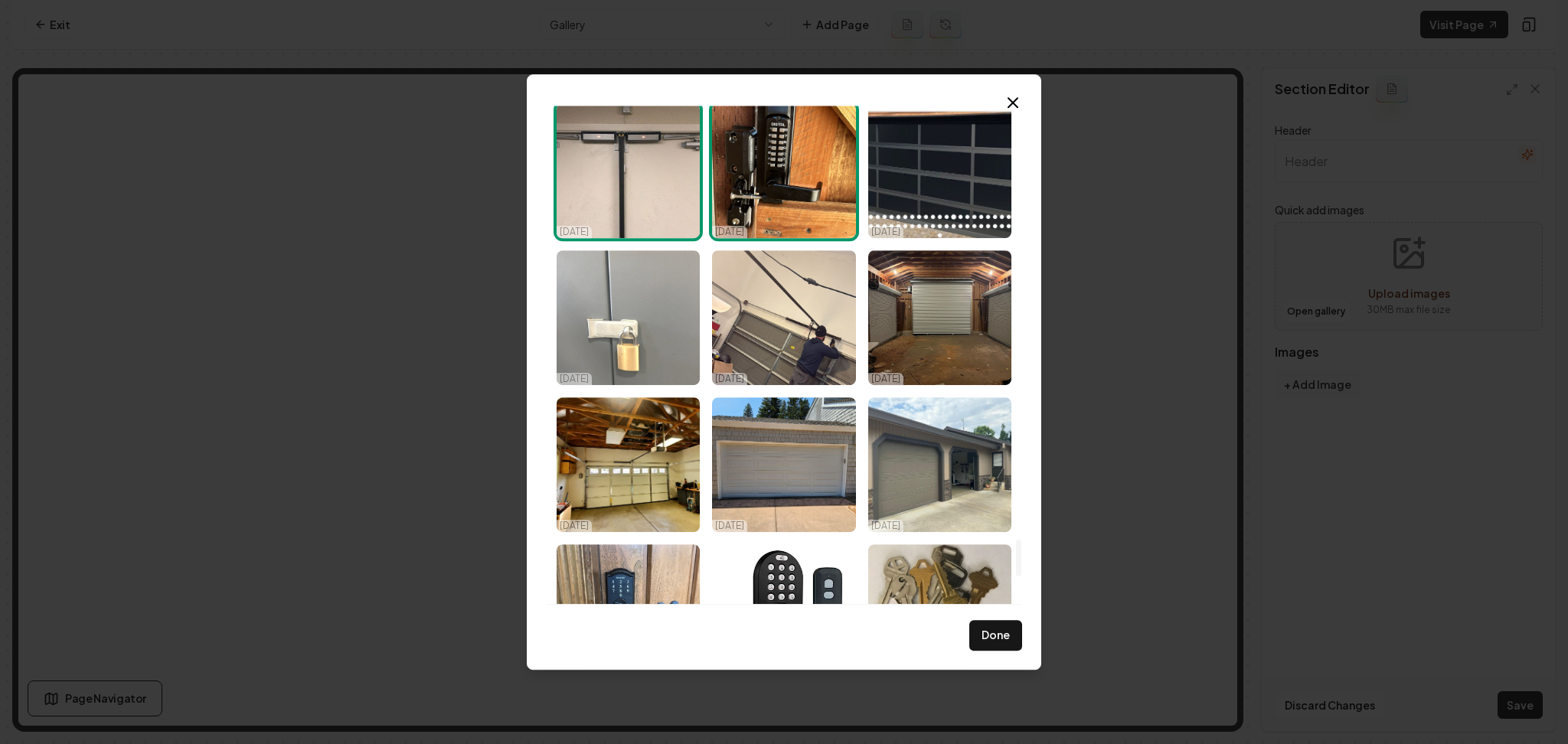
click at [659, 336] on img "Select image image_68d14fe15c7cd75eb805af52.jpeg" at bounding box center [628, 317] width 143 height 134
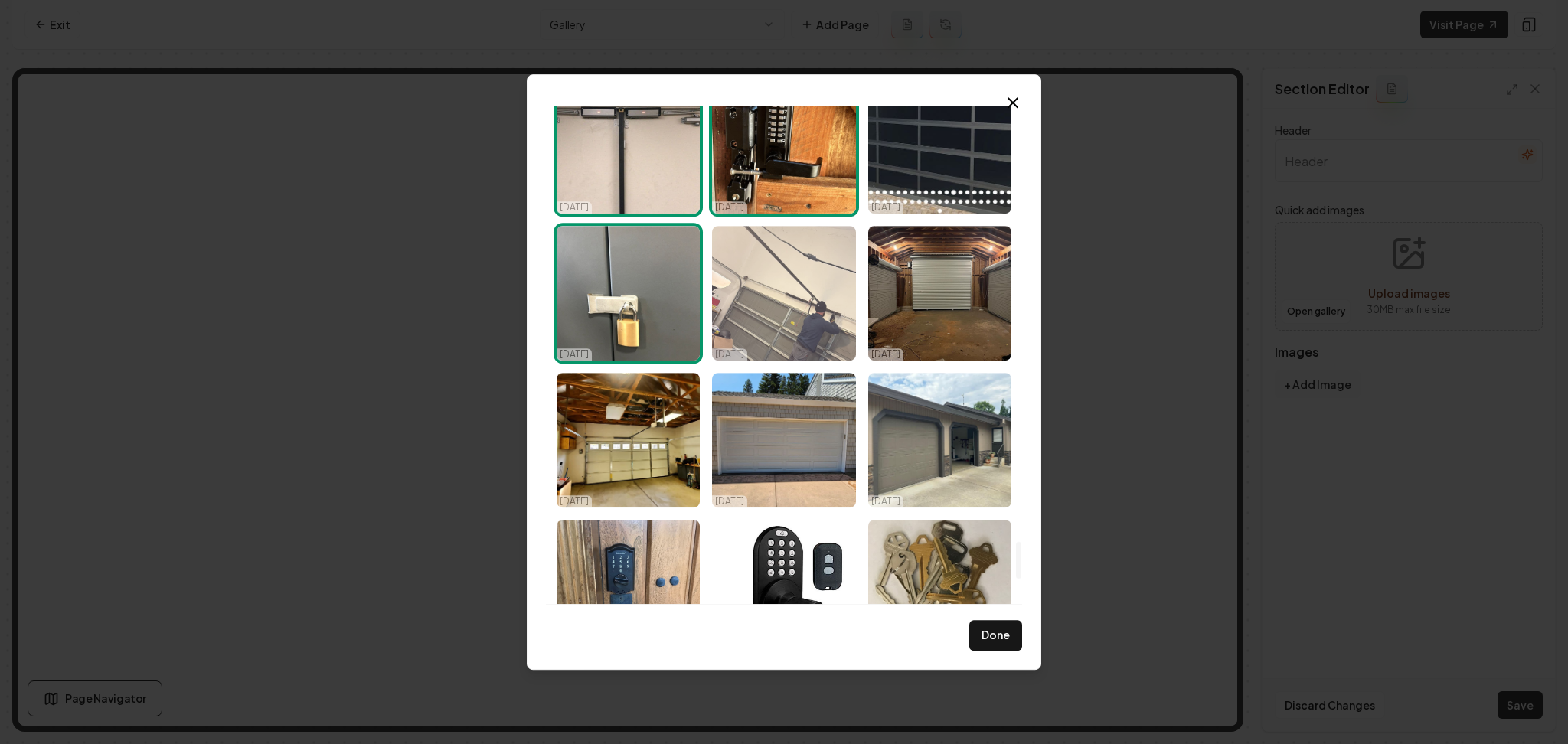
scroll to position [5979, 0]
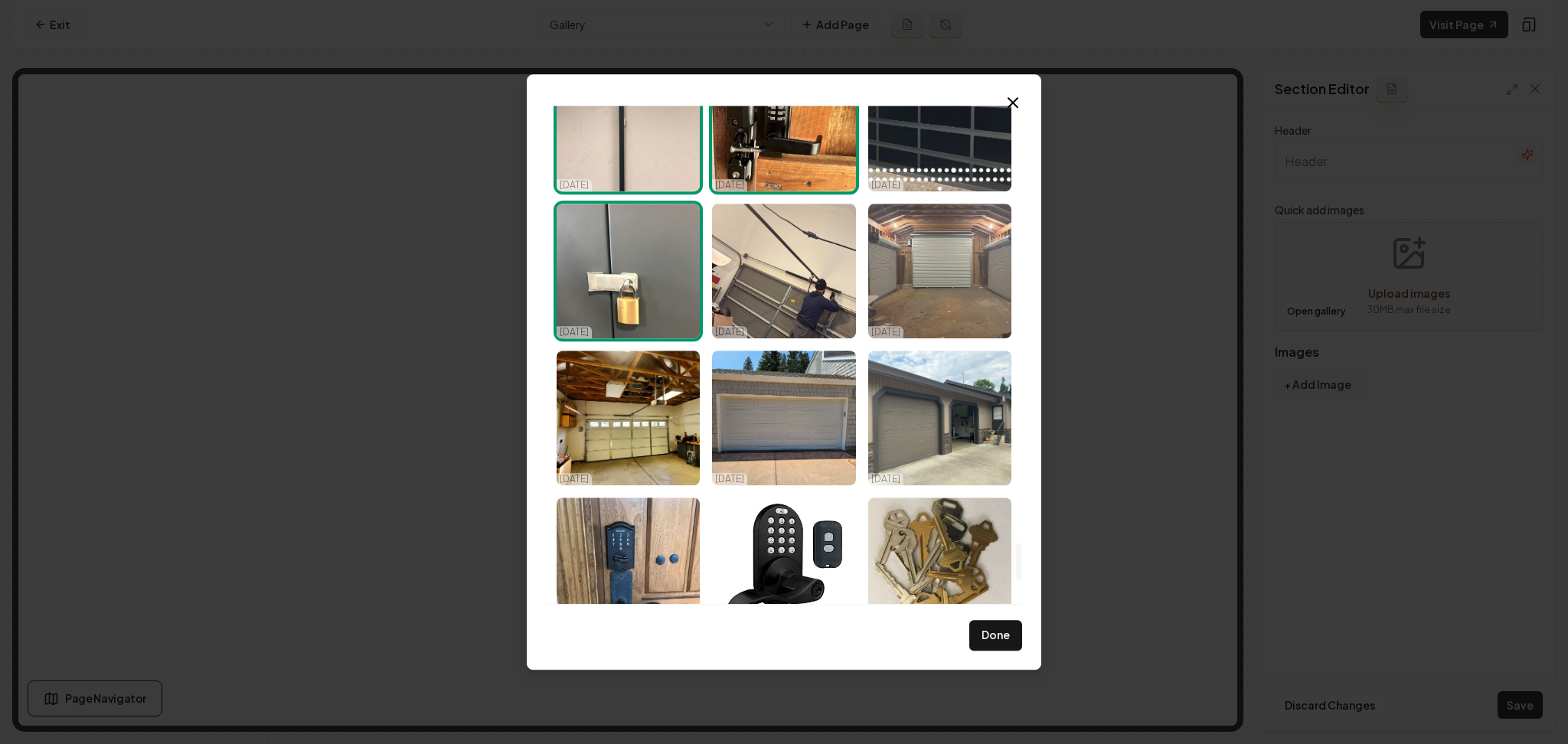
click at [937, 287] on img "Select image image_68d14fe05c7cd75eb805a6c3.jpeg" at bounding box center [939, 271] width 143 height 134
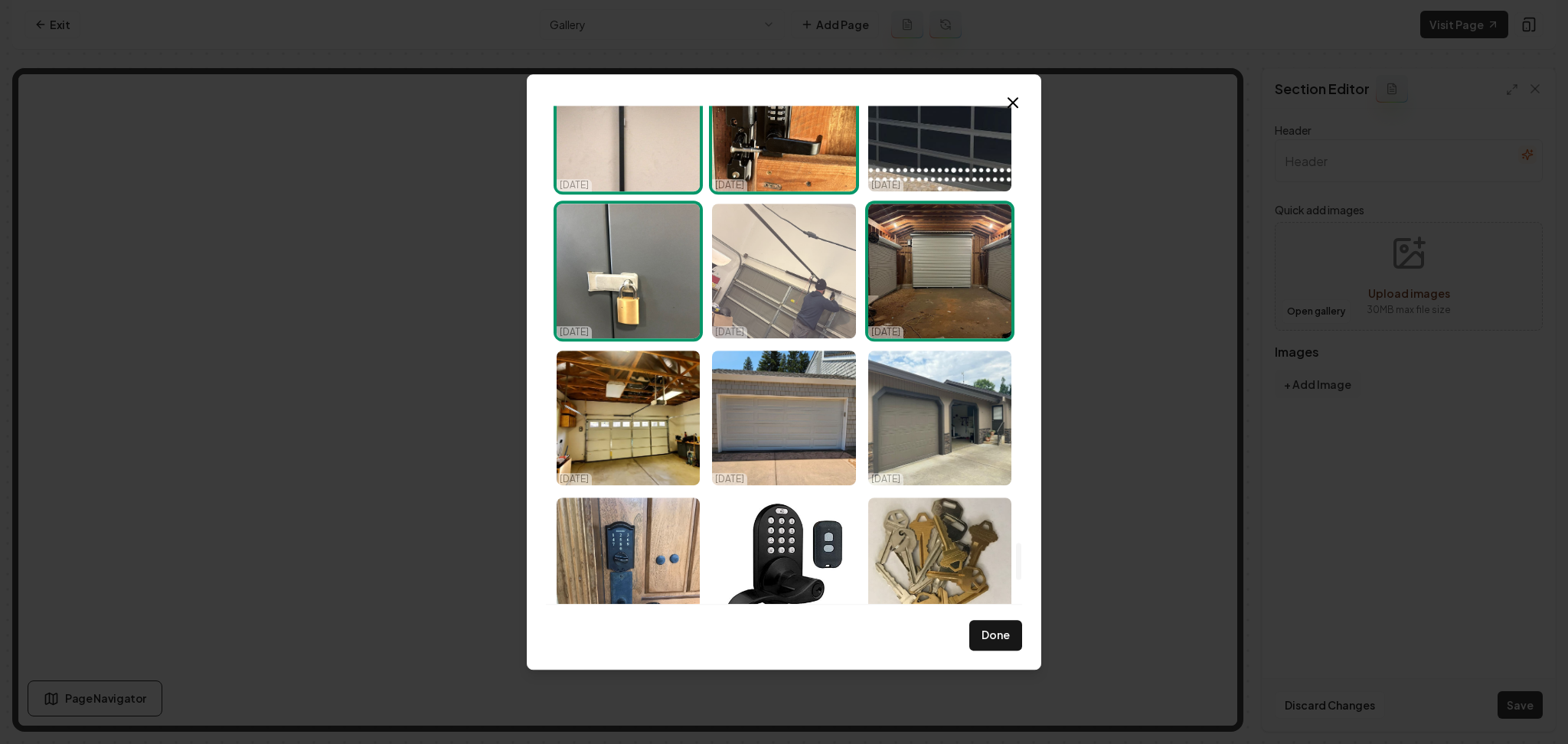
click at [799, 285] on img "Select image image_68d14fe15c7cd75eb805ae83.jpeg" at bounding box center [784, 271] width 143 height 134
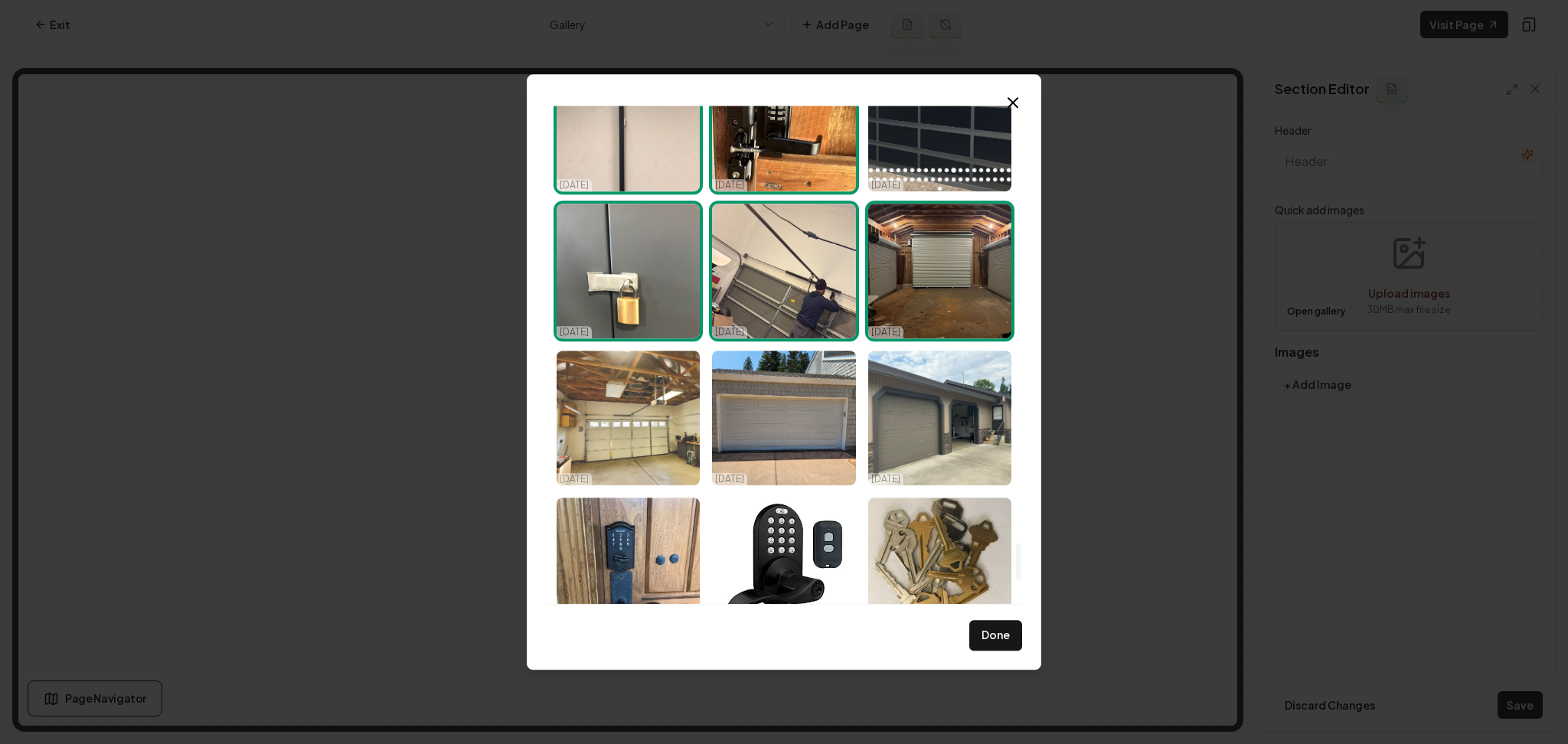
click at [627, 426] on img "Select image image_68d14fe05c7cd75eb805a6bf.jpeg" at bounding box center [628, 417] width 143 height 134
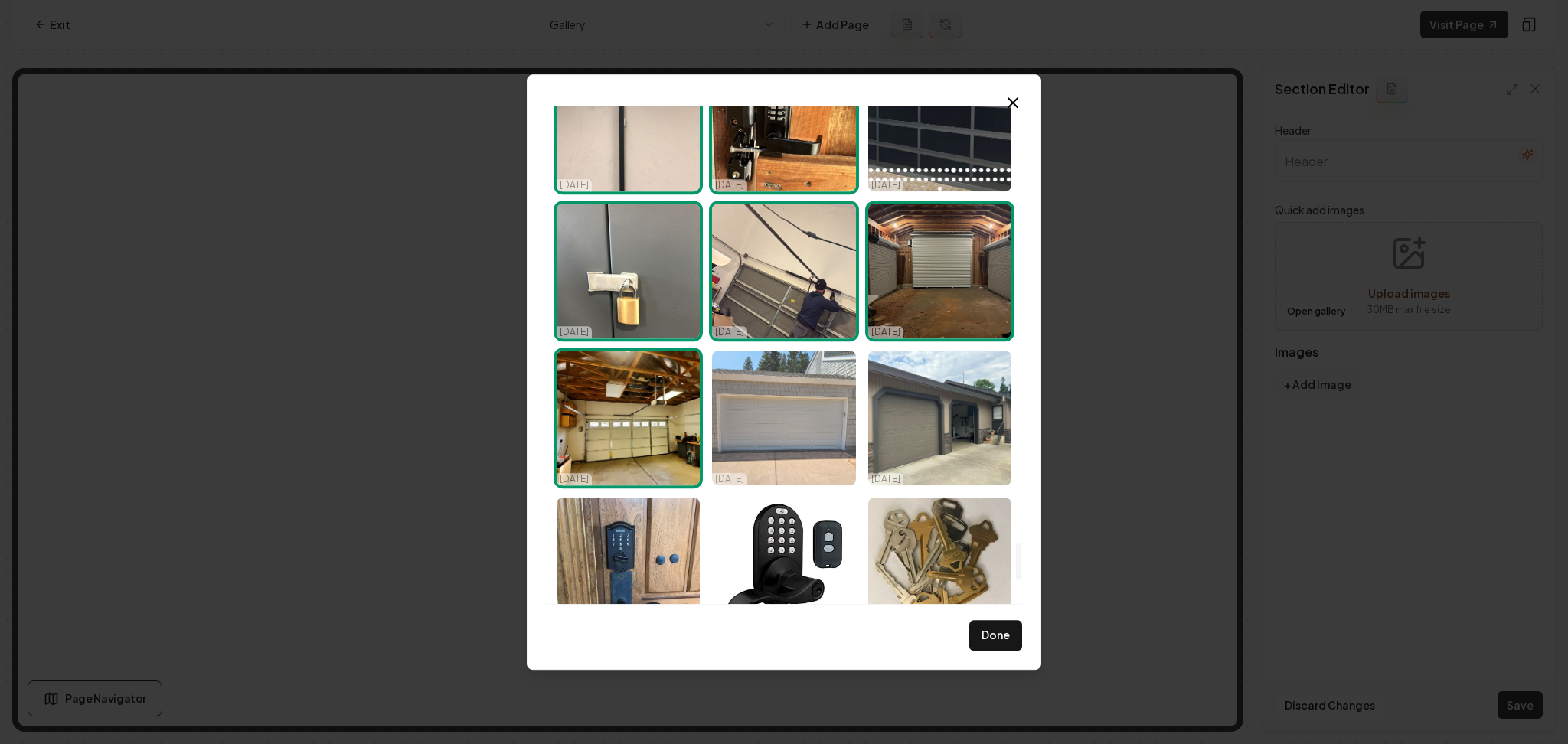
click at [773, 432] on img "Select image image_68d14fe05c7cd75eb805aa75.jpeg" at bounding box center [784, 417] width 143 height 134
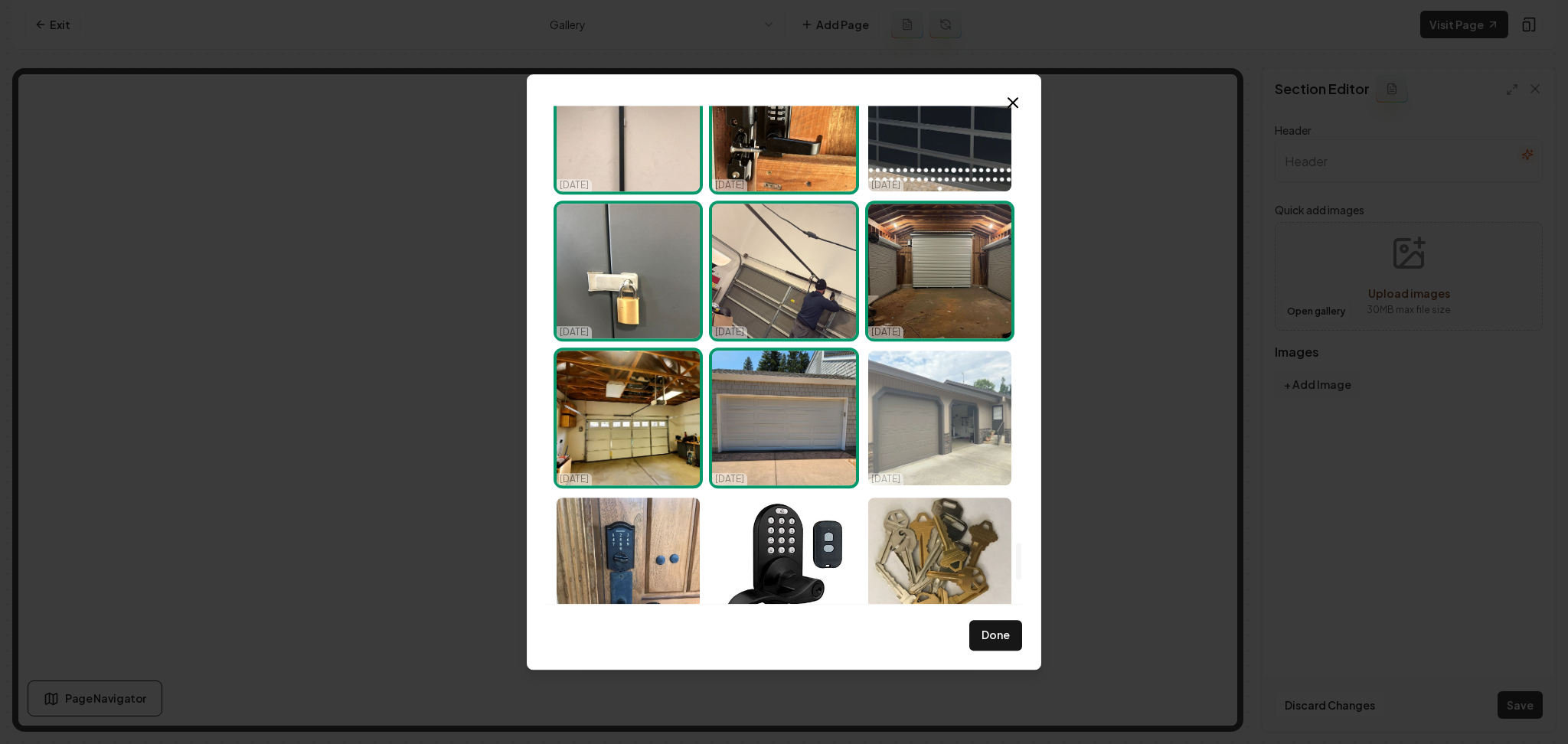
click at [969, 436] on img "Select image image_68d14fe05c7cd75eb805a6c1.jpeg" at bounding box center [939, 417] width 143 height 134
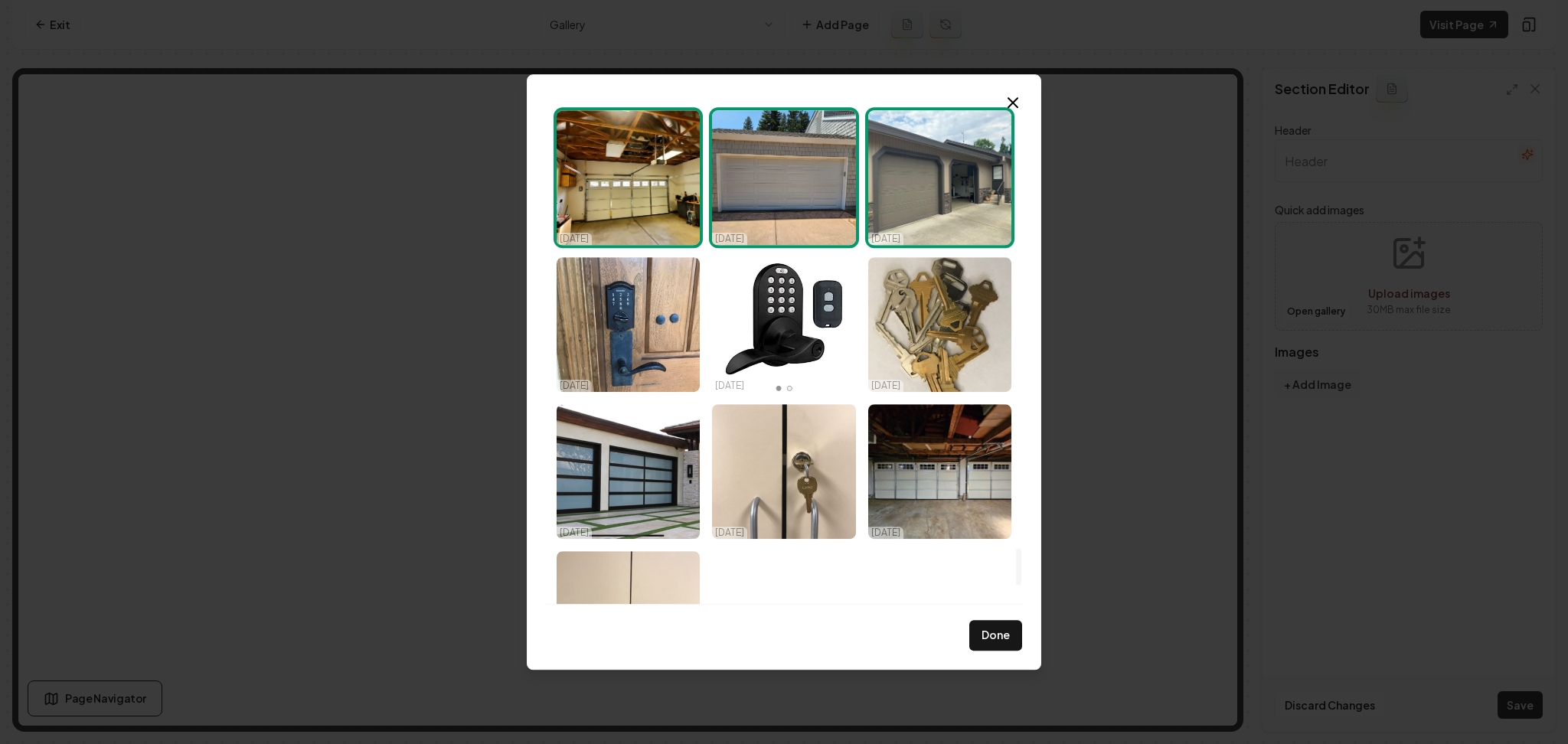
scroll to position [6221, 0]
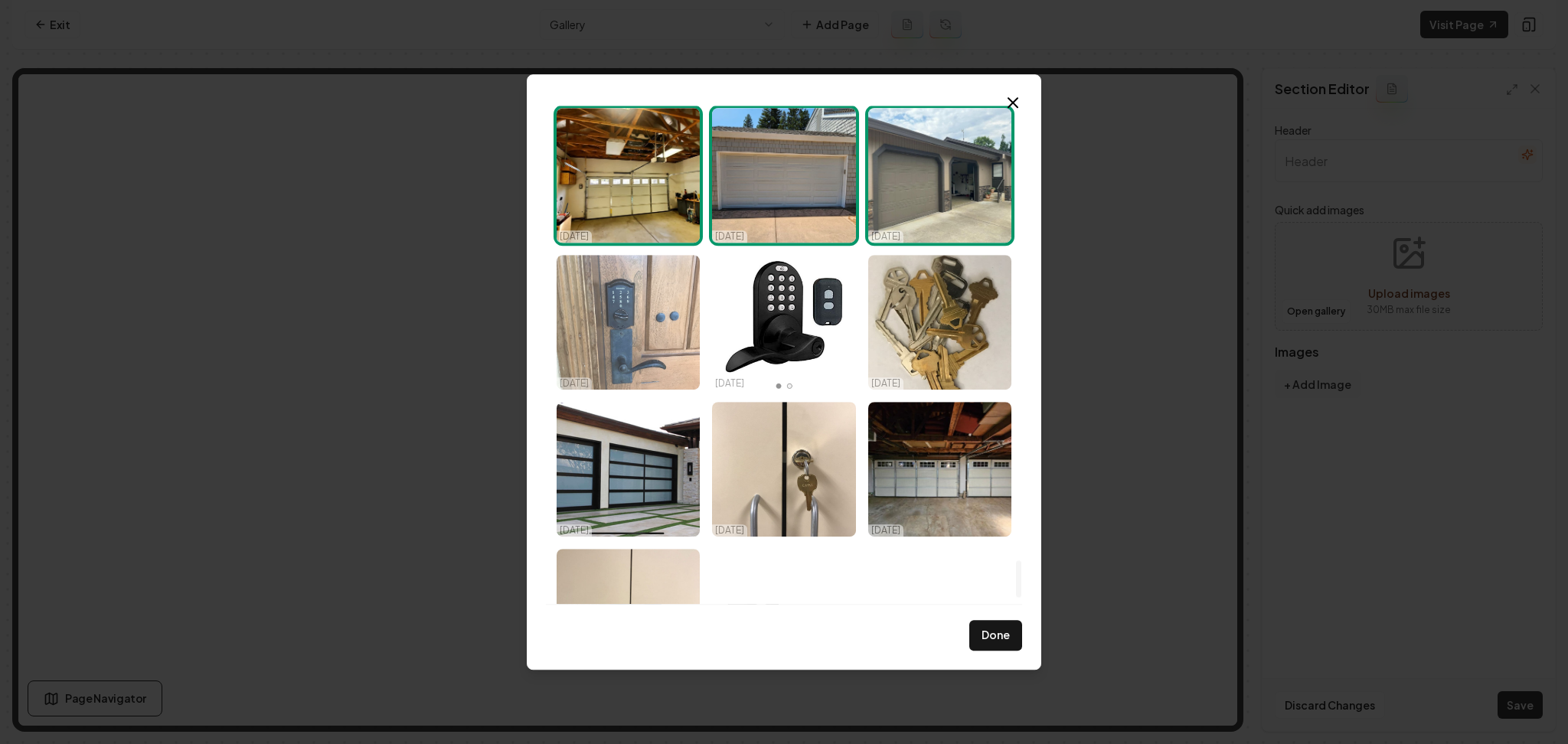
click at [634, 324] on img "Select image image_68d14fe05c7cd75eb805aa67.jpeg" at bounding box center [628, 322] width 143 height 134
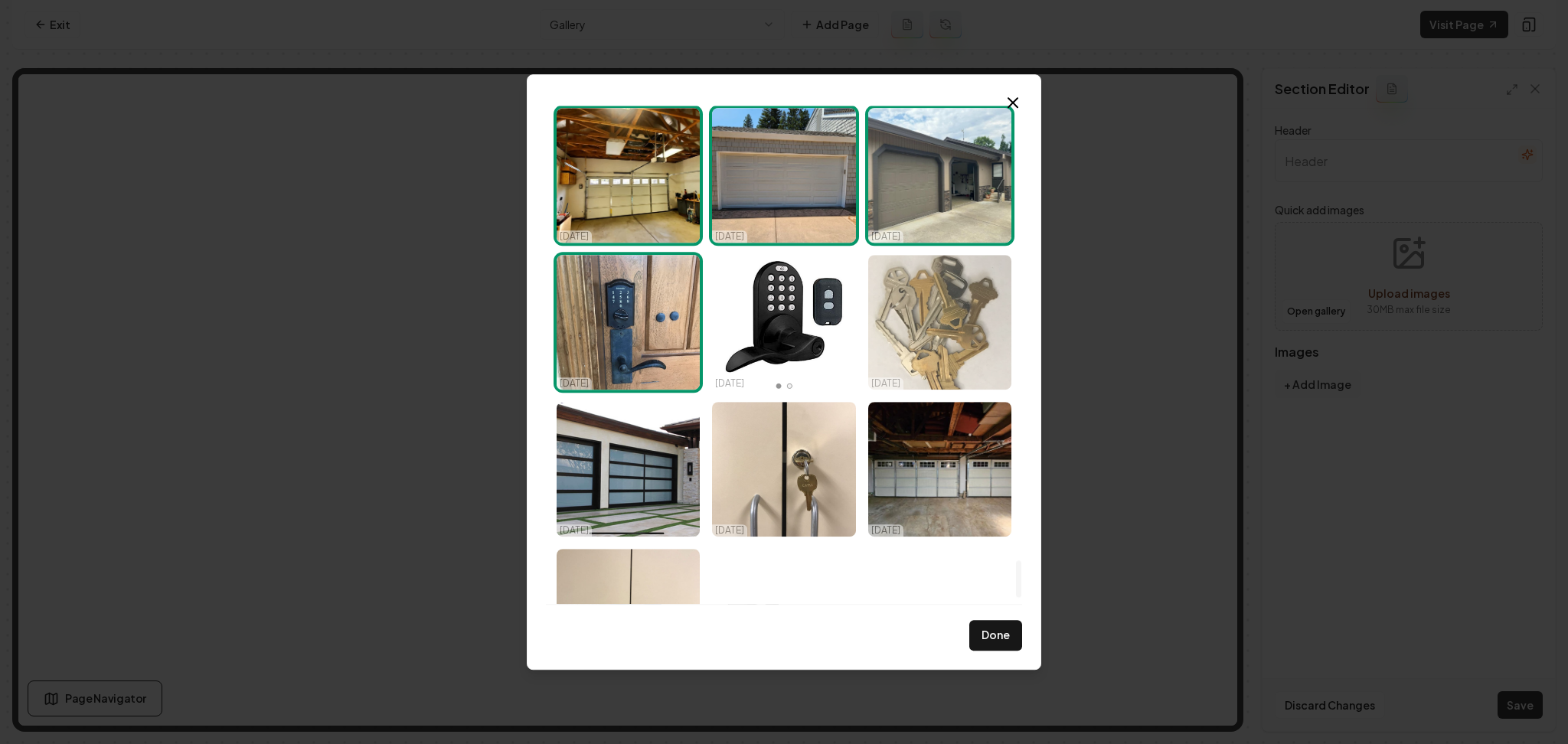
click at [987, 328] on img "Select image image_68d14fe05c7cd75eb805a4be.jpeg" at bounding box center [939, 322] width 143 height 134
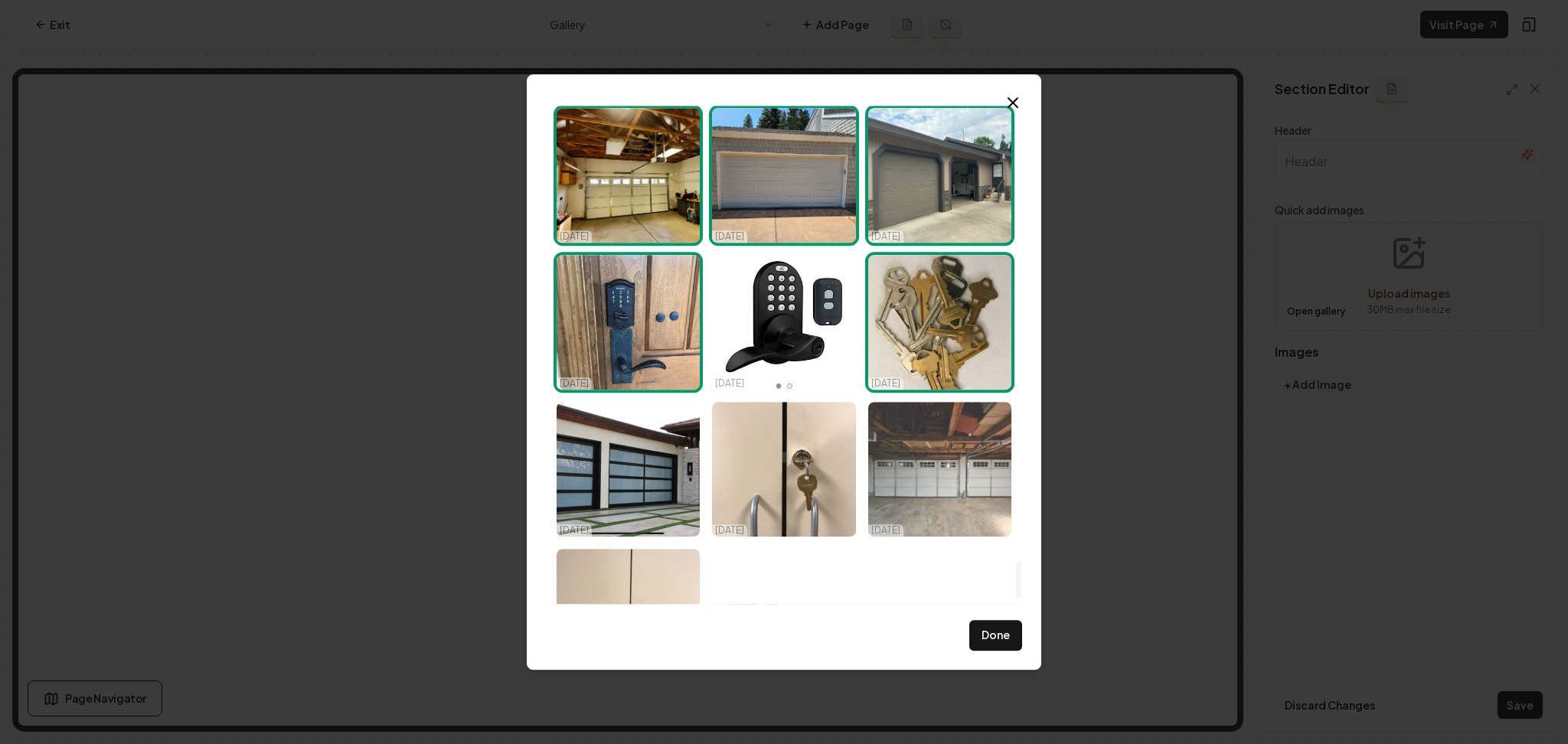
scroll to position [6306, 0]
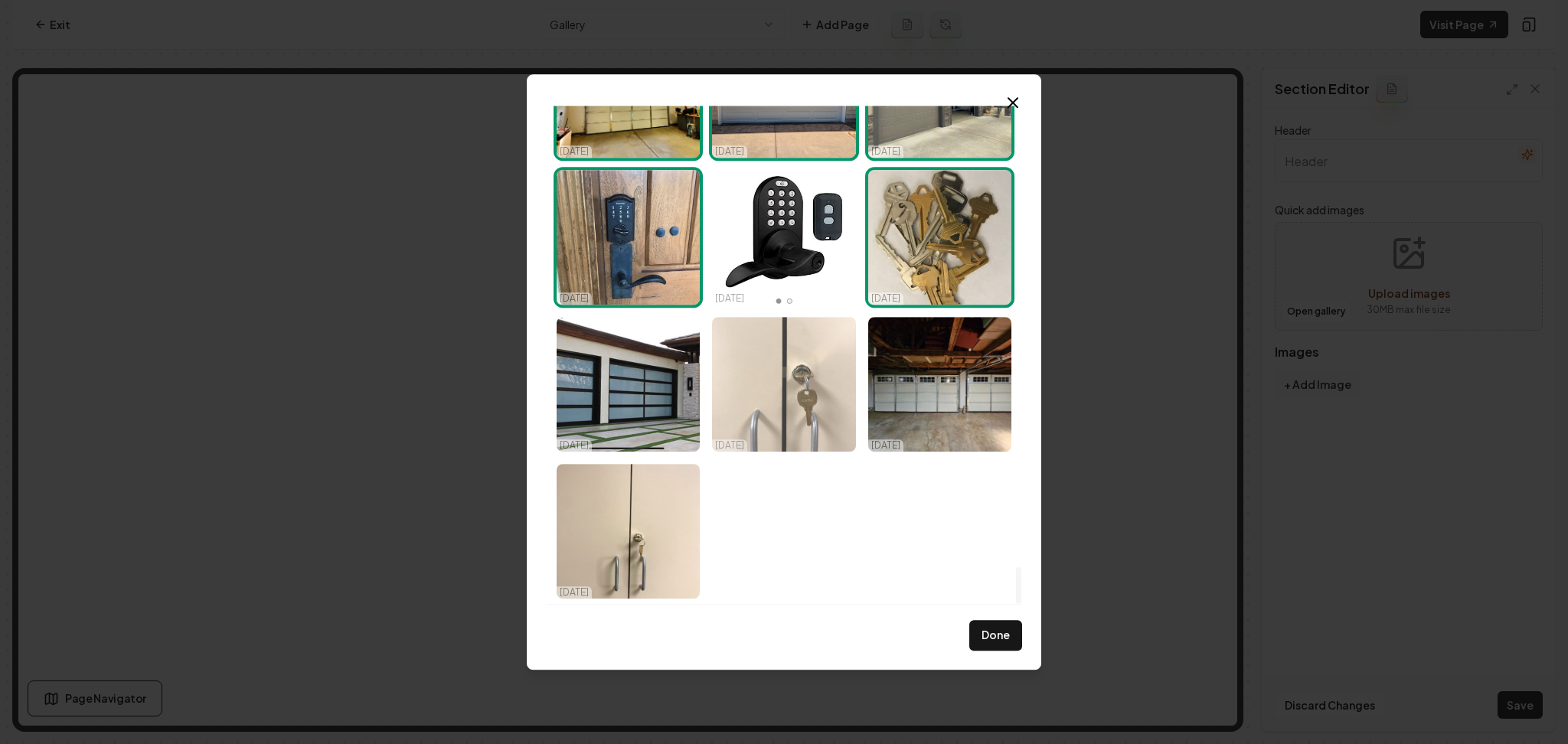
click at [784, 372] on img "Select image image_68d14fdf5c7cd75eb805a3ed.jpeg" at bounding box center [784, 384] width 143 height 134
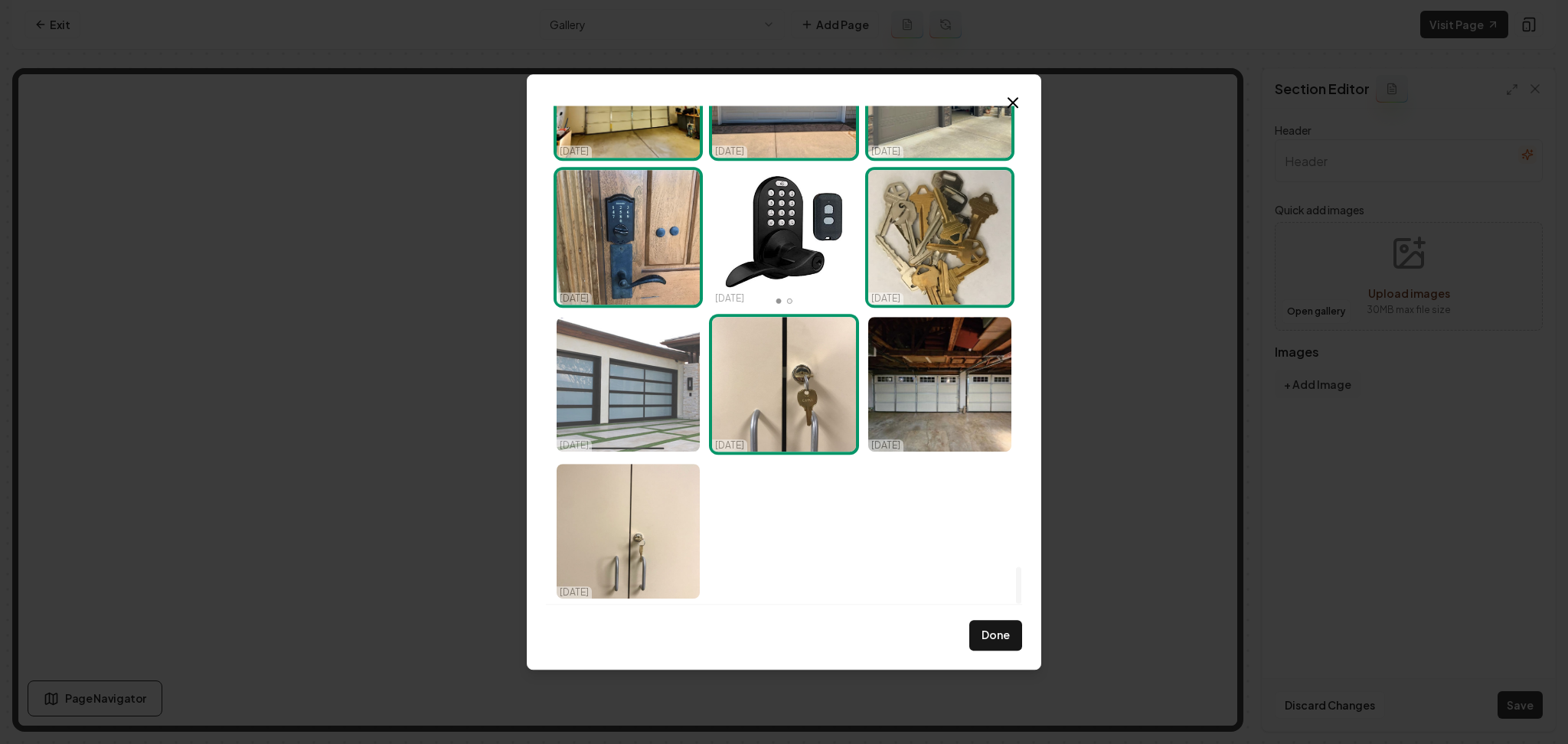
click at [647, 372] on img "Select image image_68d14fe05c7cd75eb805a49e.jpeg" at bounding box center [628, 384] width 143 height 134
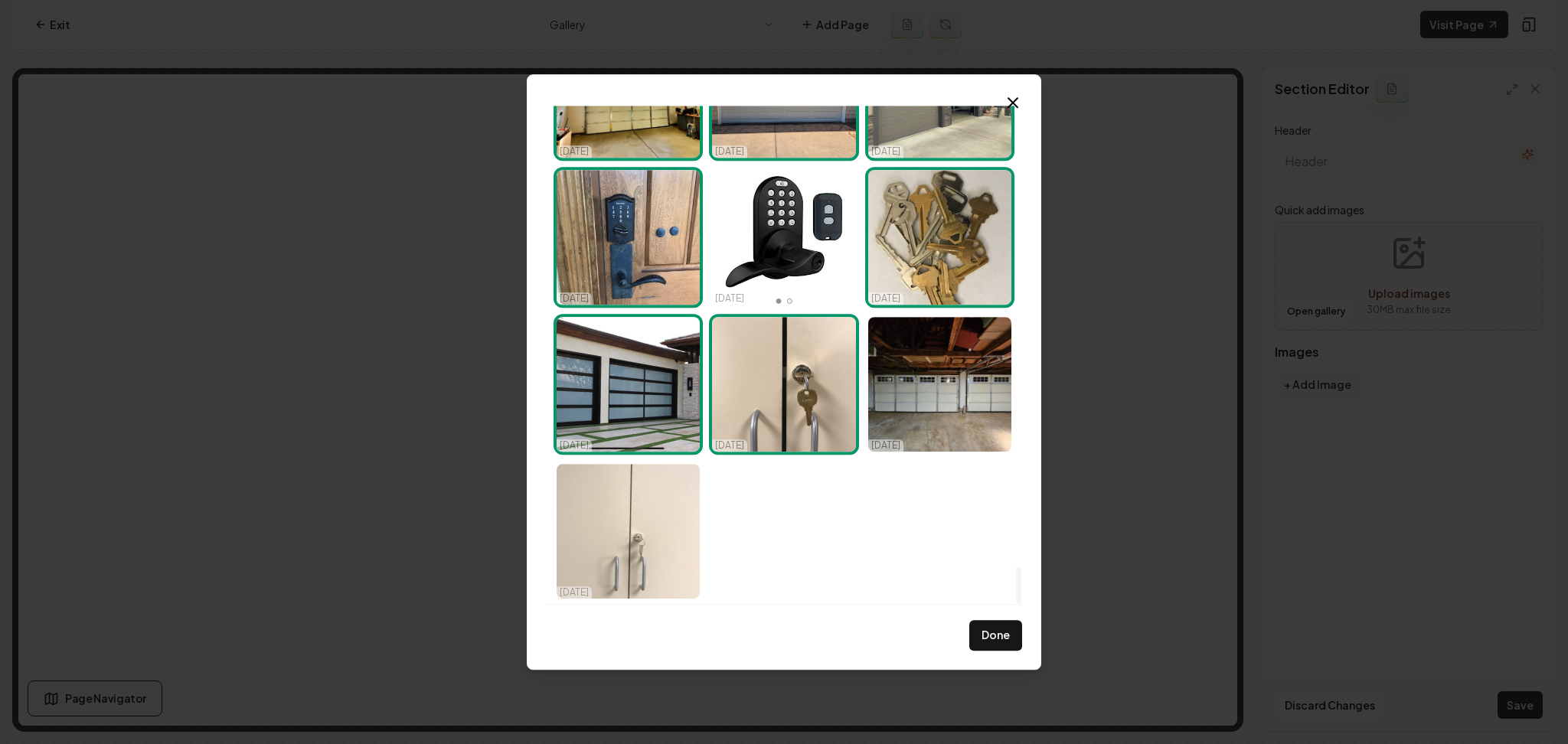
click at [650, 509] on img "Select image image_68d14fdf5c7cd75eb805a3ef.jpeg" at bounding box center [628, 531] width 143 height 134
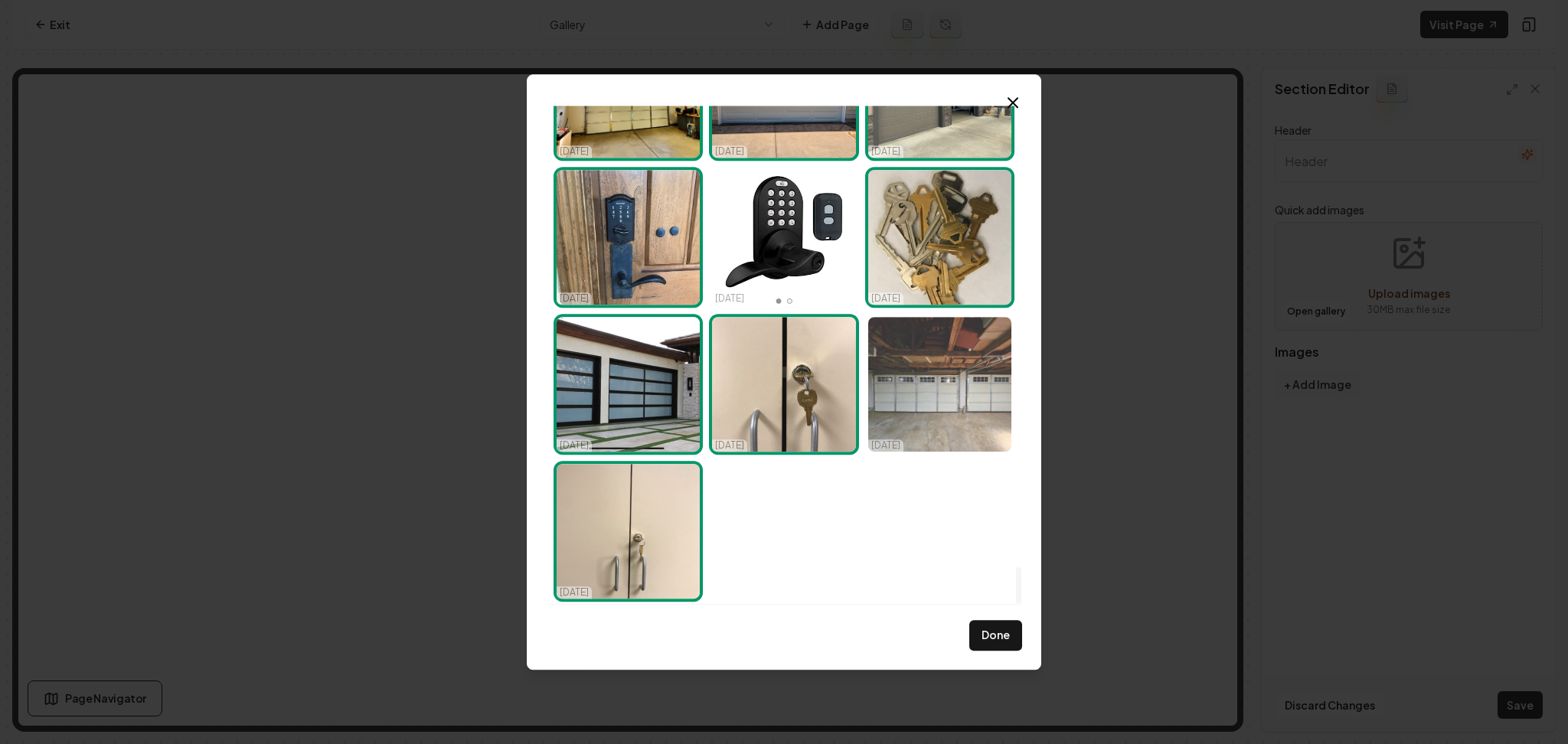
click at [931, 381] on img "Select image image_68d14fdf5c7cd75eb805a392.jpeg" at bounding box center [939, 384] width 143 height 134
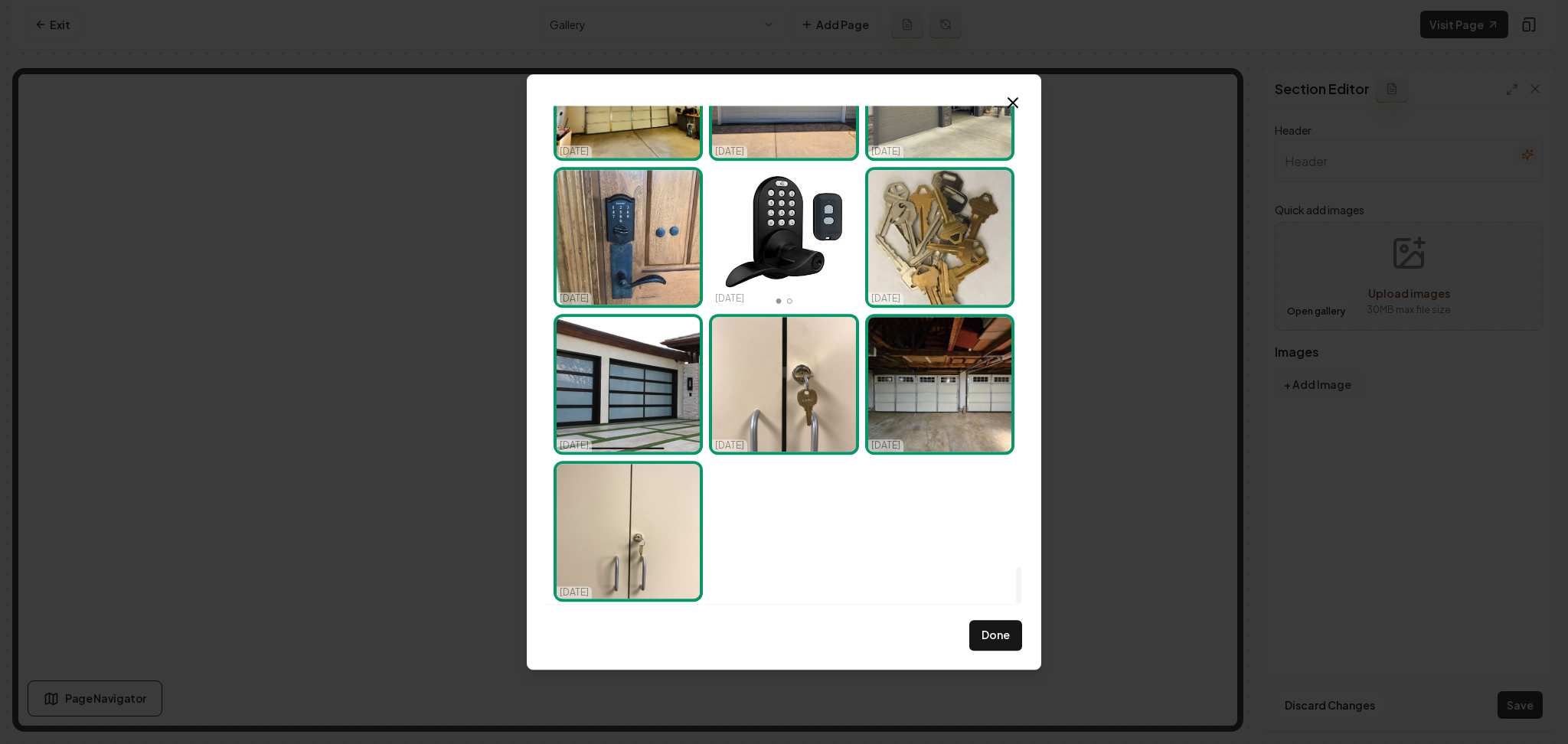
click at [945, 269] on img "Select image image_68d14fe05c7cd75eb805a4be.jpeg" at bounding box center [939, 237] width 143 height 134
click at [989, 640] on button "Done" at bounding box center [995, 636] width 53 height 31
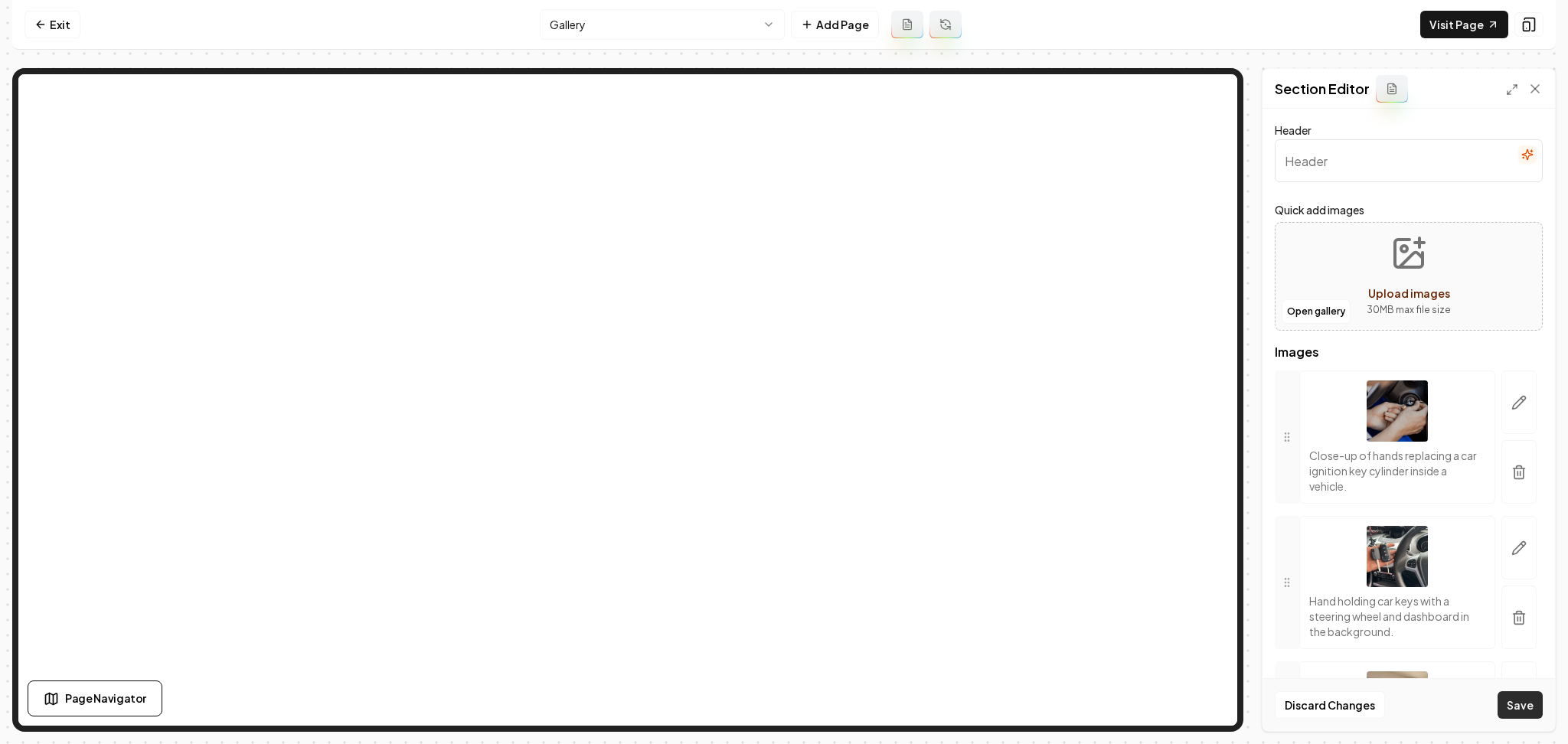
click at [1519, 706] on button "Save" at bounding box center [1520, 705] width 45 height 27
click at [686, 23] on html "Computer Required This feature is only available on a computer. Please switch t…" at bounding box center [784, 372] width 1568 height 744
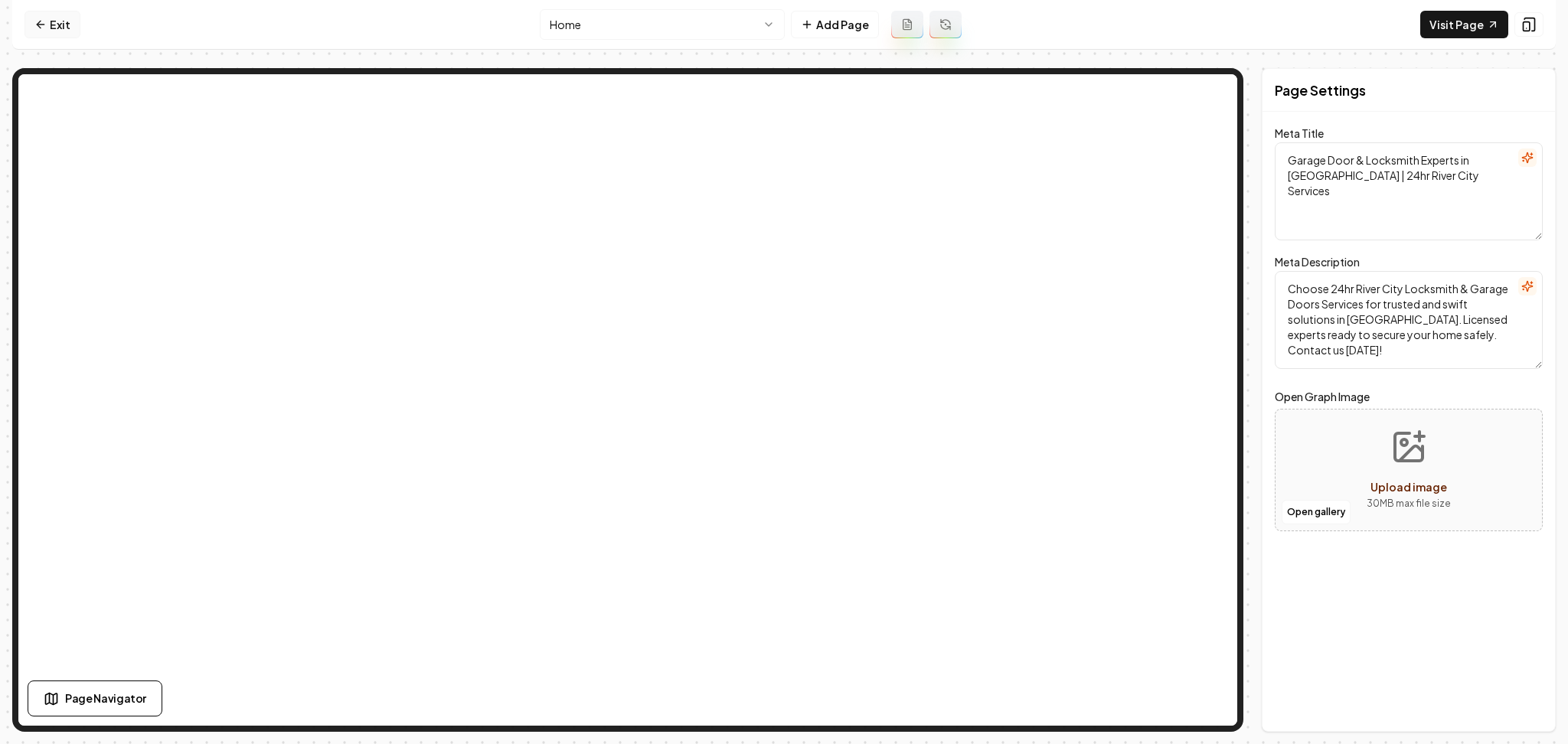
click at [63, 34] on link "Exit" at bounding box center [52, 24] width 56 height 27
